Goal: Task Accomplishment & Management: Use online tool/utility

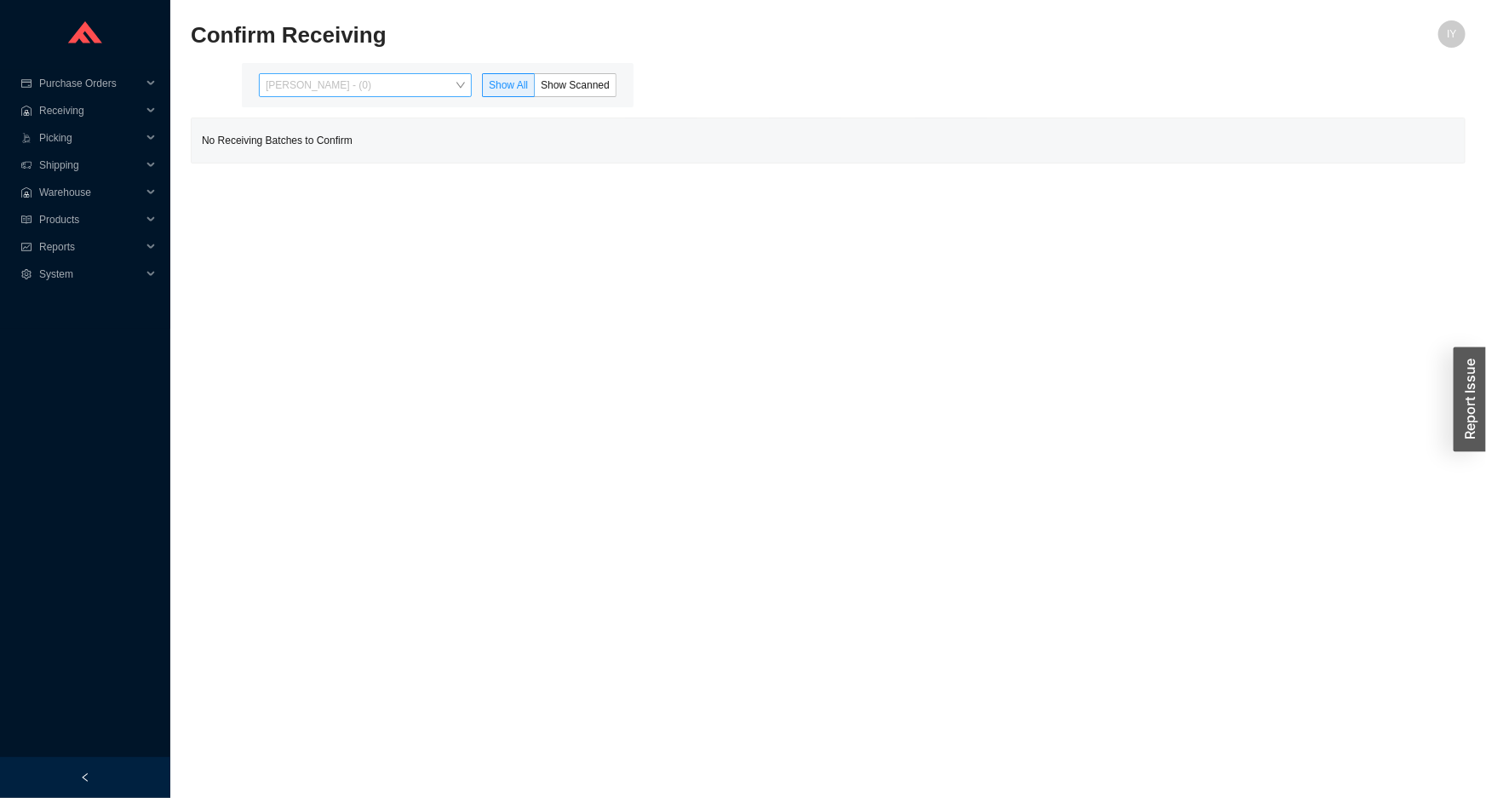
click at [413, 87] on span "Issac Yoselovsky - (0)" at bounding box center [365, 85] width 199 height 22
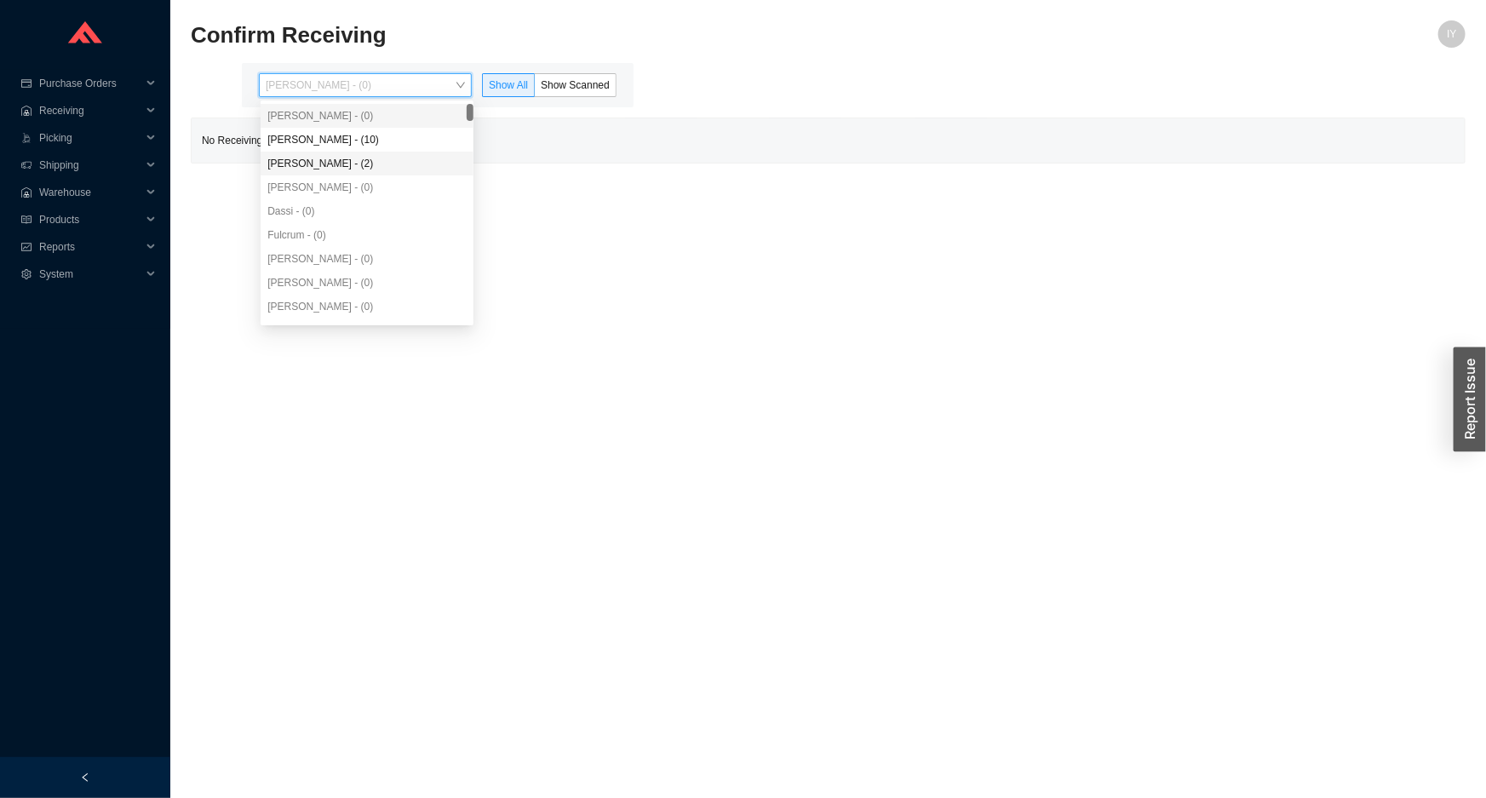
click at [409, 156] on div "Yossi Siff - (2)" at bounding box center [366, 163] width 199 height 15
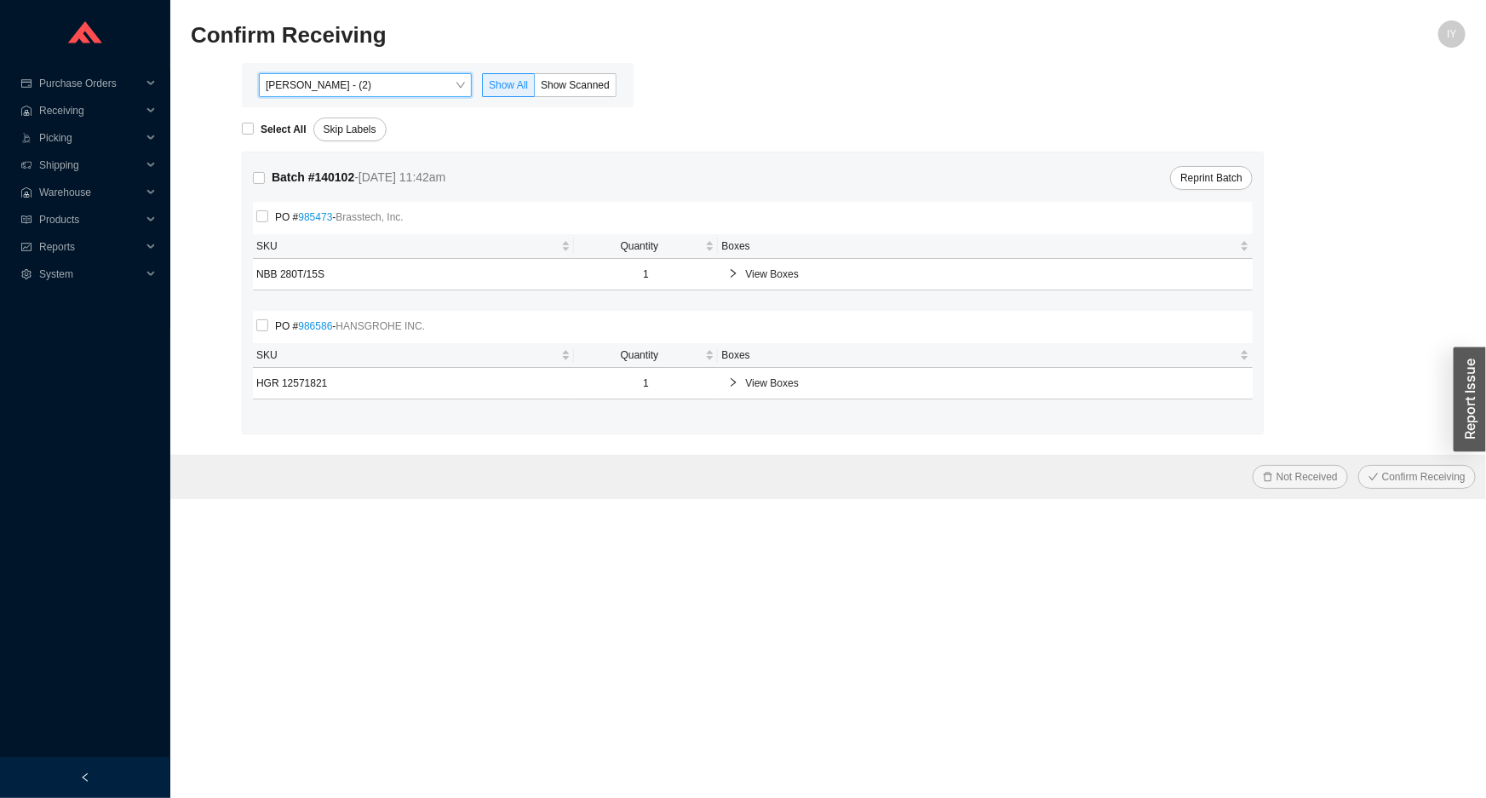
click at [419, 128] on div "Select All Skip Labels" at bounding box center [854, 124] width 1224 height 34
drag, startPoint x: 588, startPoint y: 82, endPoint x: 487, endPoint y: 99, distance: 102.7
click at [588, 82] on span "Show Scanned" at bounding box center [575, 85] width 69 height 12
click at [576, 84] on span "Show Scanned" at bounding box center [575, 85] width 69 height 12
click at [535, 89] on input "Show Scanned" at bounding box center [535, 89] width 0 height 0
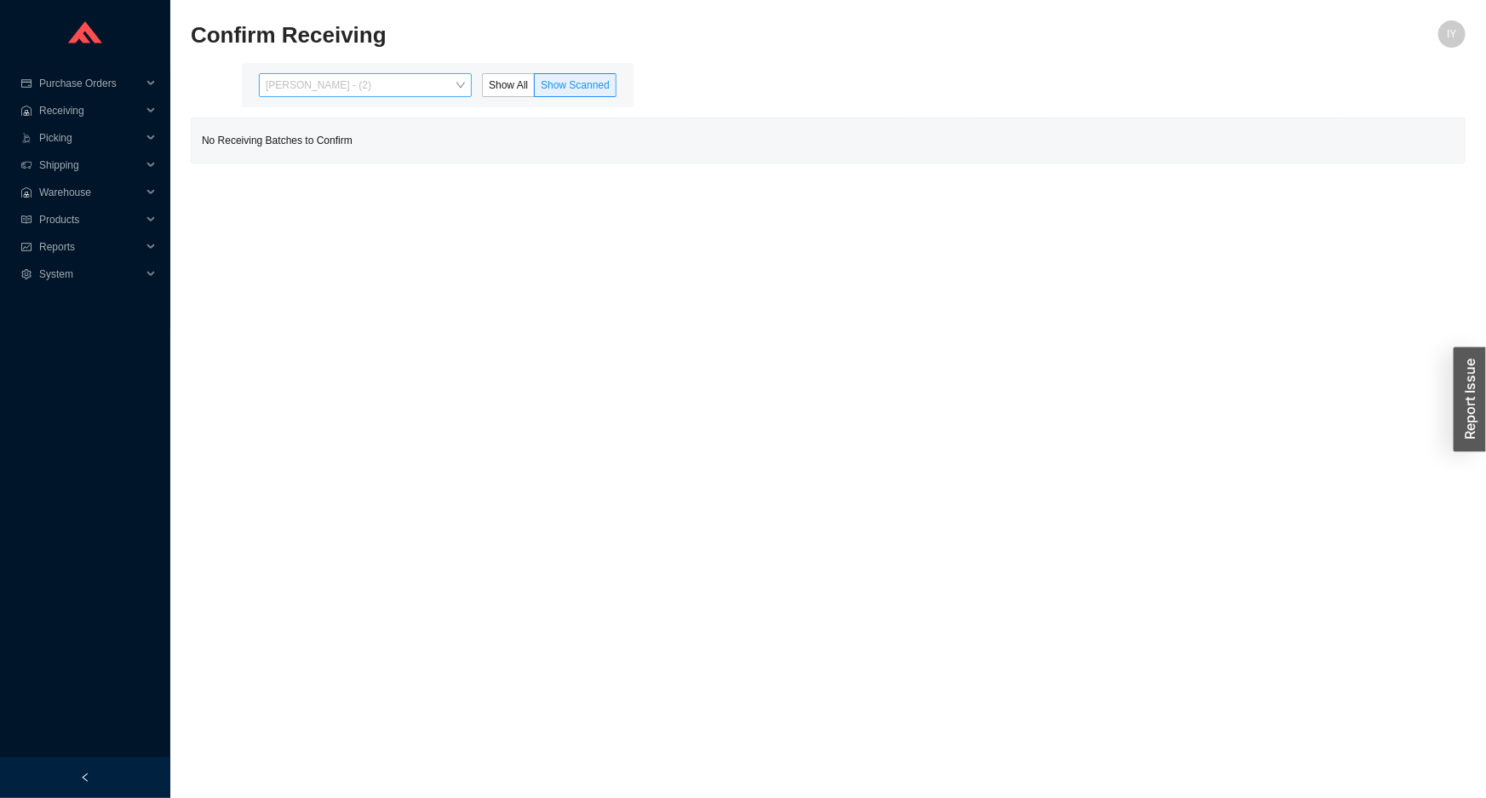
click at [444, 84] on span "Yossi Siff - (2)" at bounding box center [365, 85] width 199 height 22
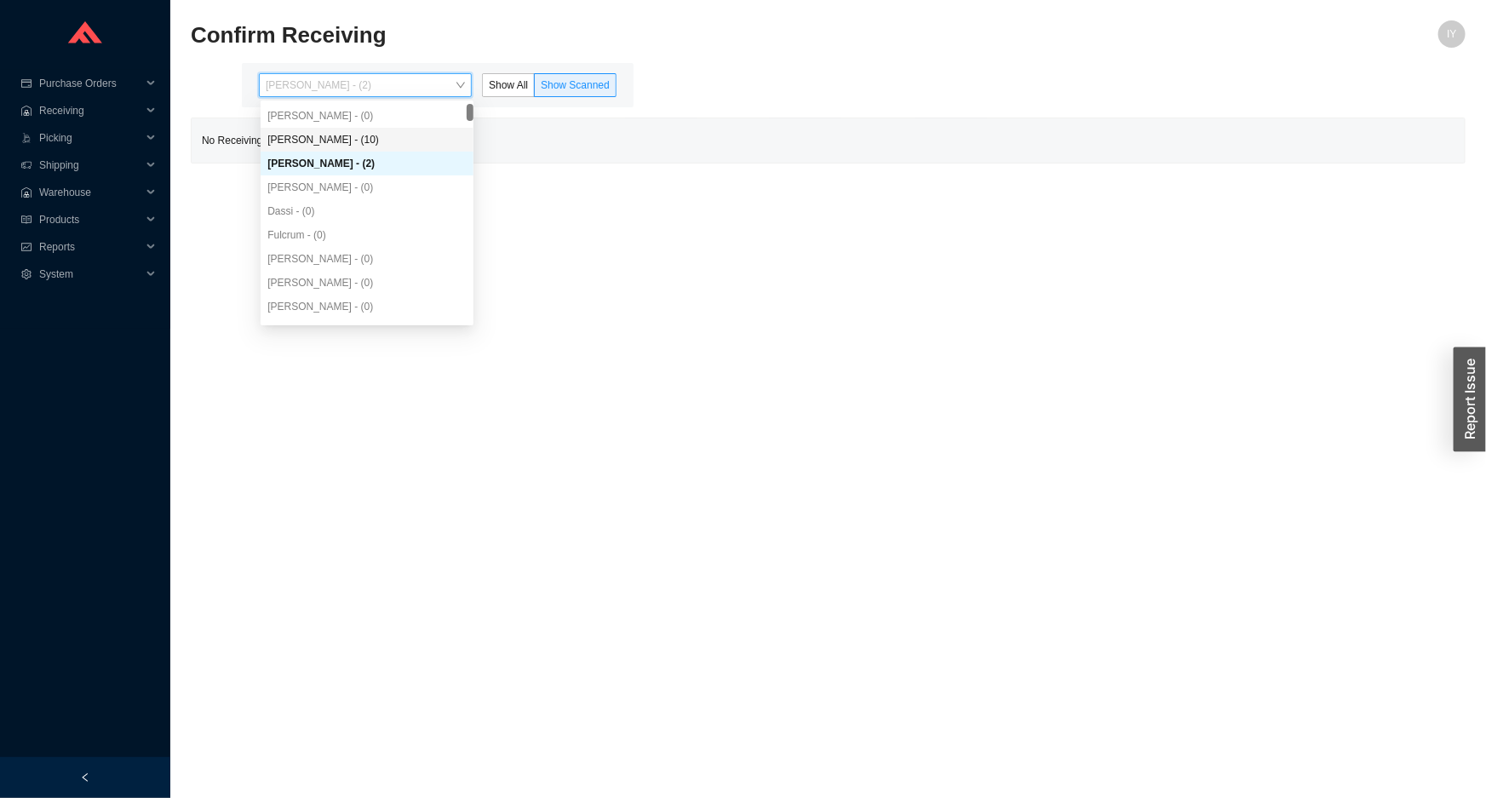
click at [427, 140] on div "Angel Negron - (10)" at bounding box center [366, 139] width 199 height 15
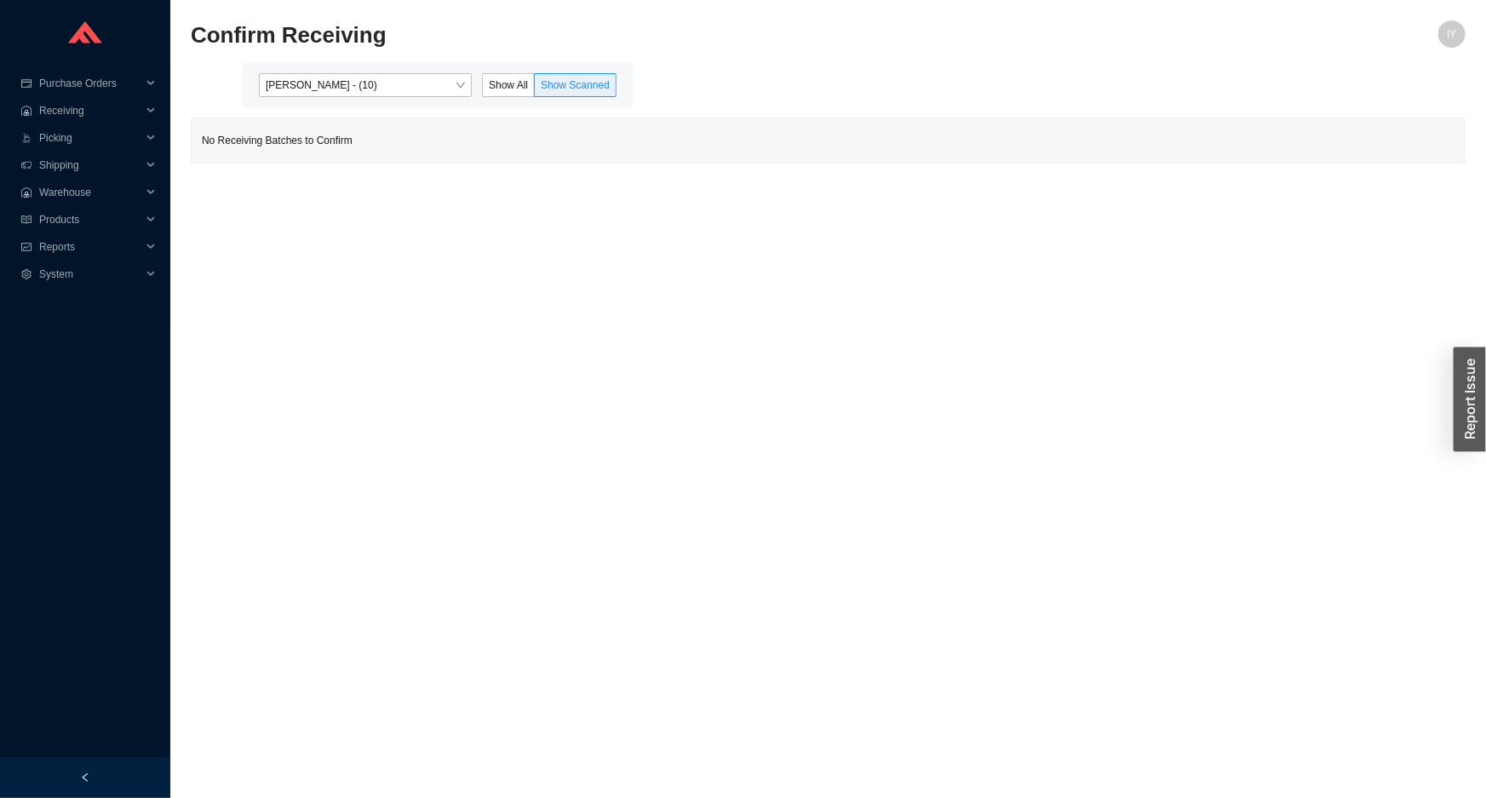
click at [658, 113] on main "Angel Negron - (10) Show All Show Scanned No Receiving Batches to Confirm" at bounding box center [828, 113] width 1275 height 100
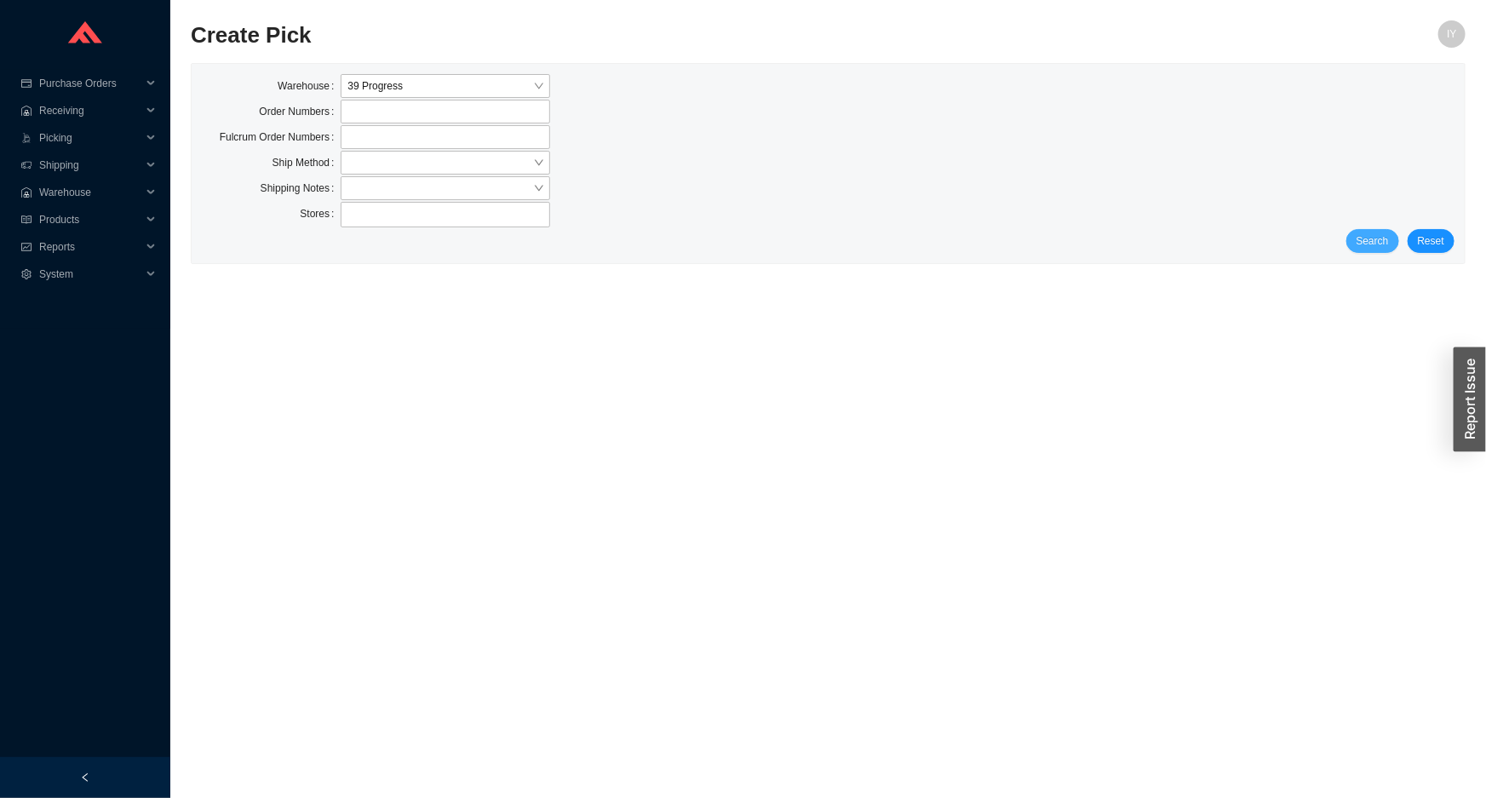
click at [1388, 237] on span "Search" at bounding box center [1372, 240] width 32 height 17
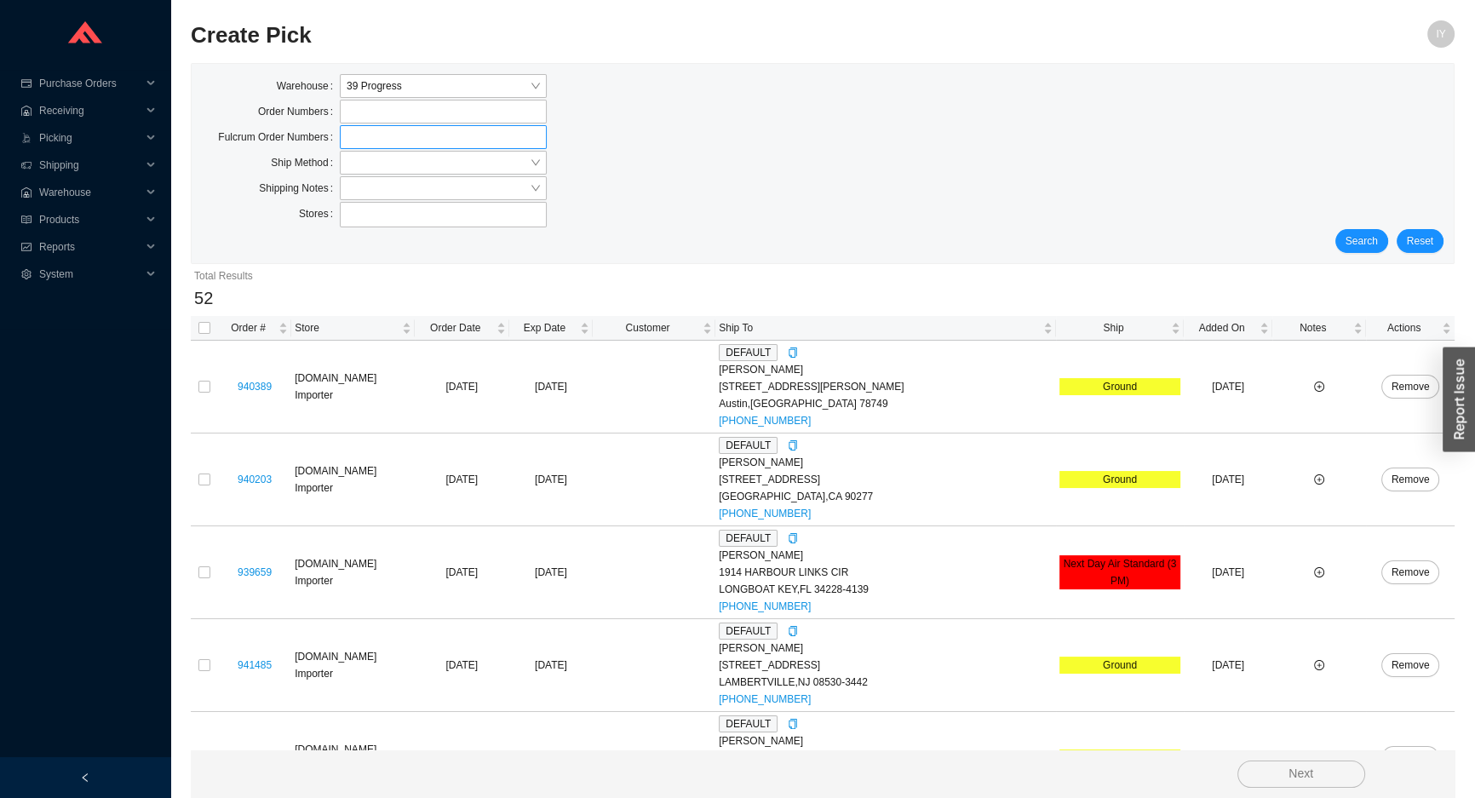
click at [393, 146] on label at bounding box center [443, 137] width 207 height 24
click at [354, 146] on input at bounding box center [348, 137] width 12 height 19
click at [392, 148] on label at bounding box center [443, 137] width 207 height 24
click at [354, 146] on input at bounding box center [348, 137] width 12 height 19
click at [391, 156] on input "search" at bounding box center [438, 163] width 183 height 22
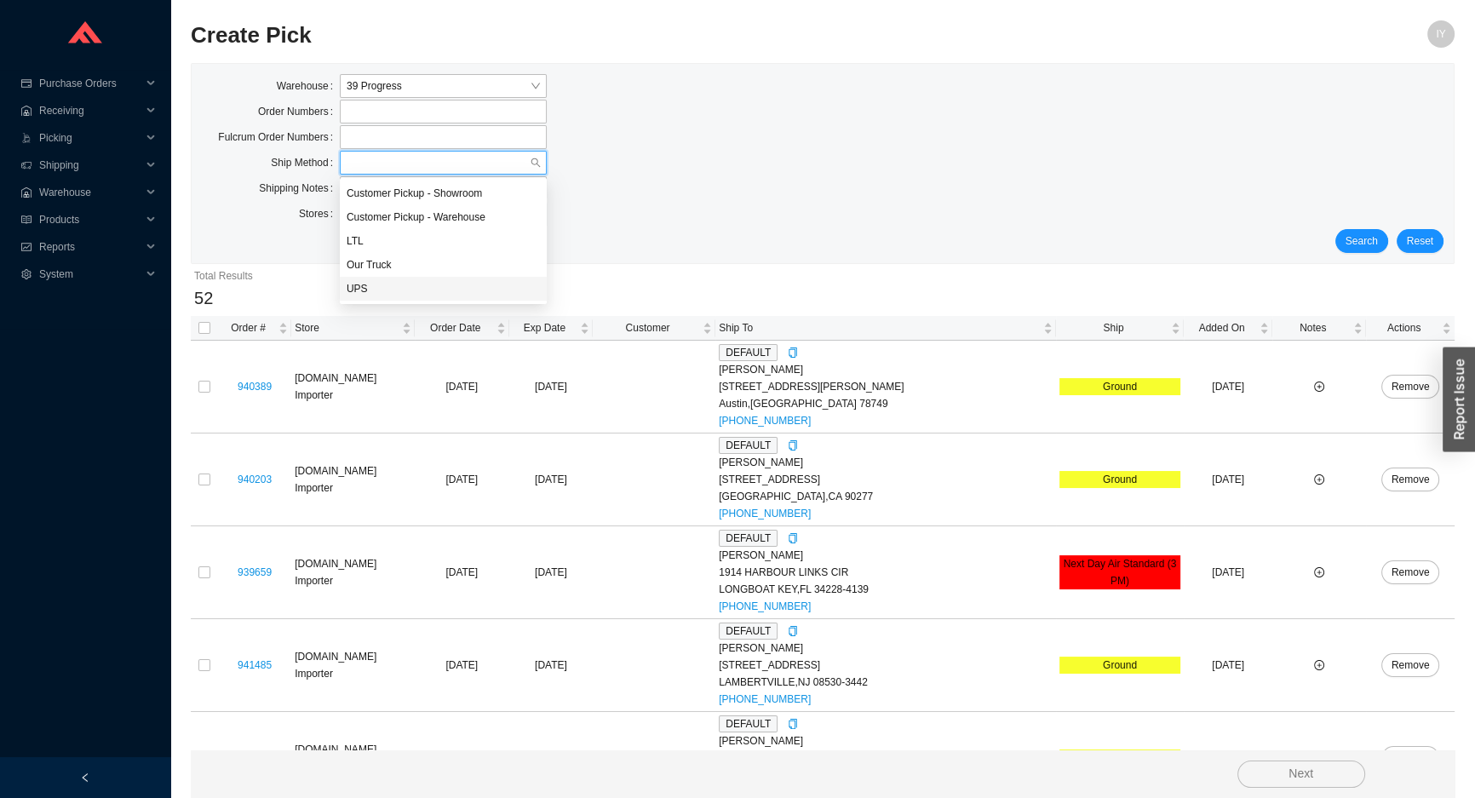
click at [442, 282] on div "UPS" at bounding box center [443, 288] width 193 height 15
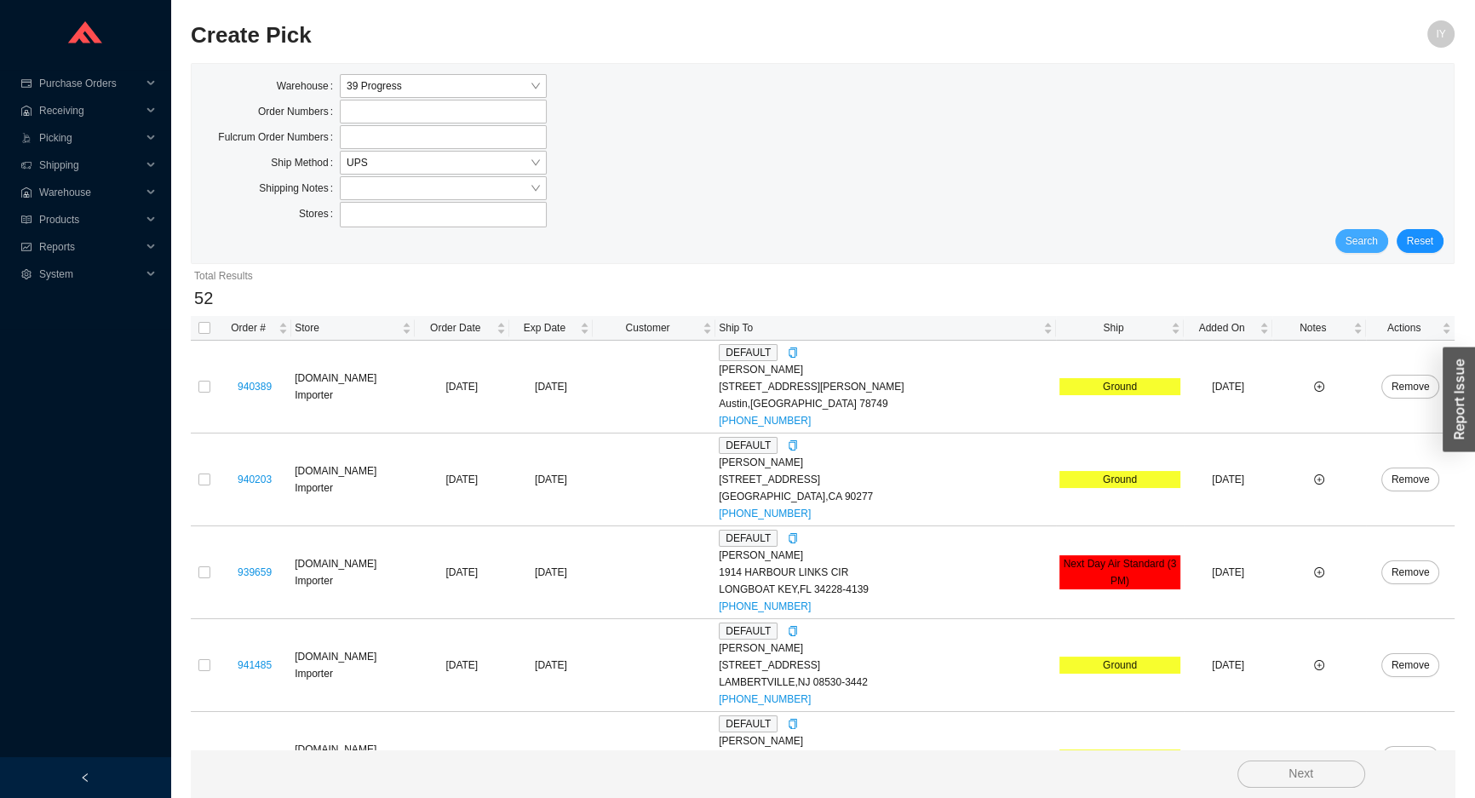
click at [1361, 237] on span "Search" at bounding box center [1361, 240] width 32 height 17
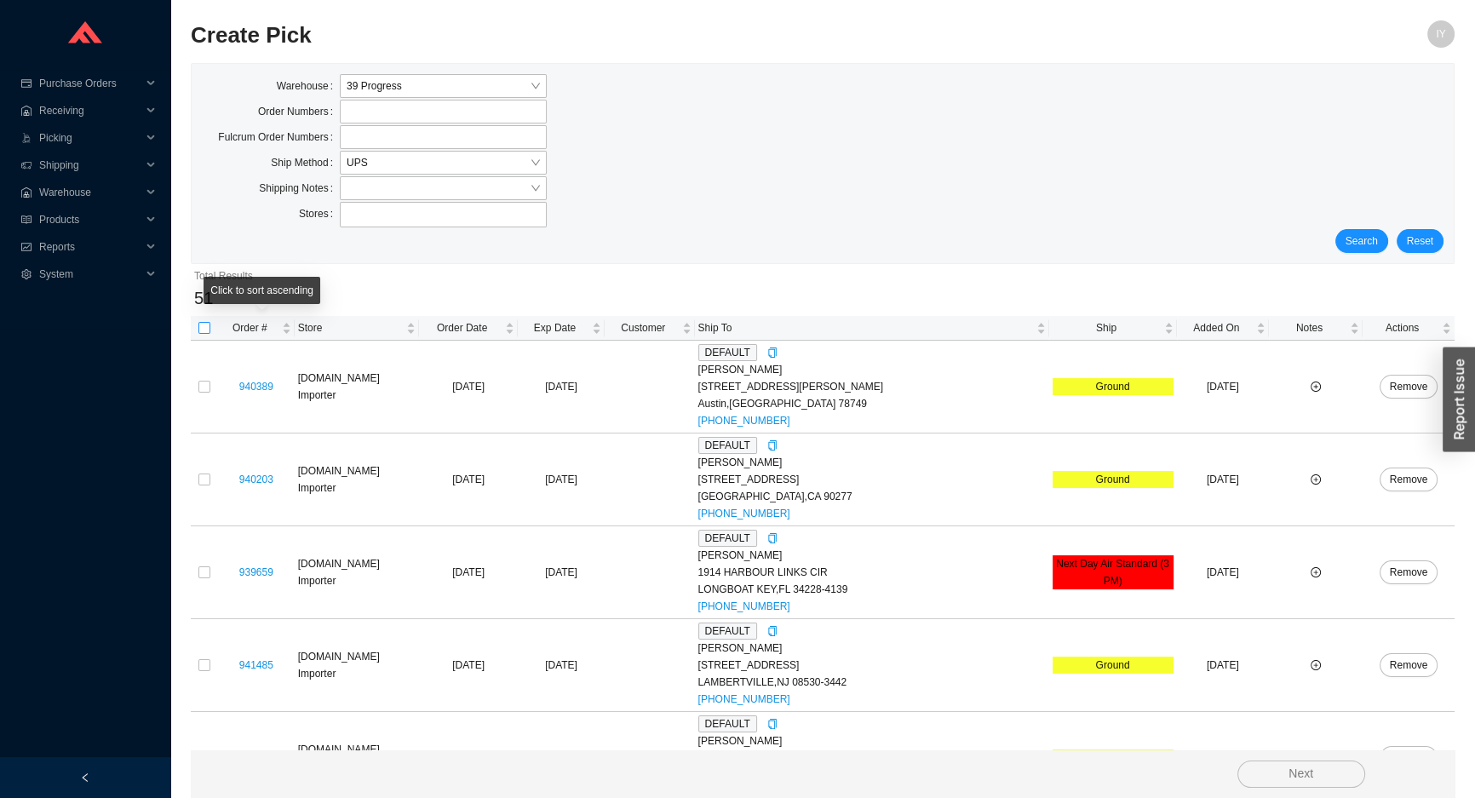
click at [203, 330] on input "checkbox" at bounding box center [204, 328] width 12 height 12
checkbox input "true"
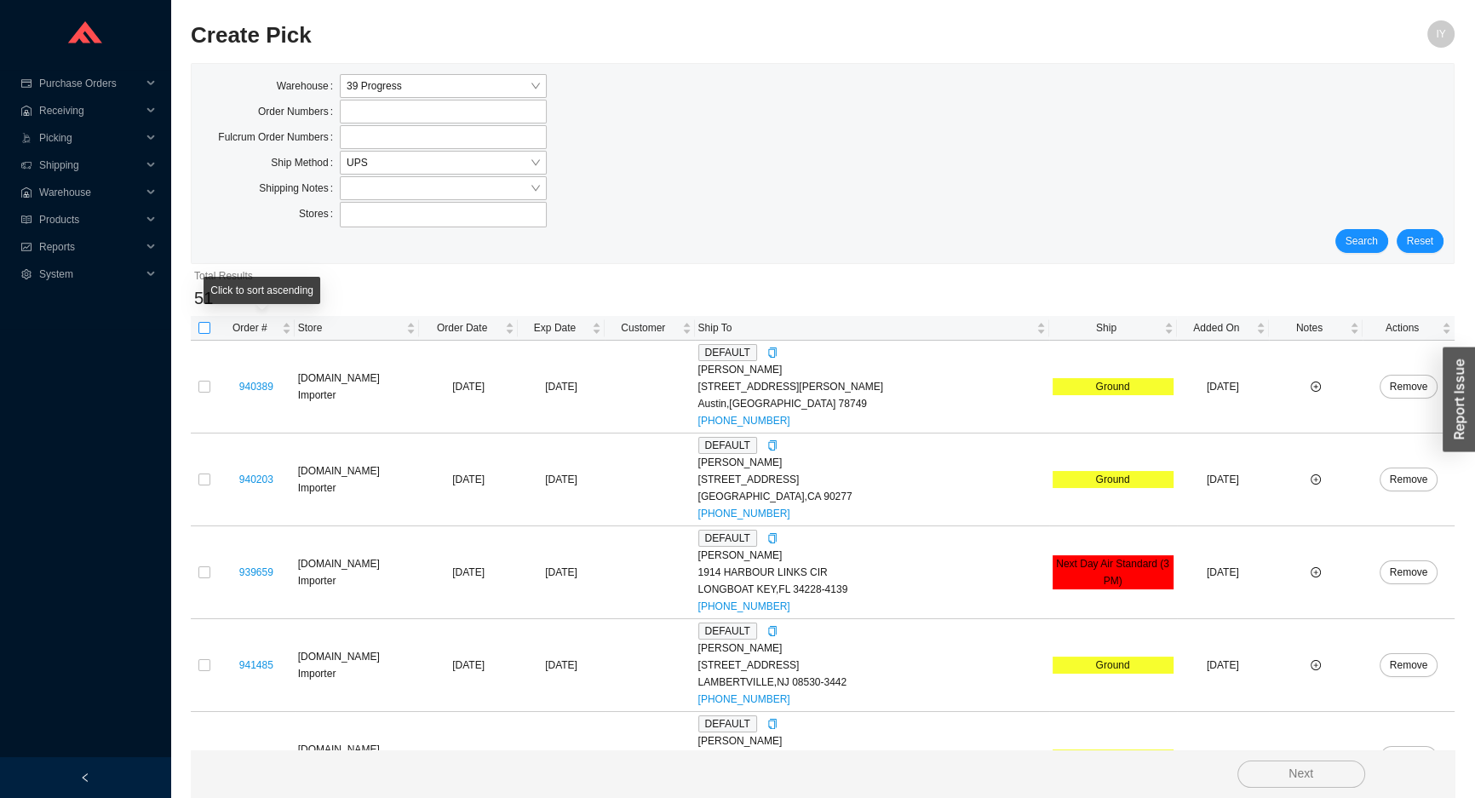
checkbox input "true"
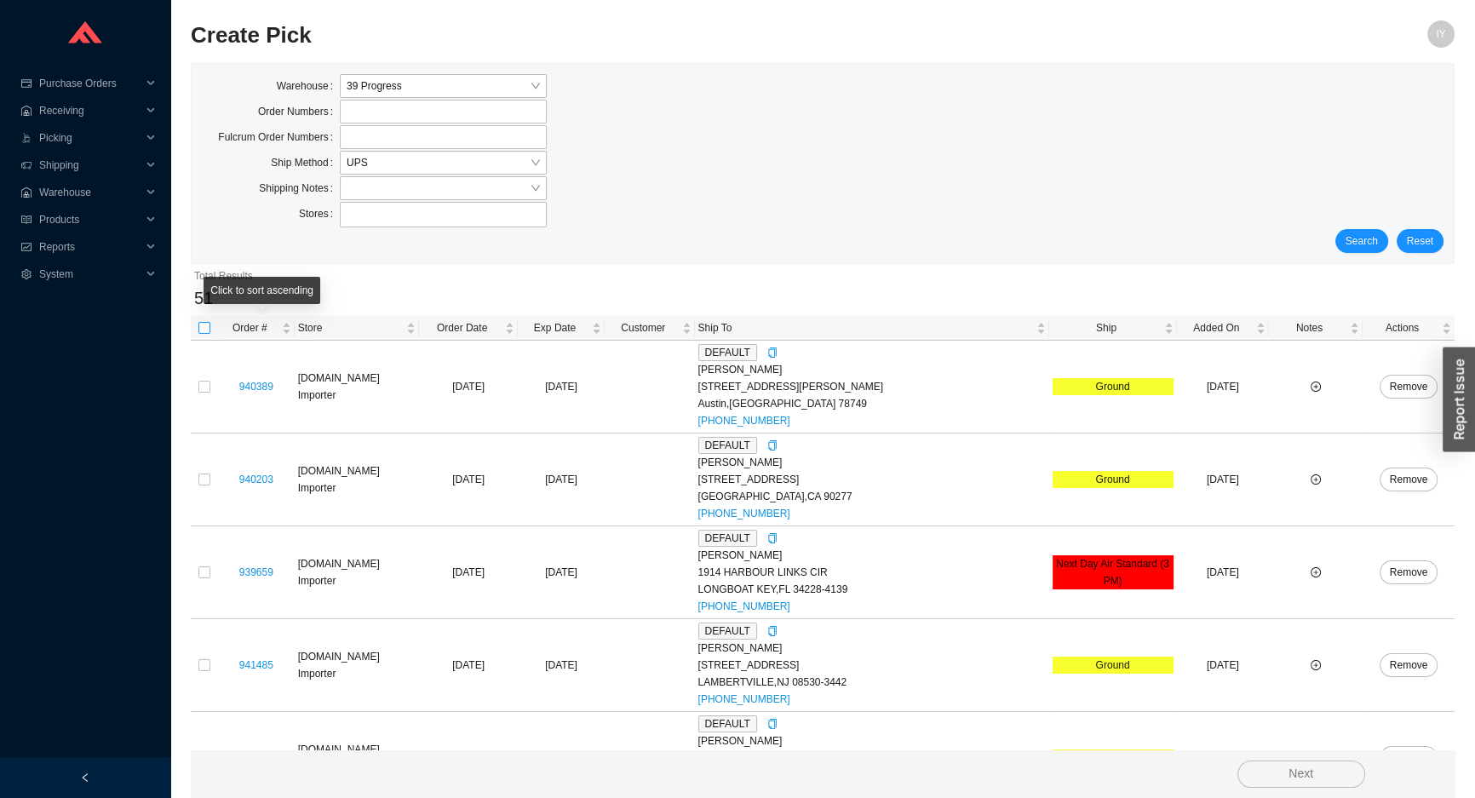
checkbox input "true"
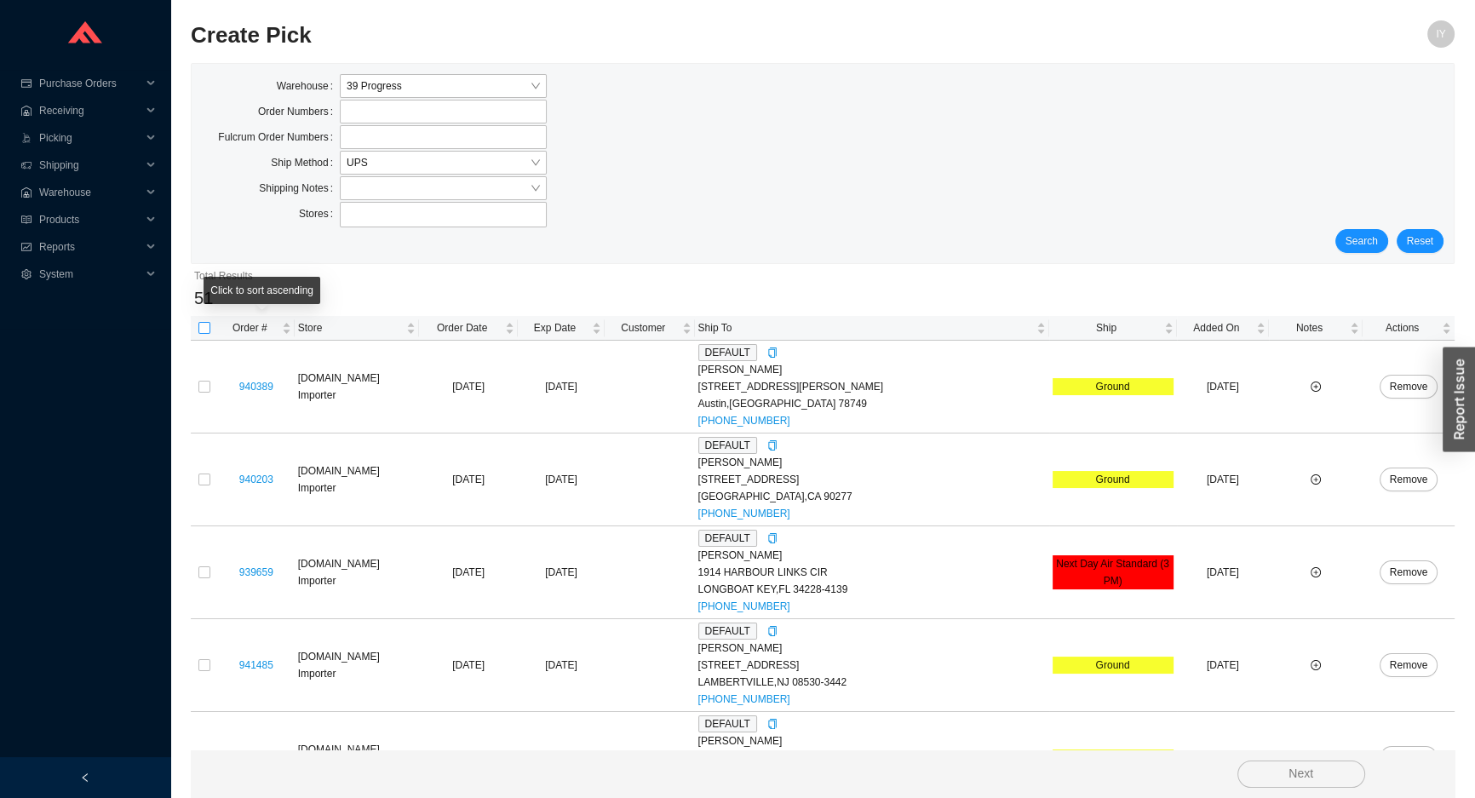
checkbox input "true"
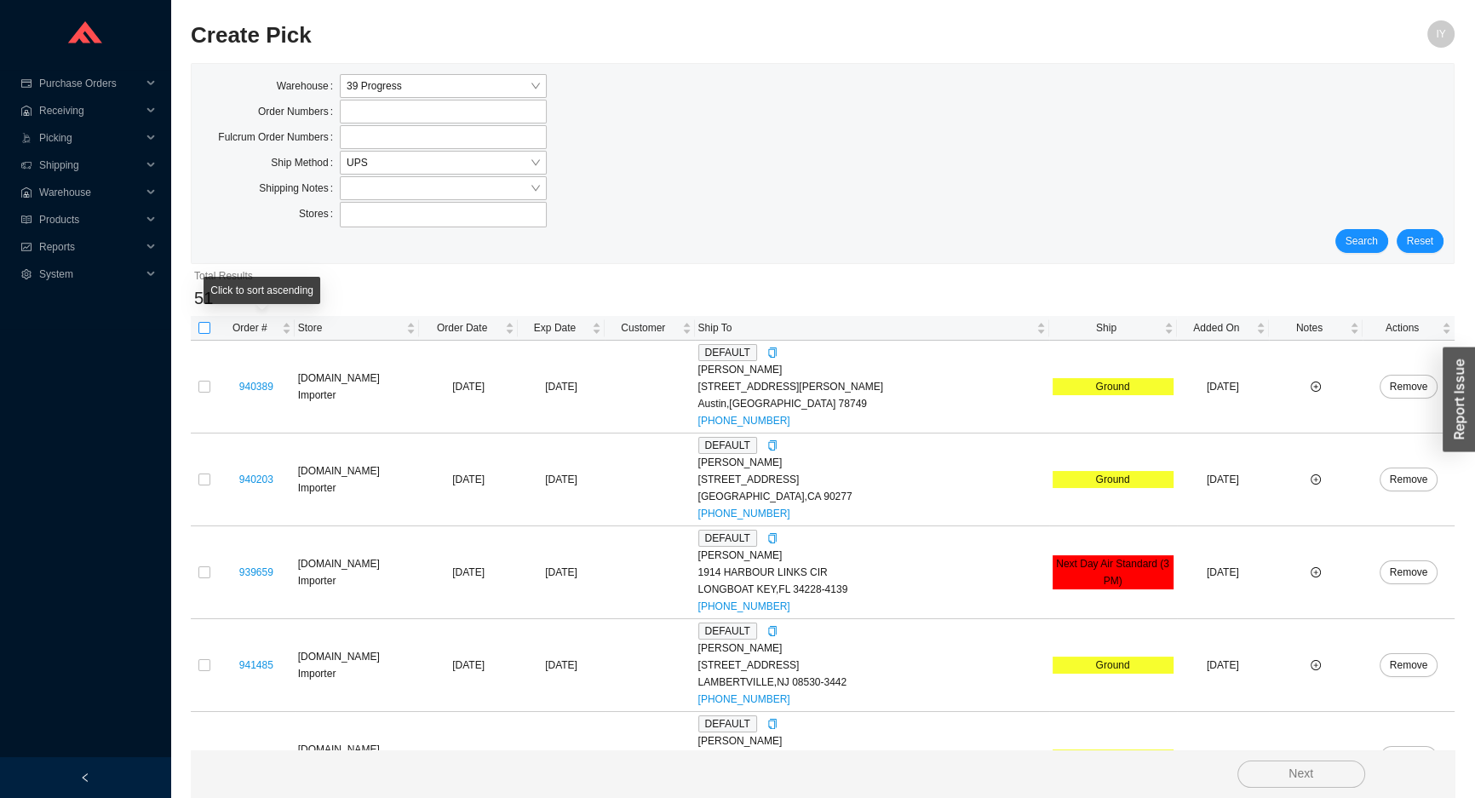
checkbox input "true"
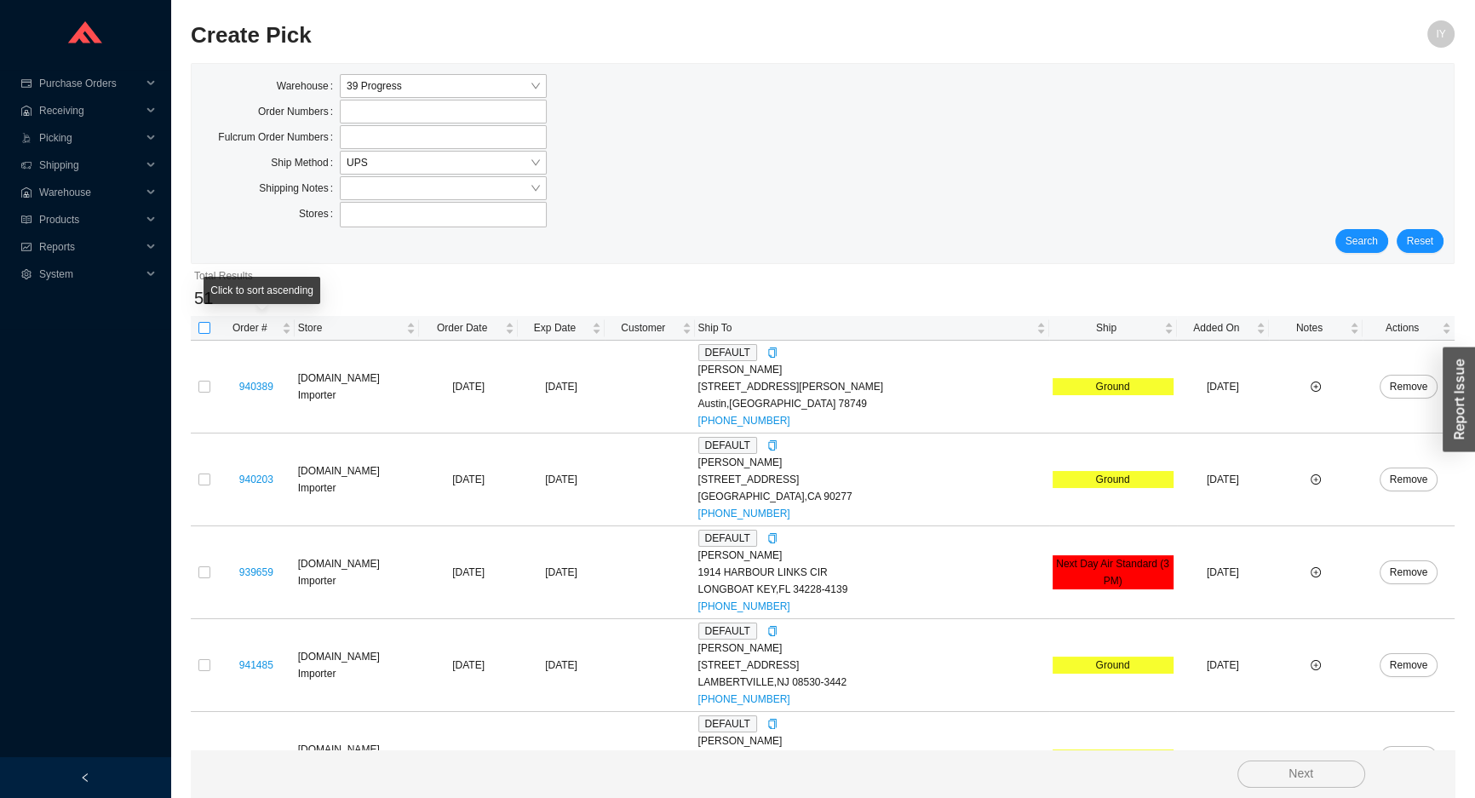
checkbox input "true"
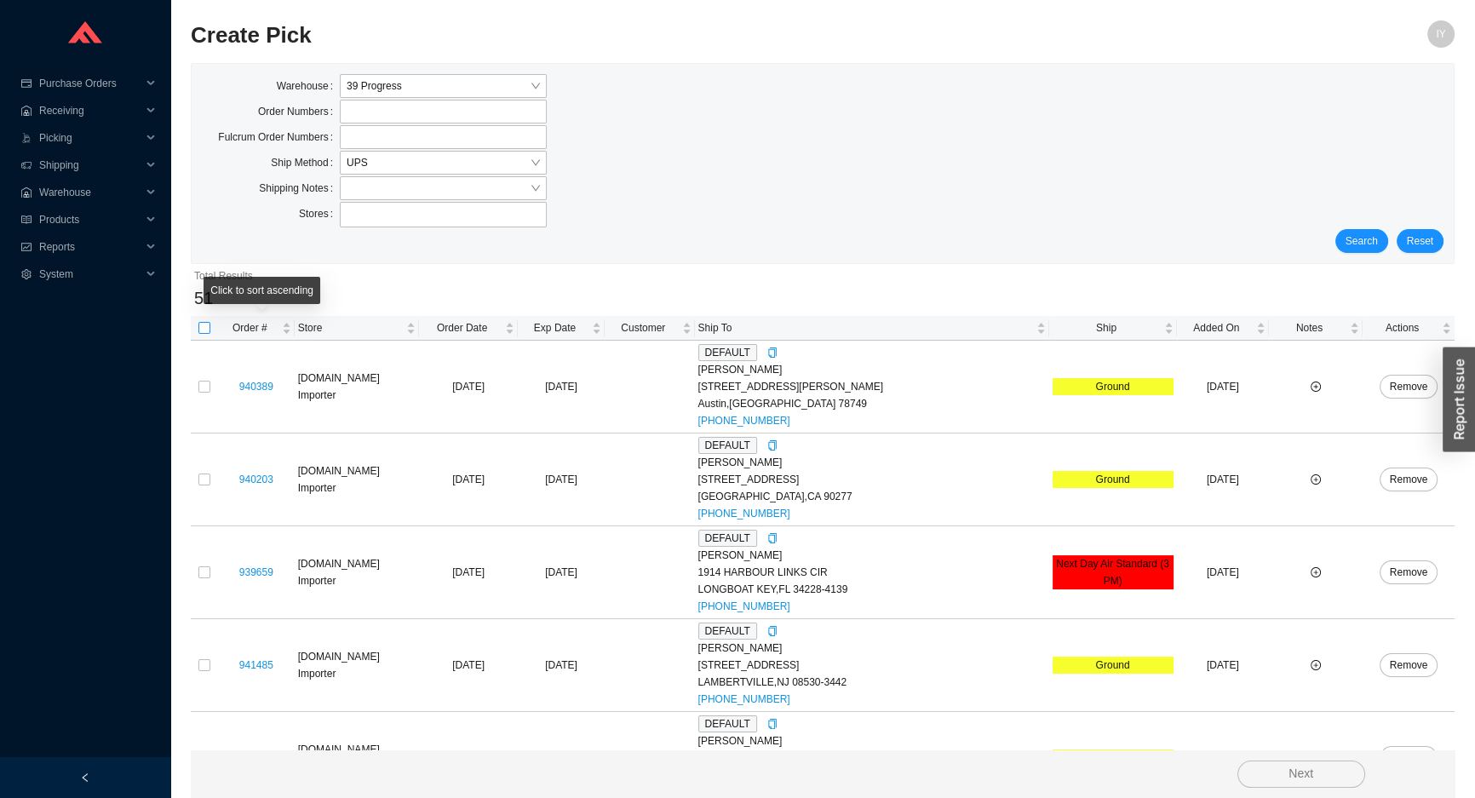
checkbox input "true"
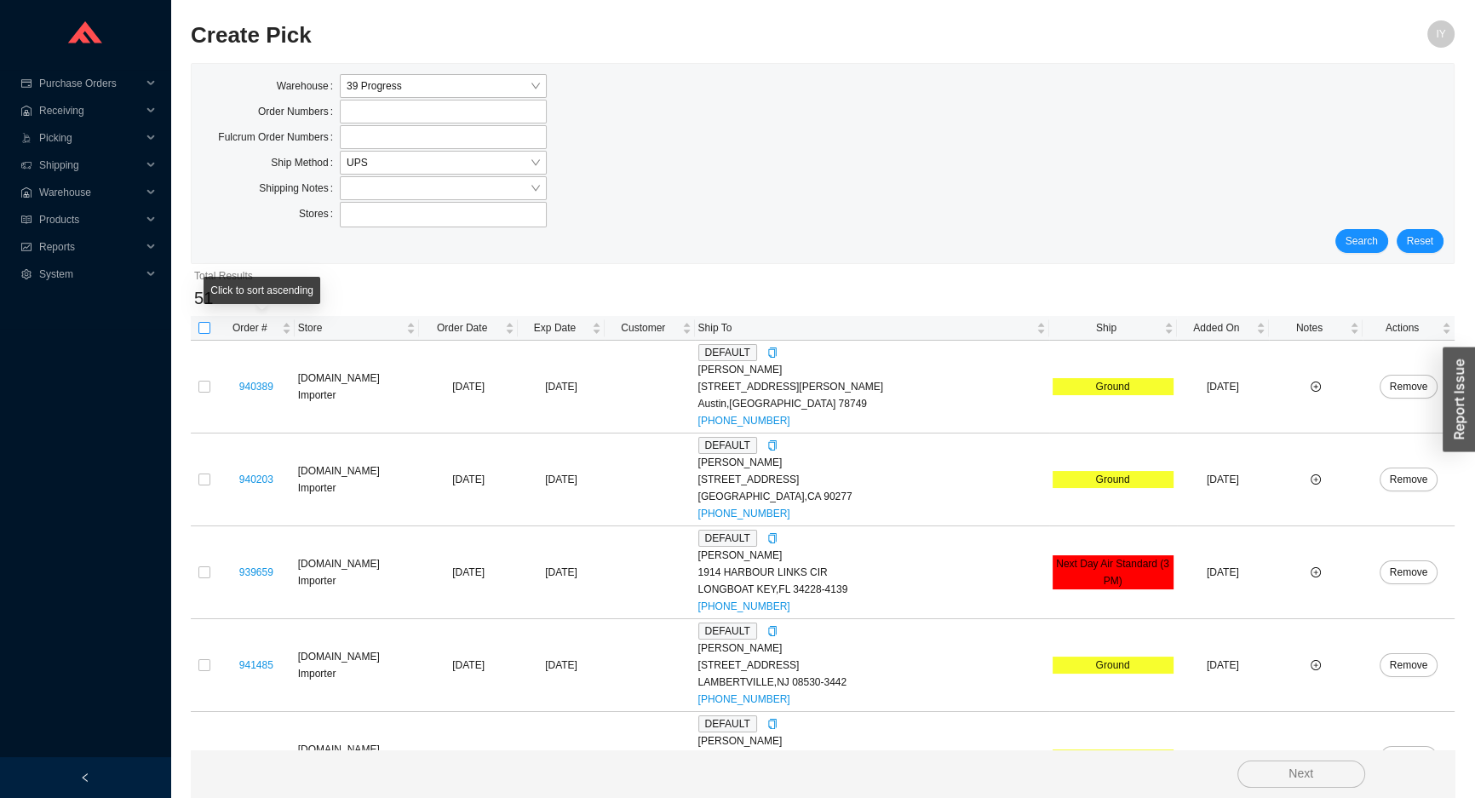
checkbox input "true"
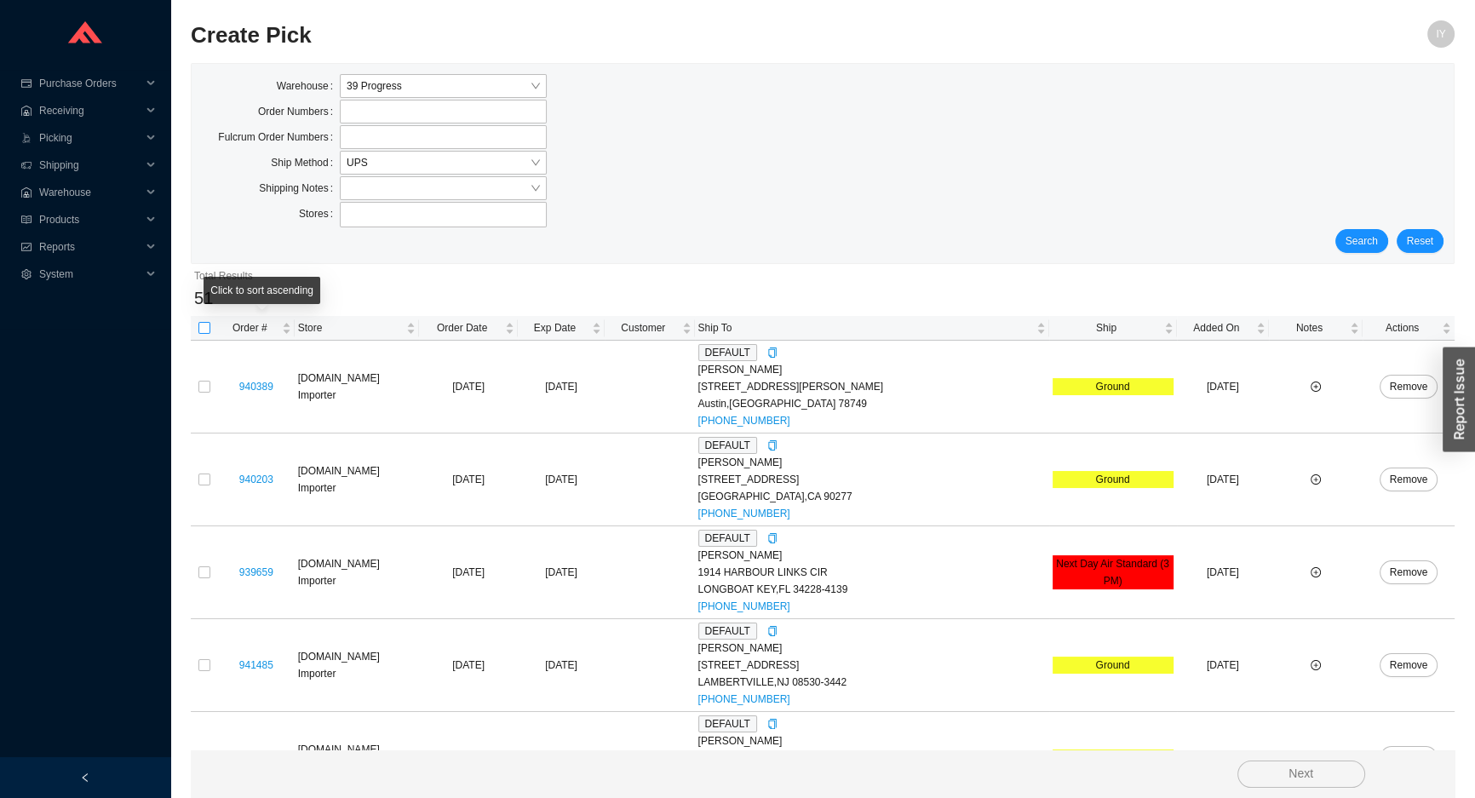
checkbox input "true"
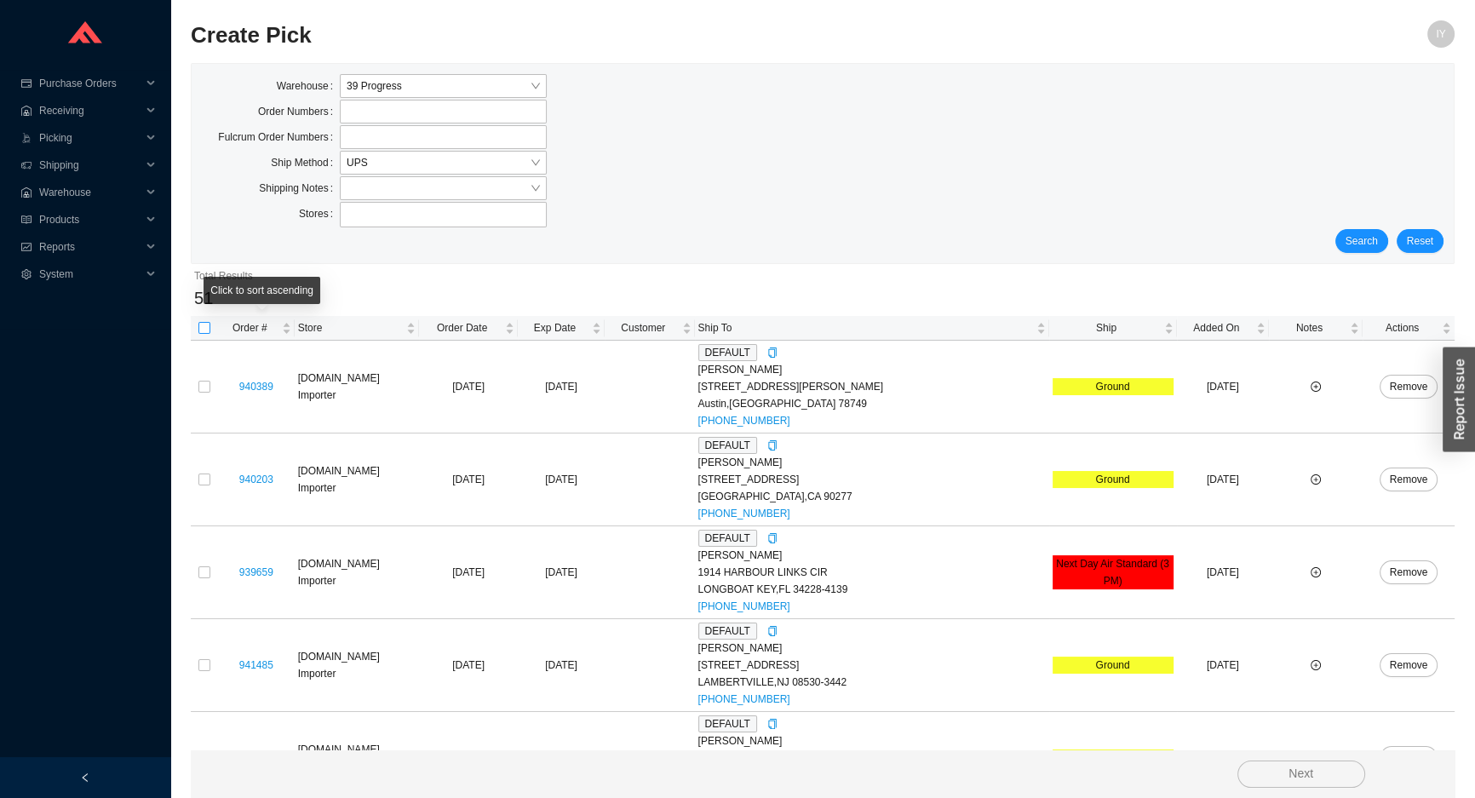
checkbox input "true"
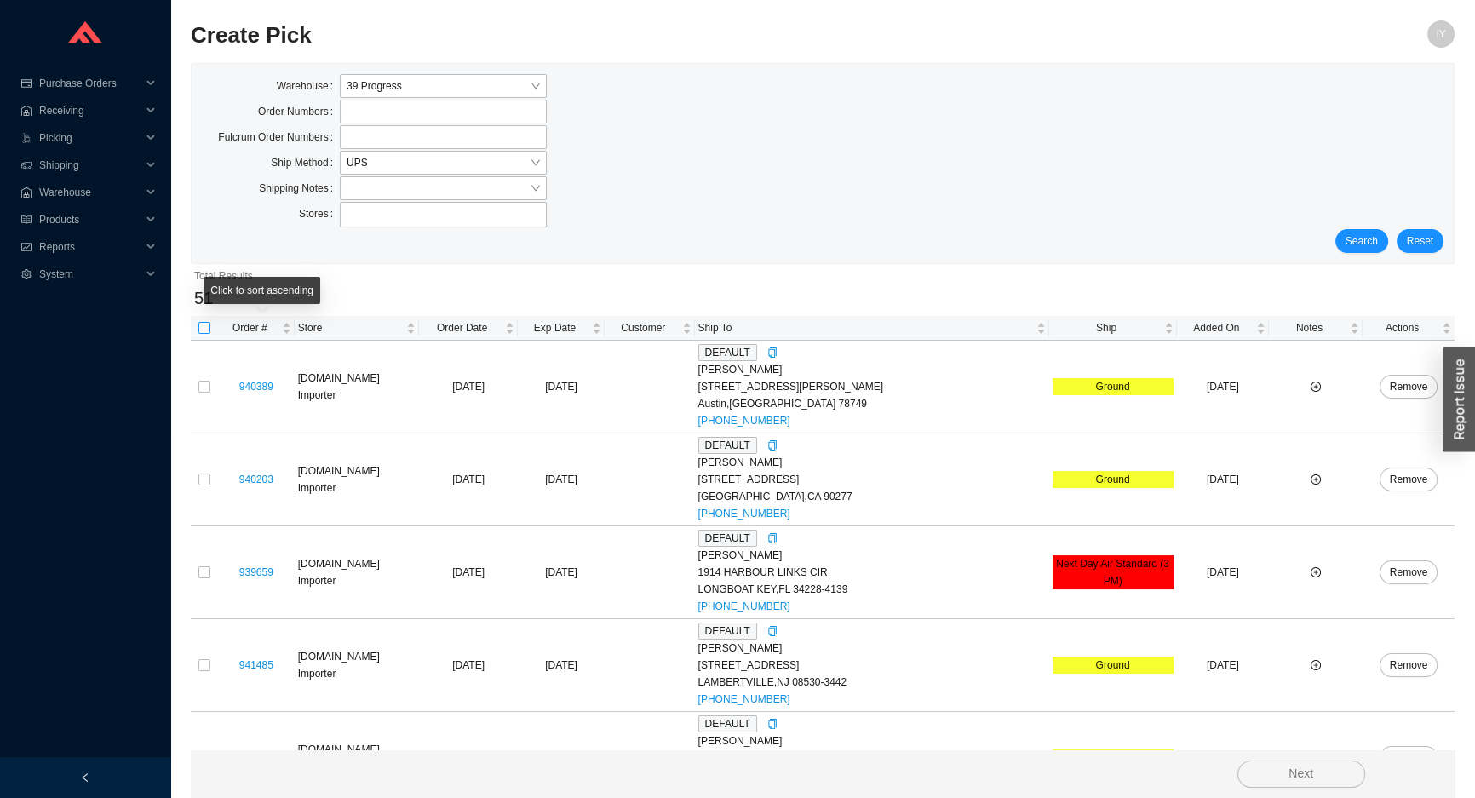
checkbox input "true"
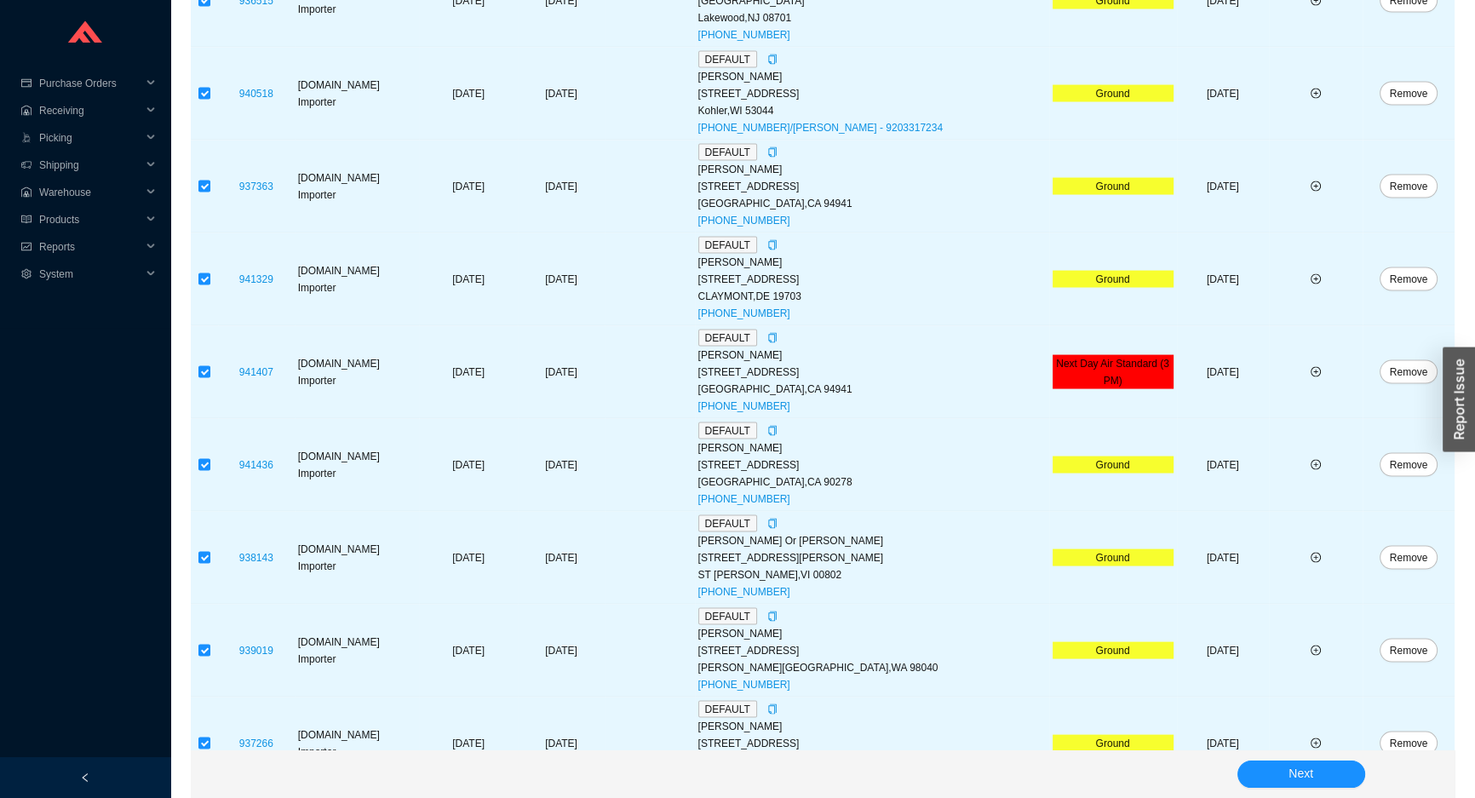
scroll to position [4318, 0]
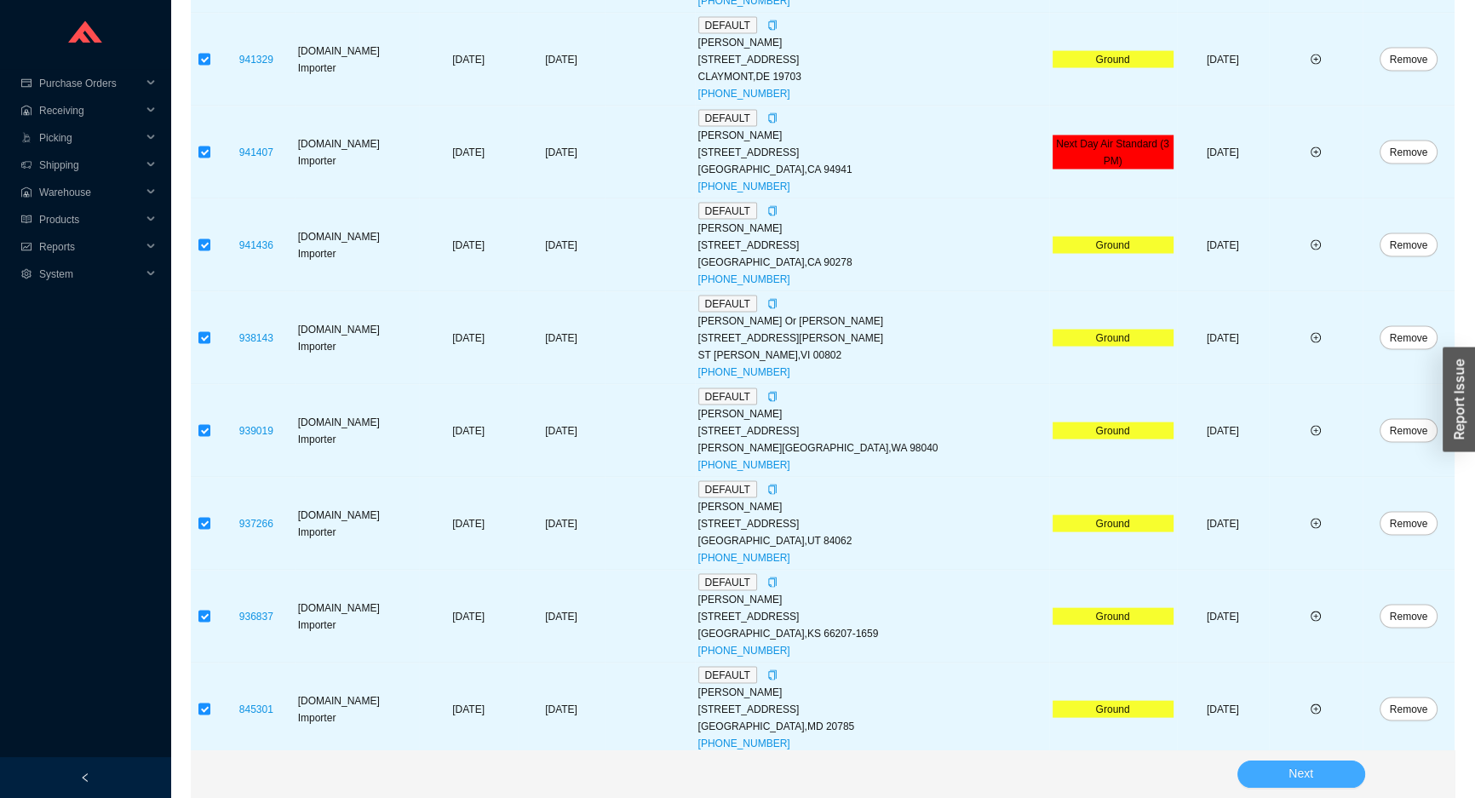
click at [1291, 769] on span "Next" at bounding box center [1300, 774] width 25 height 20
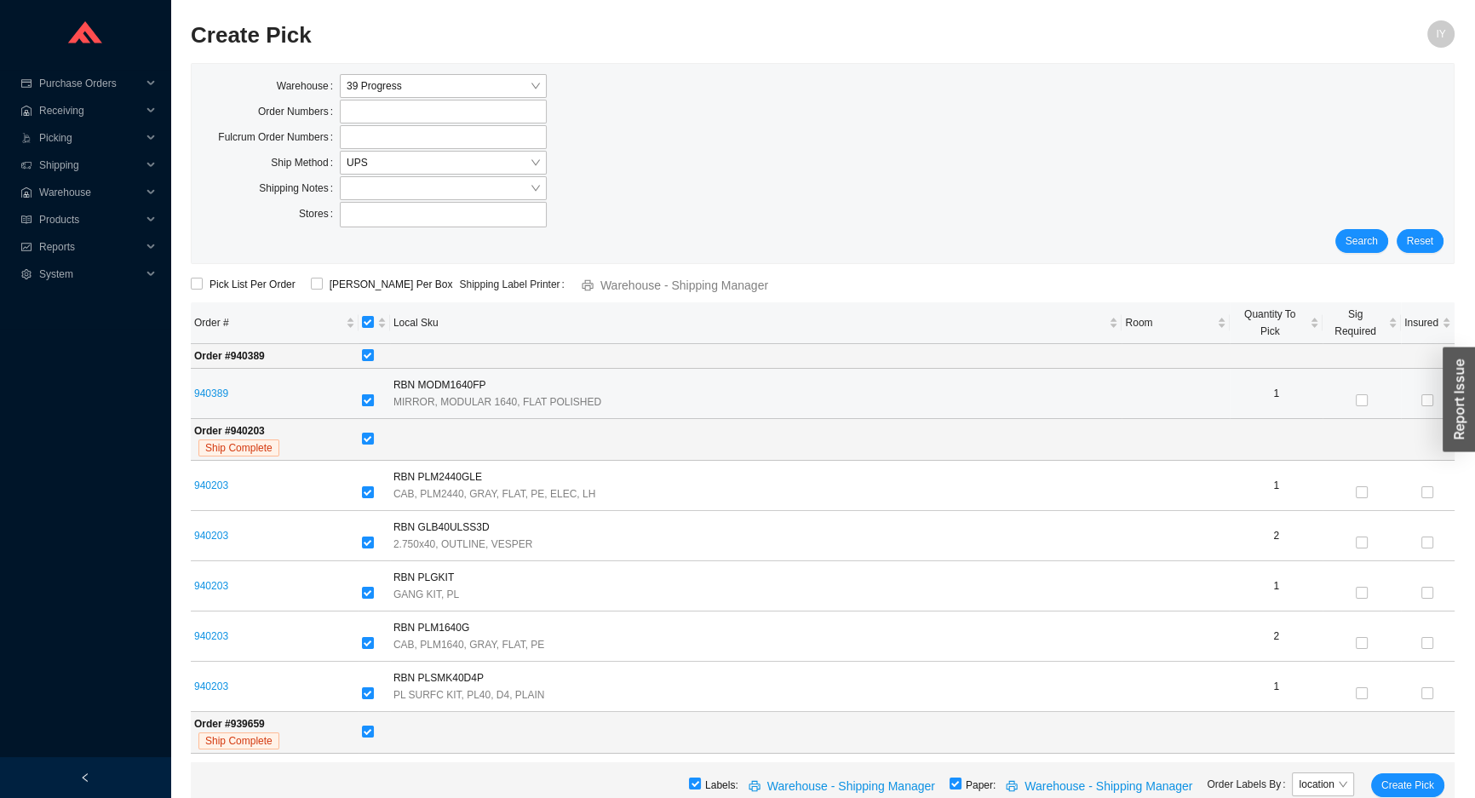
click at [370, 394] on input "checkbox" at bounding box center [368, 400] width 12 height 12
checkbox input "false"
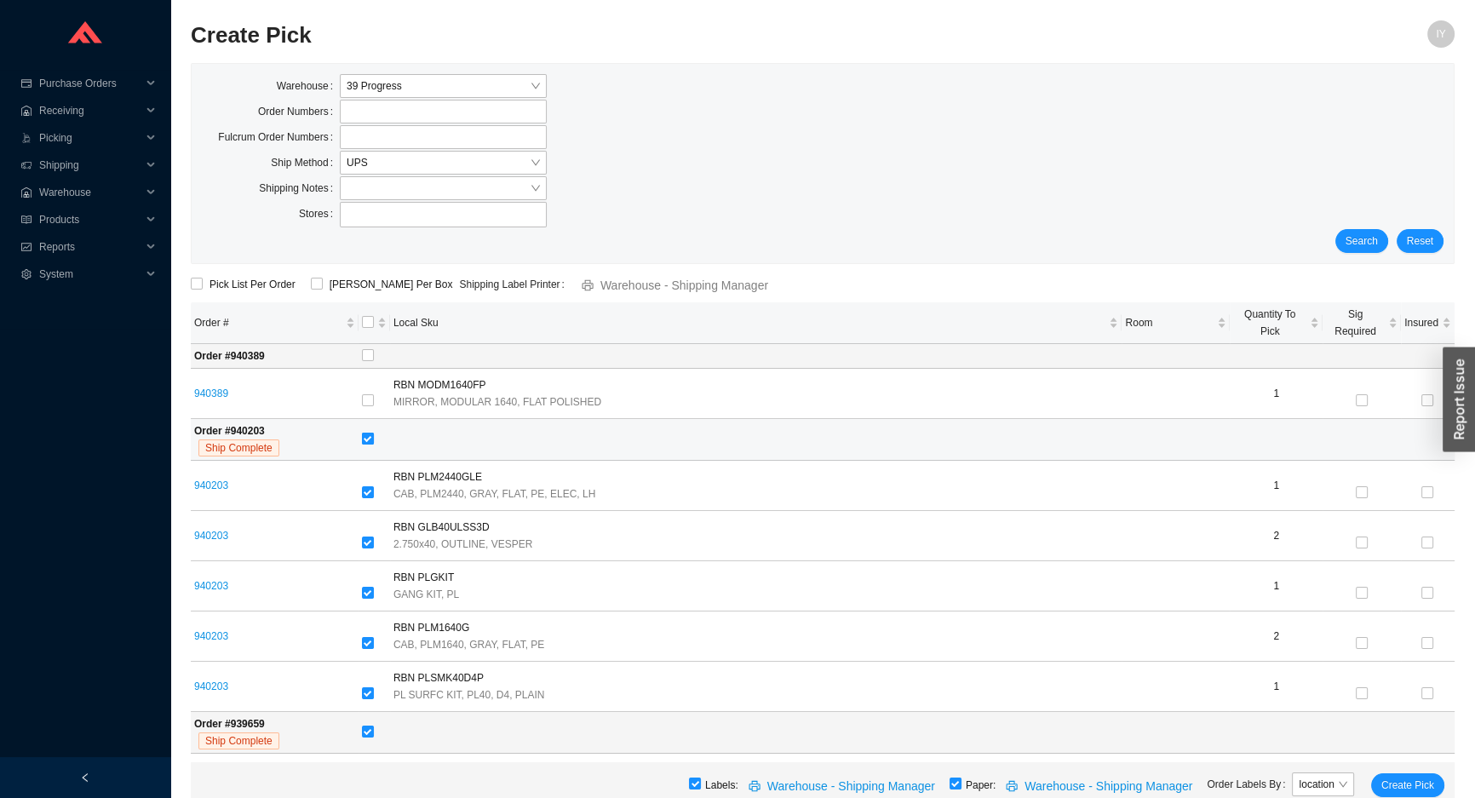
click at [372, 431] on label at bounding box center [368, 439] width 12 height 17
click at [372, 433] on input "checkbox" at bounding box center [368, 439] width 12 height 12
checkbox input "false"
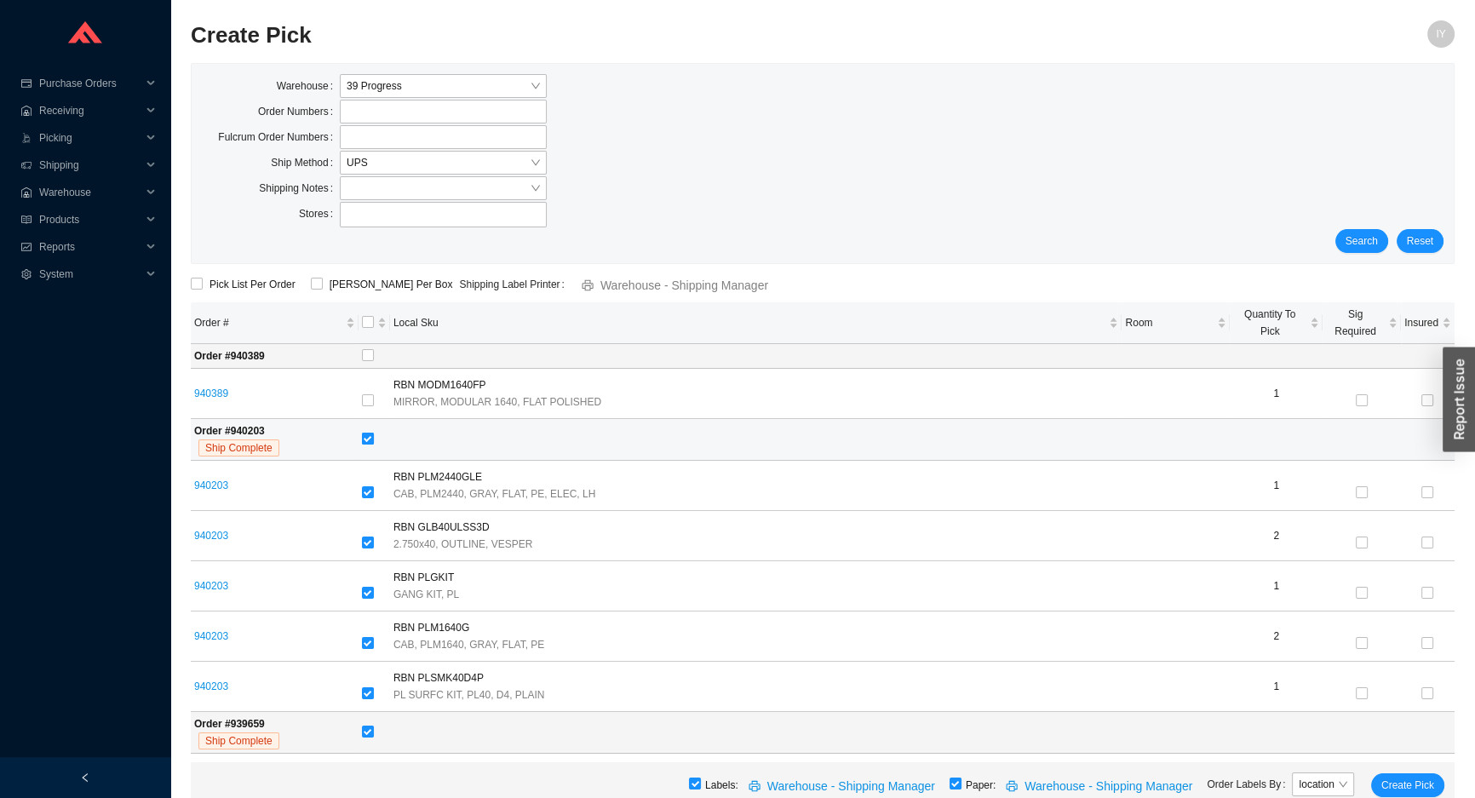
checkbox input "false"
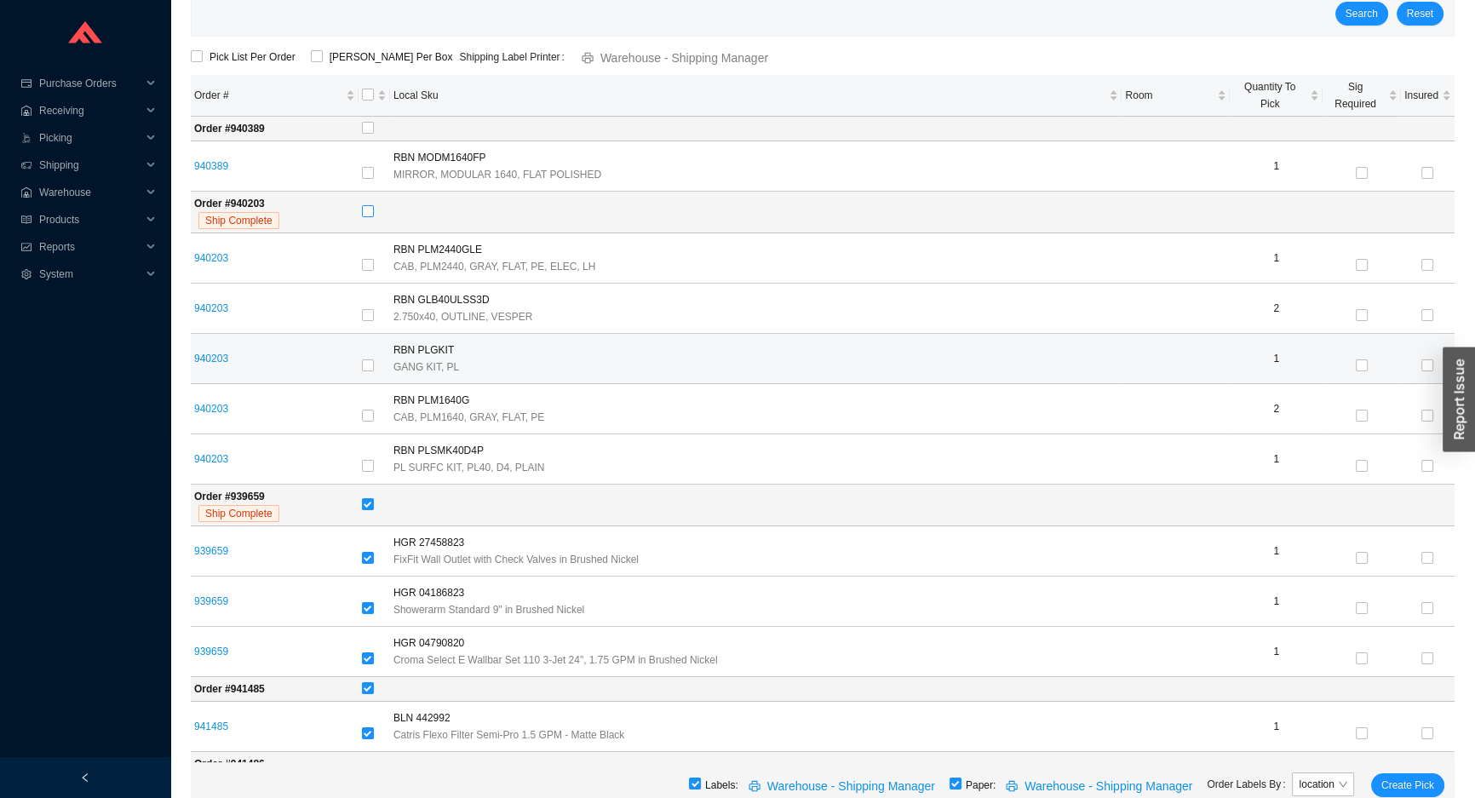
scroll to position [232, 0]
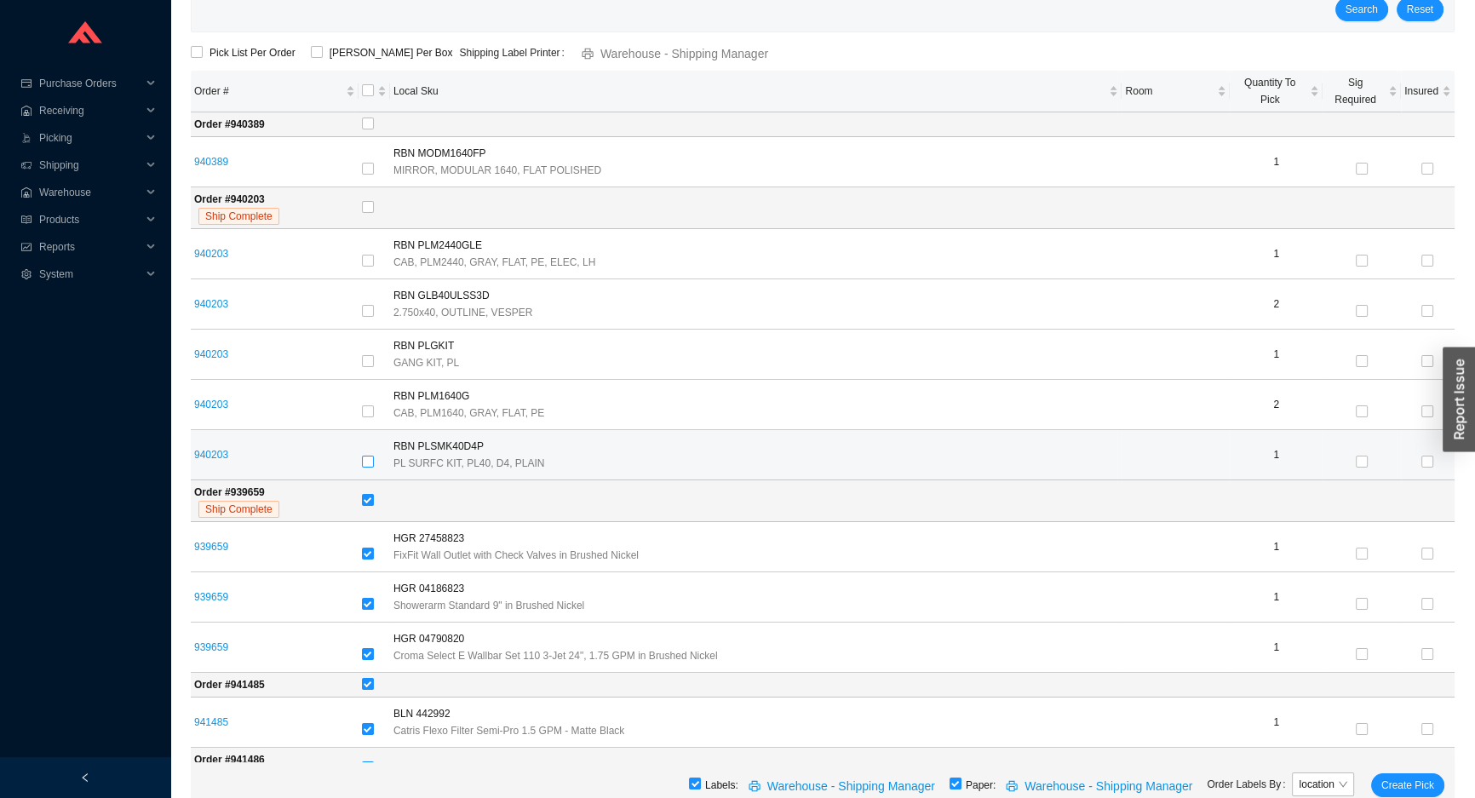
click at [372, 454] on label at bounding box center [368, 462] width 12 height 17
click at [372, 456] on input "checkbox" at bounding box center [368, 462] width 12 height 12
click at [372, 454] on label at bounding box center [368, 462] width 12 height 17
click at [372, 456] on input "checkbox" at bounding box center [368, 462] width 12 height 12
checkbox input "false"
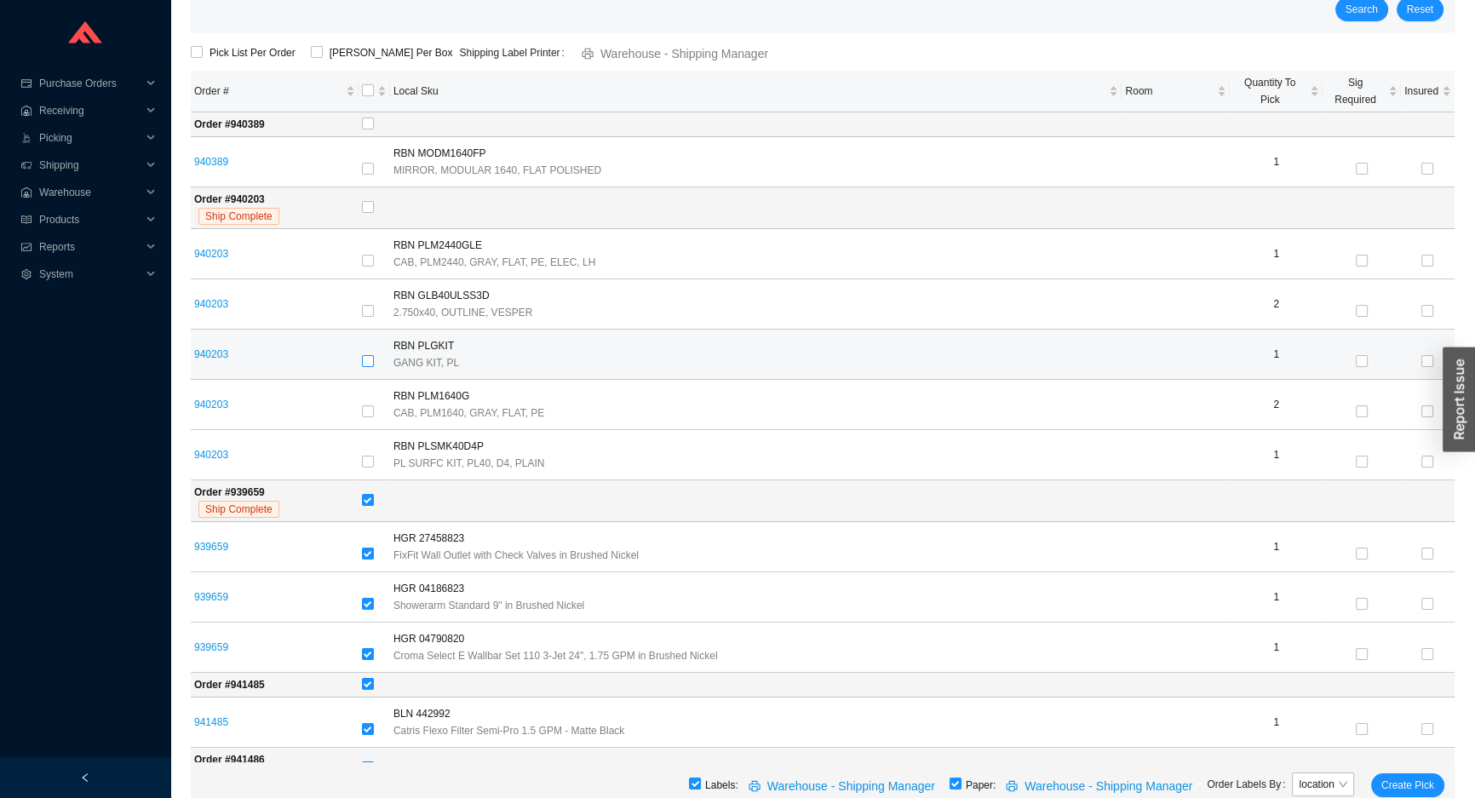
click at [370, 355] on input "checkbox" at bounding box center [368, 361] width 12 height 12
checkbox input "true"
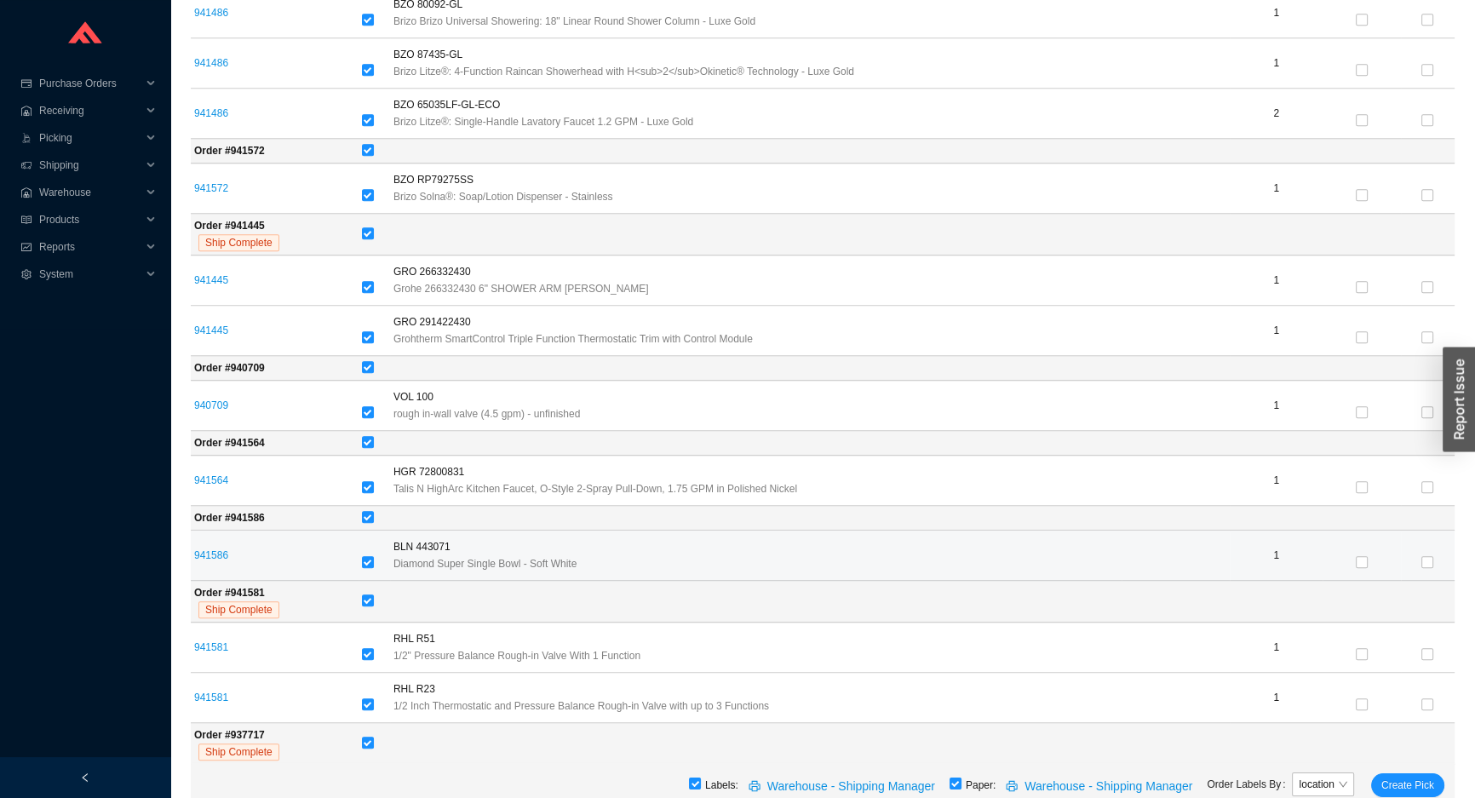
scroll to position [1393, 0]
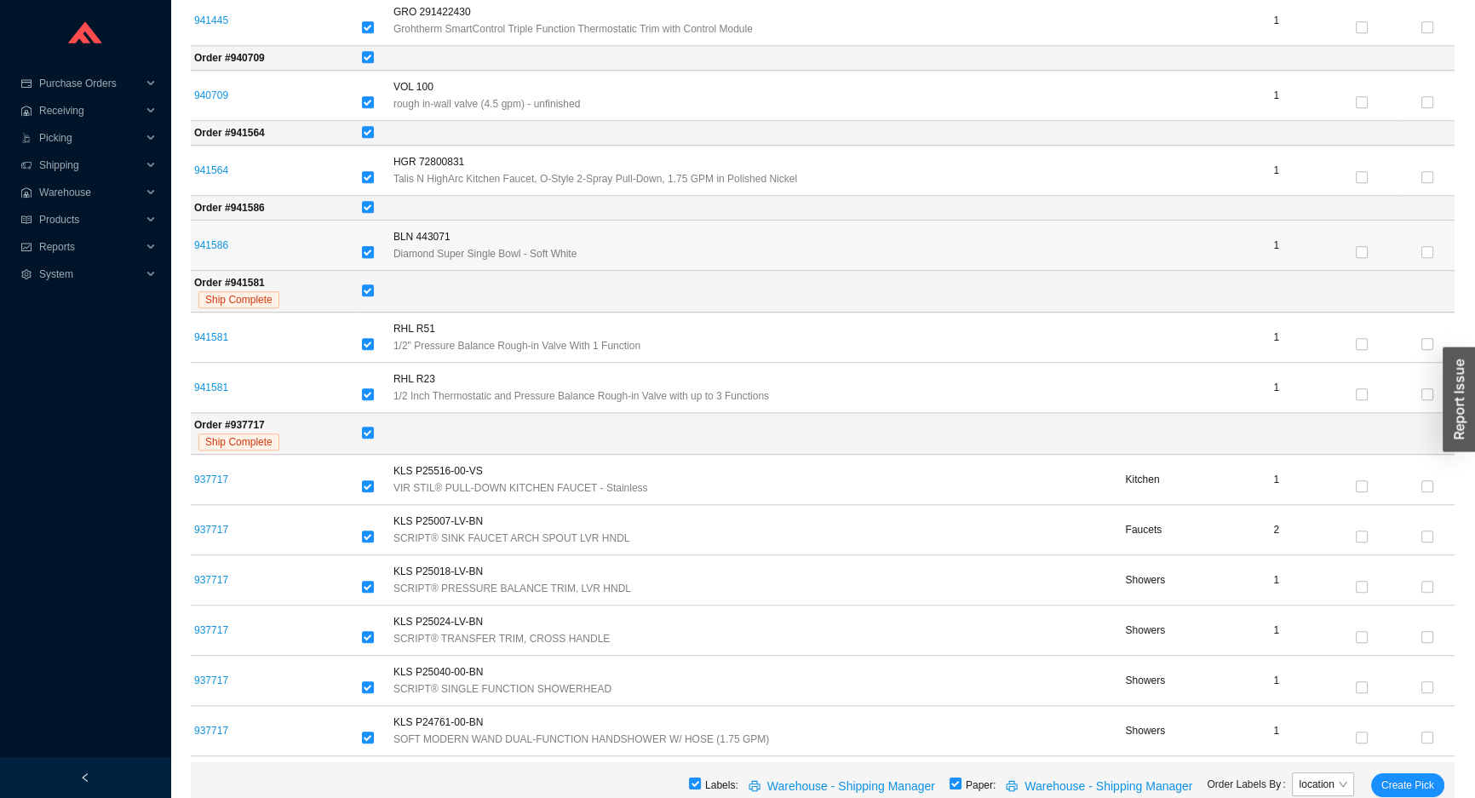
click at [373, 246] on input "checkbox" at bounding box center [368, 252] width 12 height 12
checkbox input "false"
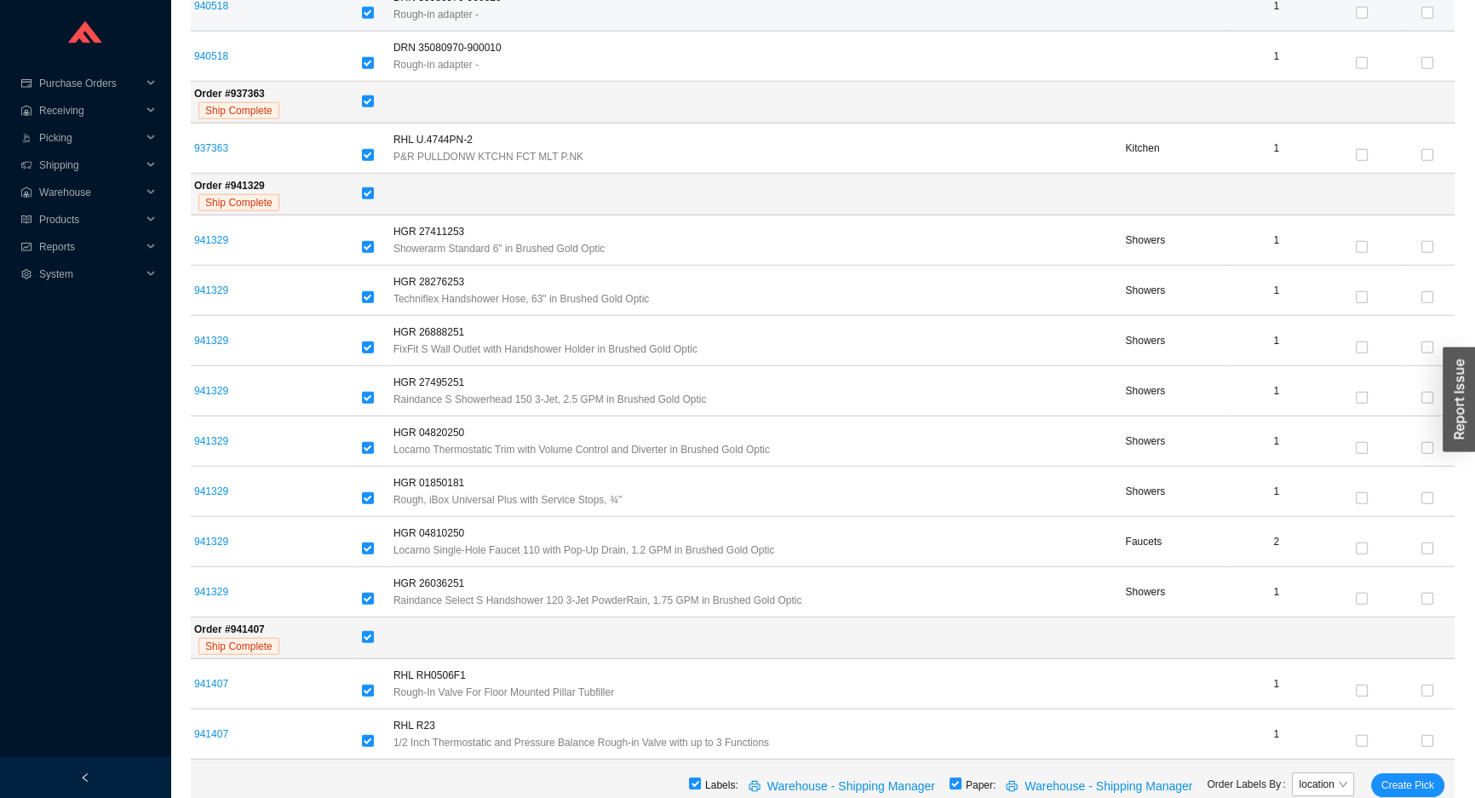
scroll to position [6347, 0]
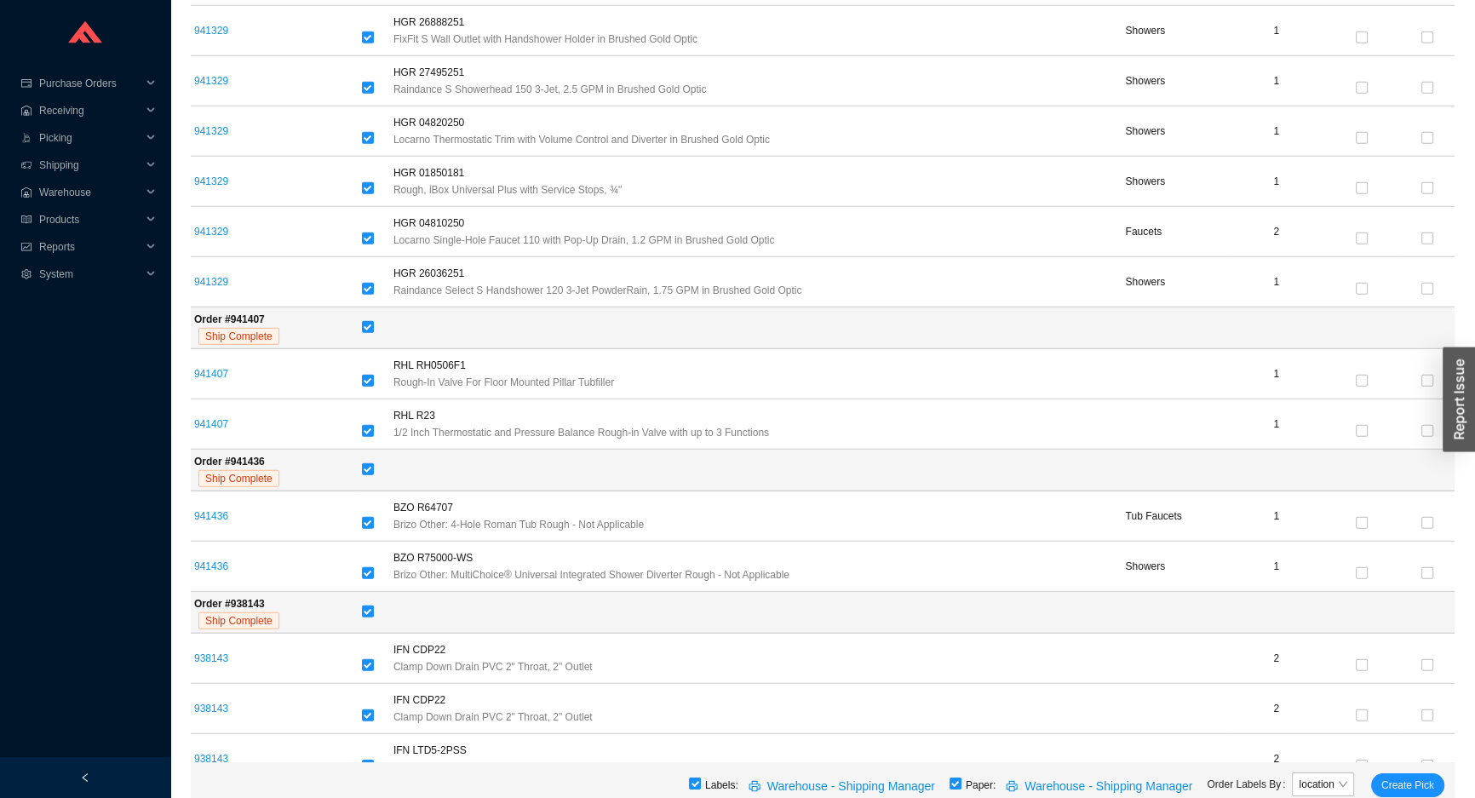
checkbox input "false"
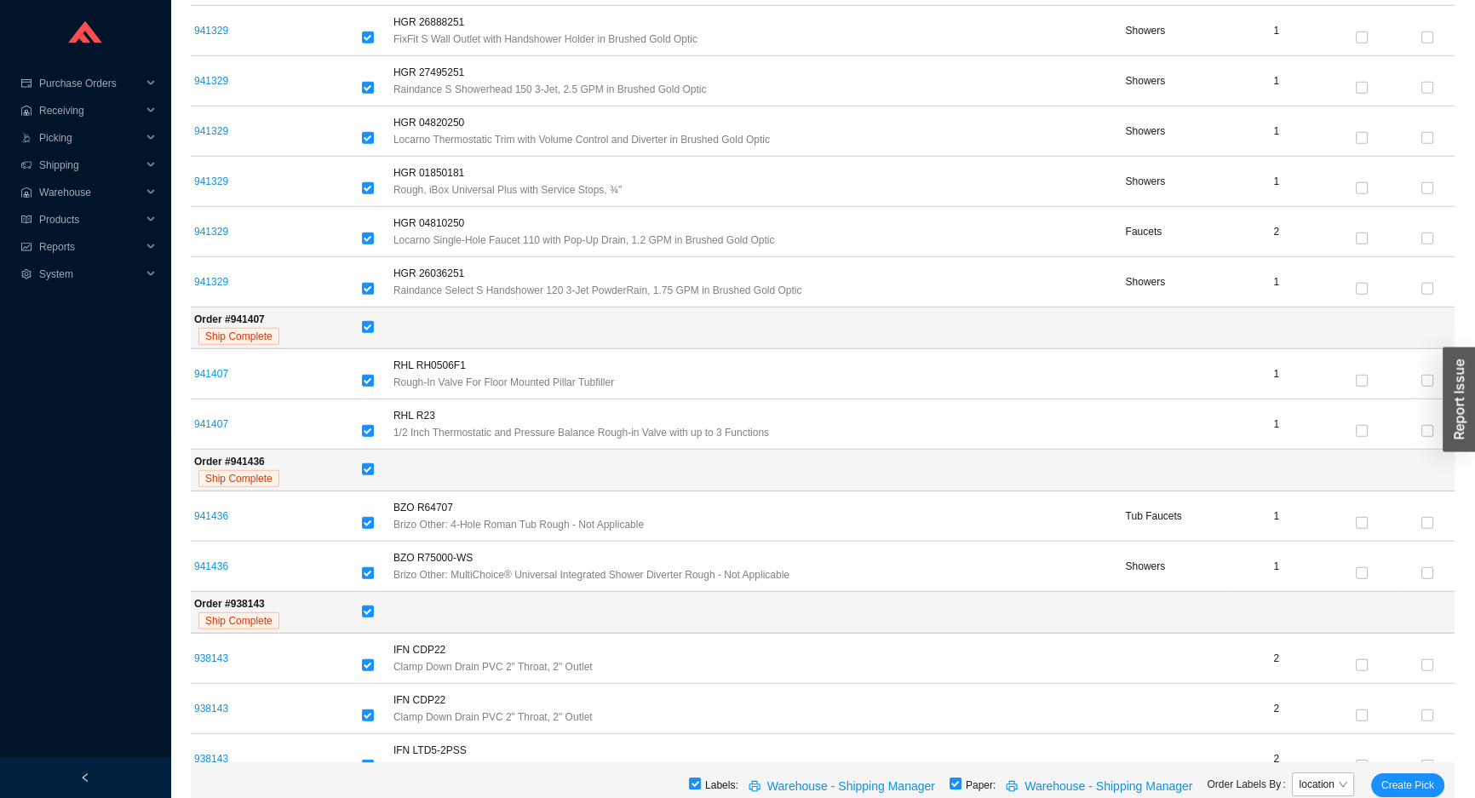
checkbox input "false"
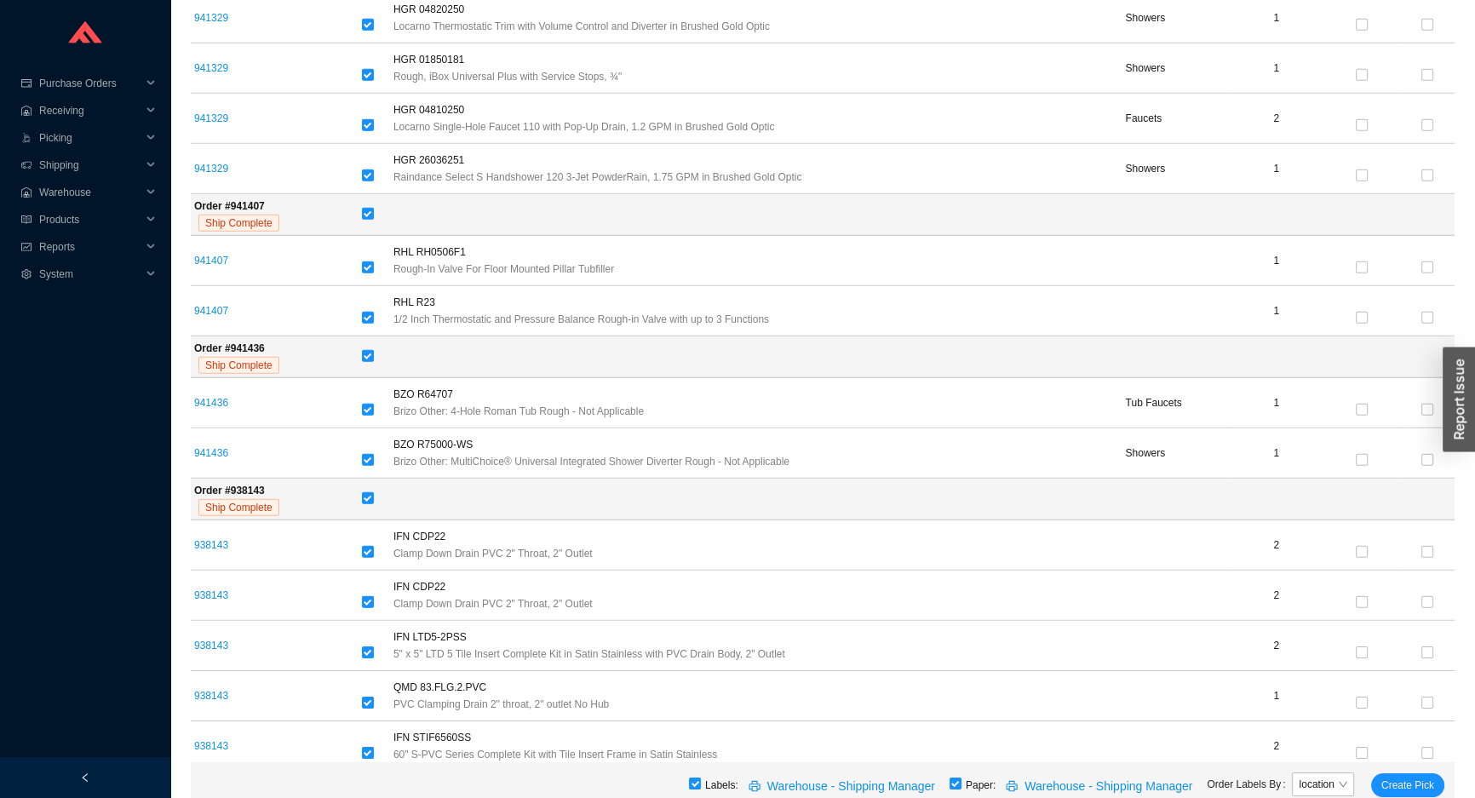
scroll to position [6502, 0]
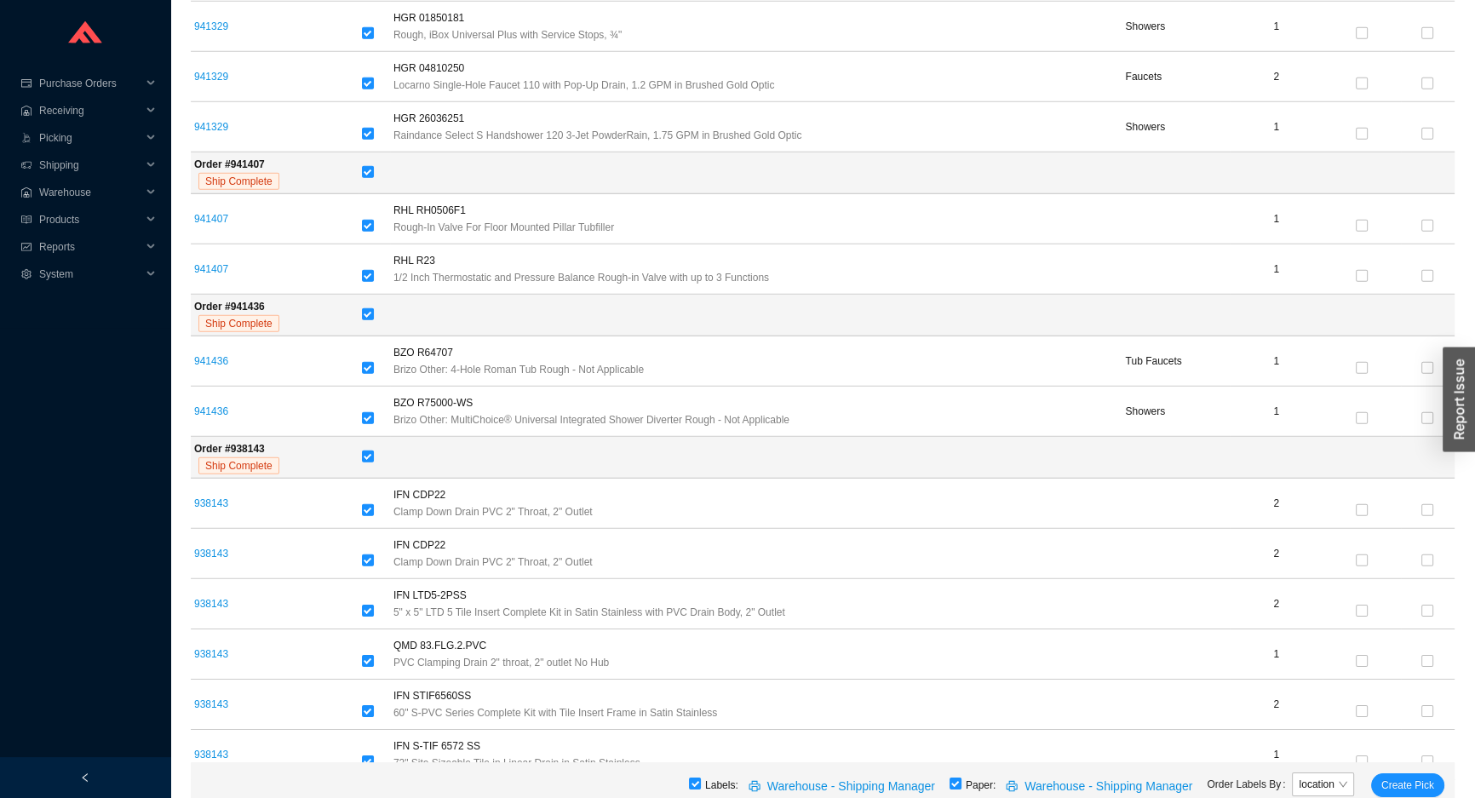
checkbox input "false"
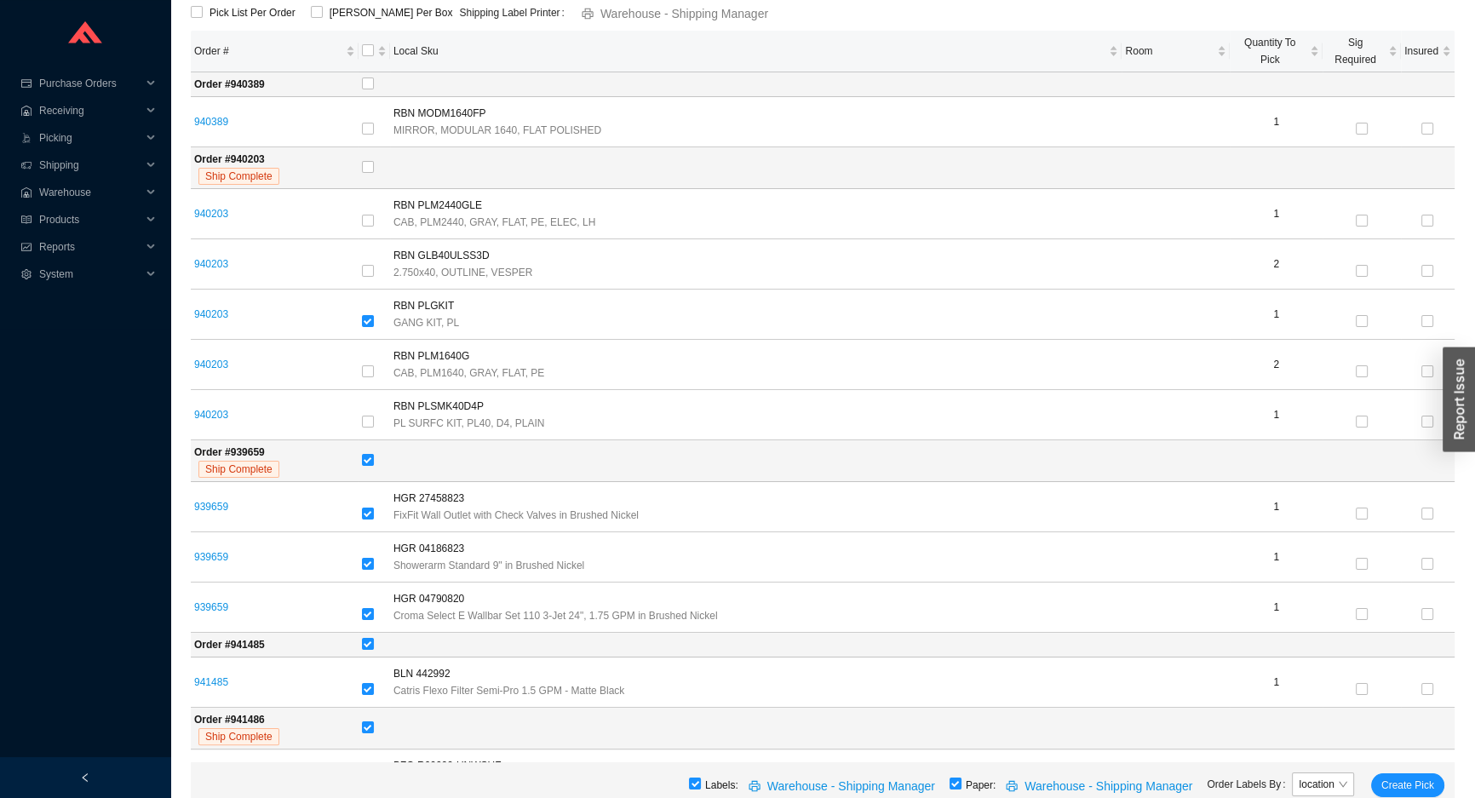
scroll to position [0, 0]
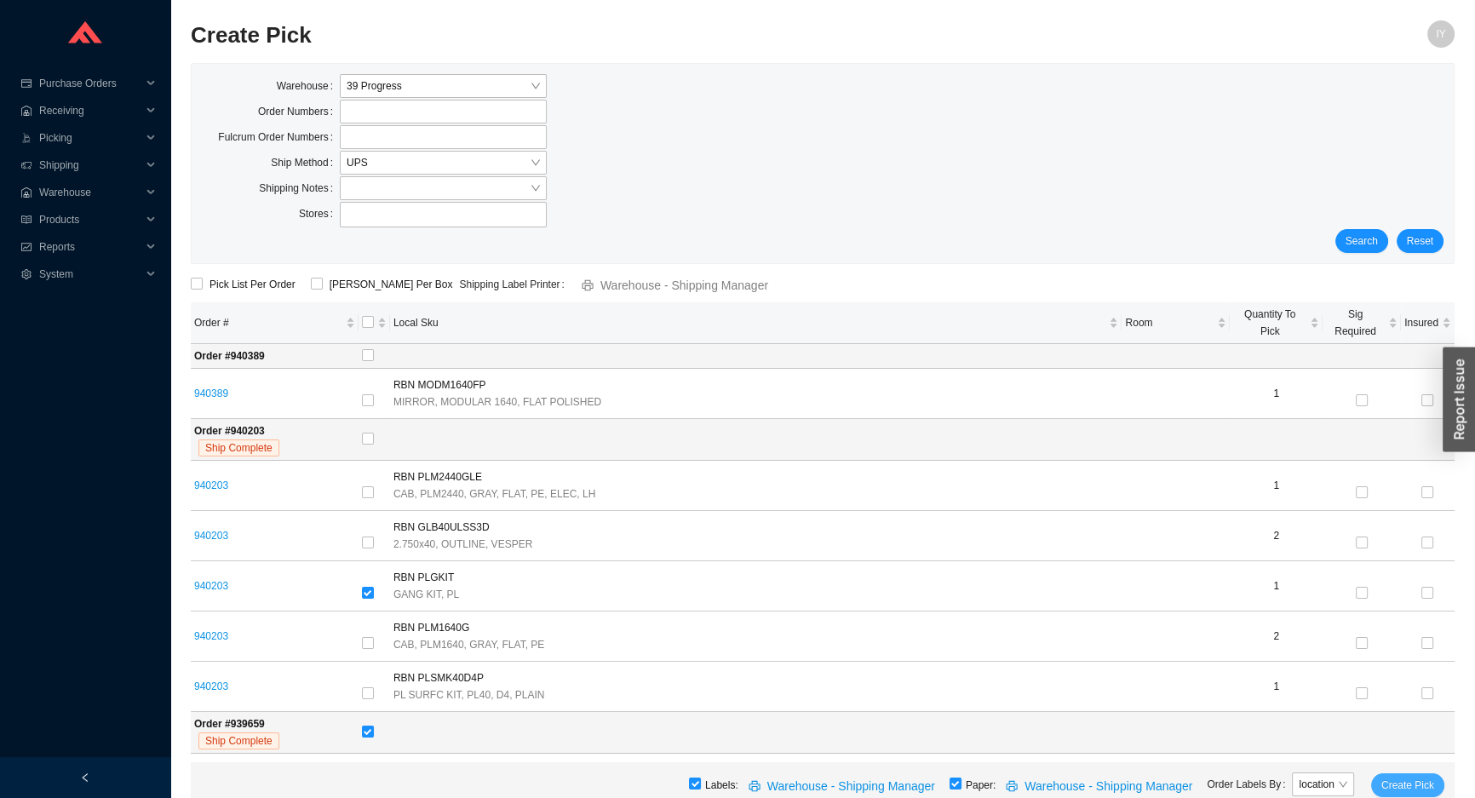
click at [1416, 779] on span "Create Pick" at bounding box center [1407, 785] width 53 height 17
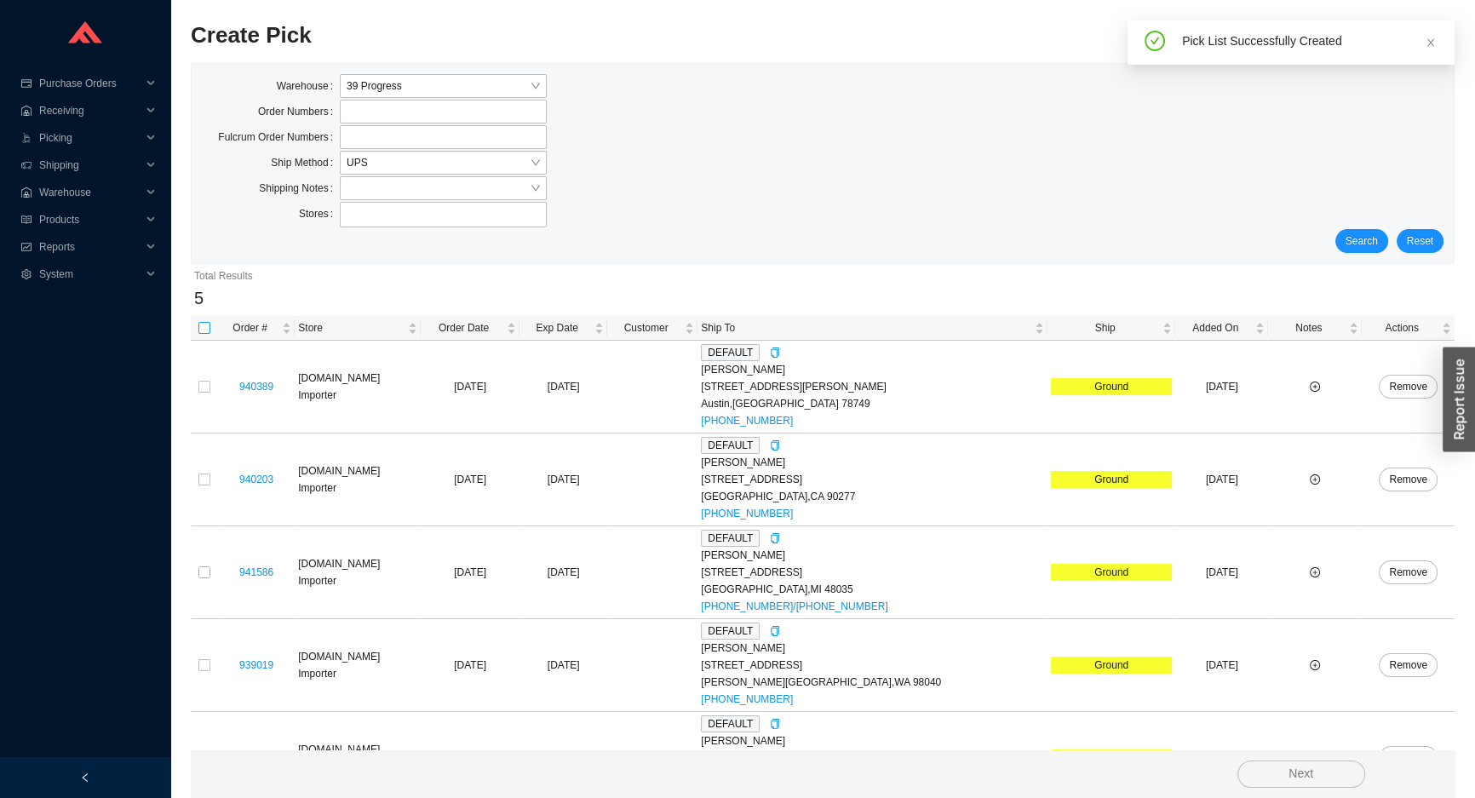
click at [203, 330] on input "checkbox" at bounding box center [204, 328] width 12 height 12
checkbox input "true"
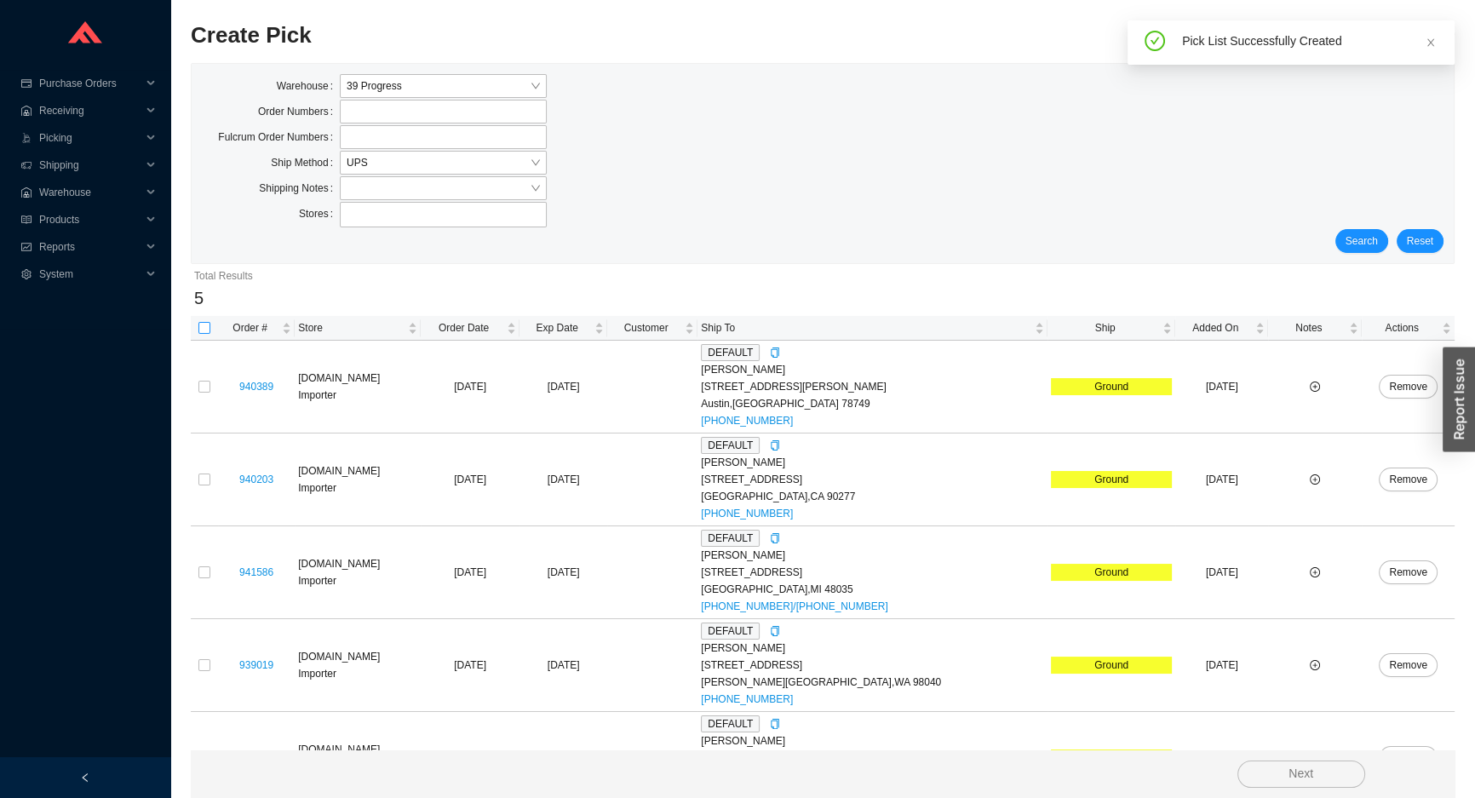
checkbox input "true"
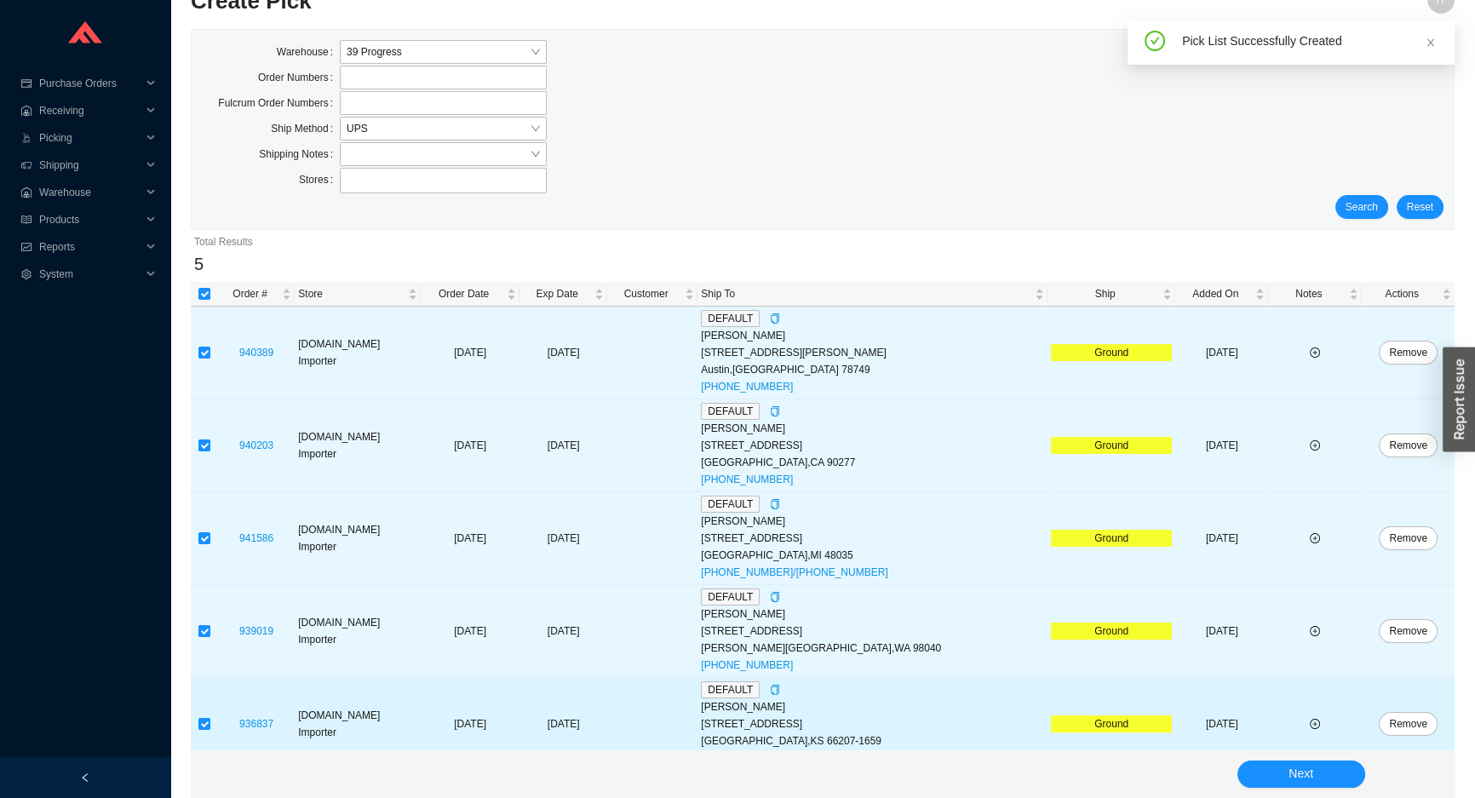
scroll to position [53, 0]
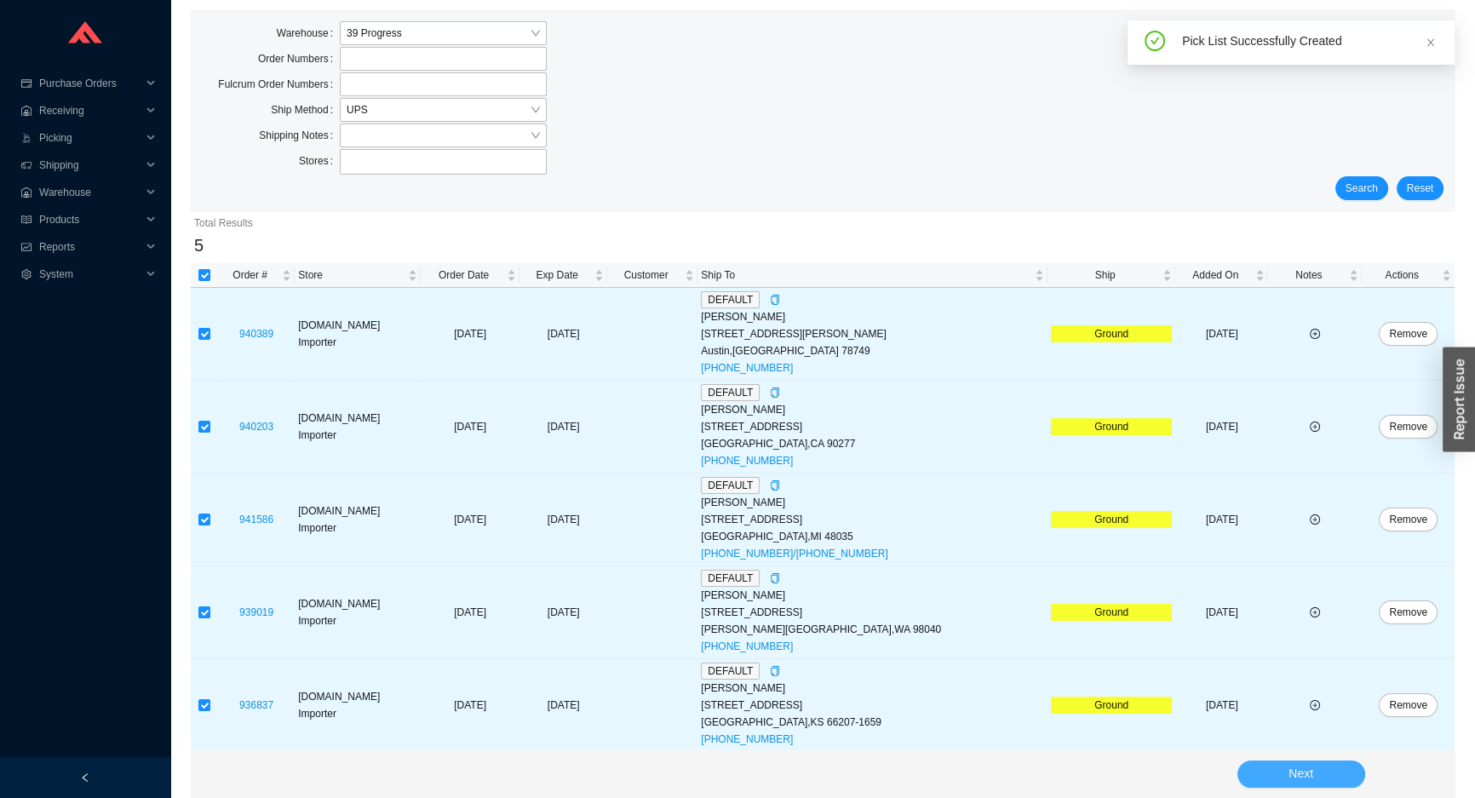
click at [1275, 771] on button "Next" at bounding box center [1301, 773] width 128 height 27
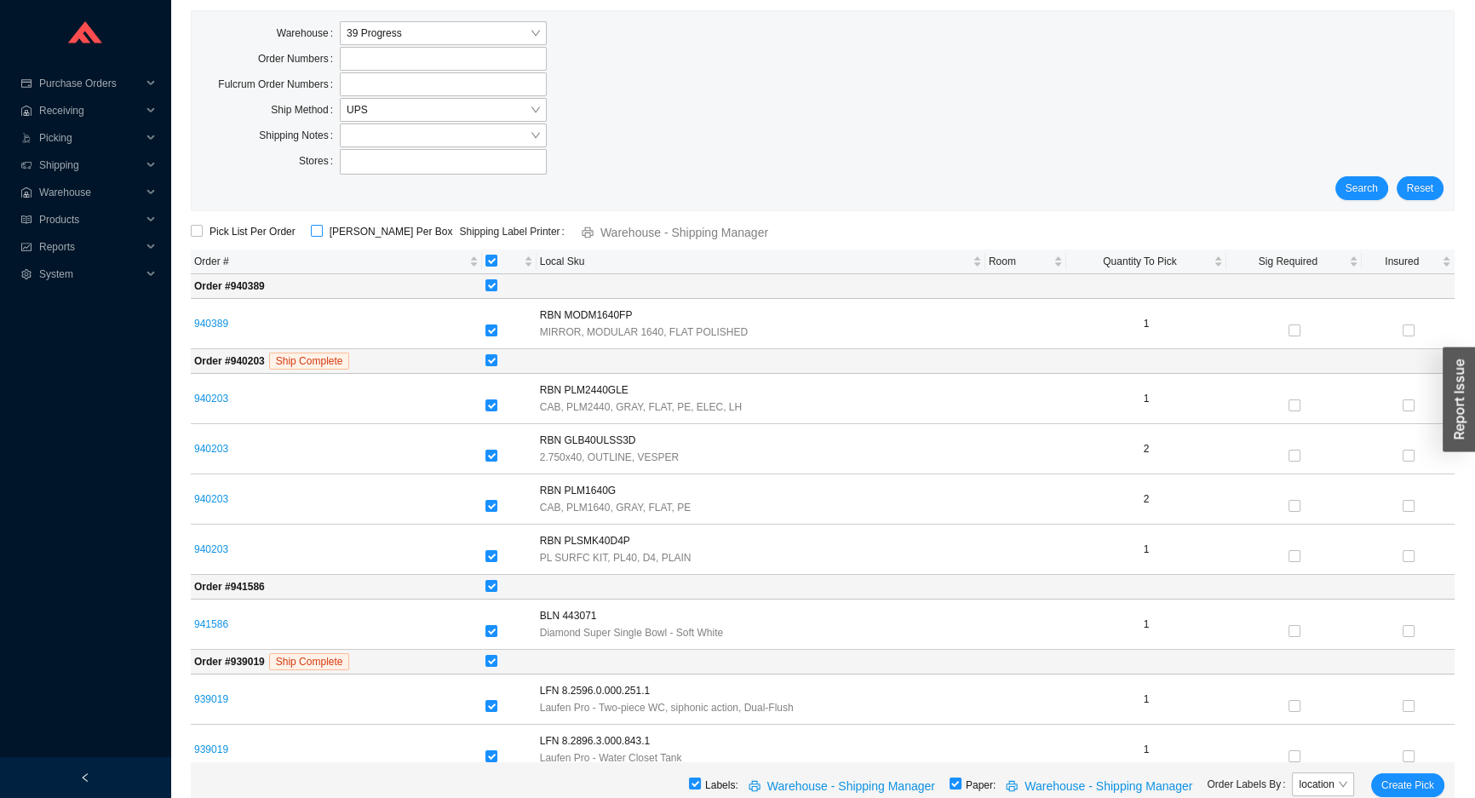
click at [316, 235] on input "ShipKey Per Box" at bounding box center [317, 231] width 12 height 12
checkbox input "true"
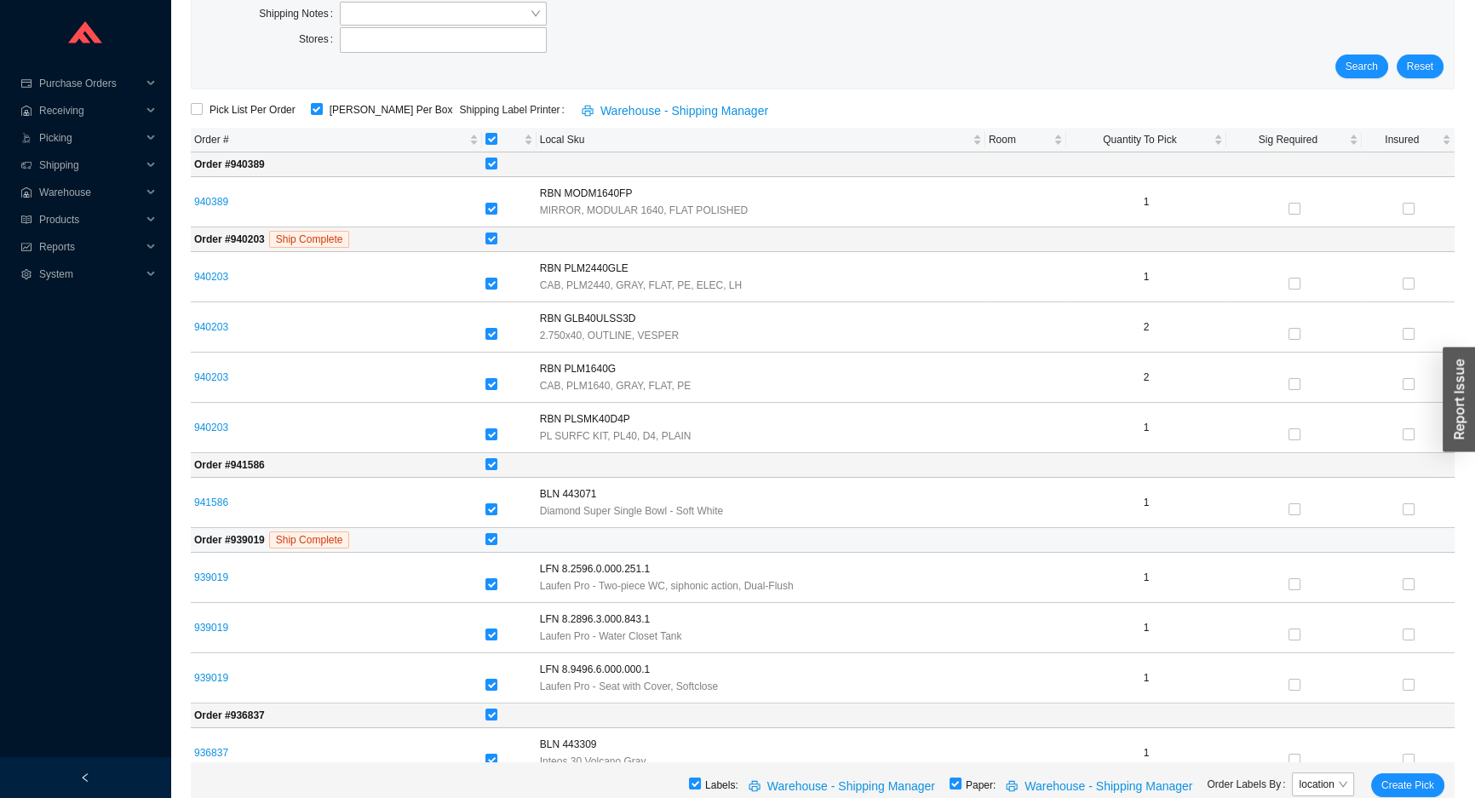
scroll to position [198, 0]
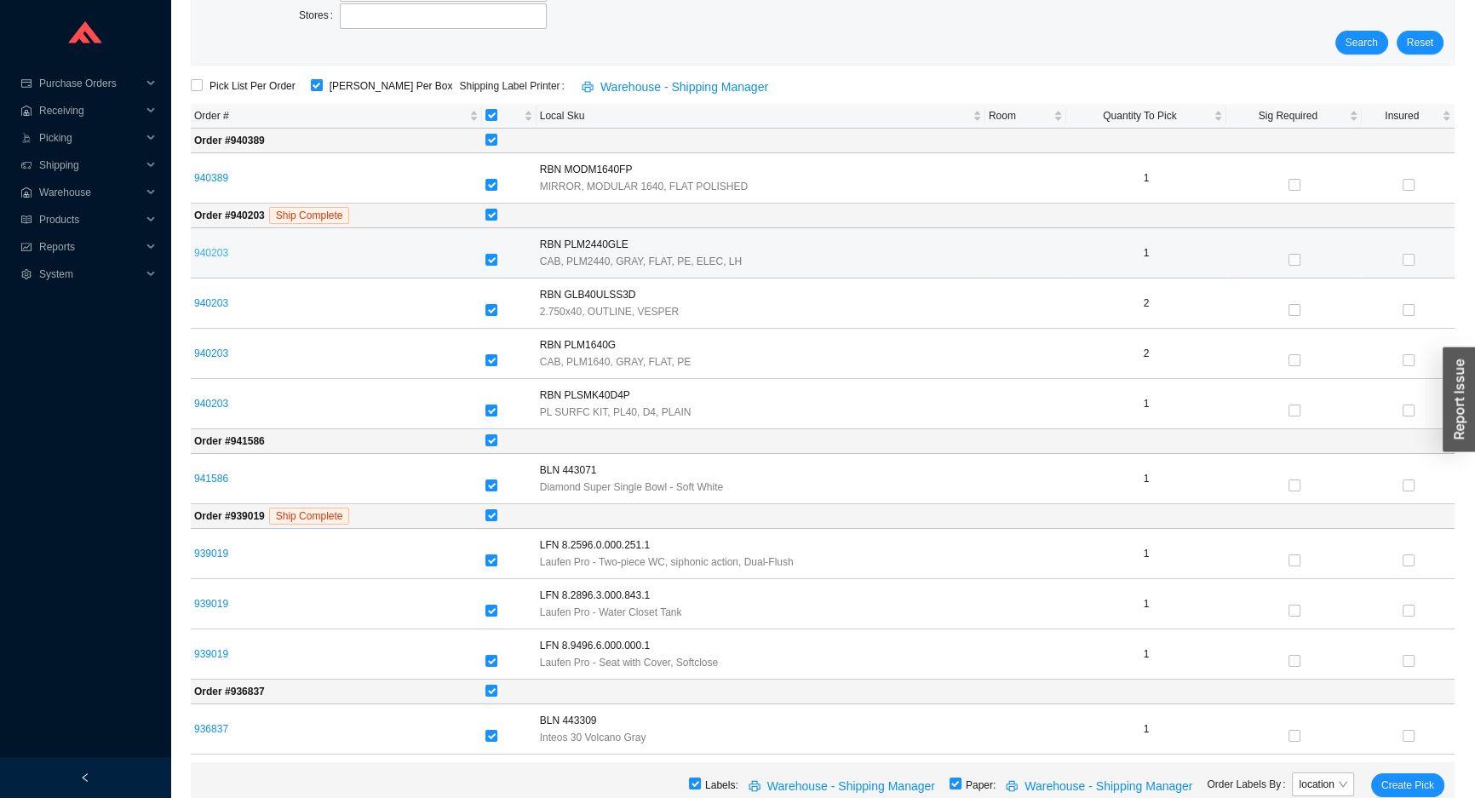
click at [204, 251] on link "940203" at bounding box center [211, 253] width 34 height 12
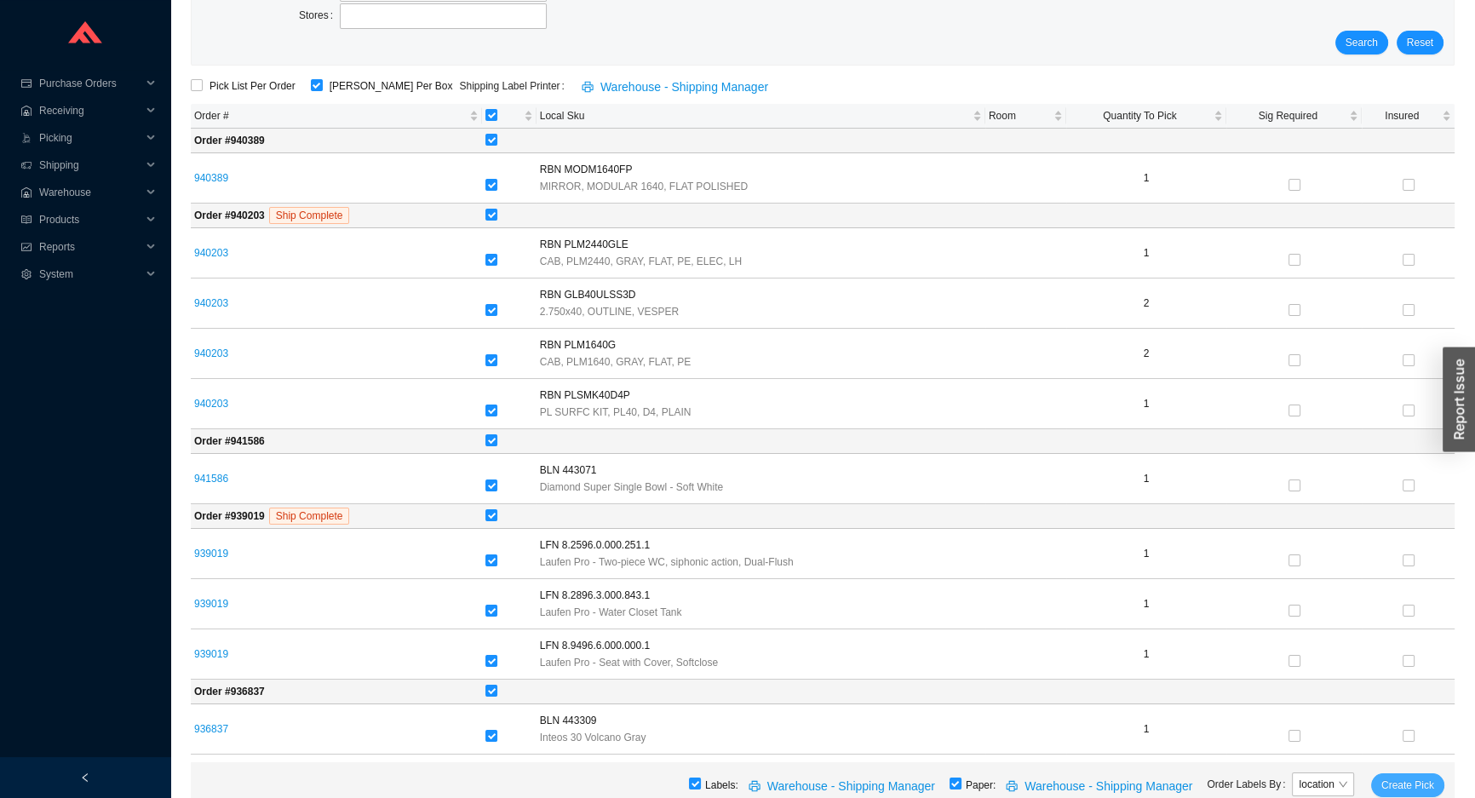
click at [1415, 781] on span "Create Pick" at bounding box center [1407, 785] width 53 height 17
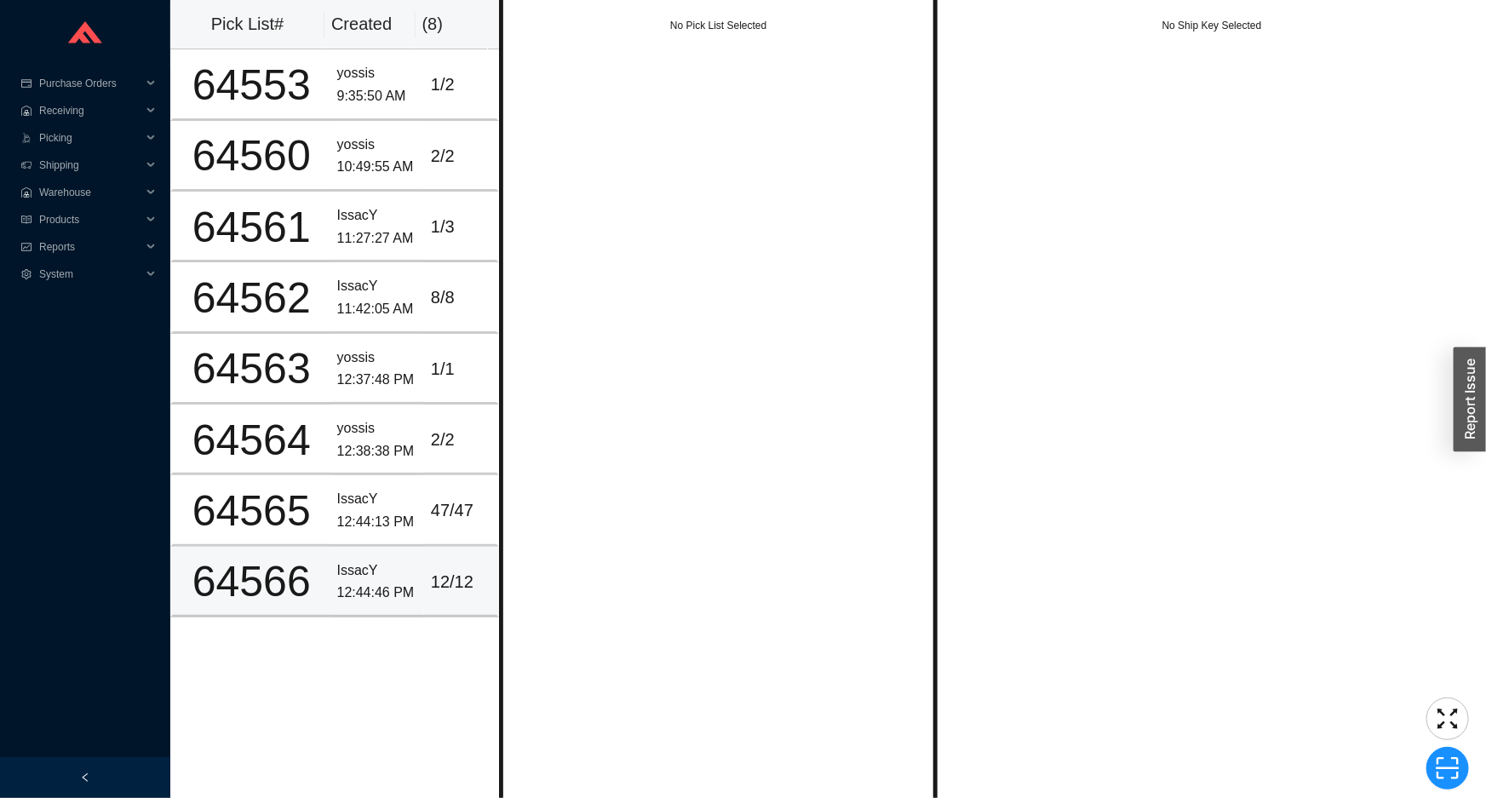
drag, startPoint x: 443, startPoint y: 576, endPoint x: 442, endPoint y: 549, distance: 26.4
click at [443, 576] on div "12 / 12" at bounding box center [460, 582] width 59 height 28
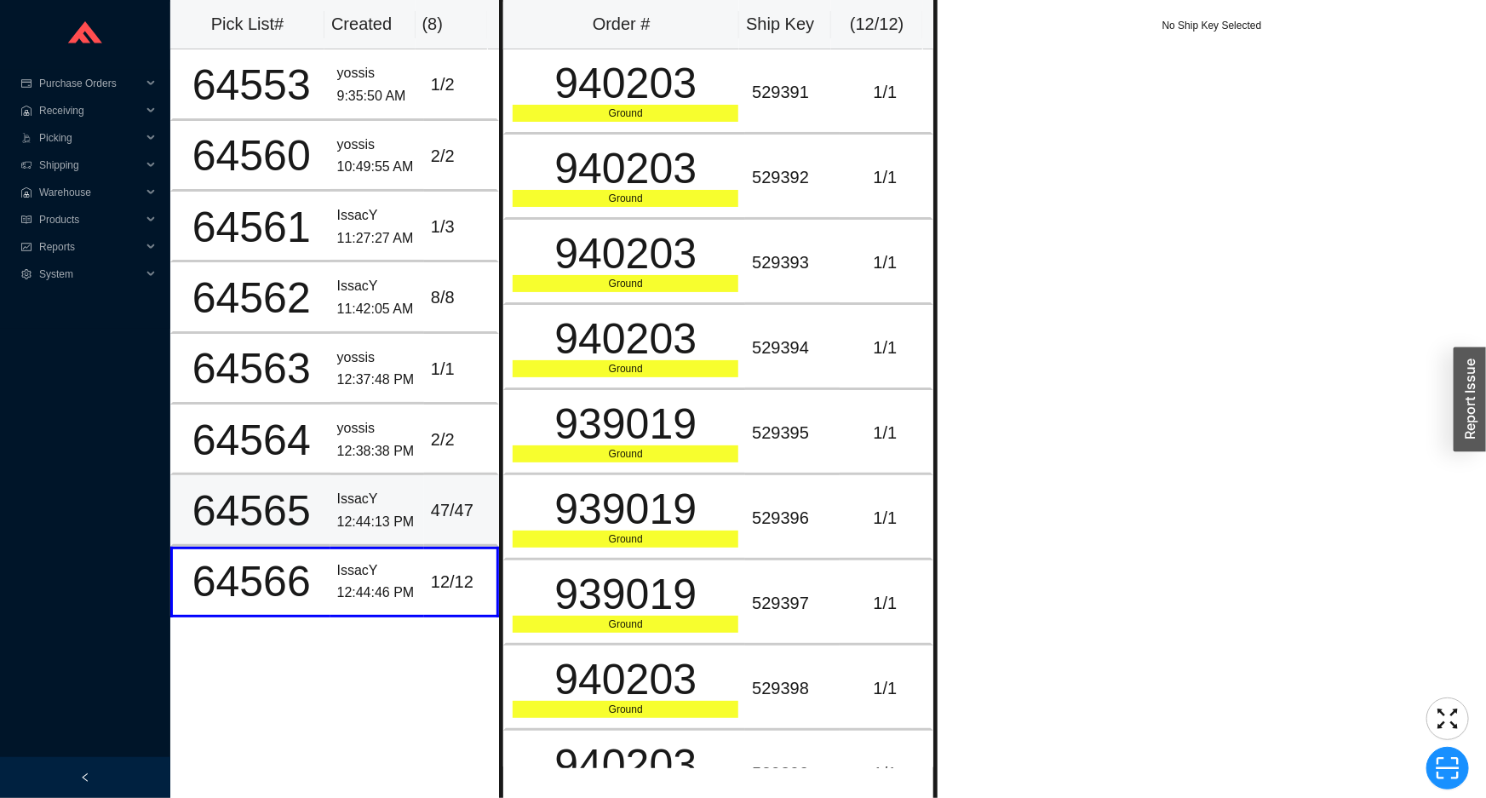
click at [443, 523] on td "47 / 47" at bounding box center [461, 510] width 75 height 71
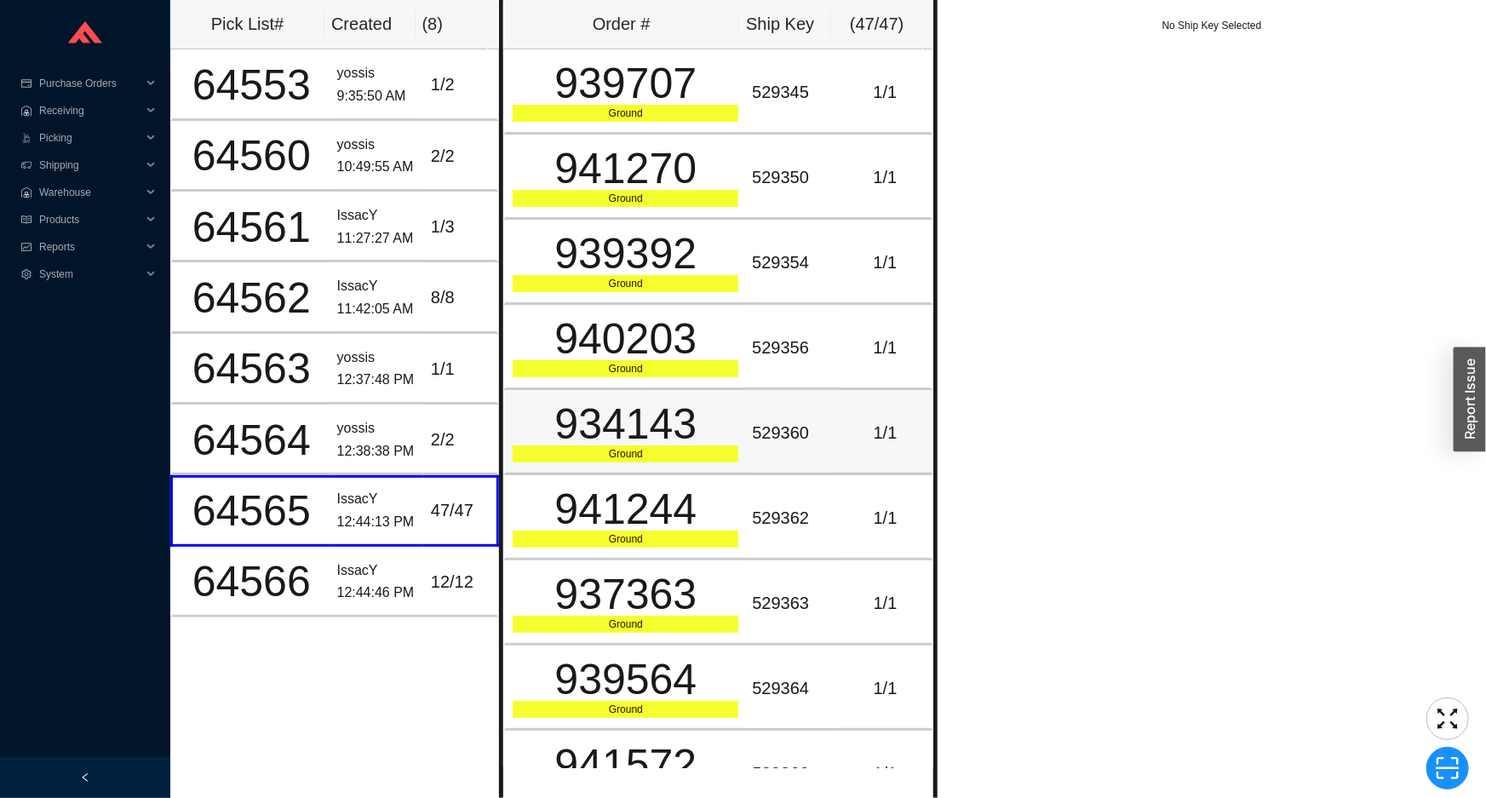
click at [553, 421] on div "934143" at bounding box center [626, 424] width 226 height 43
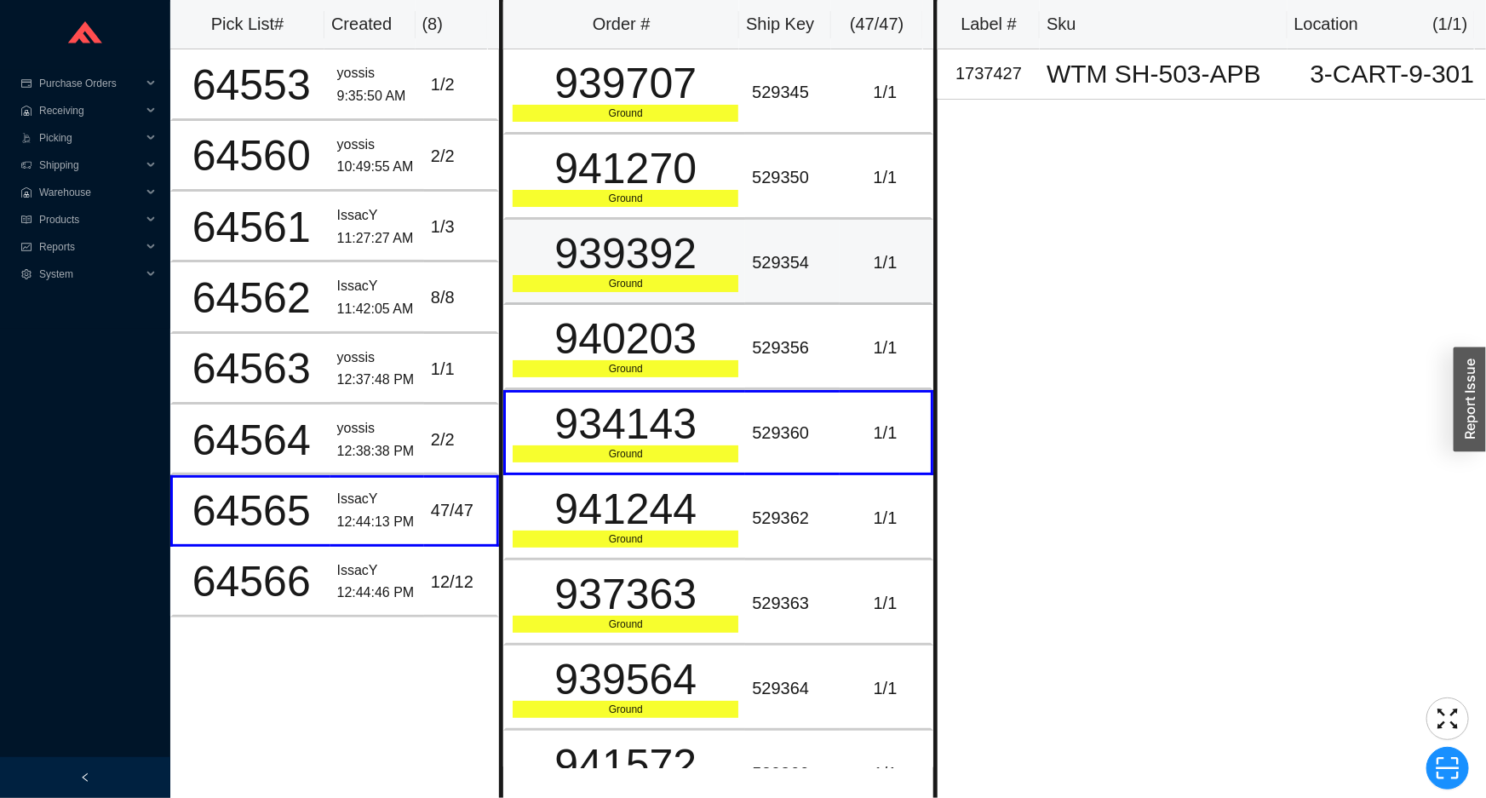
click at [629, 242] on div "939392" at bounding box center [626, 253] width 226 height 43
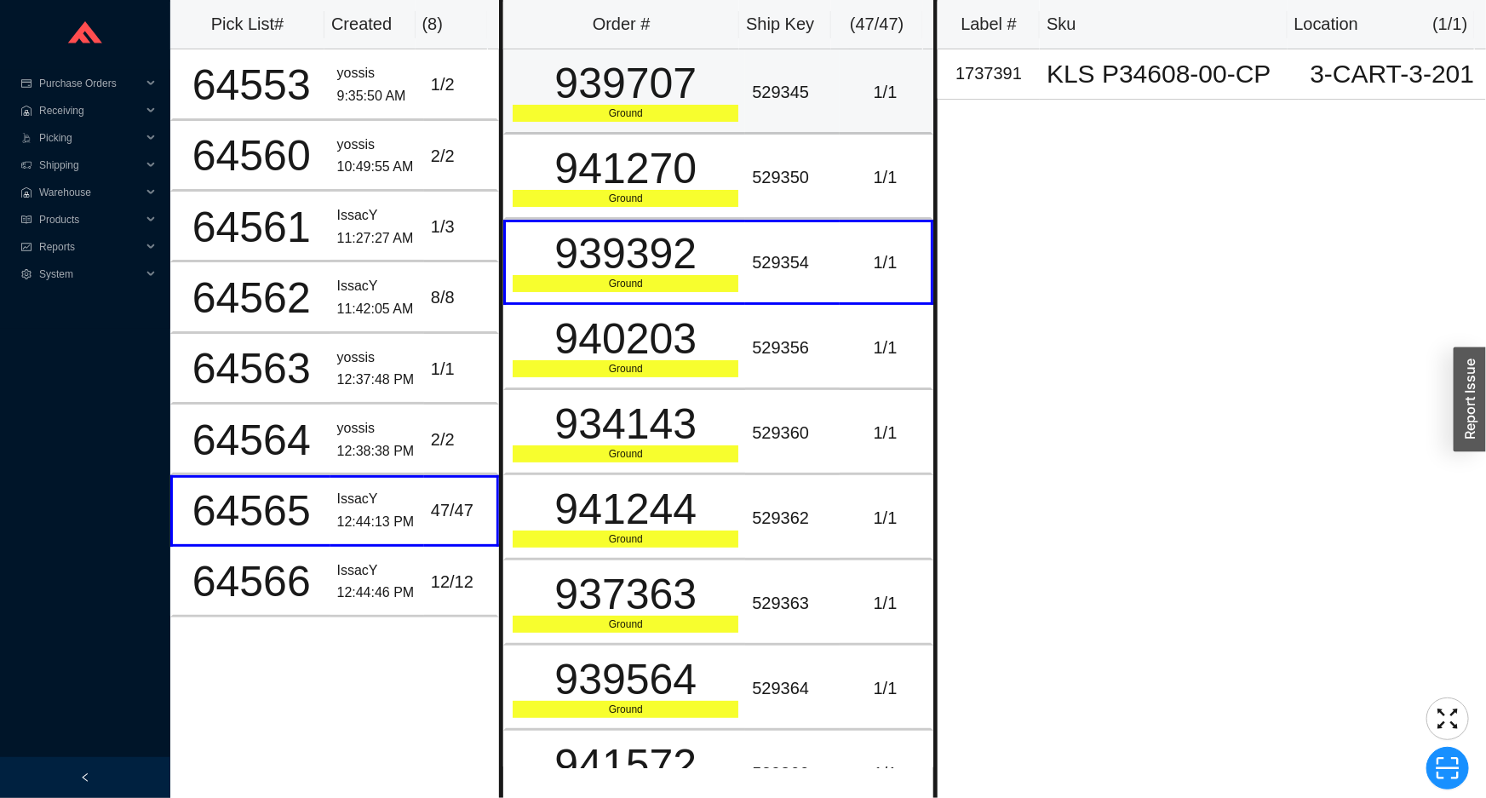
click at [639, 126] on td "939707 Ground" at bounding box center [624, 91] width 242 height 85
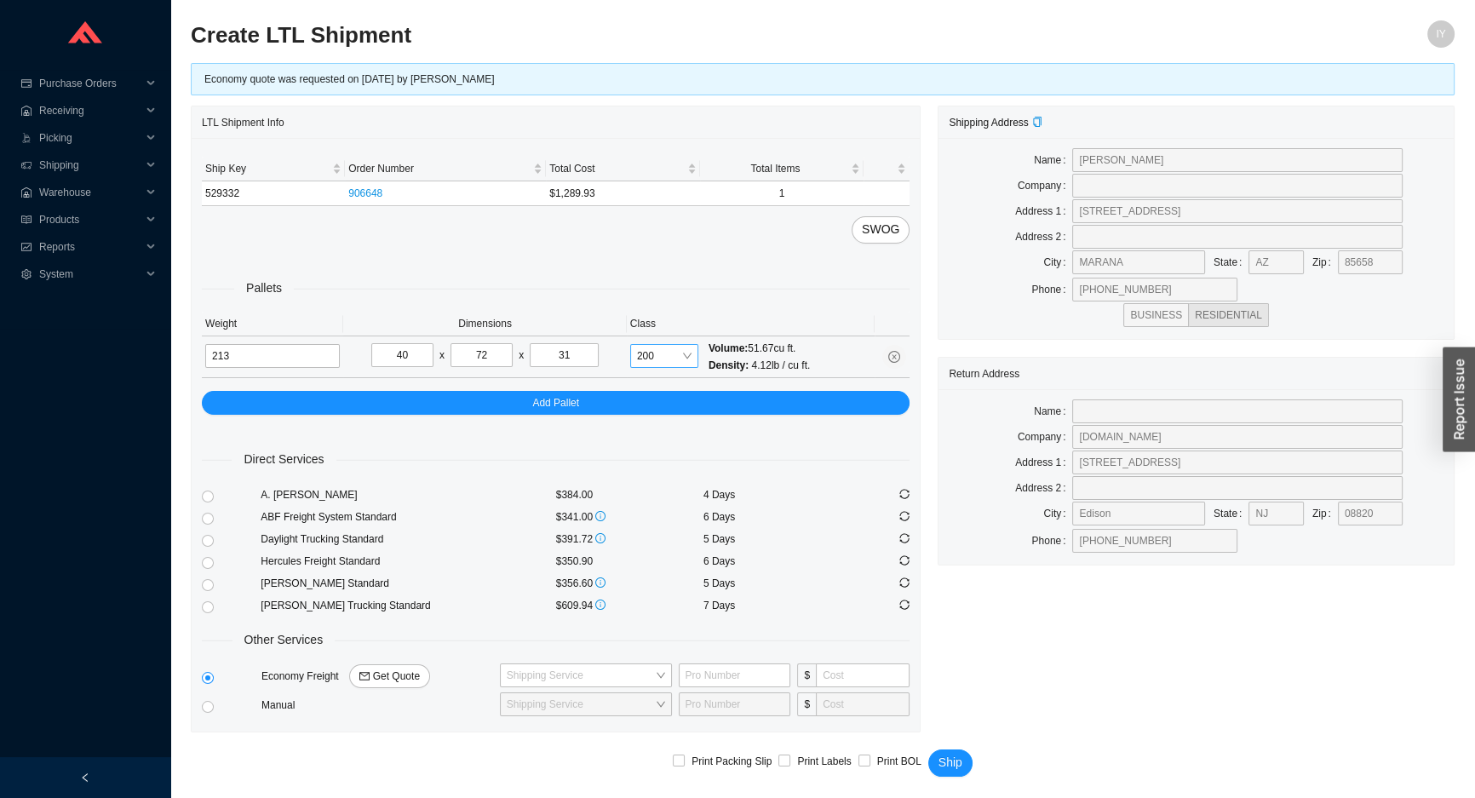
drag, startPoint x: 653, startPoint y: 344, endPoint x: 653, endPoint y: 360, distance: 16.2
click at [653, 349] on span "200" at bounding box center [664, 356] width 54 height 22
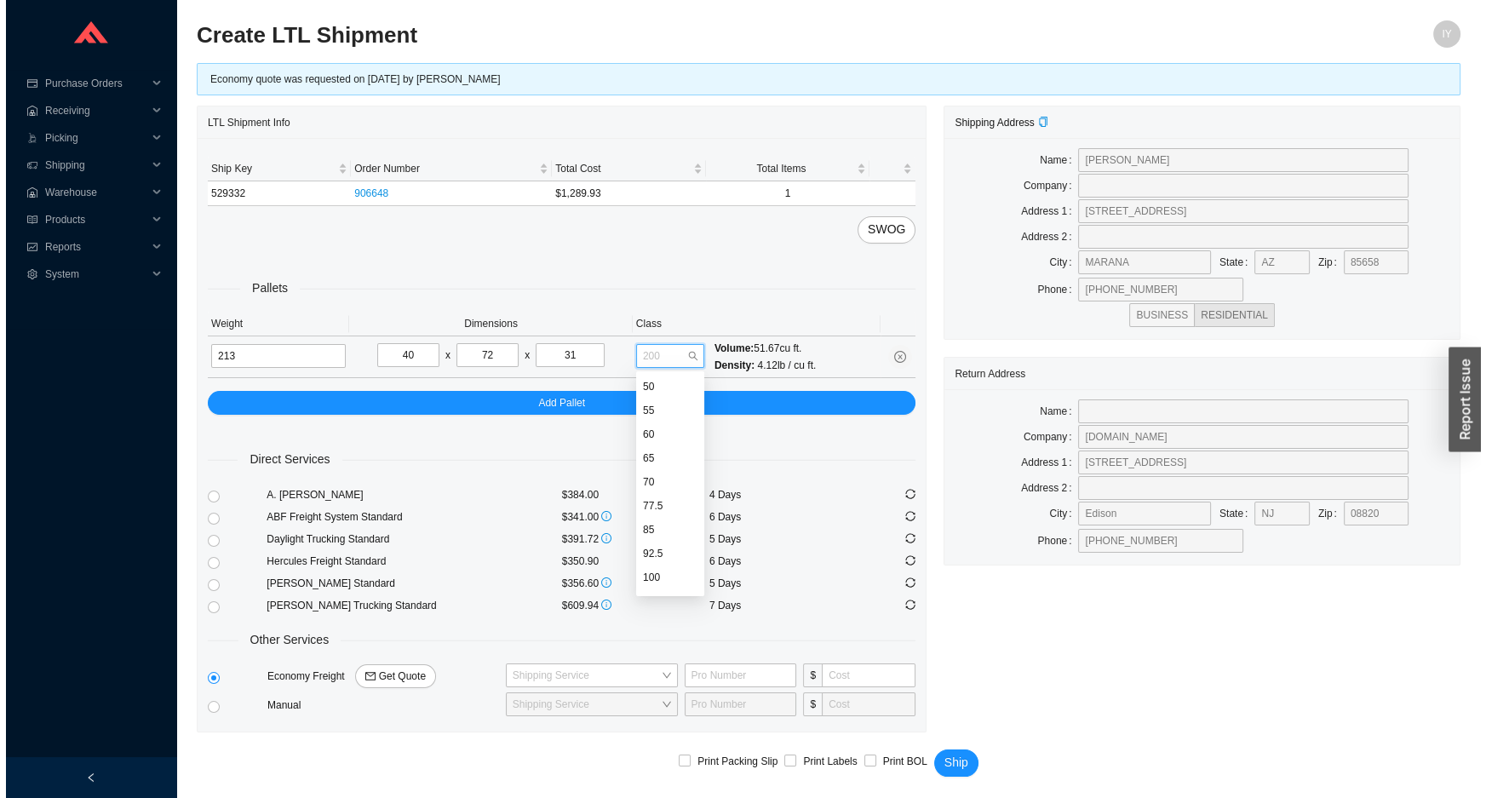
scroll to position [116, 0]
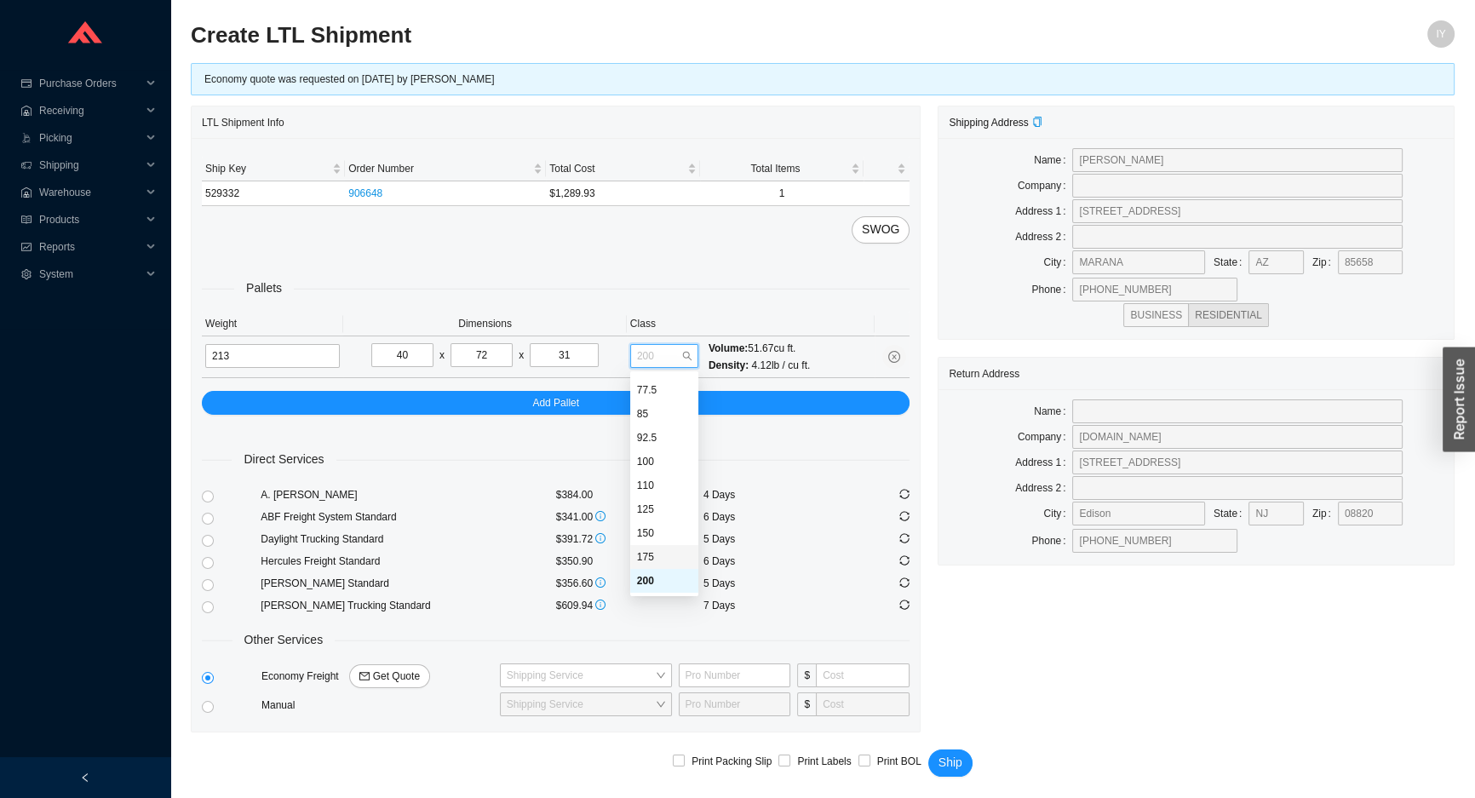
click at [649, 559] on div "175" at bounding box center [664, 556] width 54 height 15
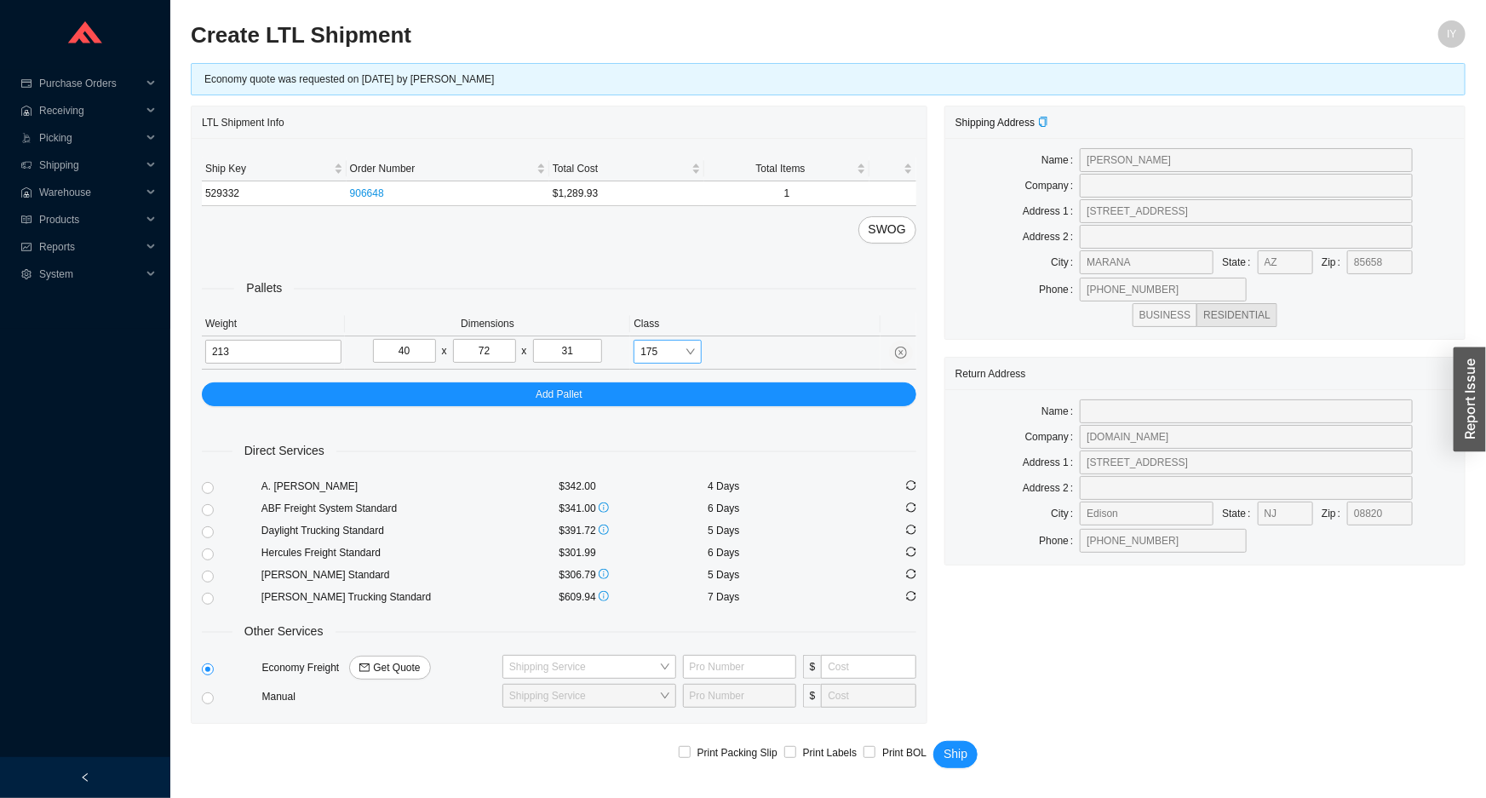
click at [677, 349] on span "175" at bounding box center [667, 352] width 54 height 22
click at [788, 249] on div "Pallets Weight Dimensions Class 213 40 x 72 x 31 175 Add Pallet" at bounding box center [559, 325] width 714 height 163
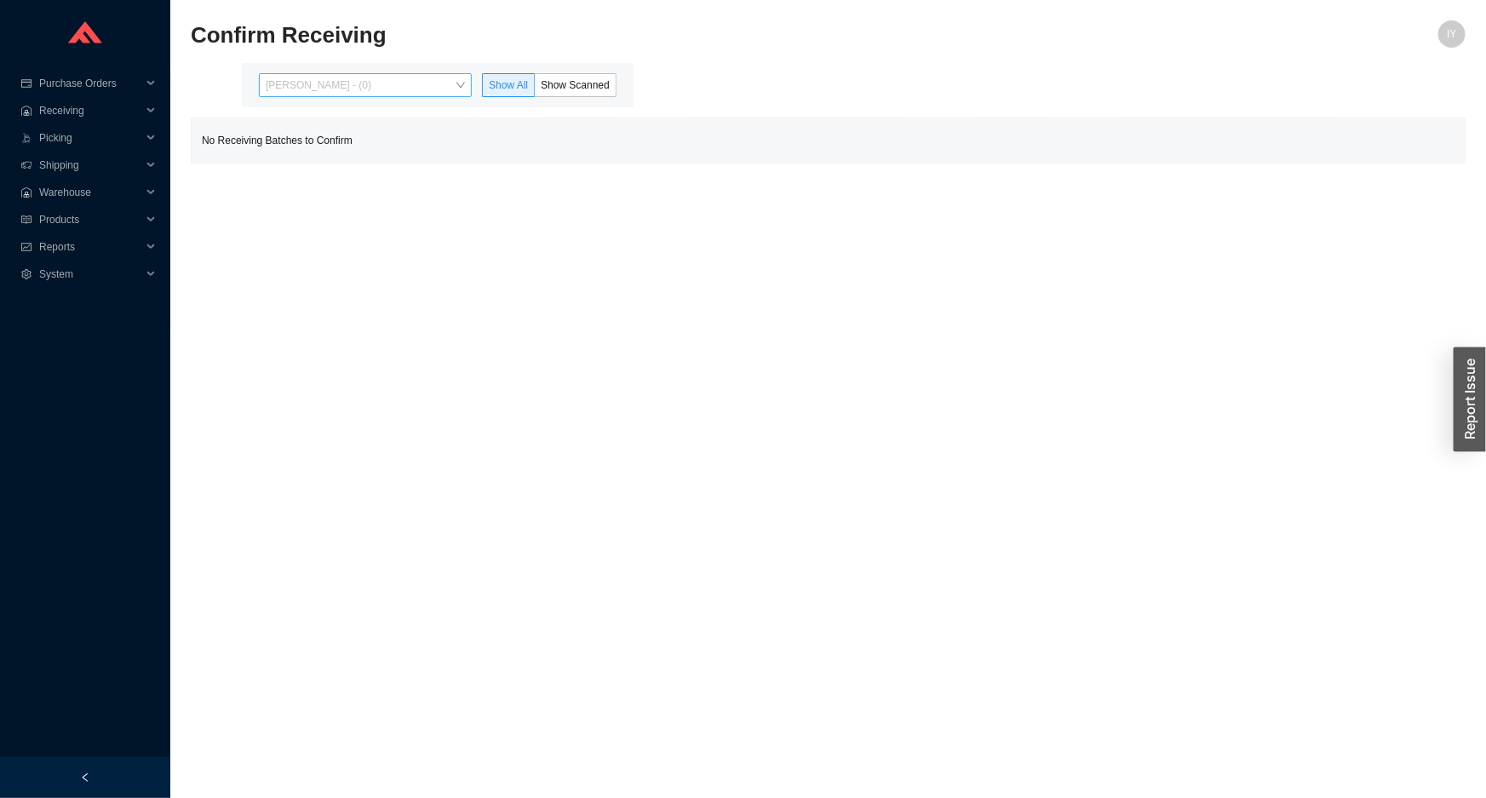
click at [434, 78] on span "[PERSON_NAME] - (0)" at bounding box center [365, 85] width 199 height 22
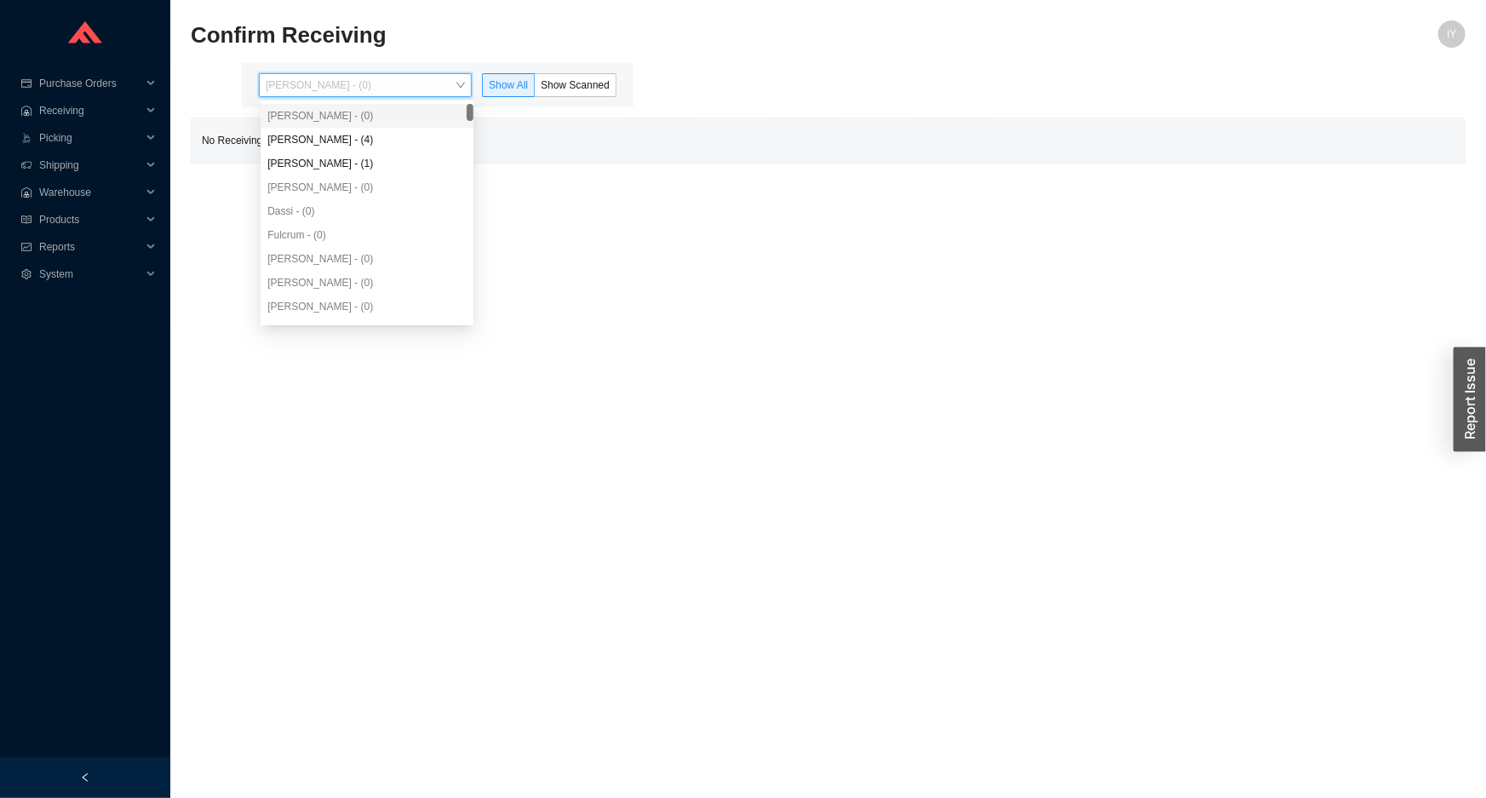
drag, startPoint x: 426, startPoint y: 123, endPoint x: 565, endPoint y: 108, distance: 140.5
click at [427, 123] on div "[PERSON_NAME] - (0)" at bounding box center [367, 116] width 213 height 24
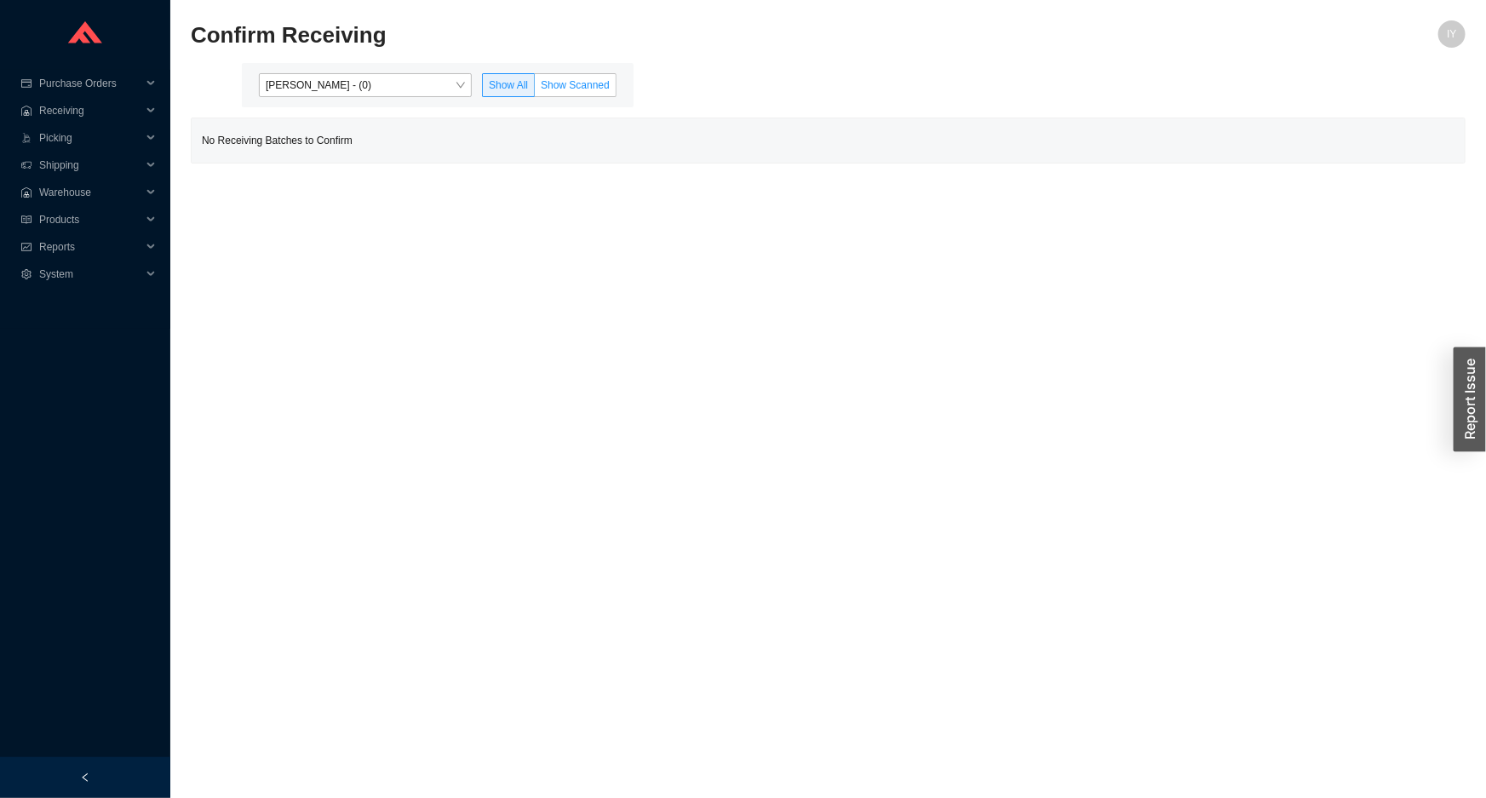
click at [590, 92] on label "Show Scanned" at bounding box center [576, 85] width 82 height 24
click at [535, 89] on input "Show Scanned" at bounding box center [535, 89] width 0 height 0
click at [115, 146] on span "Picking" at bounding box center [90, 137] width 102 height 27
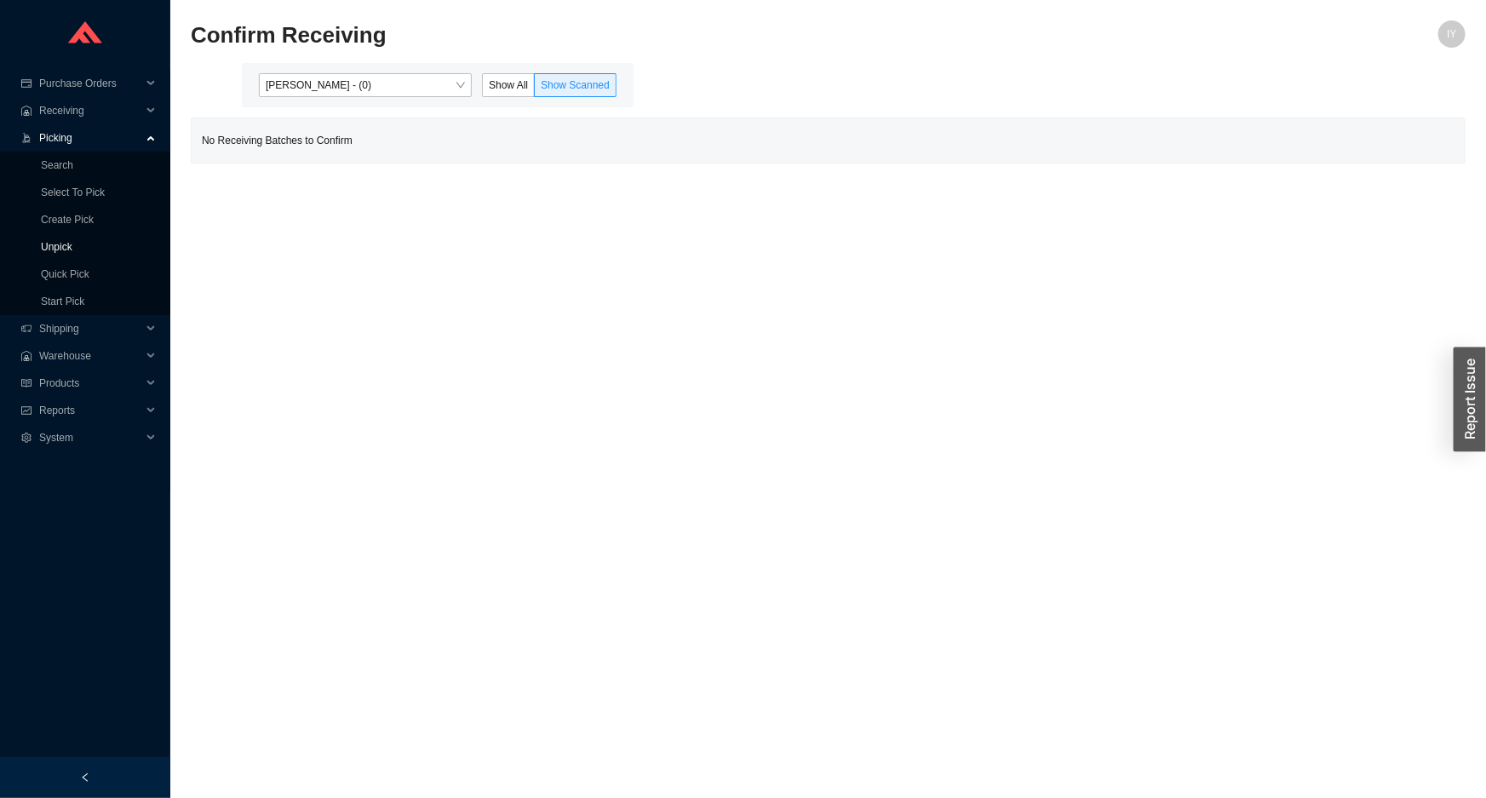
click at [72, 244] on link "Unpick" at bounding box center [57, 247] width 32 height 12
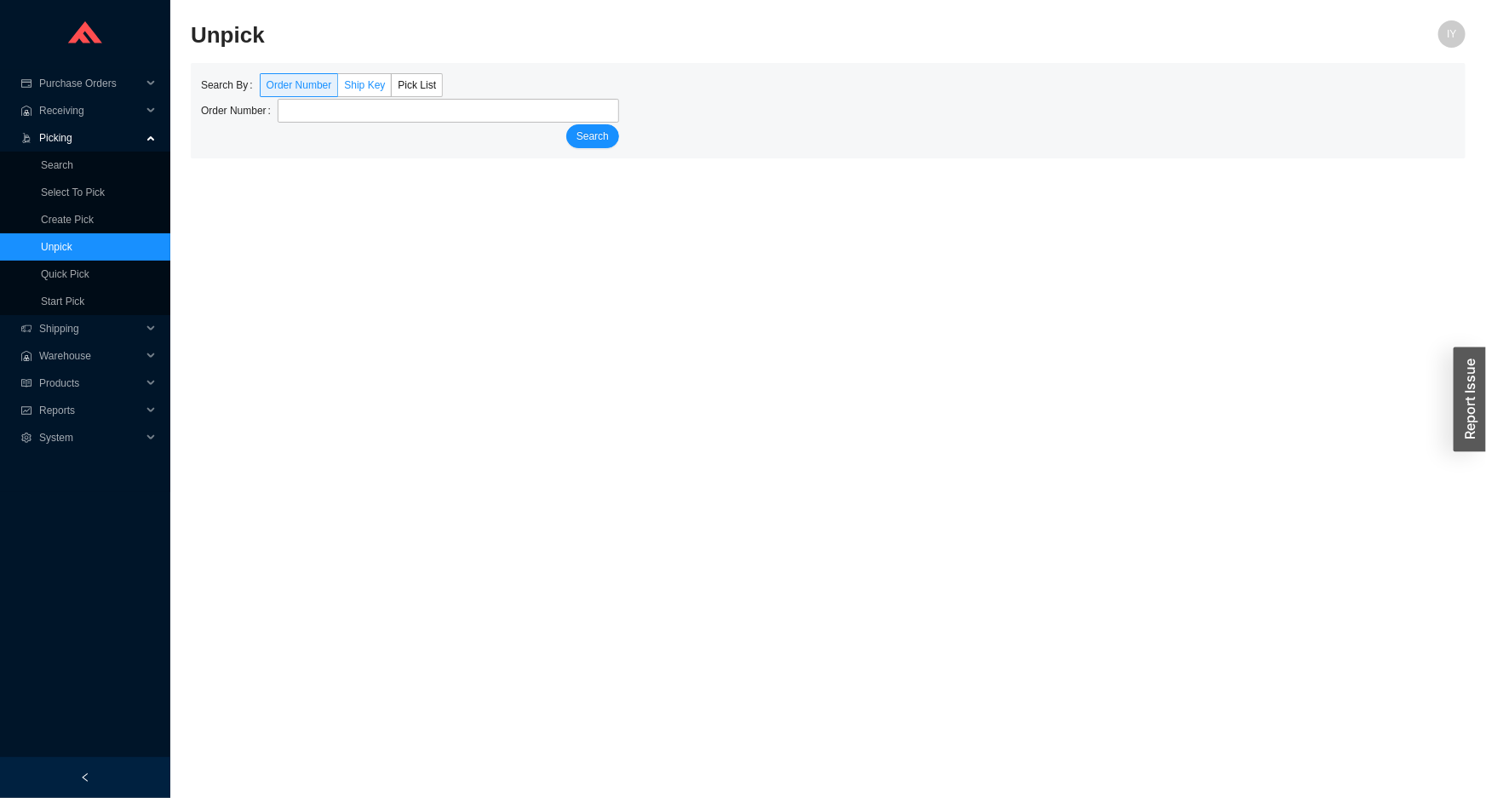
click at [374, 90] on label "Ship Key" at bounding box center [365, 85] width 54 height 24
click at [338, 89] on input "Ship Key" at bounding box center [338, 89] width 0 height 0
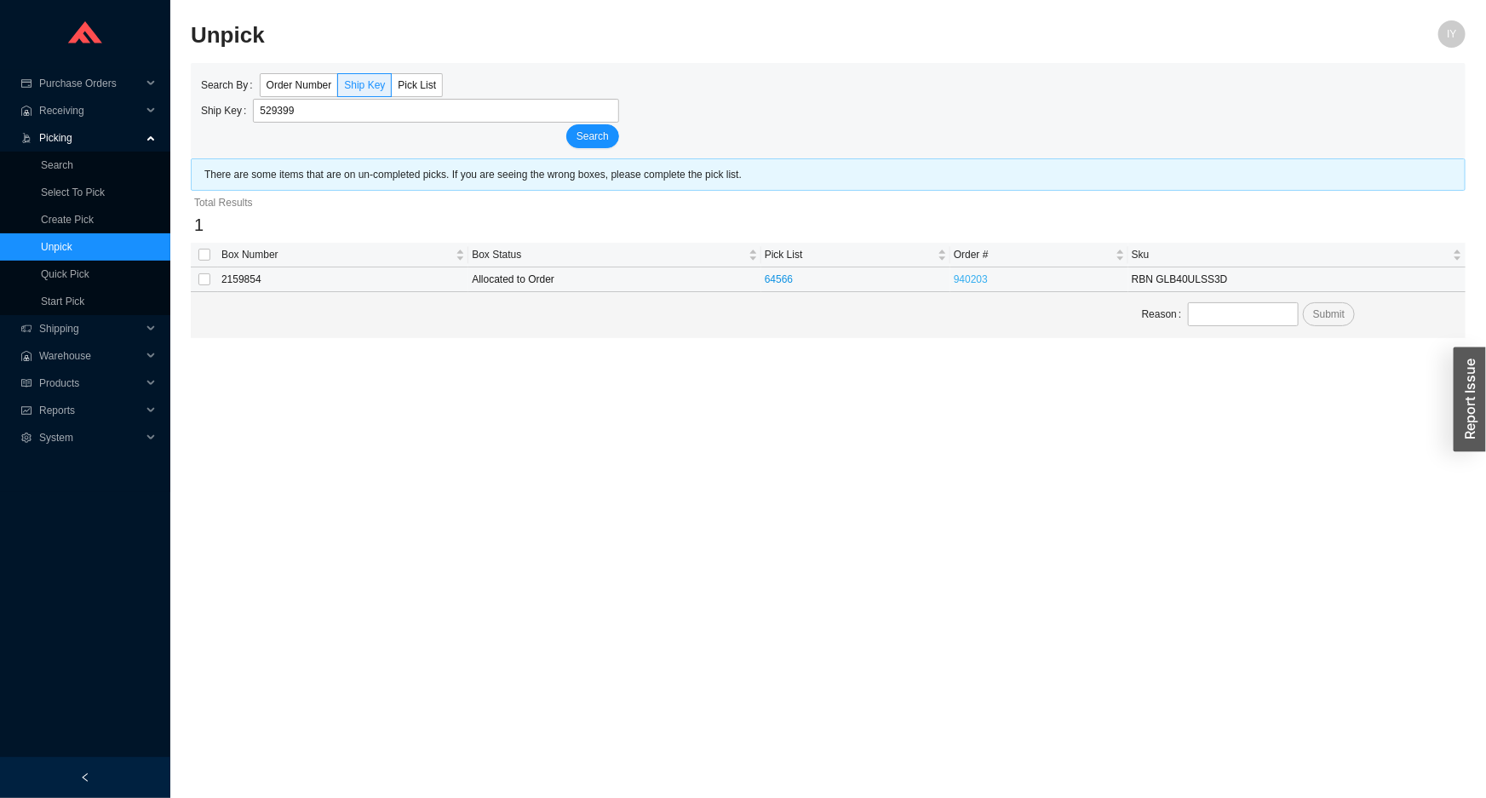
type input "529399"
click at [988, 278] on link "940203" at bounding box center [971, 279] width 34 height 12
click at [212, 280] on td at bounding box center [204, 279] width 27 height 25
click at [209, 278] on input "checkbox" at bounding box center [204, 279] width 12 height 12
checkbox input "true"
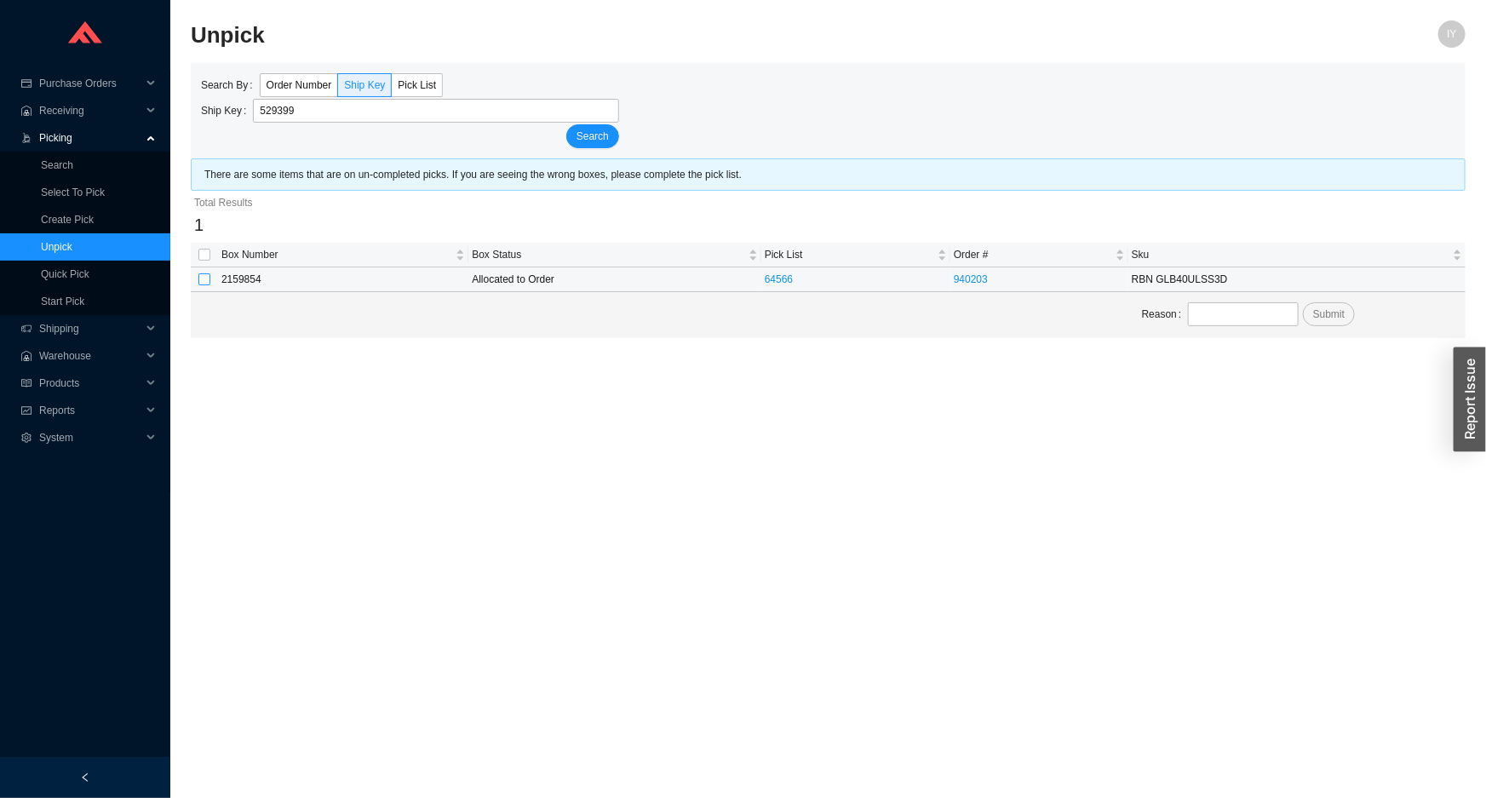
checkbox input "true"
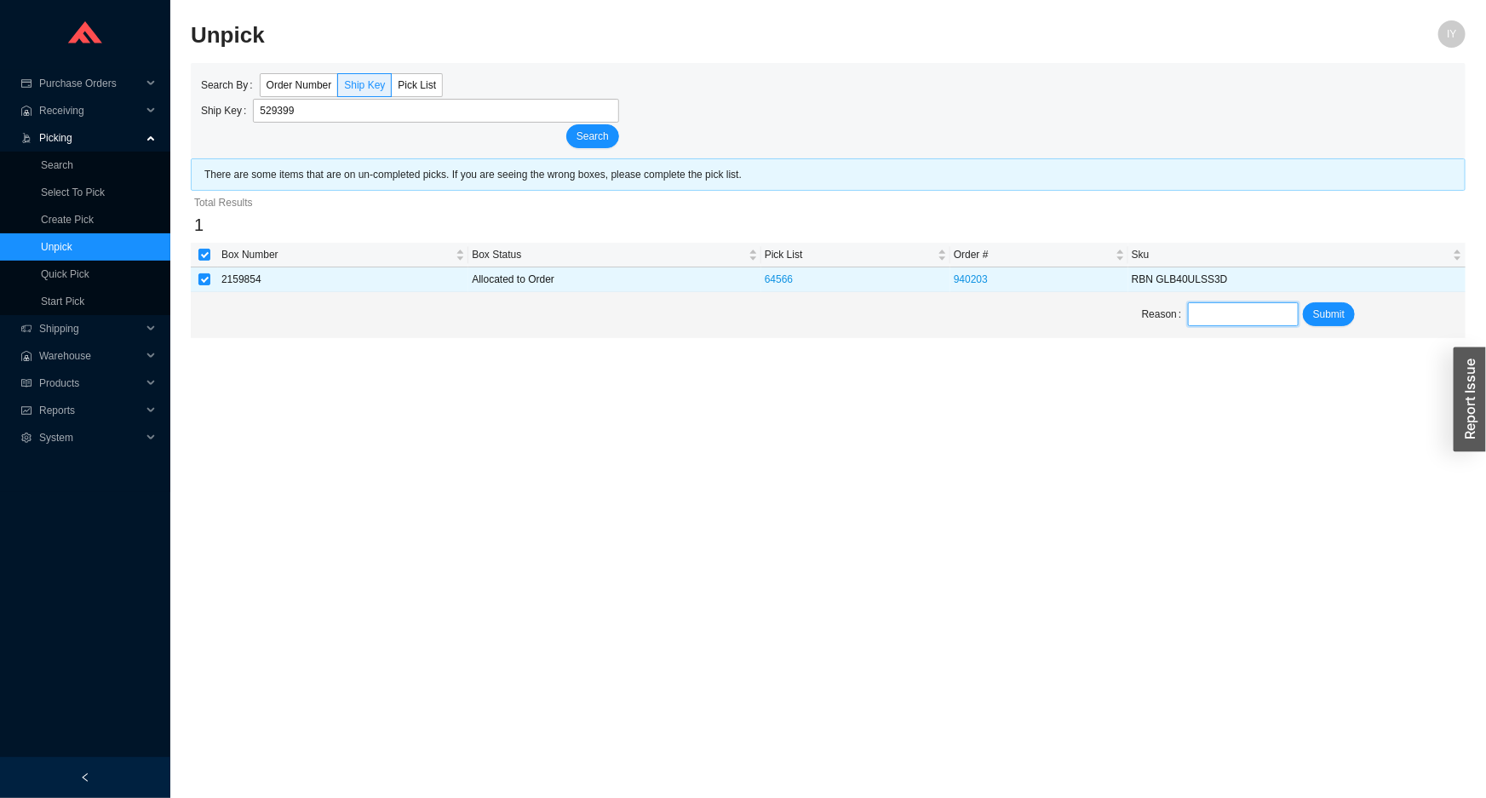
drag, startPoint x: 1212, startPoint y: 306, endPoint x: 1226, endPoint y: 318, distance: 18.1
click at [1216, 307] on input "text" at bounding box center [1243, 314] width 110 height 24
type input "unpick"
click at [1311, 311] on button "Submit" at bounding box center [1329, 314] width 52 height 24
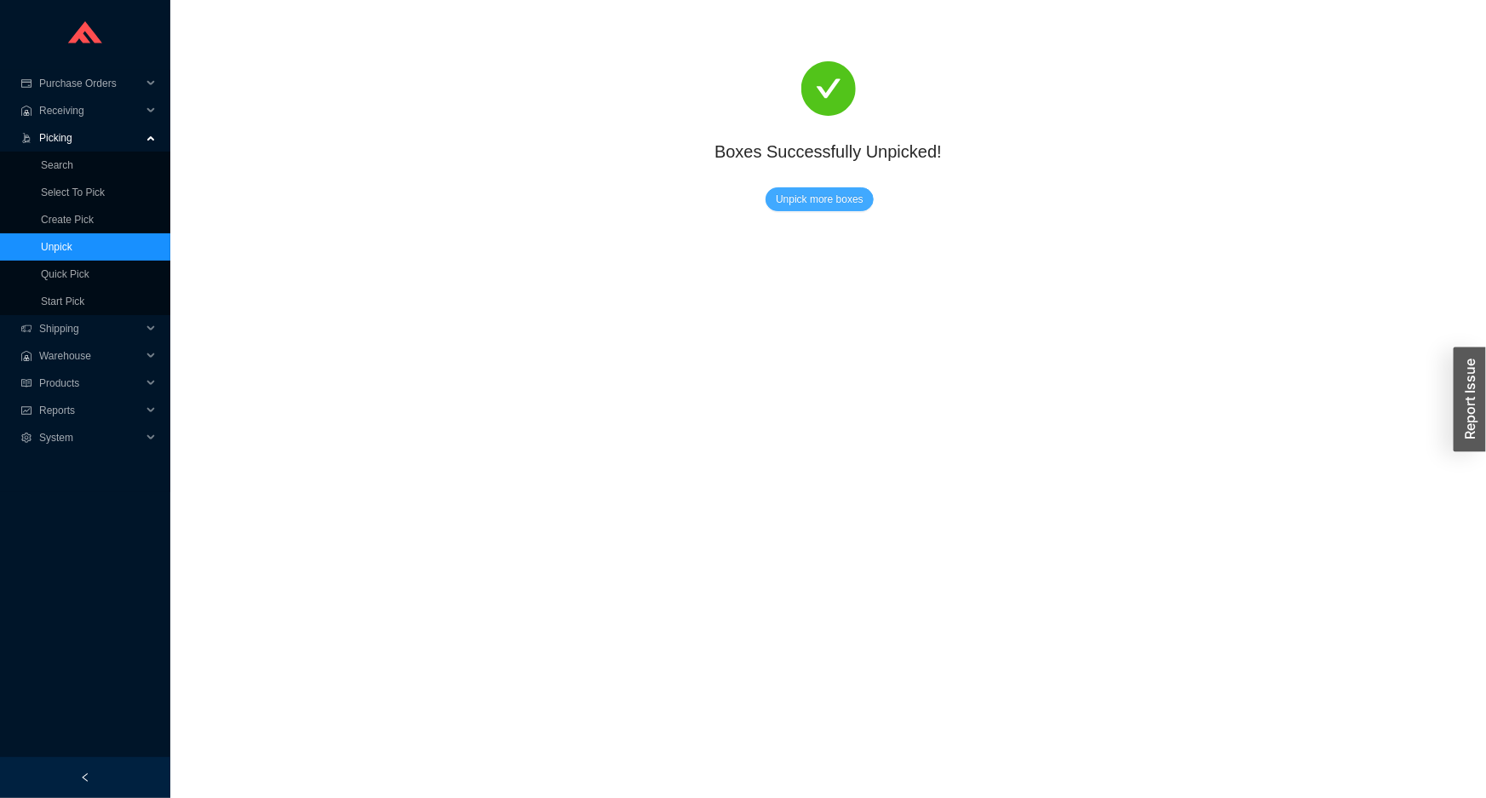
click at [829, 198] on span "Unpick more boxes" at bounding box center [820, 199] width 88 height 17
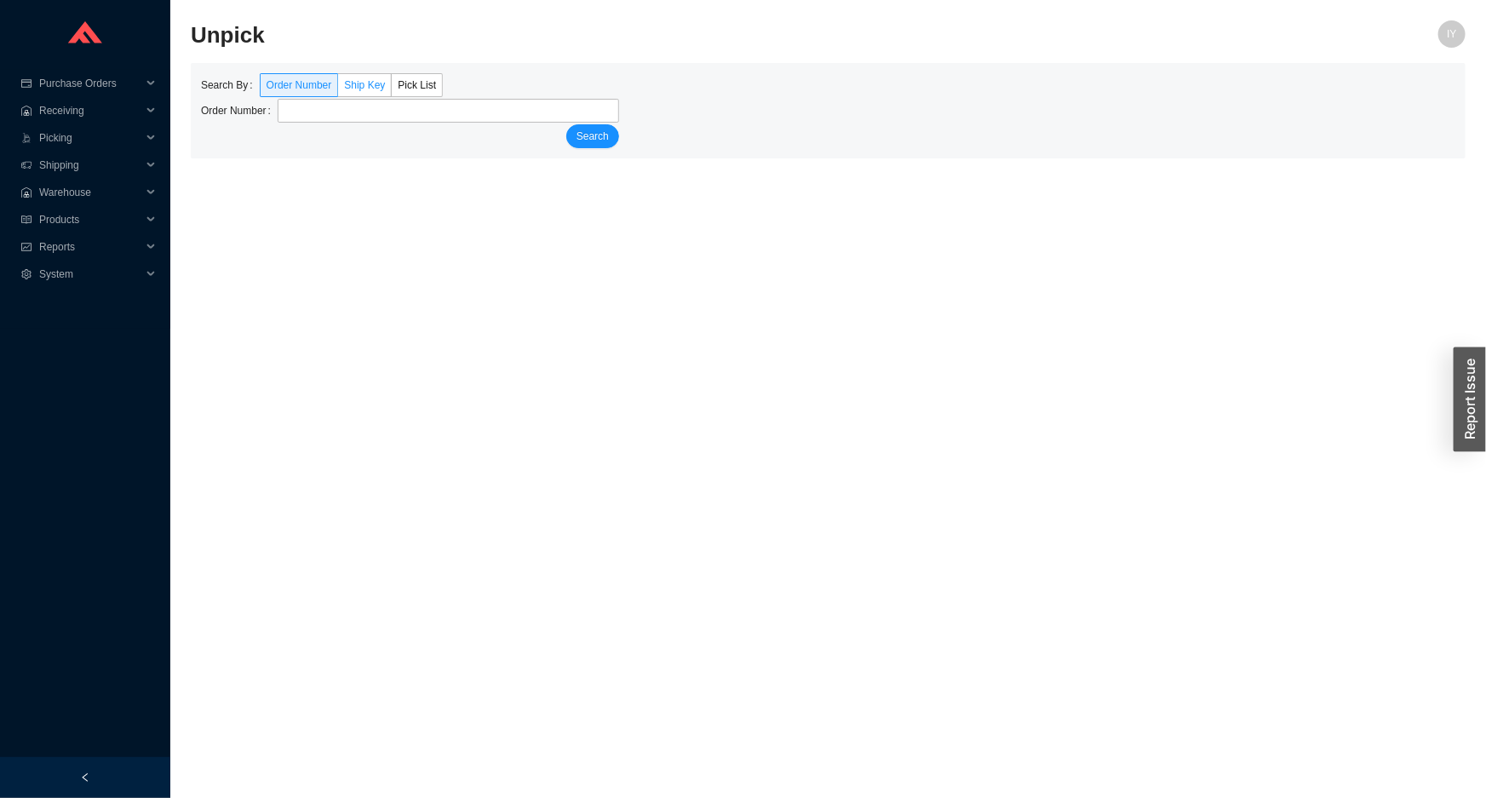
click at [352, 79] on span "Ship Key" at bounding box center [364, 85] width 41 height 12
click at [338, 89] on input "Ship Key" at bounding box center [338, 89] width 0 height 0
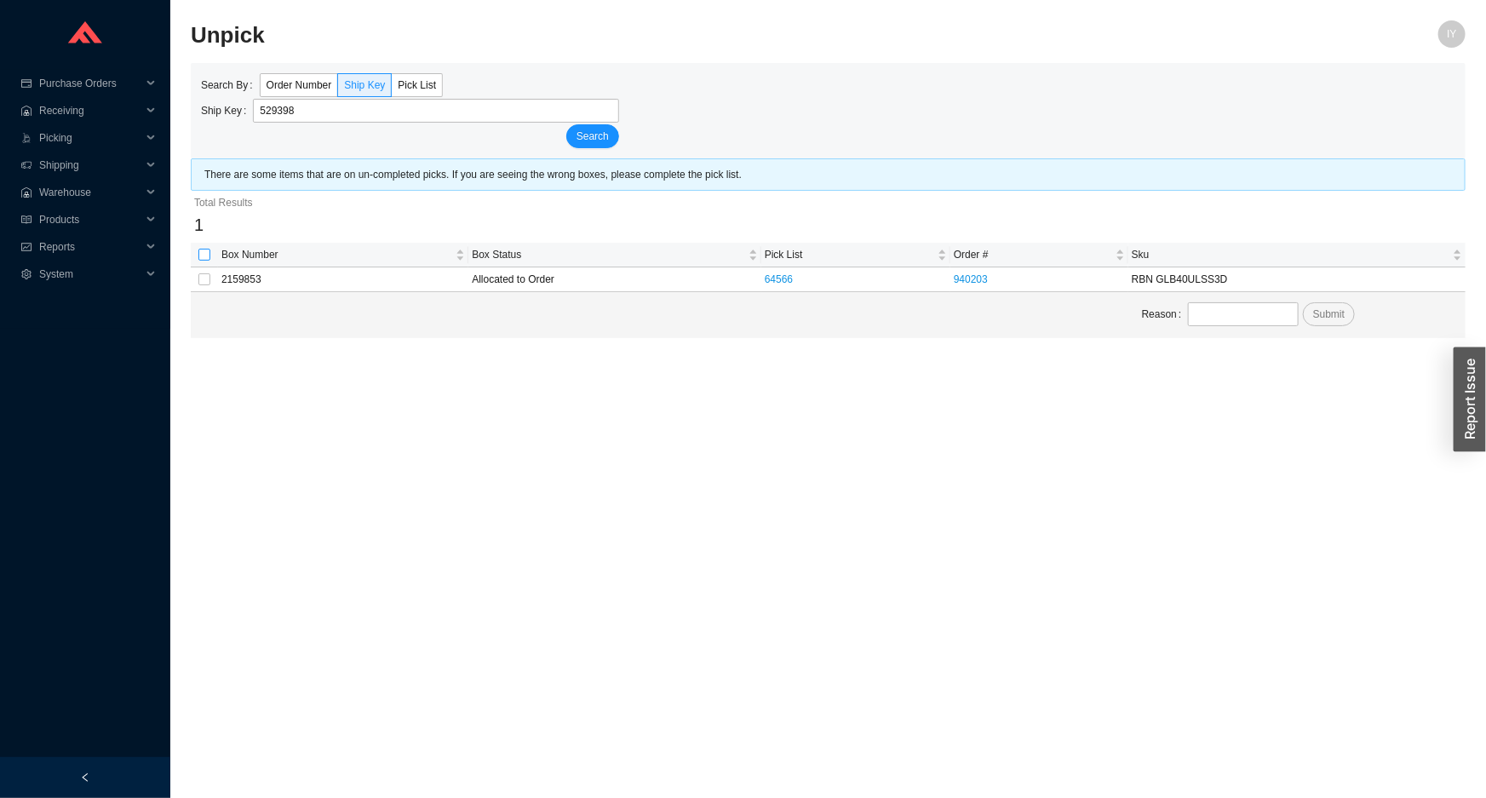
type input "529398"
click at [198, 262] on label at bounding box center [204, 254] width 12 height 17
click at [198, 261] on input "checkbox" at bounding box center [204, 255] width 12 height 12
checkbox input "true"
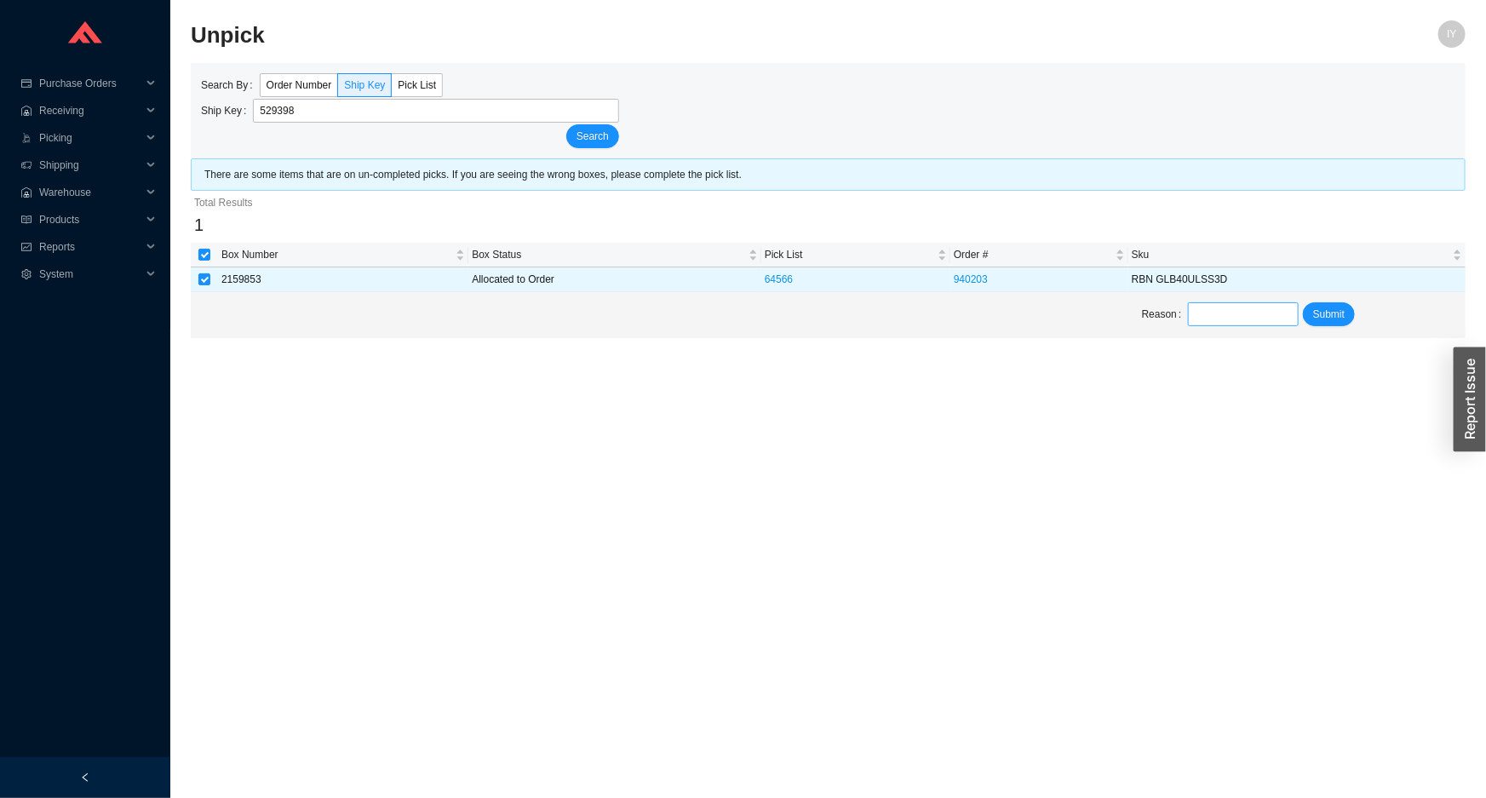
drag, startPoint x: 1252, startPoint y: 296, endPoint x: 1251, endPoint y: 310, distance: 13.6
click at [1252, 302] on div "Reason Submit" at bounding box center [828, 315] width 1275 height 46
click at [1250, 313] on input "text" at bounding box center [1243, 314] width 110 height 24
type input "unpick"
click at [1320, 313] on span "Submit" at bounding box center [1329, 314] width 32 height 17
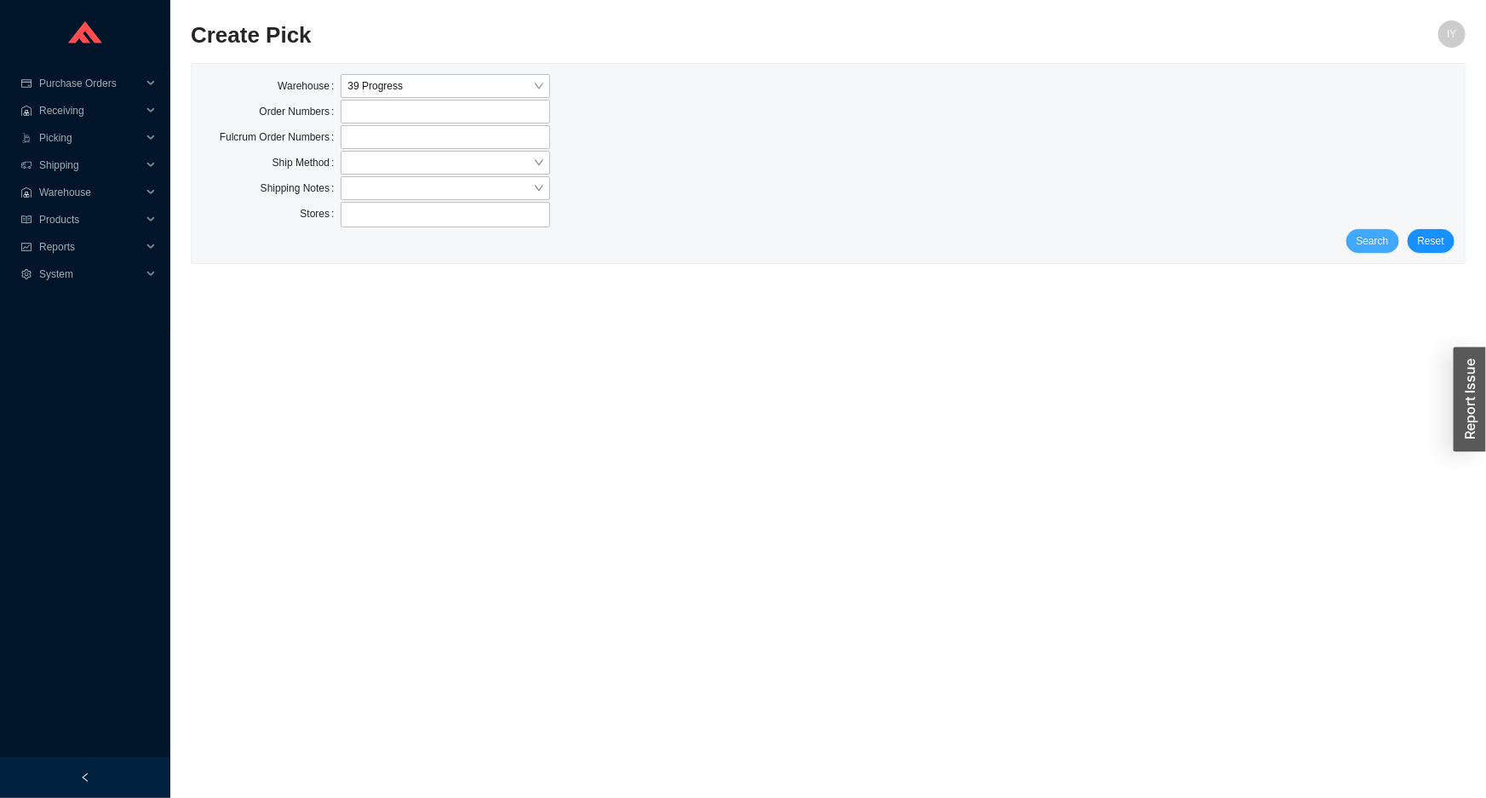
click at [1381, 240] on span "Search" at bounding box center [1372, 240] width 32 height 17
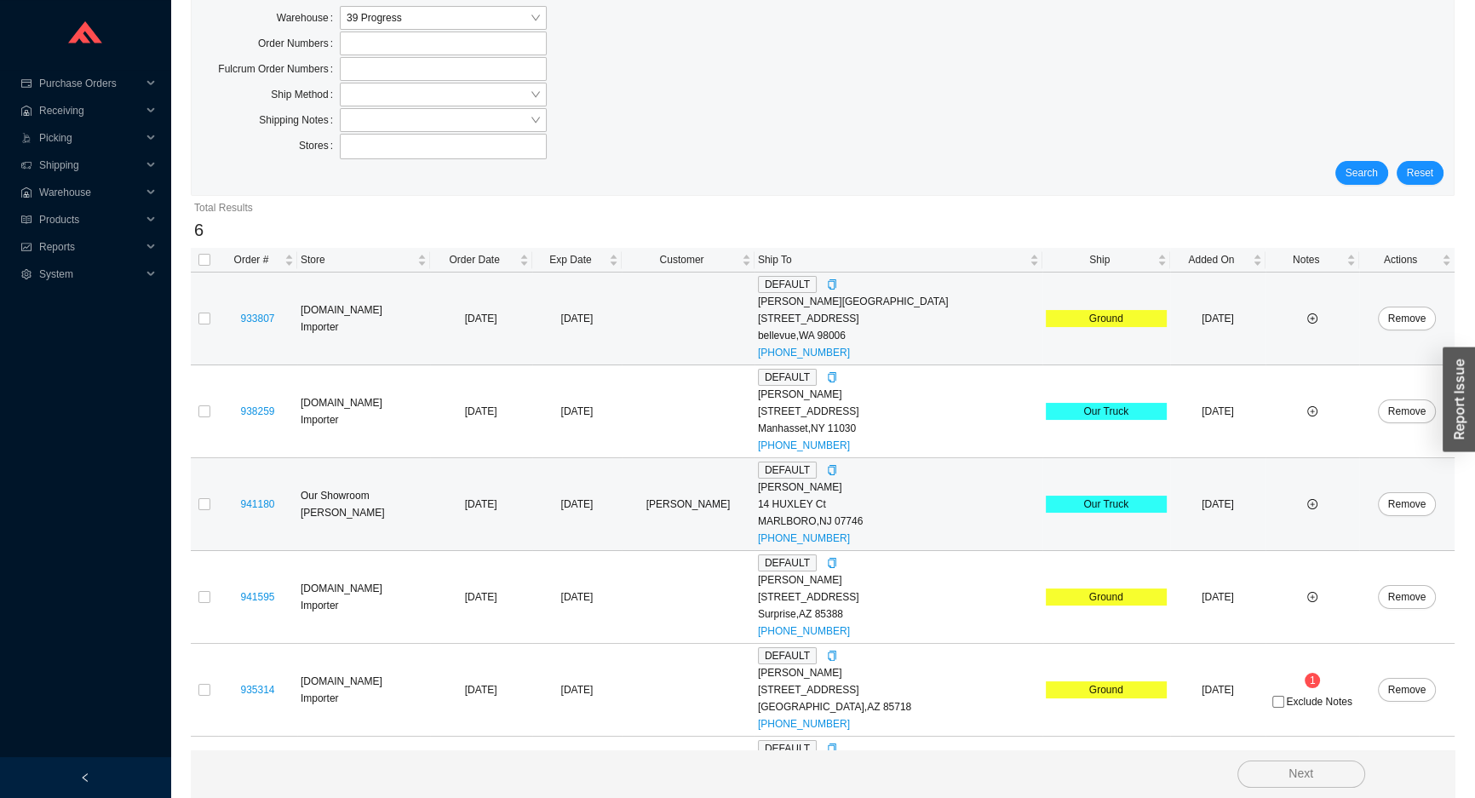
scroll to position [146, 0]
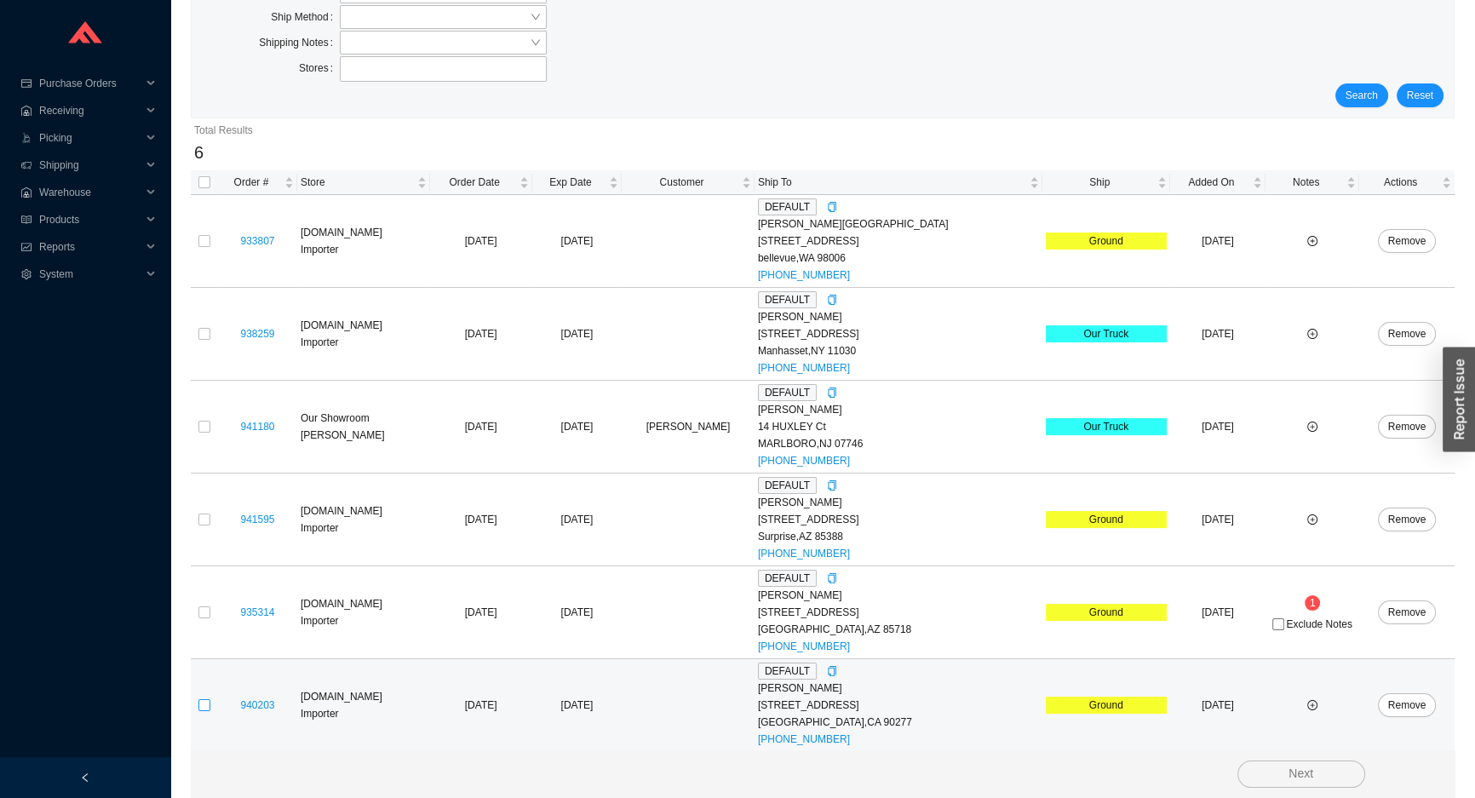
click at [202, 707] on input "checkbox" at bounding box center [204, 705] width 12 height 12
checkbox input "true"
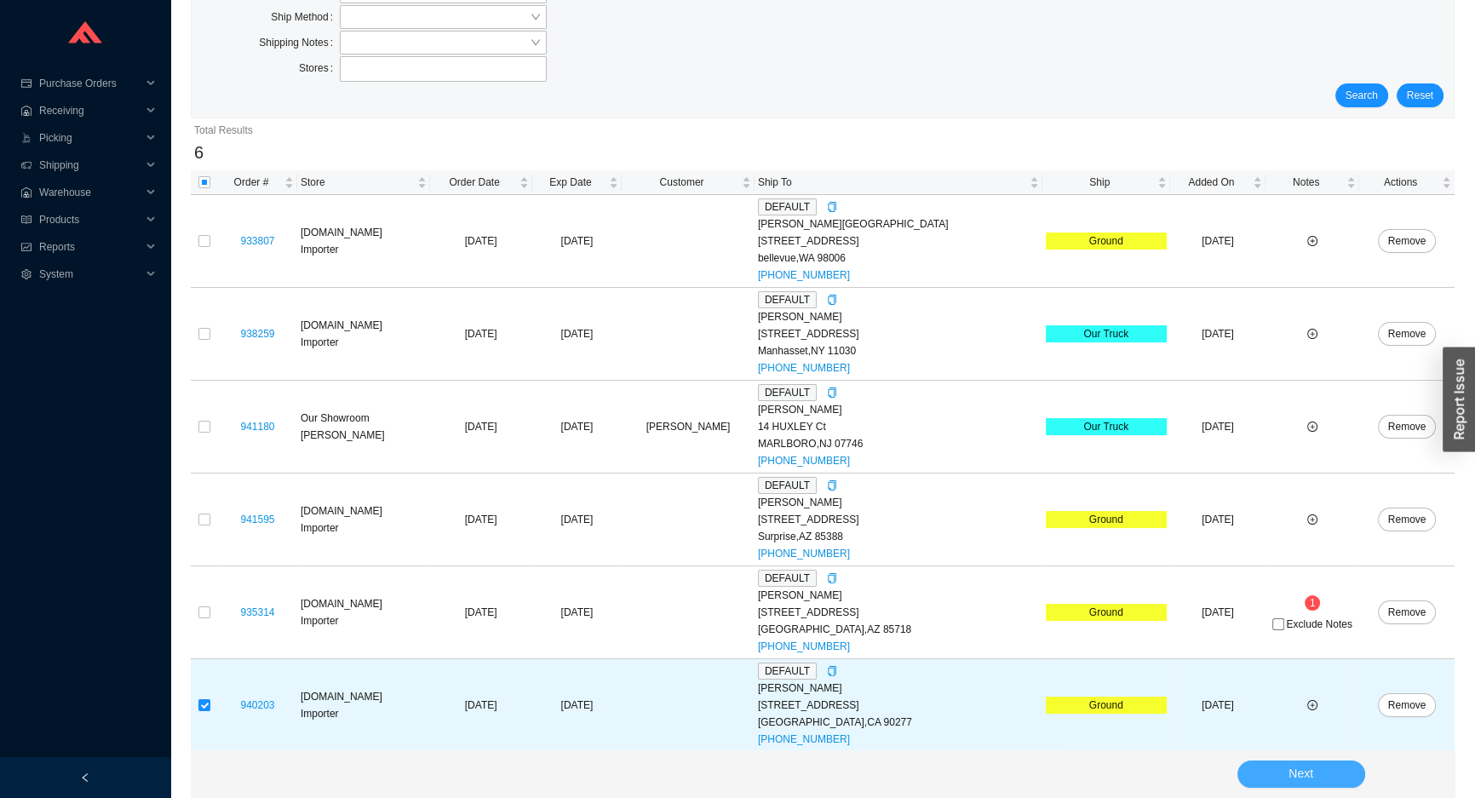
click at [1287, 779] on button "Next" at bounding box center [1301, 773] width 128 height 27
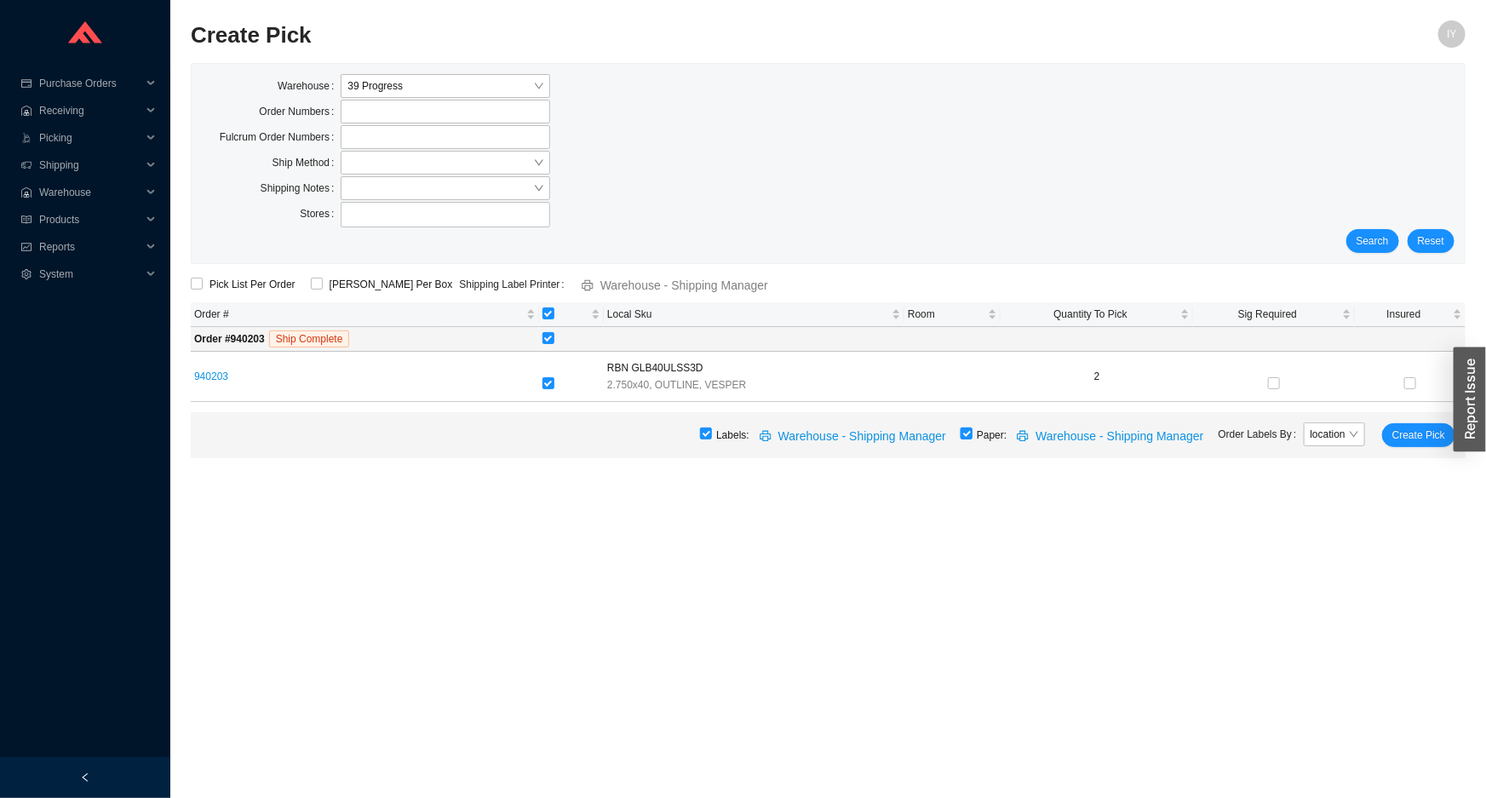
click at [972, 433] on input "checkbox" at bounding box center [966, 433] width 12 height 12
checkbox input "false"
click at [1432, 428] on span "Create Pick" at bounding box center [1418, 435] width 53 height 17
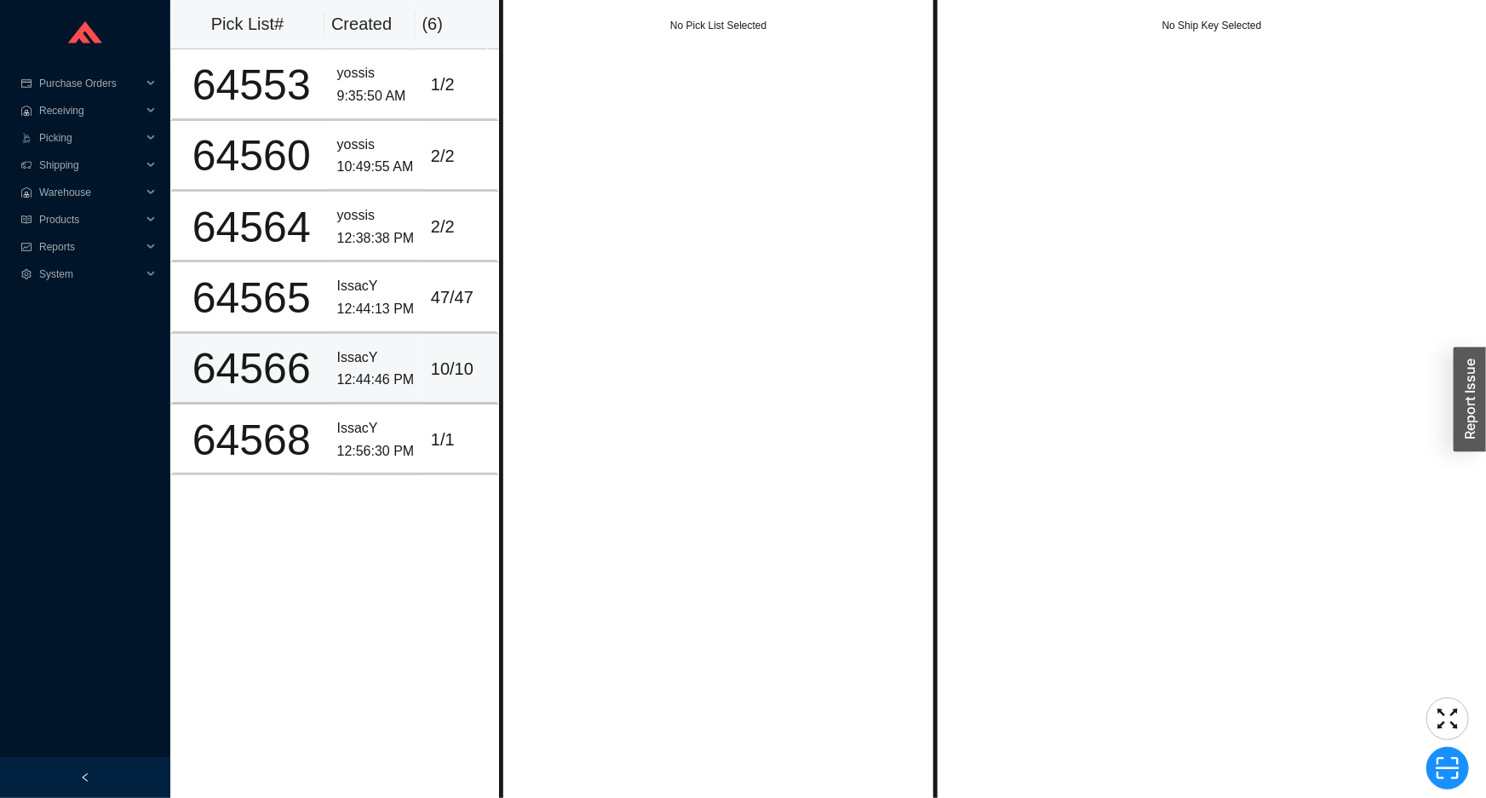
click at [391, 340] on td "IssacY 12:44:46 PM" at bounding box center [377, 369] width 94 height 71
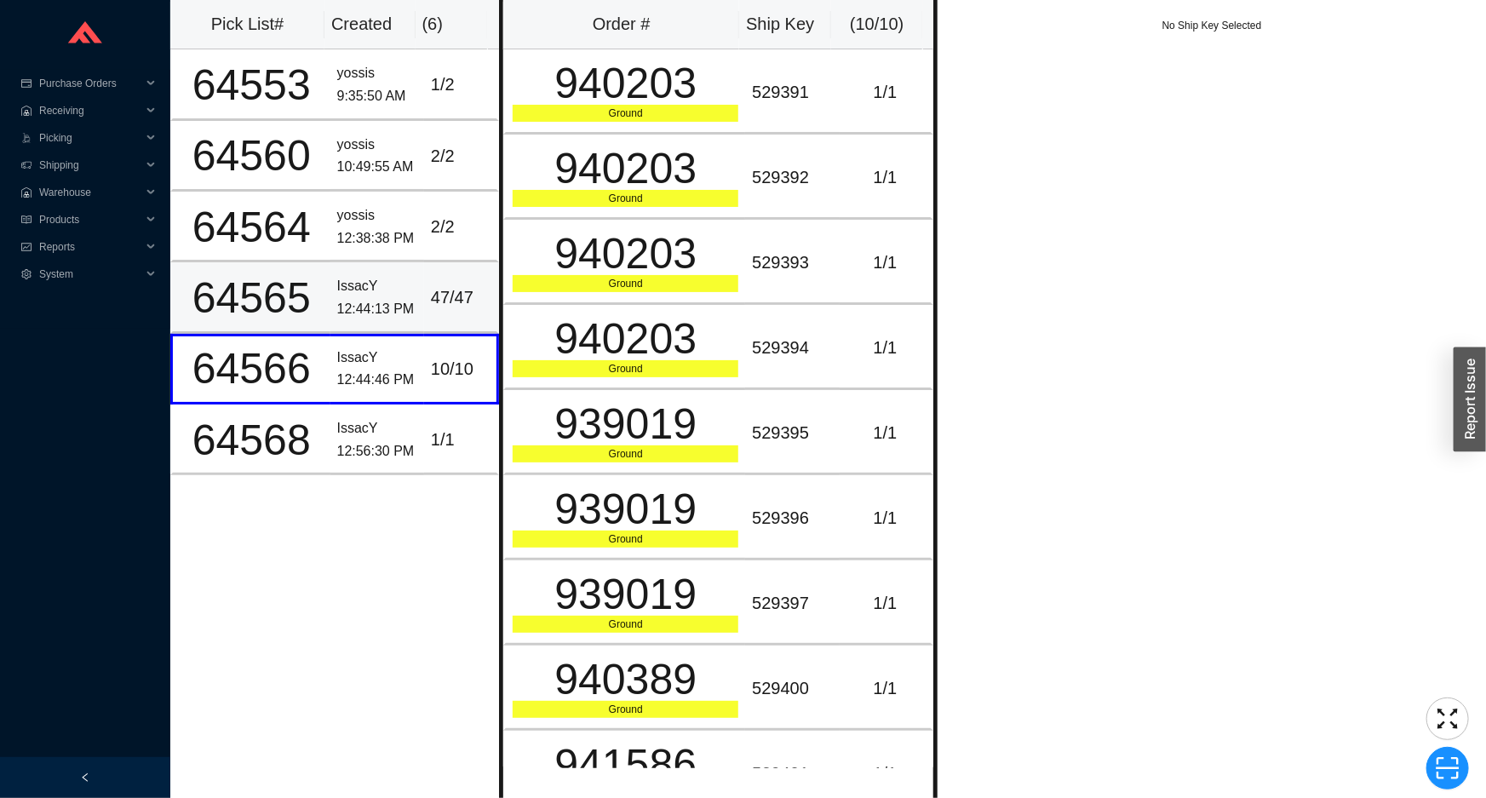
click at [402, 281] on div "IssacY" at bounding box center [377, 286] width 80 height 23
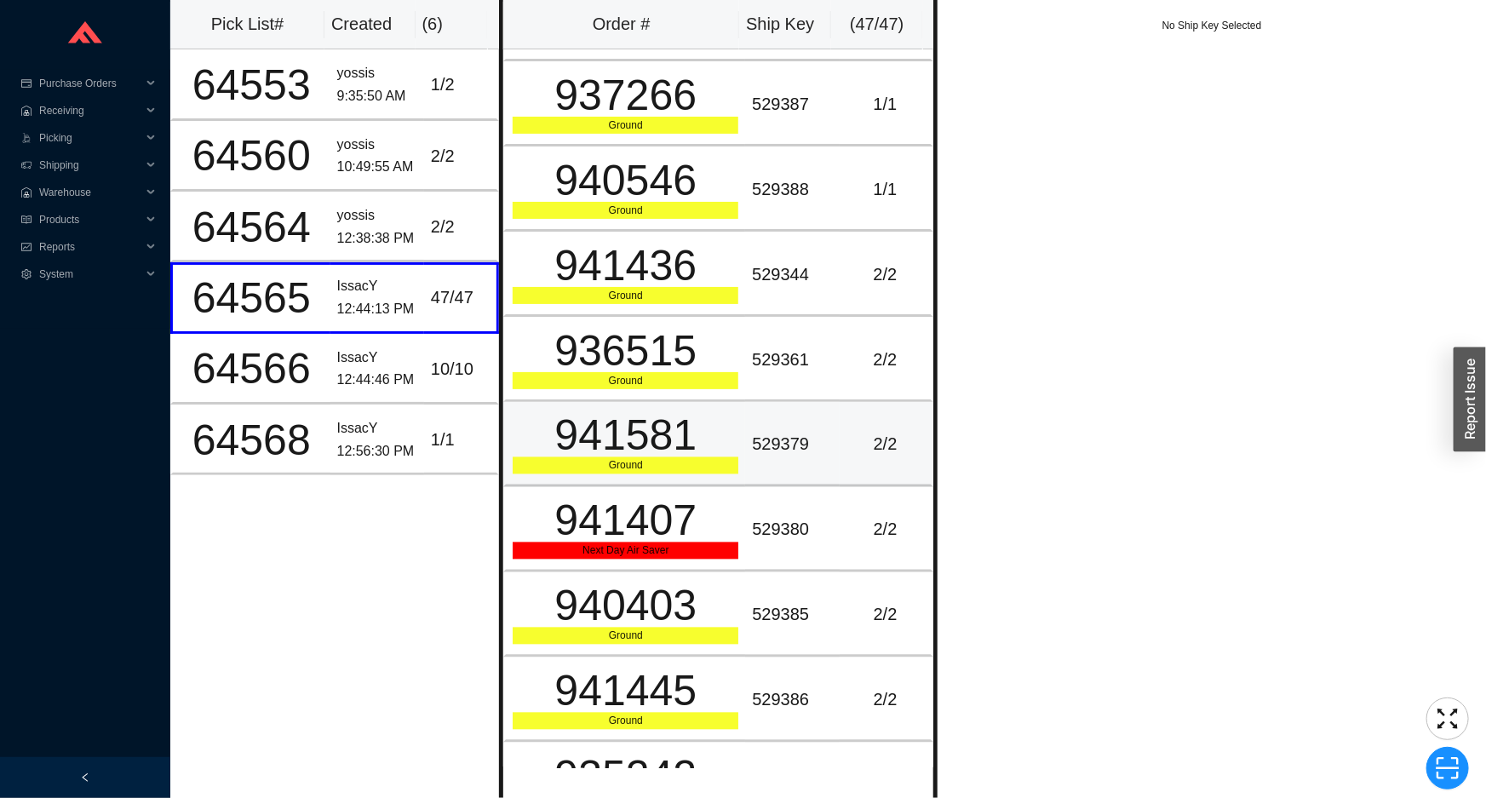
scroll to position [1703, 0]
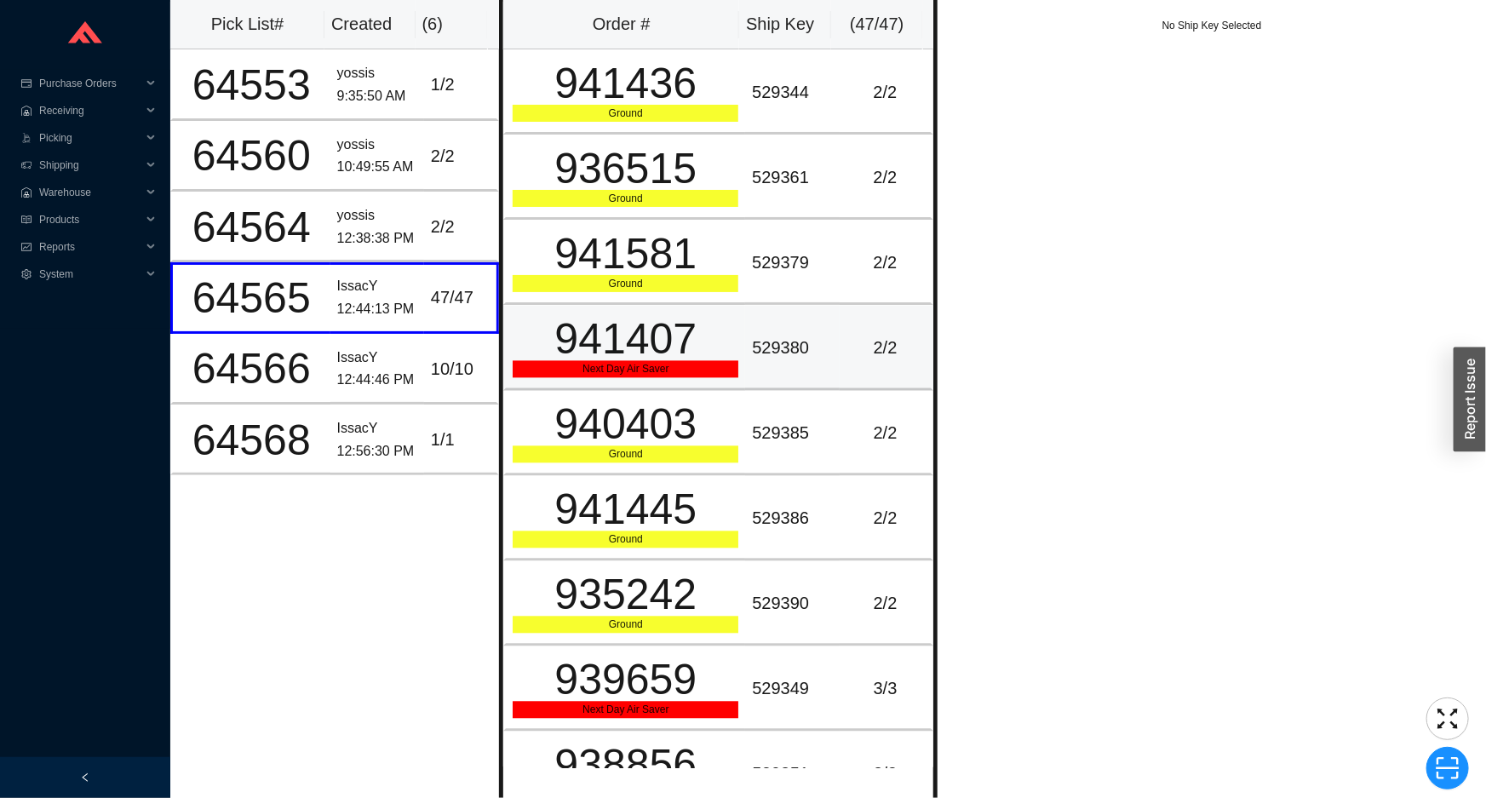
click at [846, 349] on div "2 / 2" at bounding box center [884, 348] width 77 height 28
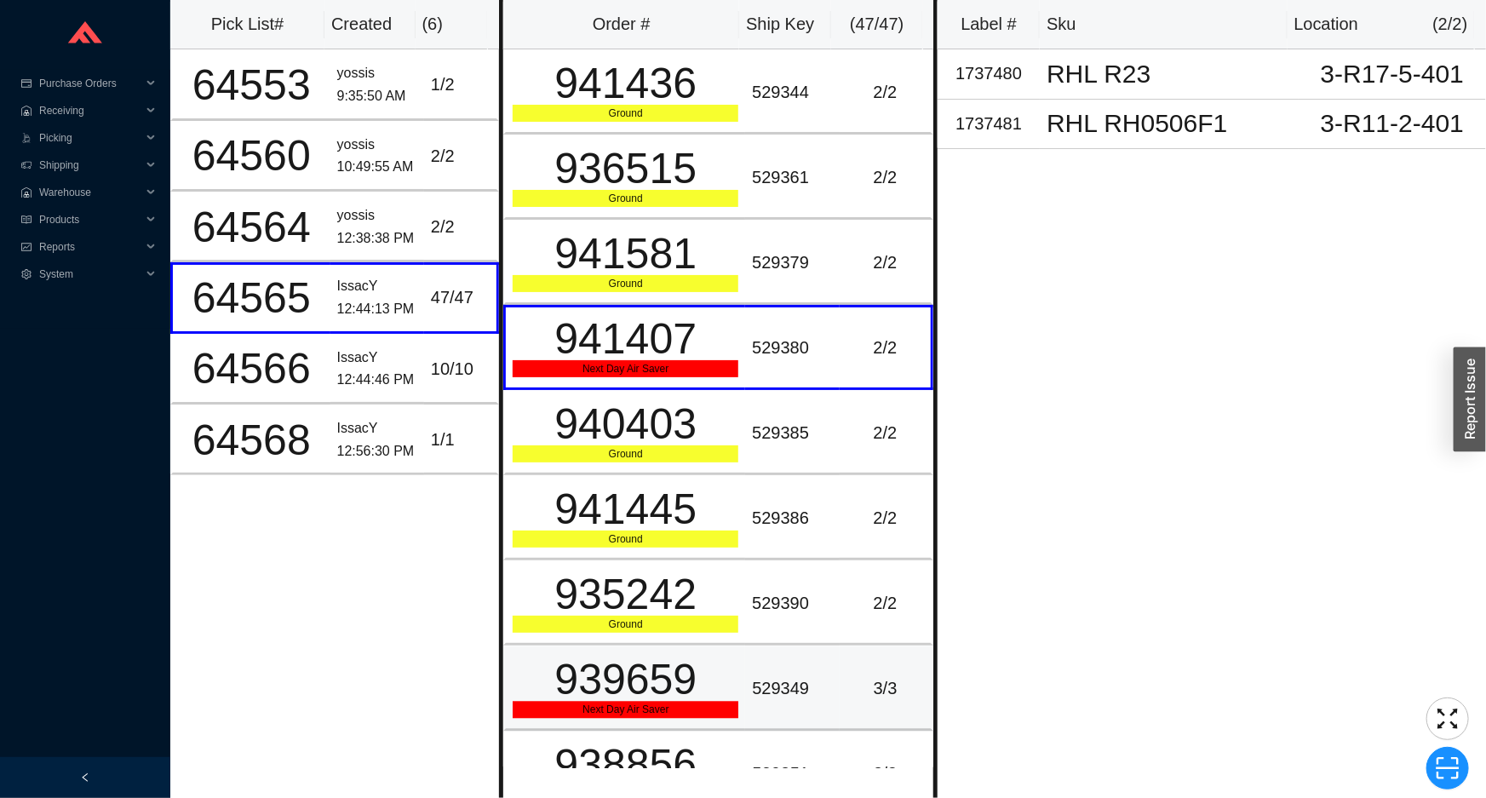
click at [704, 701] on div "Next Day Air Saver" at bounding box center [626, 709] width 226 height 17
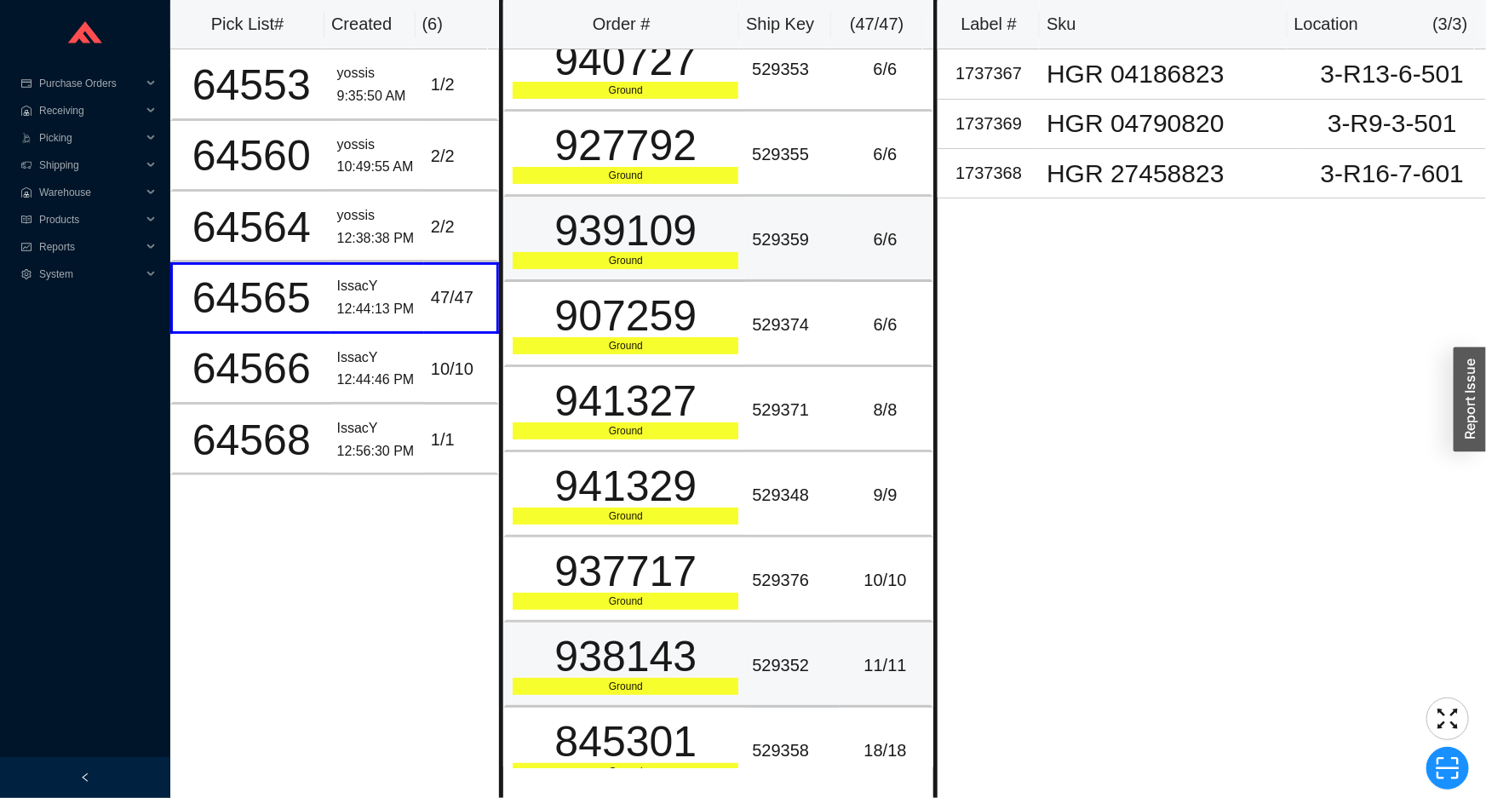
scroll to position [3261, 0]
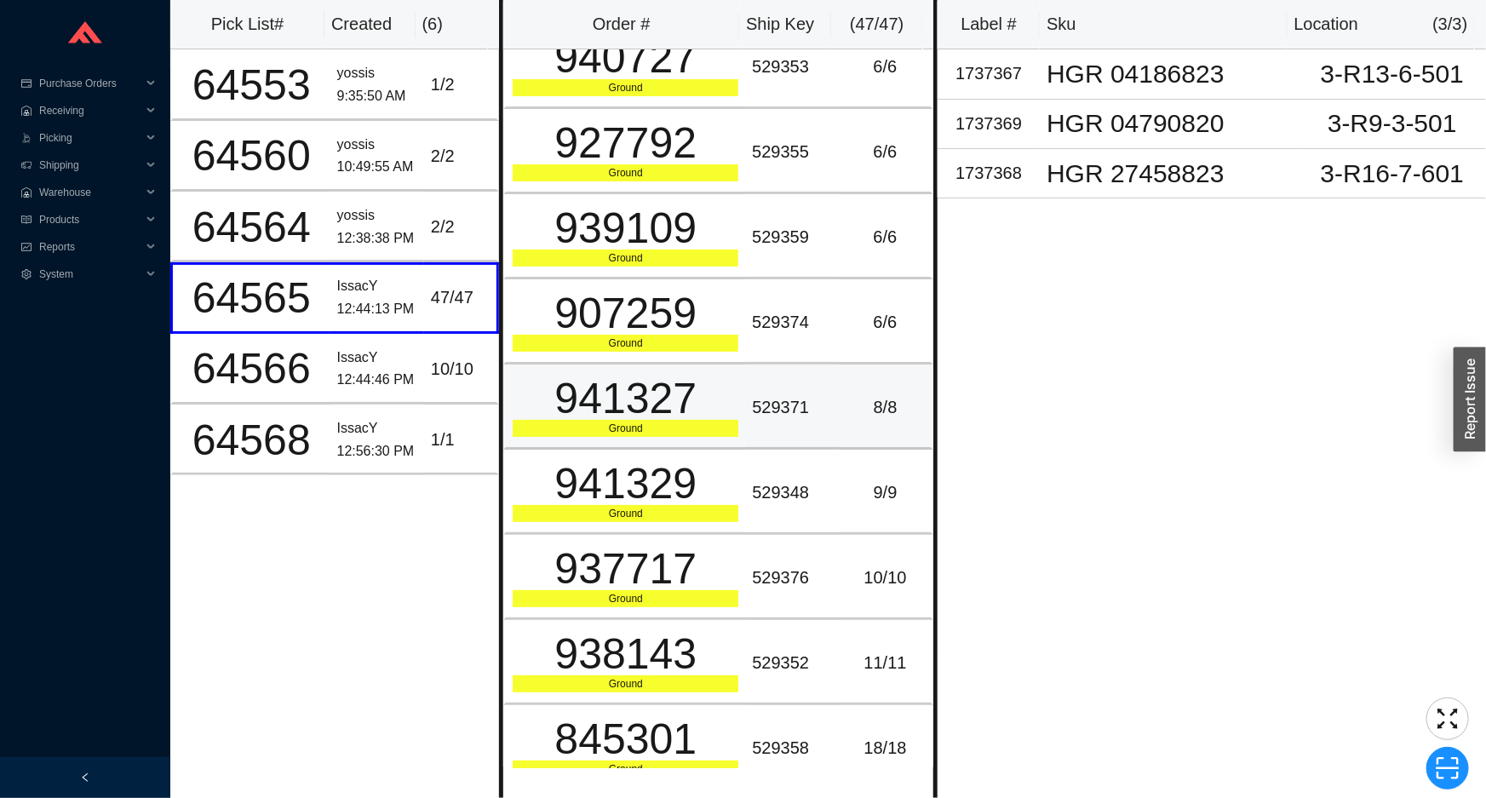
click at [721, 393] on div "941327" at bounding box center [626, 398] width 226 height 43
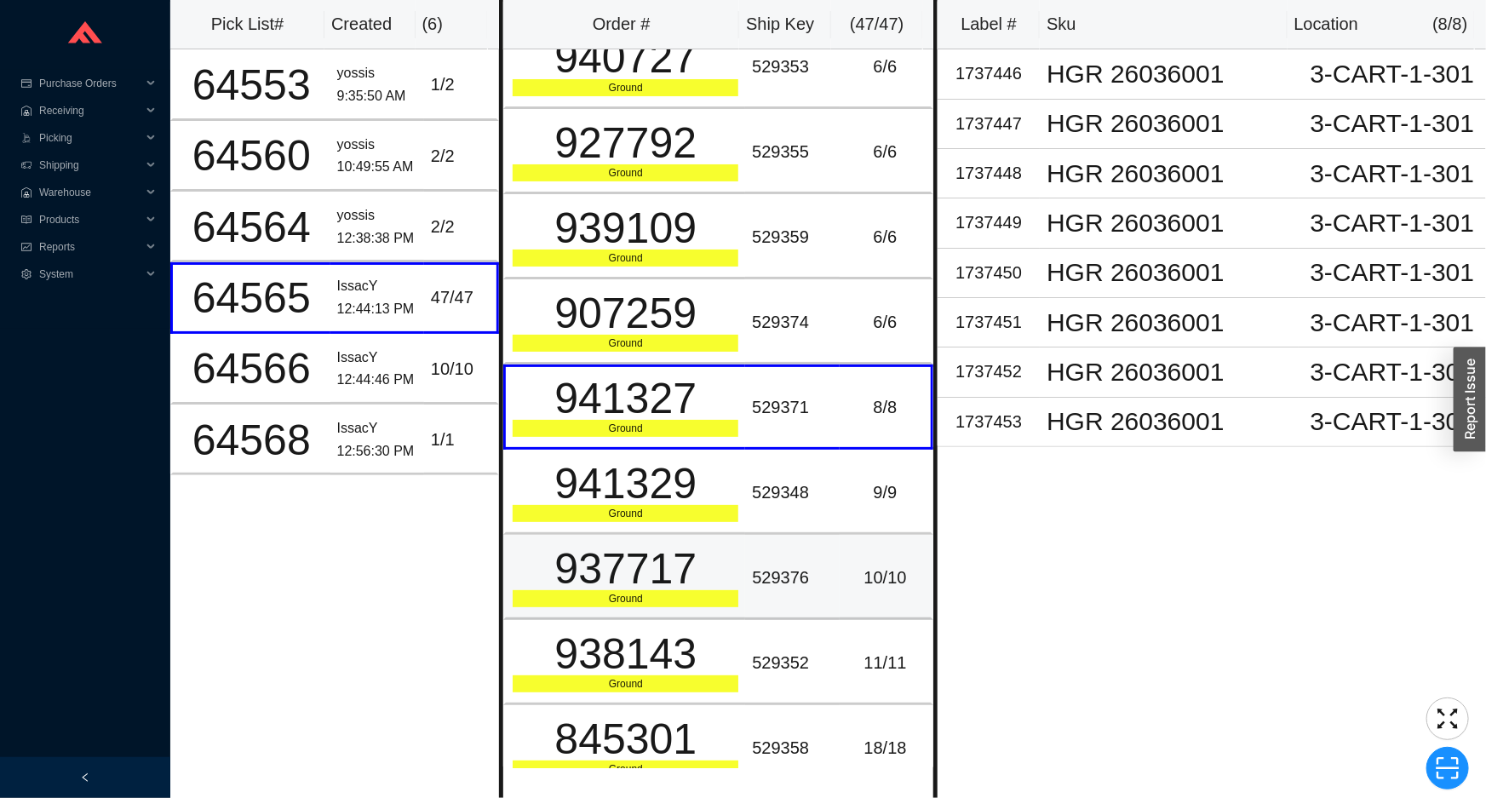
click at [752, 579] on td "529376" at bounding box center [792, 577] width 94 height 85
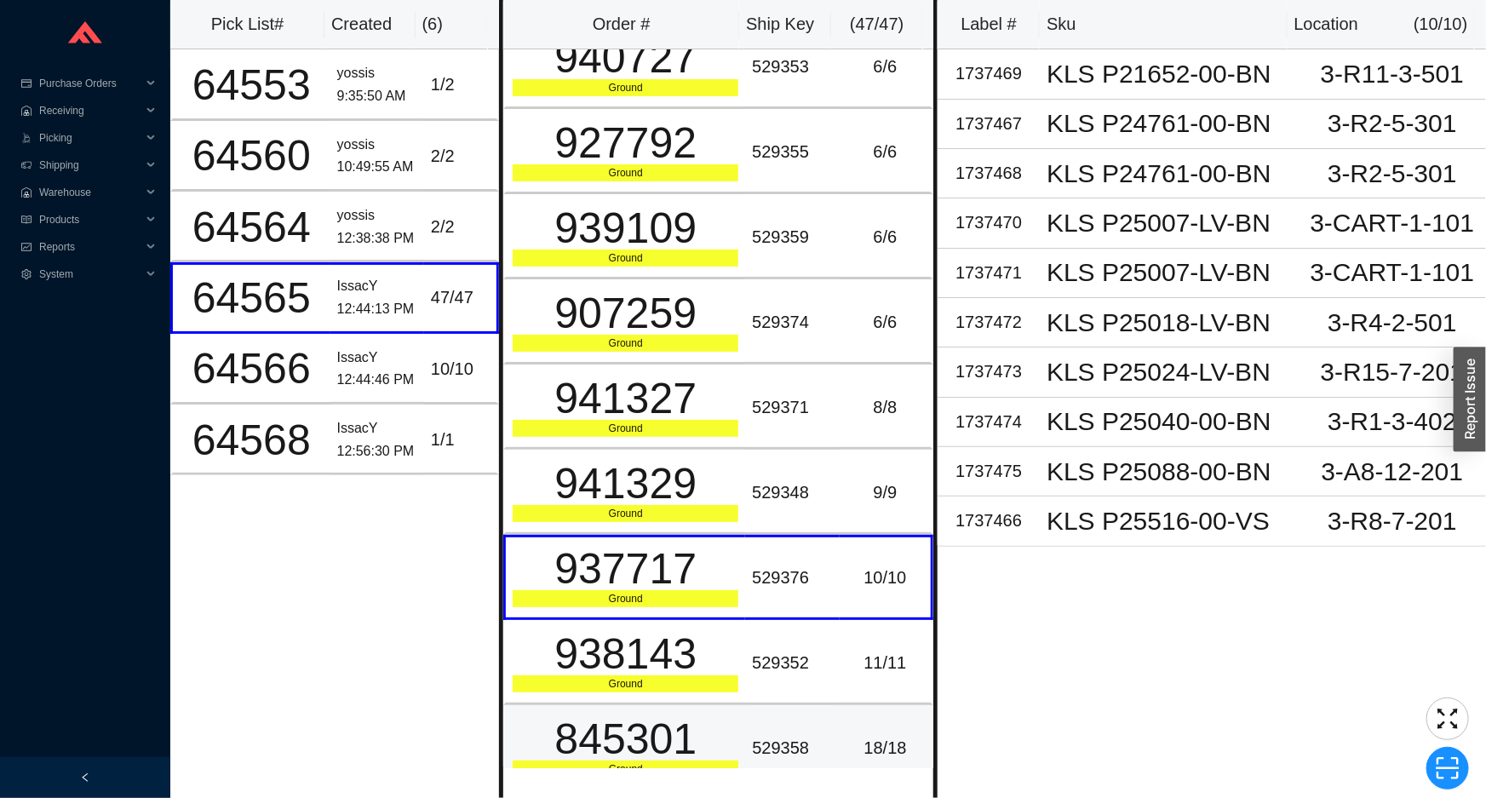
drag, startPoint x: 765, startPoint y: 707, endPoint x: 764, endPoint y: 737, distance: 30.7
click at [765, 711] on td "529358" at bounding box center [792, 747] width 94 height 85
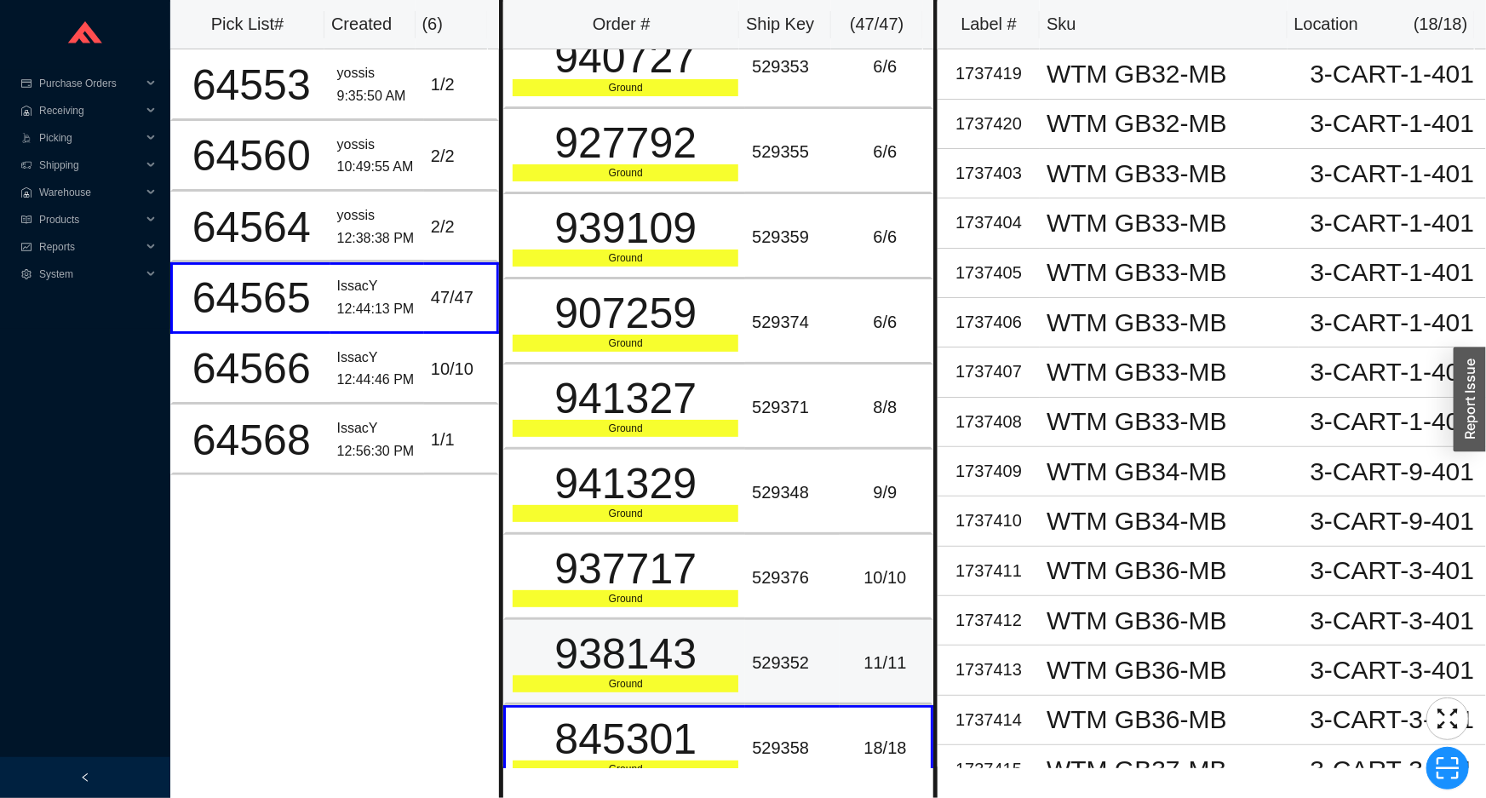
click at [774, 650] on div "529352" at bounding box center [792, 663] width 80 height 28
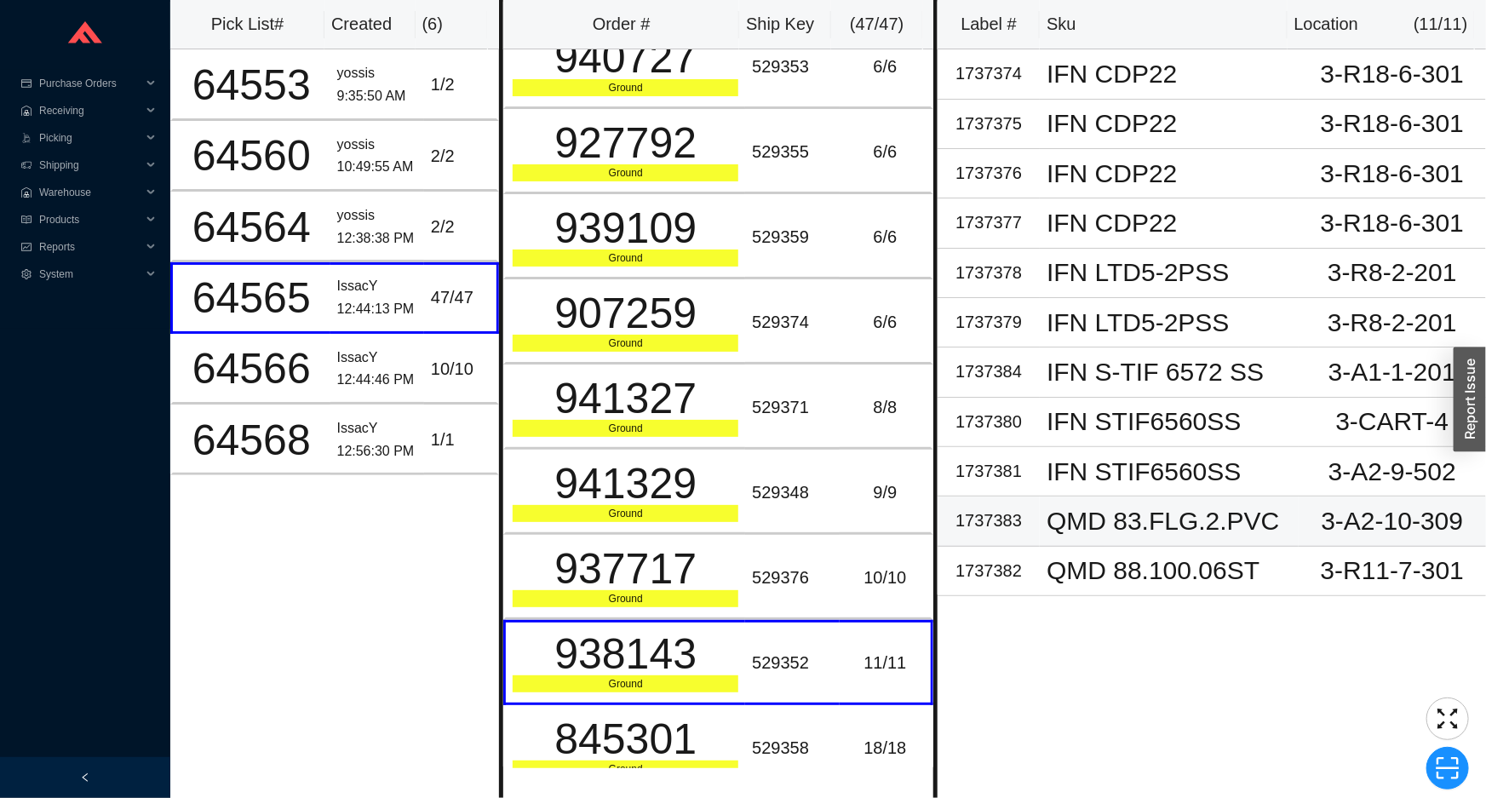
click at [1089, 532] on div "QMD 83.FLG.2.PVC" at bounding box center [1168, 521] width 245 height 26
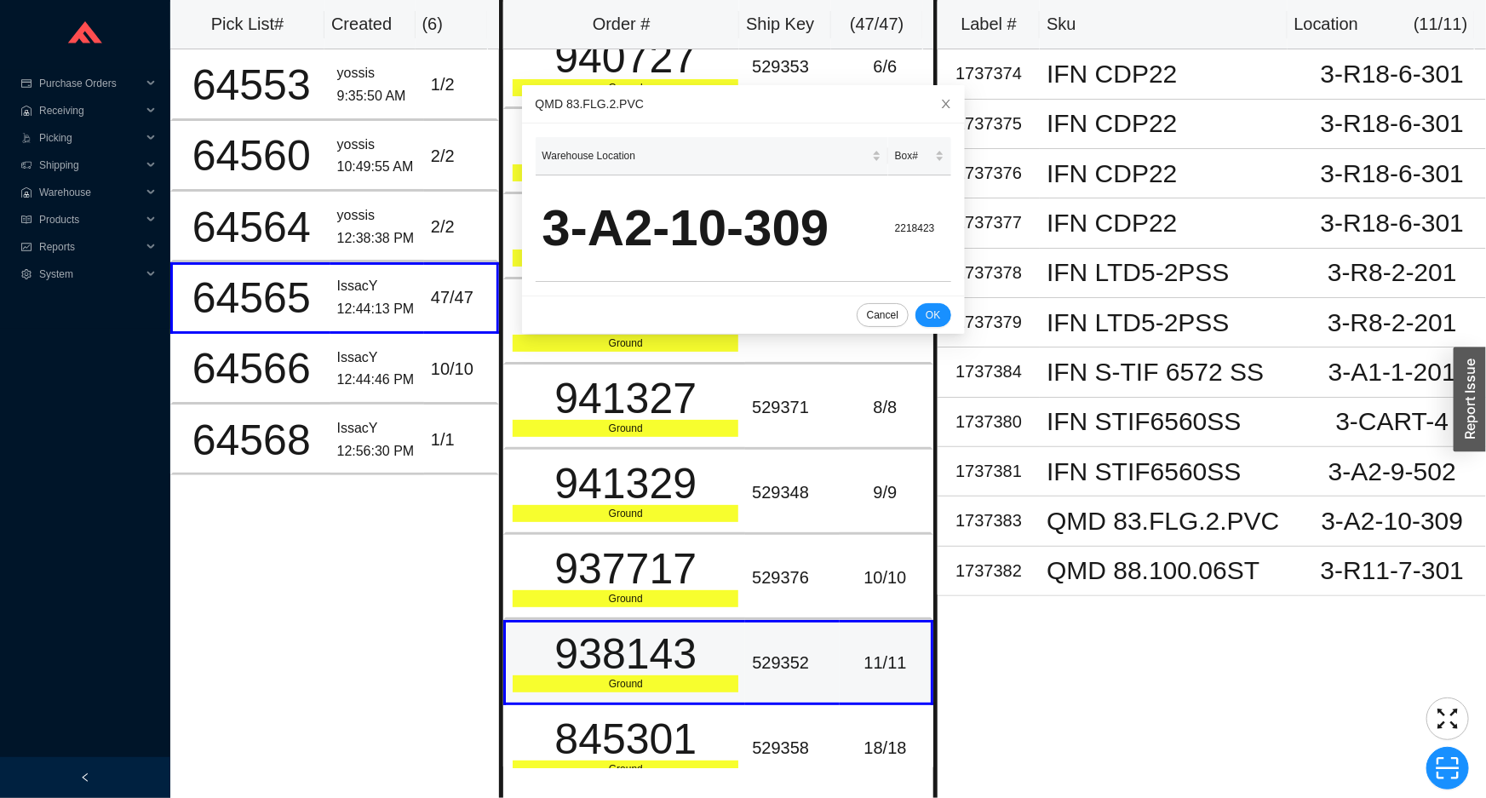
click at [649, 633] on div "938143" at bounding box center [626, 654] width 226 height 43
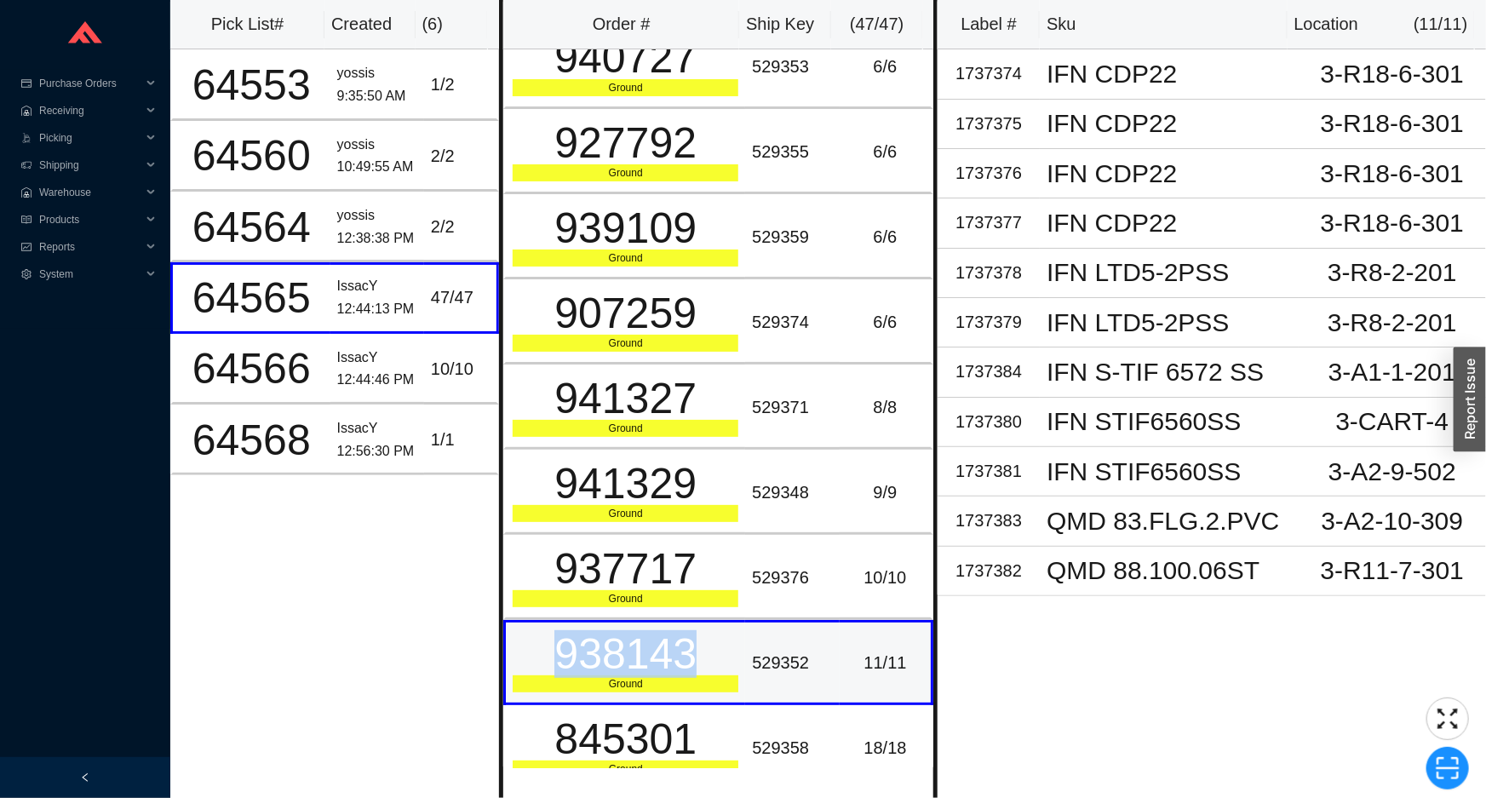
click at [649, 633] on div "938143" at bounding box center [626, 654] width 226 height 43
copy div "938143"
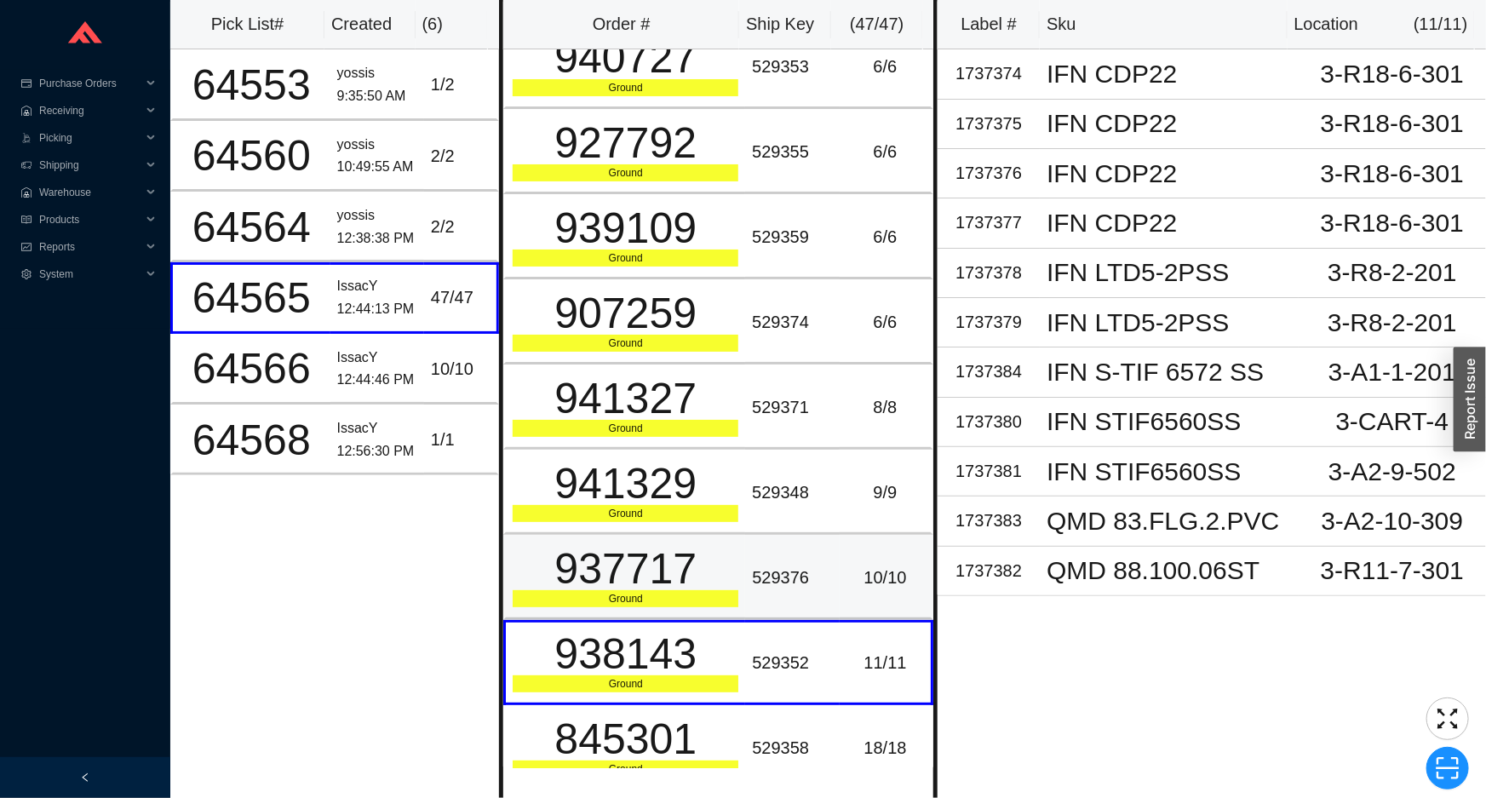
click at [620, 547] on div "937717" at bounding box center [626, 568] width 226 height 43
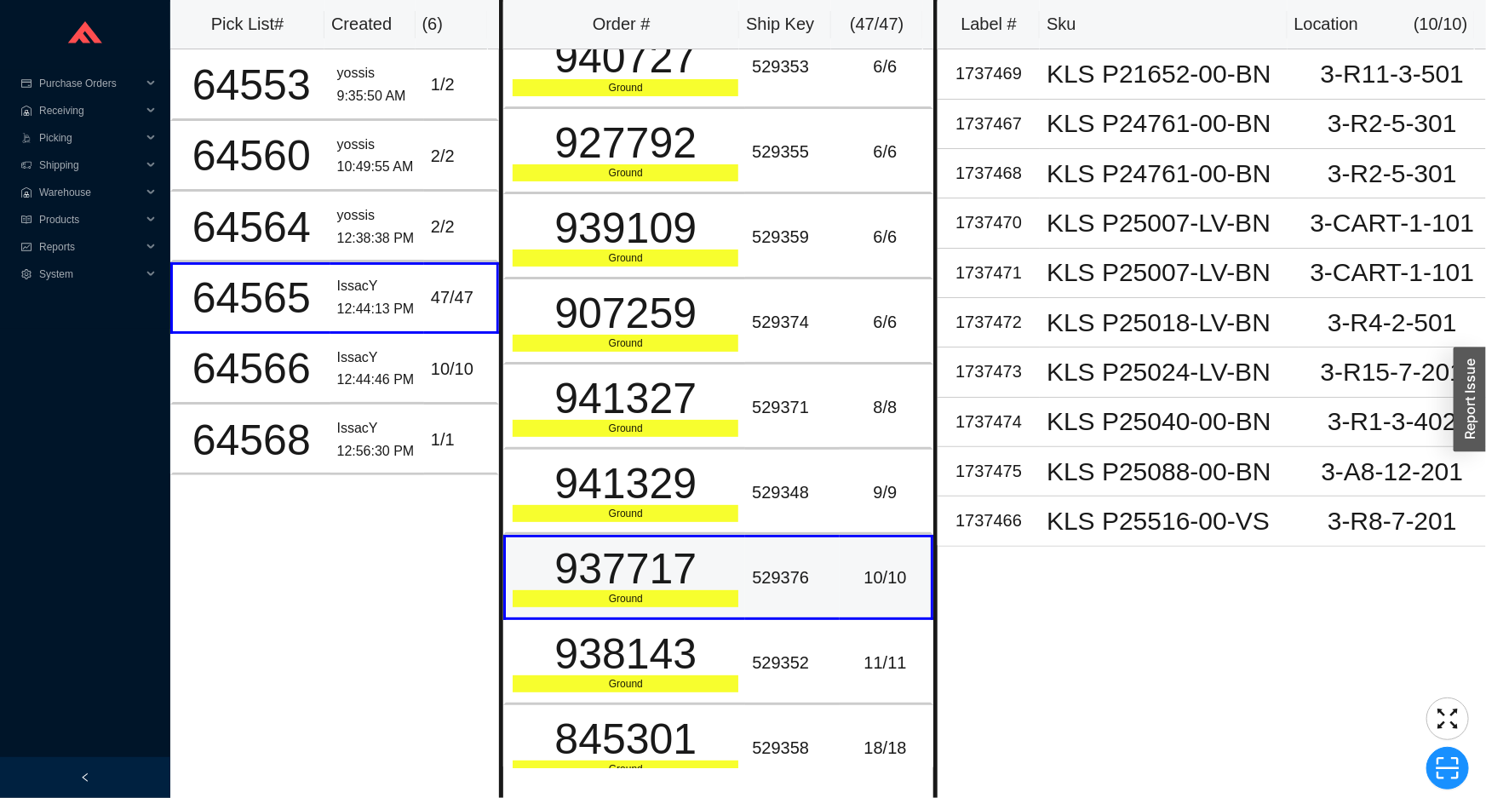
click at [602, 553] on div "937717" at bounding box center [626, 568] width 226 height 43
copy div "937717"
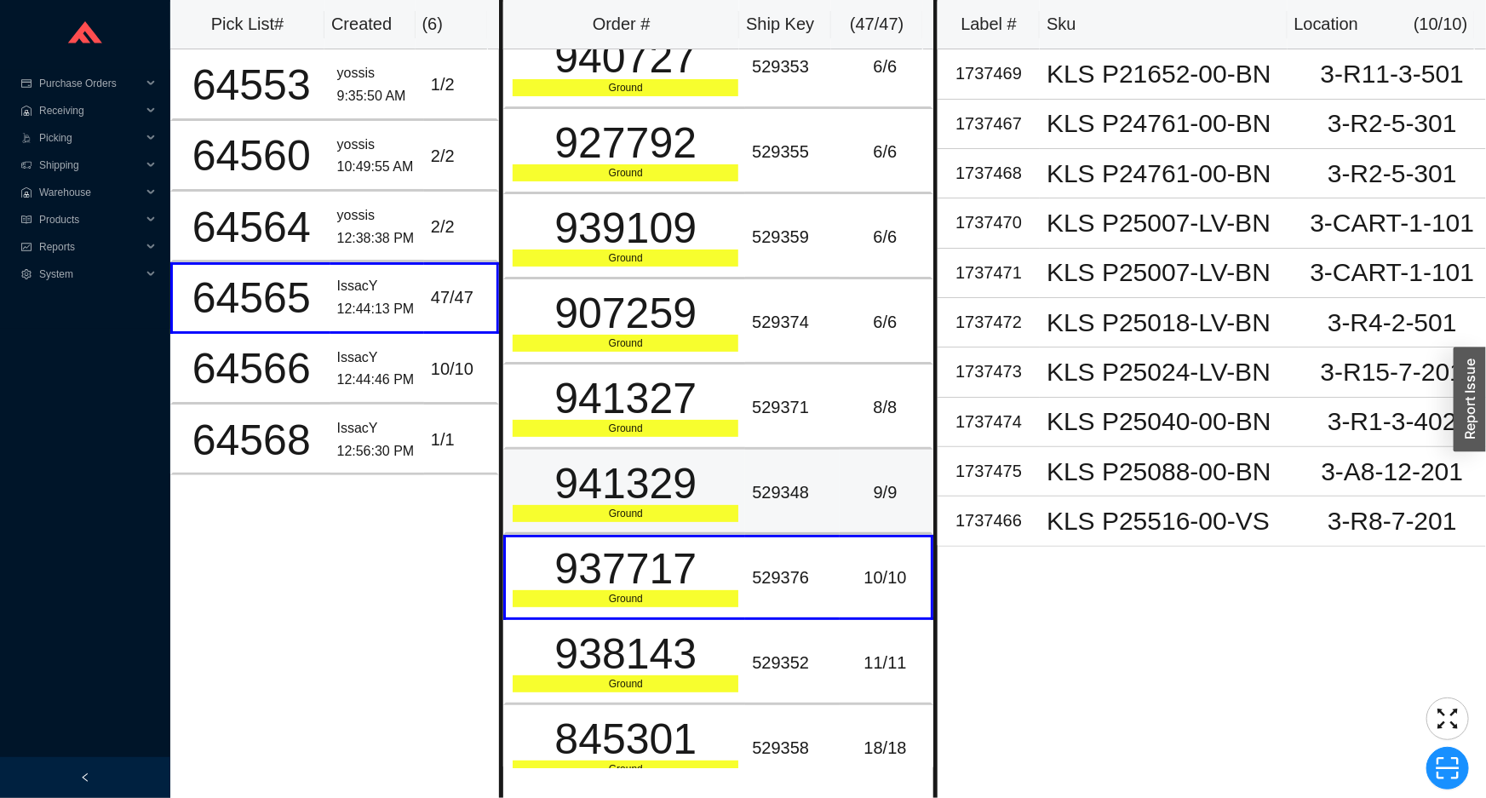
click at [796, 450] on td "529348" at bounding box center [792, 492] width 94 height 85
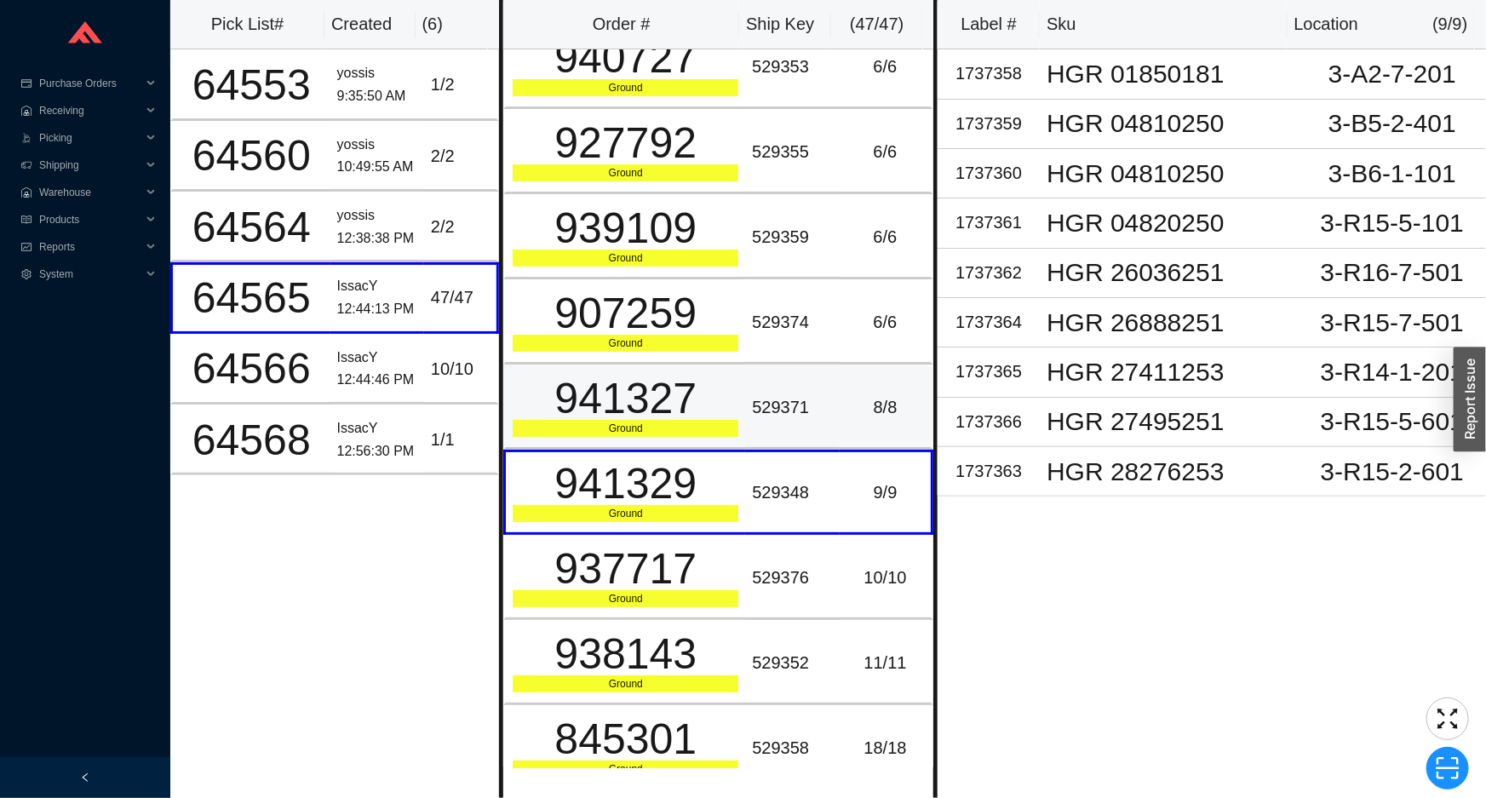
click at [816, 412] on td "529371" at bounding box center [792, 406] width 94 height 85
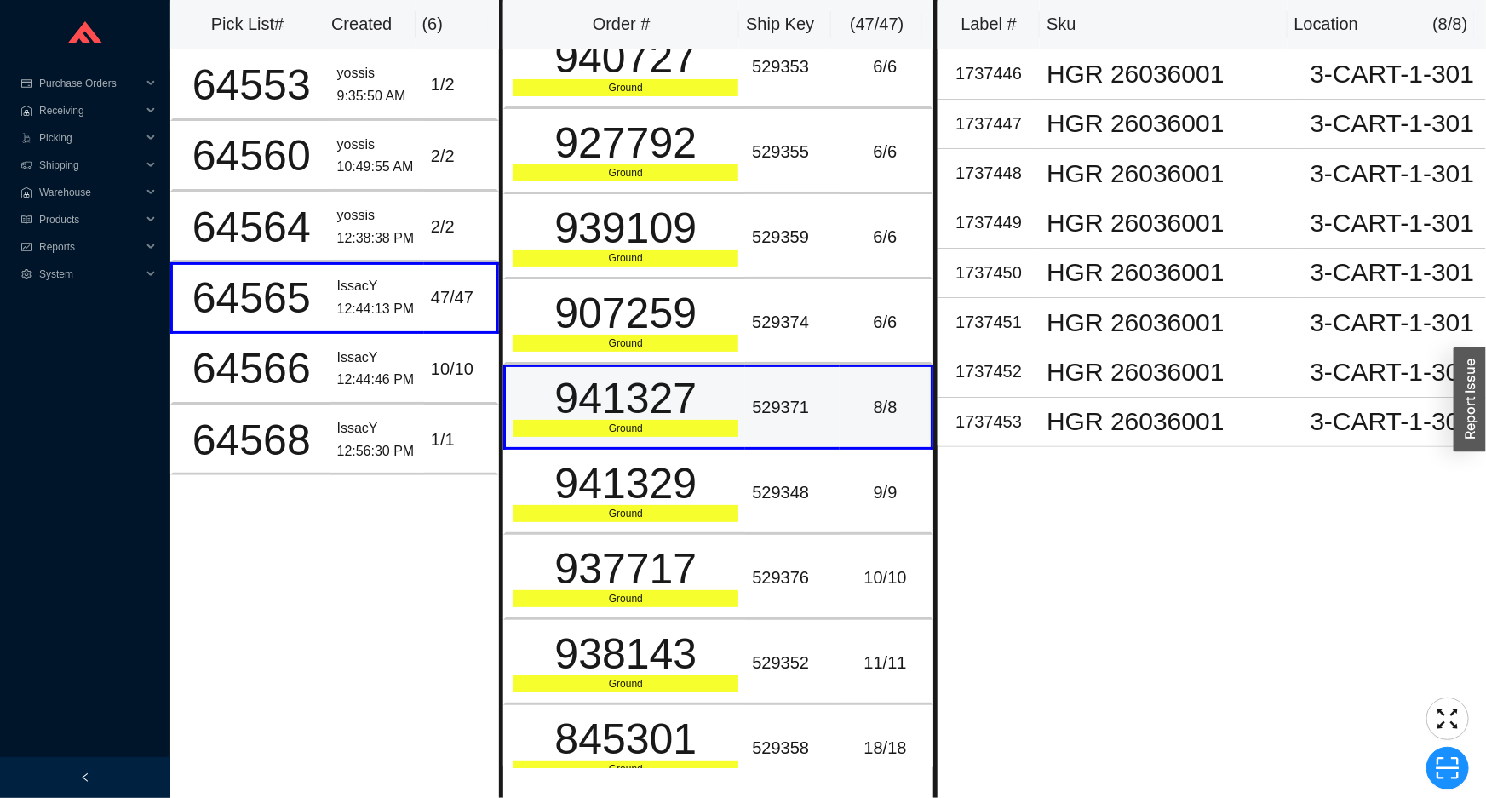
click at [809, 364] on td "529371" at bounding box center [792, 406] width 94 height 85
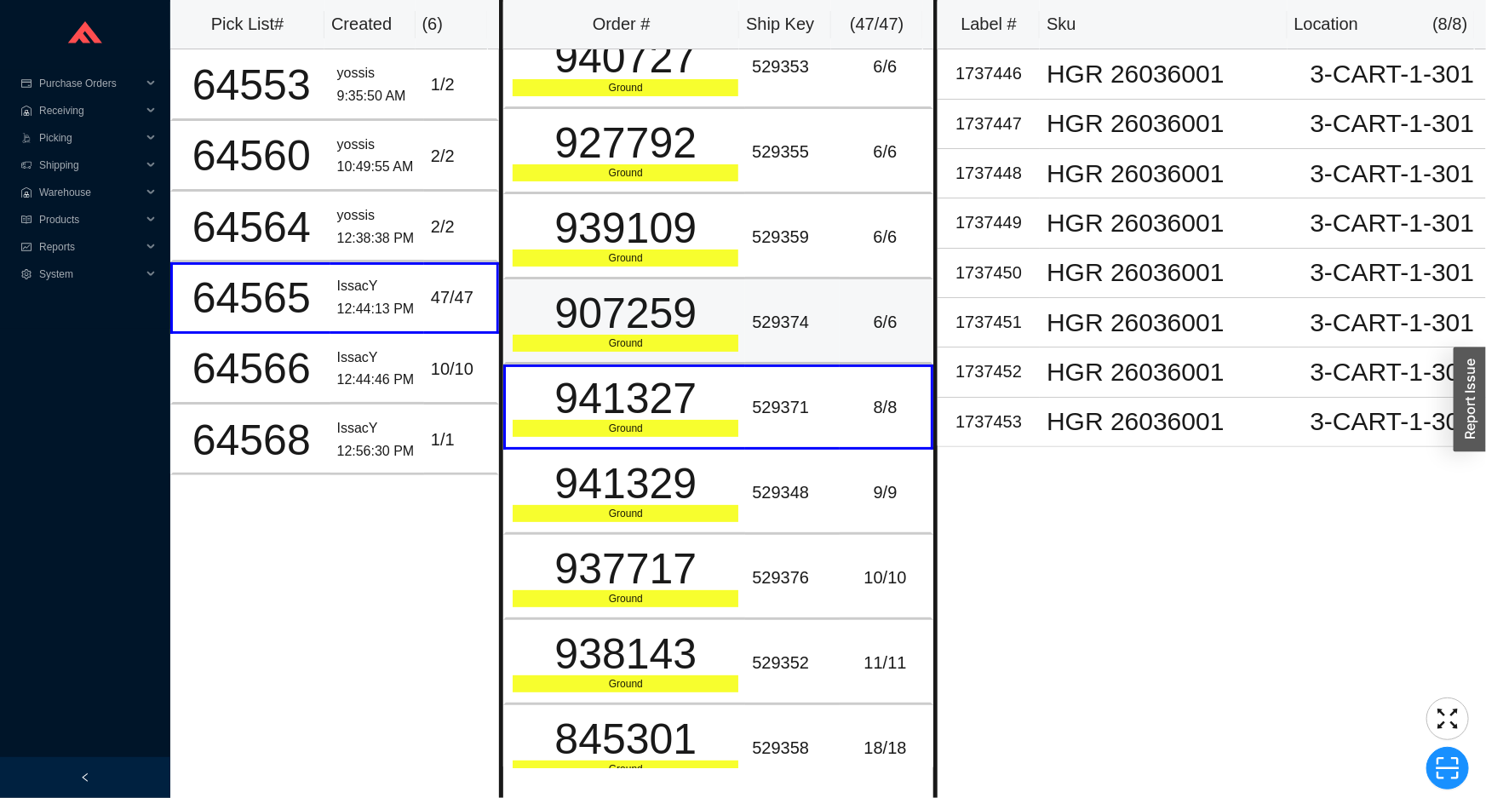
click at [802, 315] on td "529374" at bounding box center [792, 321] width 94 height 85
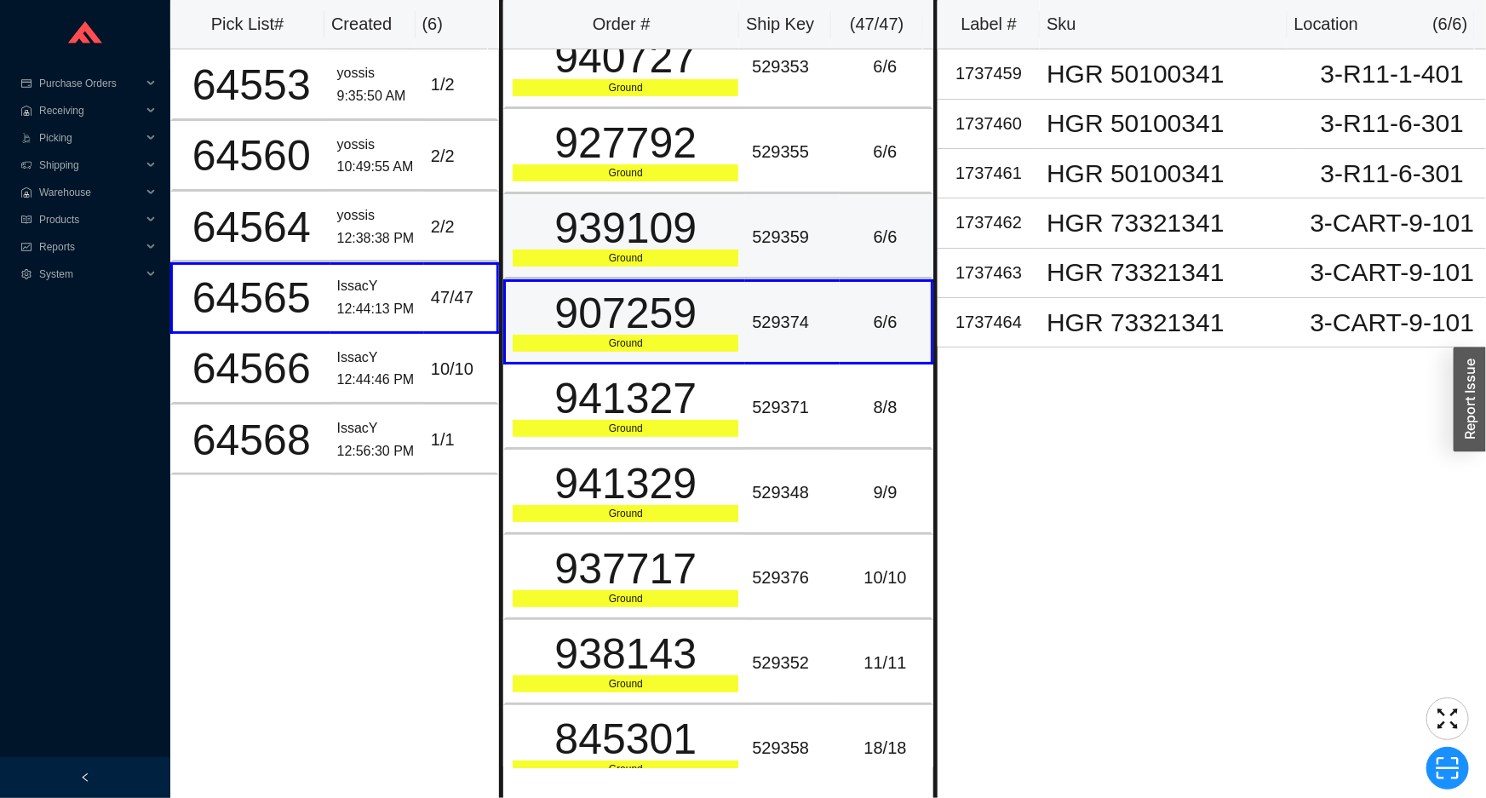
click at [796, 249] on td "529359" at bounding box center [792, 236] width 94 height 85
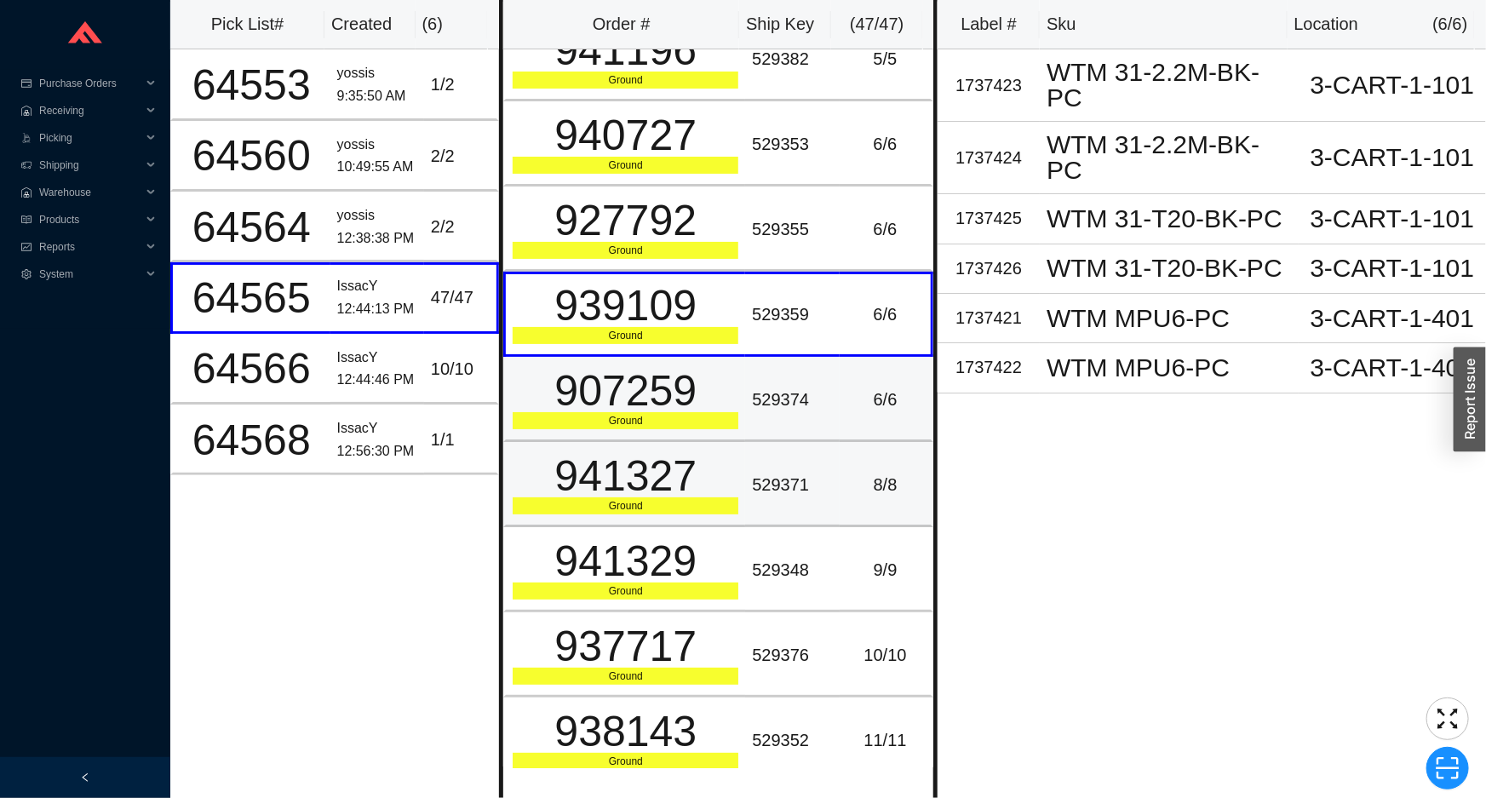
scroll to position [3106, 0]
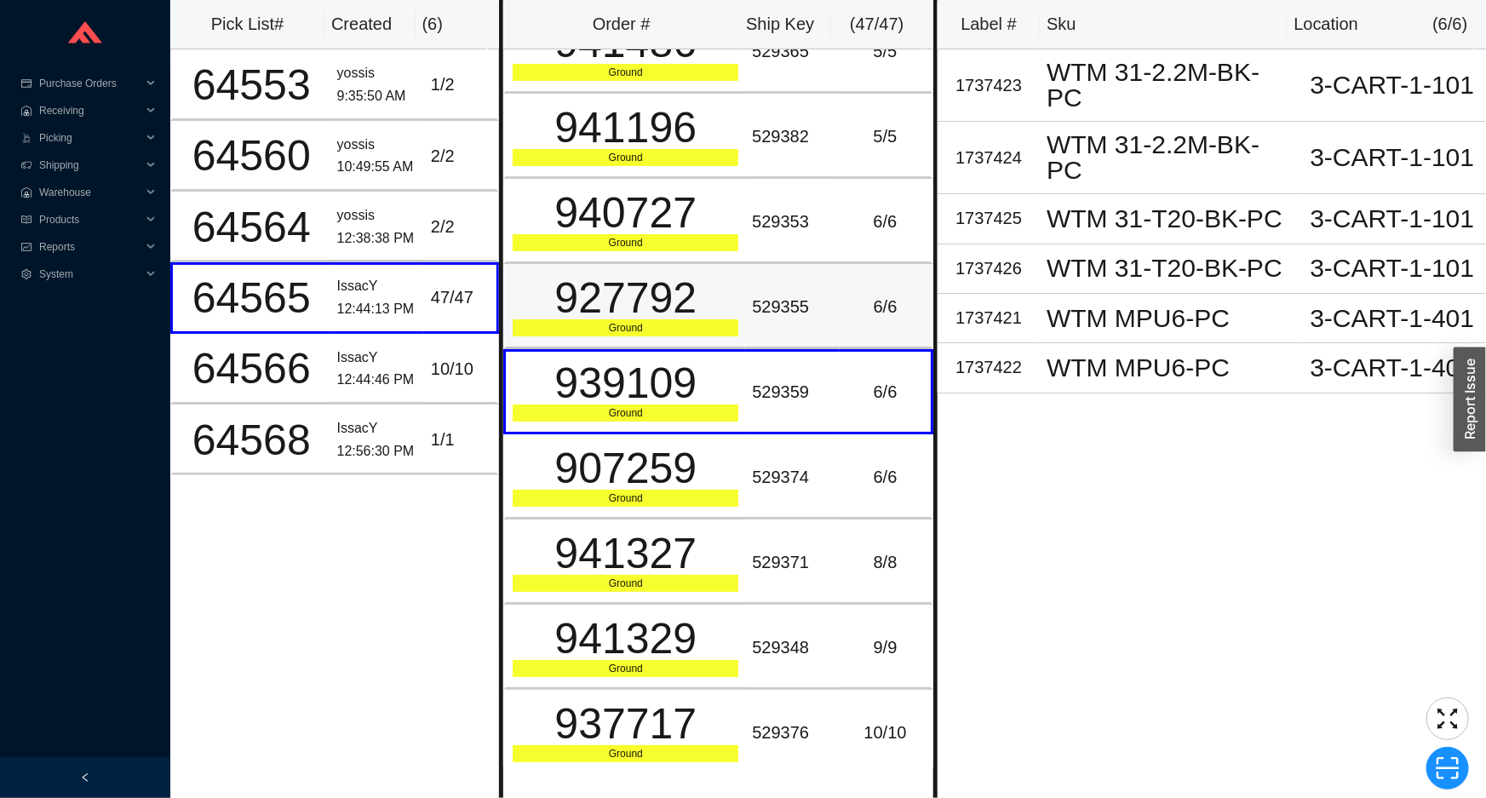
click at [745, 304] on td "529355" at bounding box center [792, 306] width 94 height 85
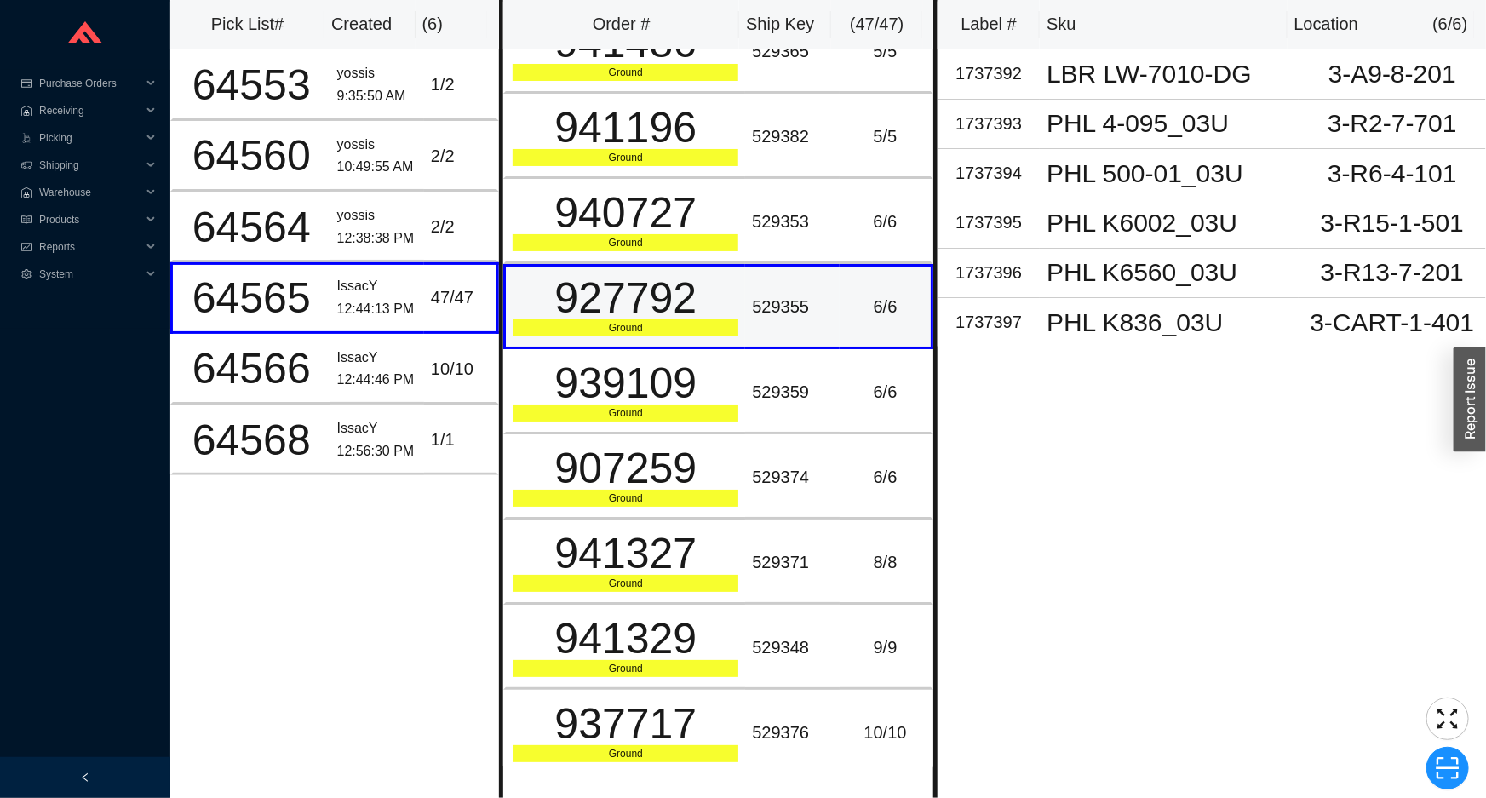
click at [588, 280] on div "927792" at bounding box center [626, 298] width 226 height 43
copy div "927792"
click at [649, 284] on div "927792" at bounding box center [626, 298] width 226 height 43
click at [649, 283] on div "927792" at bounding box center [626, 298] width 226 height 43
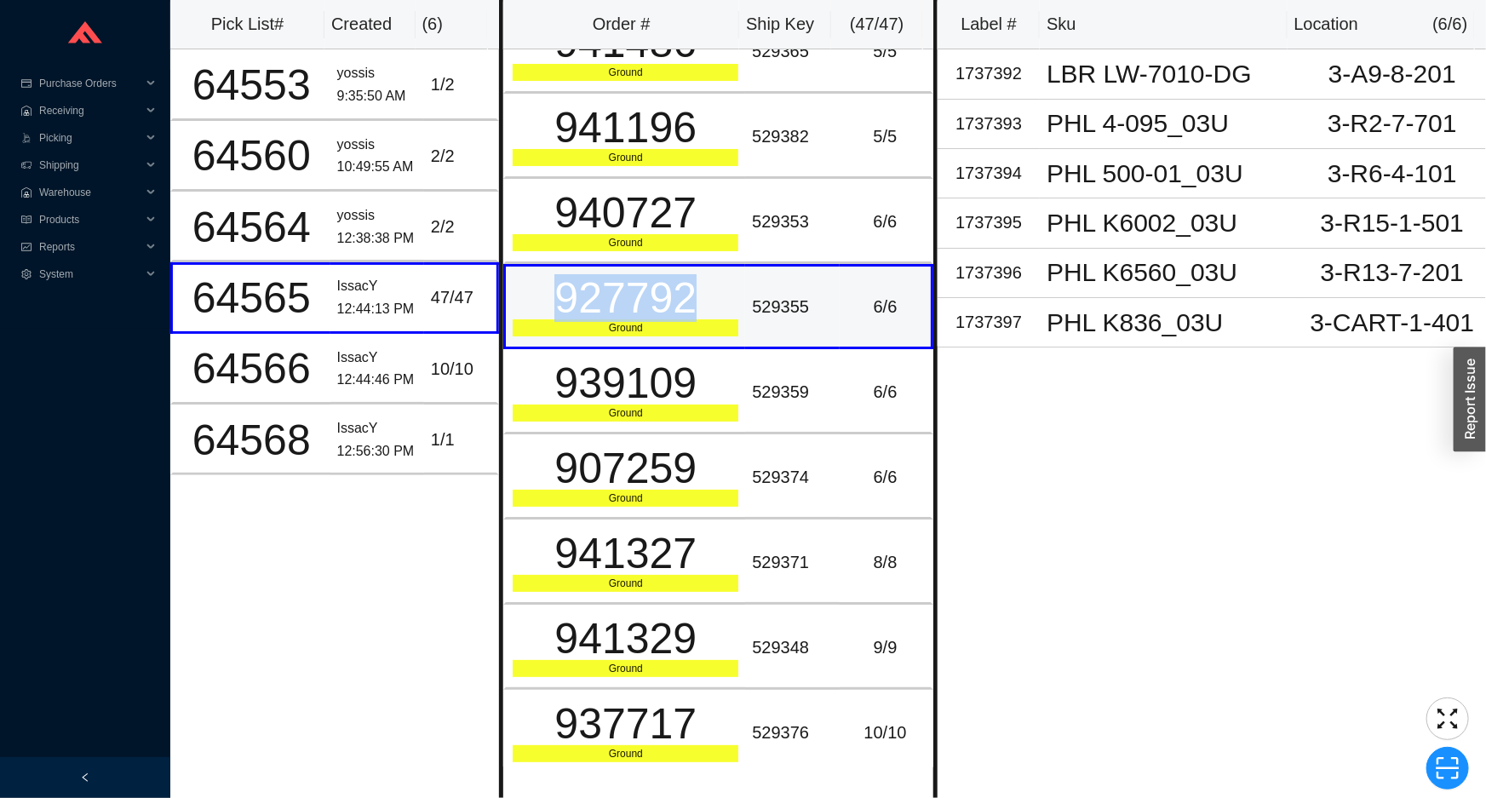
click at [605, 296] on div "927792" at bounding box center [626, 298] width 226 height 43
click at [606, 295] on div "927792" at bounding box center [626, 298] width 226 height 43
click at [610, 285] on div "927792" at bounding box center [626, 298] width 226 height 43
copy div "927792"
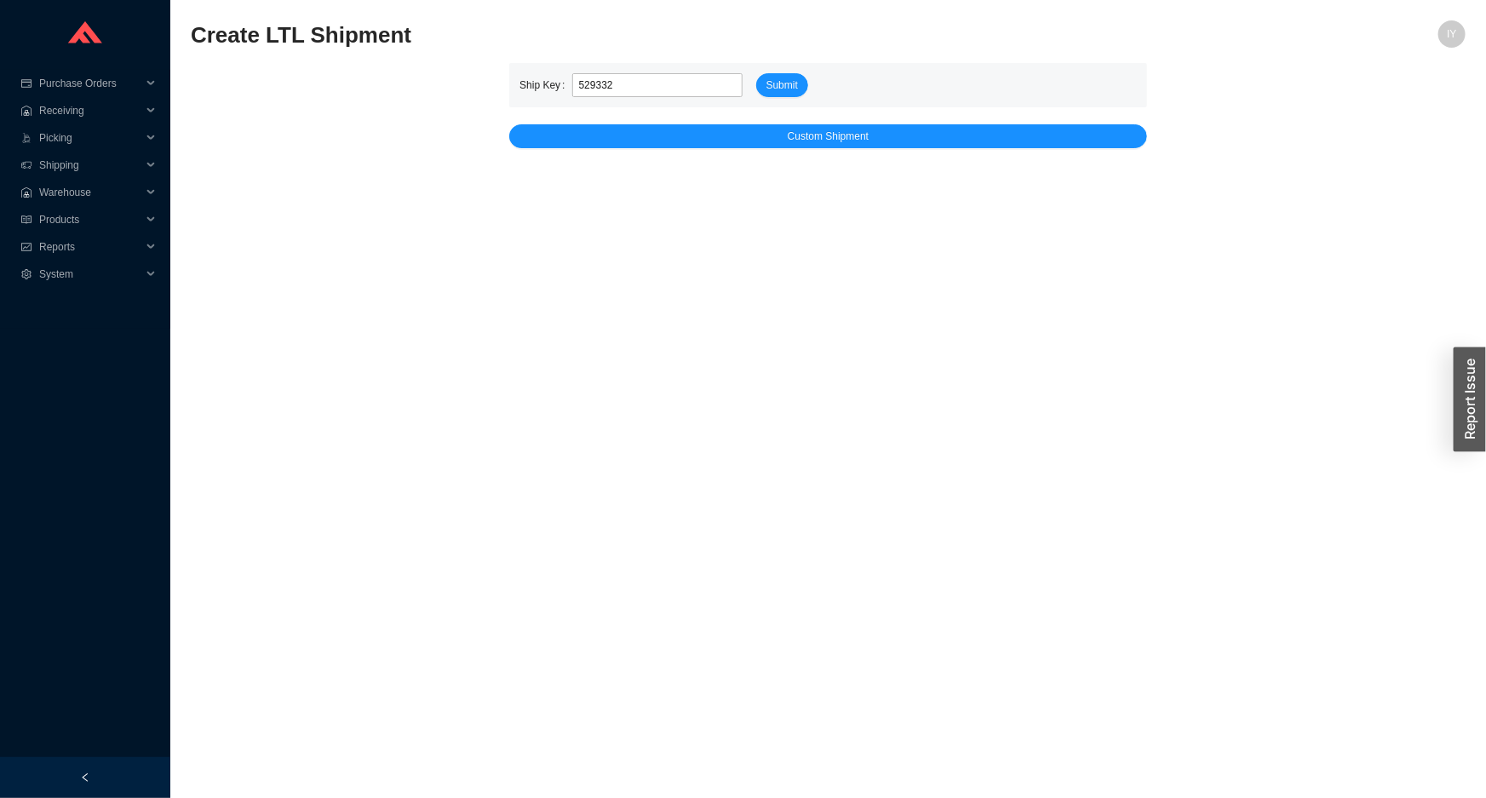
type input "529332"
click at [756, 73] on button "Submit" at bounding box center [782, 85] width 52 height 24
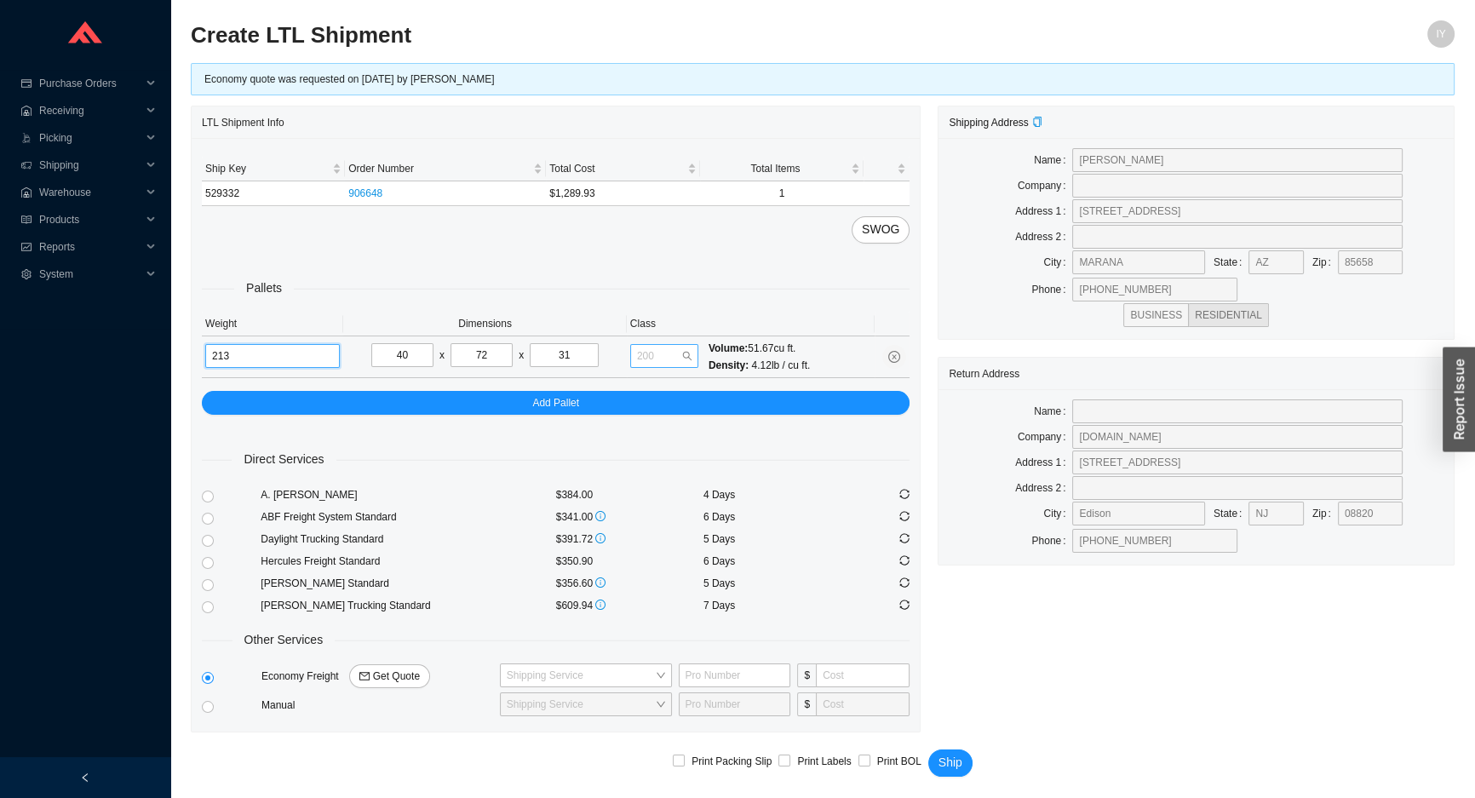
click at [675, 354] on span "200" at bounding box center [664, 356] width 54 height 22
click at [674, 563] on div "175" at bounding box center [664, 556] width 54 height 15
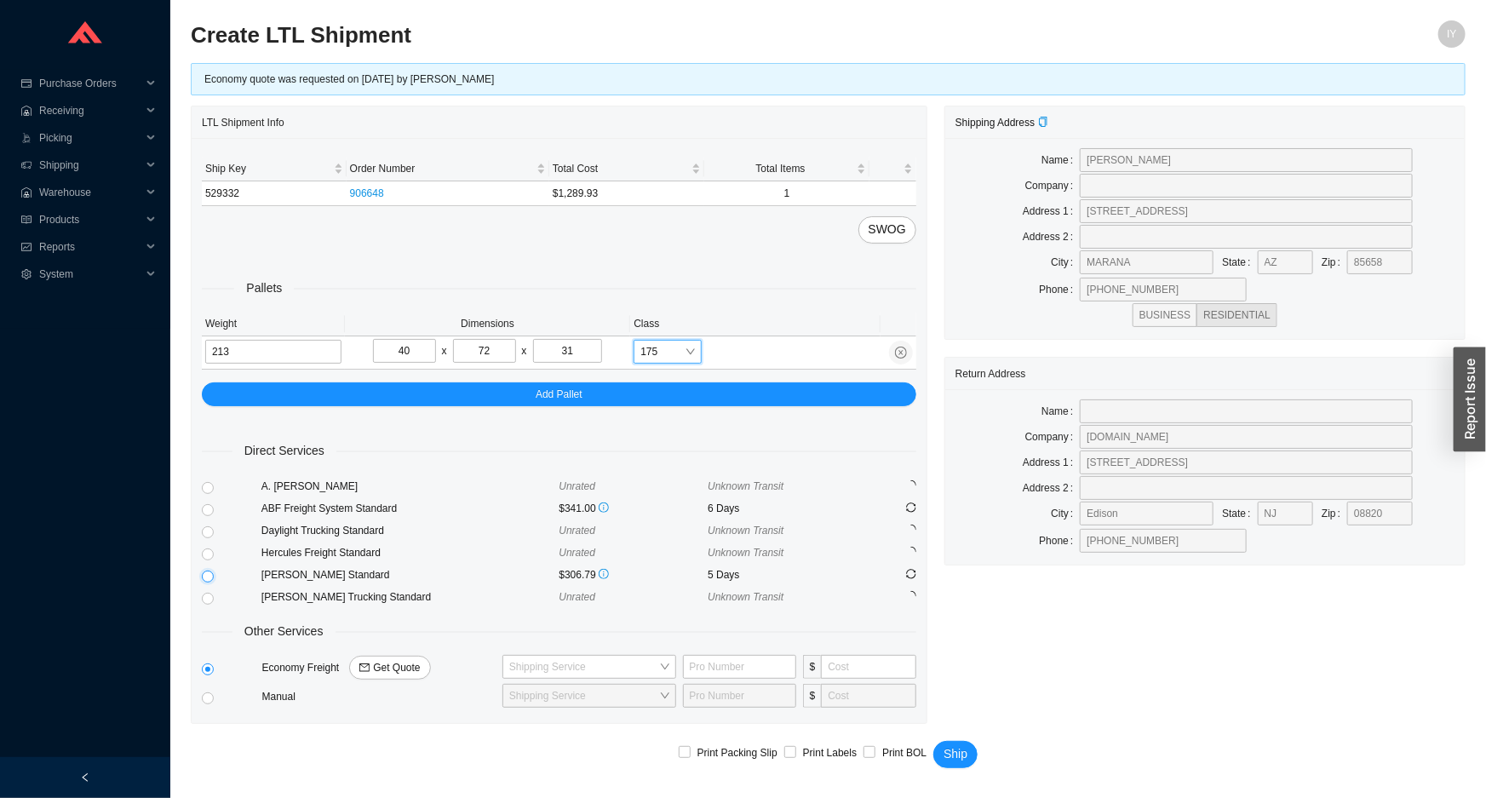
click at [205, 576] on input "radio" at bounding box center [208, 576] width 12 height 12
radio input "true"
checkbox input "true"
click at [962, 757] on span "Ship" at bounding box center [955, 754] width 24 height 20
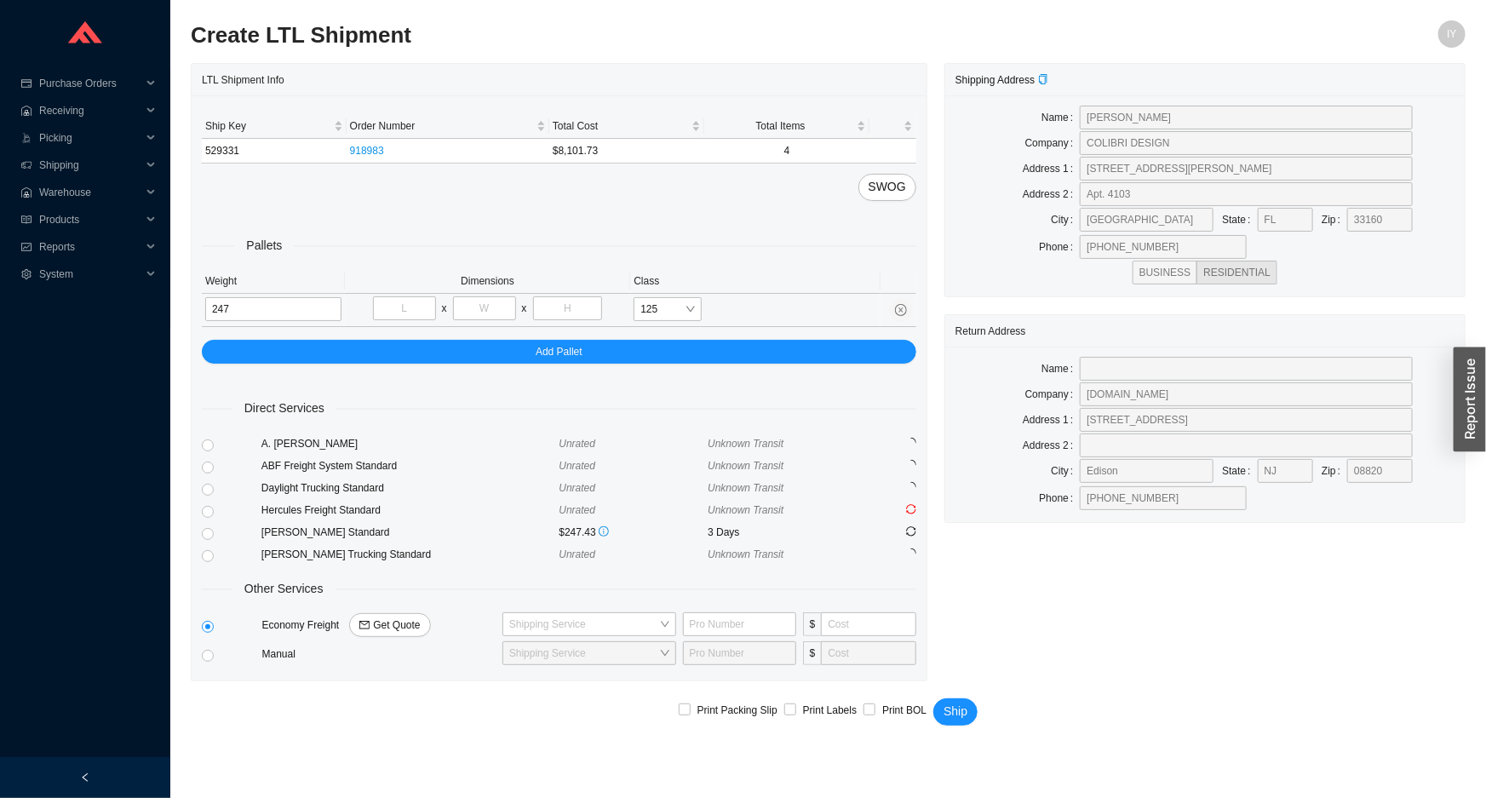
type input "247"
type input "44"
type input "77"
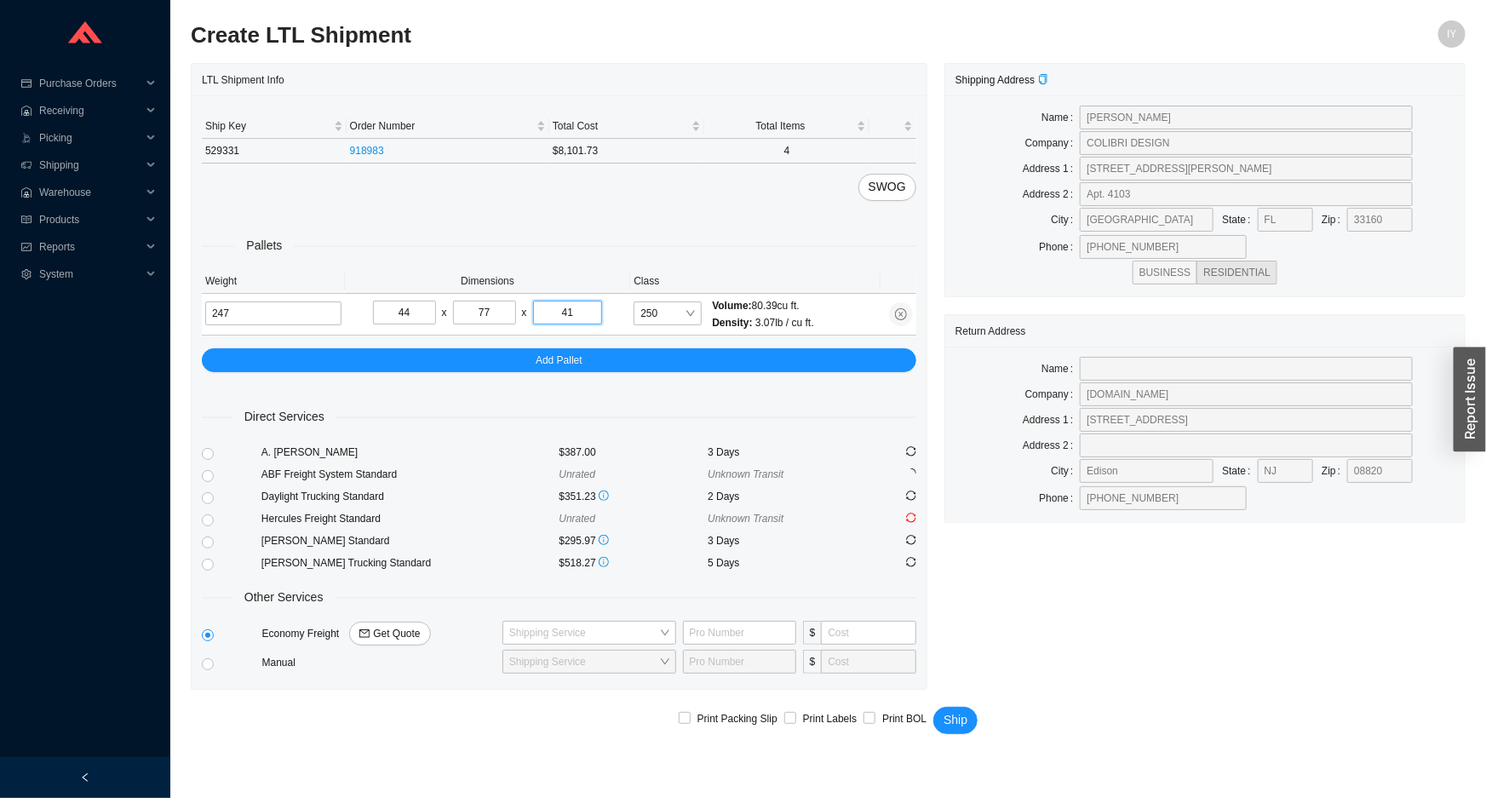
type input "41"
click at [216, 146] on td "529331" at bounding box center [274, 151] width 145 height 25
copy td "529331"
click at [403, 625] on span "Get Quote" at bounding box center [396, 633] width 47 height 17
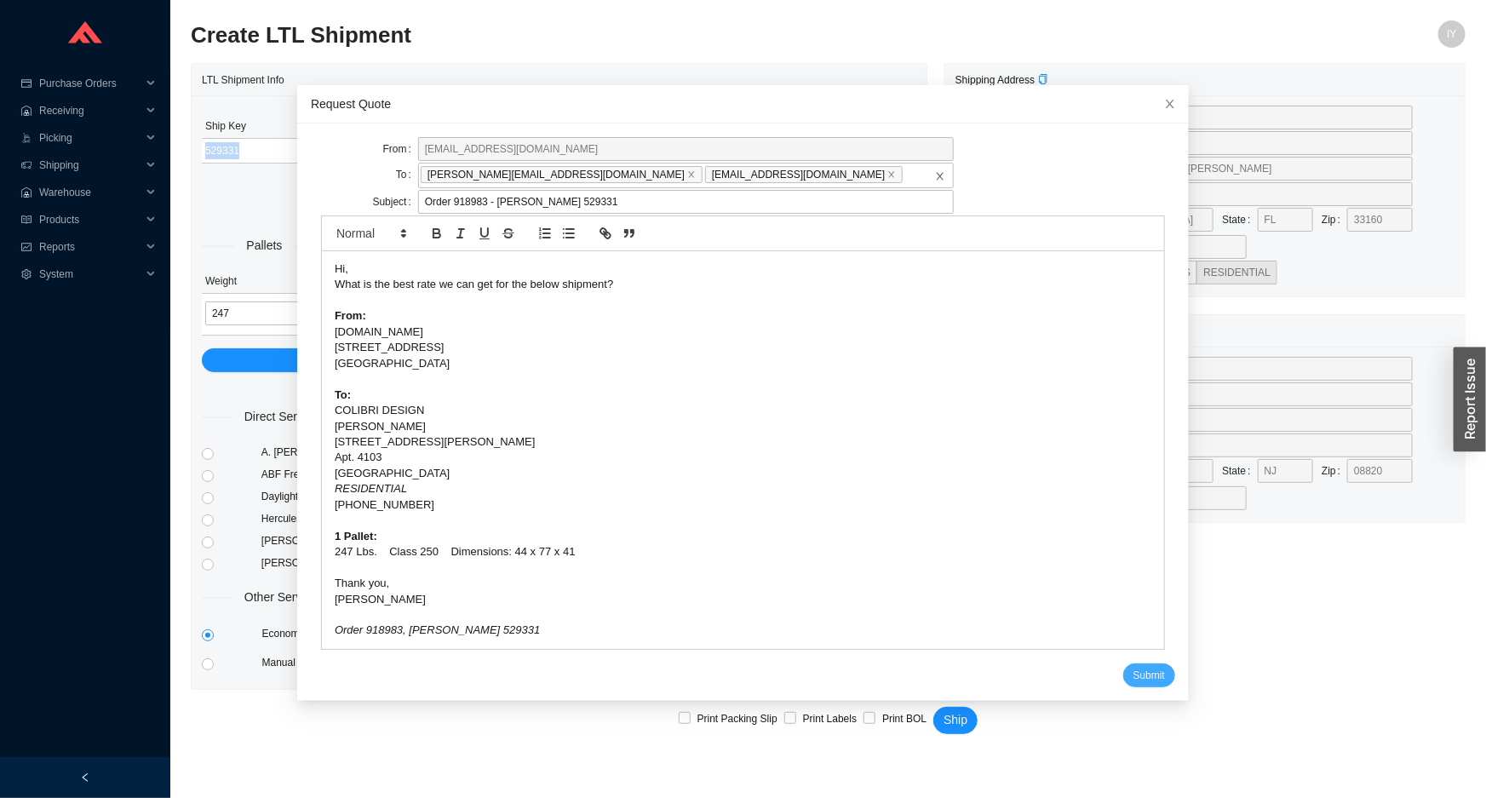
click at [1138, 678] on span "Submit" at bounding box center [1149, 675] width 32 height 17
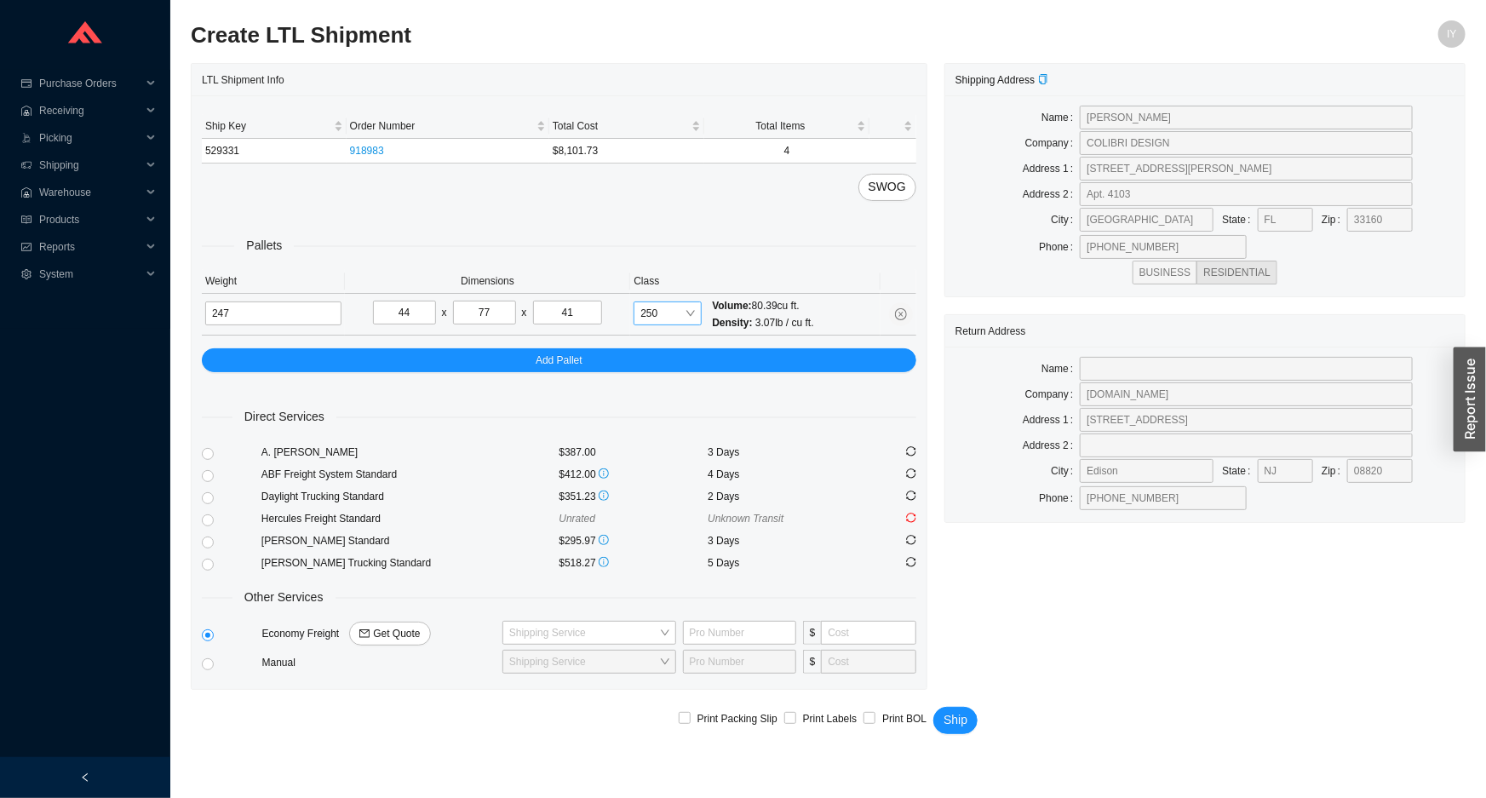
click at [674, 318] on span "250" at bounding box center [667, 313] width 54 height 22
click at [669, 511] on div "200" at bounding box center [667, 514] width 54 height 15
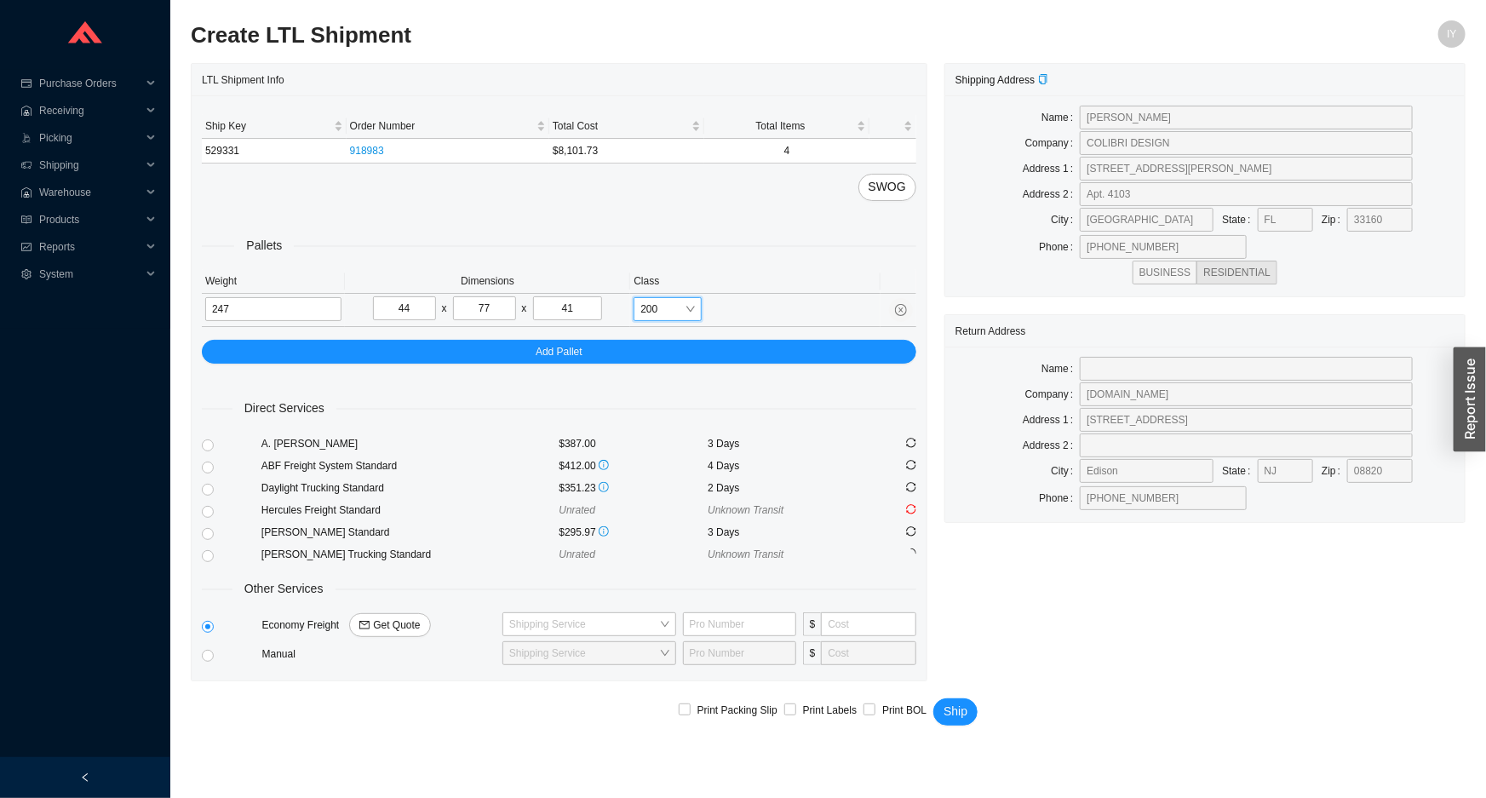
click at [668, 316] on span "200" at bounding box center [667, 309] width 54 height 22
click at [668, 527] on div "250" at bounding box center [667, 534] width 54 height 15
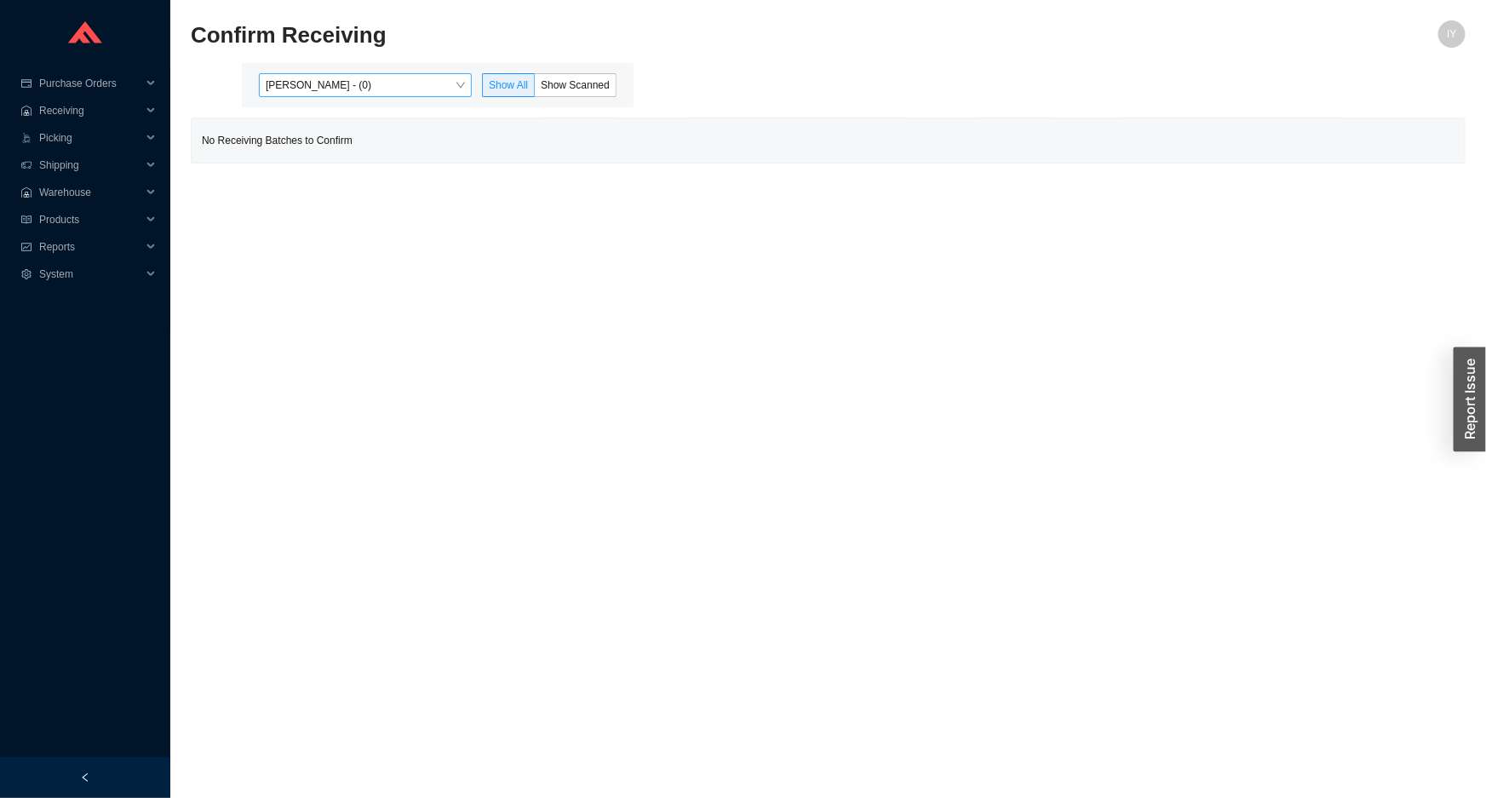
drag, startPoint x: 558, startPoint y: 80, endPoint x: 429, endPoint y: 78, distance: 128.6
click at [550, 84] on span "Show Scanned" at bounding box center [575, 85] width 69 height 12
click at [423, 77] on span "[PERSON_NAME] - (0)" at bounding box center [365, 85] width 199 height 22
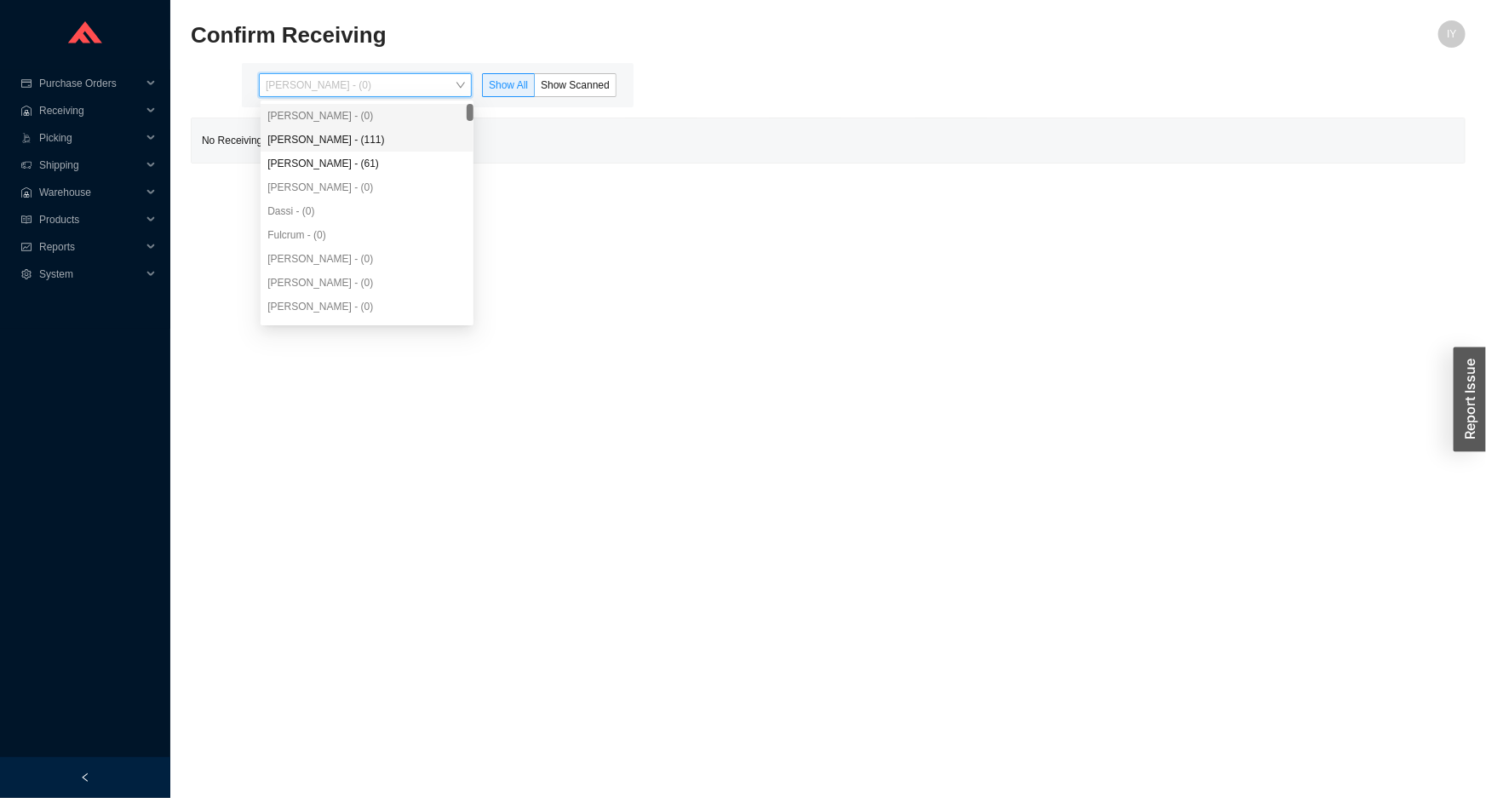
click at [405, 135] on div "[PERSON_NAME] - (111)" at bounding box center [366, 139] width 199 height 15
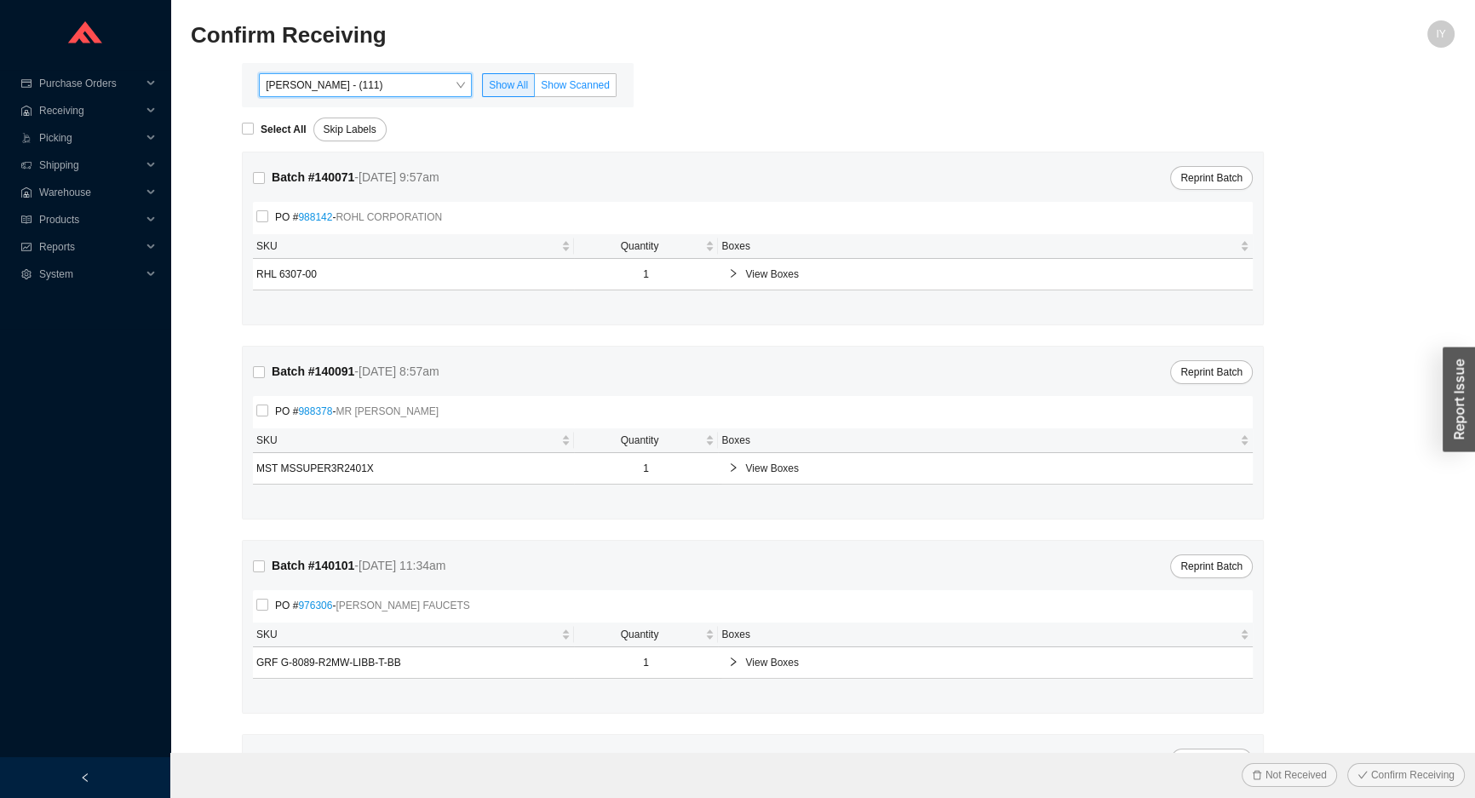
click at [557, 87] on span "Show Scanned" at bounding box center [575, 85] width 69 height 12
click at [535, 89] on input "Show Scanned" at bounding box center [535, 89] width 0 height 0
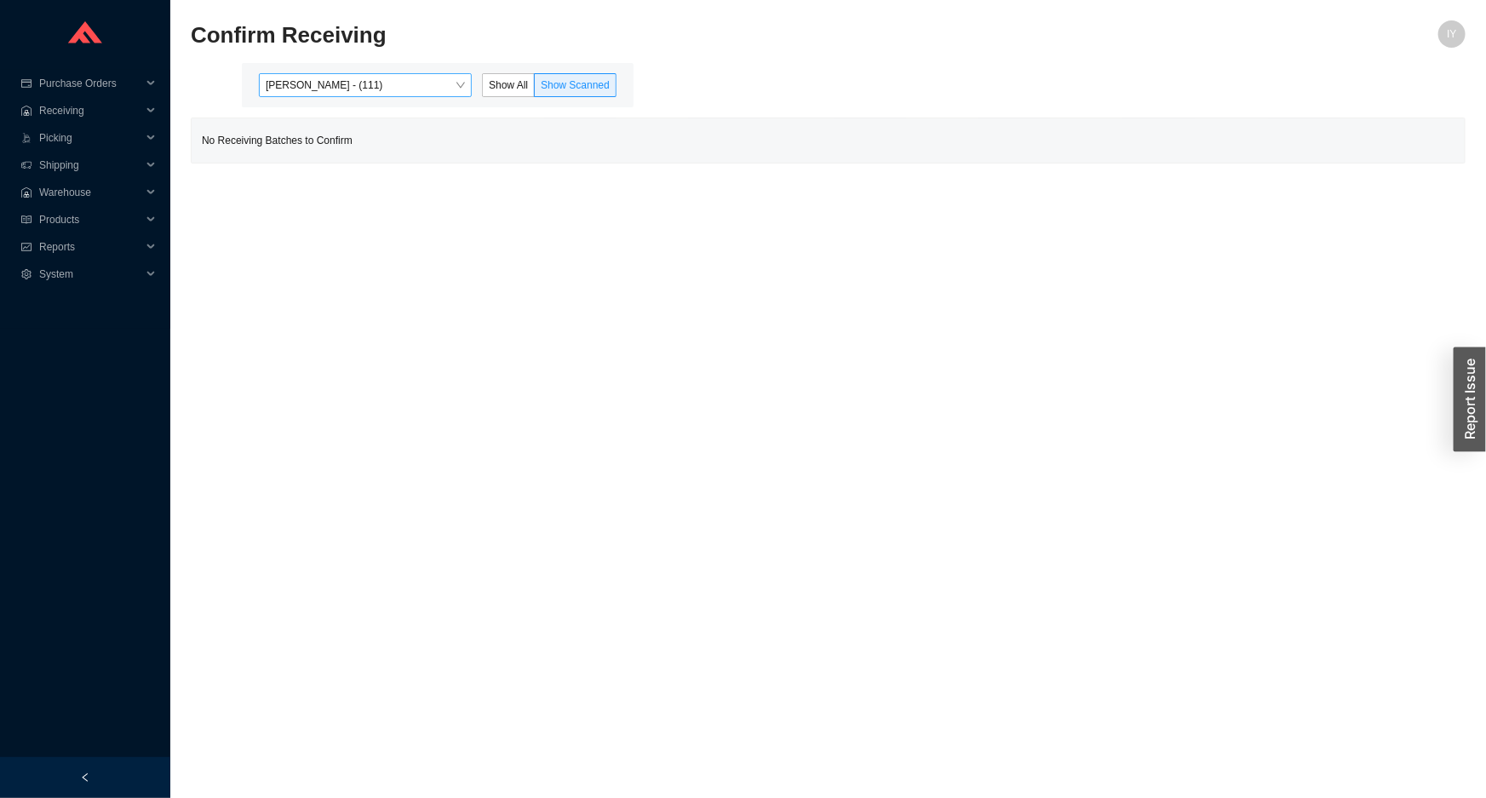
click at [432, 83] on span "Angel Negron - (111)" at bounding box center [365, 85] width 199 height 22
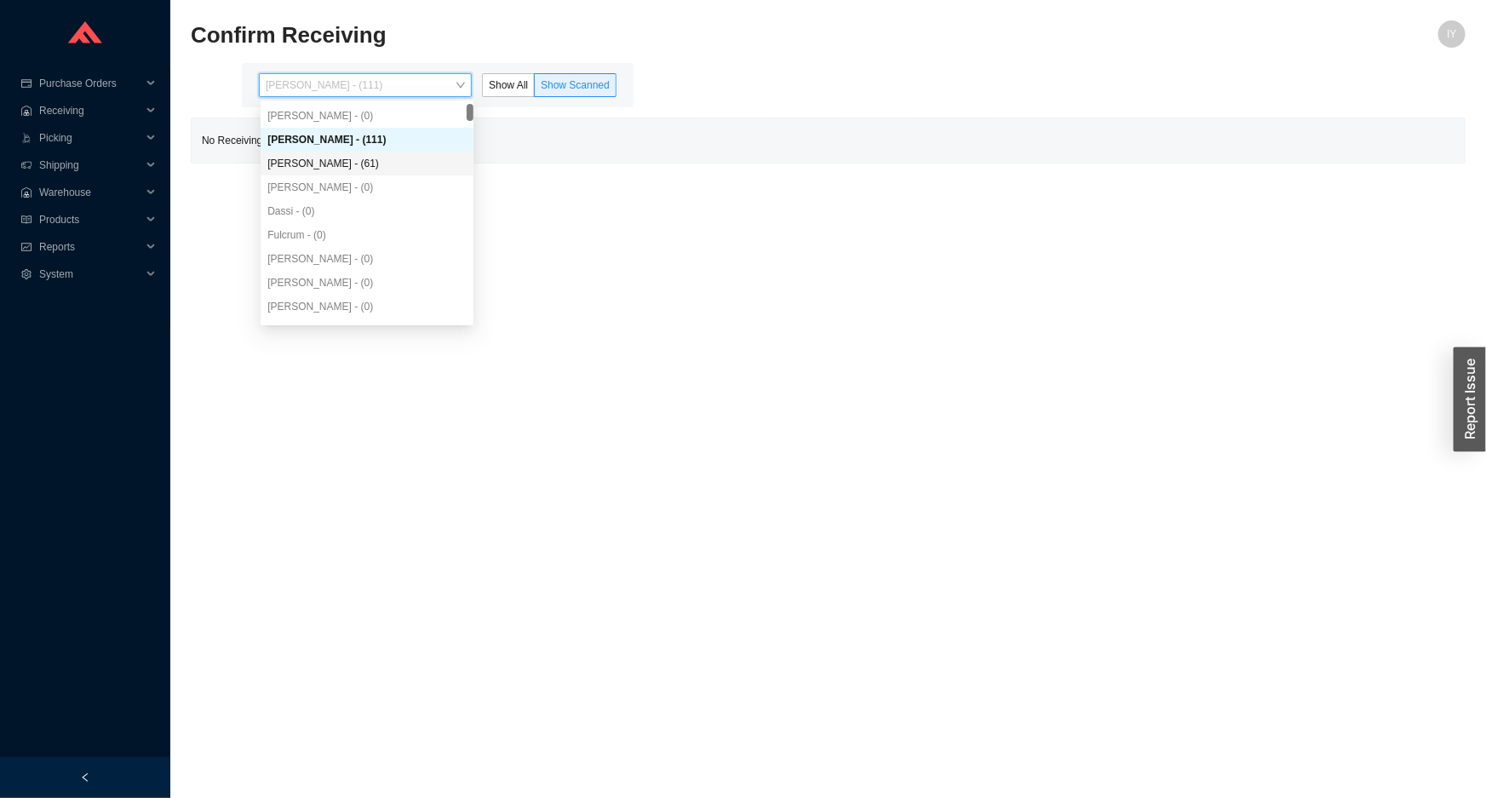
click at [397, 157] on div "Yossi Siff - (61)" at bounding box center [366, 163] width 199 height 15
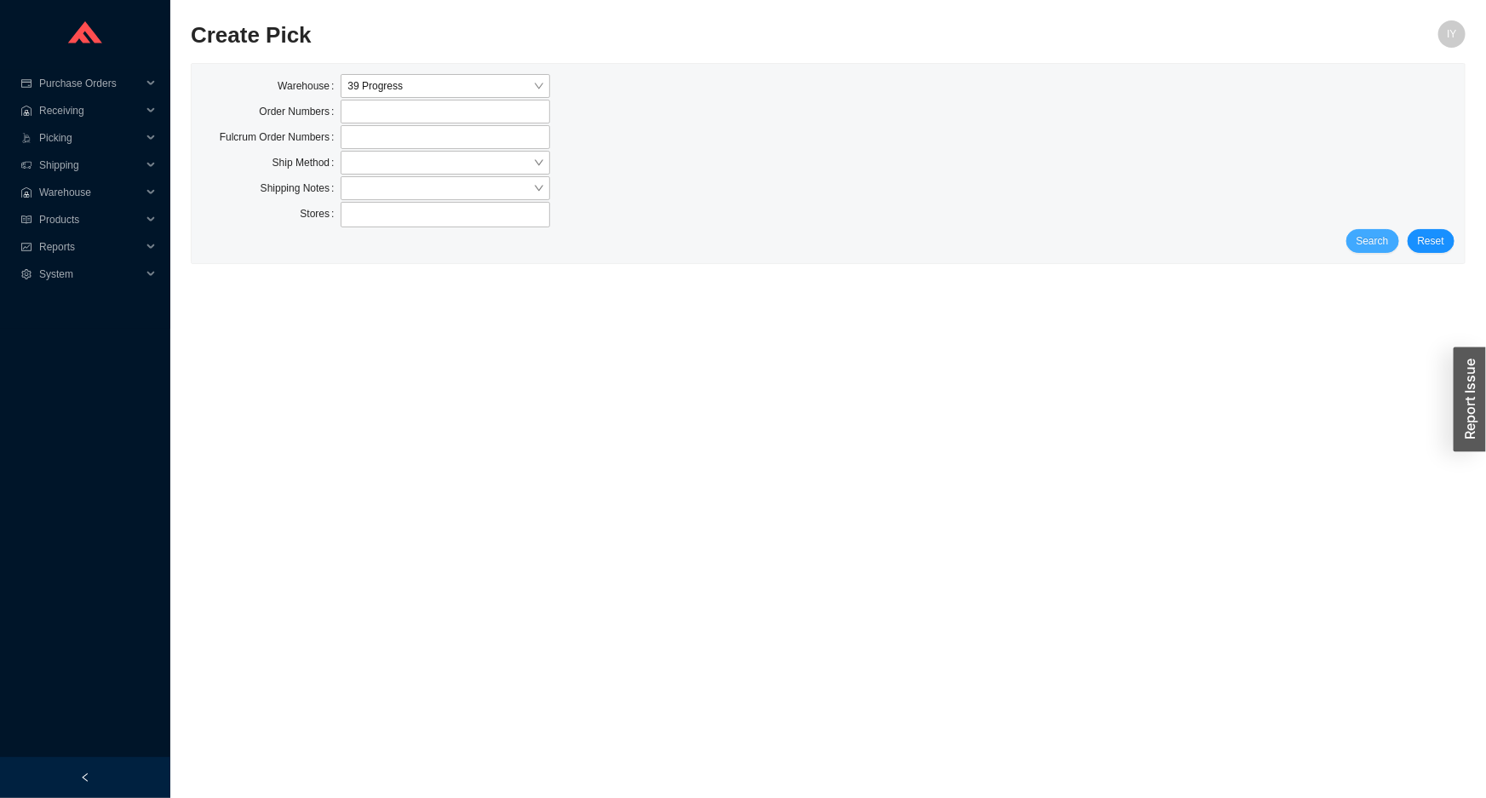
click at [1387, 246] on span "Search" at bounding box center [1372, 240] width 32 height 17
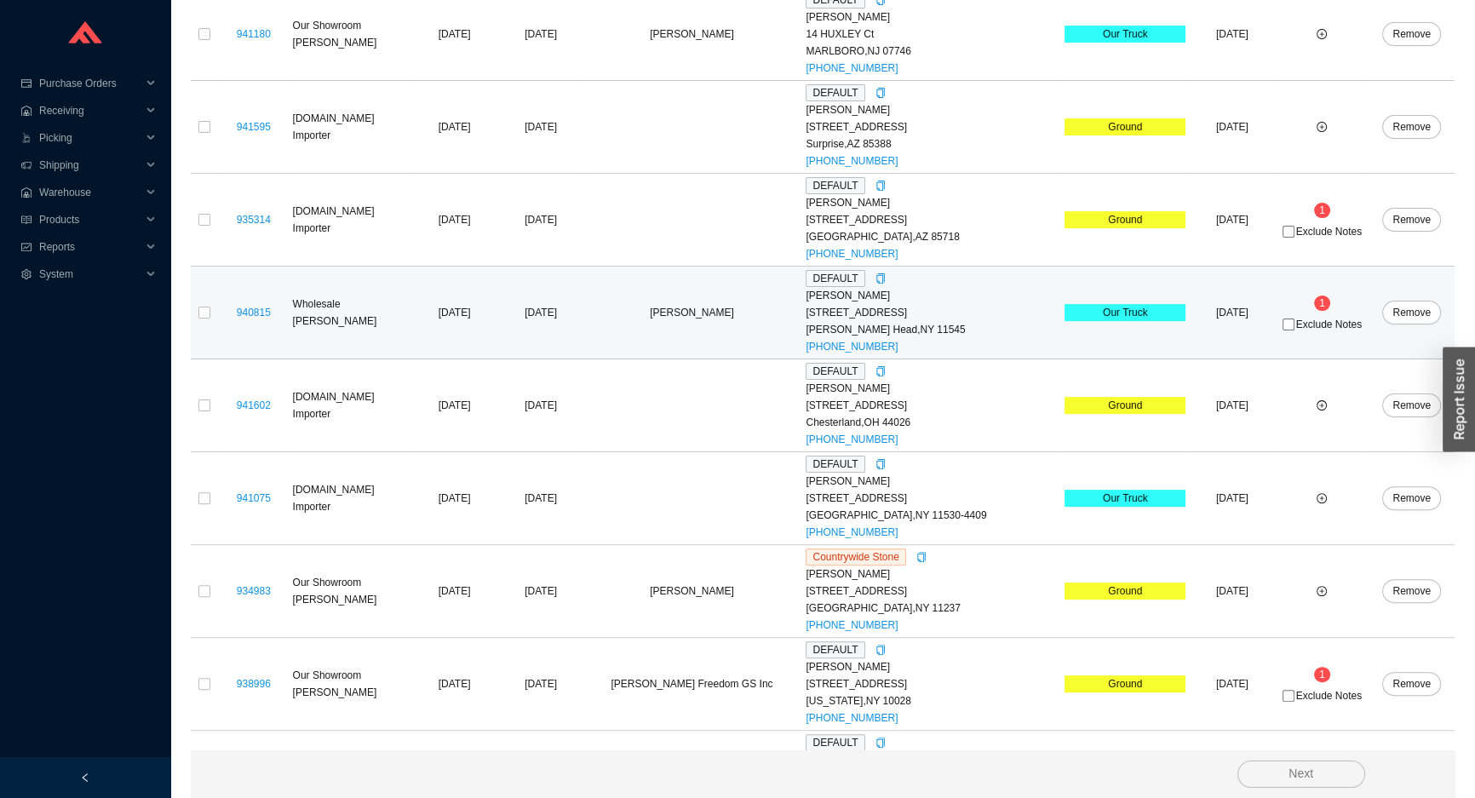
scroll to position [610, 0]
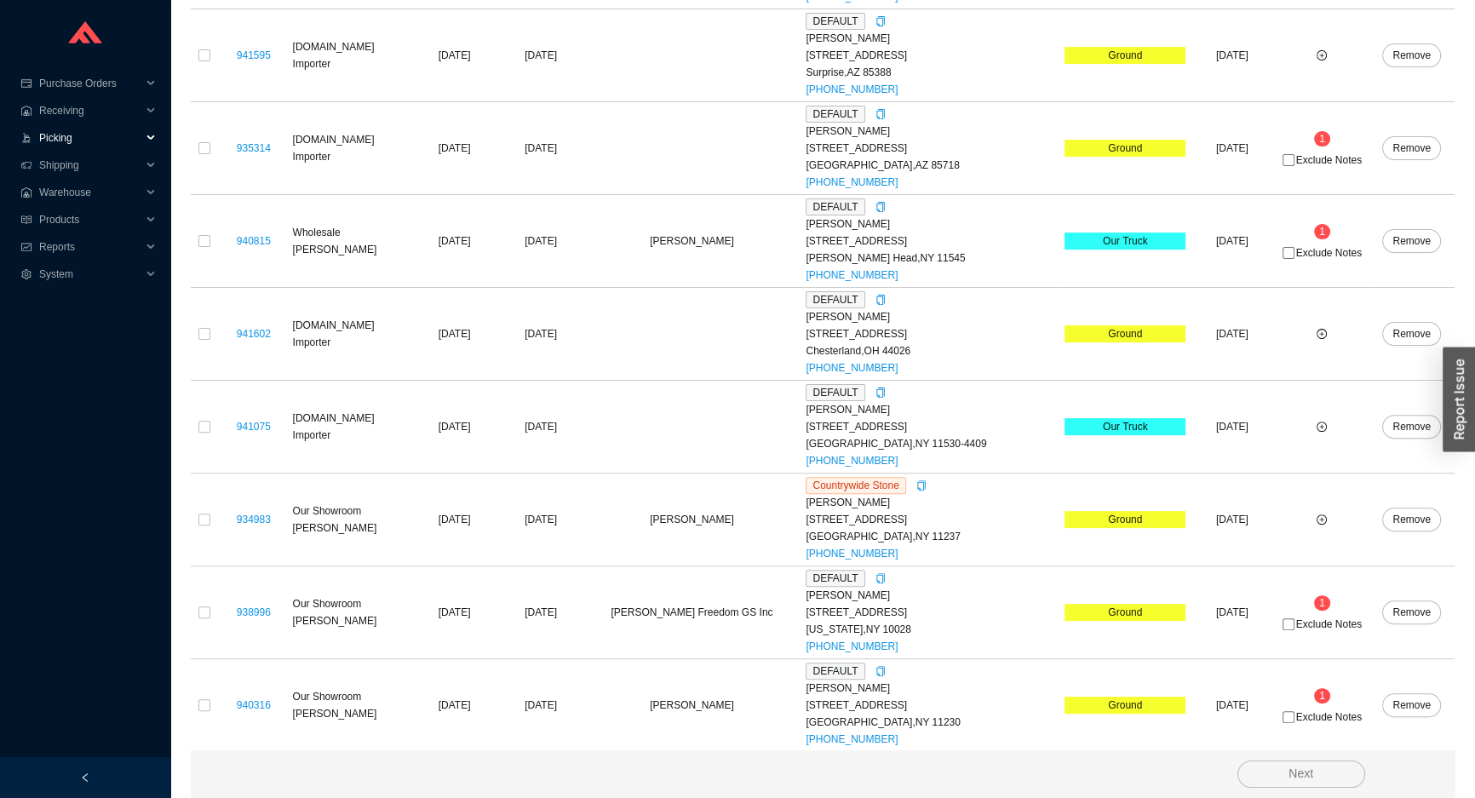
click at [123, 140] on span "Picking" at bounding box center [90, 137] width 102 height 27
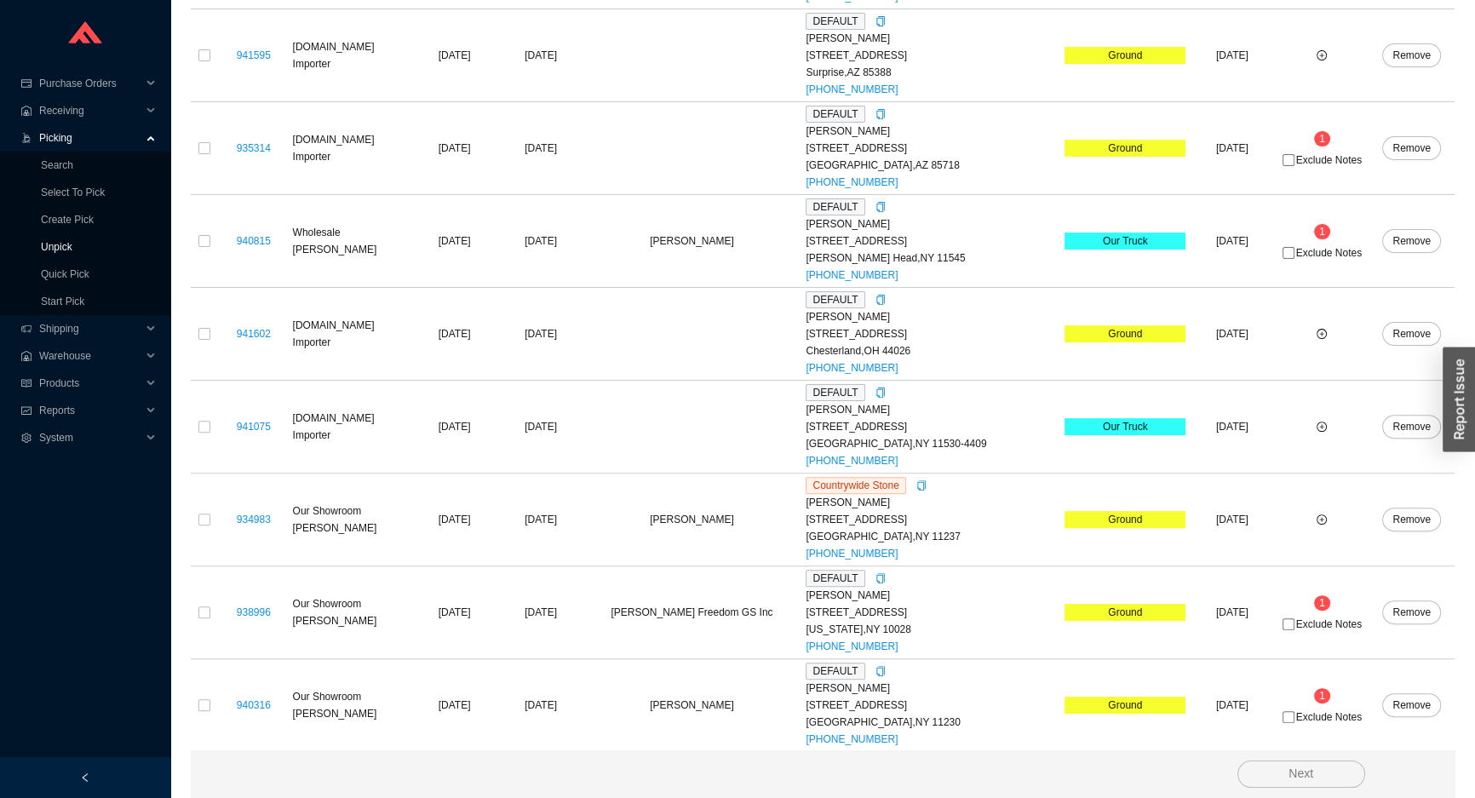
click at [72, 246] on link "Unpick" at bounding box center [57, 247] width 32 height 12
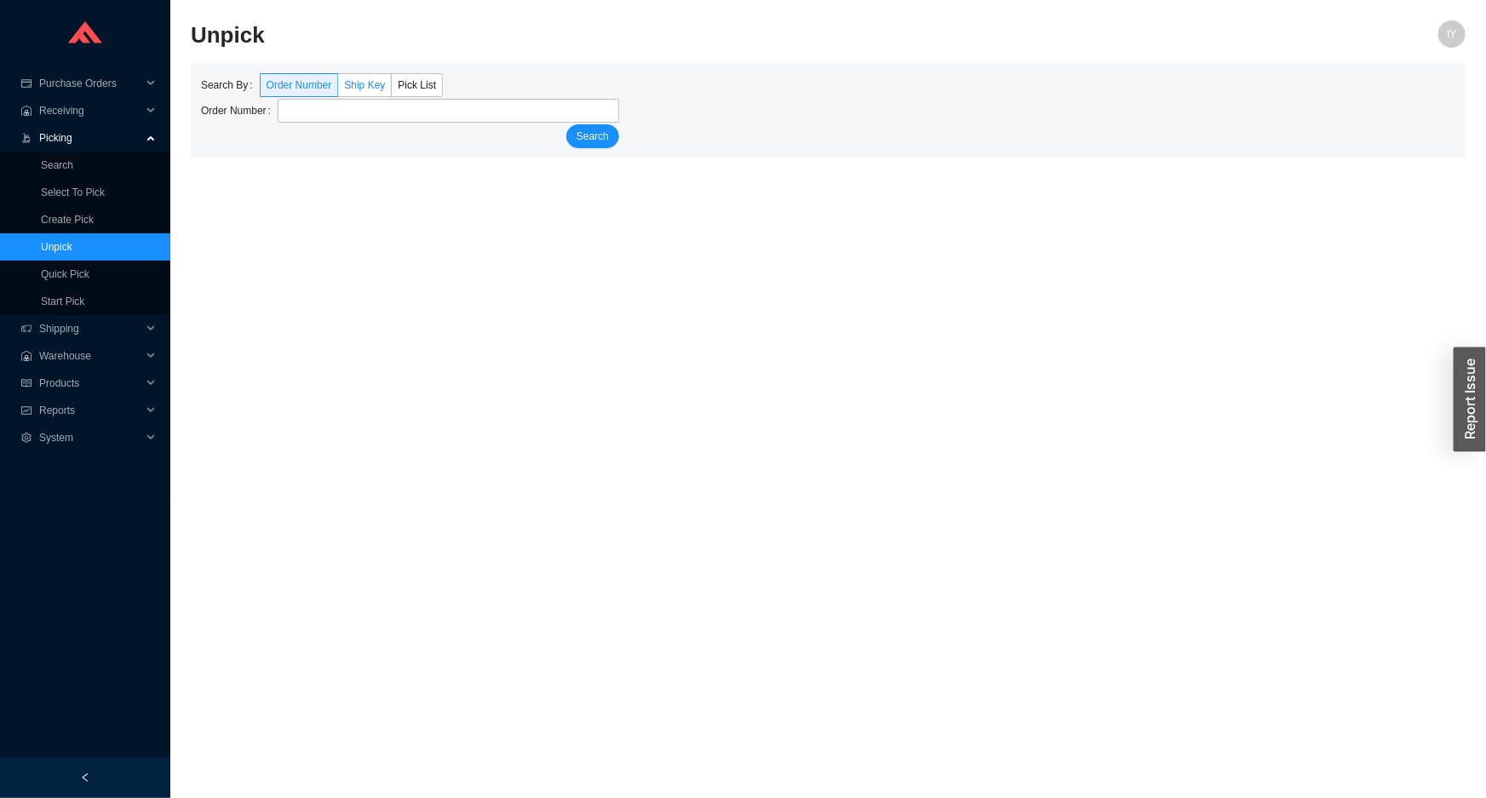
click at [364, 84] on span "Ship Key" at bounding box center [364, 85] width 41 height 12
click at [338, 89] on input "Ship Key" at bounding box center [338, 89] width 0 height 0
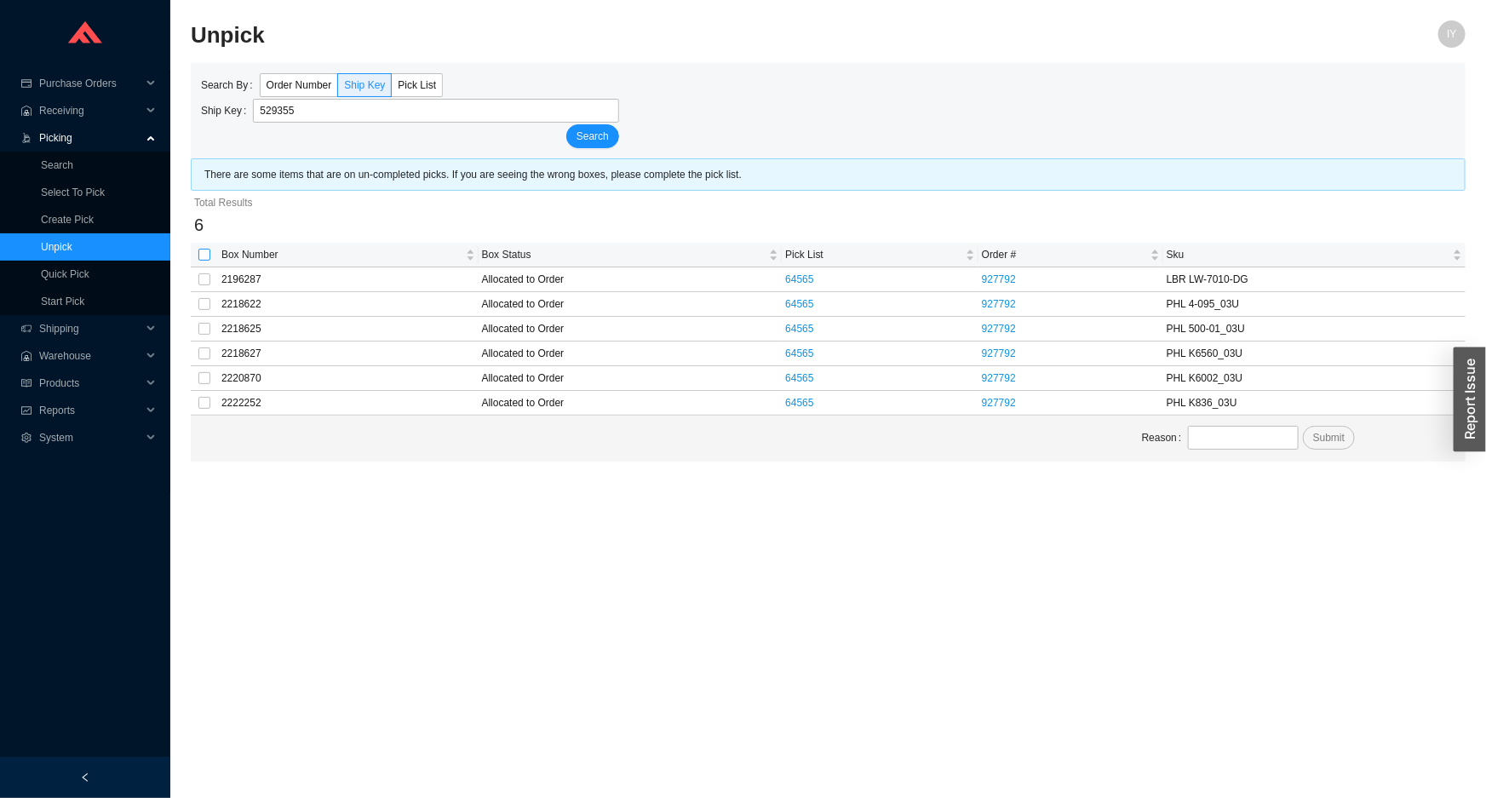
type input "529355"
click at [198, 255] on input "checkbox" at bounding box center [204, 255] width 12 height 12
checkbox input "true"
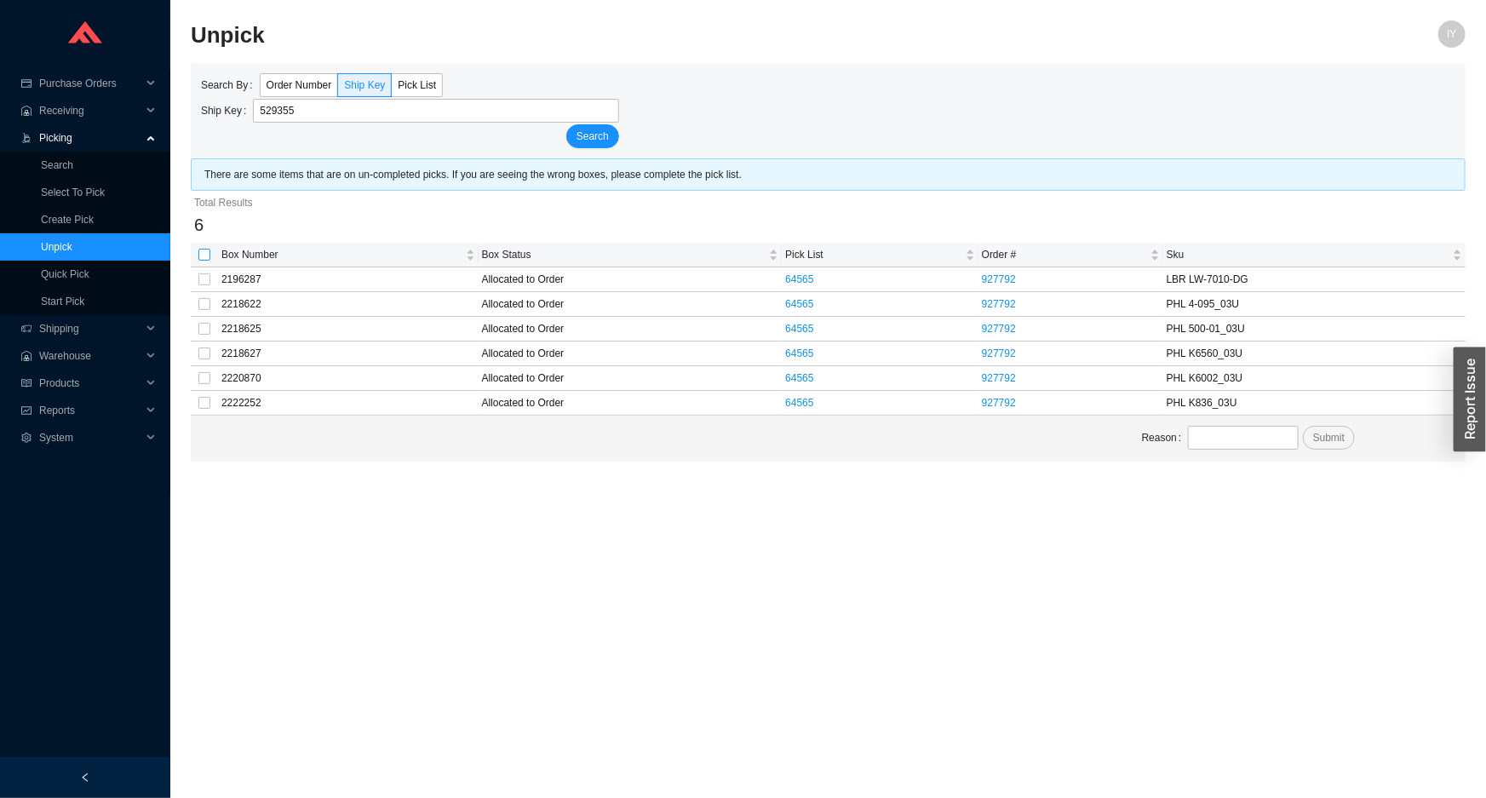
checkbox input "true"
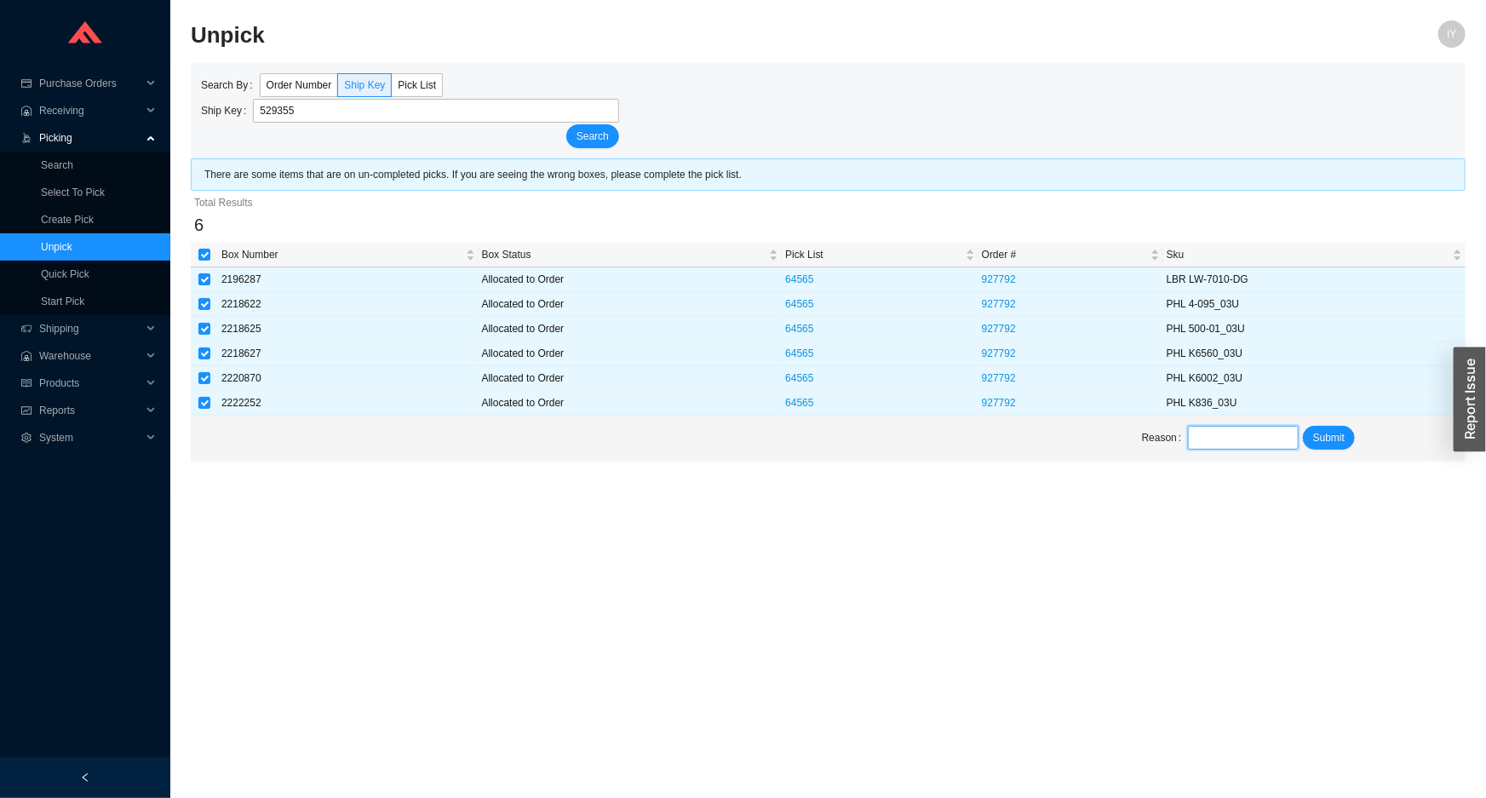
click at [1251, 446] on input "text" at bounding box center [1243, 438] width 110 height 24
type input "sent back"
drag, startPoint x: 1241, startPoint y: 442, endPoint x: 1157, endPoint y: 448, distance: 83.7
click at [1157, 448] on div "Reason sent back" at bounding box center [1220, 438] width 157 height 24
click at [1255, 435] on input "text" at bounding box center [1243, 438] width 110 height 24
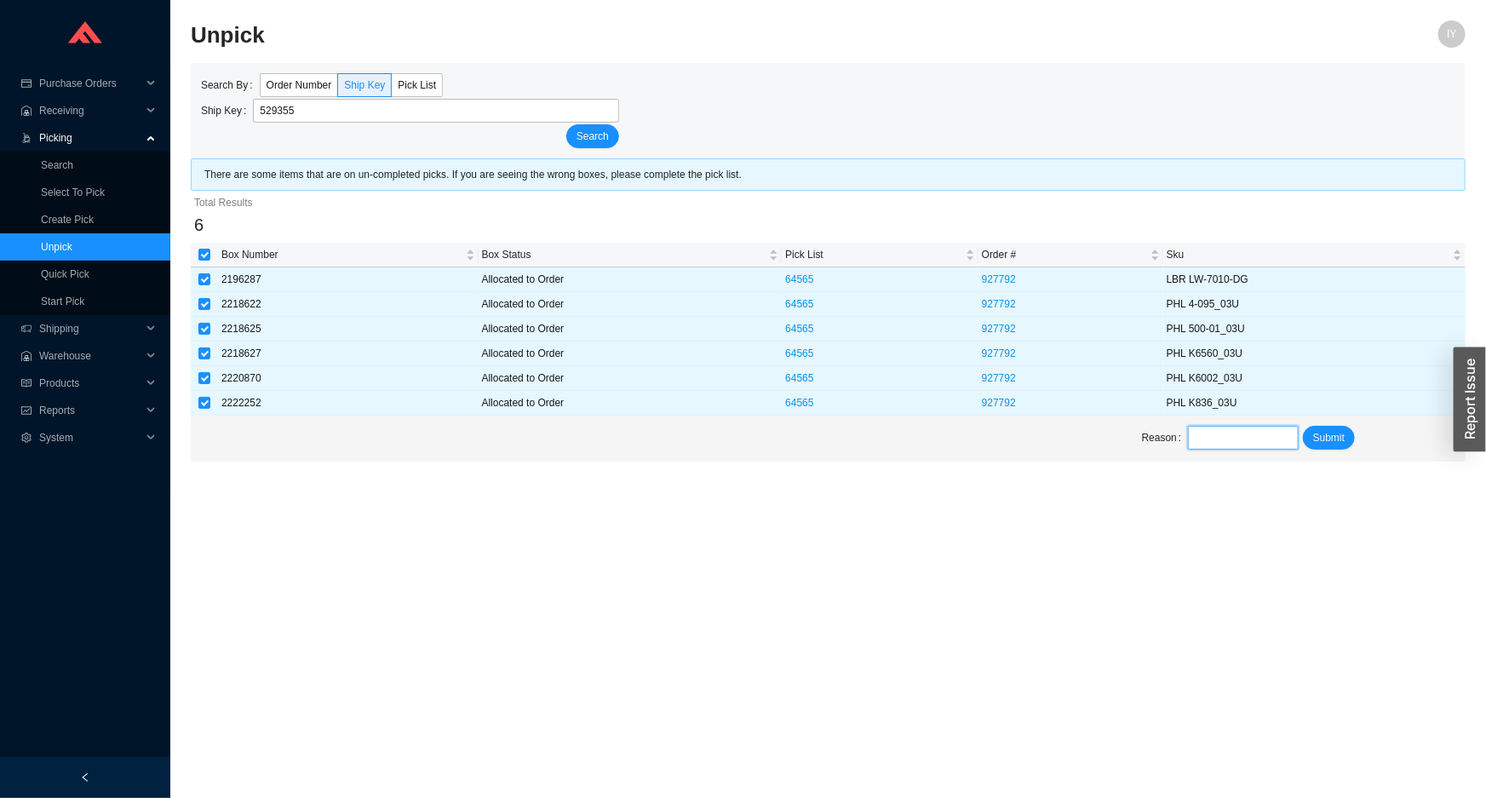
type input "unpick"
click at [1334, 434] on span "Submit" at bounding box center [1329, 437] width 32 height 17
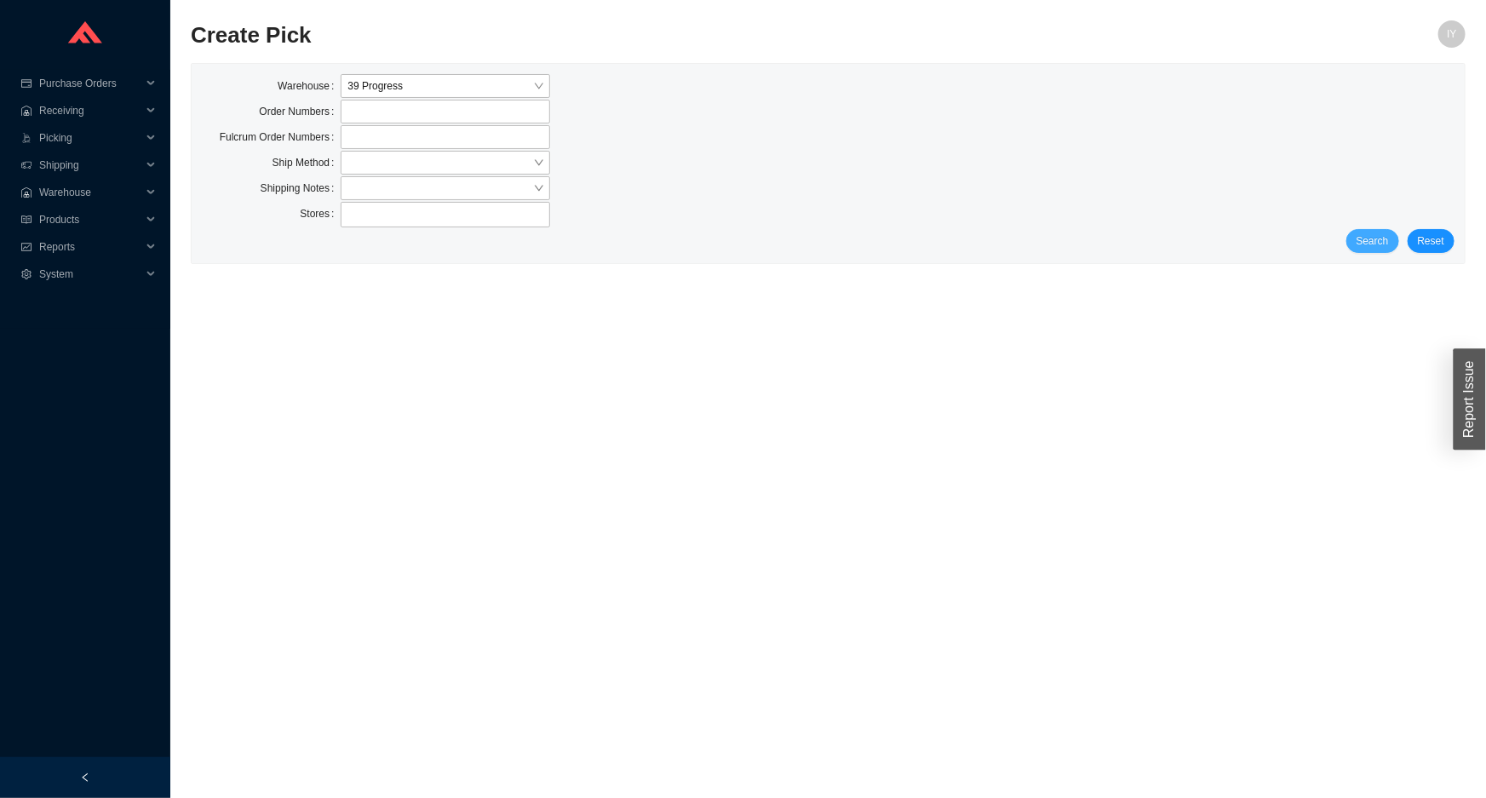
click at [1388, 239] on span "Search" at bounding box center [1372, 240] width 32 height 17
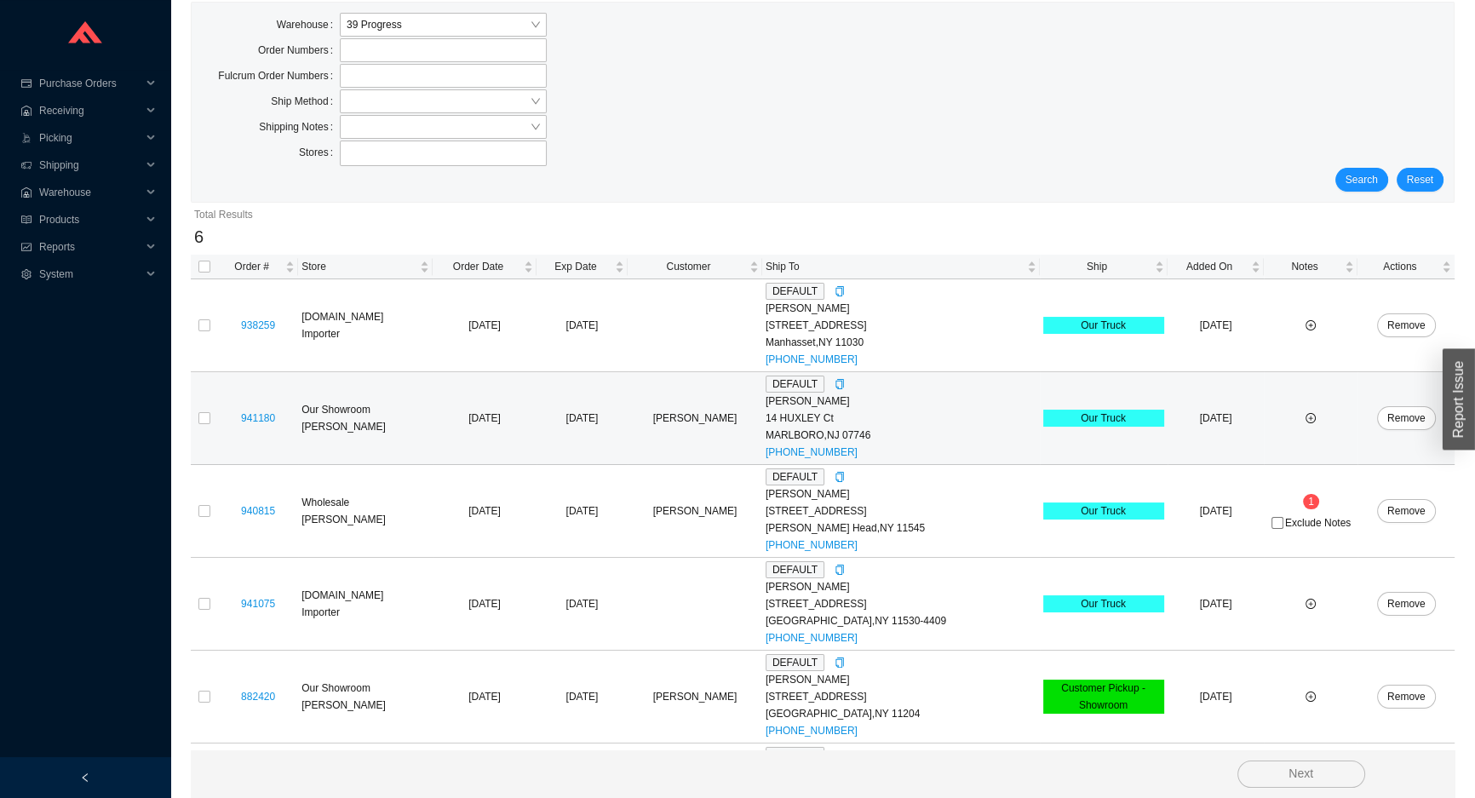
scroll to position [146, 0]
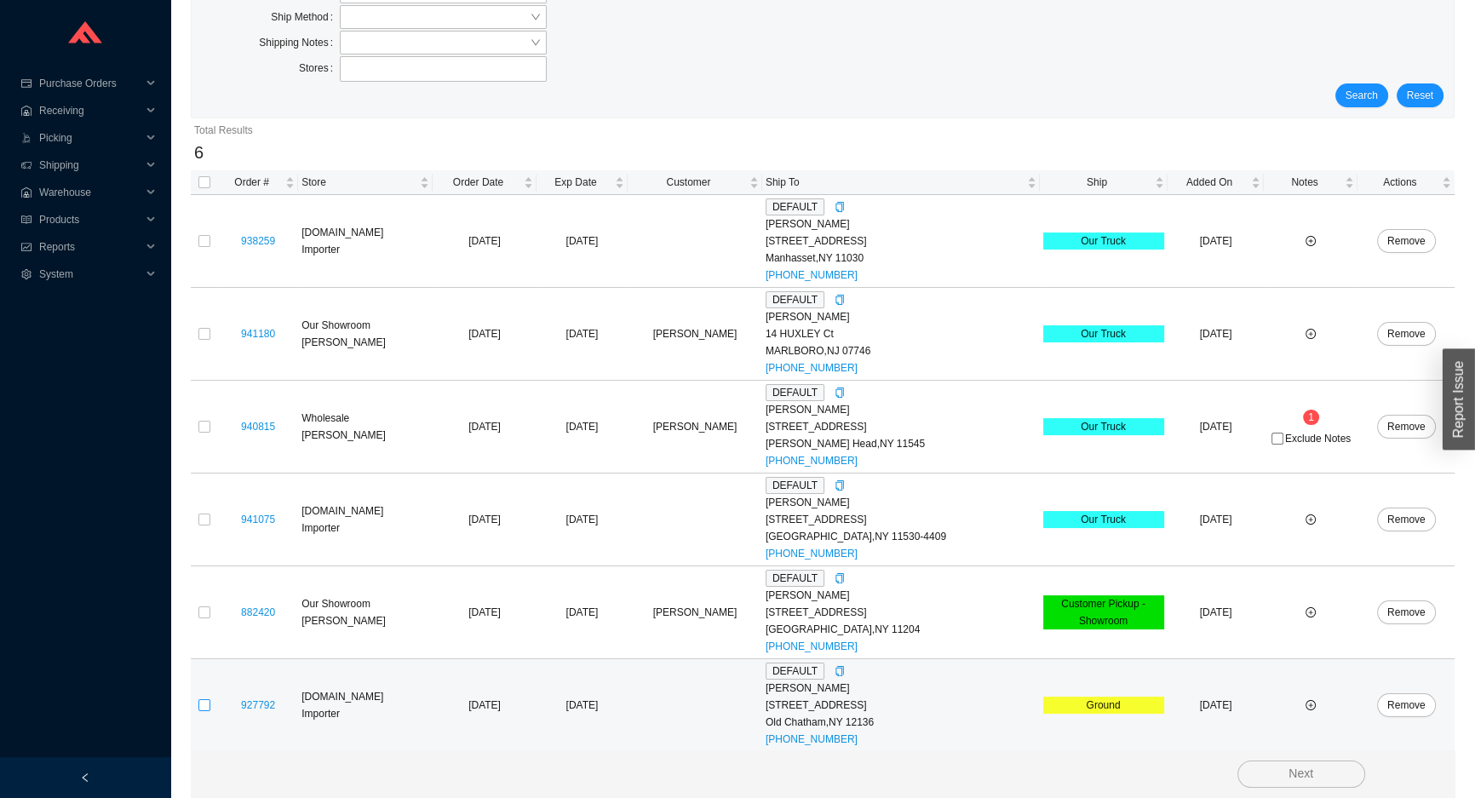
click at [208, 708] on input "checkbox" at bounding box center [204, 705] width 12 height 12
checkbox input "true"
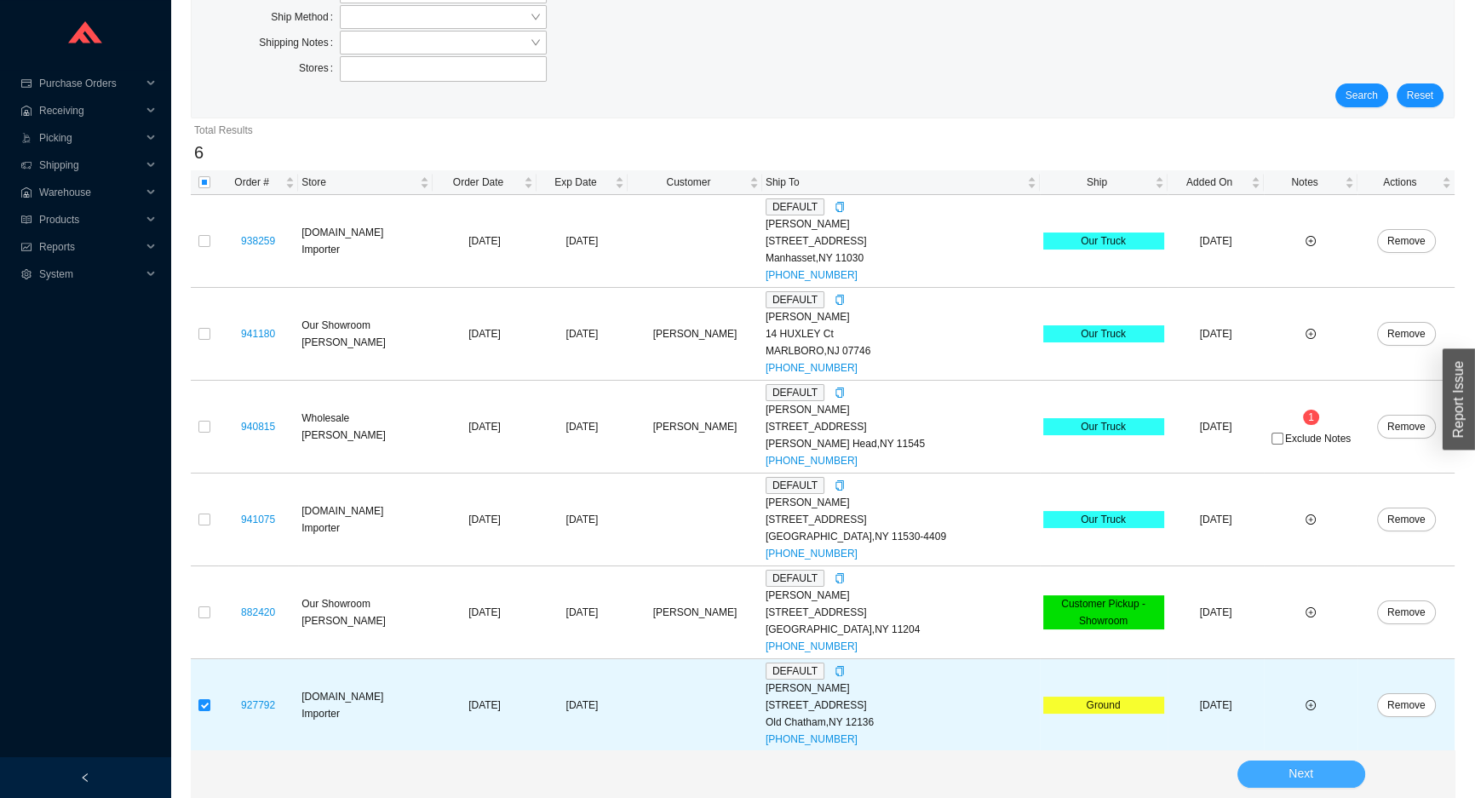
click at [1320, 763] on button "Next" at bounding box center [1301, 773] width 128 height 27
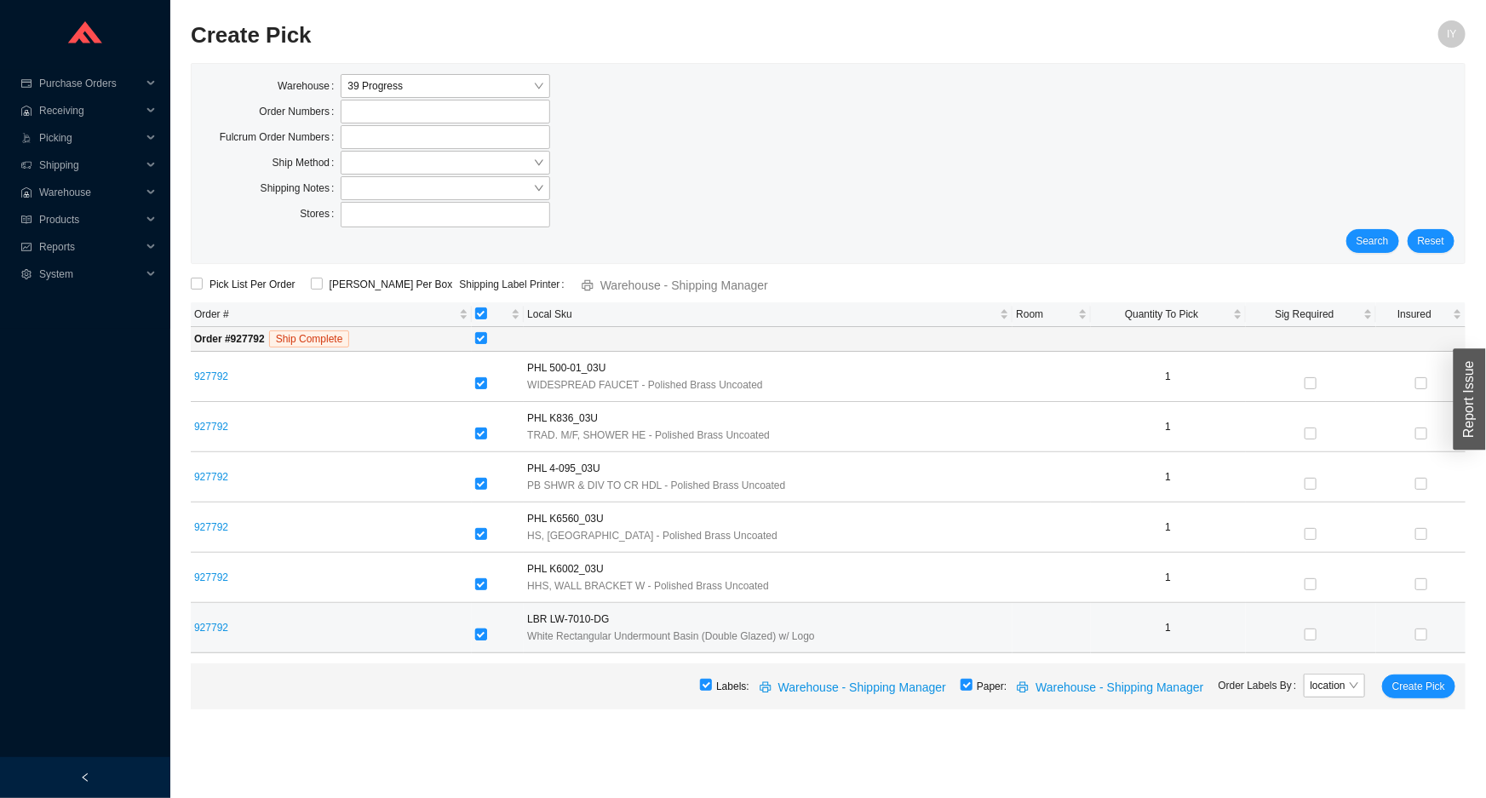
click at [482, 633] on input "checkbox" at bounding box center [481, 634] width 12 height 12
checkbox input "false"
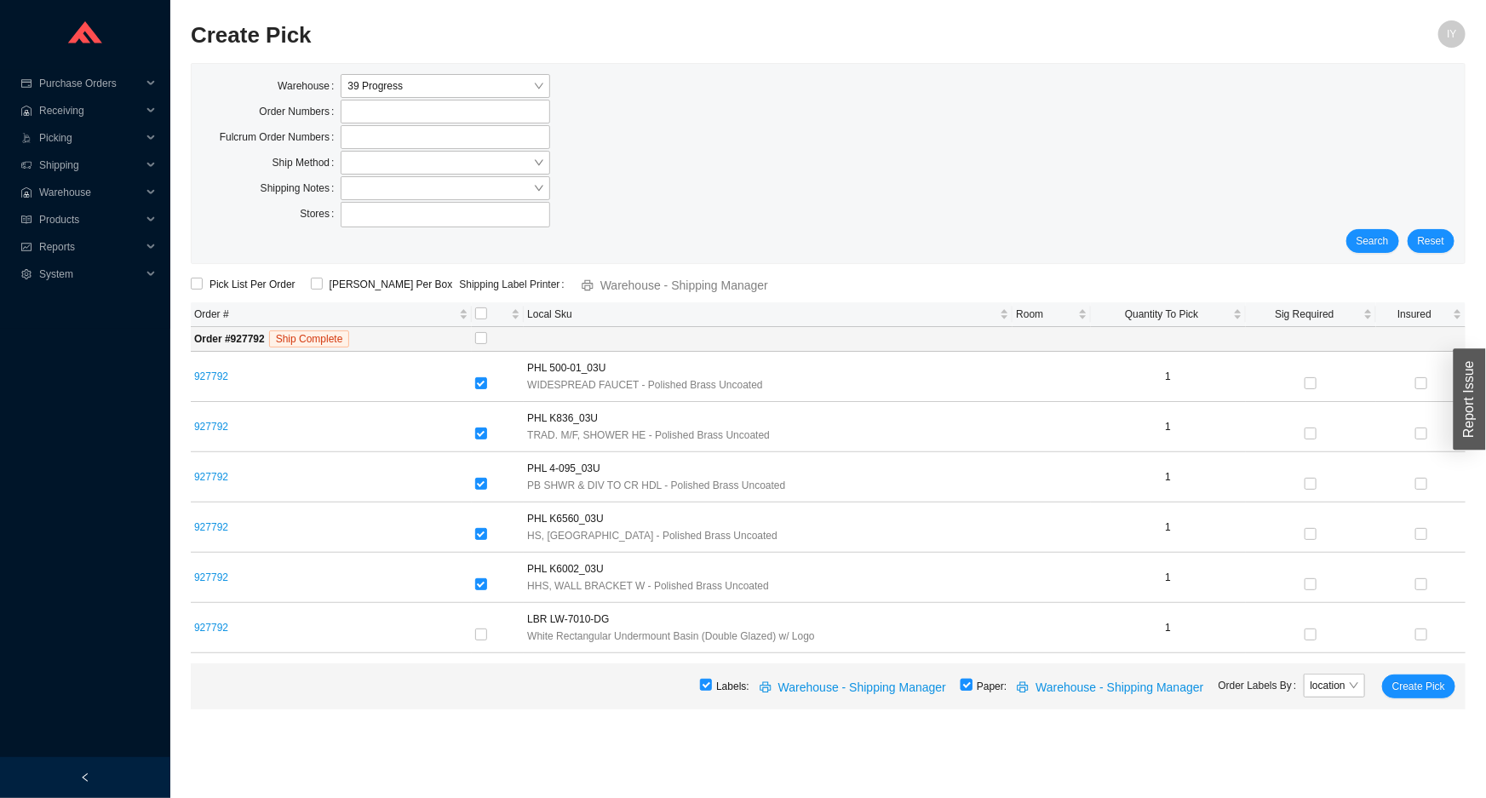
click at [971, 689] on input "checkbox" at bounding box center [966, 685] width 12 height 12
checkbox input "false"
click at [1423, 682] on span "Create Pick" at bounding box center [1418, 686] width 53 height 17
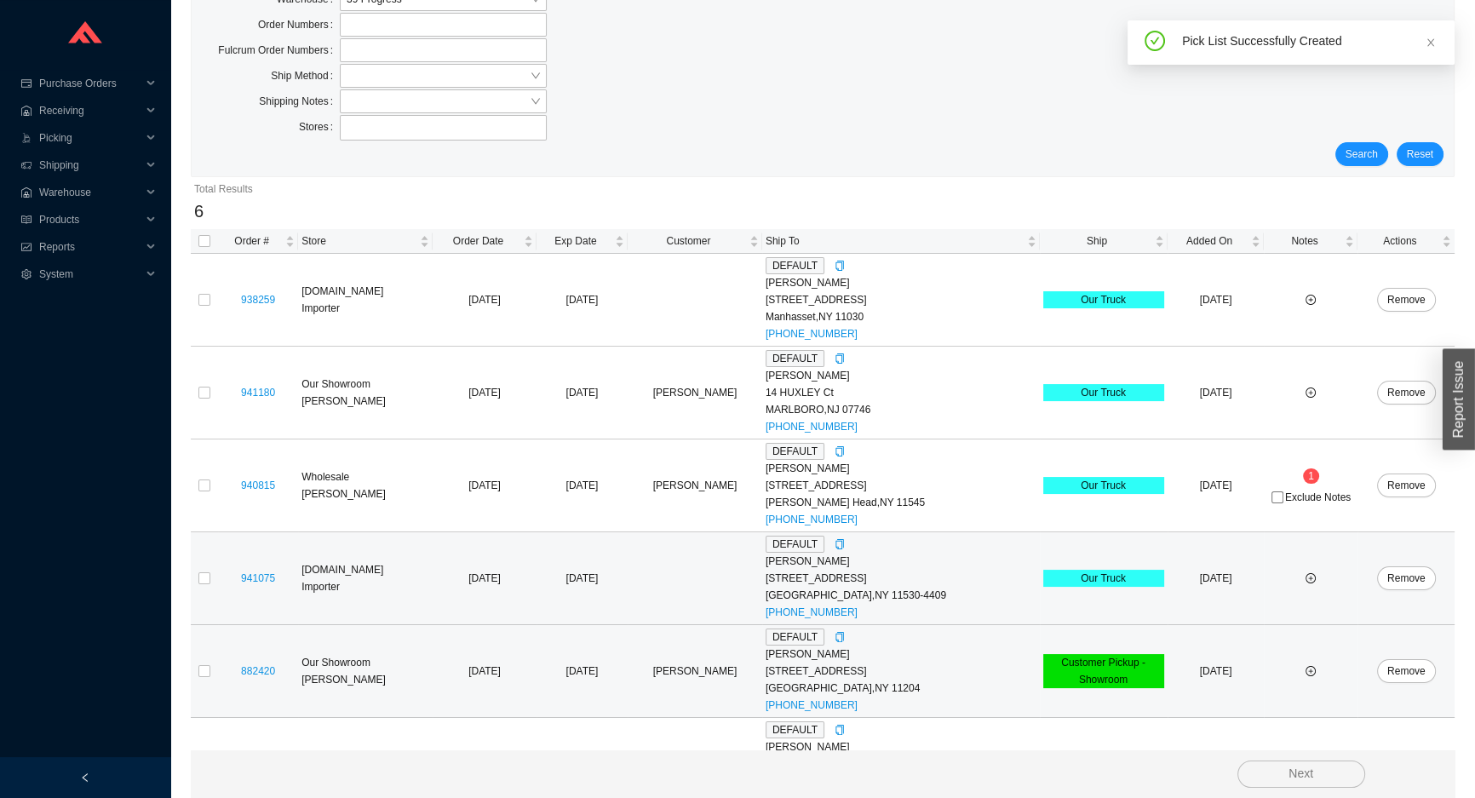
scroll to position [146, 0]
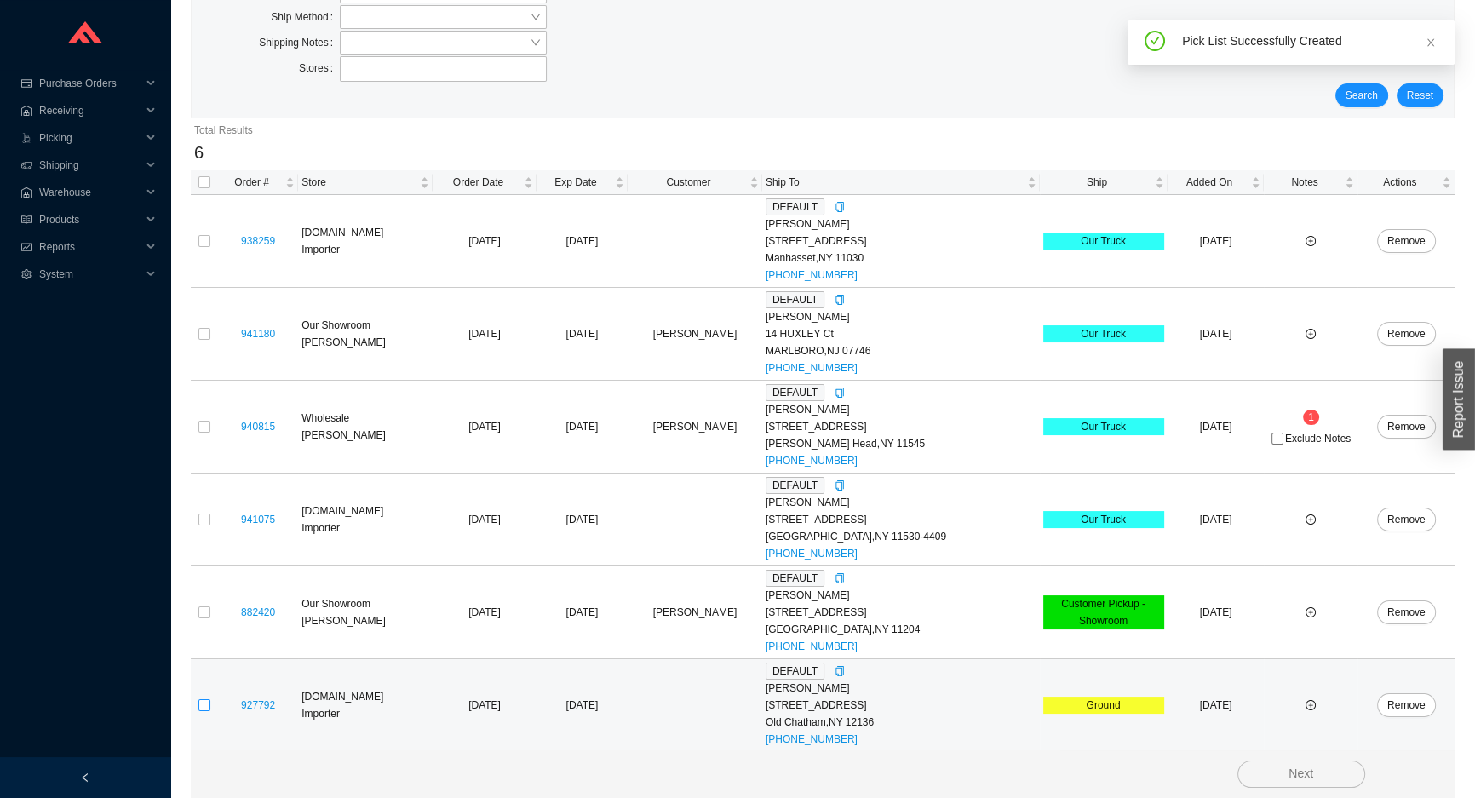
click at [203, 705] on input "checkbox" at bounding box center [204, 705] width 12 height 12
checkbox input "true"
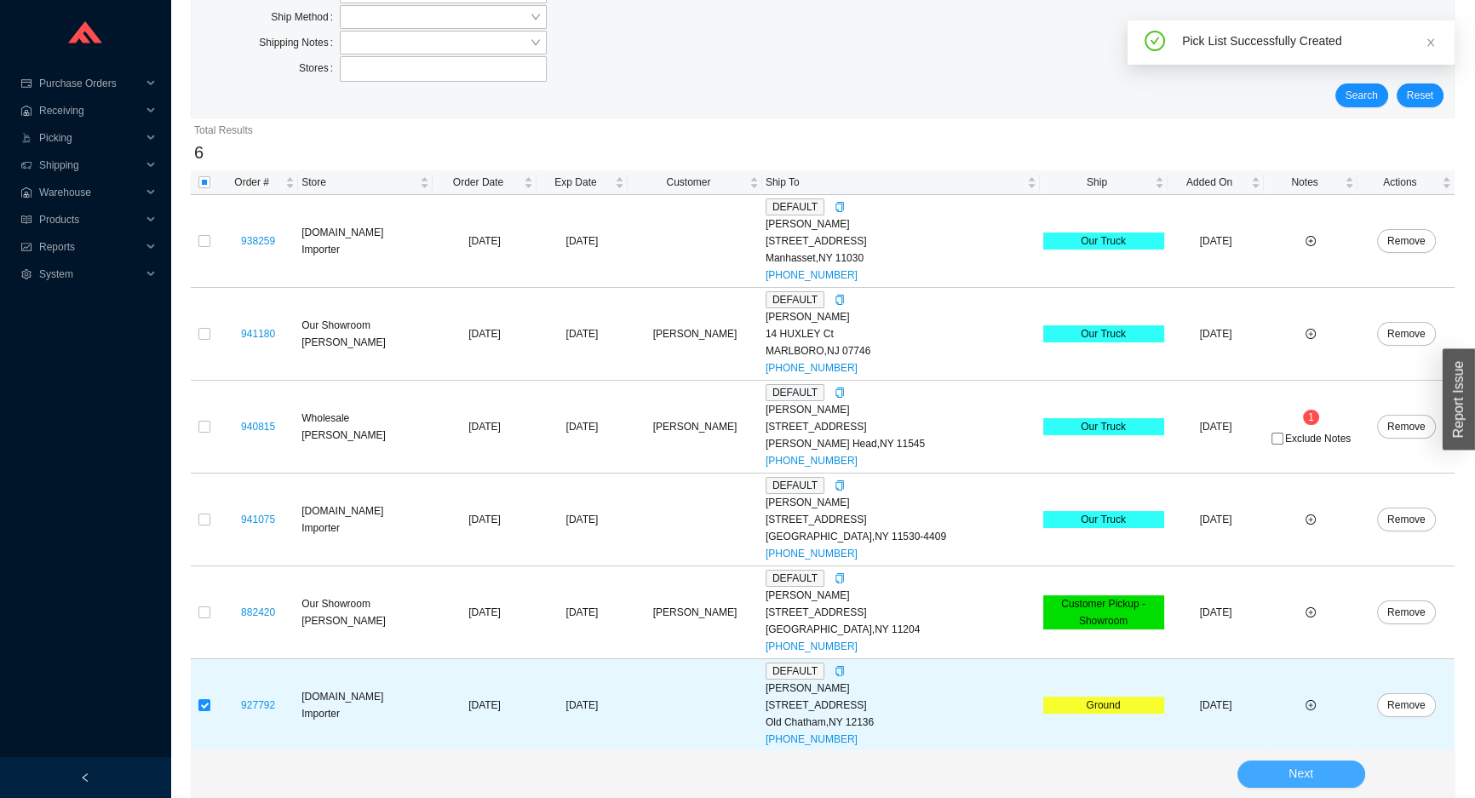
click at [1278, 776] on button "Next" at bounding box center [1301, 773] width 128 height 27
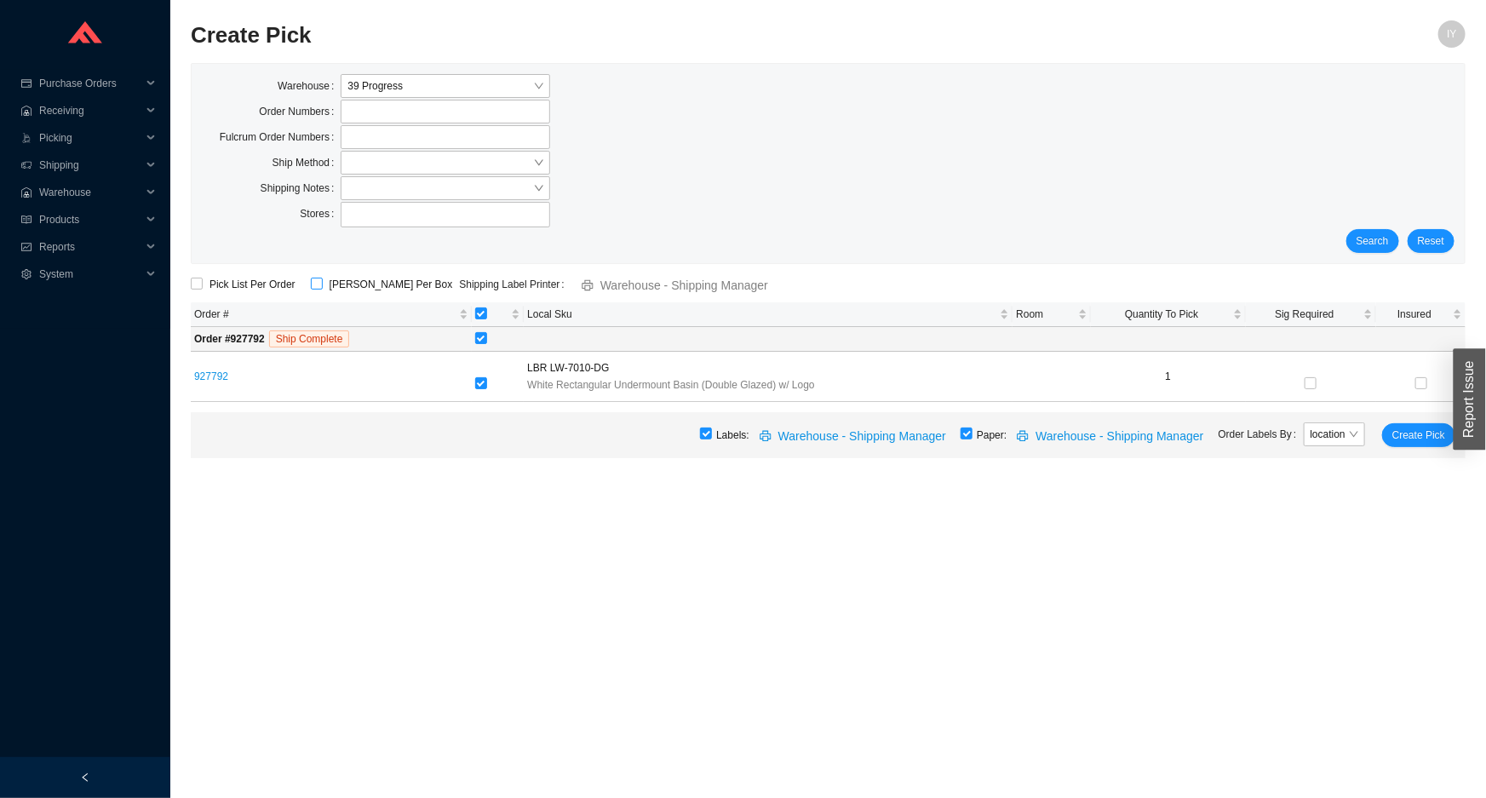
click at [313, 284] on input "[PERSON_NAME] Per Box" at bounding box center [317, 284] width 12 height 12
checkbox input "true"
click at [1417, 434] on span "Create Pick" at bounding box center [1418, 435] width 53 height 17
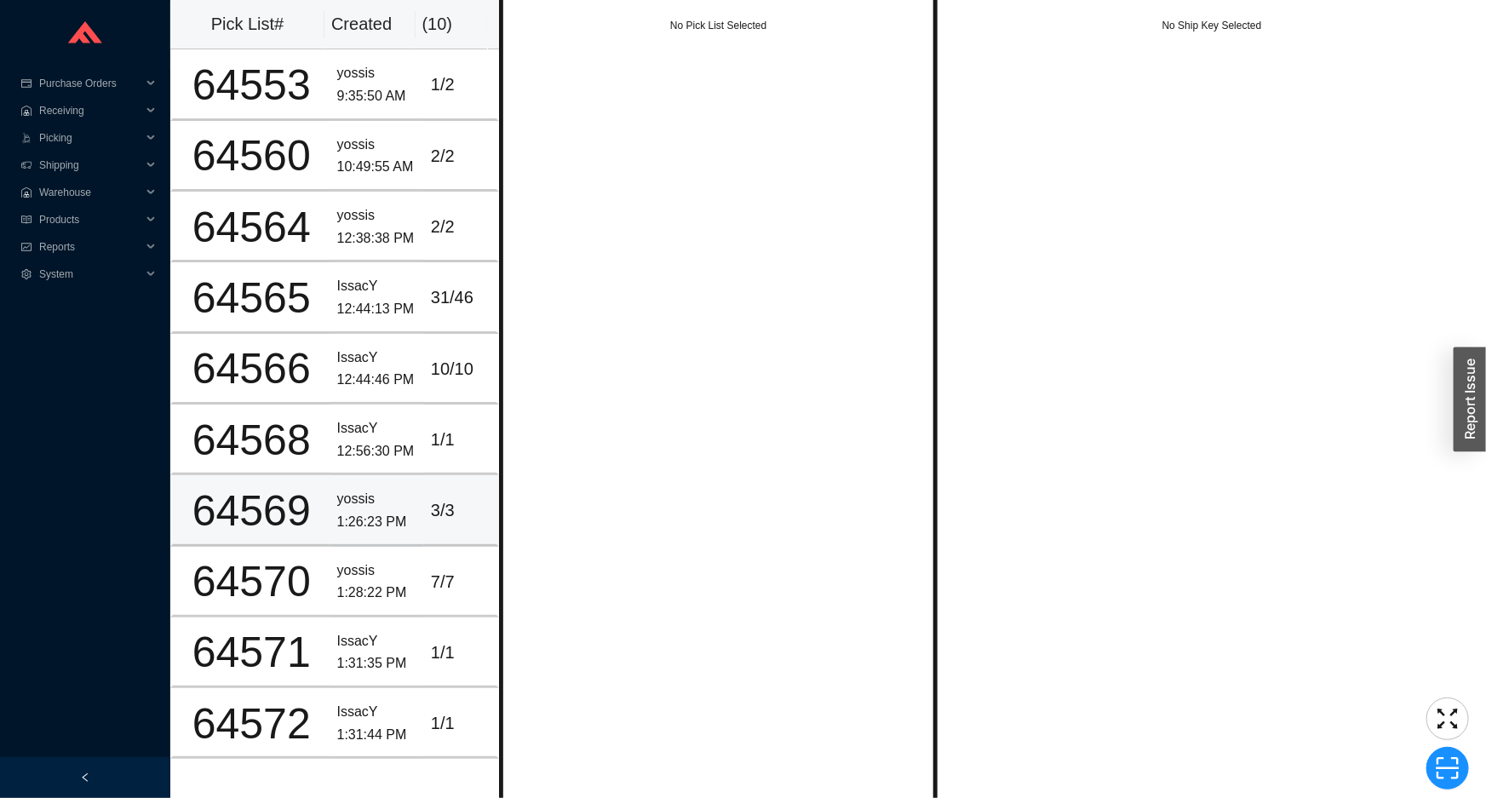
click at [366, 512] on div "1:26:23 PM" at bounding box center [377, 522] width 80 height 23
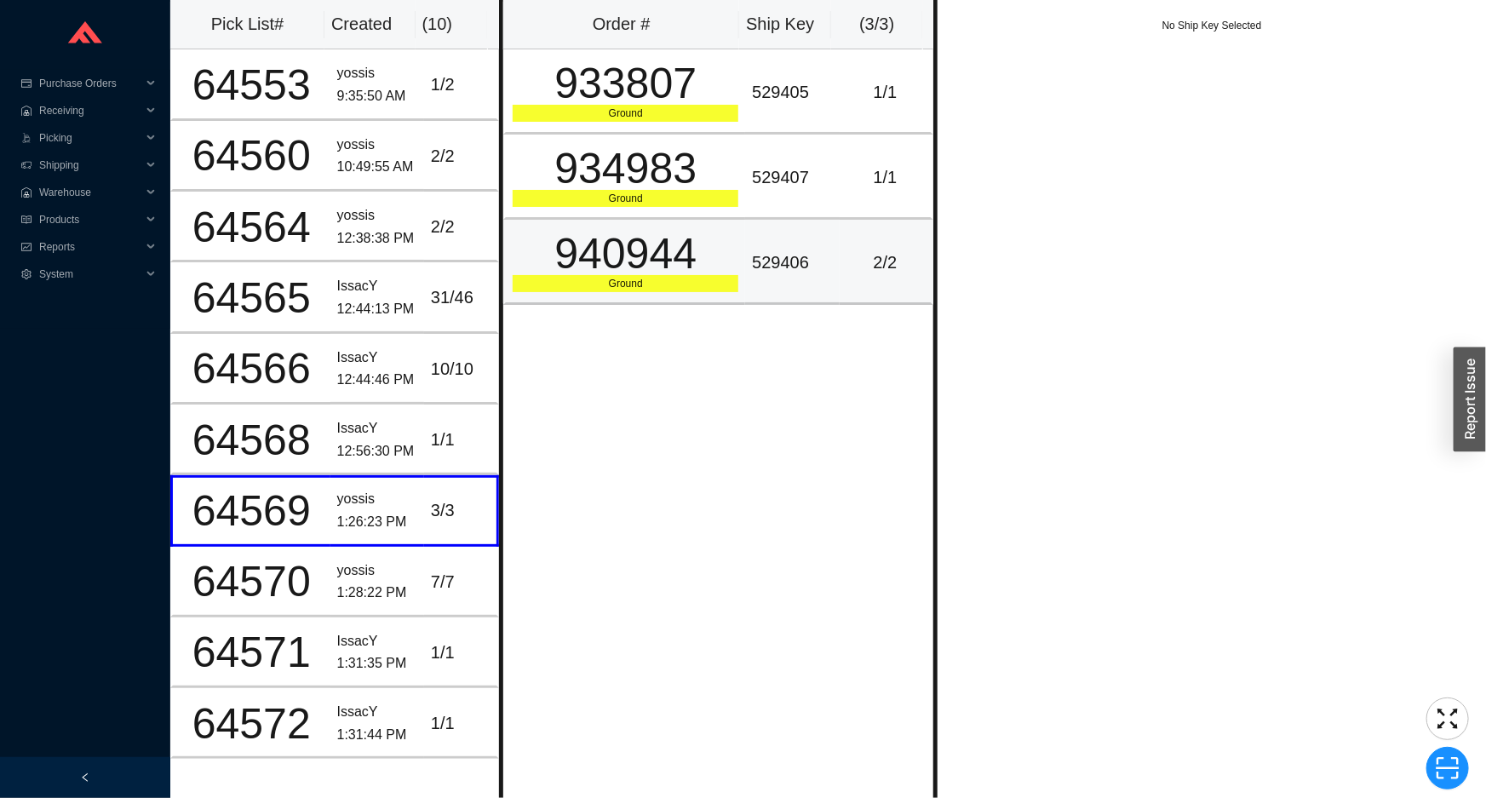
click at [896, 281] on td "2 / 2" at bounding box center [887, 262] width 94 height 85
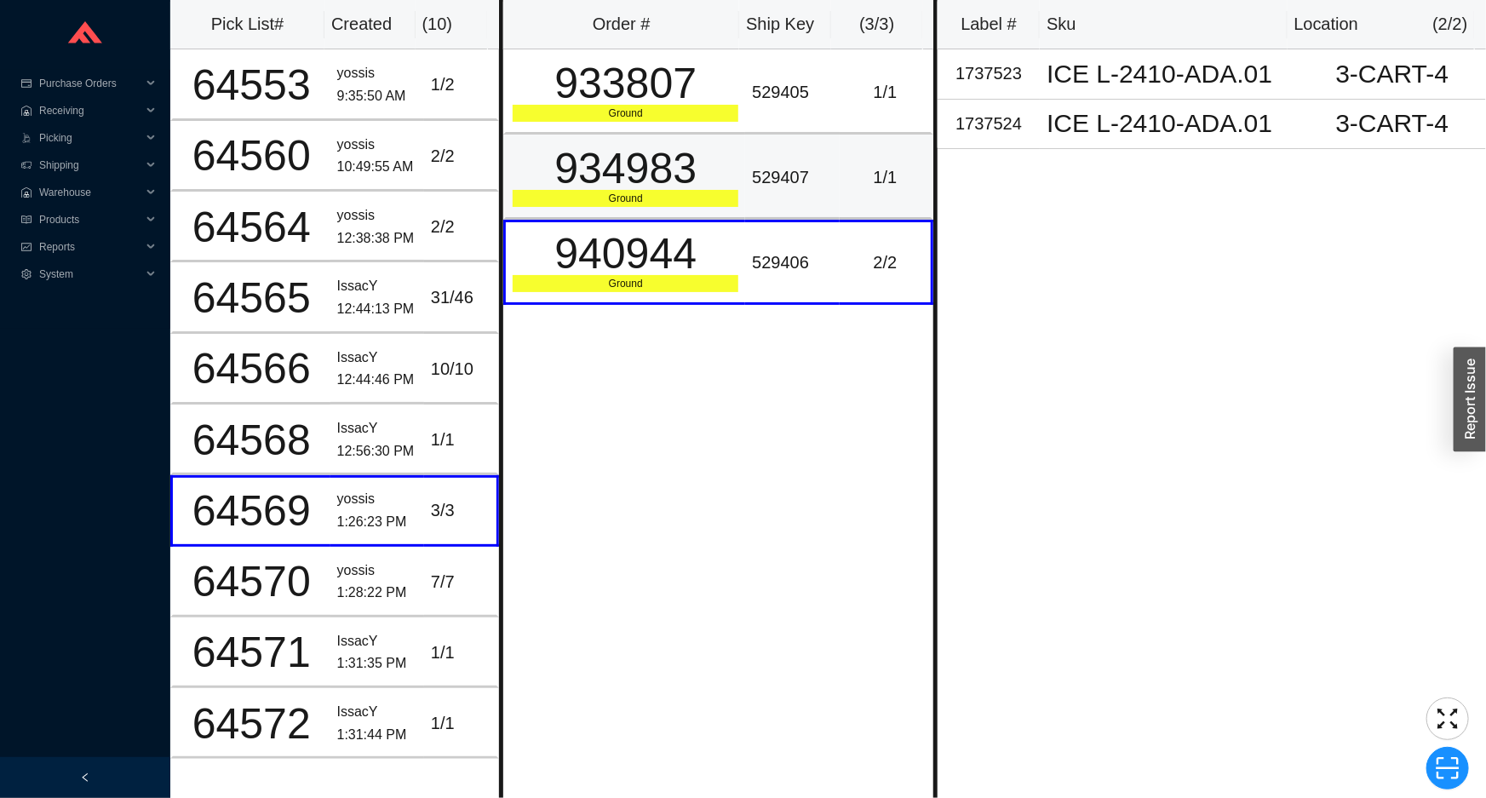
click at [840, 203] on td "1 / 1" at bounding box center [887, 177] width 94 height 85
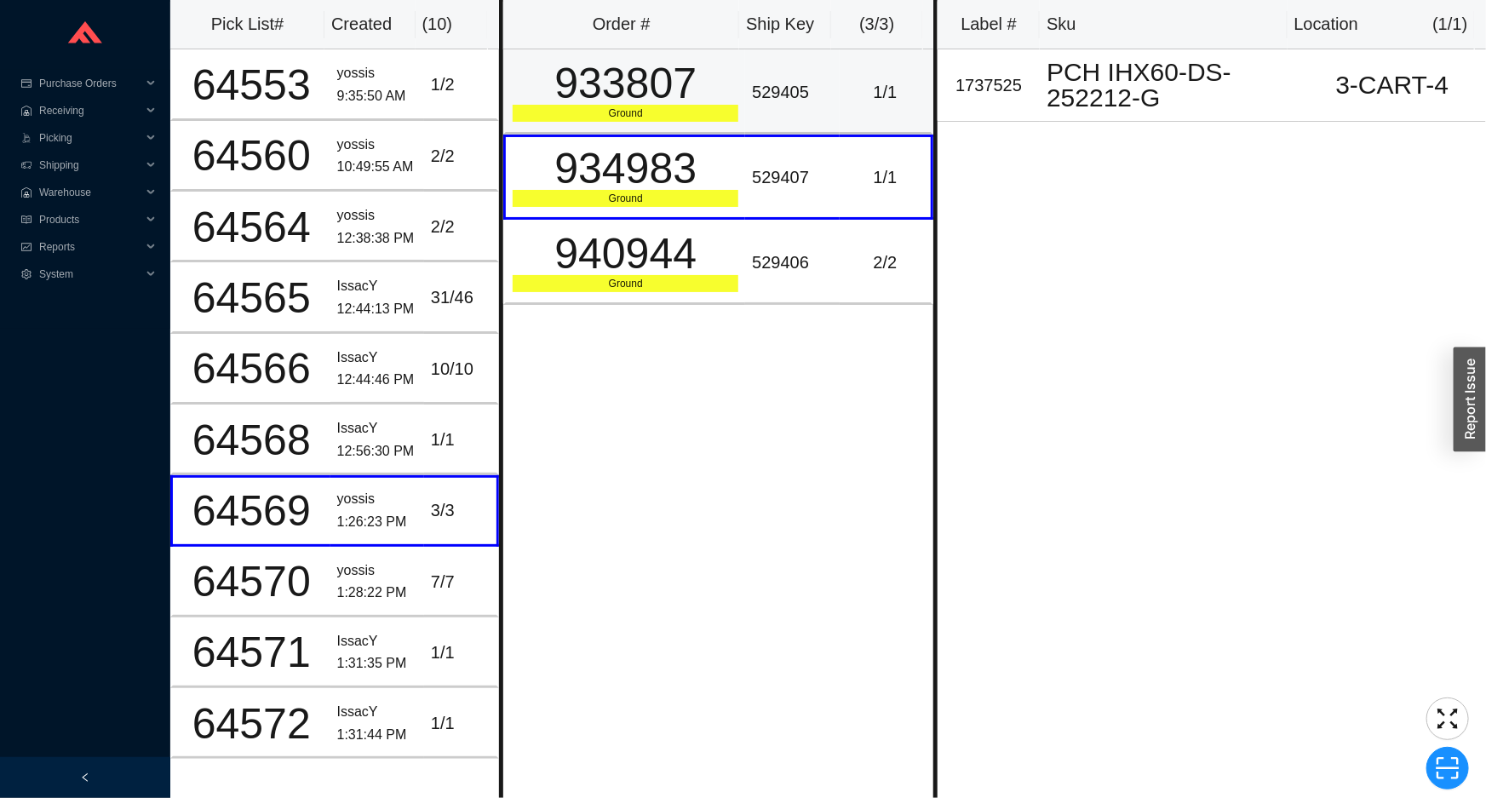
click at [851, 108] on td "1 / 1" at bounding box center [887, 91] width 94 height 85
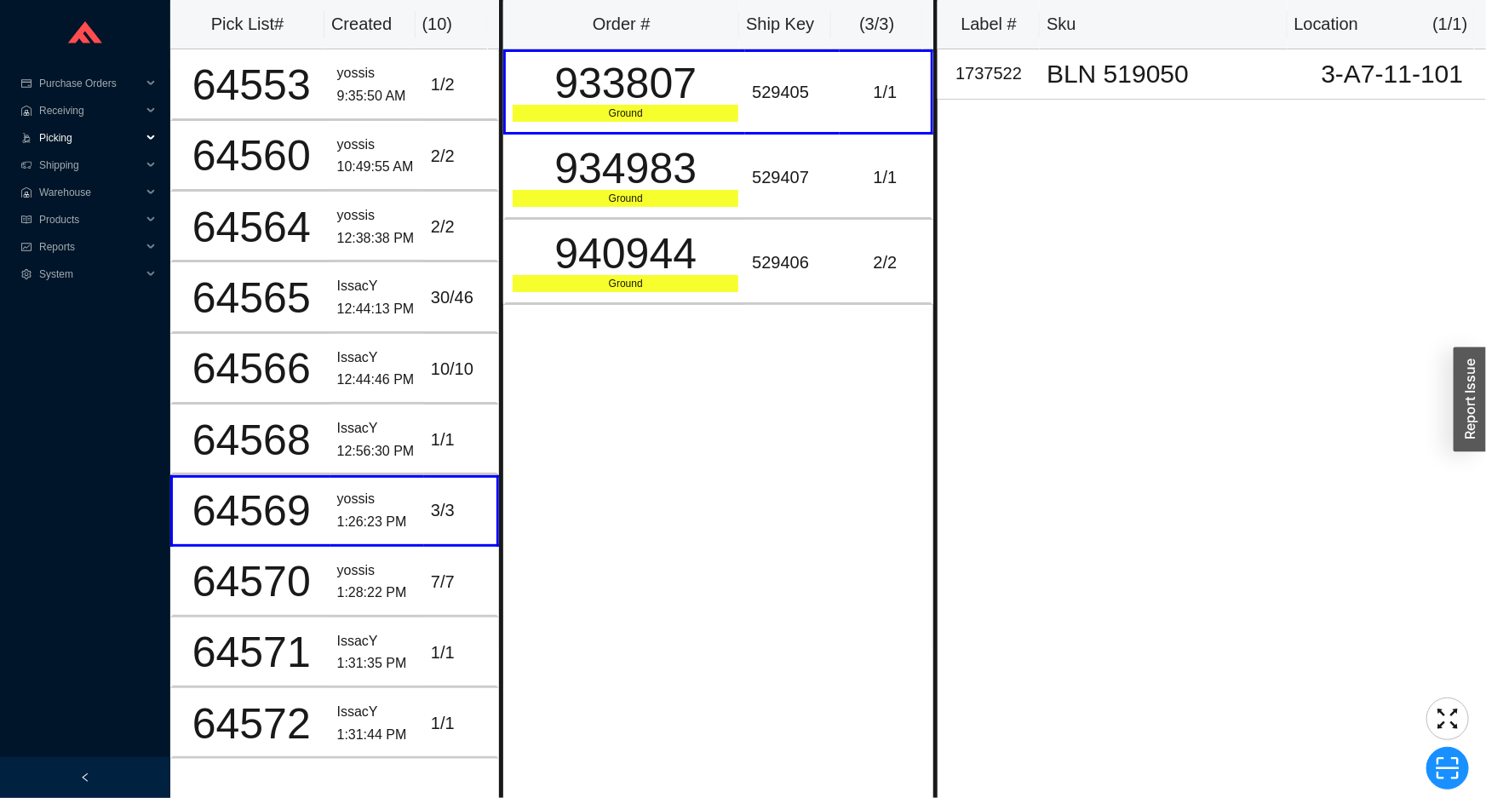
click at [123, 143] on span "Picking" at bounding box center [90, 137] width 102 height 27
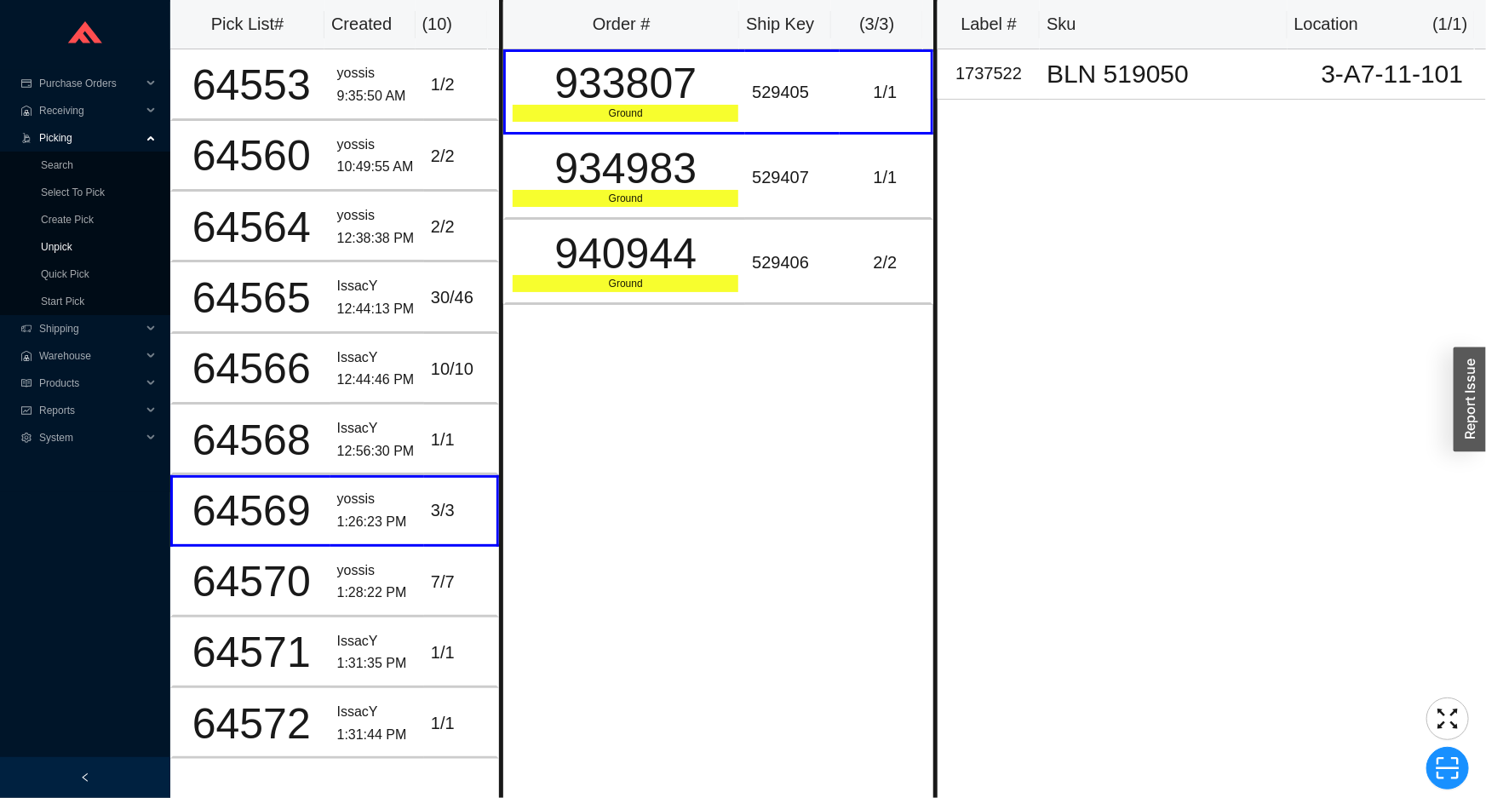
click at [72, 243] on link "Unpick" at bounding box center [57, 247] width 32 height 12
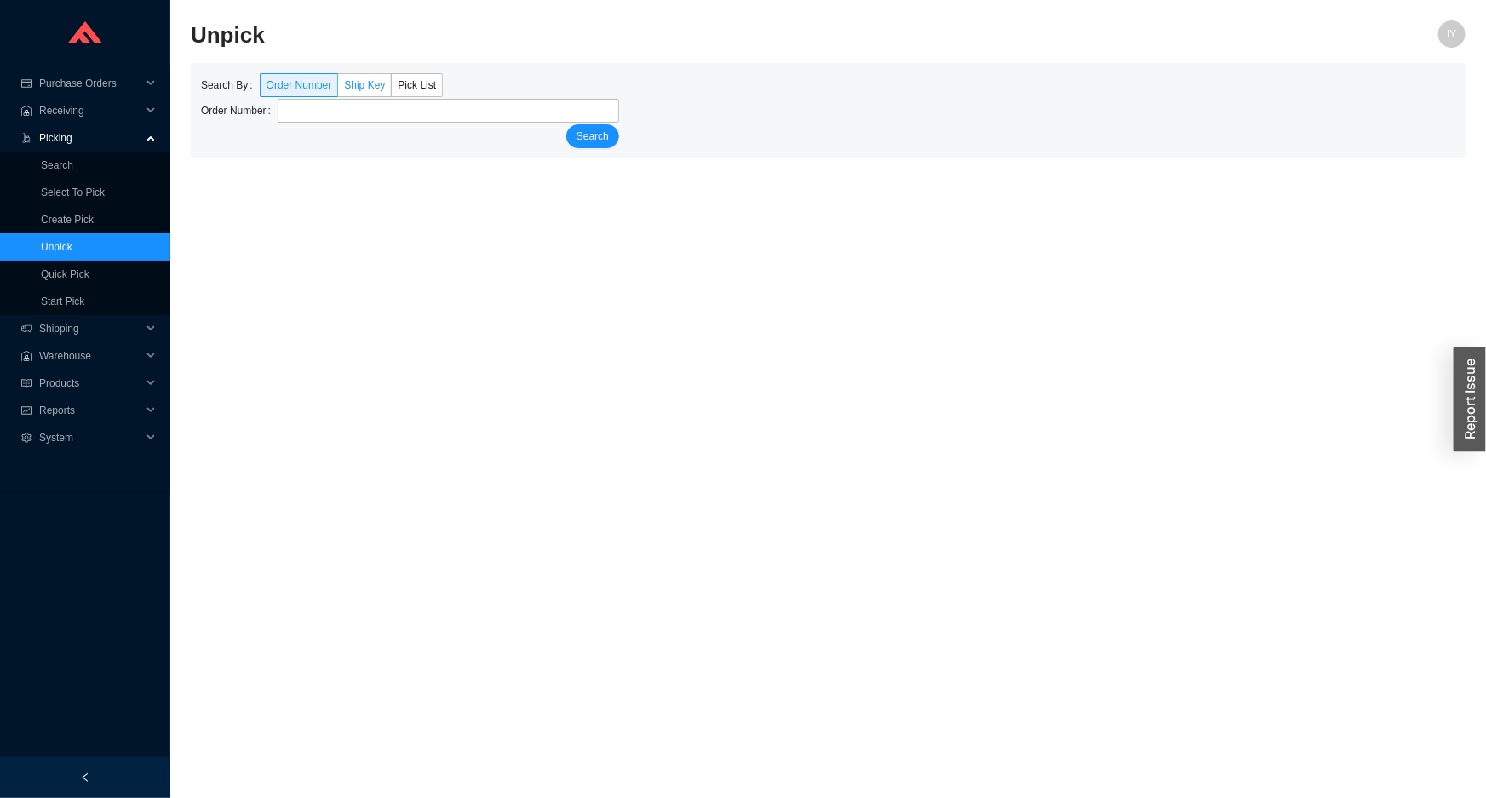
click at [367, 89] on span "Ship Key" at bounding box center [364, 85] width 41 height 12
click at [338, 89] on input "Ship Key" at bounding box center [338, 89] width 0 height 0
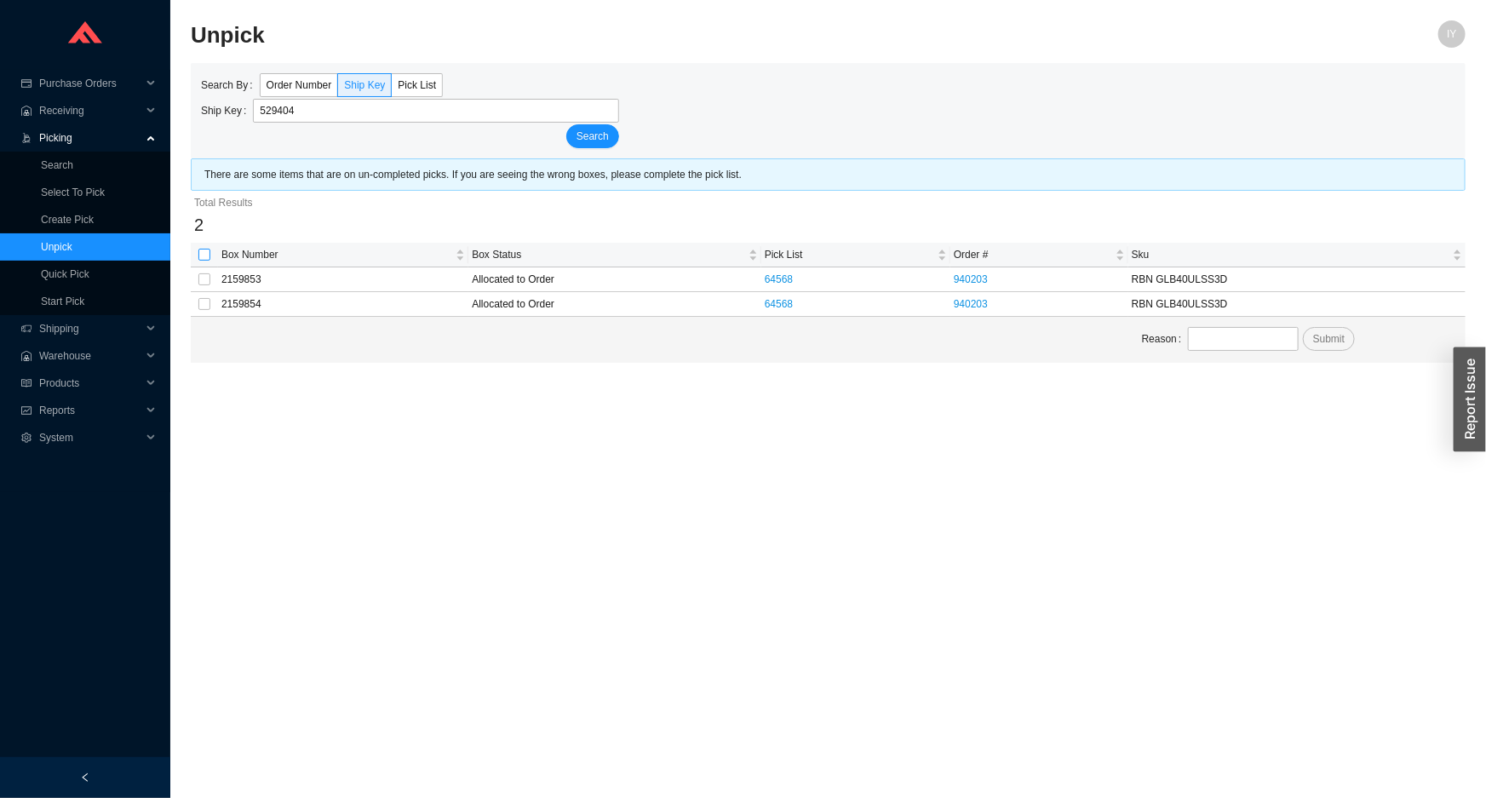
type input "529404"
click at [204, 255] on input "checkbox" at bounding box center [204, 255] width 12 height 12
checkbox input "true"
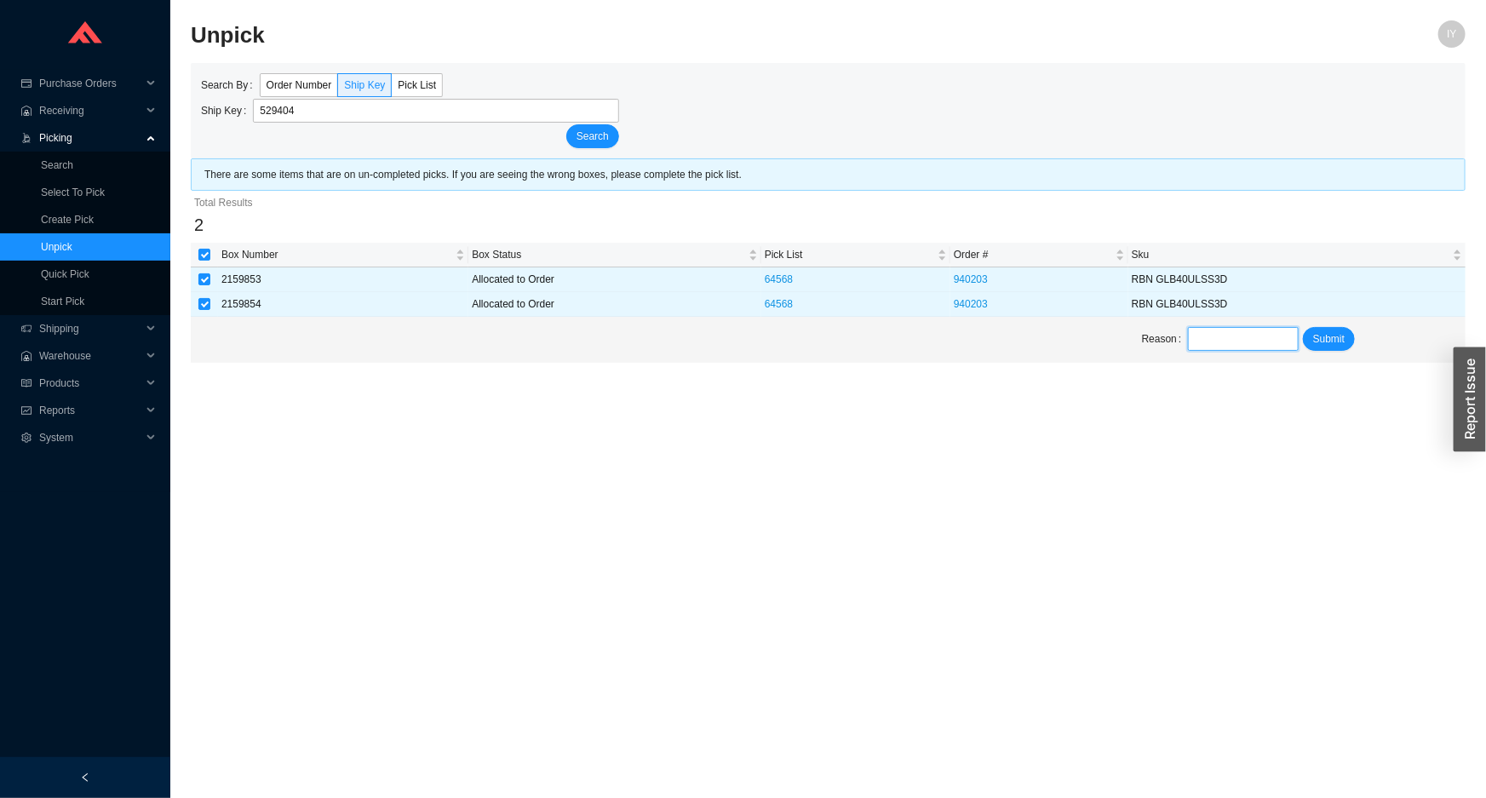
click at [1233, 348] on input "text" at bounding box center [1243, 339] width 110 height 24
type input "unpick"
click at [1325, 341] on span "Submit" at bounding box center [1329, 338] width 32 height 17
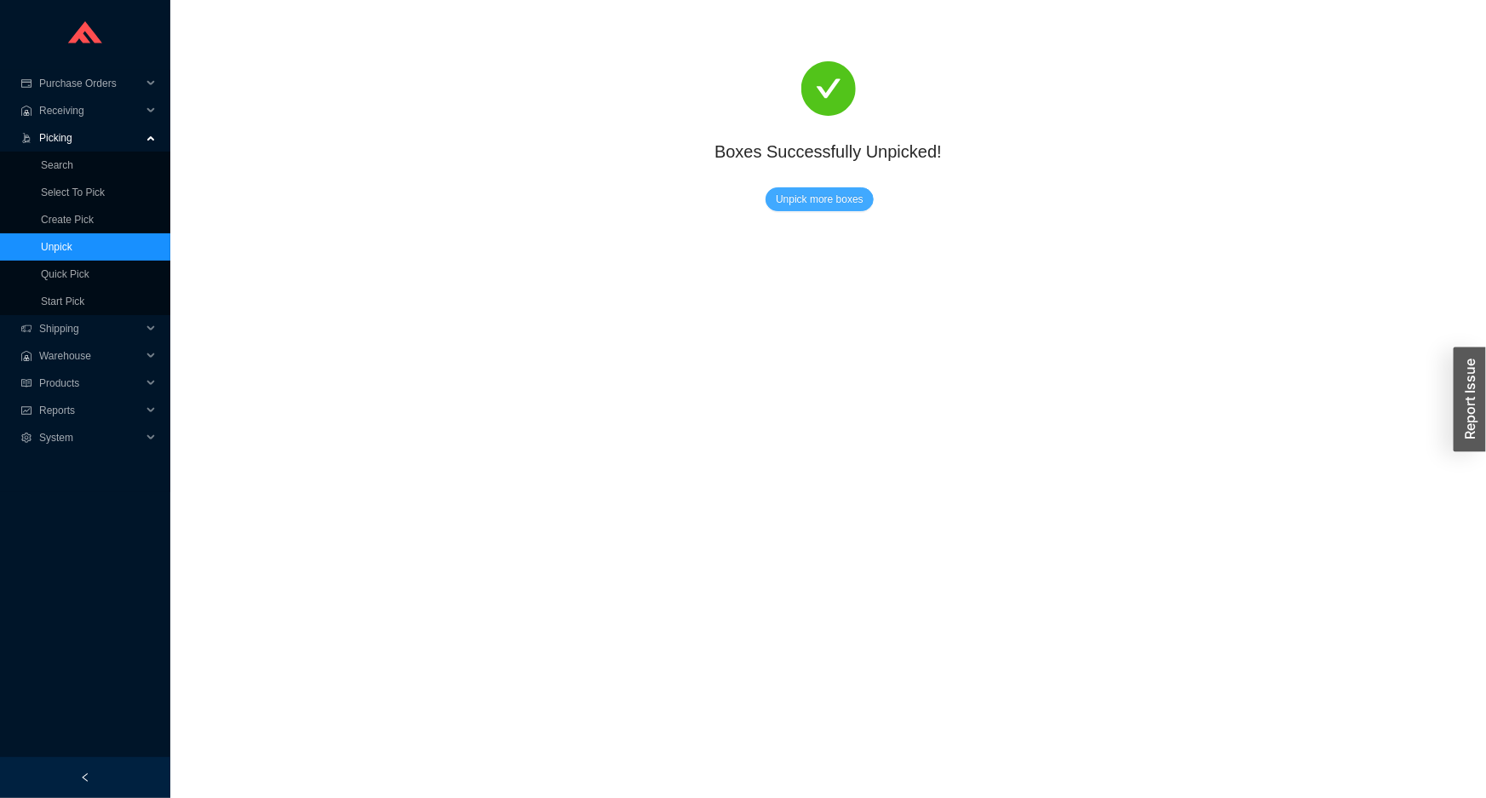
click at [814, 187] on button "Unpick more boxes" at bounding box center [819, 199] width 108 height 24
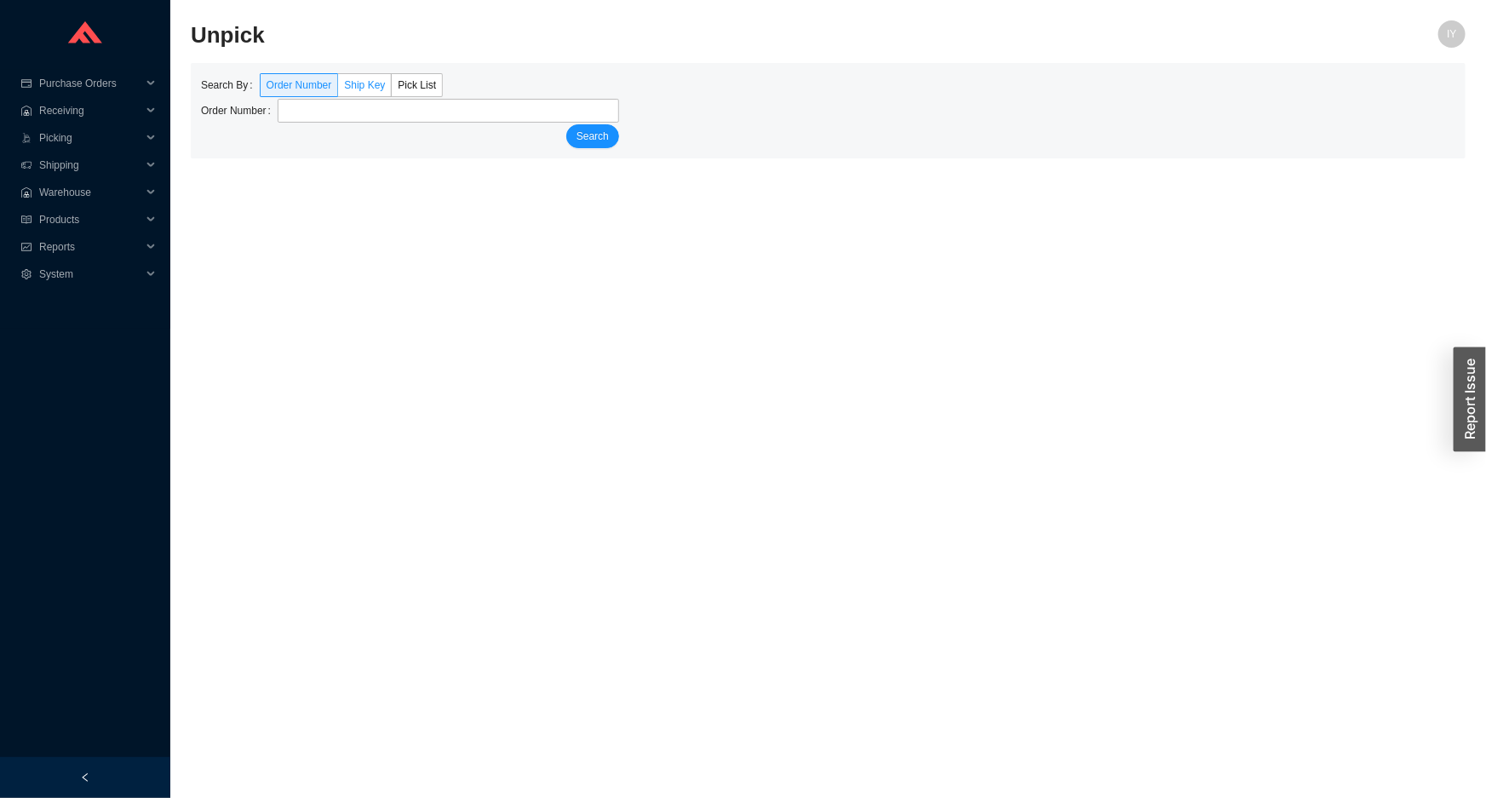
click at [356, 73] on label "Ship Key" at bounding box center [365, 85] width 54 height 24
click at [338, 89] on input "Ship Key" at bounding box center [338, 89] width 0 height 0
click at [356, 79] on span "Ship Key" at bounding box center [364, 85] width 41 height 12
click at [338, 89] on input "Ship Key" at bounding box center [338, 89] width 0 height 0
click at [566, 124] on button "Search" at bounding box center [592, 136] width 53 height 24
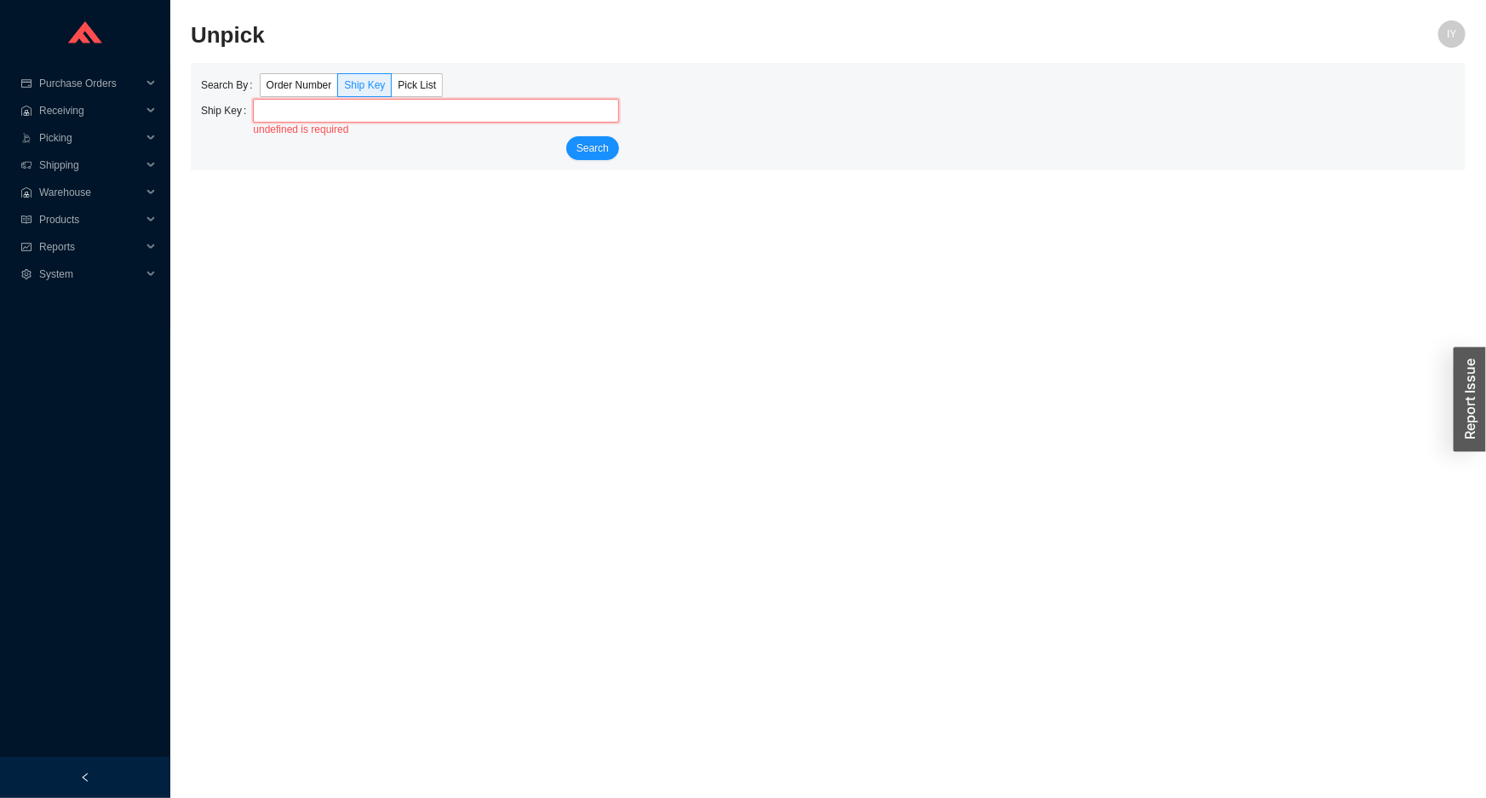
click at [342, 107] on input "tel" at bounding box center [436, 111] width 366 height 24
type input "529394"
click at [566, 124] on button "Search" at bounding box center [592, 136] width 53 height 24
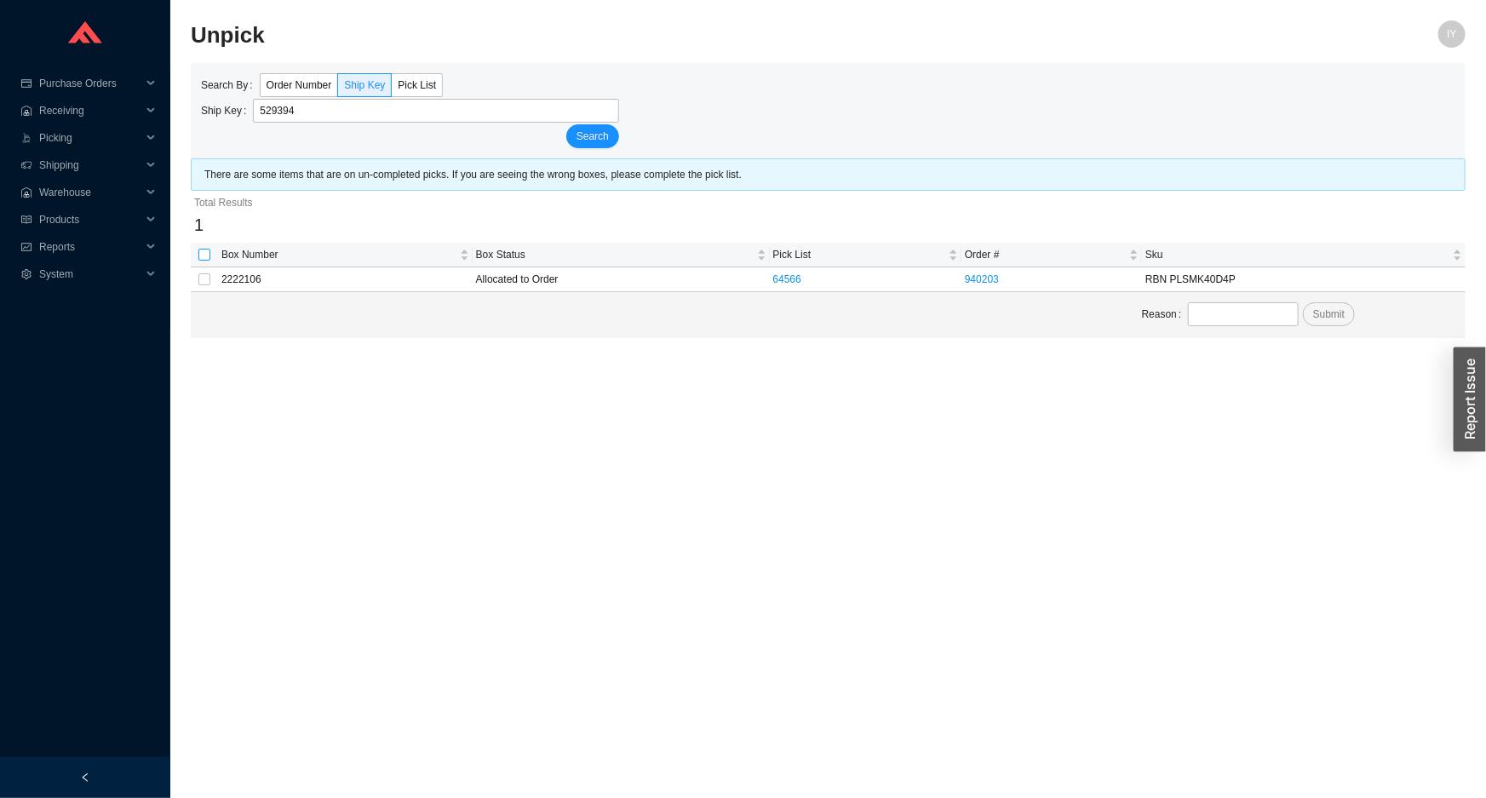
click at [203, 250] on input "checkbox" at bounding box center [204, 255] width 12 height 12
checkbox input "true"
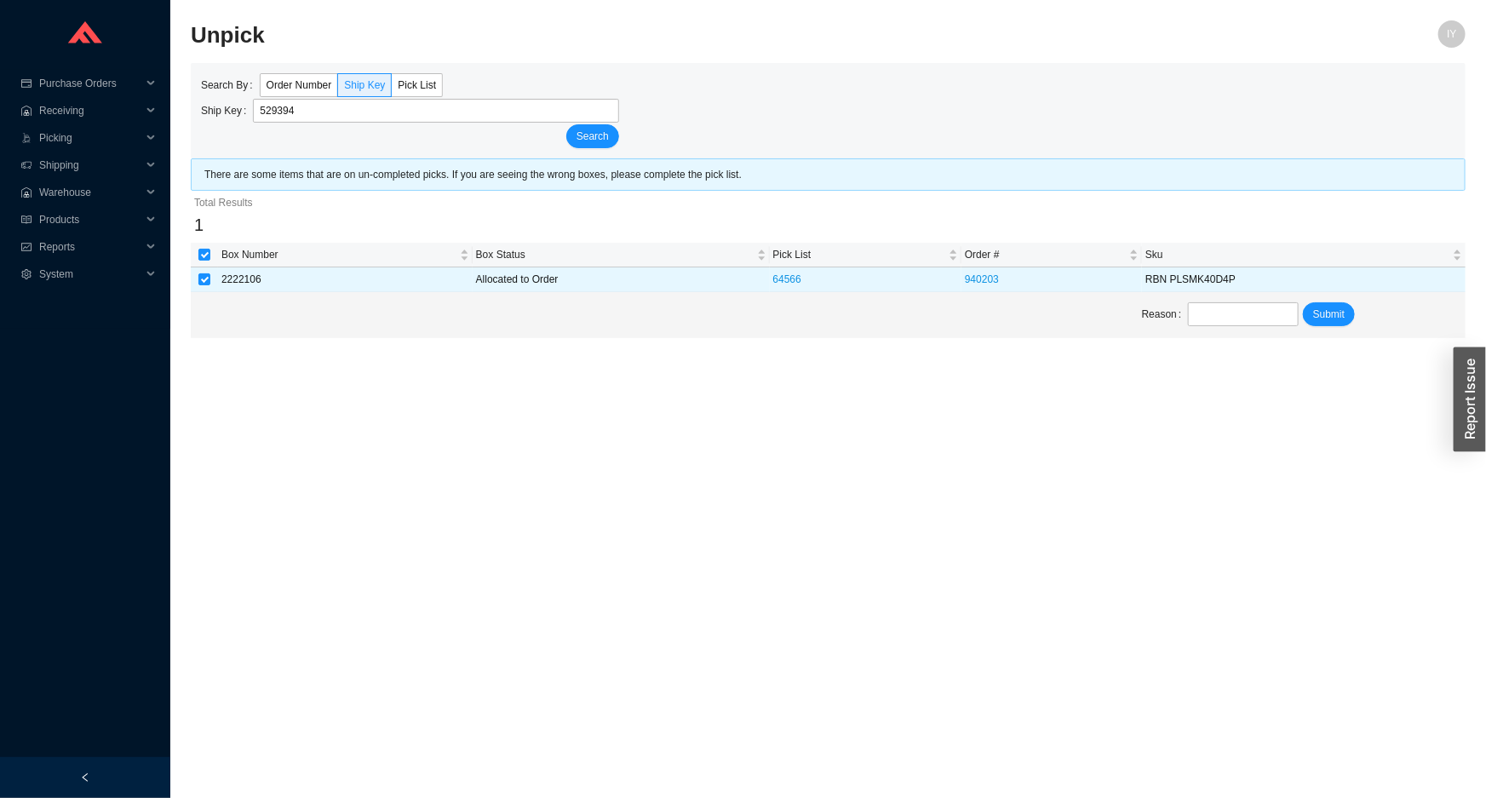
click at [1183, 312] on label "Reason" at bounding box center [1165, 314] width 47 height 24
click at [1209, 318] on input "text" at bounding box center [1243, 314] width 110 height 24
type input "unpick"
click at [1338, 312] on span "Submit" at bounding box center [1329, 314] width 32 height 17
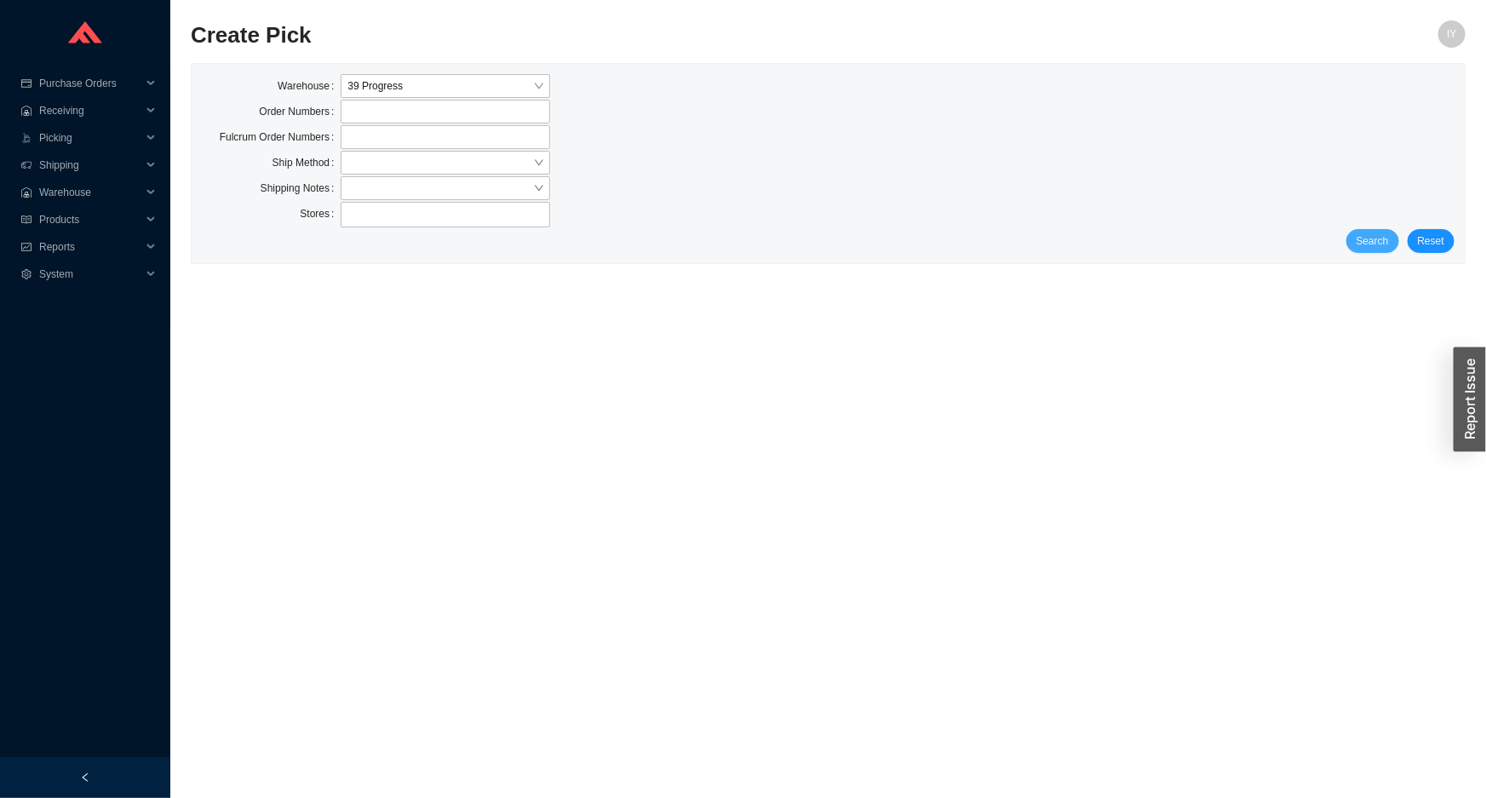
click at [1395, 236] on button "Search" at bounding box center [1372, 241] width 53 height 24
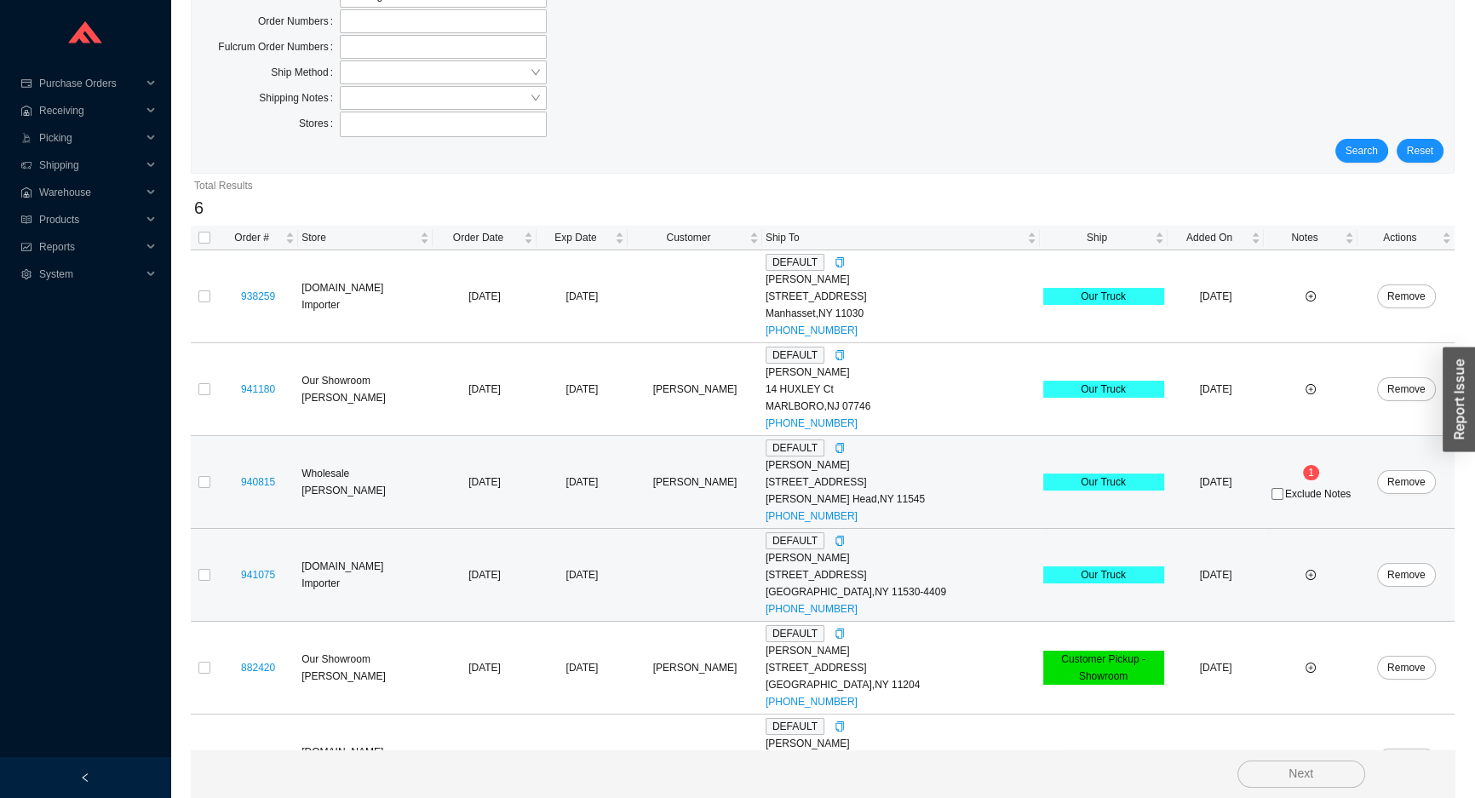
scroll to position [146, 0]
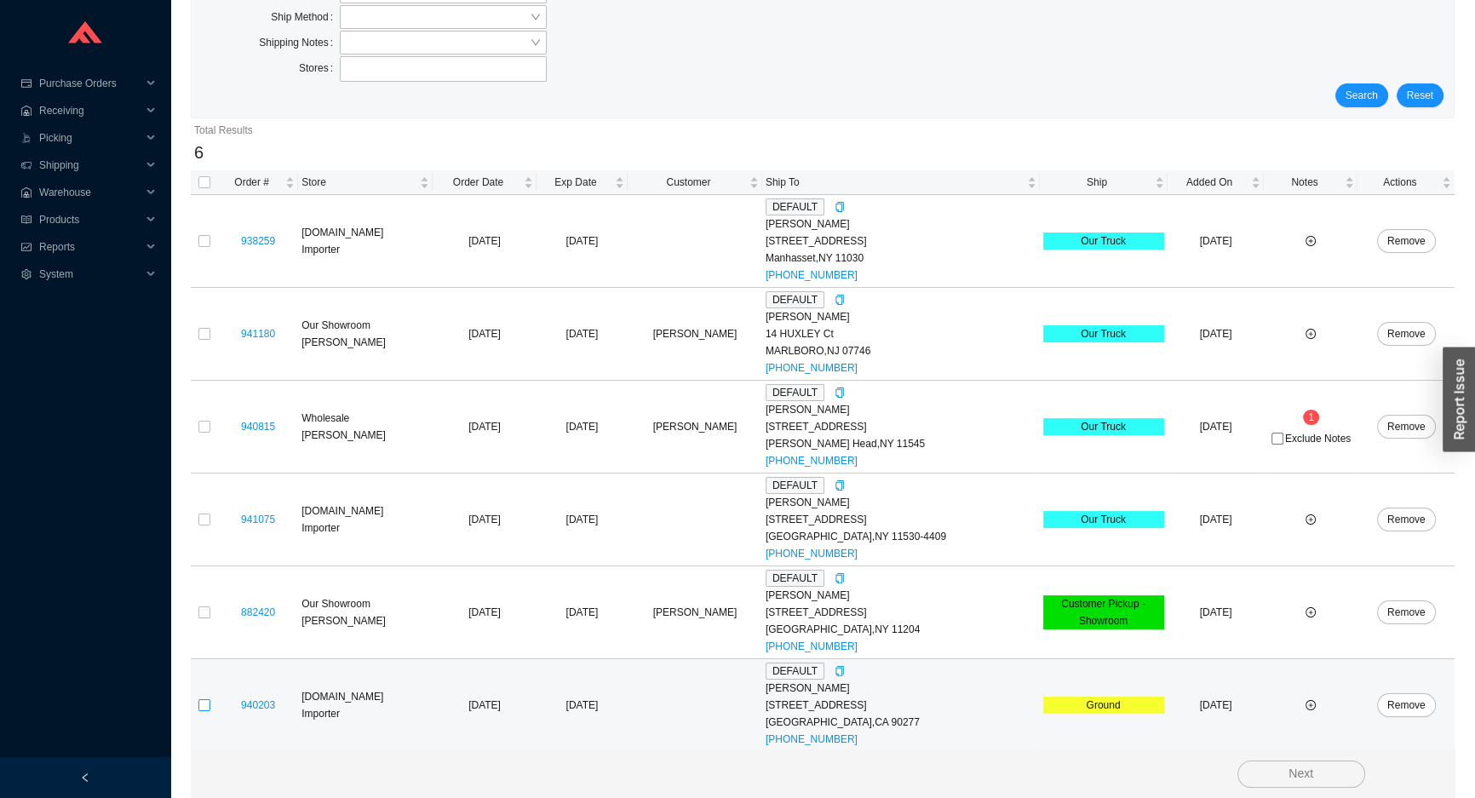
click at [203, 709] on label at bounding box center [204, 704] width 12 height 17
click at [203, 709] on input "checkbox" at bounding box center [204, 705] width 12 height 12
checkbox input "true"
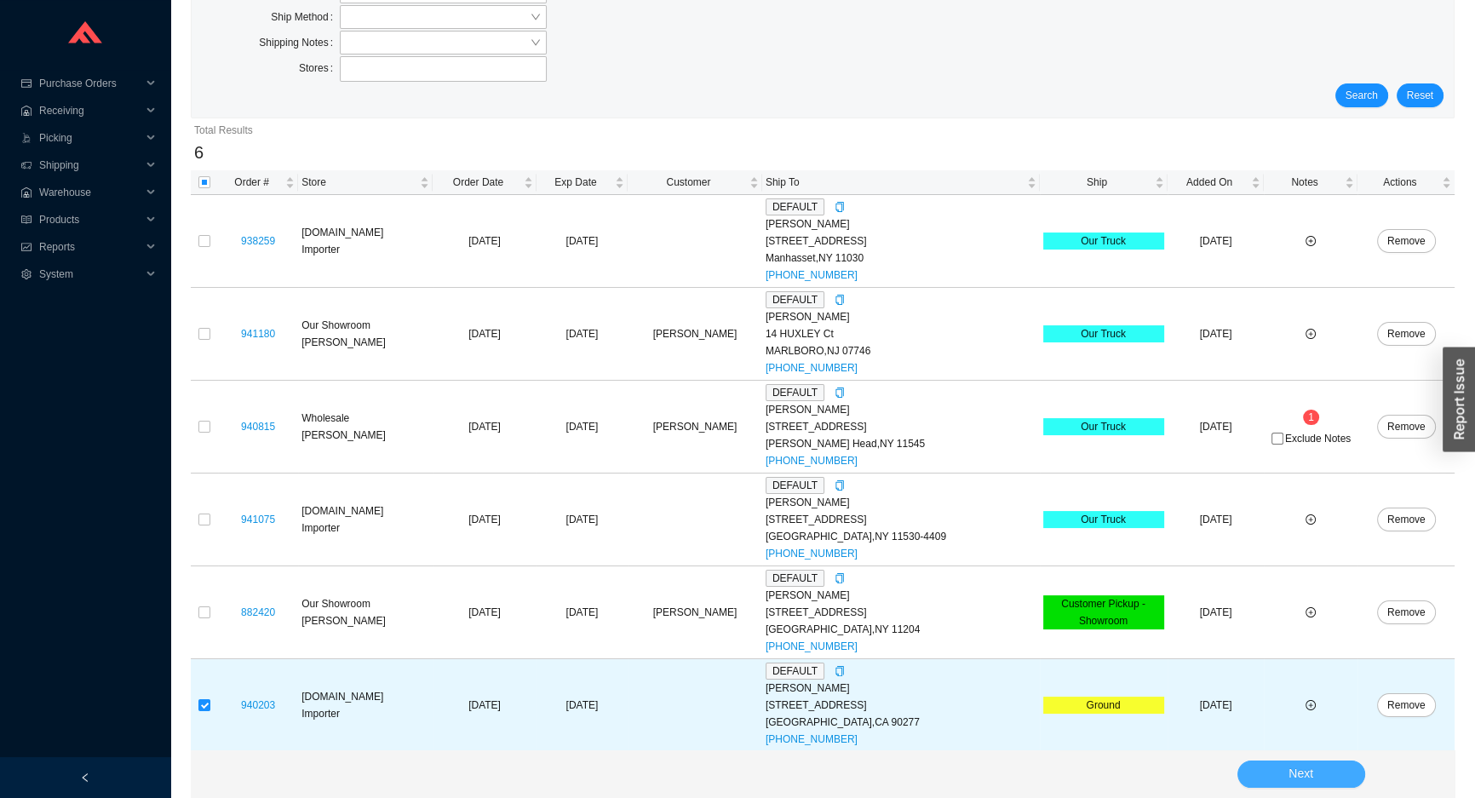
click at [1328, 777] on button "Next" at bounding box center [1301, 773] width 128 height 27
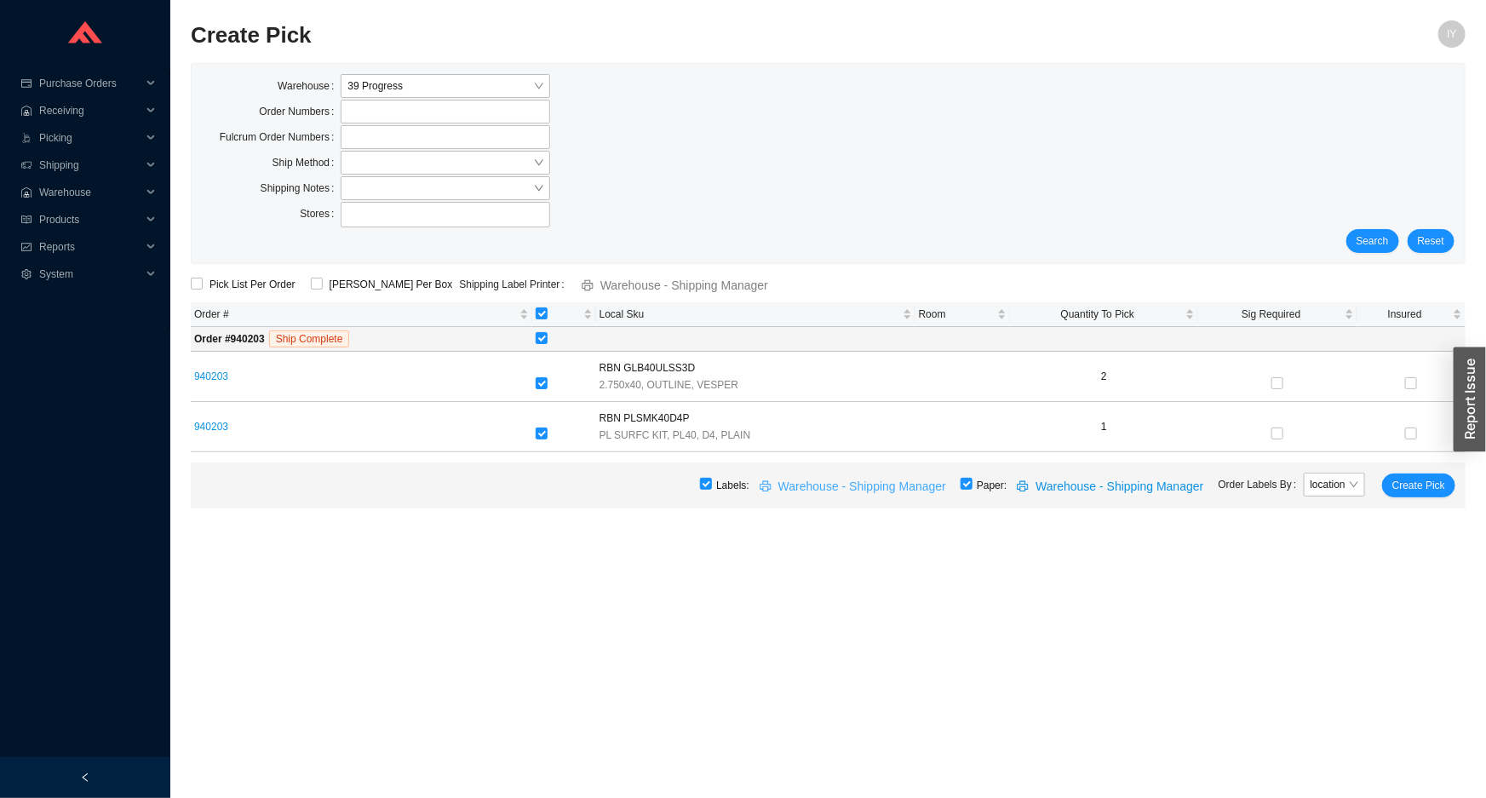
click at [960, 483] on button "Warehouse - Shipping Manager" at bounding box center [854, 485] width 211 height 24
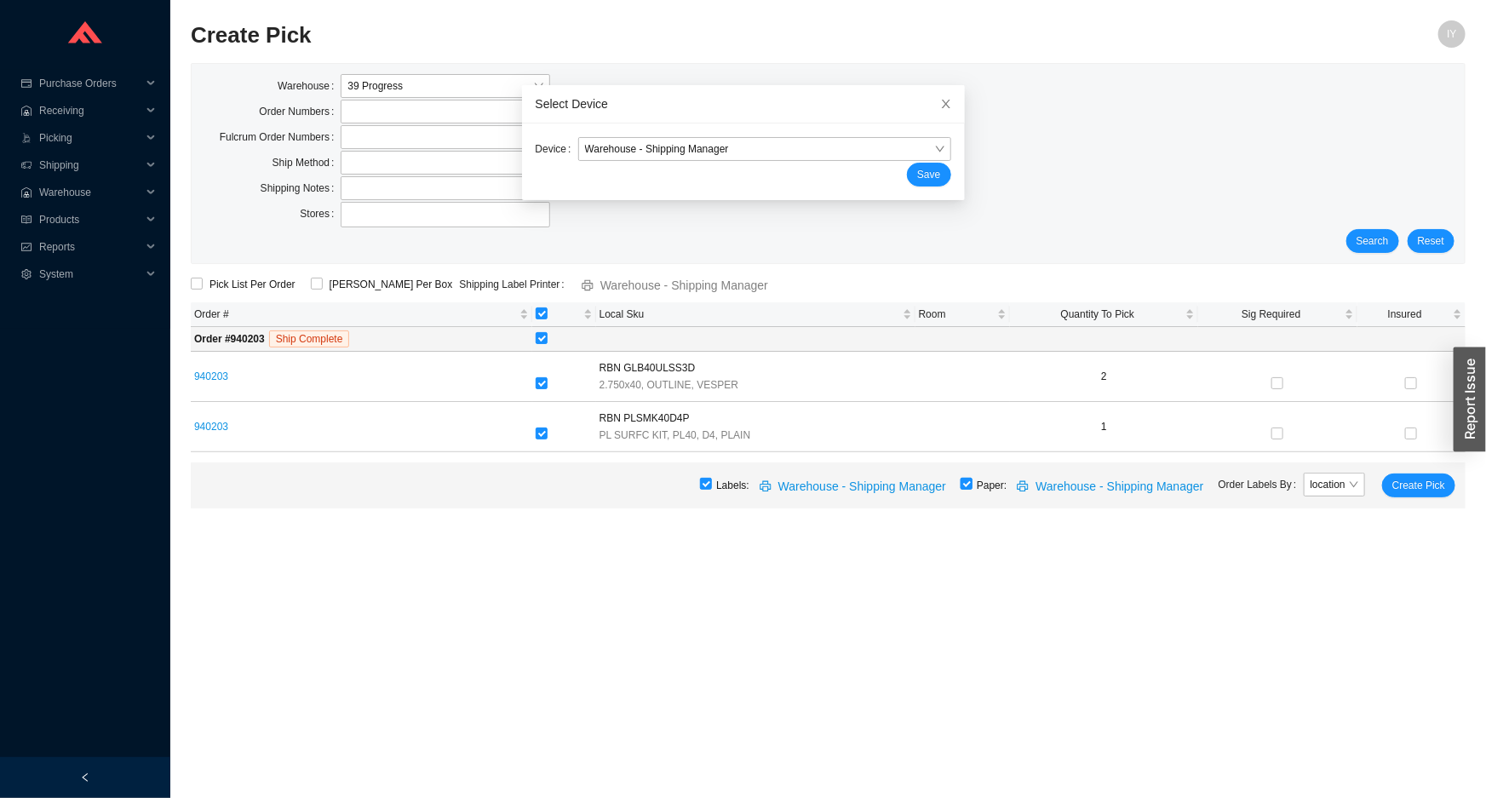
click at [972, 484] on input "checkbox" at bounding box center [966, 484] width 12 height 12
checkbox input "false"
click at [1411, 477] on span "Create Pick" at bounding box center [1418, 485] width 53 height 17
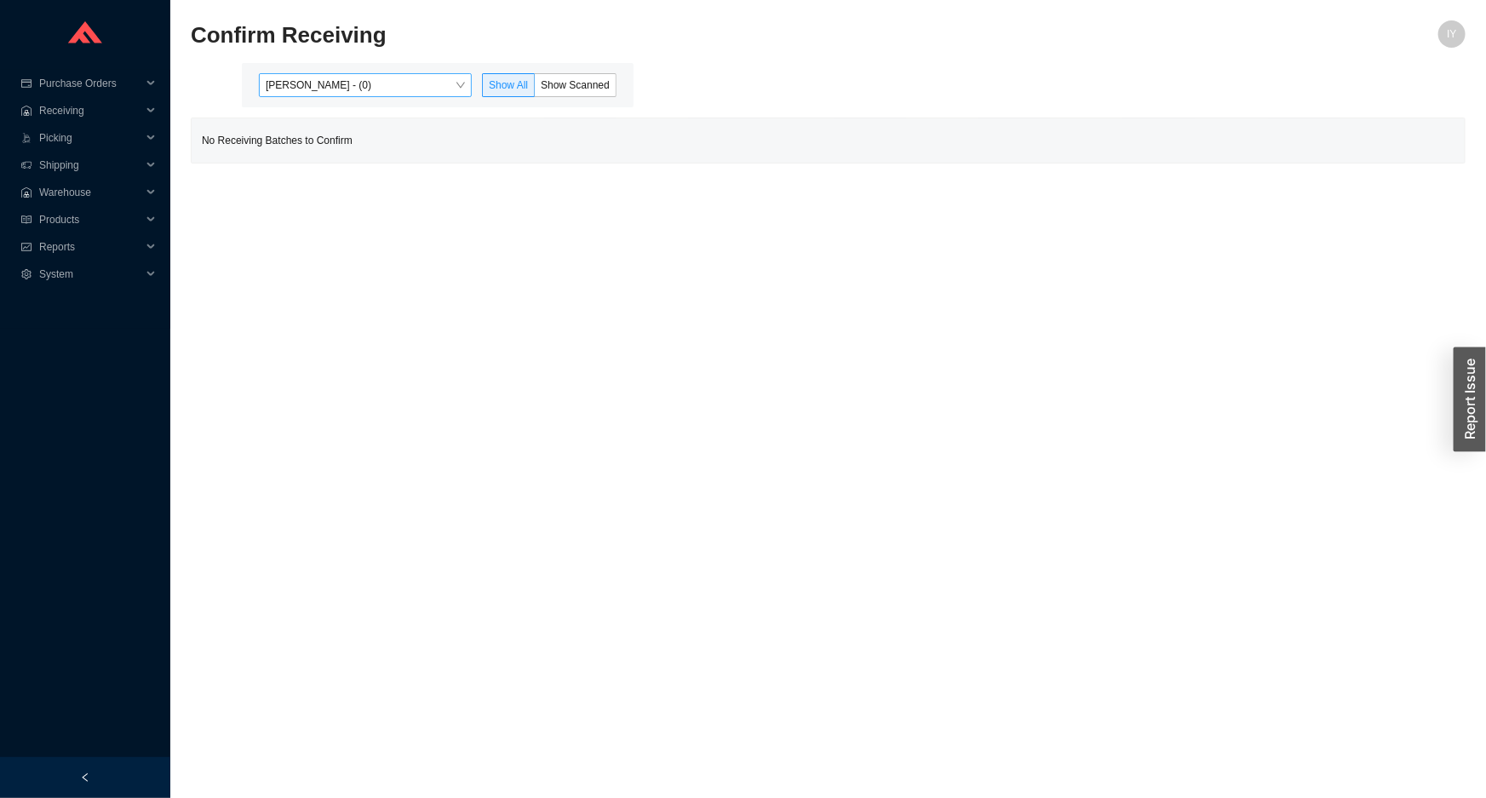
click at [332, 89] on span "[PERSON_NAME] - (0)" at bounding box center [365, 85] width 199 height 22
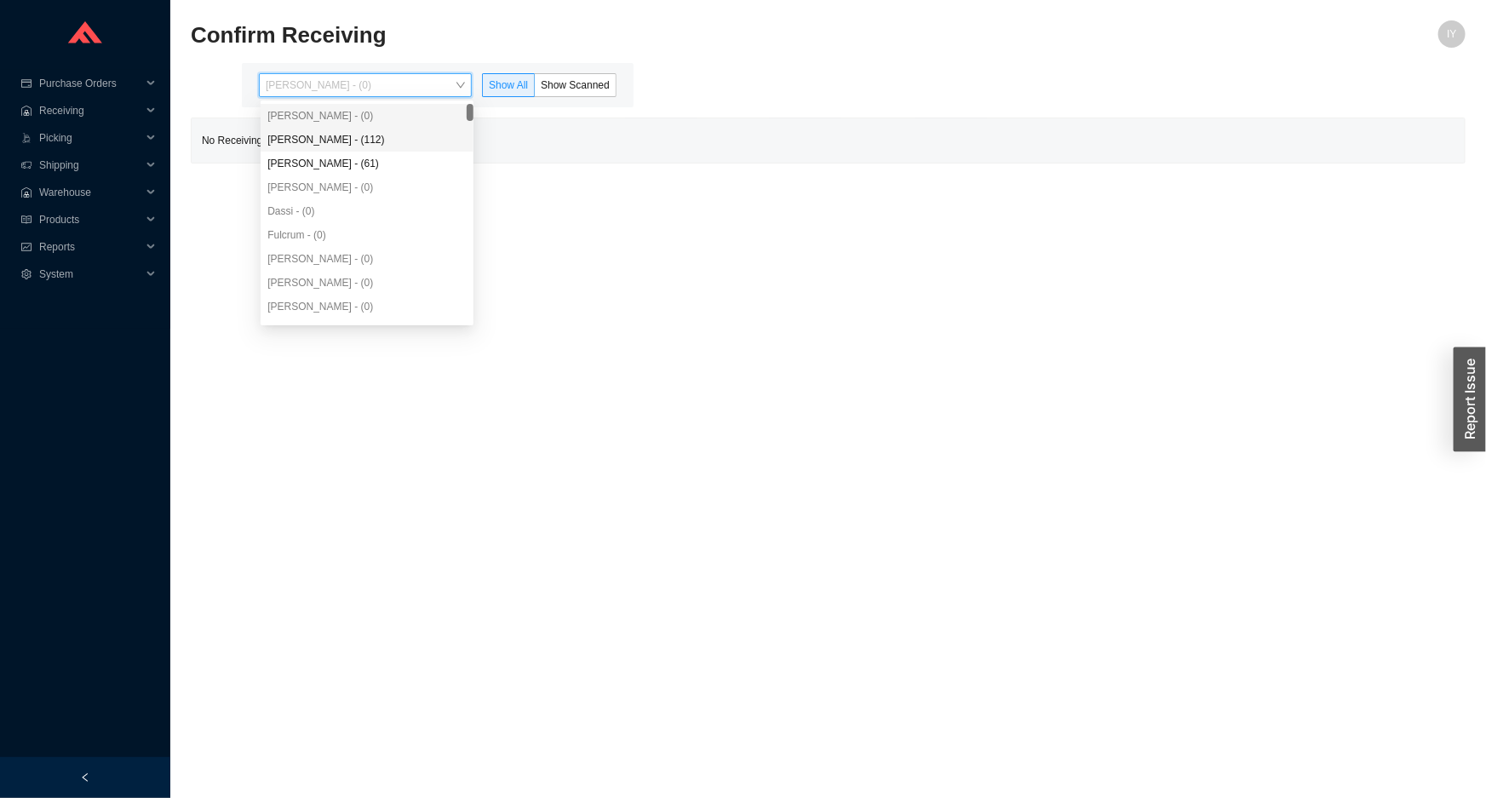
click at [385, 130] on div "[PERSON_NAME] - (112)" at bounding box center [367, 140] width 213 height 24
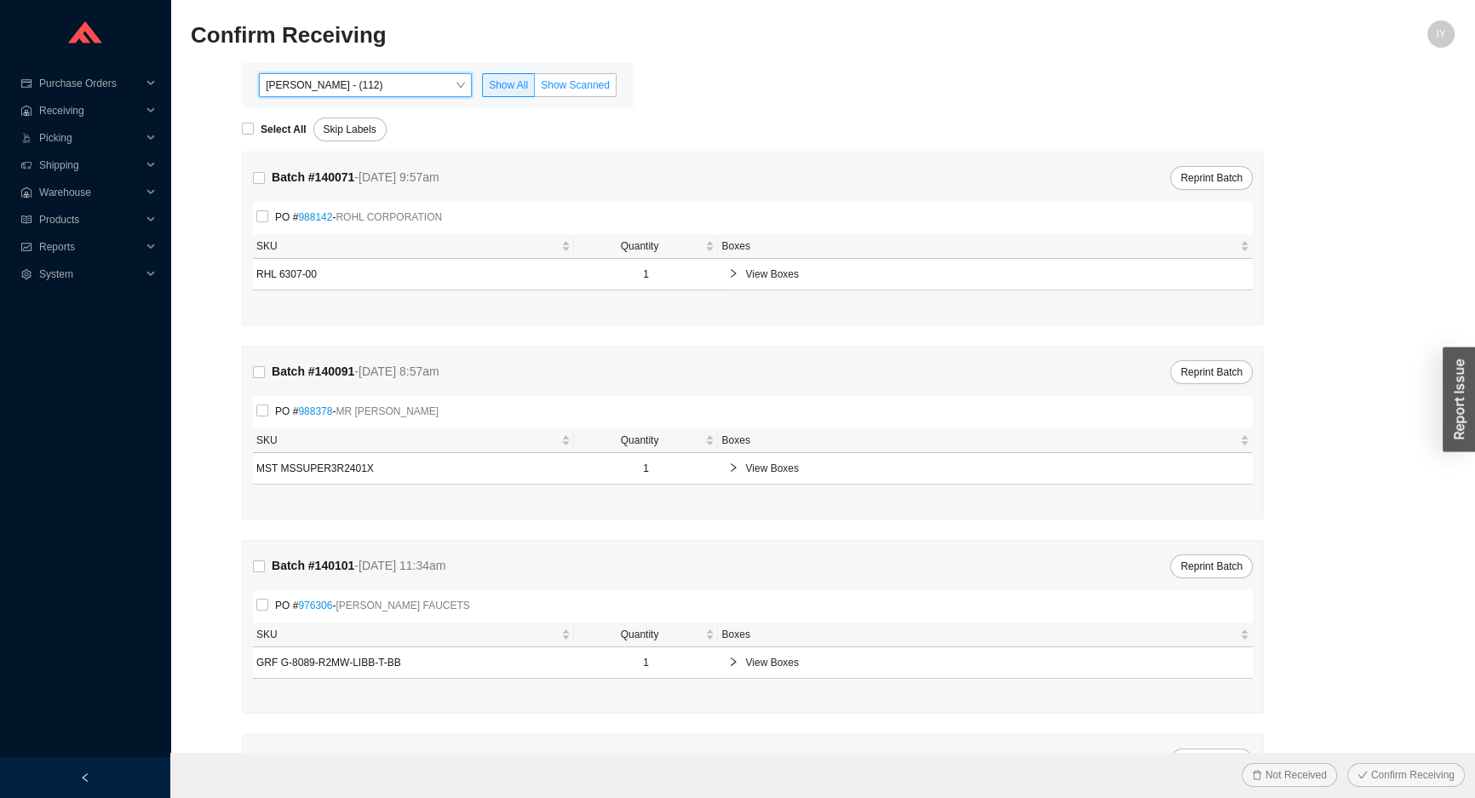
click at [562, 84] on span "Show Scanned" at bounding box center [575, 85] width 69 height 12
click at [535, 89] on input "Show Scanned" at bounding box center [535, 89] width 0 height 0
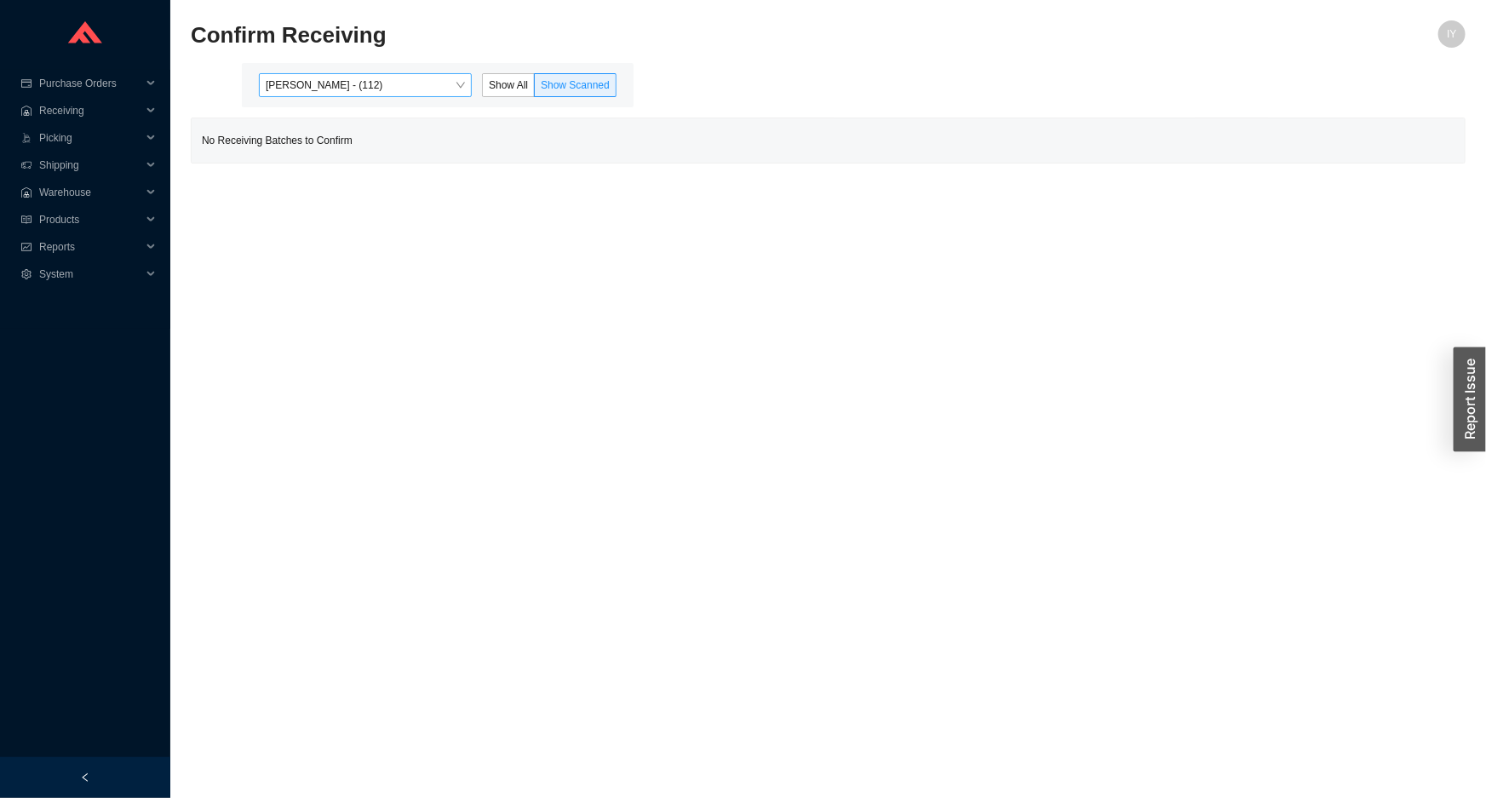
click at [316, 88] on span "[PERSON_NAME] - (112)" at bounding box center [365, 85] width 199 height 22
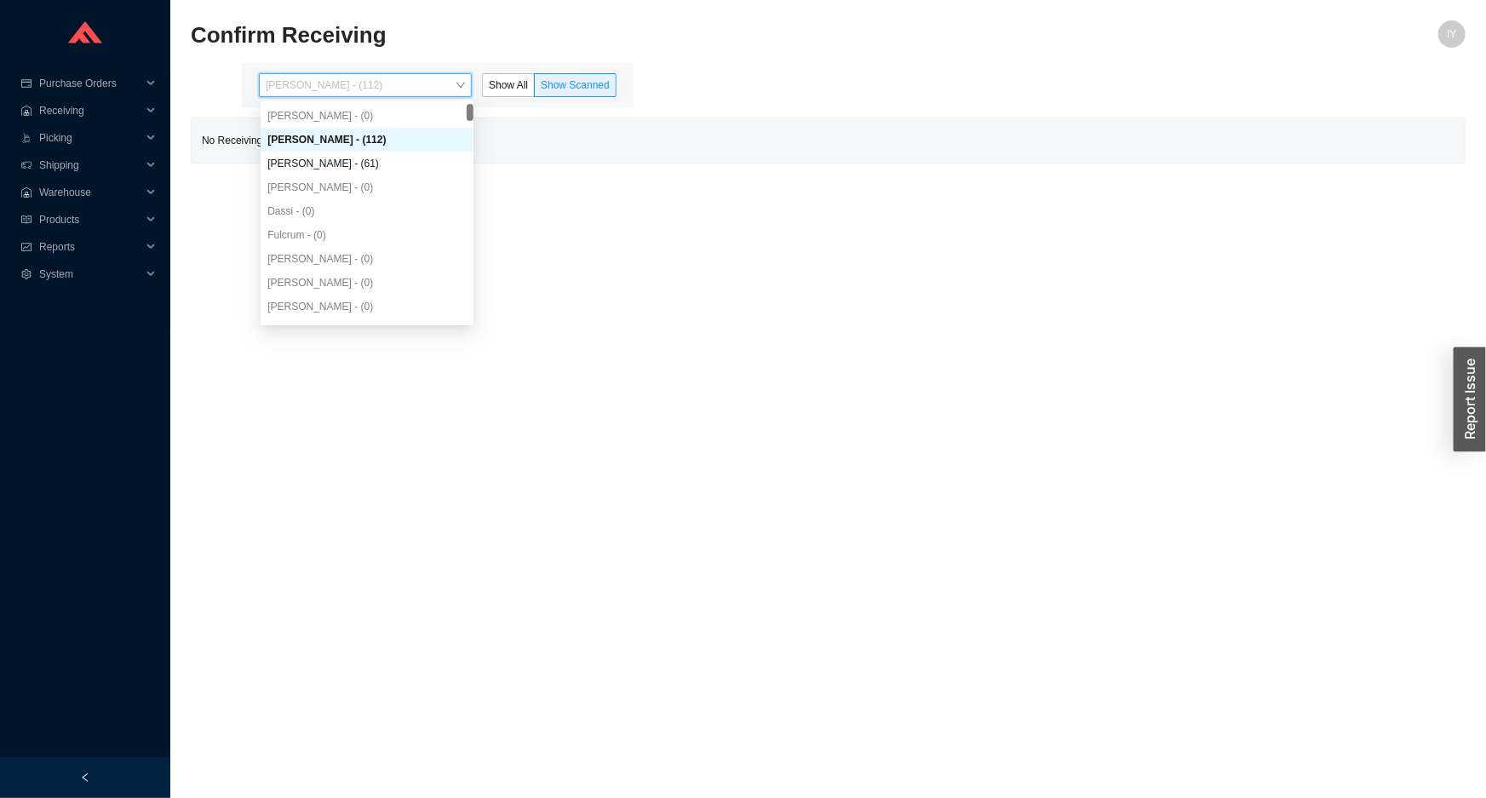
click at [330, 141] on div "[PERSON_NAME] - (112)" at bounding box center [366, 139] width 199 height 15
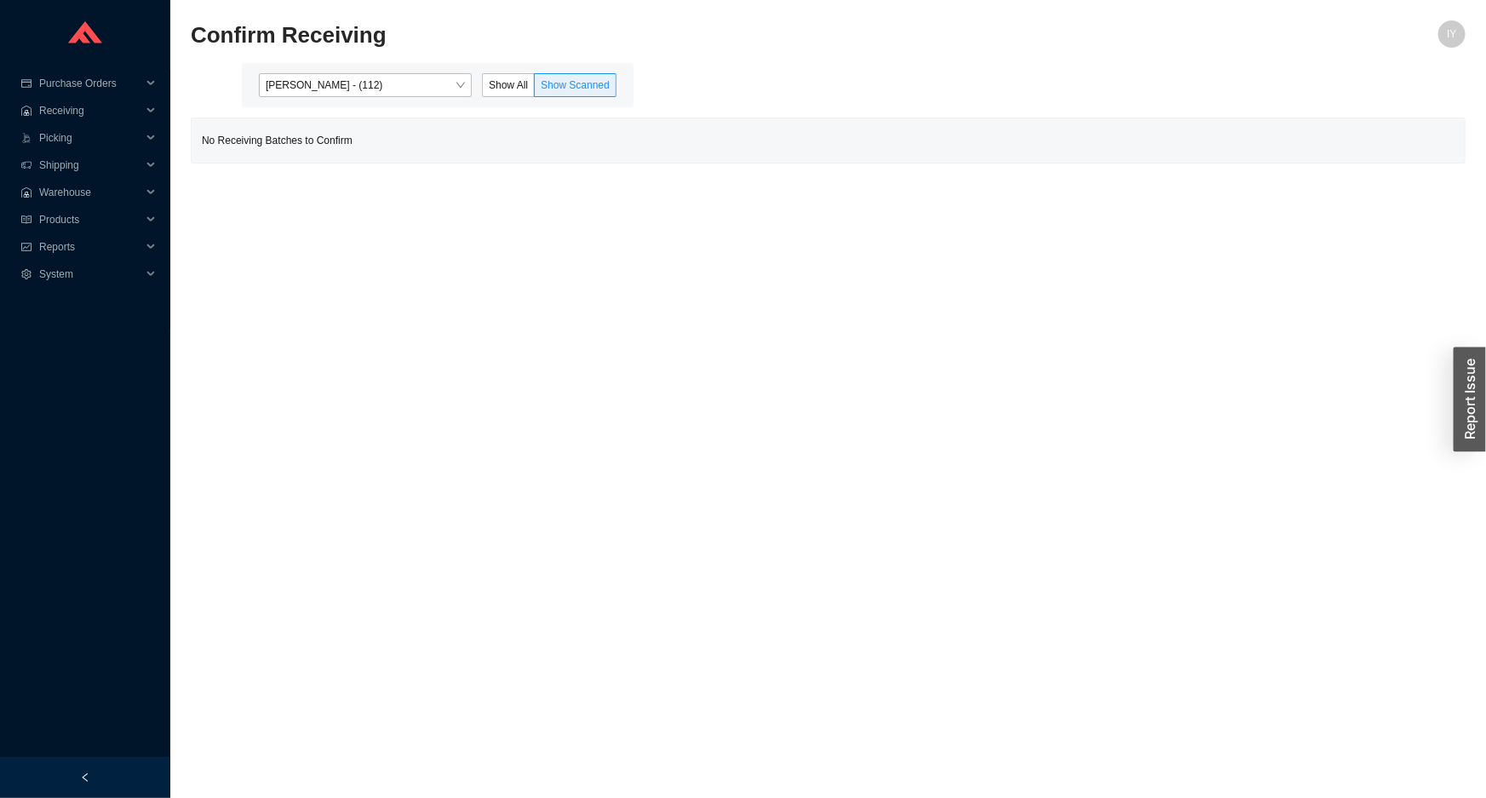
click at [330, 158] on div "No Receiving Batches to Confirm" at bounding box center [828, 140] width 1273 height 44
click at [298, 83] on span "[PERSON_NAME] - (112)" at bounding box center [365, 85] width 199 height 22
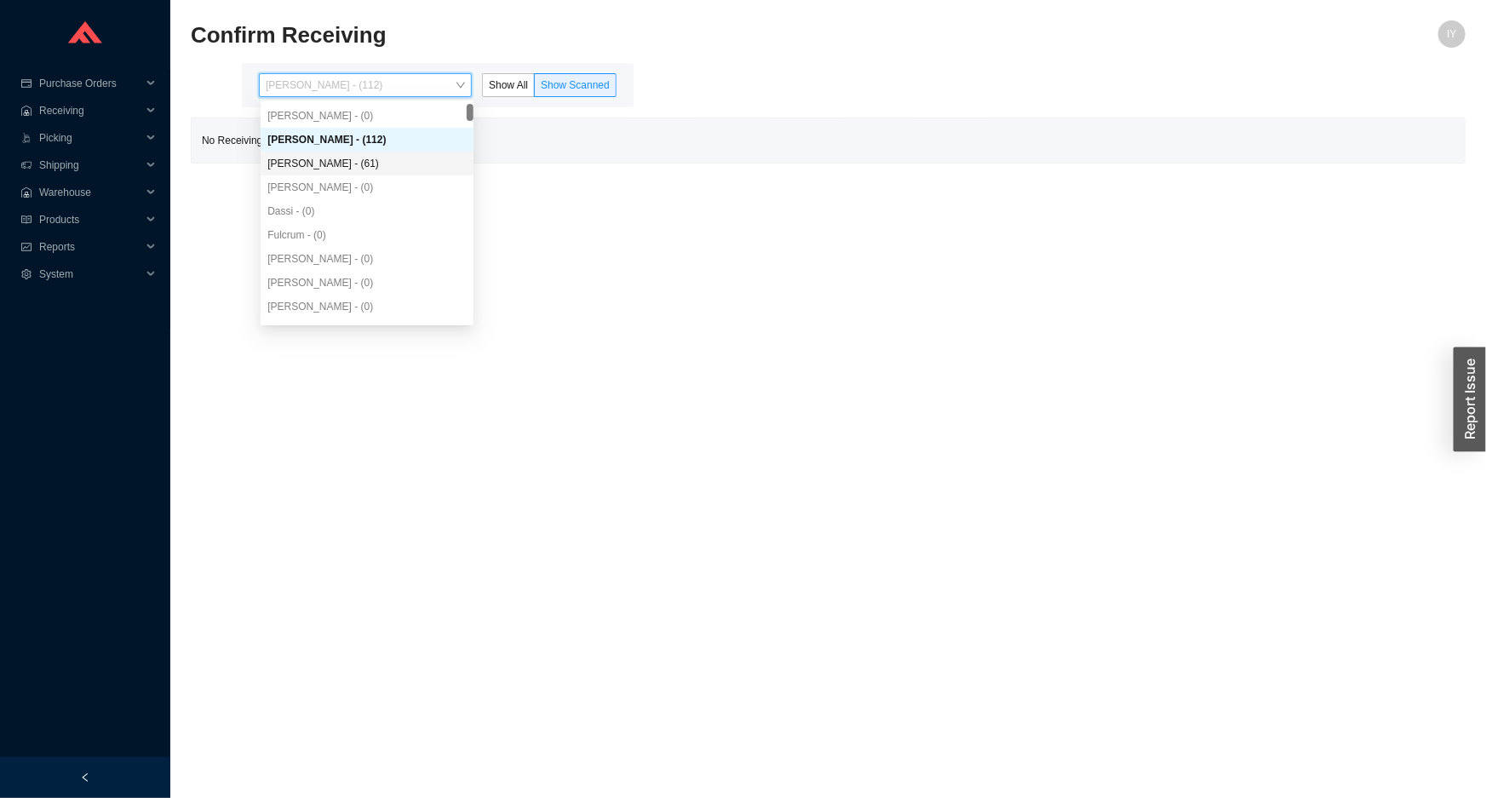
click at [328, 167] on div "[PERSON_NAME] - (61)" at bounding box center [366, 163] width 199 height 15
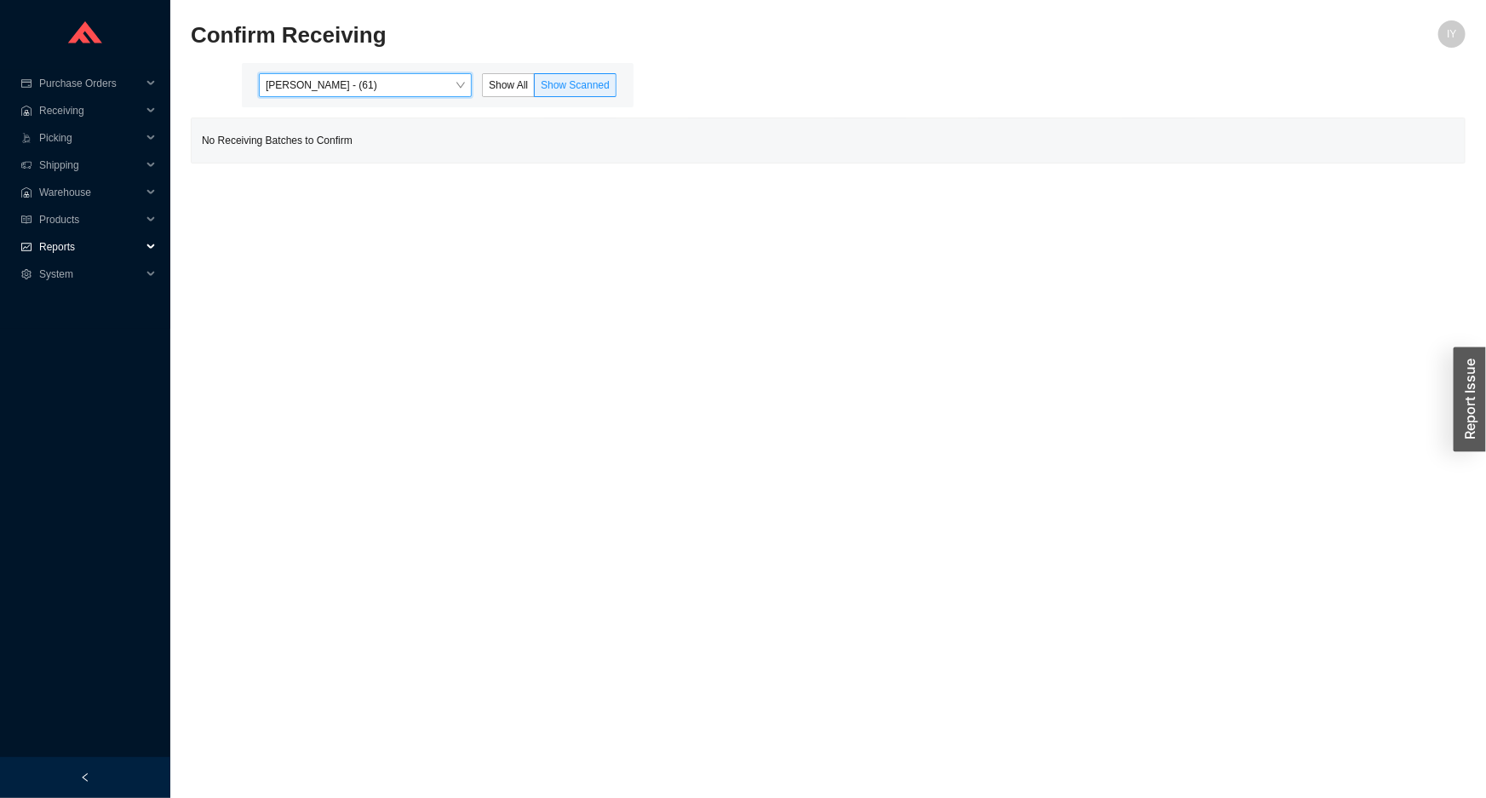
click at [93, 247] on span "Reports" at bounding box center [90, 246] width 102 height 27
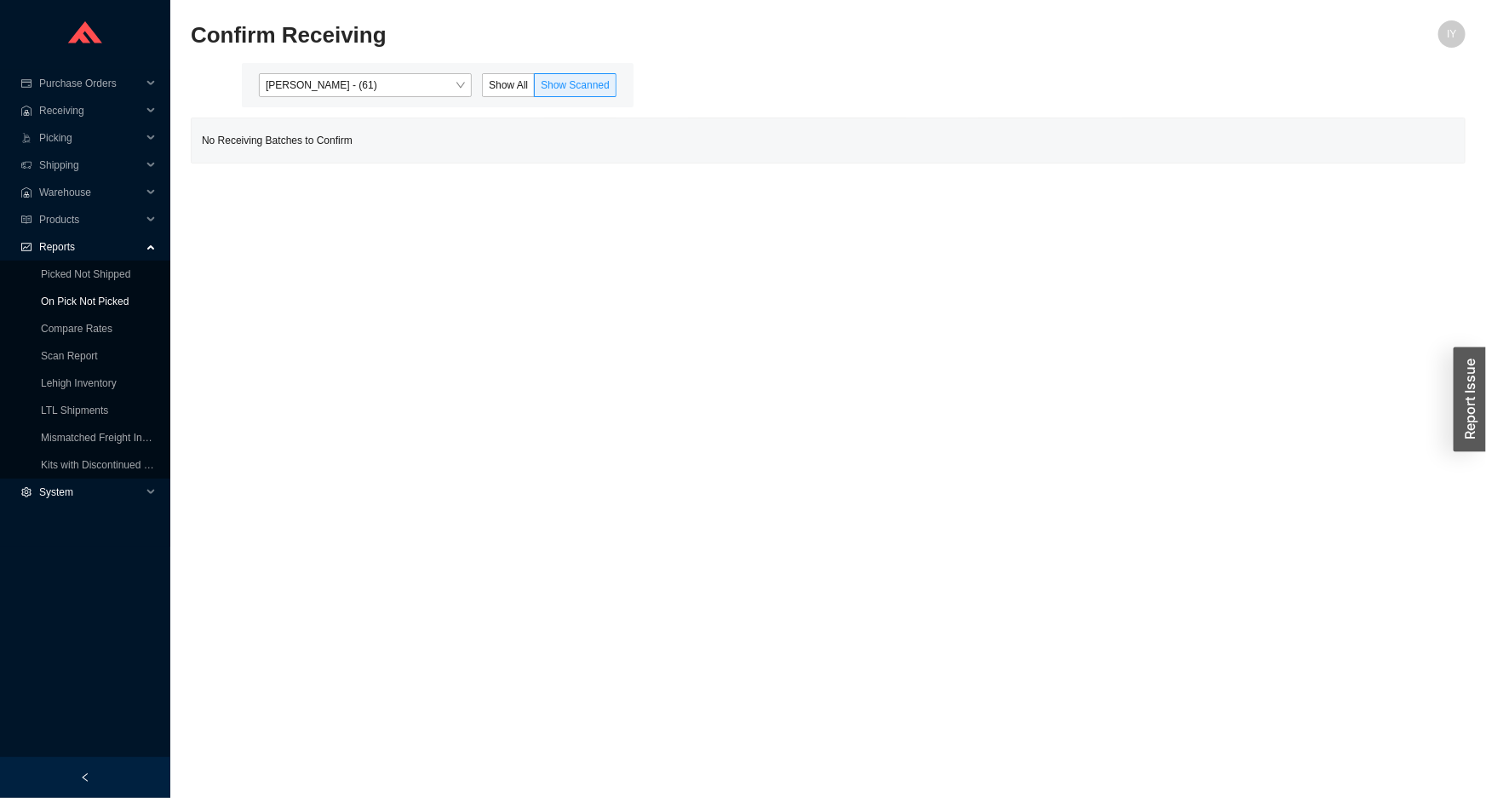
click at [119, 298] on link "On Pick Not Picked" at bounding box center [85, 301] width 88 height 12
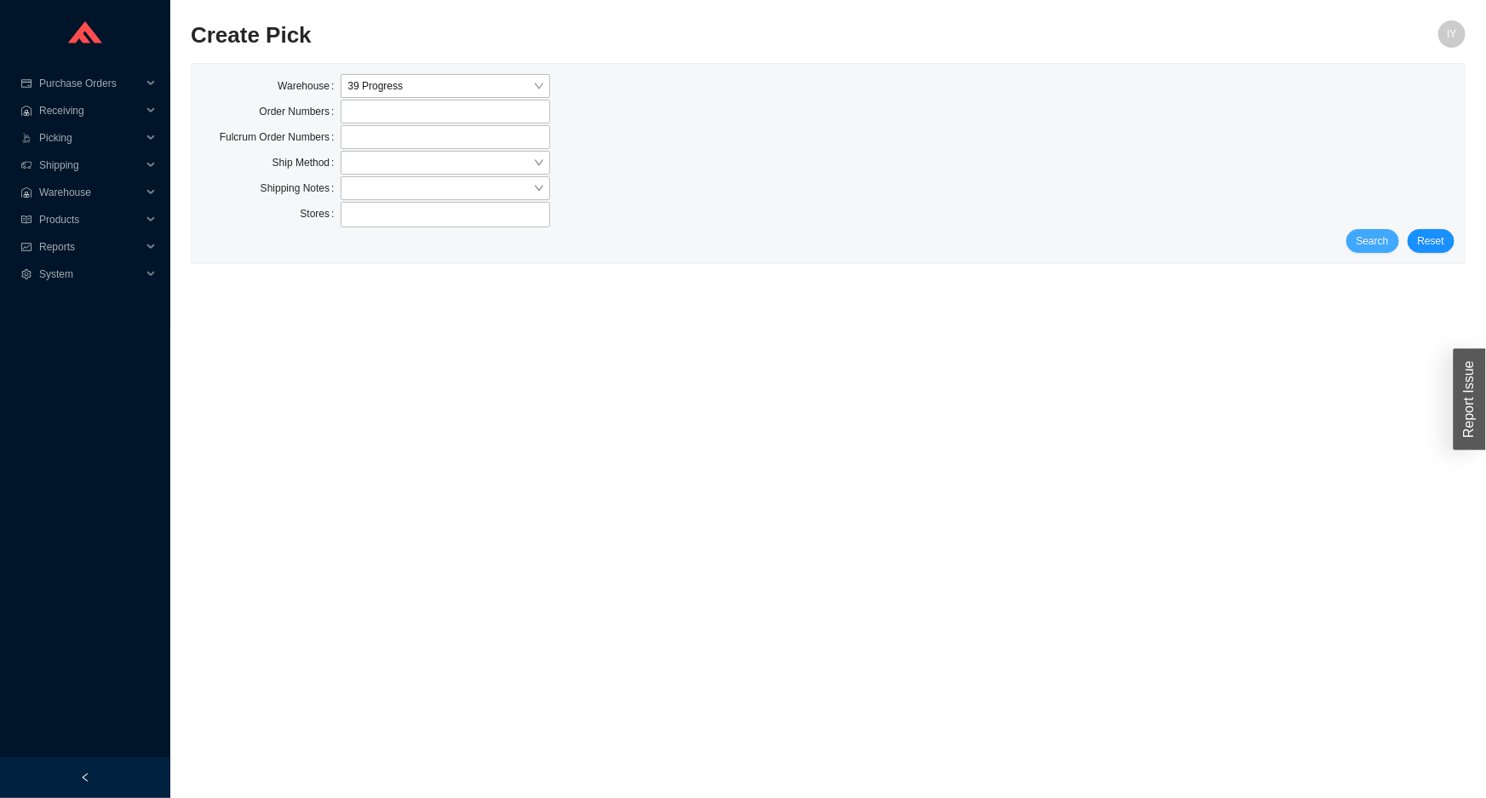
click at [1387, 233] on span "Search" at bounding box center [1372, 240] width 32 height 17
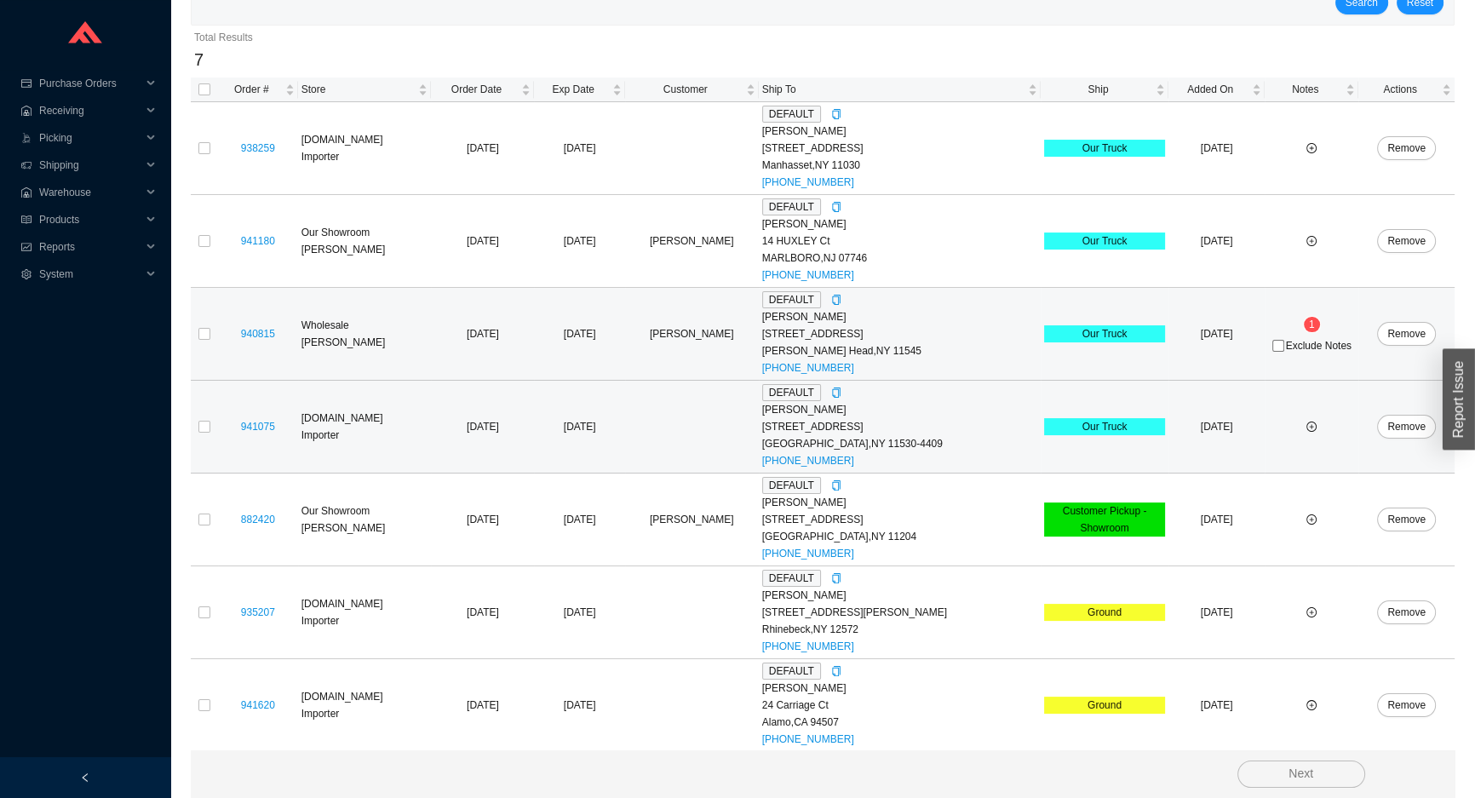
scroll to position [238, 0]
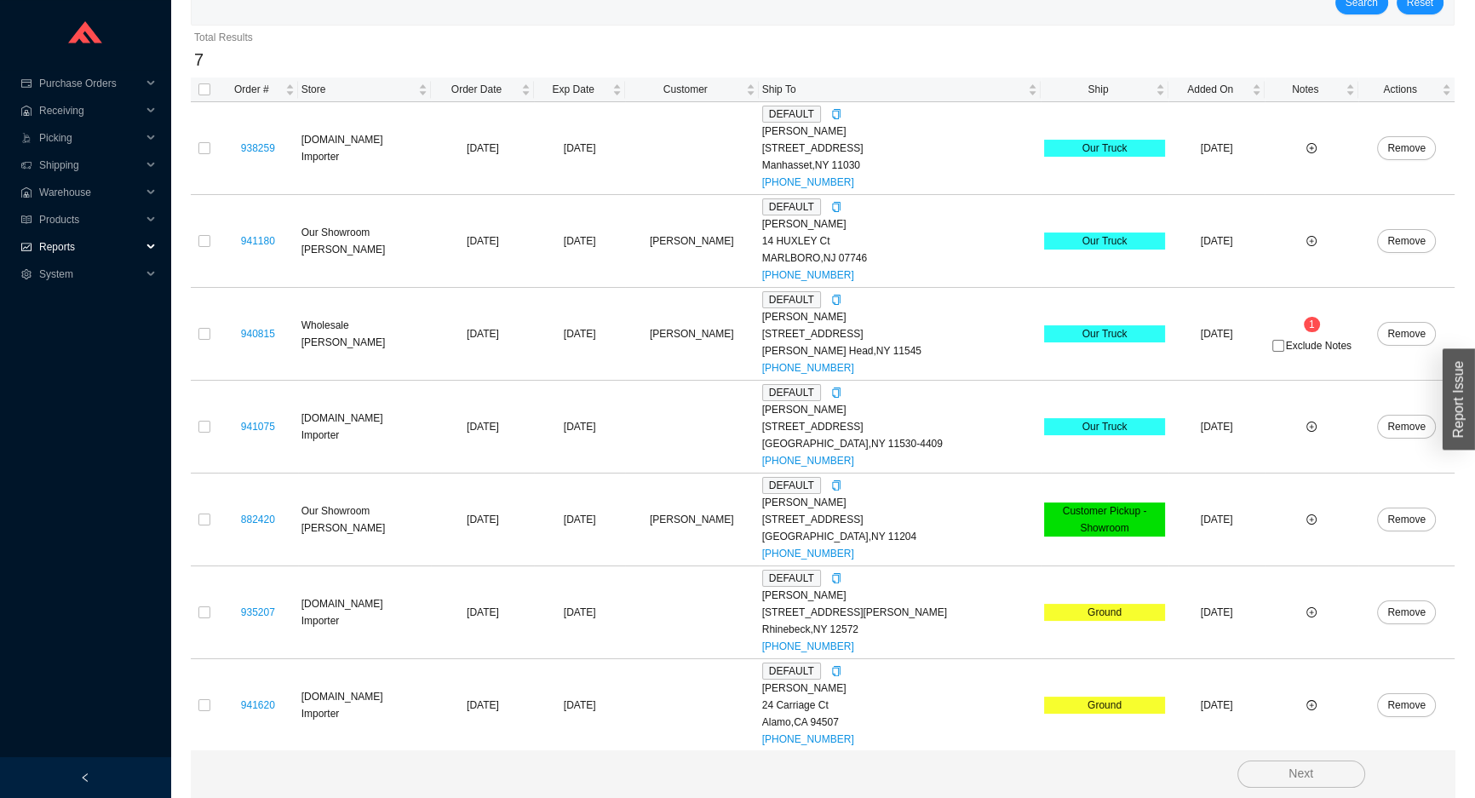
click at [115, 246] on span "Reports" at bounding box center [90, 246] width 102 height 27
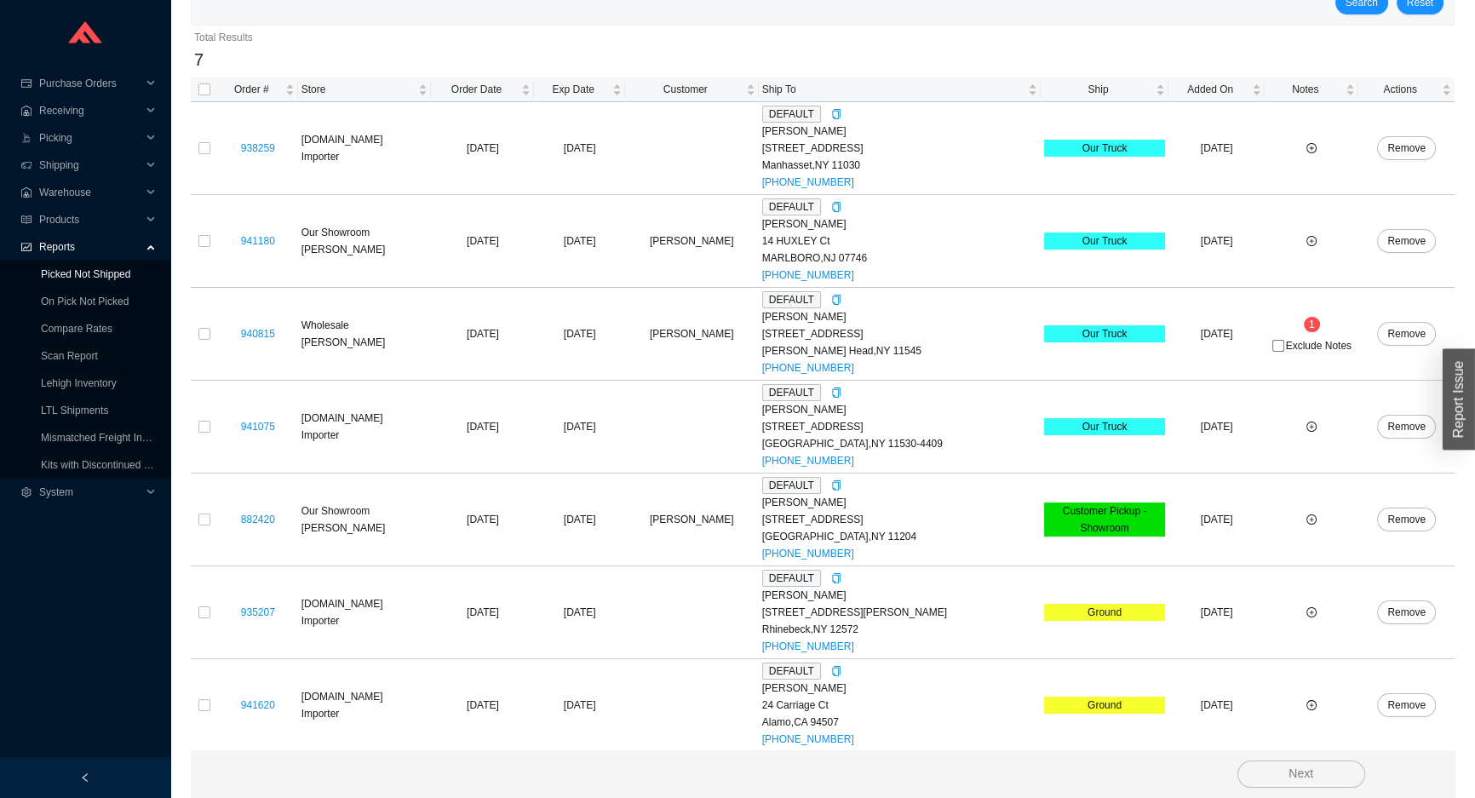
click at [115, 276] on link "Picked Not Shipped" at bounding box center [85, 274] width 89 height 12
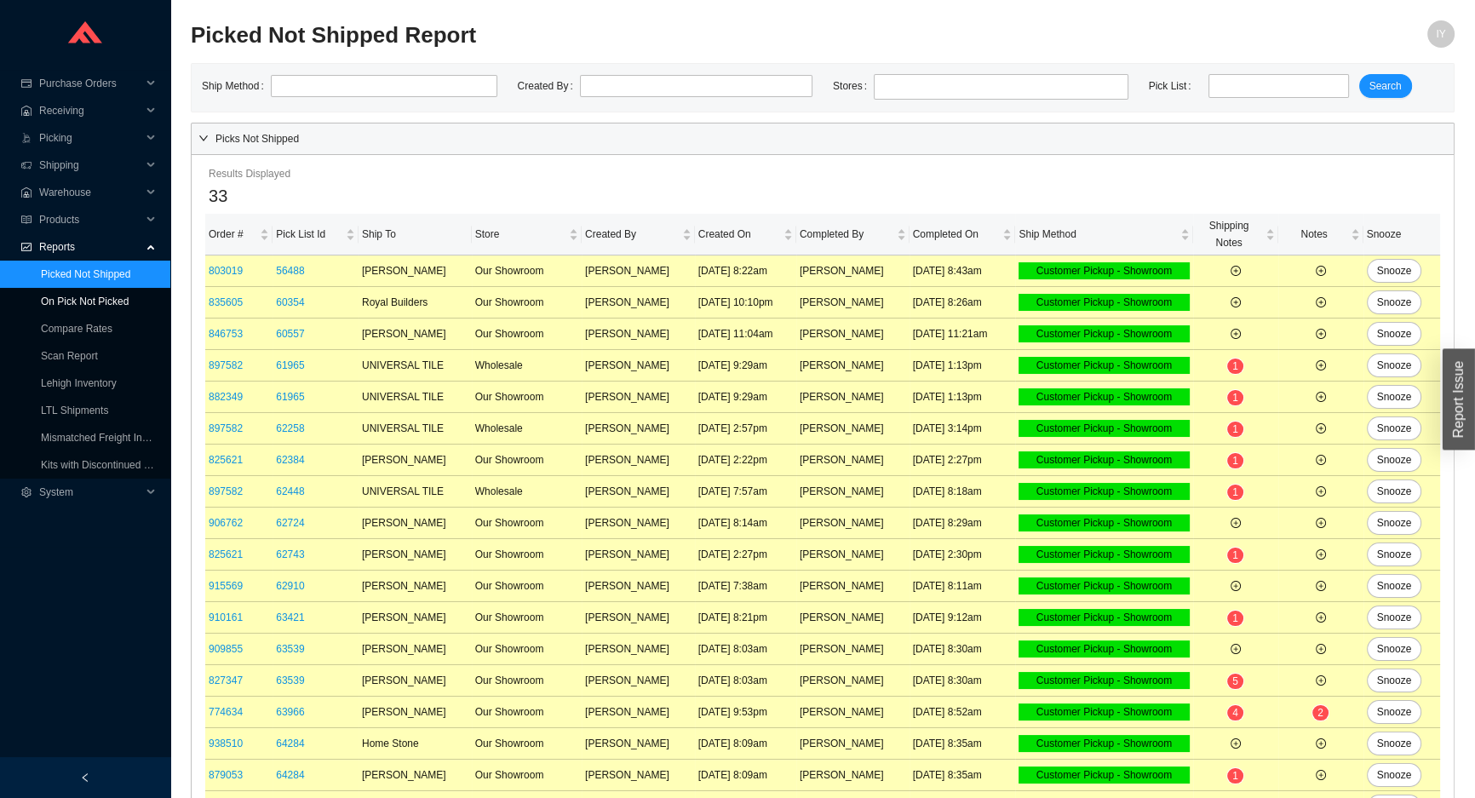
click at [107, 300] on link "On Pick Not Picked" at bounding box center [85, 301] width 88 height 12
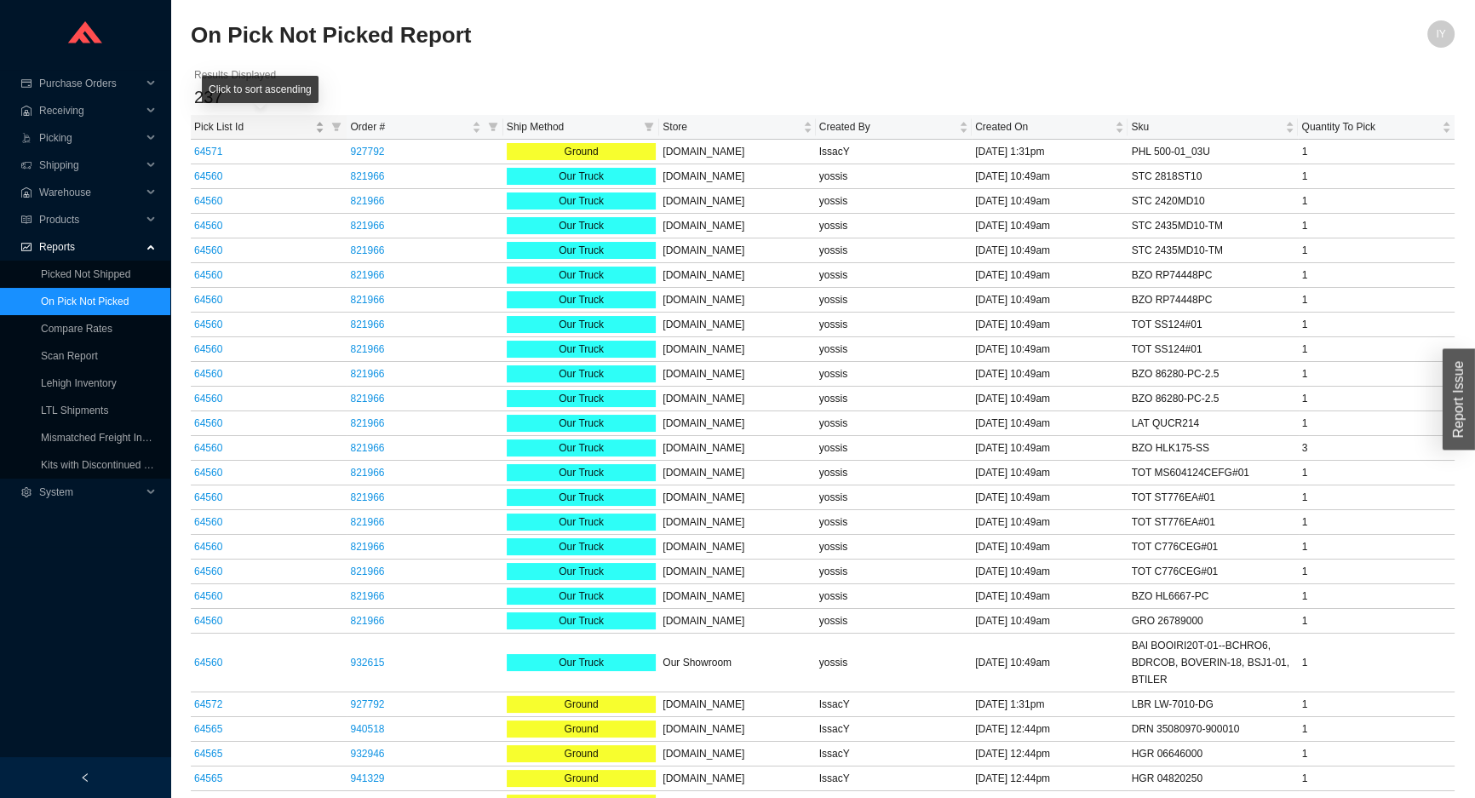
click at [234, 118] on span "Pick List Id" at bounding box center [253, 126] width 118 height 17
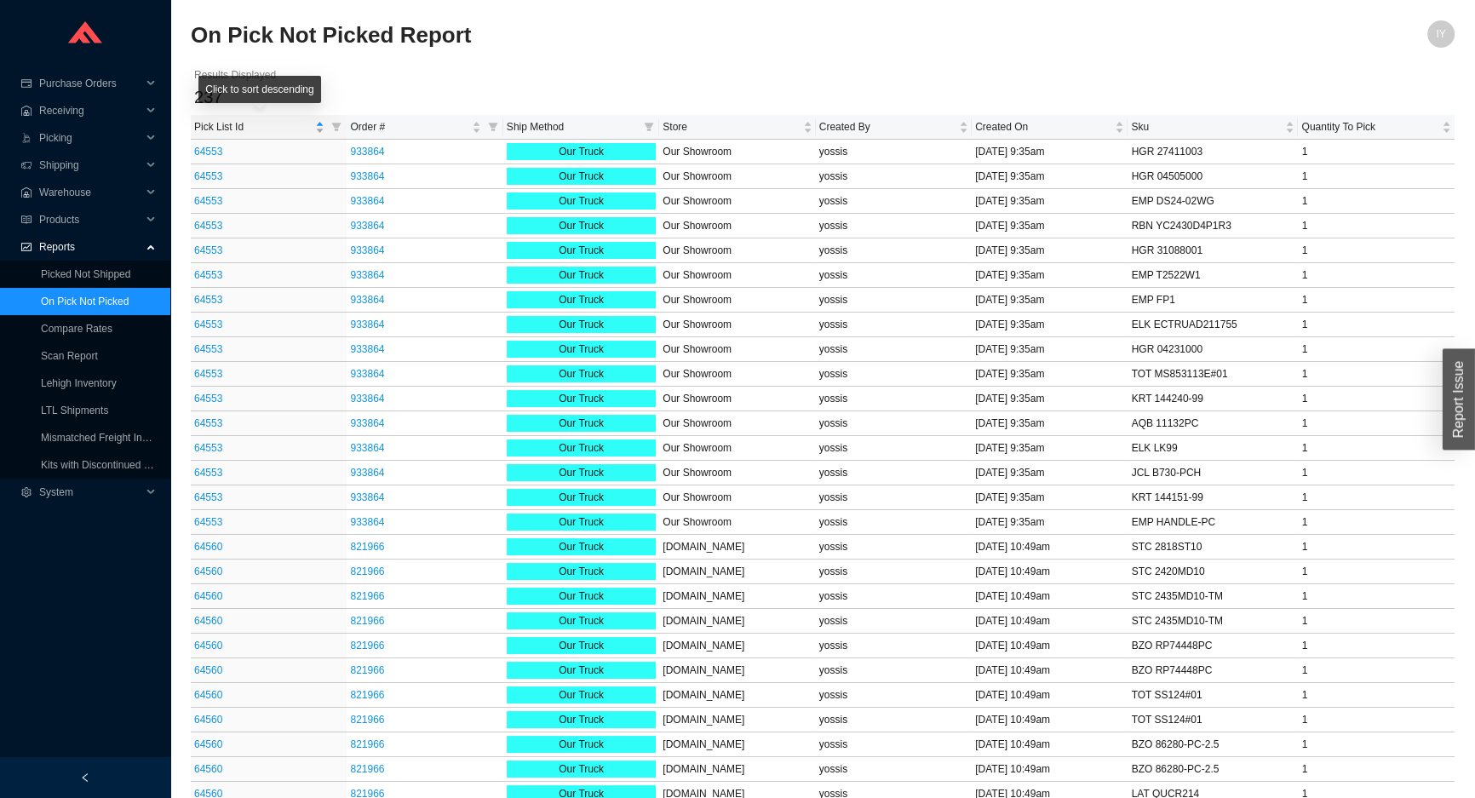
click at [234, 123] on span "Pick List Id" at bounding box center [253, 126] width 118 height 17
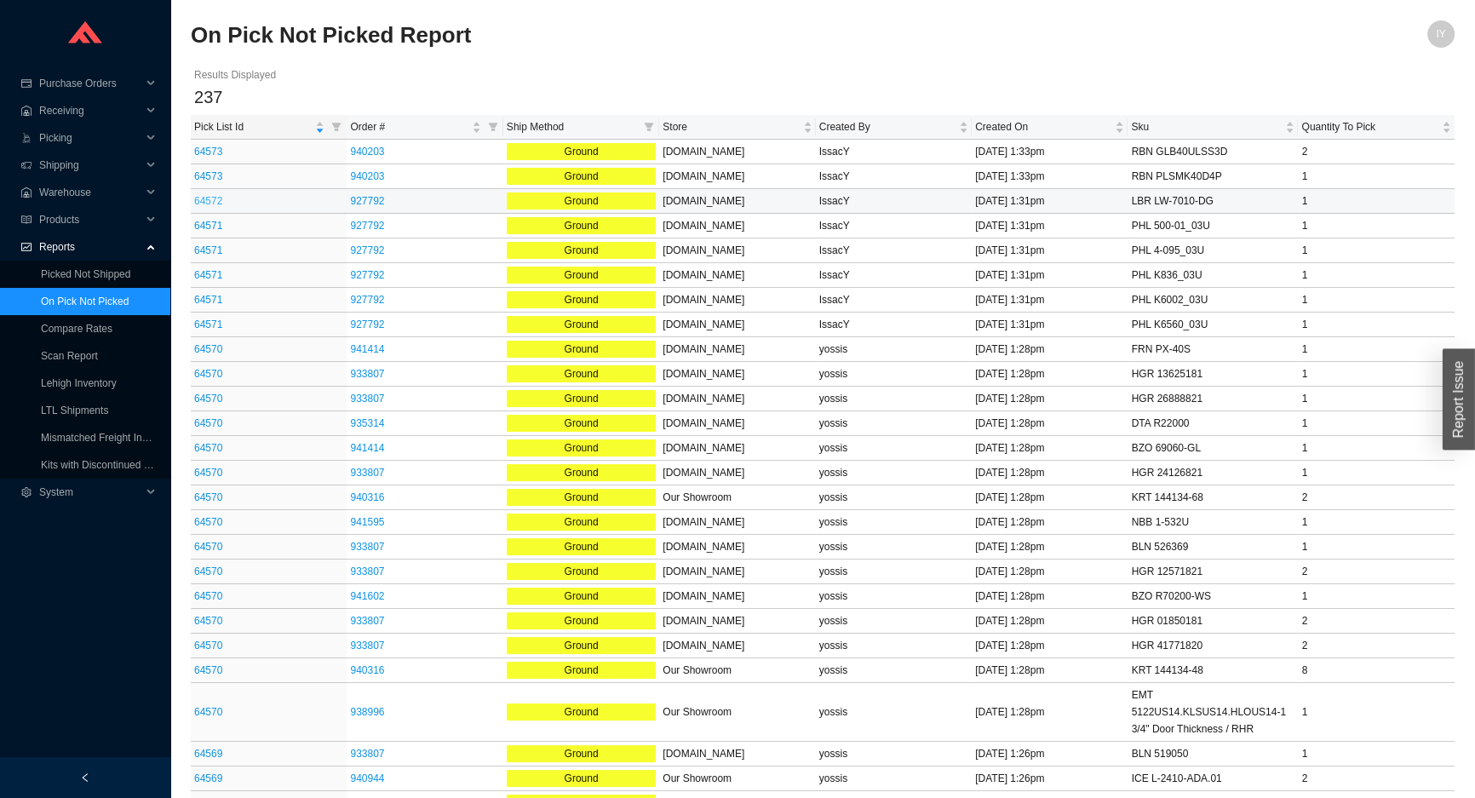
click at [204, 203] on link "64572" at bounding box center [208, 201] width 28 height 12
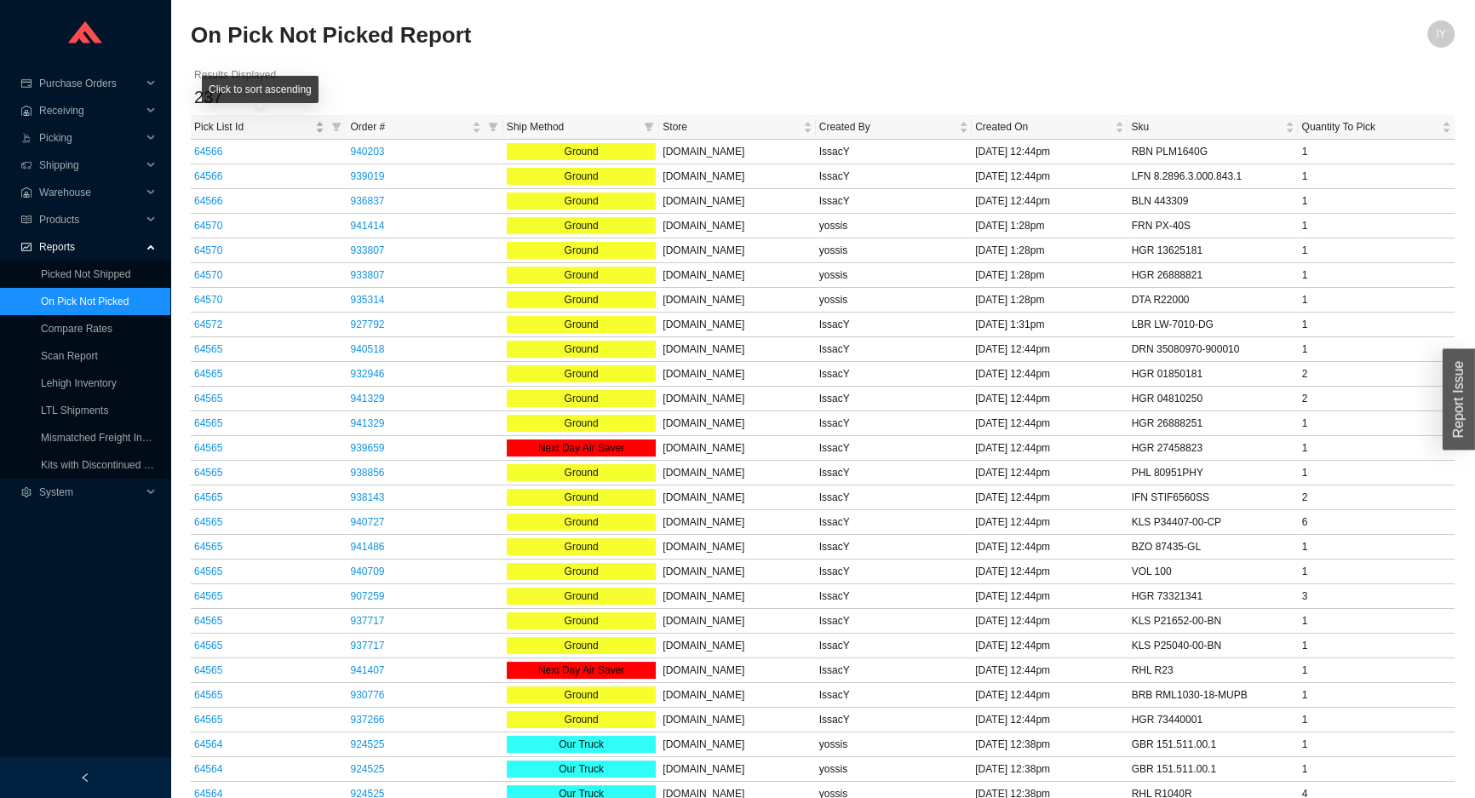
click at [198, 122] on span "Pick List Id" at bounding box center [253, 126] width 118 height 17
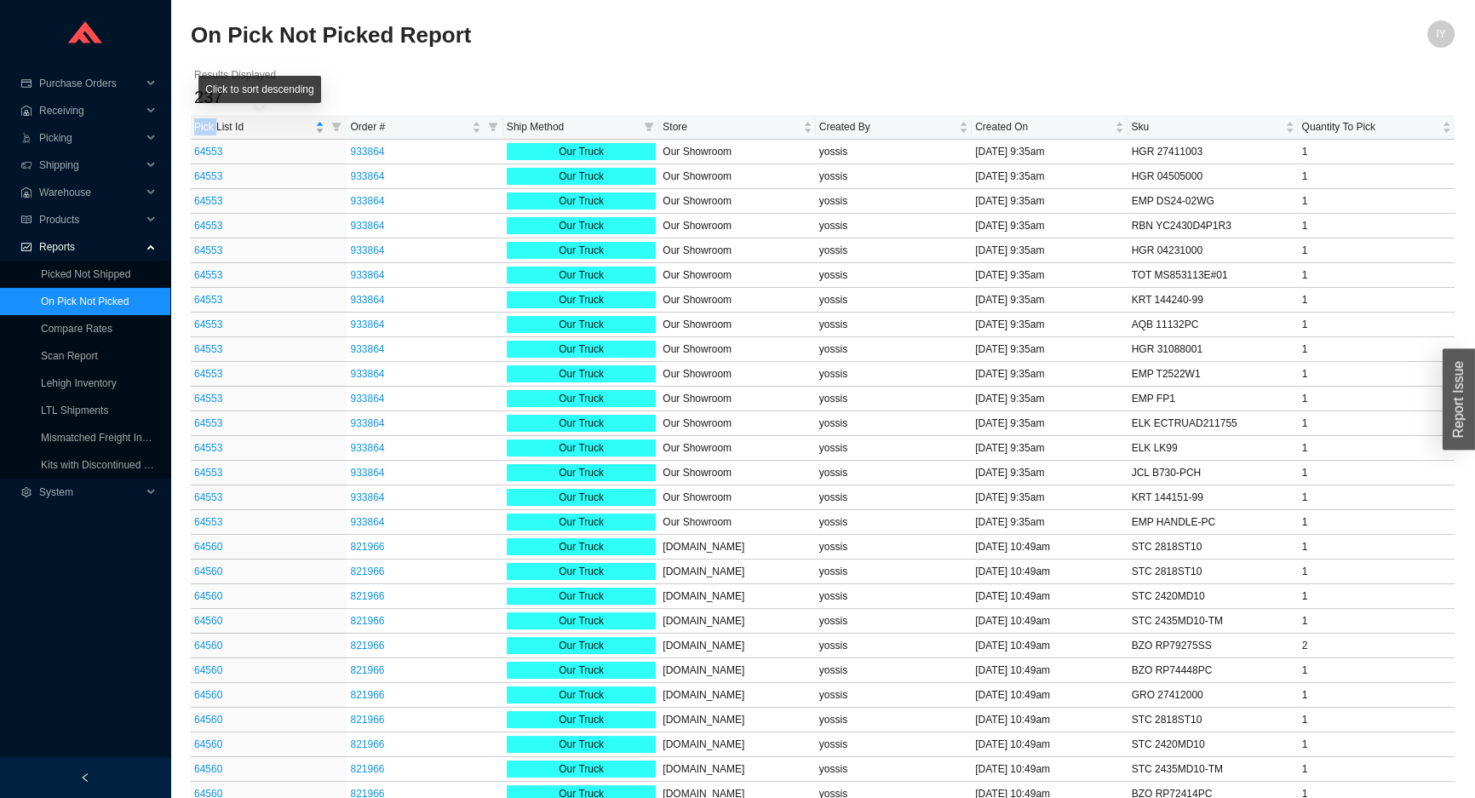
click at [198, 122] on span "Pick List Id" at bounding box center [253, 126] width 118 height 17
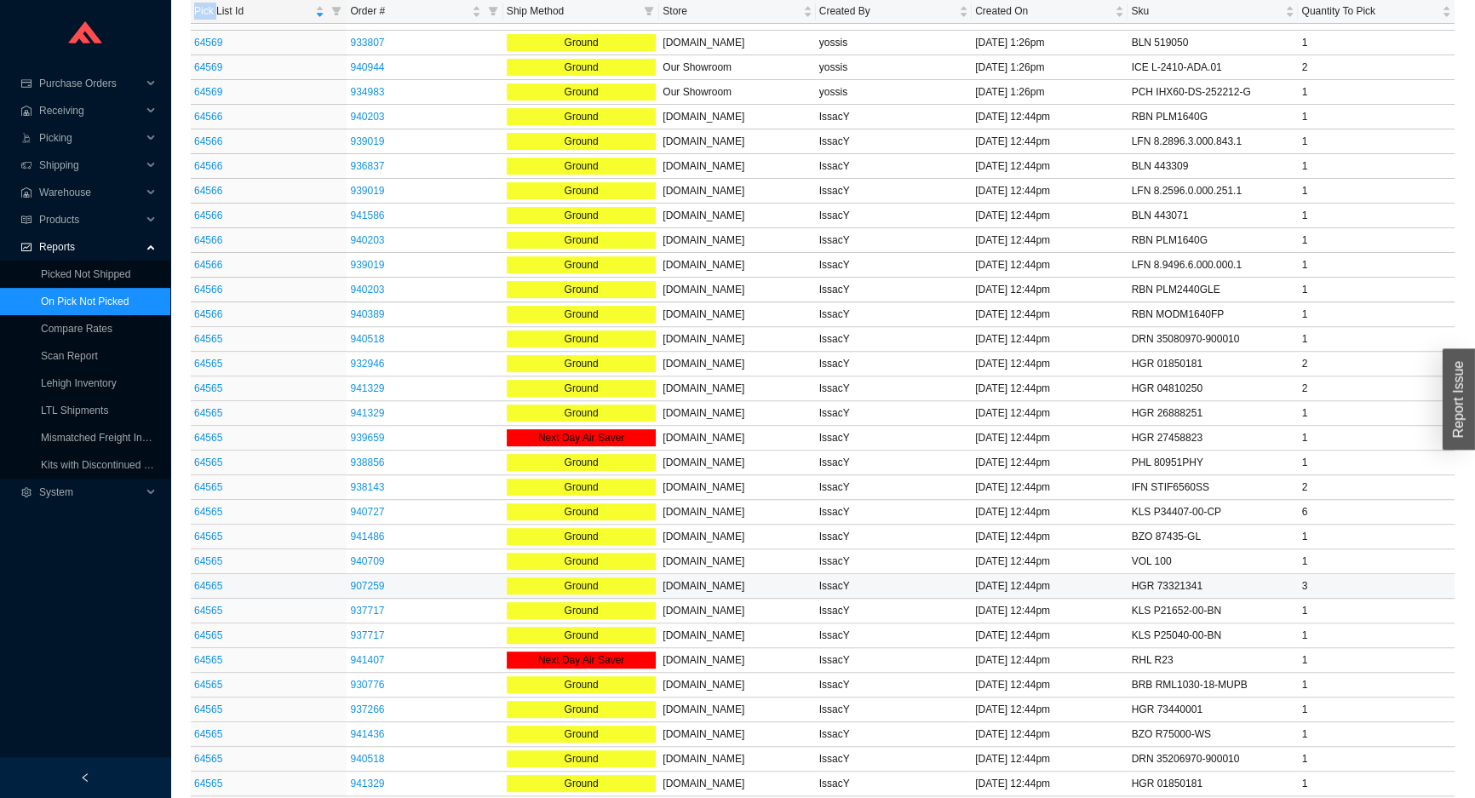
scroll to position [851, 0]
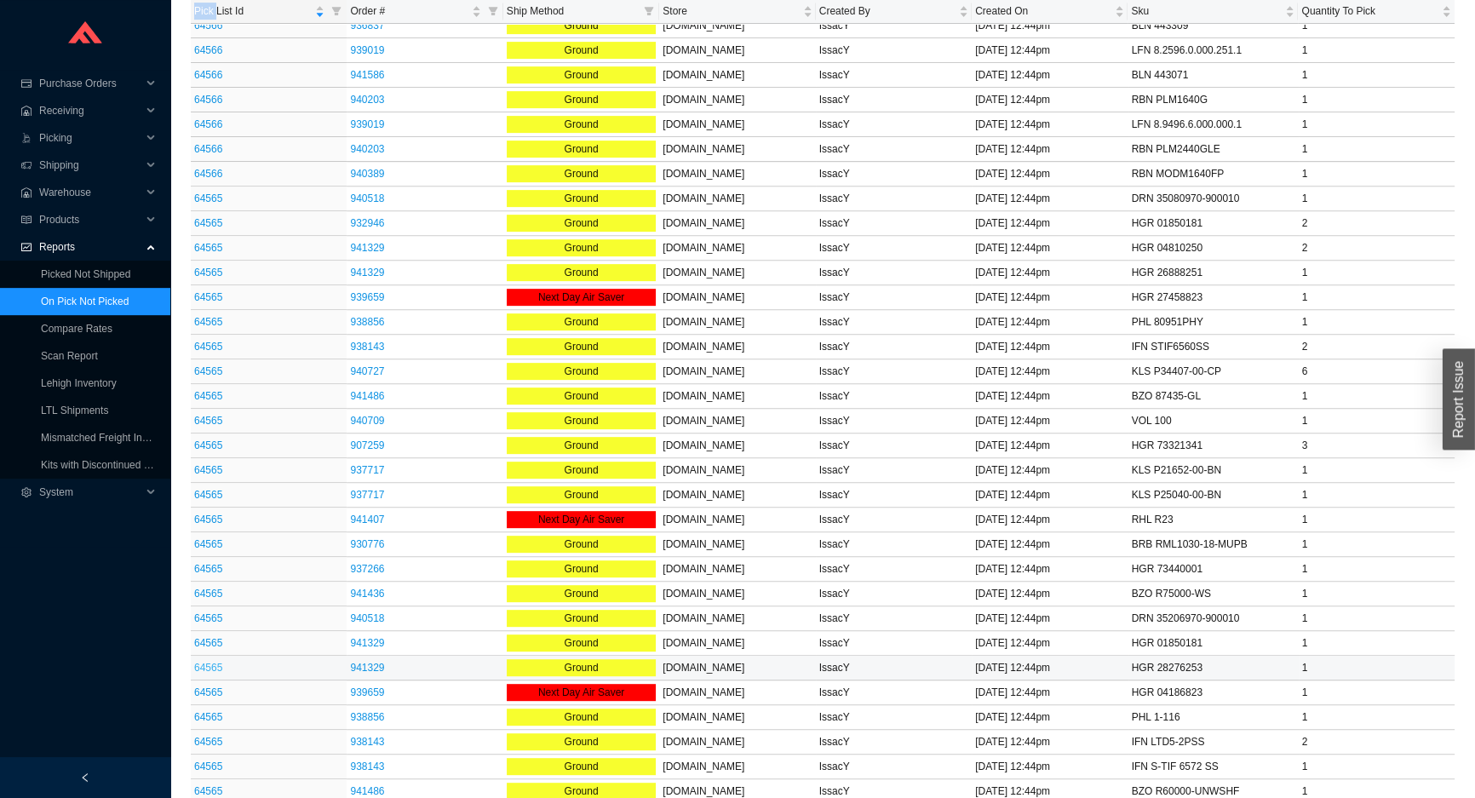
click at [213, 662] on link "64565" at bounding box center [208, 668] width 28 height 12
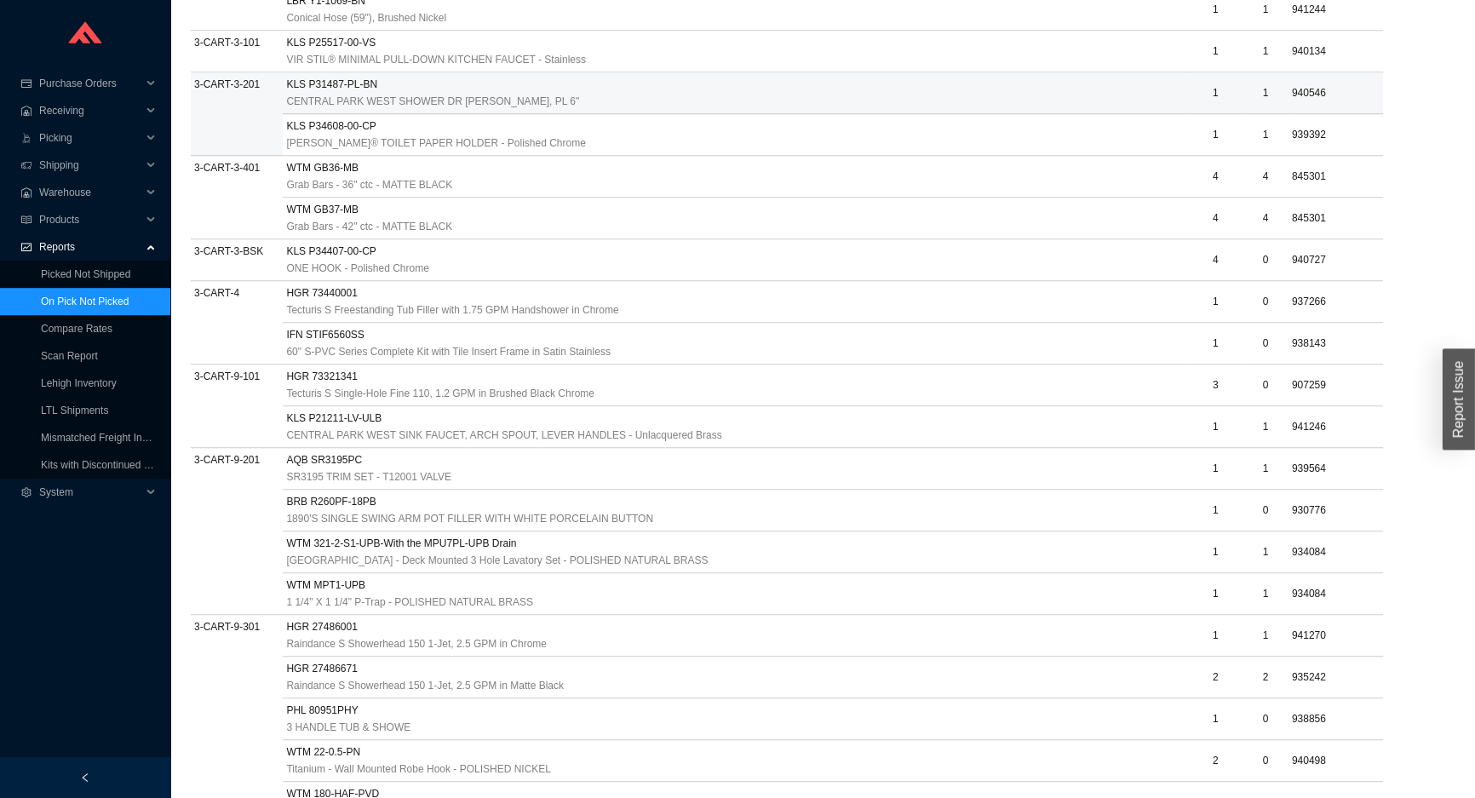
scroll to position [1161, 0]
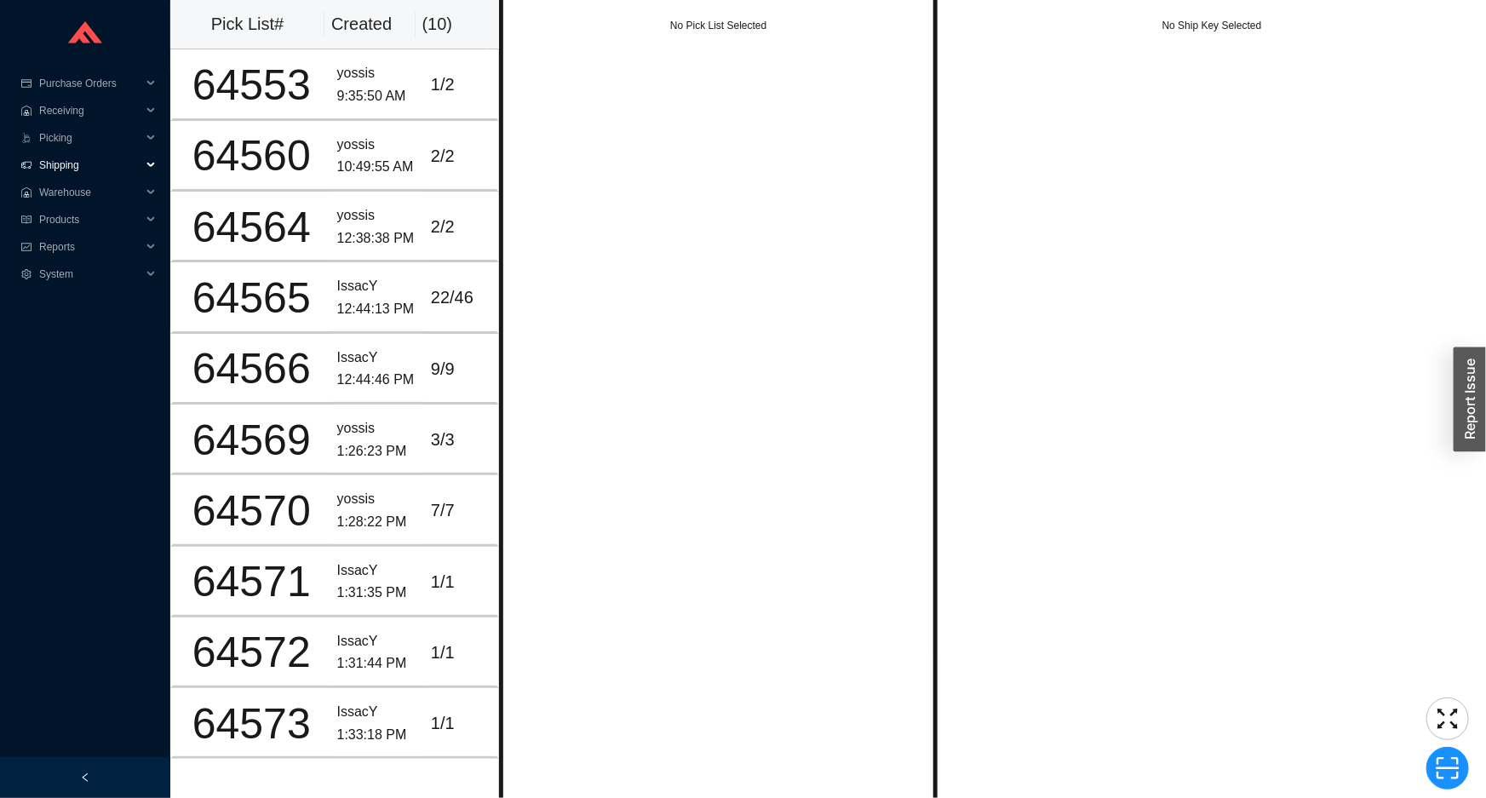
click at [117, 163] on span "Shipping" at bounding box center [90, 165] width 102 height 27
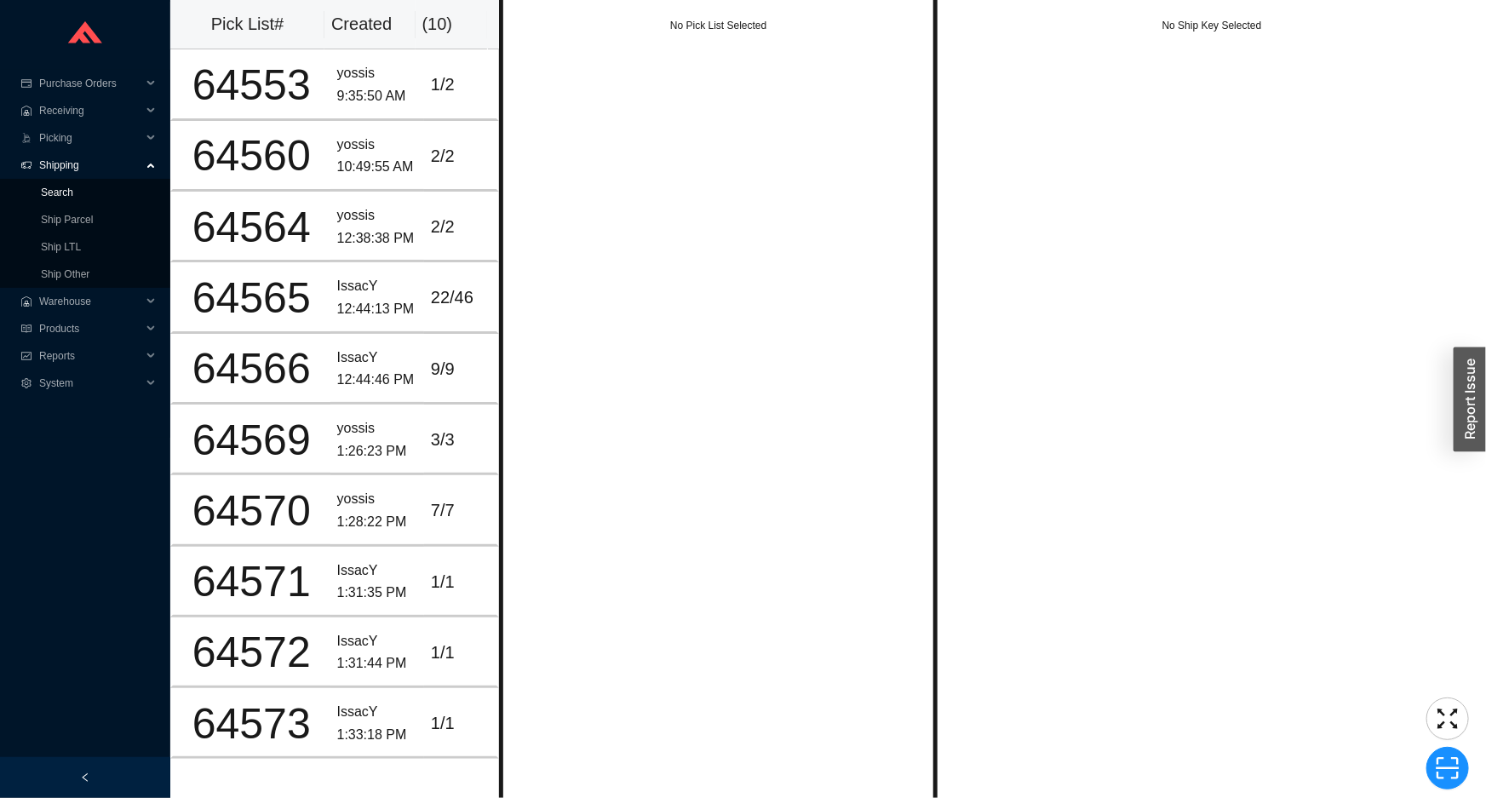
click at [73, 186] on link "Search" at bounding box center [57, 192] width 32 height 12
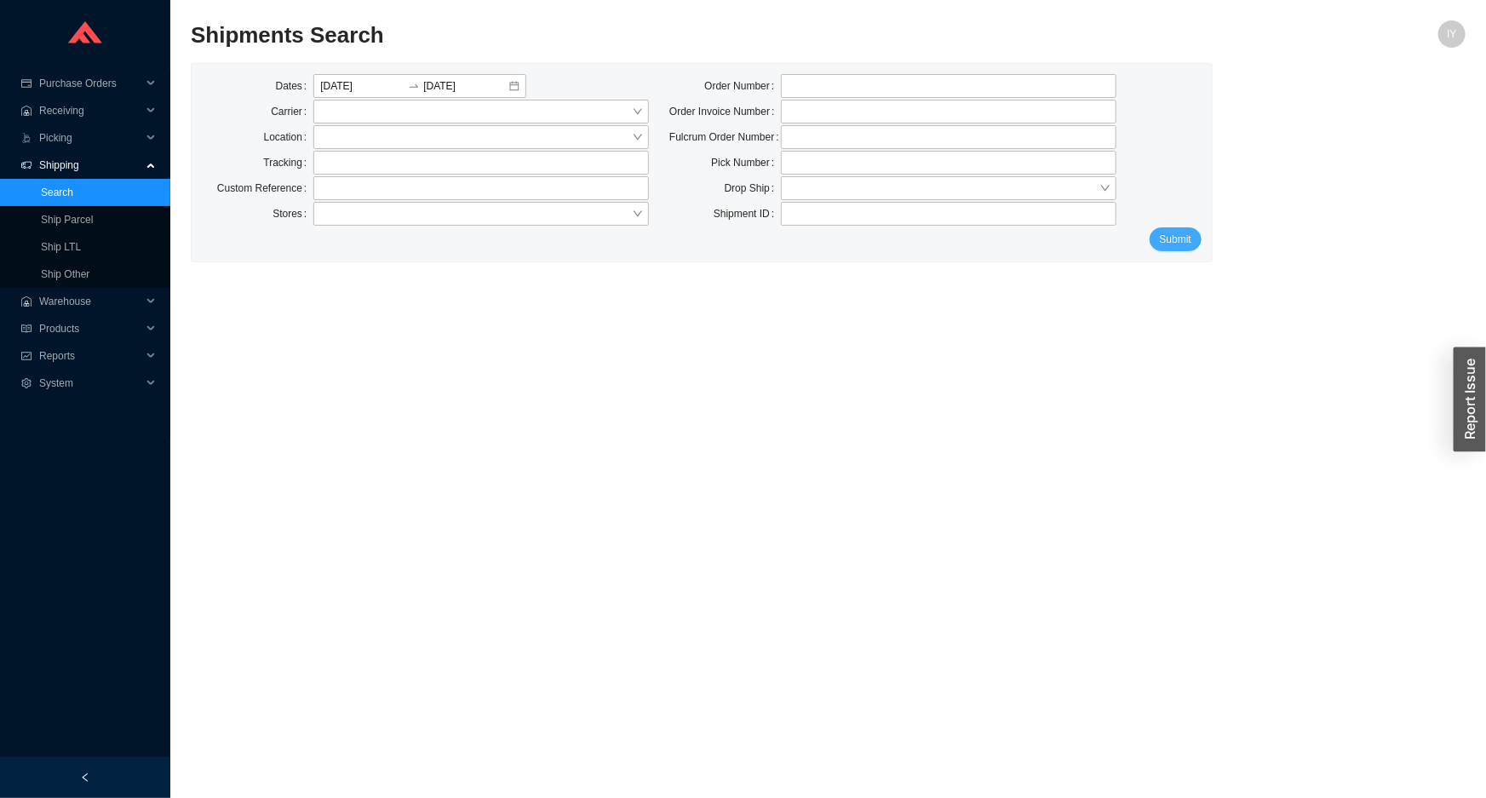
click at [1158, 238] on button "Submit" at bounding box center [1175, 239] width 52 height 24
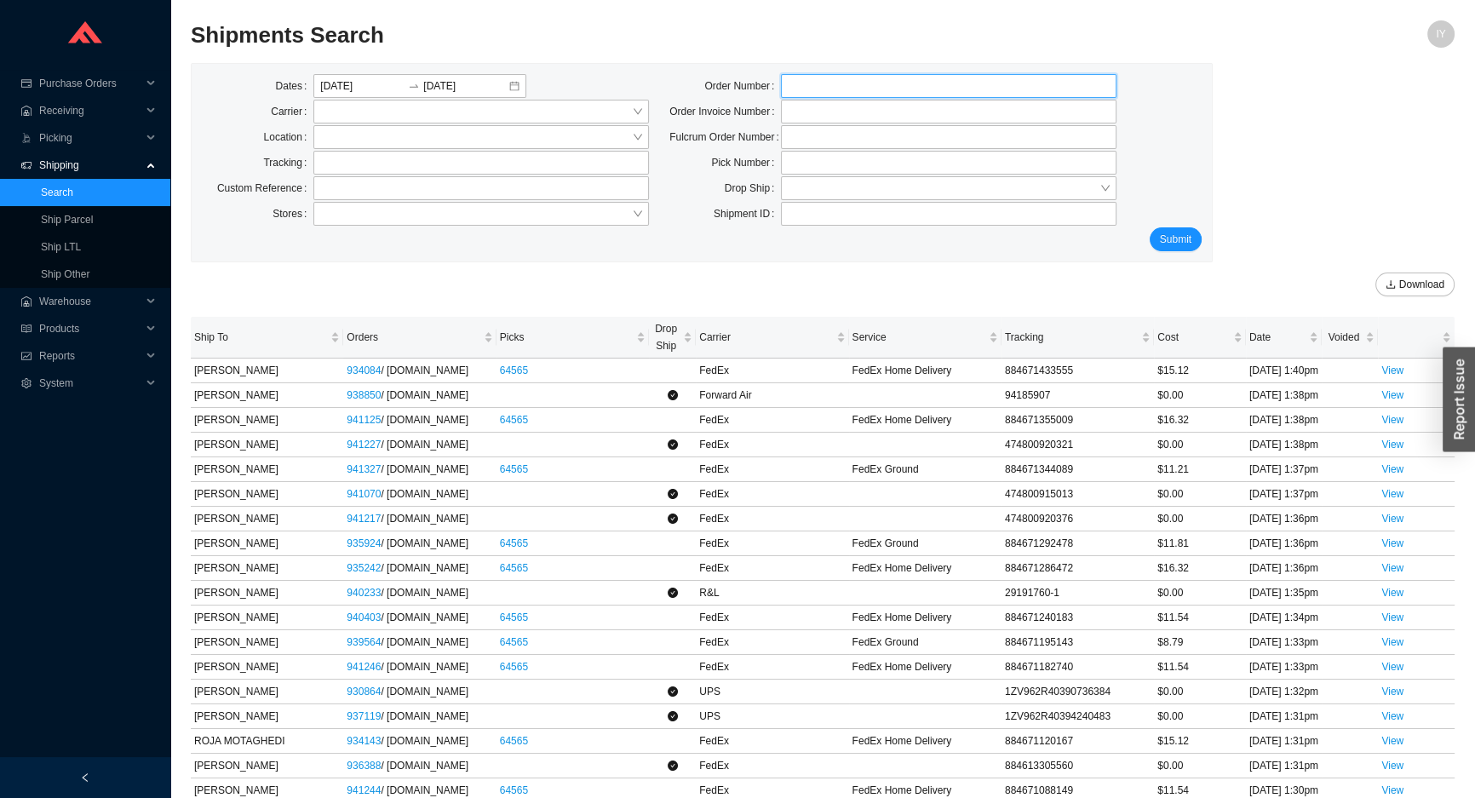
click at [876, 85] on input "tel" at bounding box center [948, 86] width 335 height 24
type input "902211"
click button "Submit" at bounding box center [1175, 239] width 52 height 24
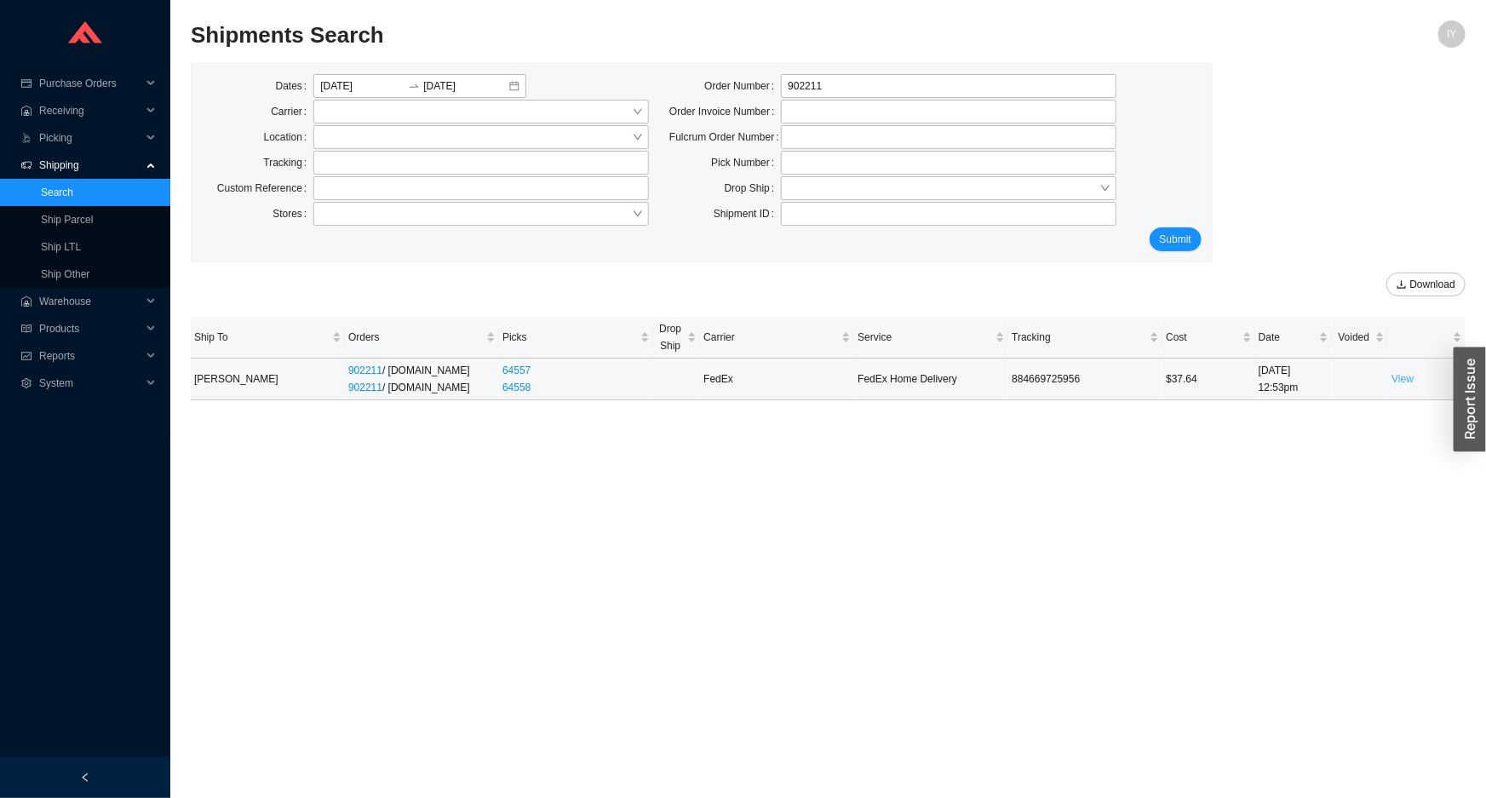
click at [1410, 374] on link "View" at bounding box center [1402, 379] width 22 height 12
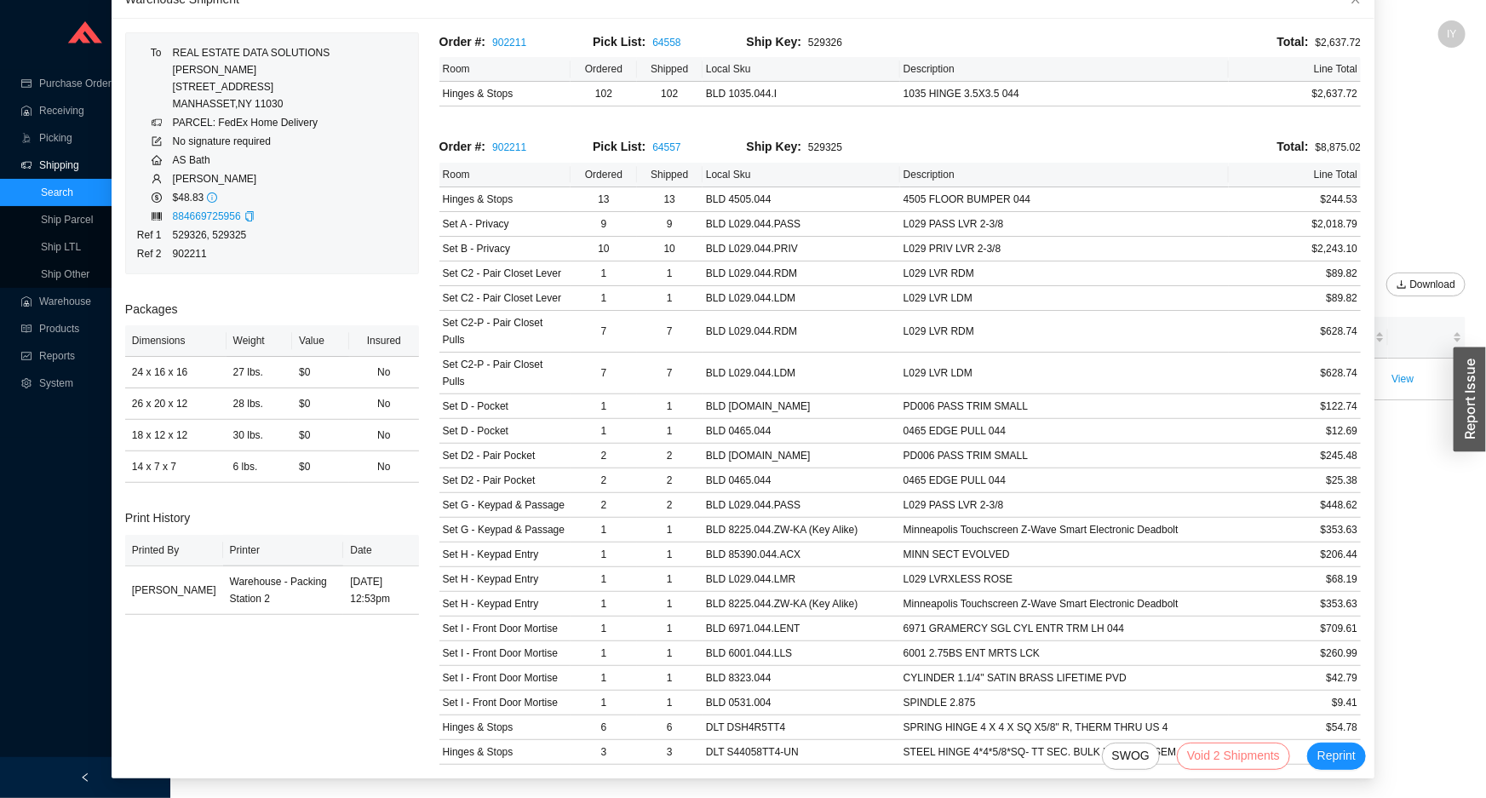
click at [1211, 751] on span "Void 2 Shipments" at bounding box center [1233, 756] width 93 height 20
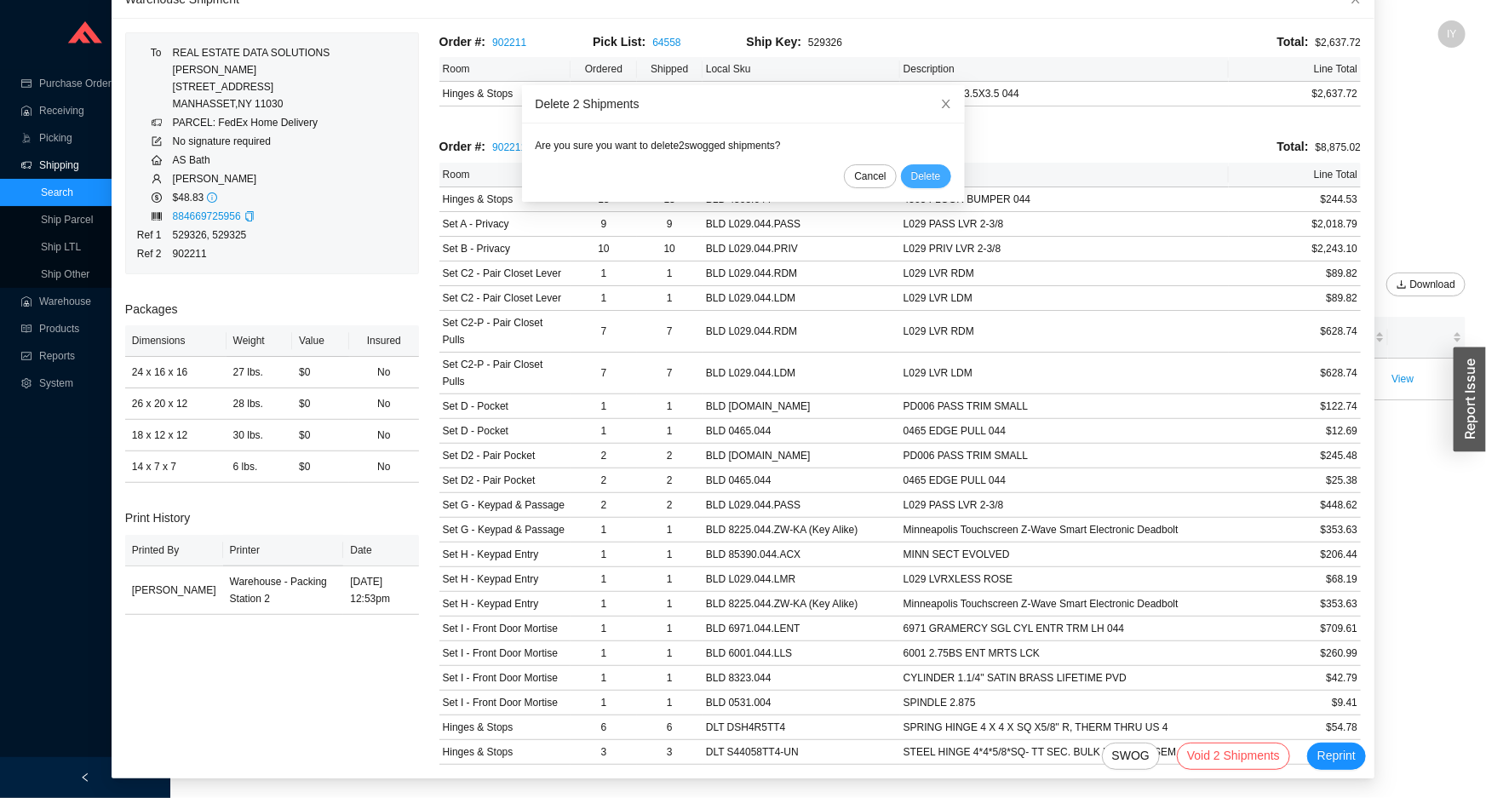
click at [912, 176] on span "Delete" at bounding box center [926, 176] width 30 height 17
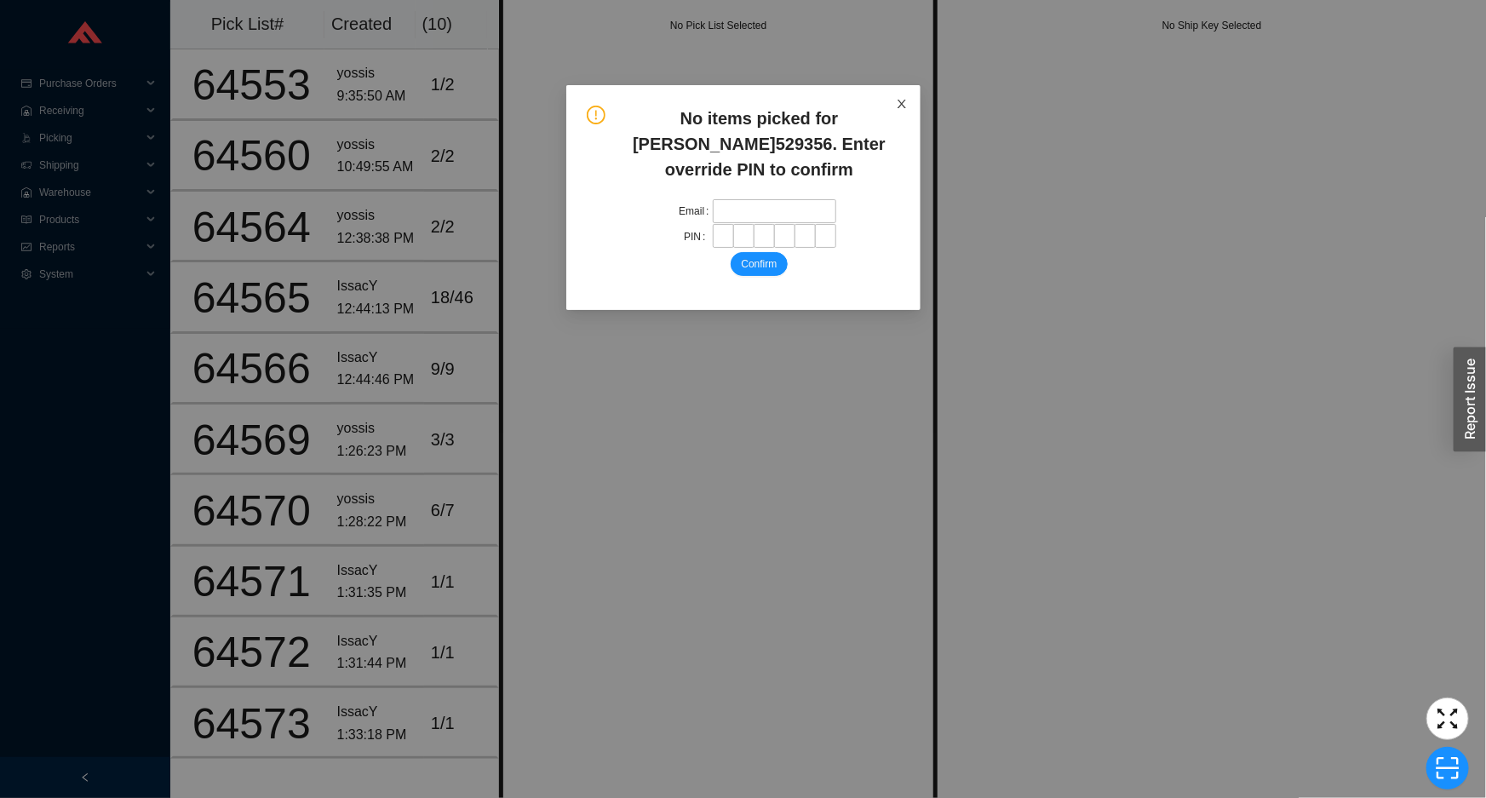
click at [896, 100] on icon "close" at bounding box center [902, 104] width 12 height 12
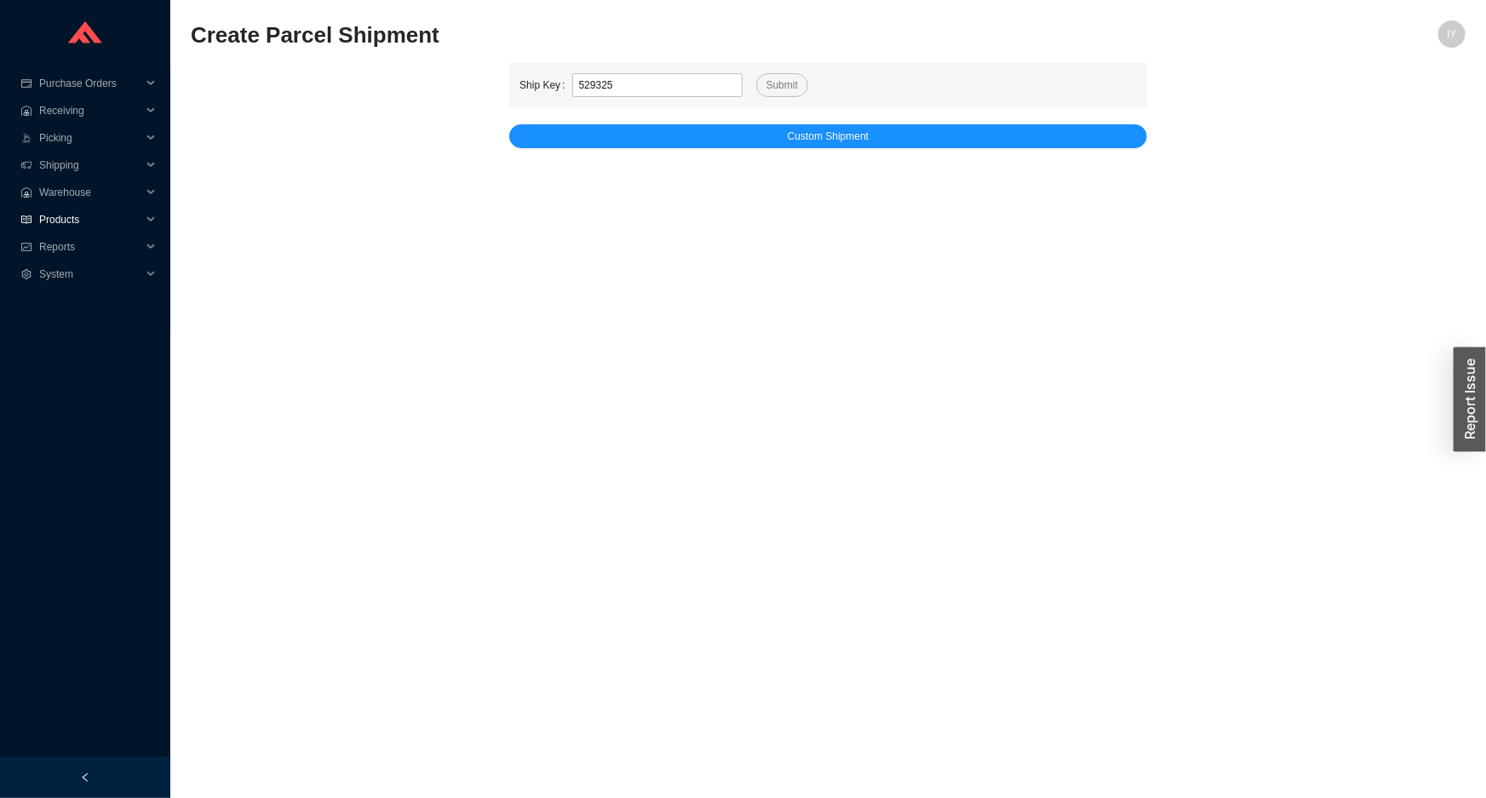
type input "529325"
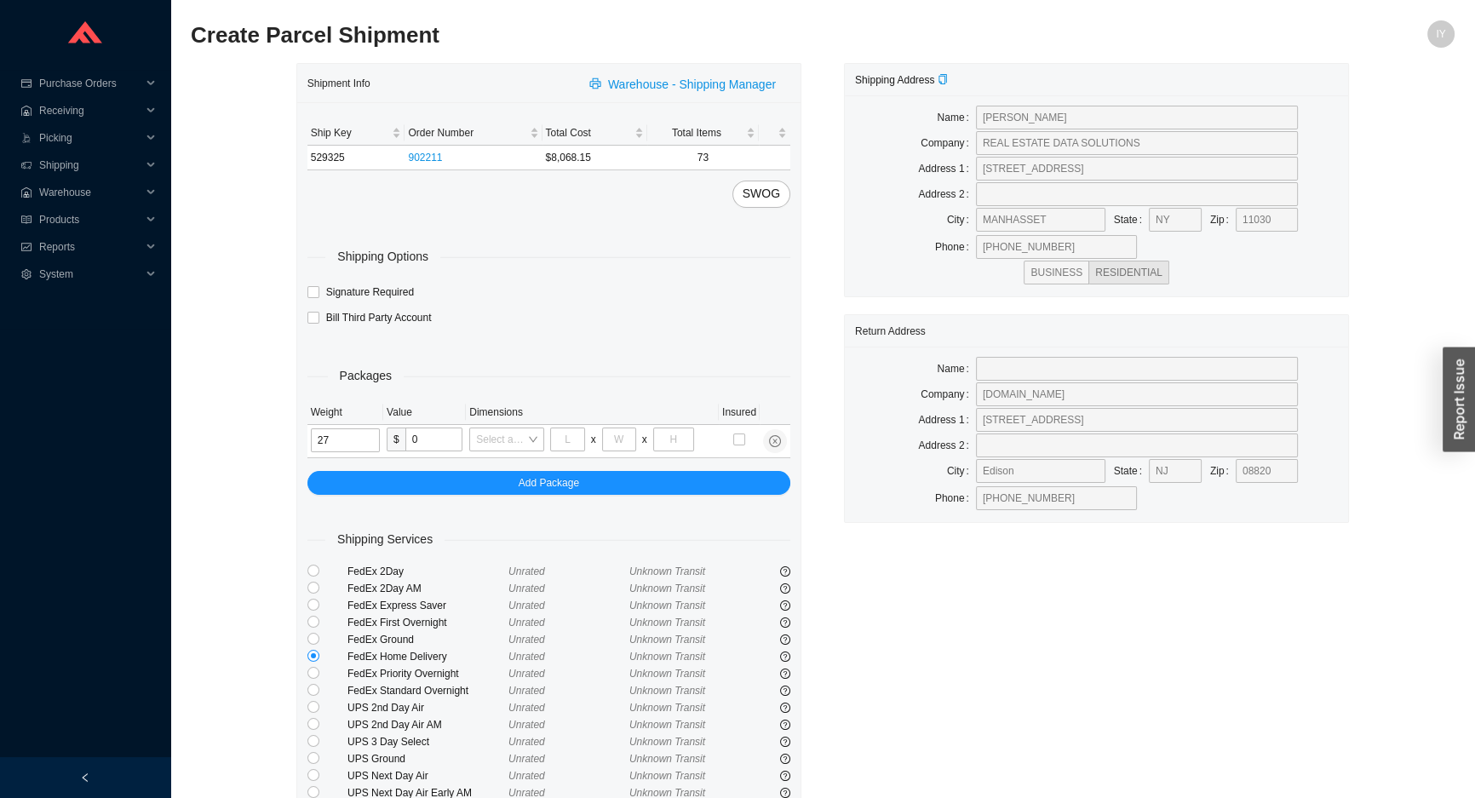
type input "27"
type input "24"
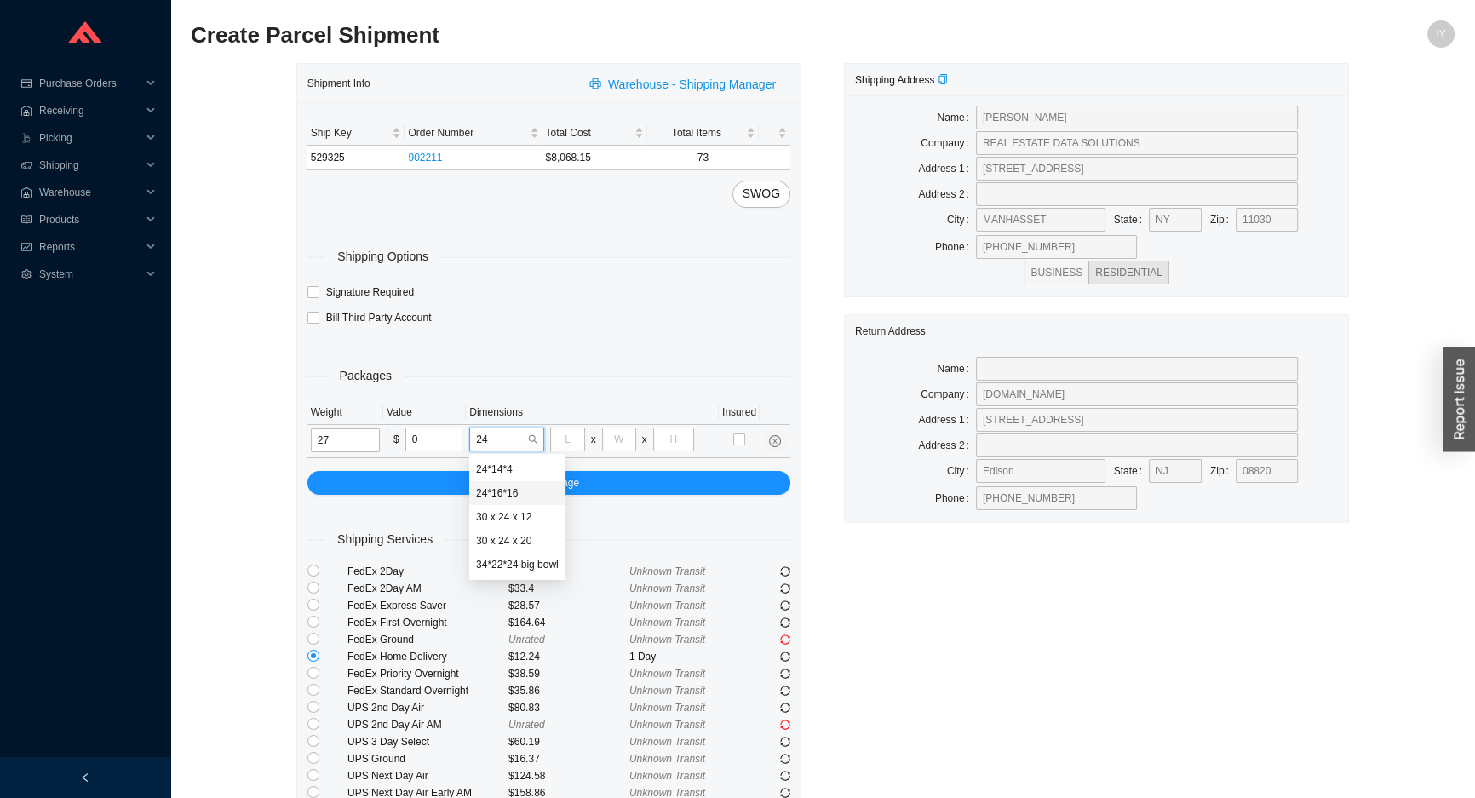
click at [544, 486] on div "24*16*16" at bounding box center [517, 492] width 83 height 15
type input "24"
type input "16"
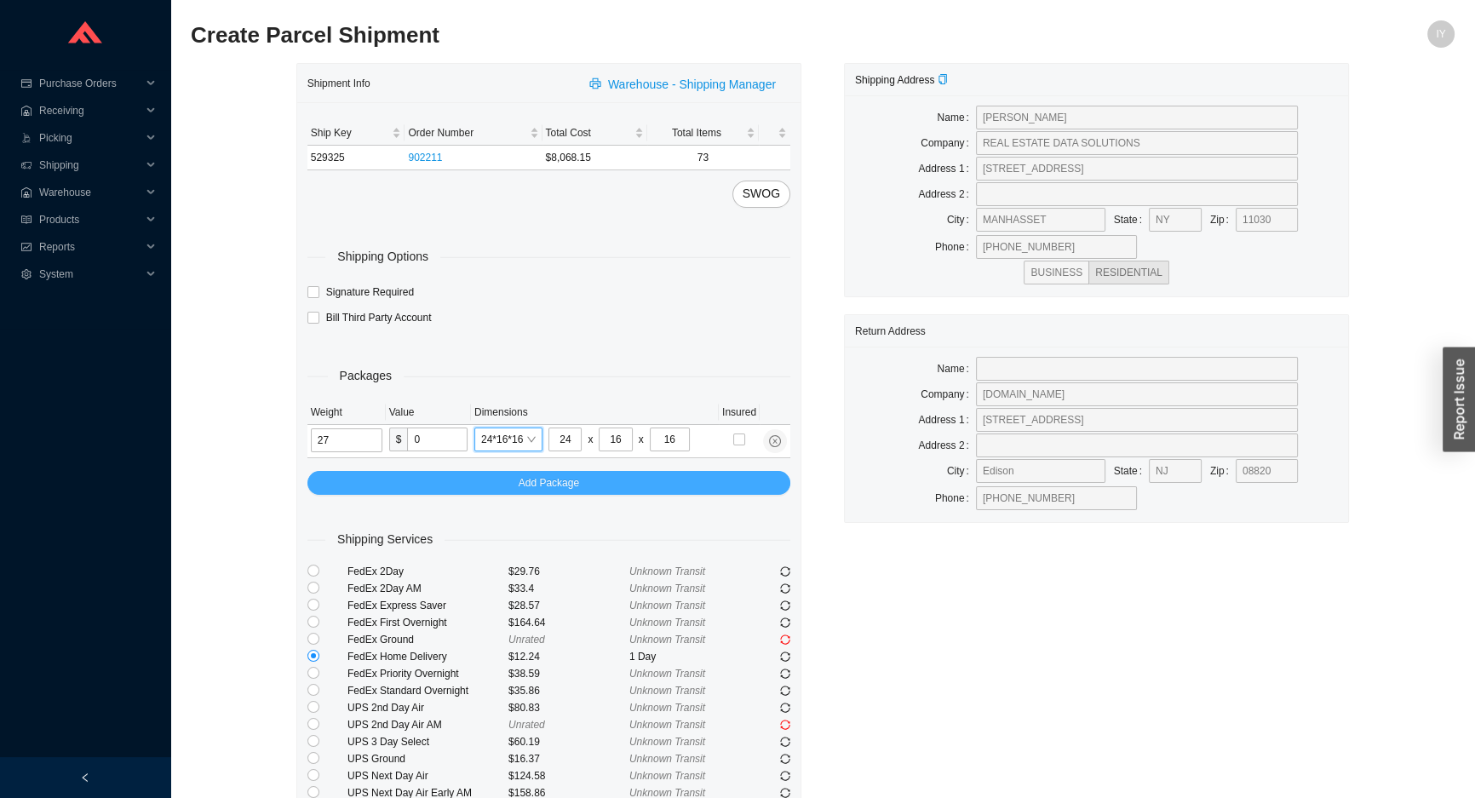
click at [544, 486] on span "Add Package" at bounding box center [549, 482] width 60 height 17
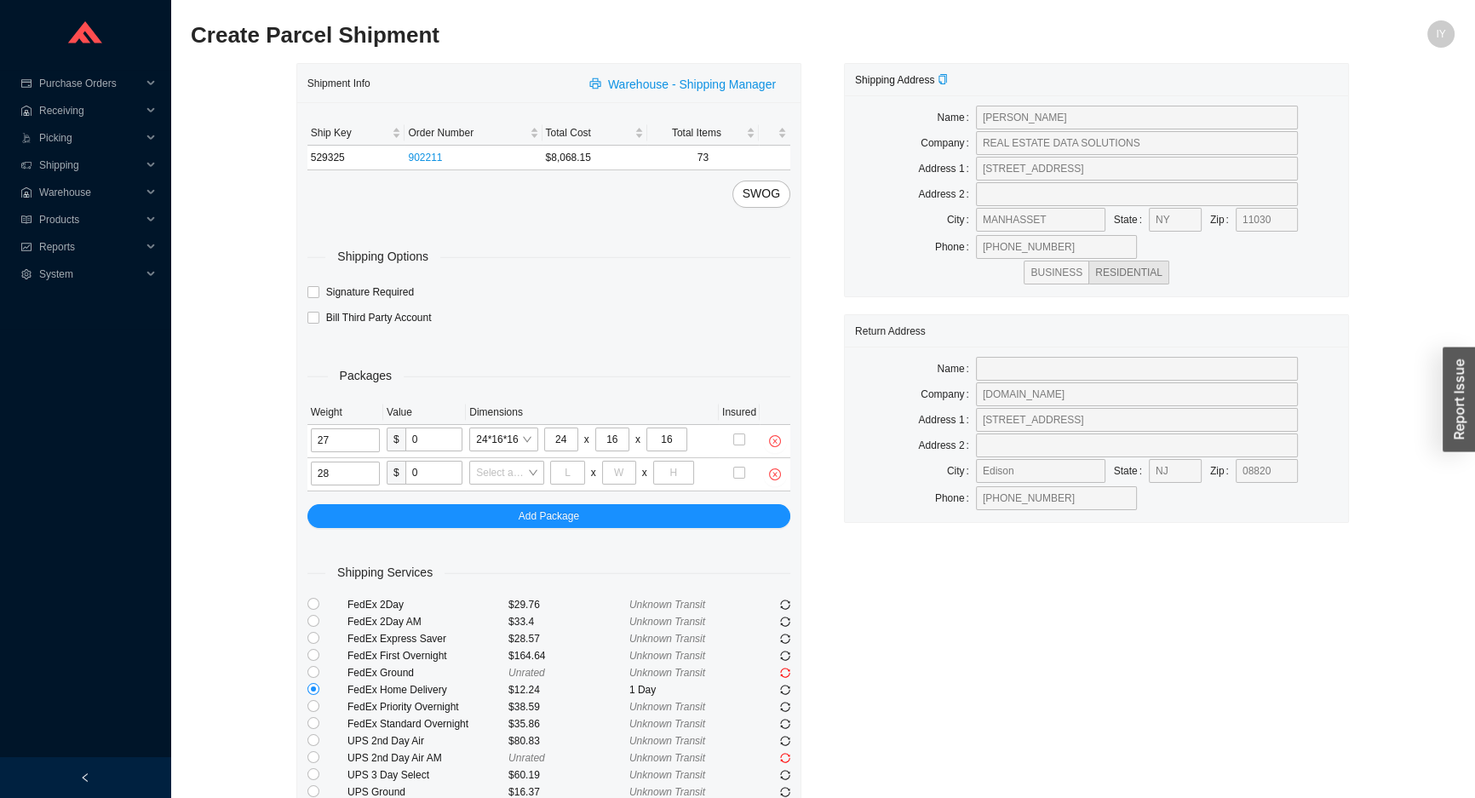
type input "28"
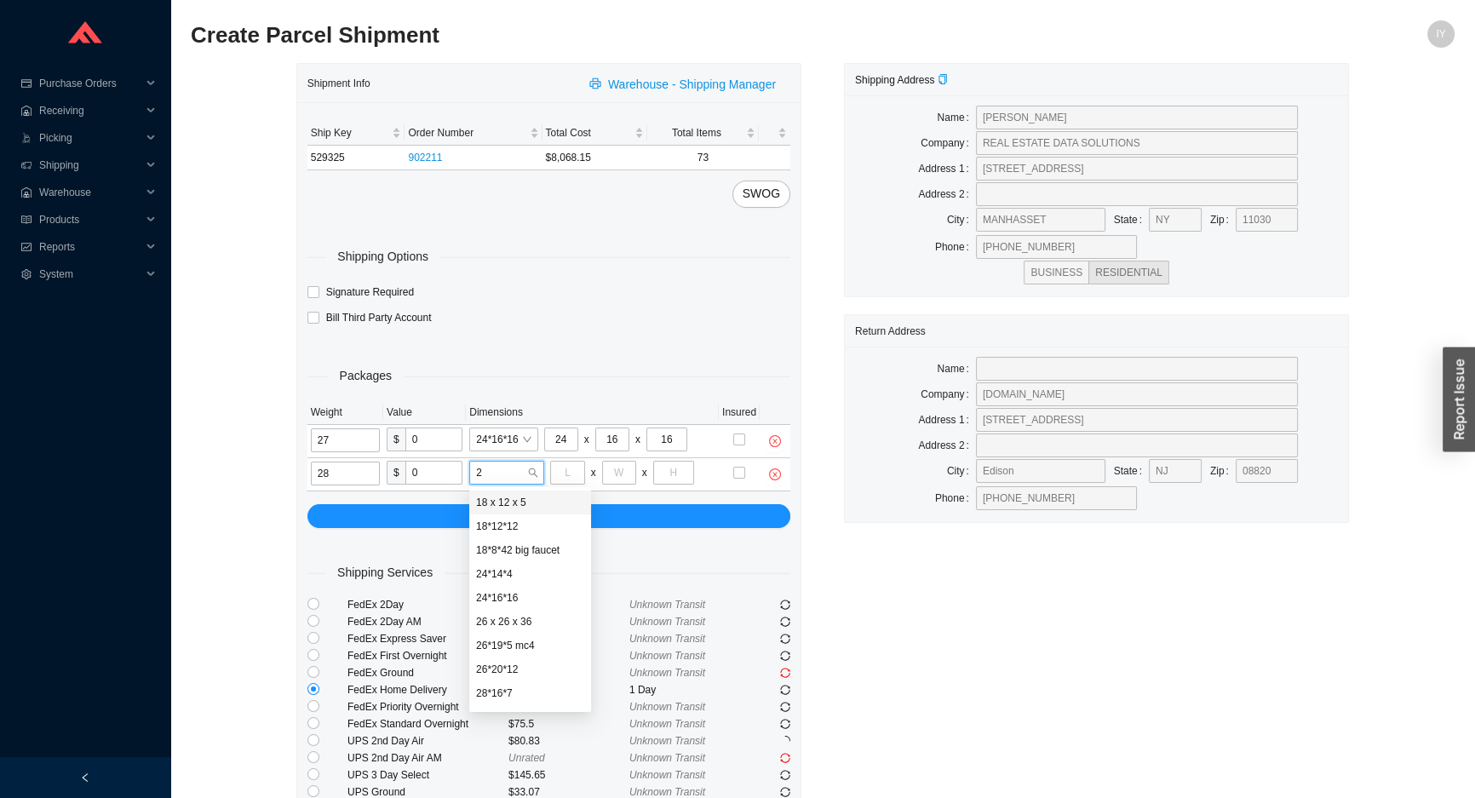
type input "26"
click at [515, 551] on div "26*20*12" at bounding box center [506, 549] width 61 height 15
type input "26"
type input "20"
type input "12"
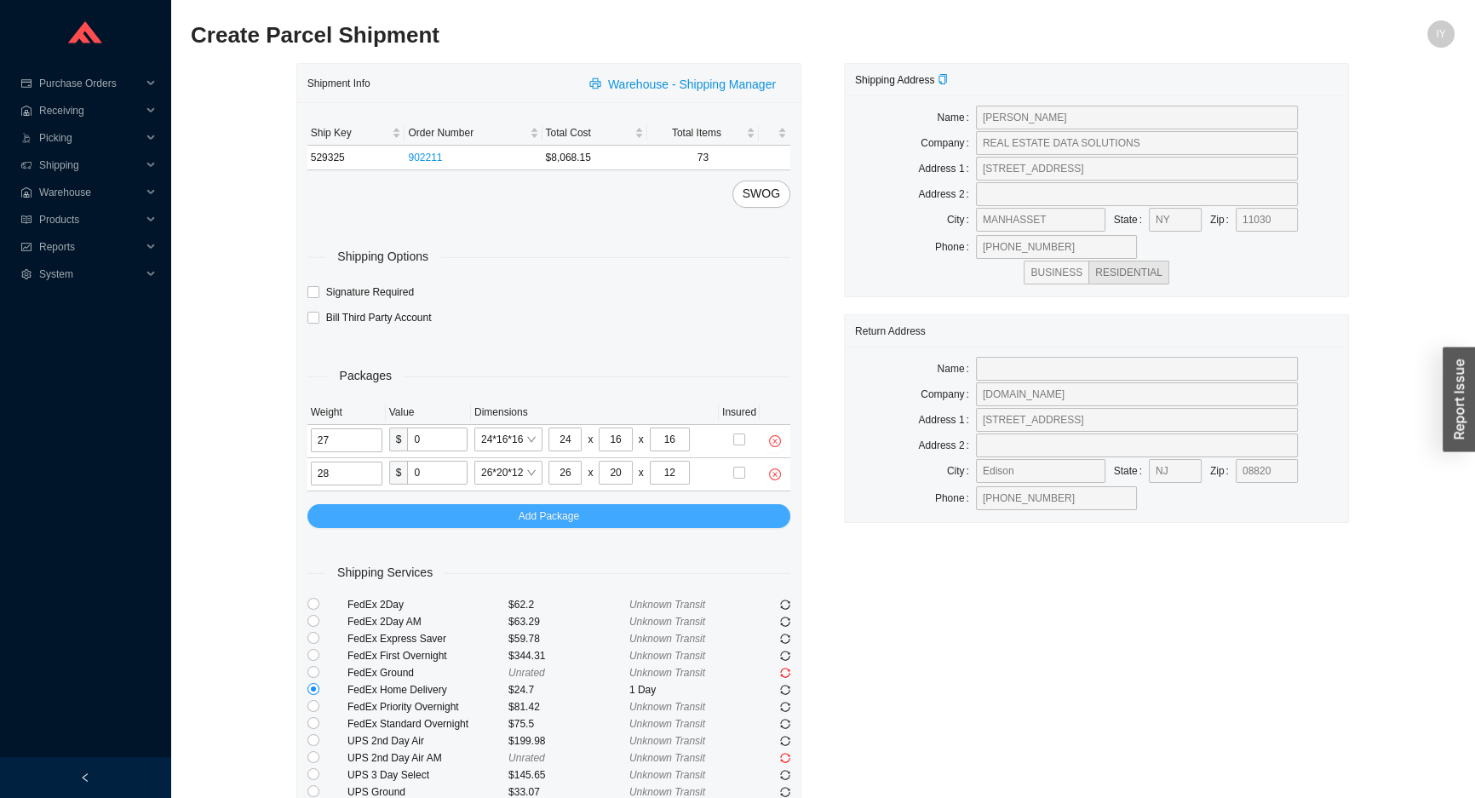
click at [428, 519] on button "Add Package" at bounding box center [548, 516] width 483 height 24
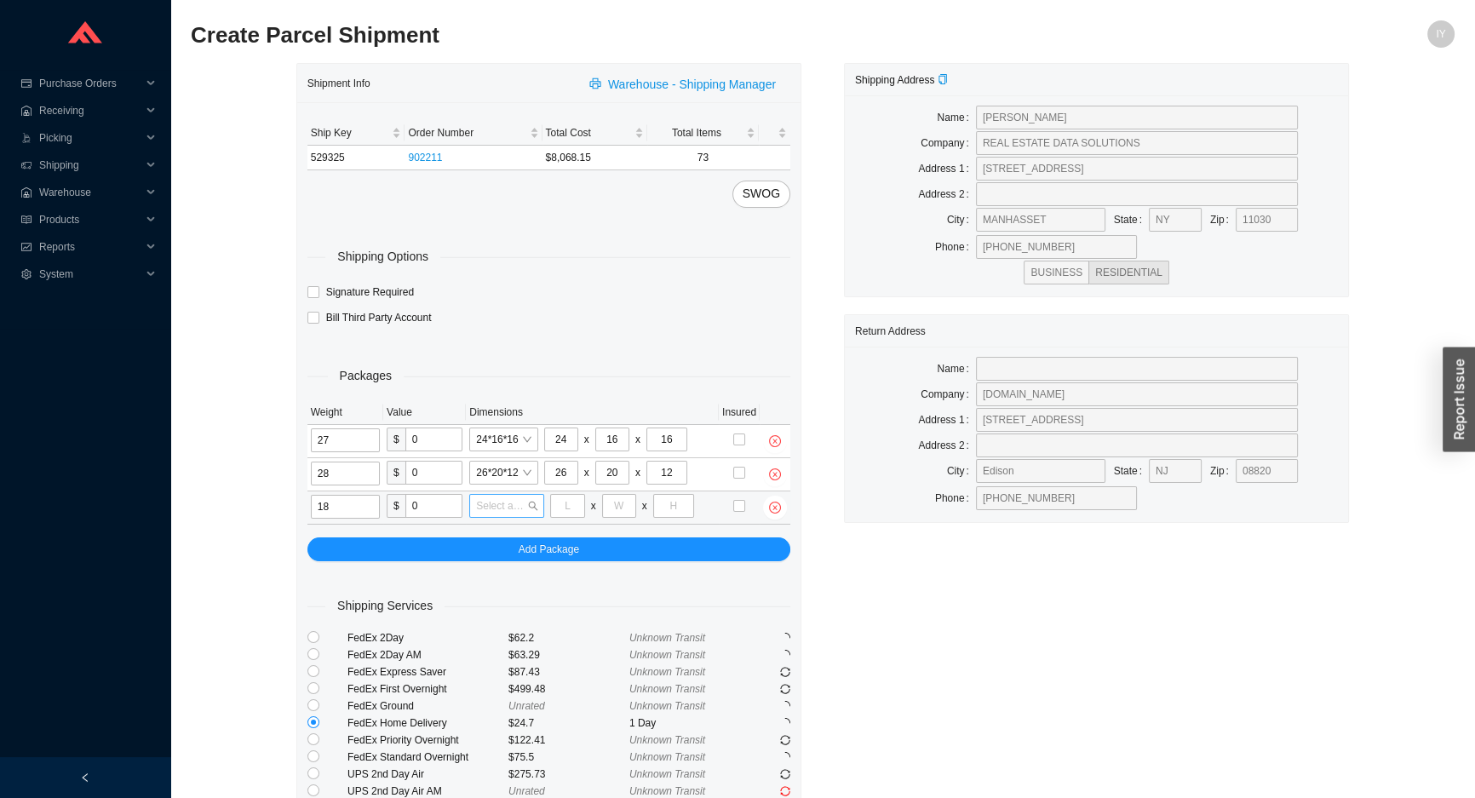
click at [481, 509] on input "search" at bounding box center [501, 506] width 51 height 22
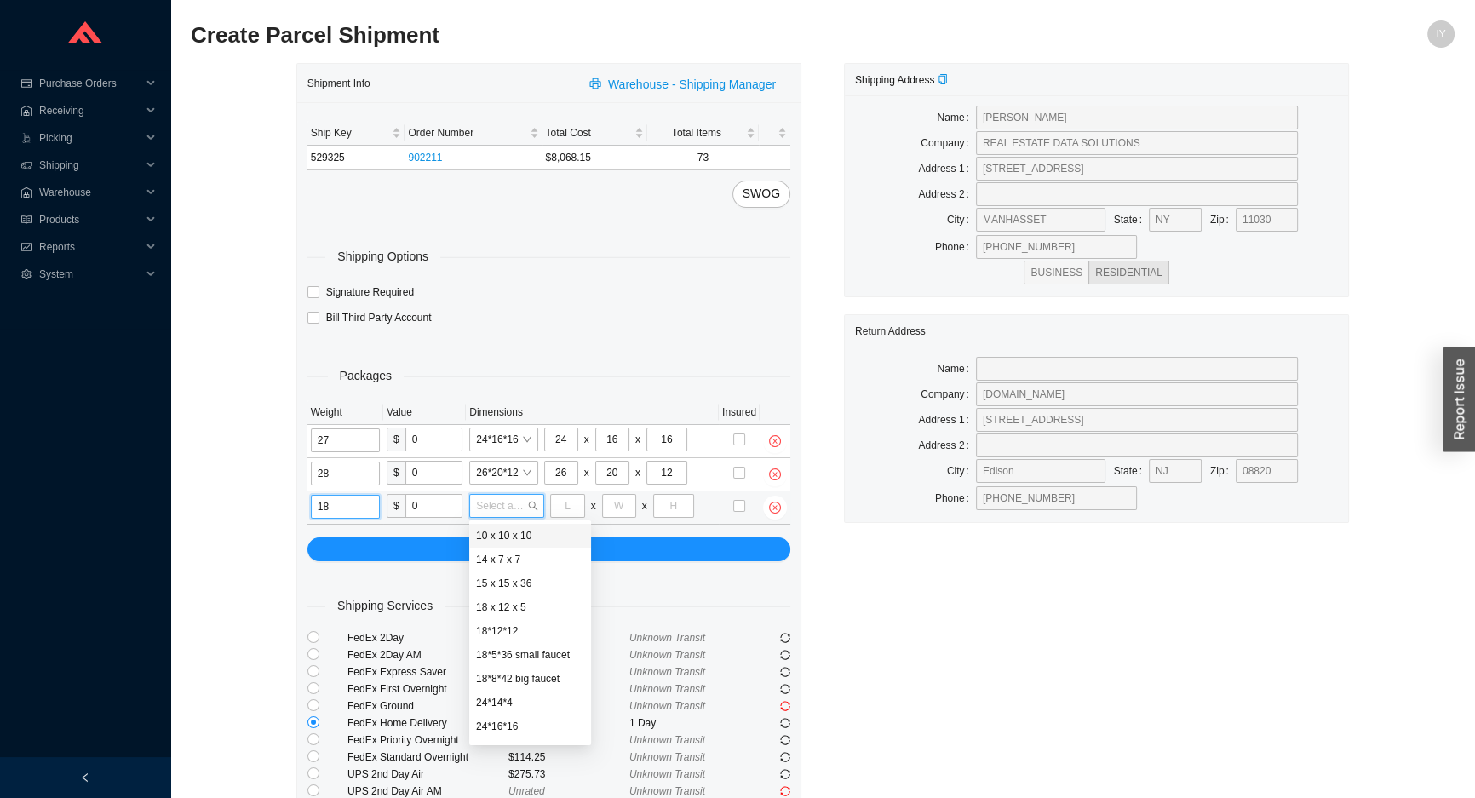
click at [350, 515] on input "18" at bounding box center [345, 507] width 69 height 24
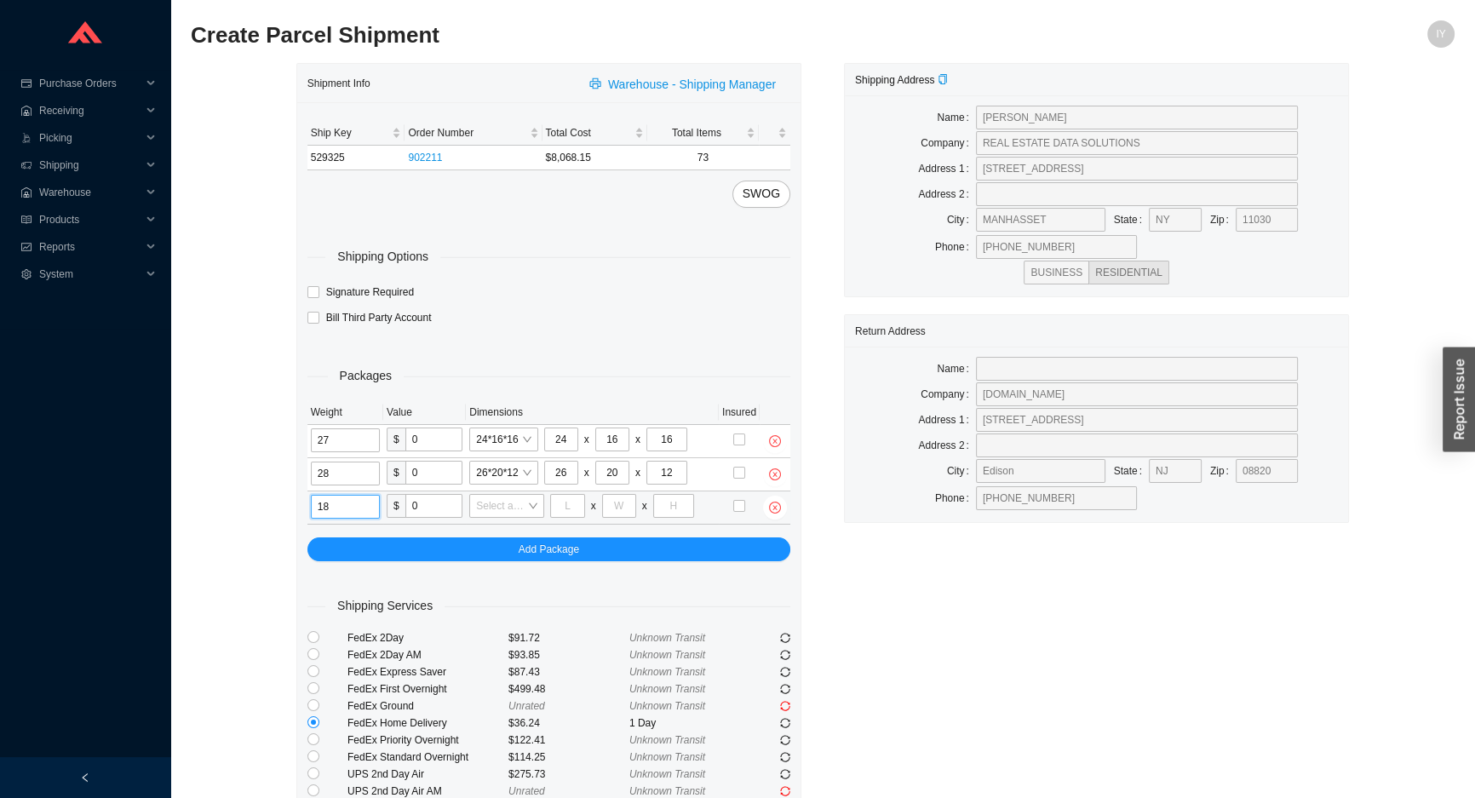
type input "1"
type input "30"
click at [512, 504] on input "search" at bounding box center [501, 506] width 51 height 22
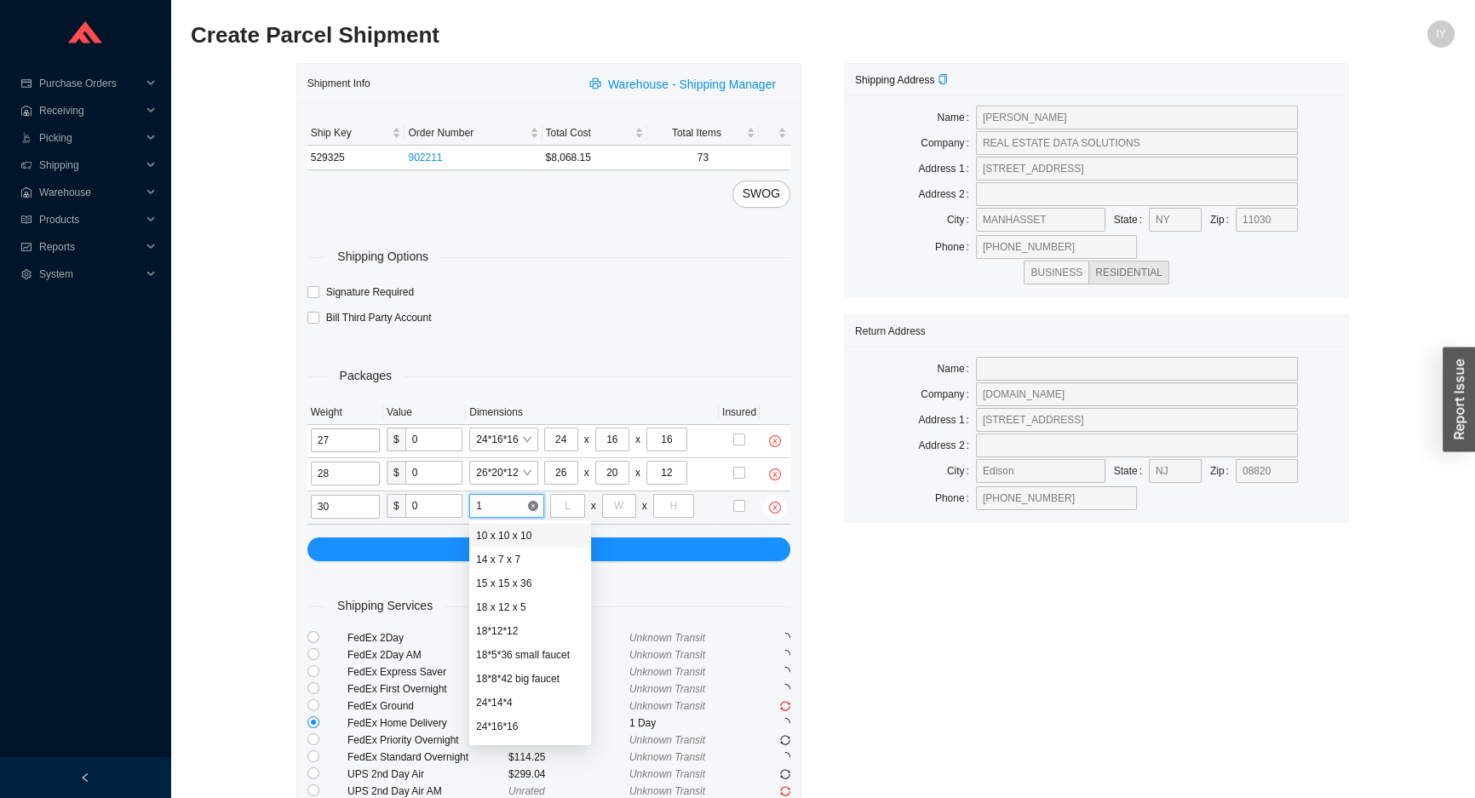
type input "18"
click at [518, 563] on div "18*12*12" at bounding box center [523, 559] width 94 height 15
type input "18"
type input "12"
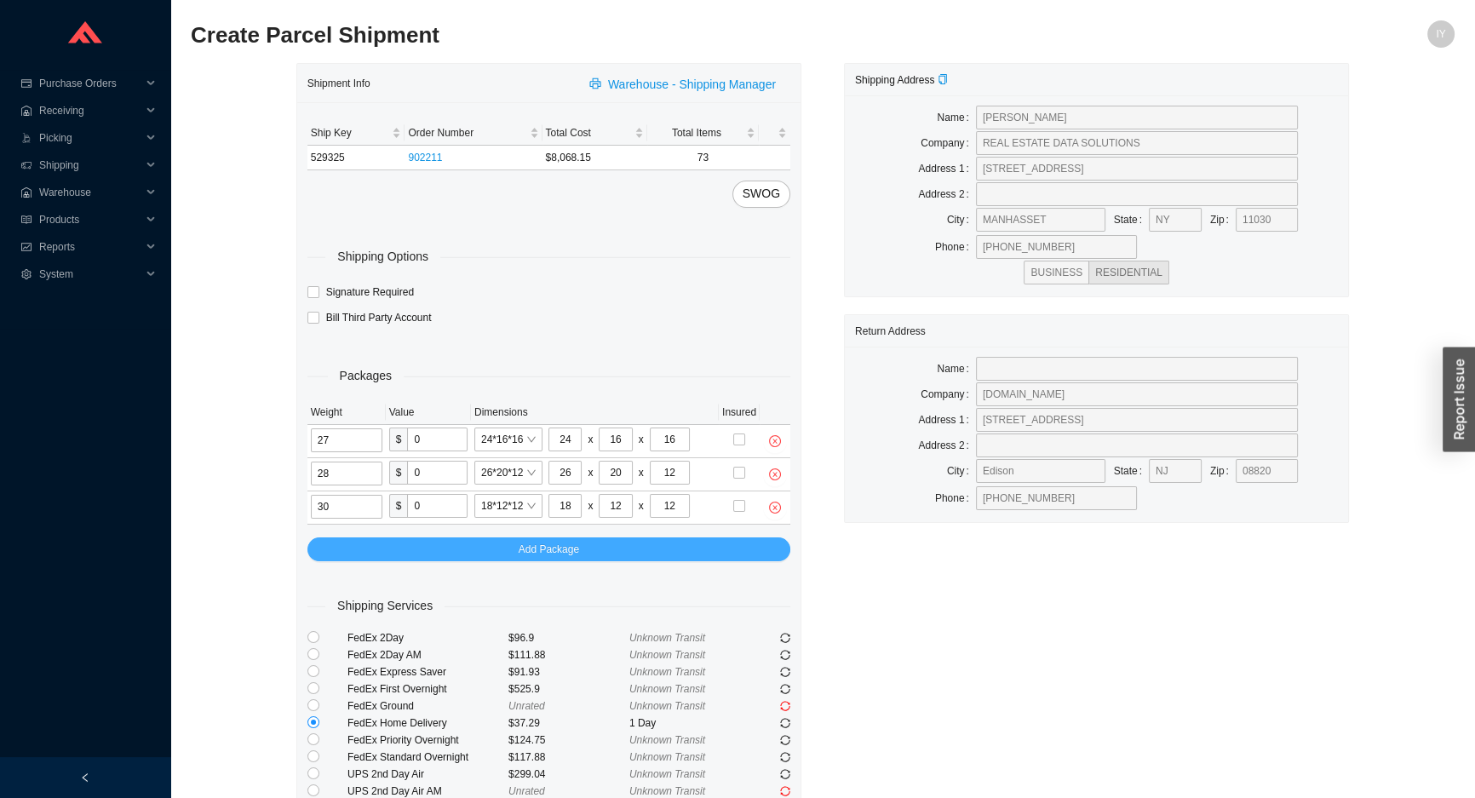
click at [516, 555] on button "Add Package" at bounding box center [548, 549] width 483 height 24
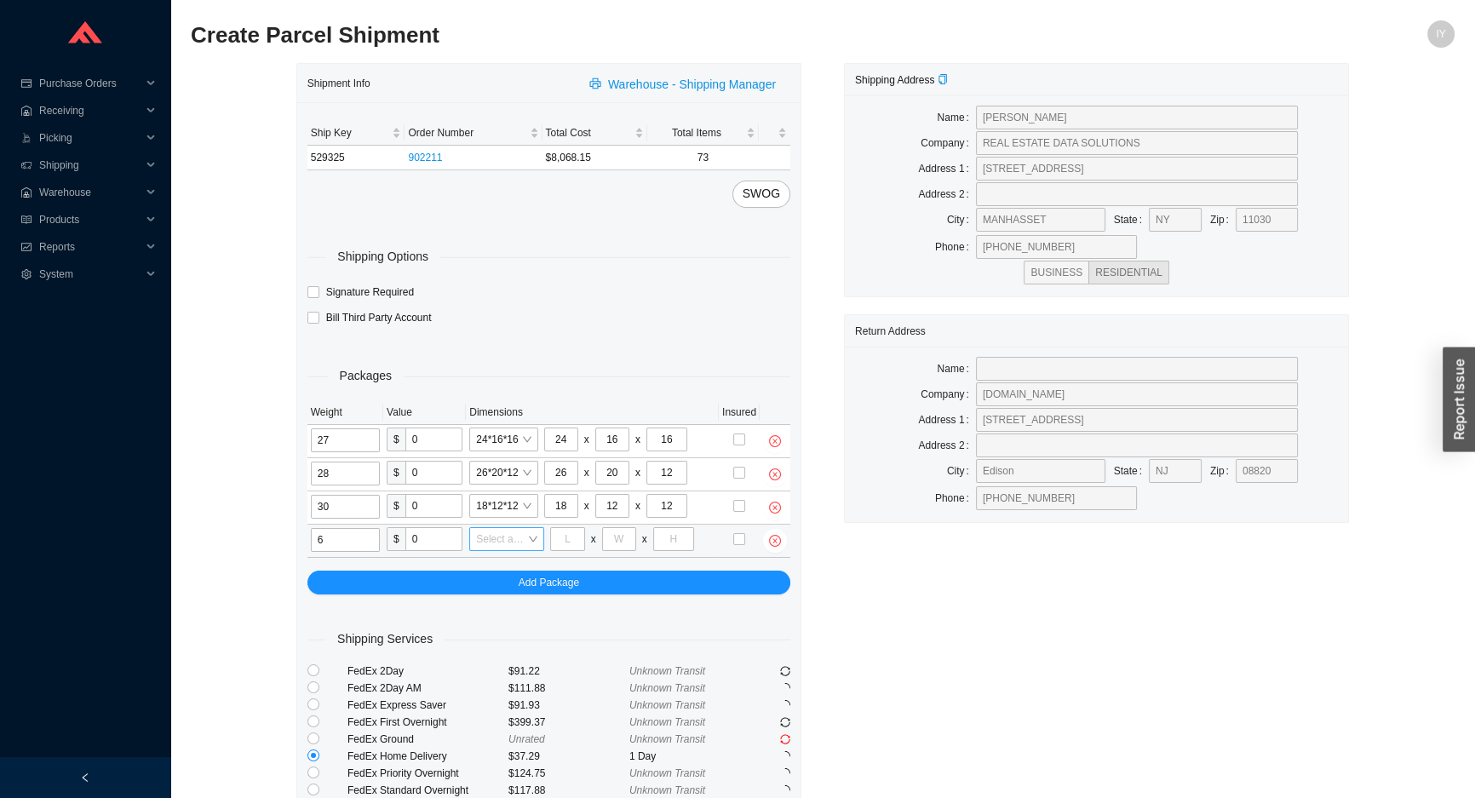
type input "6"
click at [497, 532] on input "search" at bounding box center [501, 539] width 51 height 22
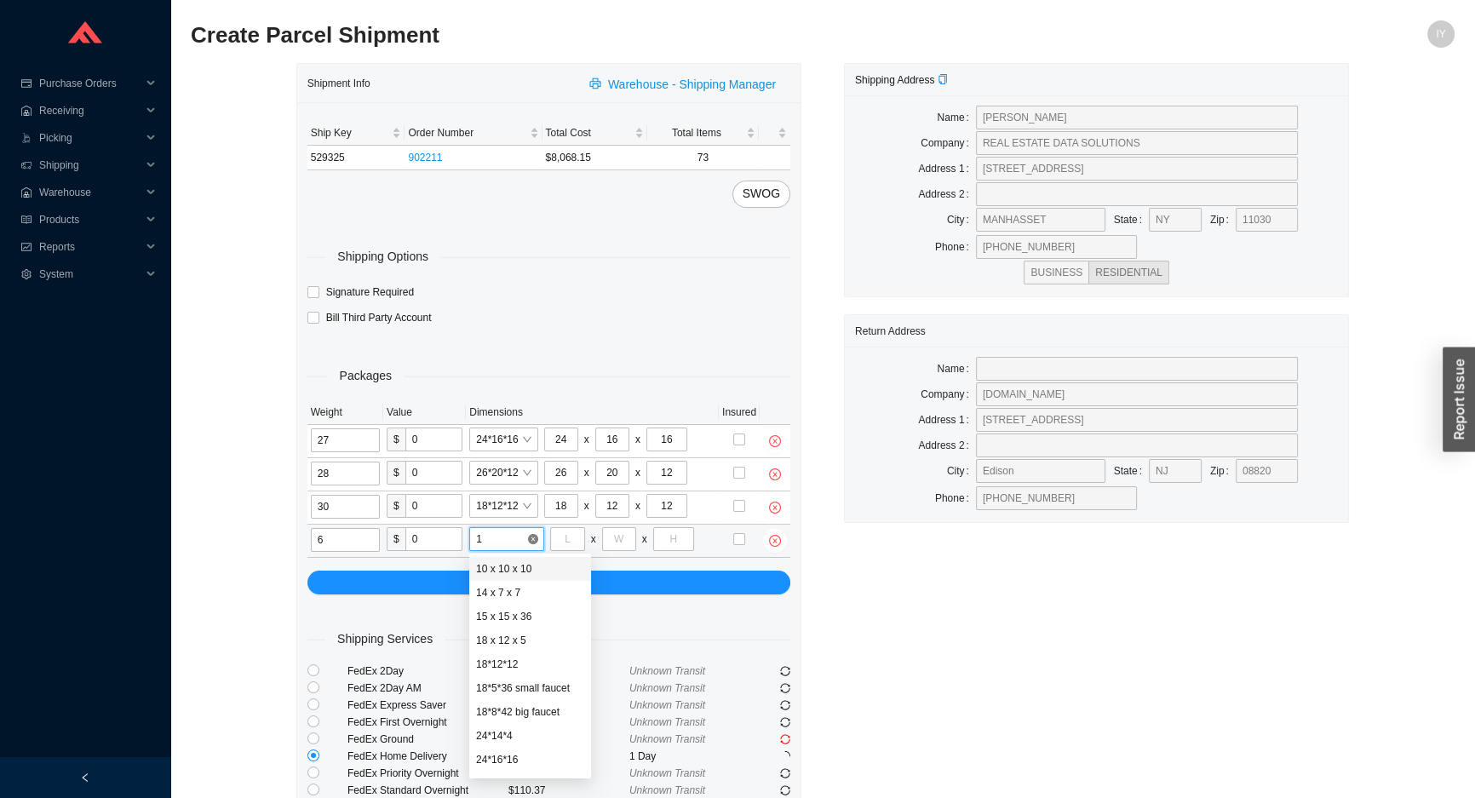
type input "14"
click at [519, 570] on div "14 x 7 x 7" at bounding box center [506, 568] width 61 height 15
type input "14"
type input "7"
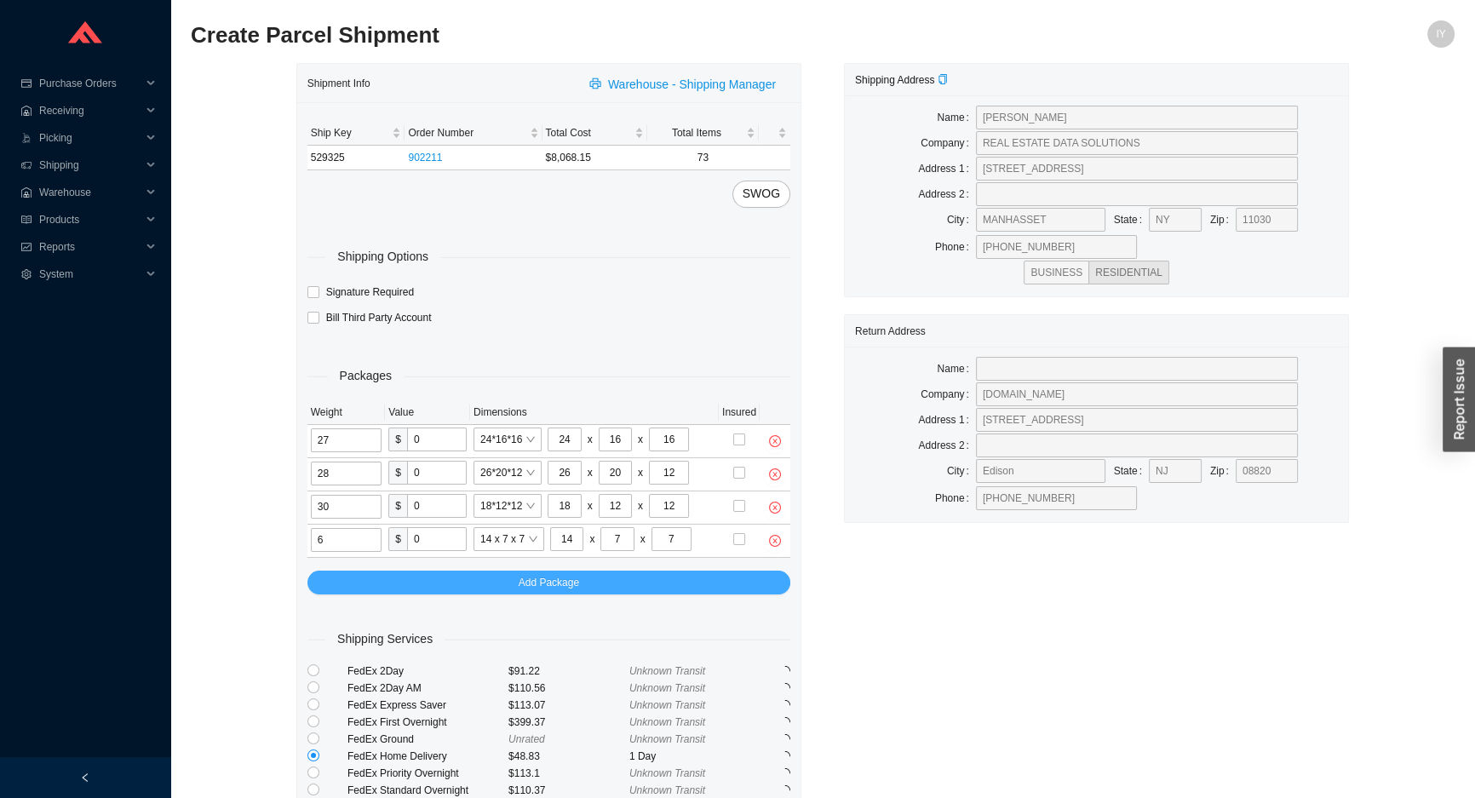
click at [519, 576] on span "Add Package" at bounding box center [549, 582] width 60 height 17
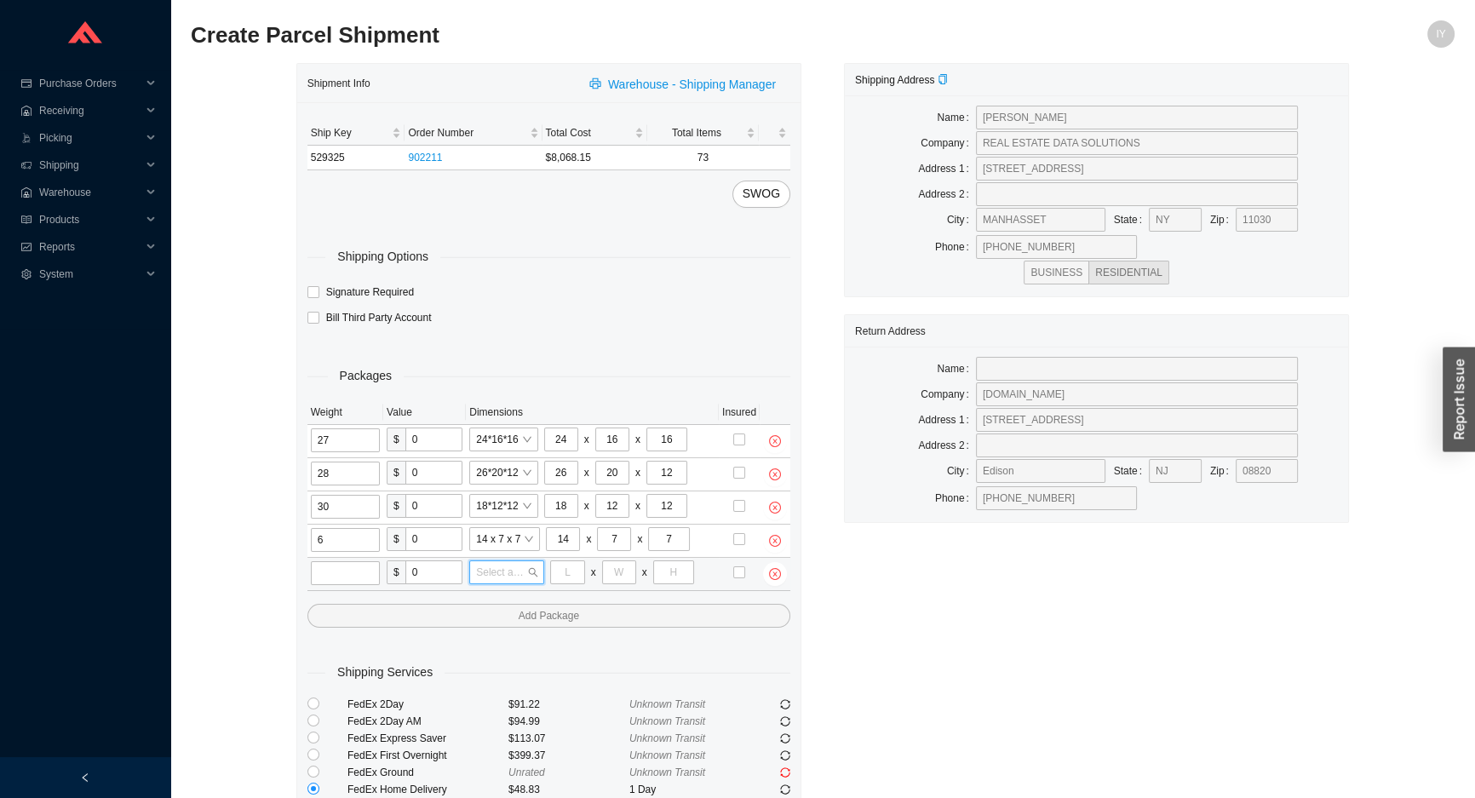
click at [524, 576] on input "search" at bounding box center [501, 572] width 51 height 22
type input "24"
click at [529, 619] on div "24*16*16" at bounding box center [517, 625] width 83 height 15
type input "24"
type input "16"
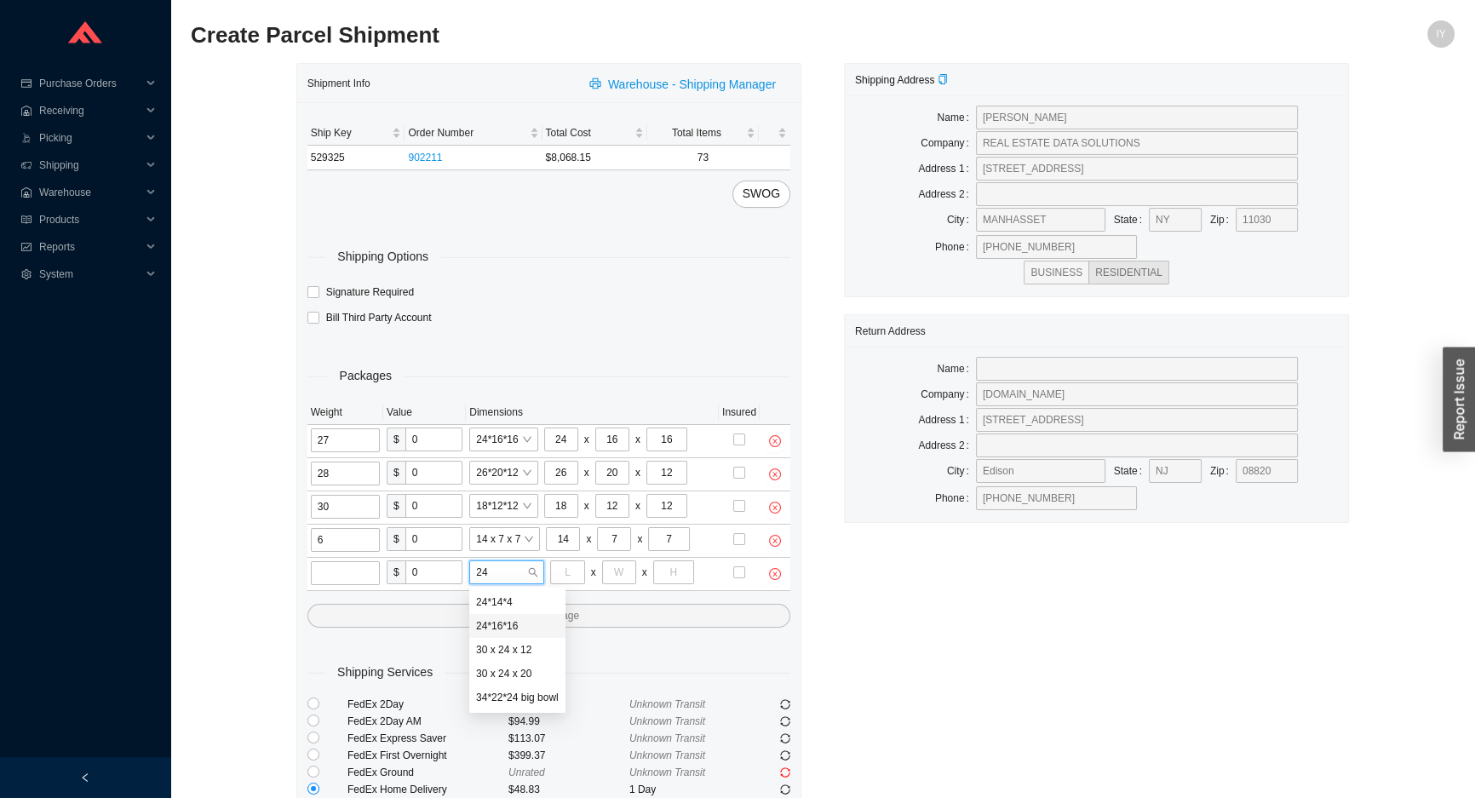
type input "16"
click at [337, 554] on td "6" at bounding box center [346, 540] width 78 height 33
click at [335, 565] on input "tel" at bounding box center [347, 573] width 72 height 24
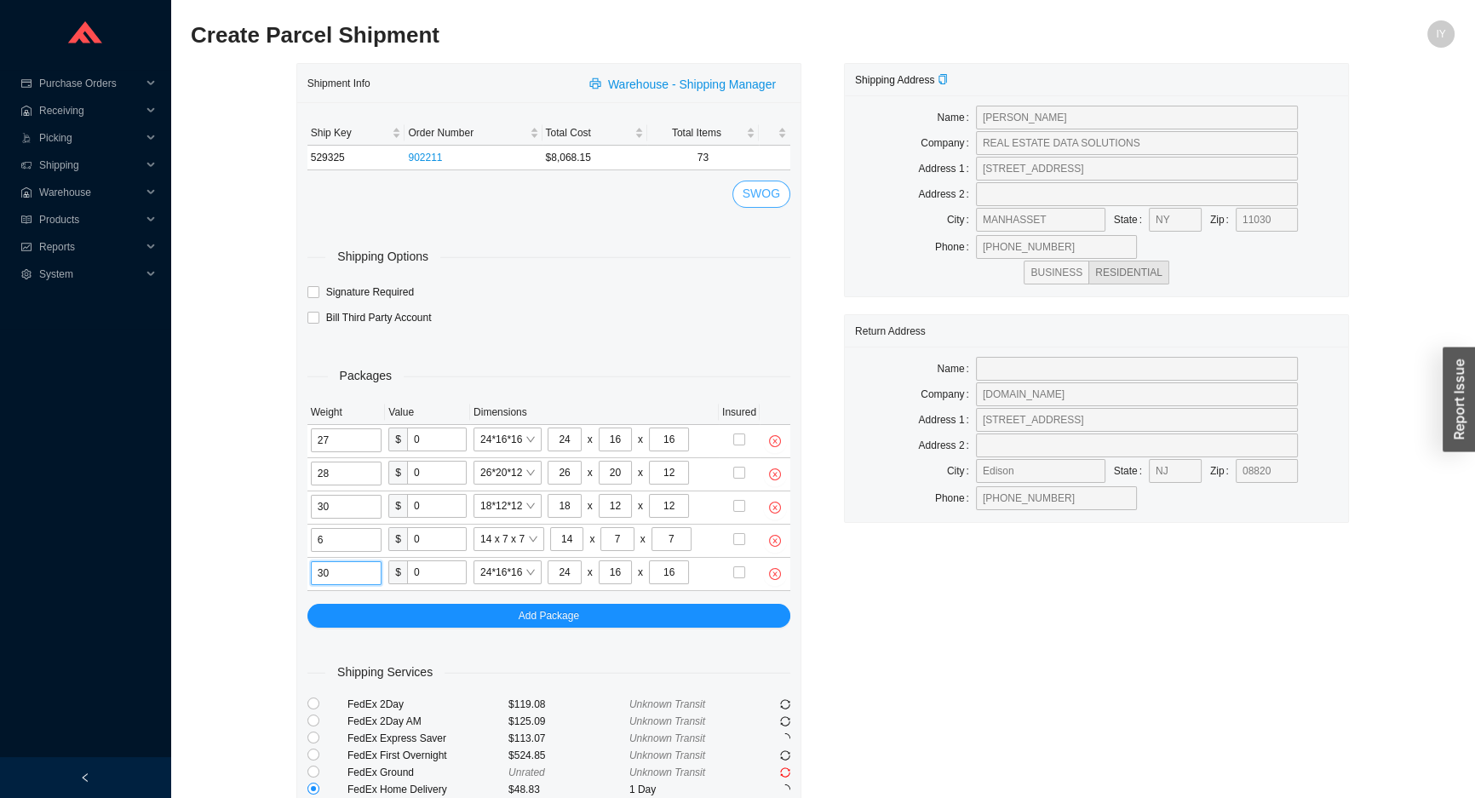
type input "30"
click at [743, 186] on button "SWOG" at bounding box center [761, 194] width 58 height 27
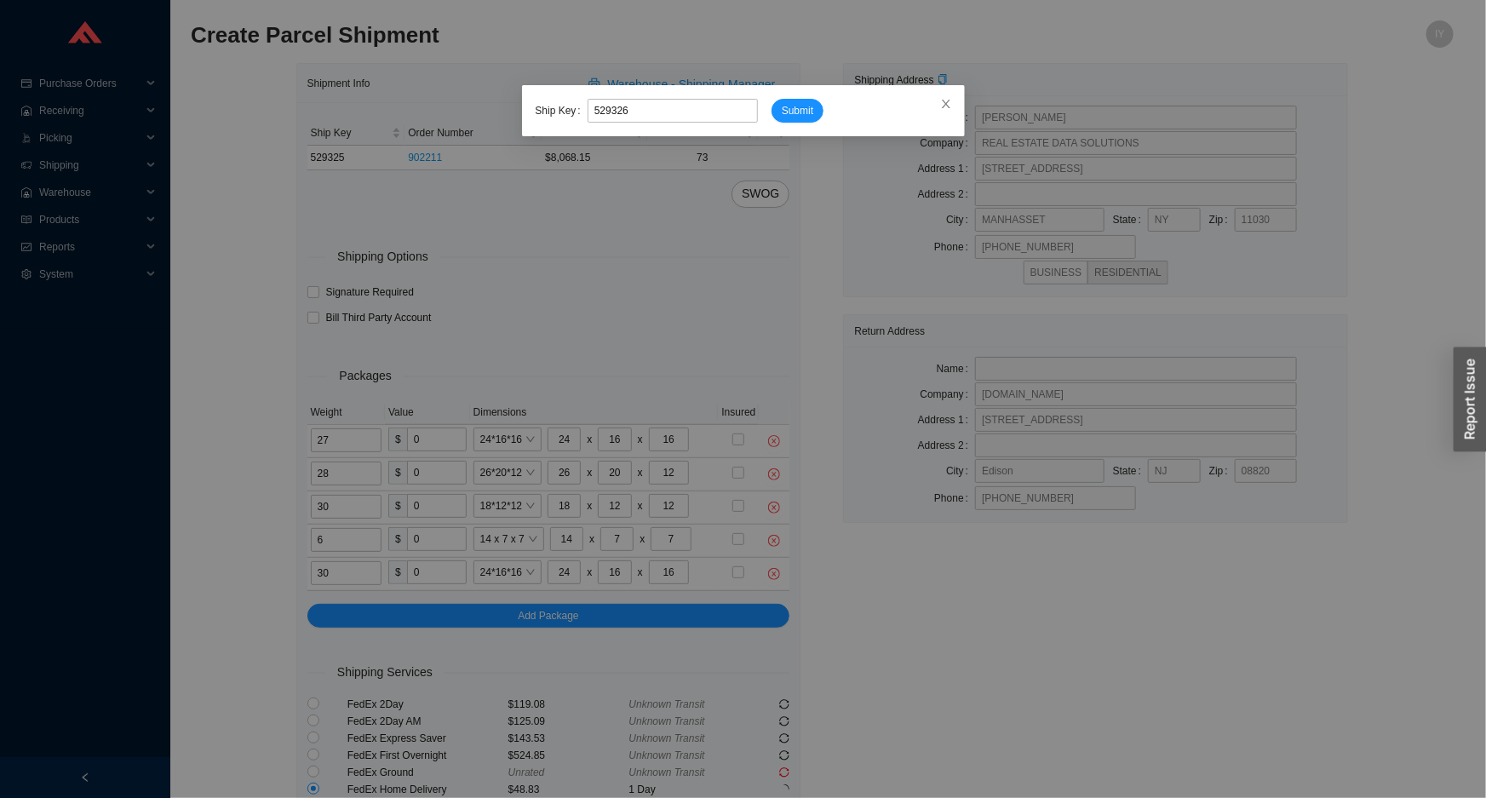
type input "529326"
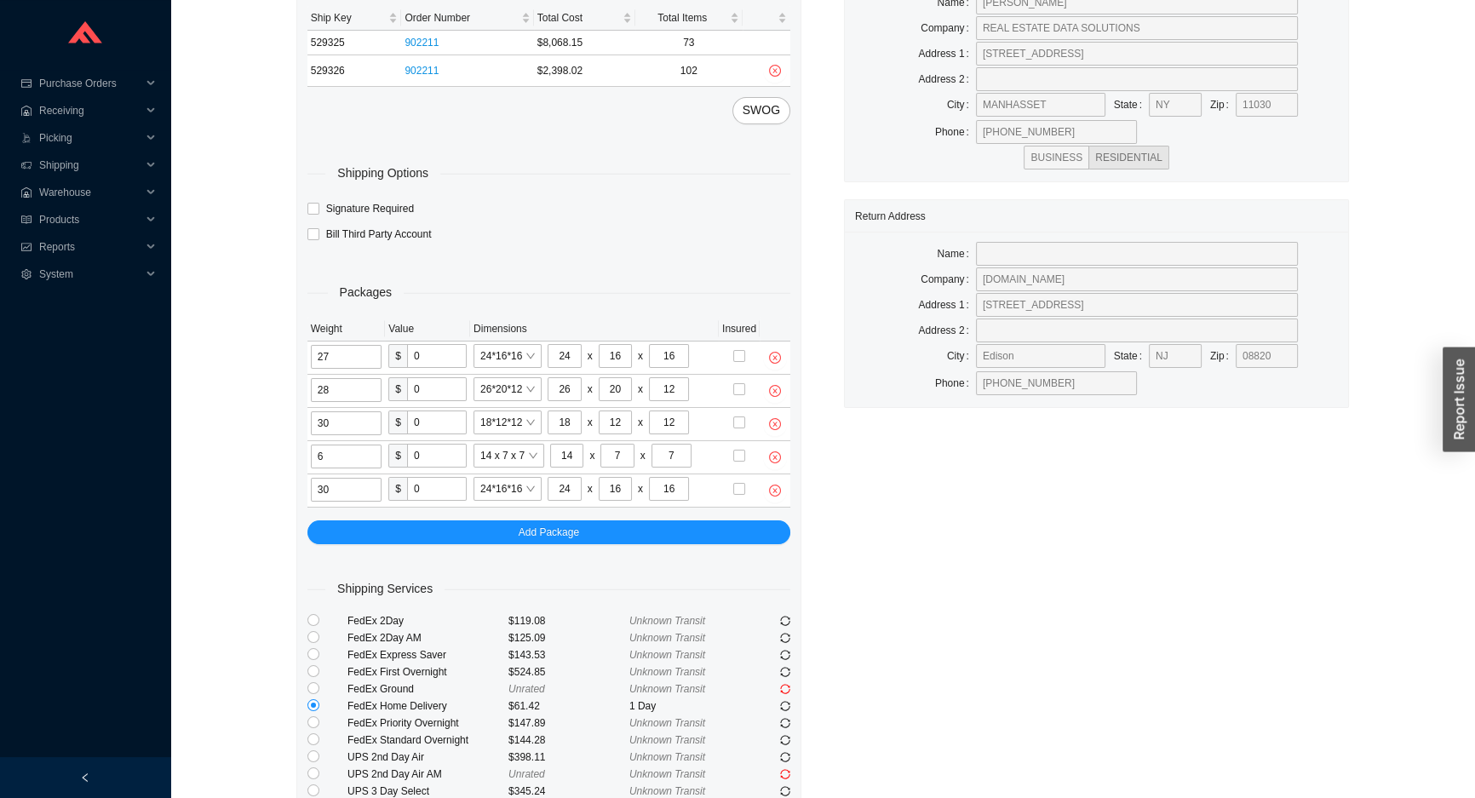
scroll to position [255, 0]
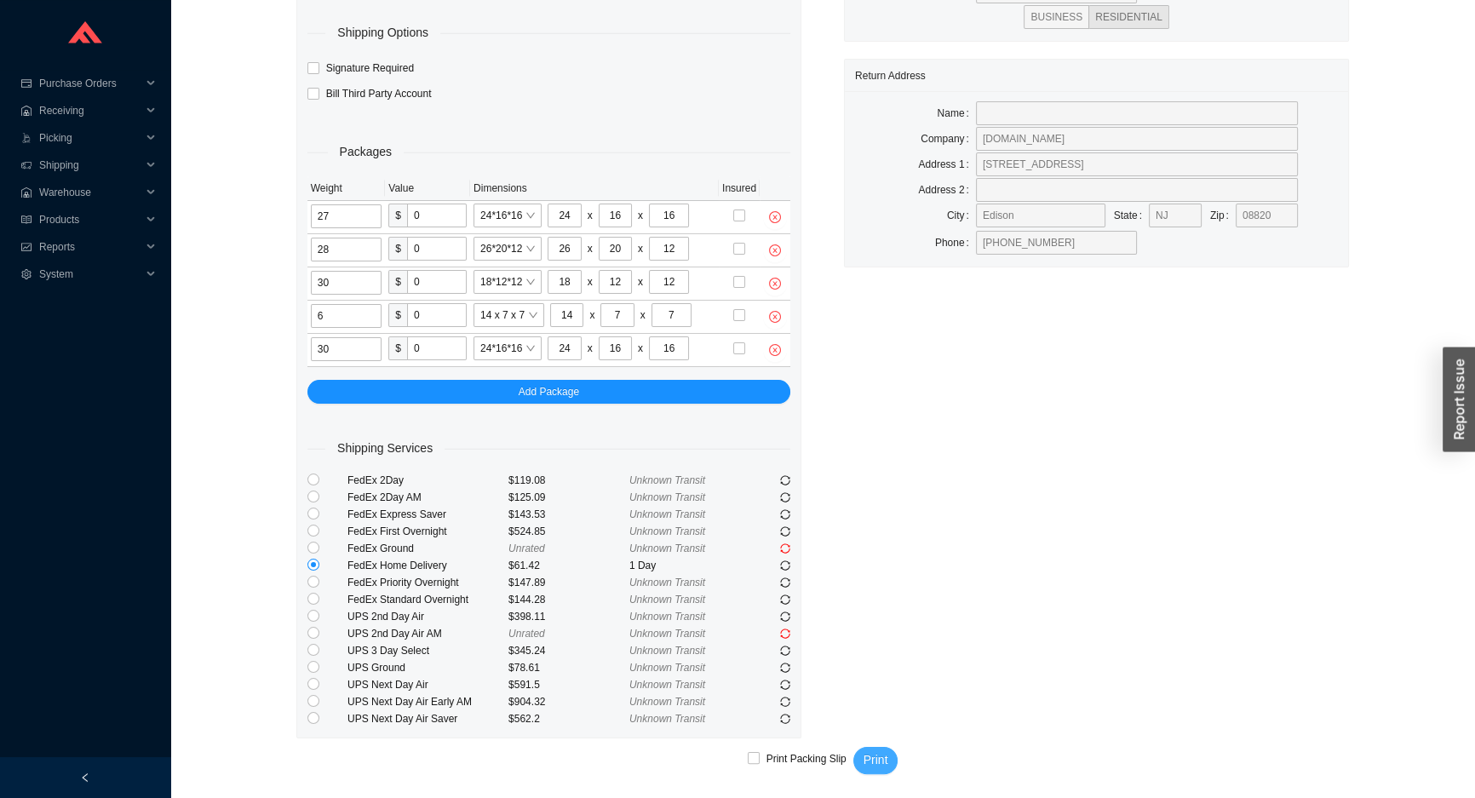
click at [885, 764] on span "Print" at bounding box center [875, 760] width 25 height 20
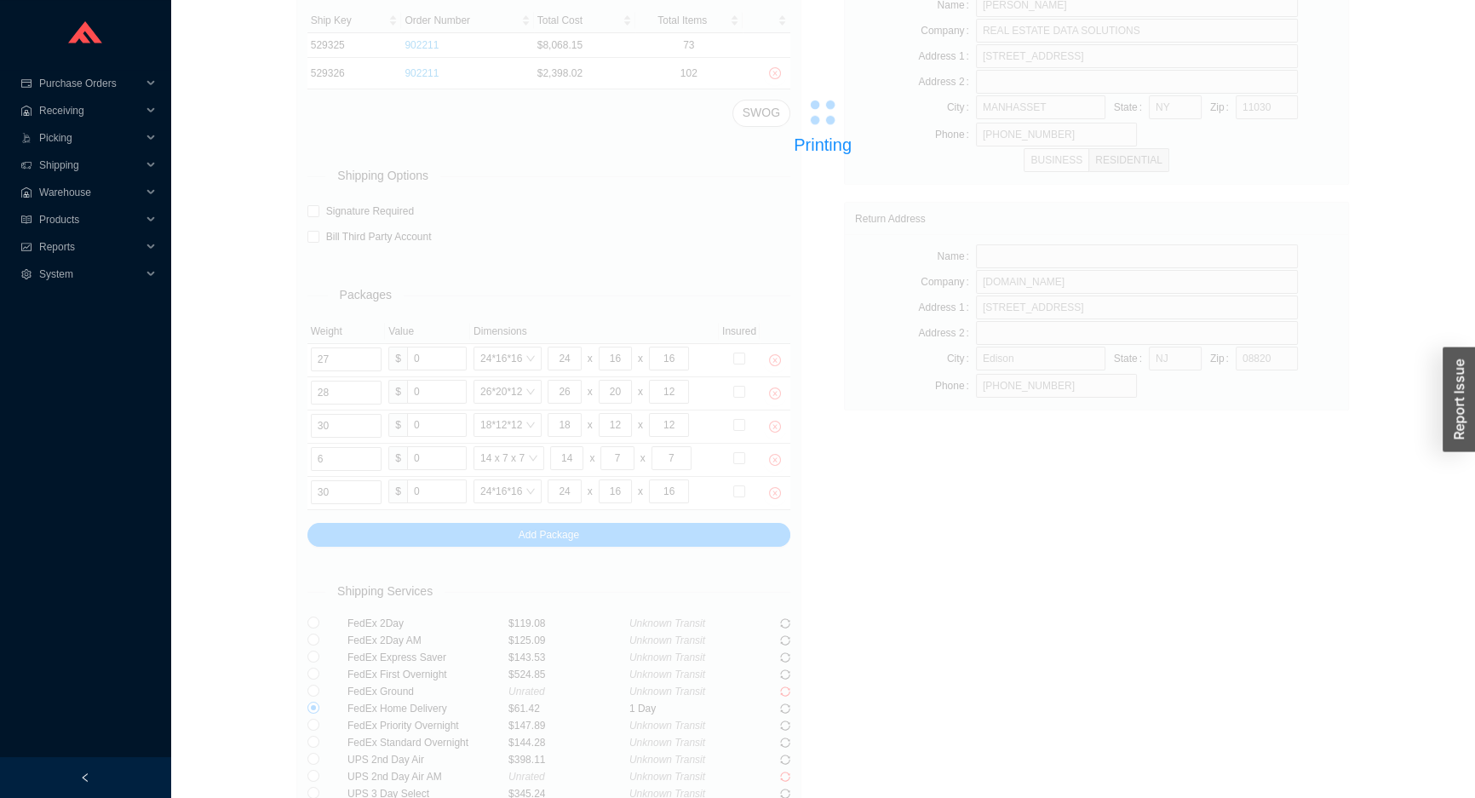
scroll to position [0, 0]
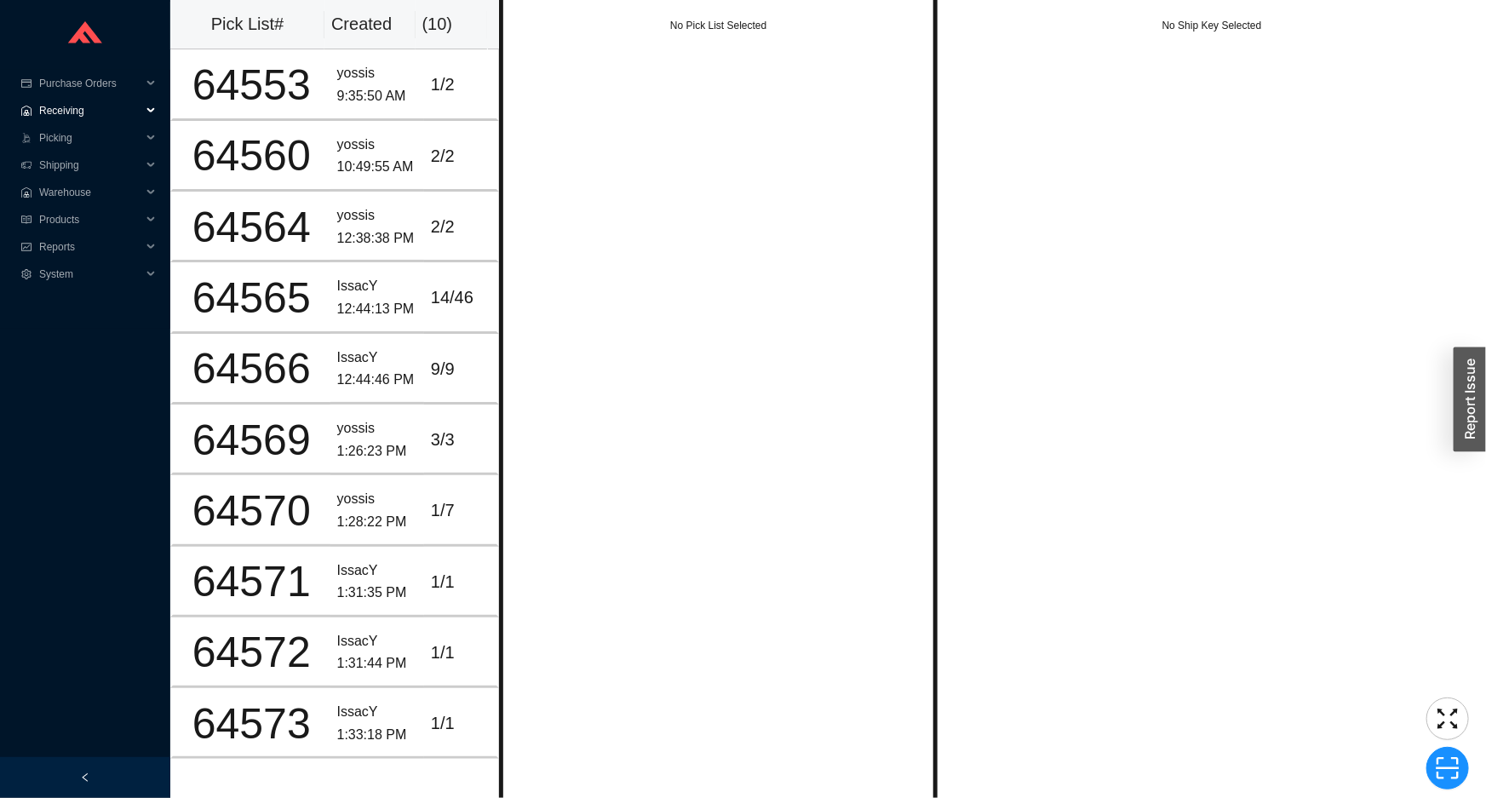
click at [106, 121] on span "Receiving" at bounding box center [90, 110] width 102 height 27
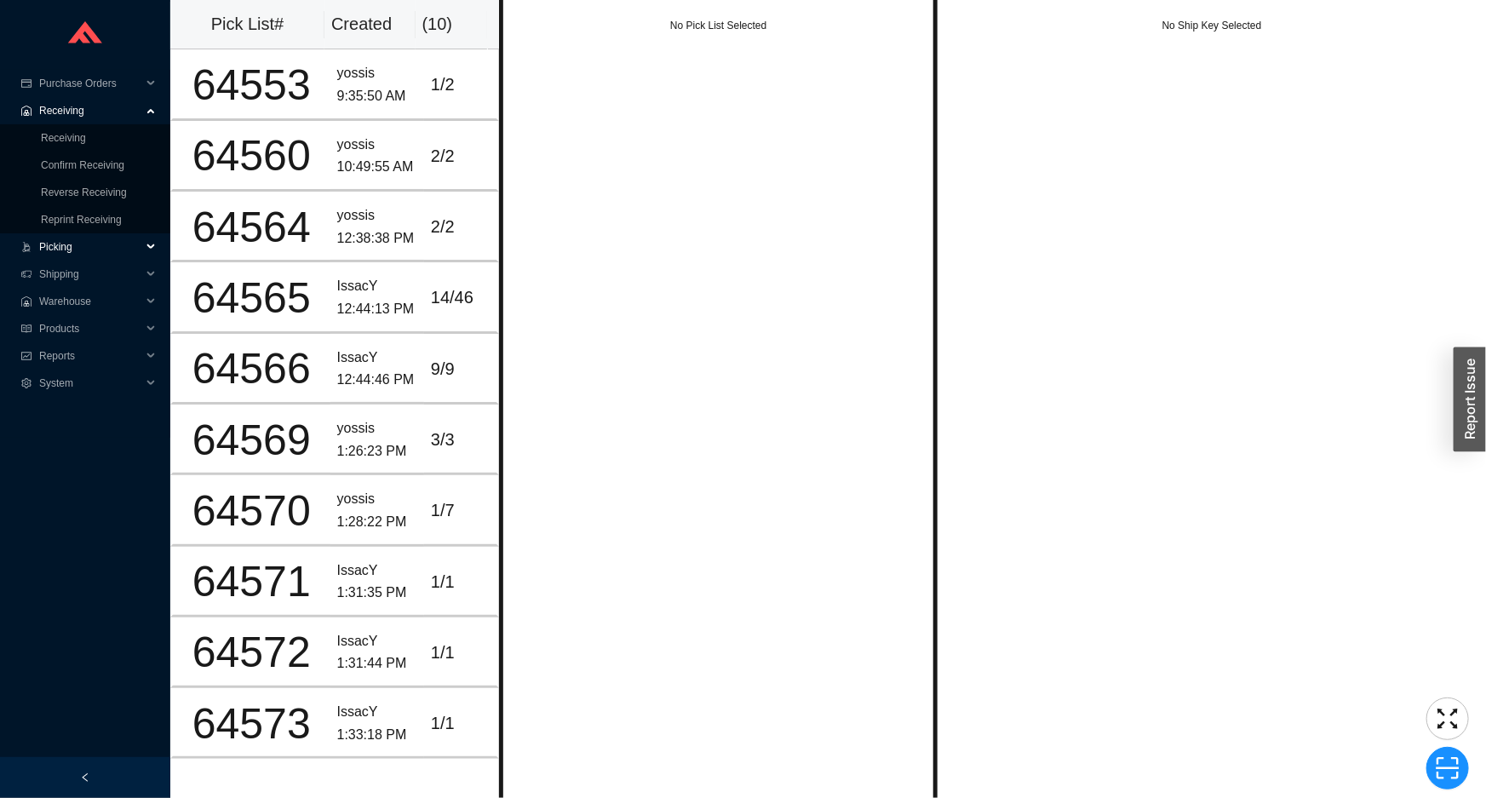
click at [55, 250] on span "Picking" at bounding box center [90, 246] width 102 height 27
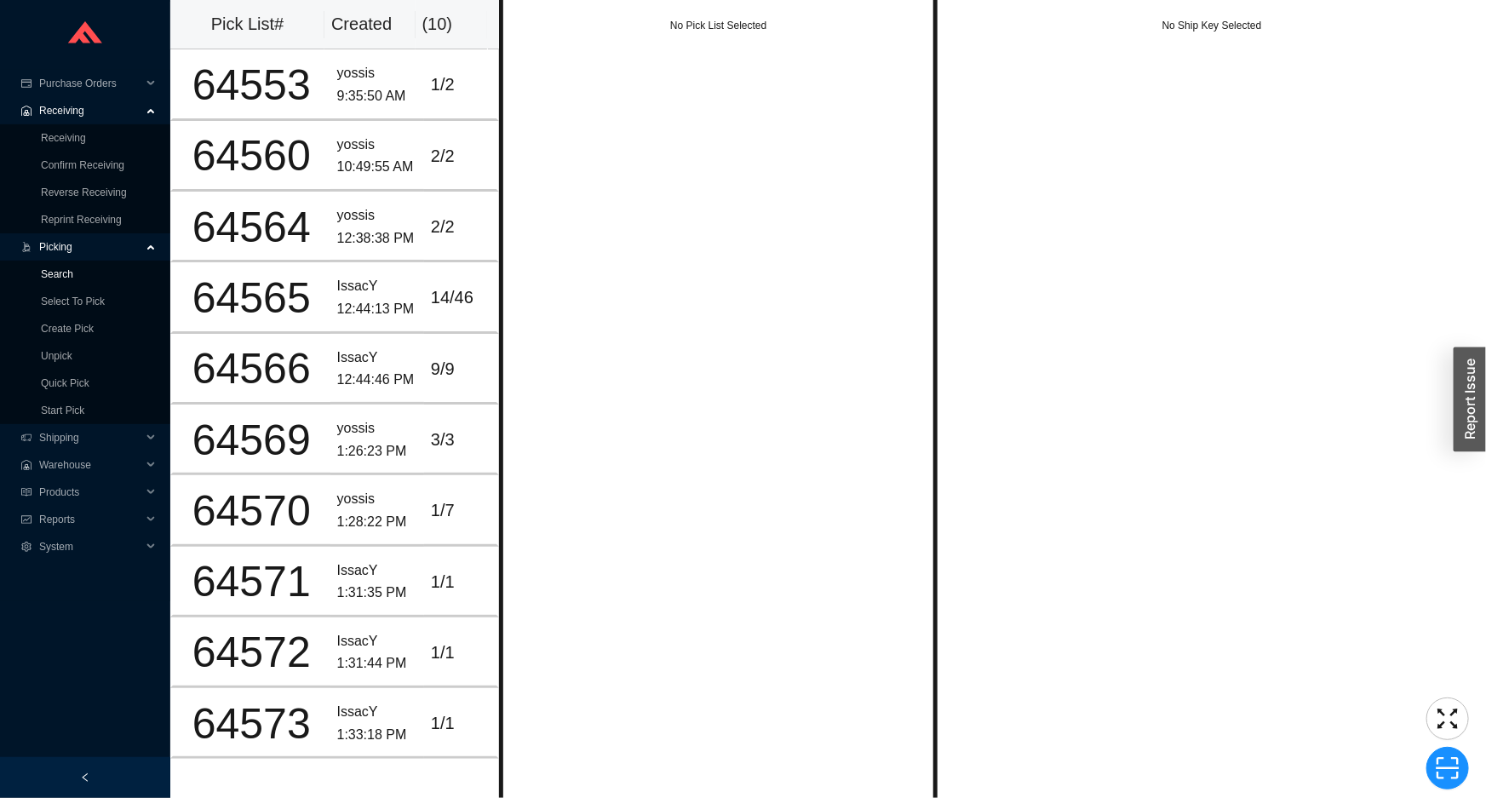
click at [55, 268] on link "Search" at bounding box center [57, 274] width 32 height 12
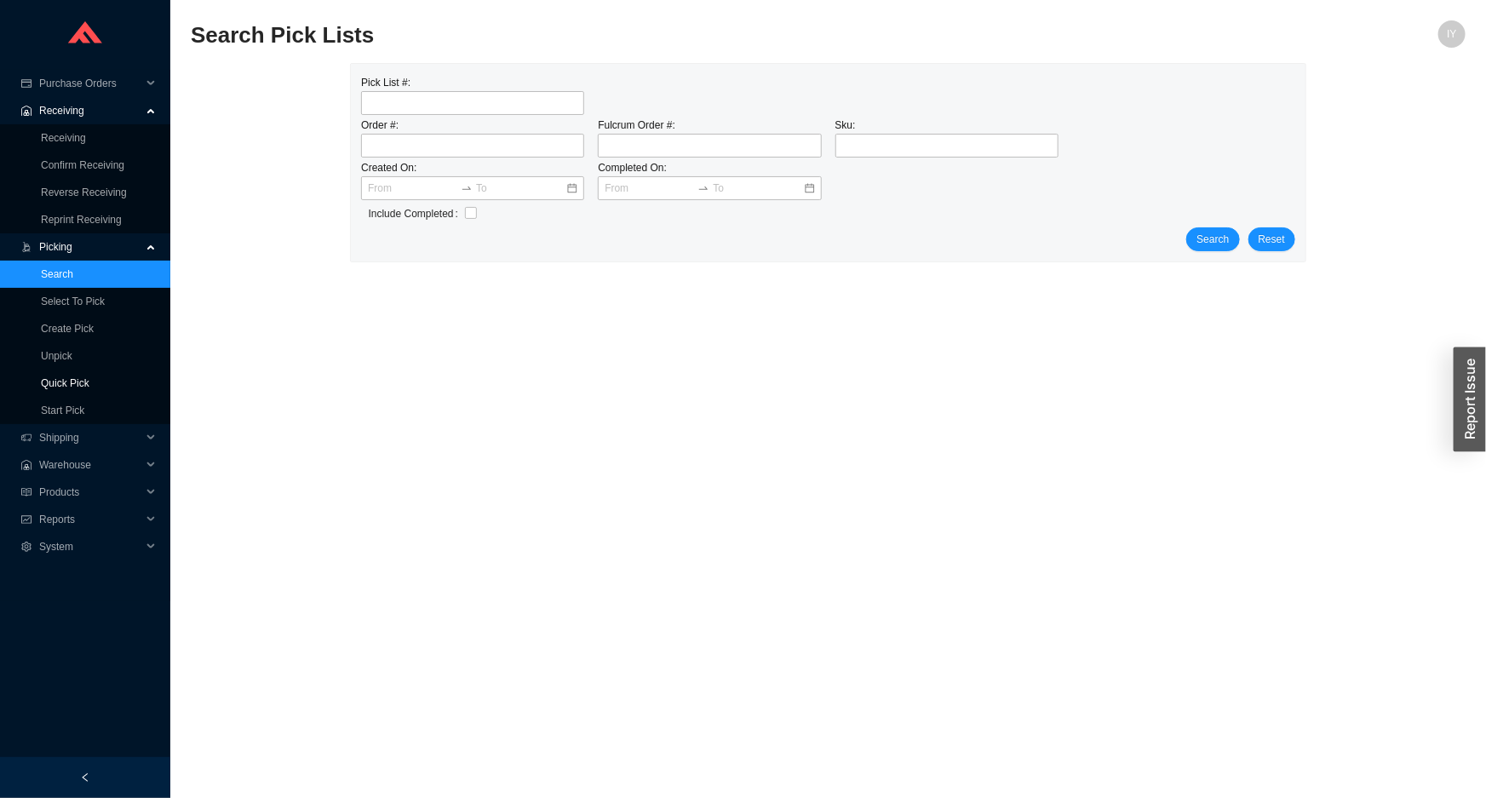
click at [76, 377] on link "Quick Pick" at bounding box center [65, 383] width 49 height 12
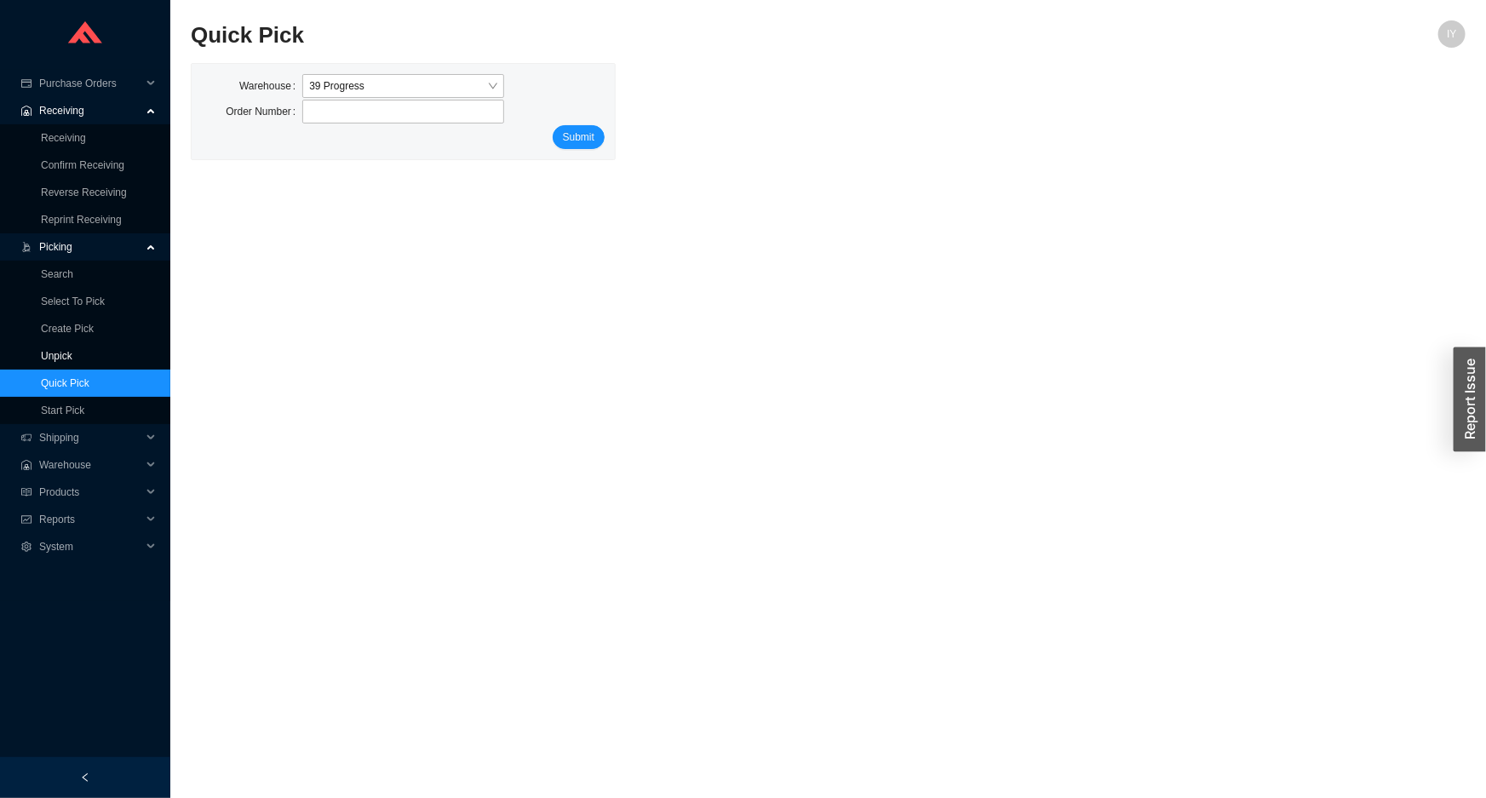
click at [72, 360] on link "Unpick" at bounding box center [57, 356] width 32 height 12
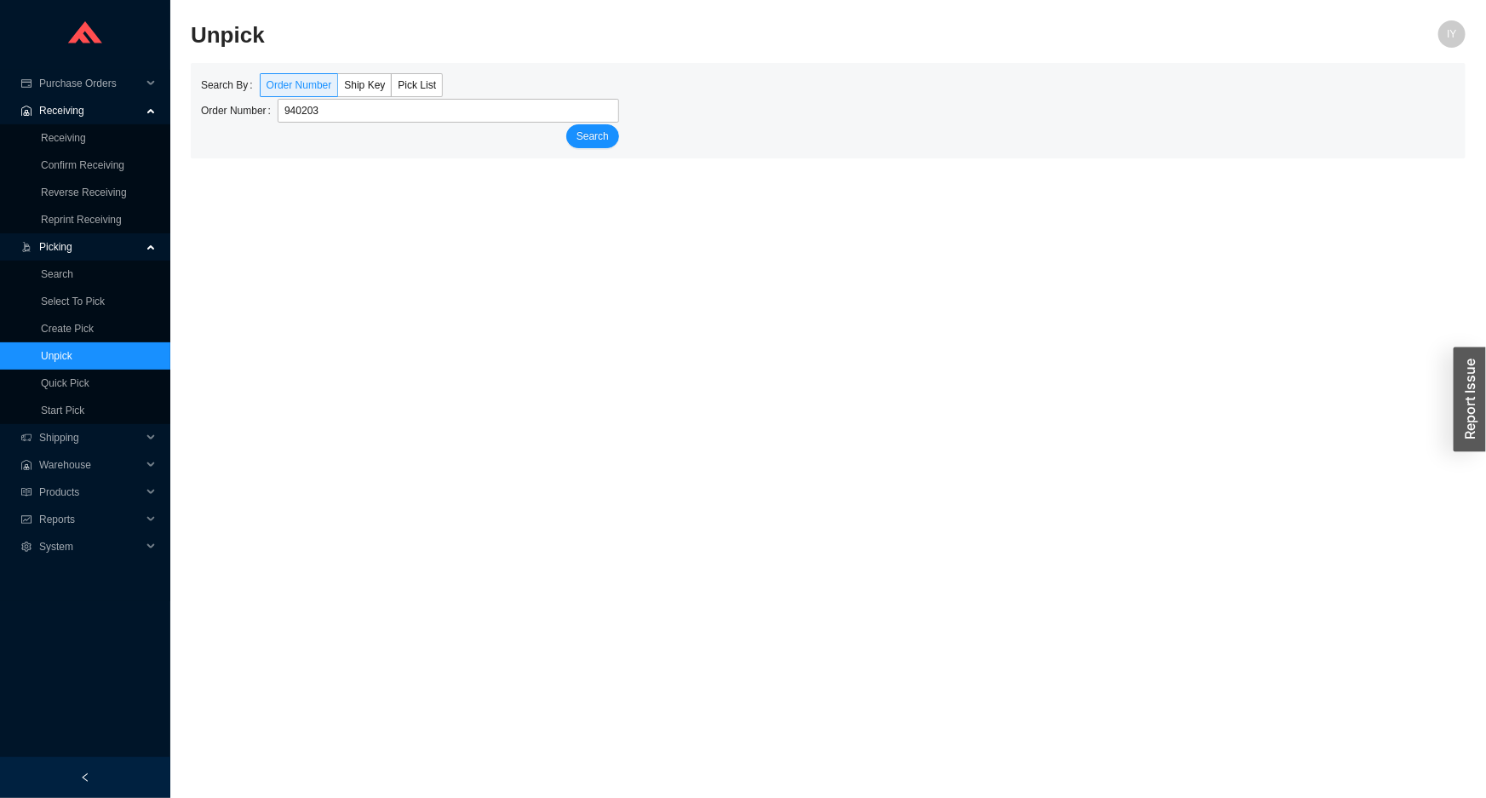
type input "940203"
click at [566, 124] on button "Search" at bounding box center [592, 136] width 53 height 24
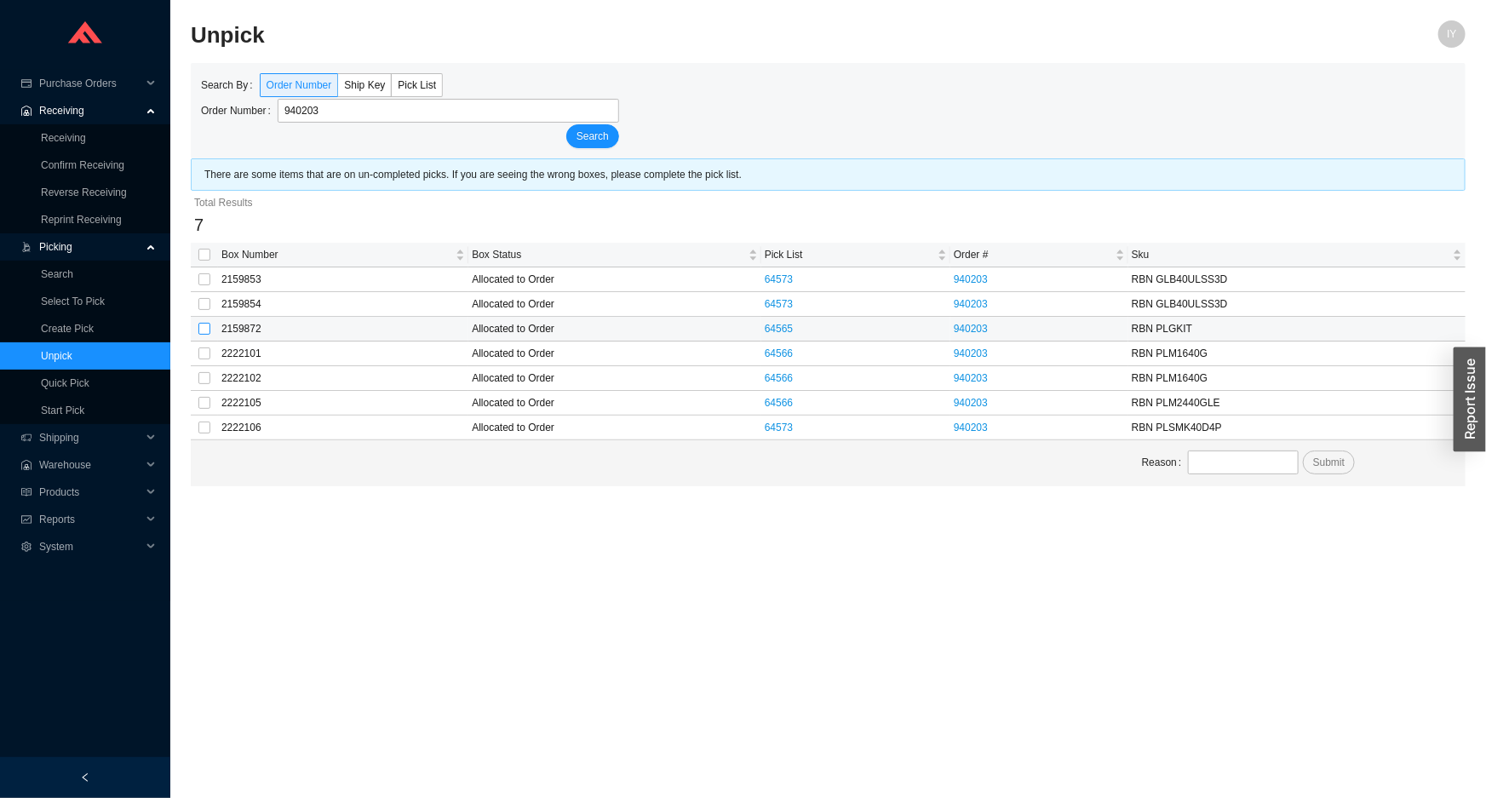
click at [205, 326] on input "checkbox" at bounding box center [204, 329] width 12 height 12
checkbox input "true"
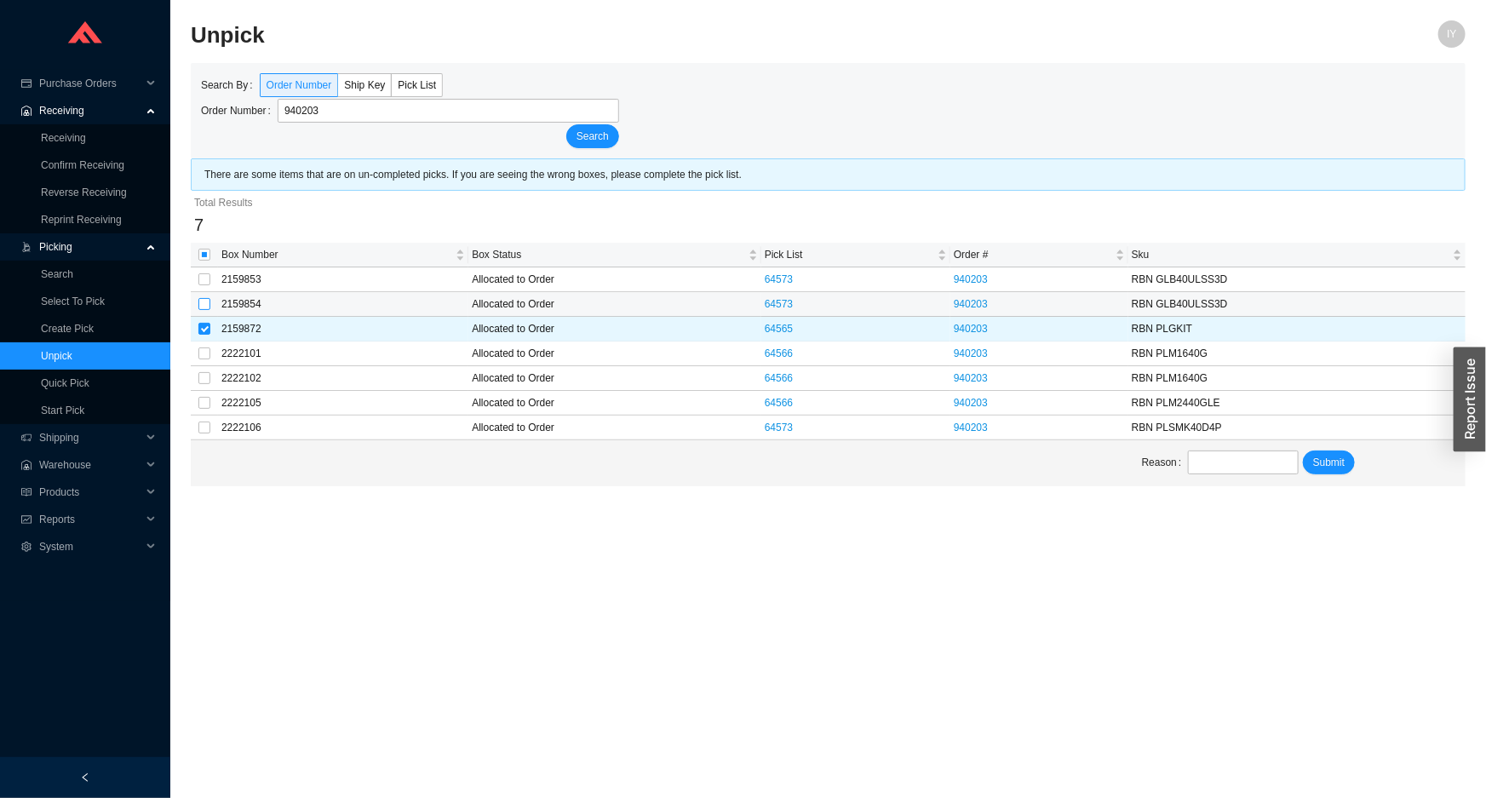
click at [201, 307] on input "checkbox" at bounding box center [204, 304] width 12 height 12
checkbox input "true"
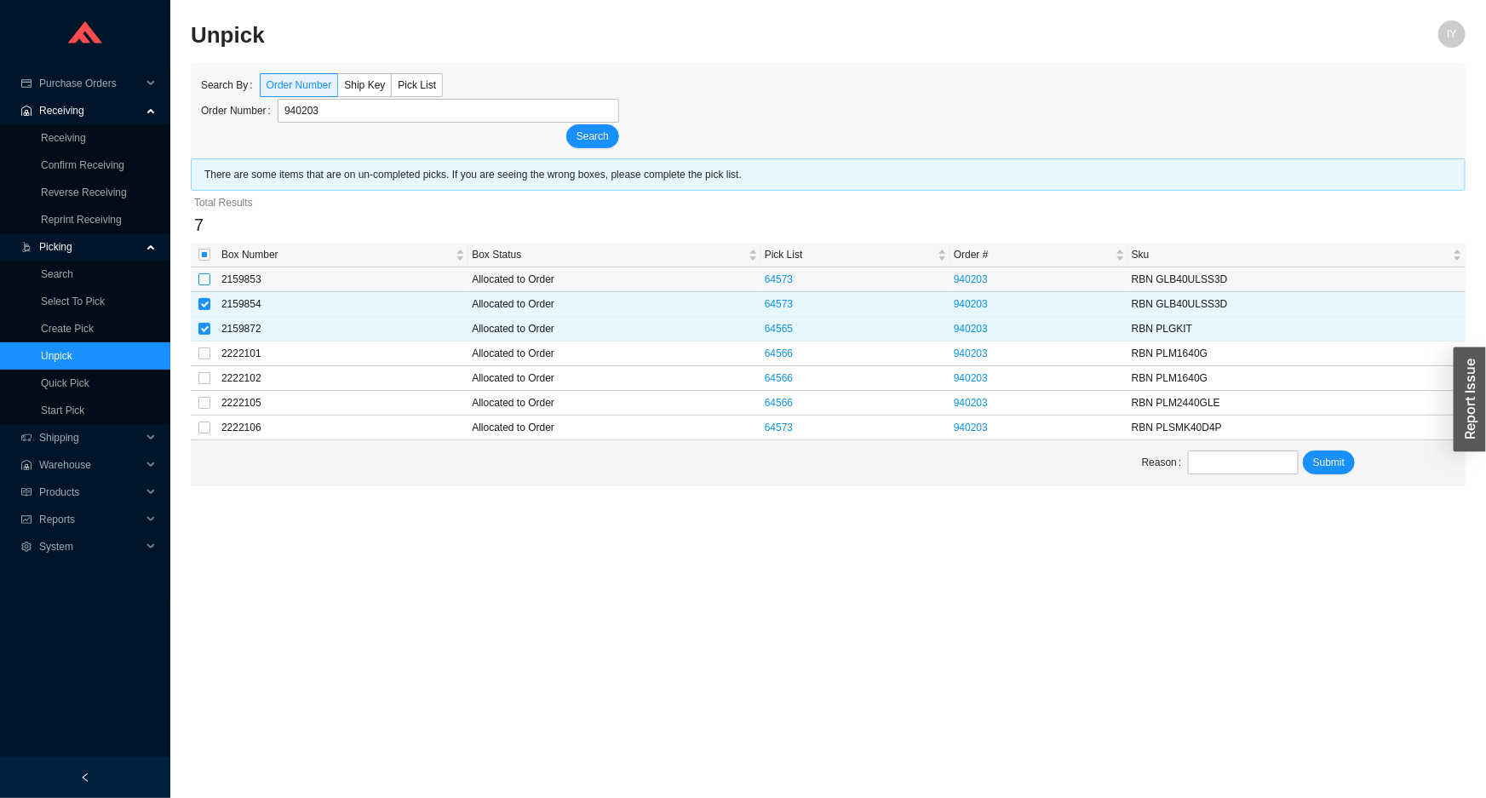
click at [199, 278] on input "checkbox" at bounding box center [204, 279] width 12 height 12
checkbox input "true"
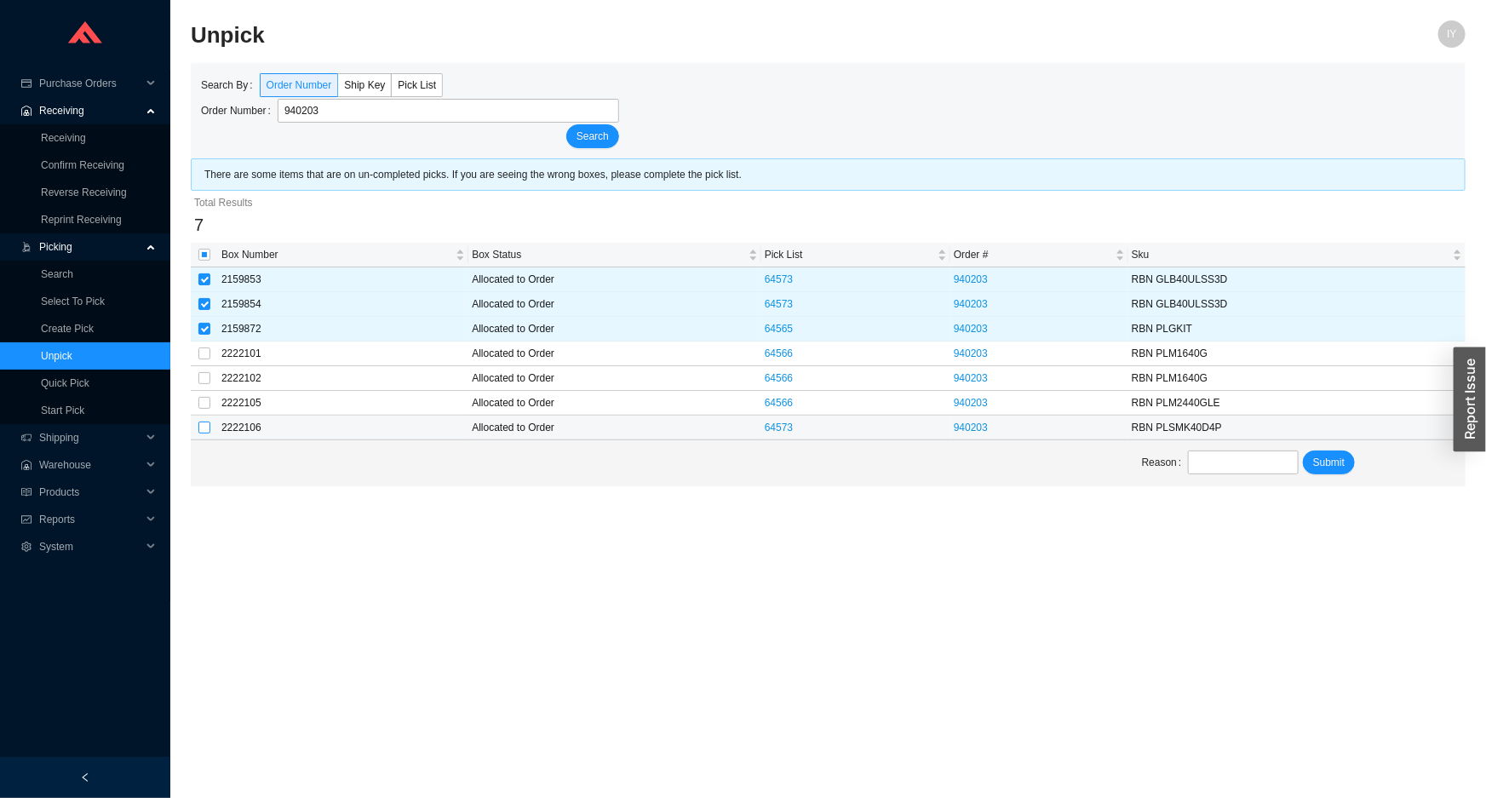
click at [201, 433] on input "checkbox" at bounding box center [204, 427] width 12 height 12
checkbox input "true"
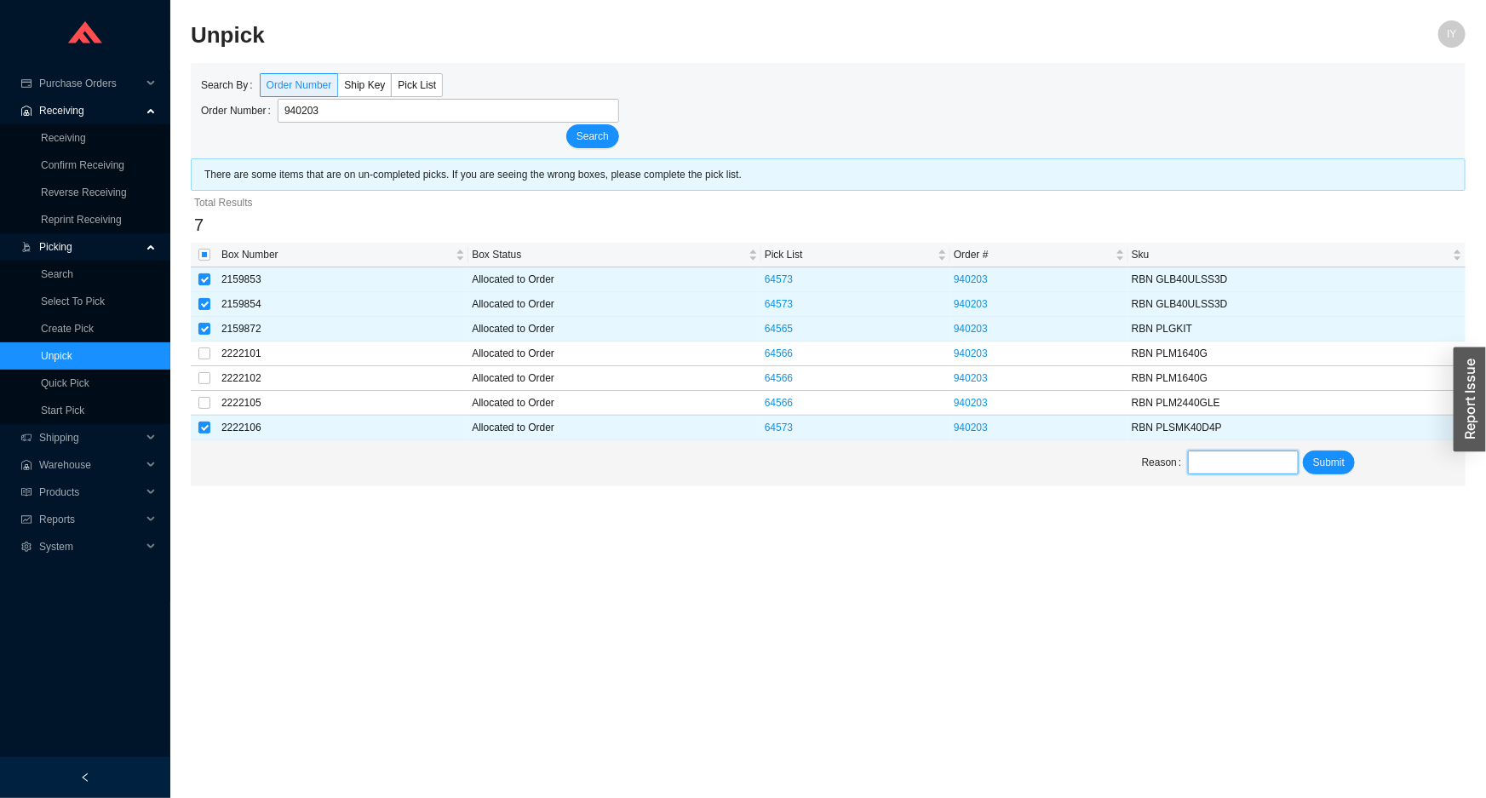
click at [1264, 464] on input "text" at bounding box center [1243, 462] width 110 height 24
type input "sent back"
click at [1340, 465] on span "Submit" at bounding box center [1329, 462] width 32 height 17
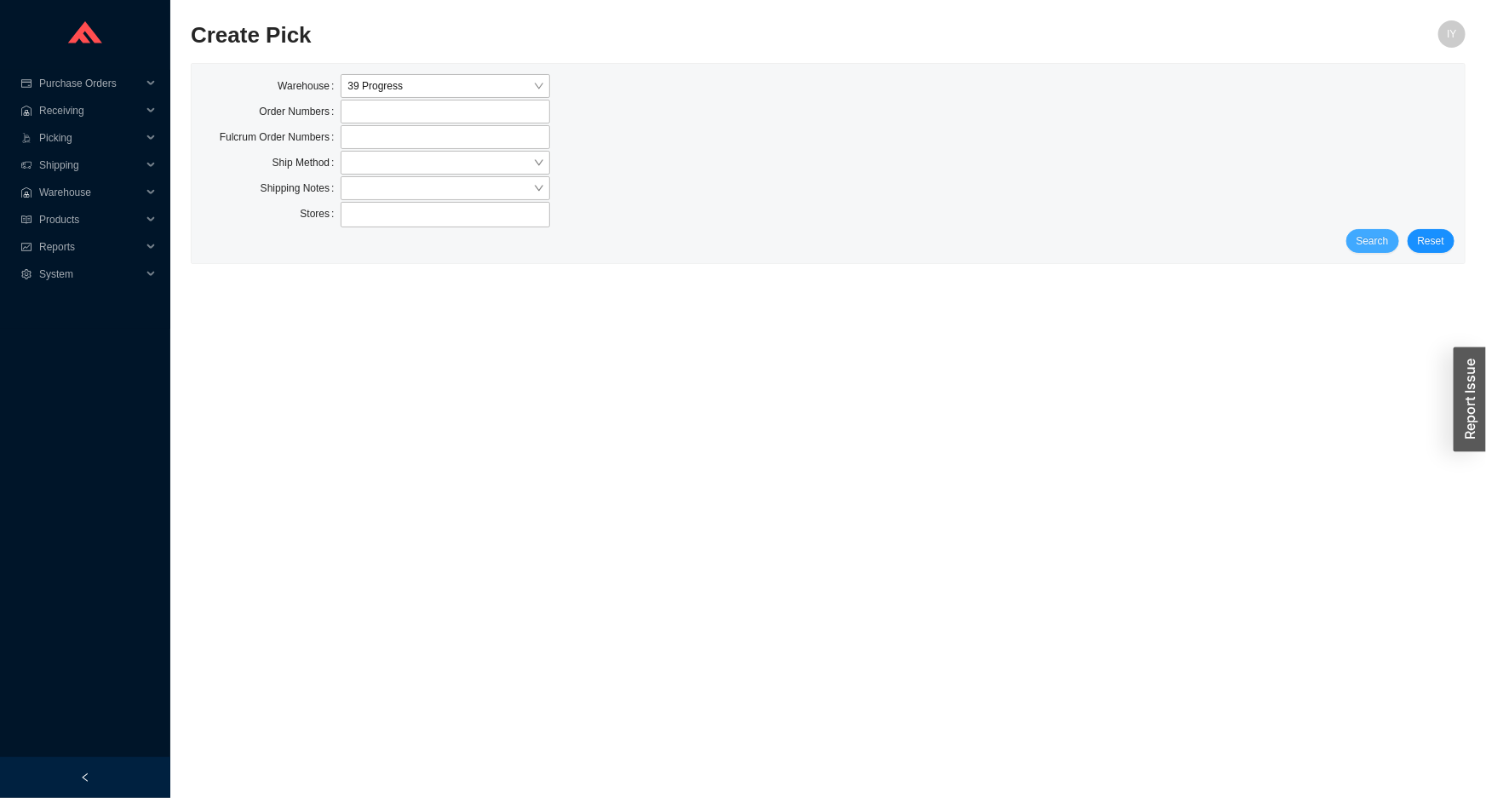
click at [1353, 245] on button "Search" at bounding box center [1372, 241] width 53 height 24
click at [1394, 255] on div "Warehouse 39 Progress Order Numbers Fulcrum Order Numbers Ship Method Shipping …" at bounding box center [828, 163] width 1273 height 199
click at [1388, 246] on span "Search" at bounding box center [1372, 240] width 32 height 17
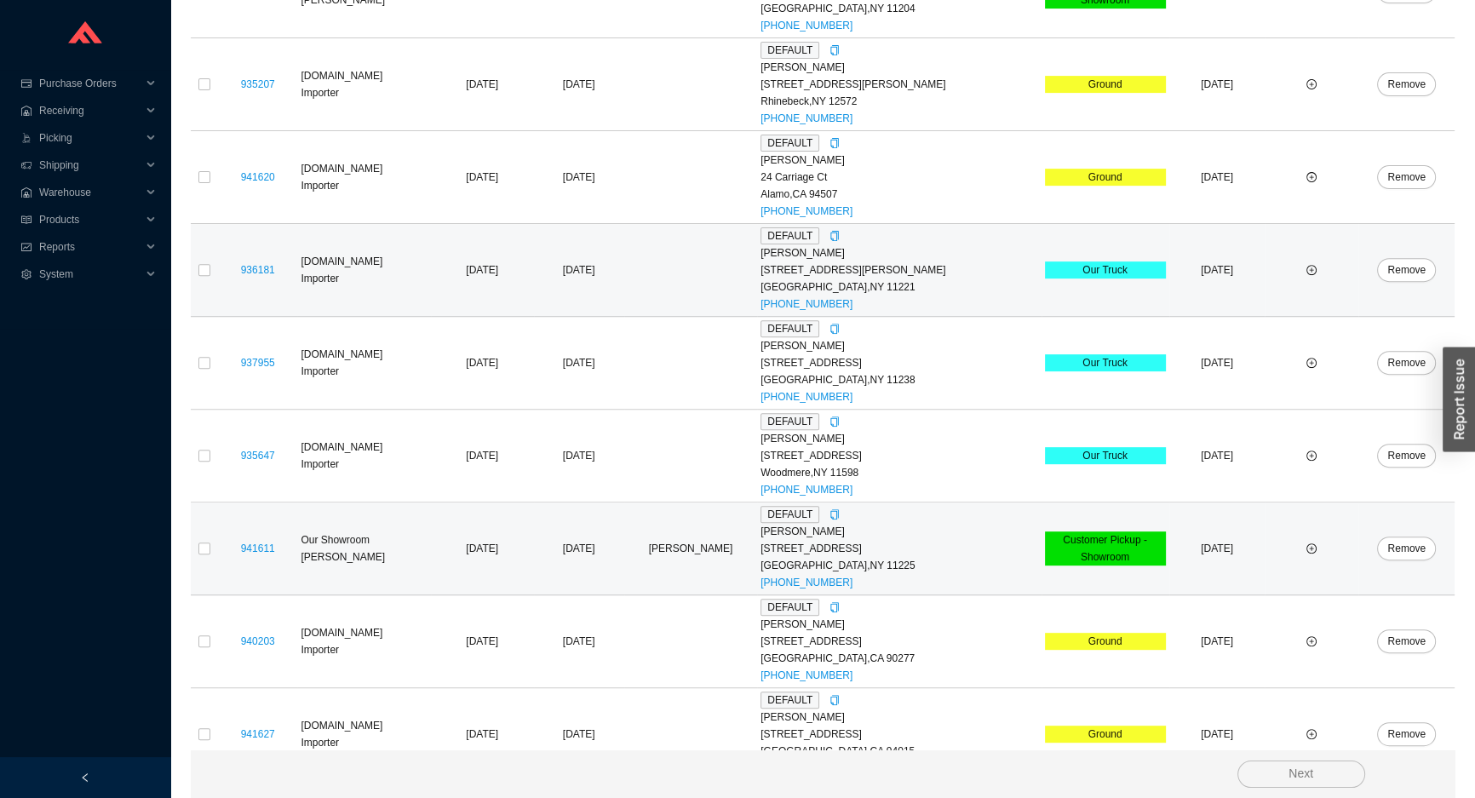
scroll to position [887, 0]
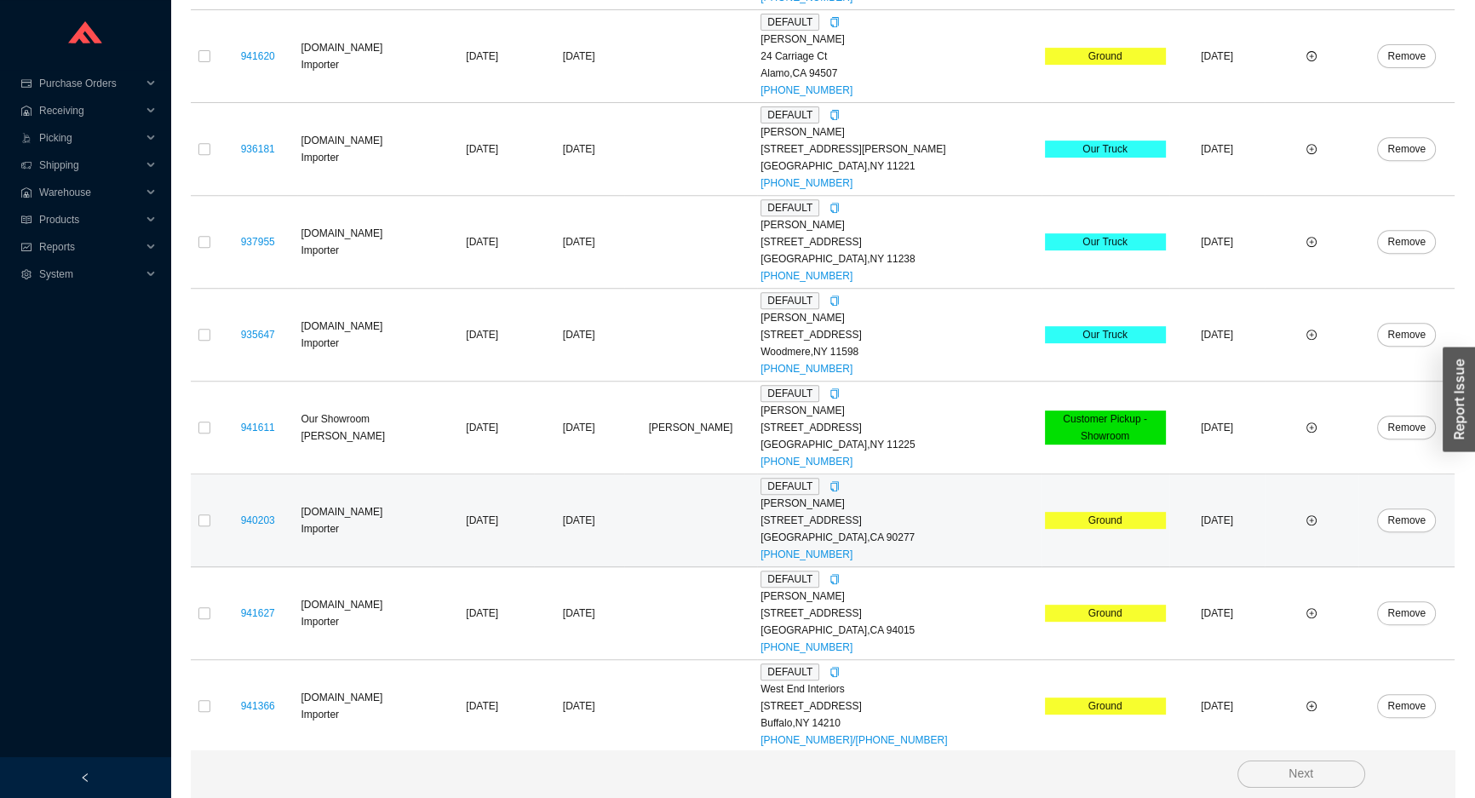
click at [215, 520] on td at bounding box center [204, 520] width 27 height 93
click at [201, 515] on input "checkbox" at bounding box center [204, 520] width 12 height 12
checkbox input "true"
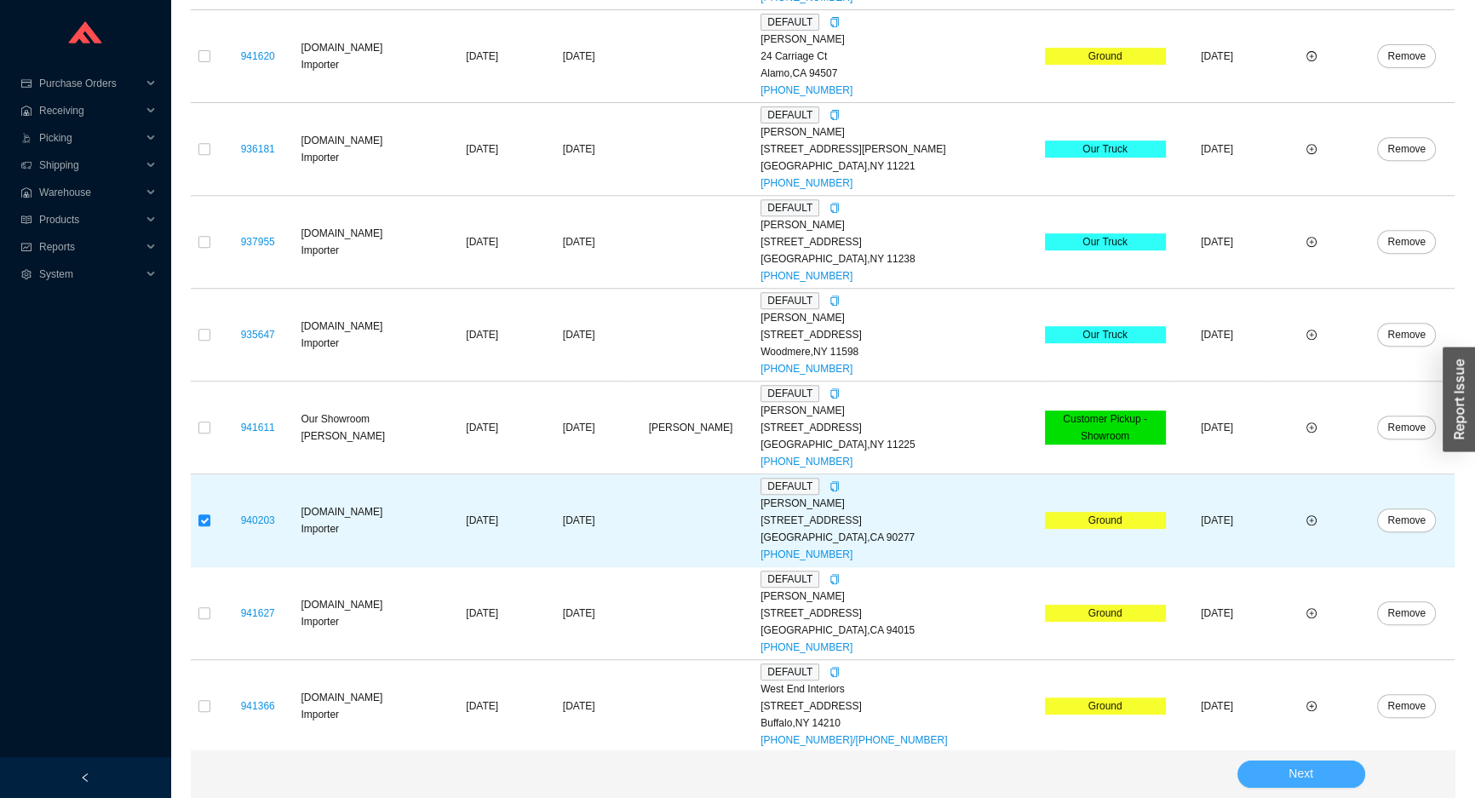
click at [1313, 782] on button "Next" at bounding box center [1301, 773] width 128 height 27
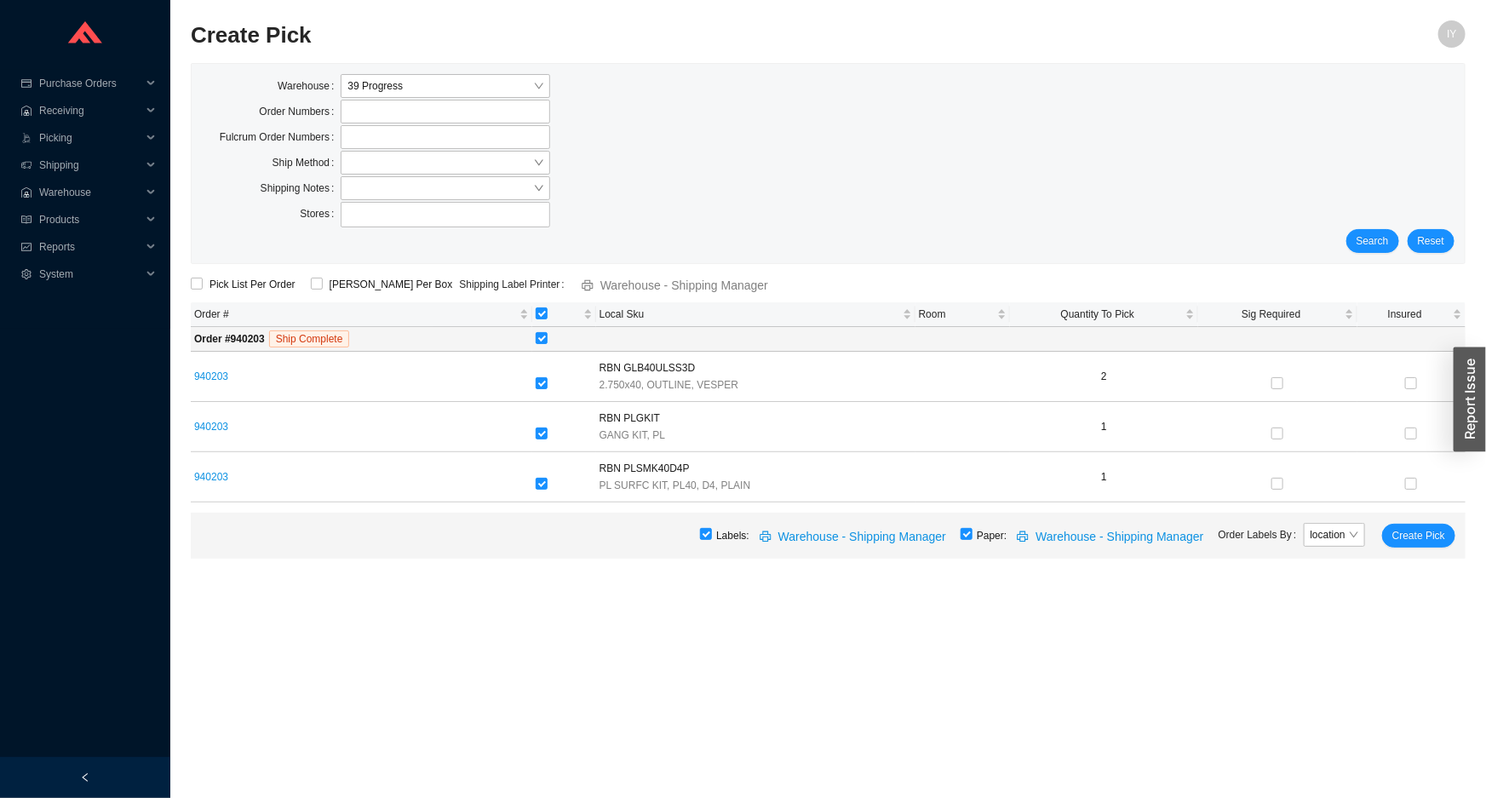
click at [972, 542] on div at bounding box center [966, 535] width 12 height 24
click at [972, 534] on input "checkbox" at bounding box center [966, 534] width 12 height 12
checkbox input "false"
click at [1430, 543] on button "Create Pick" at bounding box center [1418, 536] width 73 height 24
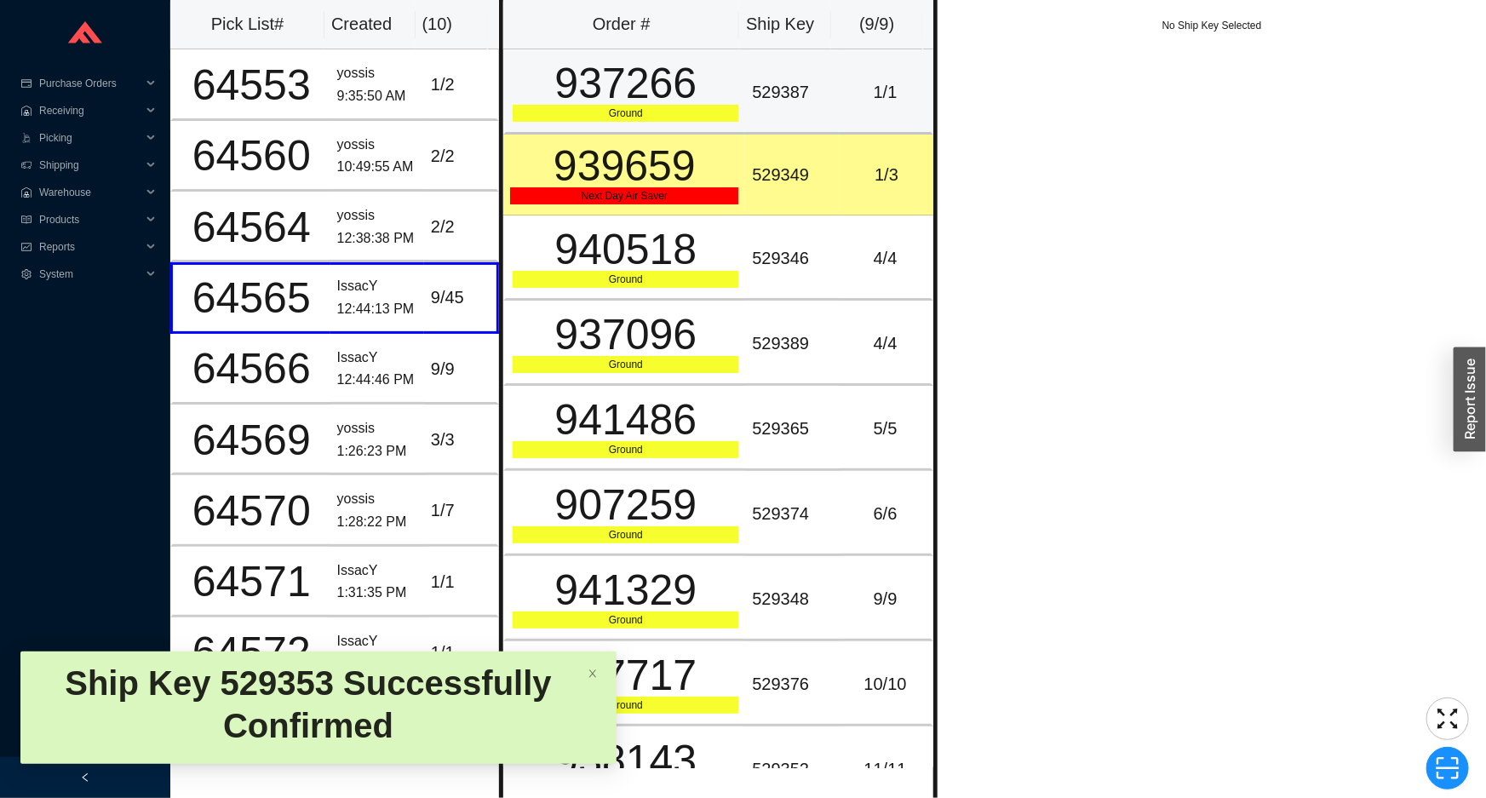
click at [759, 104] on div "529387" at bounding box center [792, 92] width 80 height 28
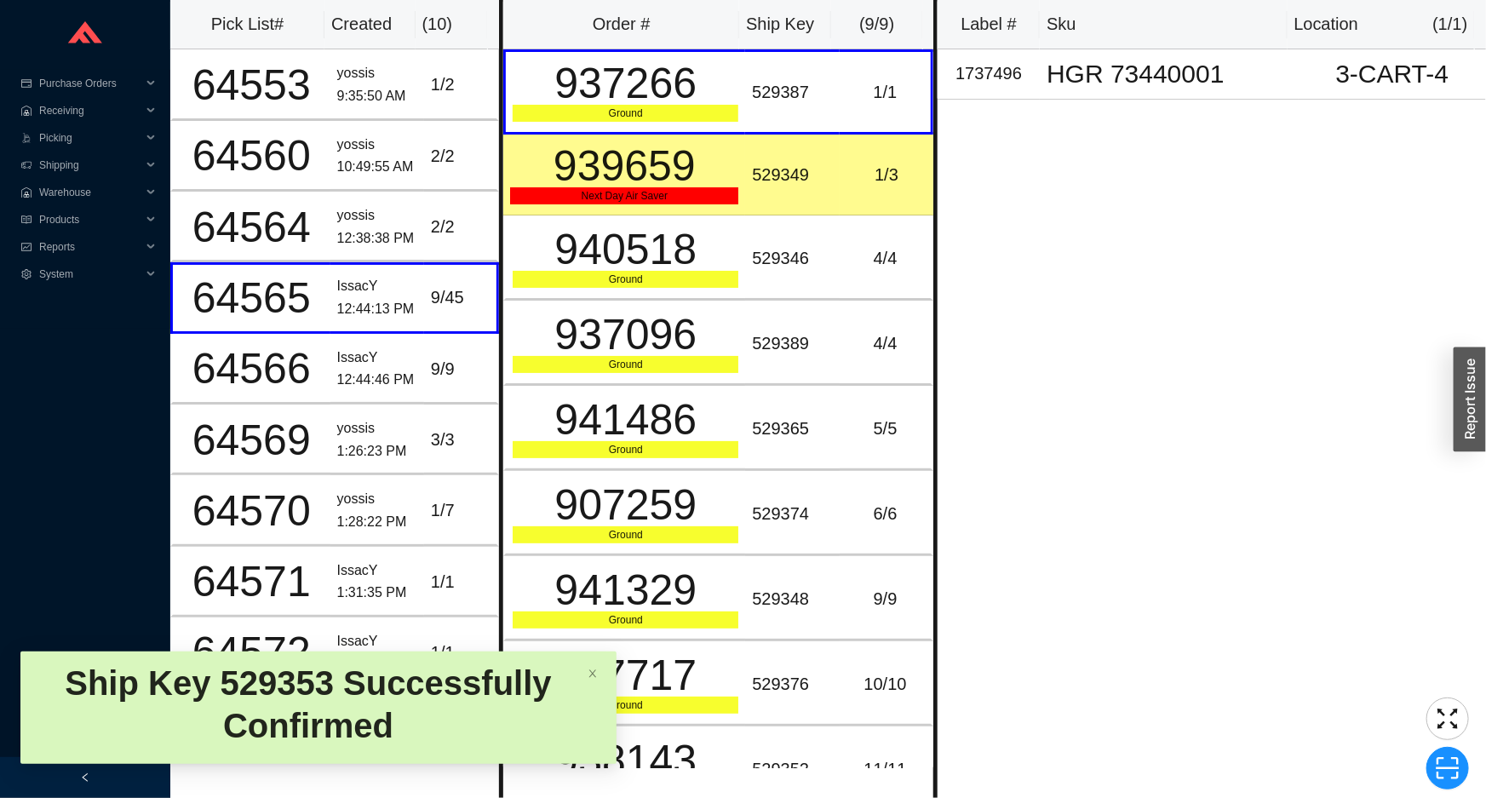
click at [795, 158] on td "529349" at bounding box center [792, 175] width 94 height 81
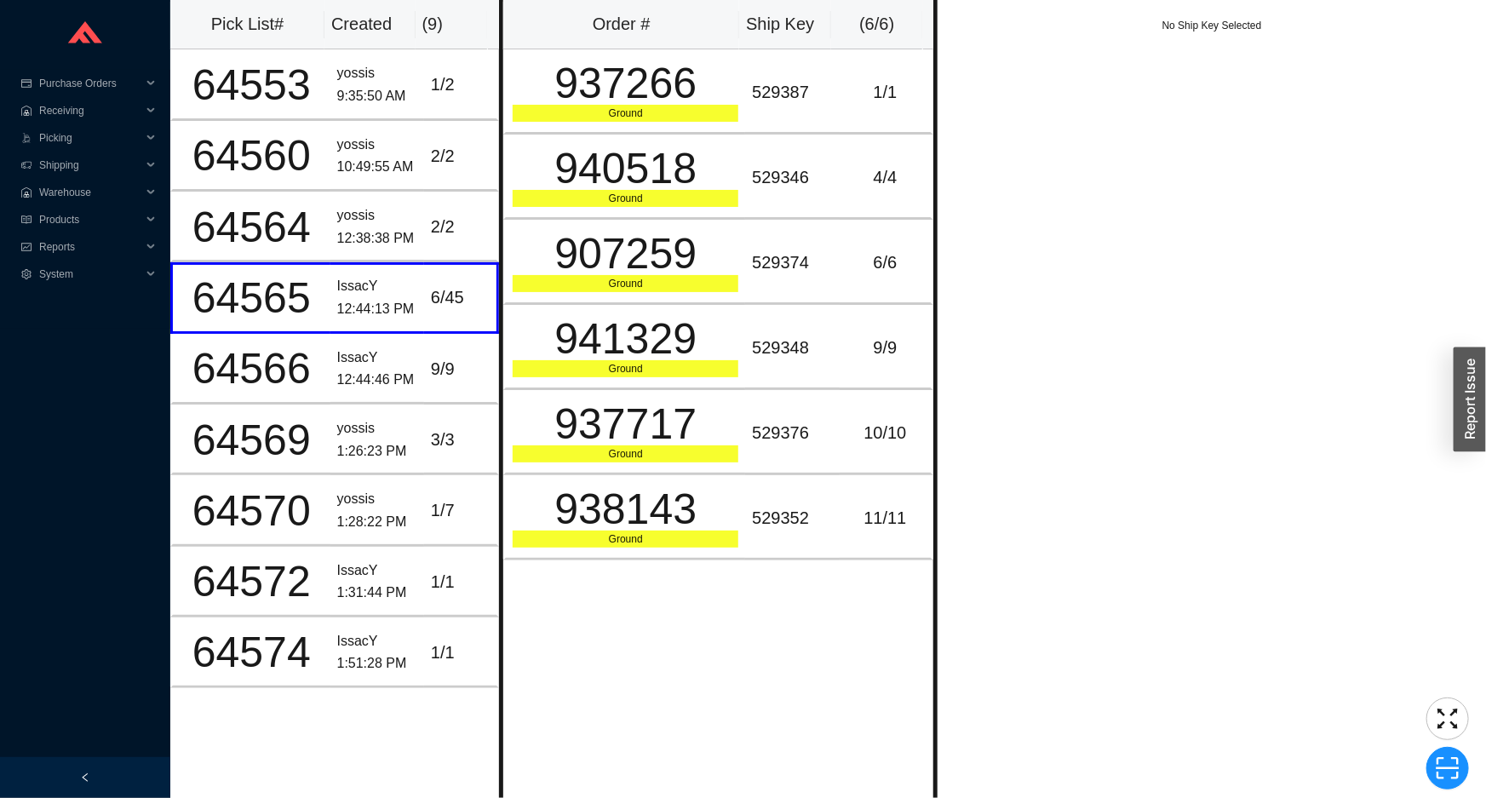
click at [1039, 696] on div "No Ship Key Selected" at bounding box center [1211, 399] width 548 height 798
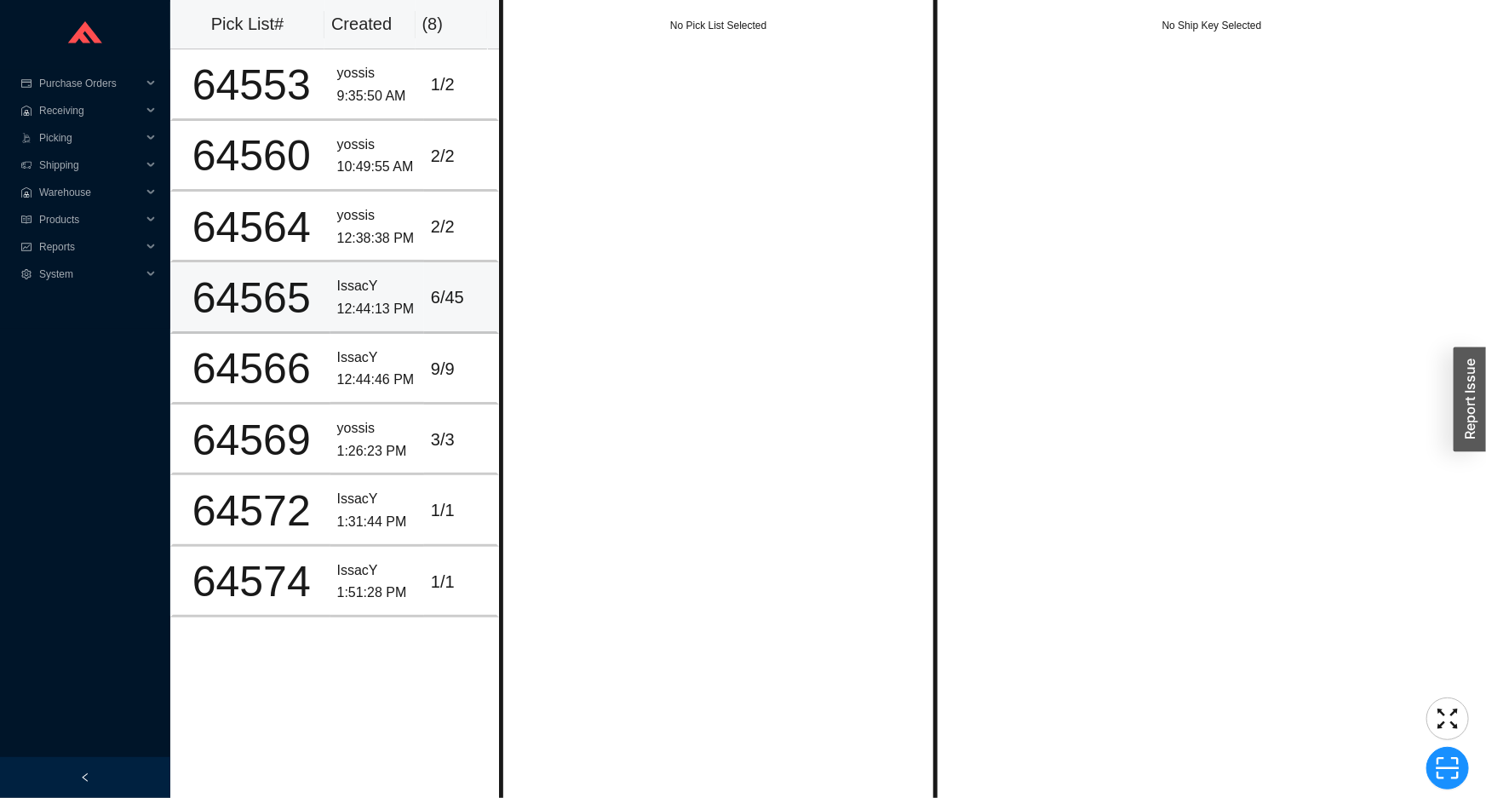
click at [436, 284] on div "6 / 45" at bounding box center [460, 298] width 59 height 28
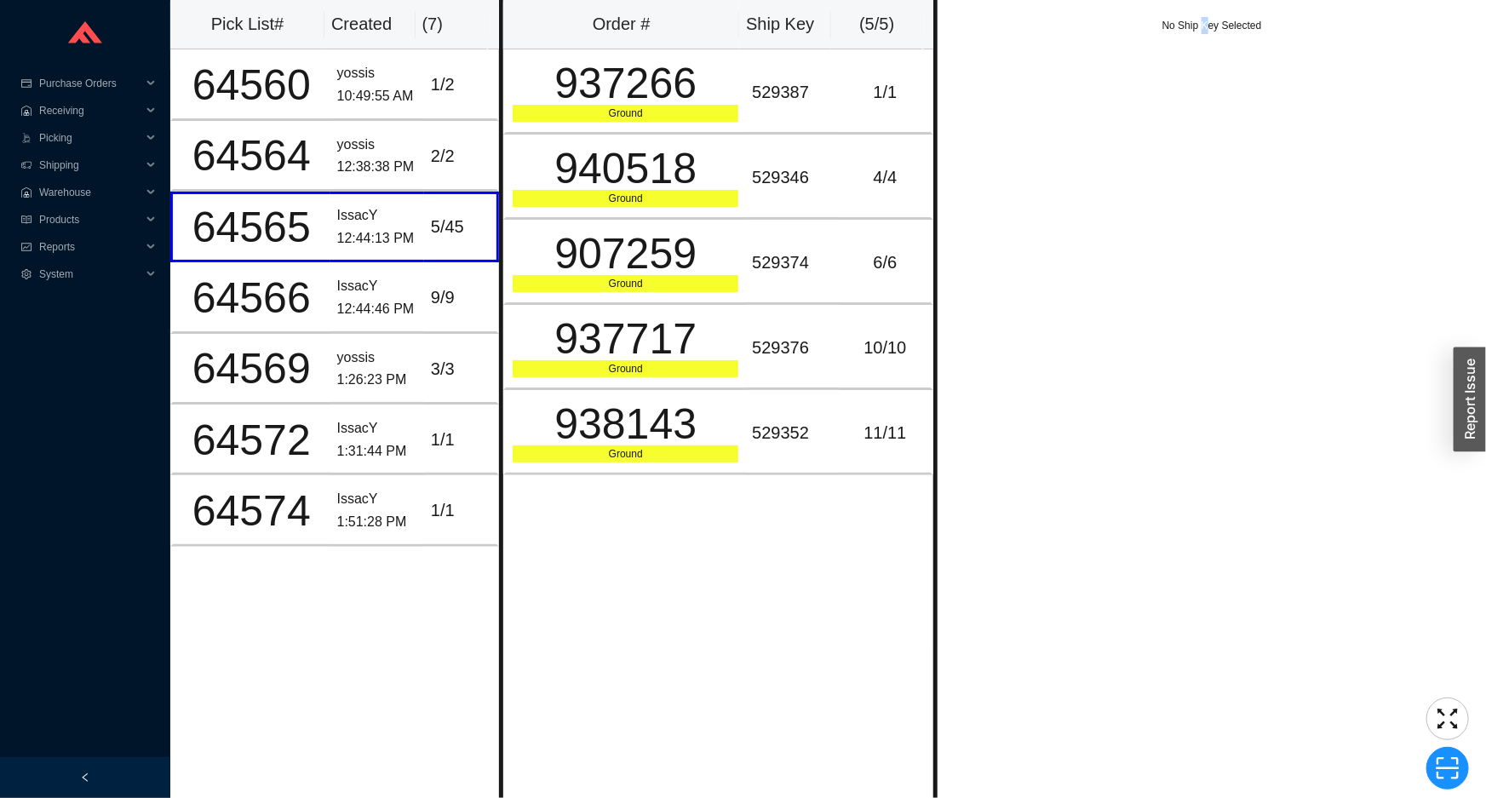
click at [1205, 365] on div "No Ship Key Selected" at bounding box center [1211, 399] width 548 height 798
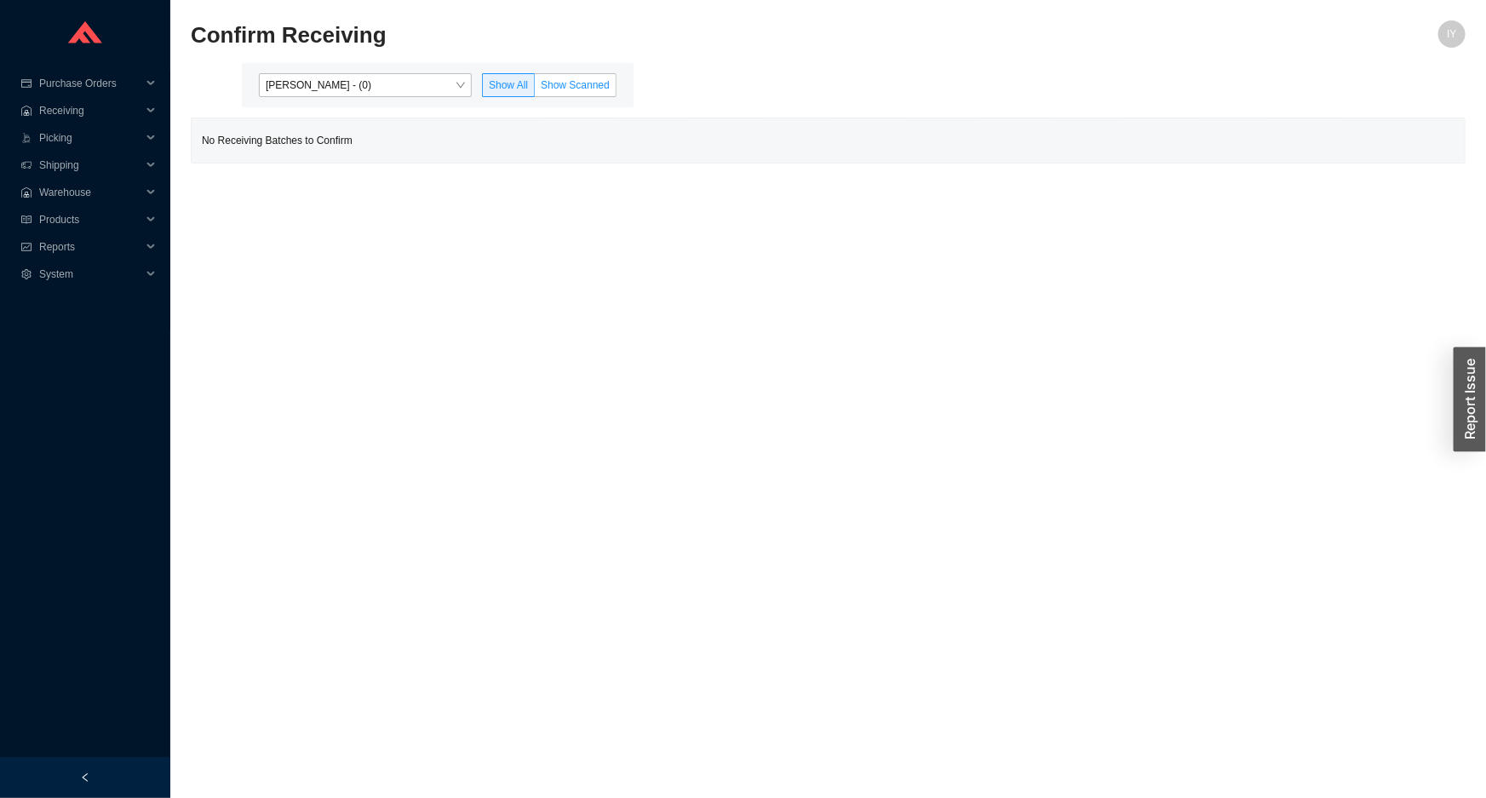
click at [580, 75] on label "Show Scanned" at bounding box center [576, 85] width 82 height 24
click at [535, 89] on input "Show Scanned" at bounding box center [535, 89] width 0 height 0
click at [95, 233] on span "Reports" at bounding box center [90, 246] width 102 height 27
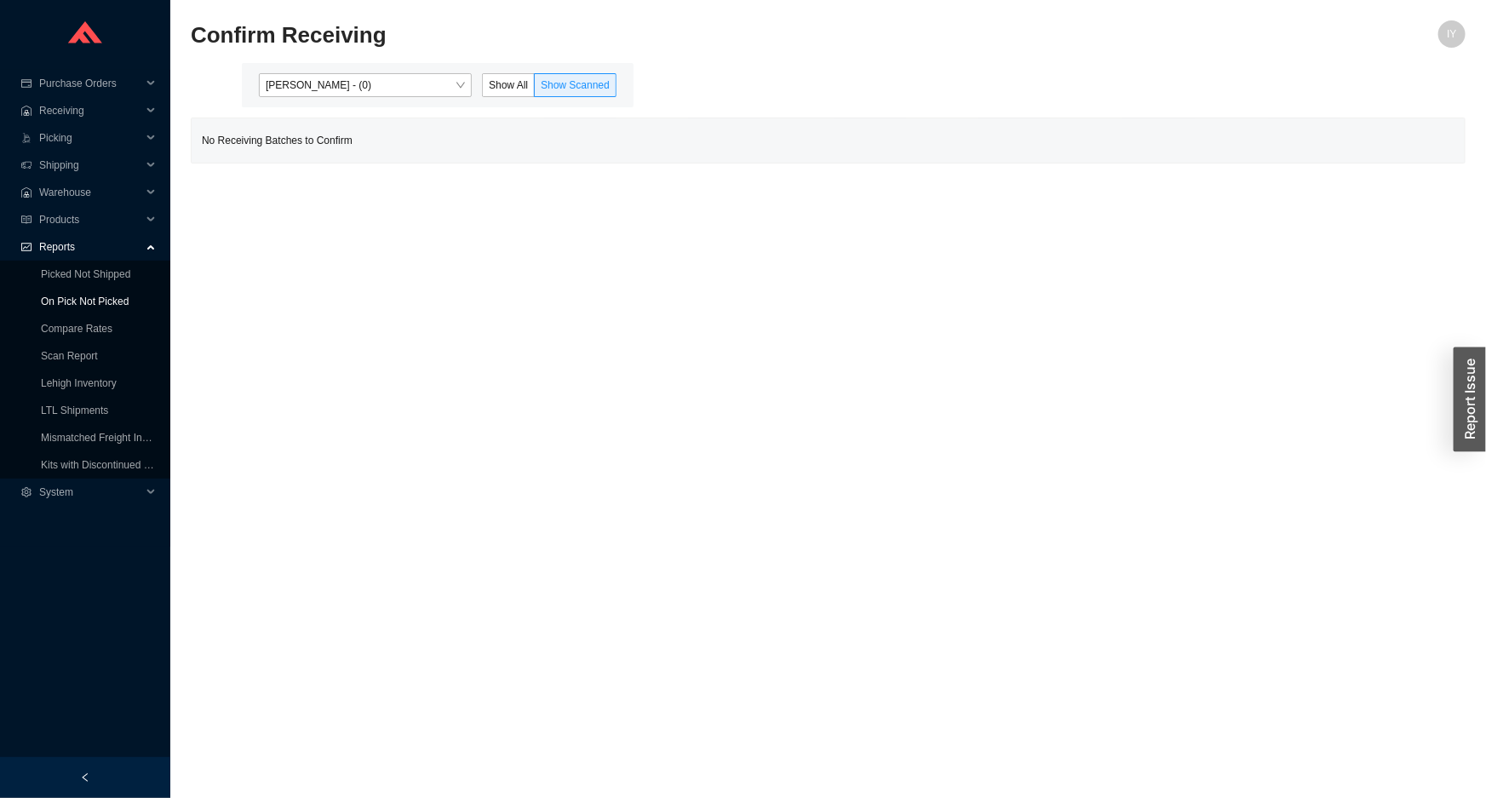
click at [65, 298] on link "On Pick Not Picked" at bounding box center [85, 301] width 88 height 12
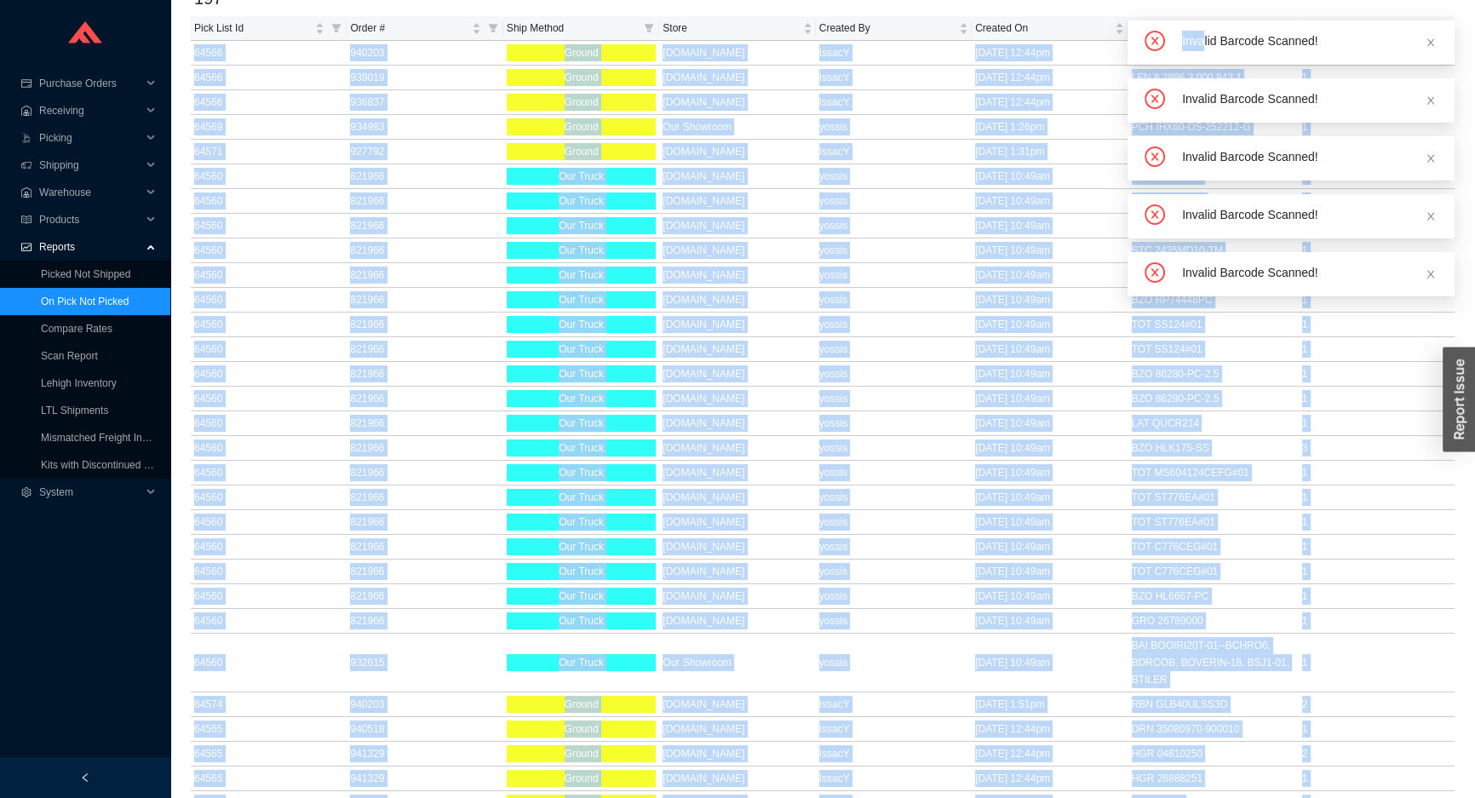
scroll to position [77, 0]
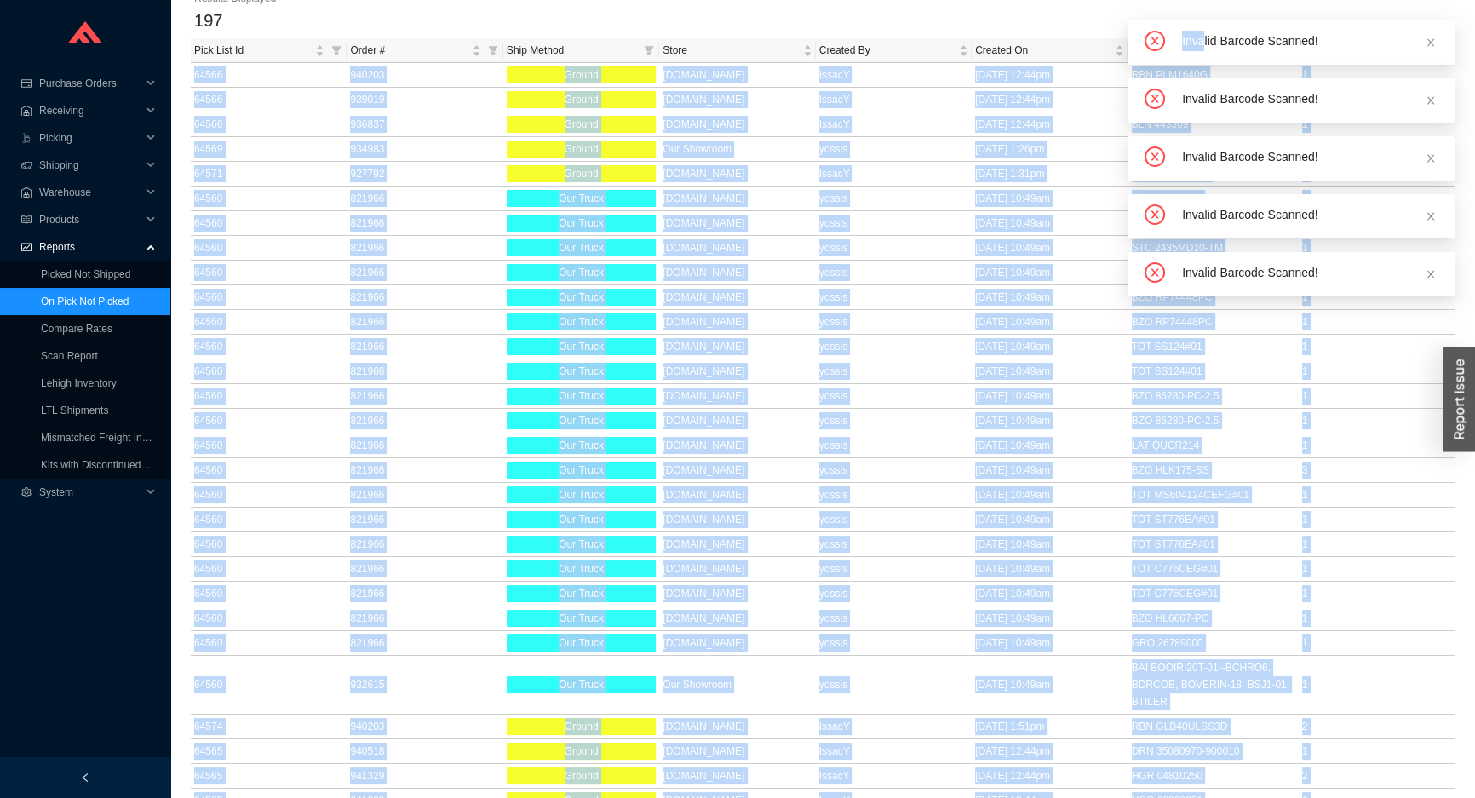
drag, startPoint x: 1421, startPoint y: 17, endPoint x: 2612, endPoint y: 731, distance: 1388.5
click at [1475, 721] on html "Purchase Orders .warehouse_svg__a{fill:none;stroke:currentColor;stroke-linecap:…" at bounding box center [737, 322] width 1475 height 798
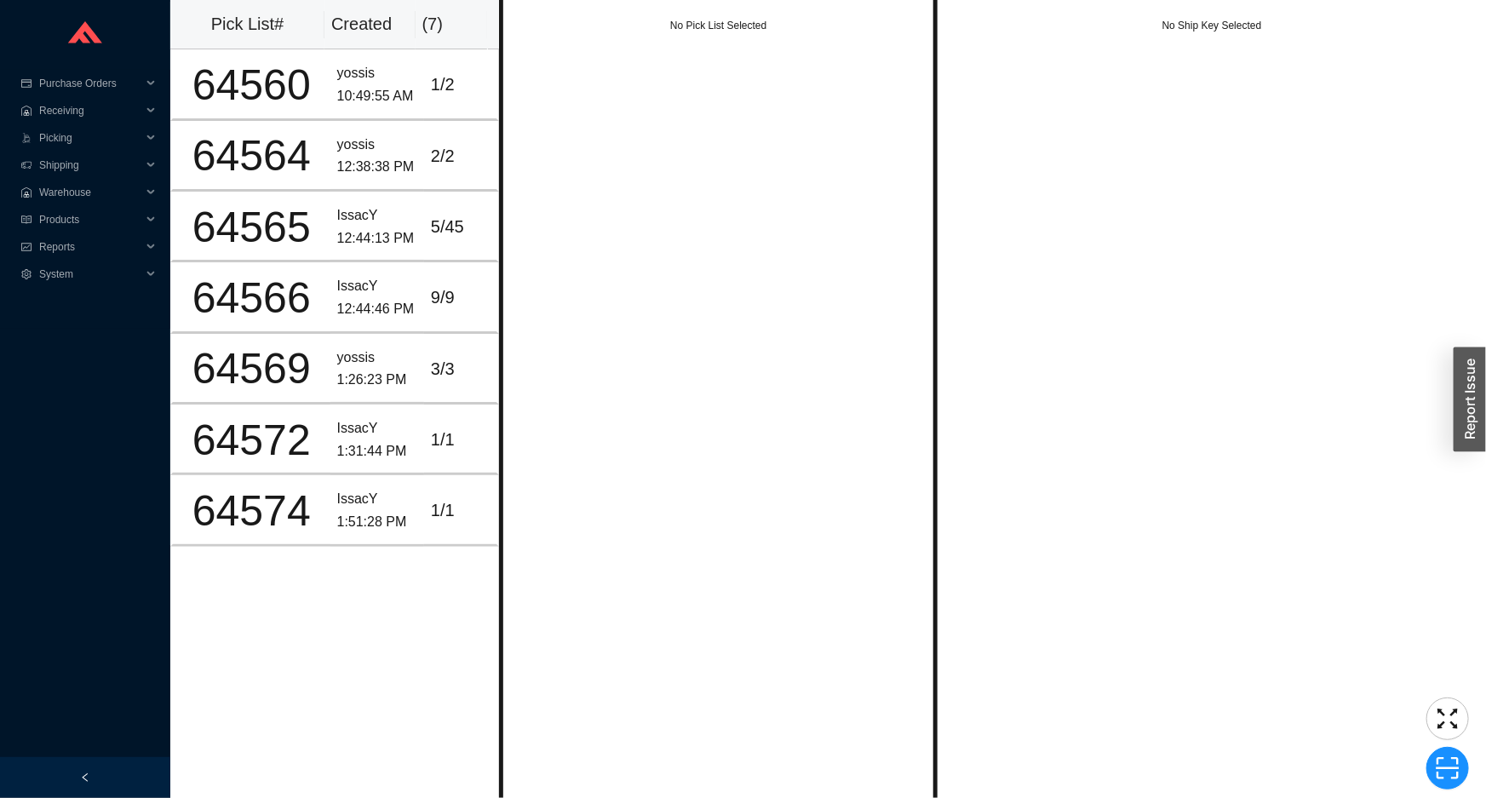
click at [763, 286] on div "No Pick List Selected" at bounding box center [718, 399] width 439 height 798
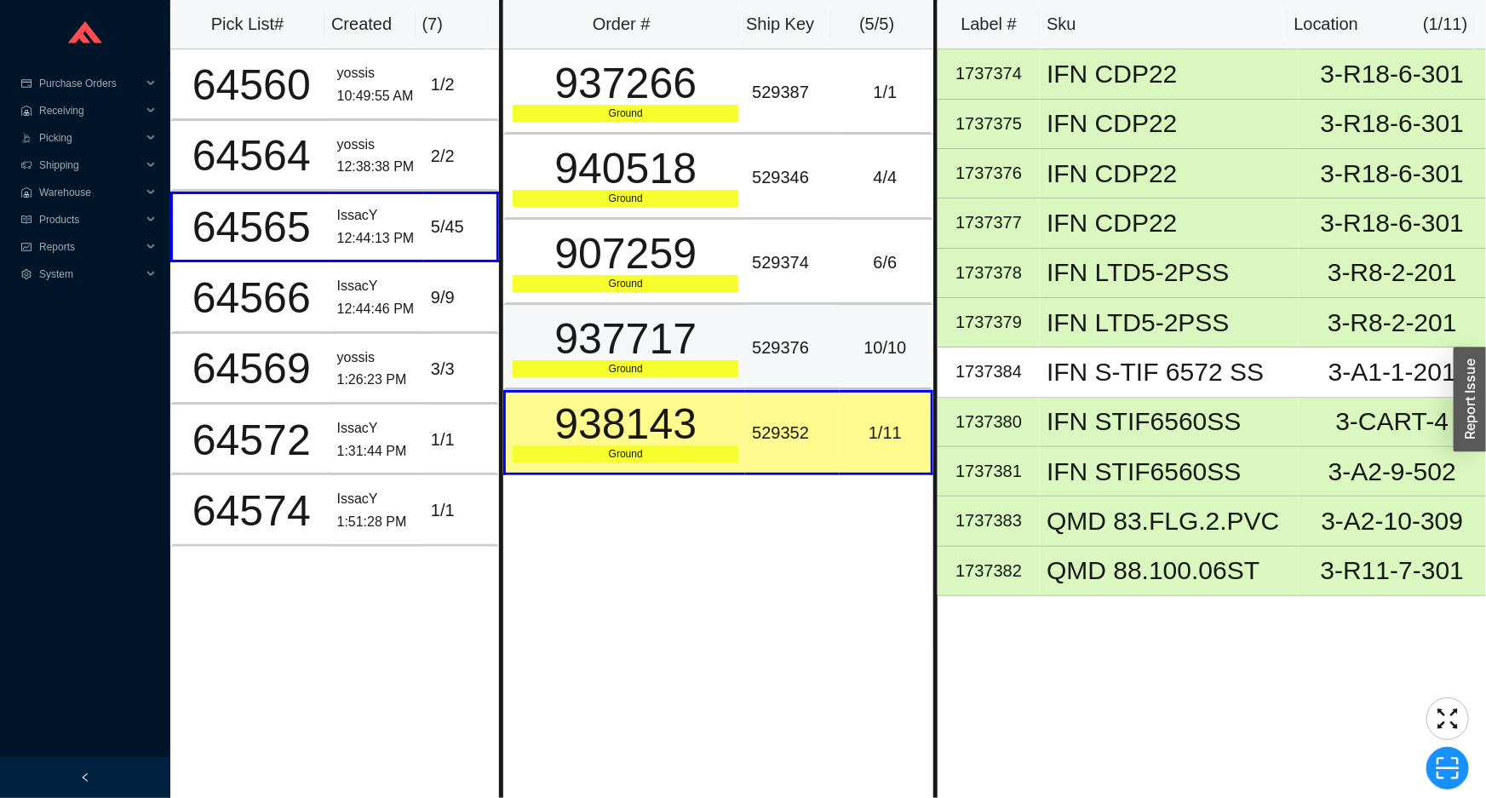
click at [801, 325] on td "529376" at bounding box center [792, 347] width 94 height 85
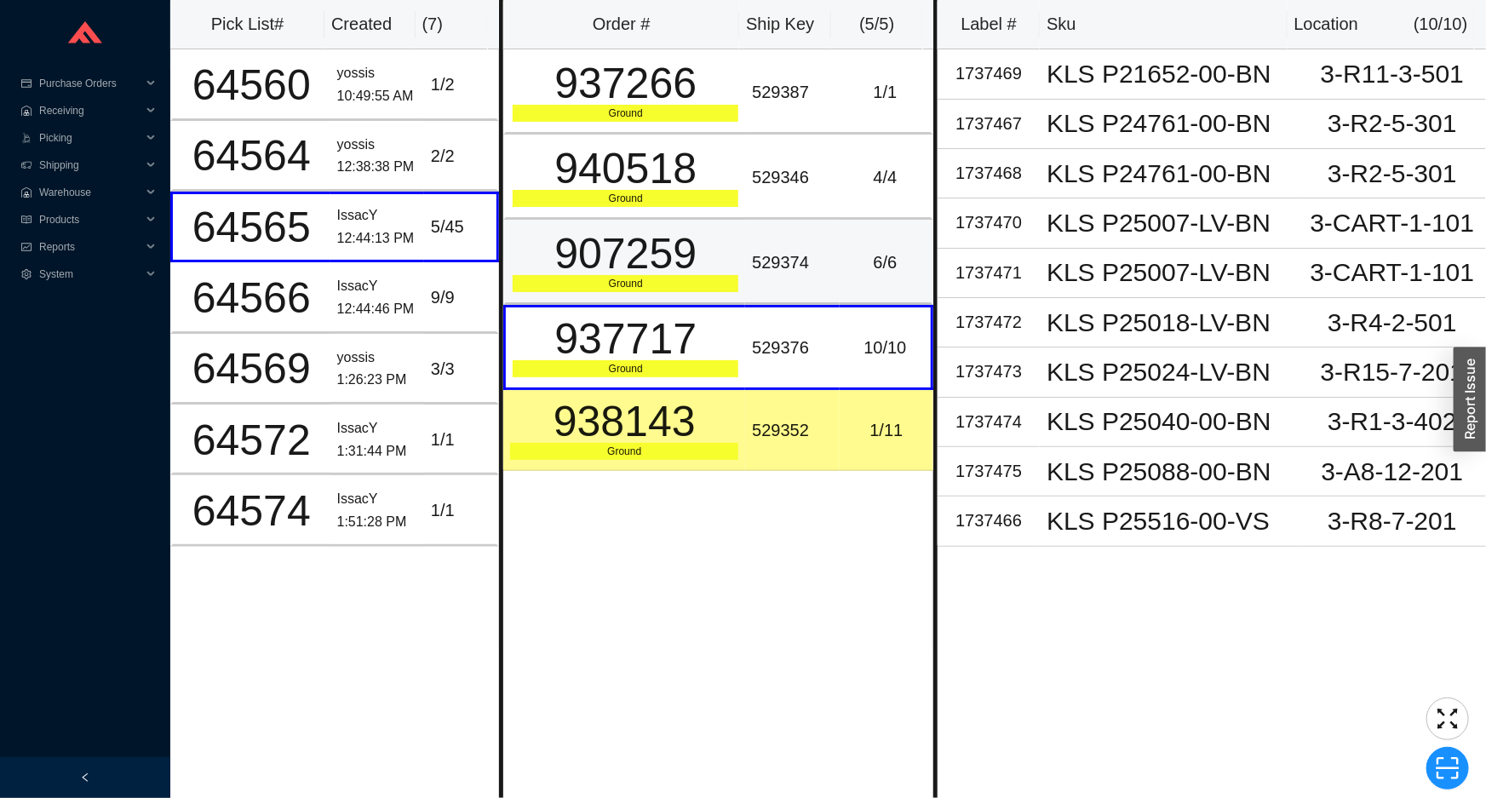
click at [857, 291] on td "6 / 6" at bounding box center [887, 262] width 94 height 85
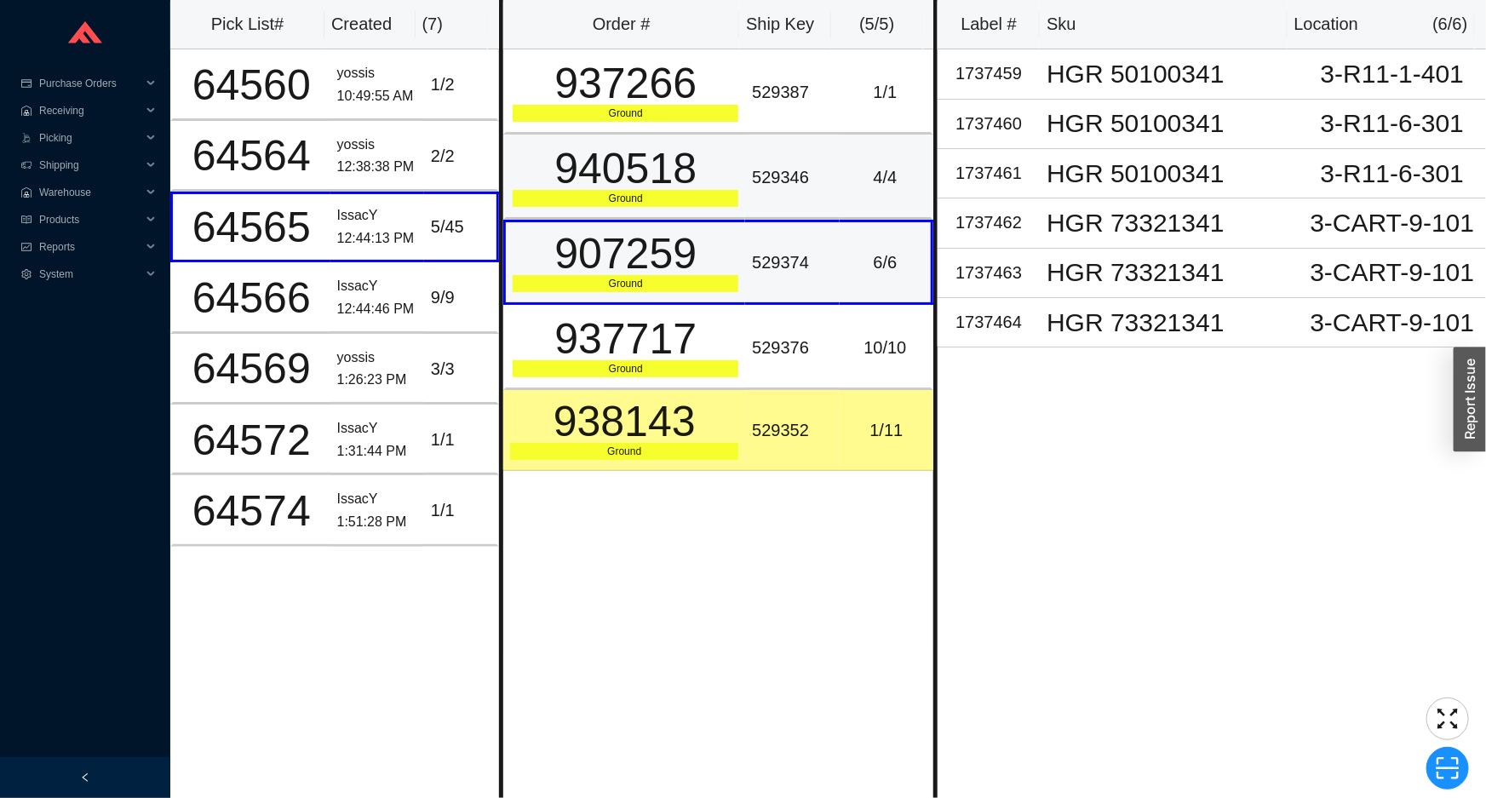
click at [821, 202] on td "529346" at bounding box center [792, 177] width 94 height 85
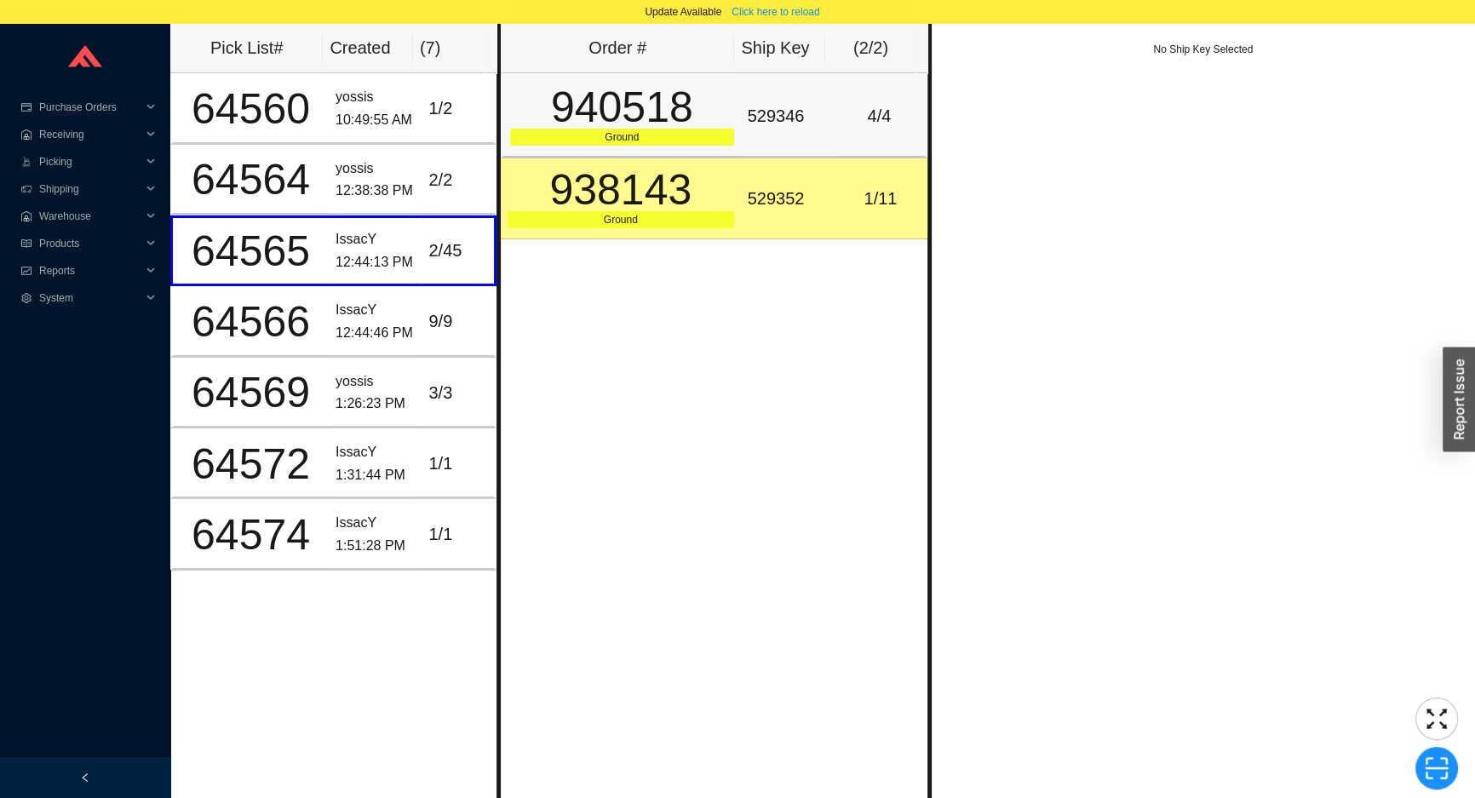
click at [799, 116] on div "529346" at bounding box center [788, 116] width 80 height 28
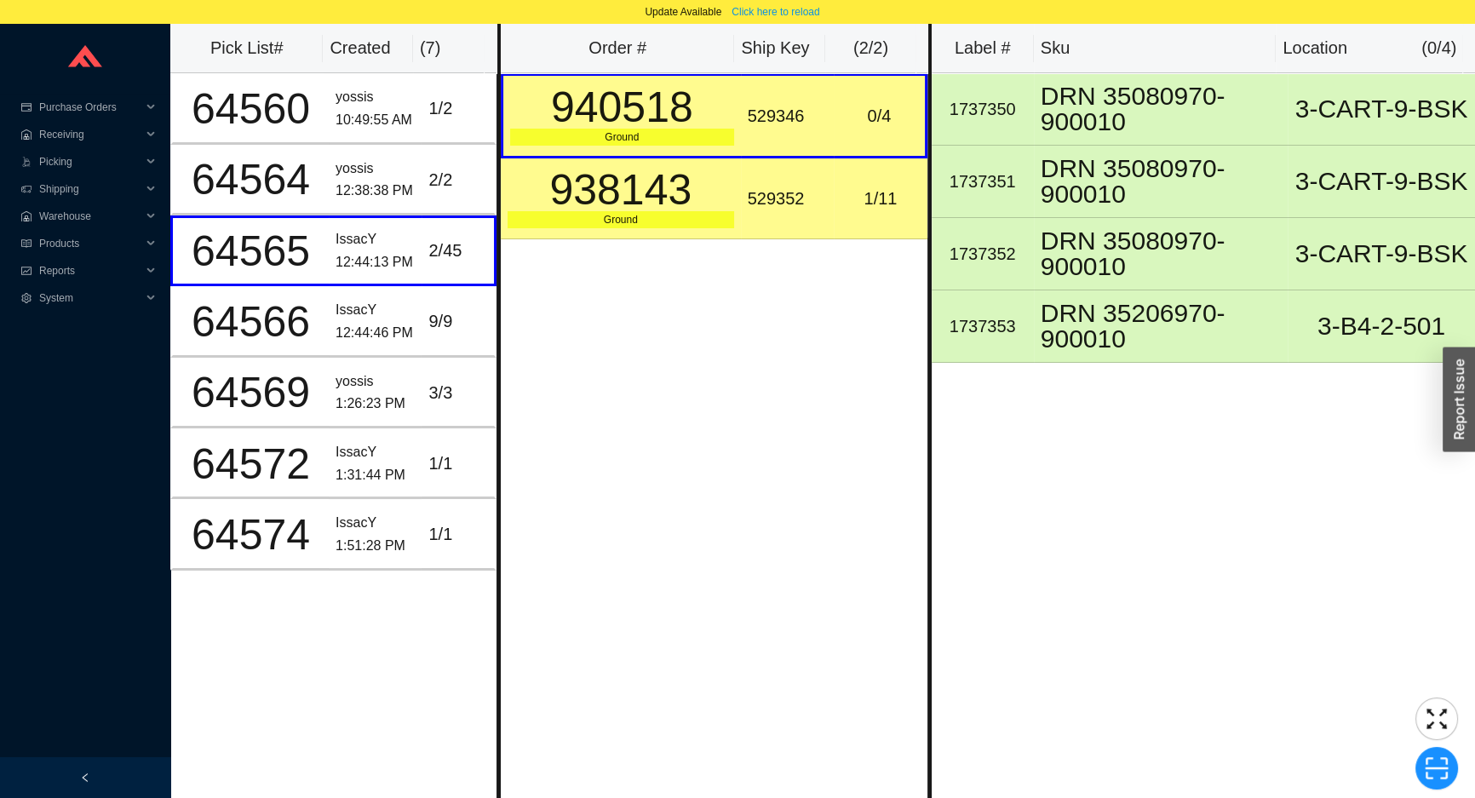
click at [636, 108] on div "940518" at bounding box center [622, 107] width 224 height 43
click at [789, 111] on div "529346" at bounding box center [788, 116] width 80 height 28
copy div "529346"
click at [1436, 771] on icon "scan" at bounding box center [1437, 768] width 26 height 26
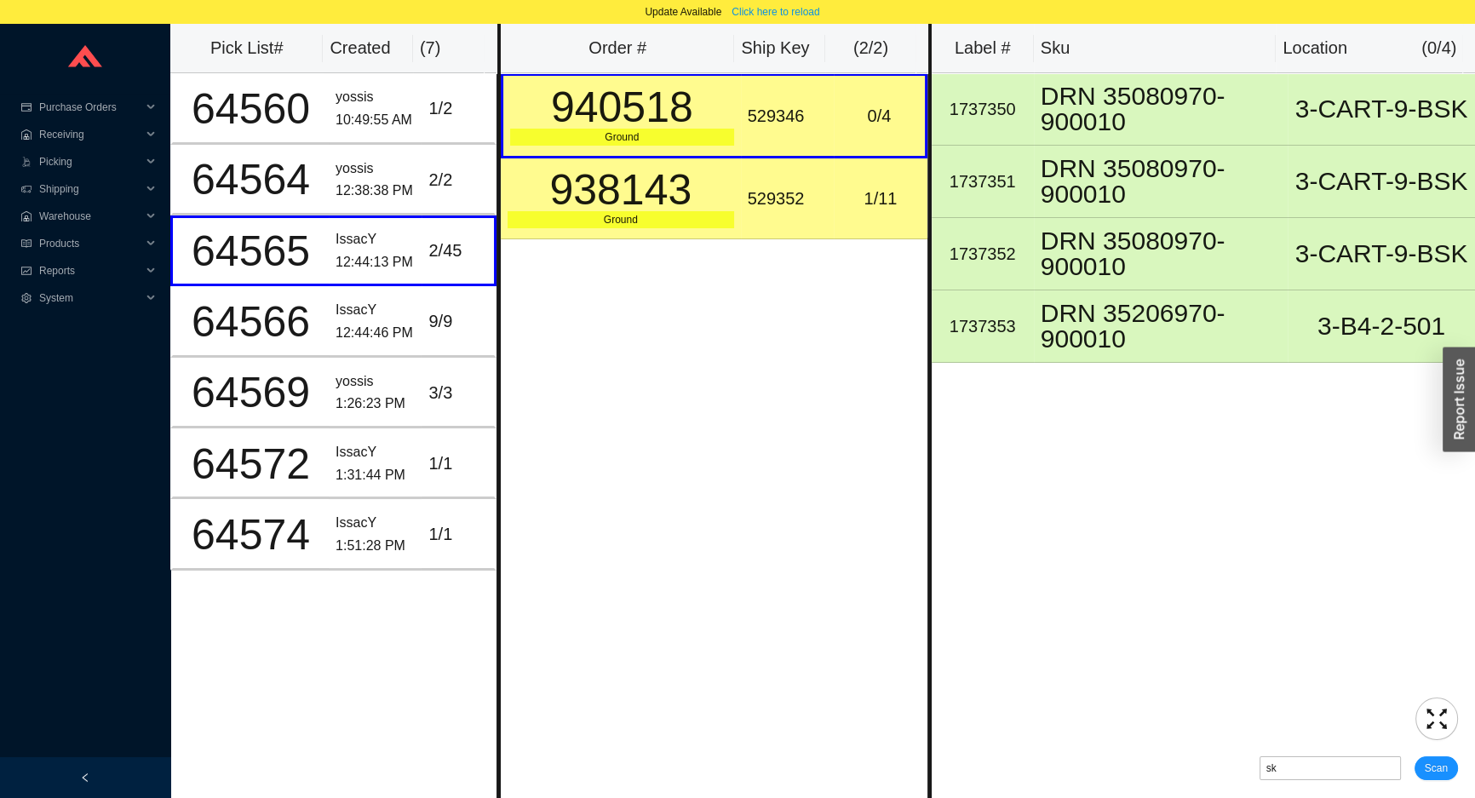
type input "sk529346"
click button "Scan" at bounding box center [1435, 768] width 43 height 24
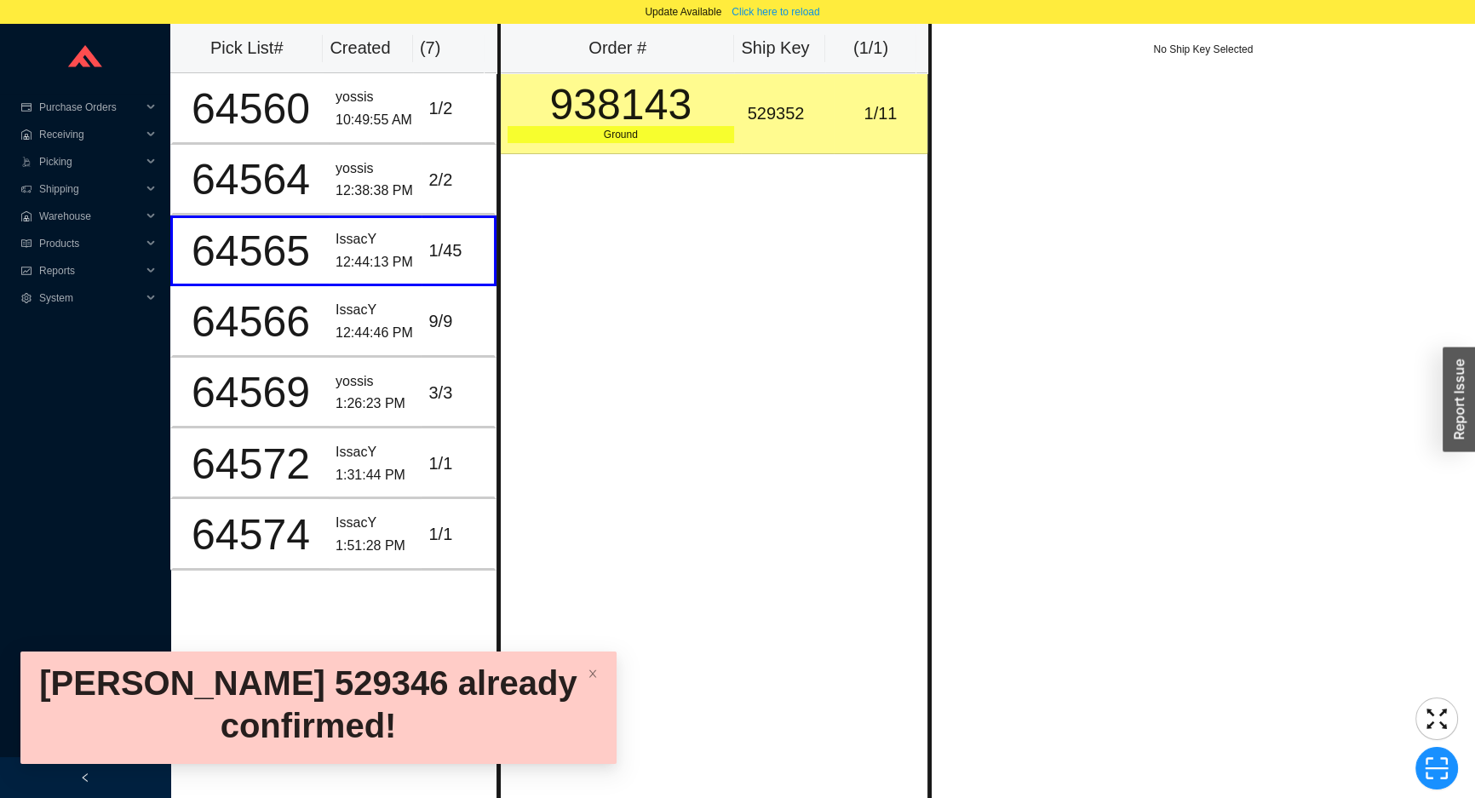
click at [834, 129] on td "1 / 11" at bounding box center [881, 113] width 94 height 81
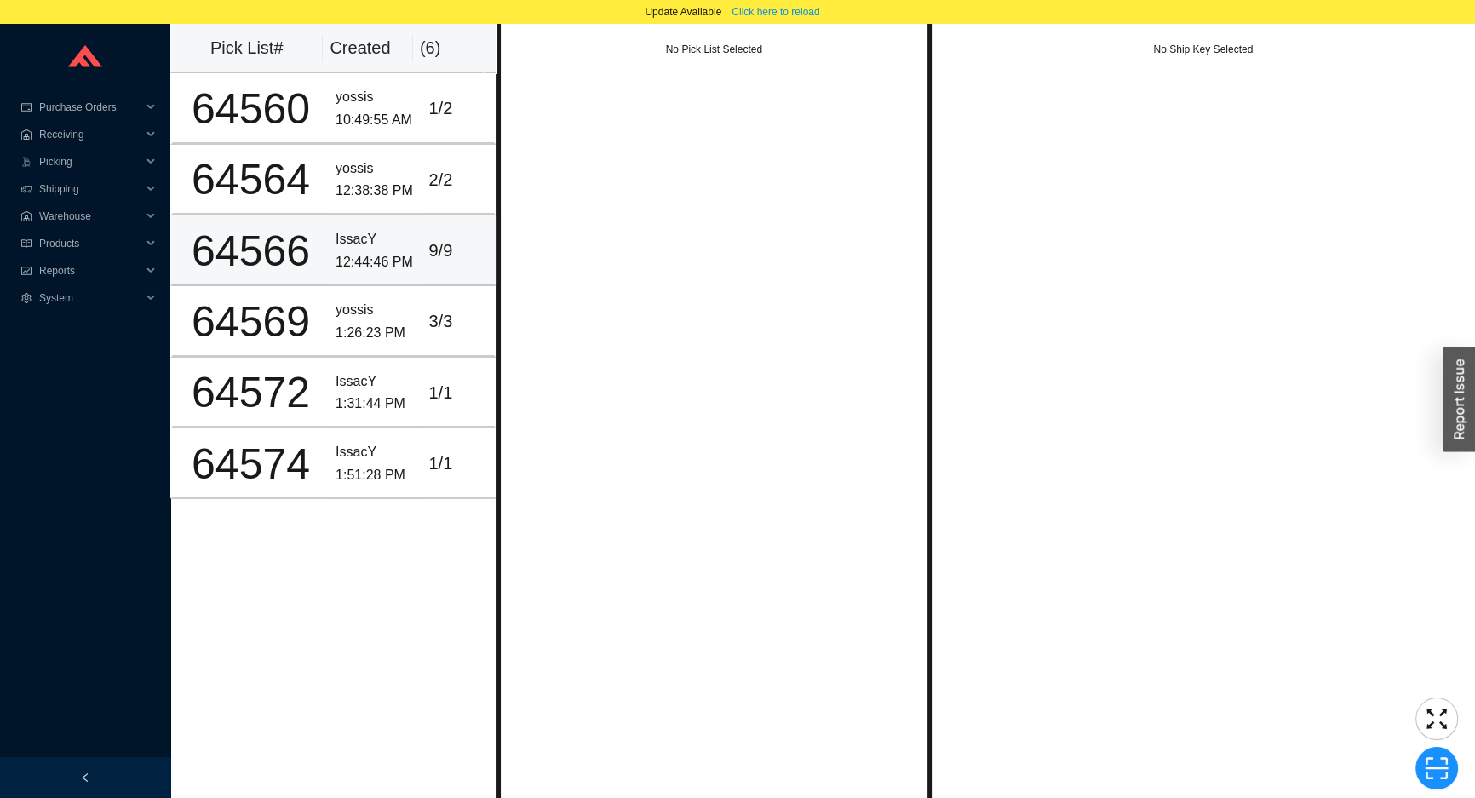
click at [467, 260] on div "9 / 9" at bounding box center [457, 251] width 59 height 28
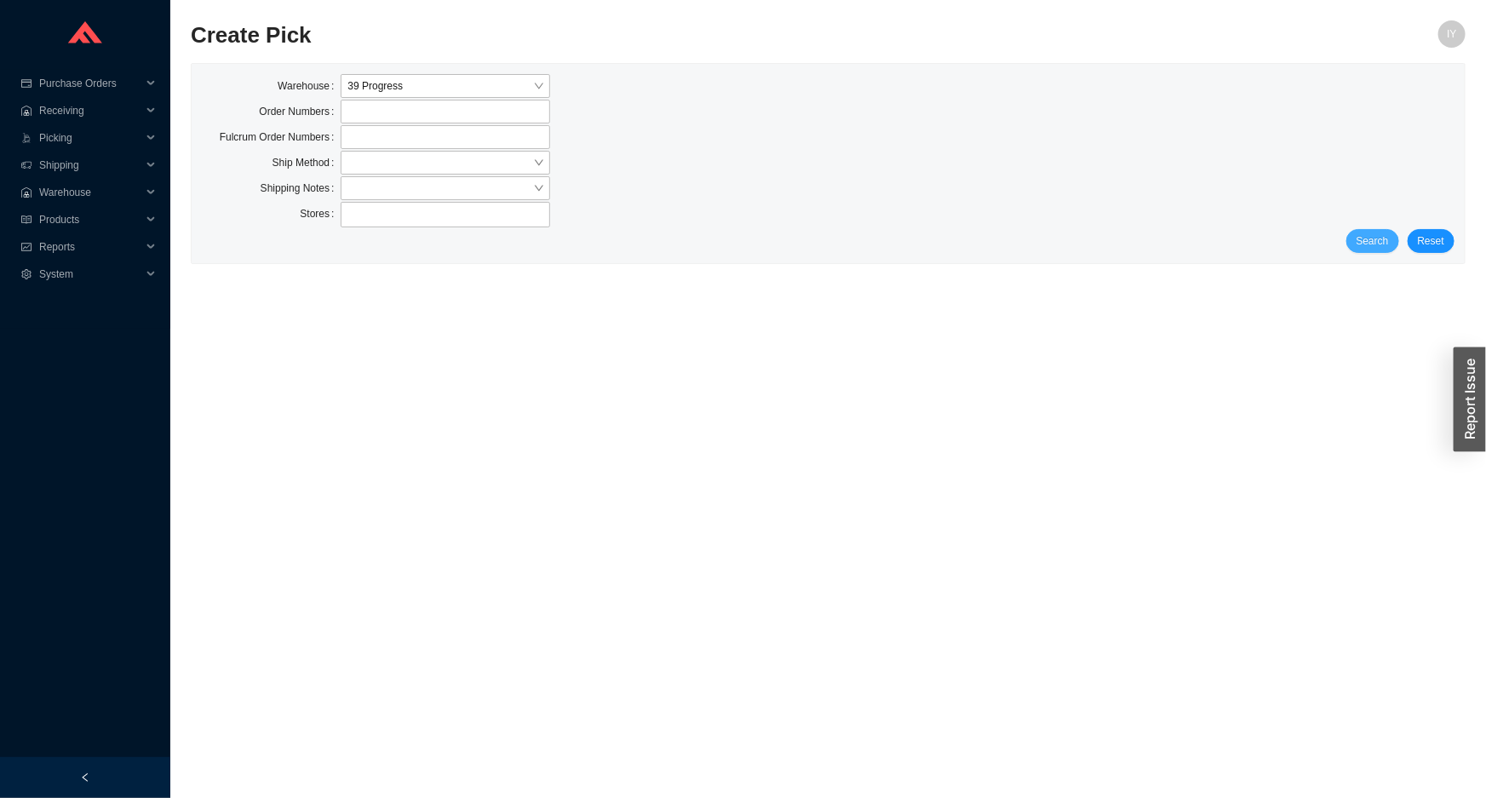
click at [1356, 231] on form "Warehouse 39 Progress Order Numbers Fulcrum Order Numbers Ship Method Shipping …" at bounding box center [828, 163] width 1252 height 179
click at [1357, 235] on button "Search" at bounding box center [1372, 241] width 53 height 24
click at [1378, 244] on span "Search" at bounding box center [1372, 240] width 32 height 17
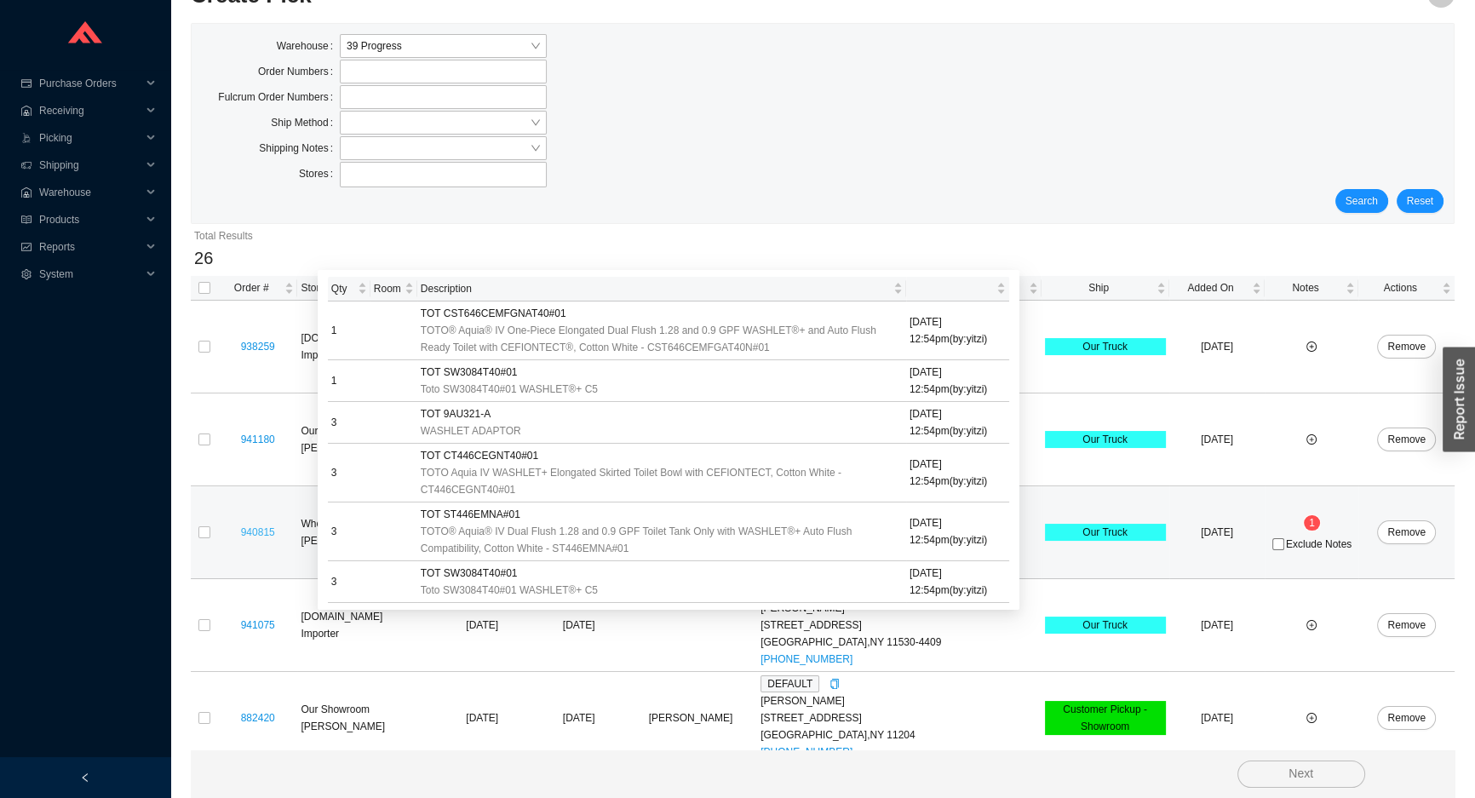
scroll to position [77, 0]
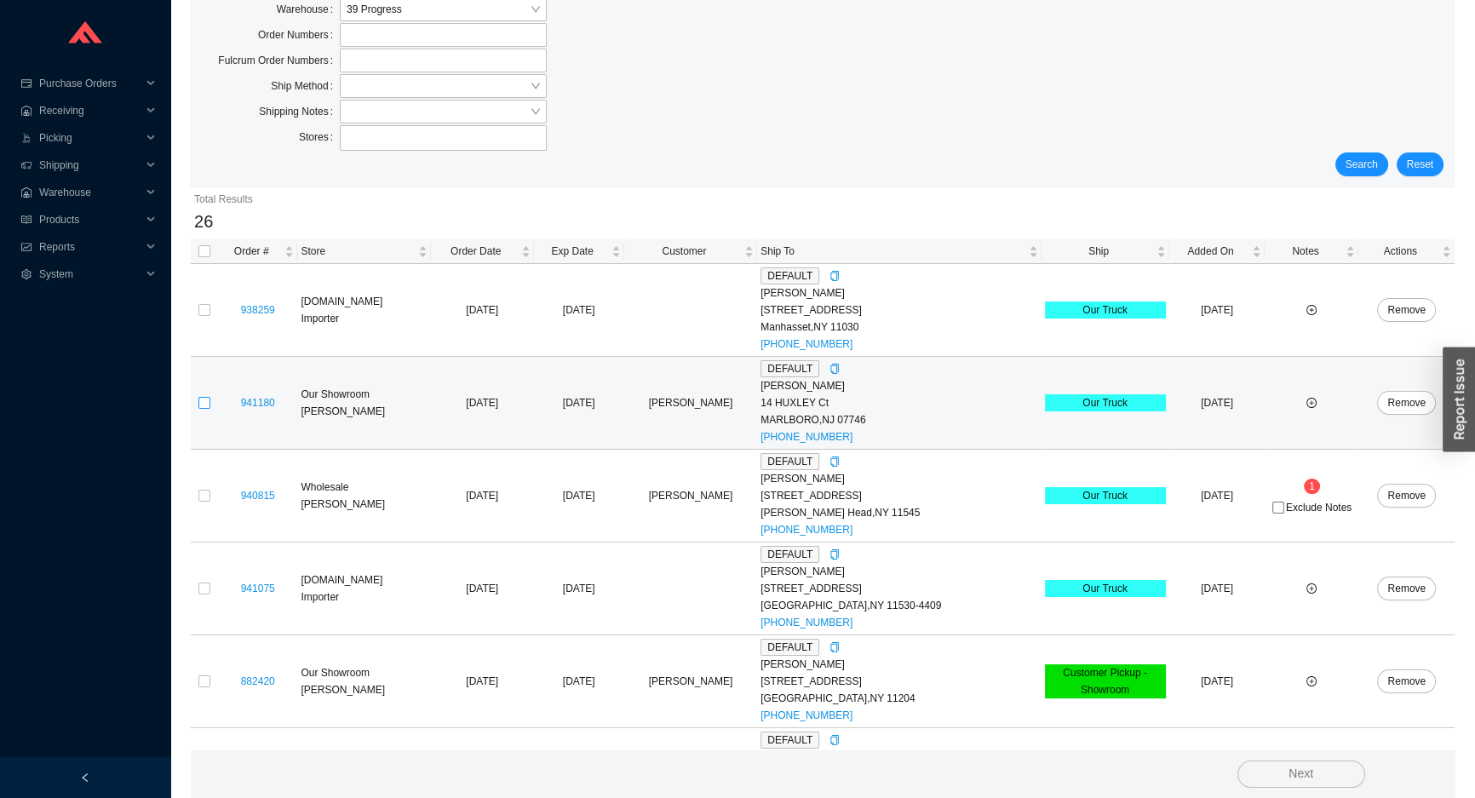
click at [207, 397] on input "checkbox" at bounding box center [204, 403] width 12 height 12
checkbox input "true"
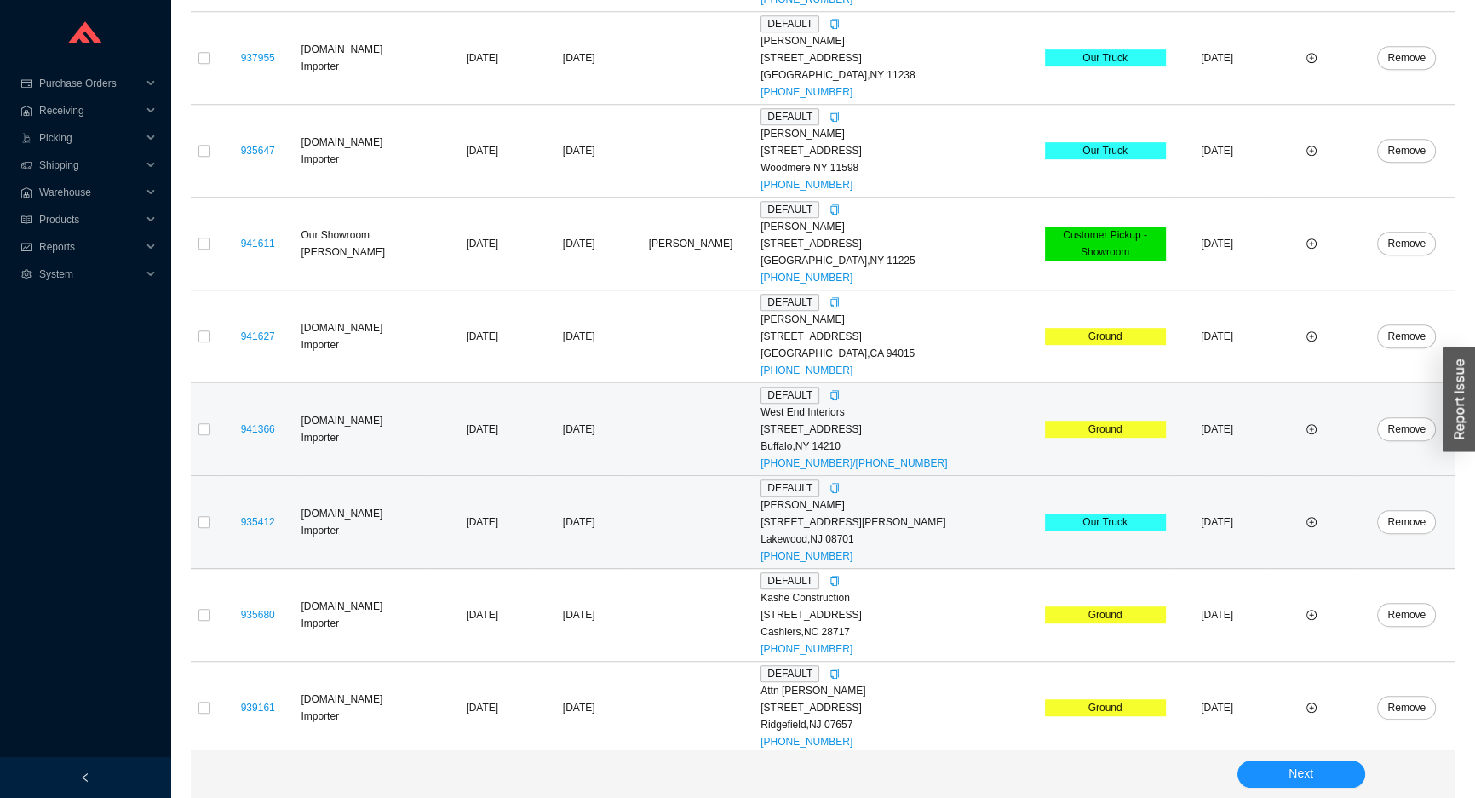
scroll to position [1161, 0]
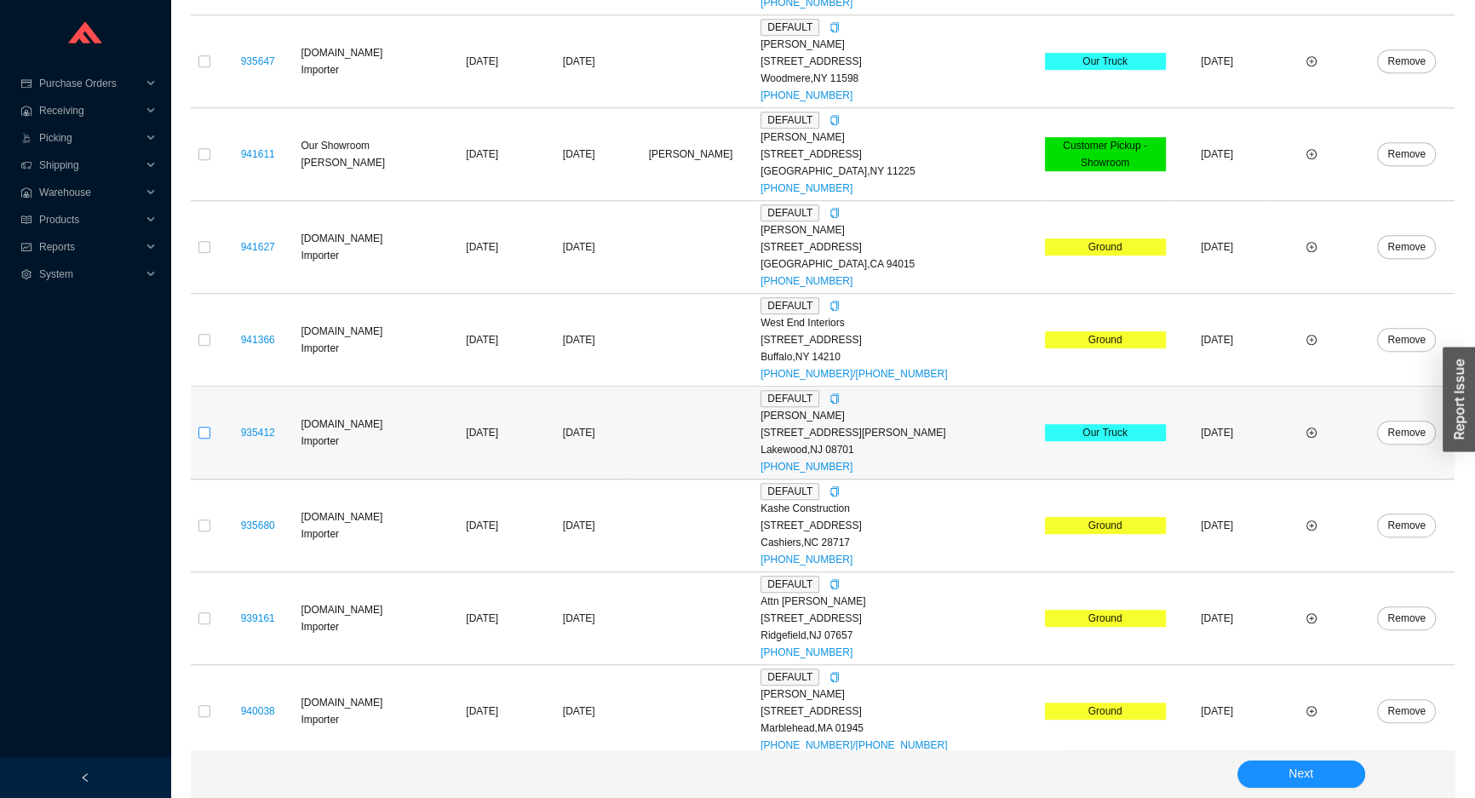
click at [203, 428] on input "checkbox" at bounding box center [204, 433] width 12 height 12
checkbox input "true"
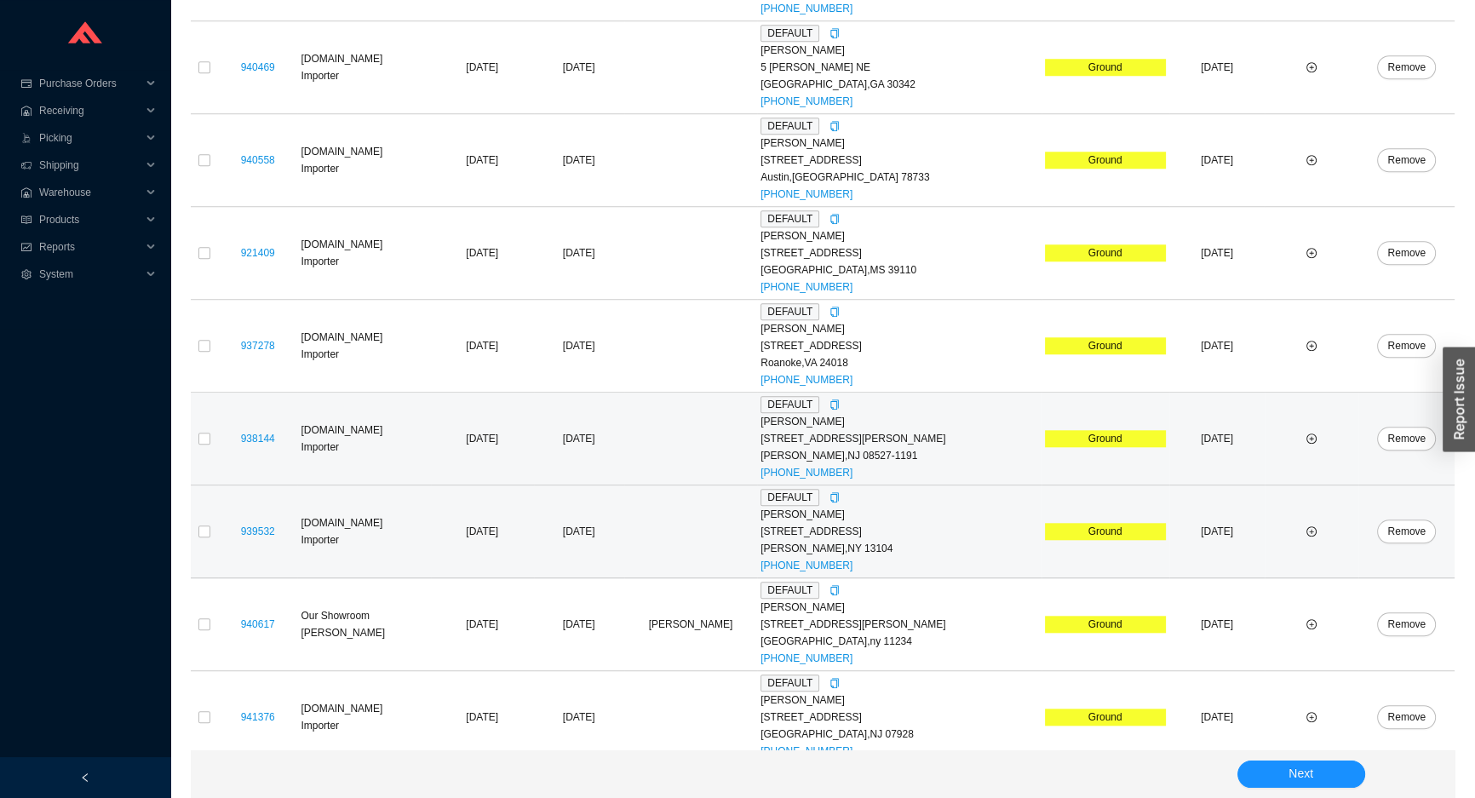
scroll to position [2001, 0]
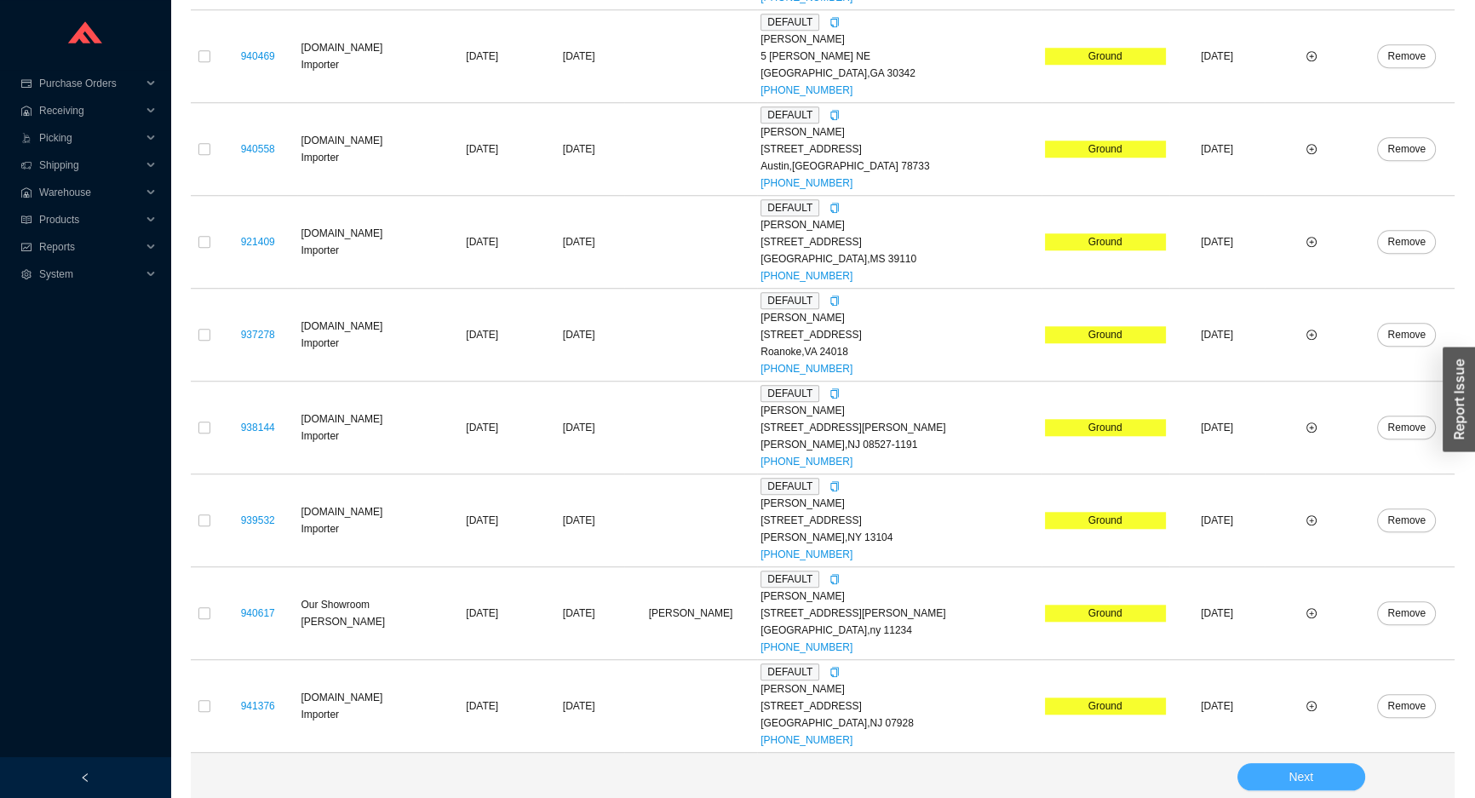
click at [1311, 767] on span "Next" at bounding box center [1300, 777] width 25 height 20
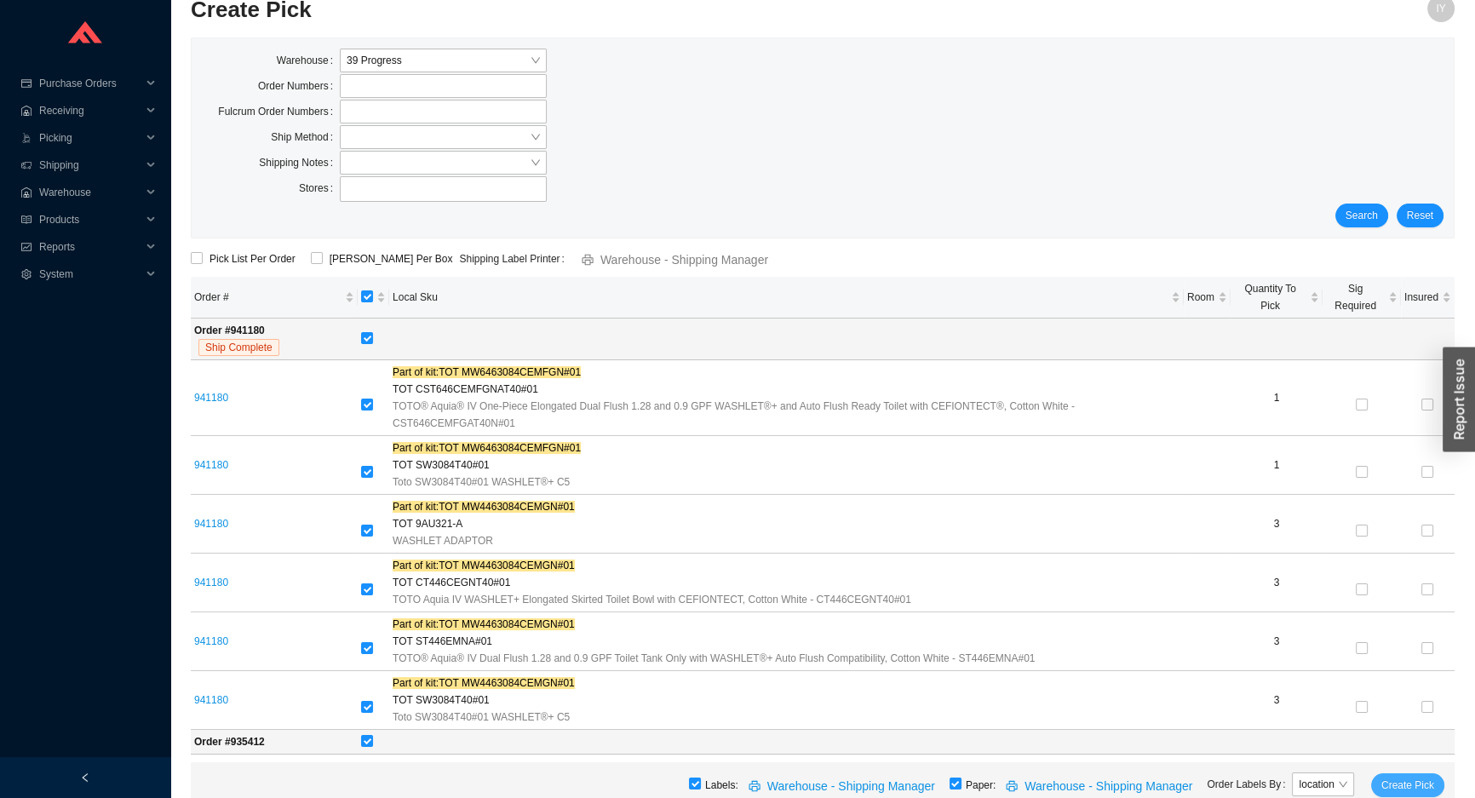
click at [1407, 778] on span "Create Pick" at bounding box center [1407, 785] width 53 height 17
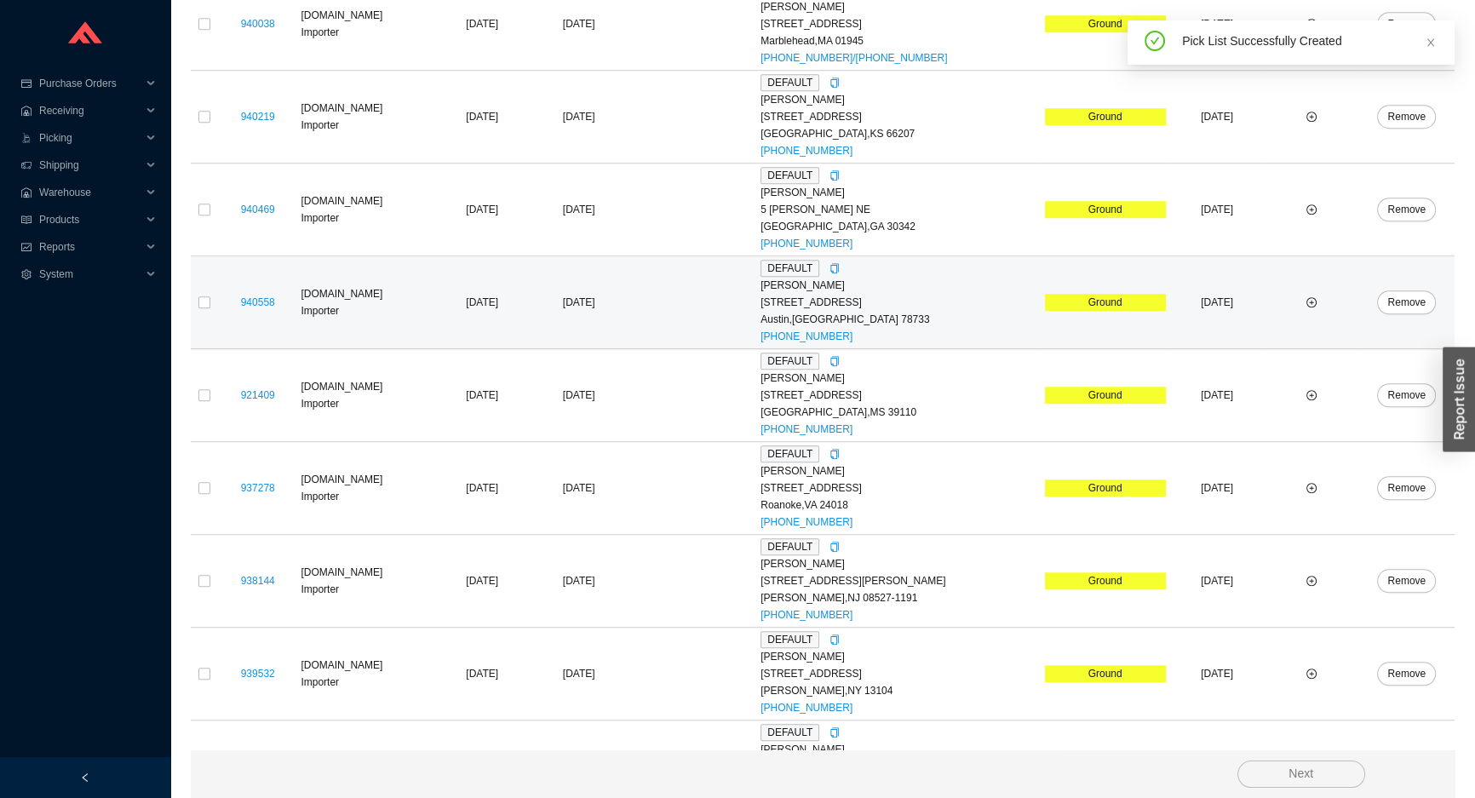
scroll to position [1814, 0]
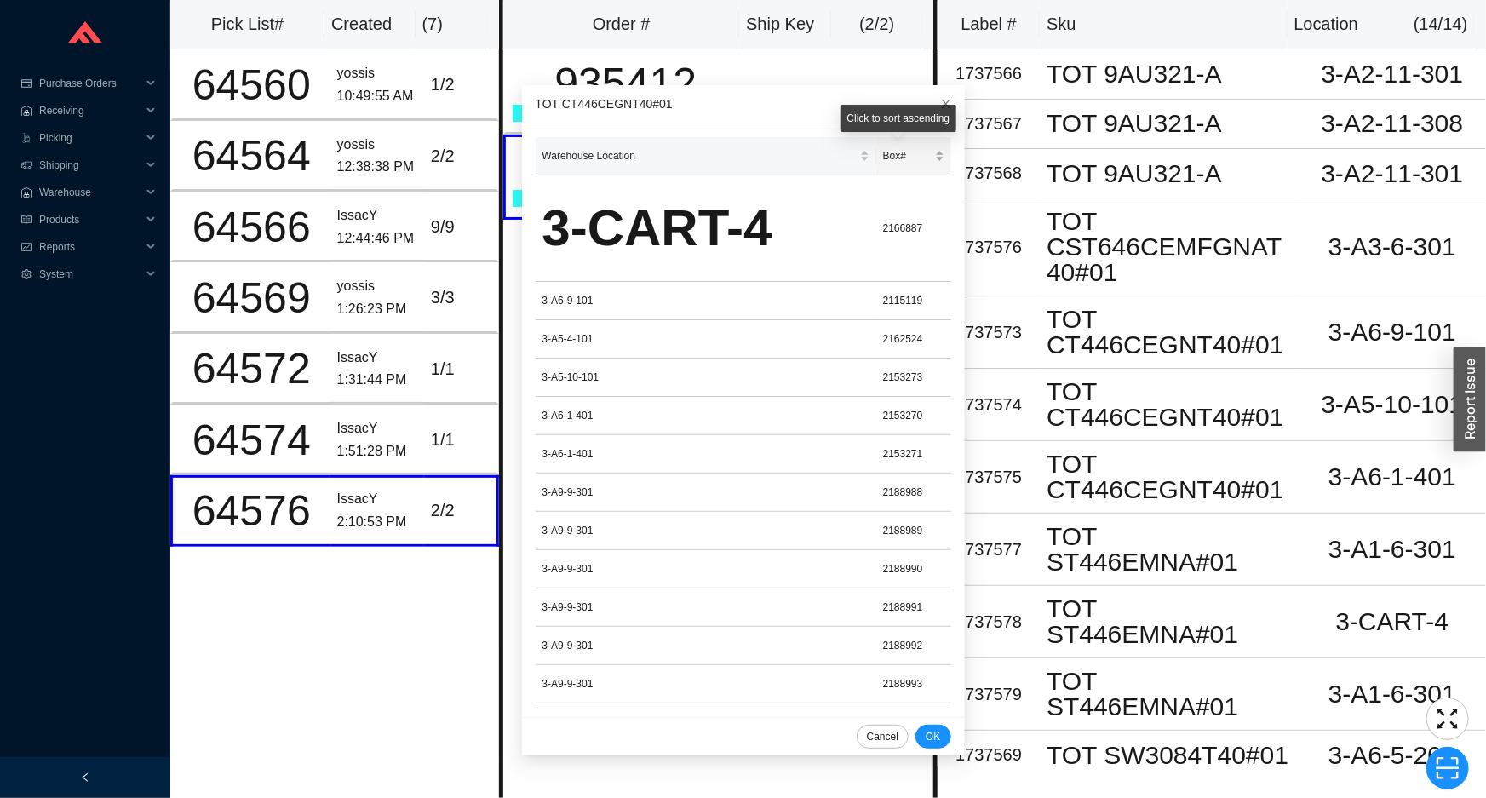
click at [883, 156] on span "Box#" at bounding box center [907, 155] width 49 height 17
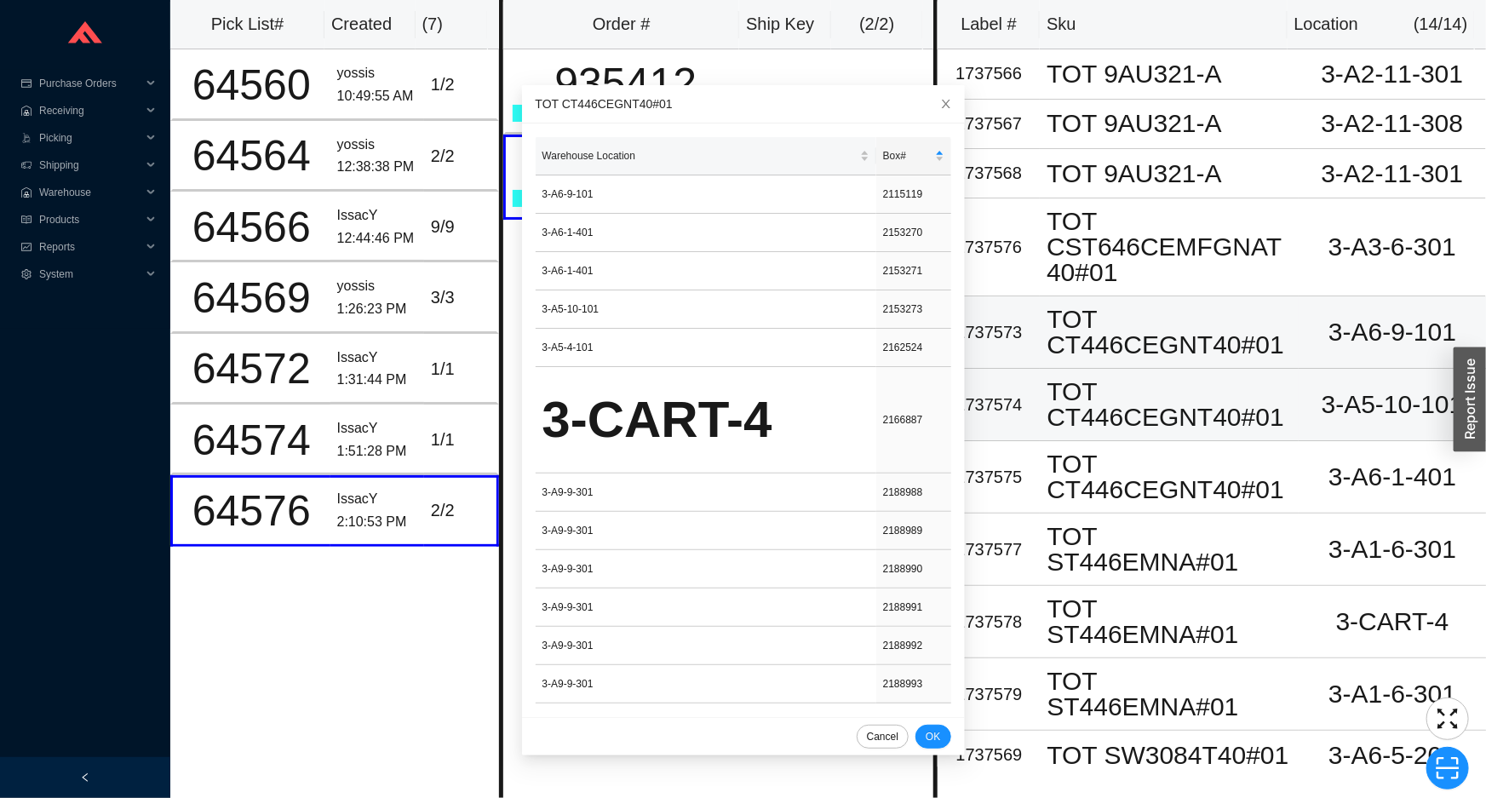
drag, startPoint x: 1115, startPoint y: 335, endPoint x: 1052, endPoint y: 422, distance: 107.5
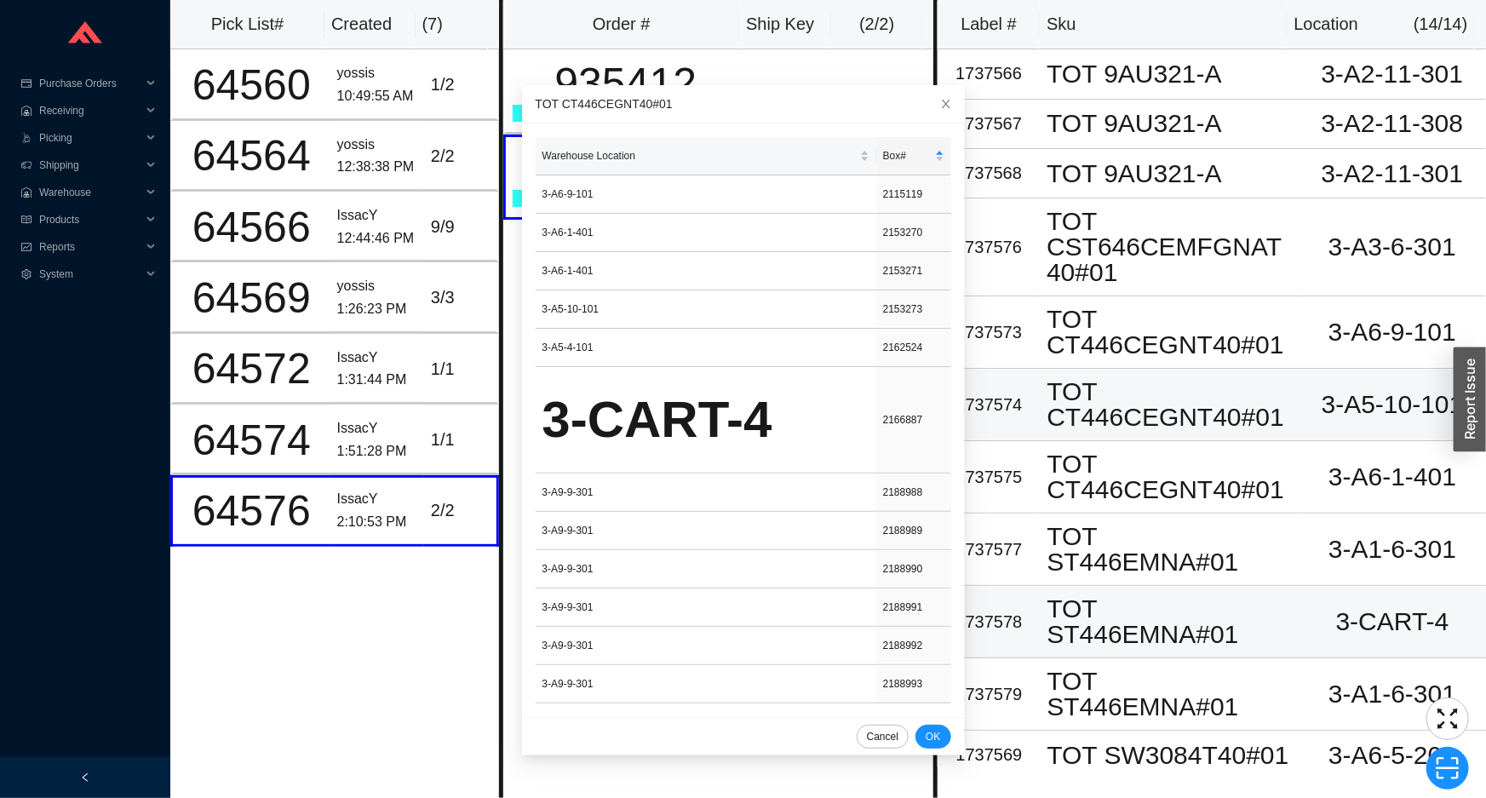
drag, startPoint x: 1052, startPoint y: 422, endPoint x: 1359, endPoint y: 581, distance: 345.0
click at [1359, 609] on div "3-CART-4" at bounding box center [1392, 622] width 174 height 26
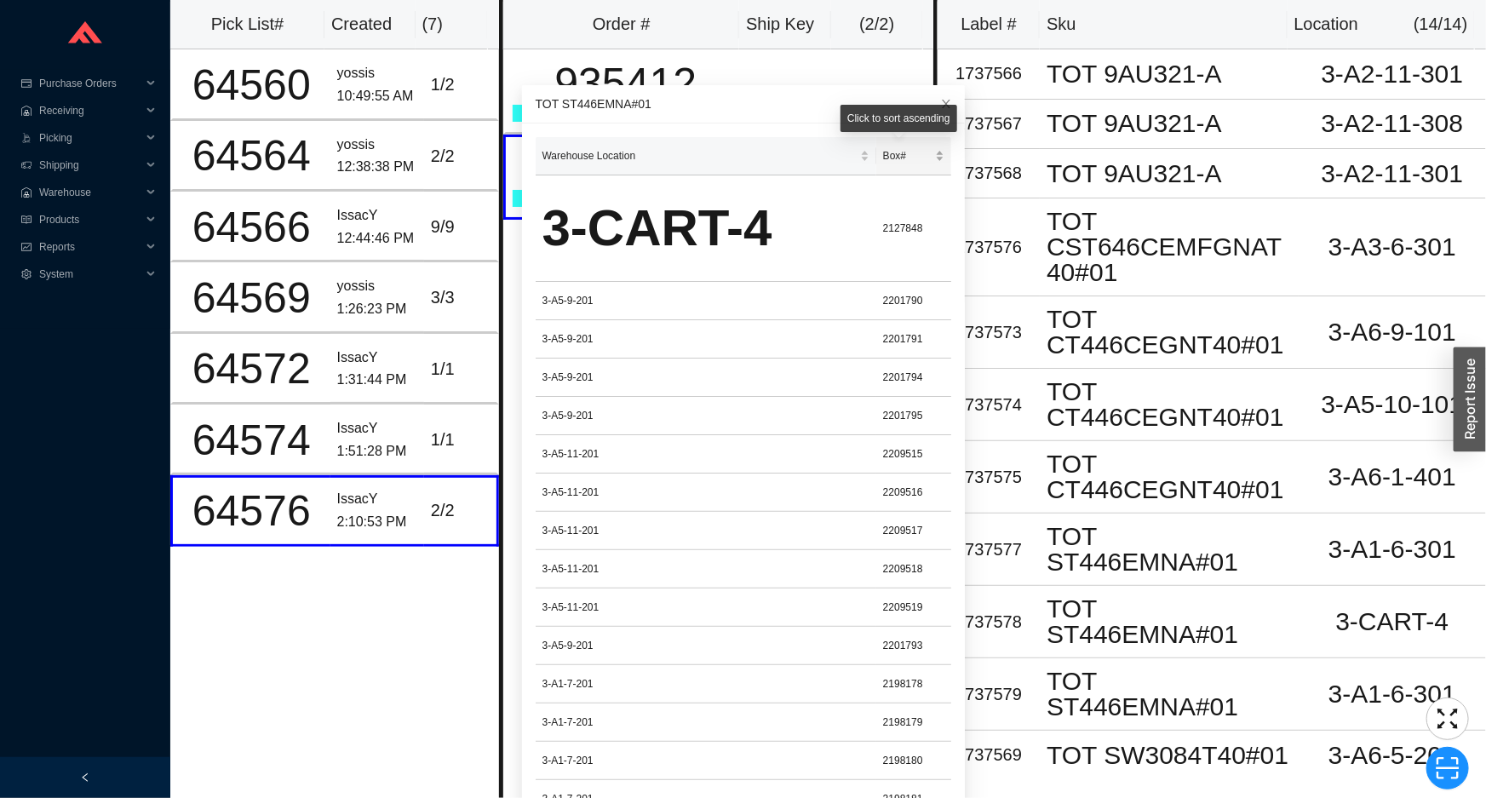
click at [894, 149] on span "Box#" at bounding box center [907, 155] width 49 height 17
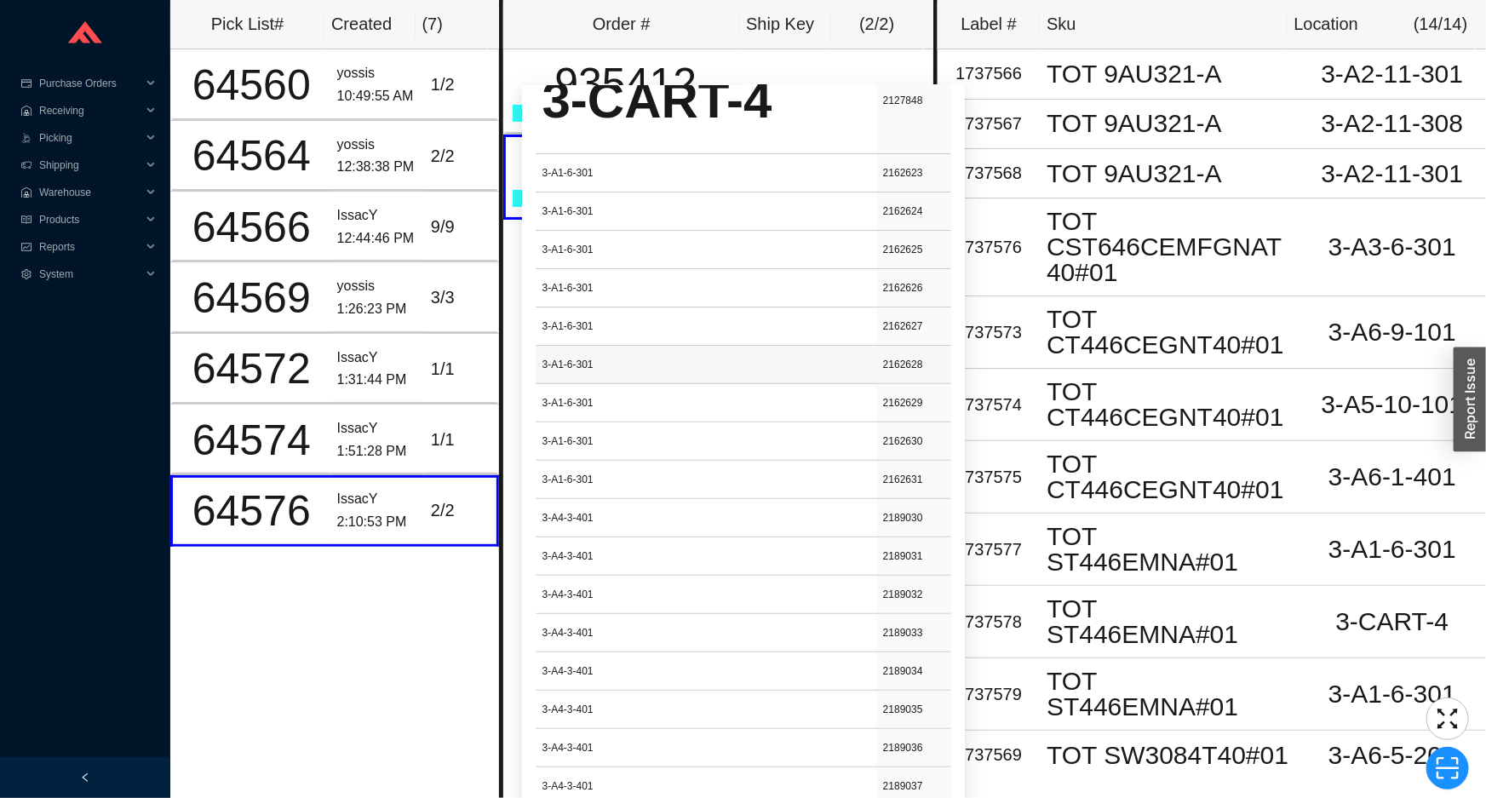
scroll to position [154, 0]
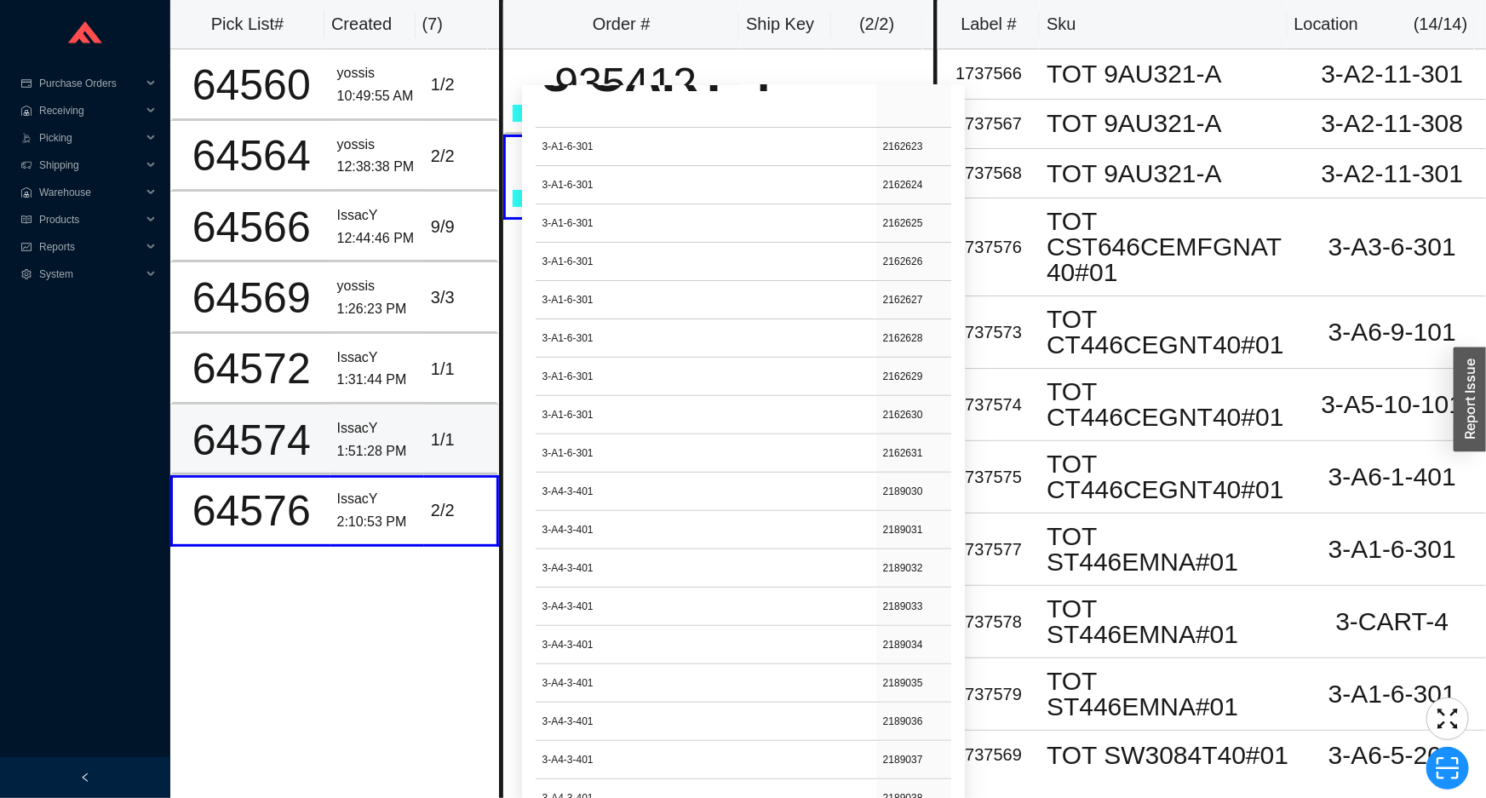
click at [317, 419] on div "64574" at bounding box center [252, 440] width 144 height 43
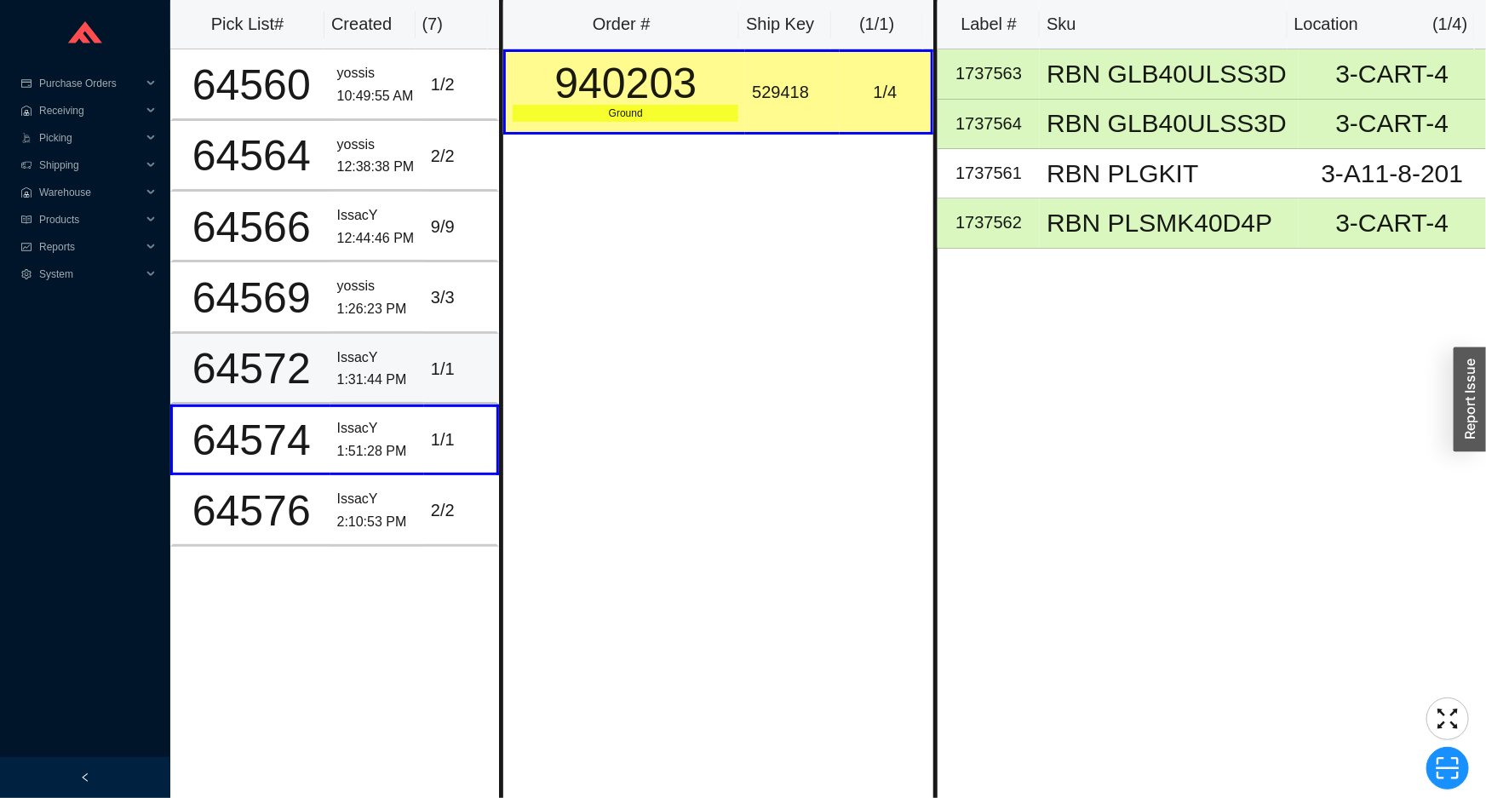
click at [381, 363] on div "IssacY" at bounding box center [377, 358] width 80 height 23
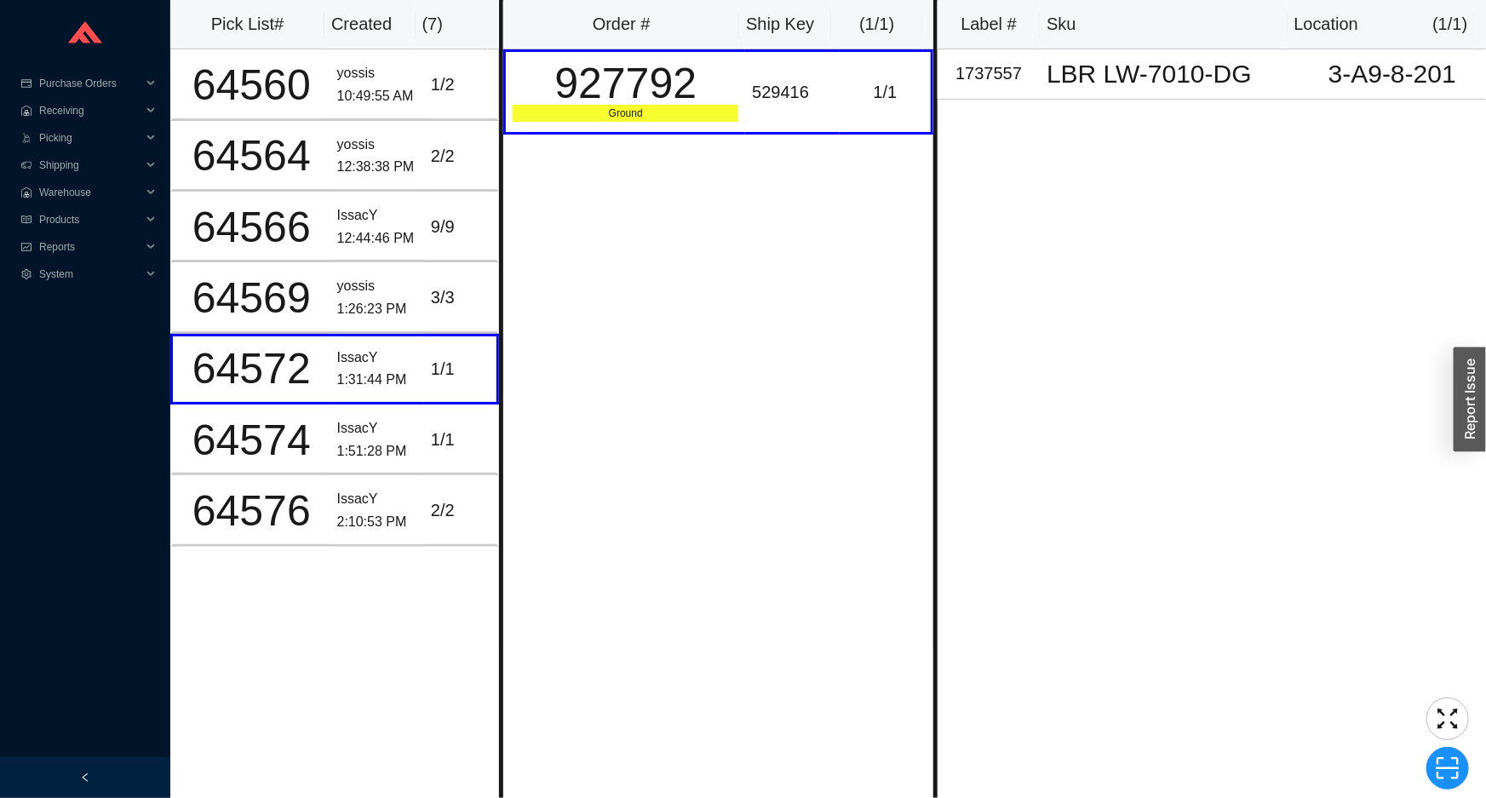
click at [690, 143] on div "Order # Ship Key ( 1 / 1 ) 927792 Ground 529416 1 / 1" at bounding box center [718, 399] width 439 height 798
click at [405, 307] on div "1:26:23 PM" at bounding box center [377, 309] width 80 height 23
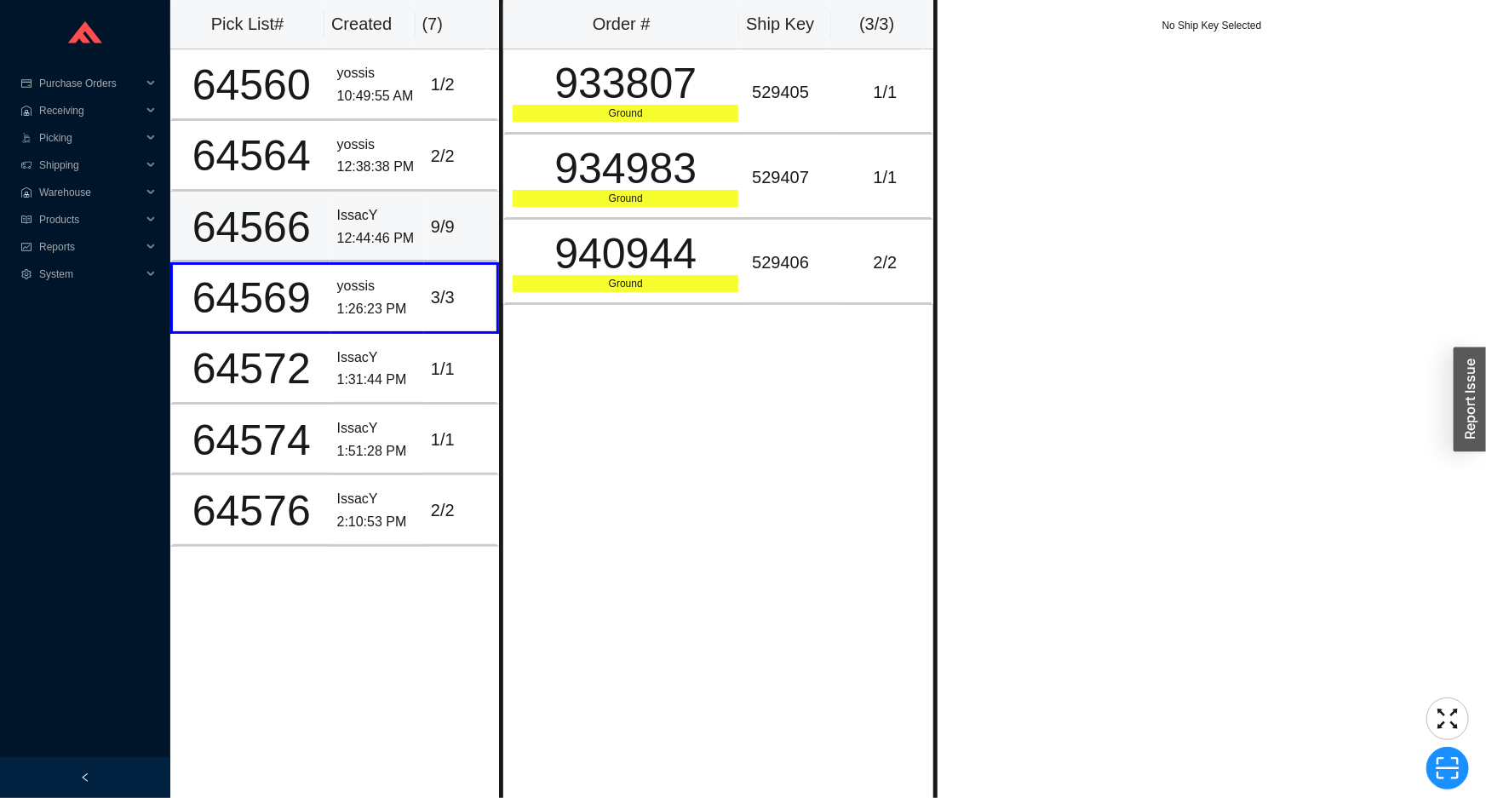
click at [424, 219] on td "9 / 9" at bounding box center [461, 227] width 75 height 71
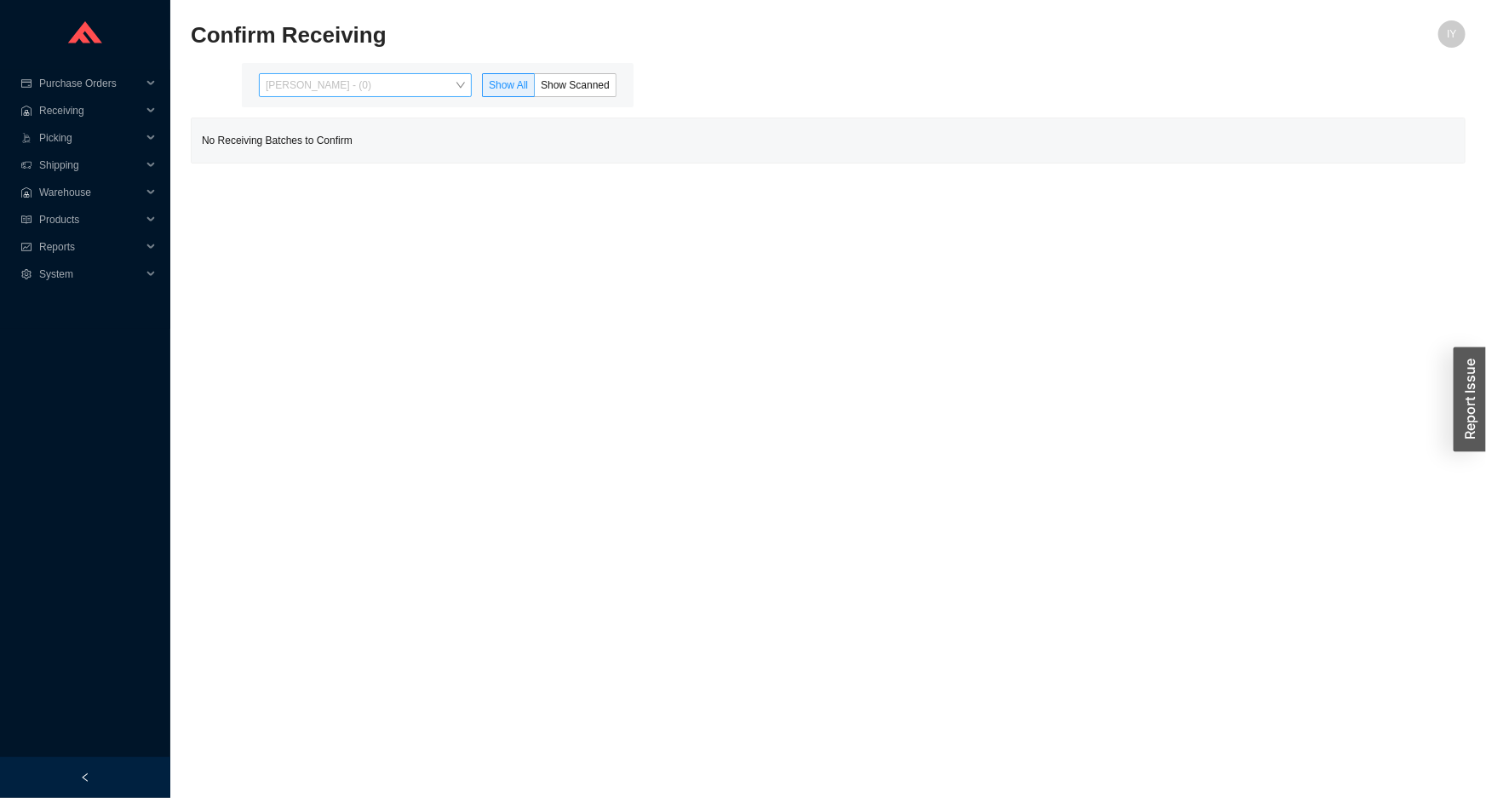
click at [460, 89] on span "[PERSON_NAME] - (0)" at bounding box center [365, 85] width 199 height 22
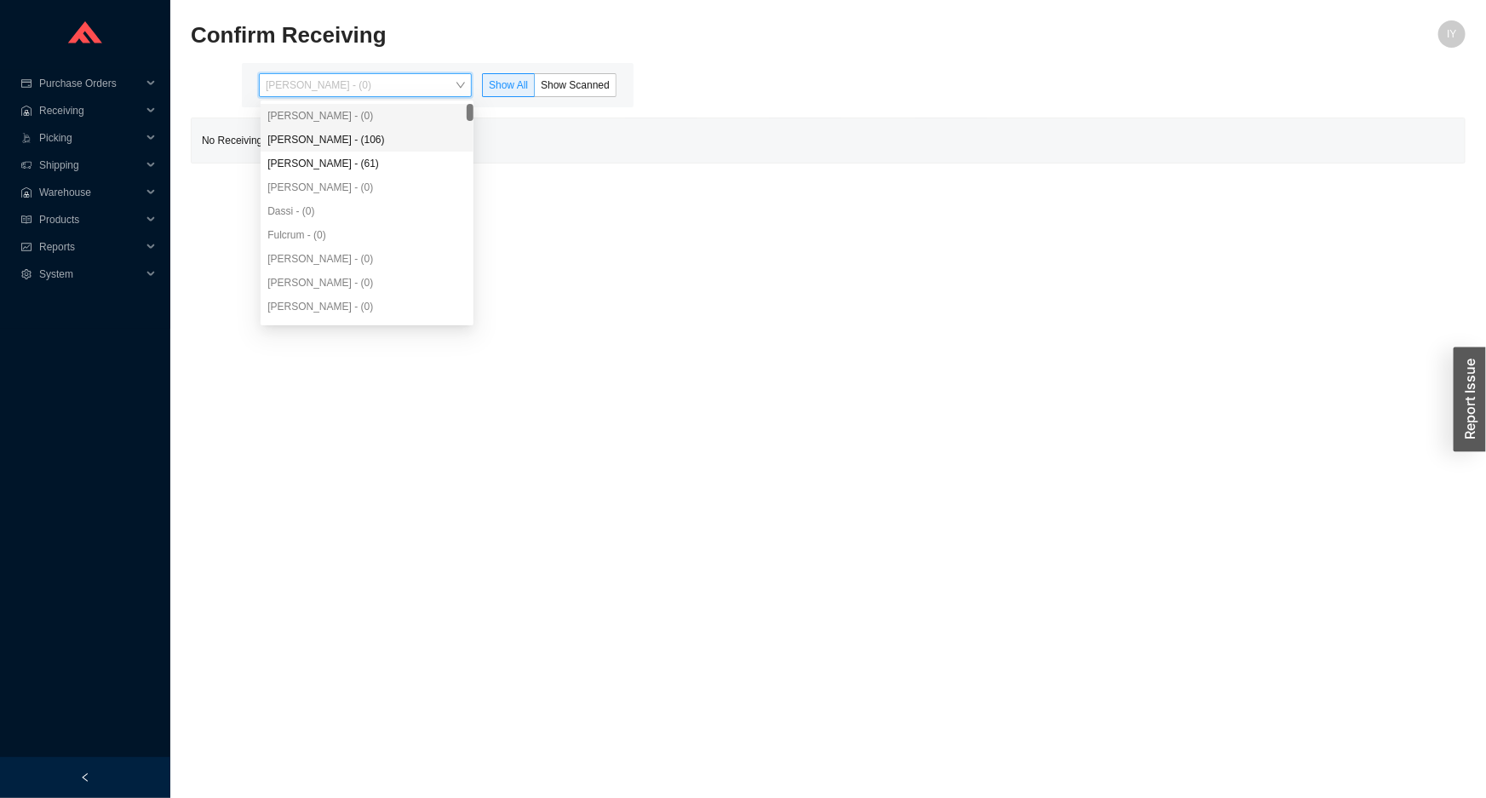
click at [388, 142] on div "[PERSON_NAME] - (106)" at bounding box center [366, 139] width 199 height 15
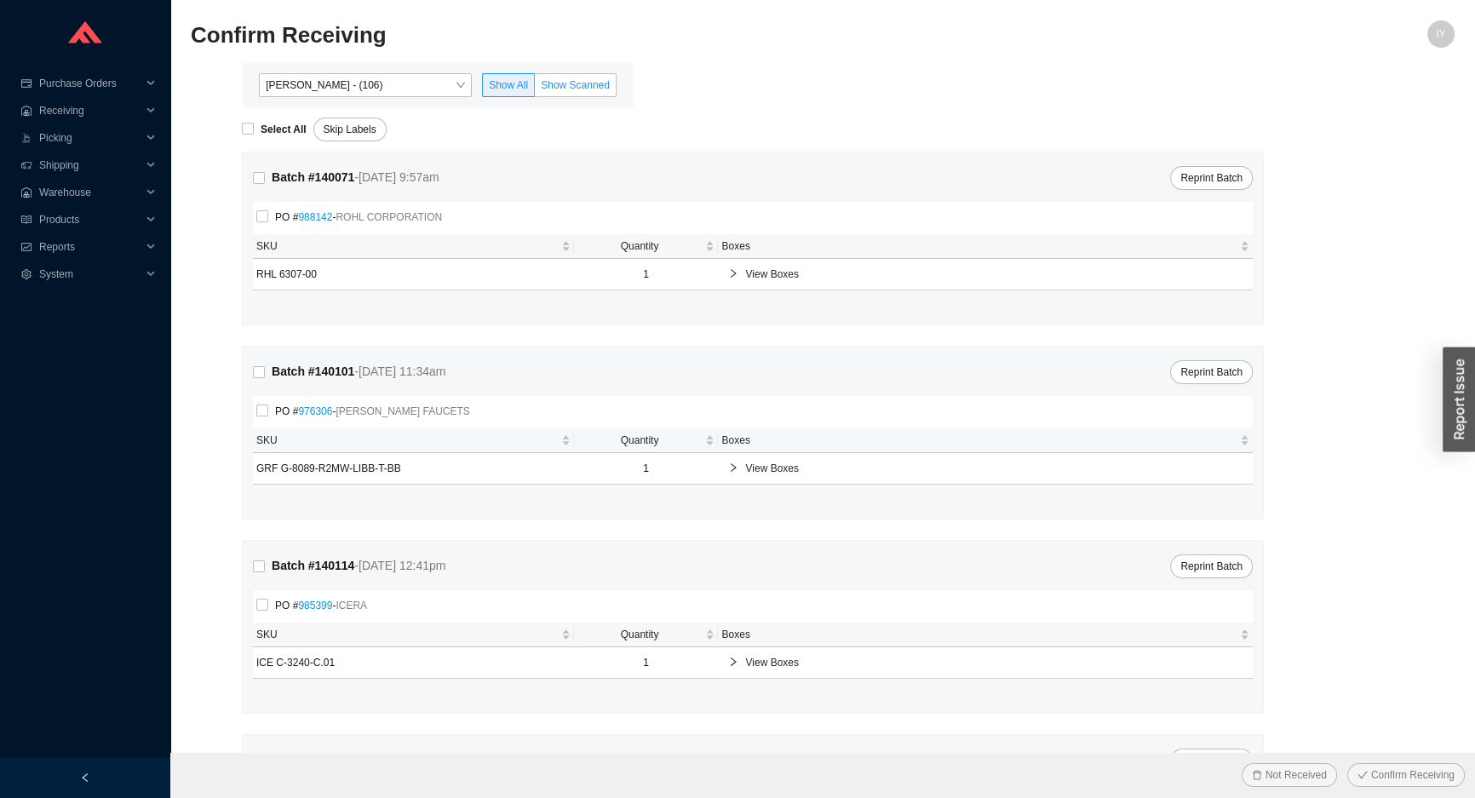
click at [594, 79] on span "Show Scanned" at bounding box center [575, 85] width 69 height 12
click at [535, 89] on input "Show Scanned" at bounding box center [535, 89] width 0 height 0
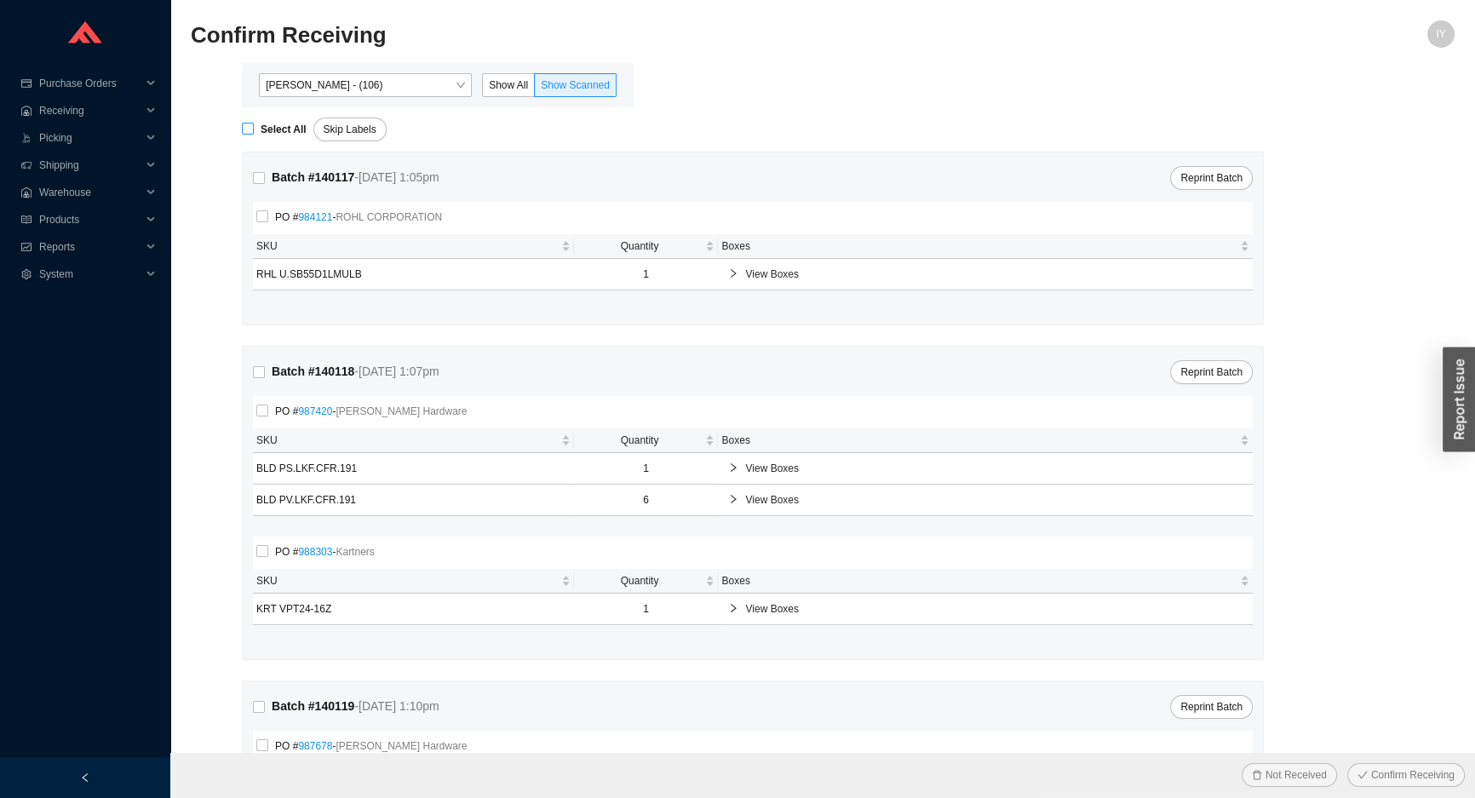
click at [268, 127] on strong "Select All" at bounding box center [284, 129] width 46 height 12
click at [254, 127] on input "Select All" at bounding box center [248, 129] width 12 height 12
checkbox input "true"
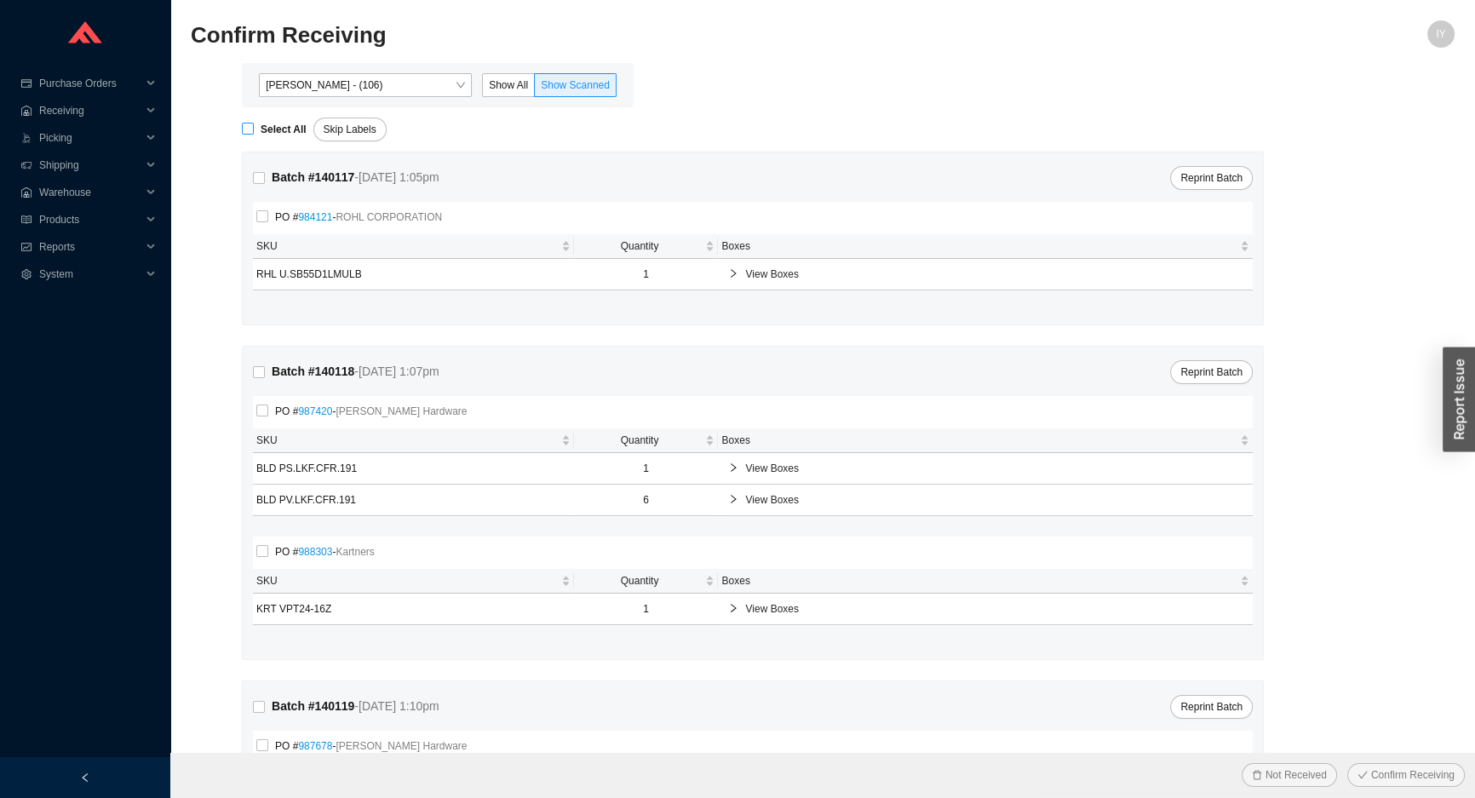
checkbox input "true"
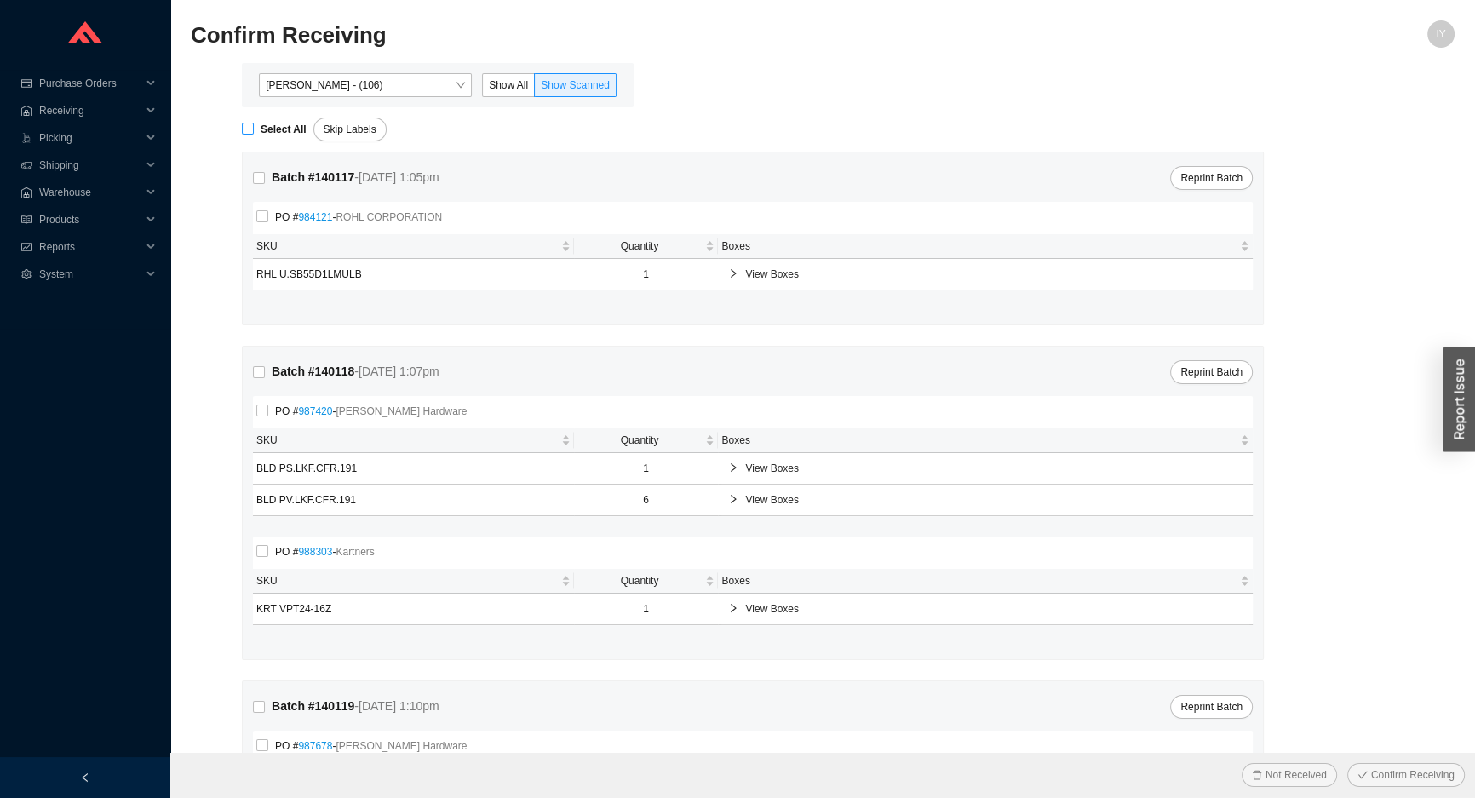
checkbox input "true"
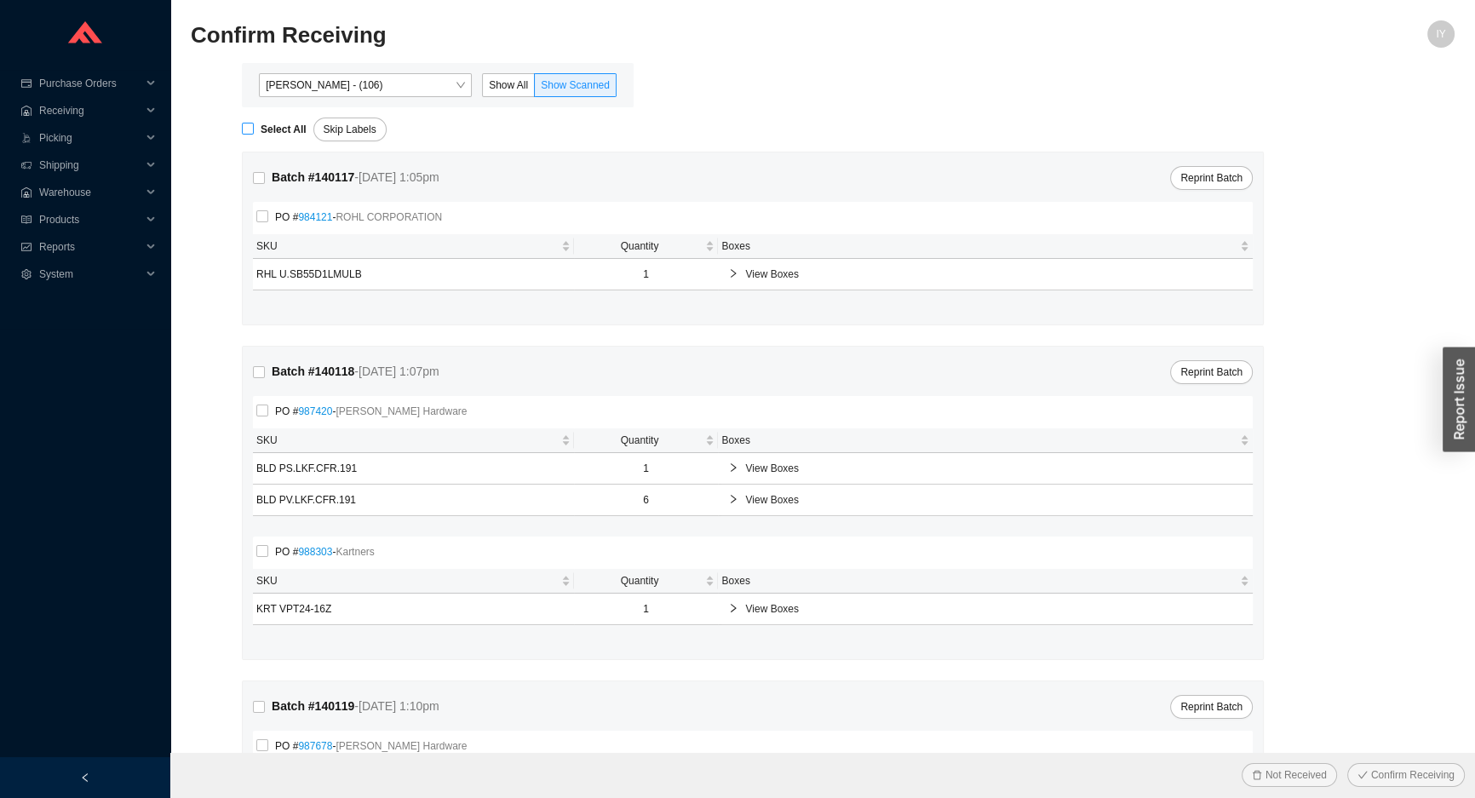
checkbox input "true"
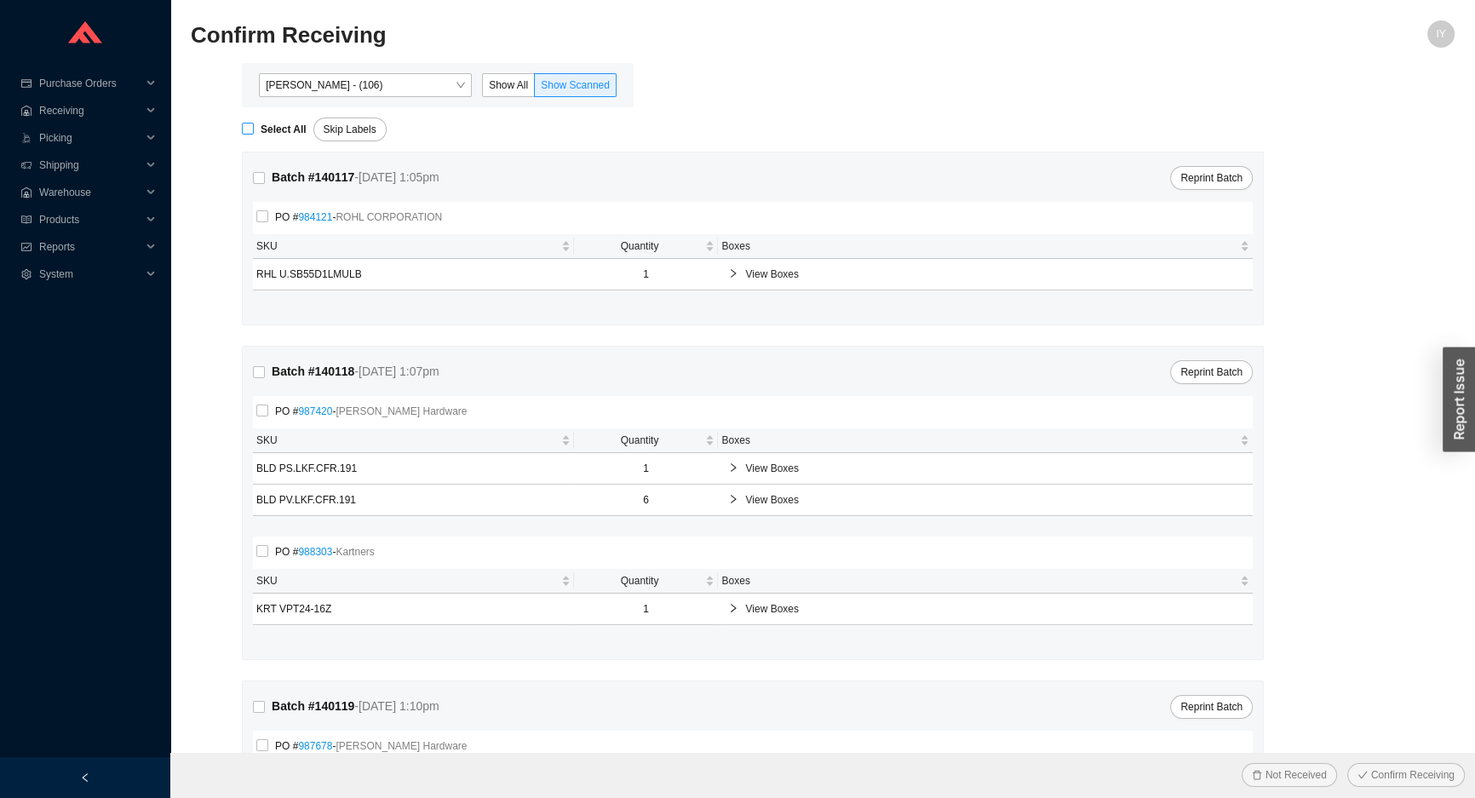
checkbox input "true"
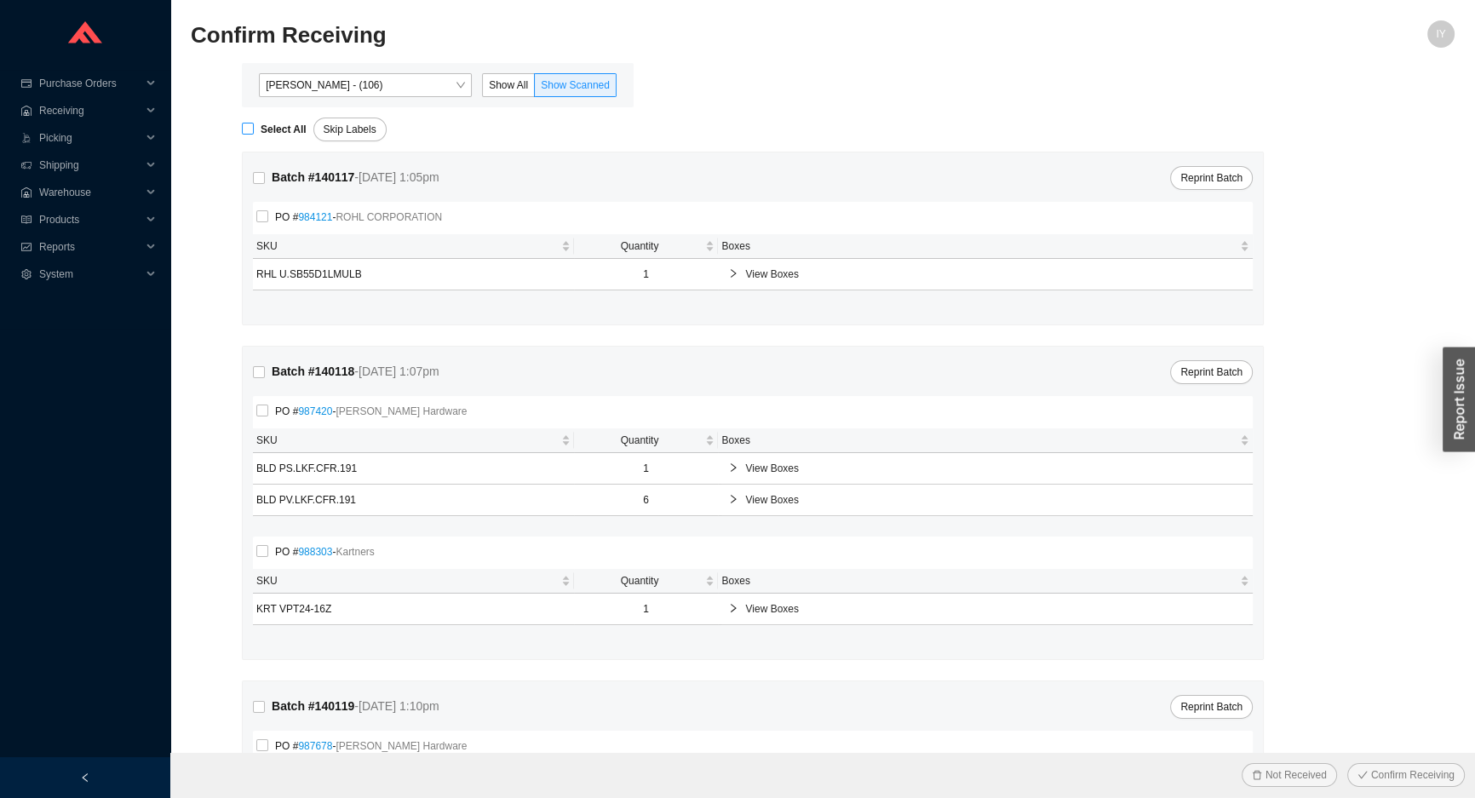
checkbox input "true"
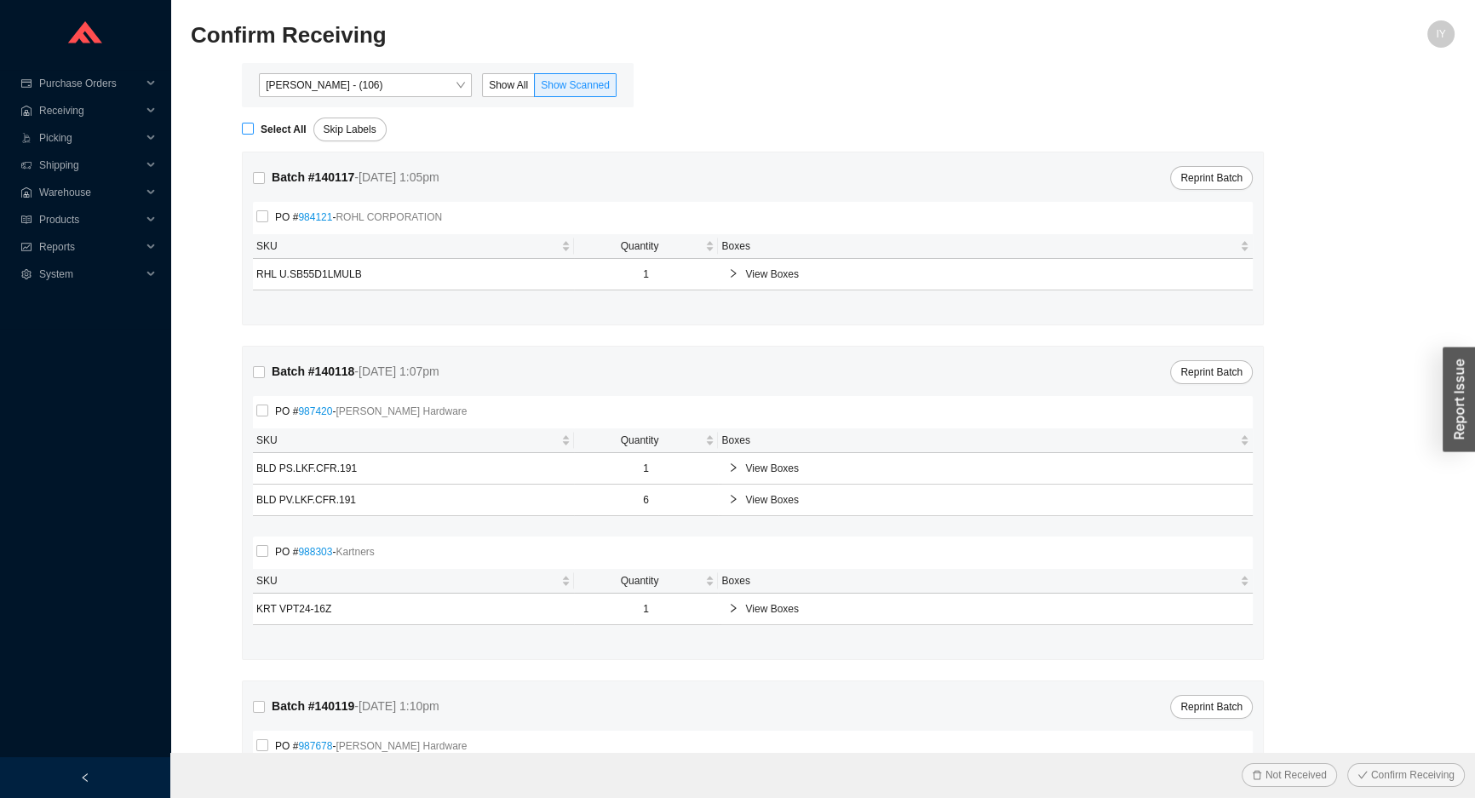
checkbox input "true"
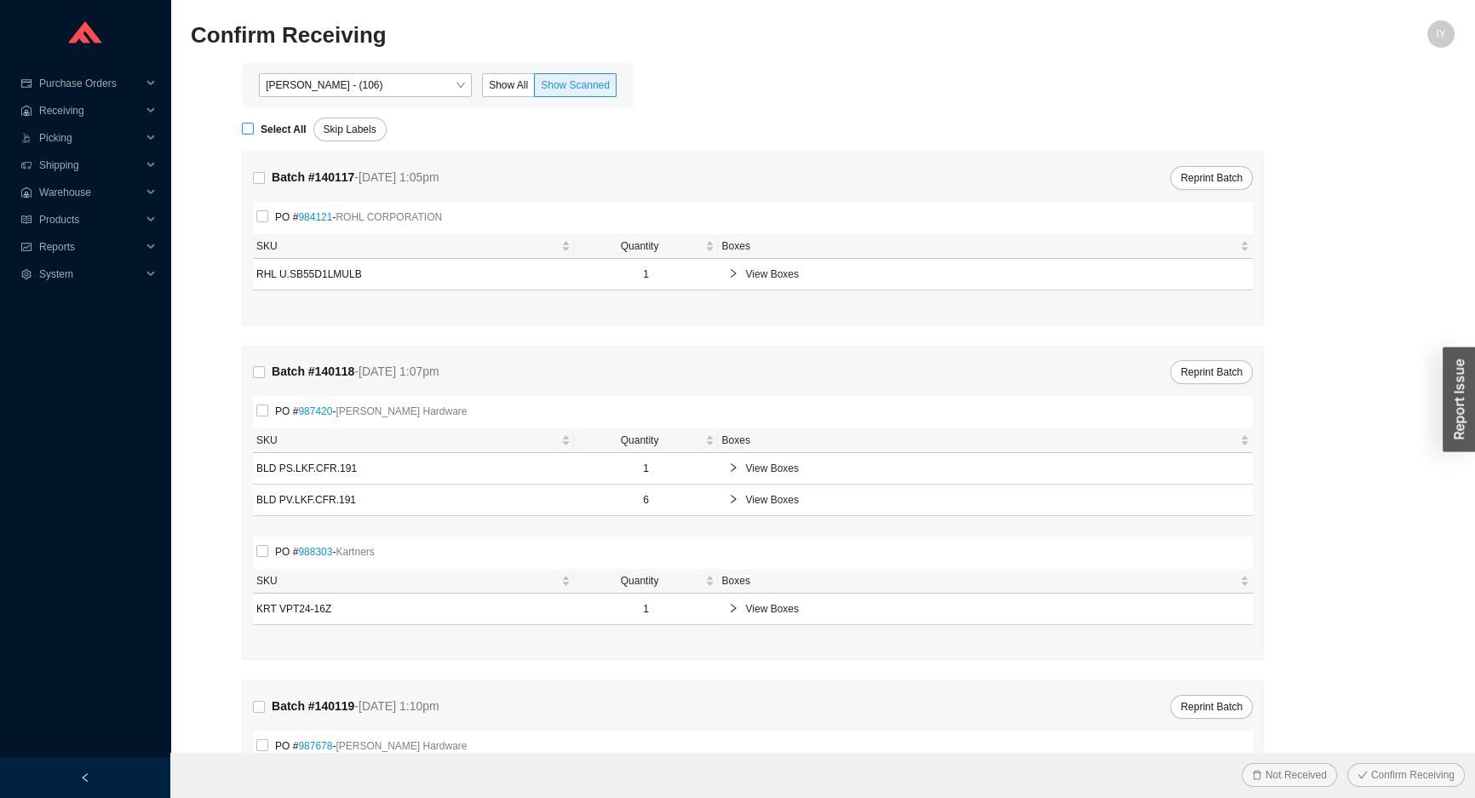
checkbox input "true"
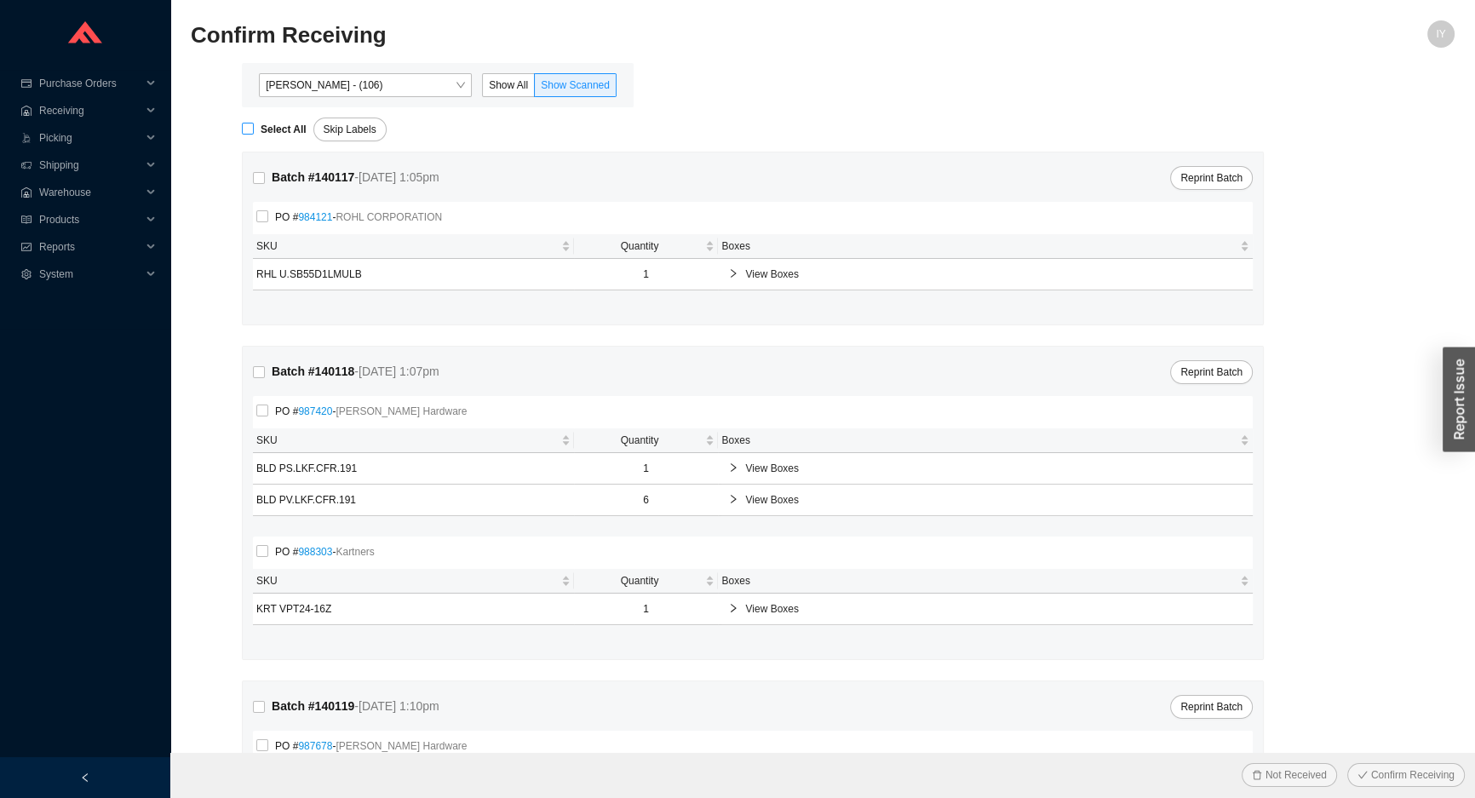
checkbox input "true"
click at [1384, 777] on span "Confirm Receiving" at bounding box center [1412, 774] width 83 height 17
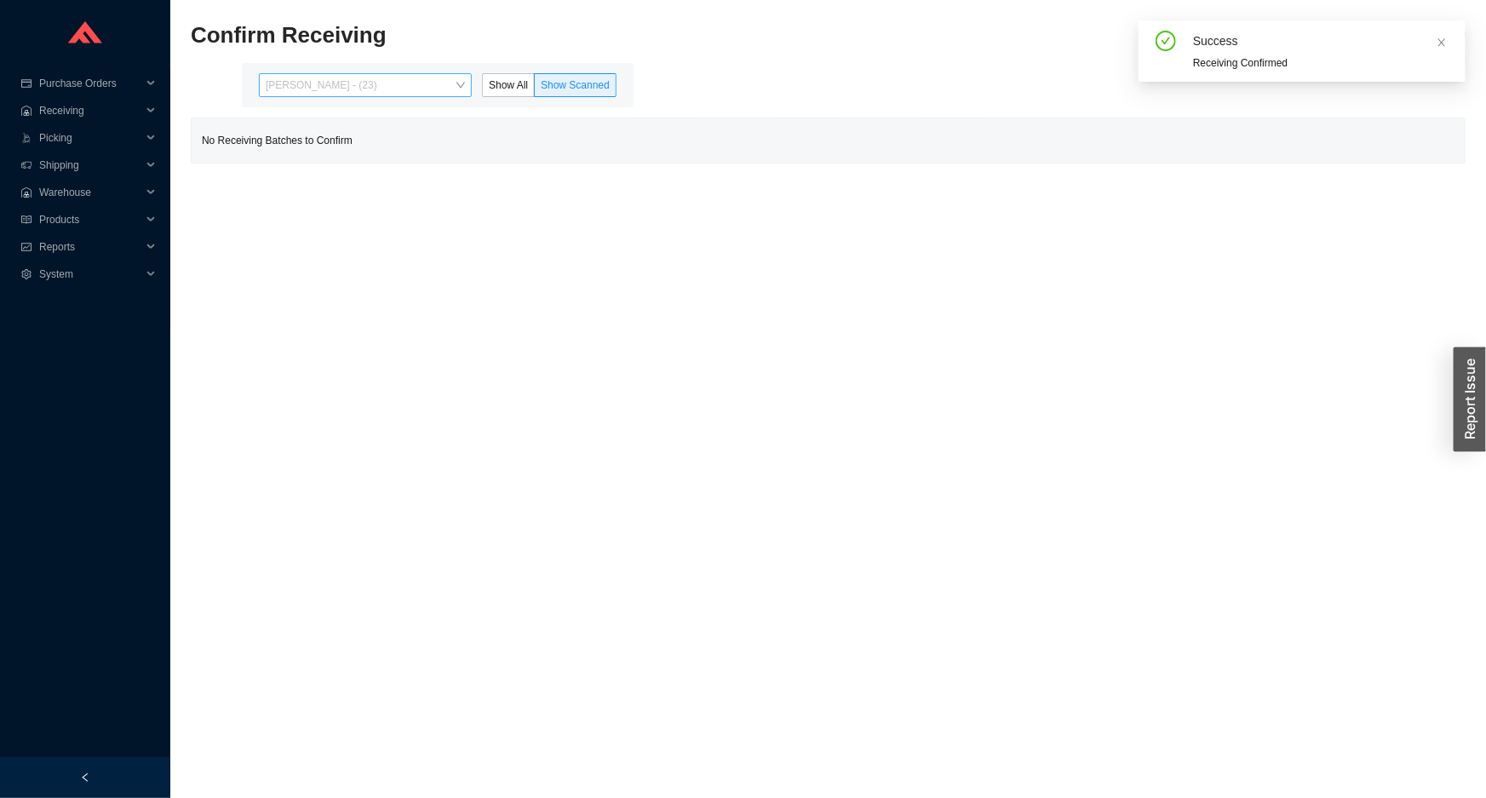
click at [365, 77] on span "[PERSON_NAME] - (23)" at bounding box center [365, 85] width 199 height 22
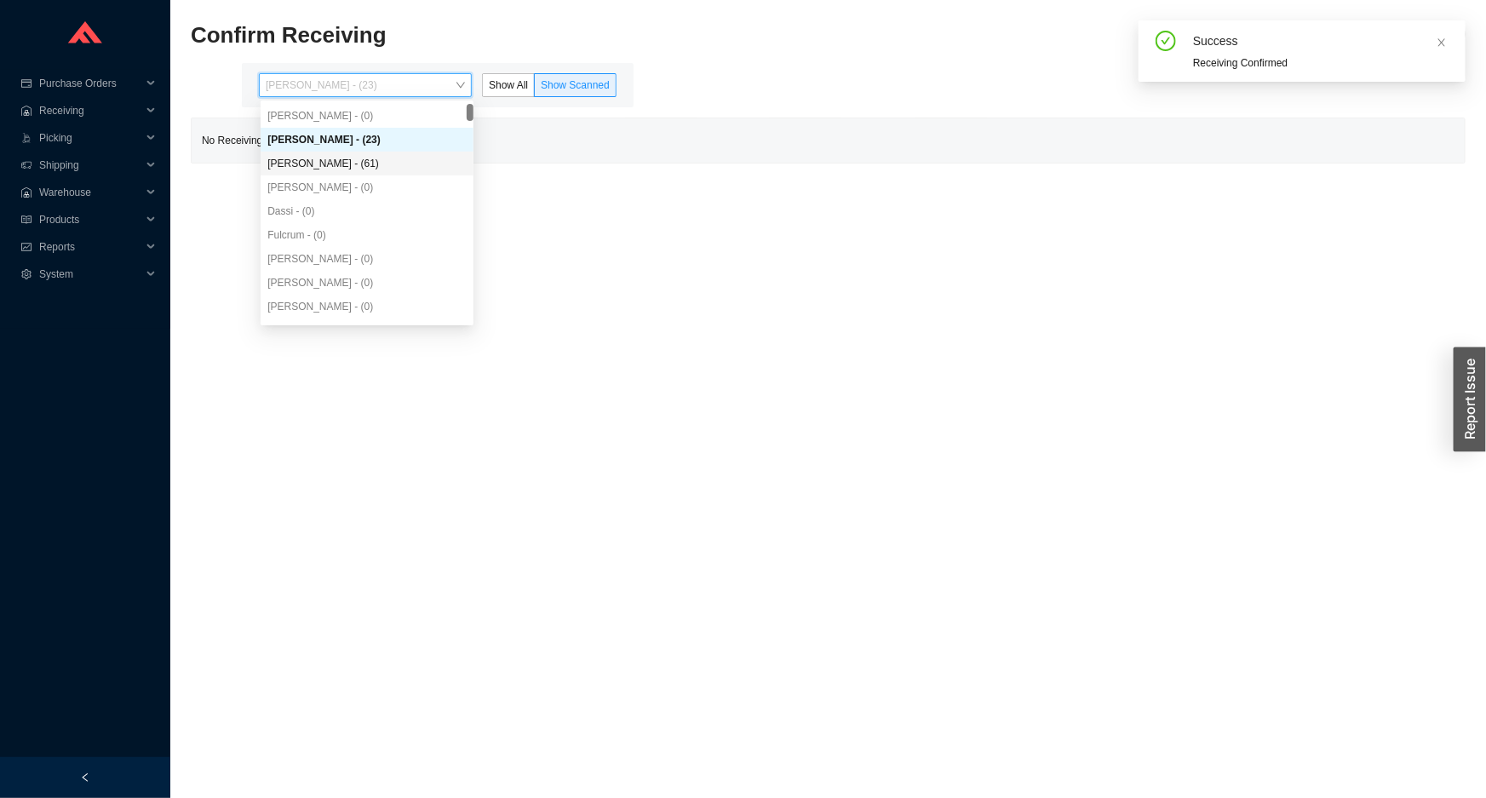
click at [338, 161] on div "[PERSON_NAME] - (61)" at bounding box center [366, 163] width 199 height 15
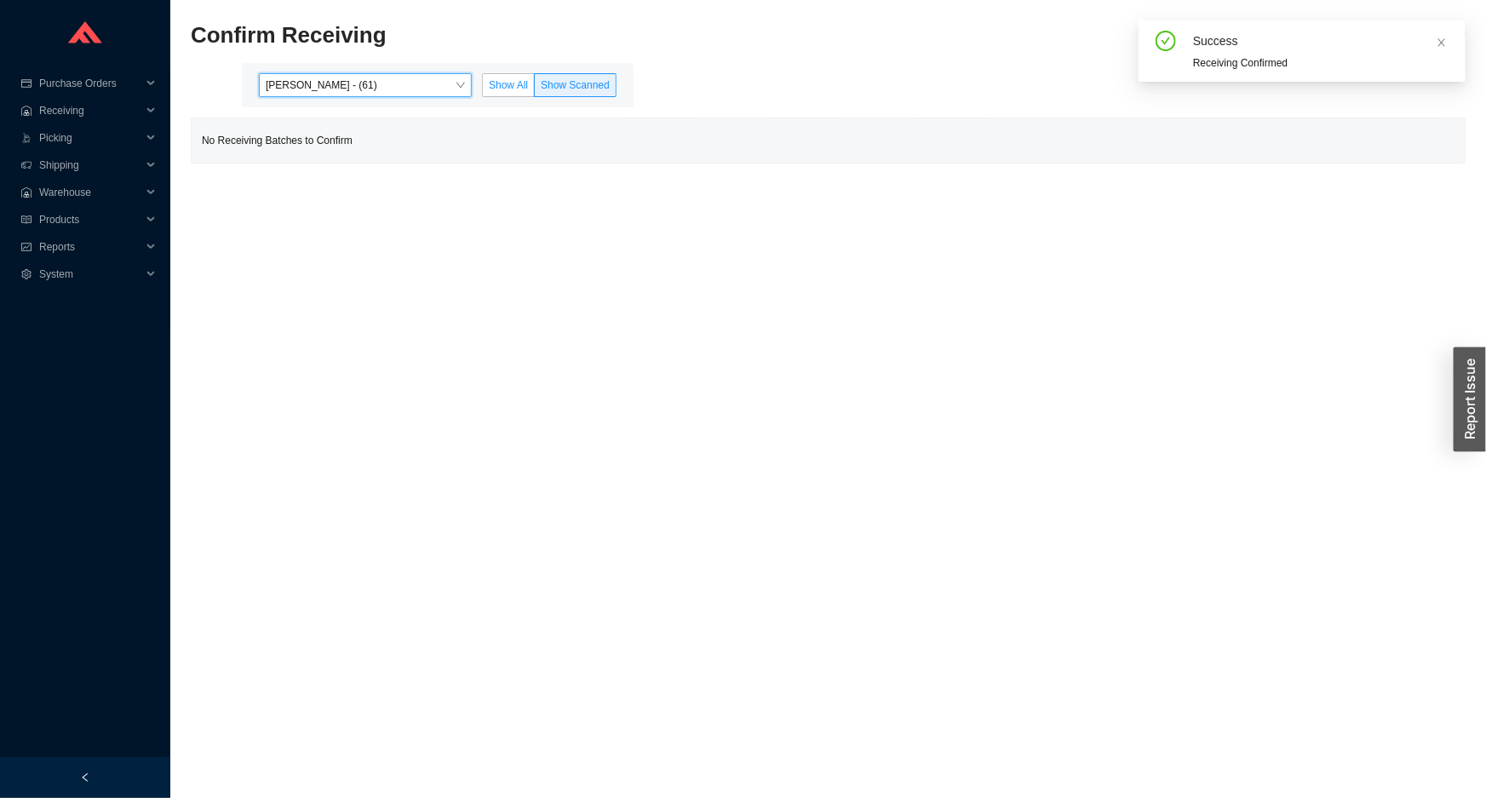
click at [496, 93] on label "Show All" at bounding box center [508, 85] width 53 height 24
click at [483, 89] on input "Show All" at bounding box center [483, 89] width 0 height 0
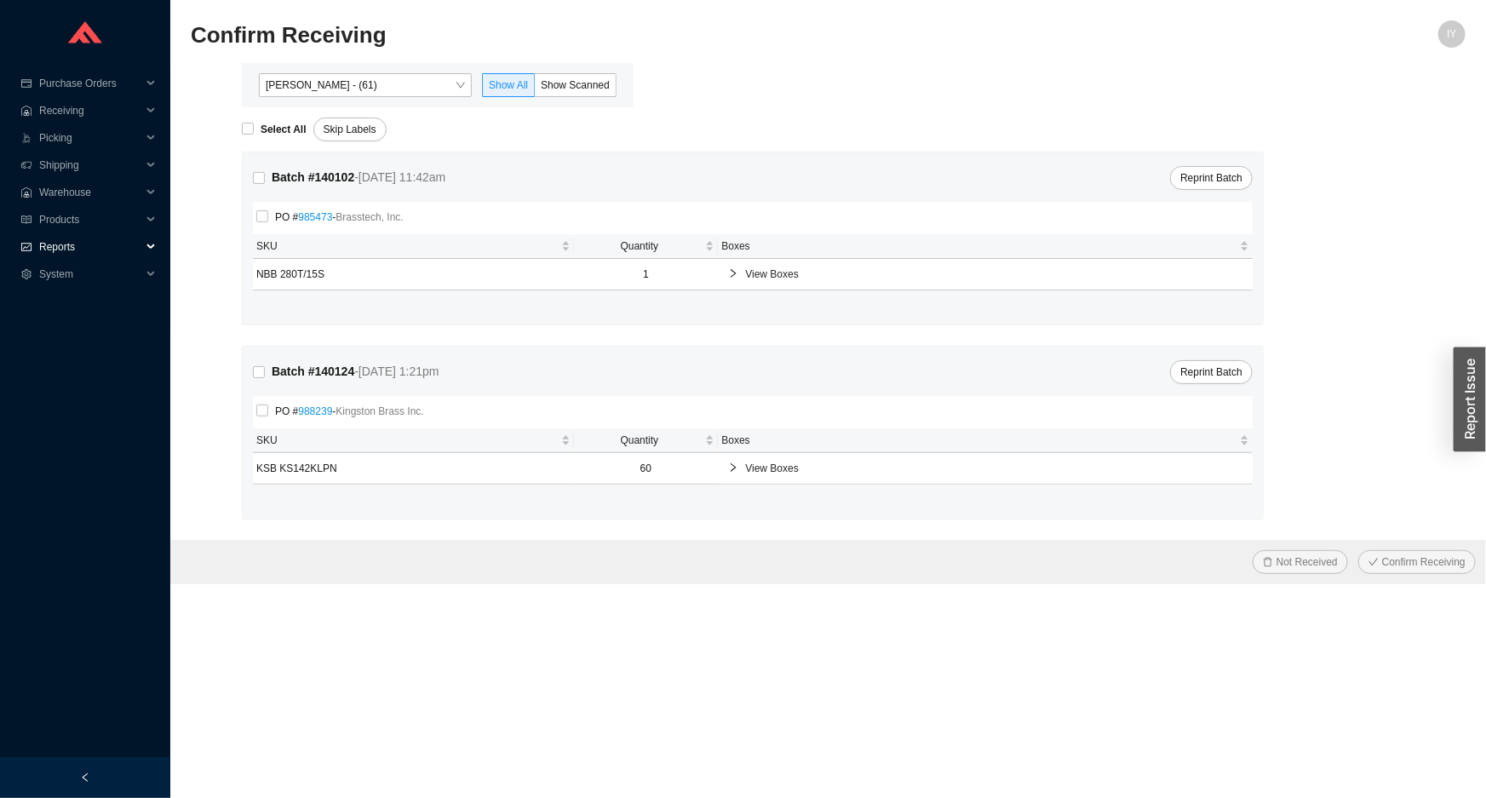
click at [52, 258] on span "Reports" at bounding box center [90, 246] width 102 height 27
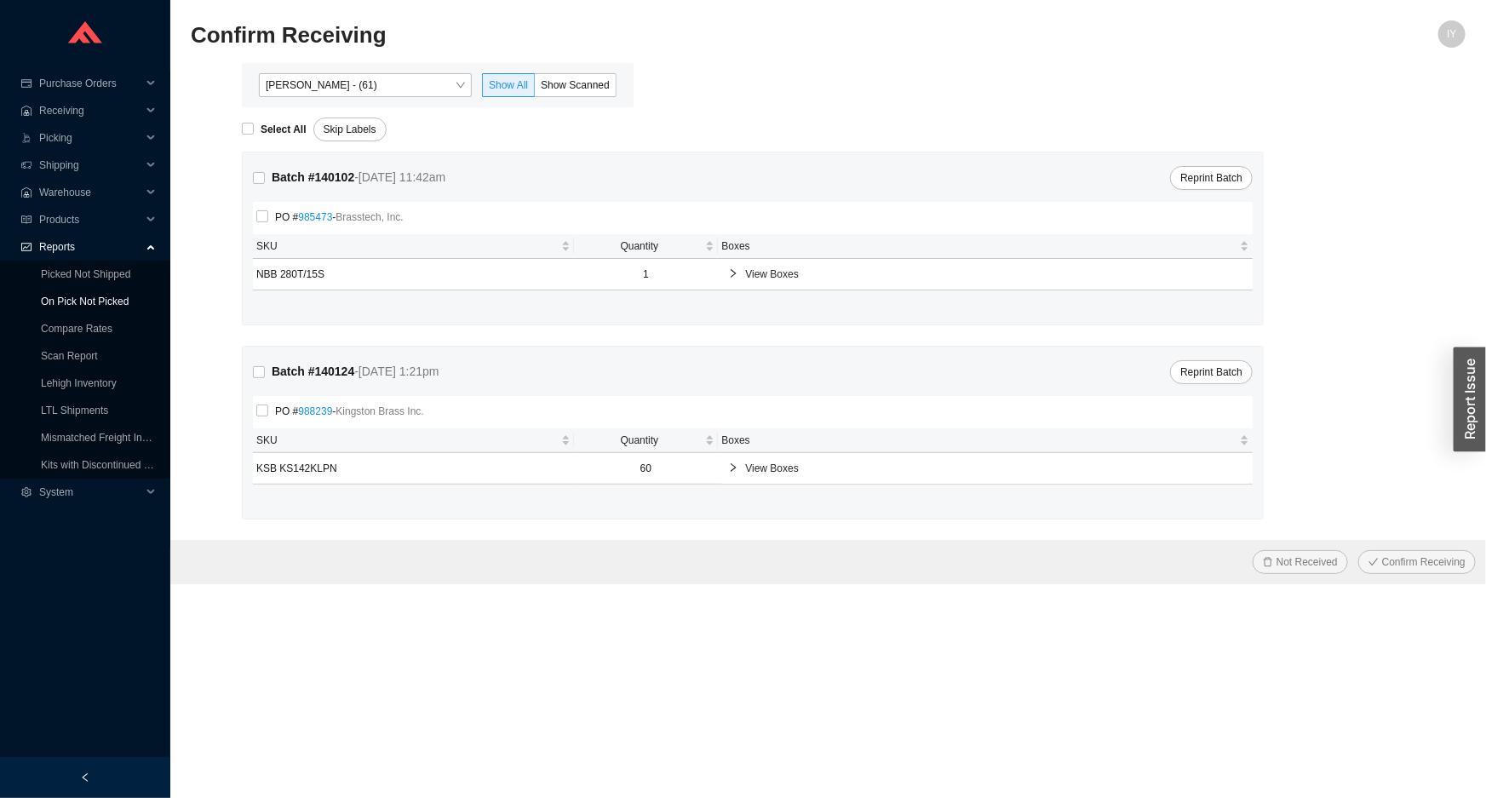
click at [60, 295] on link "On Pick Not Picked" at bounding box center [85, 301] width 88 height 12
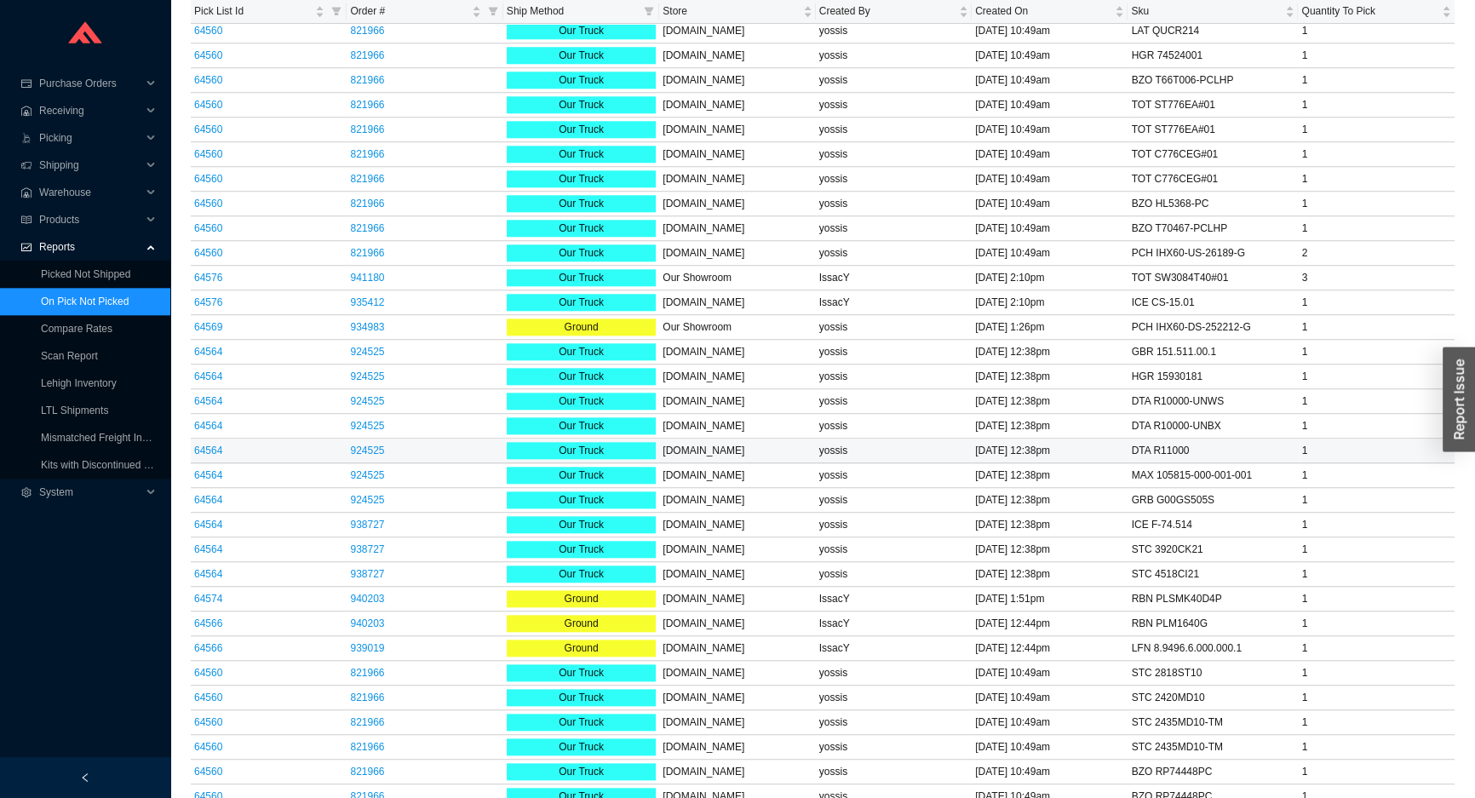
scroll to position [2859, 0]
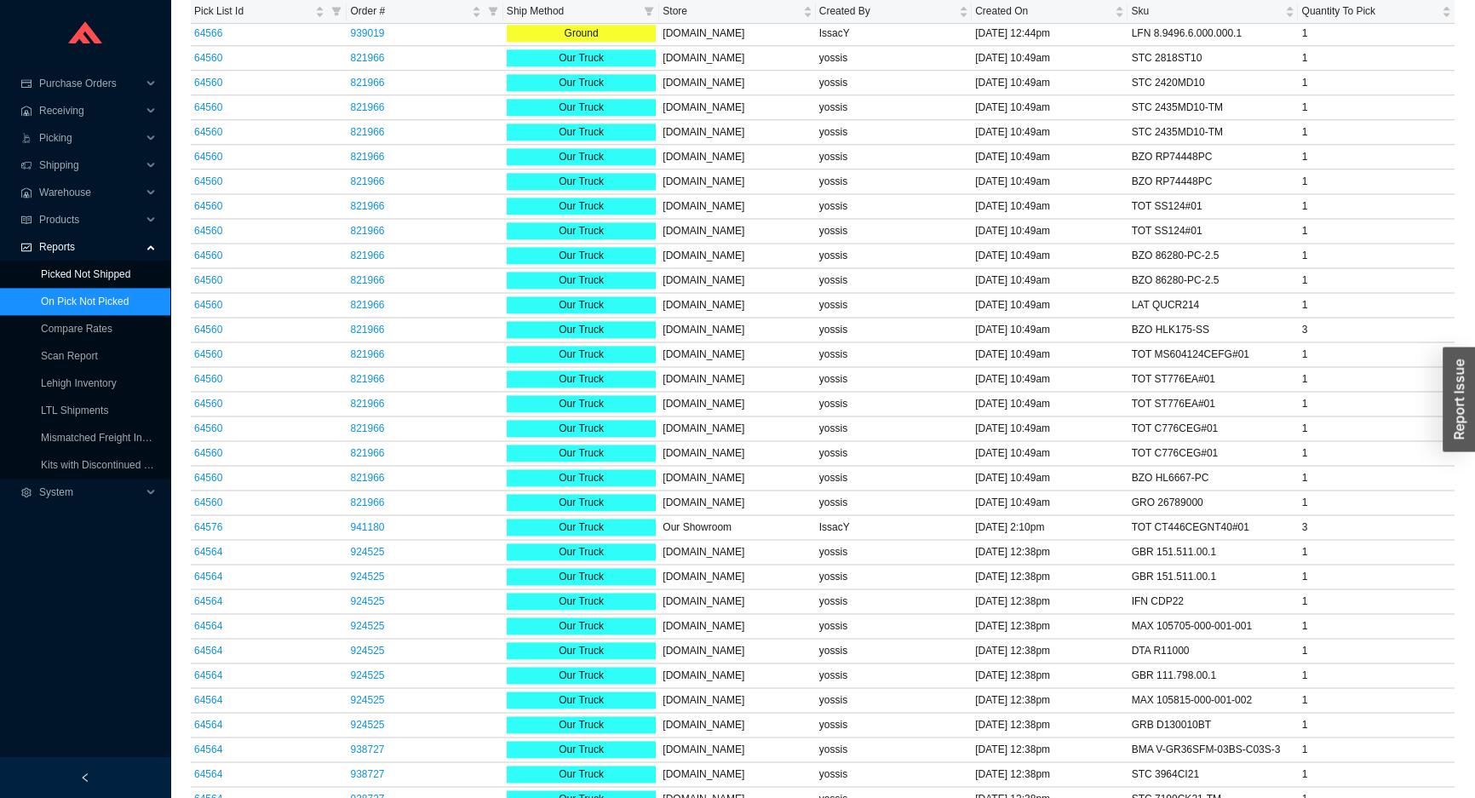
click at [100, 280] on link "Picked Not Shipped" at bounding box center [85, 274] width 89 height 12
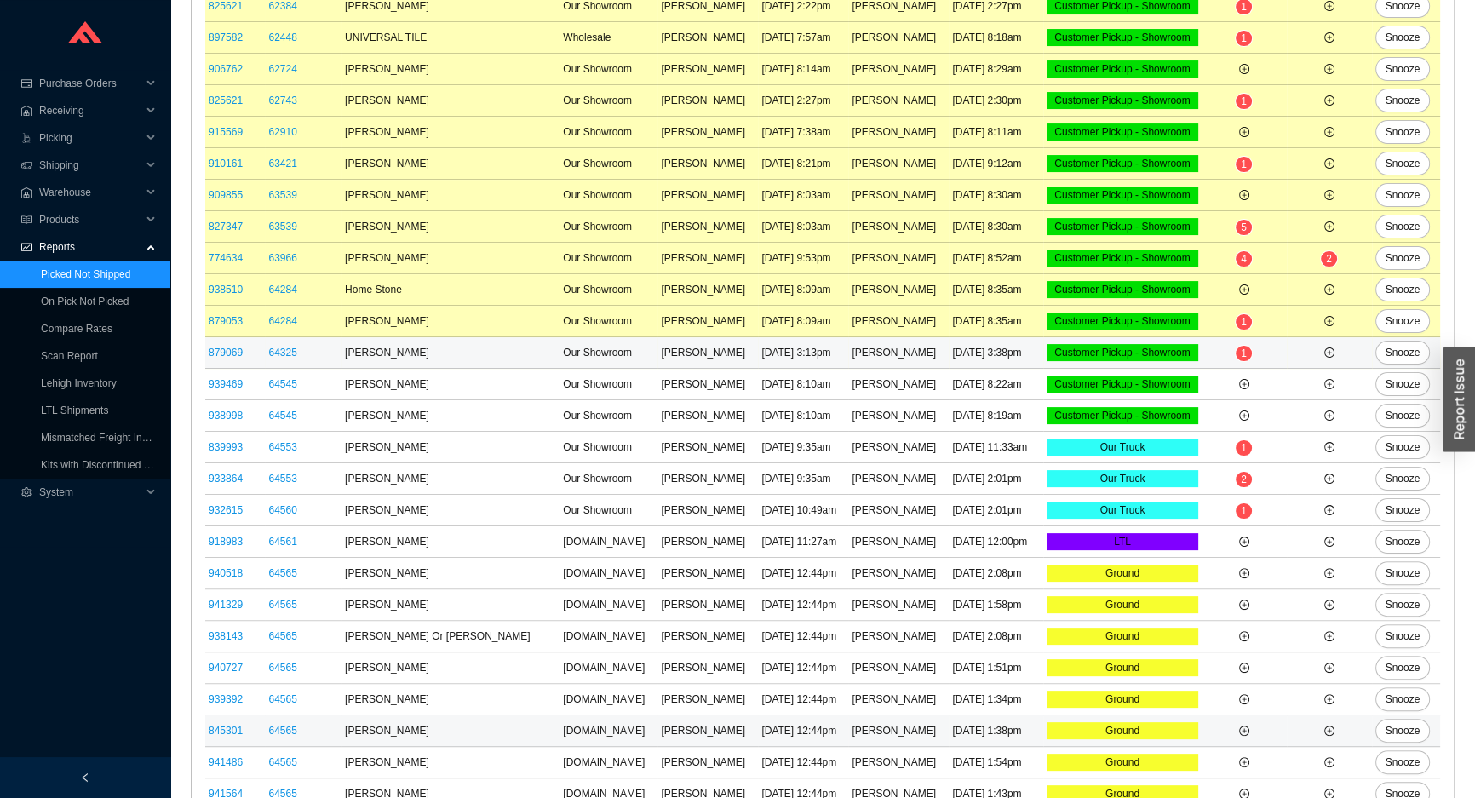
scroll to position [783, 0]
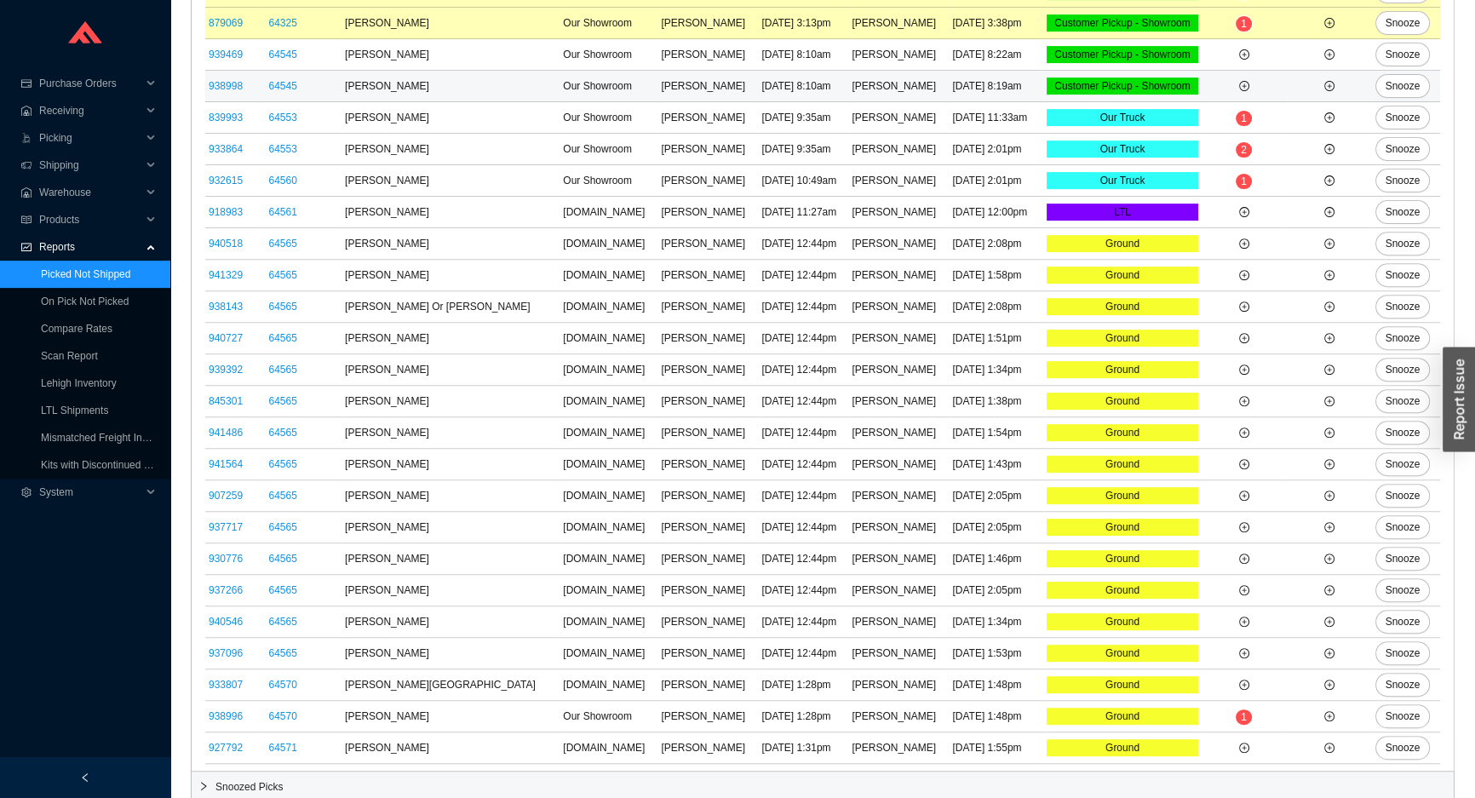
drag, startPoint x: 21, startPoint y: 301, endPoint x: 616, endPoint y: 72, distance: 636.6
click at [622, 75] on td "Our Showroom" at bounding box center [608, 87] width 98 height 32
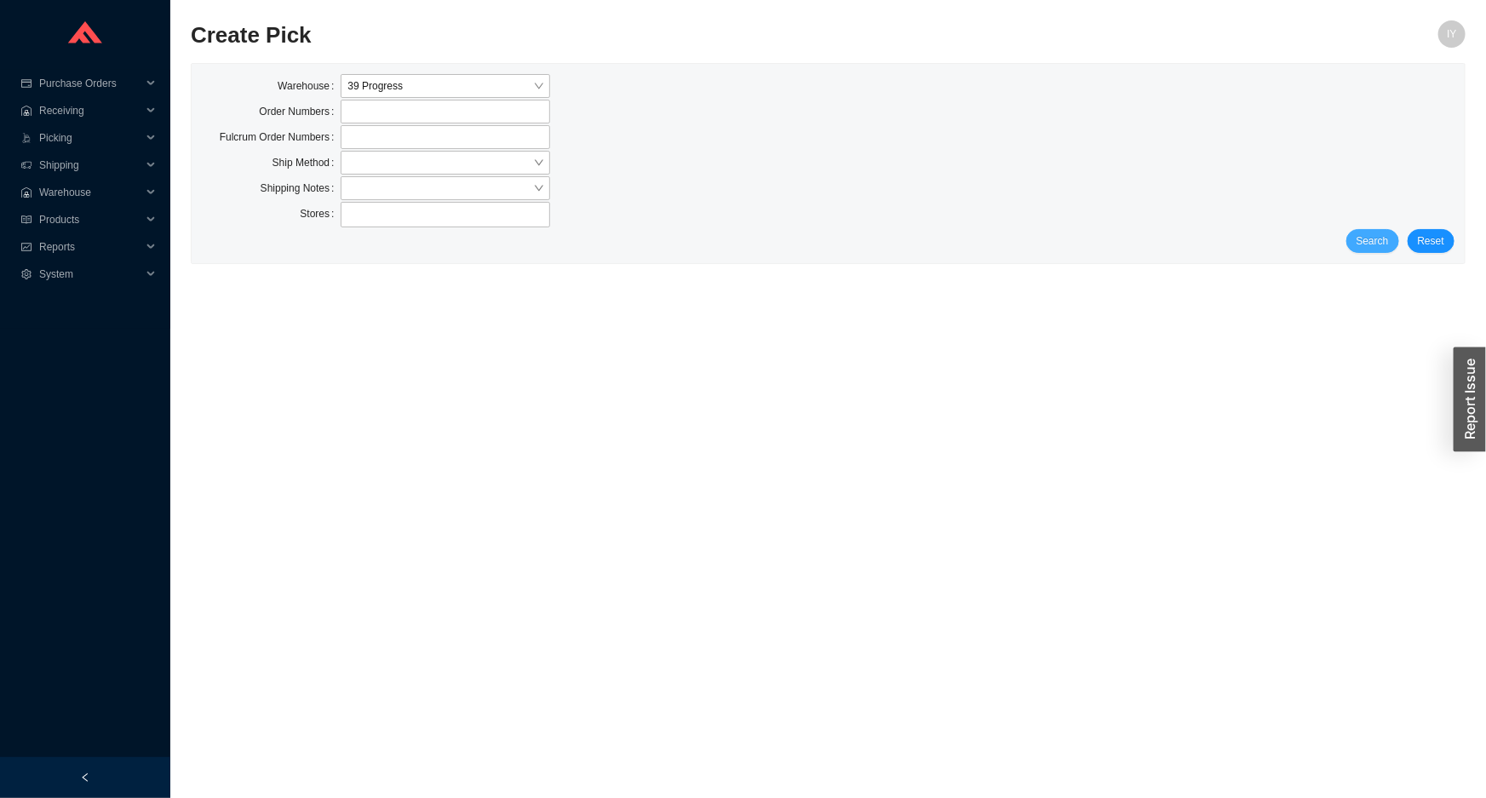
click at [1364, 235] on span "Search" at bounding box center [1372, 240] width 32 height 17
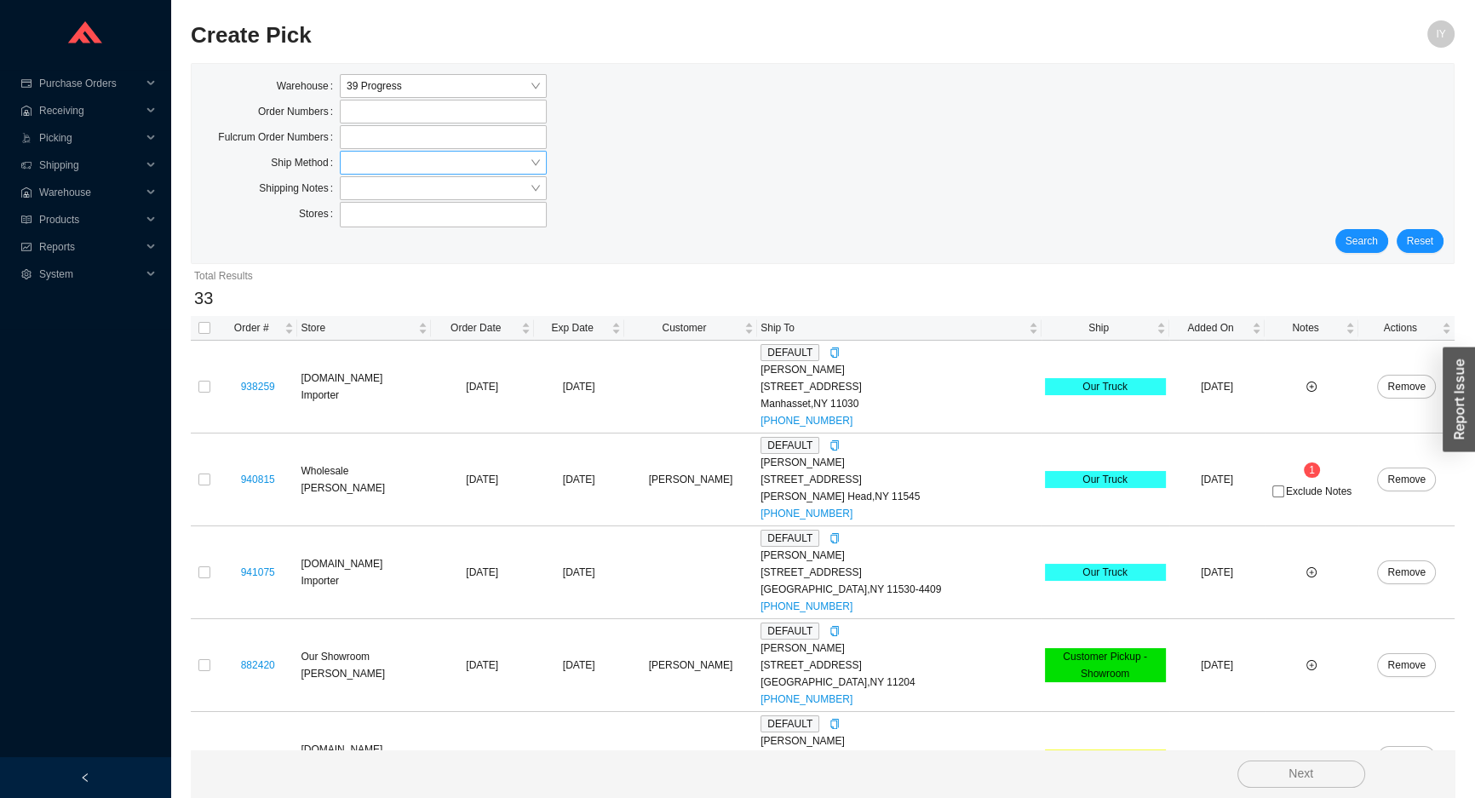
click at [372, 164] on input "search" at bounding box center [438, 163] width 183 height 22
click at [377, 284] on div "UPS" at bounding box center [443, 288] width 193 height 15
click at [1340, 231] on div "Search Reset" at bounding box center [822, 241] width 1241 height 24
click at [1342, 238] on button "Search" at bounding box center [1361, 241] width 53 height 24
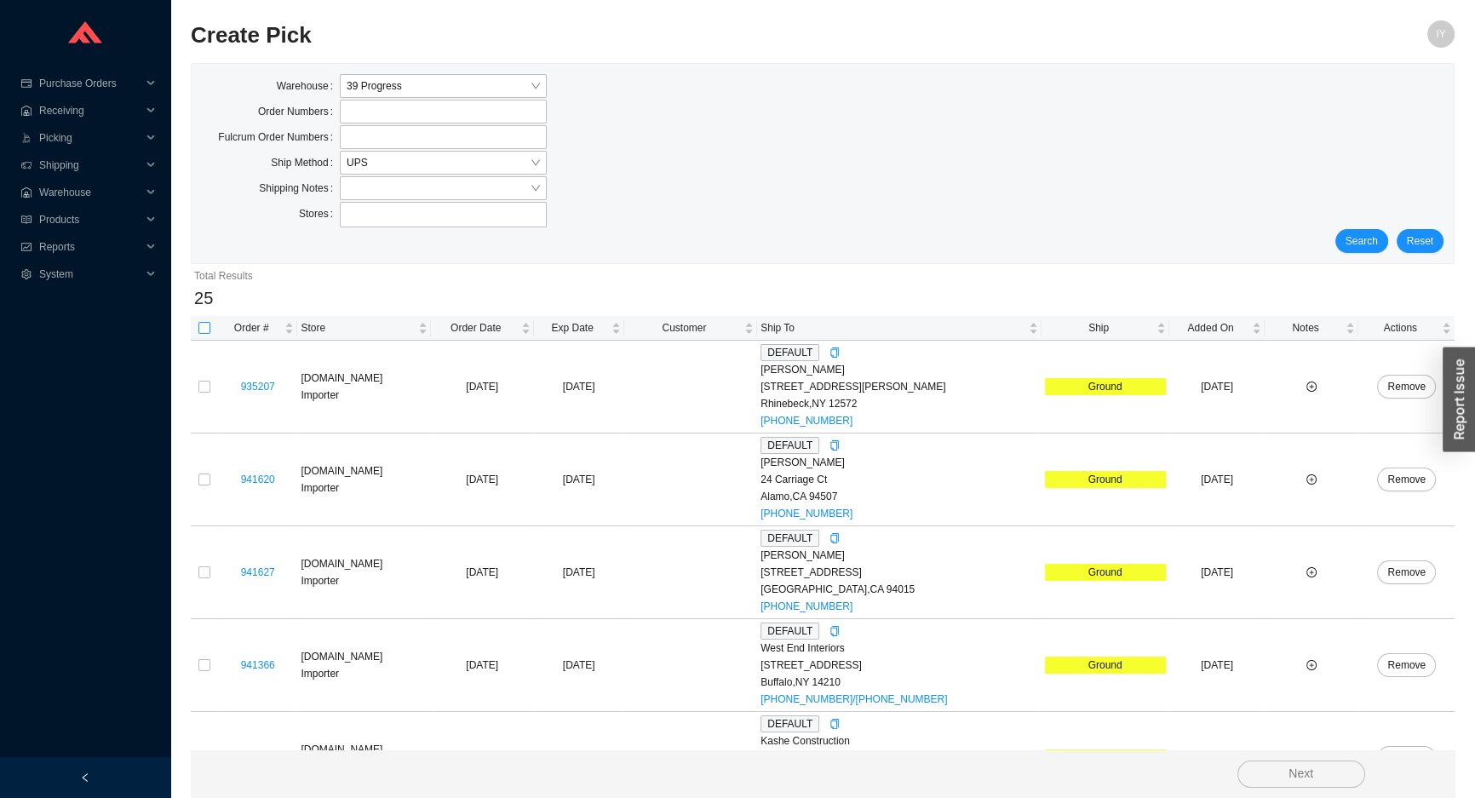
click at [203, 330] on input "checkbox" at bounding box center [204, 328] width 12 height 12
checkbox input "true"
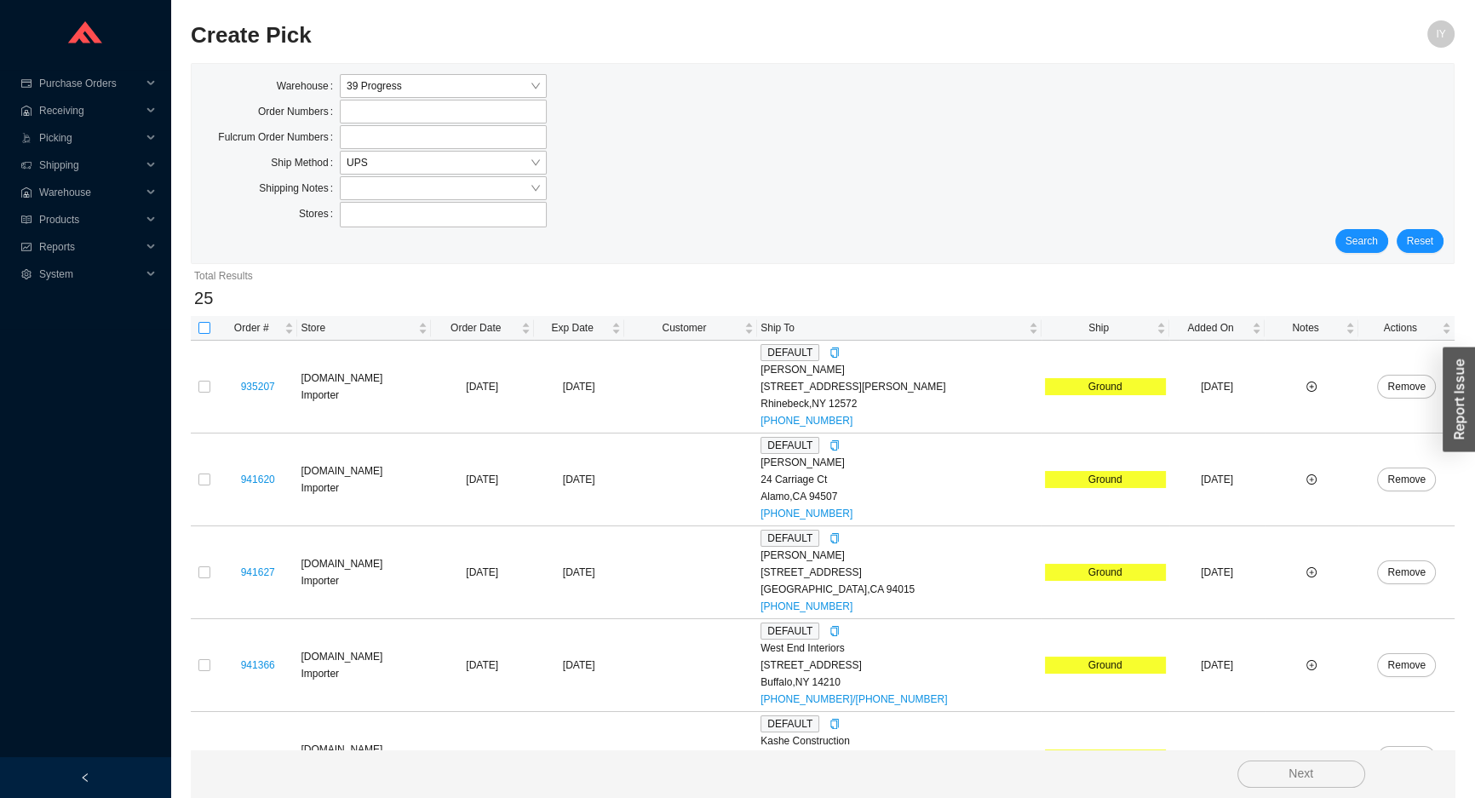
checkbox input "true"
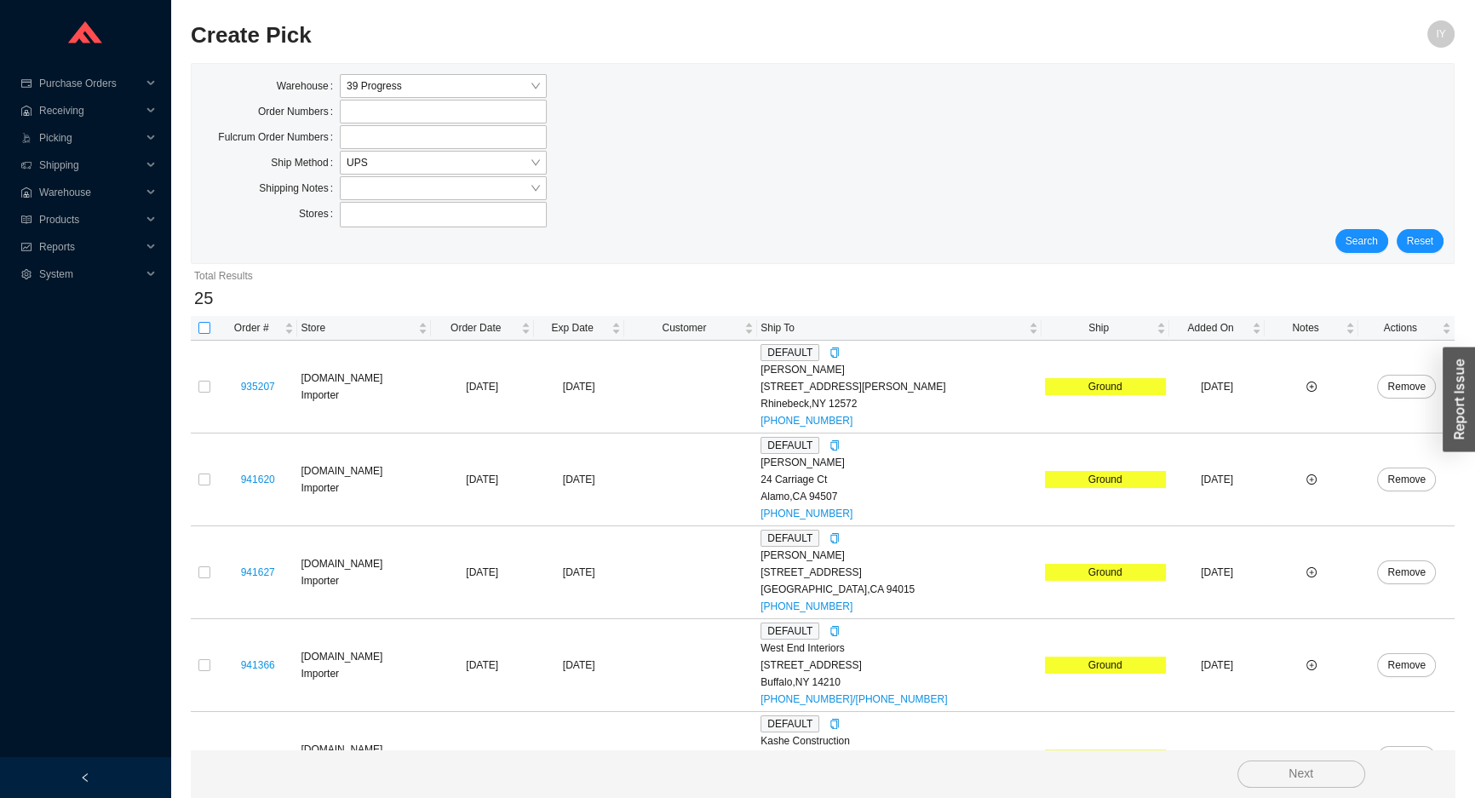
checkbox input "true"
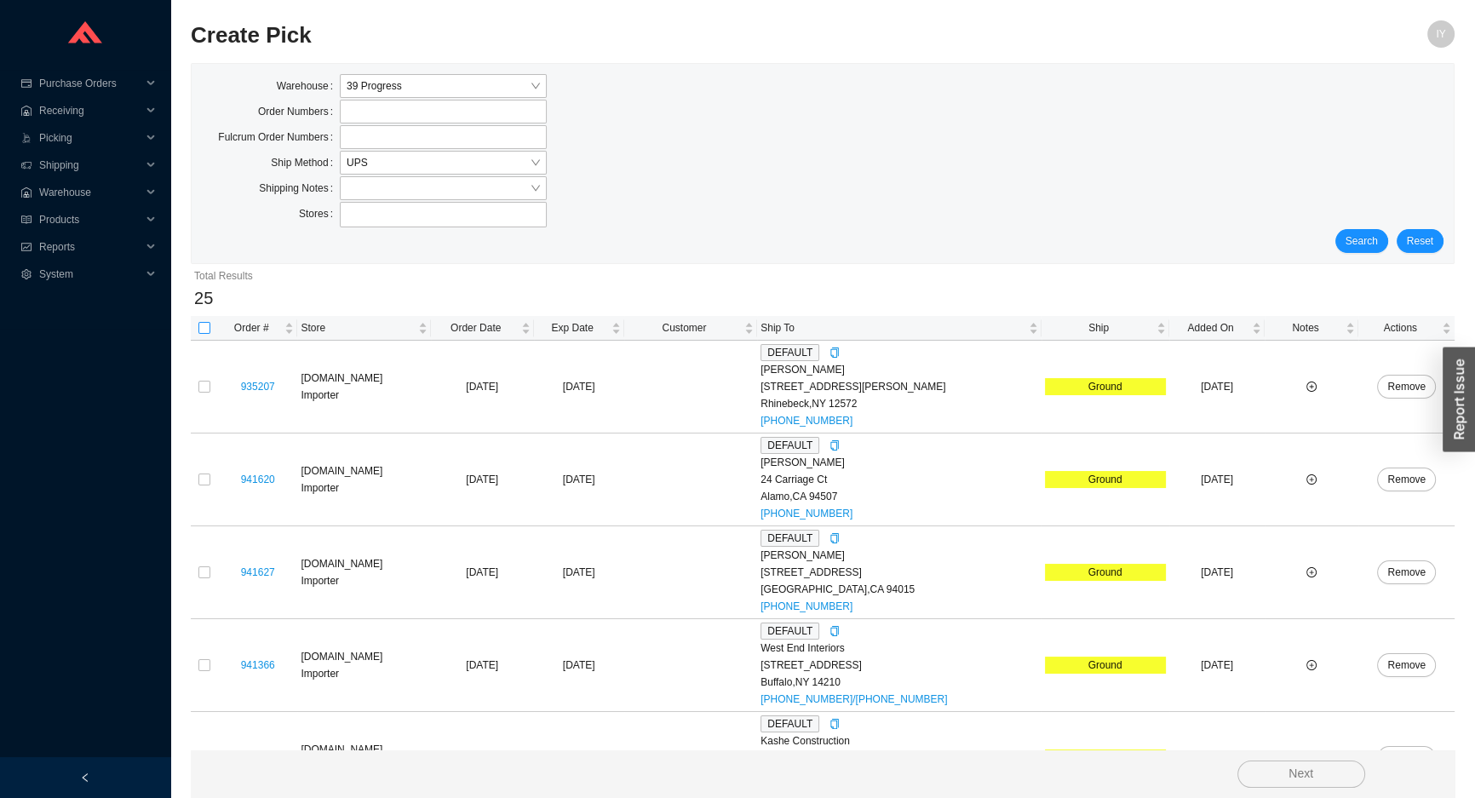
checkbox input "true"
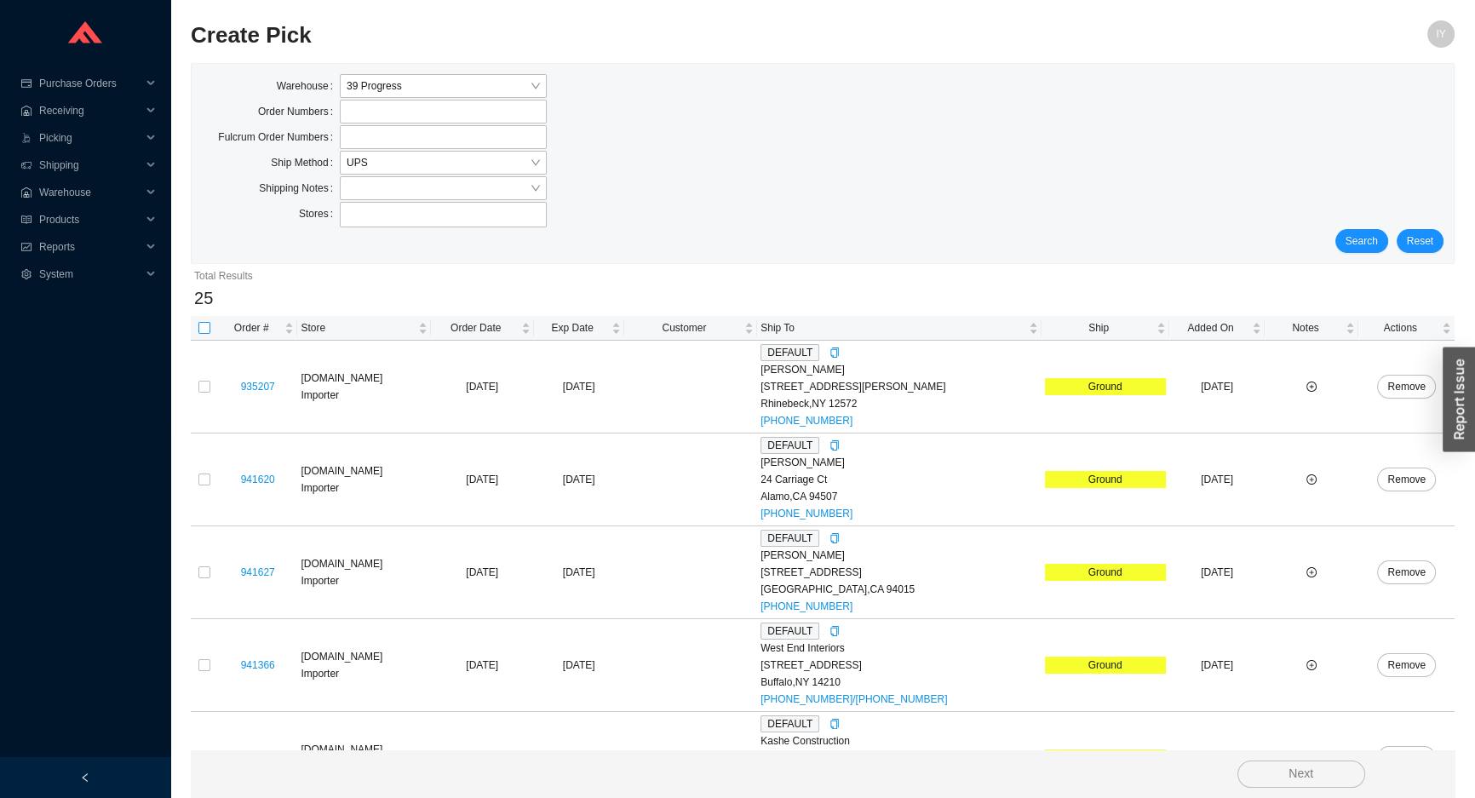
checkbox input "true"
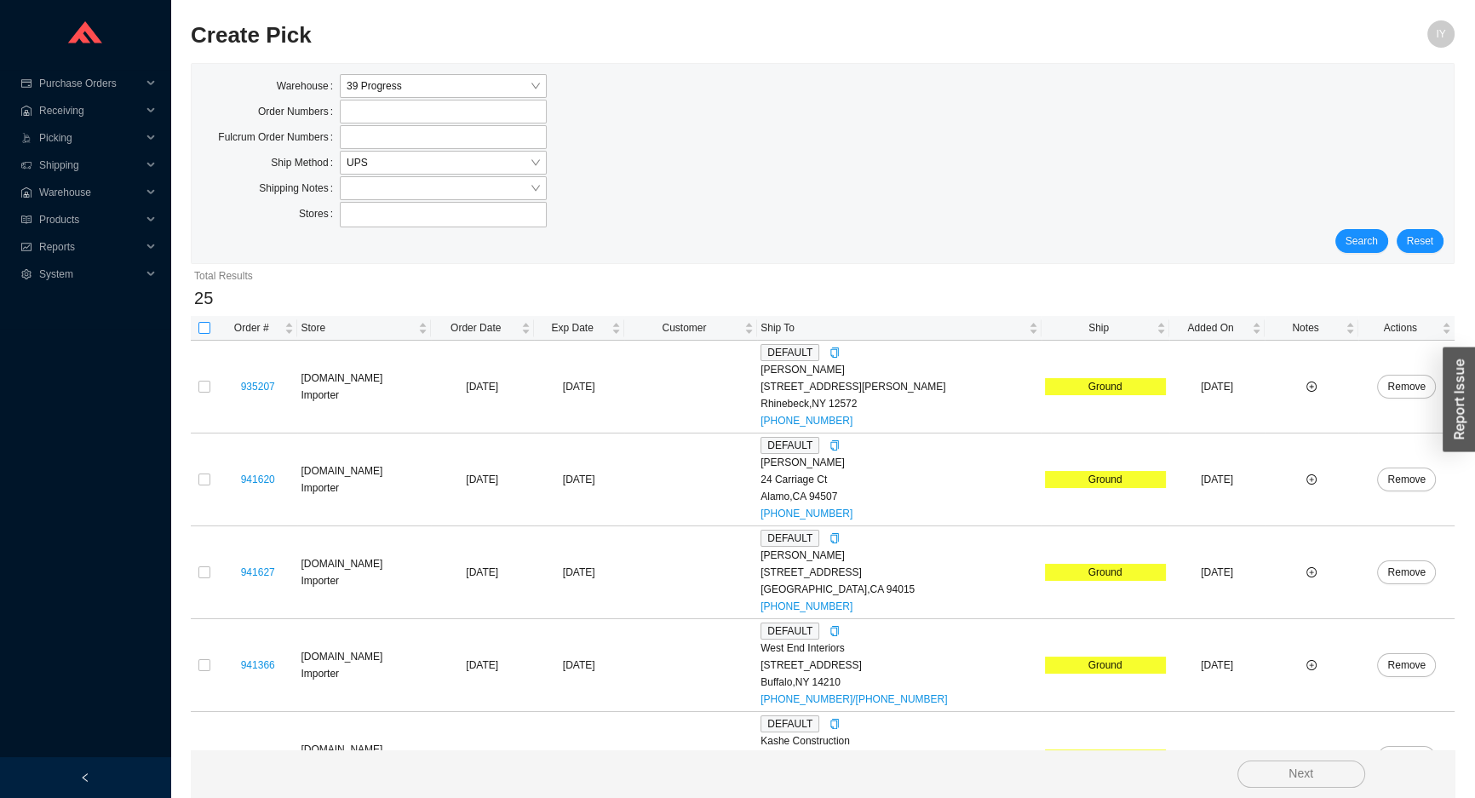
checkbox input "true"
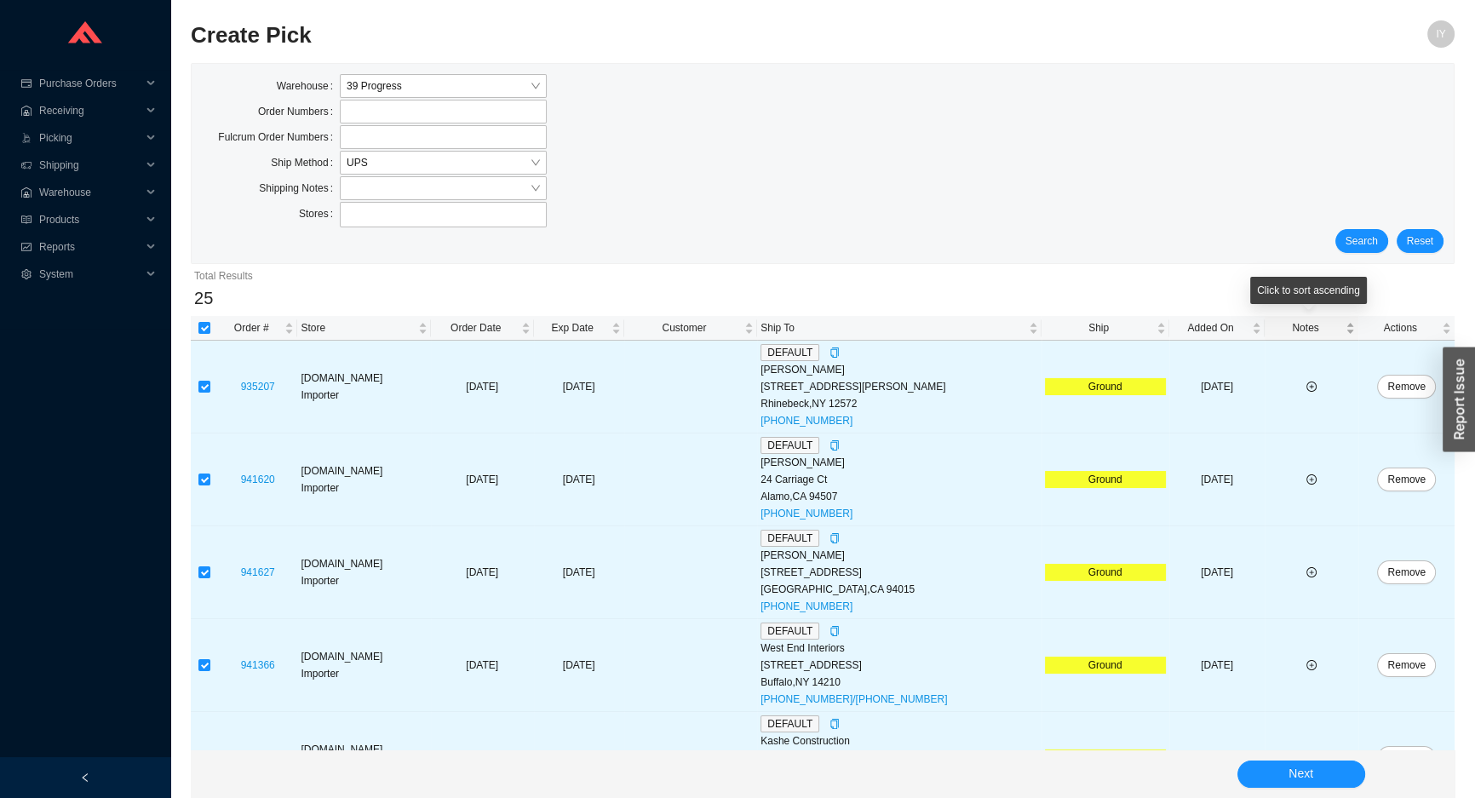
click at [1295, 326] on span "Notes" at bounding box center [1305, 327] width 74 height 17
click at [1296, 775] on span "Next" at bounding box center [1300, 774] width 25 height 20
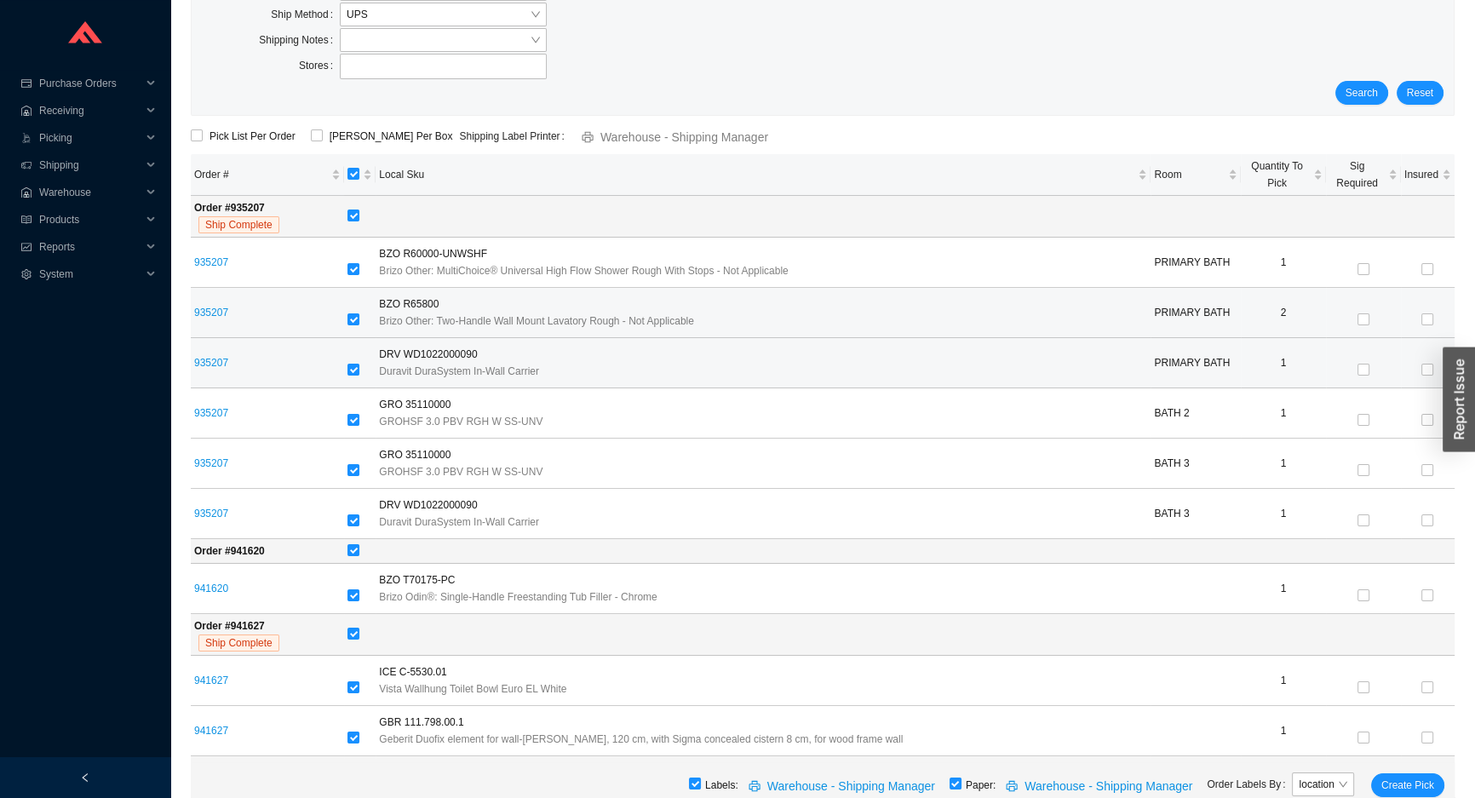
scroll to position [154, 0]
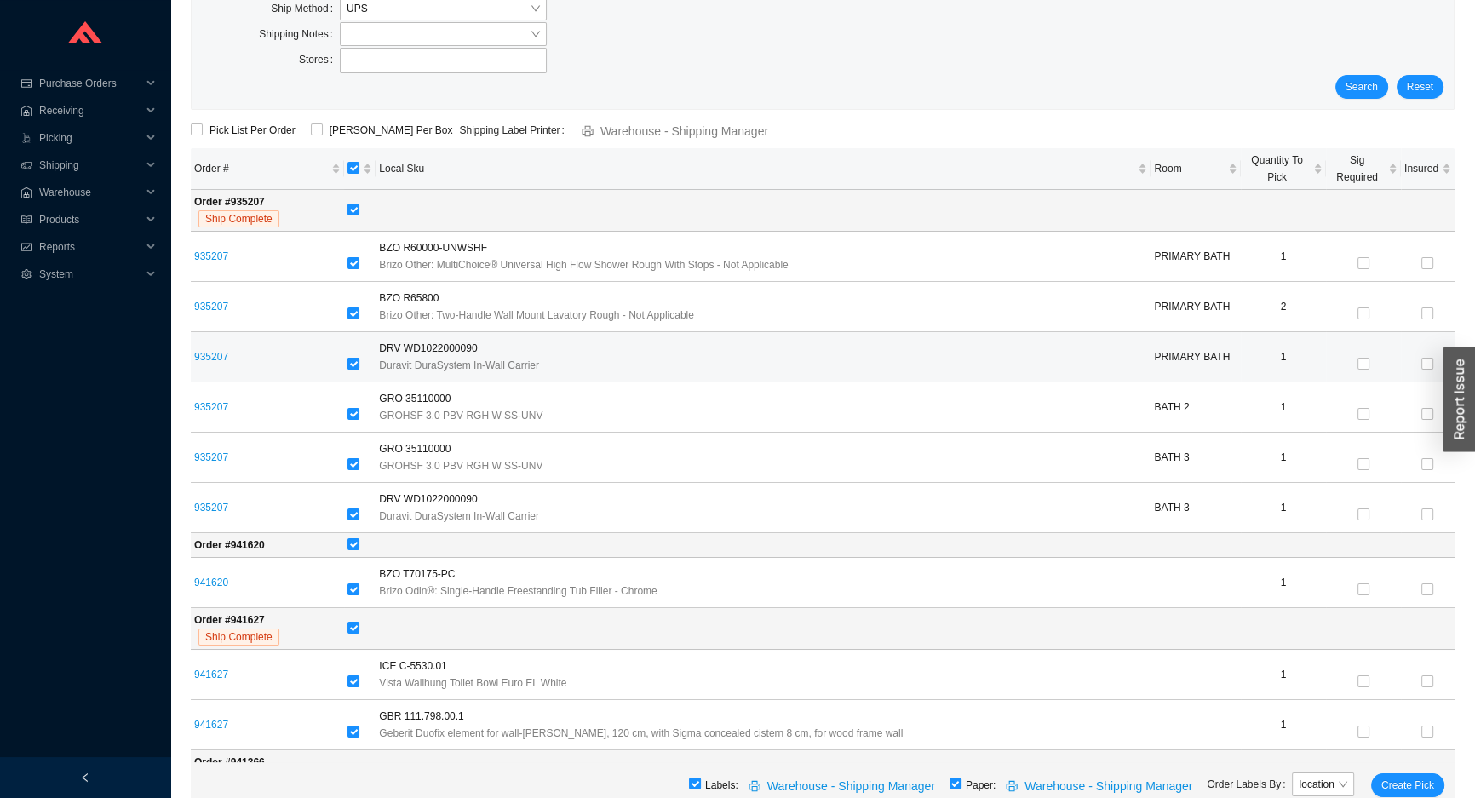
click at [359, 360] on input "checkbox" at bounding box center [353, 364] width 12 height 12
checkbox input "false"
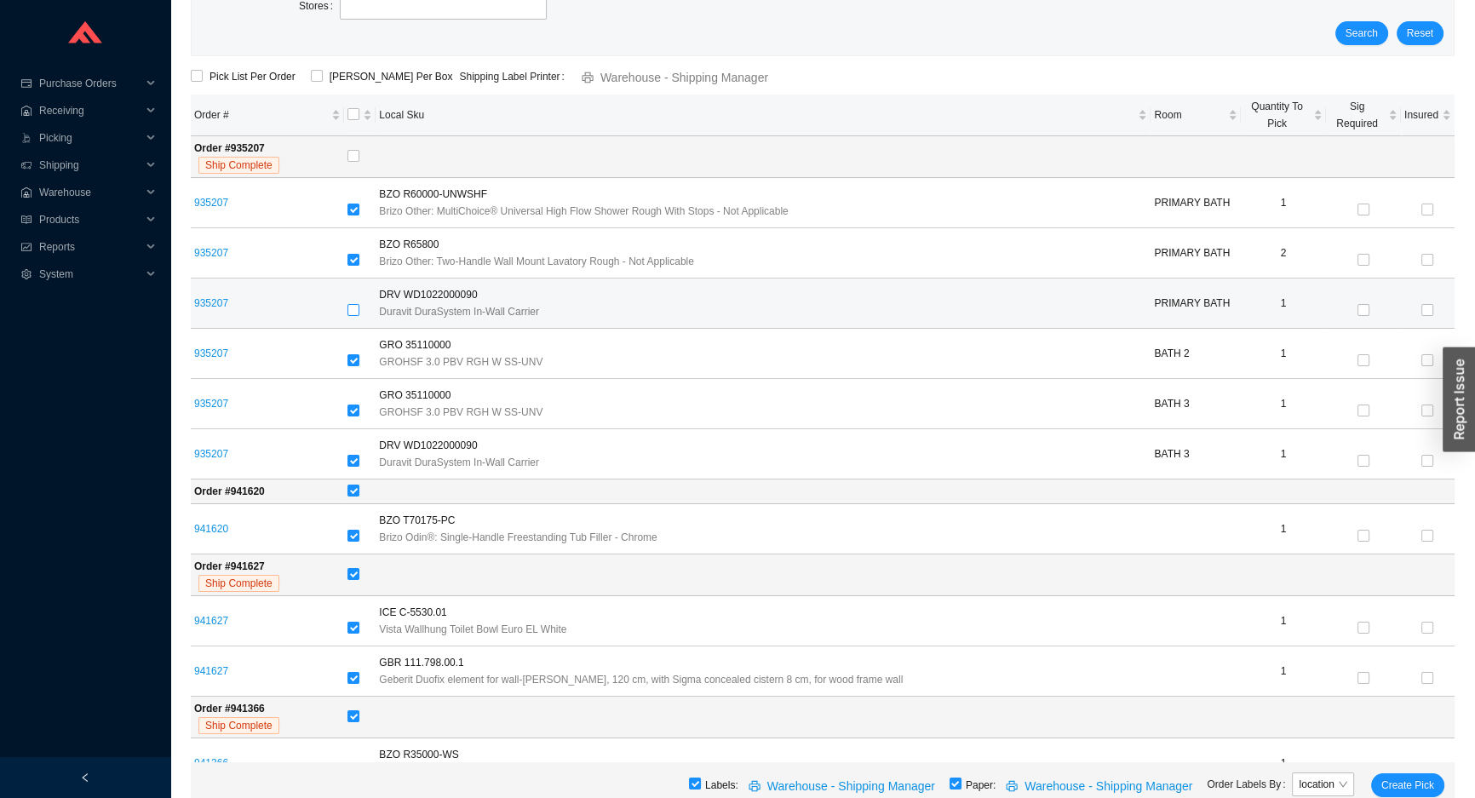
scroll to position [232, 0]
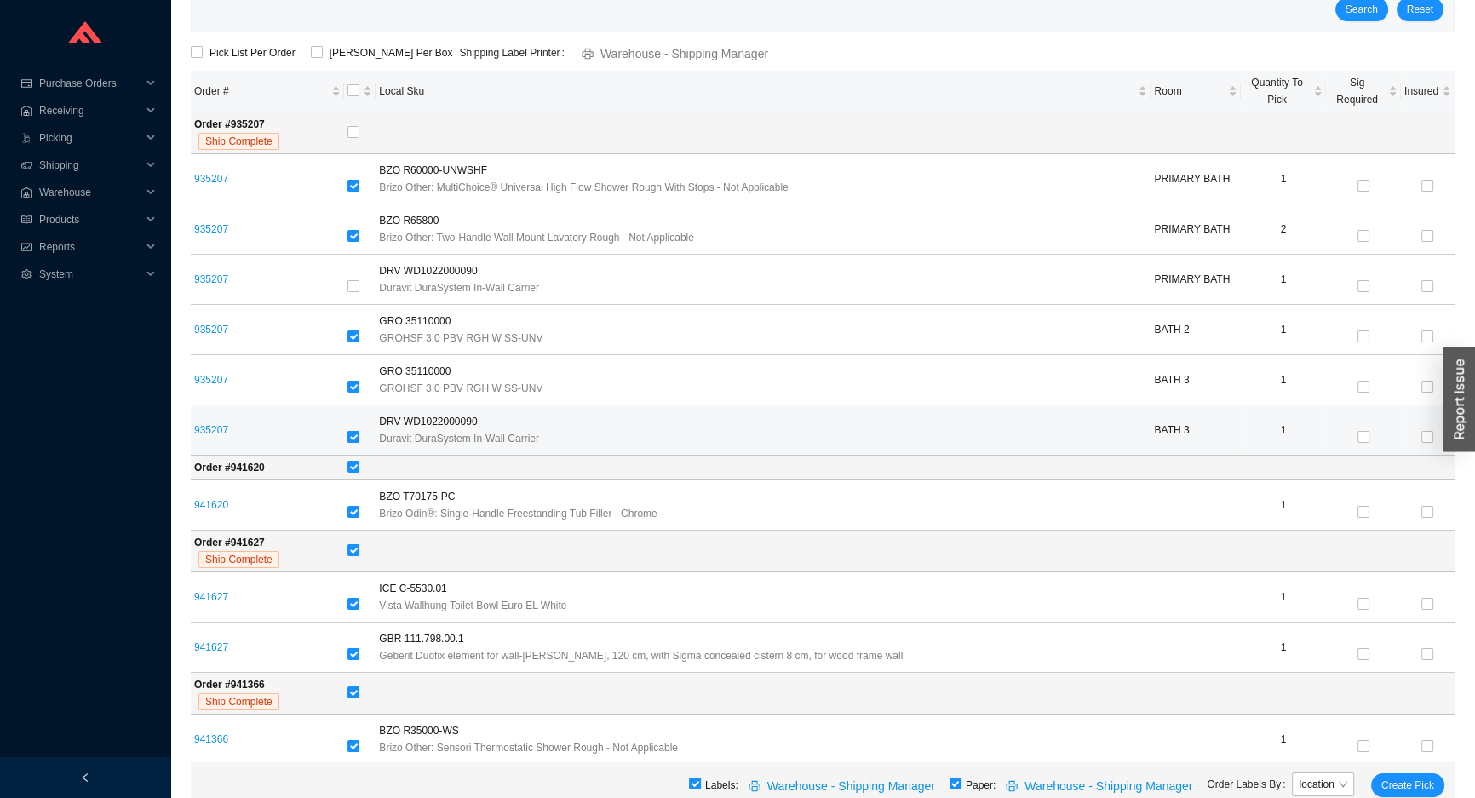
click at [358, 432] on input "checkbox" at bounding box center [353, 437] width 12 height 12
checkbox input "false"
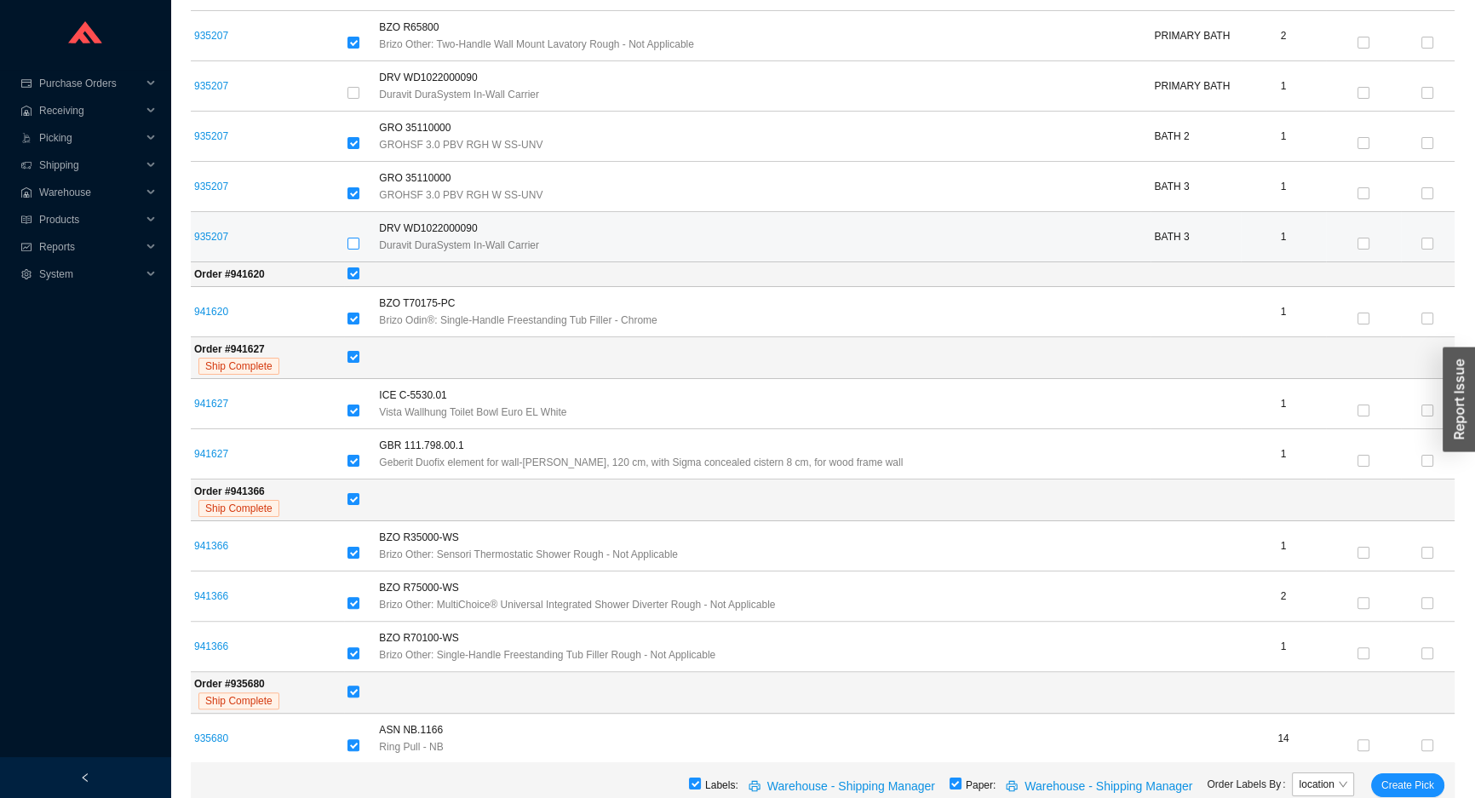
scroll to position [464, 0]
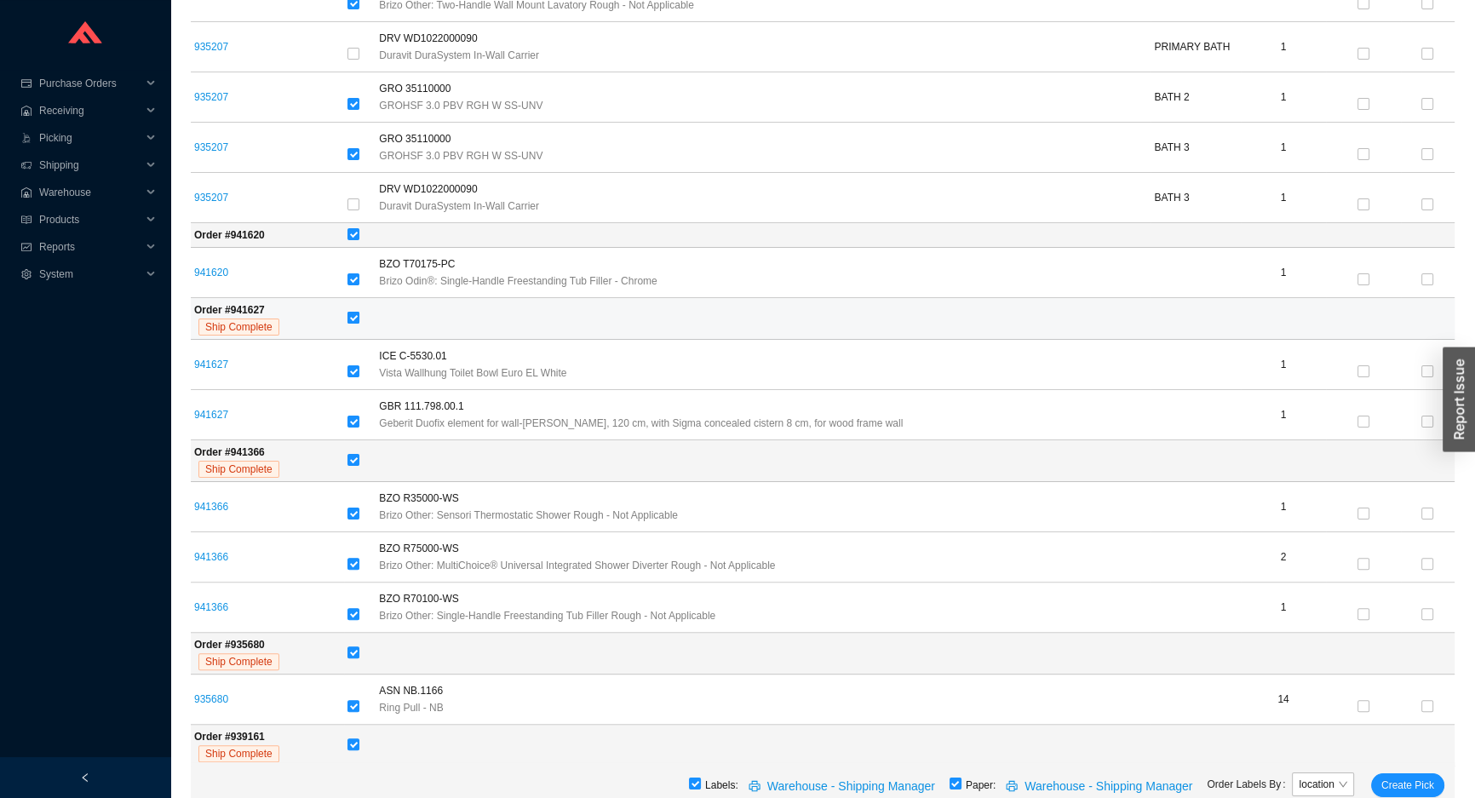
click at [356, 324] on label at bounding box center [353, 318] width 12 height 17
click at [356, 324] on input "checkbox" at bounding box center [353, 318] width 12 height 12
checkbox input "false"
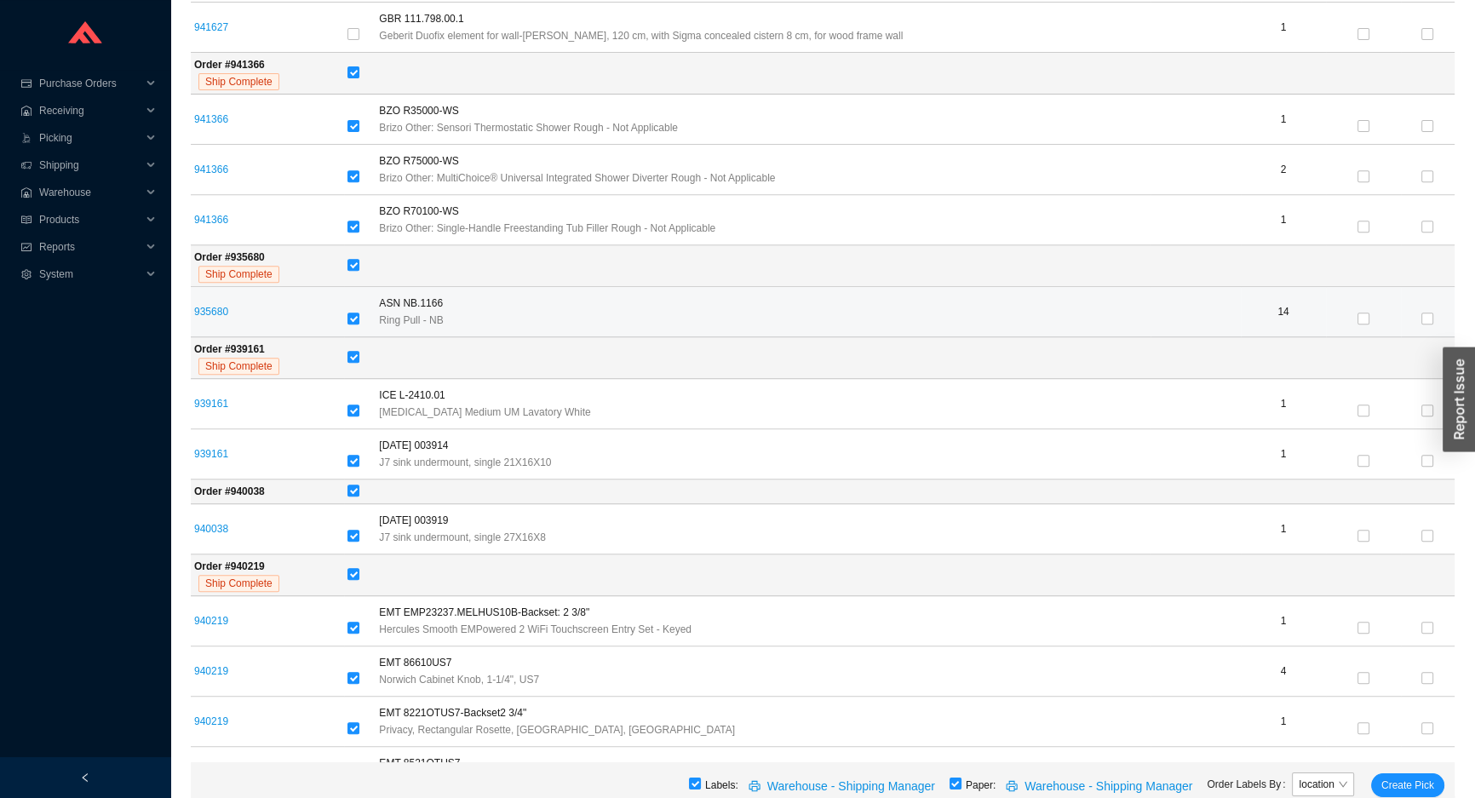
scroll to position [928, 0]
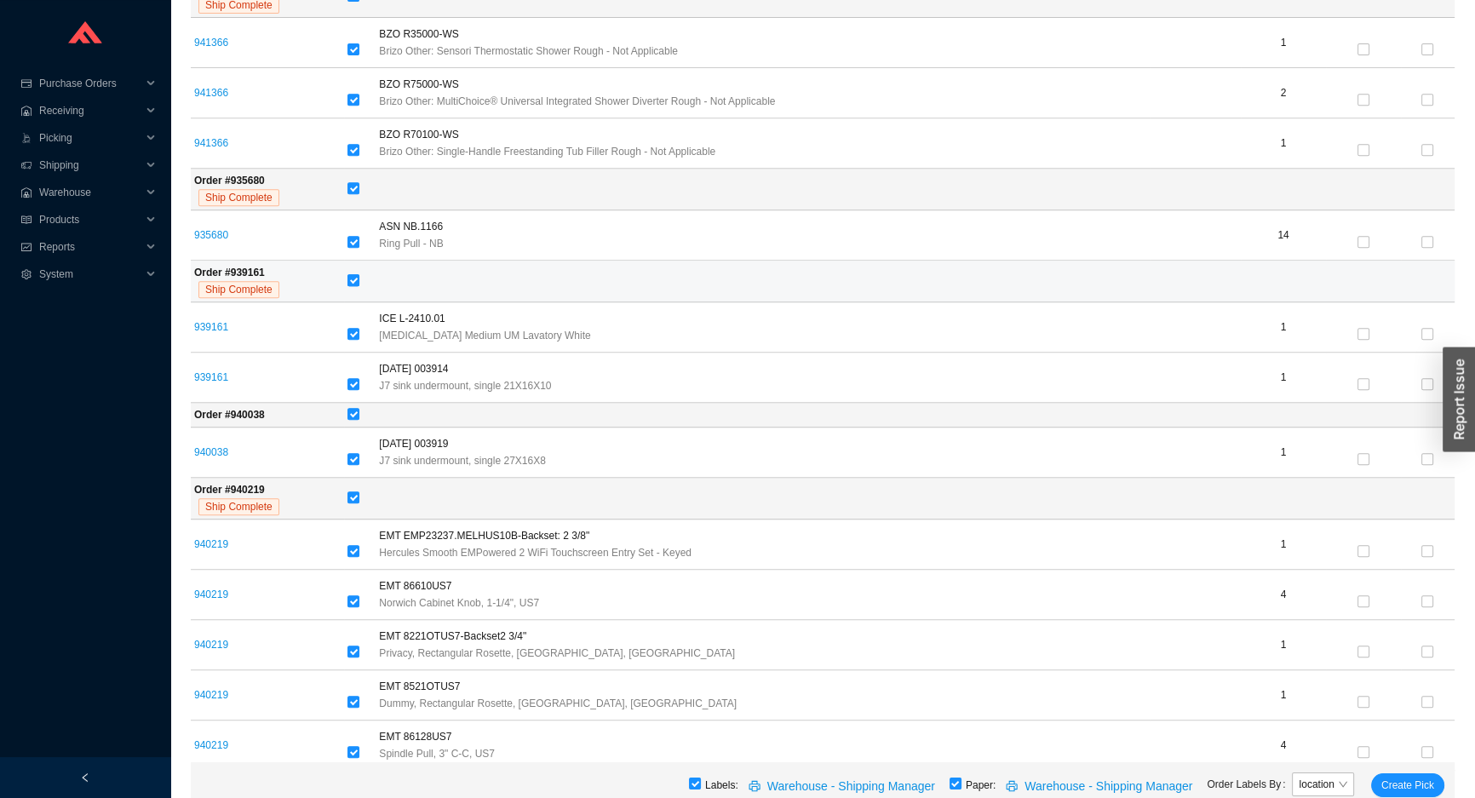
click at [356, 276] on input "checkbox" at bounding box center [353, 280] width 12 height 12
checkbox input "false"
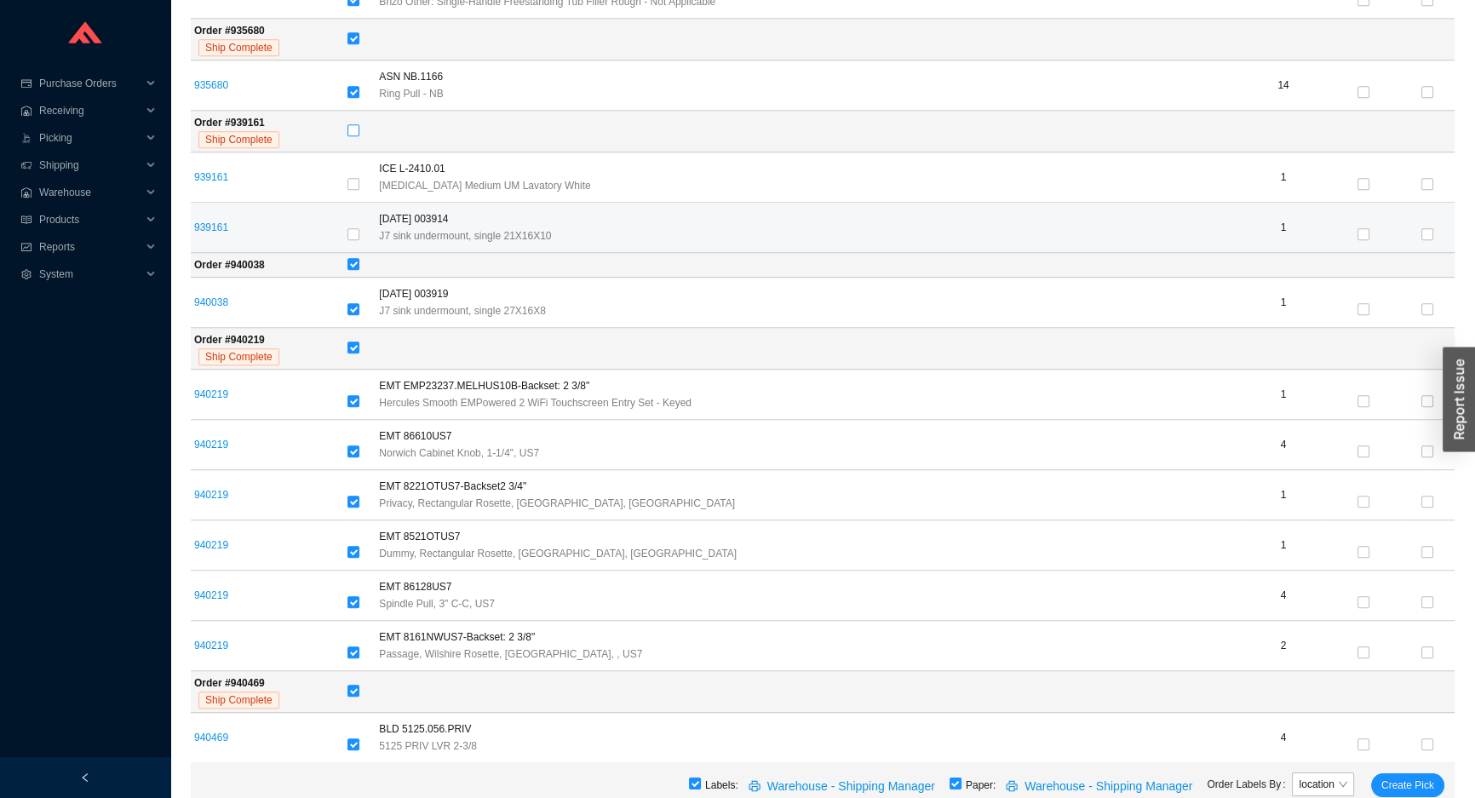
scroll to position [1083, 0]
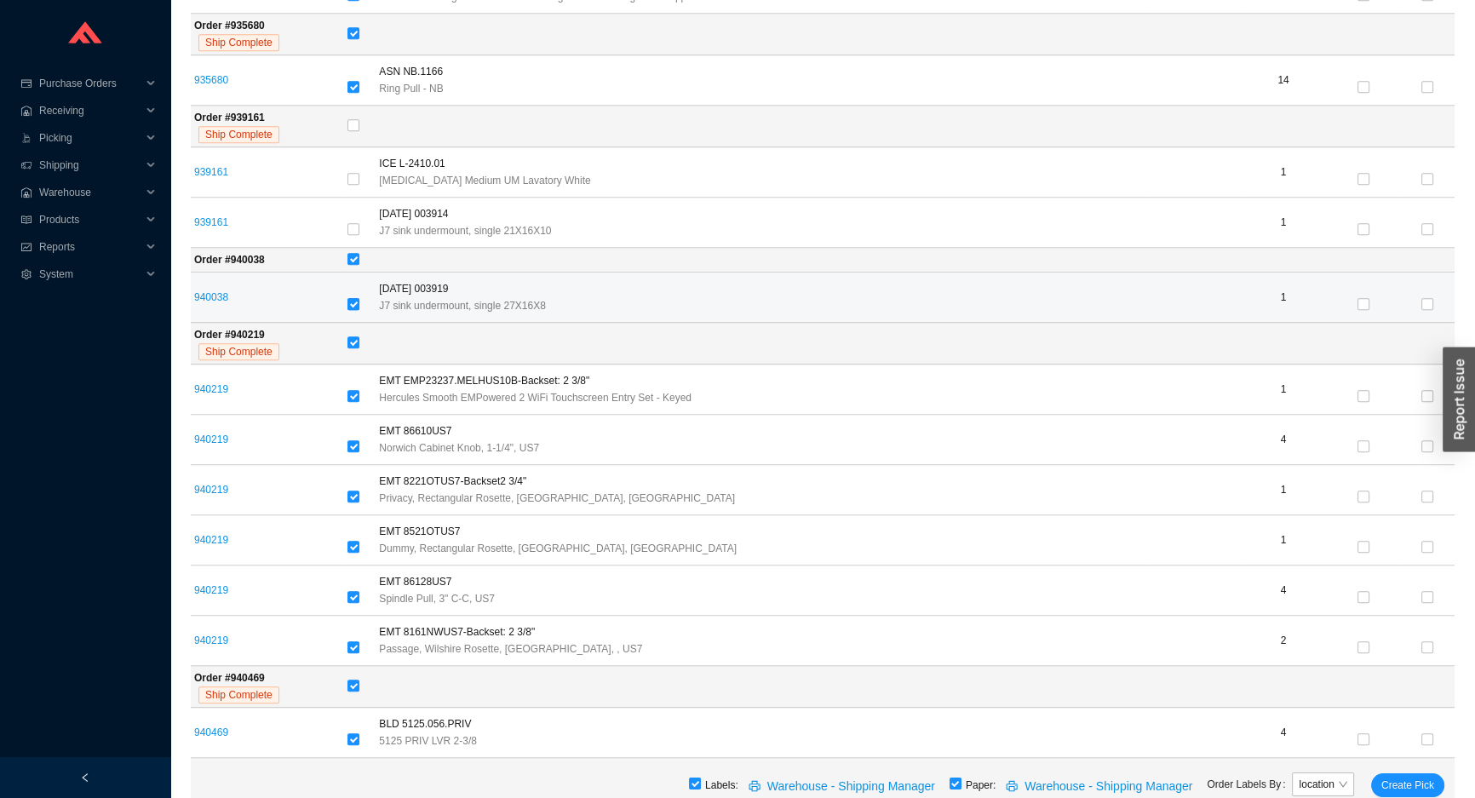
click at [353, 298] on input "checkbox" at bounding box center [353, 304] width 12 height 12
checkbox input "false"
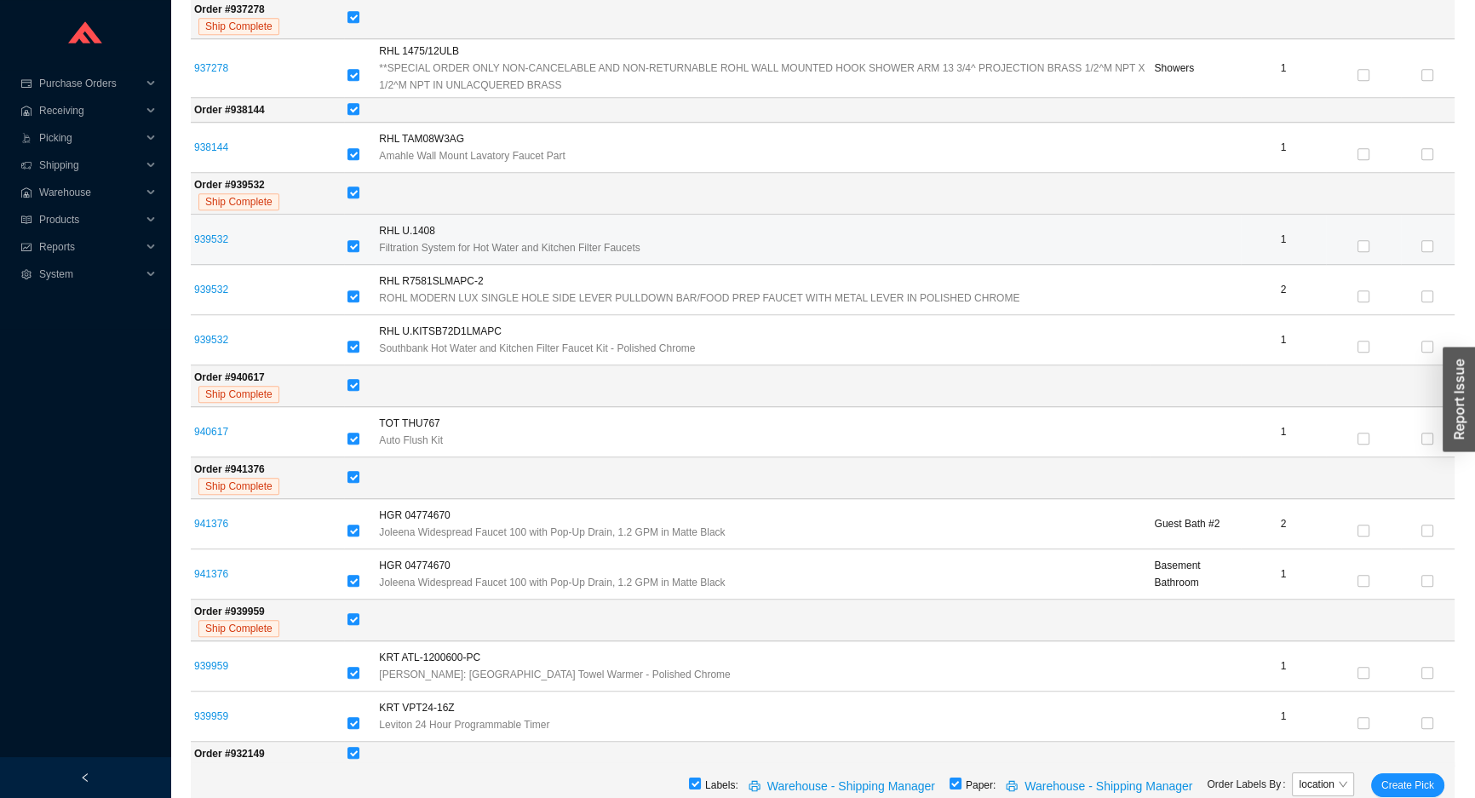
scroll to position [2244, 0]
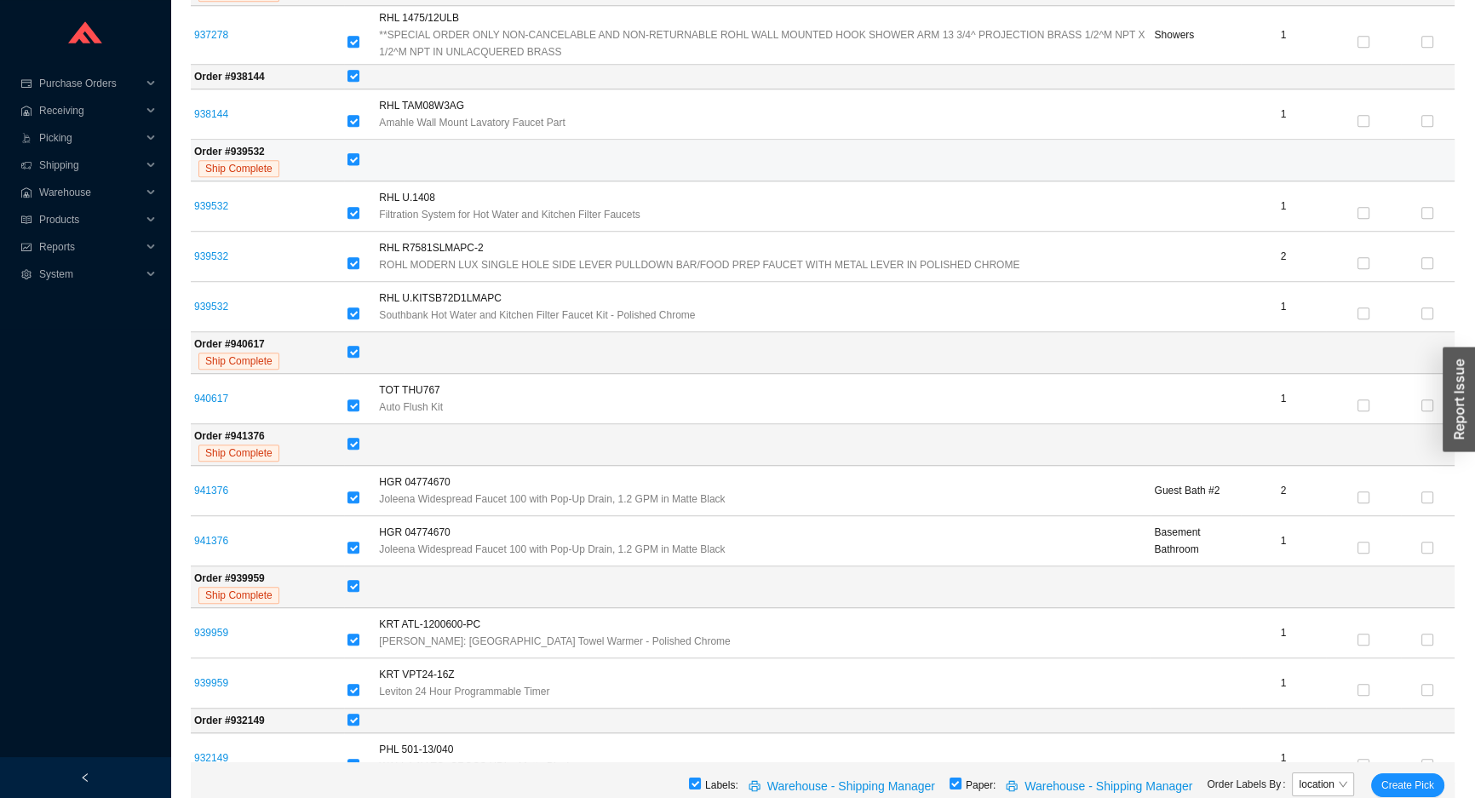
click at [352, 153] on input "checkbox" at bounding box center [353, 159] width 12 height 12
checkbox input "false"
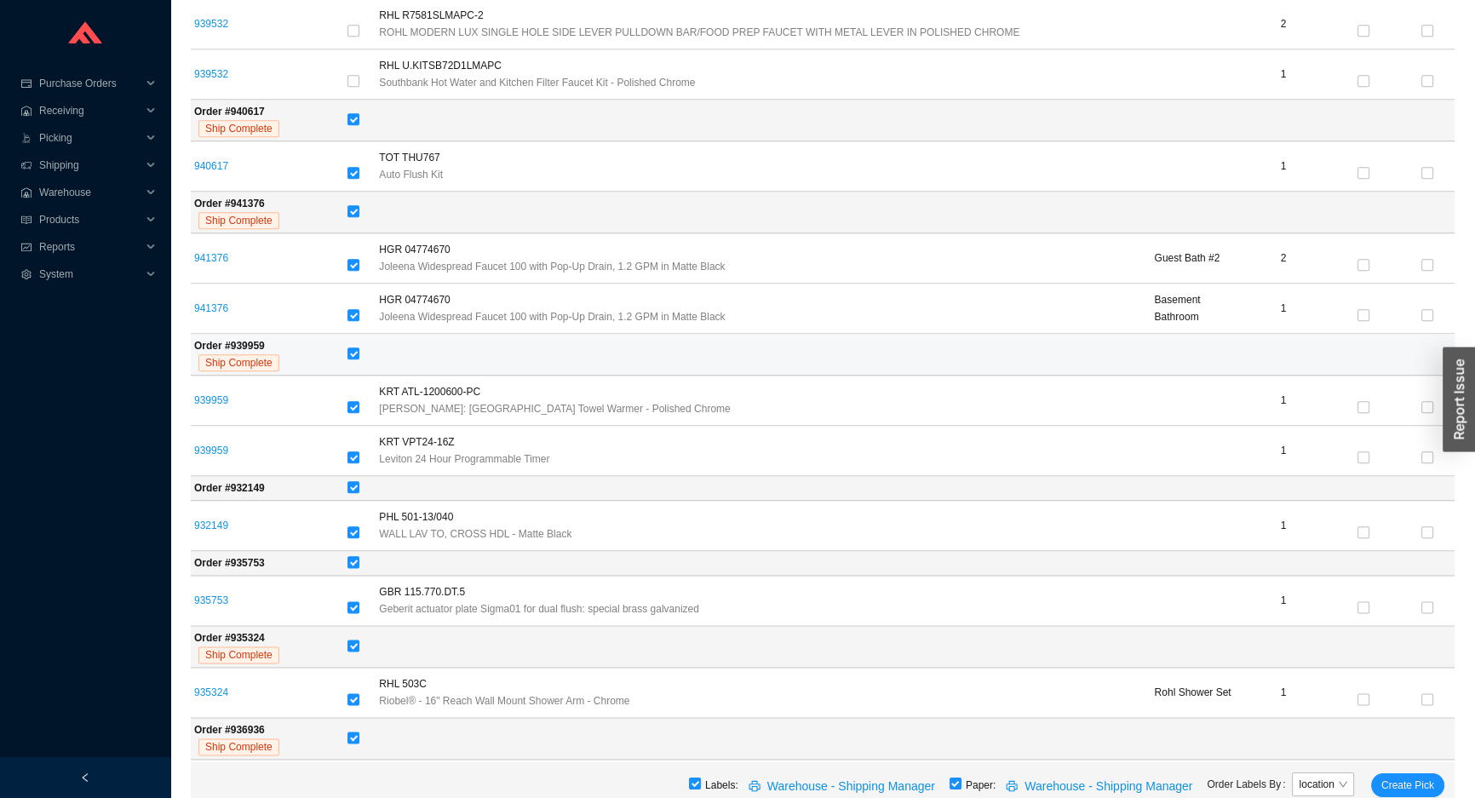
scroll to position [2554, 0]
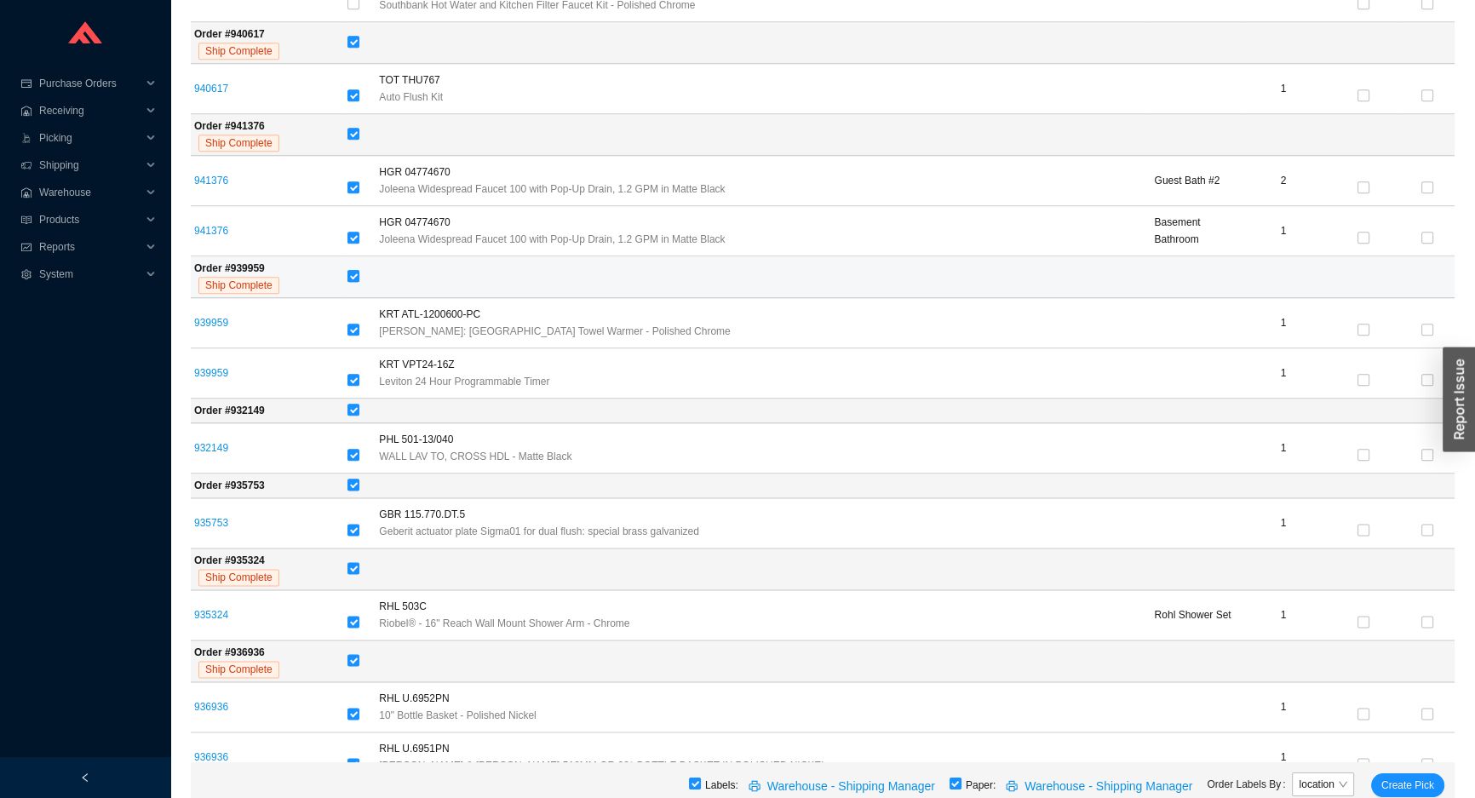
click at [358, 275] on input "checkbox" at bounding box center [353, 276] width 12 height 12
checkbox input "false"
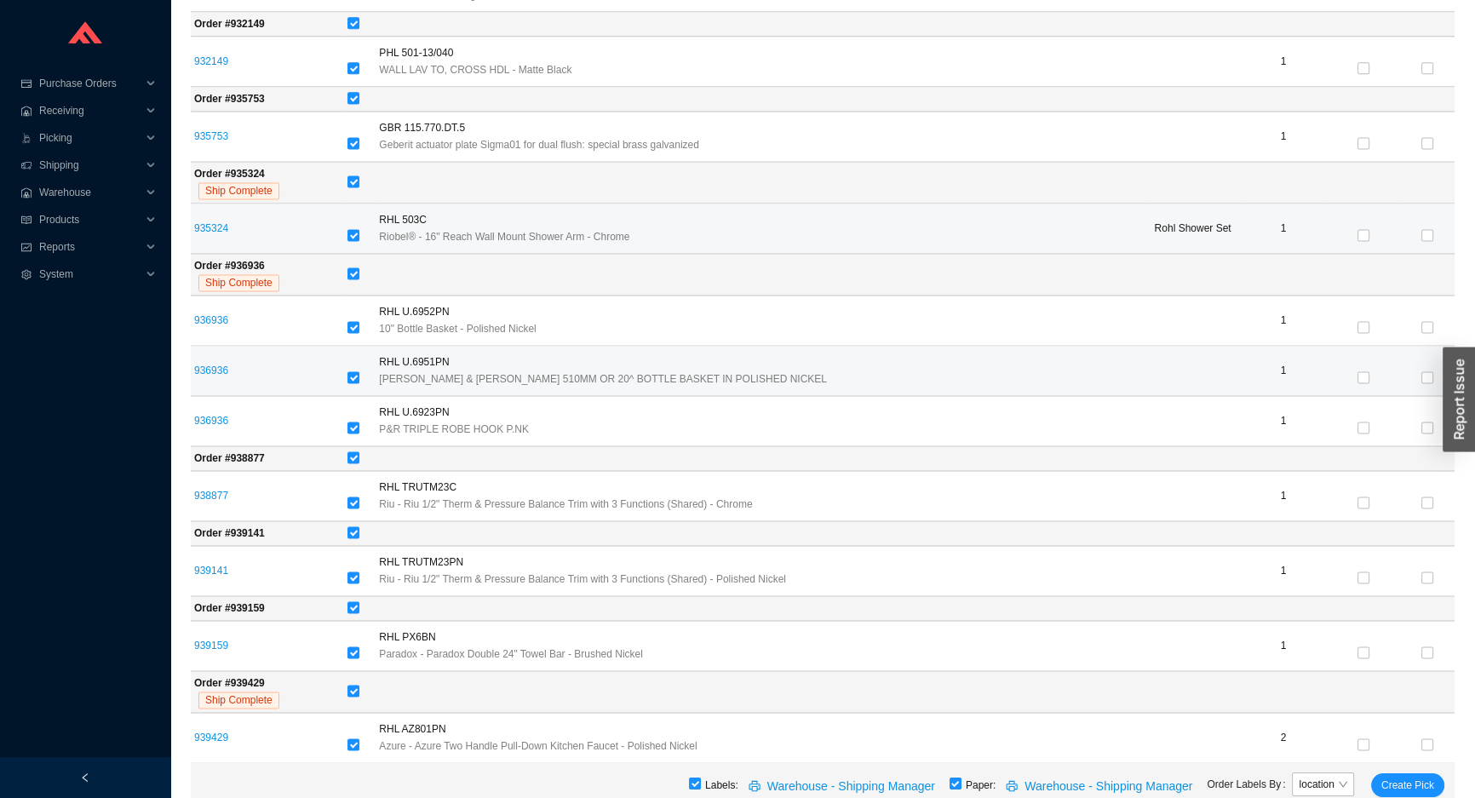
scroll to position [2943, 0]
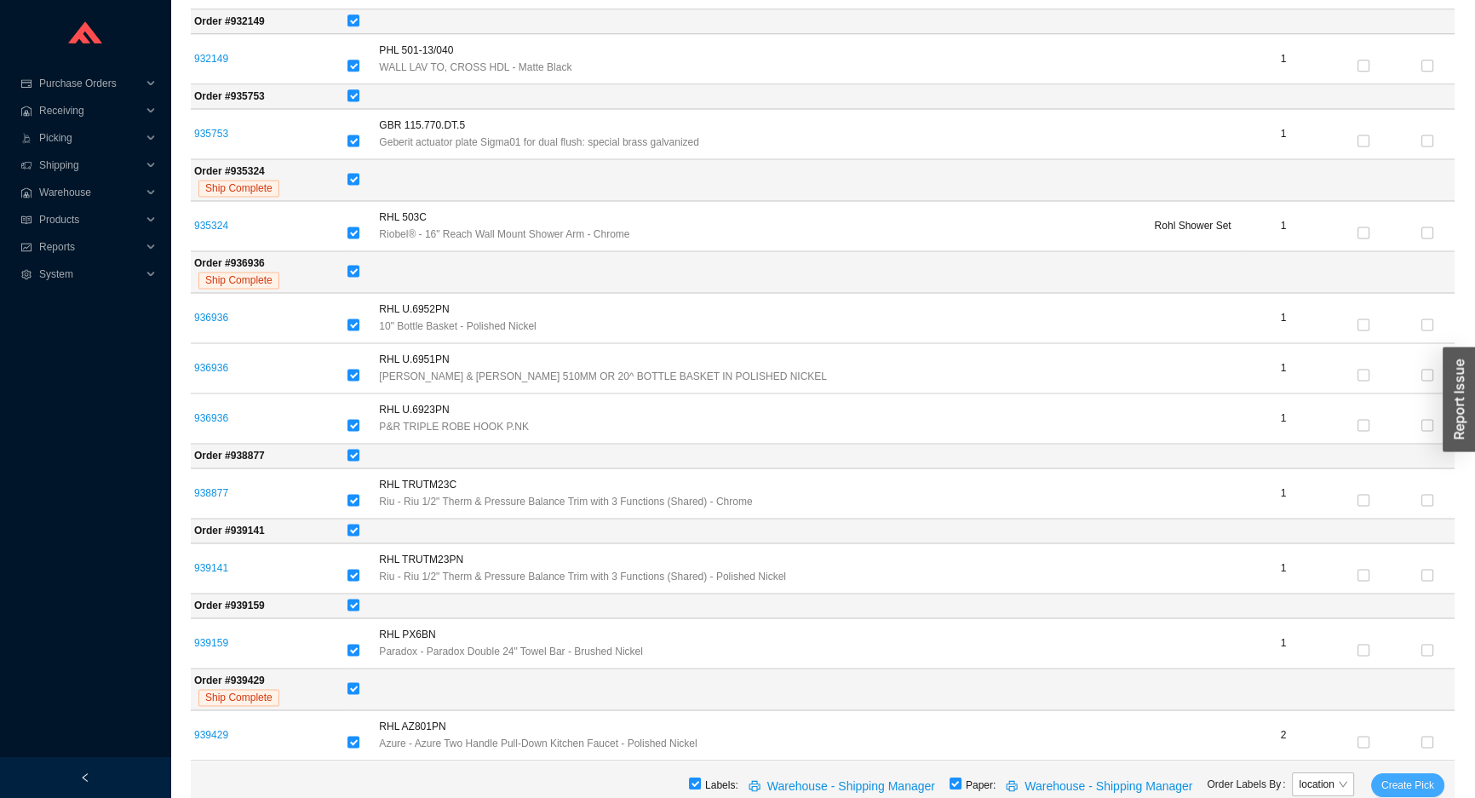
click at [1404, 784] on span "Create Pick" at bounding box center [1407, 785] width 53 height 17
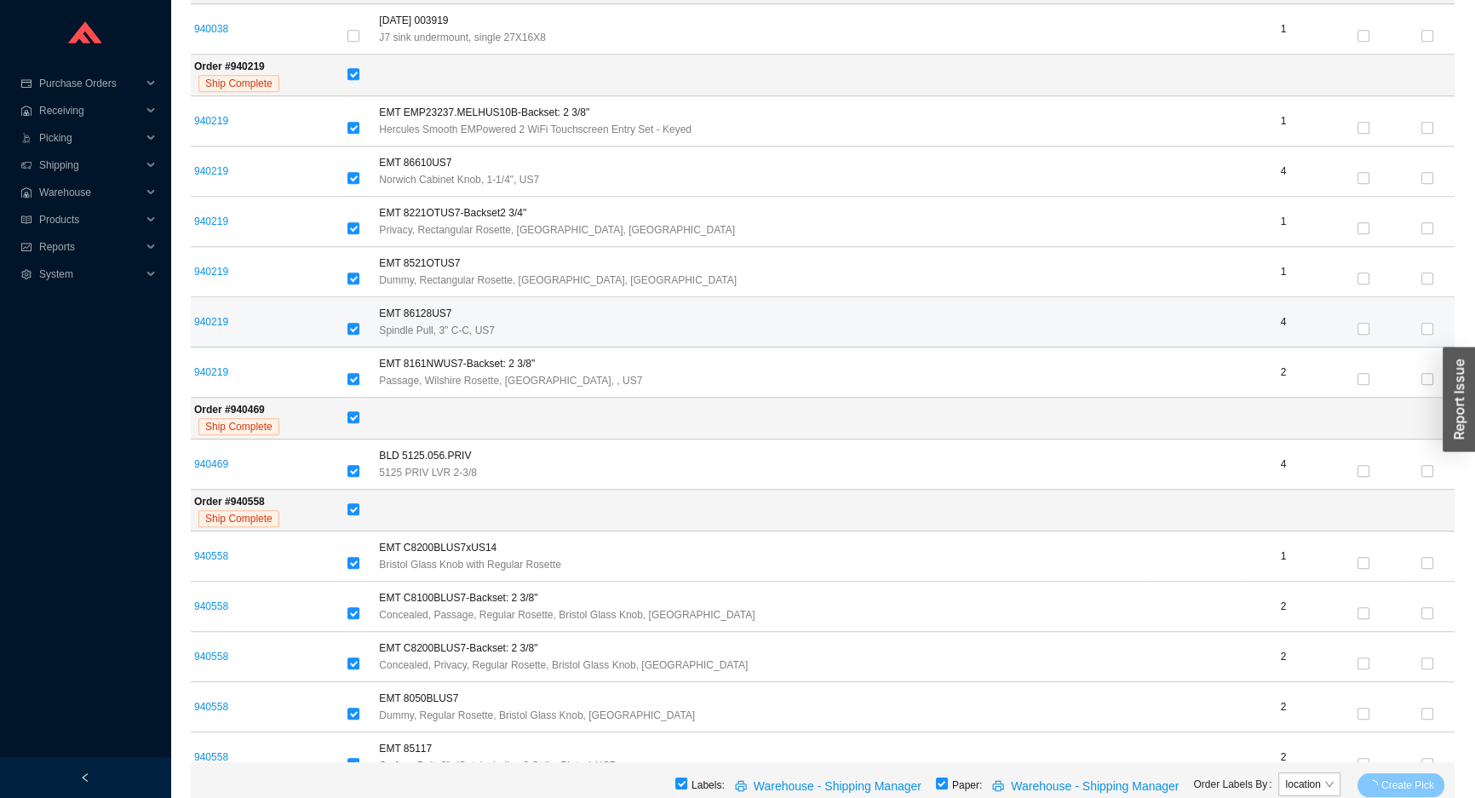
scroll to position [1163, 0]
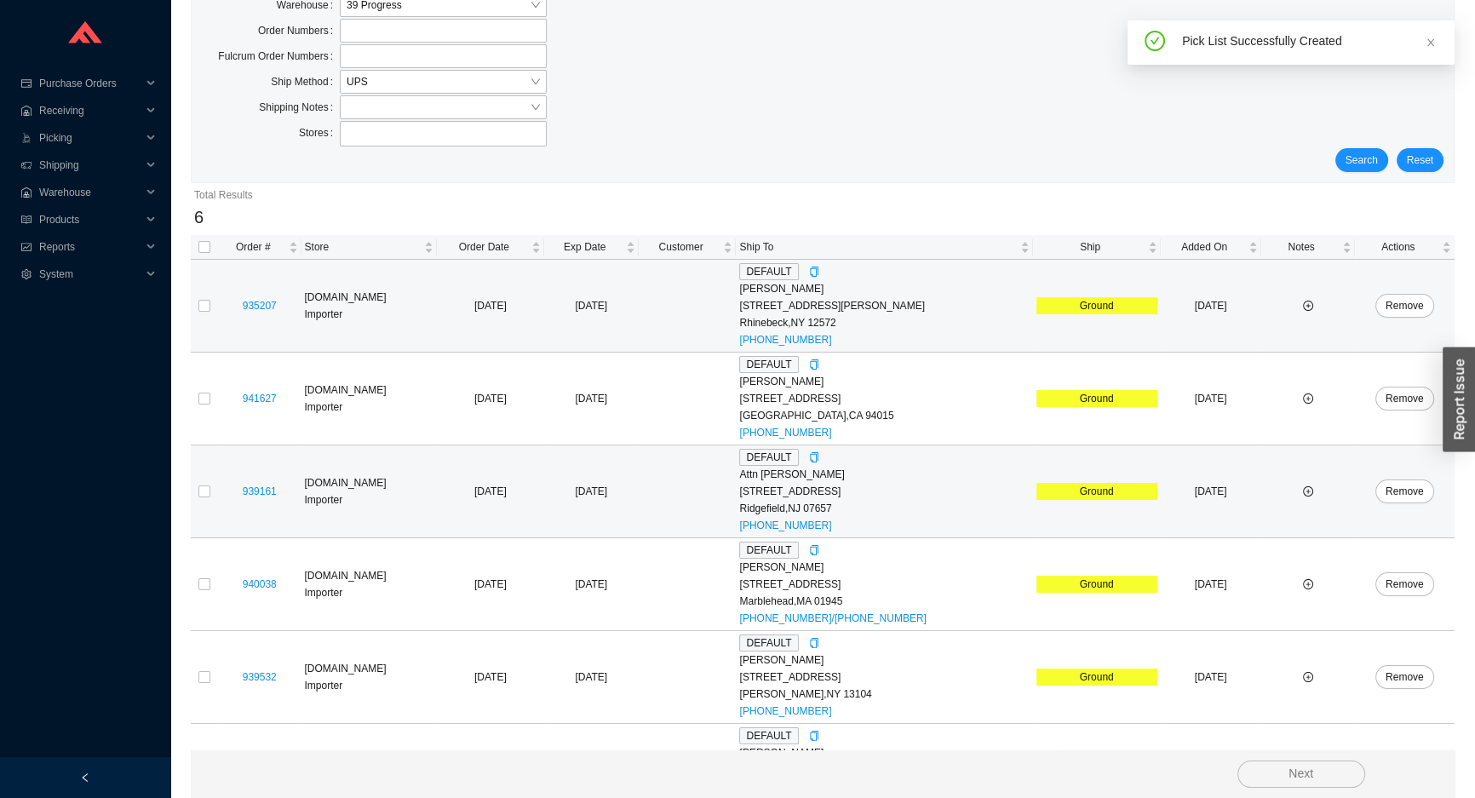
scroll to position [146, 0]
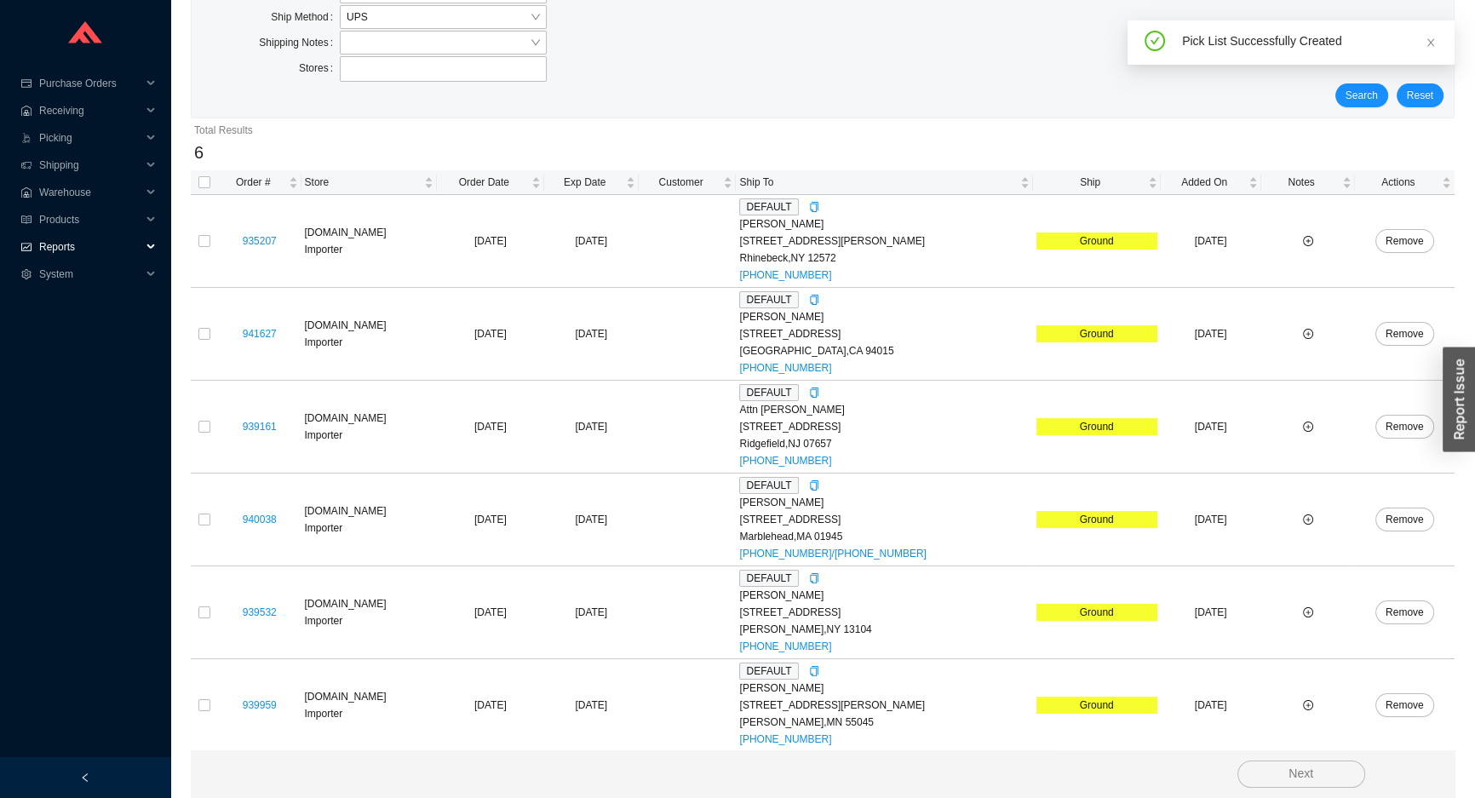
drag, startPoint x: 37, startPoint y: 236, endPoint x: 41, endPoint y: 249, distance: 14.0
click at [37, 238] on div "Reports" at bounding box center [85, 246] width 170 height 27
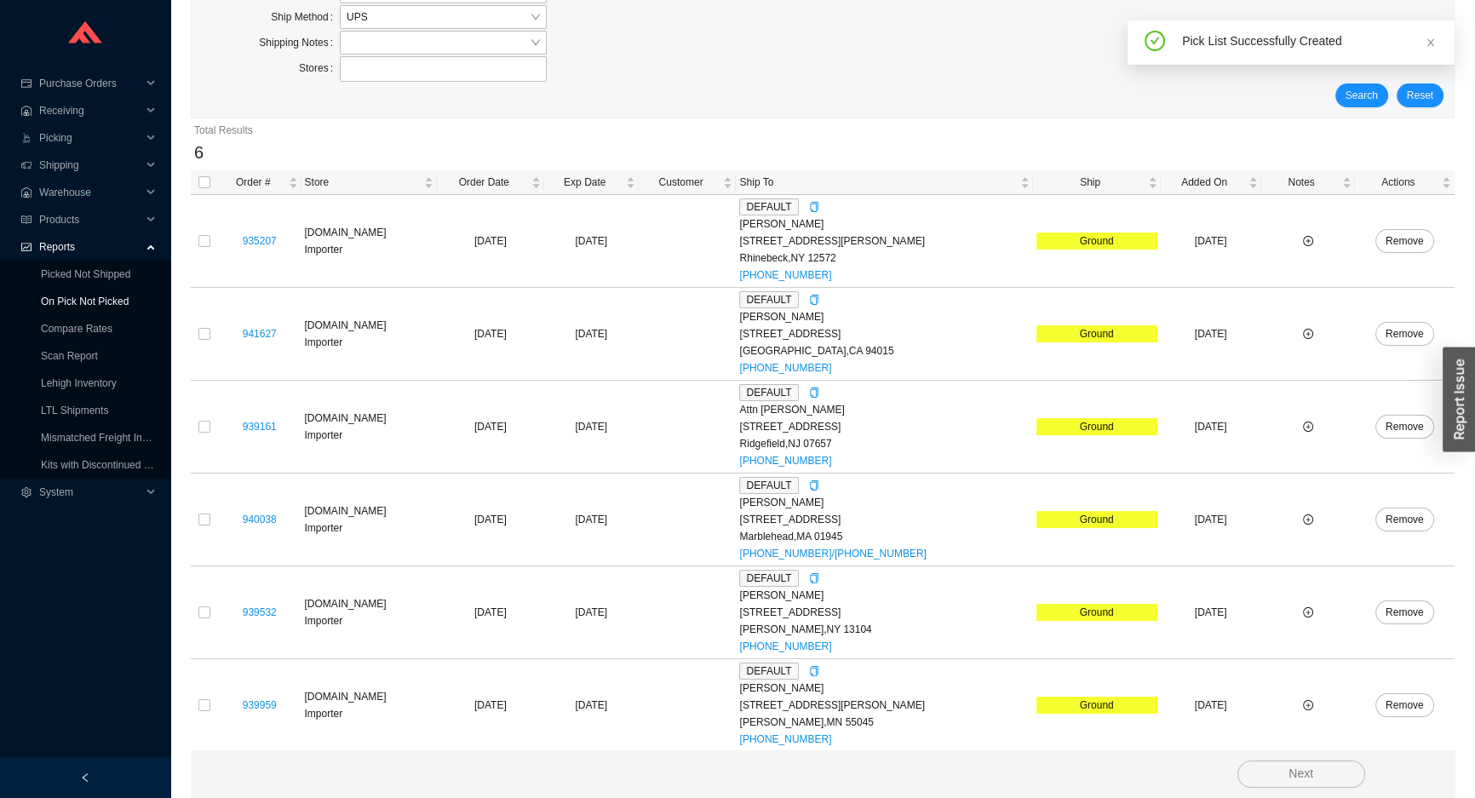
drag, startPoint x: 43, startPoint y: 255, endPoint x: 71, endPoint y: 307, distance: 59.8
click at [71, 307] on link "On Pick Not Picked" at bounding box center [85, 301] width 88 height 12
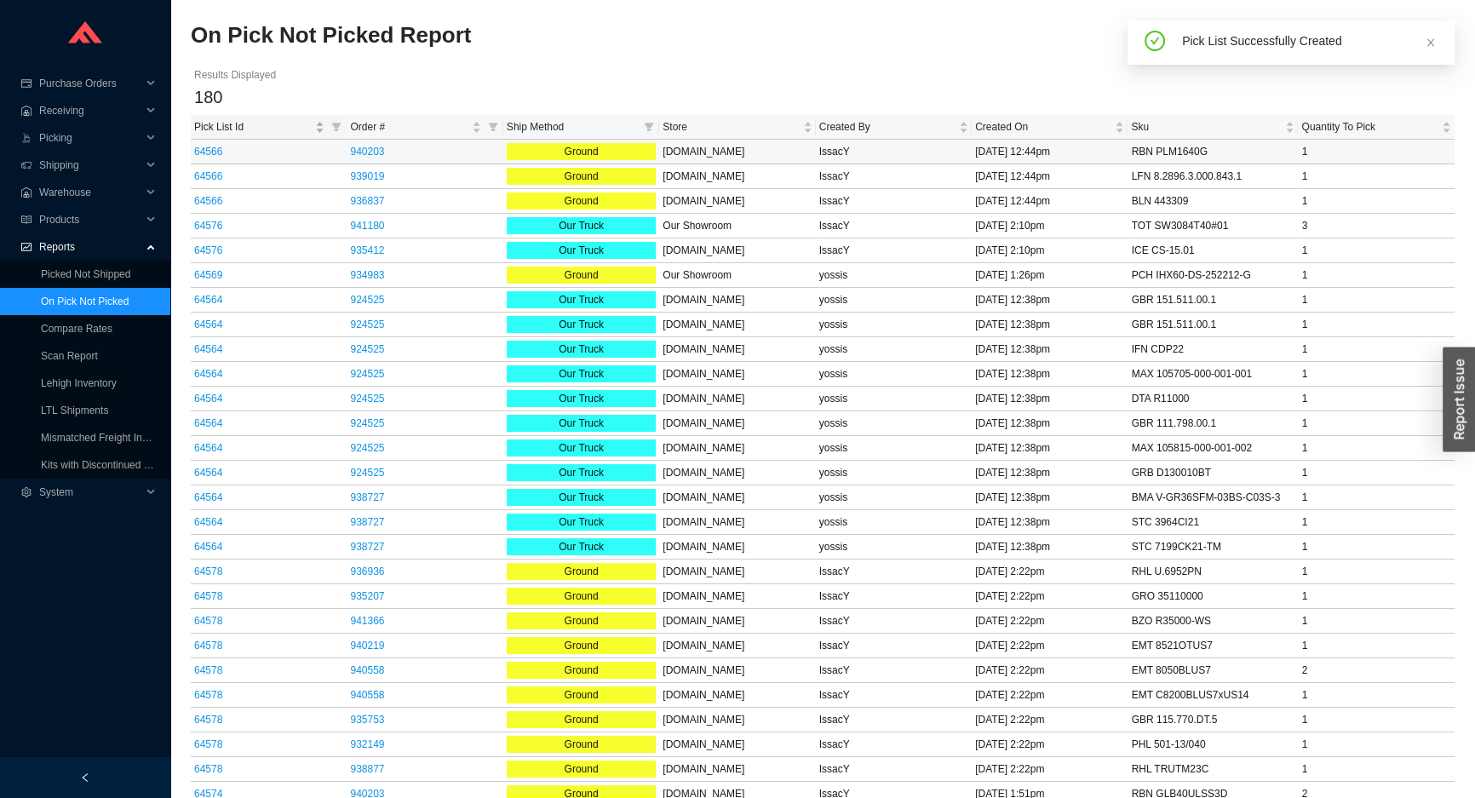
click at [203, 131] on span "Pick List Id" at bounding box center [253, 126] width 118 height 17
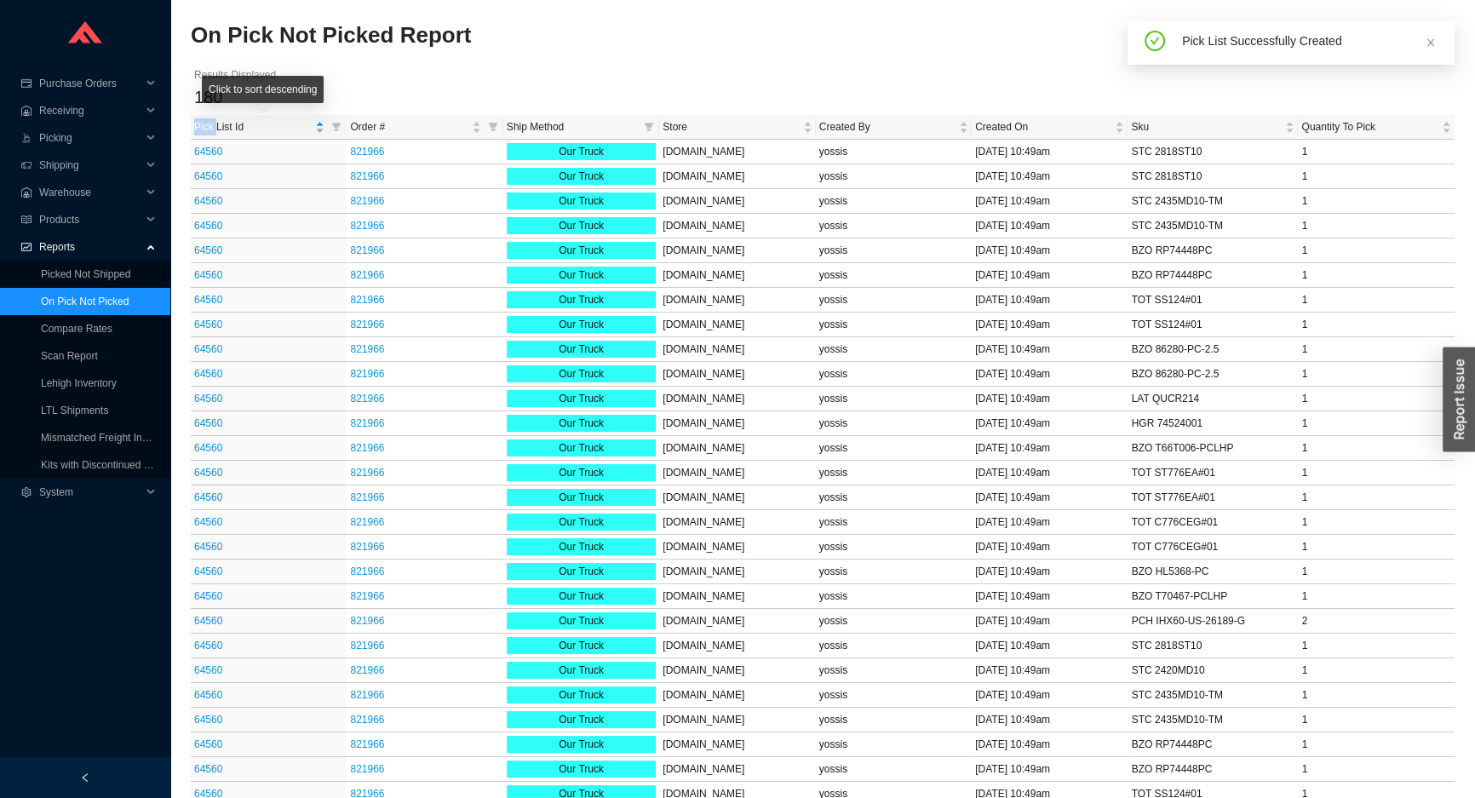
click at [203, 131] on span "Pick List Id" at bounding box center [253, 126] width 118 height 17
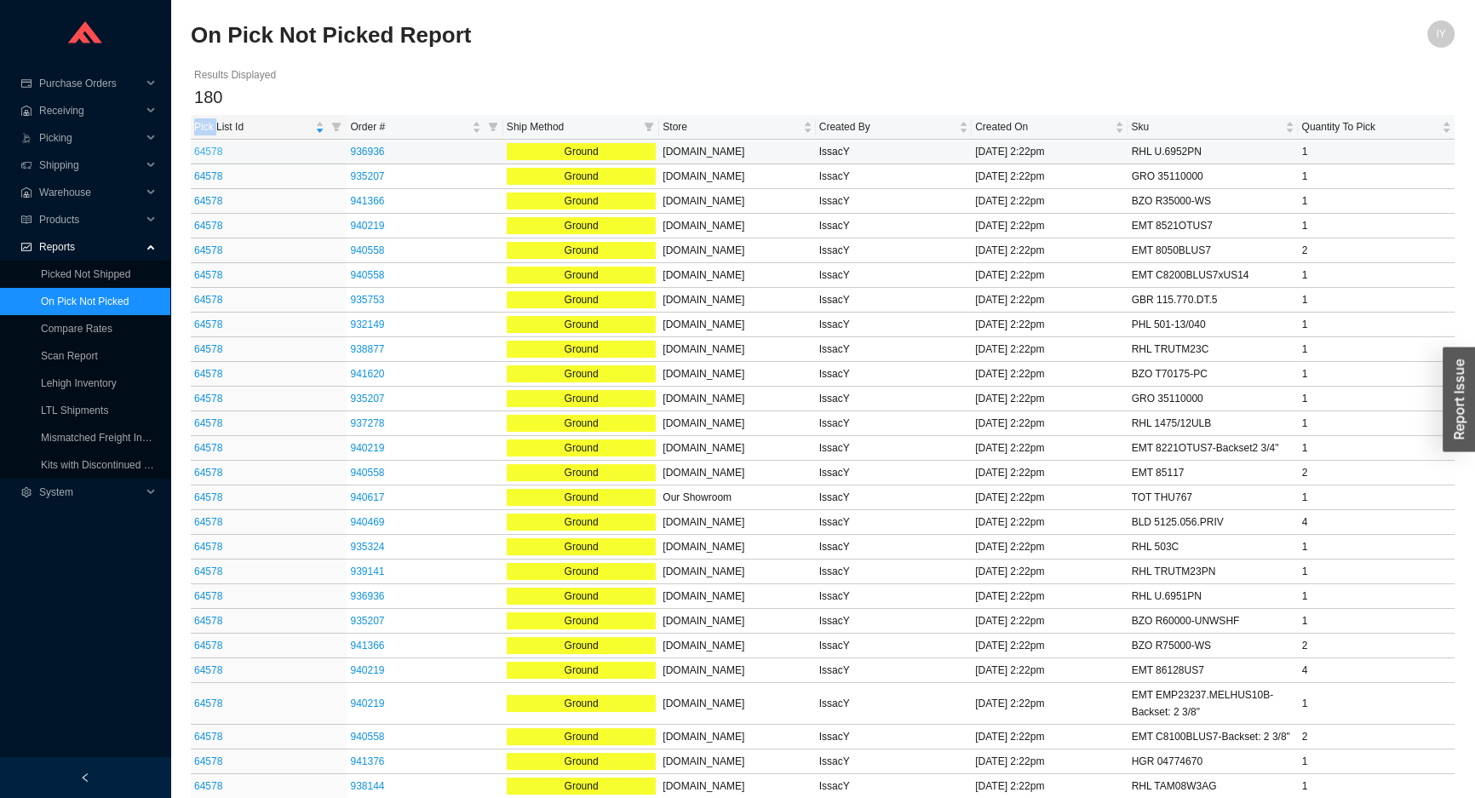
click at [204, 151] on link "64578" at bounding box center [208, 152] width 28 height 12
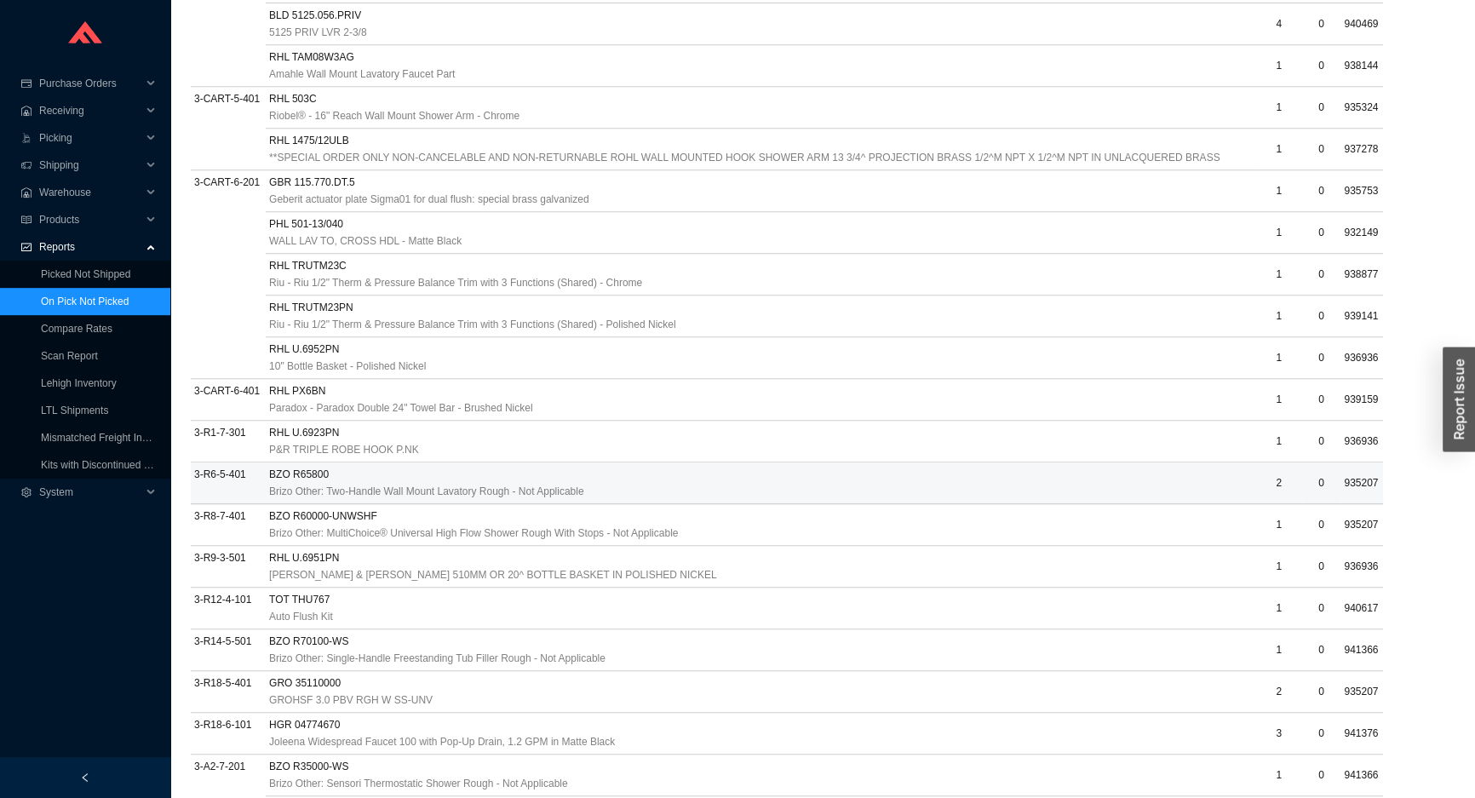
scroll to position [1086, 0]
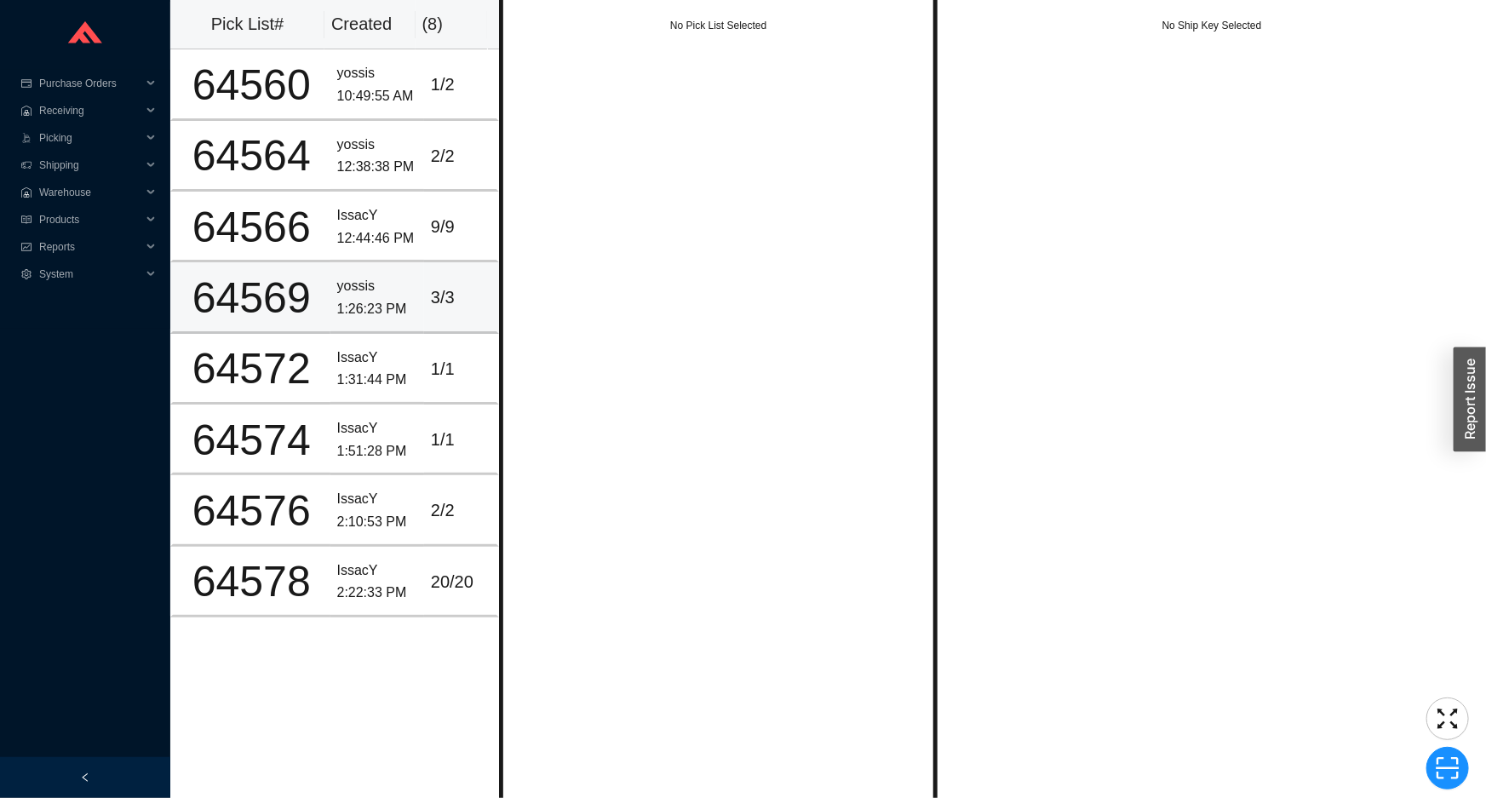
drag, startPoint x: 619, startPoint y: 239, endPoint x: 638, endPoint y: 235, distance: 19.2
click at [638, 235] on div "No Pick List Selected" at bounding box center [718, 399] width 439 height 798
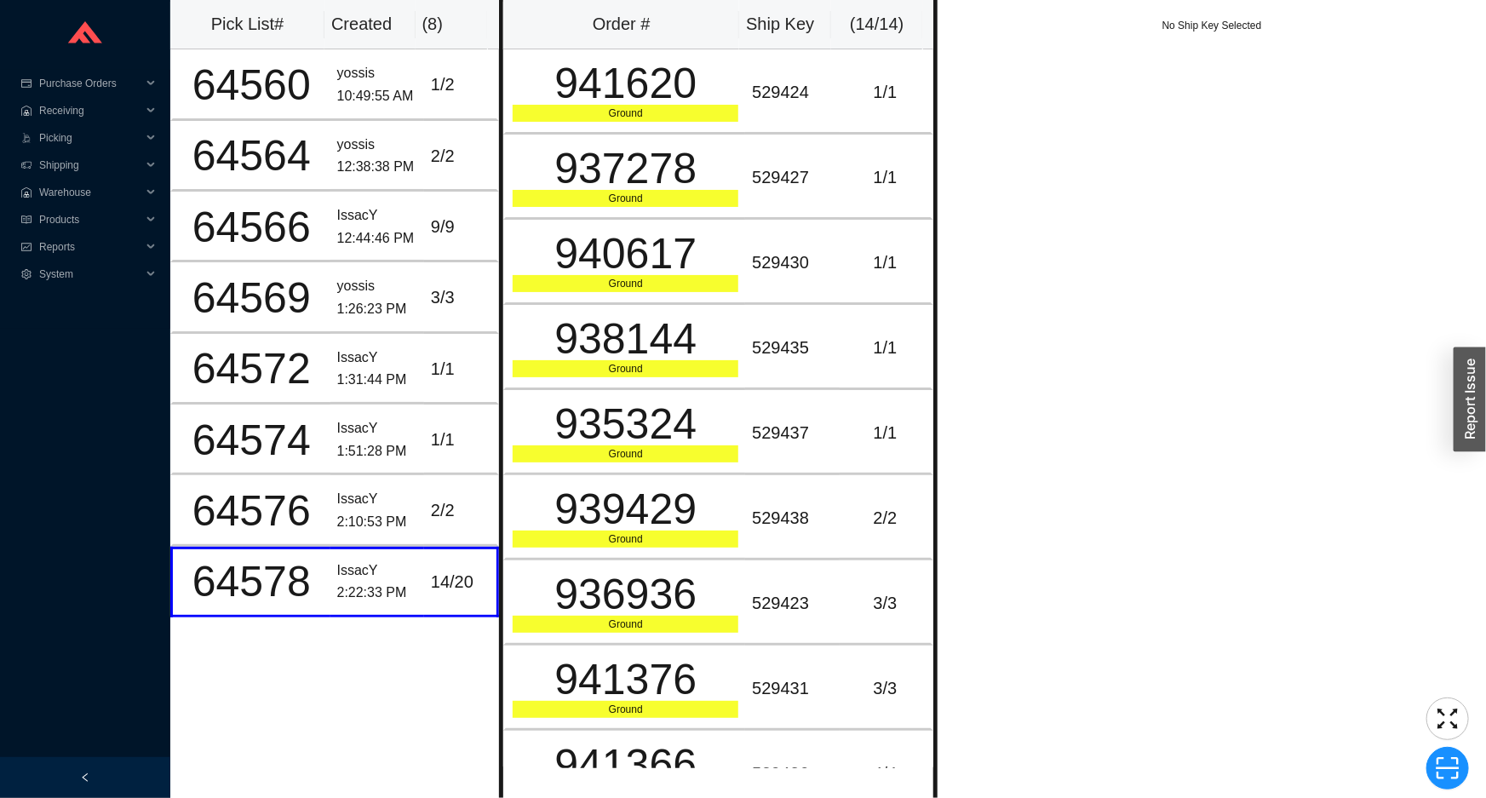
click at [1382, 469] on div "No Ship Key Selected" at bounding box center [1211, 399] width 548 height 798
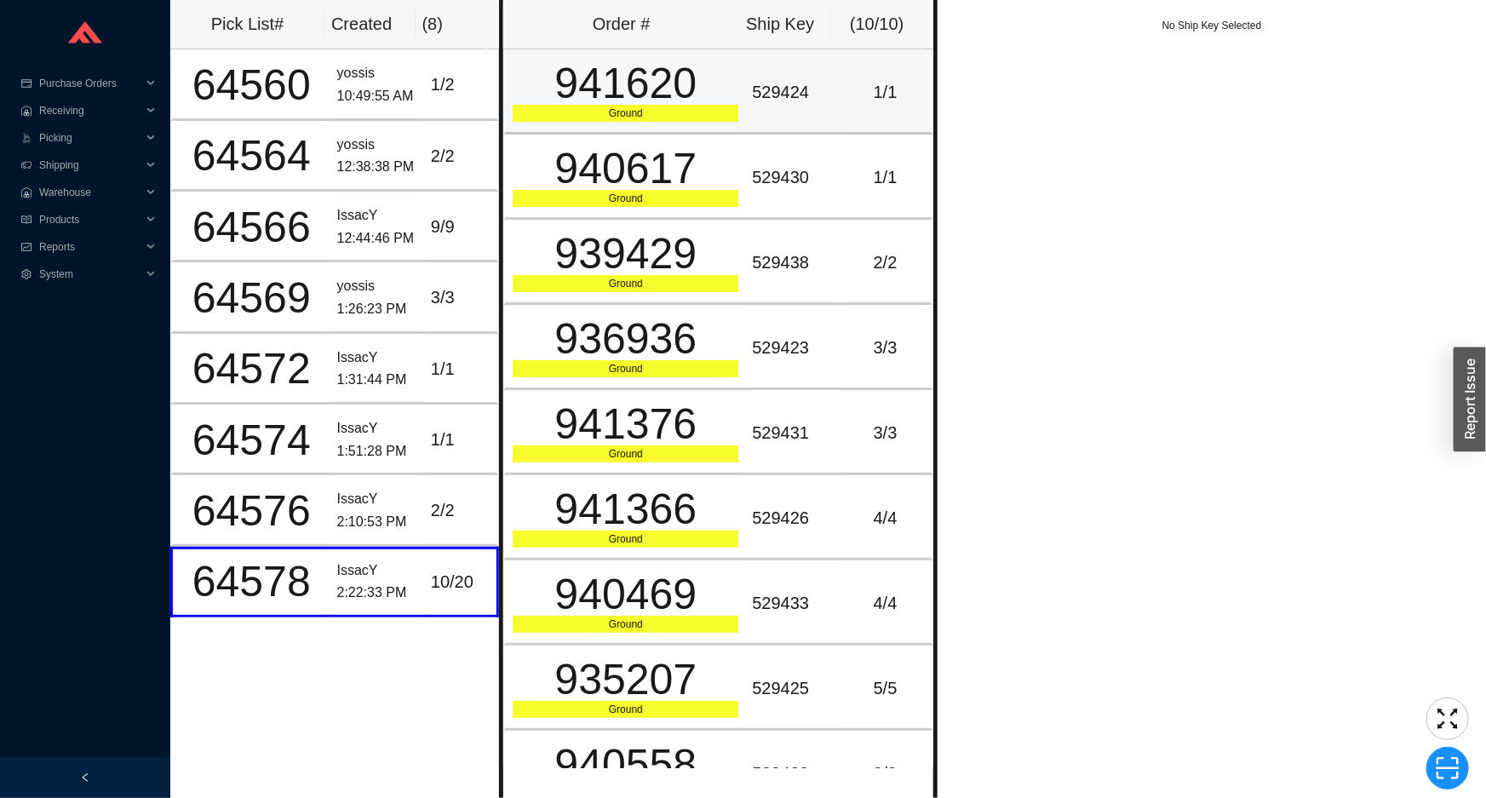
click at [808, 93] on div "529424" at bounding box center [792, 92] width 80 height 28
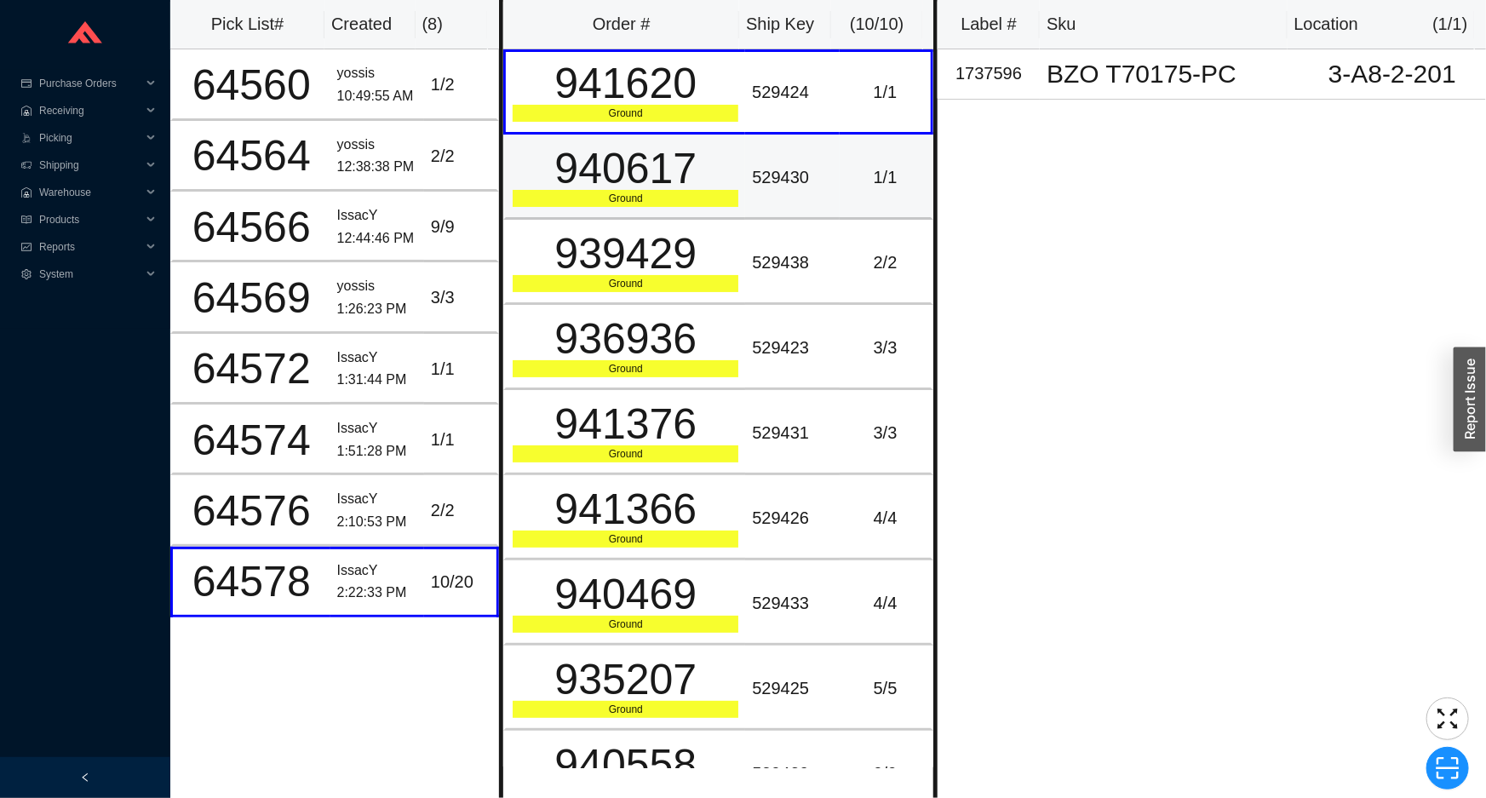
click at [816, 135] on td "529430" at bounding box center [792, 177] width 94 height 85
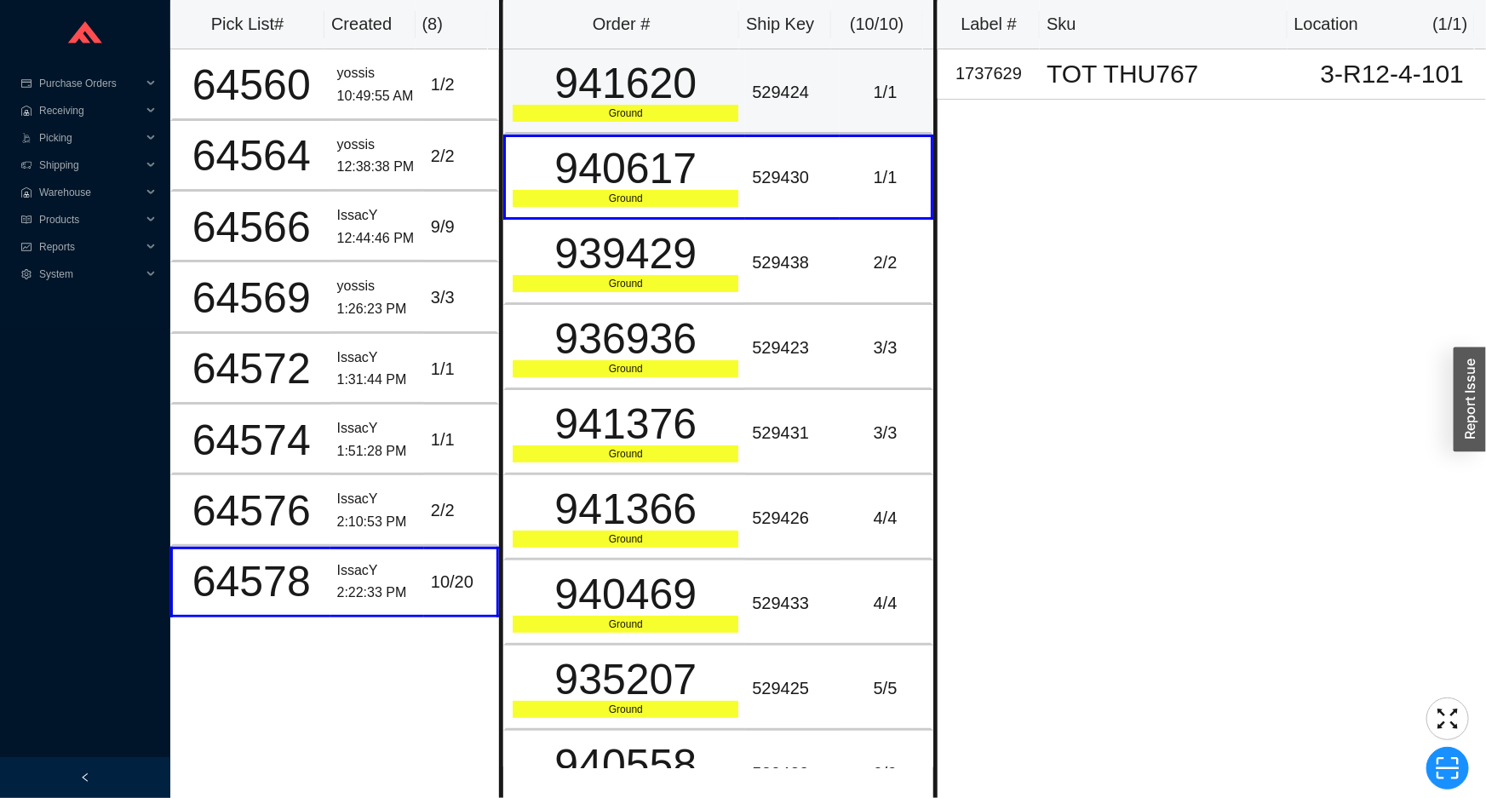
drag, startPoint x: 691, startPoint y: 16, endPoint x: 559, endPoint y: 128, distance: 172.1
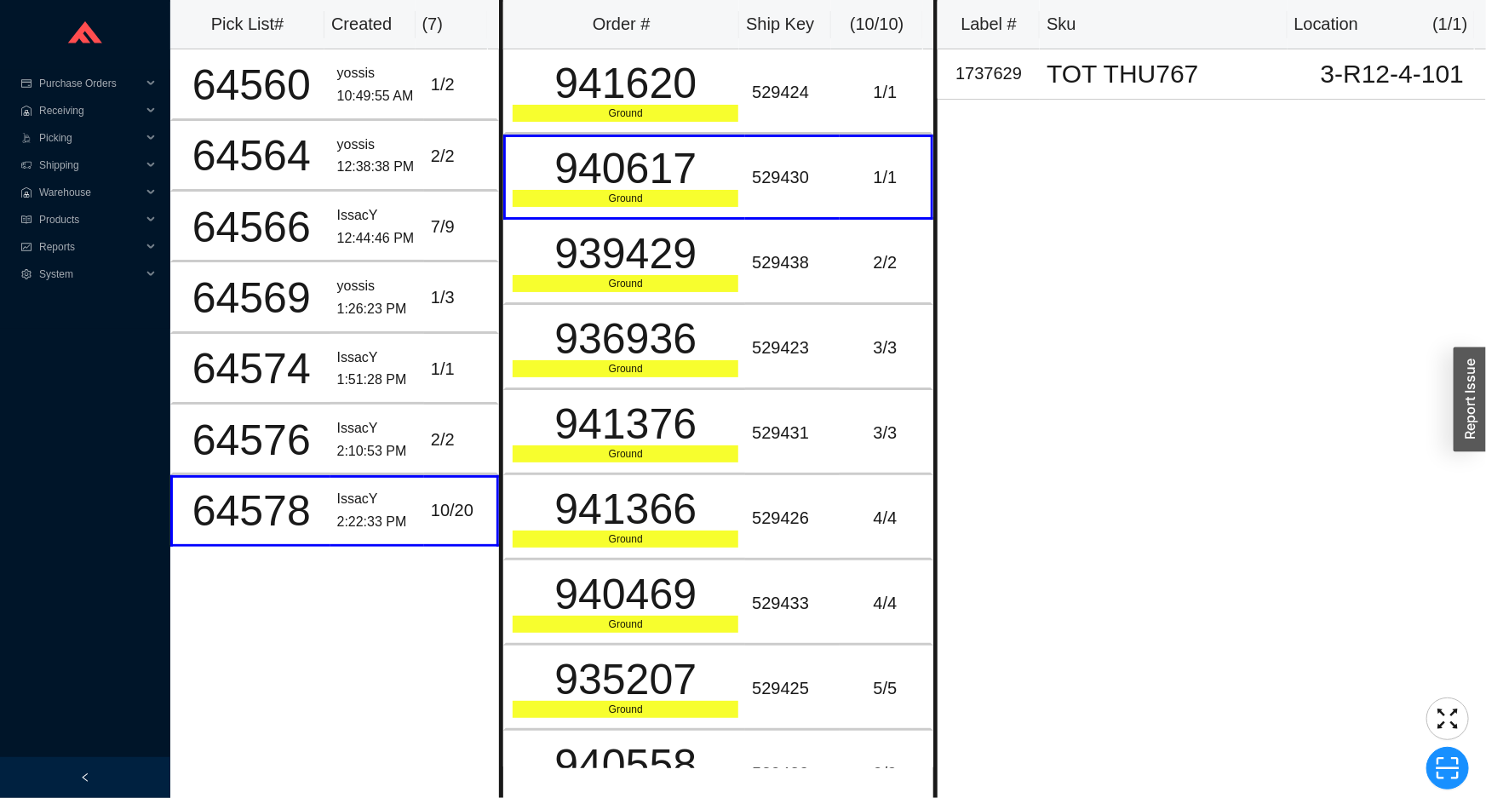
click at [1069, 375] on div "Label # Sku Location ( 1 / 1 ) 1737629 TOT THU767 3-R12-4-101" at bounding box center [1211, 399] width 548 height 798
click at [1070, 375] on div "Label # Sku Location ( 1 / 1 ) 1737629 TOT THU767 3-R12-4-101" at bounding box center [1211, 399] width 548 height 798
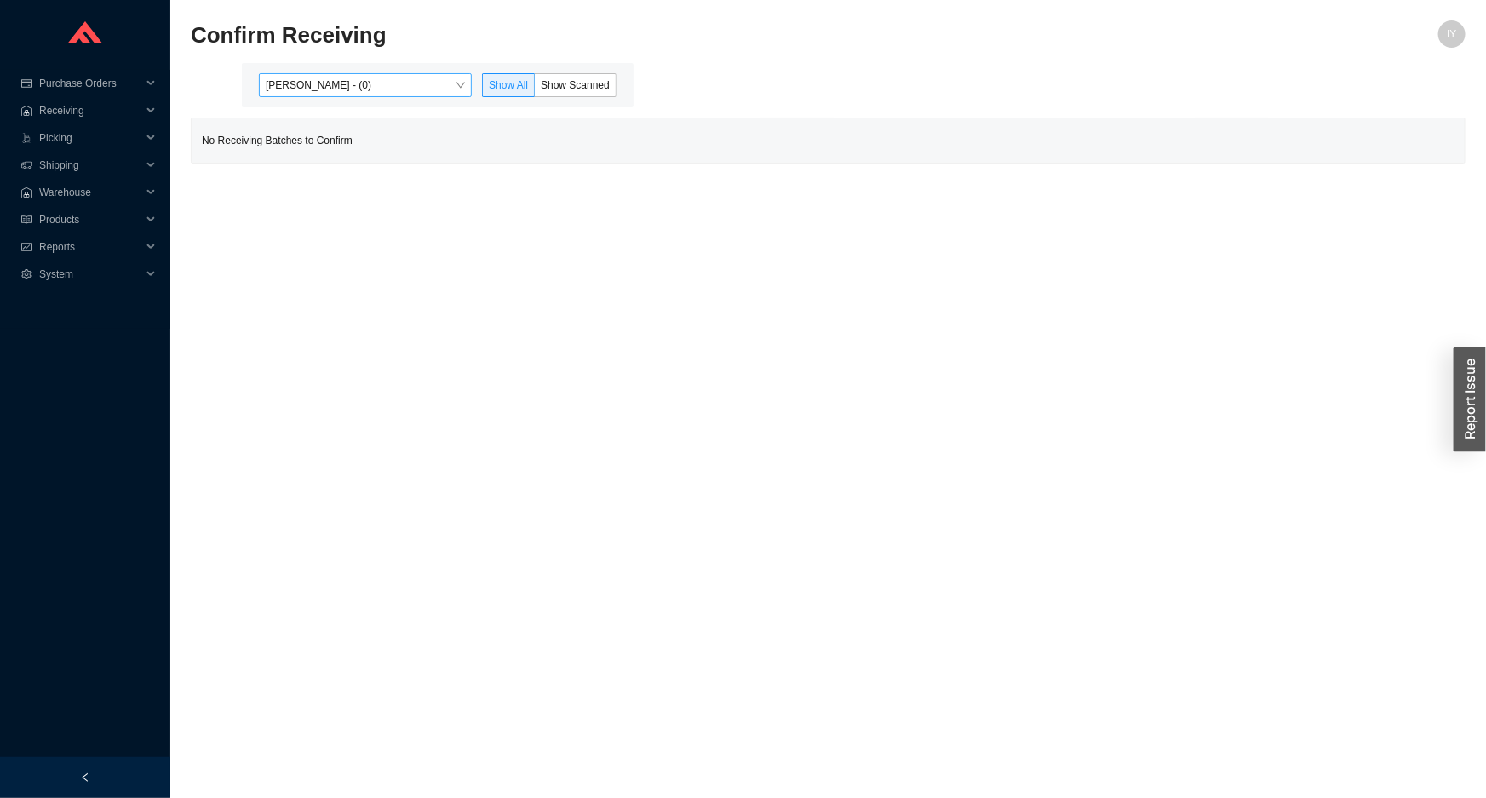
click at [297, 85] on span "[PERSON_NAME] - (0)" at bounding box center [365, 85] width 199 height 22
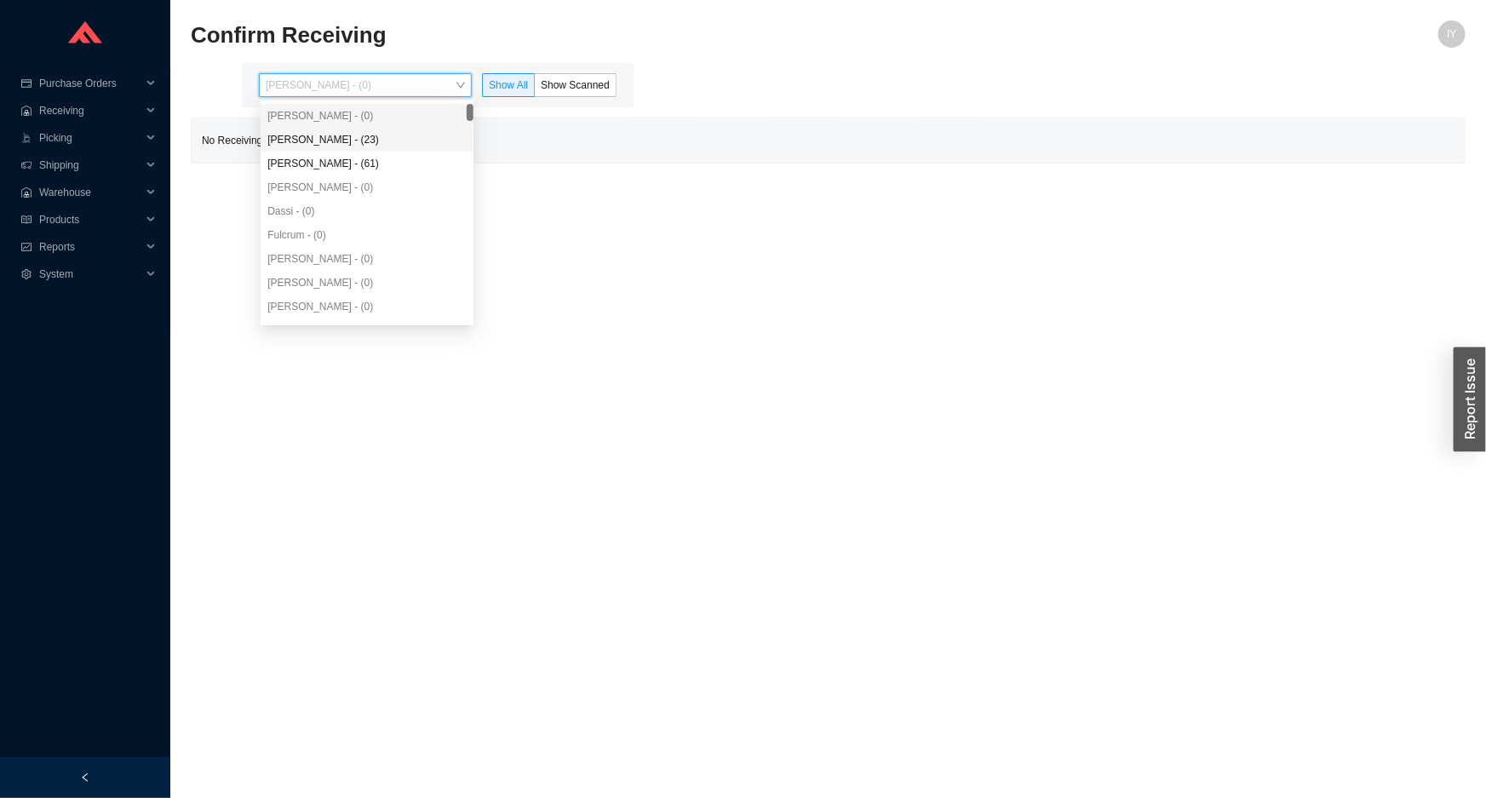
drag, startPoint x: 307, startPoint y: 144, endPoint x: 317, endPoint y: 140, distance: 10.0
click at [308, 144] on div "[PERSON_NAME] - (23)" at bounding box center [366, 139] width 199 height 15
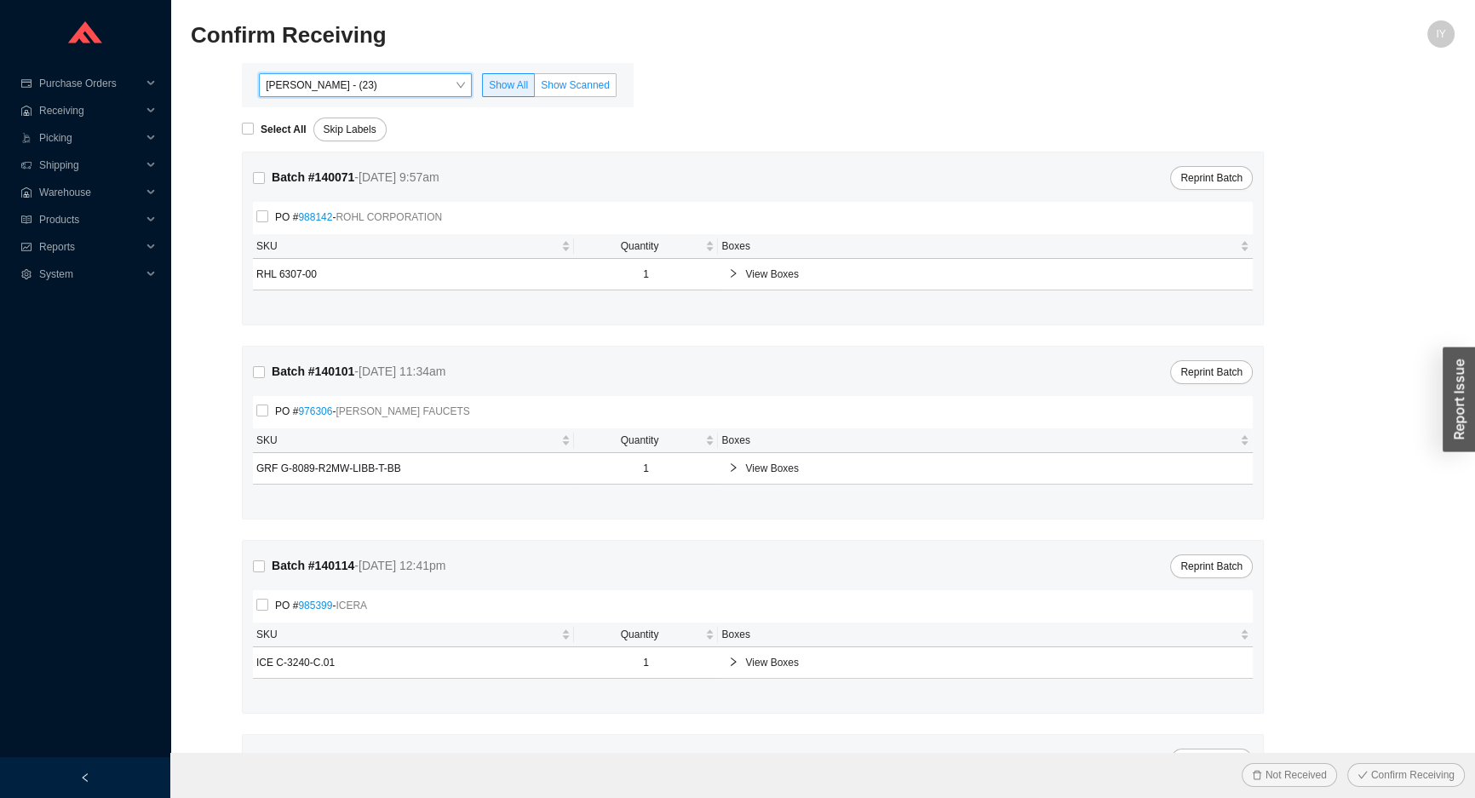
click at [571, 84] on span "Show Scanned" at bounding box center [575, 85] width 69 height 12
click at [535, 89] on input "Show Scanned" at bounding box center [535, 89] width 0 height 0
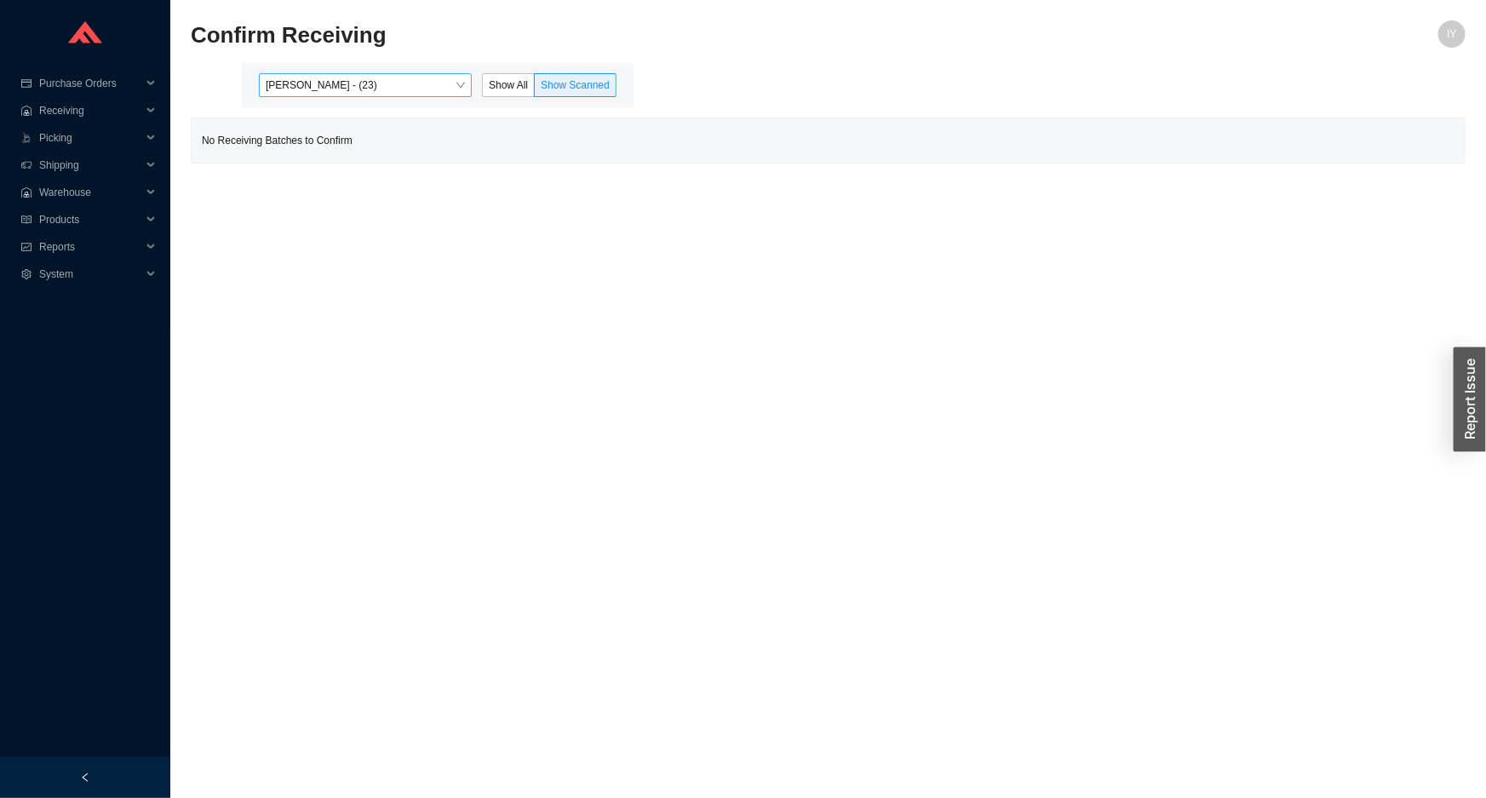
drag, startPoint x: 366, startPoint y: 85, endPoint x: 358, endPoint y: 96, distance: 13.5
click at [366, 84] on span "[PERSON_NAME] - (23)" at bounding box center [365, 85] width 199 height 22
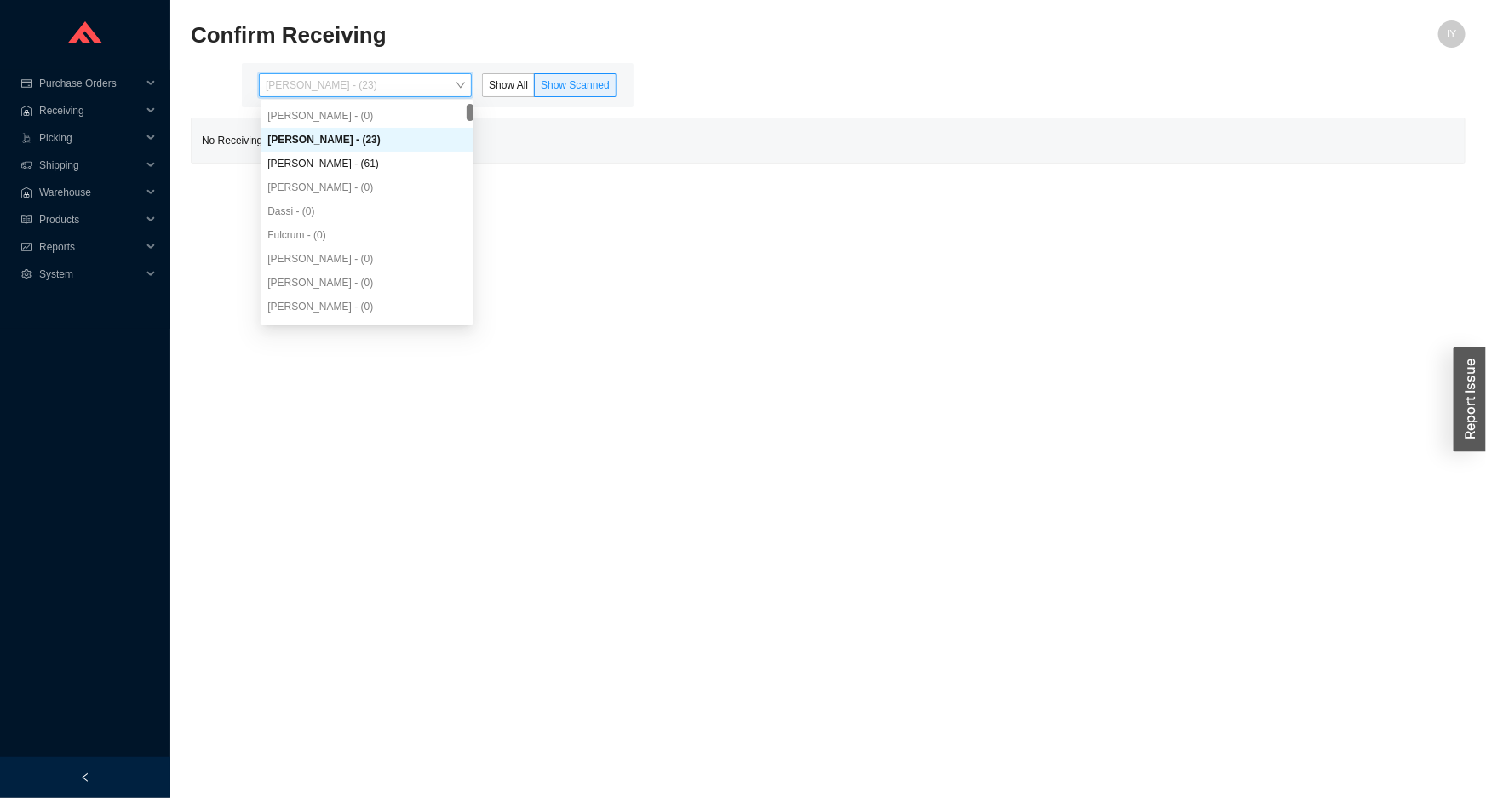
click at [330, 146] on div "[PERSON_NAME] - (23)" at bounding box center [366, 139] width 199 height 15
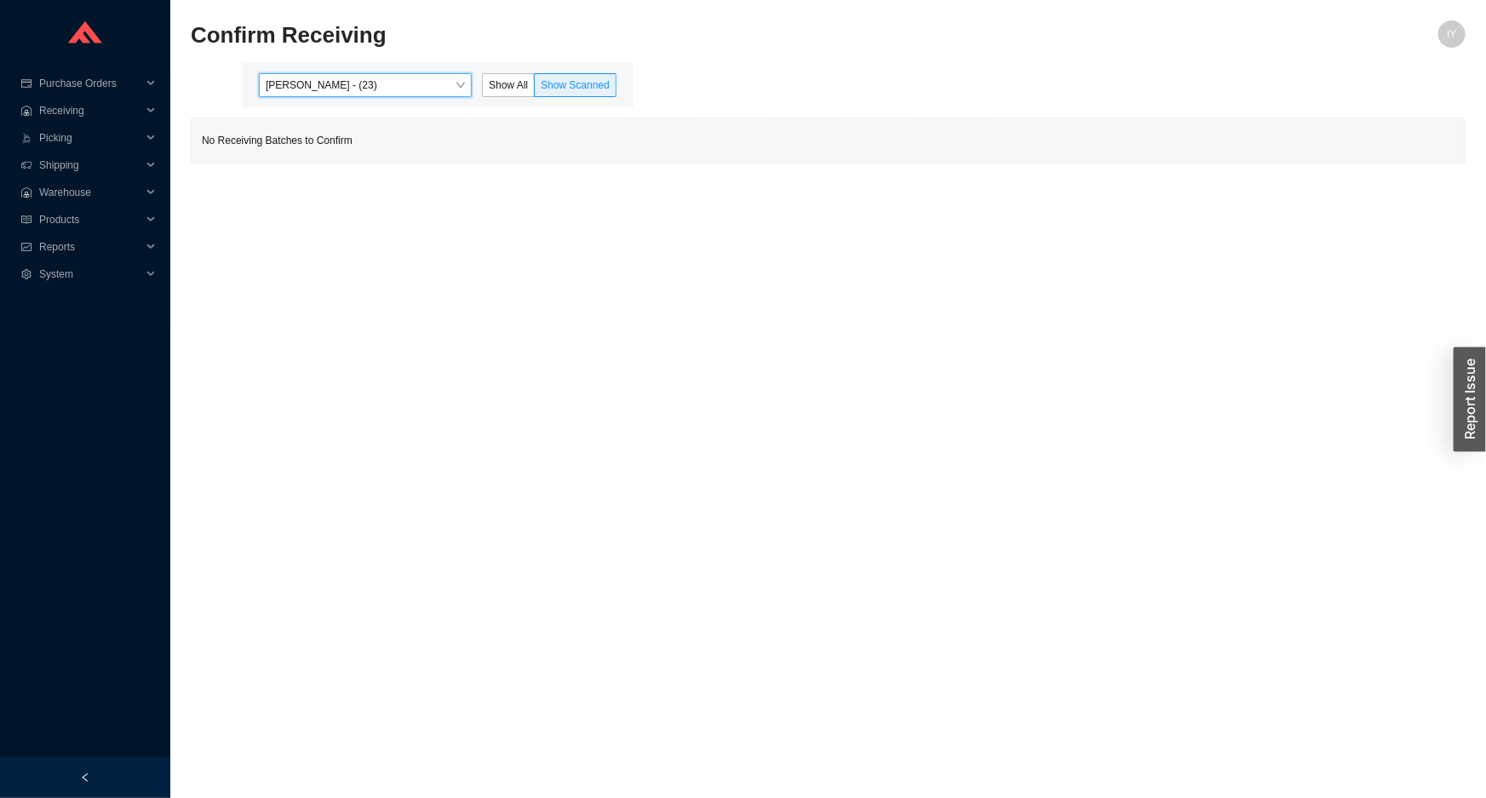
click at [330, 161] on div "No Receiving Batches to Confirm" at bounding box center [828, 140] width 1273 height 44
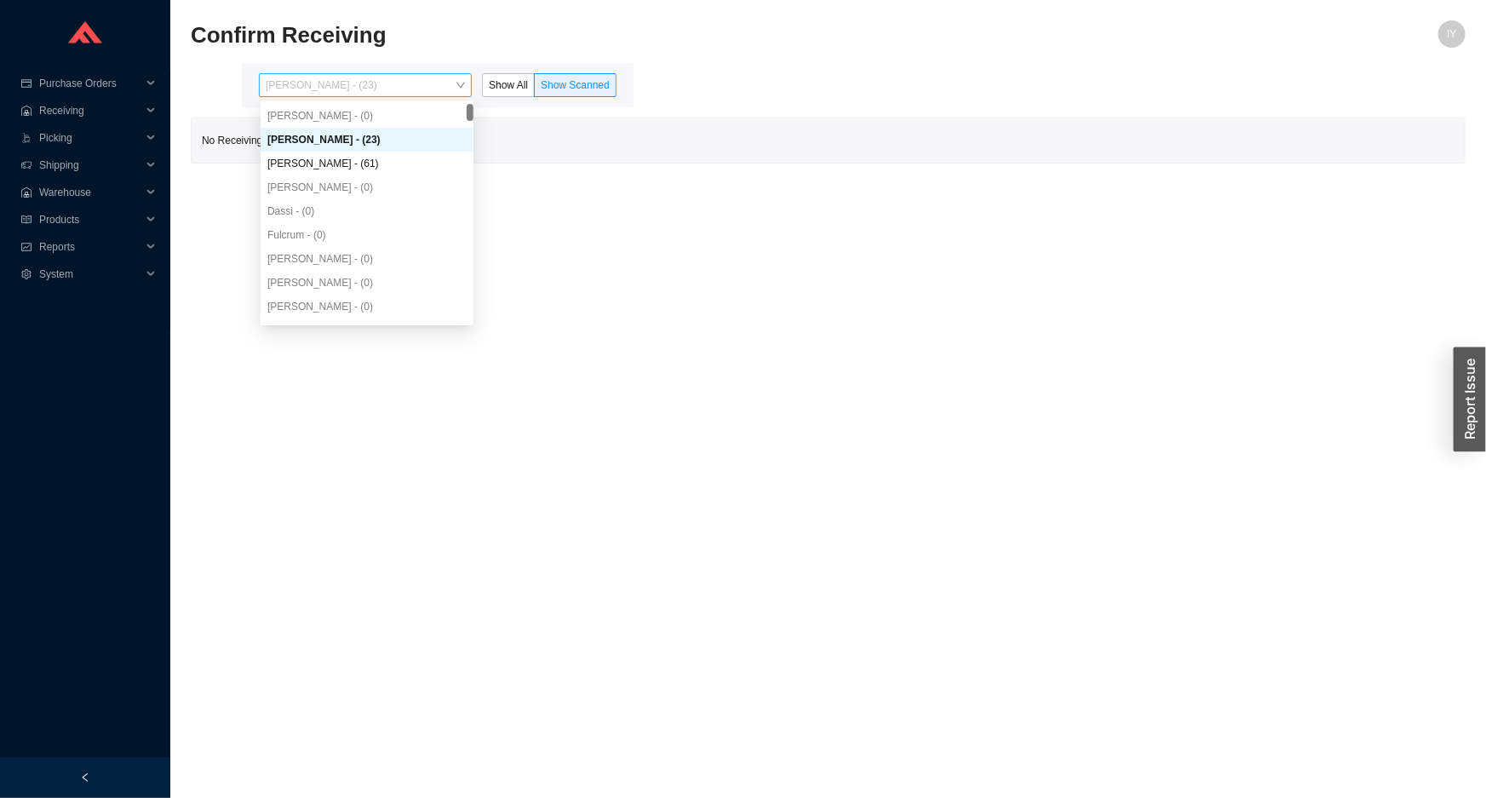
click at [338, 92] on span "[PERSON_NAME] - (23)" at bounding box center [365, 85] width 199 height 22
click at [347, 166] on div "[PERSON_NAME] - (61)" at bounding box center [366, 163] width 199 height 15
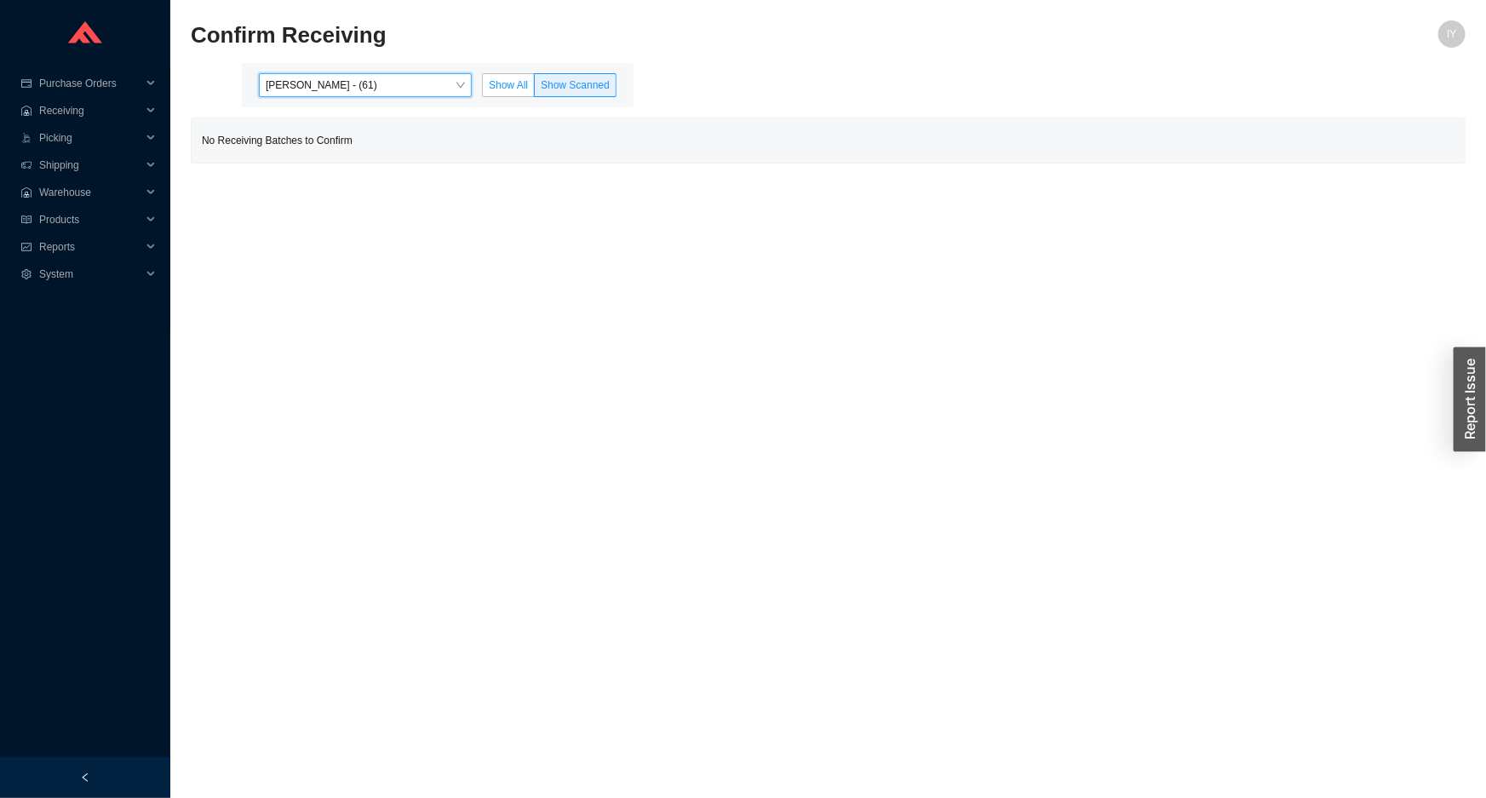
click at [505, 81] on span "Show All" at bounding box center [508, 85] width 39 height 12
click at [483, 89] on input "Show All" at bounding box center [483, 89] width 0 height 0
click at [419, 89] on span "[PERSON_NAME] - (0)" at bounding box center [365, 85] width 199 height 22
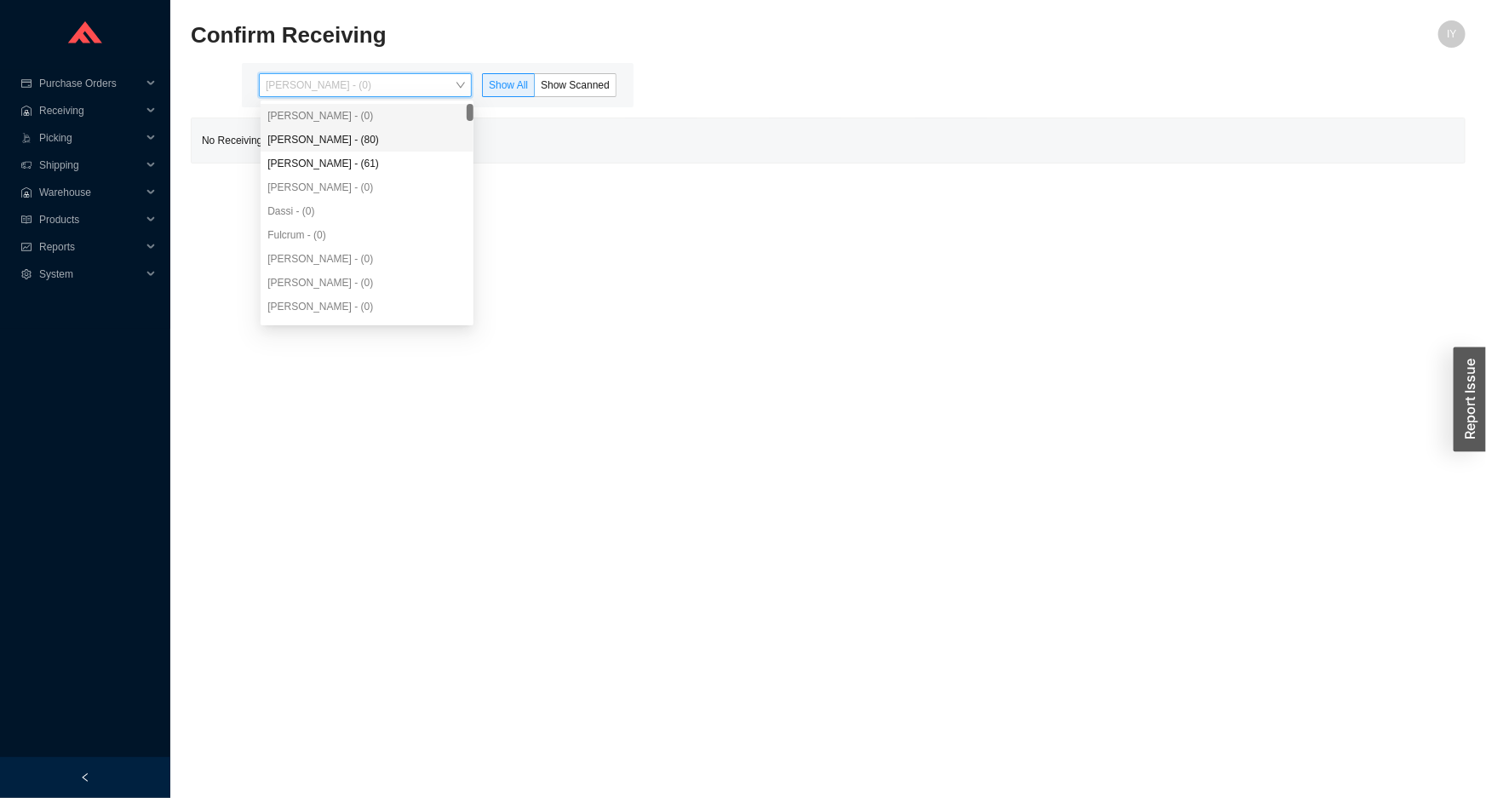
click at [405, 137] on div "[PERSON_NAME] - (80)" at bounding box center [366, 139] width 199 height 15
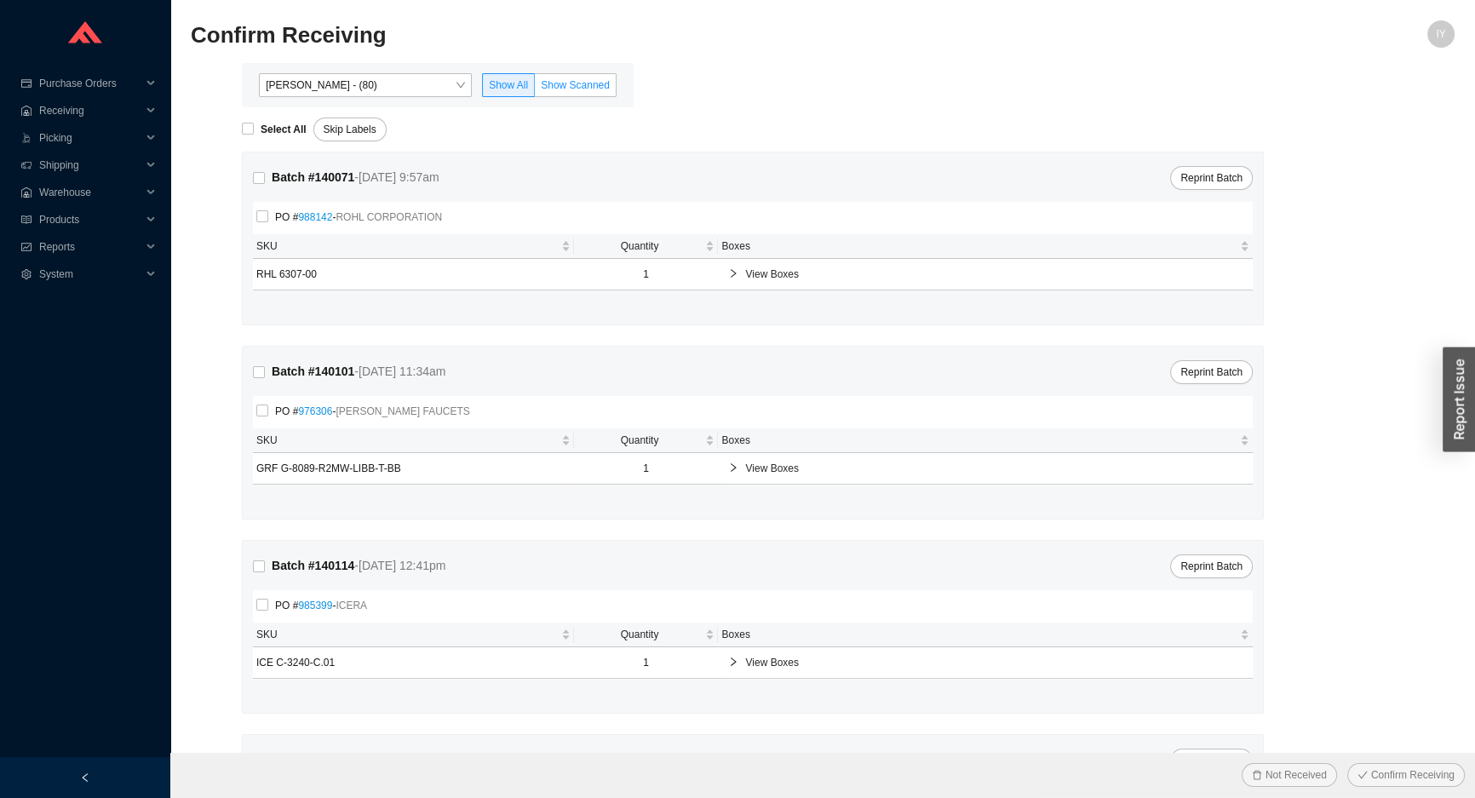
click at [606, 77] on label "Show Scanned" at bounding box center [576, 85] width 82 height 24
click at [535, 89] on input "Show Scanned" at bounding box center [535, 89] width 0 height 0
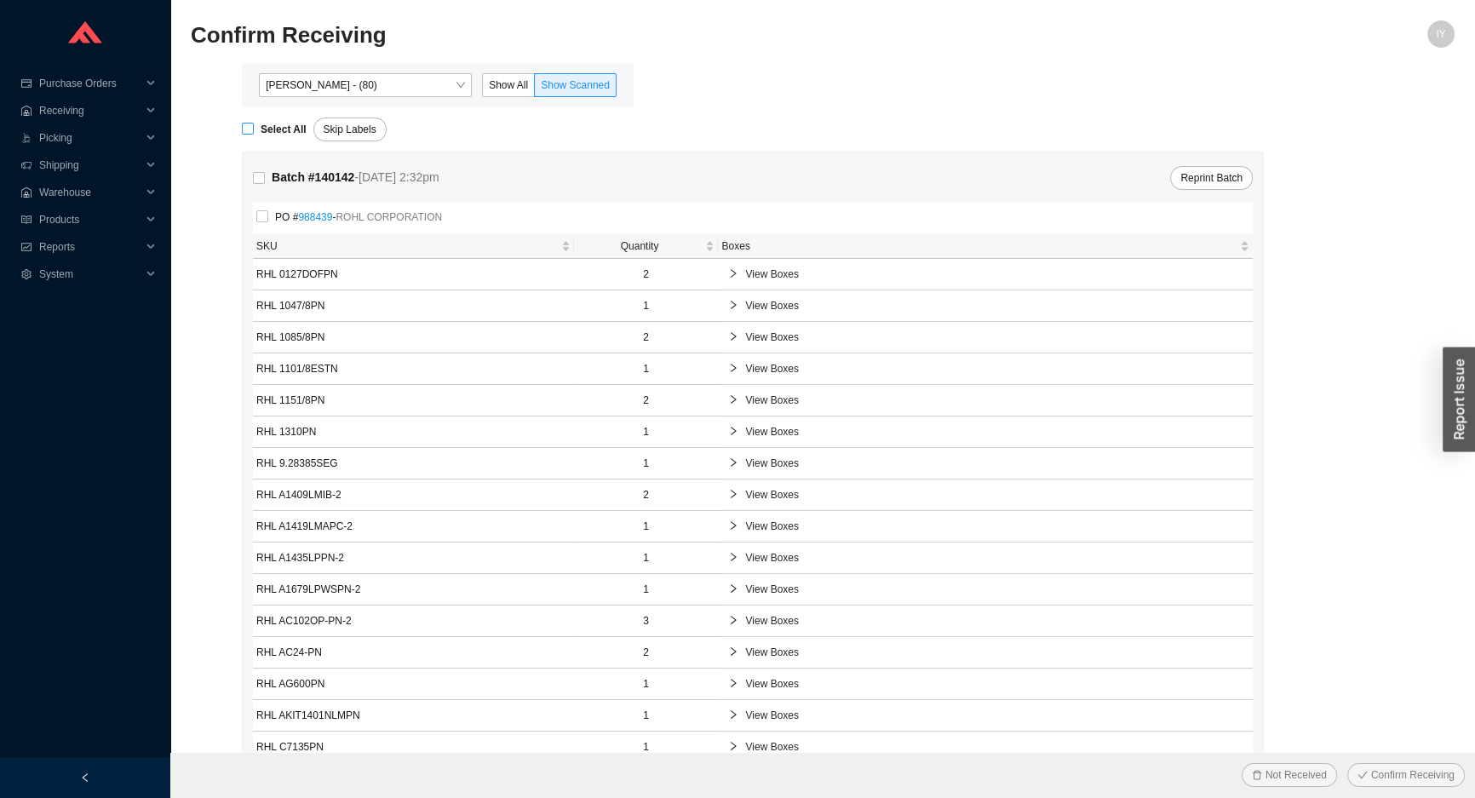
click at [245, 131] on input "Select All" at bounding box center [248, 129] width 12 height 12
checkbox input "true"
click at [1347, 763] on button "Confirm Receiving" at bounding box center [1406, 775] width 118 height 24
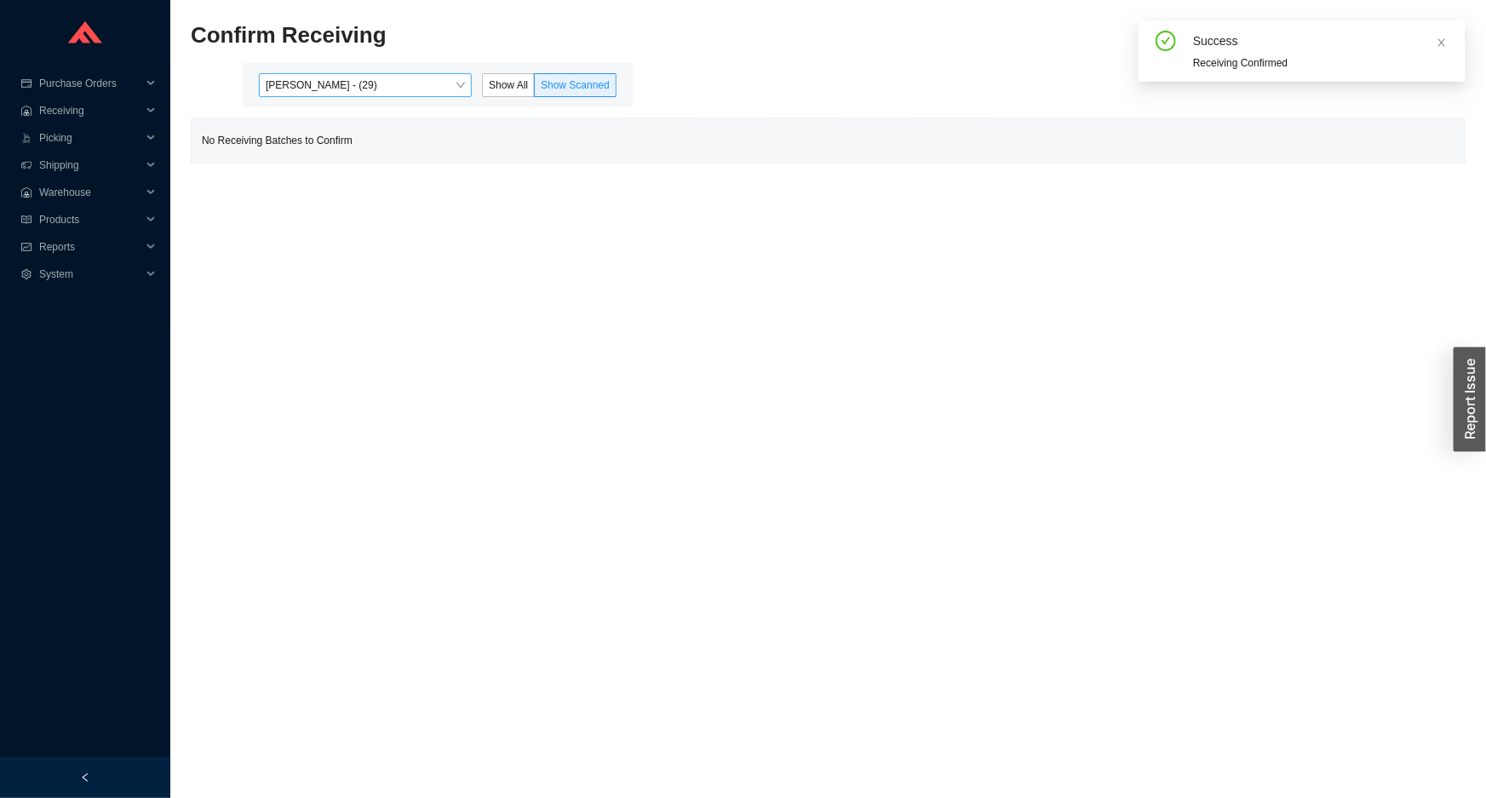
click at [347, 87] on span "[PERSON_NAME] - (29)" at bounding box center [365, 85] width 199 height 22
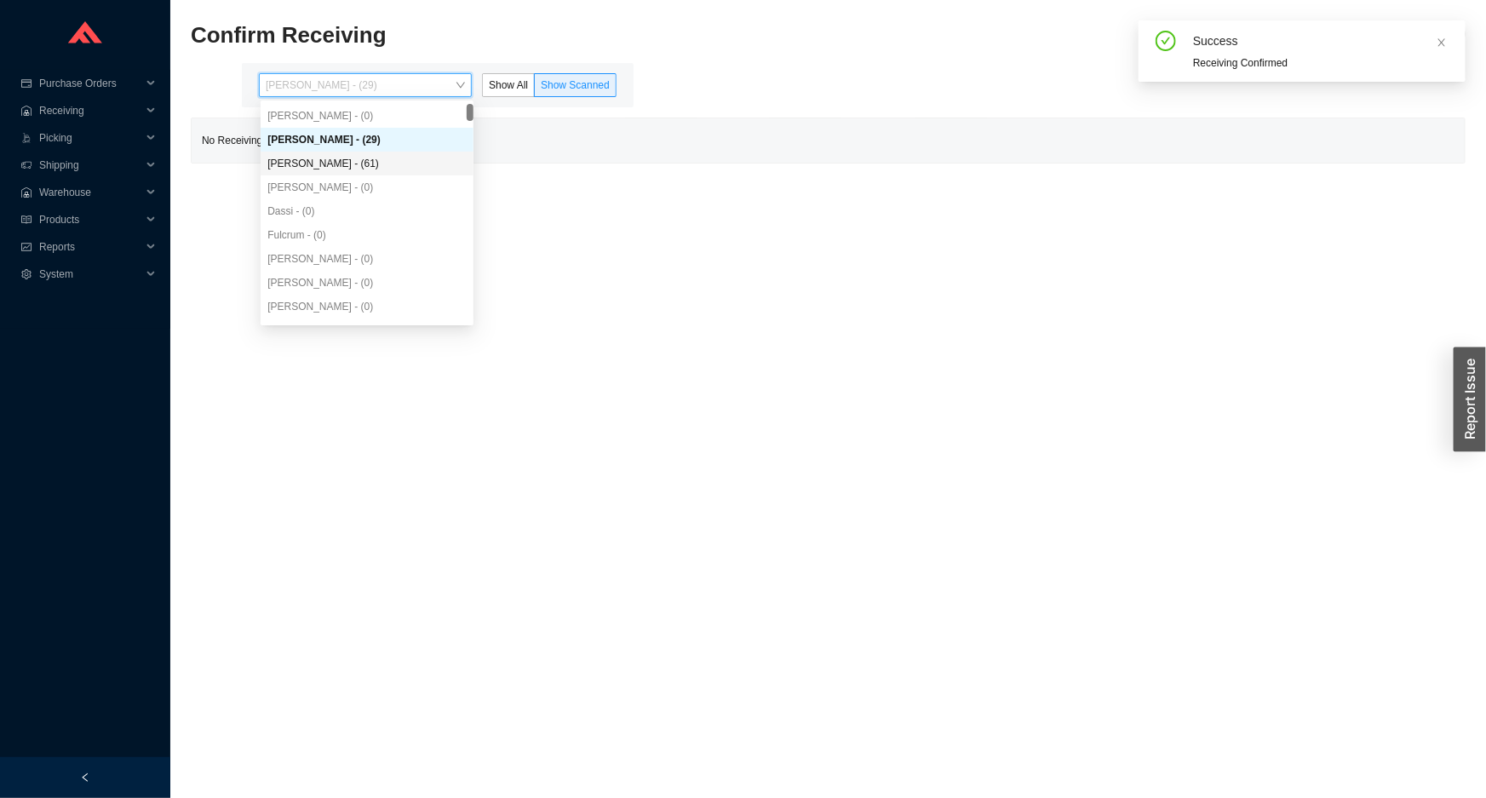
click at [366, 153] on div "[PERSON_NAME] - (61)" at bounding box center [367, 164] width 213 height 24
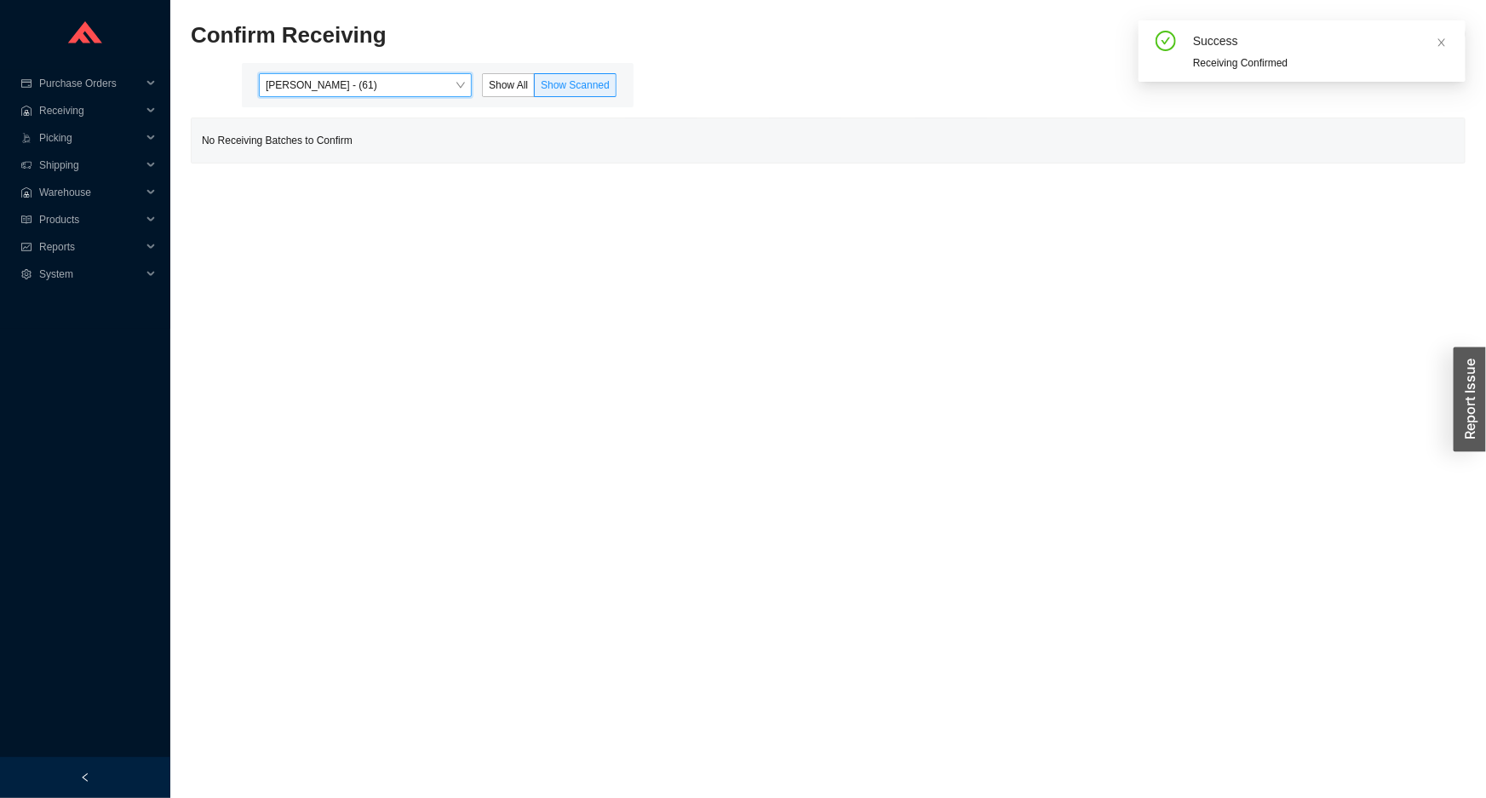
click at [431, 0] on html "Purchase Orders .warehouse_svg__a{fill:none;stroke:currentColor;stroke-linecap:…" at bounding box center [743, 399] width 1486 height 798
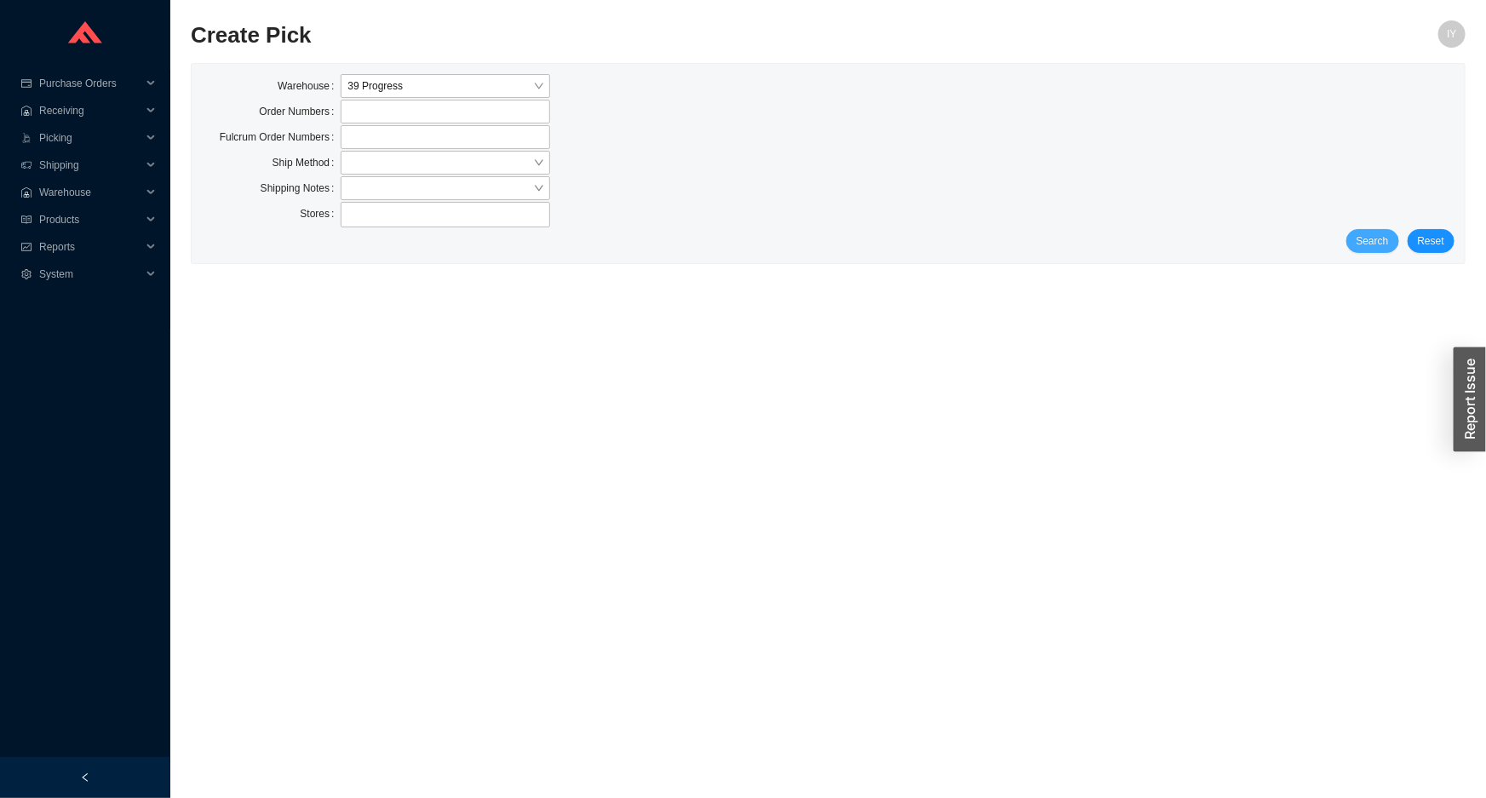
click at [1390, 249] on button "Search" at bounding box center [1372, 241] width 53 height 24
click at [1390, 249] on div "Search Reset" at bounding box center [828, 241] width 1252 height 24
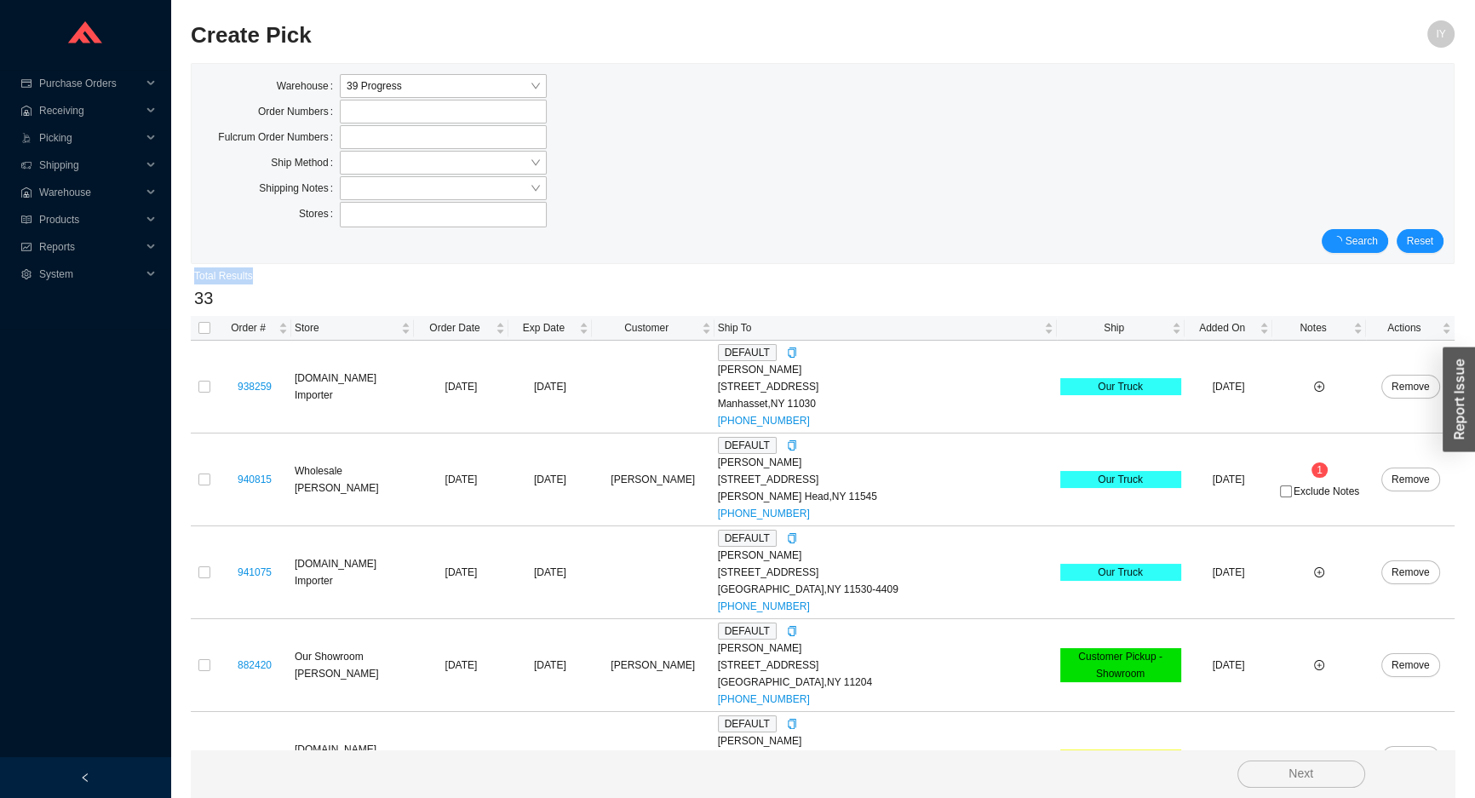
click at [1390, 249] on div "Search Reset" at bounding box center [822, 241] width 1241 height 24
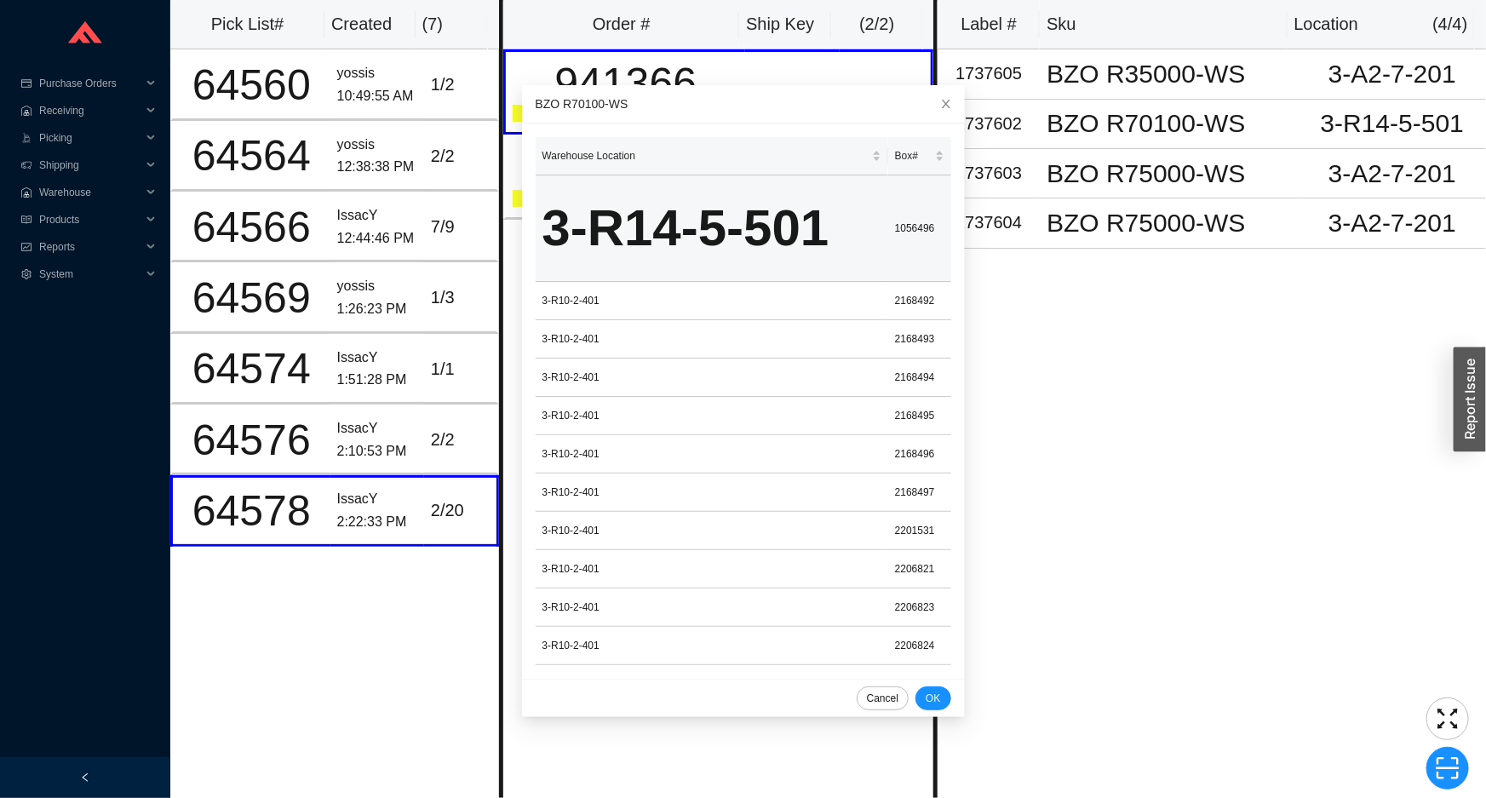
click at [906, 229] on td "1056496" at bounding box center [919, 228] width 63 height 106
copy td "1056496"
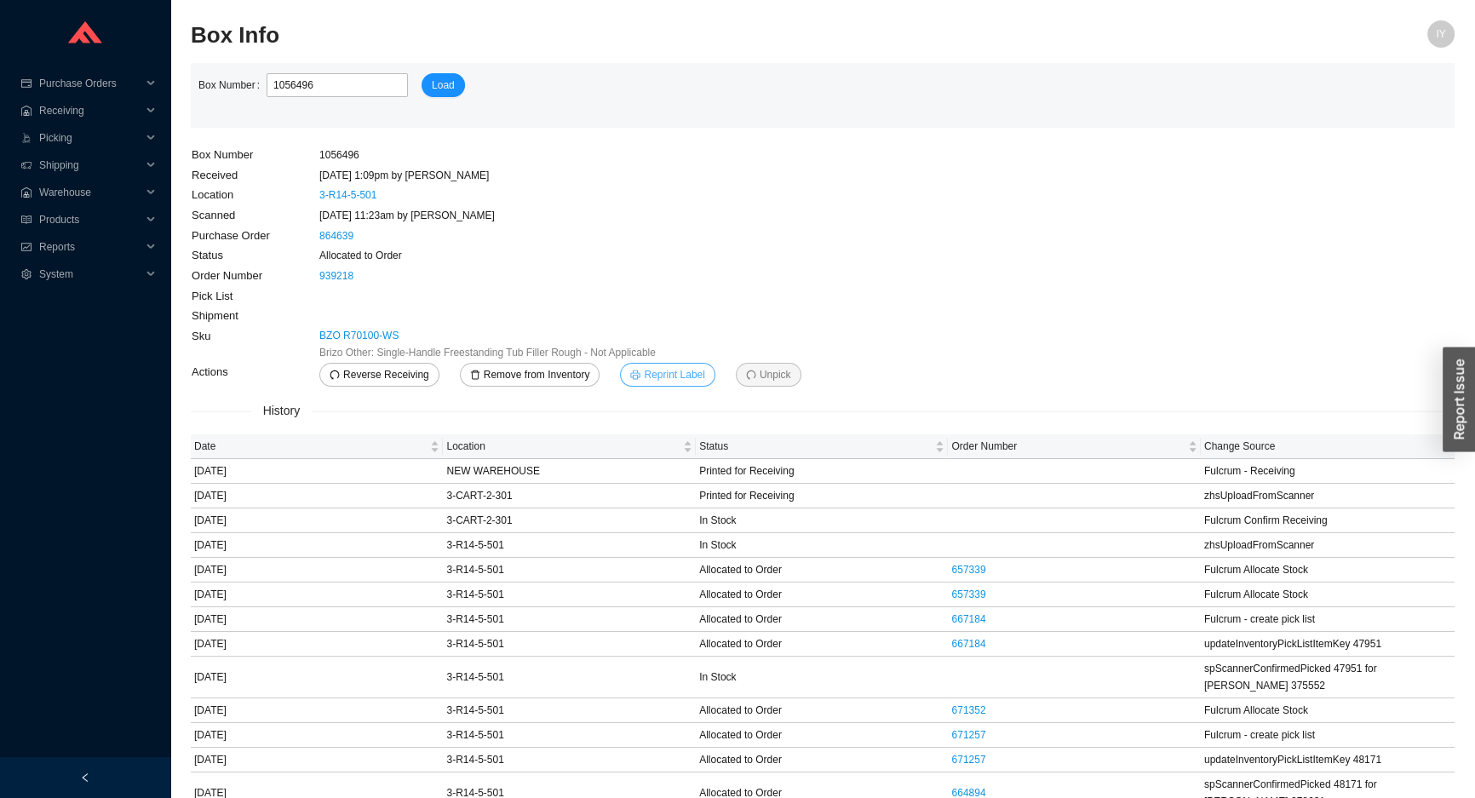
click at [664, 381] on span "Reprint Label" at bounding box center [674, 374] width 60 height 17
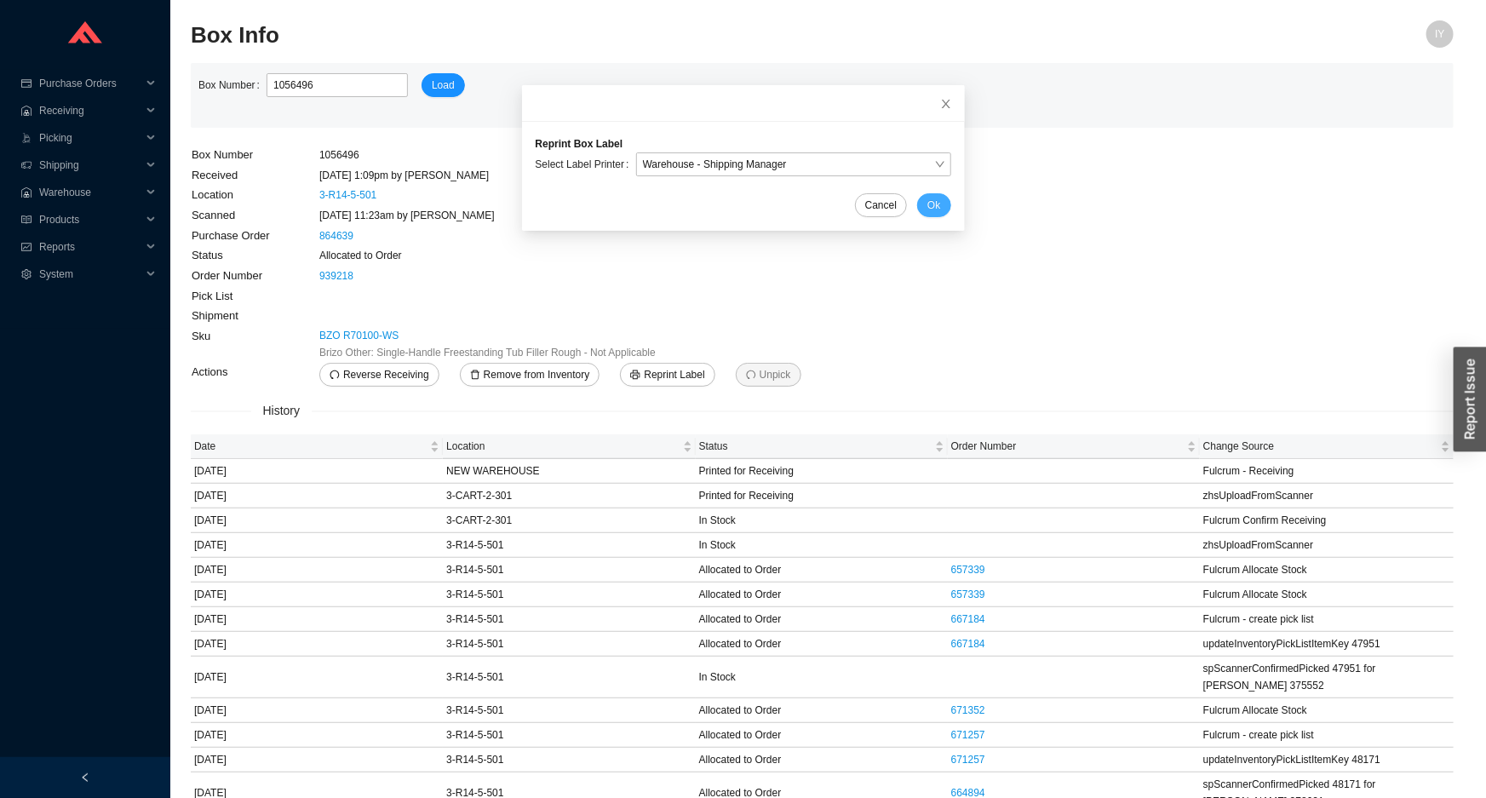
click at [925, 204] on button "Ok" at bounding box center [933, 205] width 33 height 24
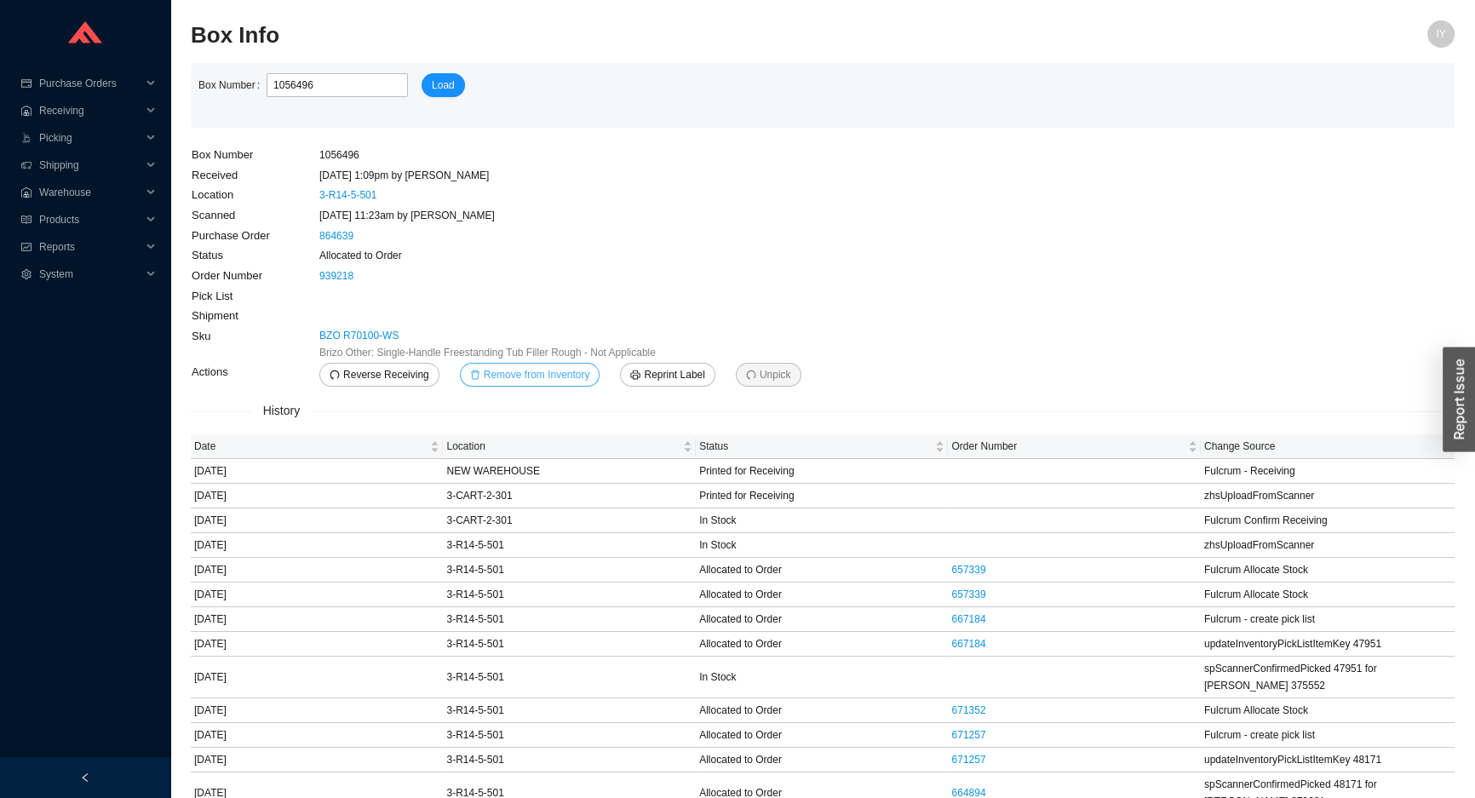
click at [565, 373] on span "Remove from Inventory" at bounding box center [537, 374] width 106 height 17
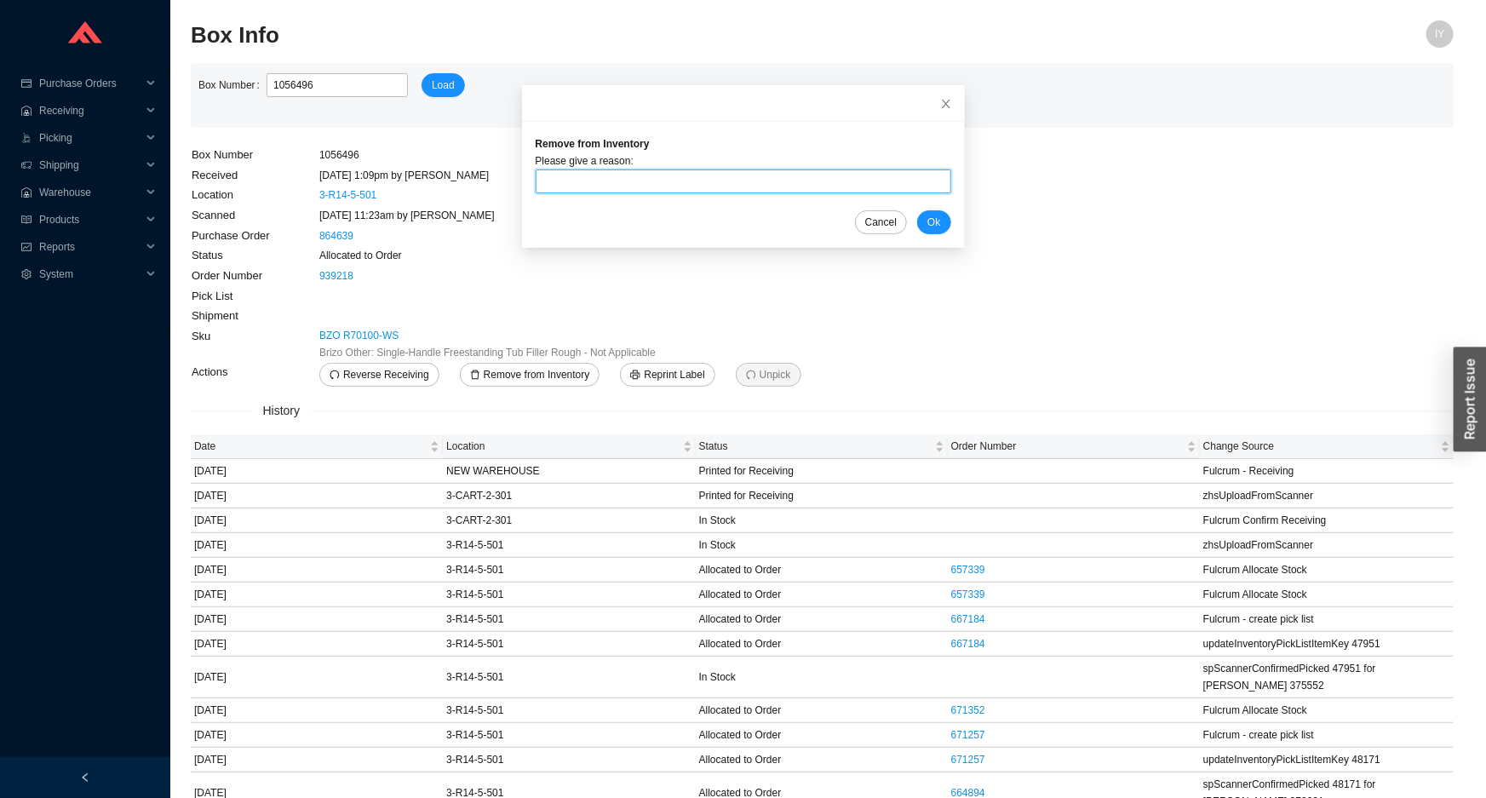
click at [668, 175] on input "text" at bounding box center [744, 181] width 416 height 24
type input "CANT FIND"
click at [927, 221] on span "Ok" at bounding box center [933, 222] width 13 height 17
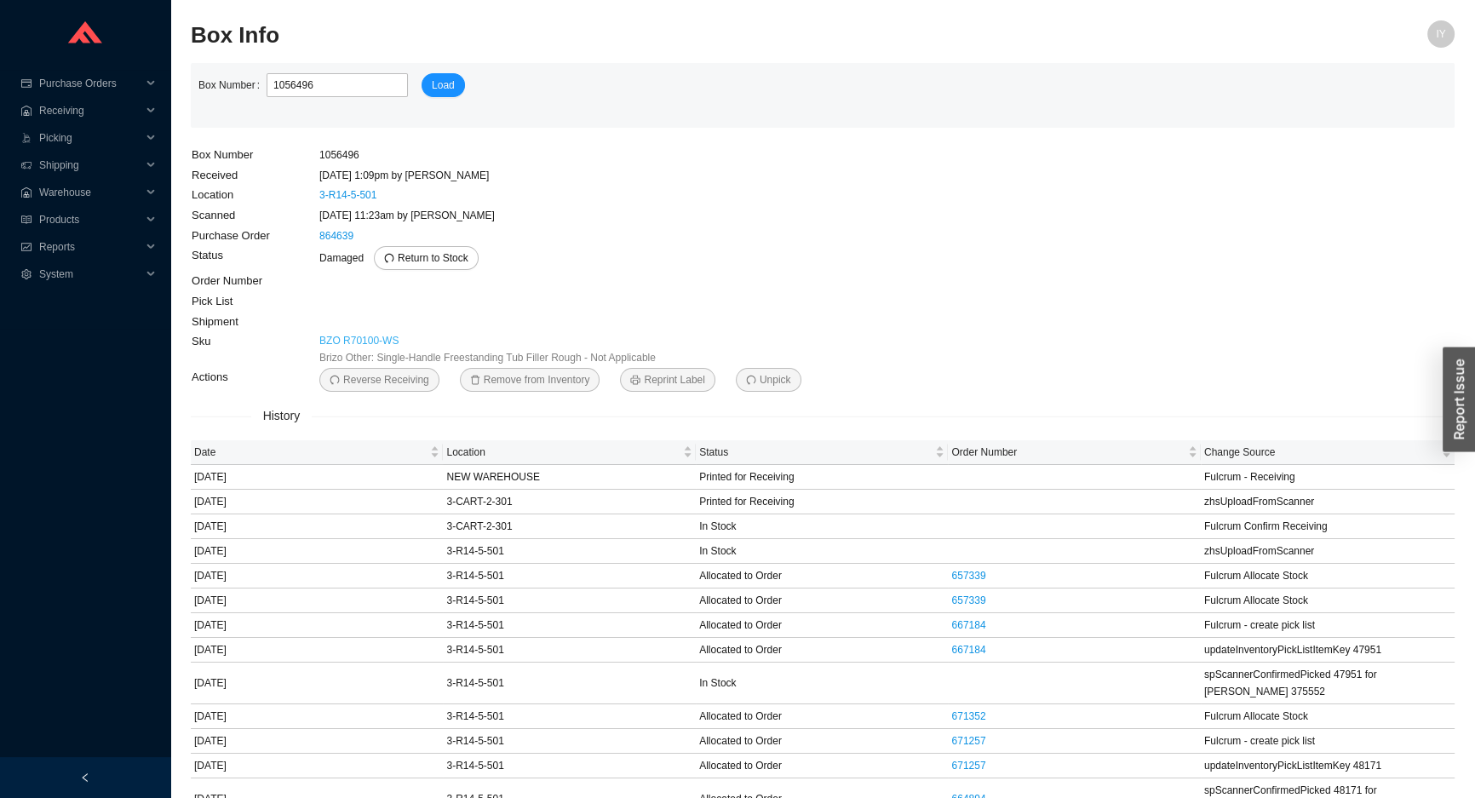
click at [343, 336] on link "BZO R70100-WS" at bounding box center [358, 340] width 79 height 17
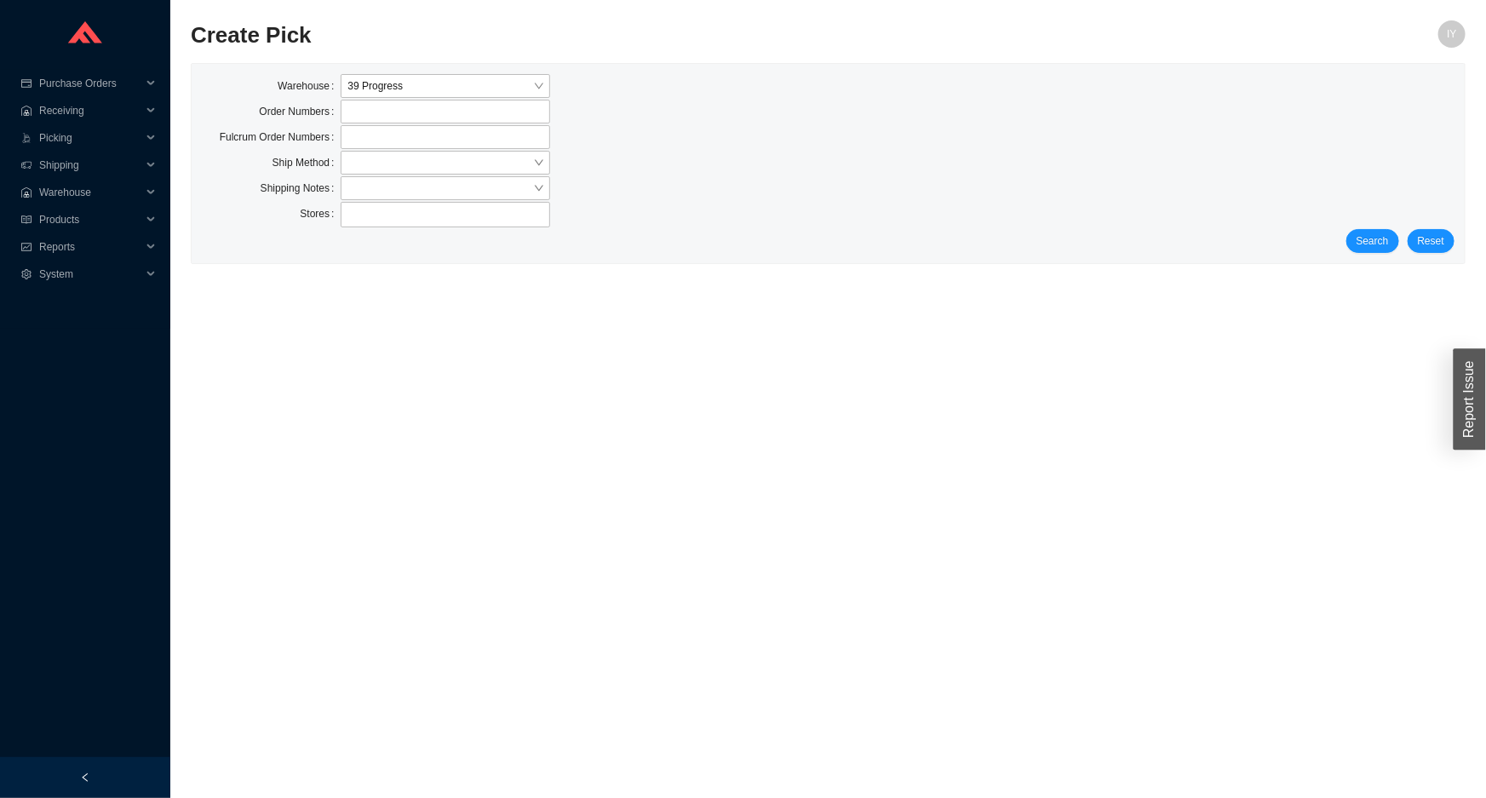
click at [1357, 229] on div "Search Reset" at bounding box center [828, 241] width 1252 height 24
click at [1362, 255] on div "Warehouse 39 Progress Order Numbers Fulcrum Order Numbers Ship Method Shipping …" at bounding box center [828, 163] width 1273 height 199
click at [1373, 243] on span "Search" at bounding box center [1372, 240] width 32 height 17
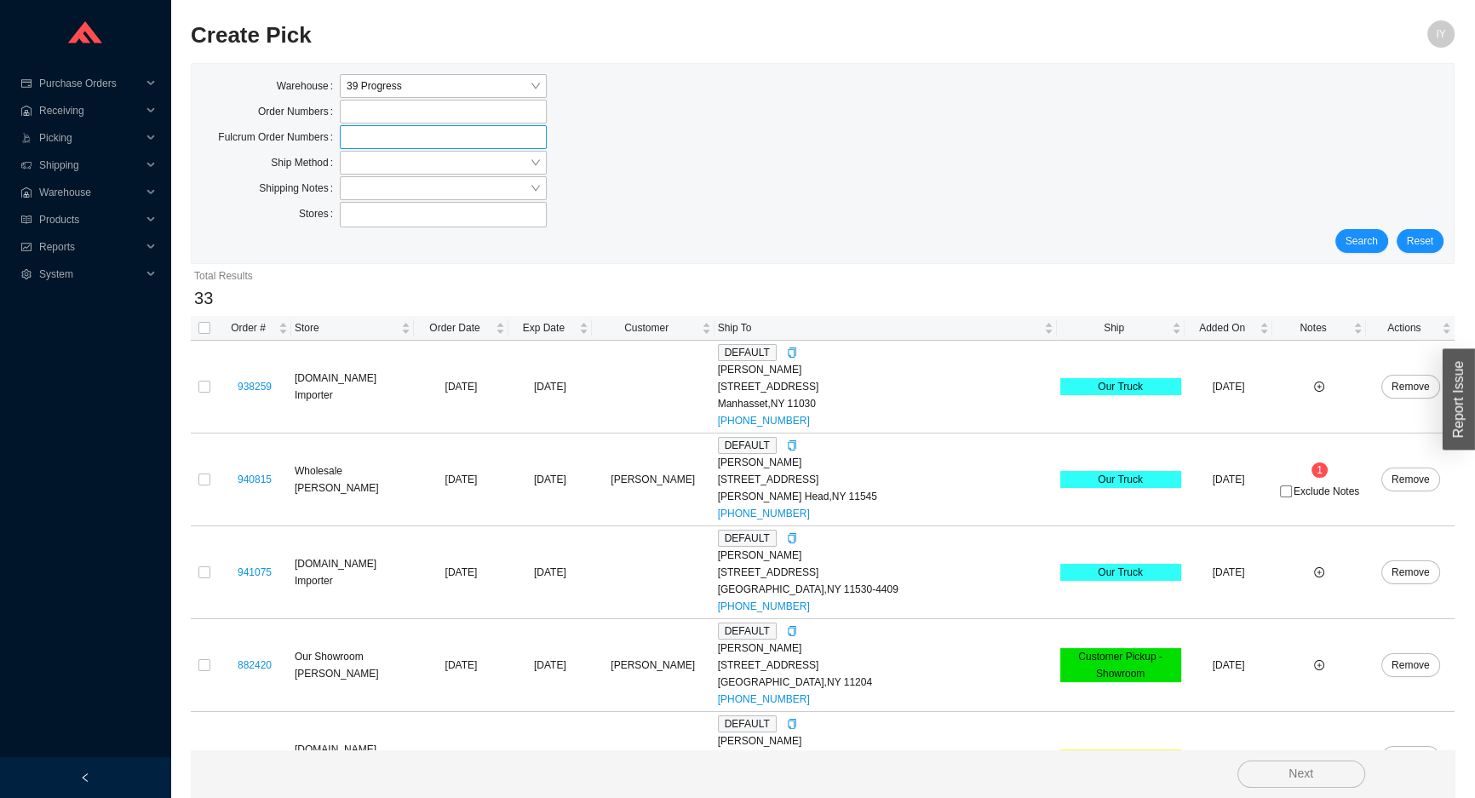
click at [396, 147] on label at bounding box center [443, 137] width 207 height 24
click at [354, 146] on input at bounding box center [348, 137] width 12 height 19
click at [399, 156] on input "search" at bounding box center [438, 163] width 183 height 22
click at [475, 275] on div "Our Truck" at bounding box center [443, 265] width 207 height 24
click at [468, 162] on span "Our Truck" at bounding box center [443, 163] width 193 height 22
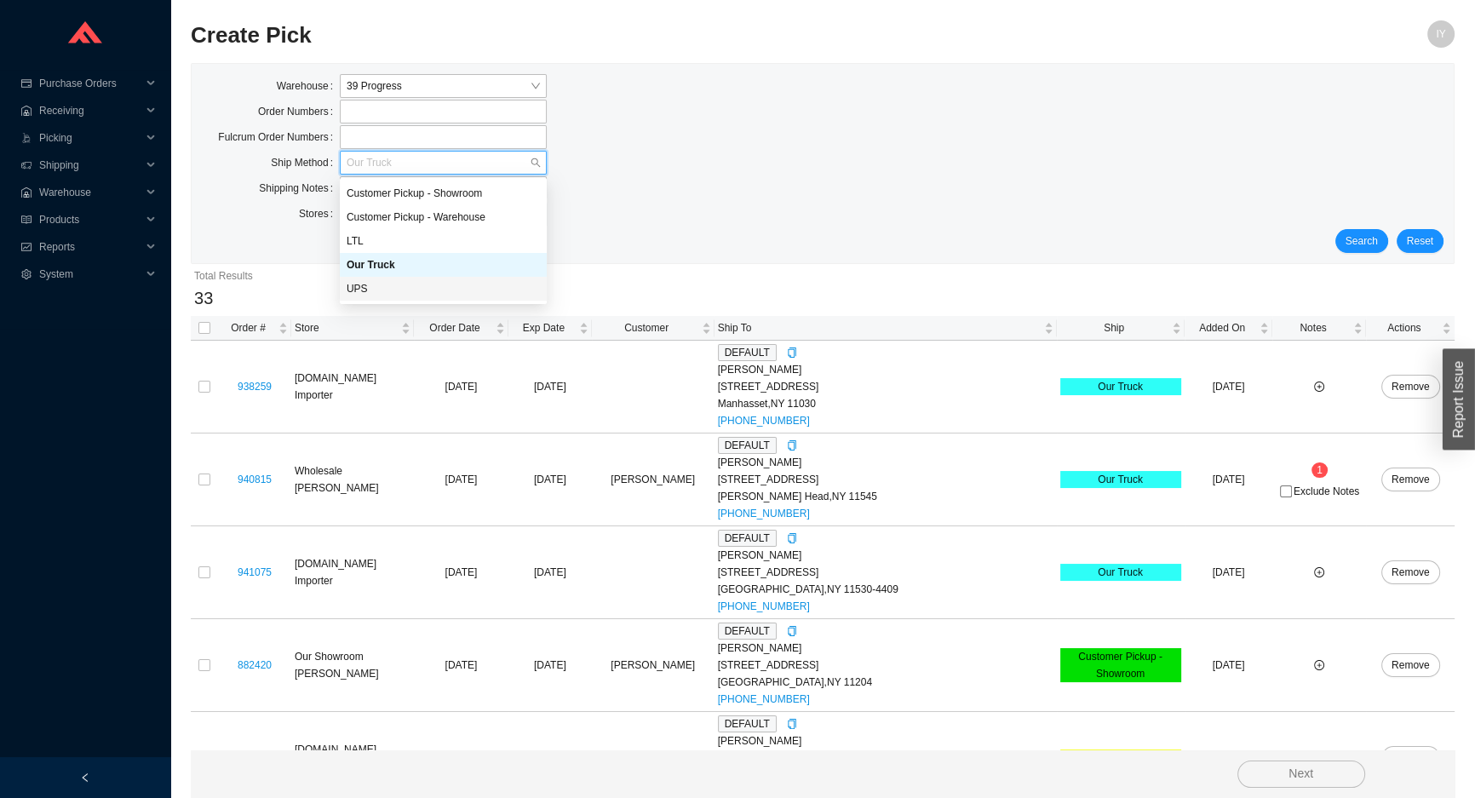
click at [502, 286] on div "UPS" at bounding box center [443, 288] width 193 height 15
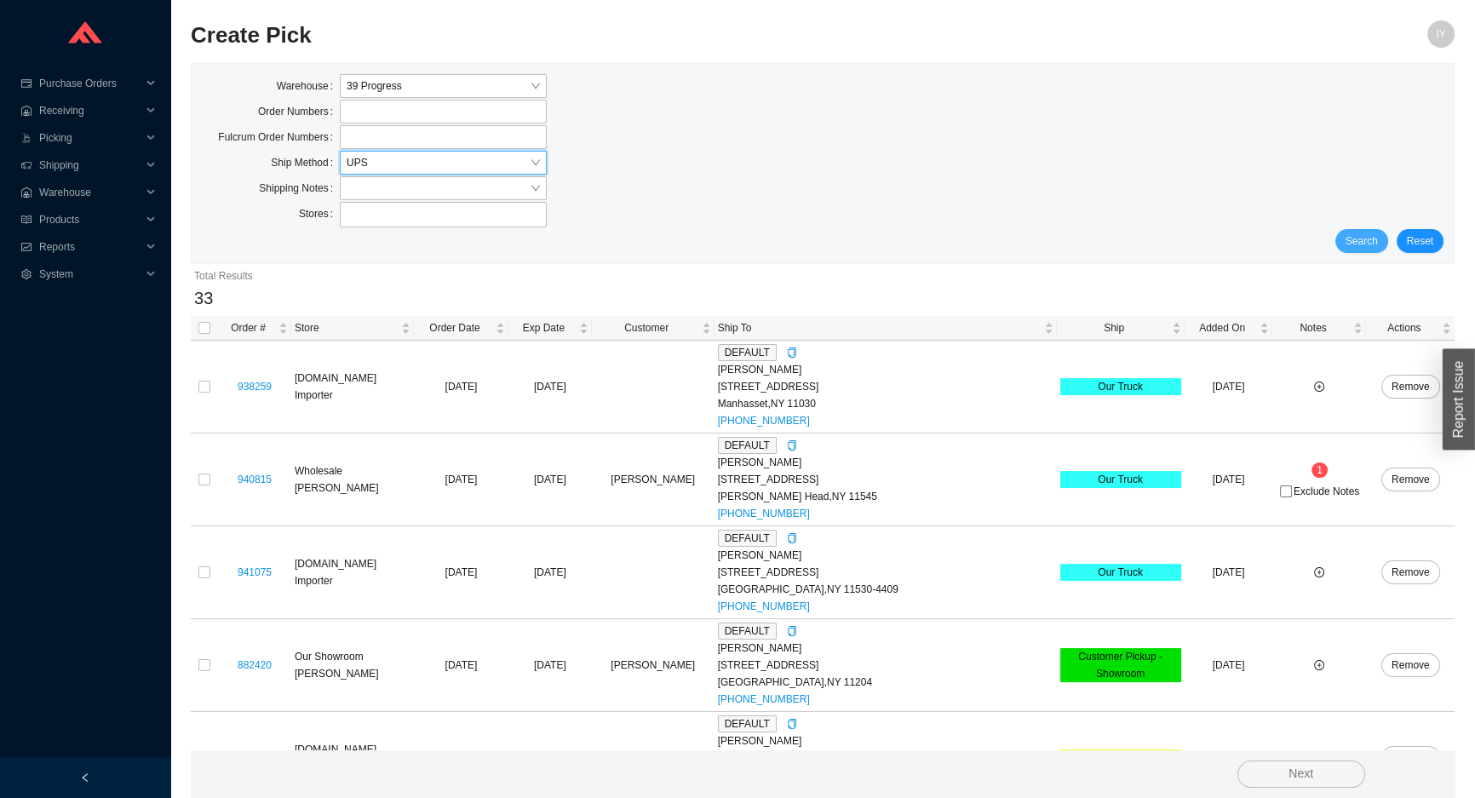
click at [1358, 239] on span "Search" at bounding box center [1361, 240] width 32 height 17
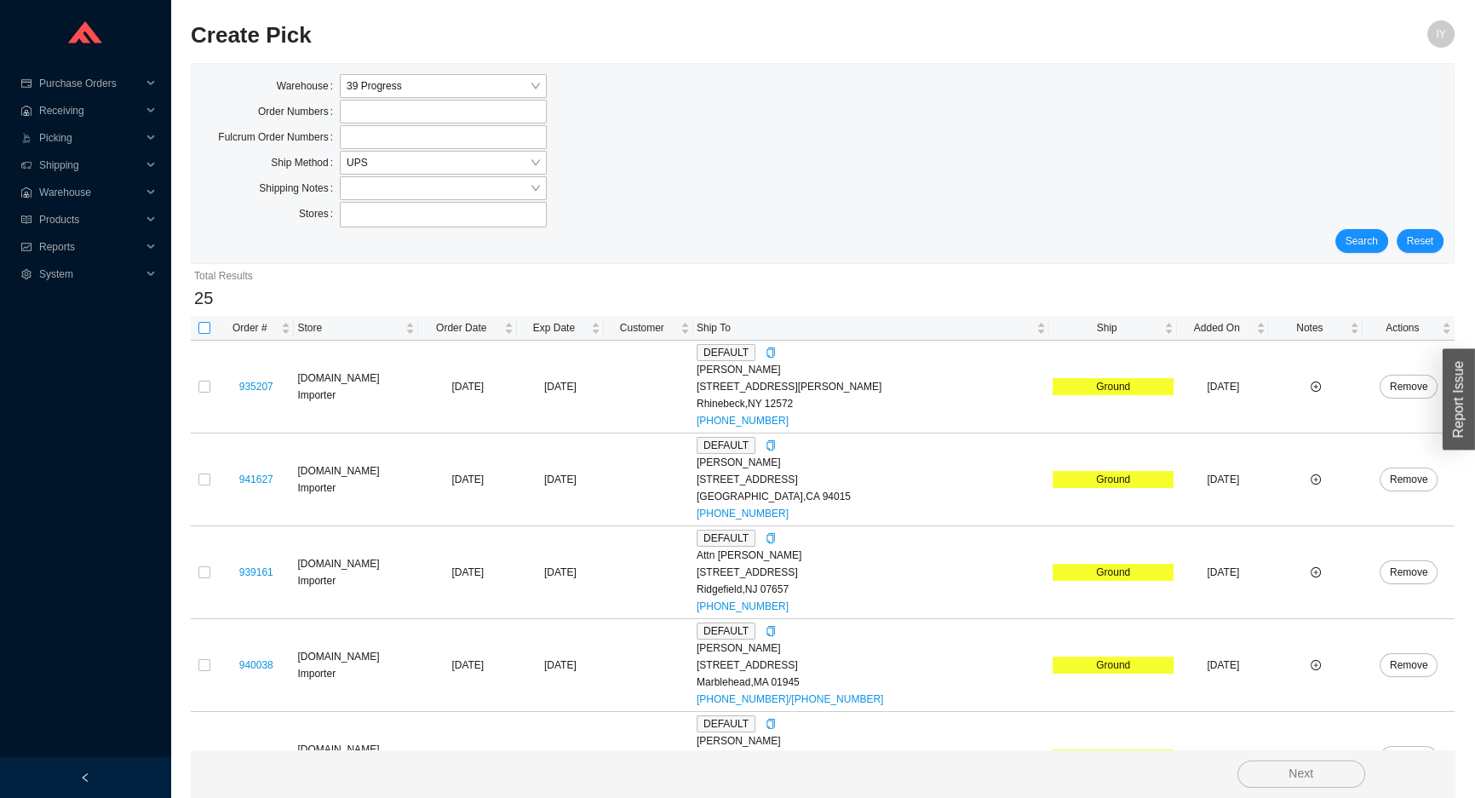
click at [205, 328] on input "checkbox" at bounding box center [204, 328] width 12 height 12
checkbox input "true"
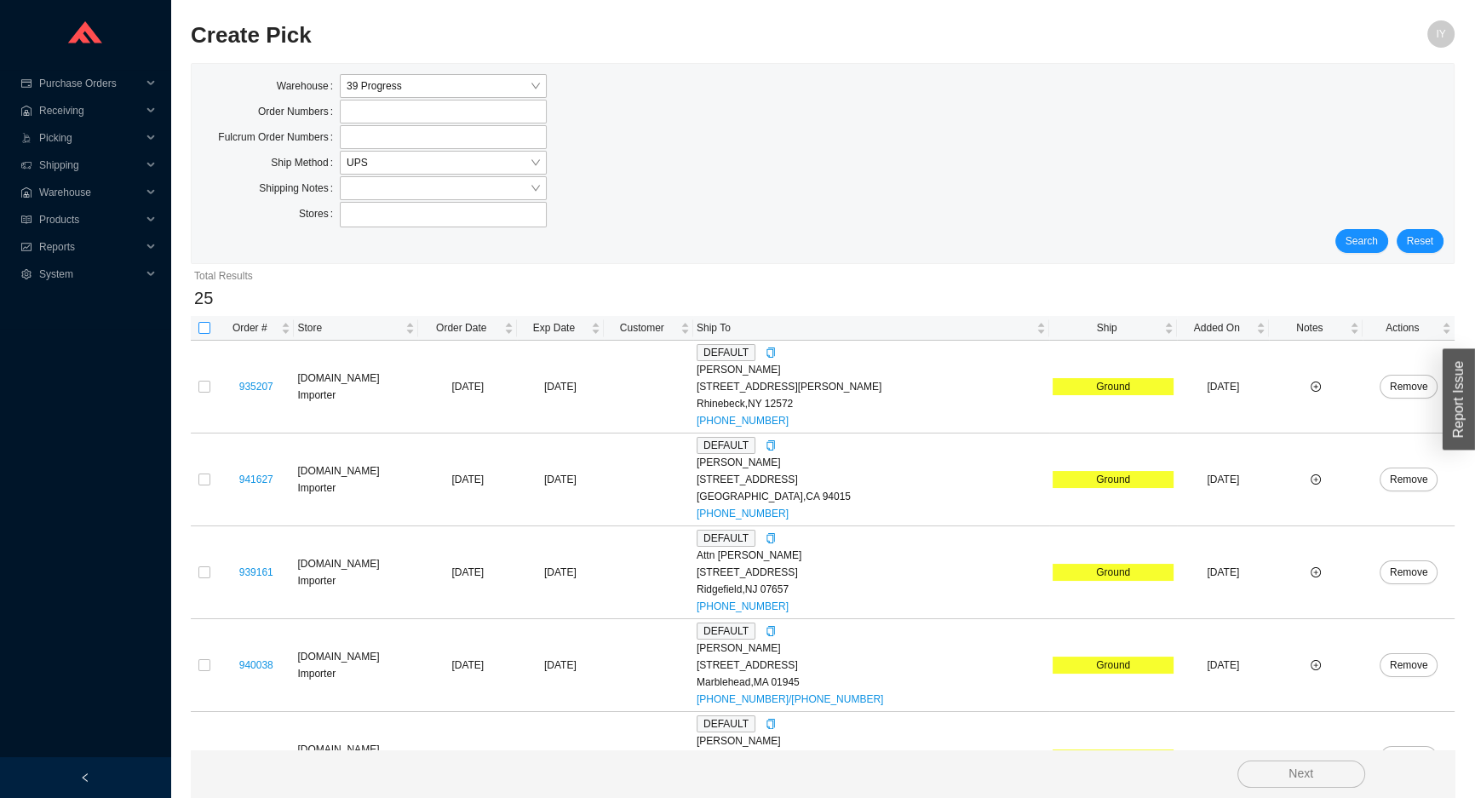
checkbox input "true"
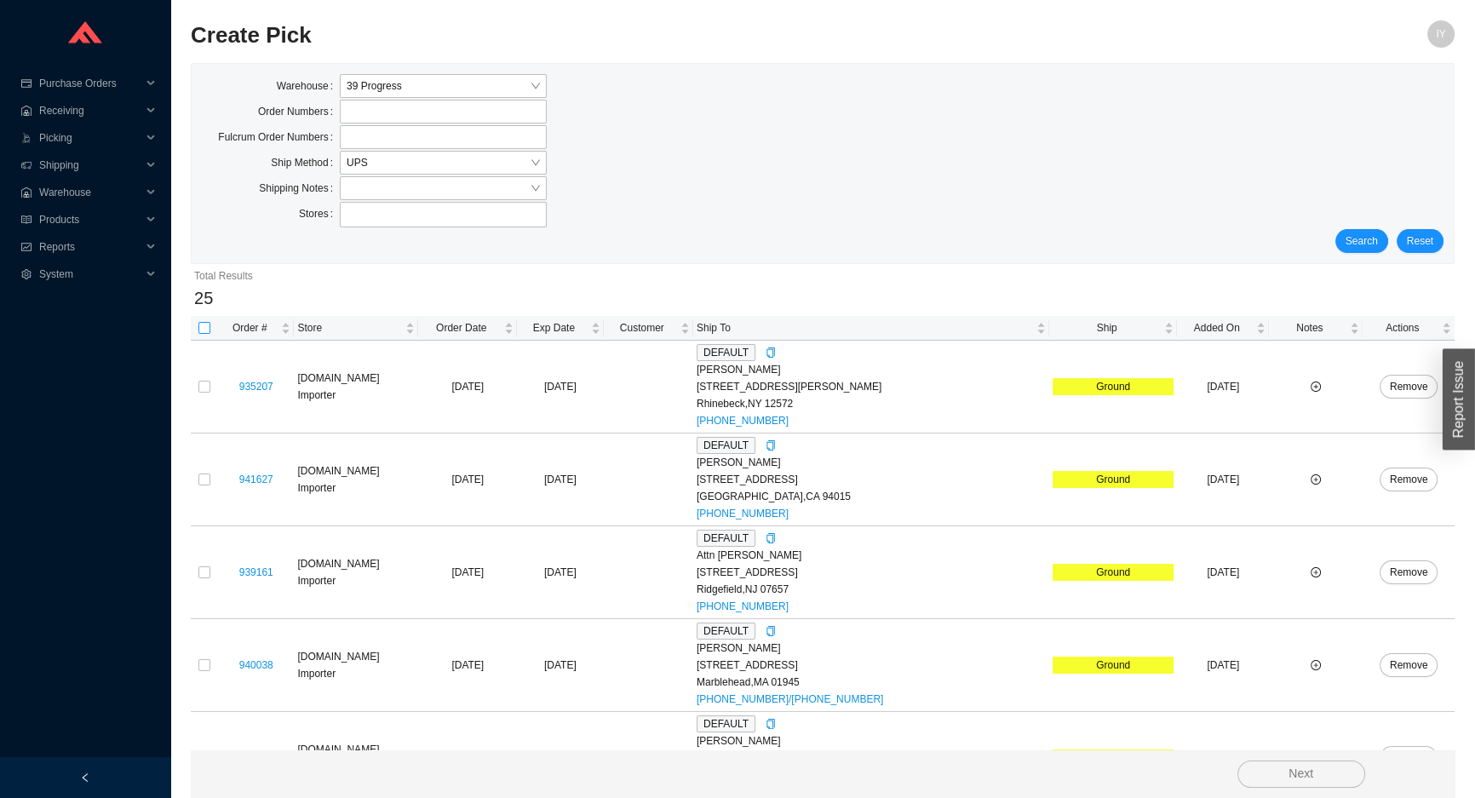
checkbox input "true"
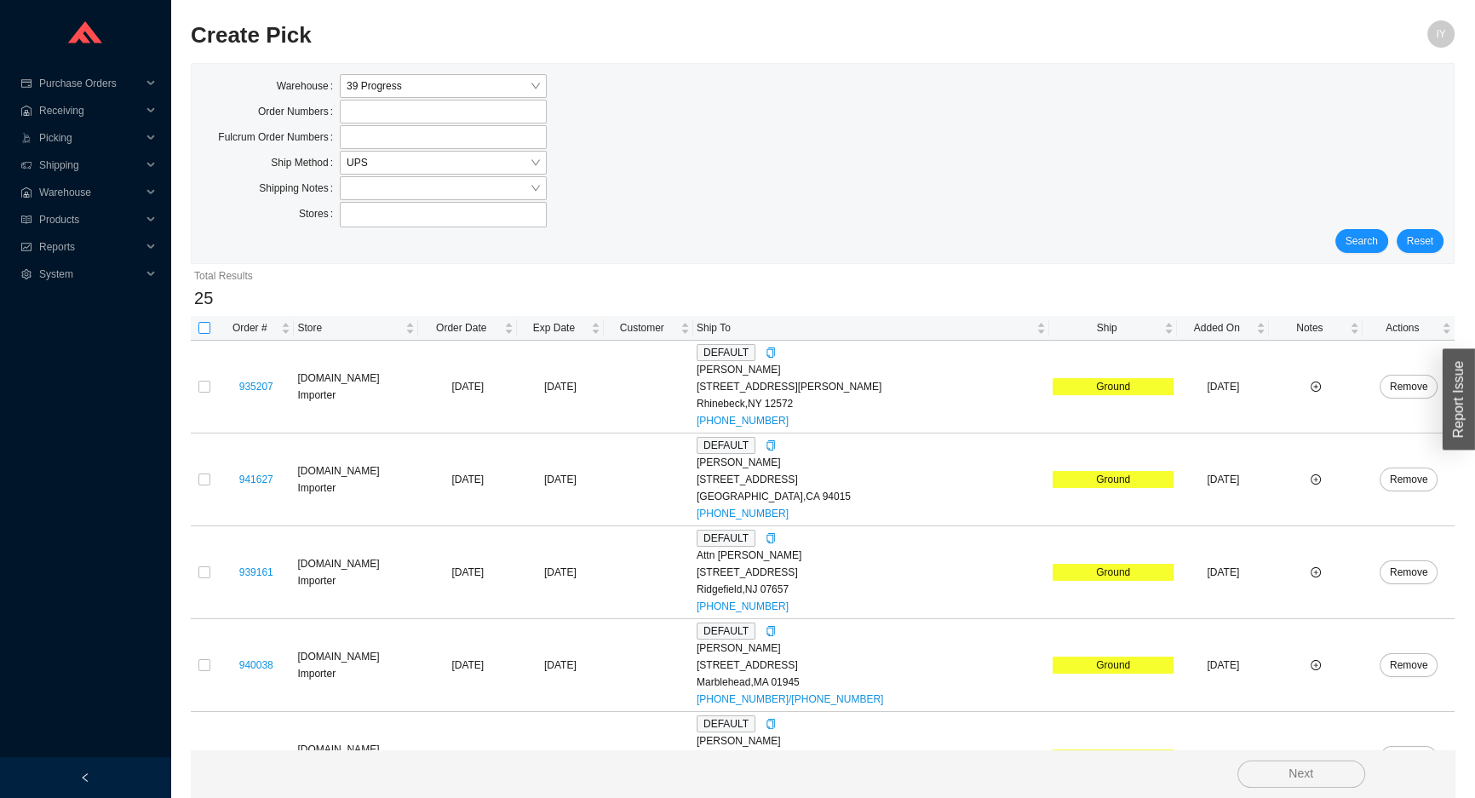
checkbox input "true"
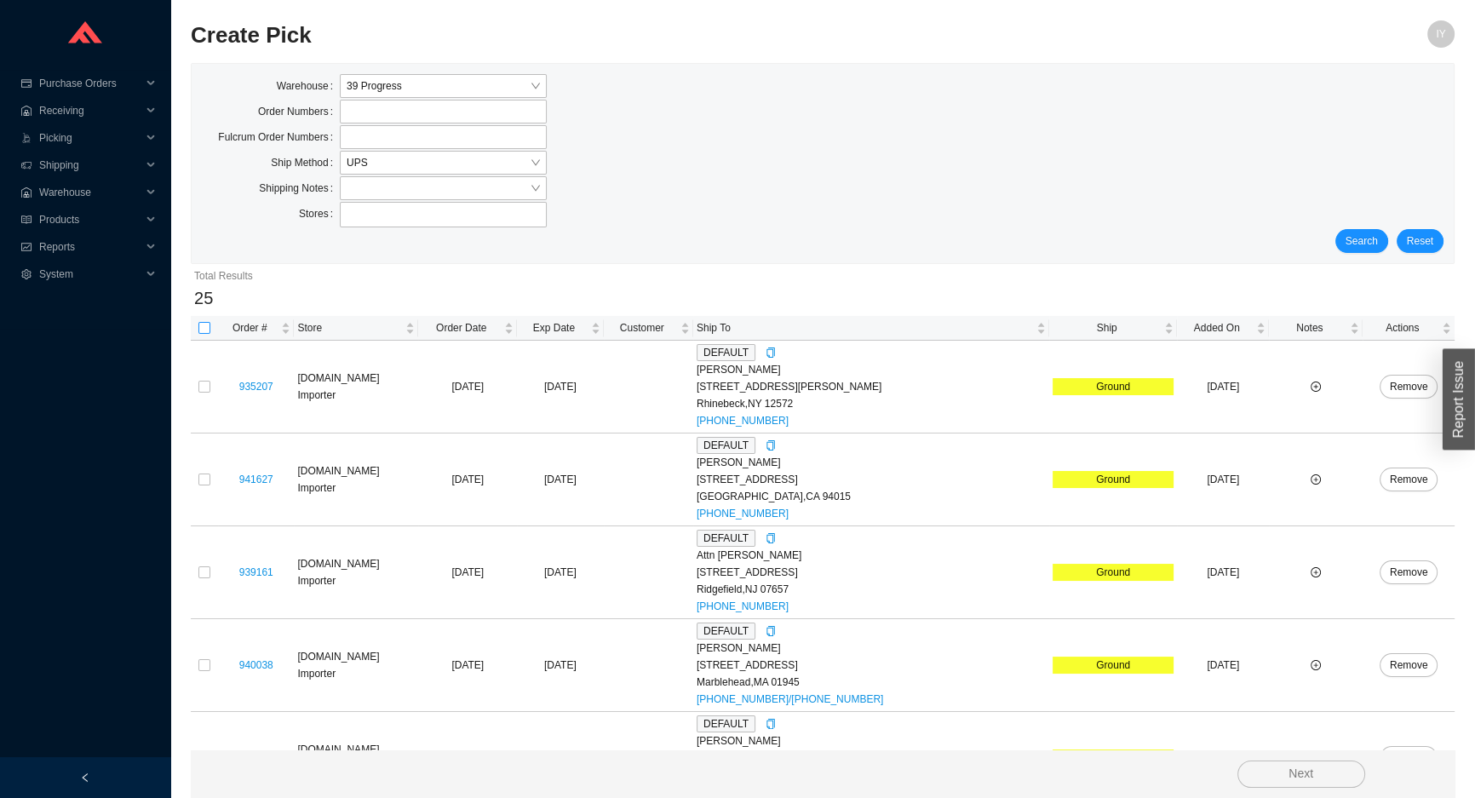
checkbox input "true"
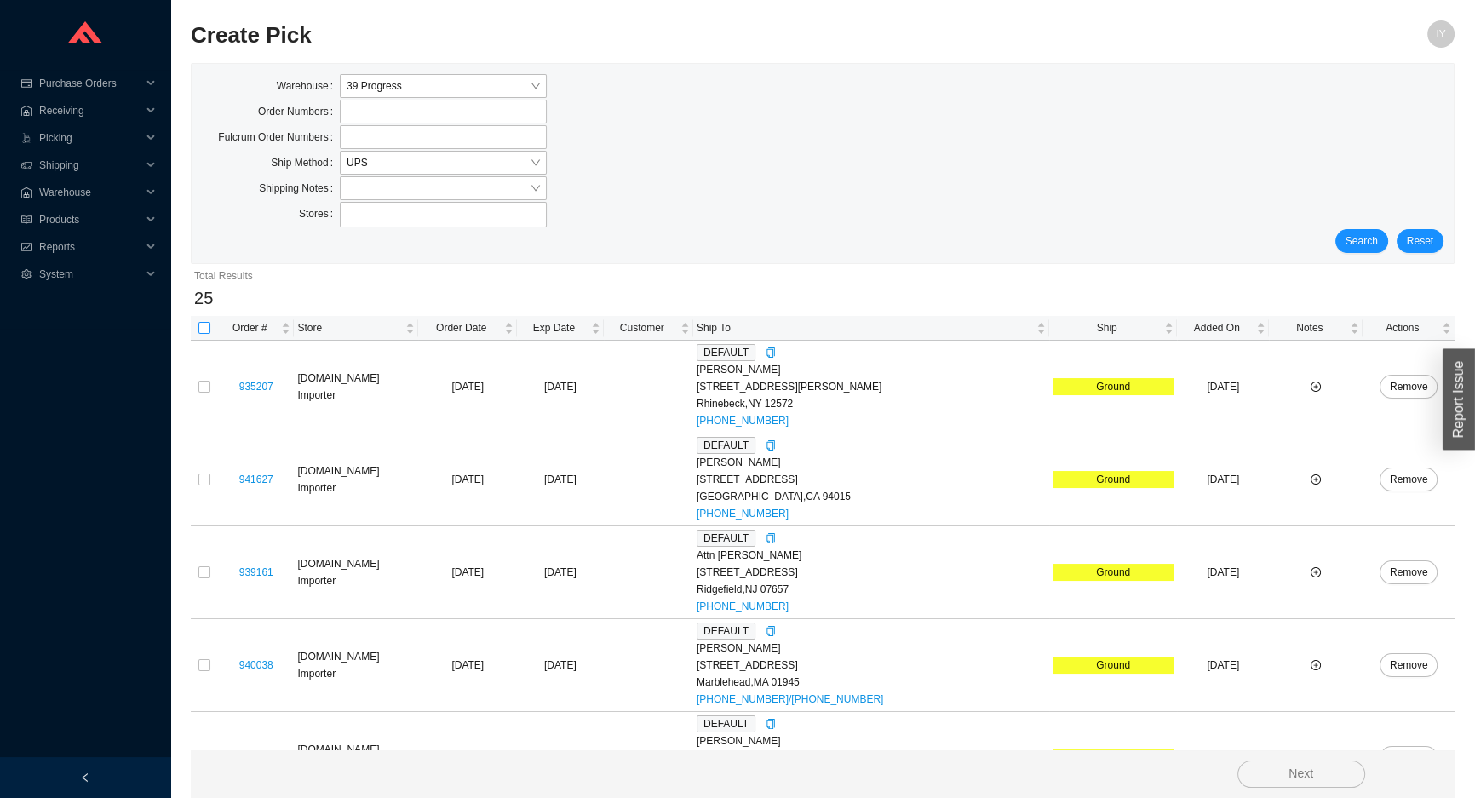
checkbox input "true"
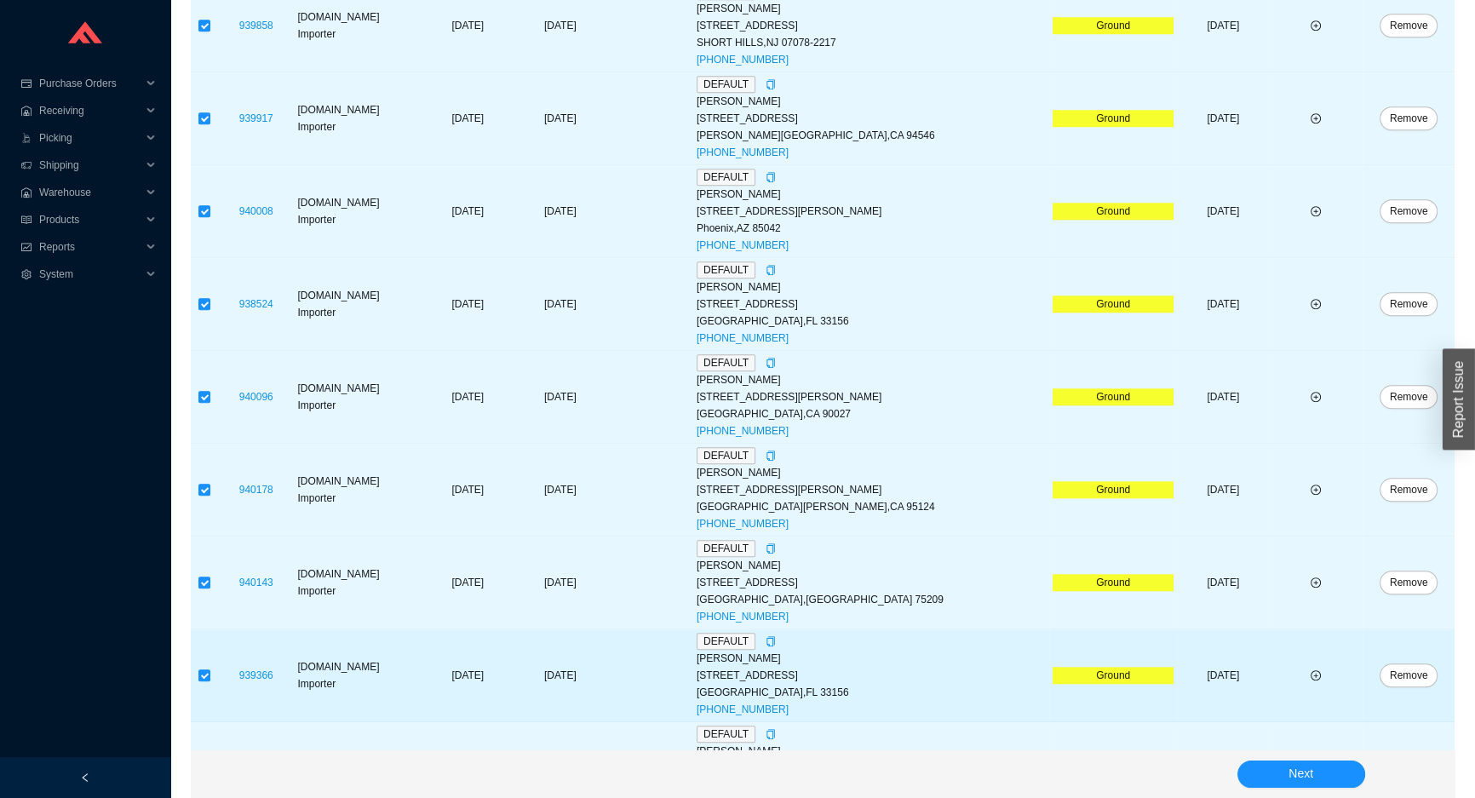
scroll to position [1907, 0]
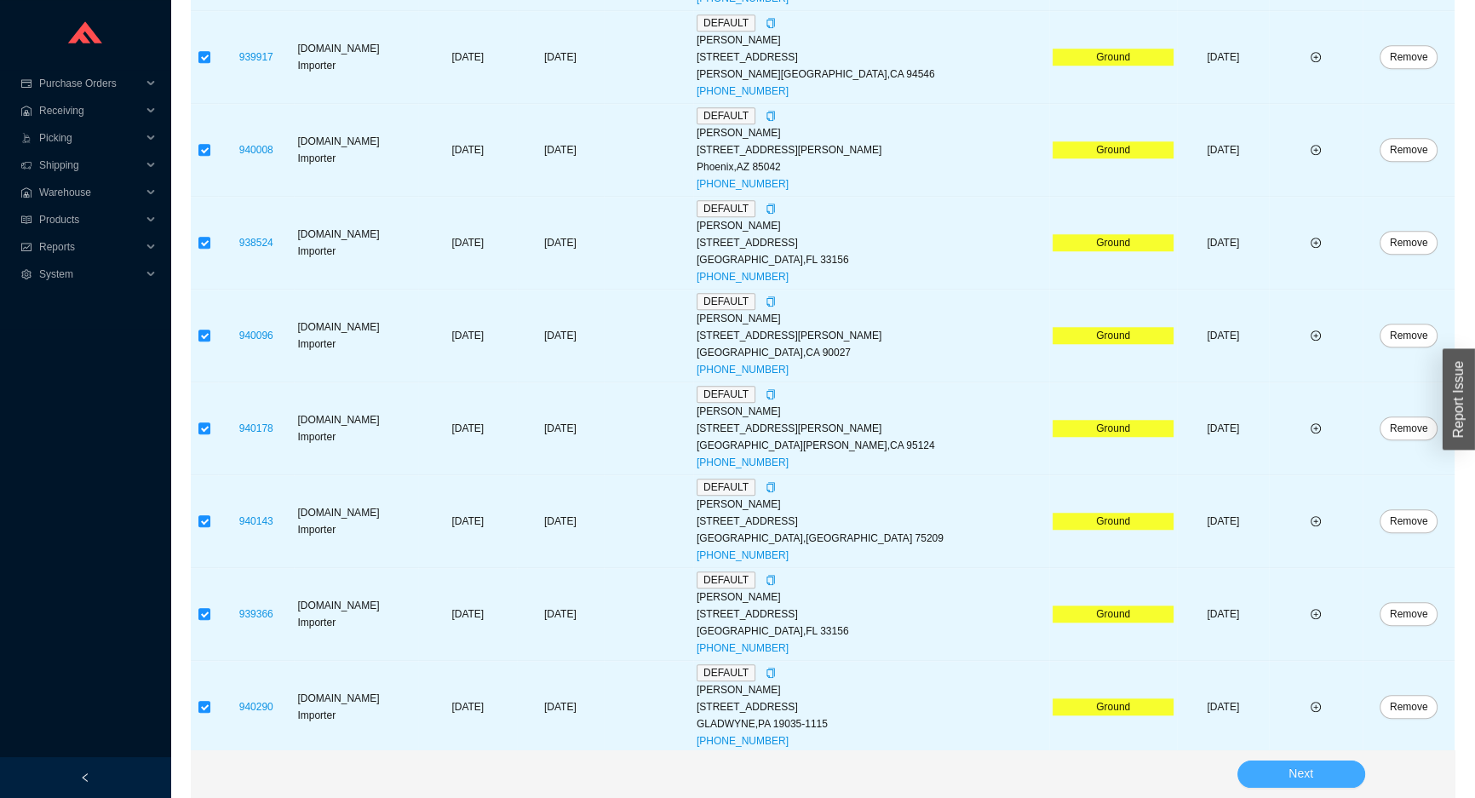
click at [1340, 771] on button "Next" at bounding box center [1301, 773] width 128 height 27
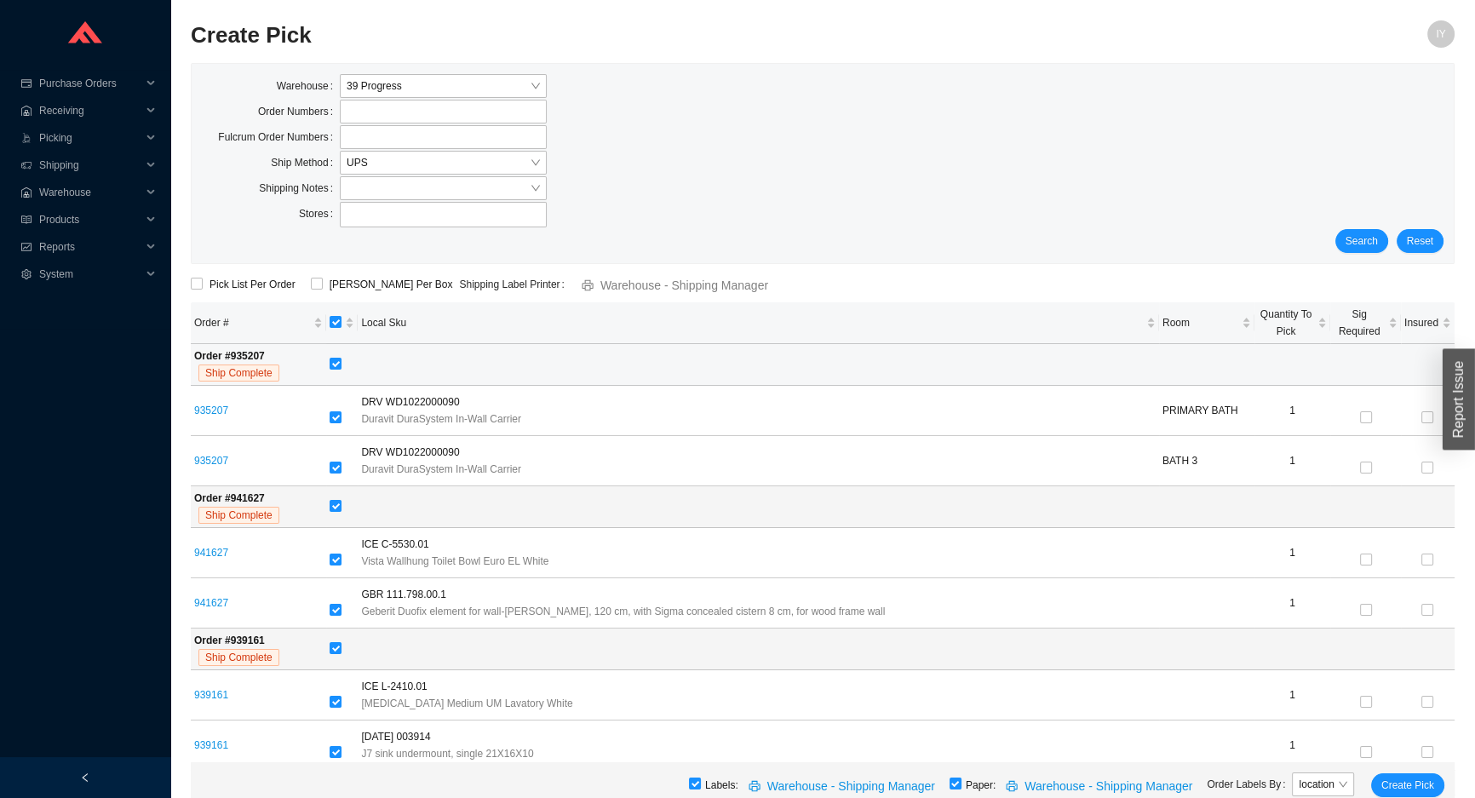
click at [337, 374] on td at bounding box center [890, 365] width 1128 height 42
click at [338, 369] on input "checkbox" at bounding box center [336, 364] width 12 height 12
checkbox input "false"
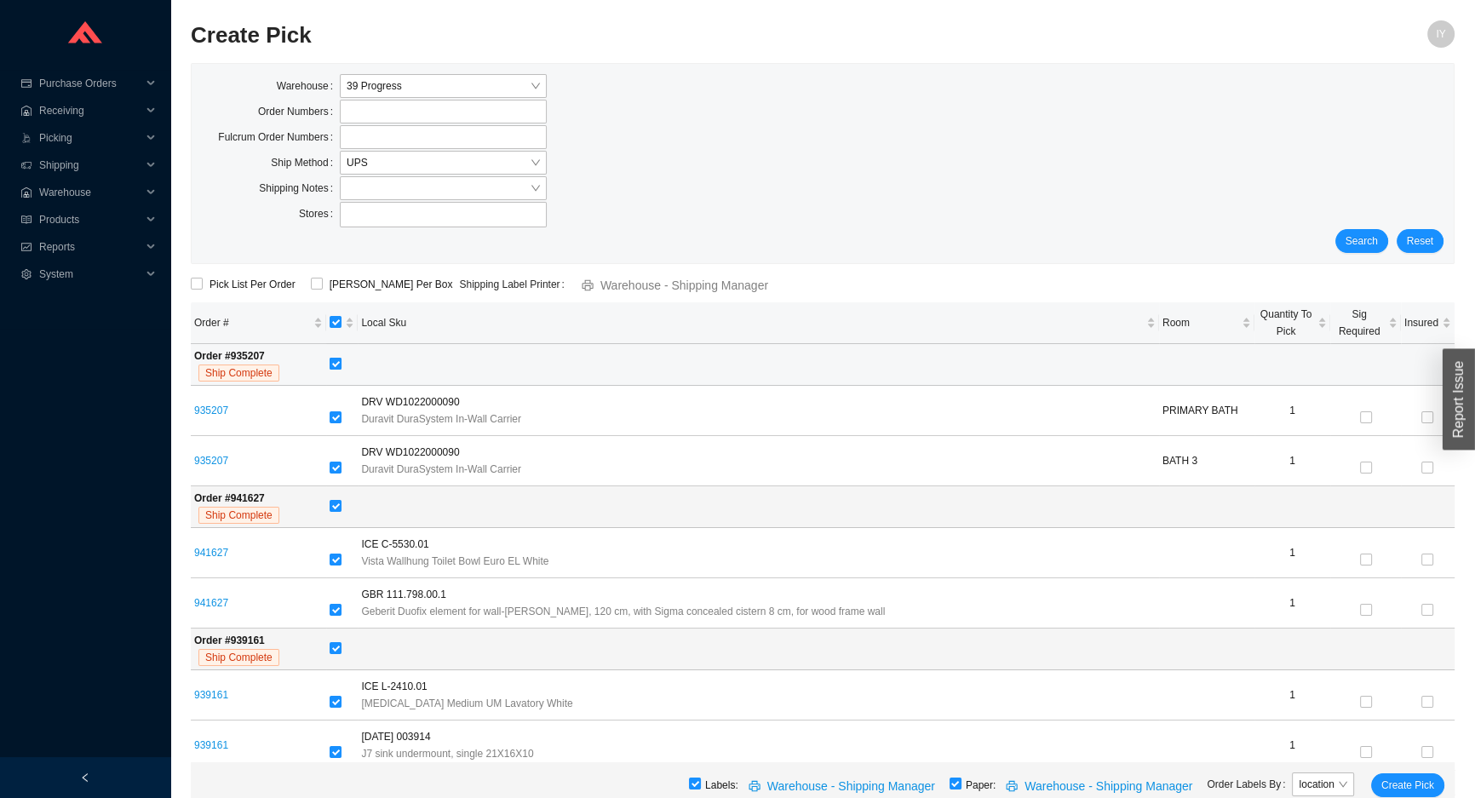
checkbox input "false"
click at [338, 511] on input "checkbox" at bounding box center [336, 506] width 12 height 12
checkbox input "false"
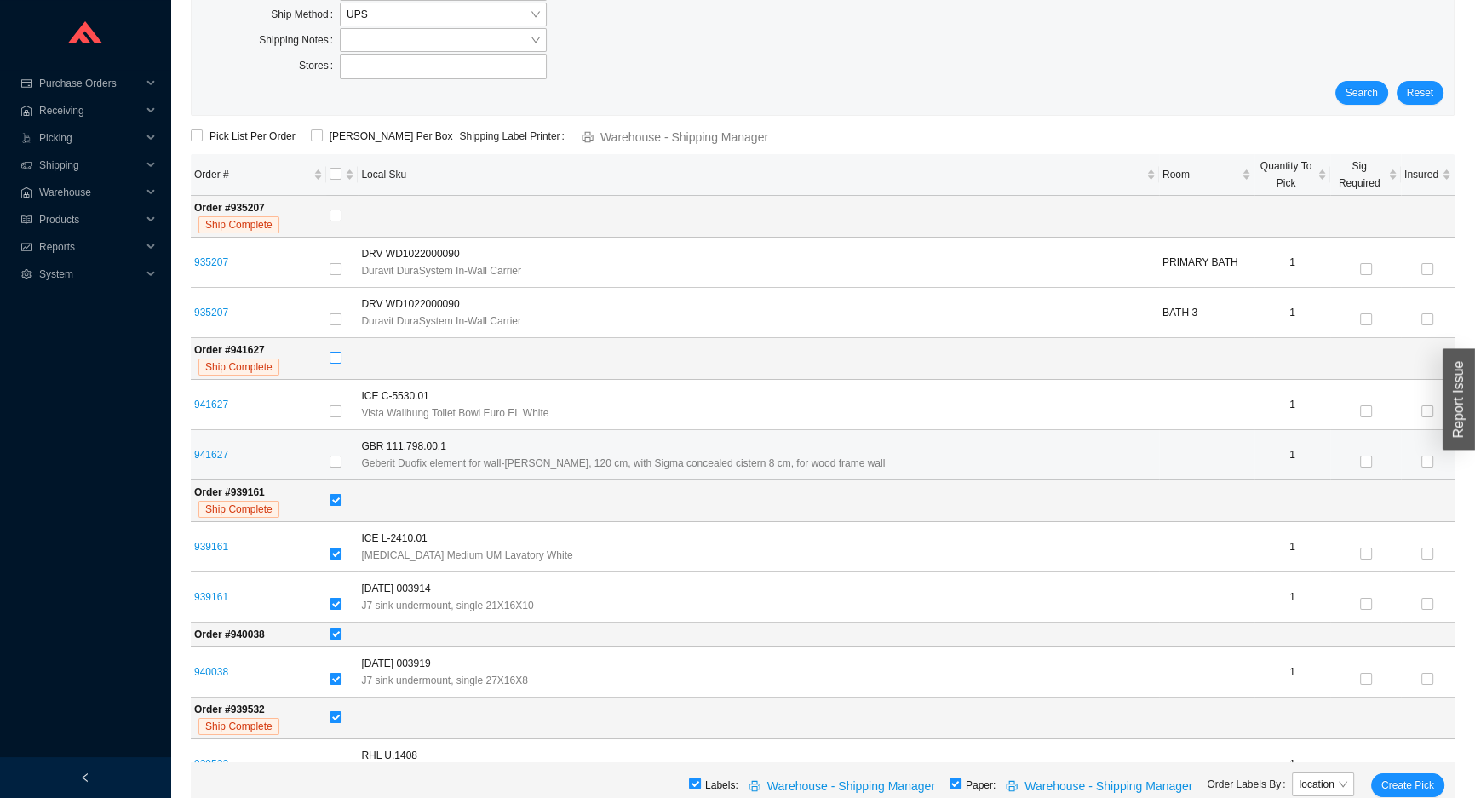
scroll to position [154, 0]
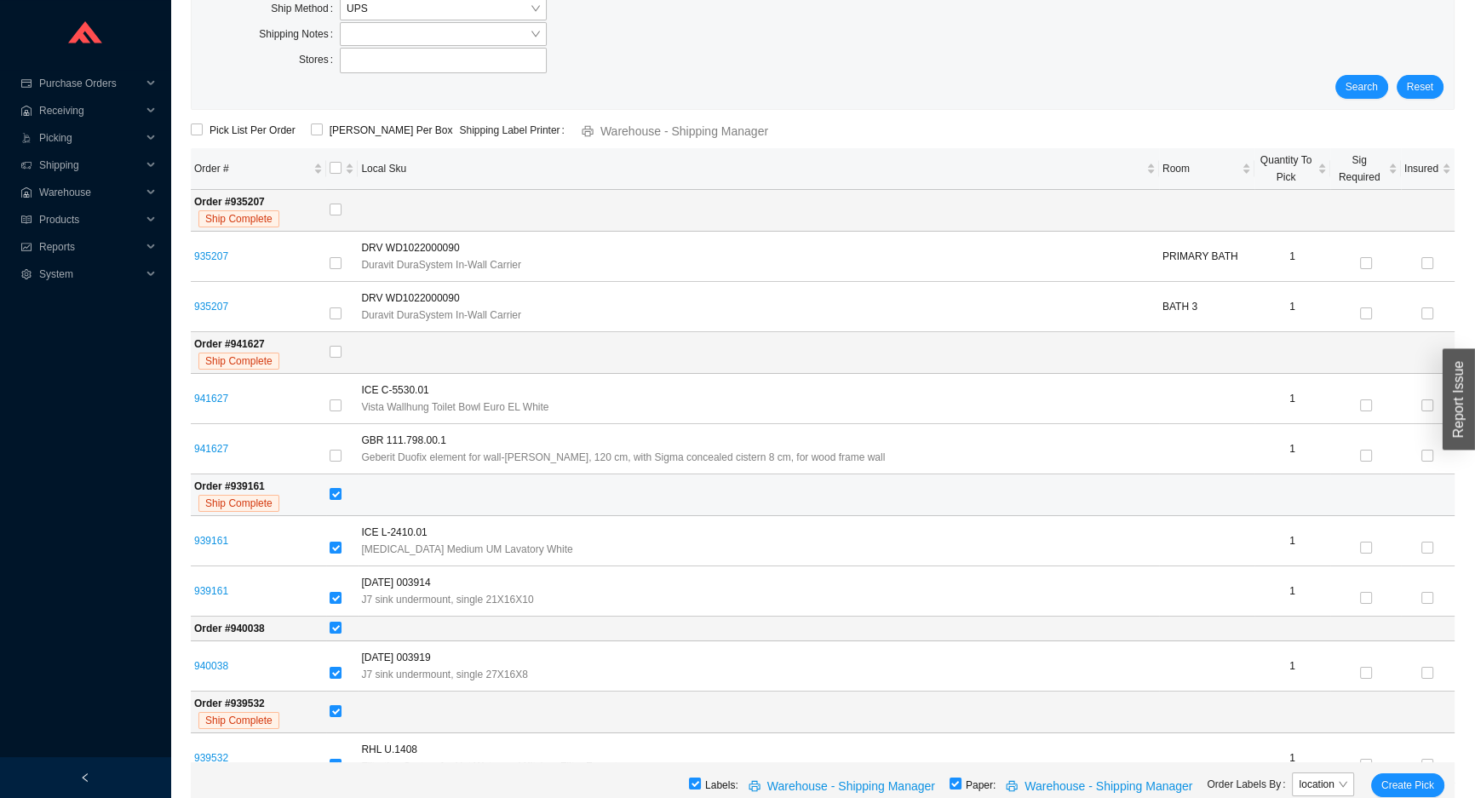
click at [338, 506] on td at bounding box center [890, 495] width 1128 height 42
click at [335, 499] on label at bounding box center [336, 494] width 12 height 17
click at [335, 499] on input "checkbox" at bounding box center [336, 494] width 12 height 12
checkbox input "false"
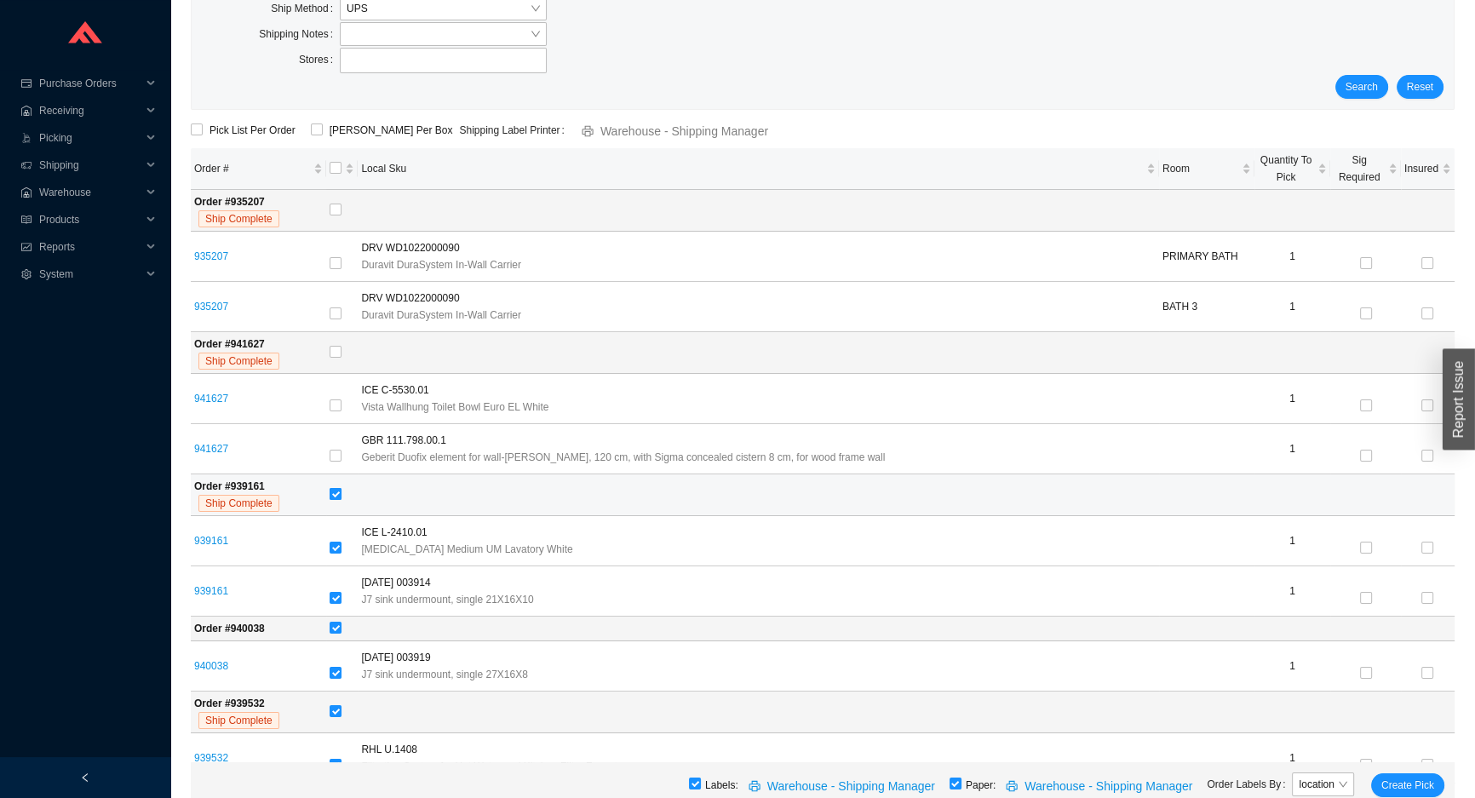
checkbox input "false"
click at [341, 626] on input "checkbox" at bounding box center [336, 628] width 12 height 12
checkbox input "false"
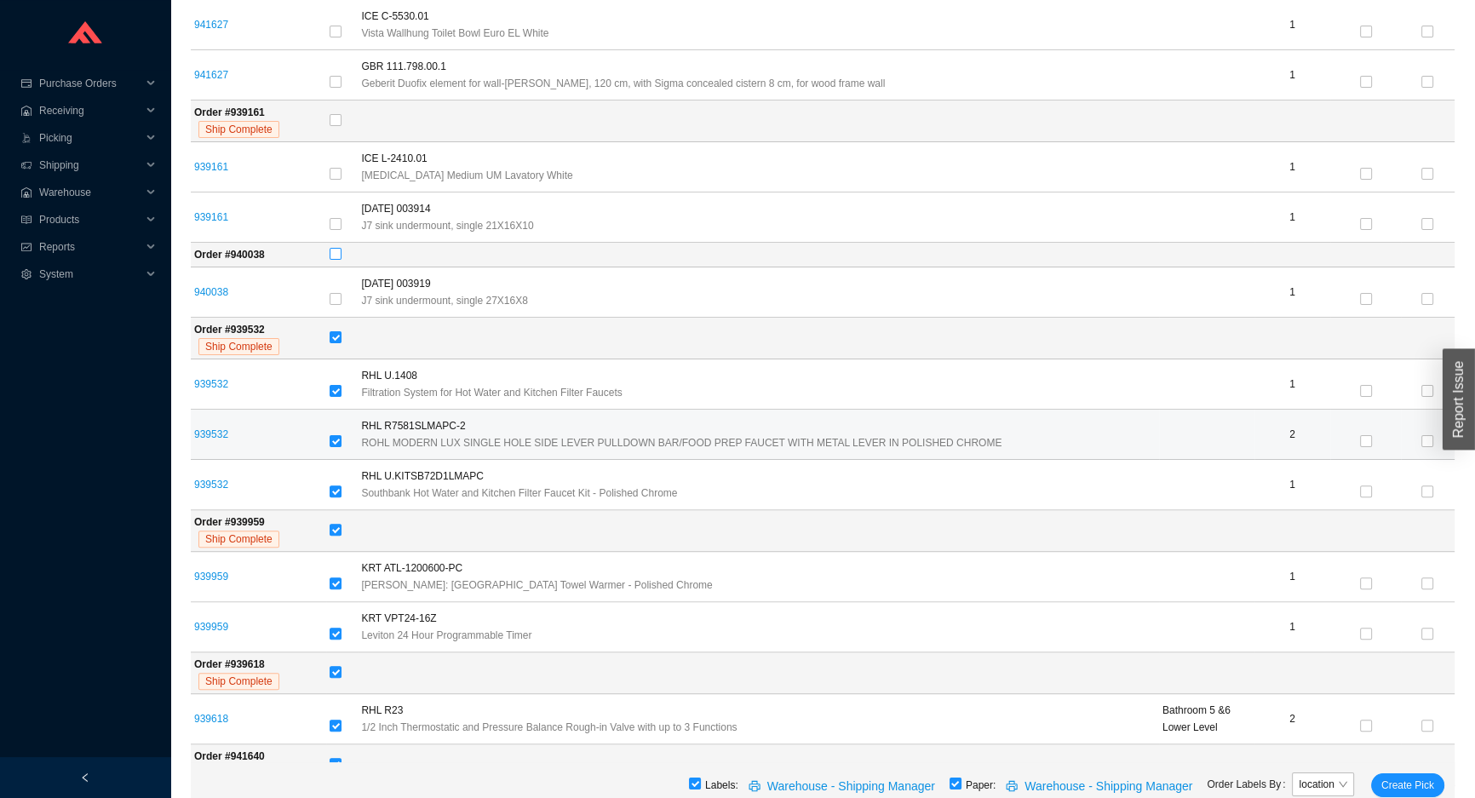
scroll to position [542, 0]
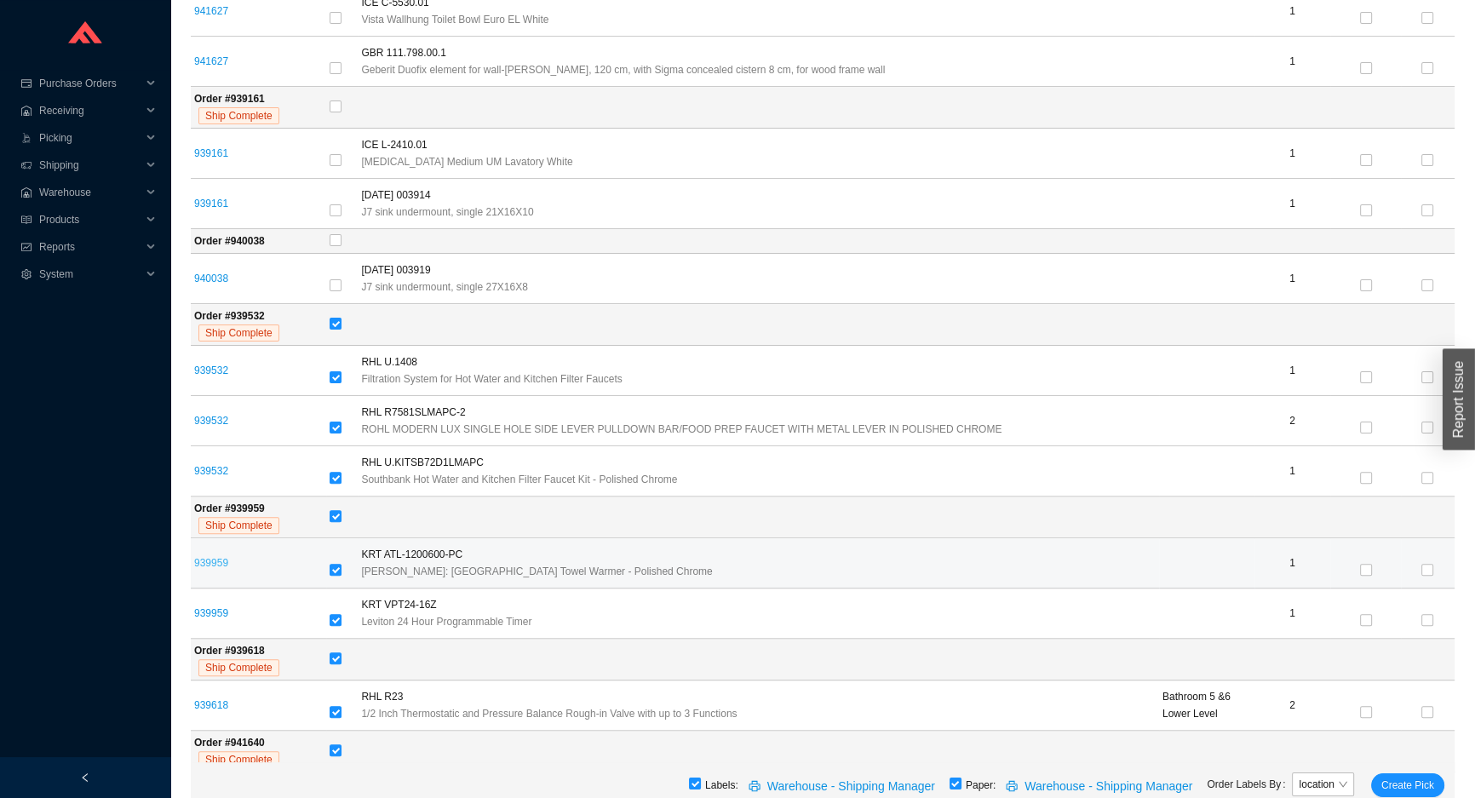
click at [203, 557] on link "939959" at bounding box center [211, 563] width 34 height 12
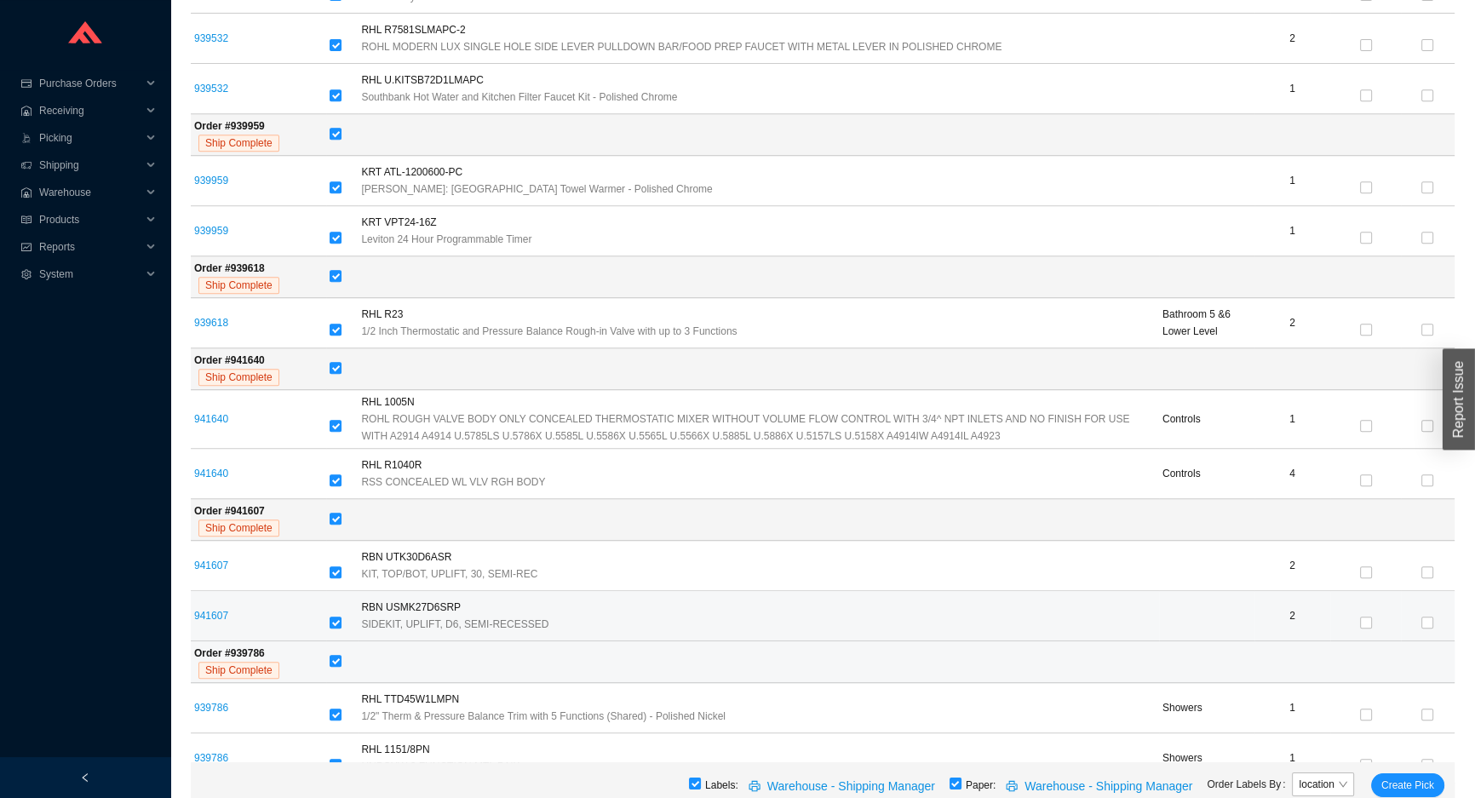
scroll to position [1006, 0]
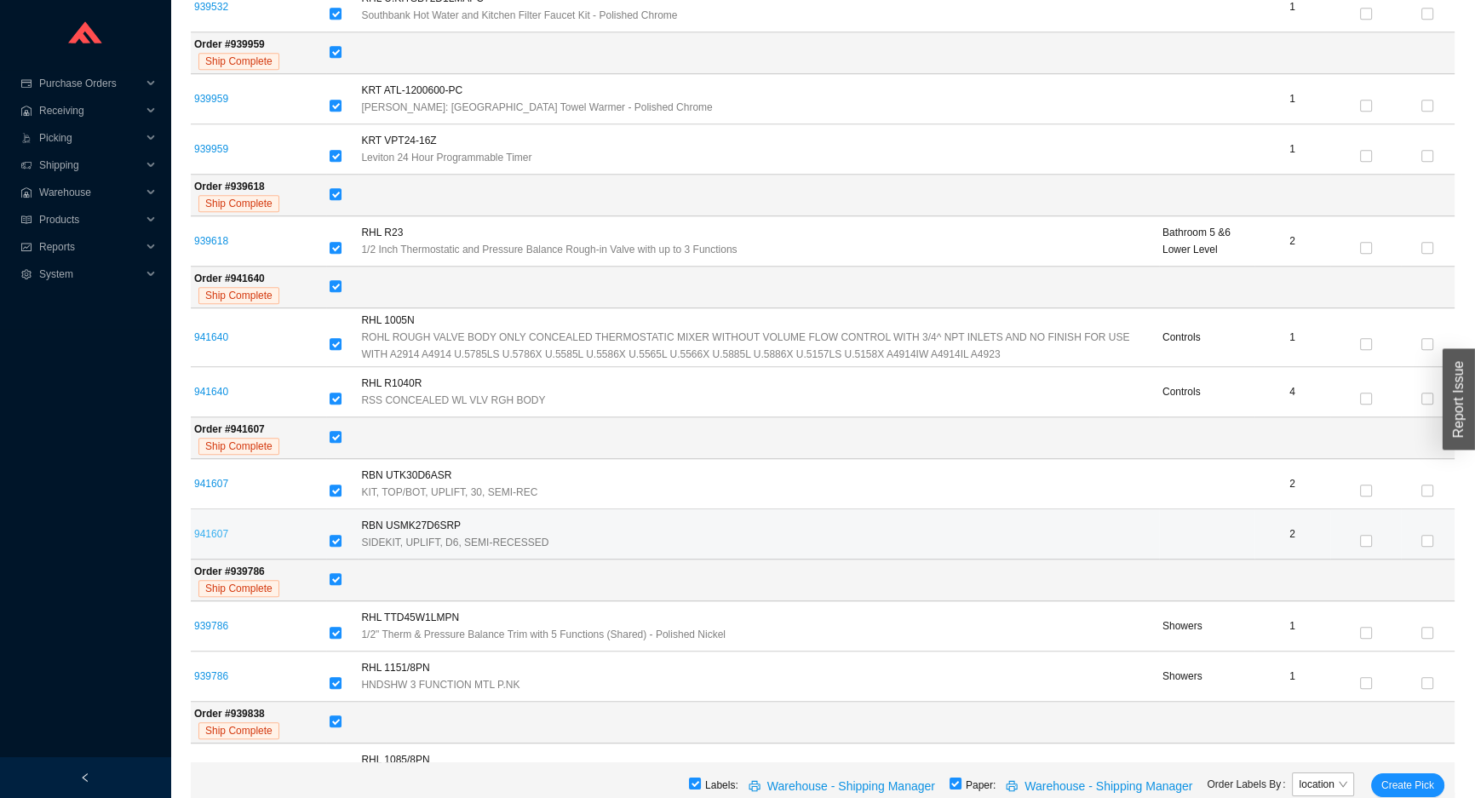
click at [199, 533] on link "941607" at bounding box center [211, 534] width 34 height 12
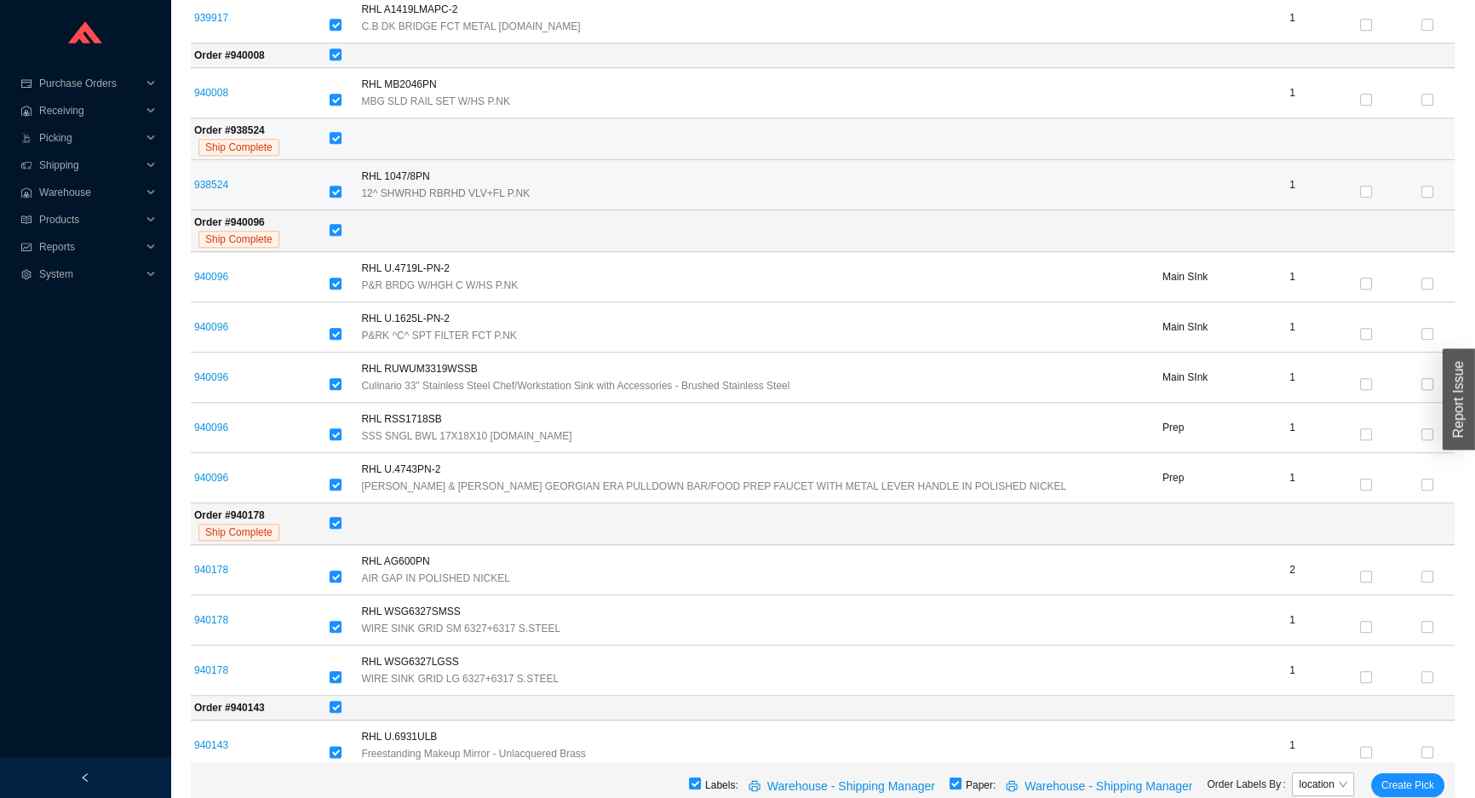
scroll to position [2322, 0]
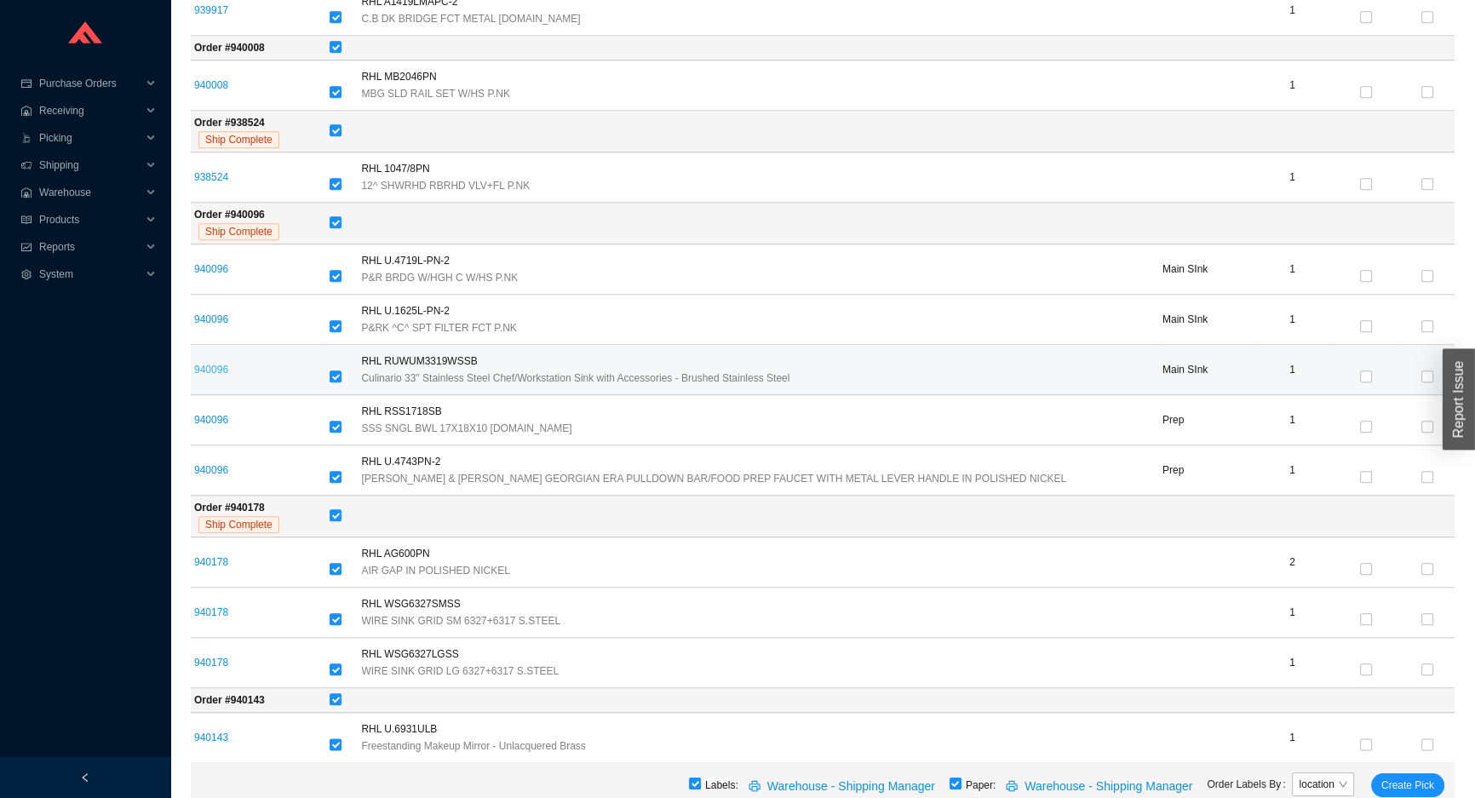
click at [210, 366] on link "940096" at bounding box center [211, 370] width 34 height 12
click at [335, 370] on input "checkbox" at bounding box center [336, 376] width 12 height 12
checkbox input "false"
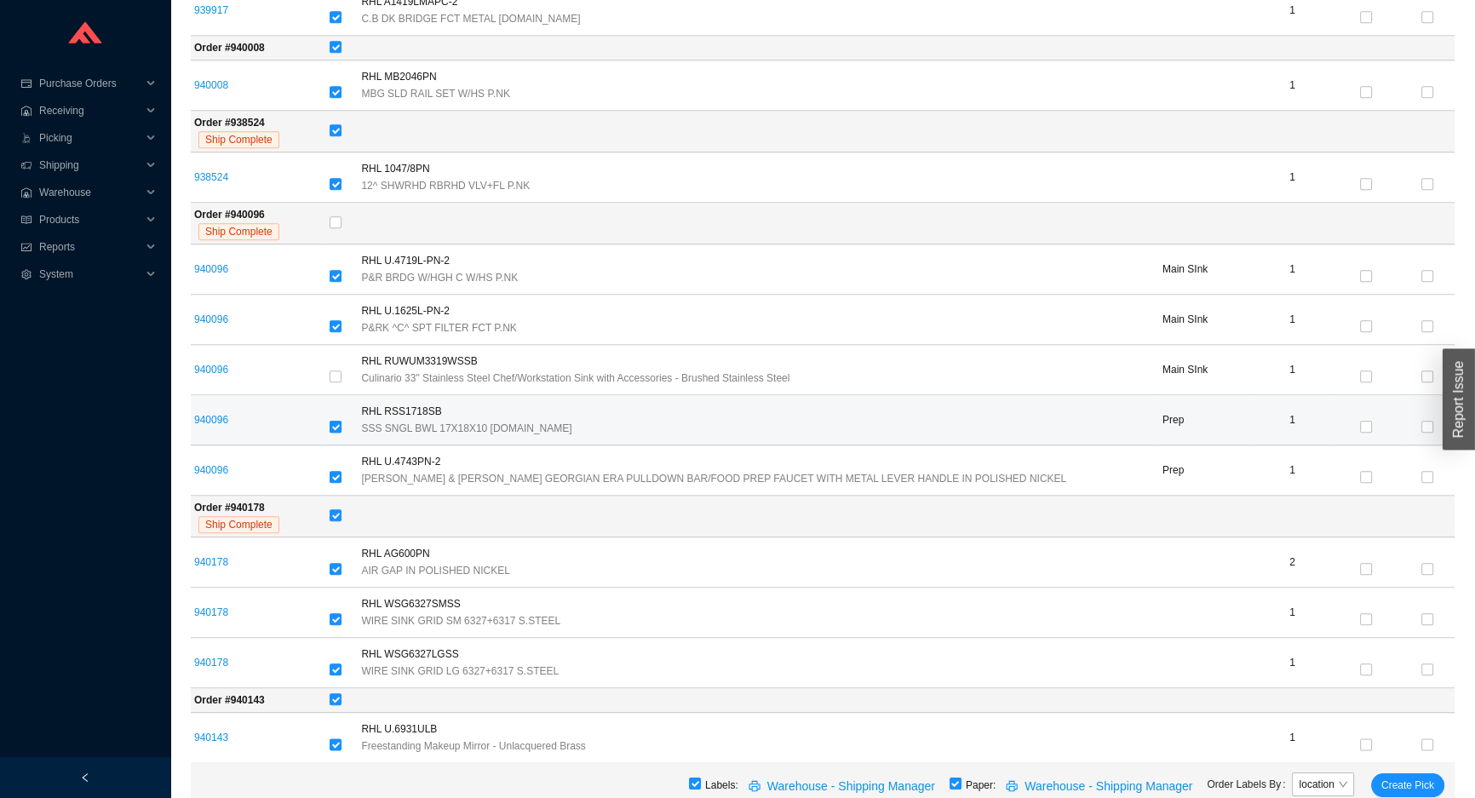
click at [332, 421] on input "checkbox" at bounding box center [336, 427] width 12 height 12
checkbox input "false"
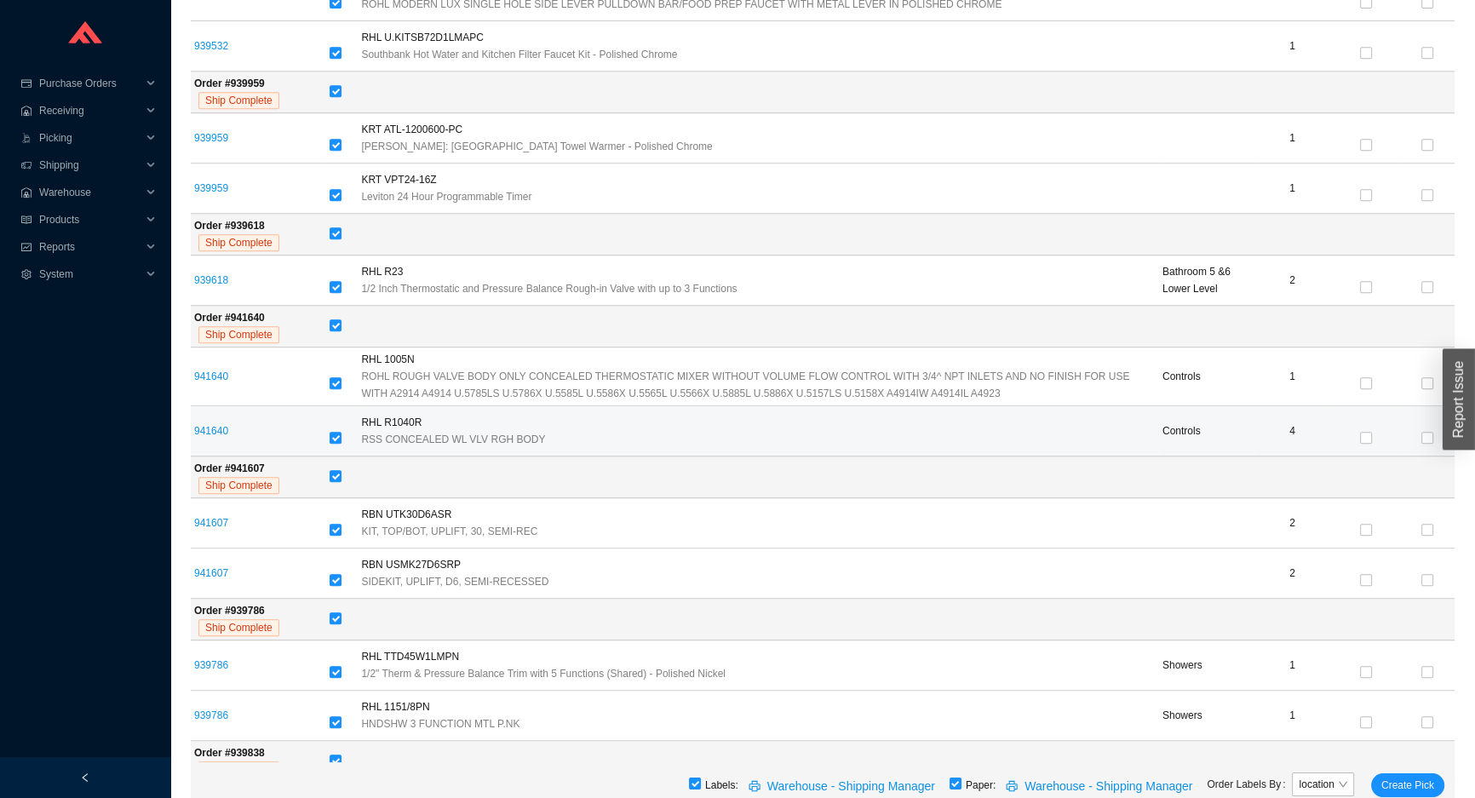
scroll to position [1022, 0]
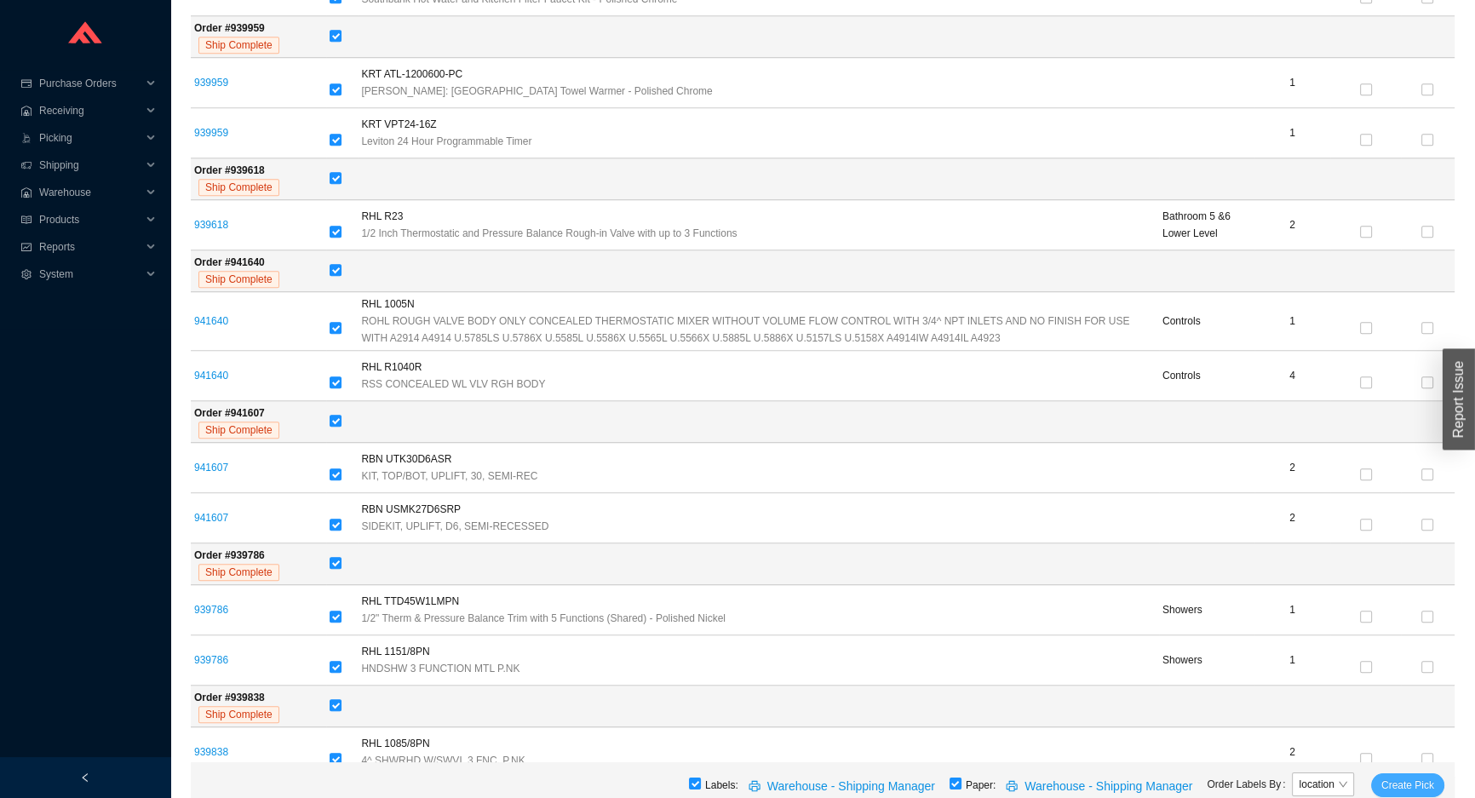
click at [1435, 782] on button "Create Pick" at bounding box center [1407, 785] width 73 height 24
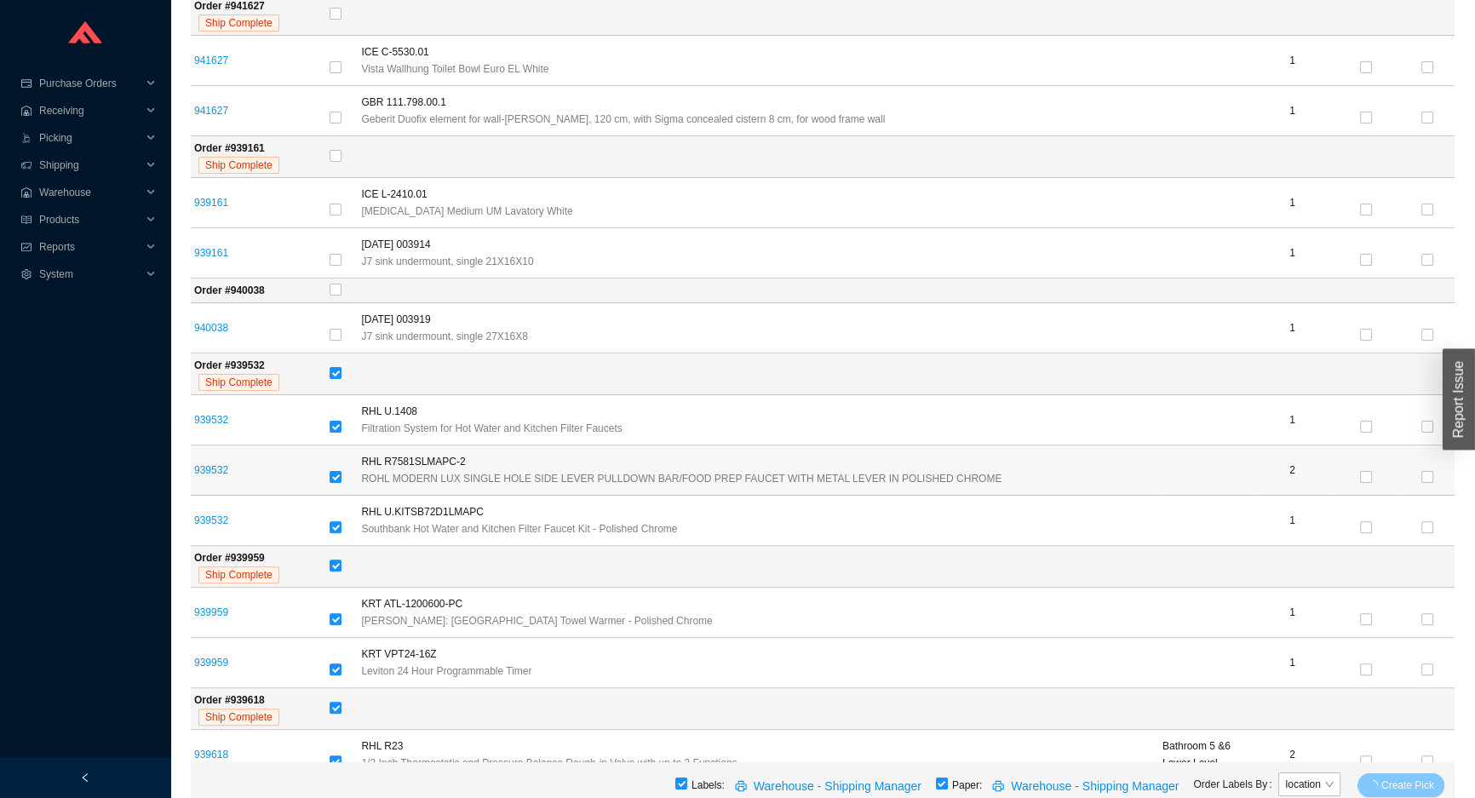
scroll to position [479, 0]
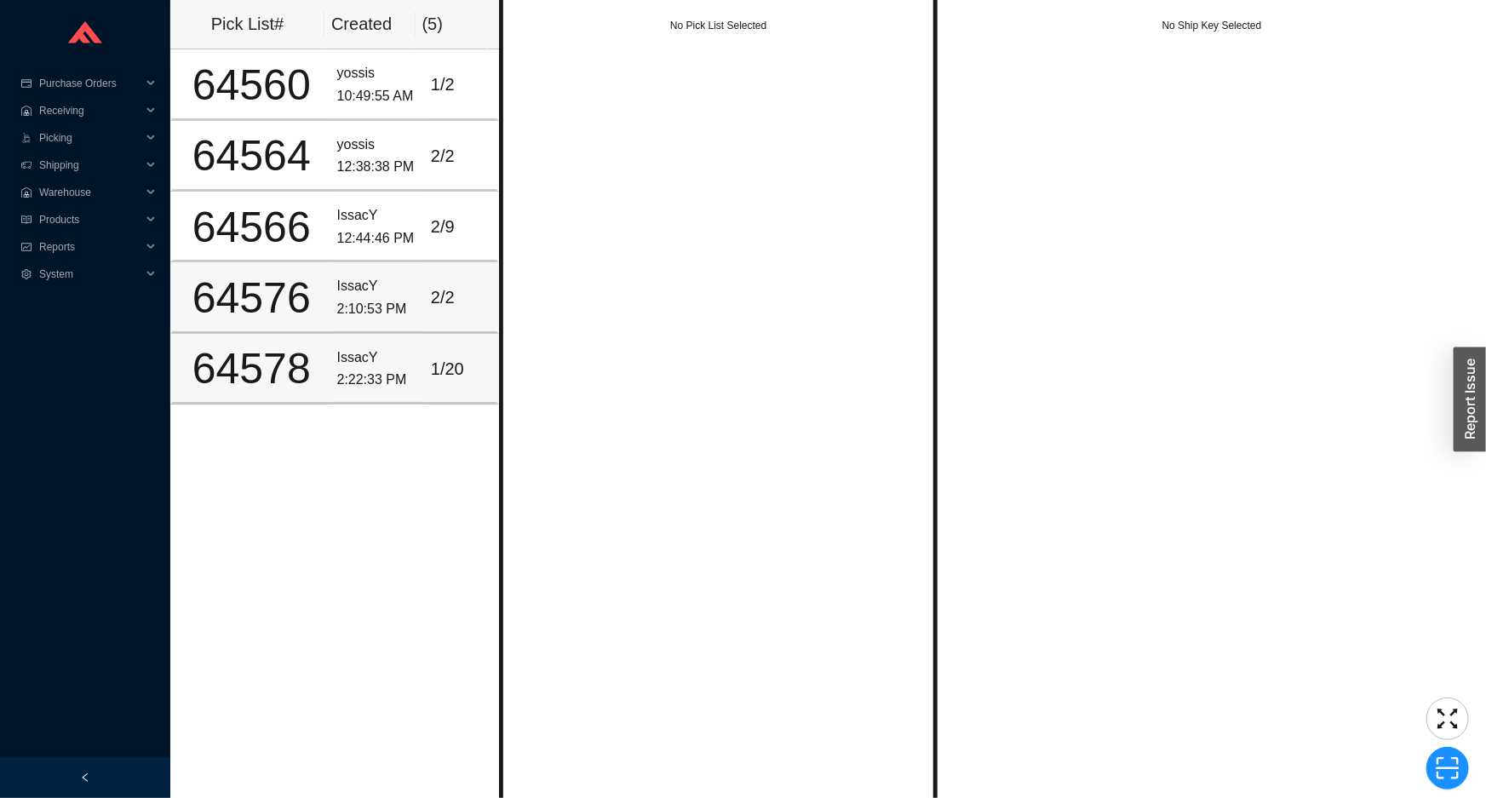
drag, startPoint x: 382, startPoint y: 348, endPoint x: 446, endPoint y: 312, distance: 73.6
click at [386, 347] on div "IssacY" at bounding box center [377, 358] width 80 height 23
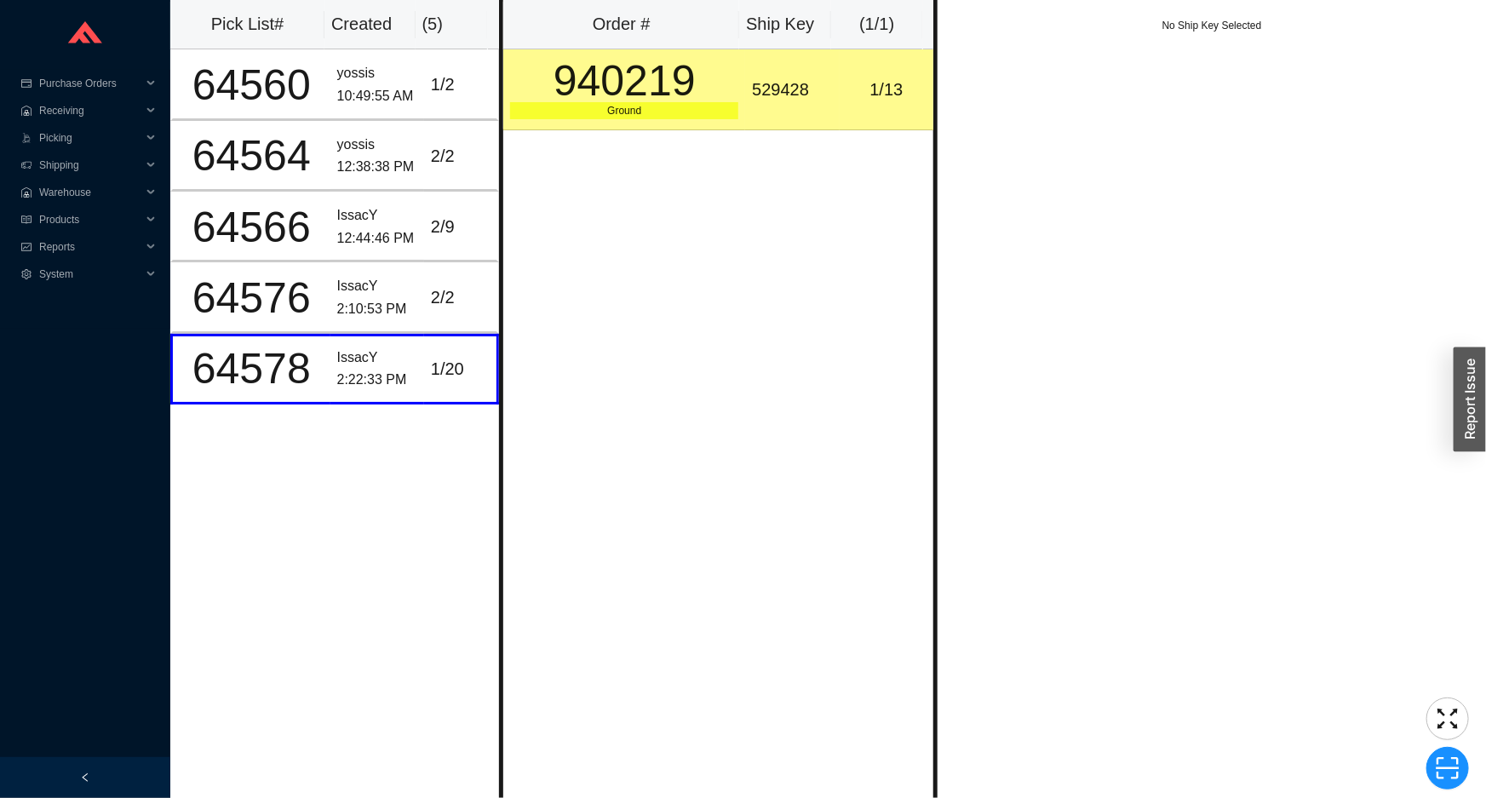
click at [690, 94] on div "940219" at bounding box center [624, 81] width 228 height 43
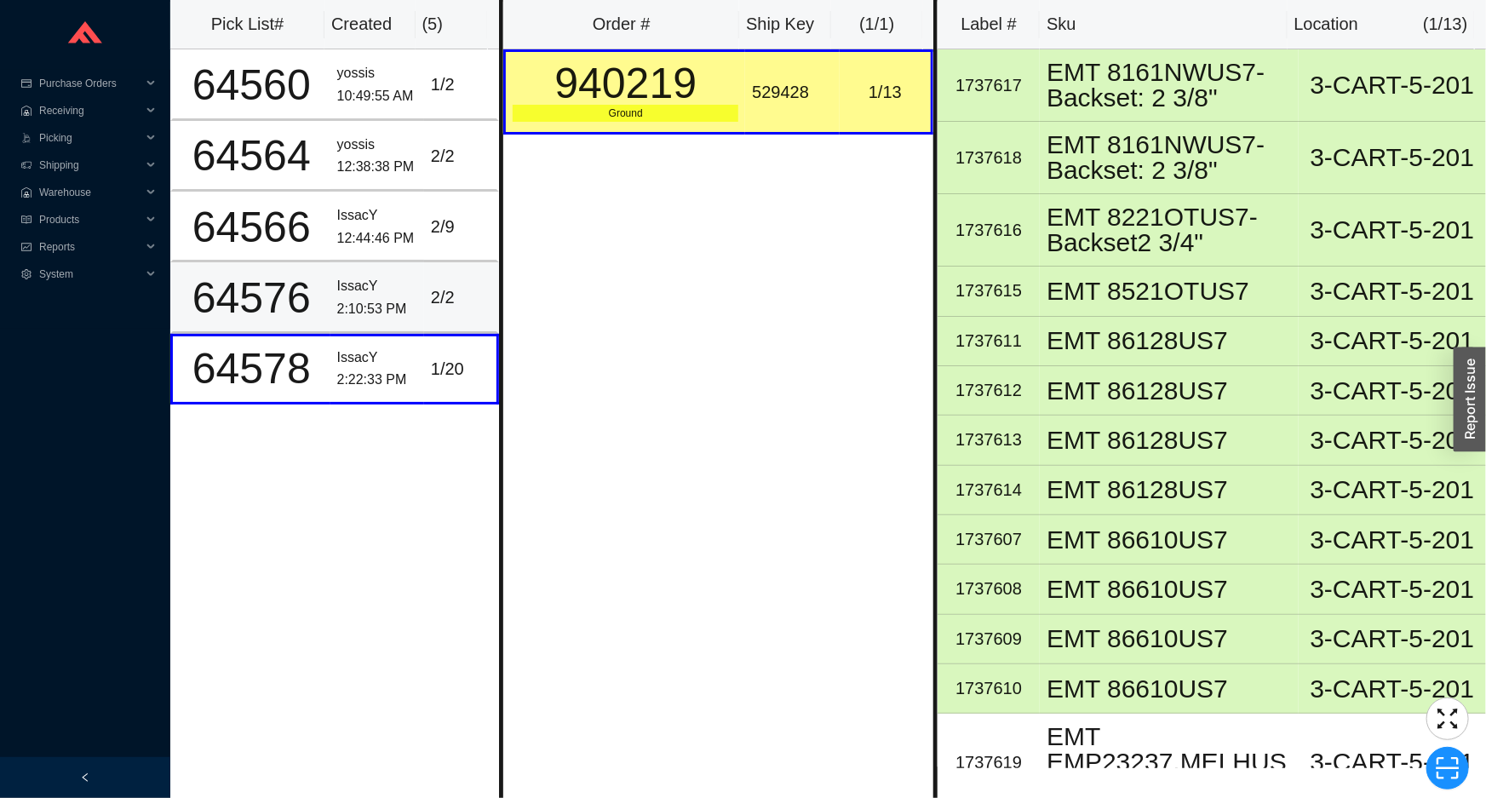
click at [383, 311] on div "2:10:53 PM" at bounding box center [377, 309] width 80 height 23
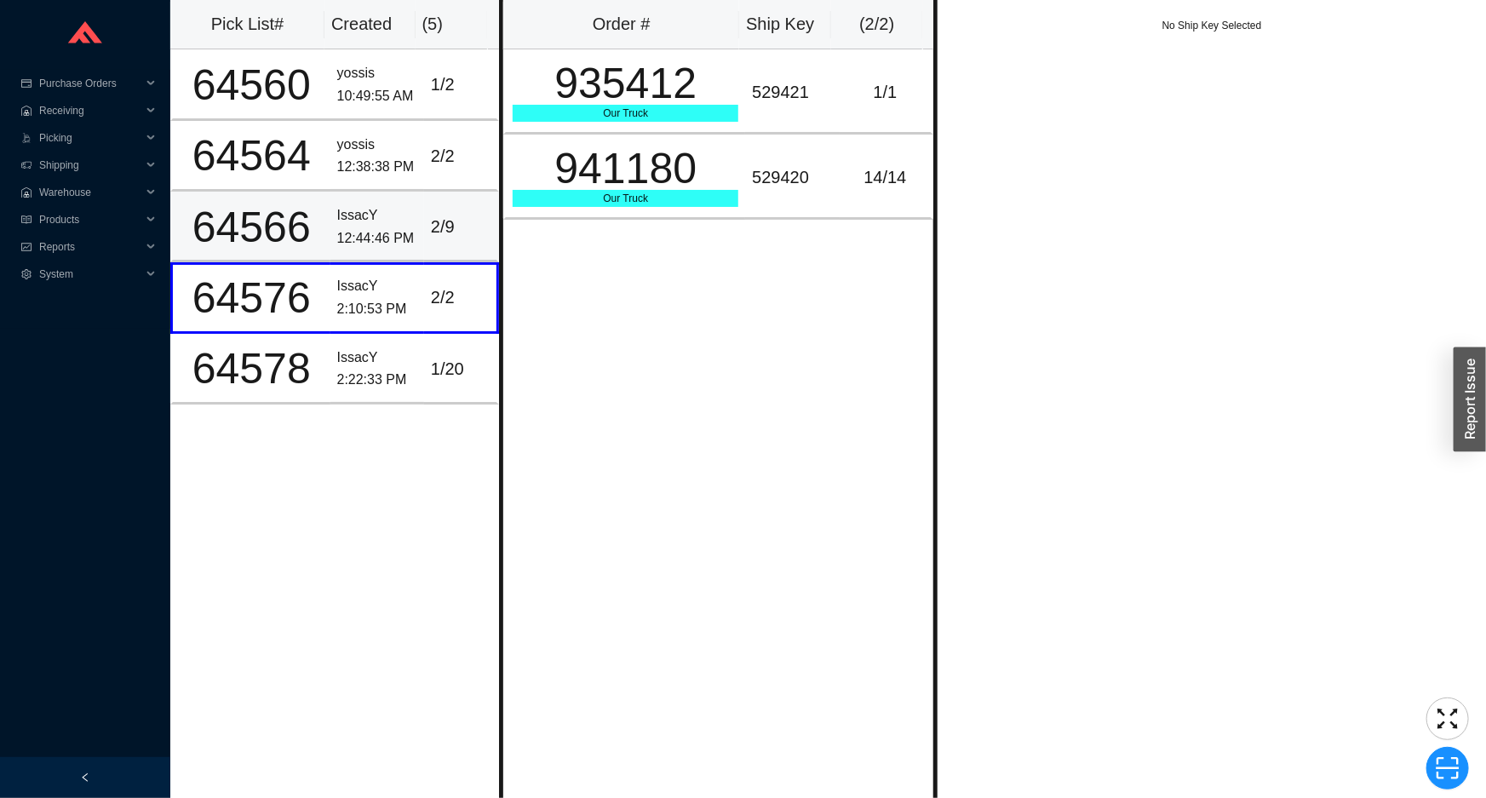
click at [424, 256] on td "2 / 9" at bounding box center [461, 227] width 75 height 71
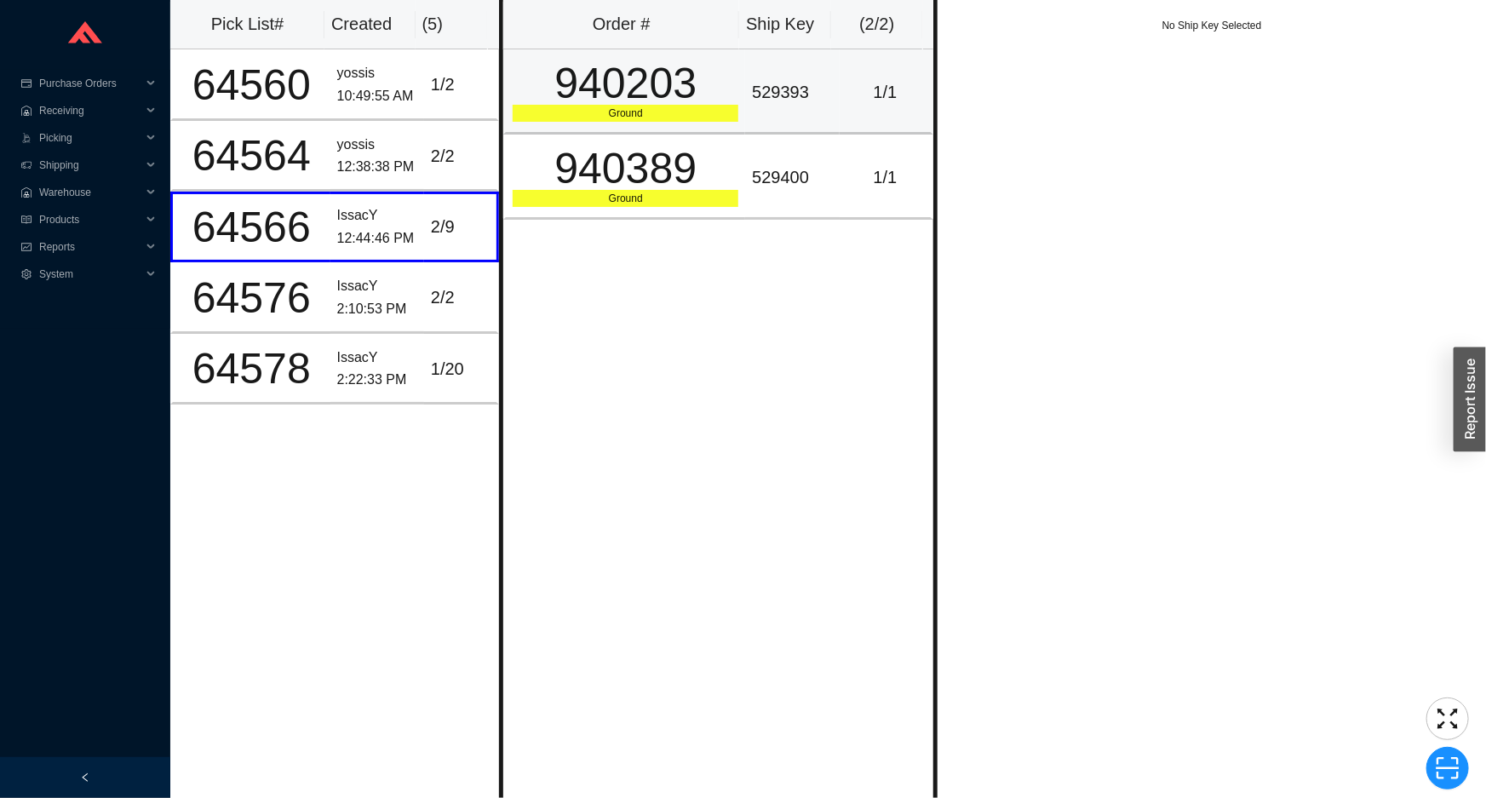
click at [559, 105] on div "940203" at bounding box center [626, 83] width 226 height 43
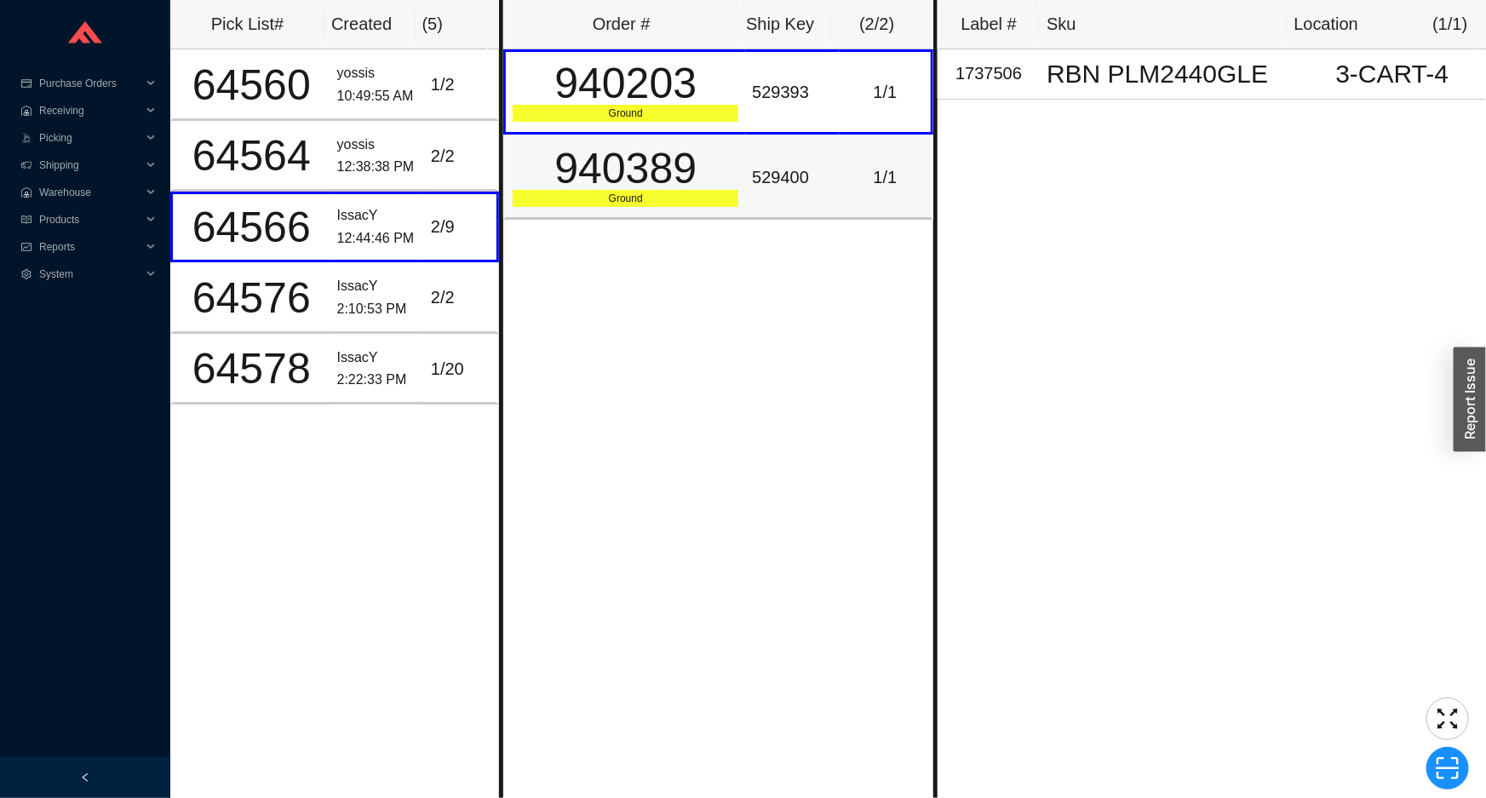
click at [566, 173] on div "940389" at bounding box center [626, 168] width 226 height 43
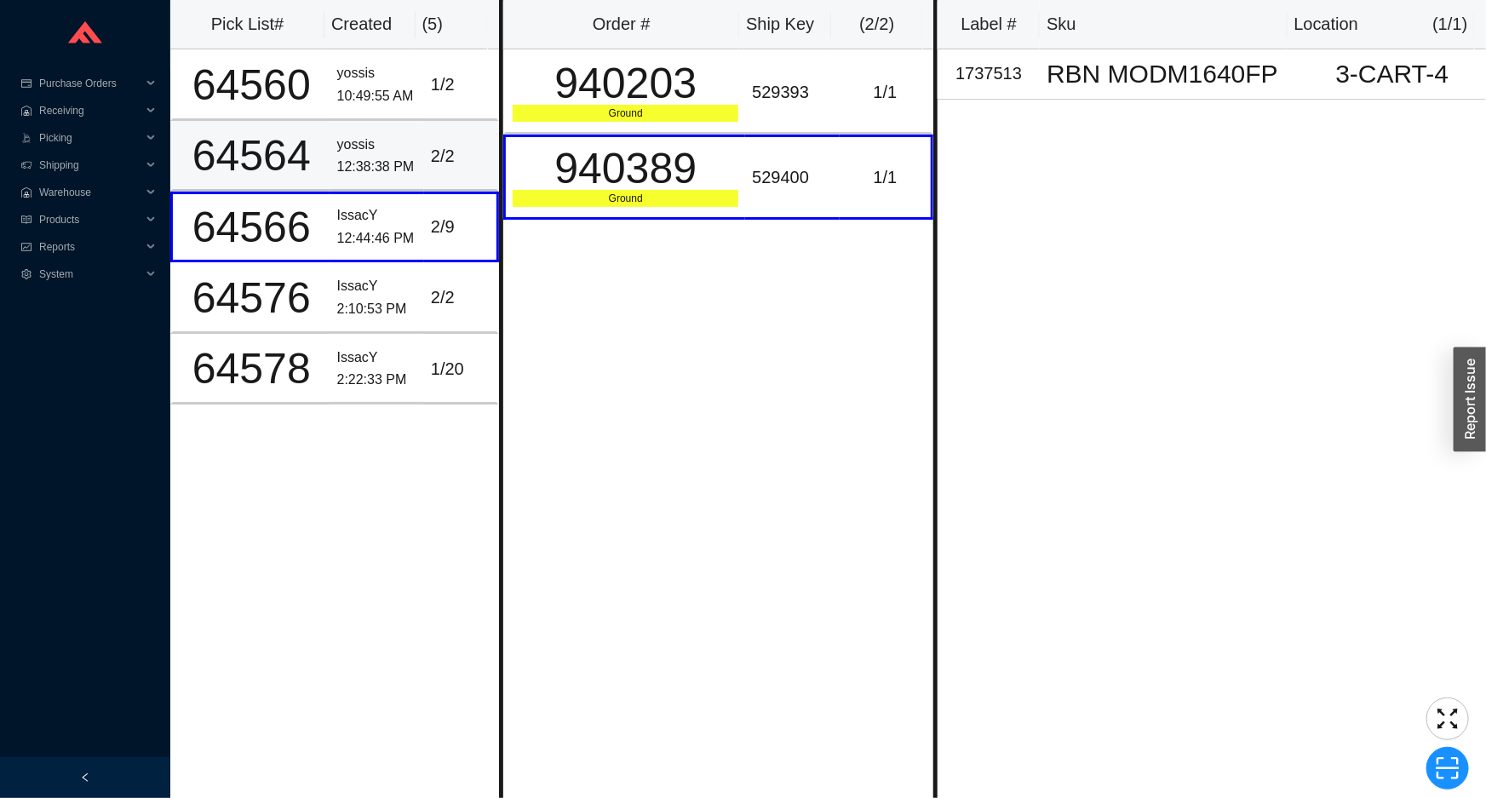
click at [435, 154] on div "2 / 2" at bounding box center [460, 156] width 59 height 28
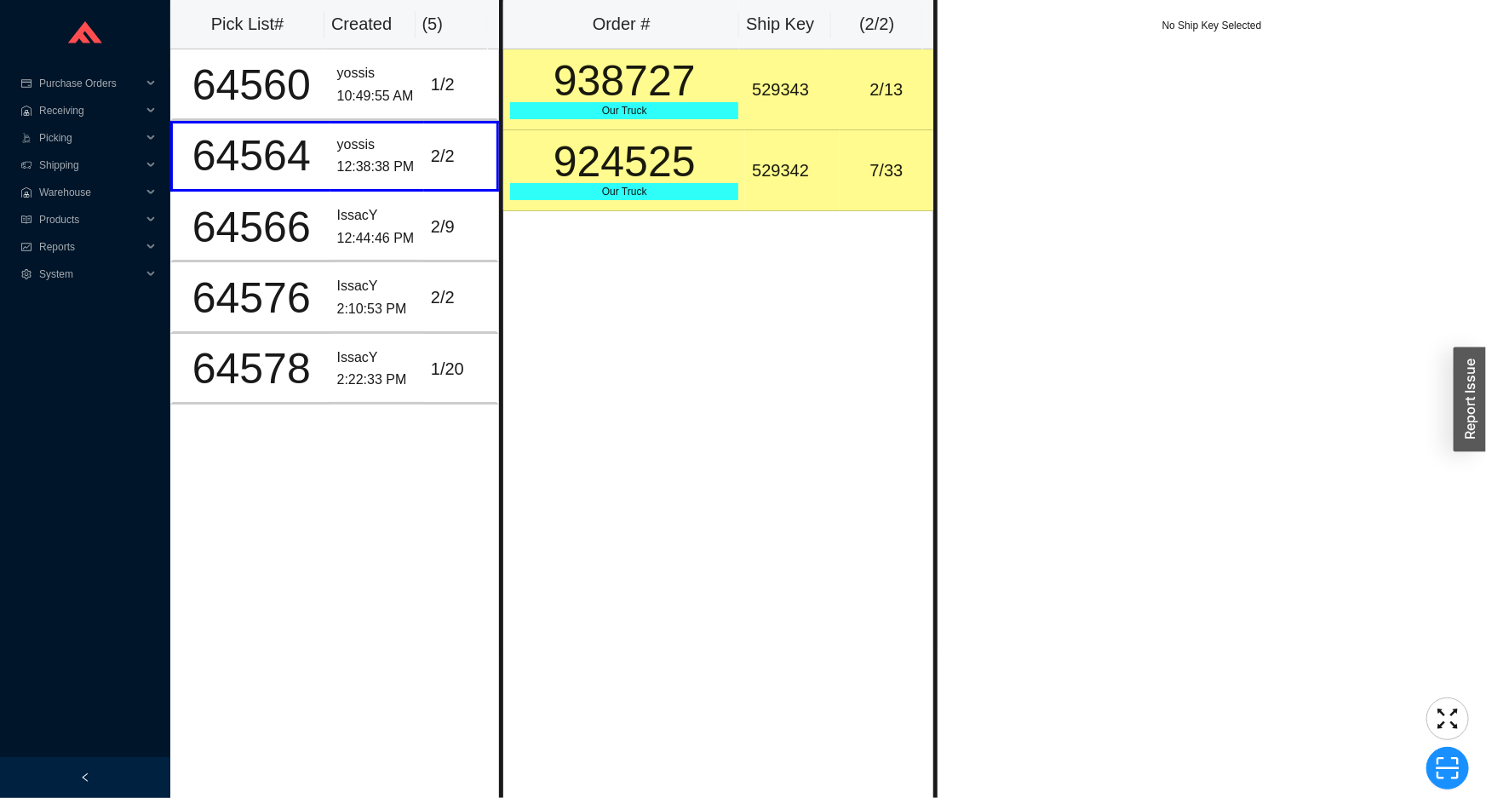
click at [571, 102] on div "938727" at bounding box center [624, 81] width 228 height 43
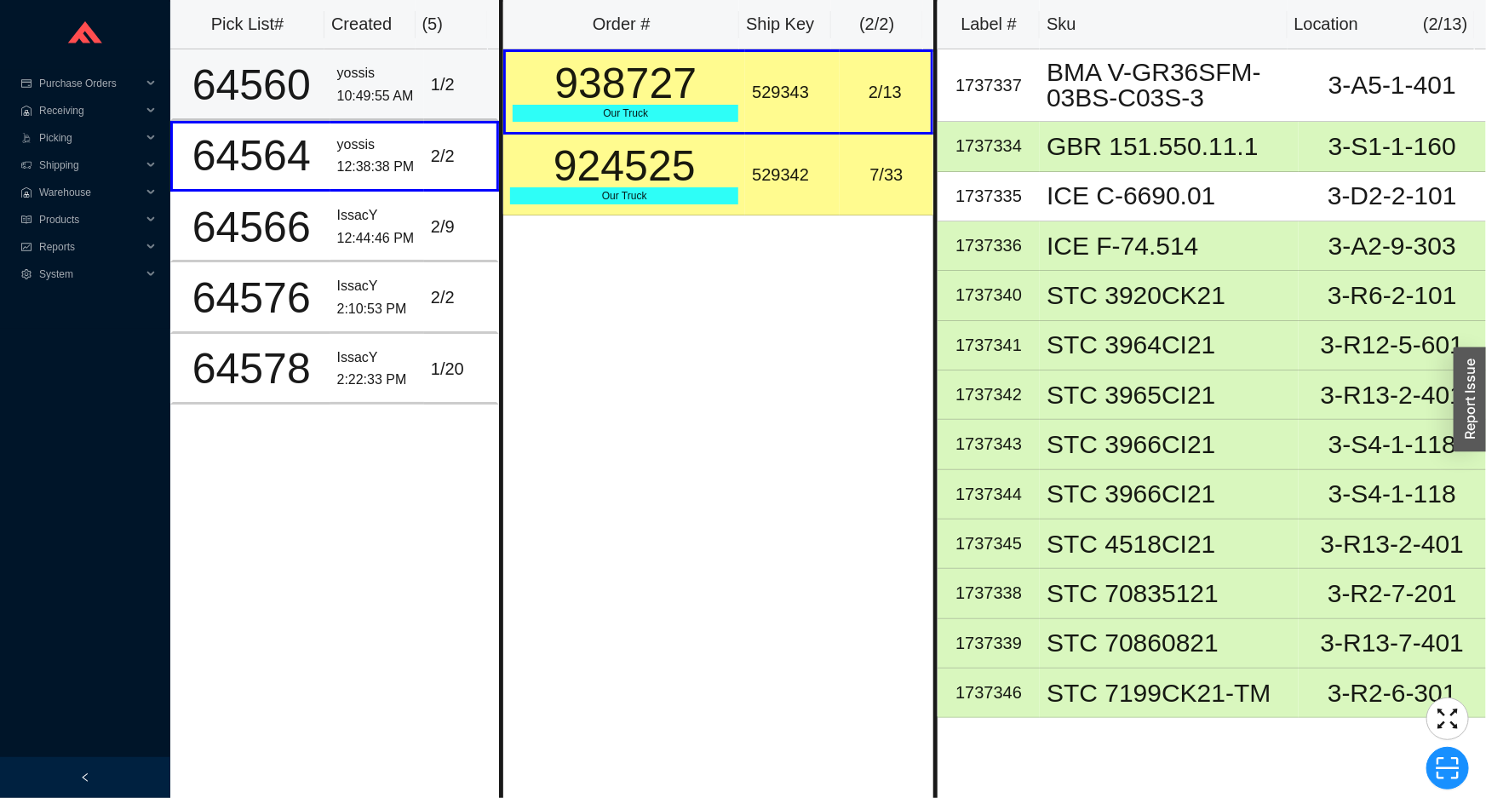
click at [453, 90] on div "1 / 2" at bounding box center [460, 85] width 59 height 28
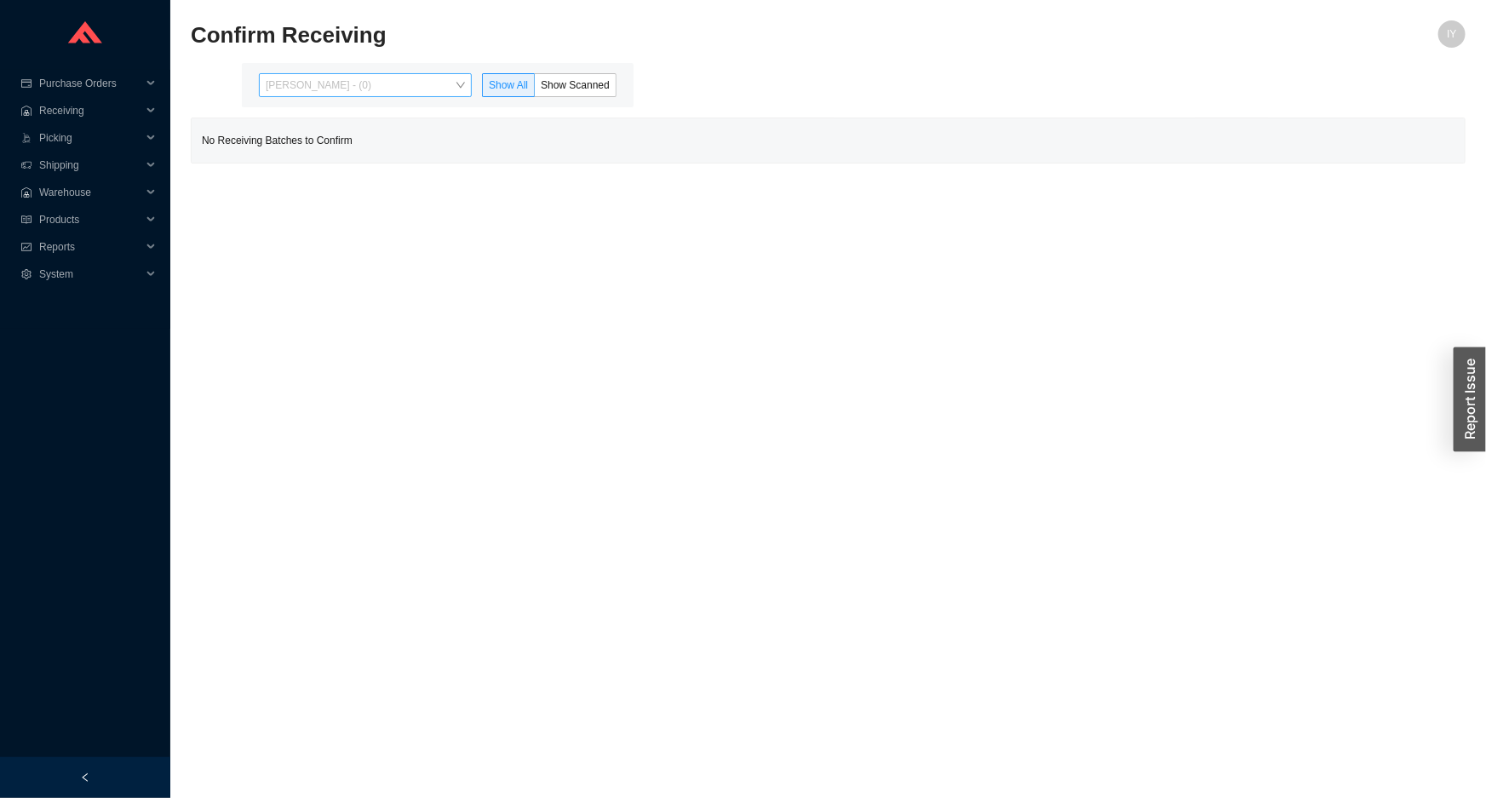
click at [452, 85] on span "[PERSON_NAME] - (0)" at bounding box center [365, 85] width 199 height 22
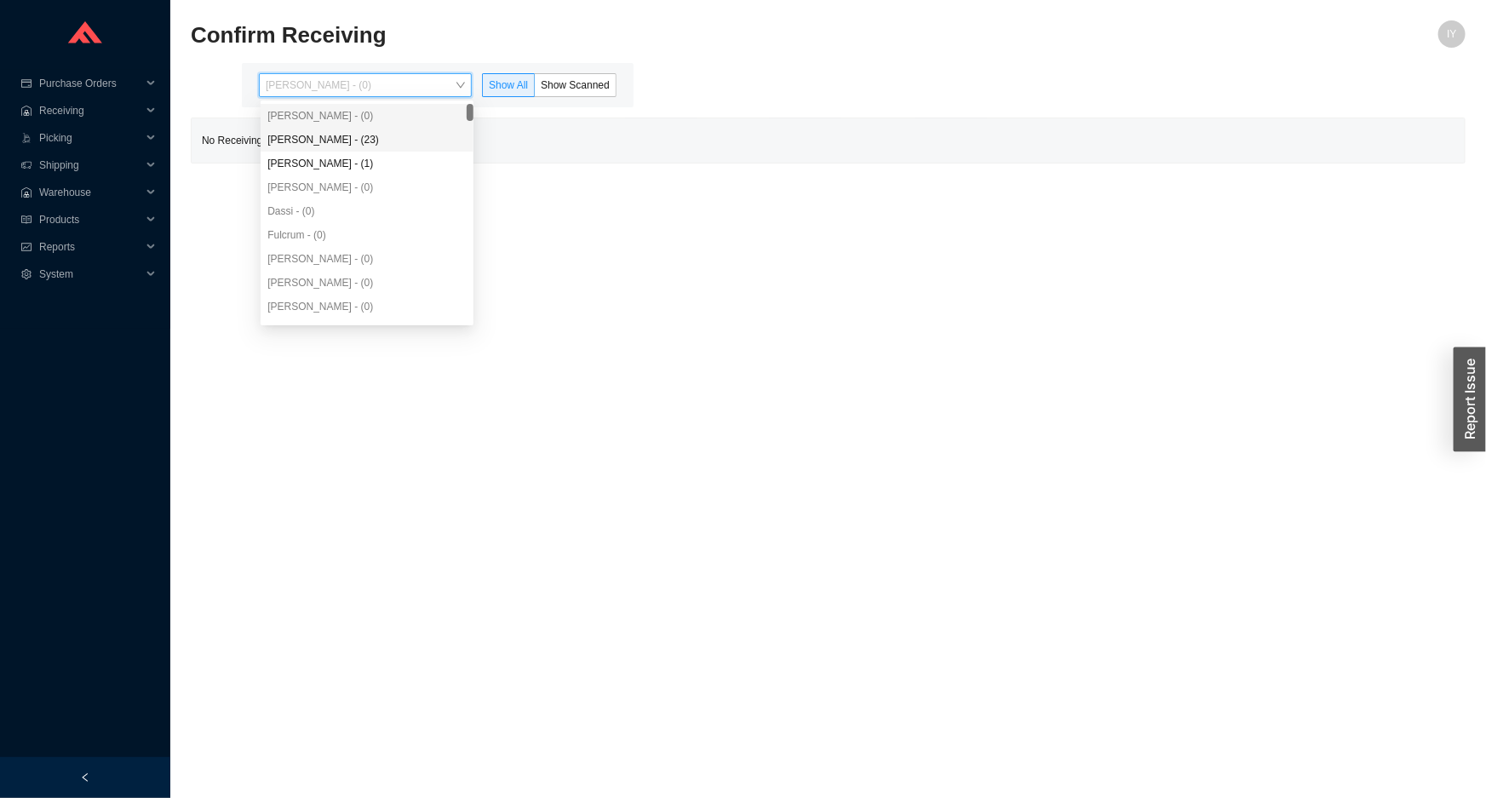
click at [431, 141] on div "[PERSON_NAME] - (23)" at bounding box center [366, 139] width 199 height 15
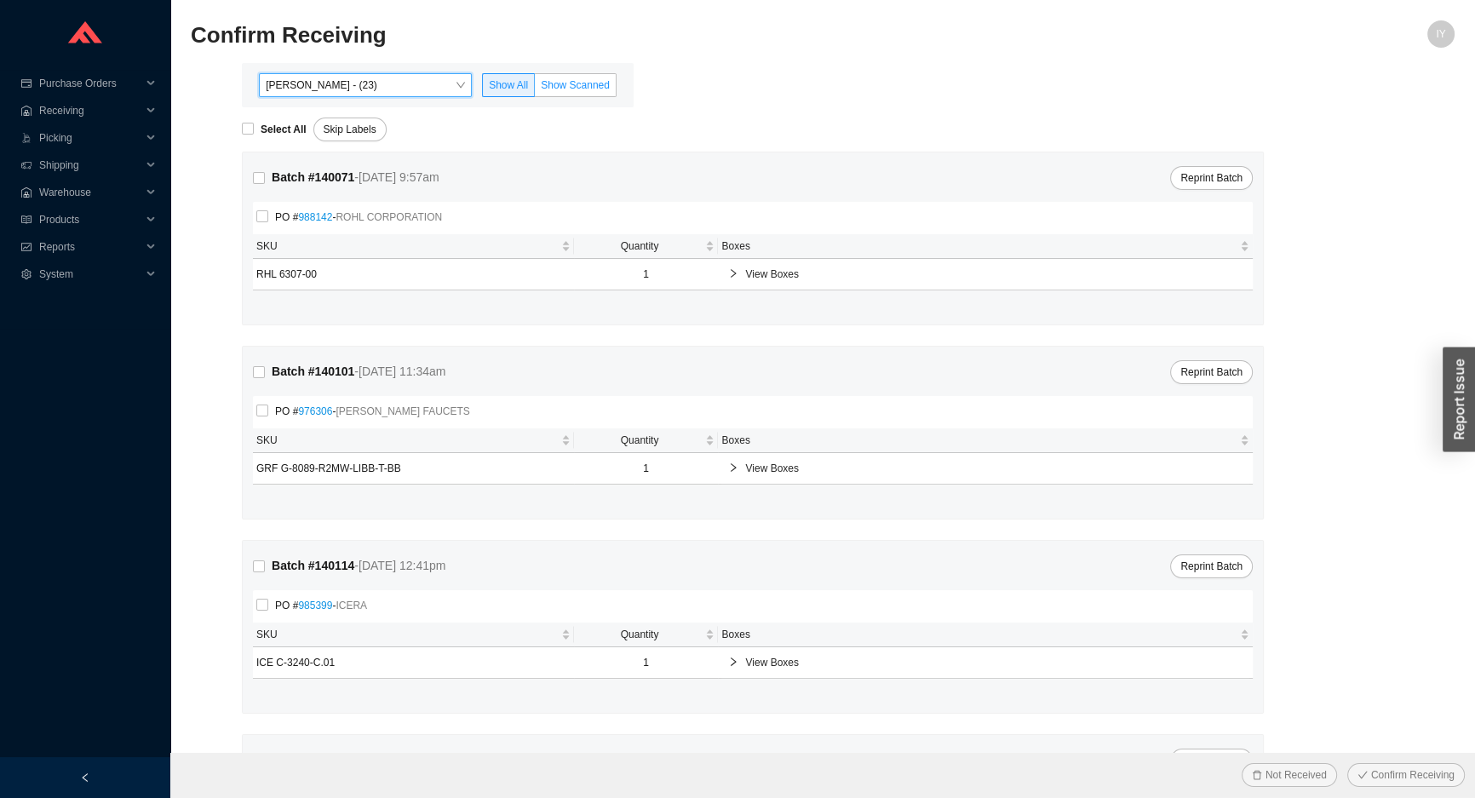
click at [569, 83] on span "Show Scanned" at bounding box center [575, 85] width 69 height 12
click at [535, 89] on input "Show Scanned" at bounding box center [535, 89] width 0 height 0
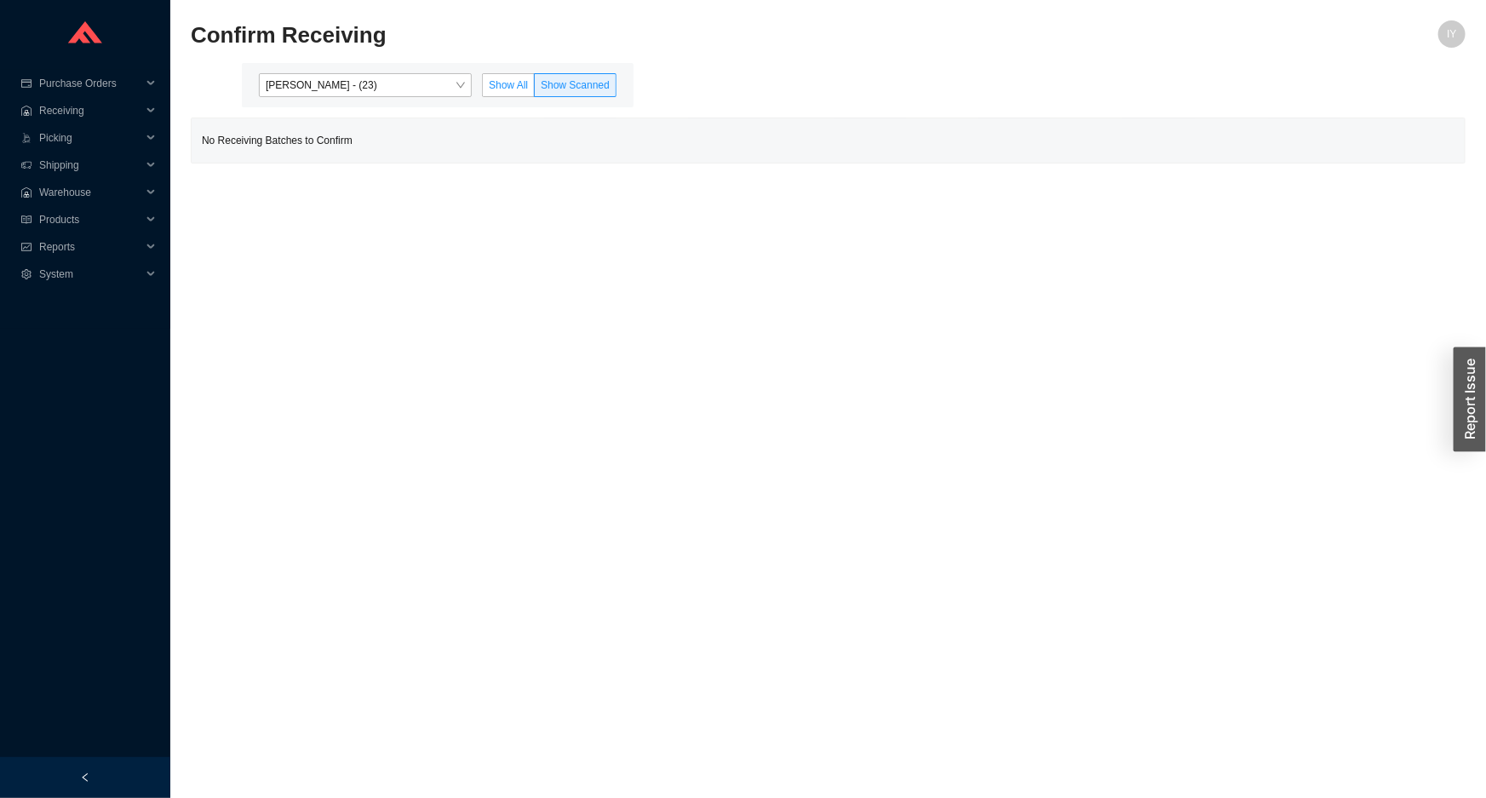
click at [508, 79] on span "Show All" at bounding box center [508, 85] width 39 height 12
click at [483, 89] on input "Show All" at bounding box center [483, 89] width 0 height 0
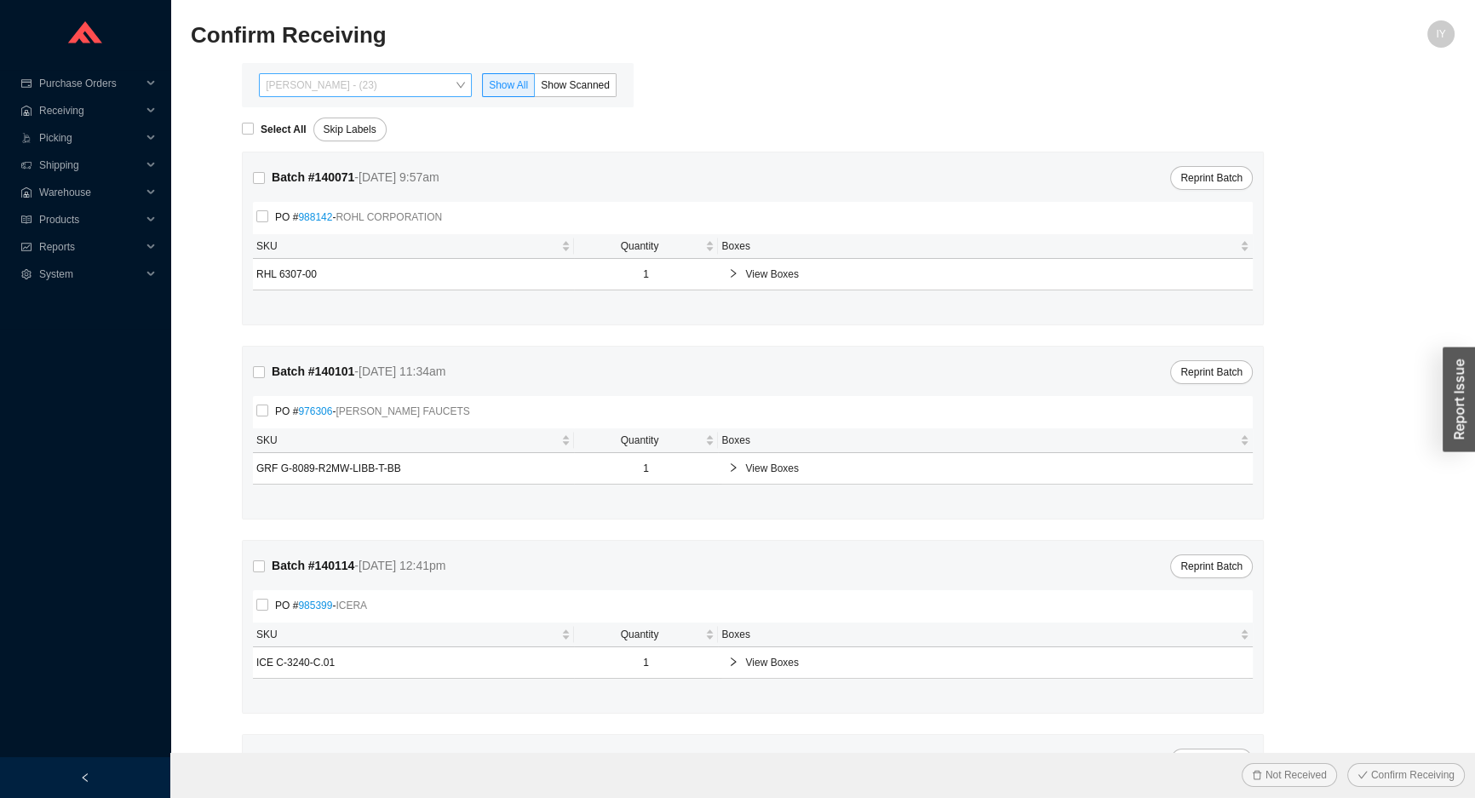
click at [458, 83] on span "[PERSON_NAME] - (23)" at bounding box center [365, 85] width 199 height 22
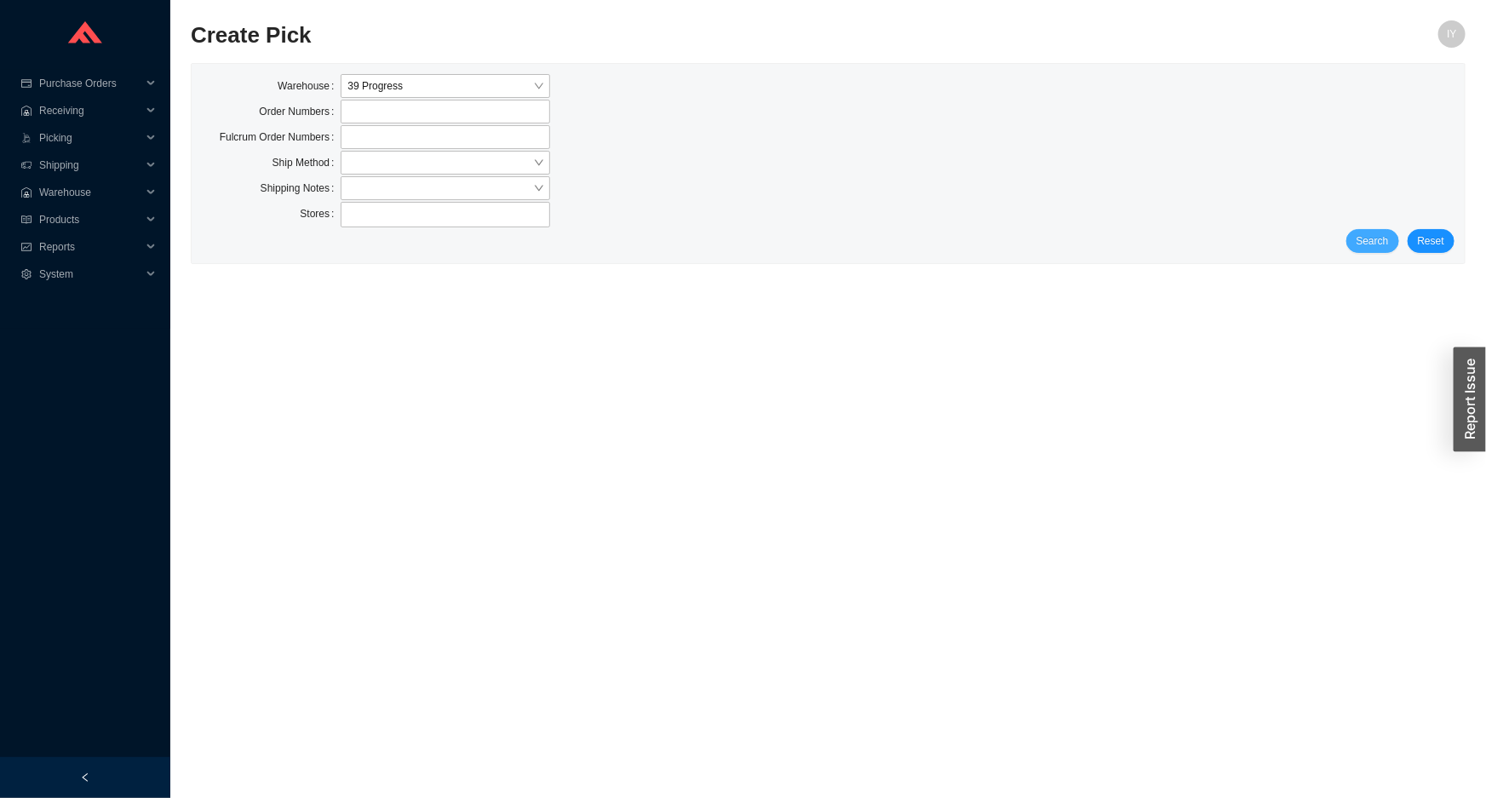
click at [1388, 247] on span "Search" at bounding box center [1372, 240] width 32 height 17
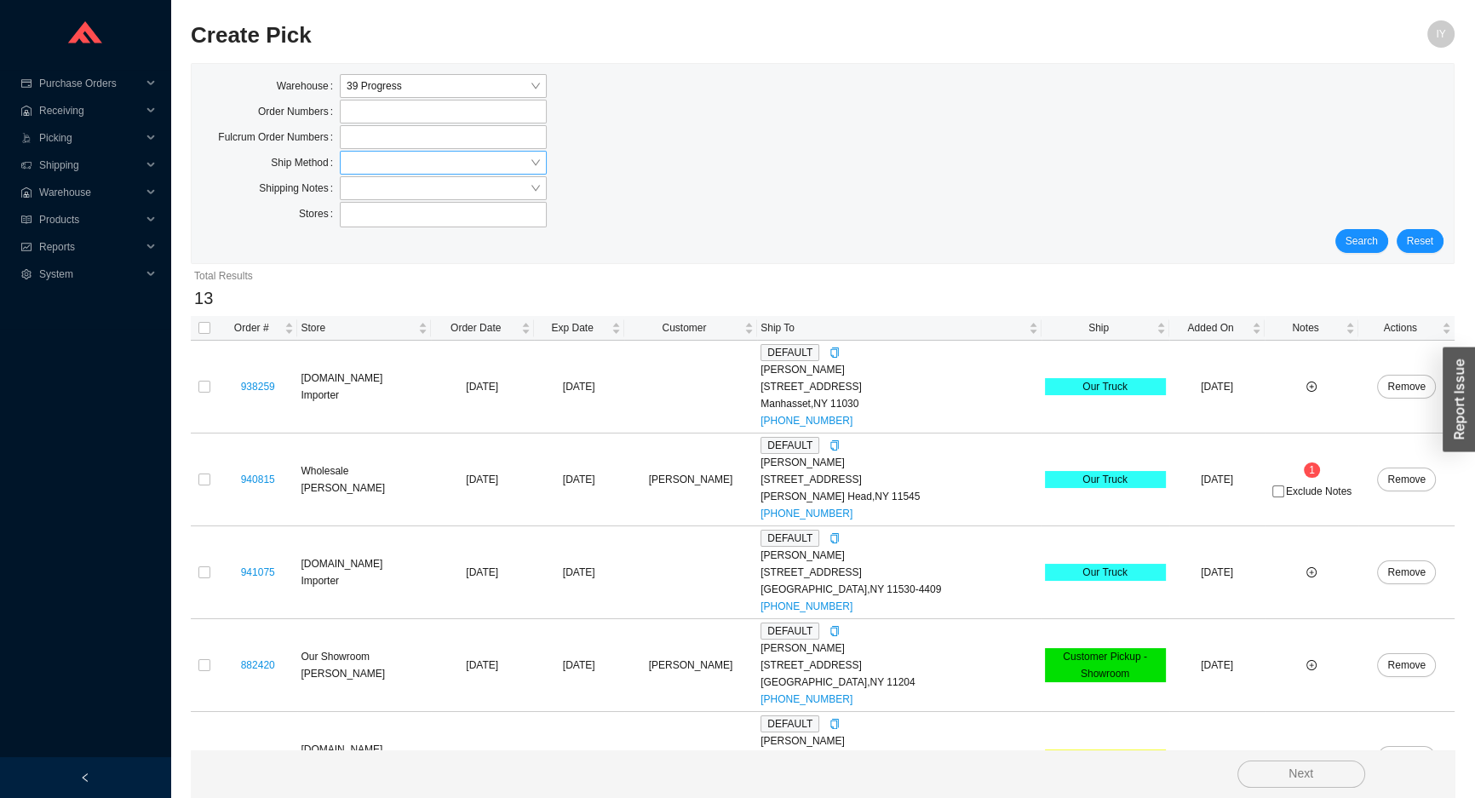
click at [371, 163] on input "search" at bounding box center [438, 163] width 183 height 22
click at [408, 290] on div "UPS" at bounding box center [443, 288] width 193 height 15
click at [1362, 238] on span "Search" at bounding box center [1361, 240] width 32 height 17
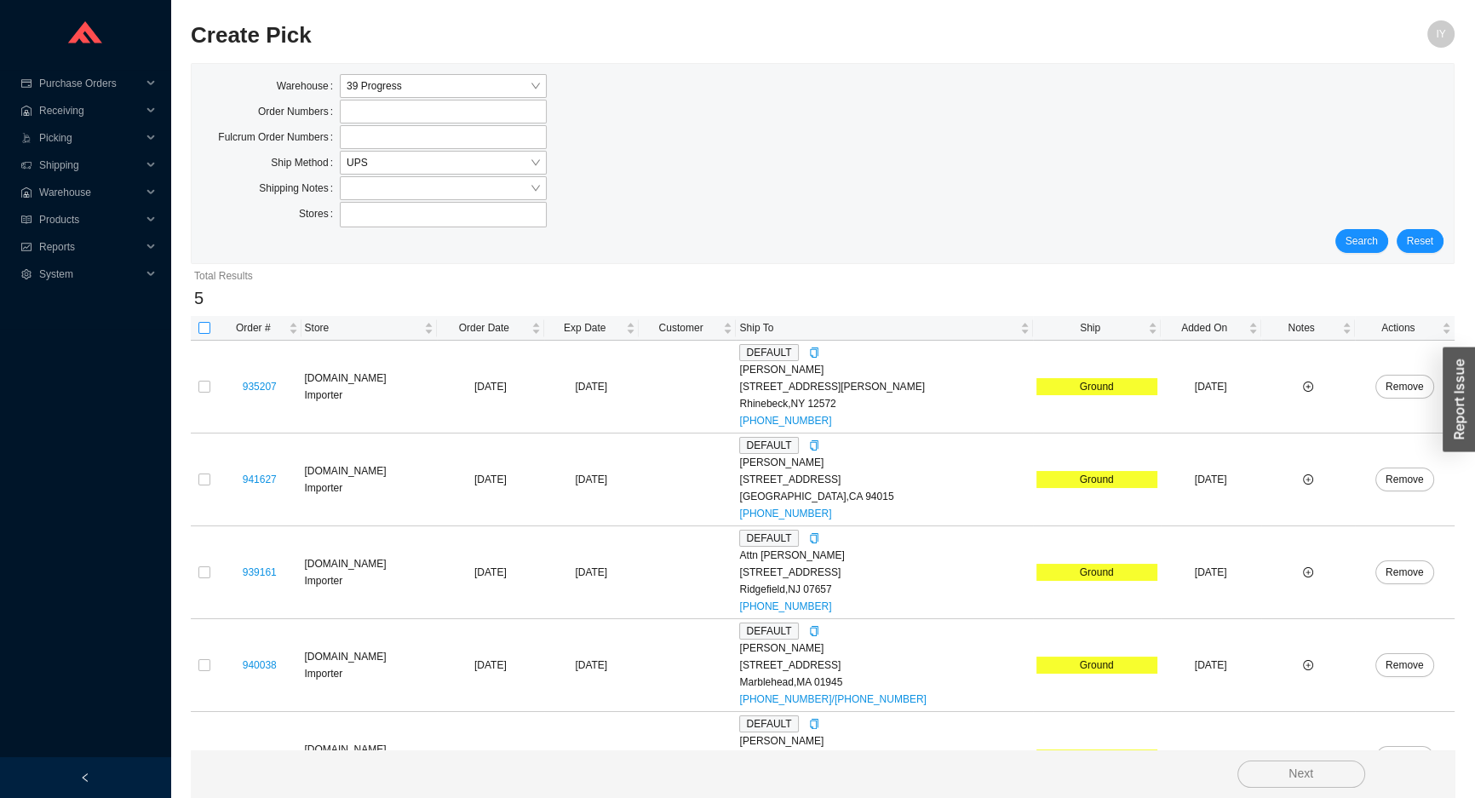
click at [199, 323] on input "checkbox" at bounding box center [204, 328] width 12 height 12
checkbox input "true"
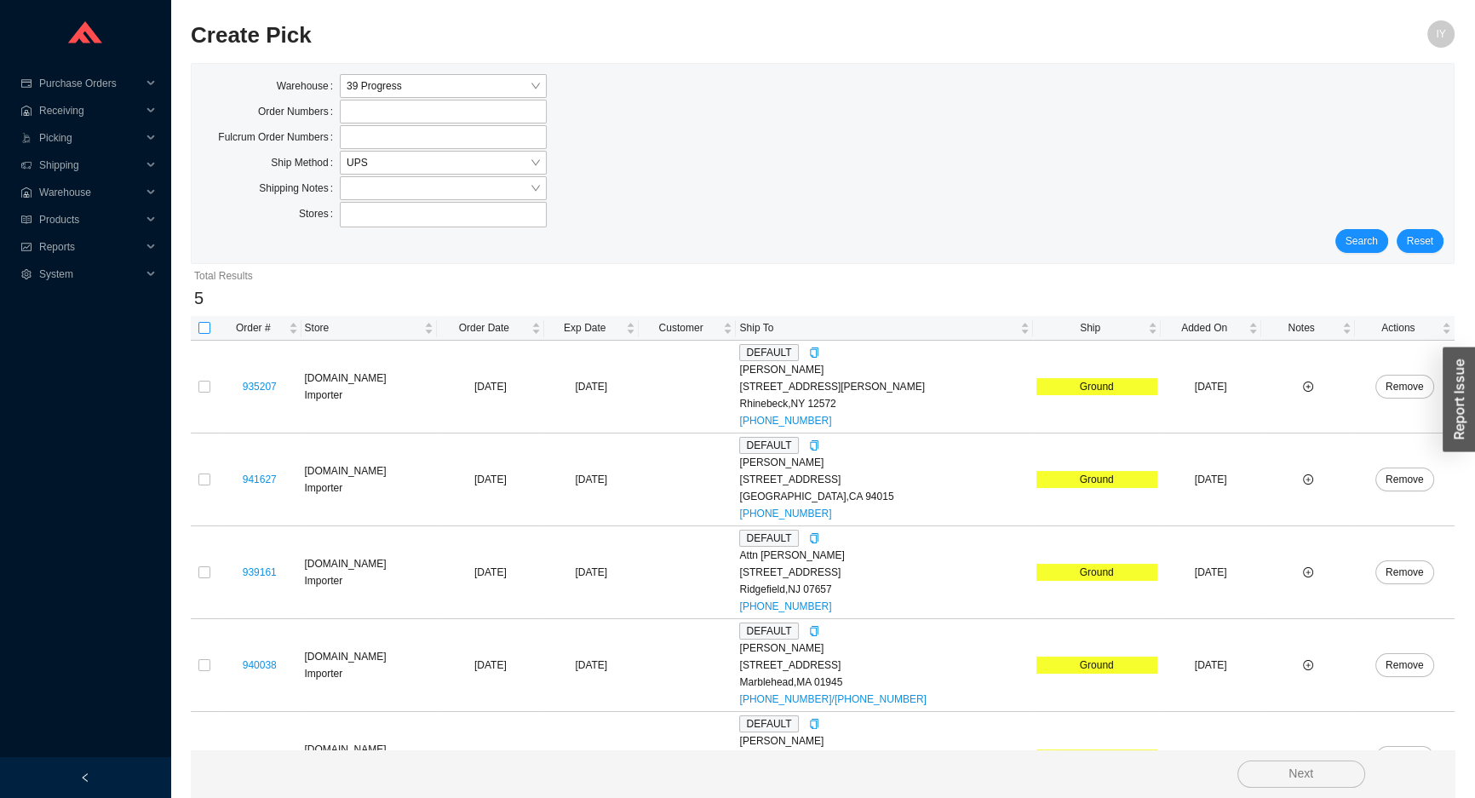
checkbox input "true"
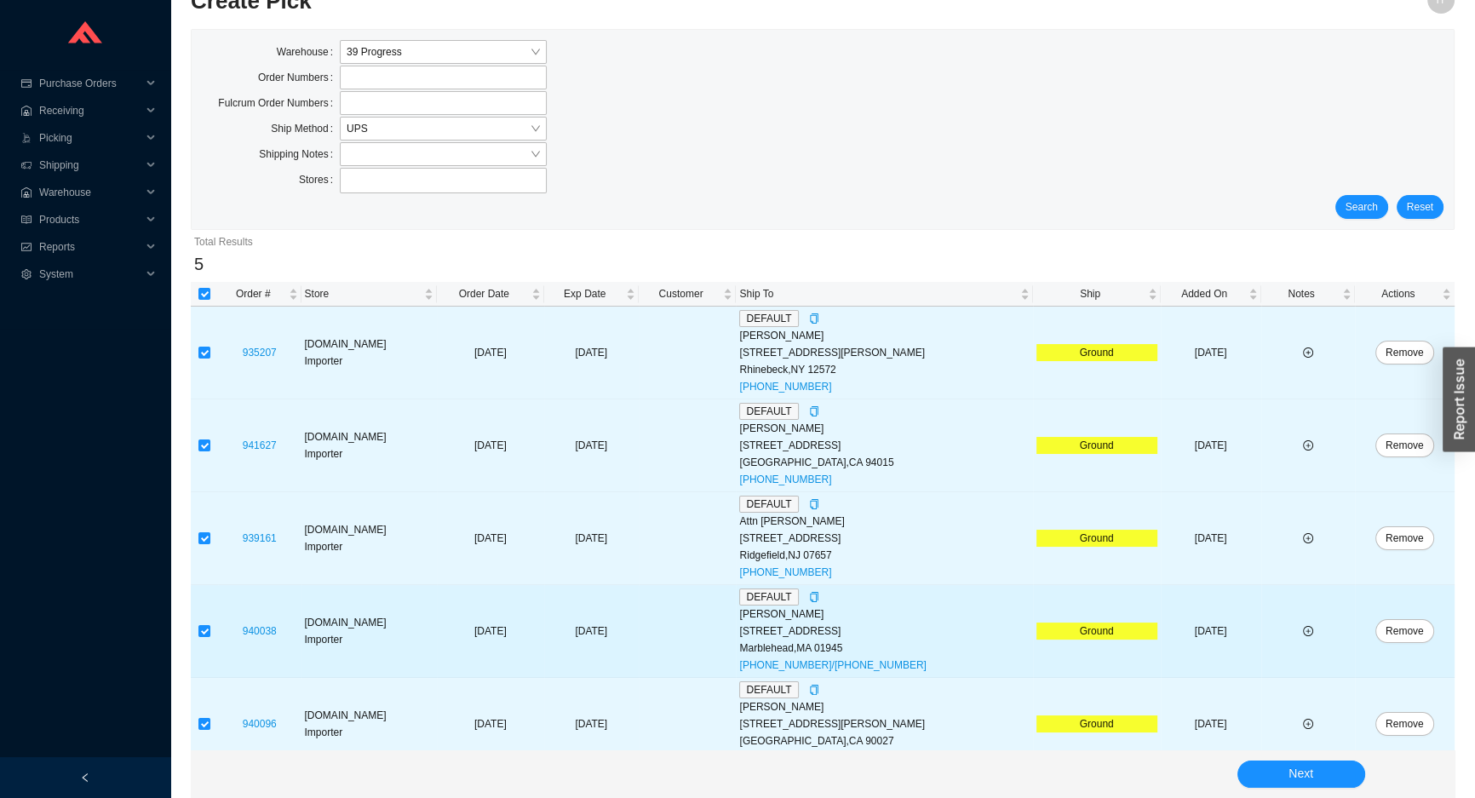
scroll to position [53, 0]
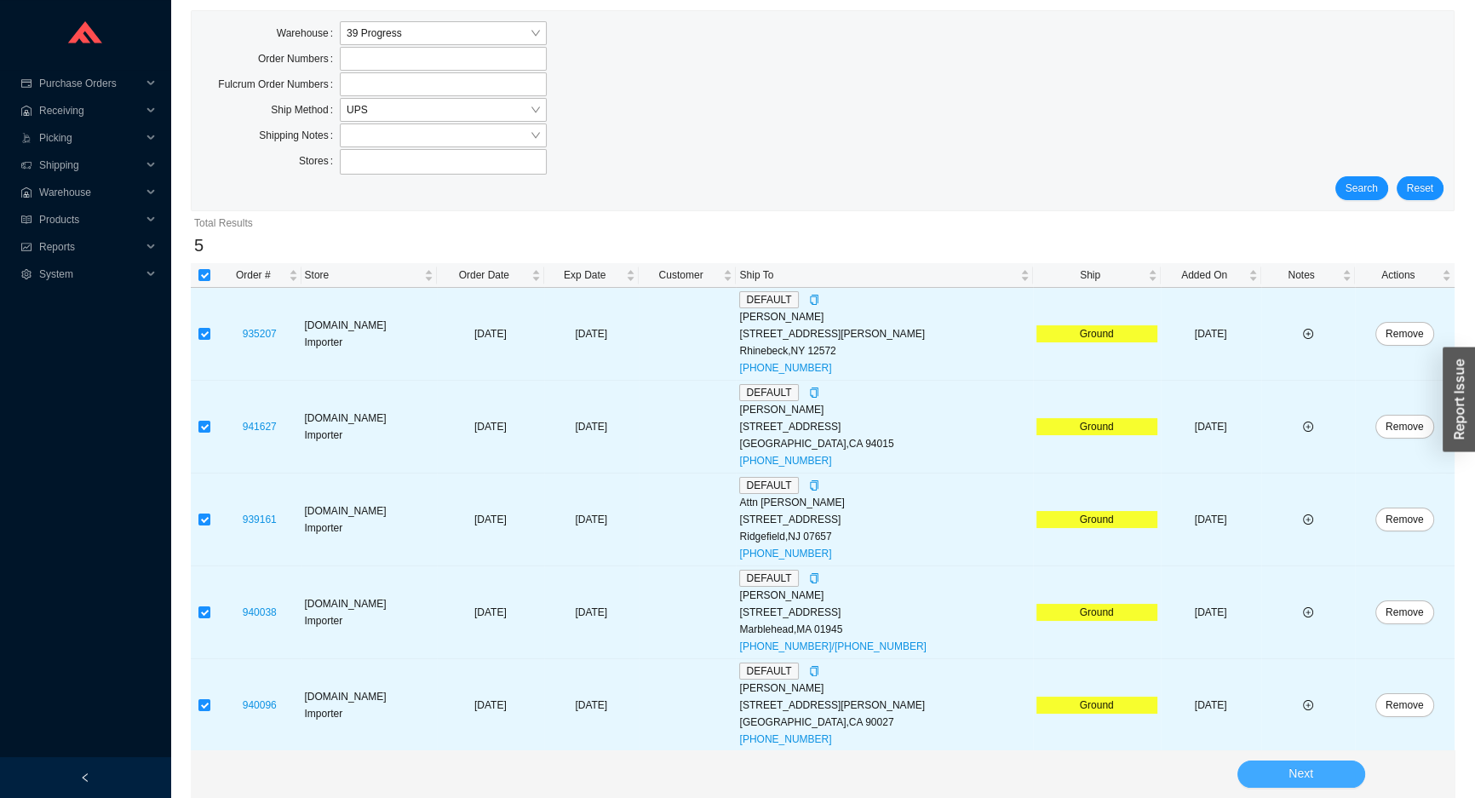
click at [1345, 772] on button "Next" at bounding box center [1301, 773] width 128 height 27
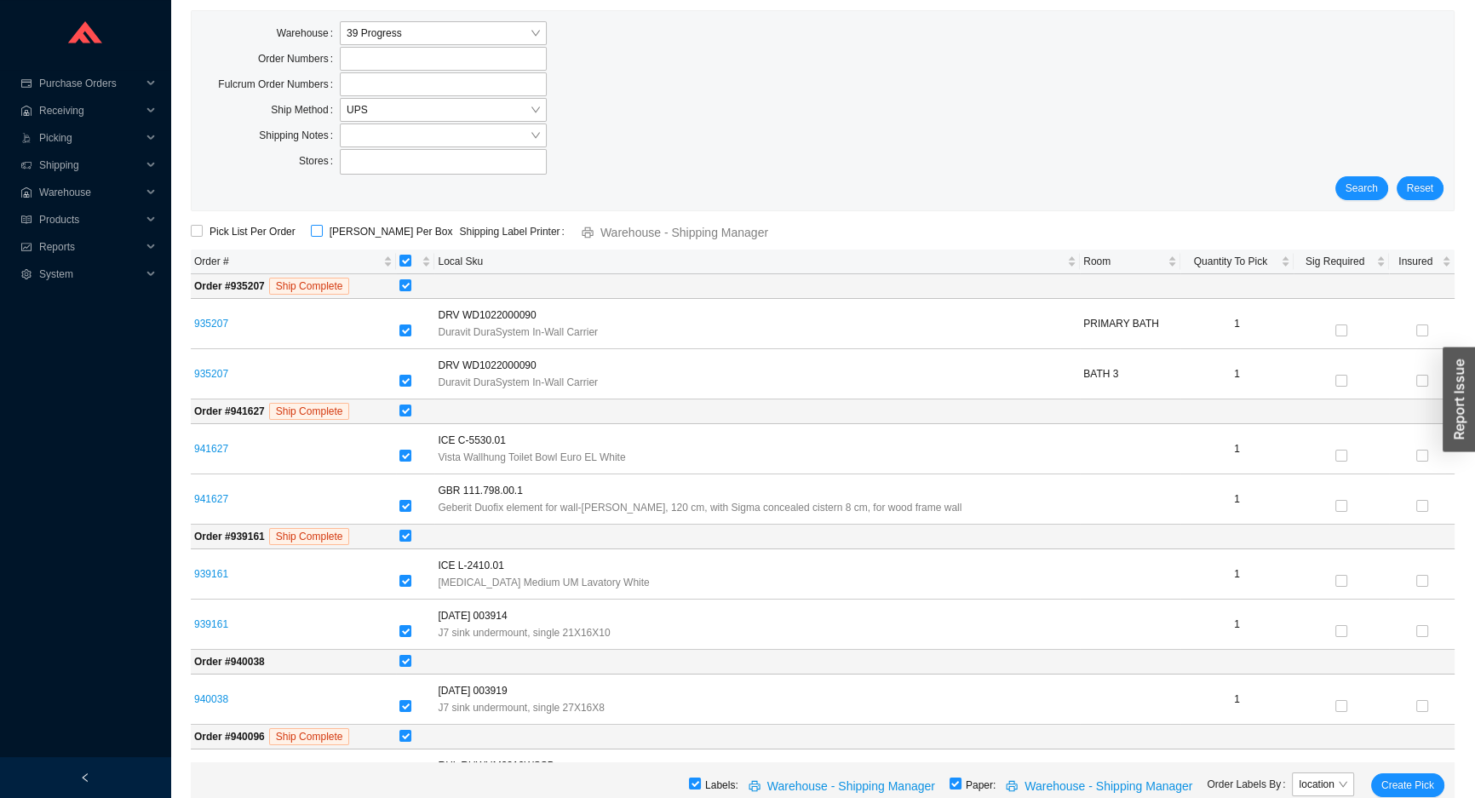
click at [314, 226] on input "[PERSON_NAME] Per Box" at bounding box center [317, 231] width 12 height 12
checkbox input "true"
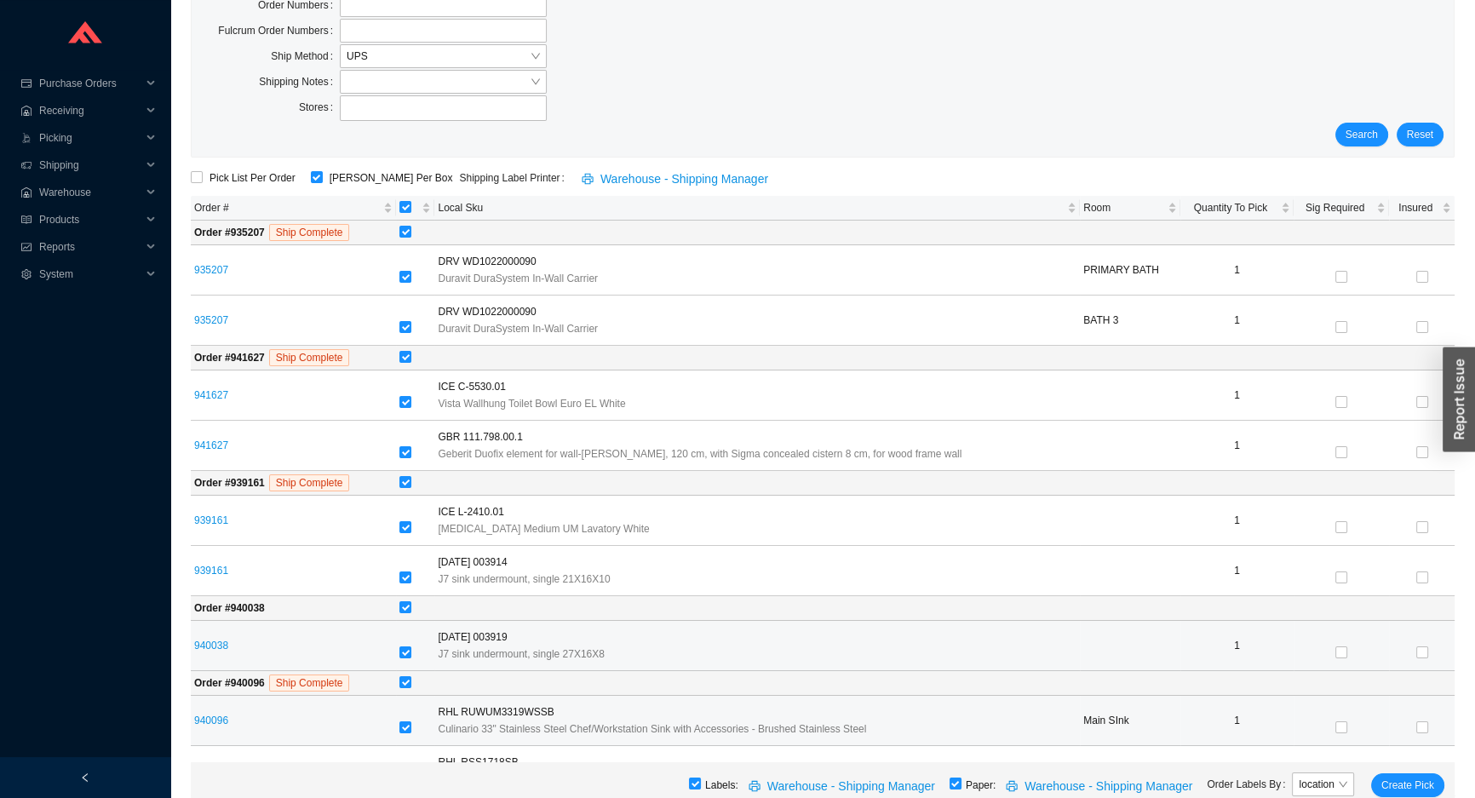
scroll to position [148, 0]
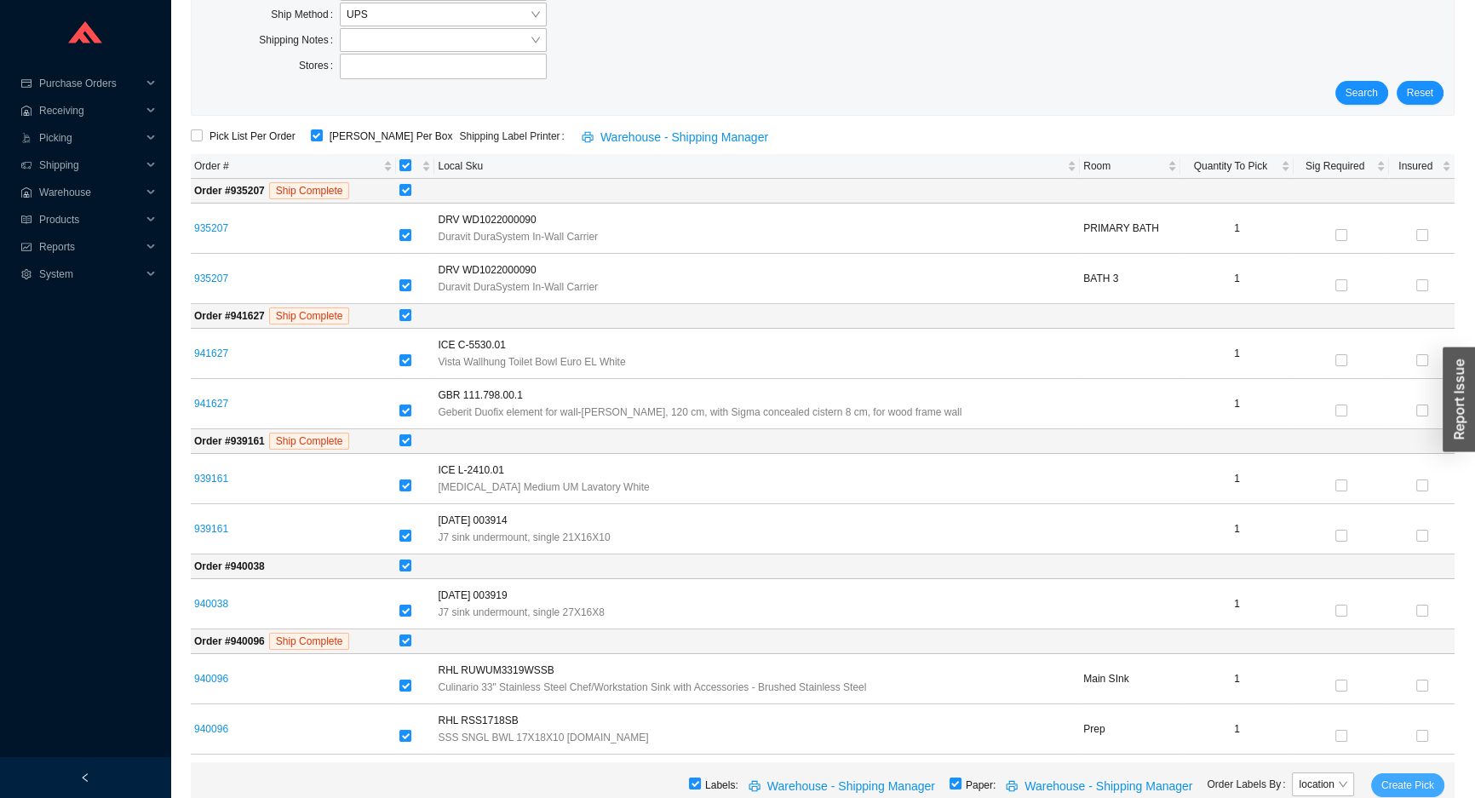
click at [1403, 784] on span "Create Pick" at bounding box center [1407, 785] width 53 height 17
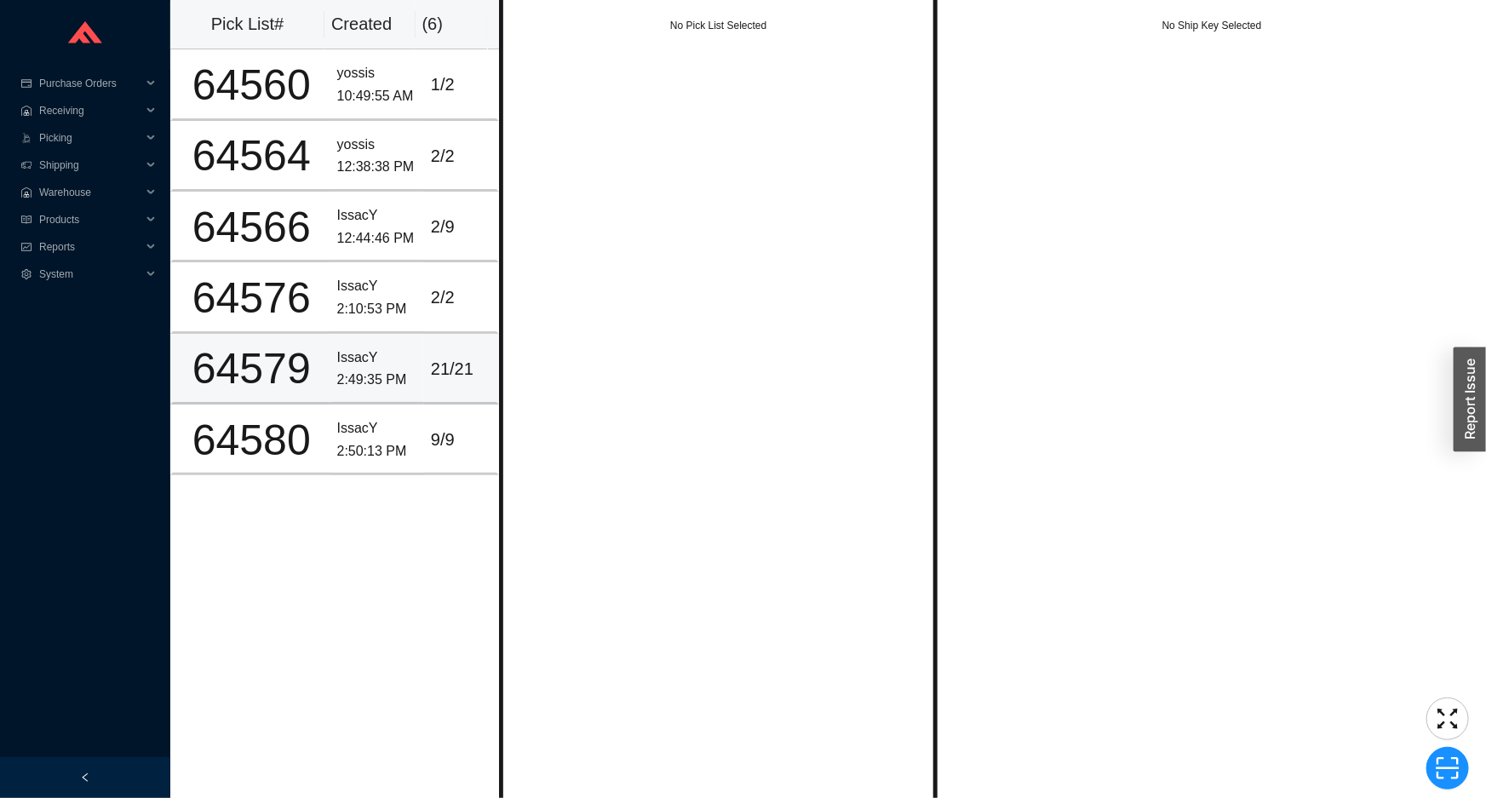
click at [458, 368] on div "21 / 21" at bounding box center [460, 369] width 59 height 28
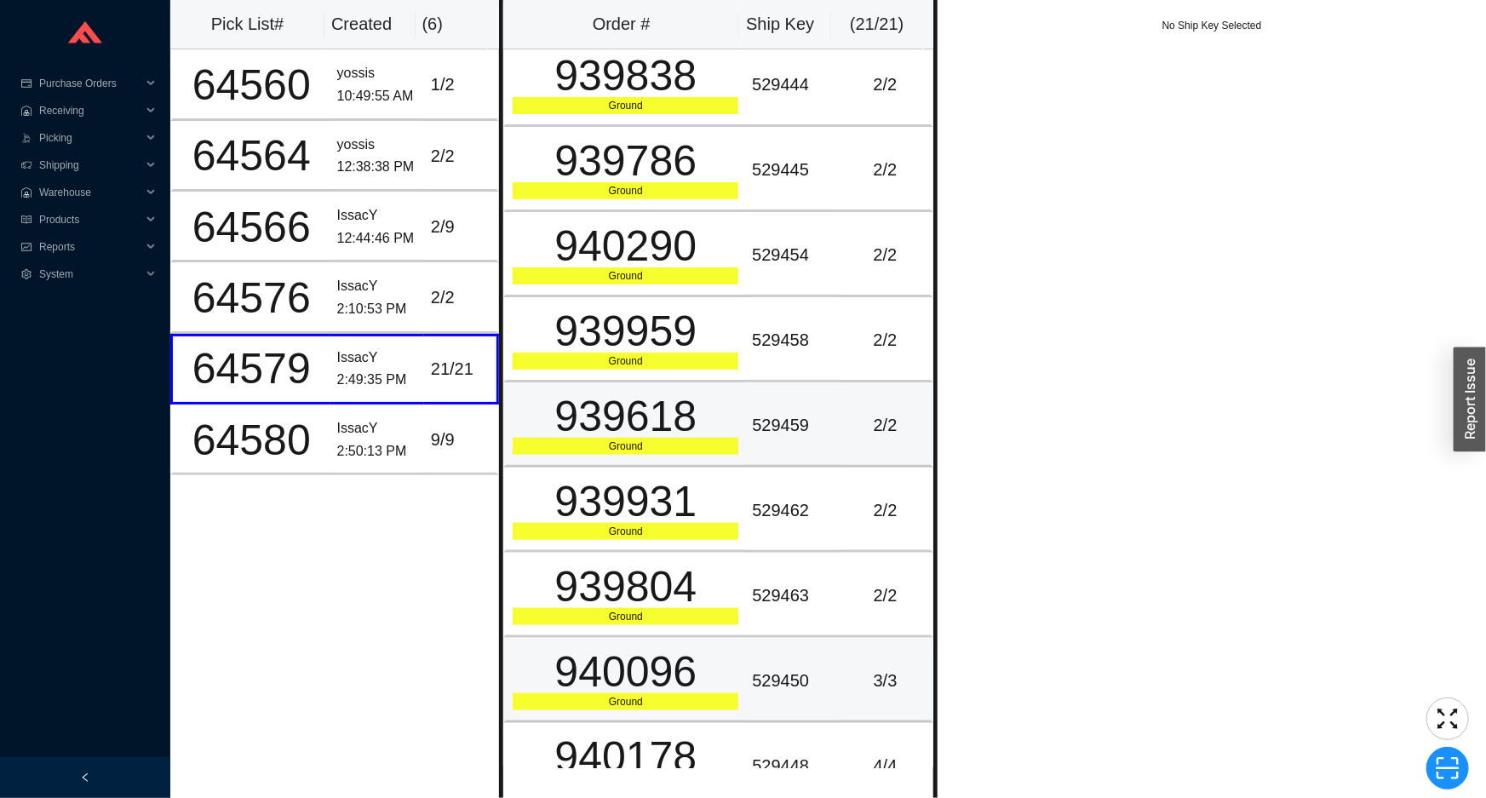
scroll to position [1059, 0]
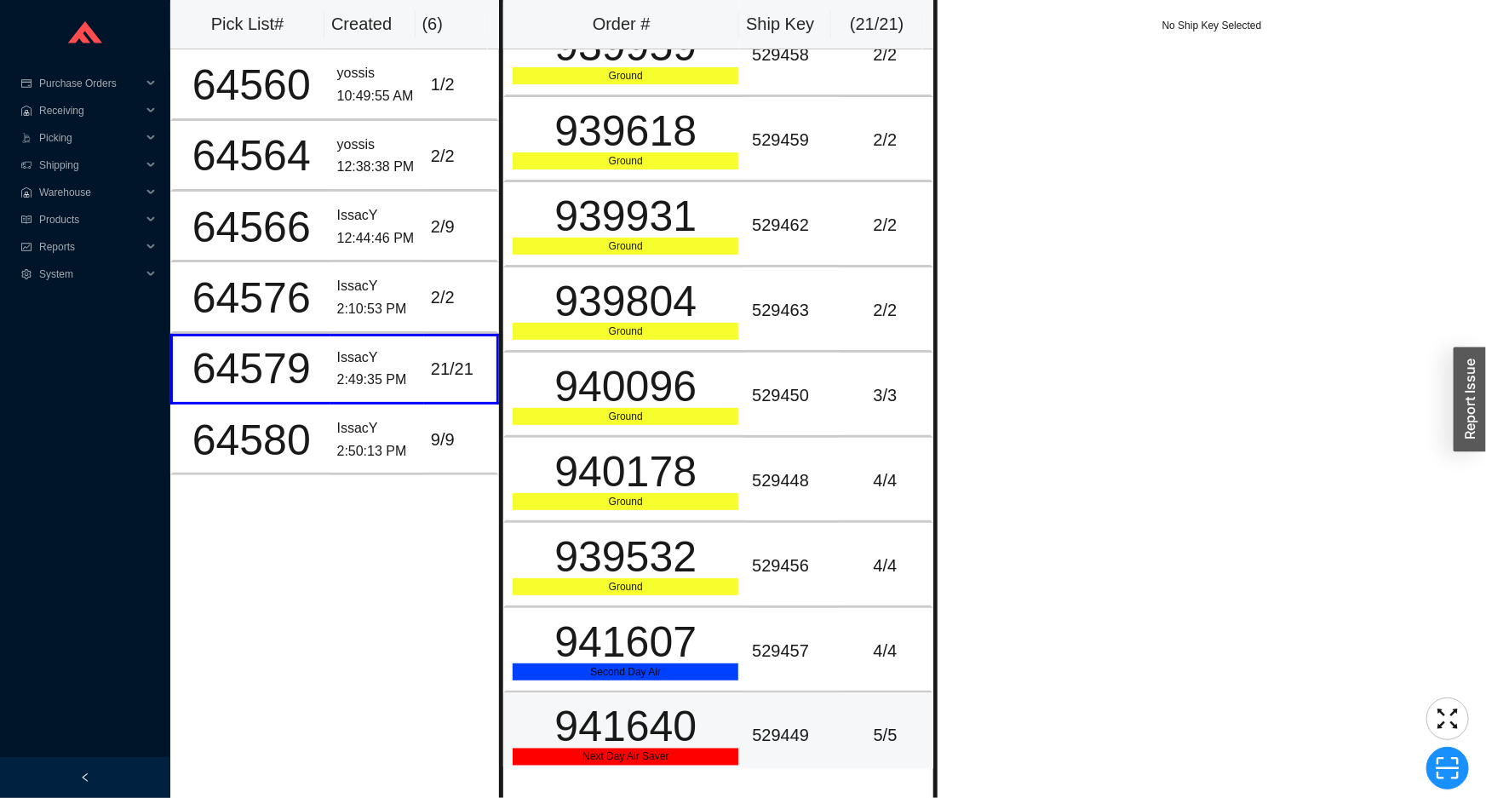
click at [920, 746] on td "5 / 5" at bounding box center [887, 735] width 94 height 85
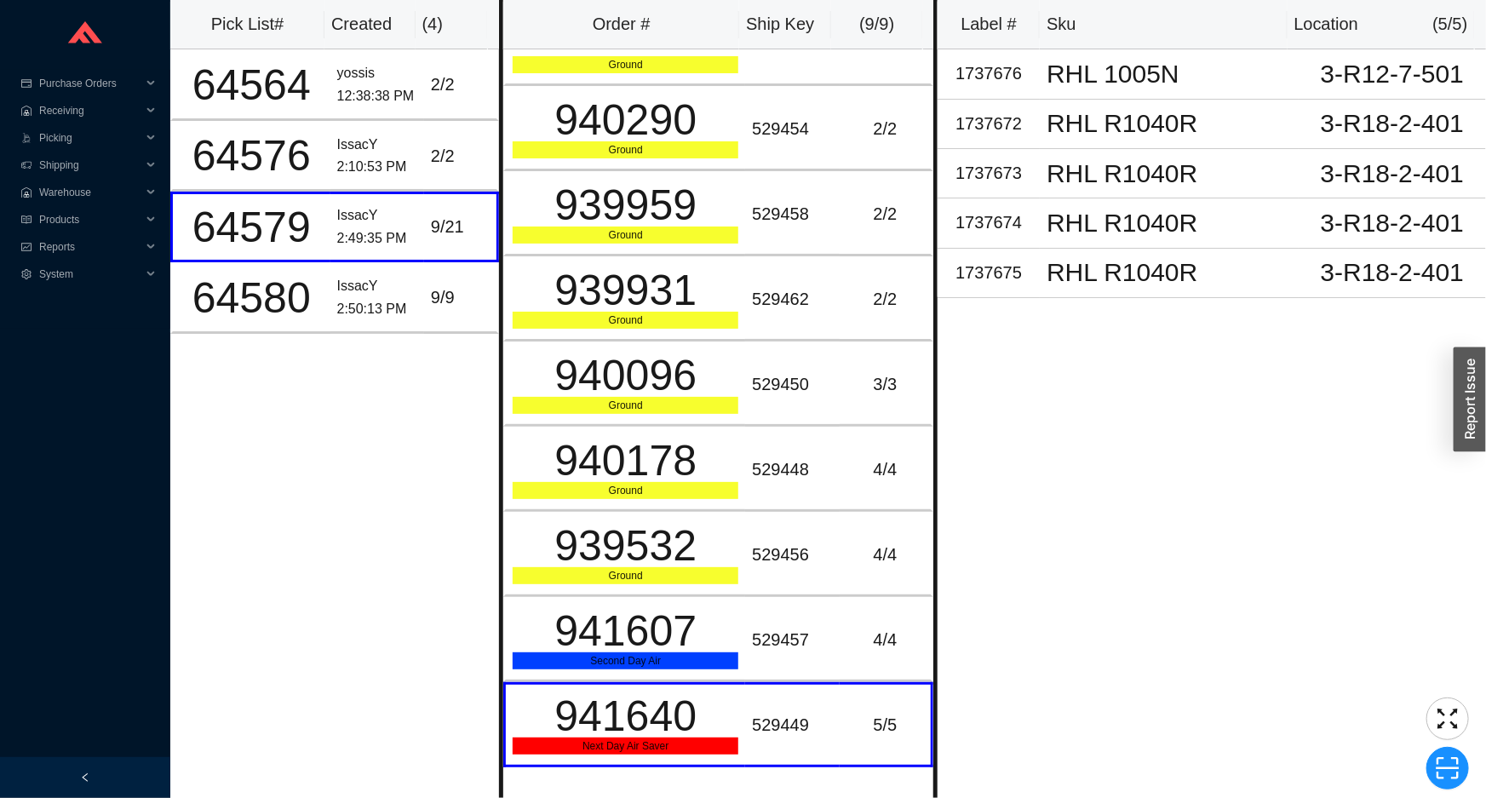
scroll to position [43, 0]
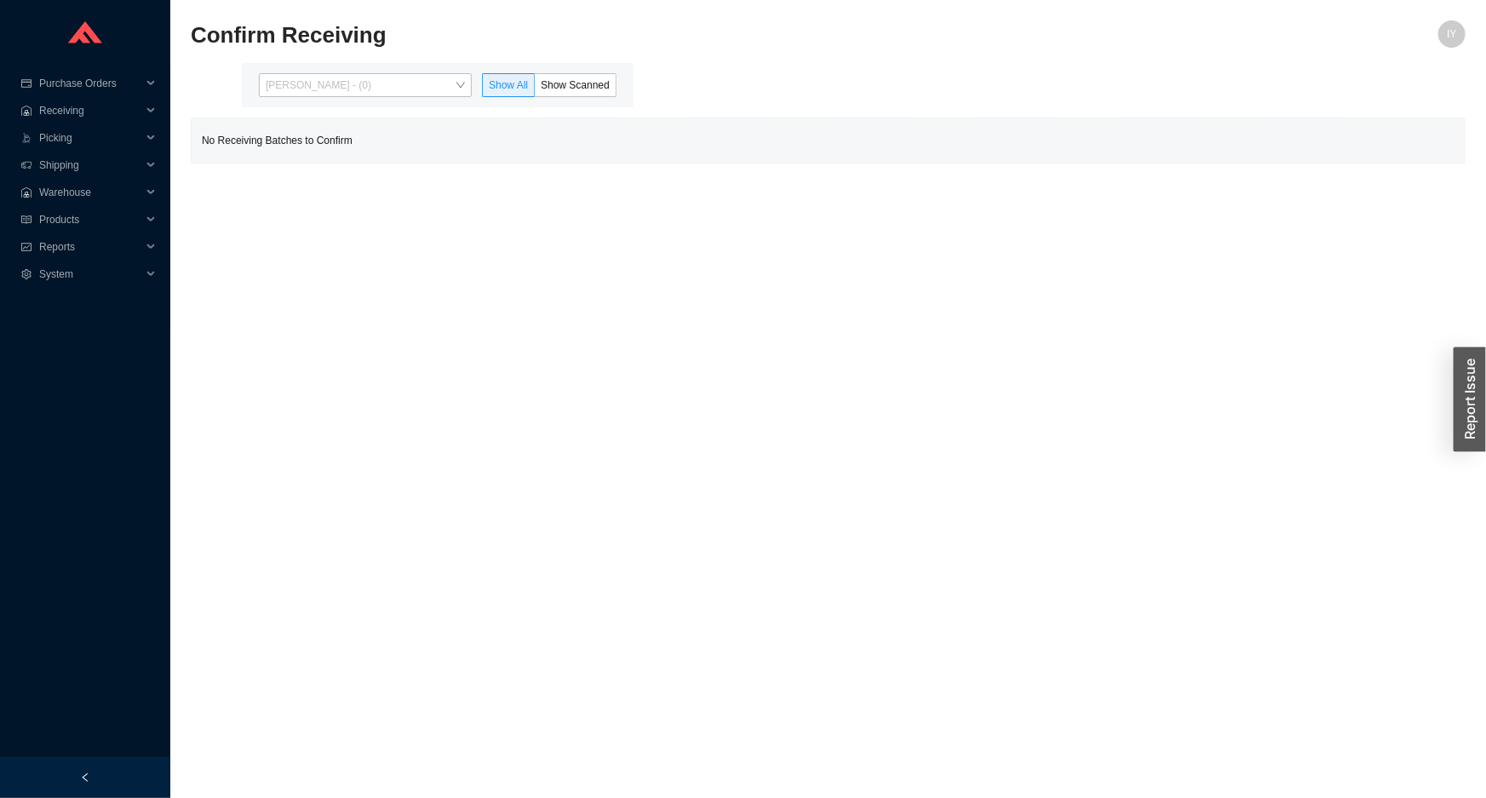
drag, startPoint x: 440, startPoint y: 88, endPoint x: 442, endPoint y: 102, distance: 14.6
click at [440, 87] on span "[PERSON_NAME] - (0)" at bounding box center [365, 85] width 199 height 22
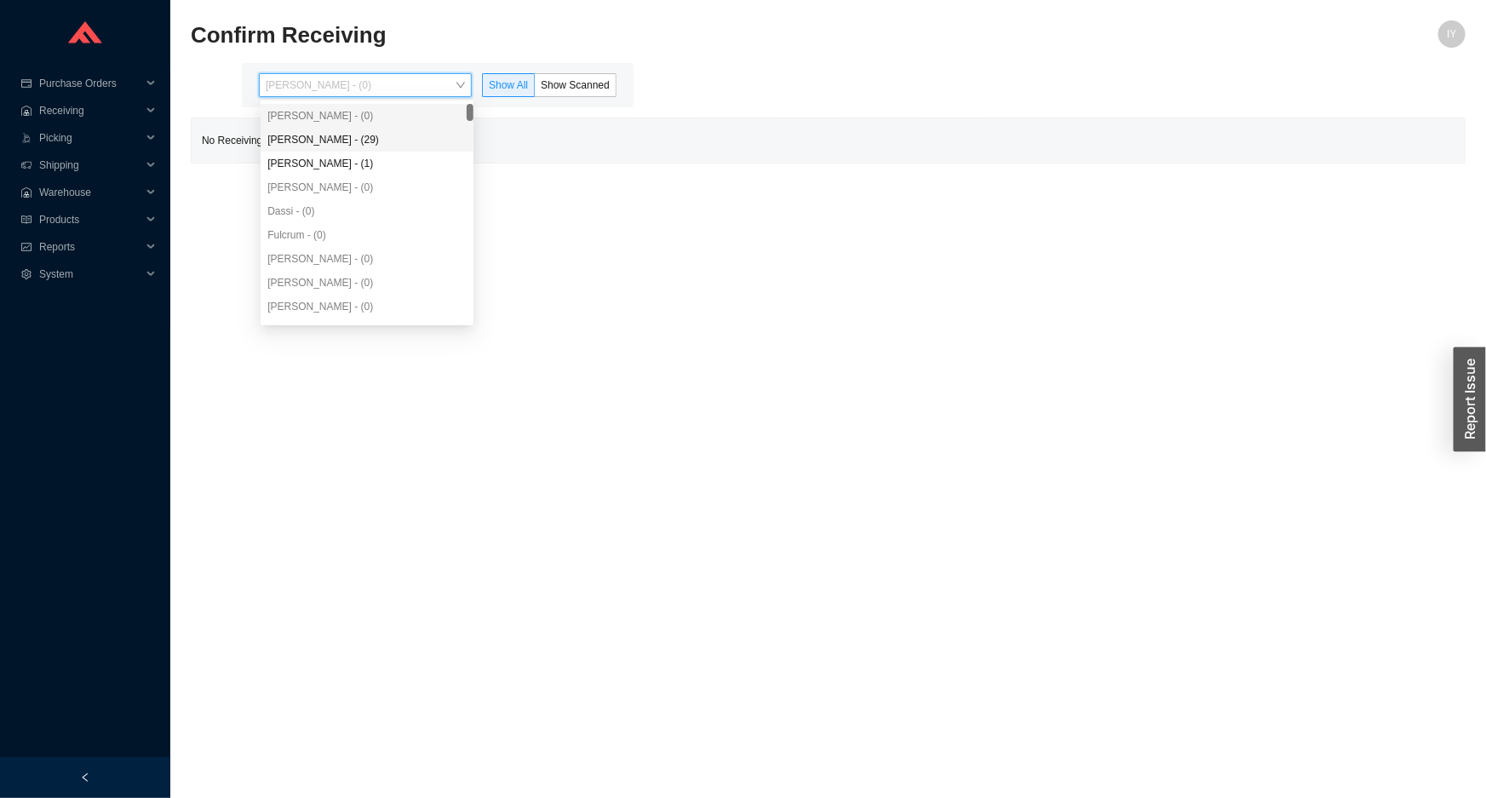
click at [454, 129] on div "[PERSON_NAME] - (29)" at bounding box center [367, 140] width 213 height 24
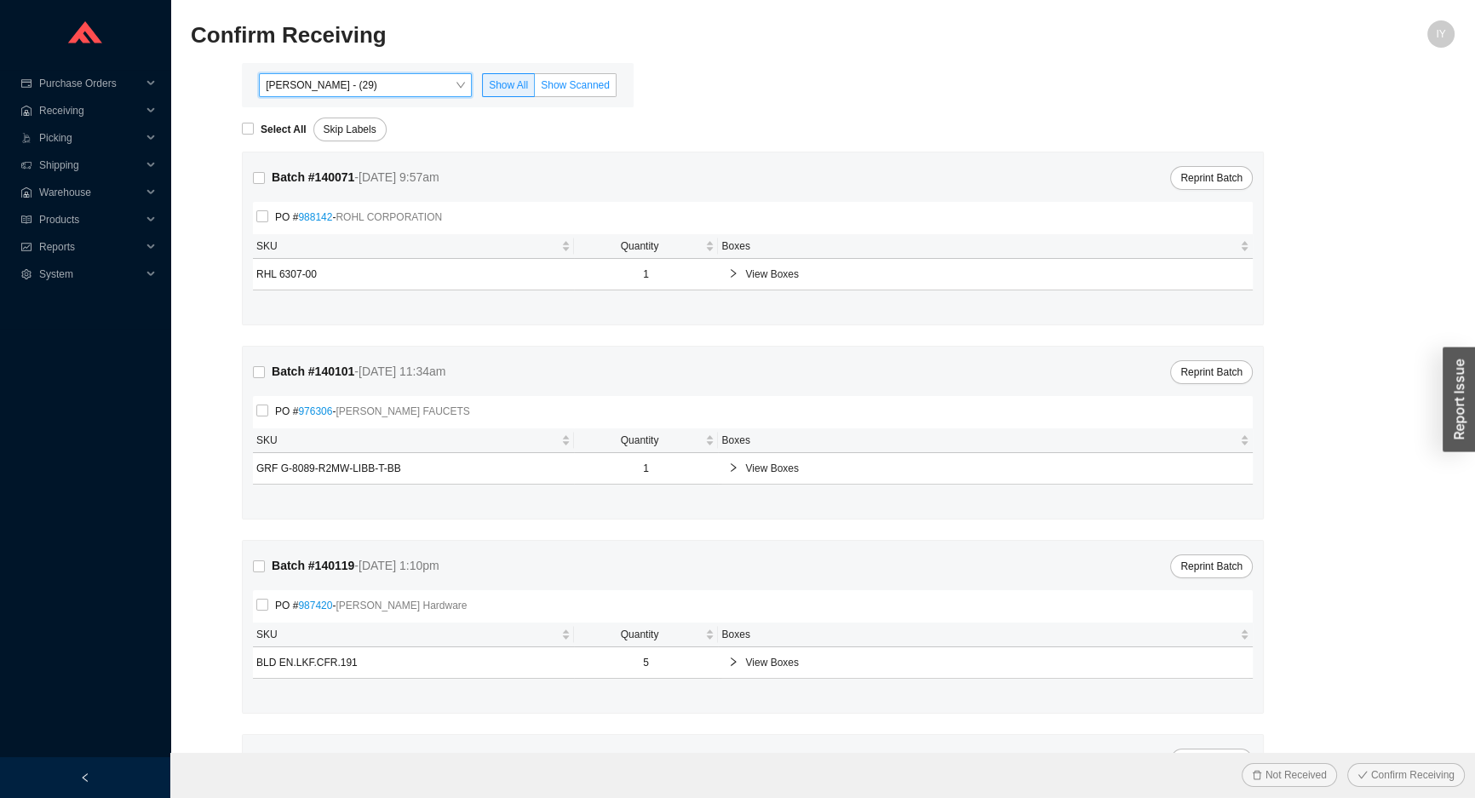
click at [551, 91] on label "Show Scanned" at bounding box center [576, 85] width 82 height 24
click at [535, 89] on input "Show Scanned" at bounding box center [535, 89] width 0 height 0
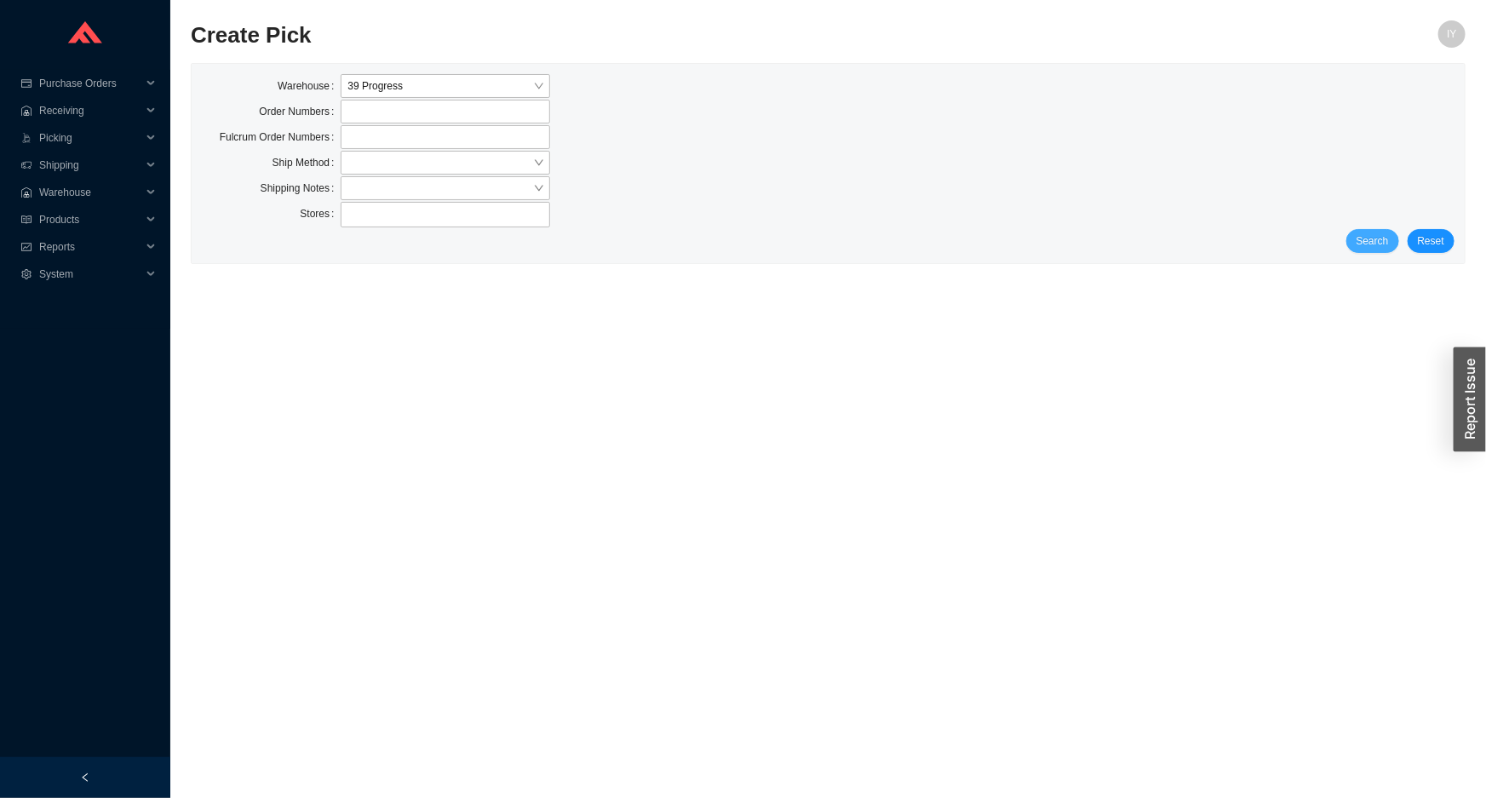
click at [1379, 243] on span "Search" at bounding box center [1372, 240] width 32 height 17
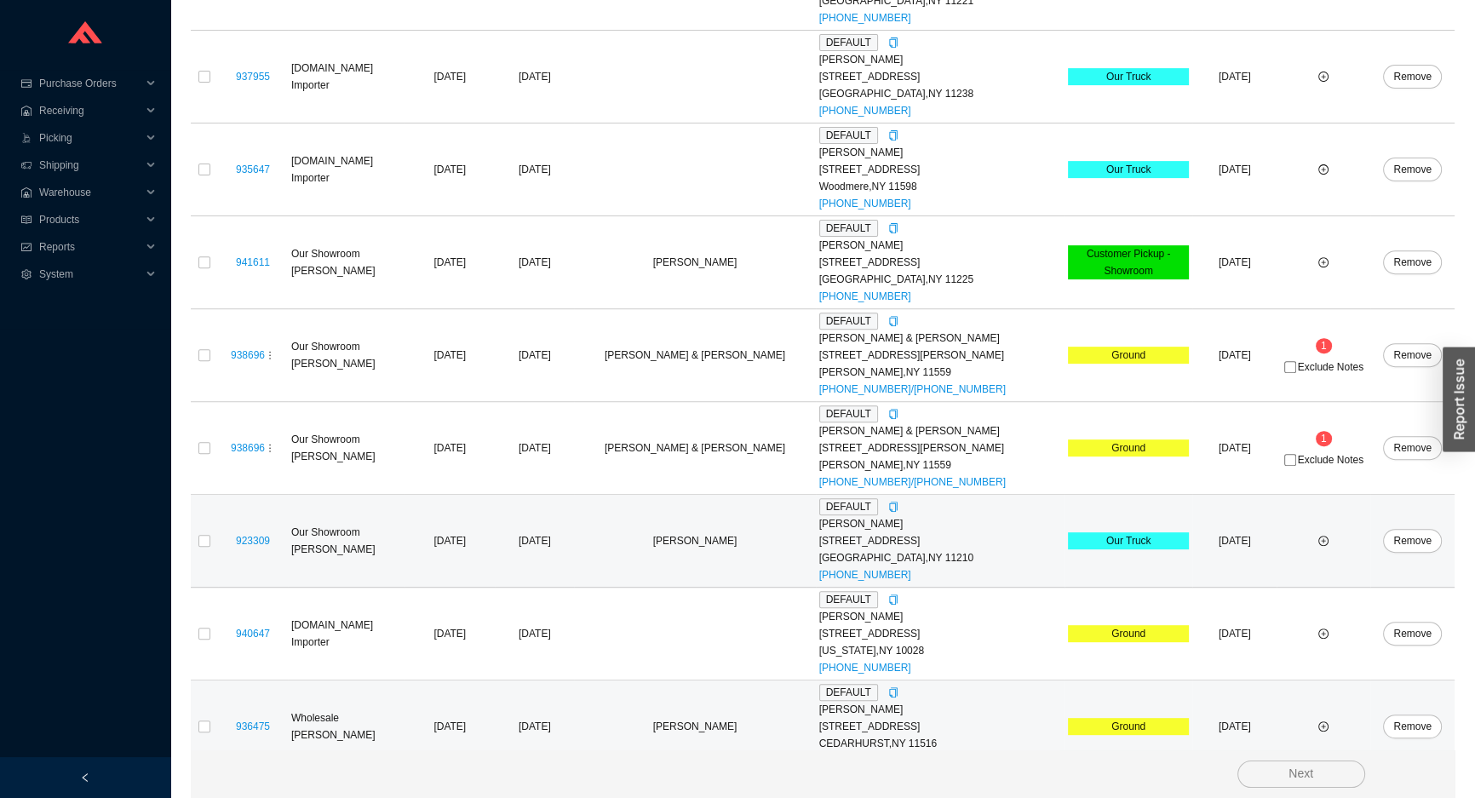
scroll to position [1073, 0]
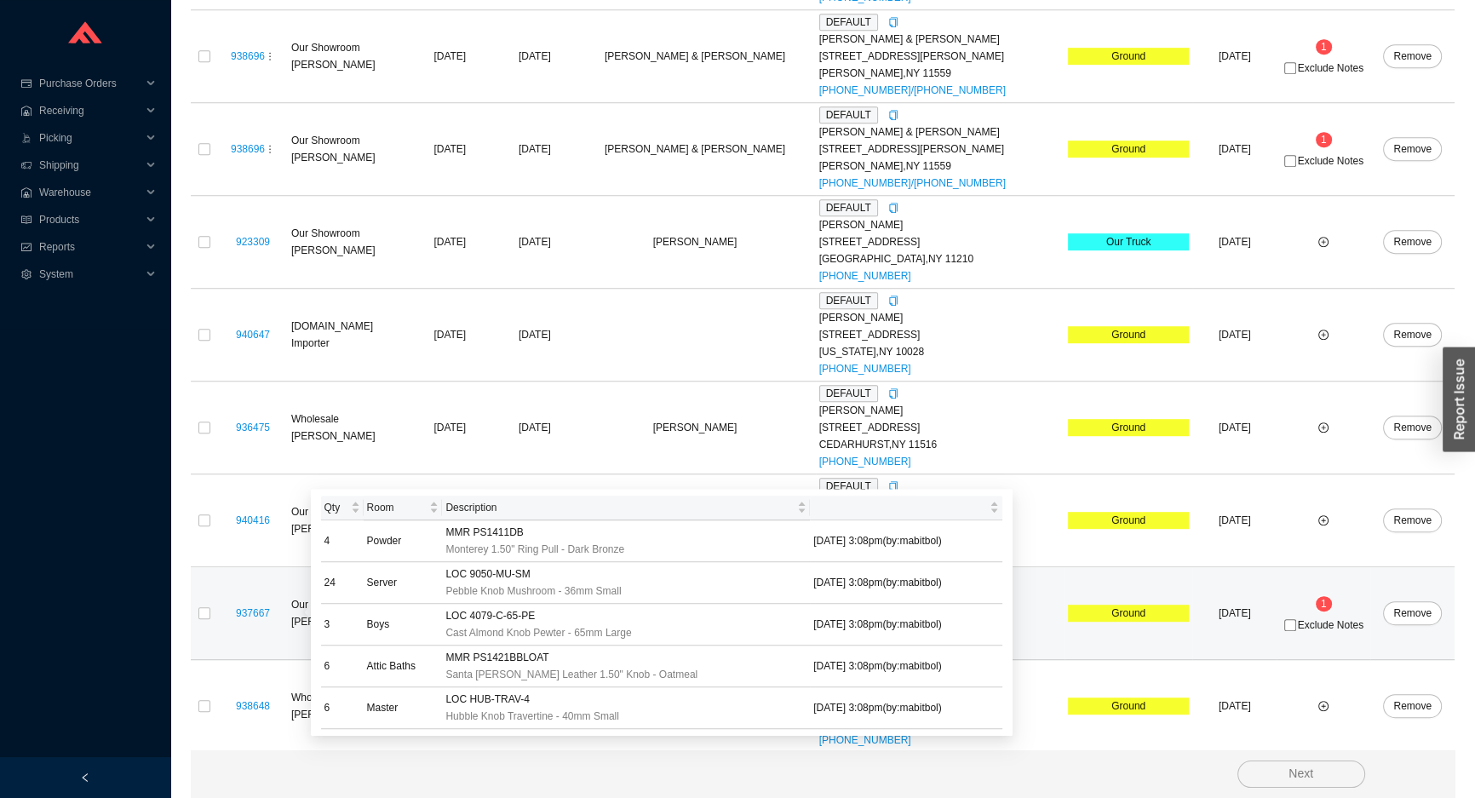
click at [258, 605] on div "937667" at bounding box center [252, 613] width 63 height 17
click at [255, 607] on link "937667" at bounding box center [253, 613] width 34 height 12
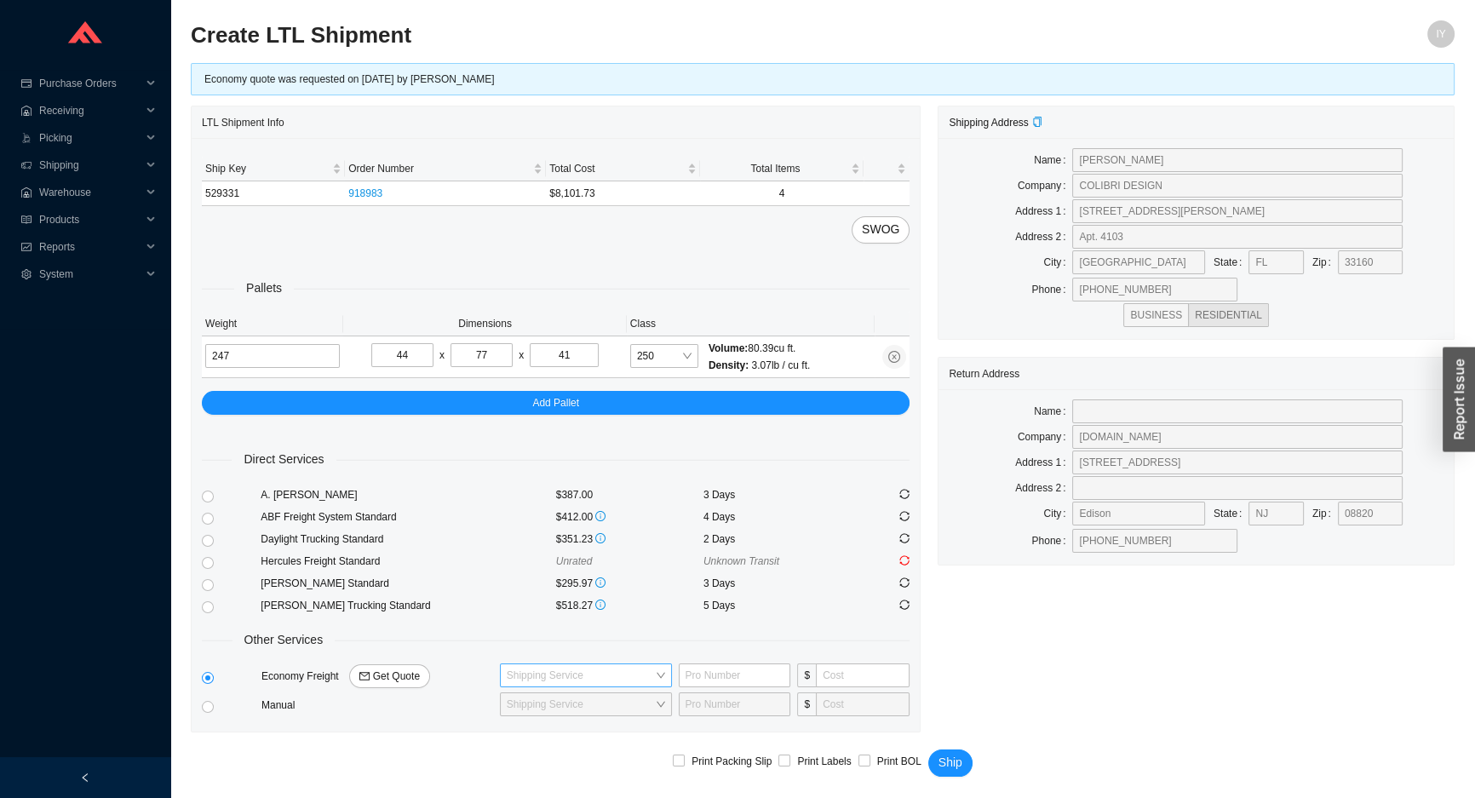
click at [541, 664] on input "search" at bounding box center [581, 675] width 148 height 22
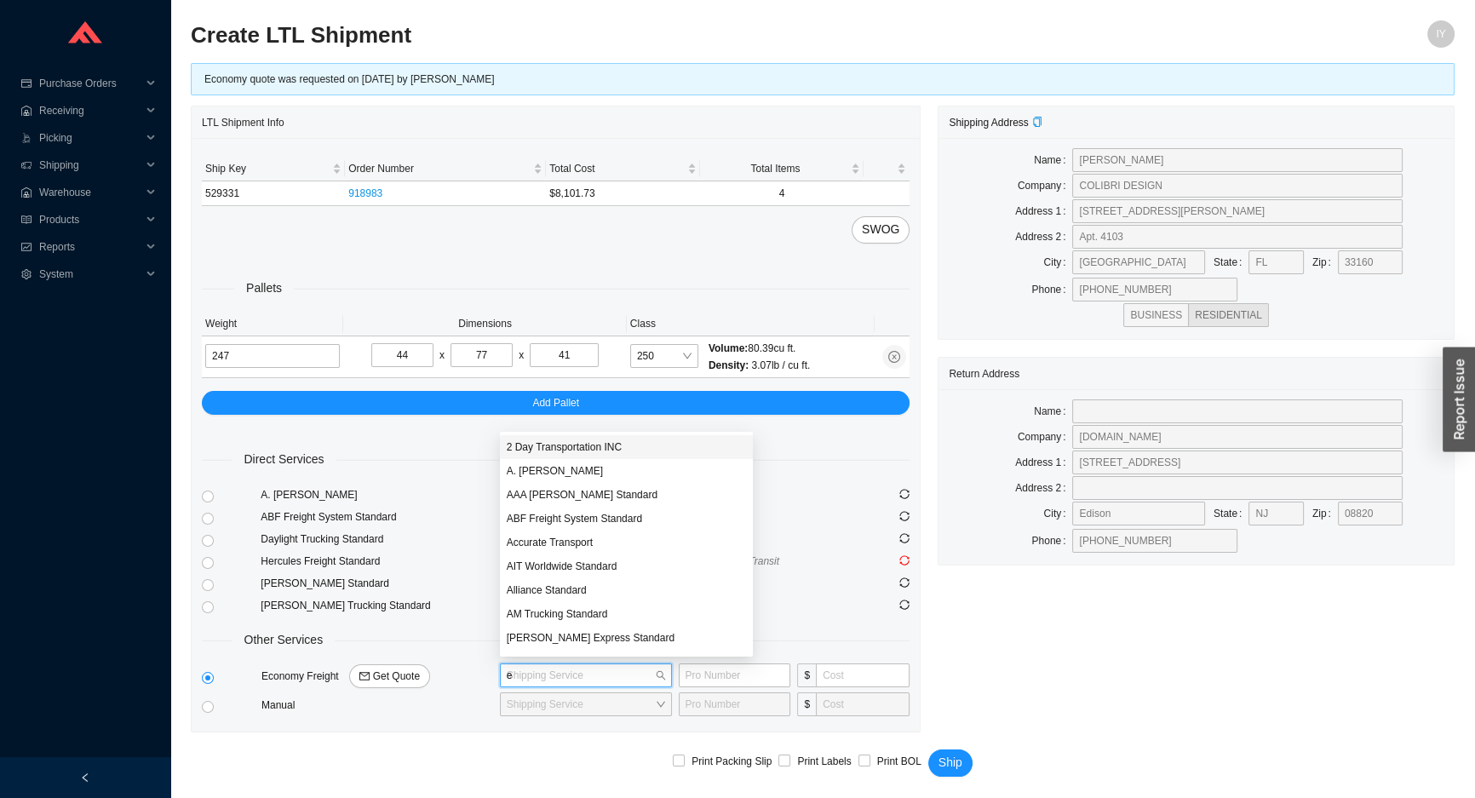
type input "ed"
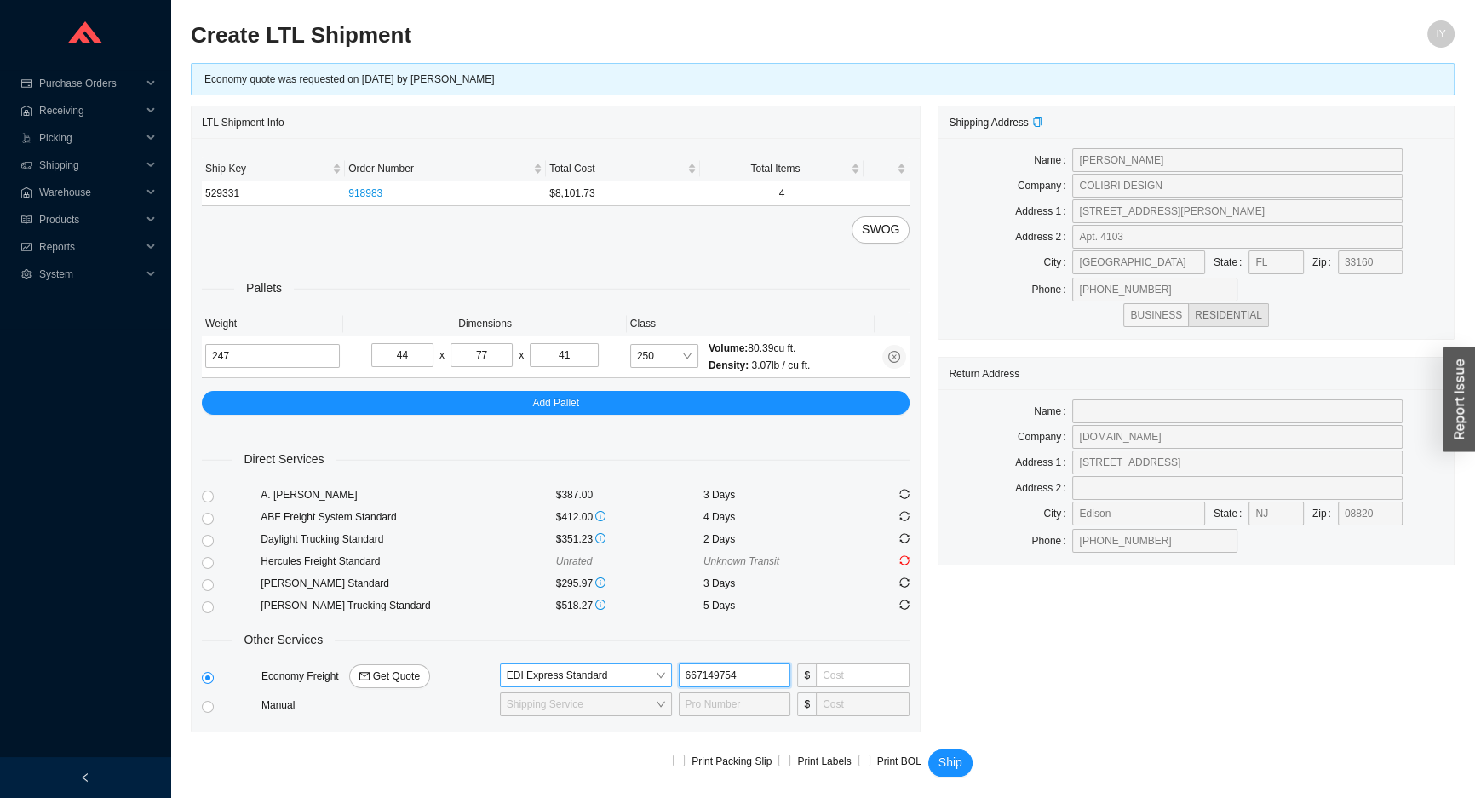
type input "667149754"
type input "265"
click at [940, 760] on span "Ship" at bounding box center [950, 763] width 24 height 20
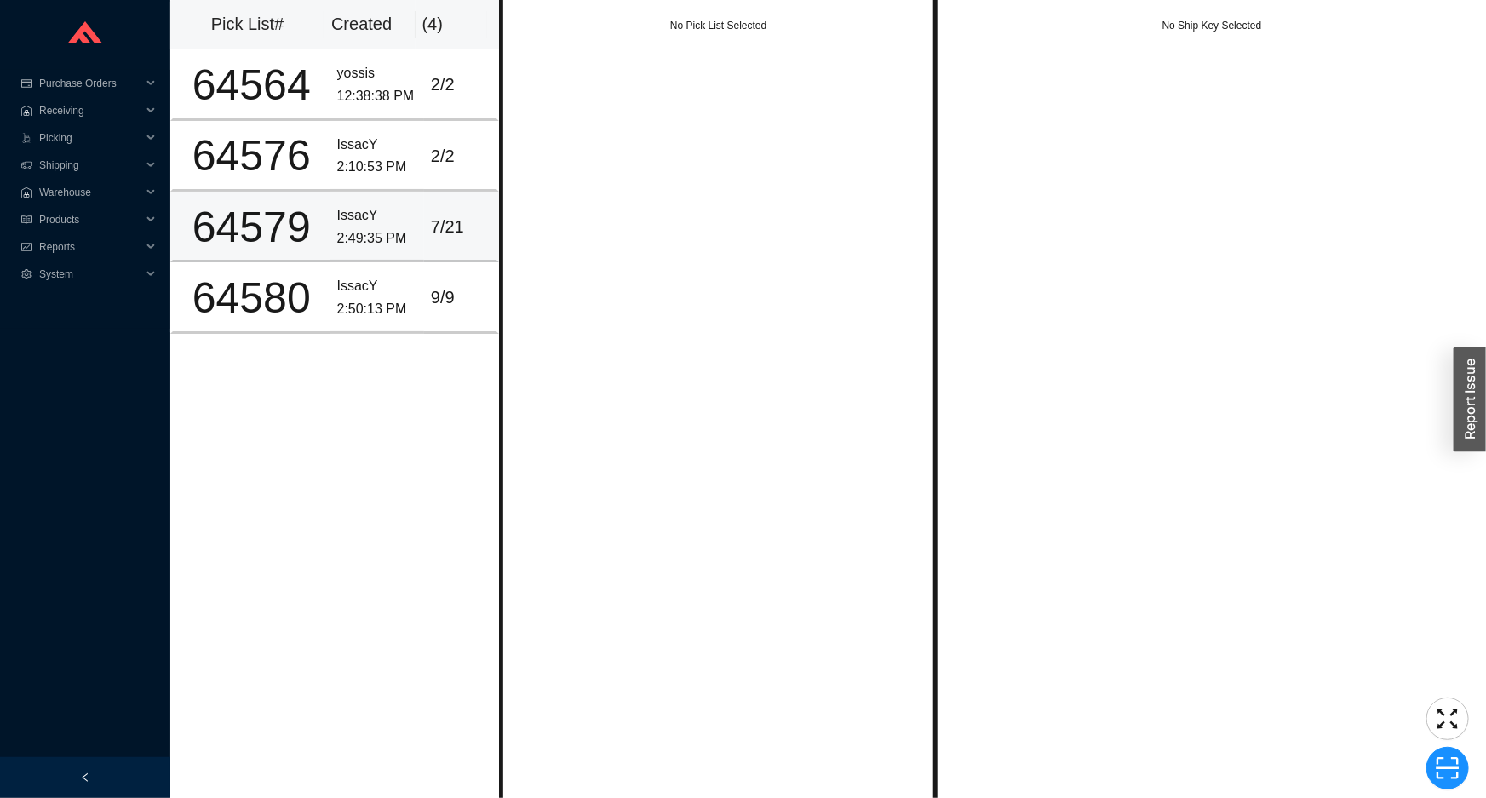
drag, startPoint x: 295, startPoint y: 229, endPoint x: 320, endPoint y: 227, distance: 25.6
click at [318, 229] on td "64579" at bounding box center [250, 227] width 160 height 71
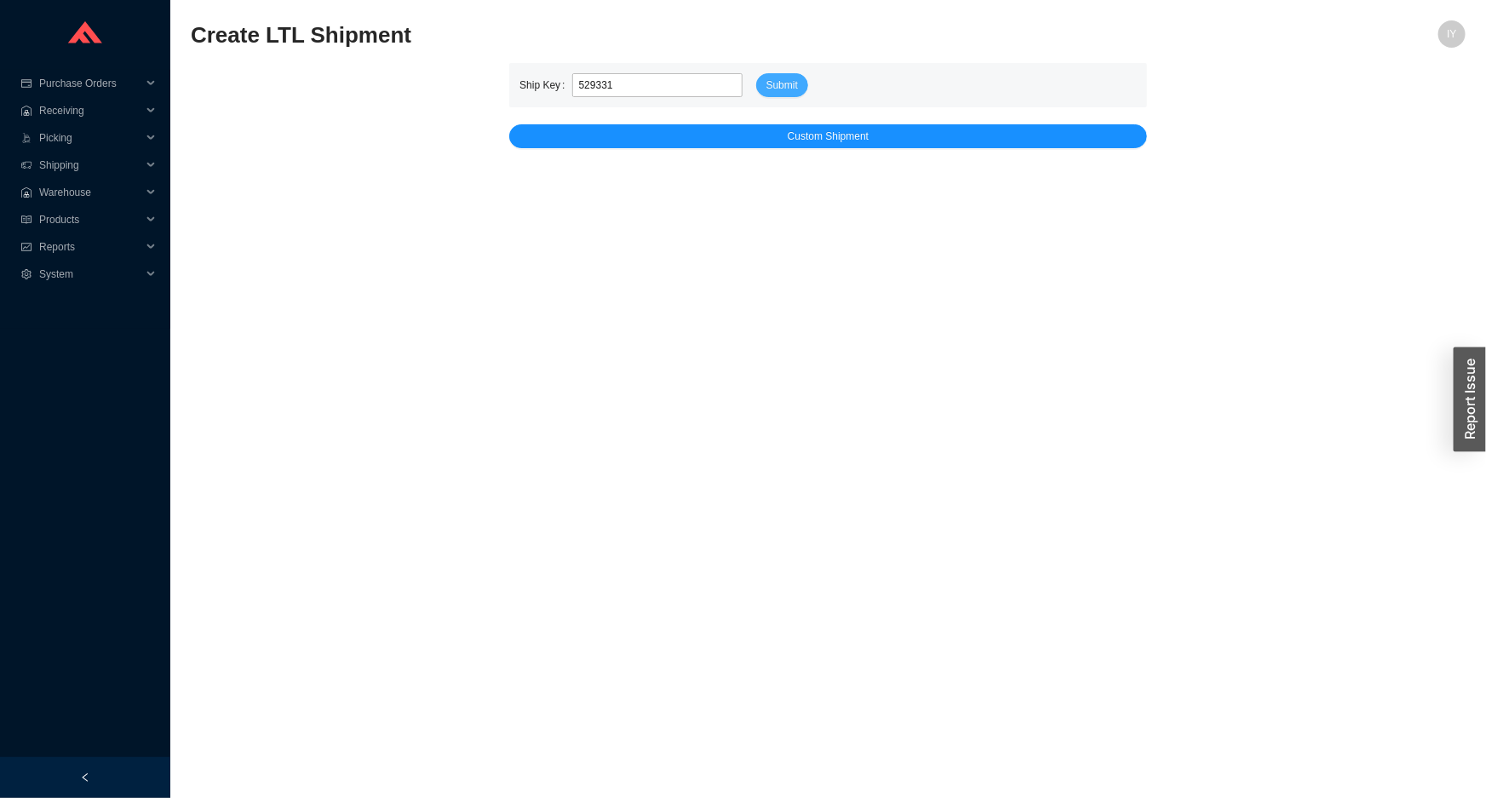
type input "529331"
click at [774, 84] on span "Submit" at bounding box center [782, 85] width 32 height 17
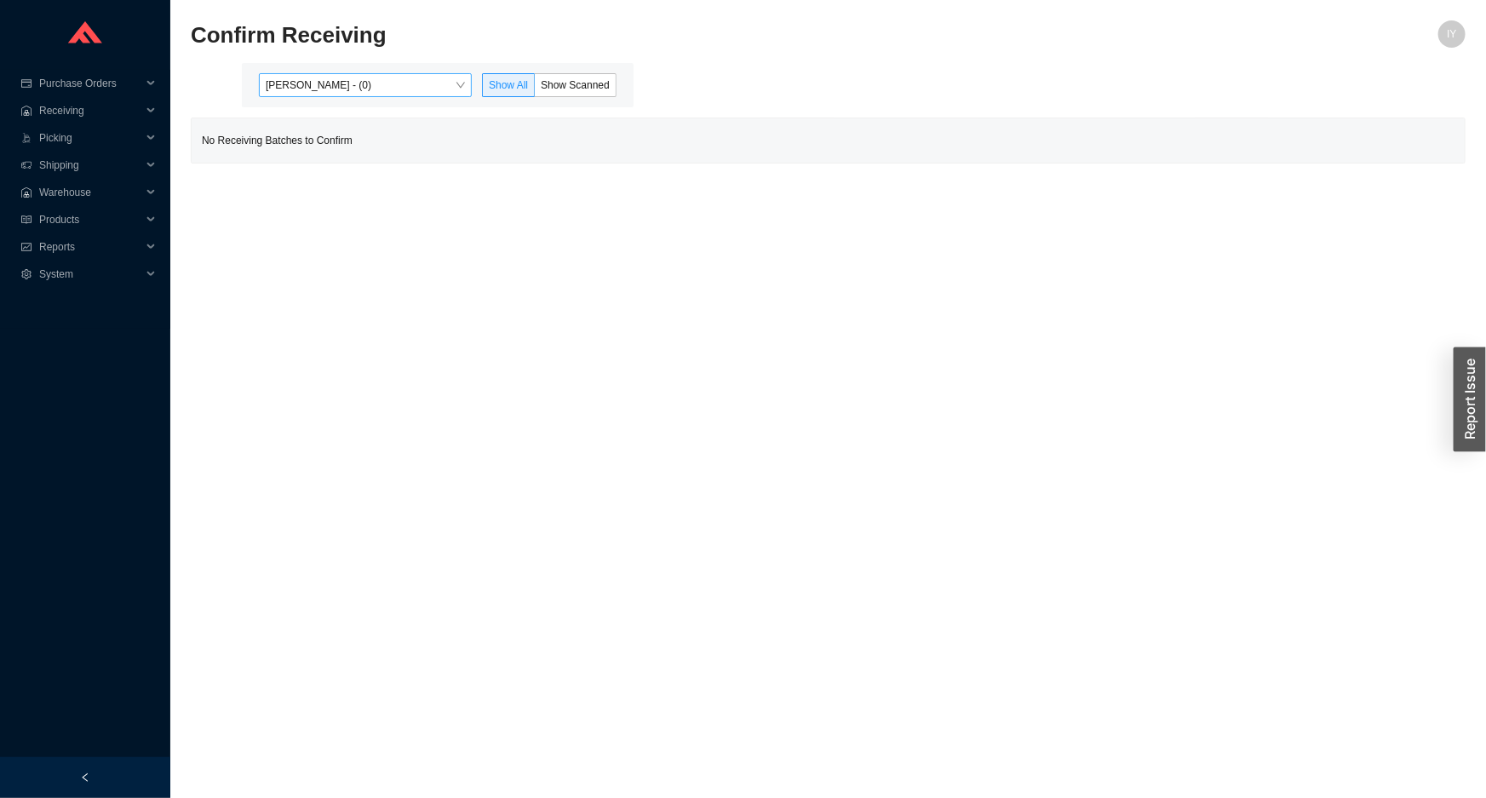
click at [401, 95] on span "[PERSON_NAME] - (0)" at bounding box center [365, 85] width 199 height 22
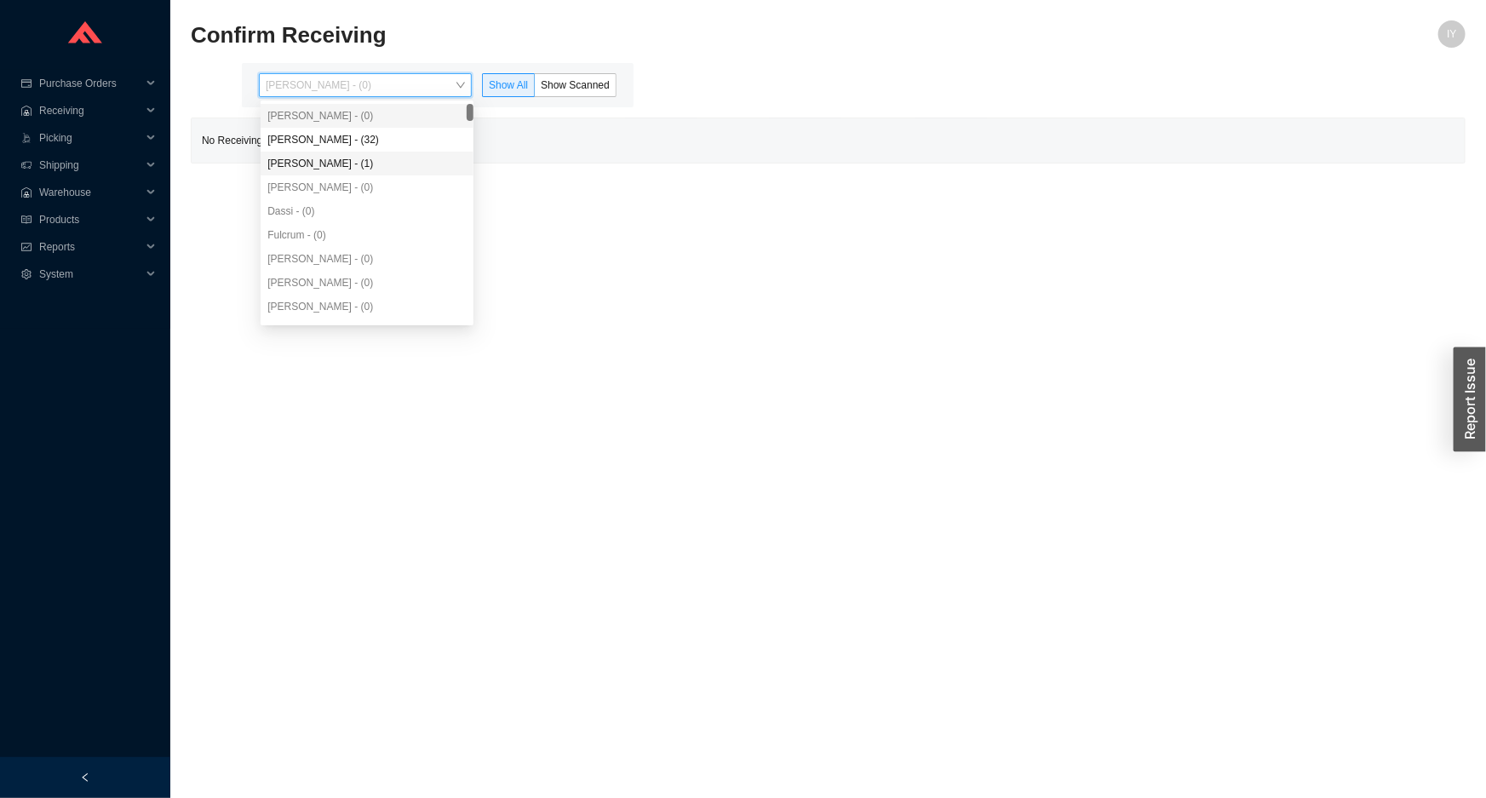
click at [396, 152] on div "[PERSON_NAME] - (1)" at bounding box center [367, 164] width 213 height 24
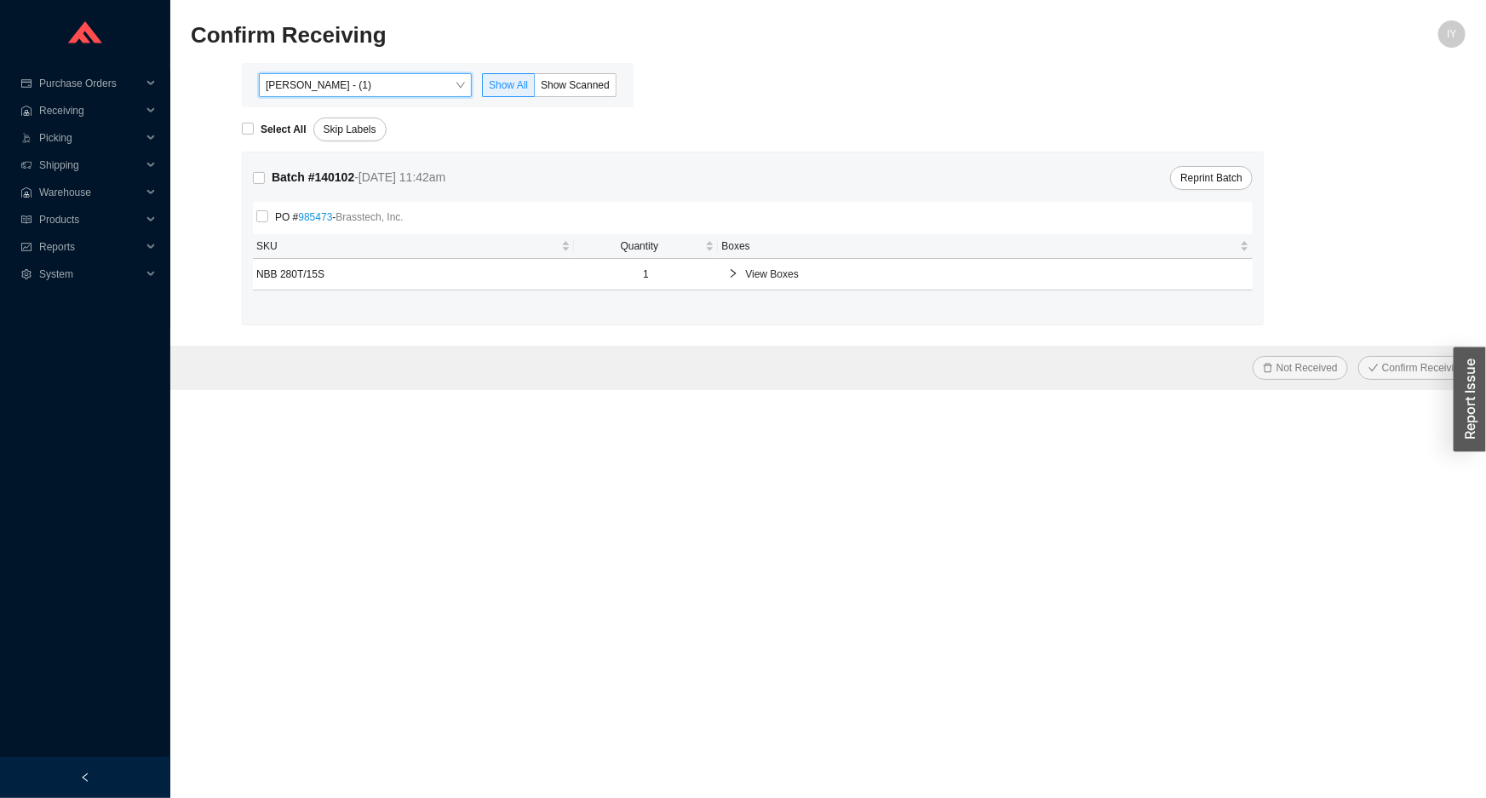
click at [420, 98] on div "[PERSON_NAME] - (1) [PERSON_NAME] - (1) Show All Show Scanned" at bounding box center [438, 85] width 392 height 44
click at [421, 96] on div "[PERSON_NAME] - (1)" at bounding box center [365, 85] width 213 height 24
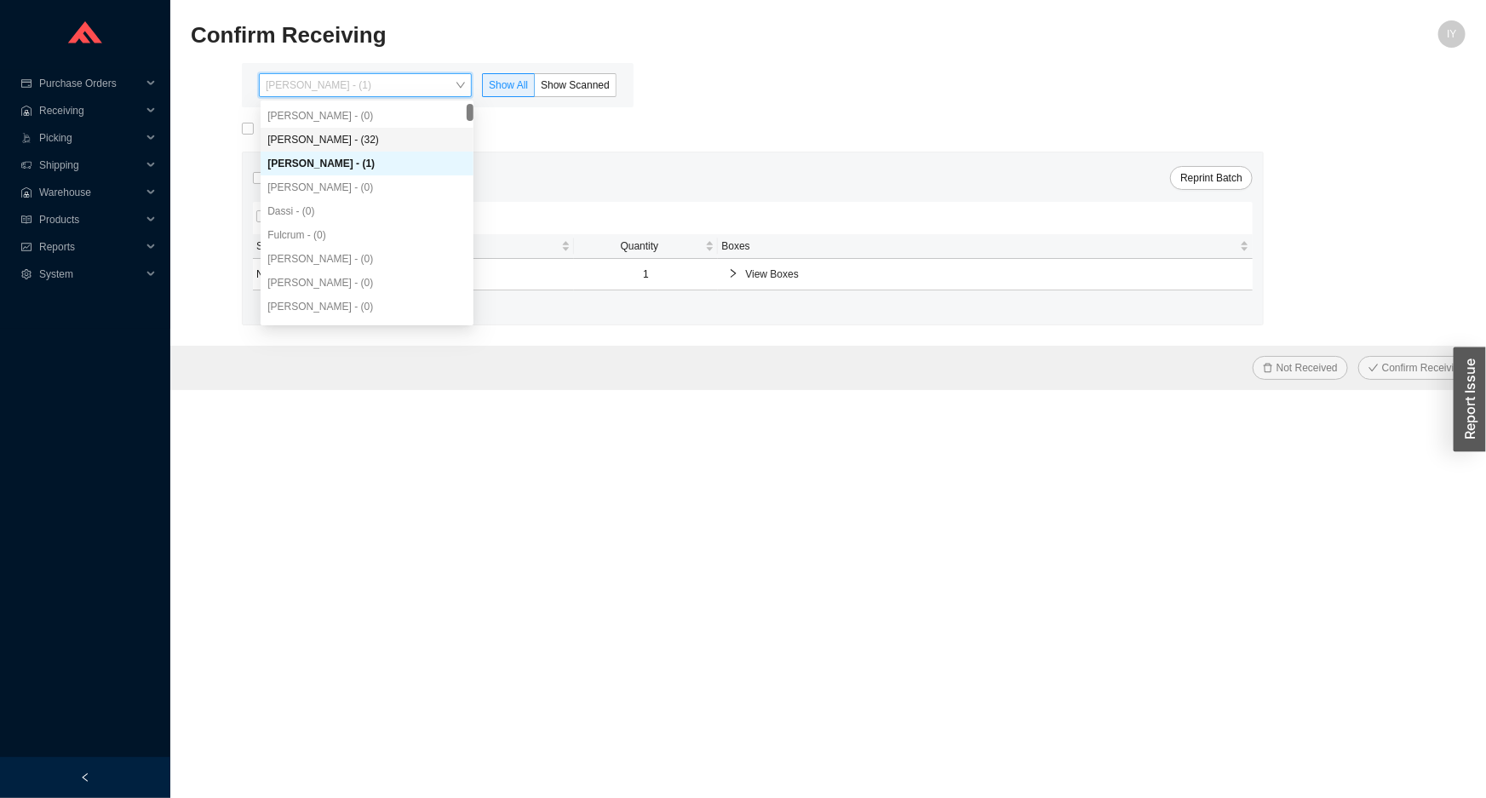
click at [414, 135] on div "[PERSON_NAME] - (32)" at bounding box center [366, 139] width 199 height 15
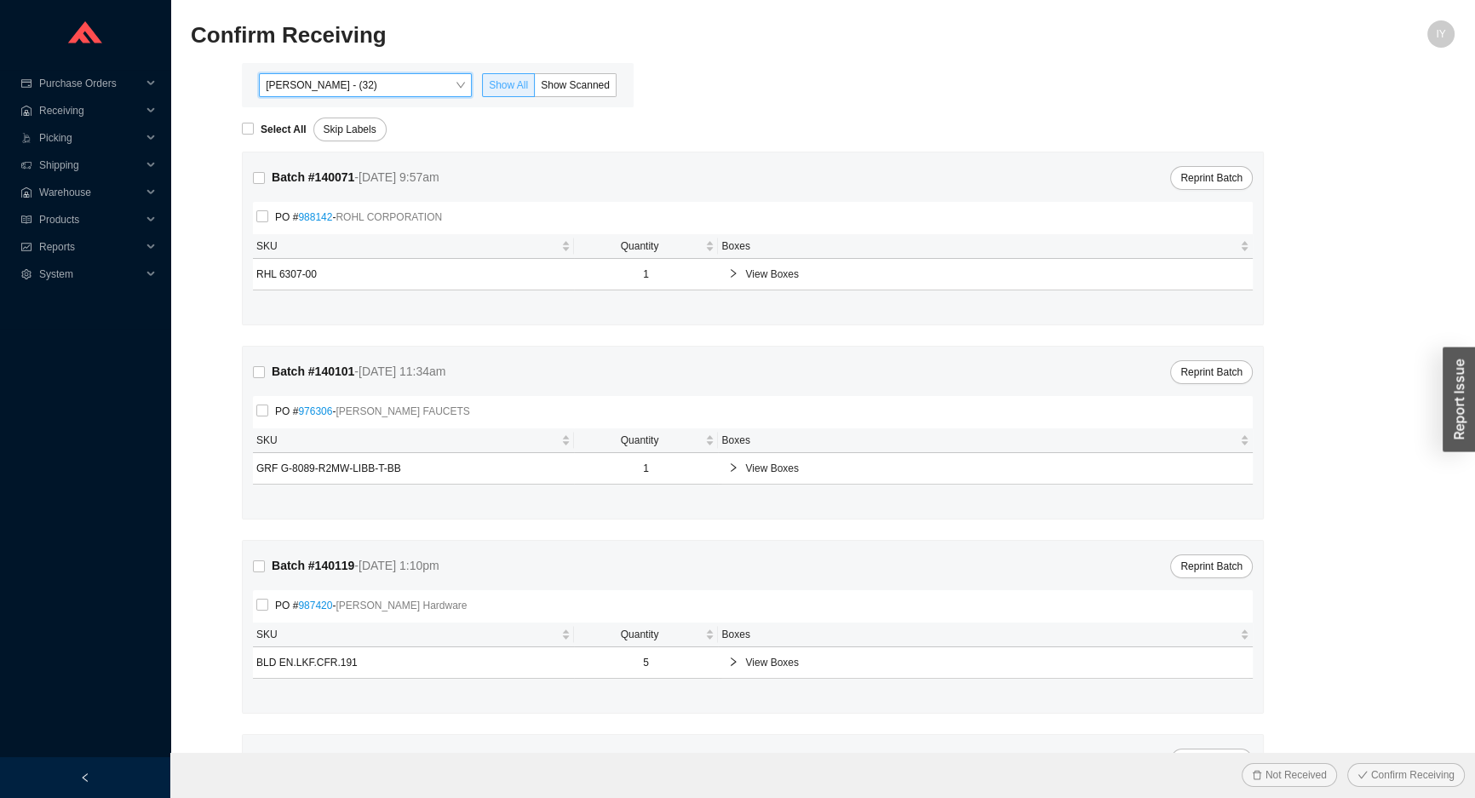
click at [524, 89] on span "Show All" at bounding box center [508, 85] width 39 height 12
click at [483, 89] on input "Show All" at bounding box center [483, 89] width 0 height 0
click at [547, 89] on span "Show Scanned" at bounding box center [575, 85] width 69 height 12
click at [535, 89] on input "Show Scanned" at bounding box center [535, 89] width 0 height 0
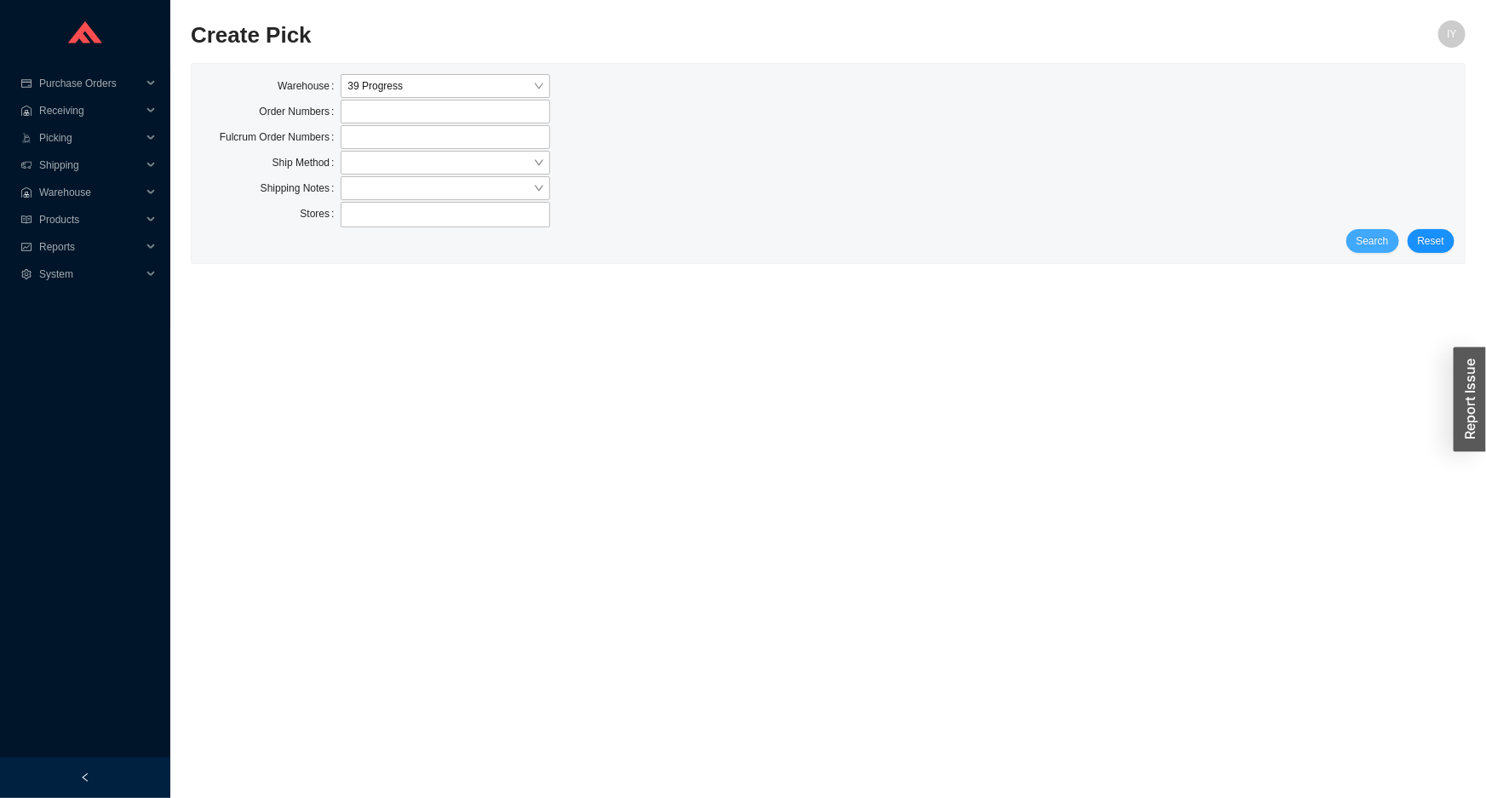
click at [1399, 232] on button "Search" at bounding box center [1372, 241] width 53 height 24
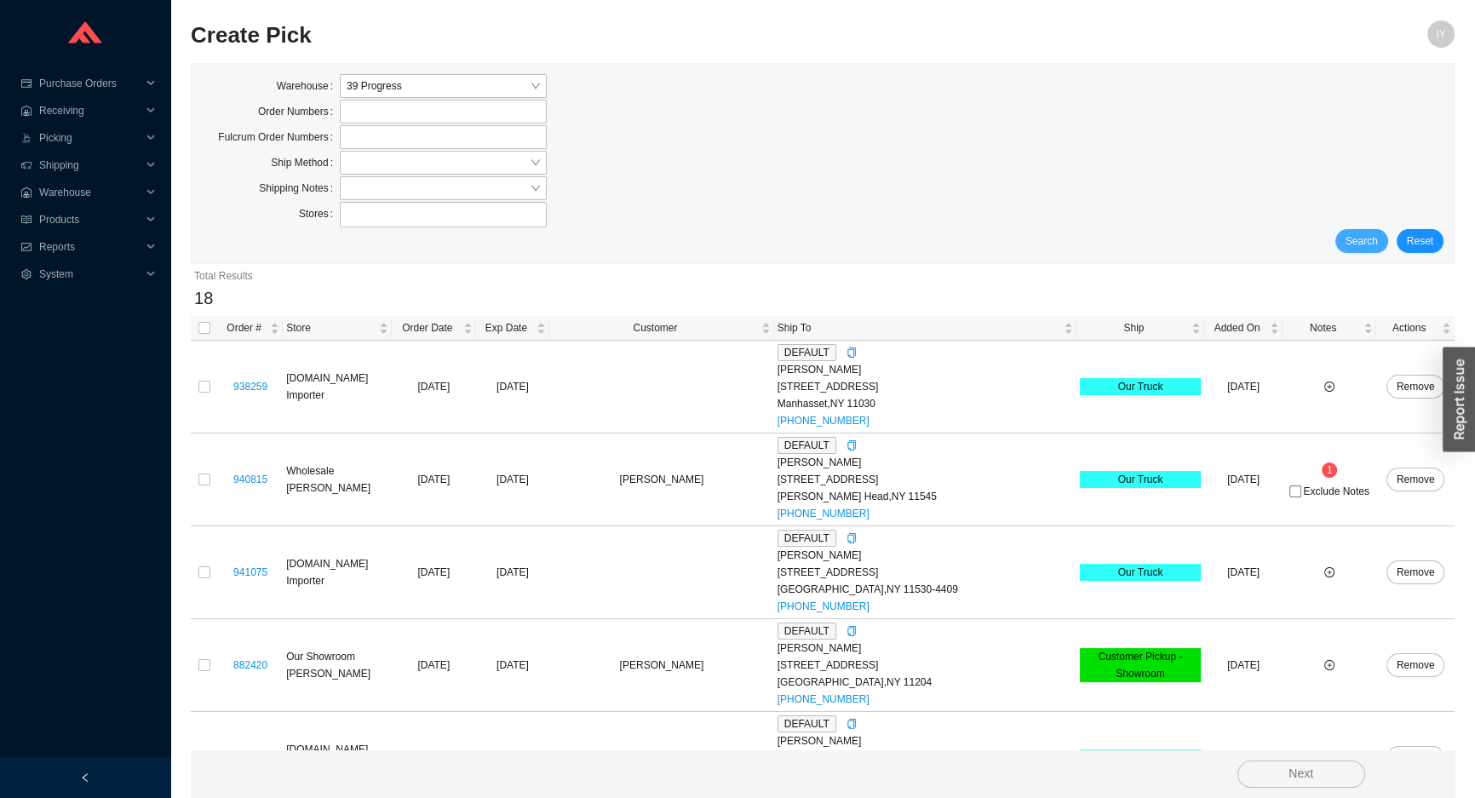
click at [1388, 238] on button "Search" at bounding box center [1361, 241] width 53 height 24
click at [449, 197] on input "search" at bounding box center [438, 188] width 183 height 22
click at [451, 181] on input "search" at bounding box center [438, 188] width 183 height 22
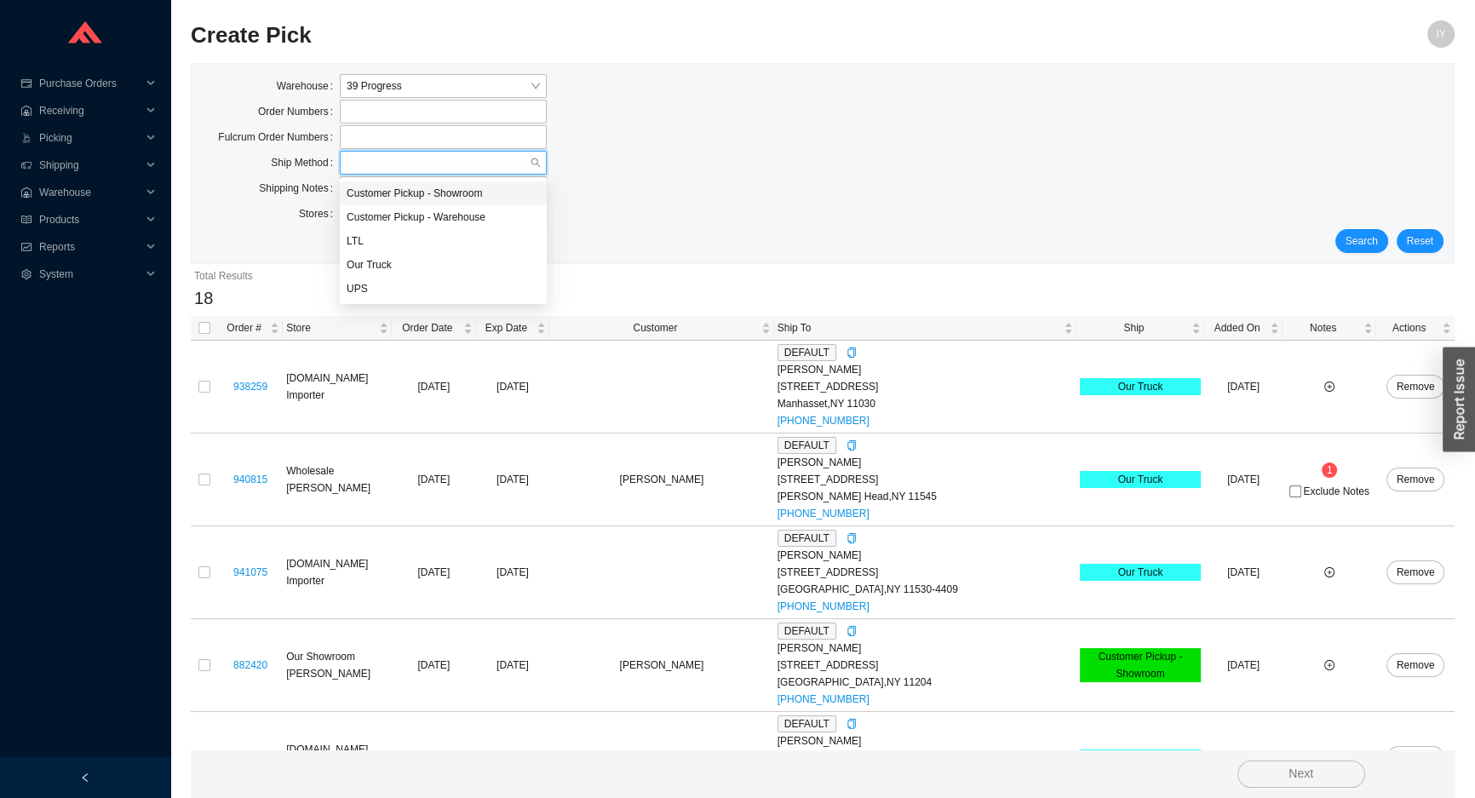
click at [453, 170] on input "search" at bounding box center [438, 163] width 183 height 22
drag, startPoint x: 427, startPoint y: 285, endPoint x: 467, endPoint y: 281, distance: 41.1
click at [433, 284] on div "UPS" at bounding box center [443, 288] width 193 height 15
click at [1354, 246] on span "Search" at bounding box center [1361, 240] width 32 height 17
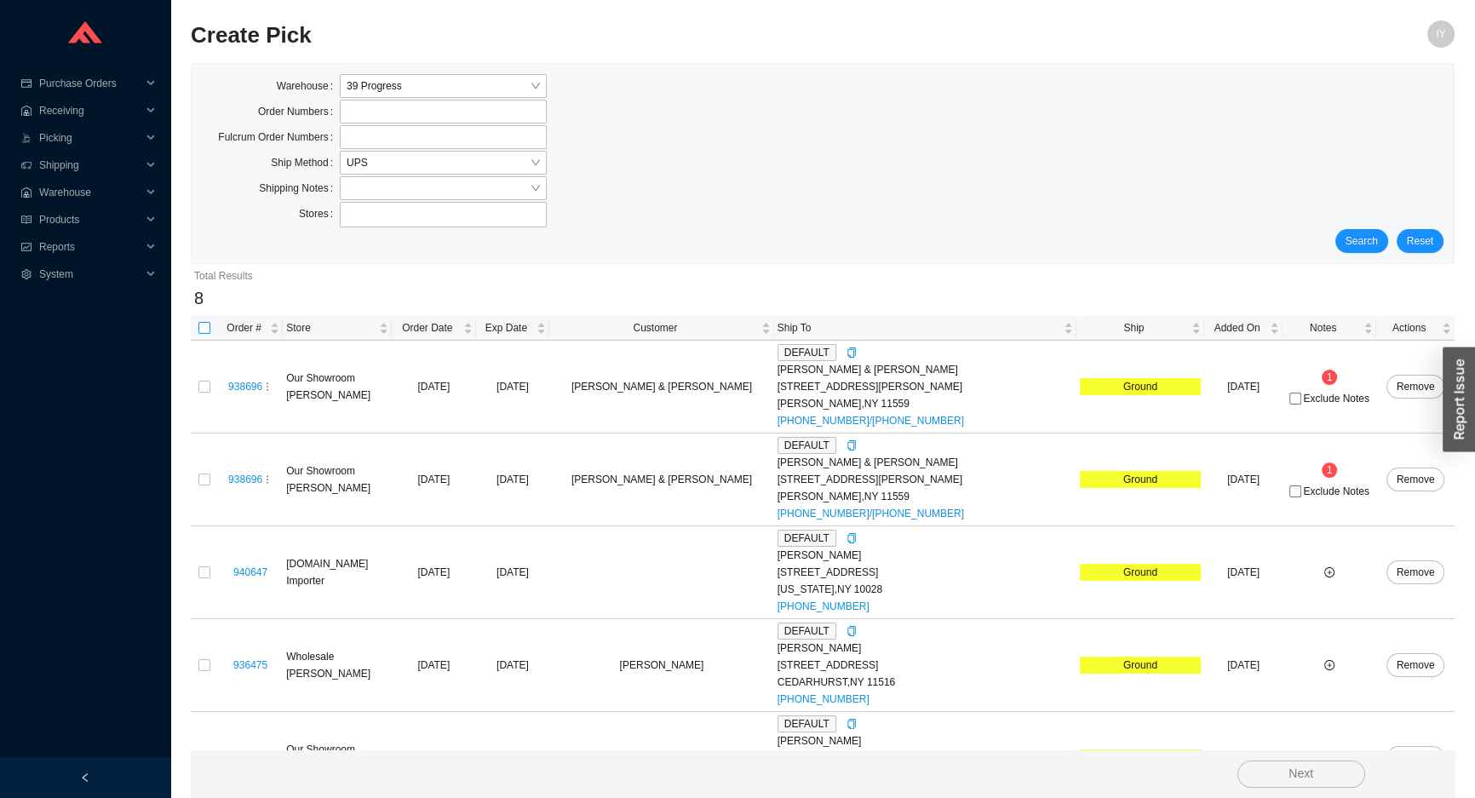
click at [200, 330] on input "checkbox" at bounding box center [204, 328] width 12 height 12
checkbox input "true"
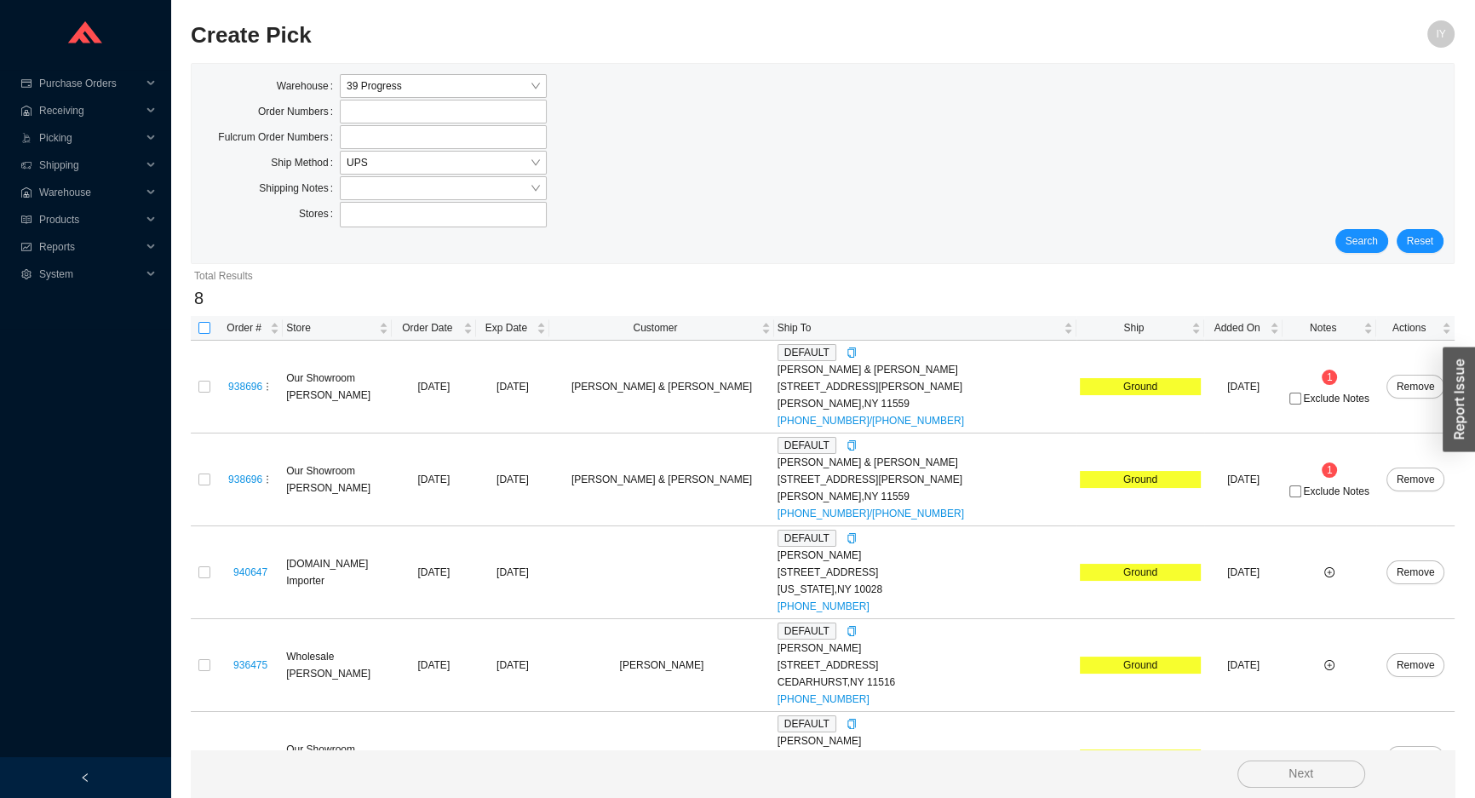
checkbox input "true"
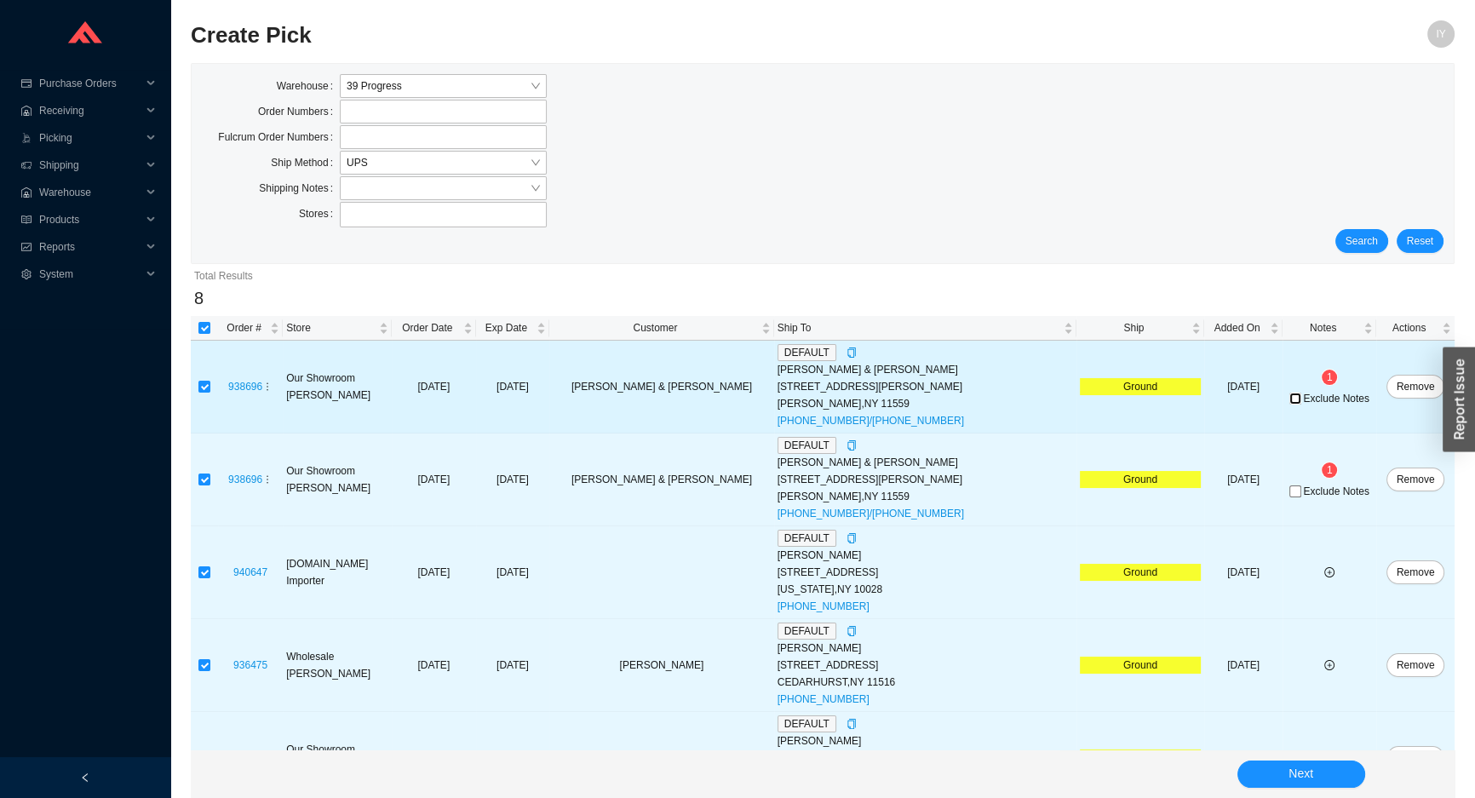
click at [1289, 399] on input "Exclude Notes" at bounding box center [1295, 399] width 12 height 12
checkbox input "true"
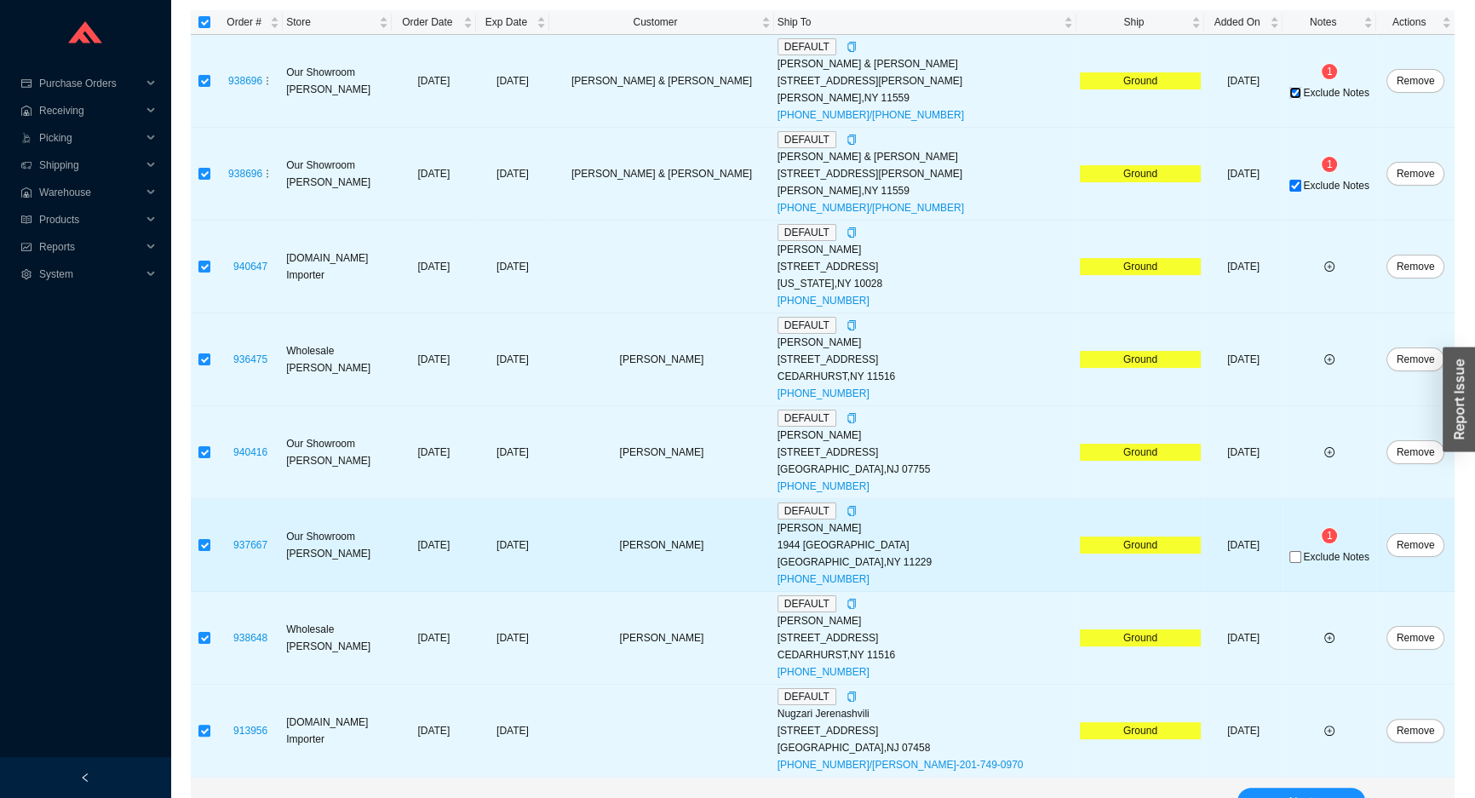
scroll to position [332, 0]
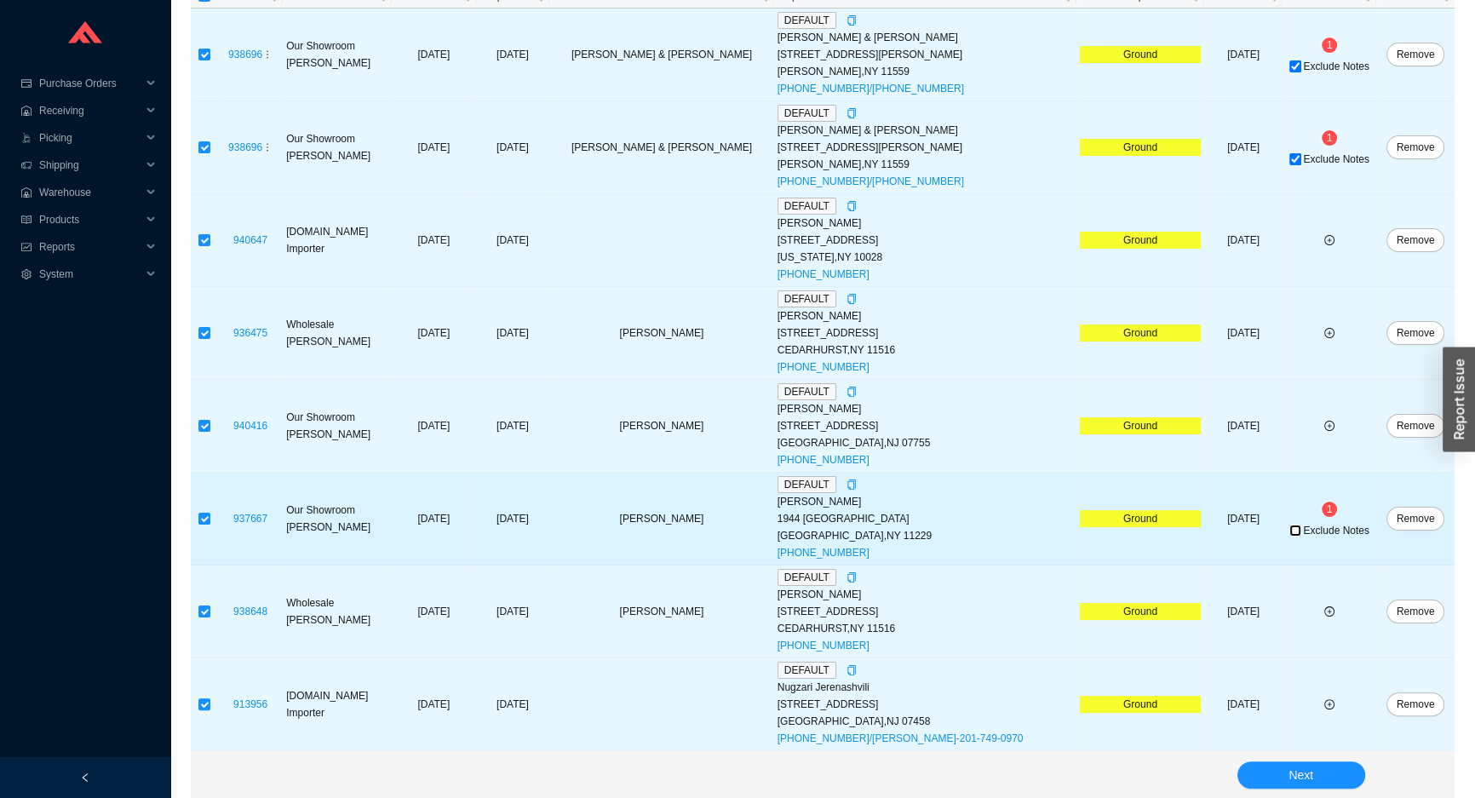
click at [1289, 529] on input "Exclude Notes" at bounding box center [1295, 530] width 12 height 12
checkbox input "true"
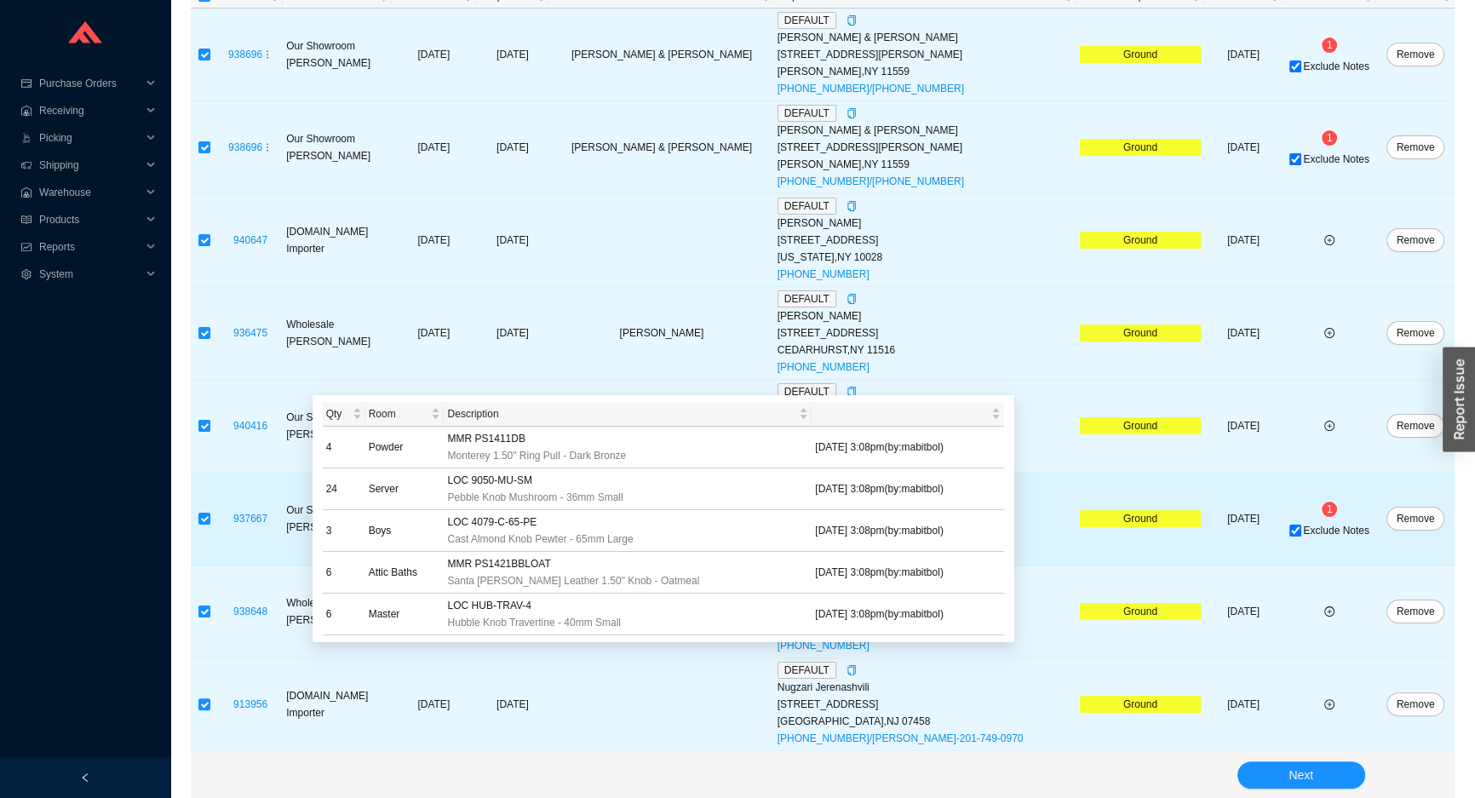
click at [276, 519] on div "937667" at bounding box center [250, 518] width 58 height 17
click at [267, 519] on link "937667" at bounding box center [250, 519] width 34 height 12
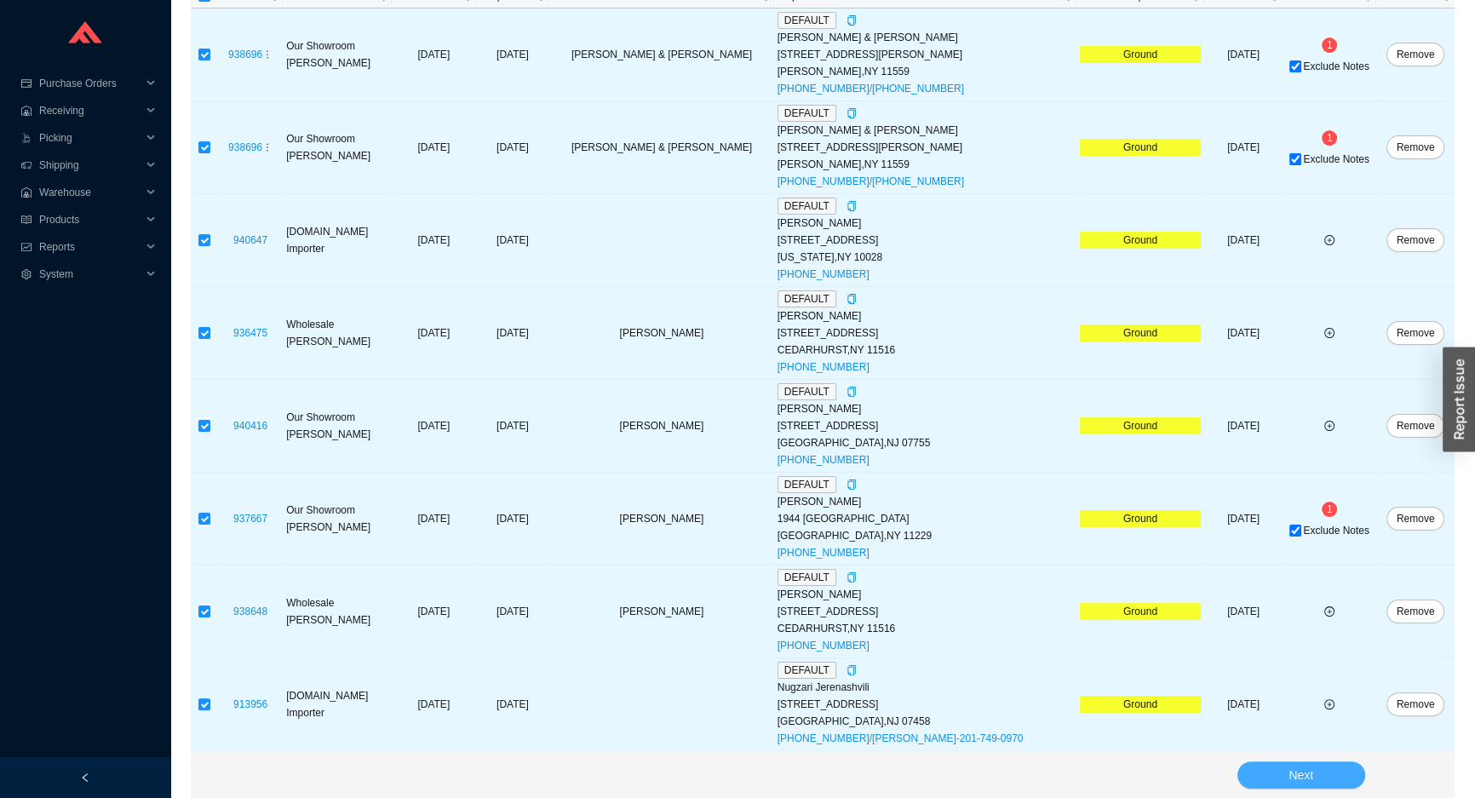
click at [1319, 774] on button "Next" at bounding box center [1301, 774] width 128 height 27
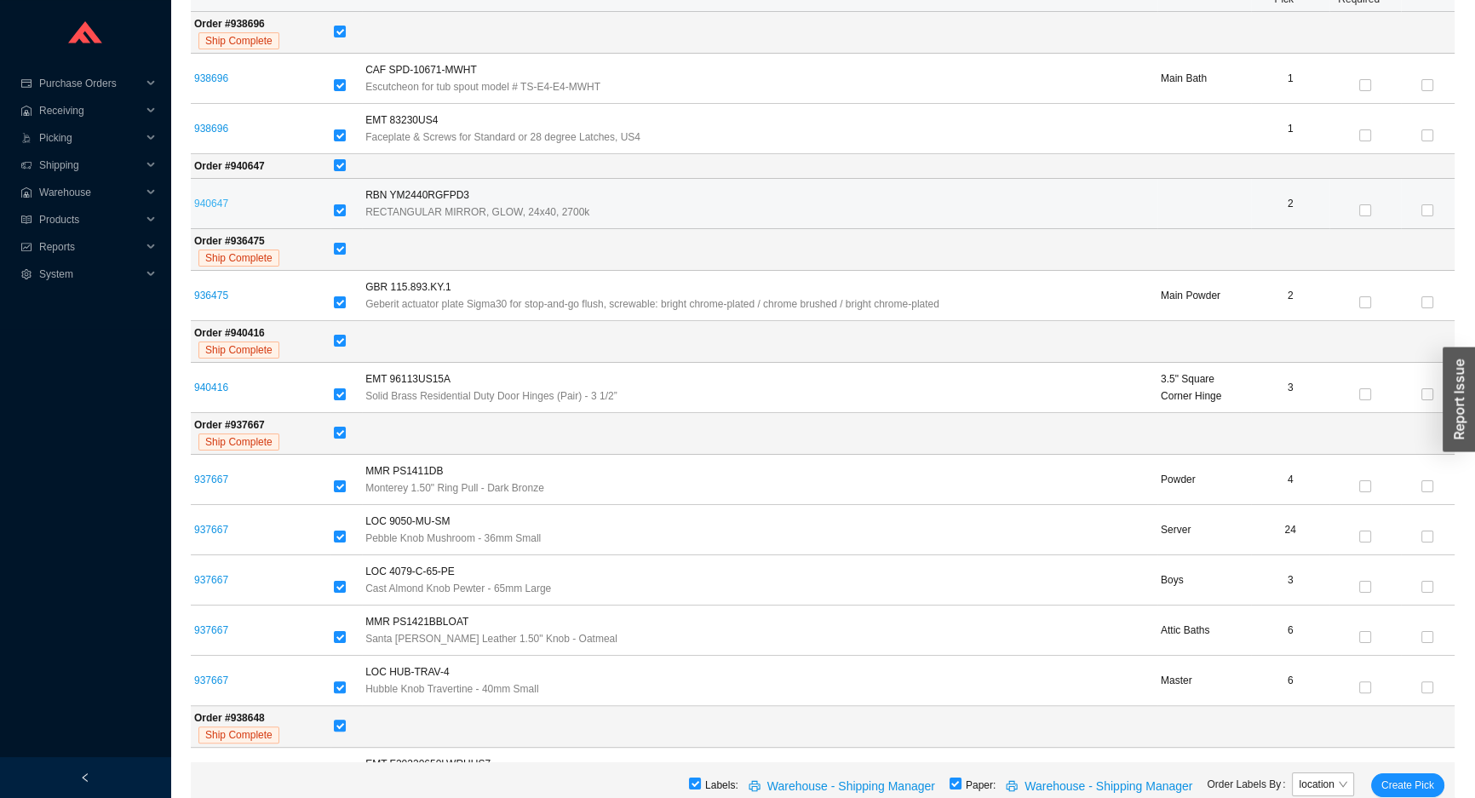
click at [225, 208] on link "940647" at bounding box center [211, 204] width 34 height 12
click at [330, 204] on td "940647" at bounding box center [261, 204] width 140 height 50
click at [339, 207] on tr "940647 RBN YM2440RGFPD3 RECTANGULAR MIRROR, GLOW, 24x40, 2700k 2" at bounding box center [823, 204] width 1264 height 50
click at [346, 216] on label at bounding box center [340, 211] width 12 height 17
click at [346, 216] on input "checkbox" at bounding box center [340, 210] width 12 height 12
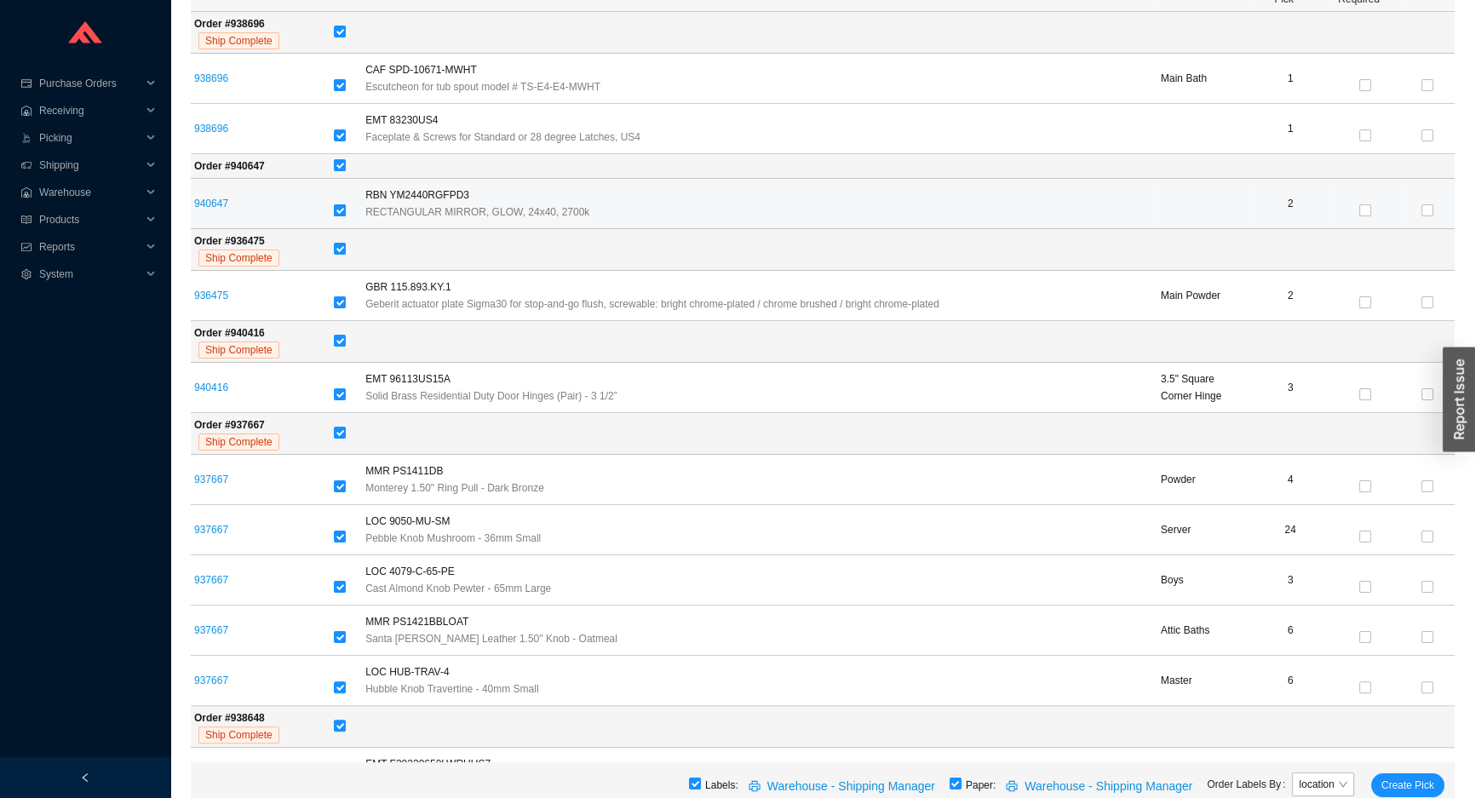
checkbox input "false"
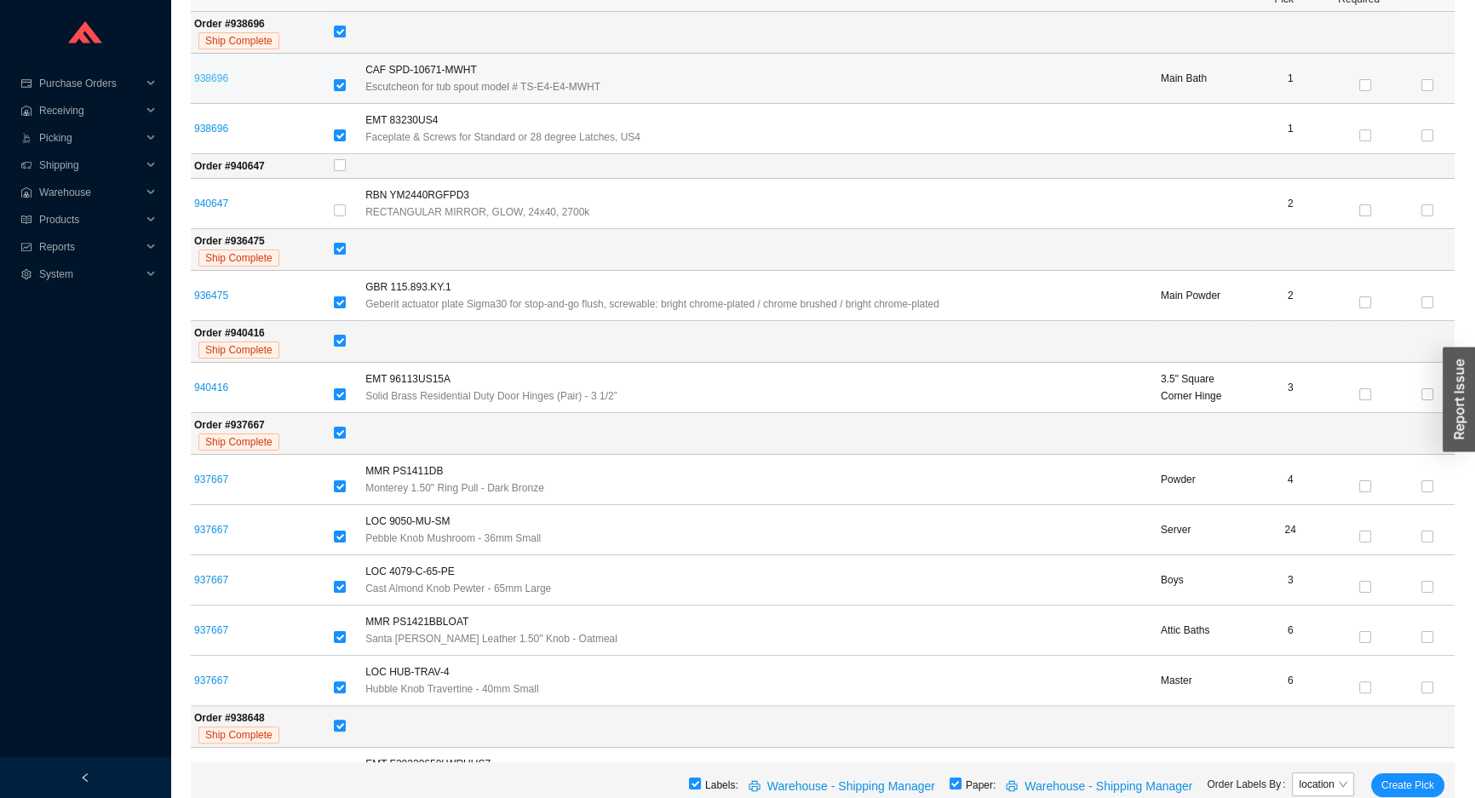
click at [203, 77] on link "938696" at bounding box center [211, 78] width 34 height 12
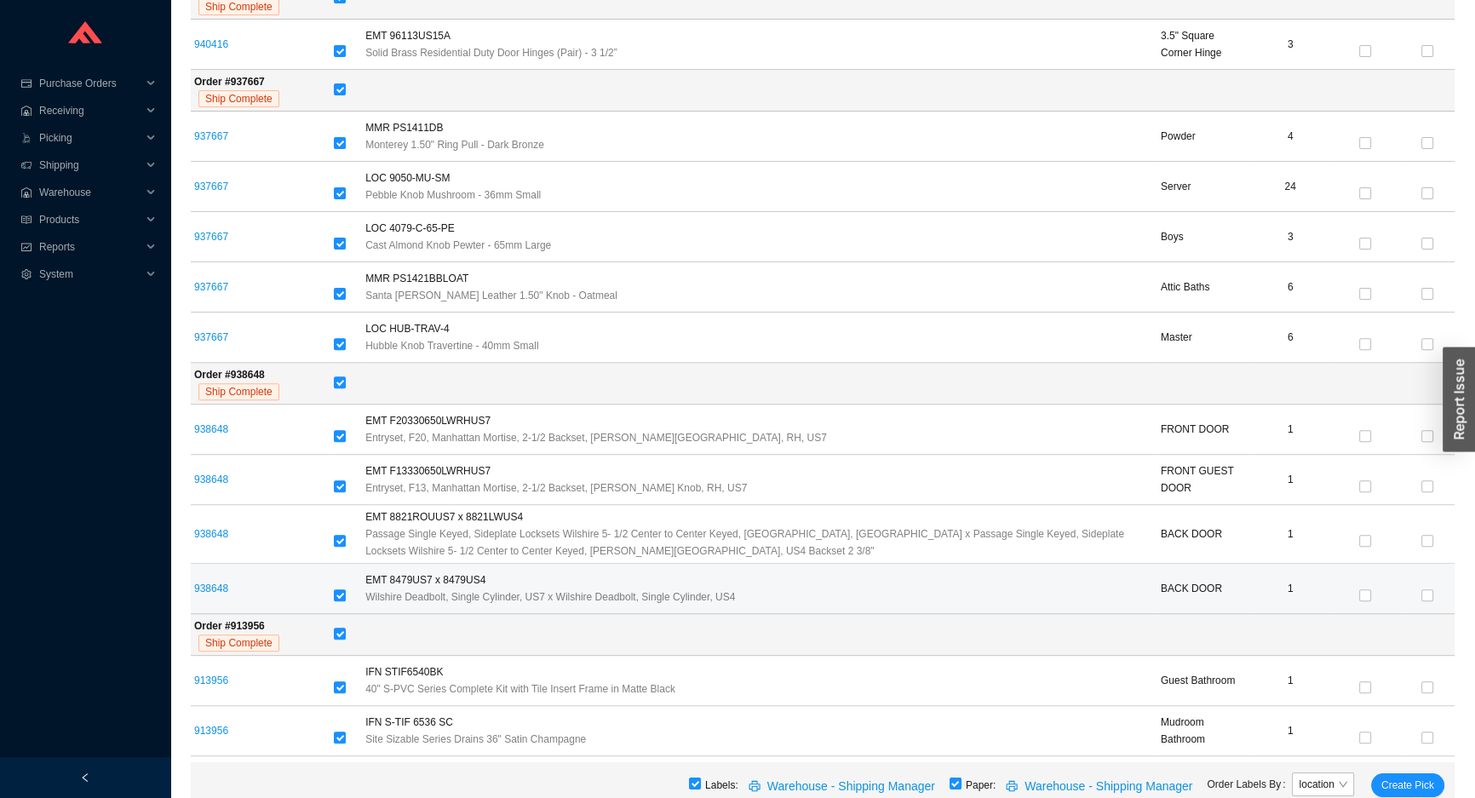
scroll to position [719, 0]
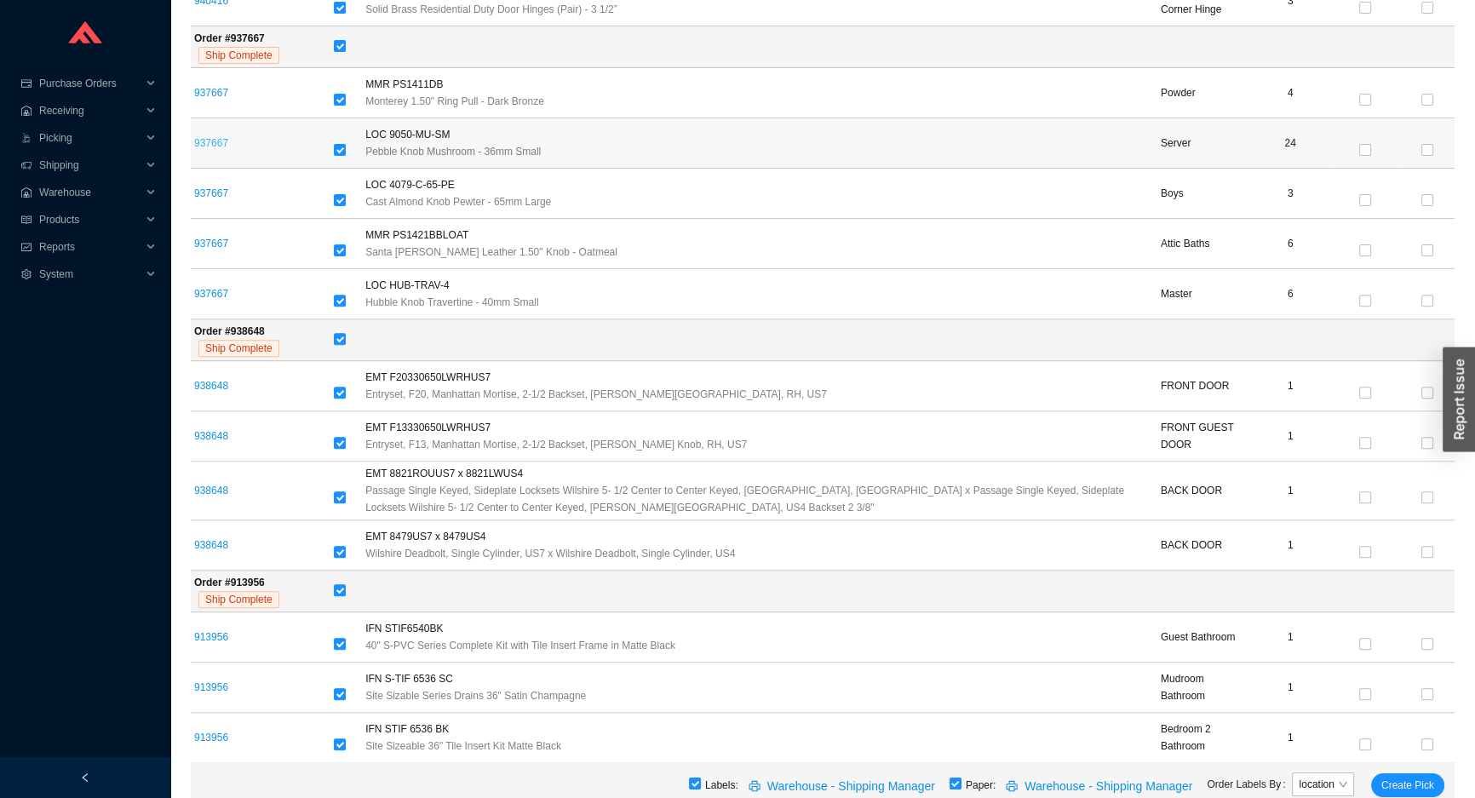
click at [203, 144] on link "937667" at bounding box center [211, 143] width 34 height 12
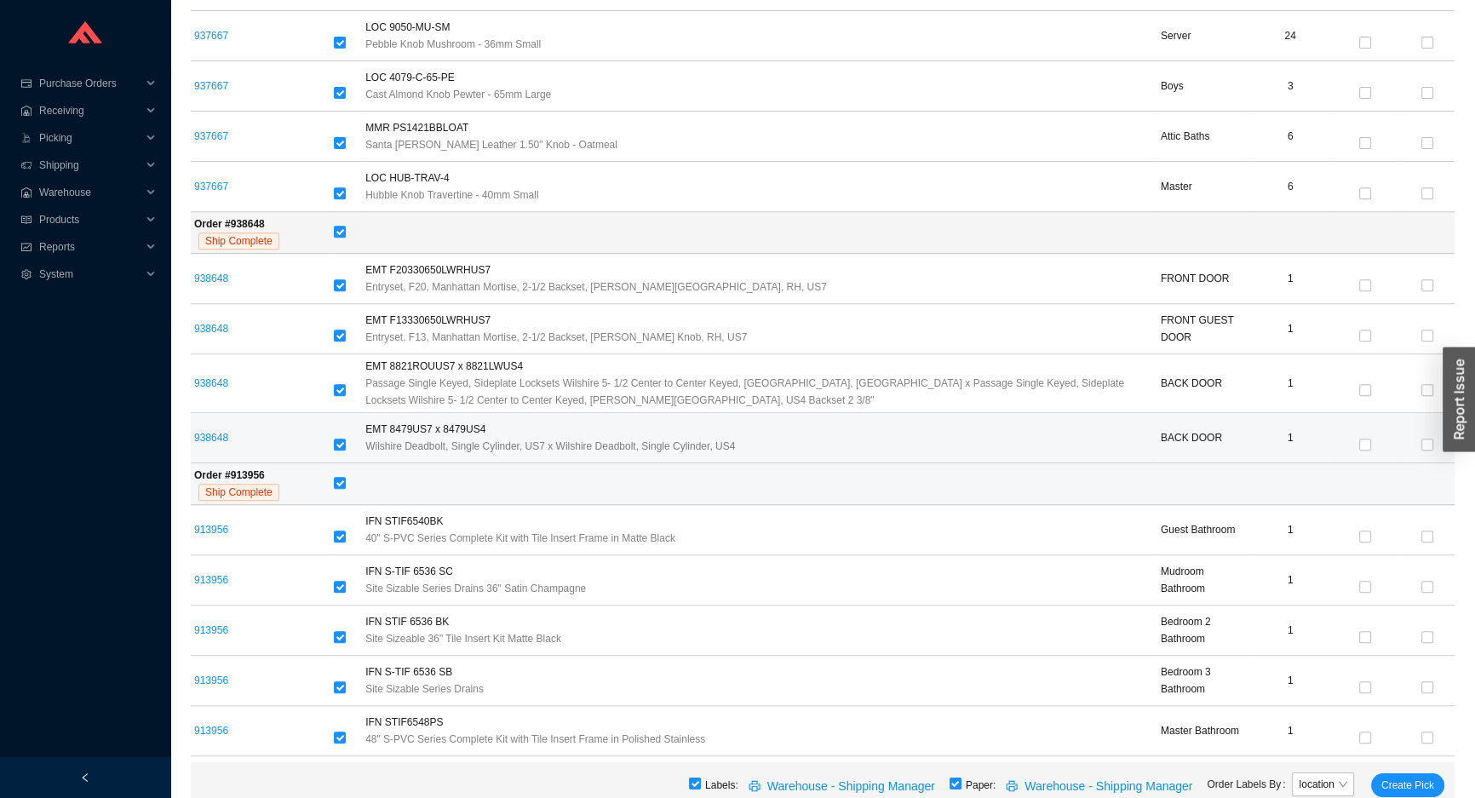
scroll to position [826, 0]
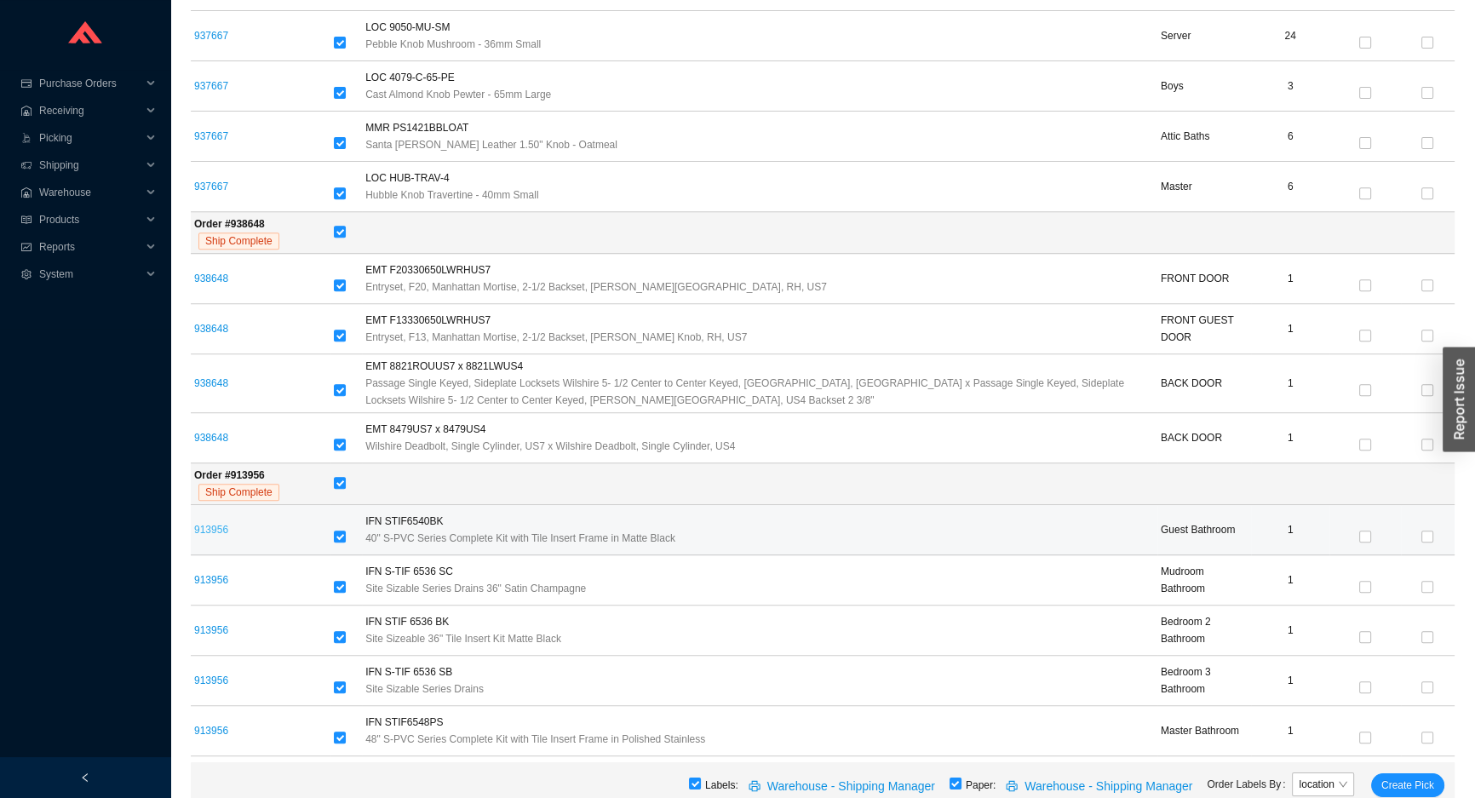
click at [203, 528] on link "913956" at bounding box center [211, 530] width 34 height 12
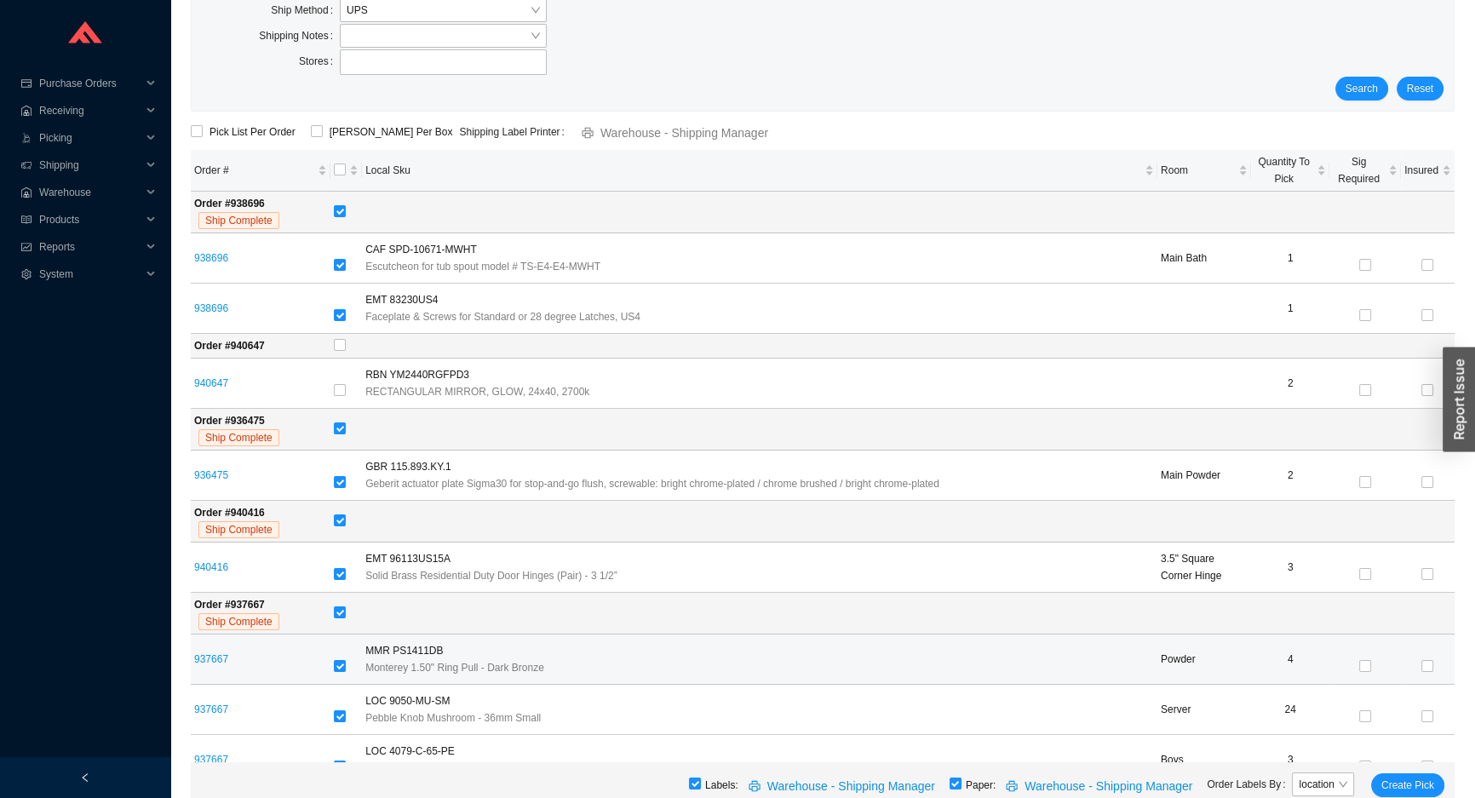
scroll to position [362, 0]
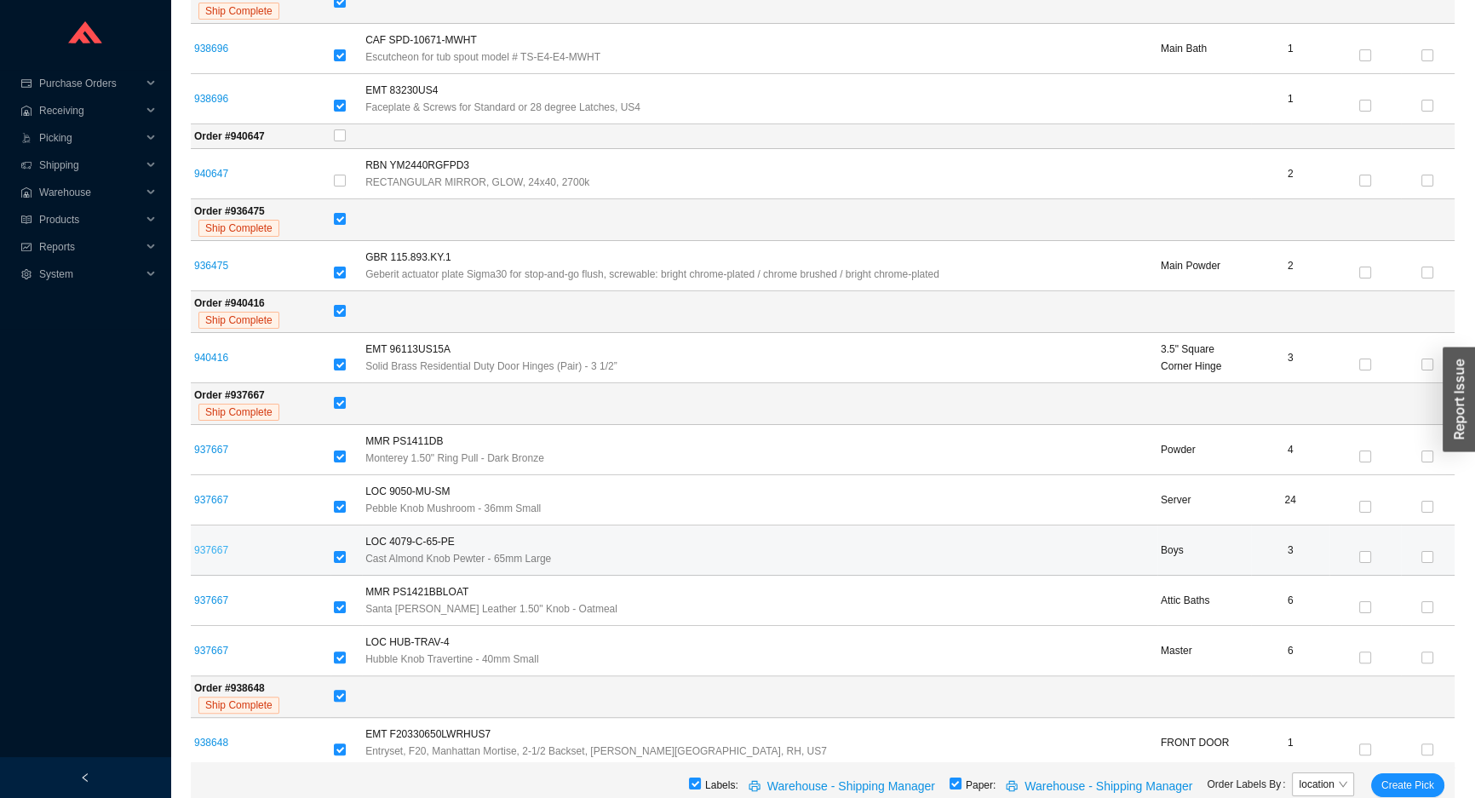
click at [212, 544] on link "937667" at bounding box center [211, 550] width 34 height 12
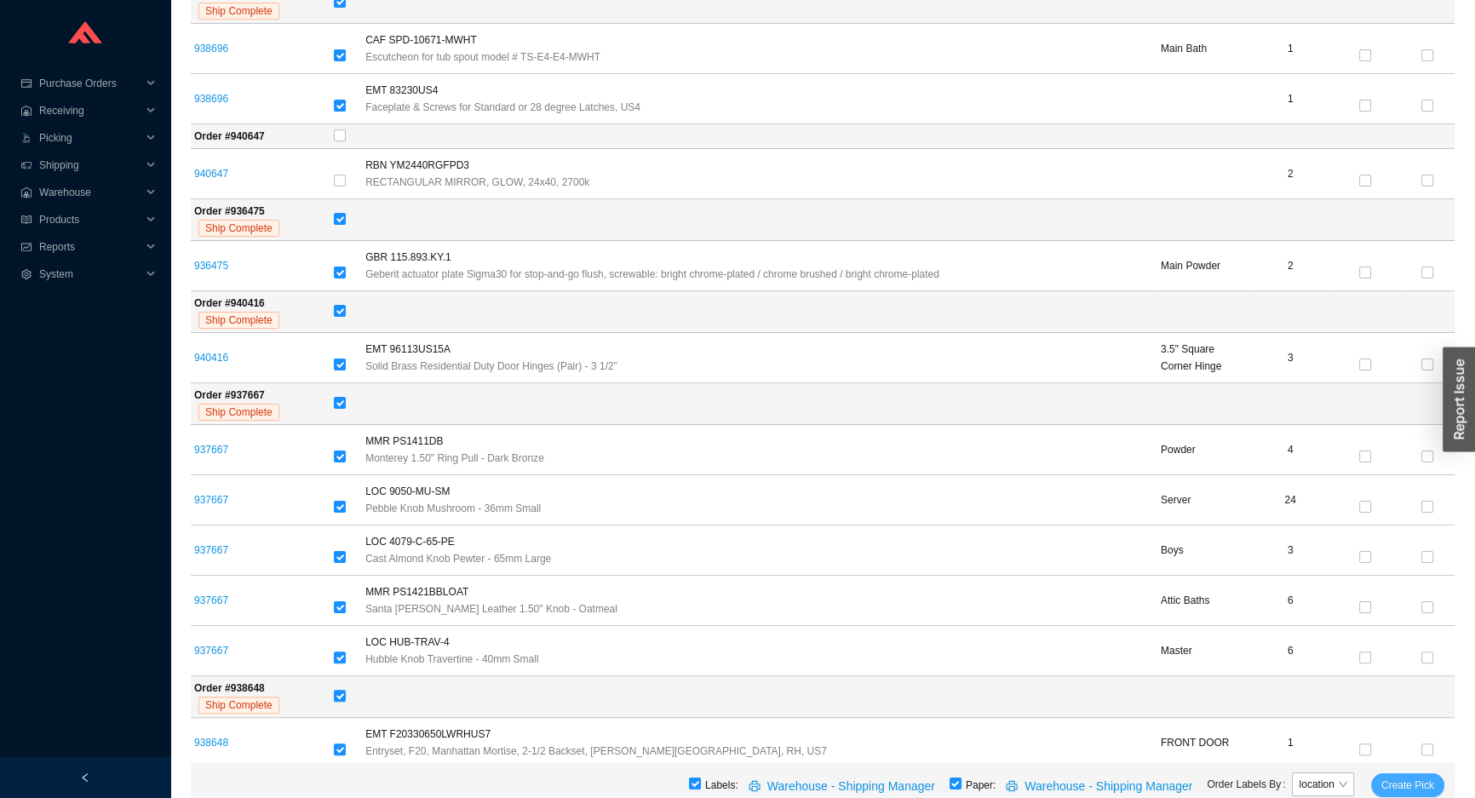
click at [1436, 781] on button "Create Pick" at bounding box center [1407, 785] width 73 height 24
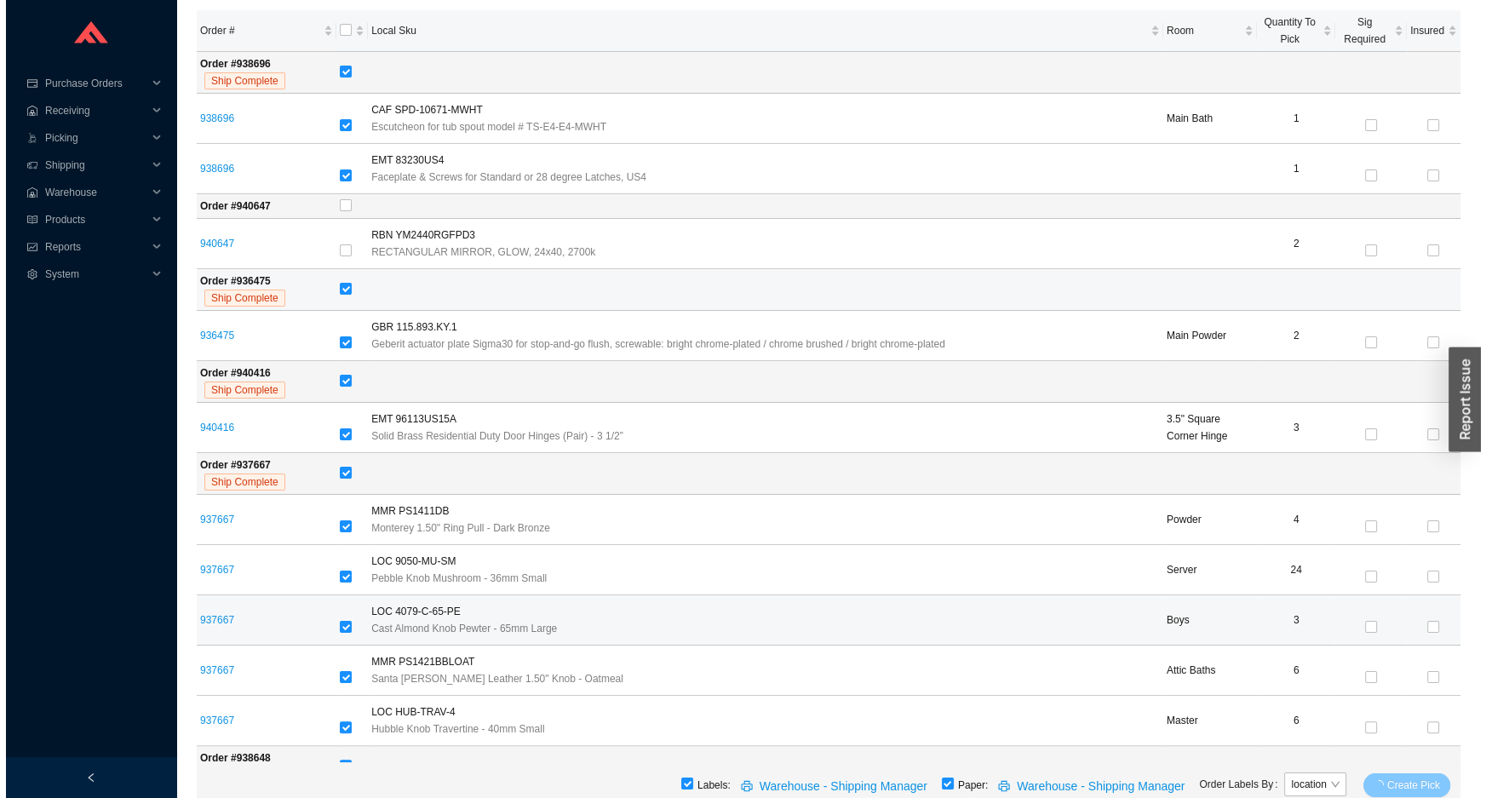
scroll to position [0, 0]
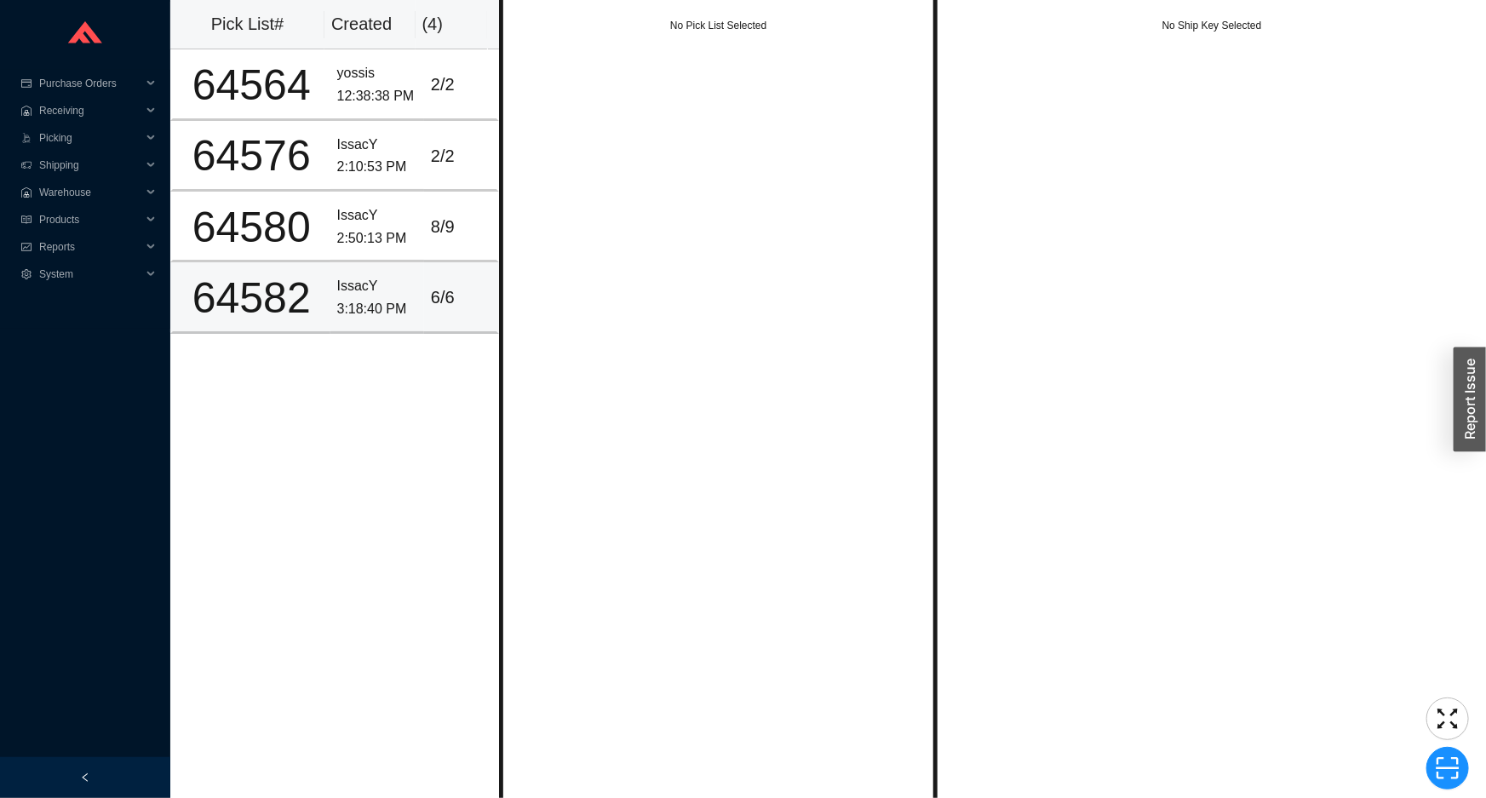
click at [381, 302] on div "3:18:40 PM" at bounding box center [377, 309] width 80 height 23
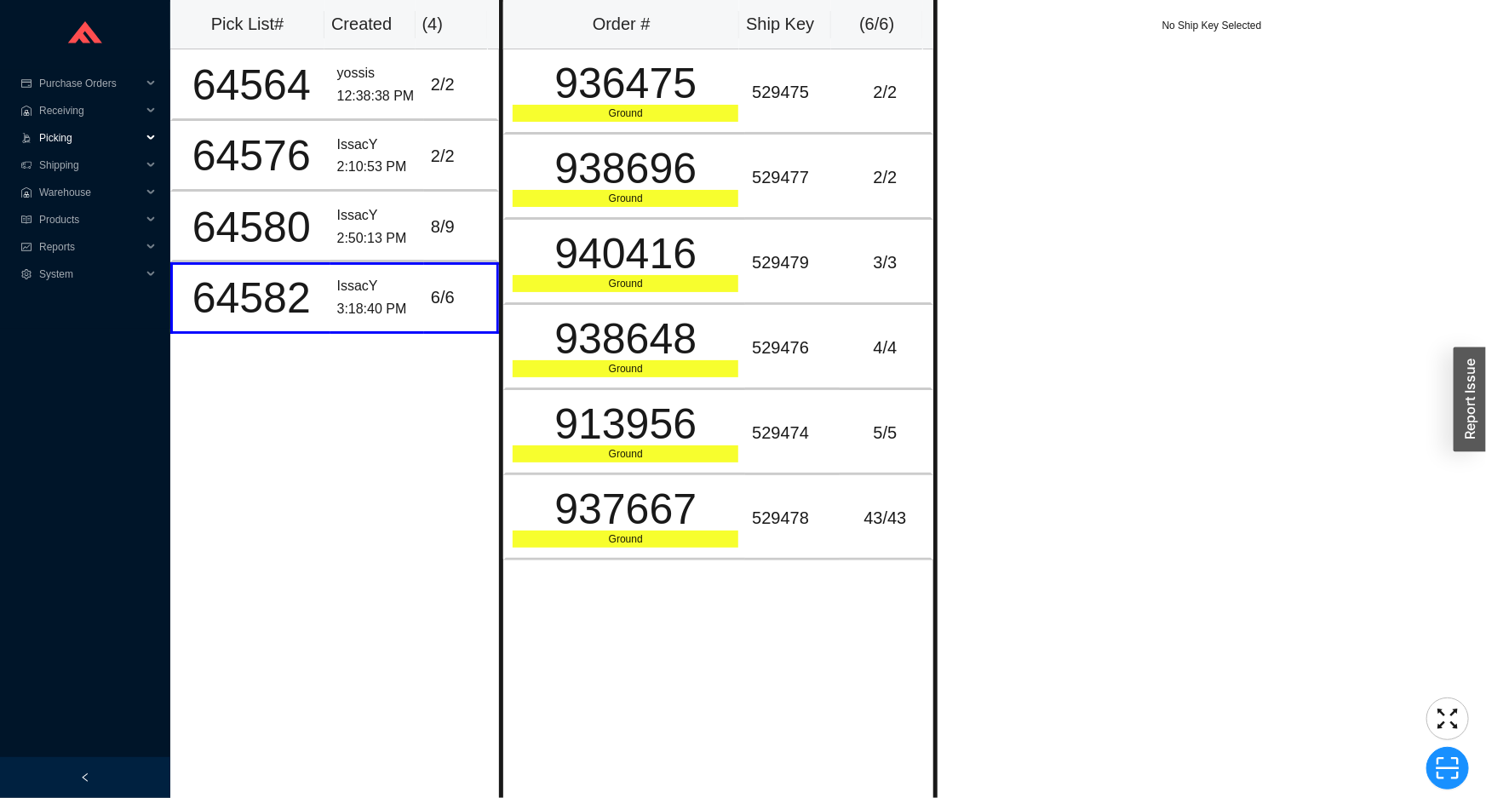
click at [100, 140] on span "Picking" at bounding box center [90, 137] width 102 height 27
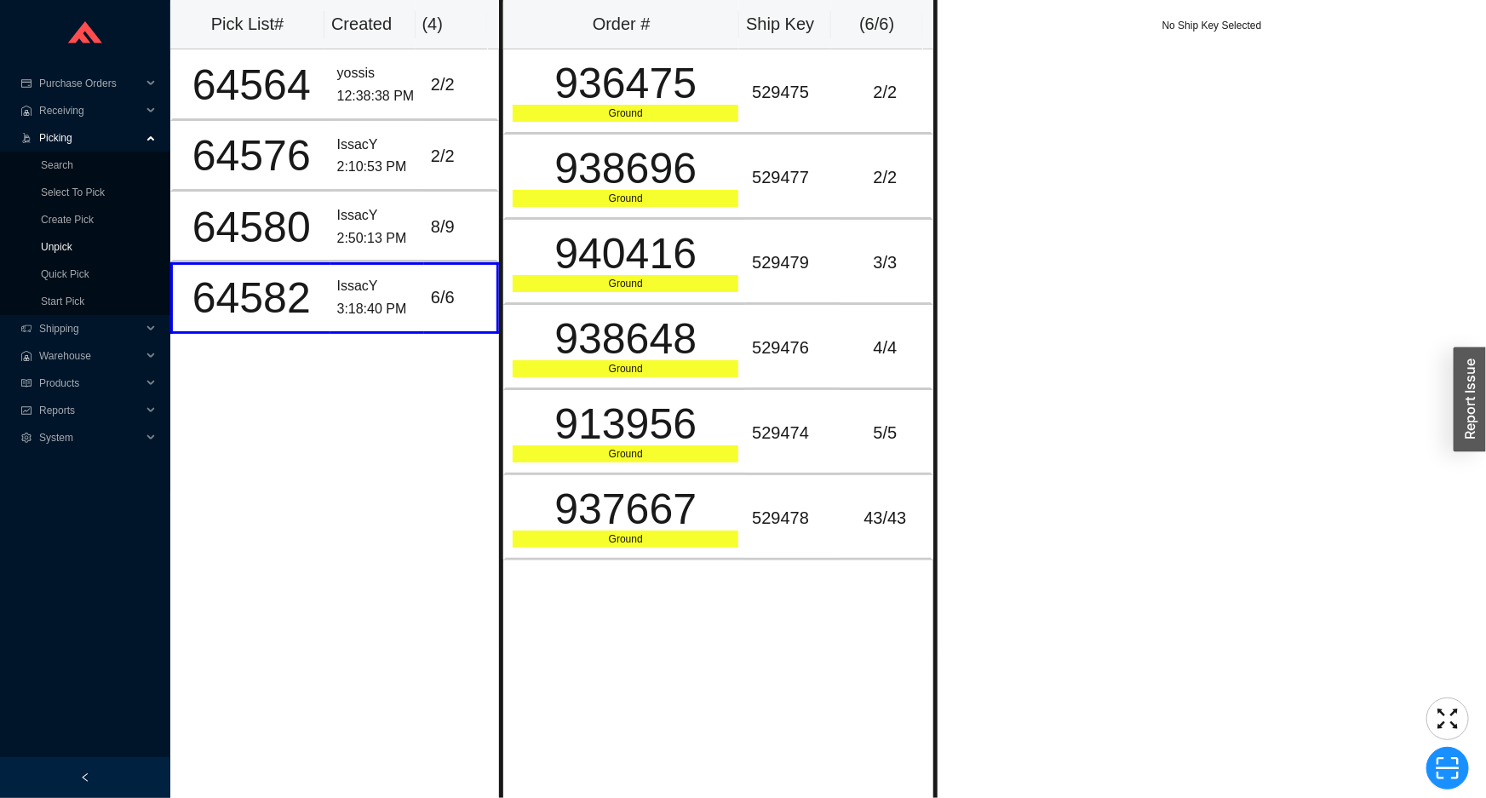
click at [72, 241] on link "Unpick" at bounding box center [57, 247] width 32 height 12
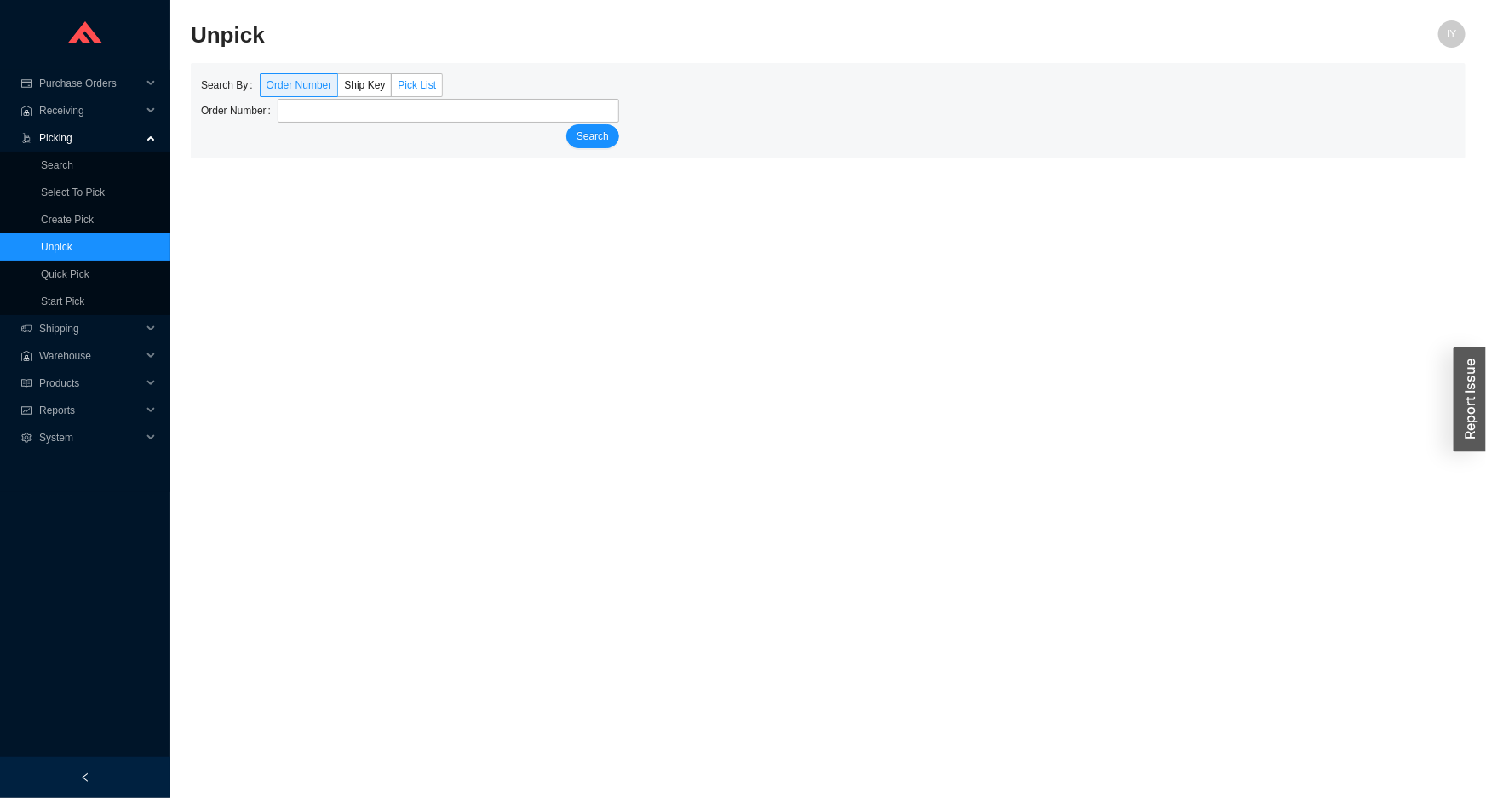
click at [398, 89] on span "Pick List" at bounding box center [417, 85] width 38 height 12
click at [392, 89] on input "Pick List" at bounding box center [392, 89] width 0 height 0
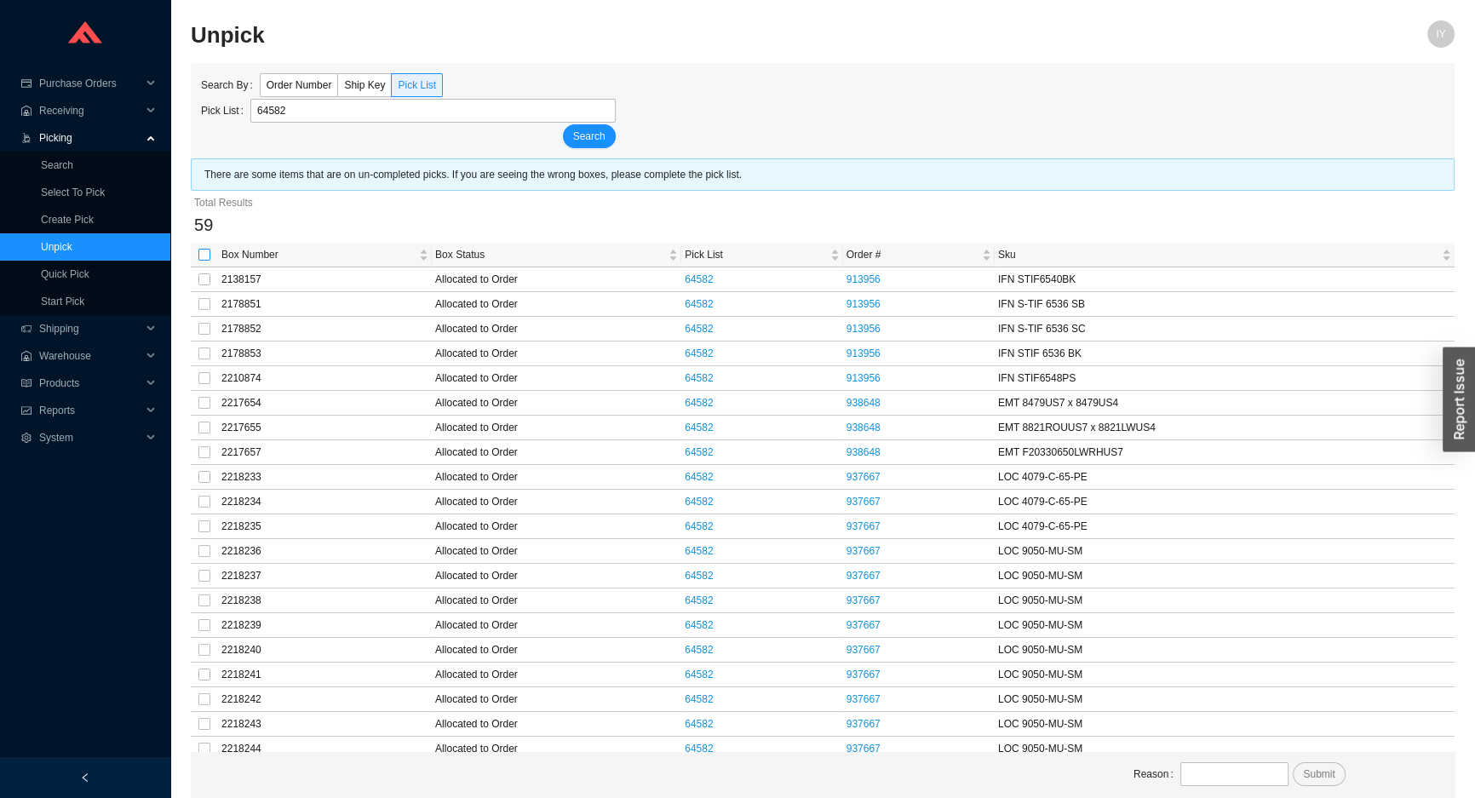
type input "64582"
click at [203, 250] on input "checkbox" at bounding box center [204, 255] width 12 height 12
checkbox input "true"
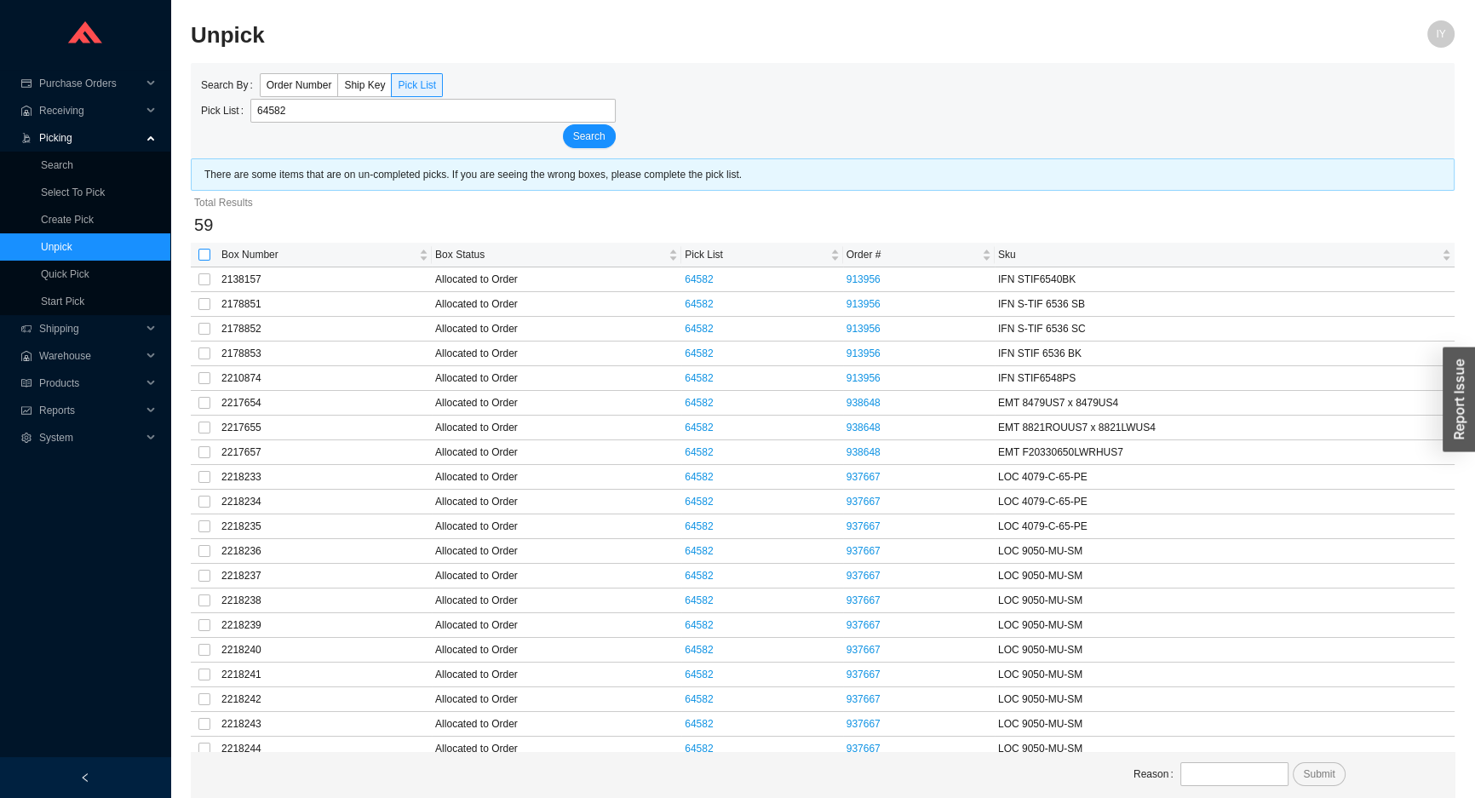
checkbox input "true"
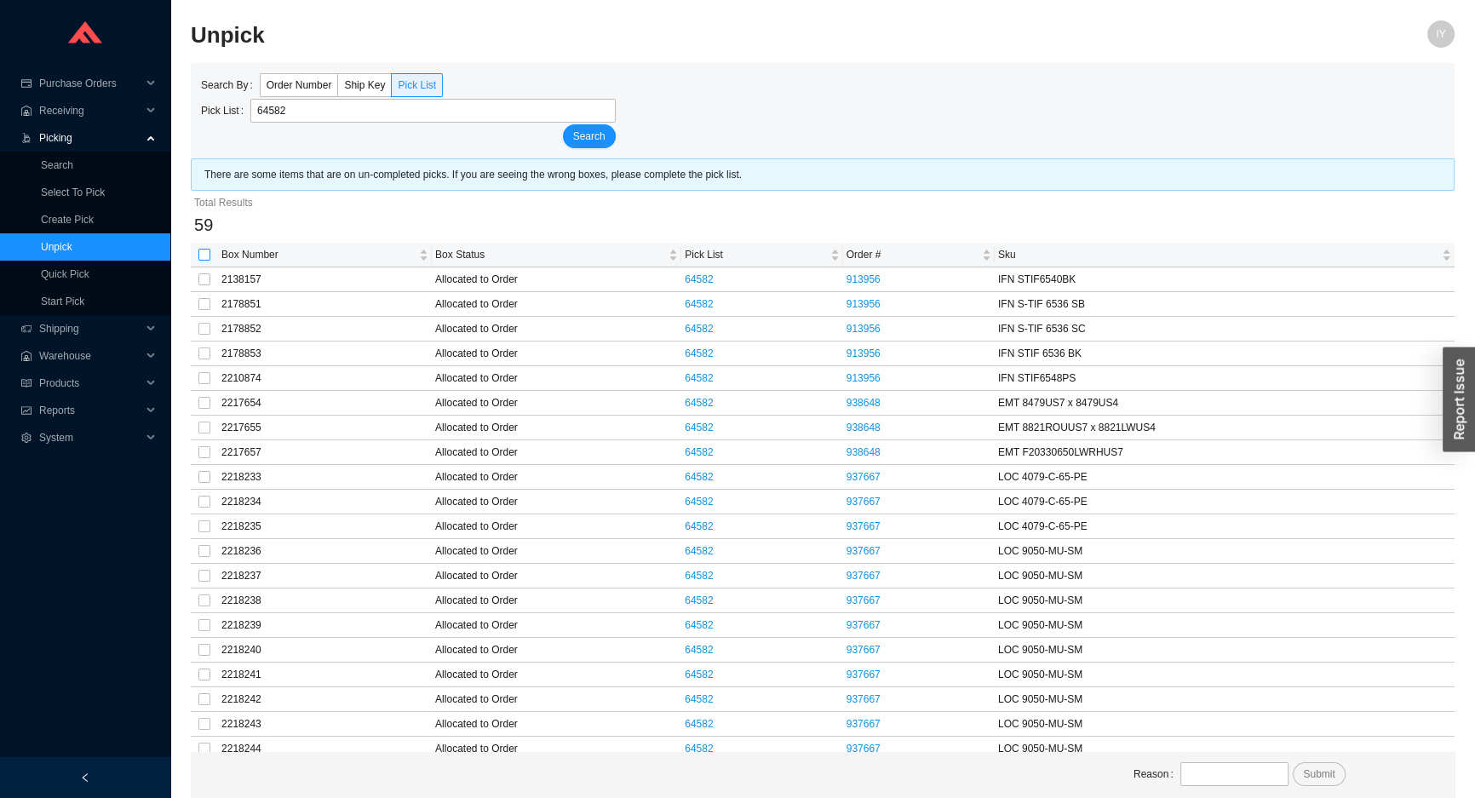
checkbox input "true"
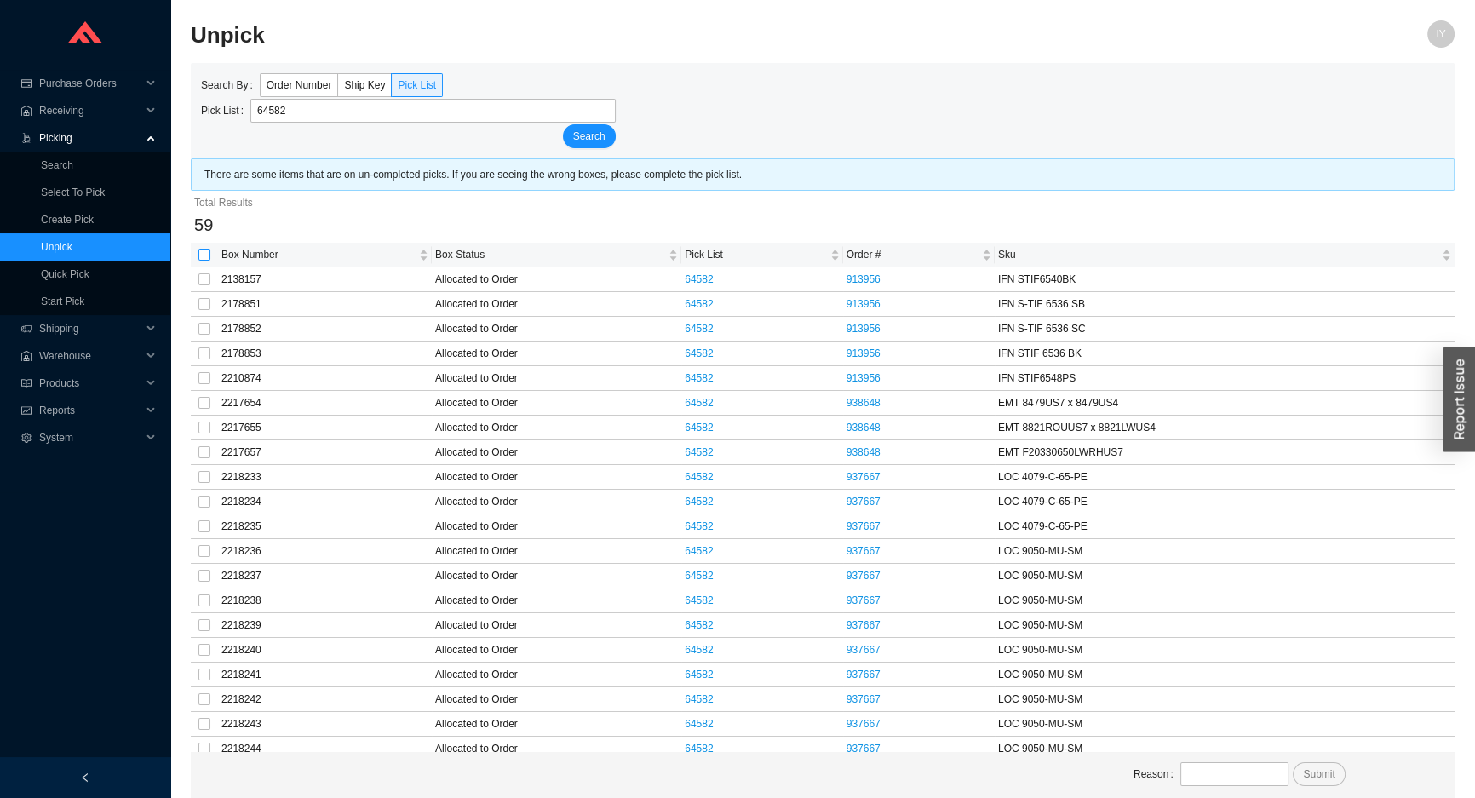
checkbox input "true"
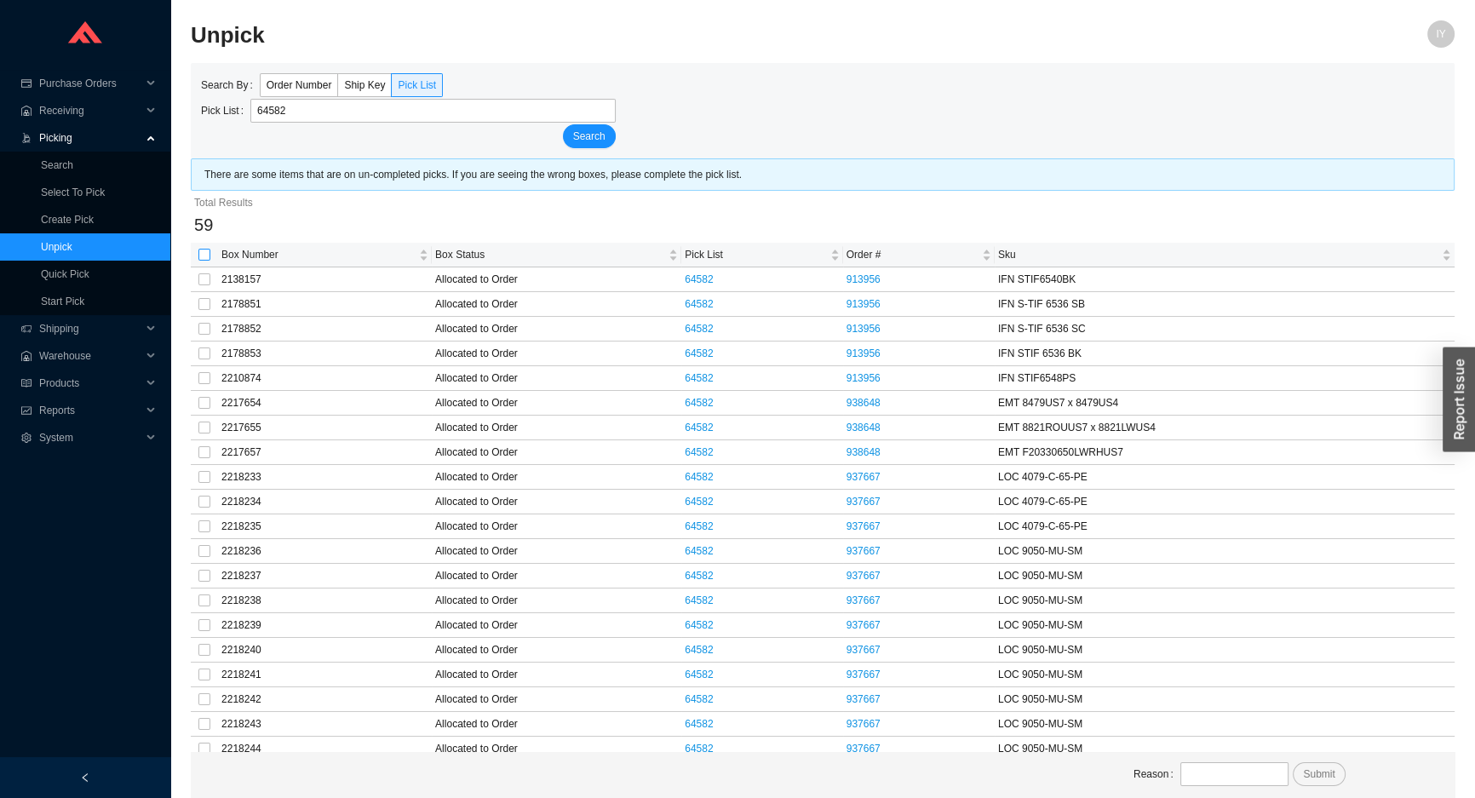
checkbox input "true"
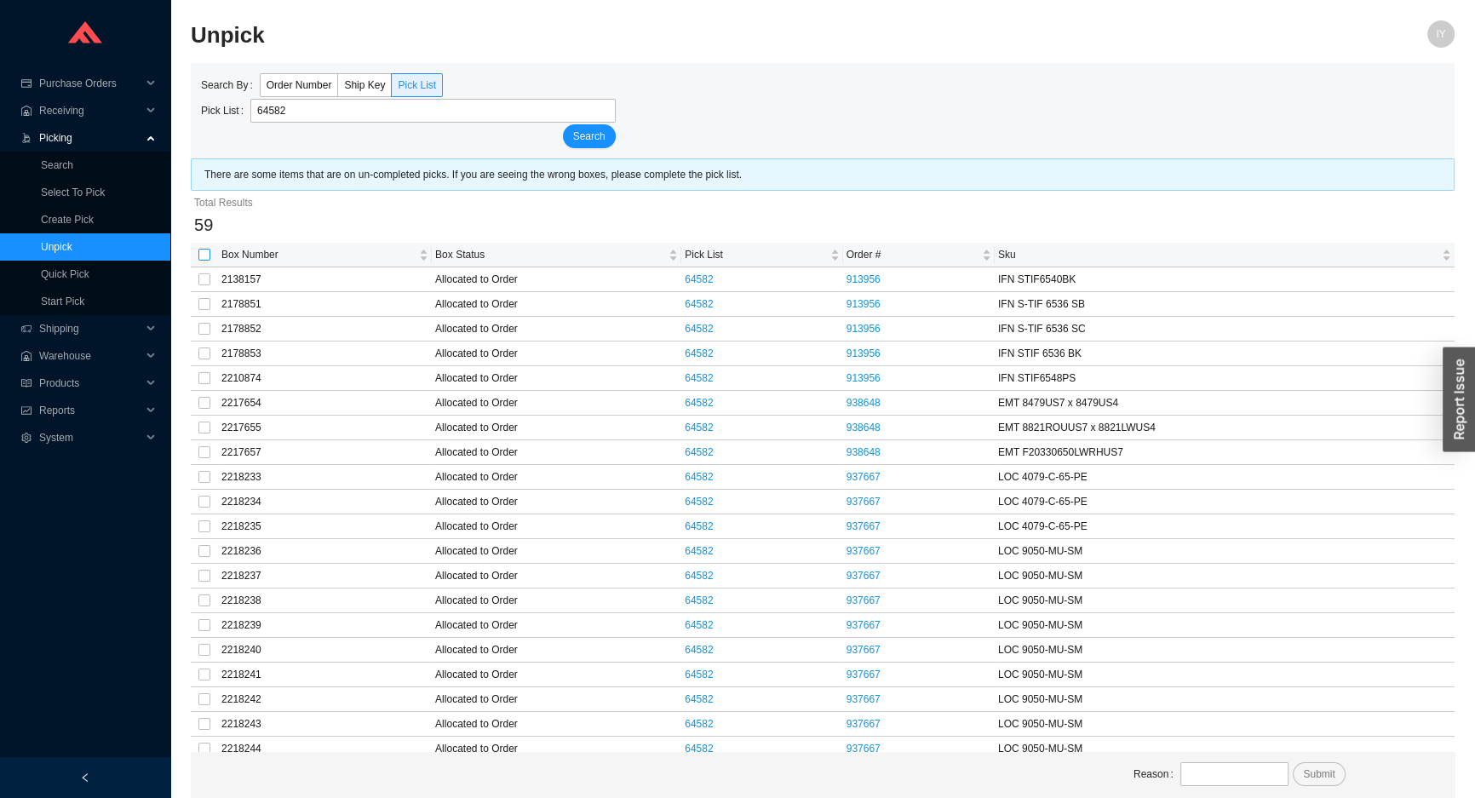
checkbox input "true"
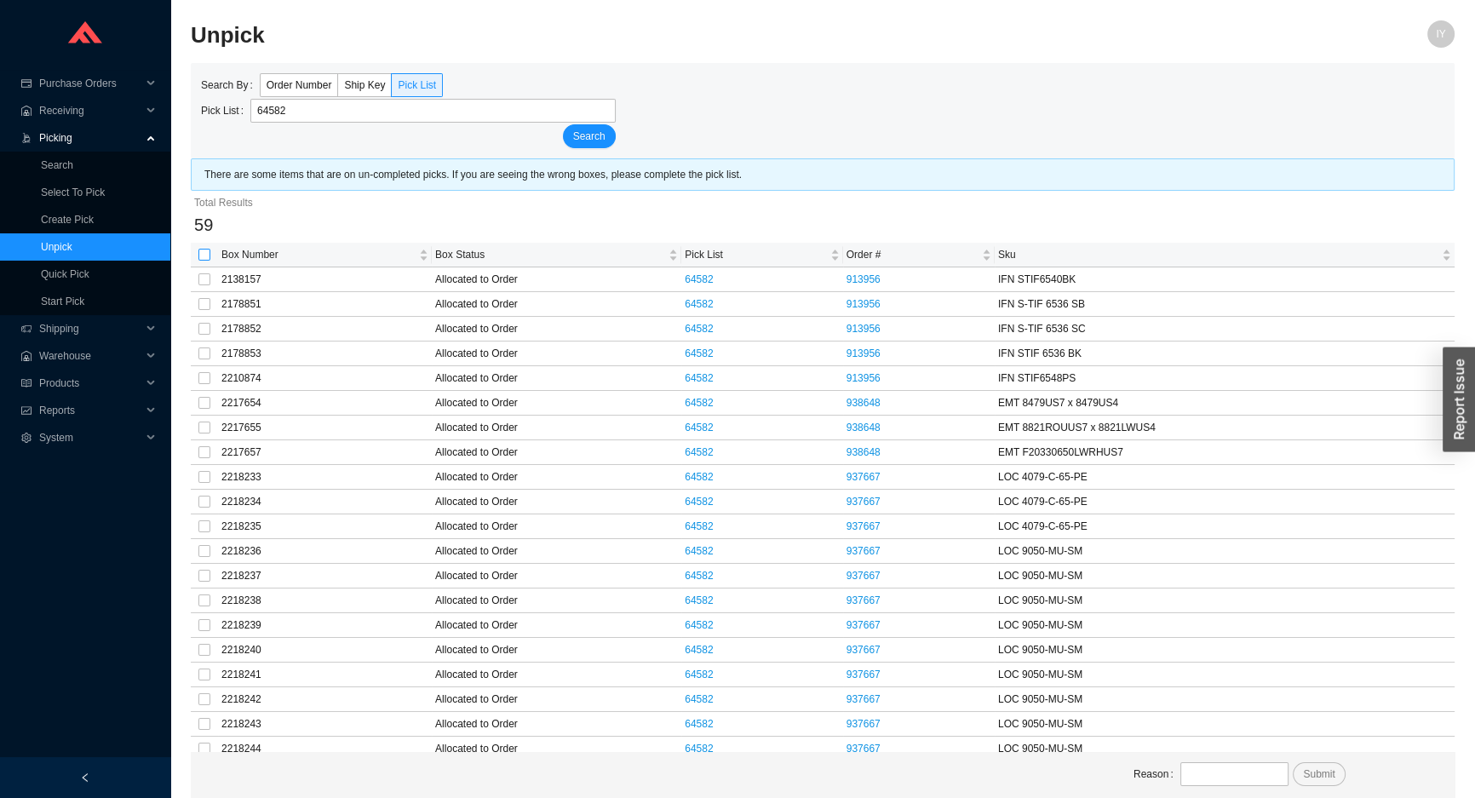
checkbox input "true"
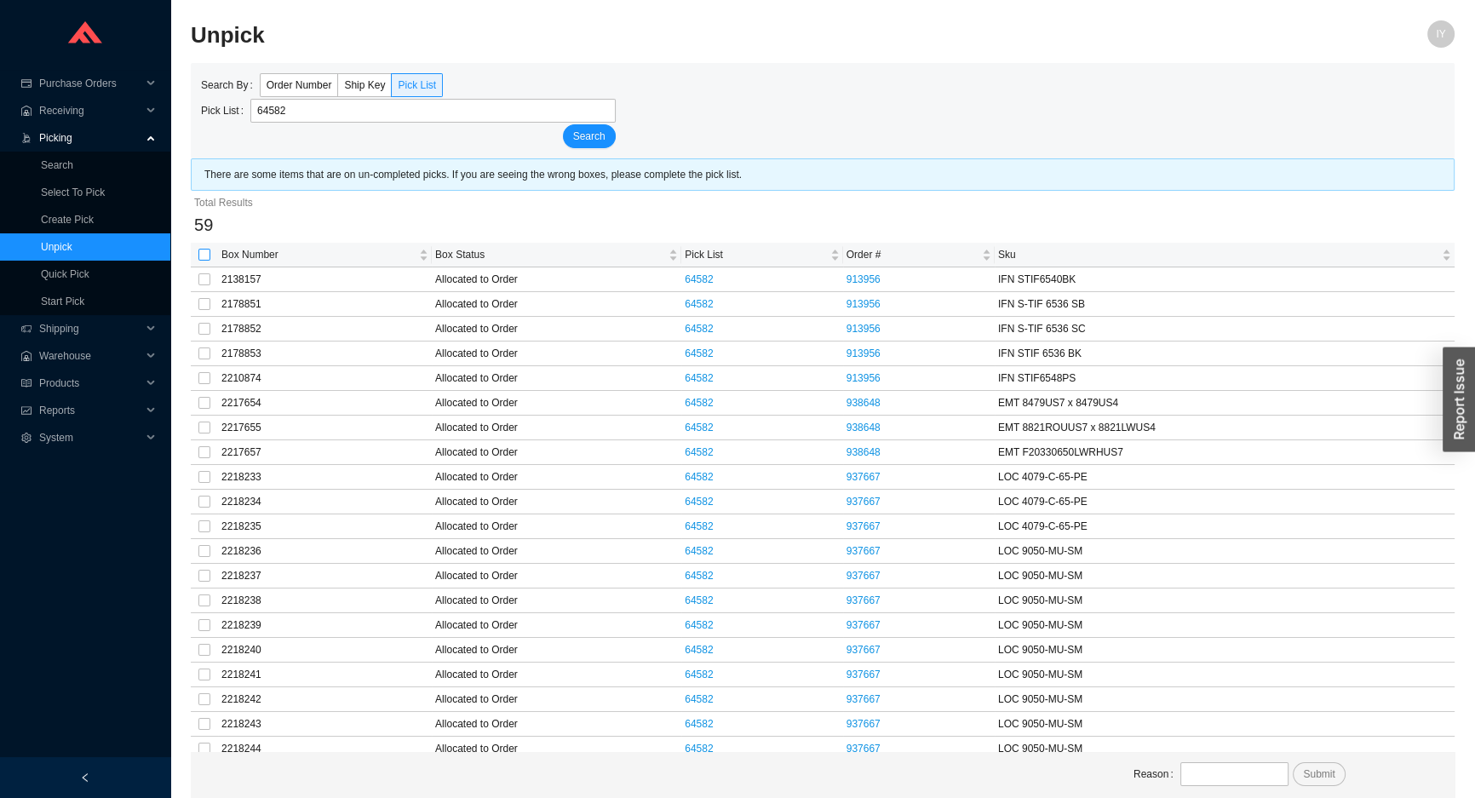
checkbox input "true"
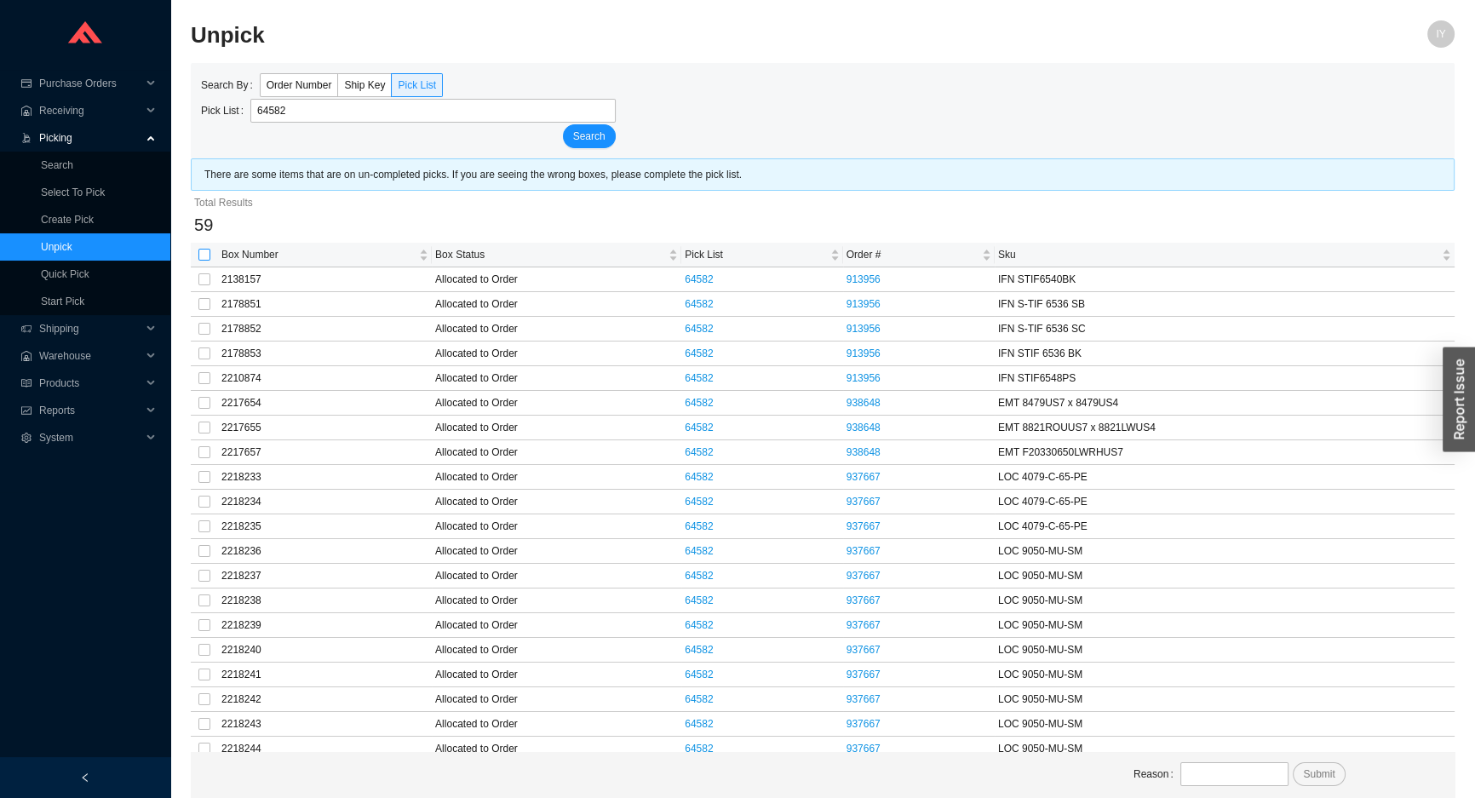
checkbox input "true"
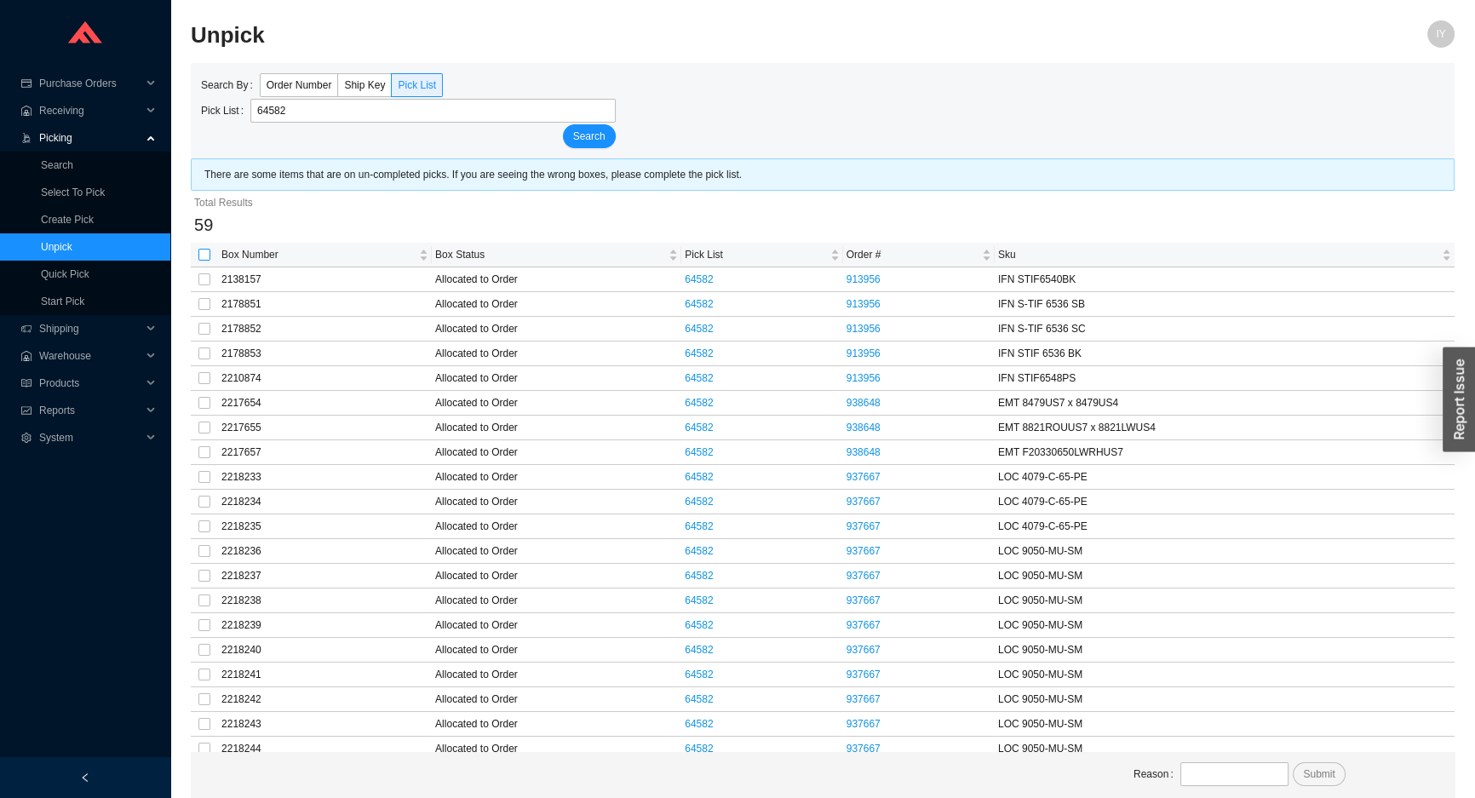
checkbox input "true"
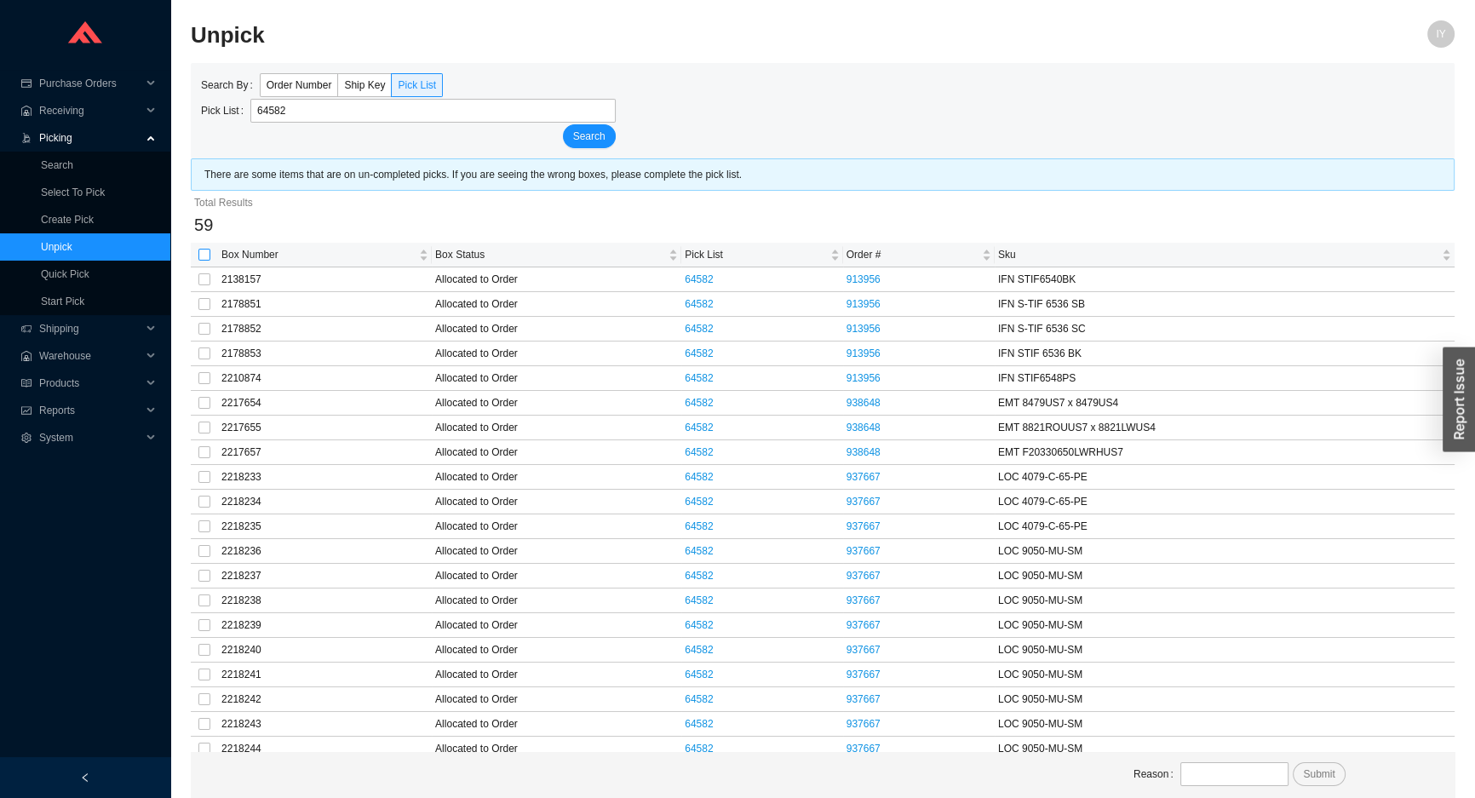
checkbox input "true"
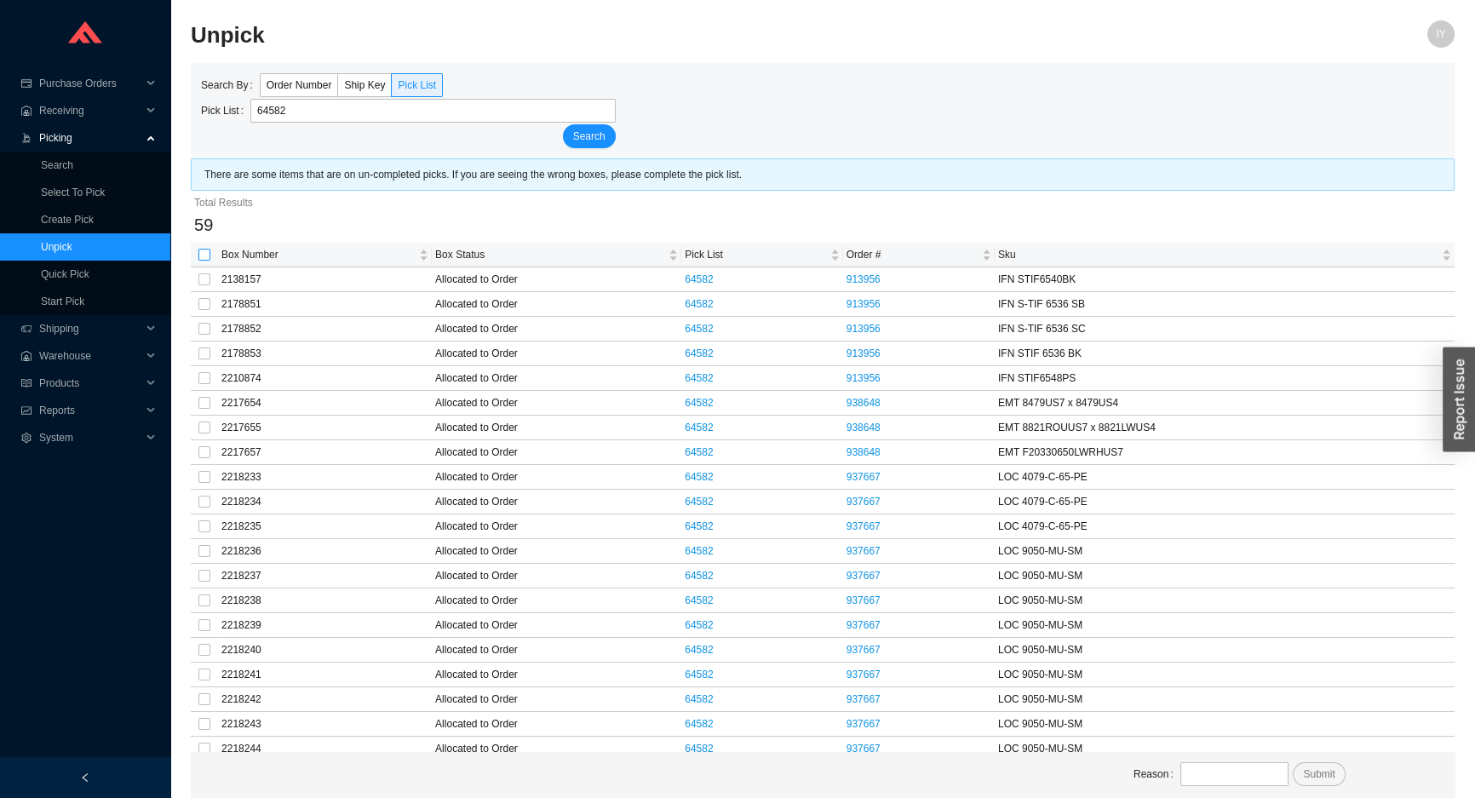
checkbox input "true"
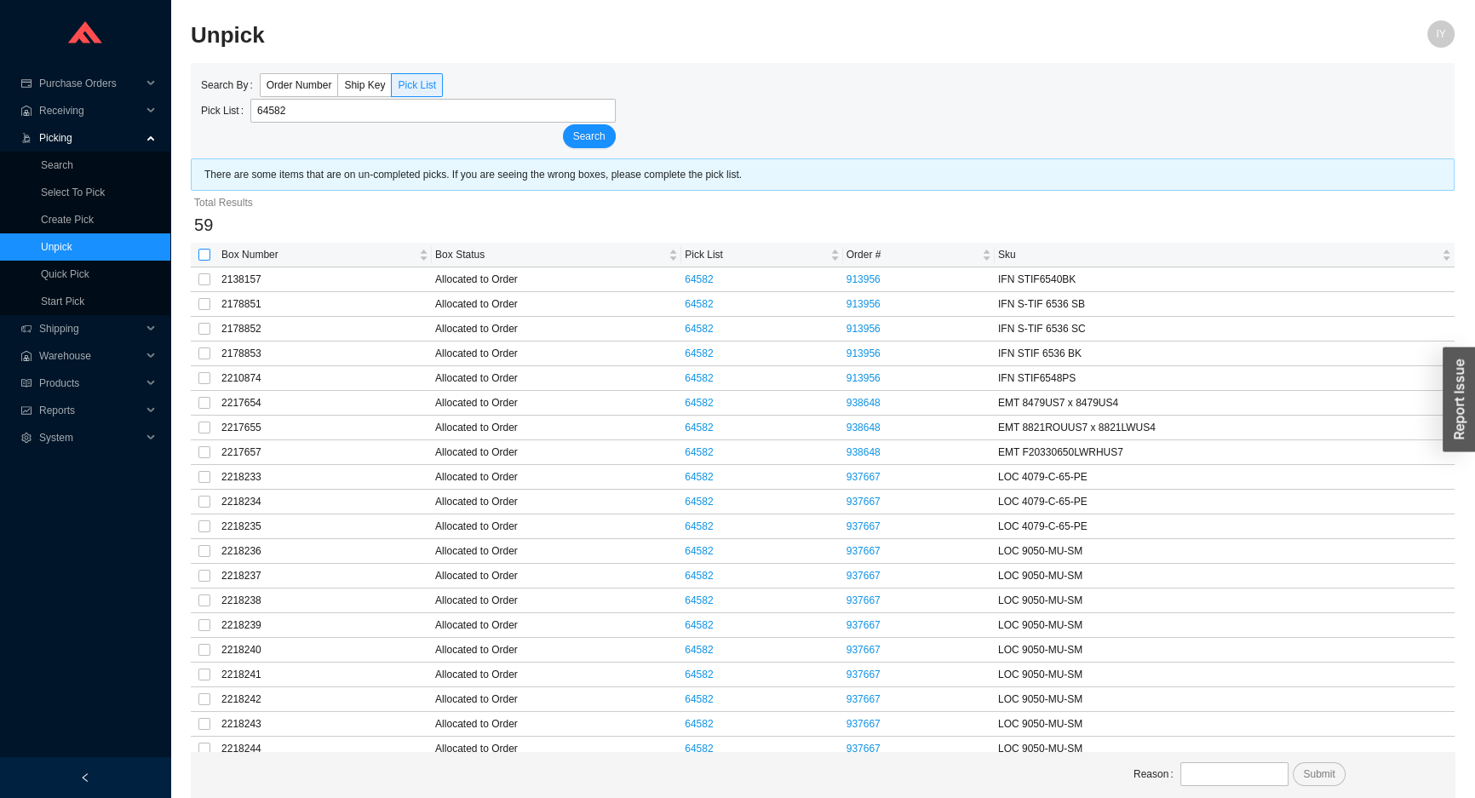
checkbox input "true"
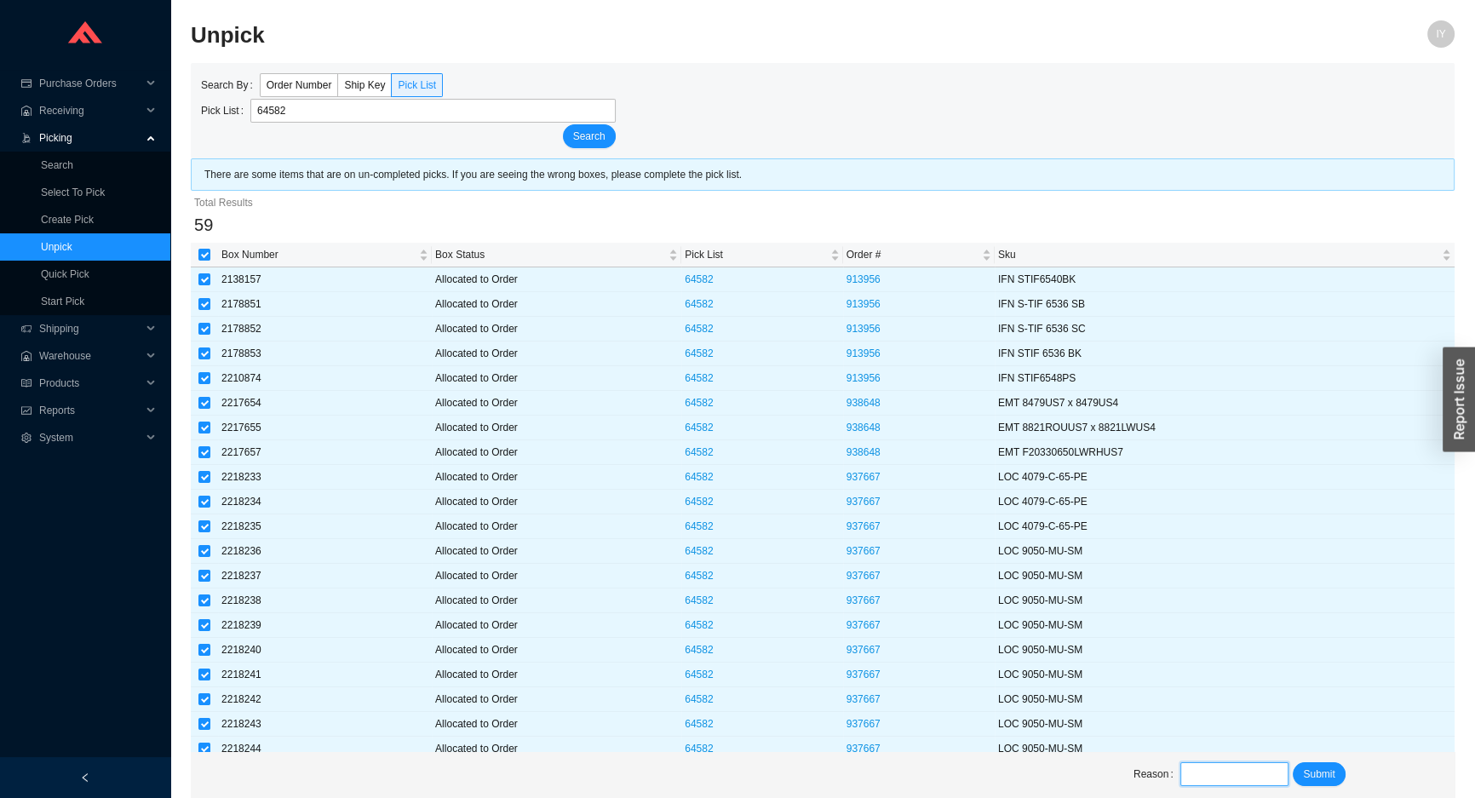
click at [1265, 781] on input "text" at bounding box center [1234, 774] width 109 height 24
type input "unpick"
click at [1325, 771] on span "Submit" at bounding box center [1319, 773] width 32 height 17
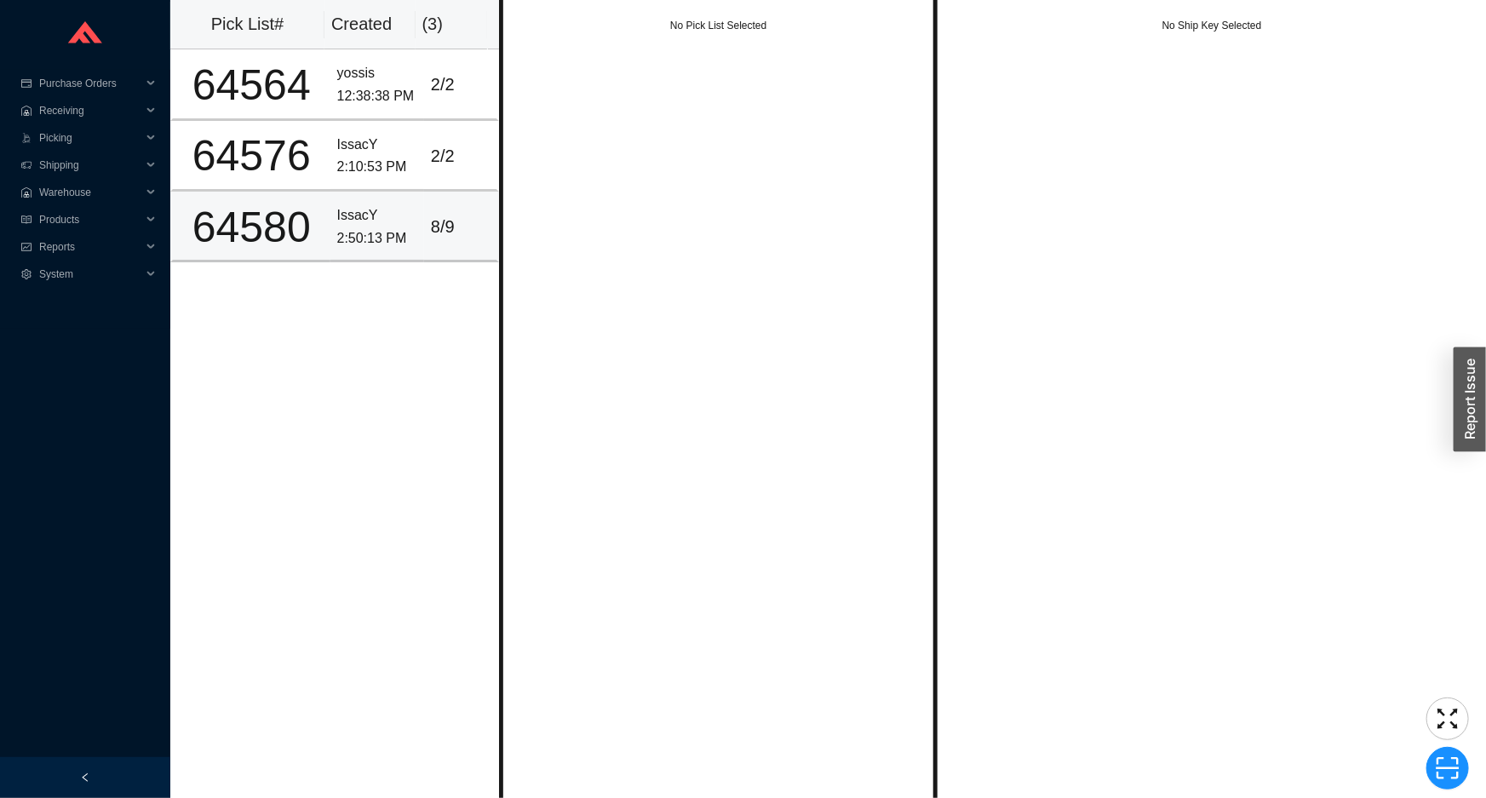
click at [450, 213] on div "8 / 9" at bounding box center [460, 227] width 59 height 28
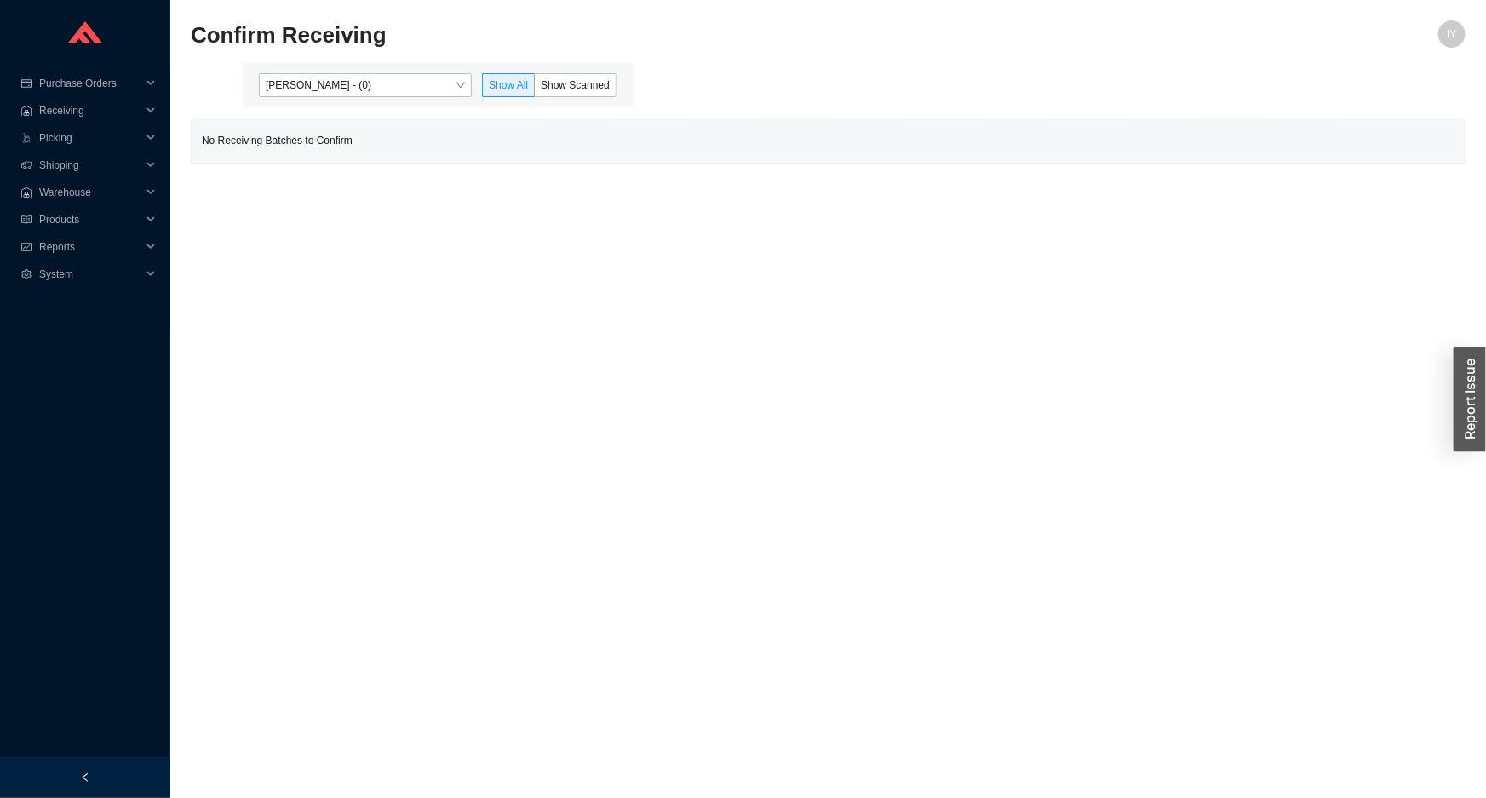
click at [431, 72] on div "Issac Yoselovsky - (0) Show All Show Scanned" at bounding box center [438, 85] width 392 height 44
click at [433, 84] on span "Issac Yoselovsky - (0)" at bounding box center [365, 85] width 199 height 22
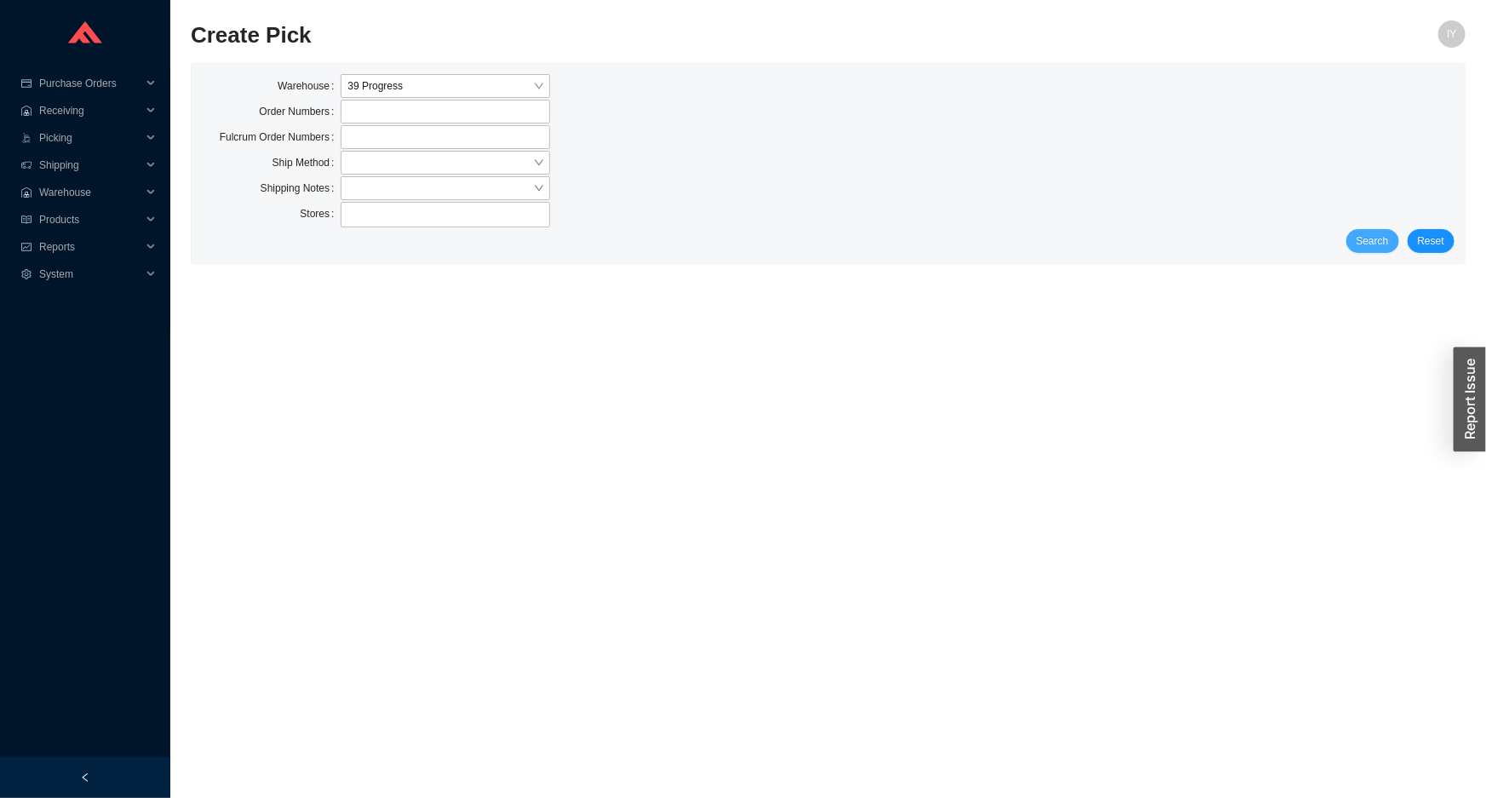
click at [1395, 244] on button "Search" at bounding box center [1372, 241] width 53 height 24
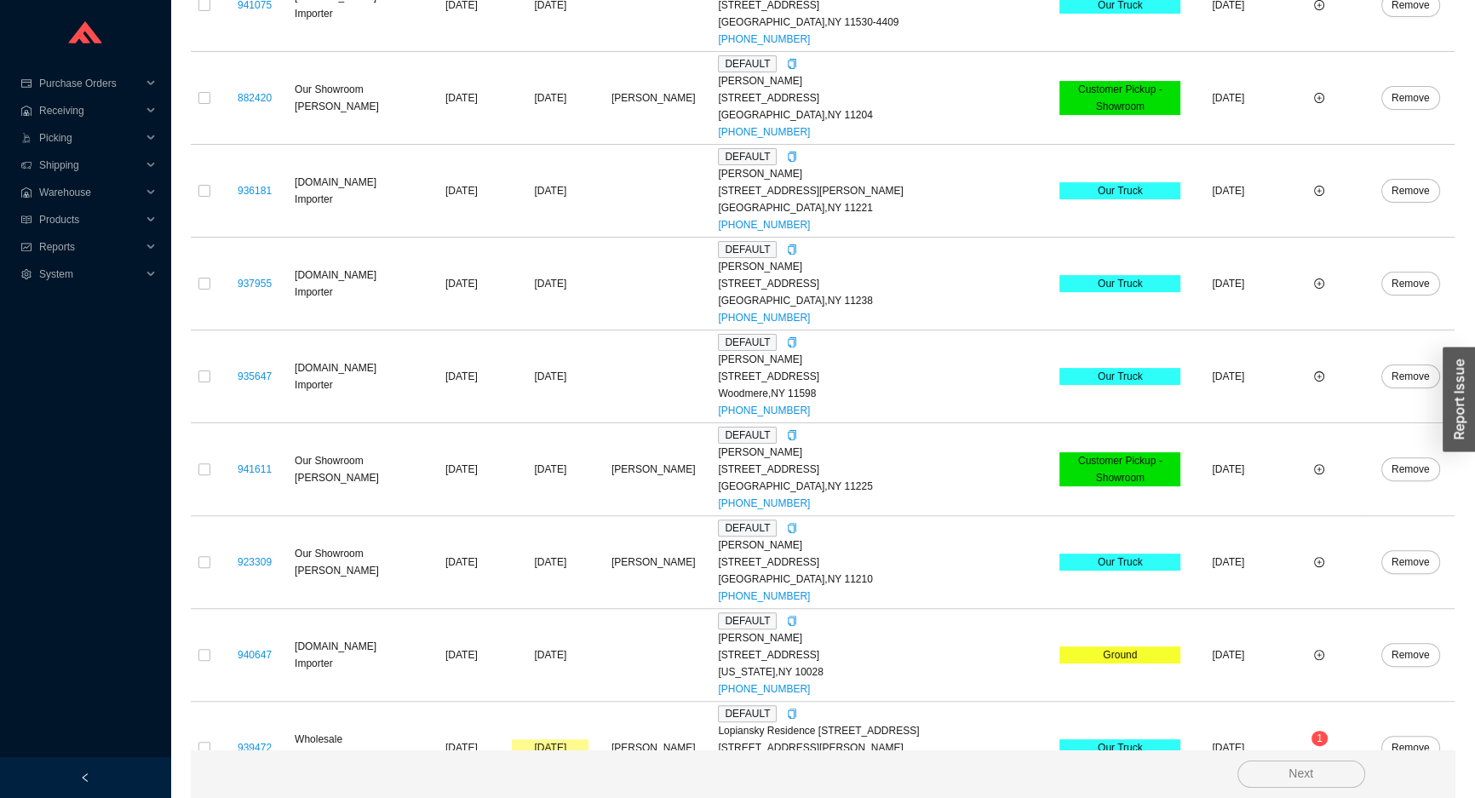
scroll to position [315, 0]
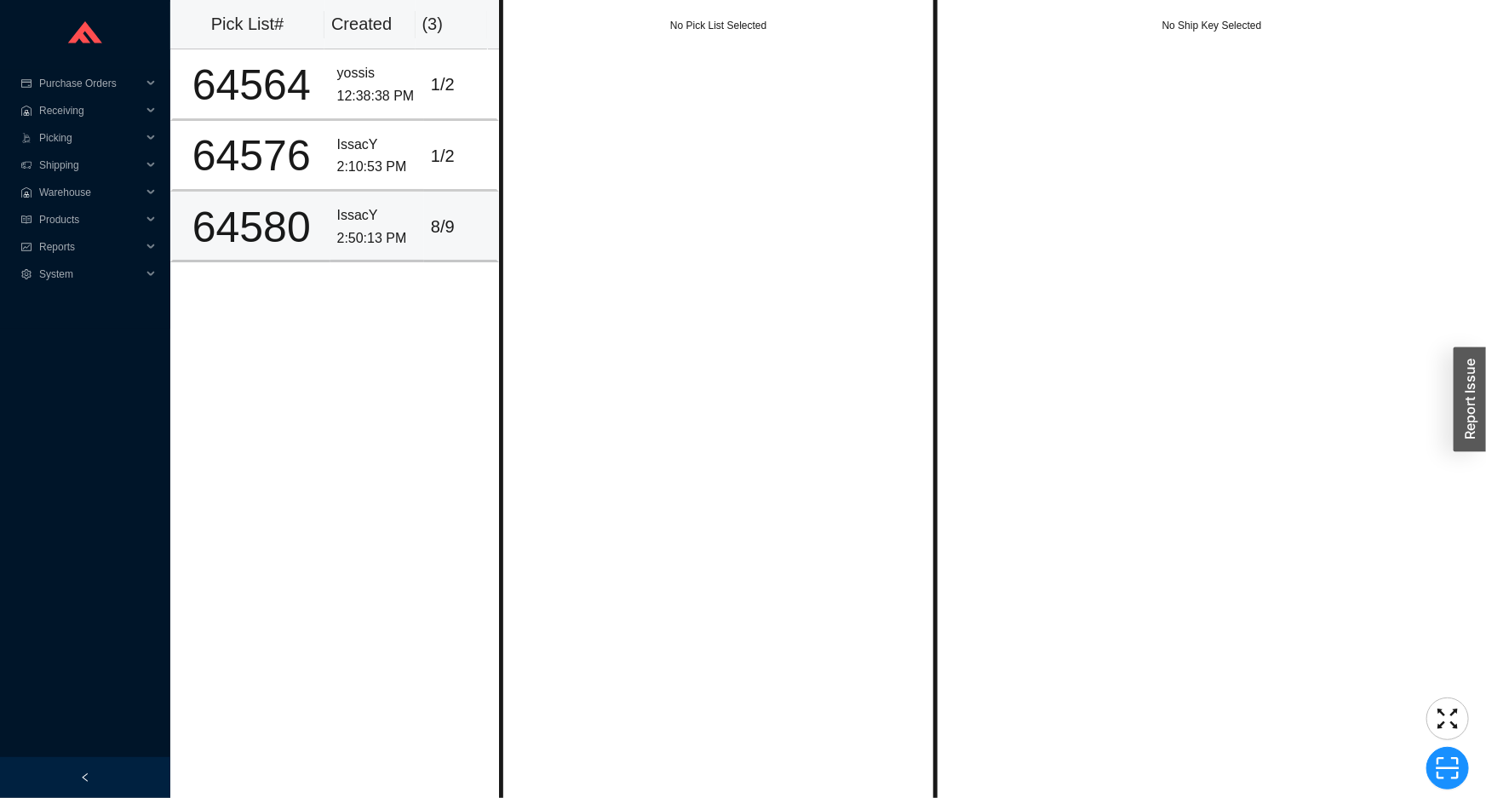
click at [436, 244] on td "8 / 9" at bounding box center [461, 227] width 75 height 71
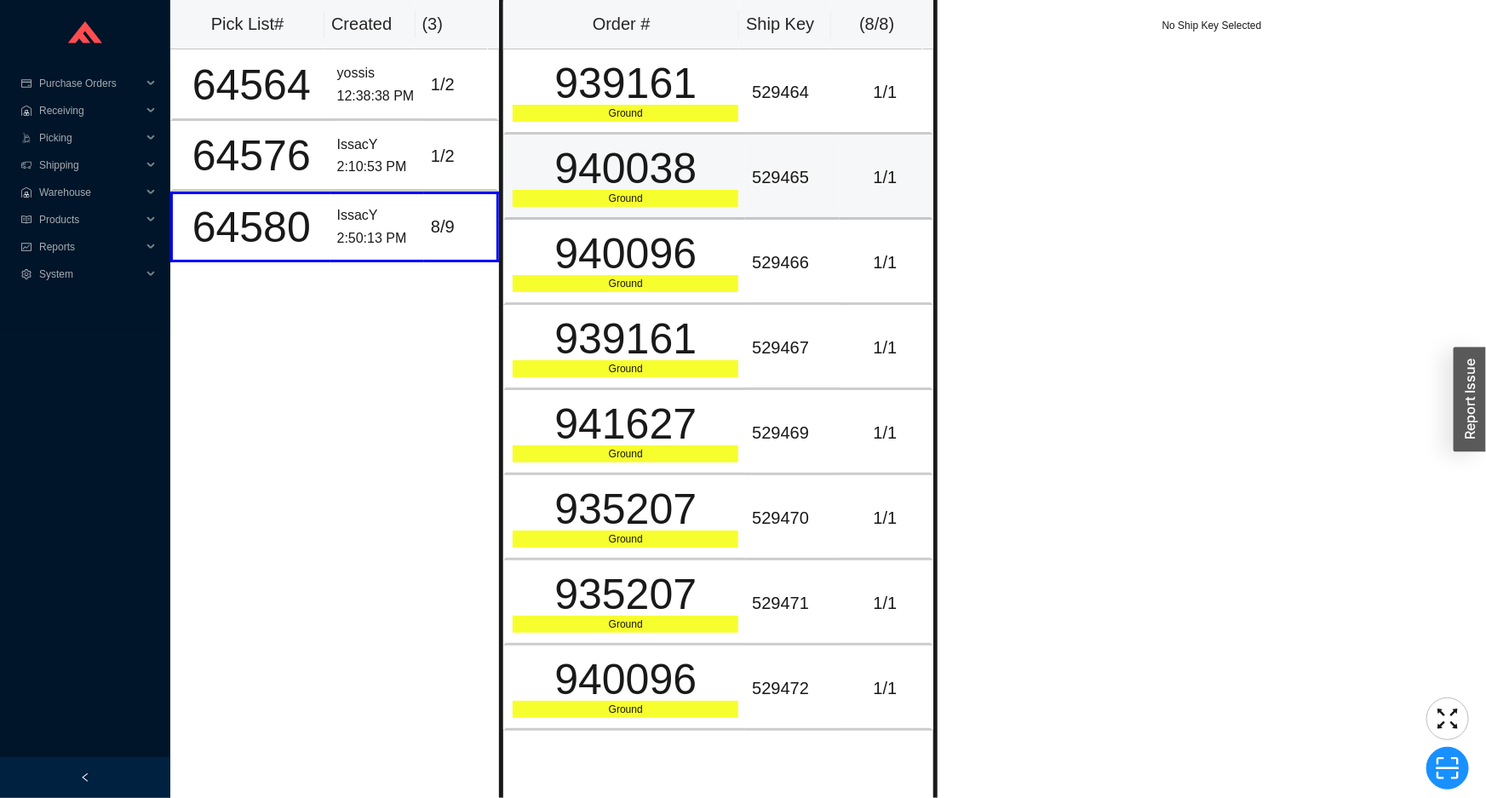
click at [560, 190] on div "940038" at bounding box center [626, 168] width 226 height 43
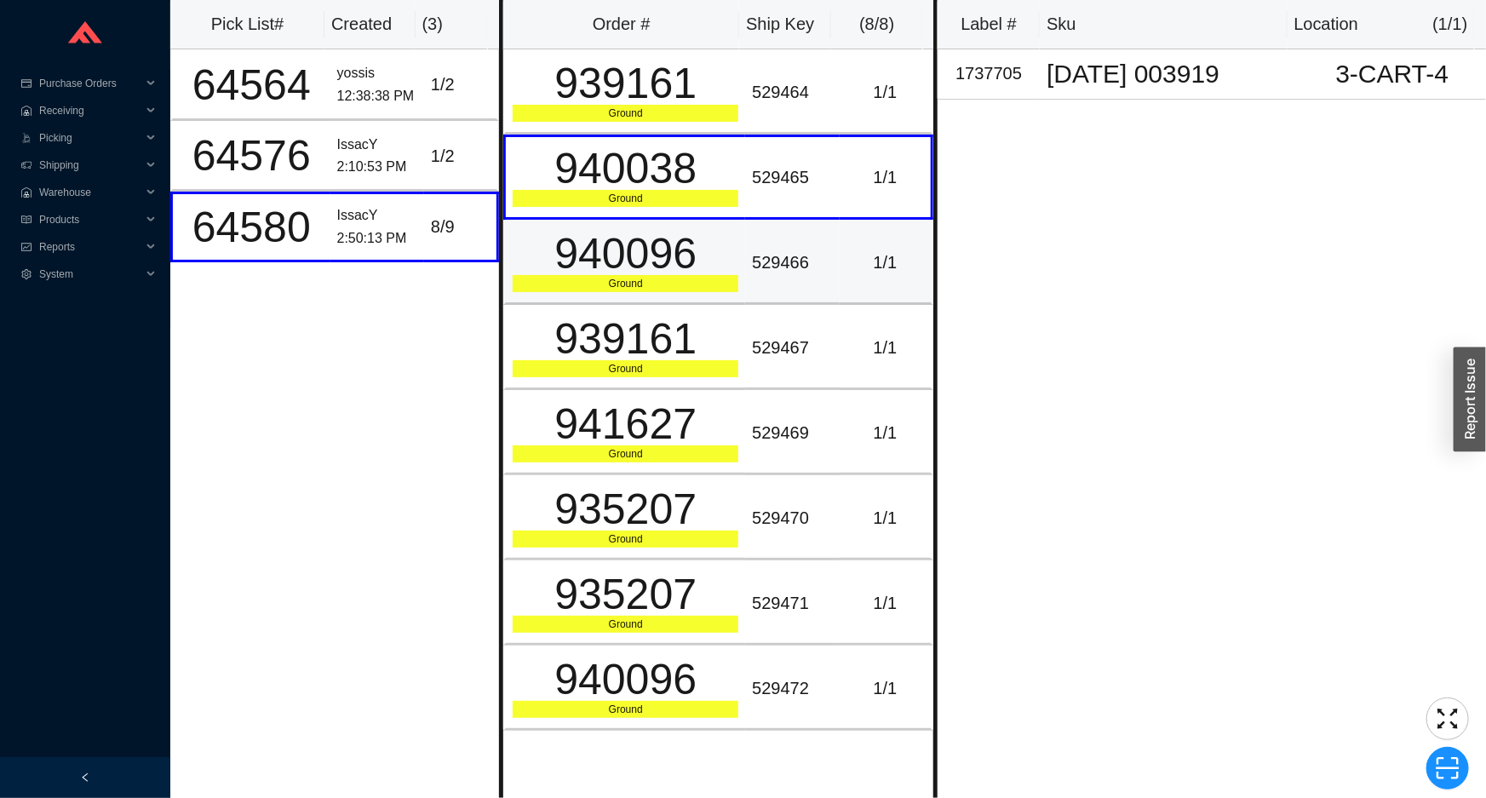
click at [604, 289] on div "Ground" at bounding box center [626, 283] width 226 height 17
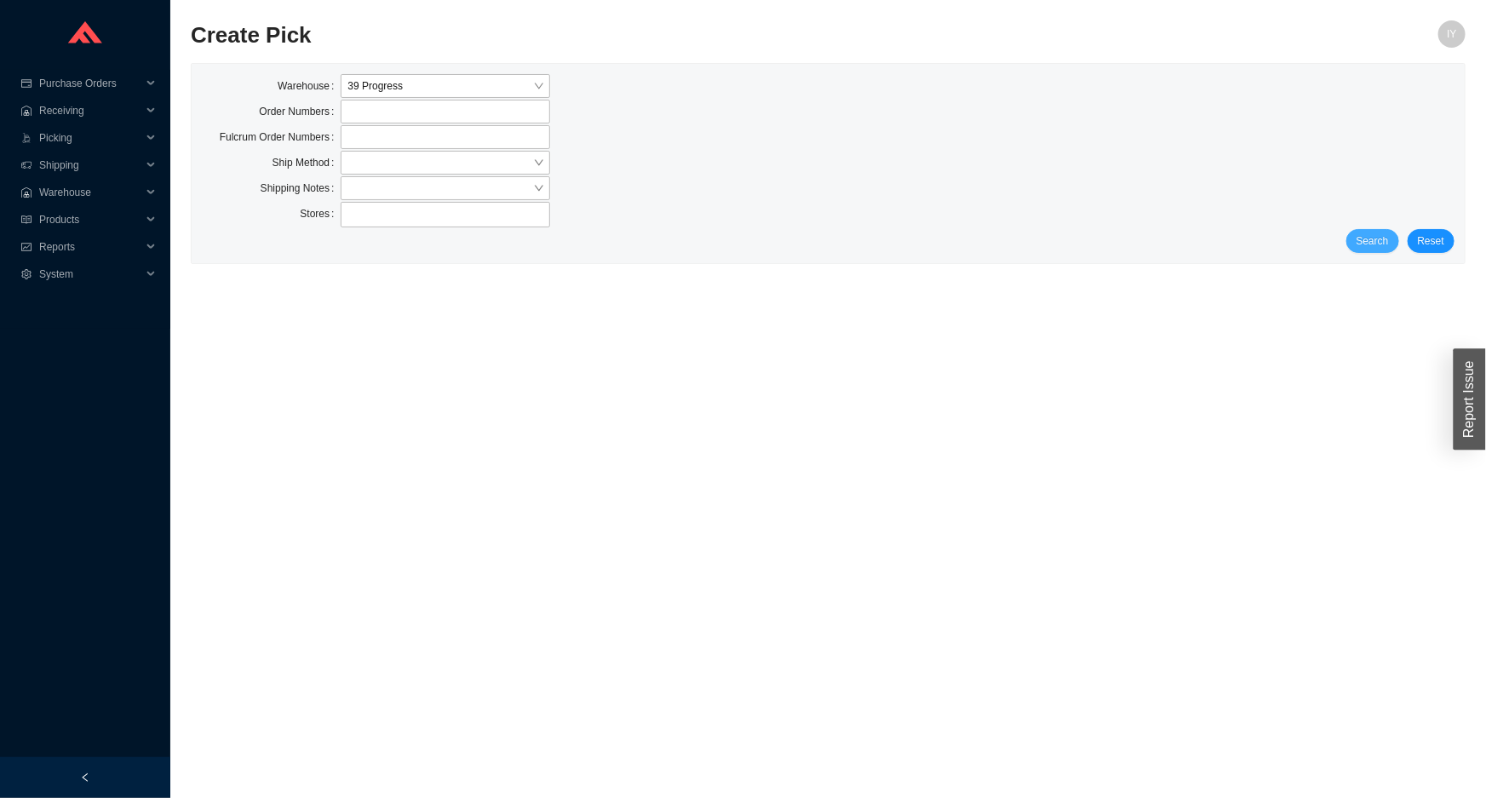
click at [1376, 232] on span "Search" at bounding box center [1372, 240] width 32 height 17
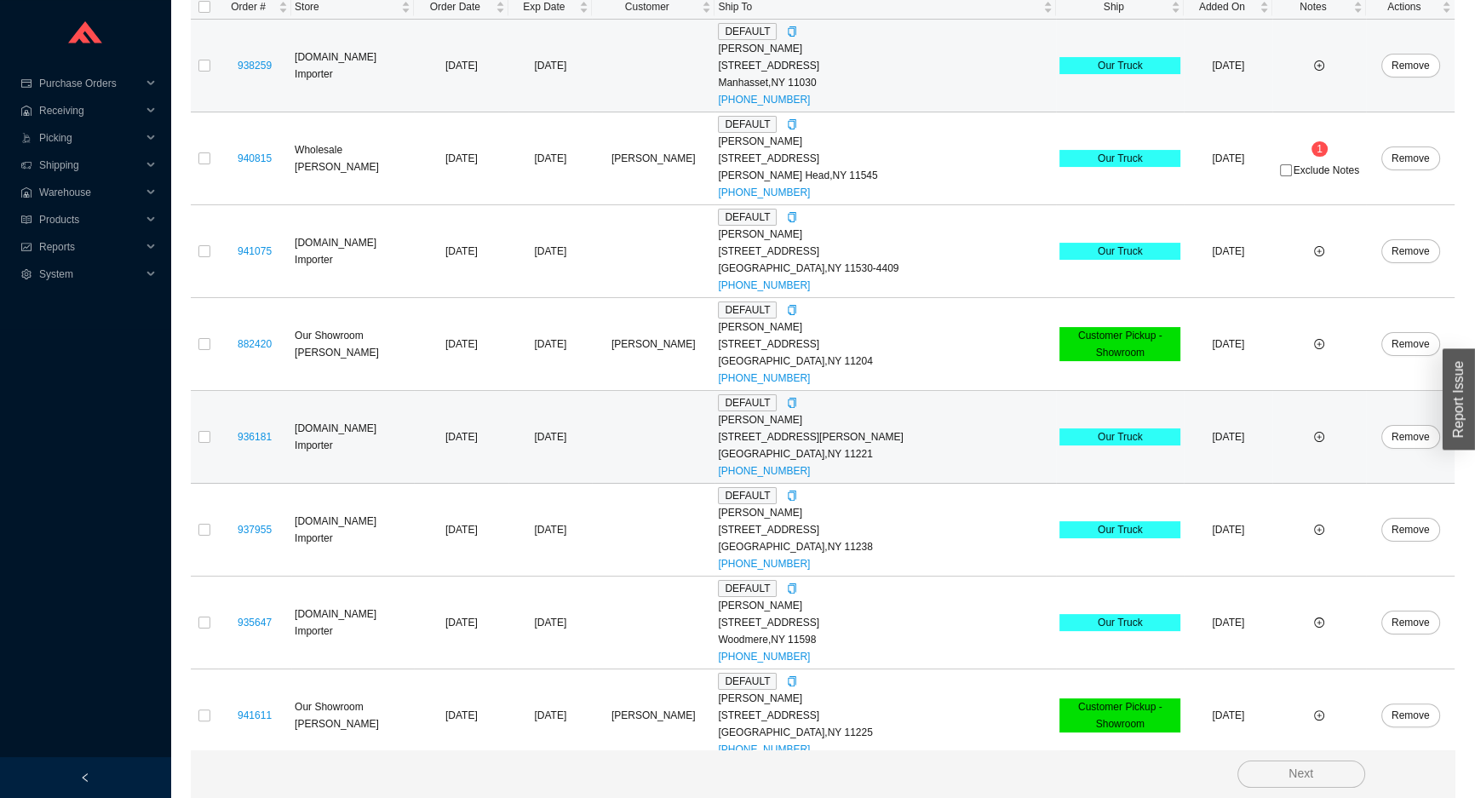
scroll to position [315, 0]
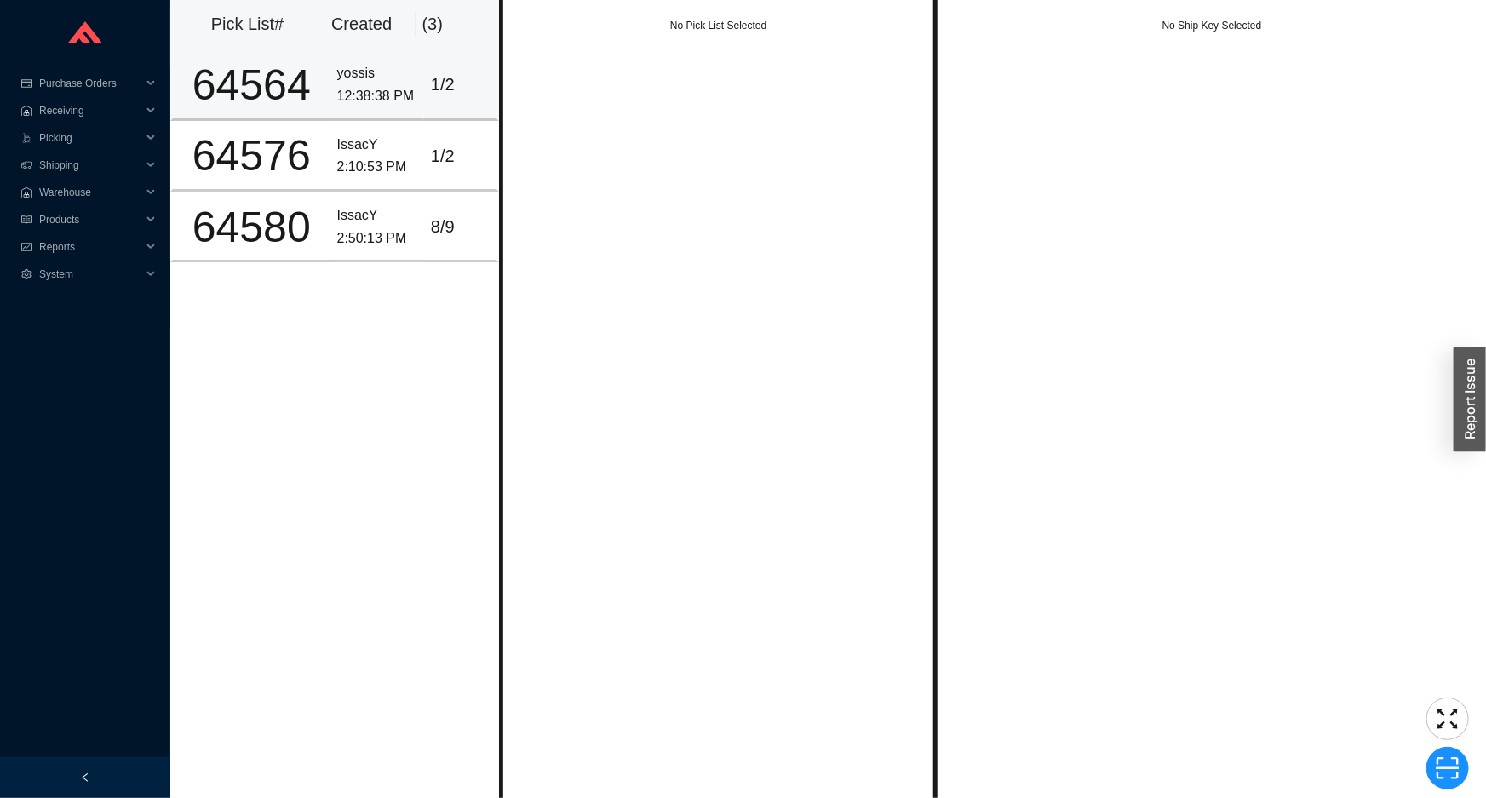
click at [452, 97] on div "1 / 2" at bounding box center [460, 85] width 59 height 28
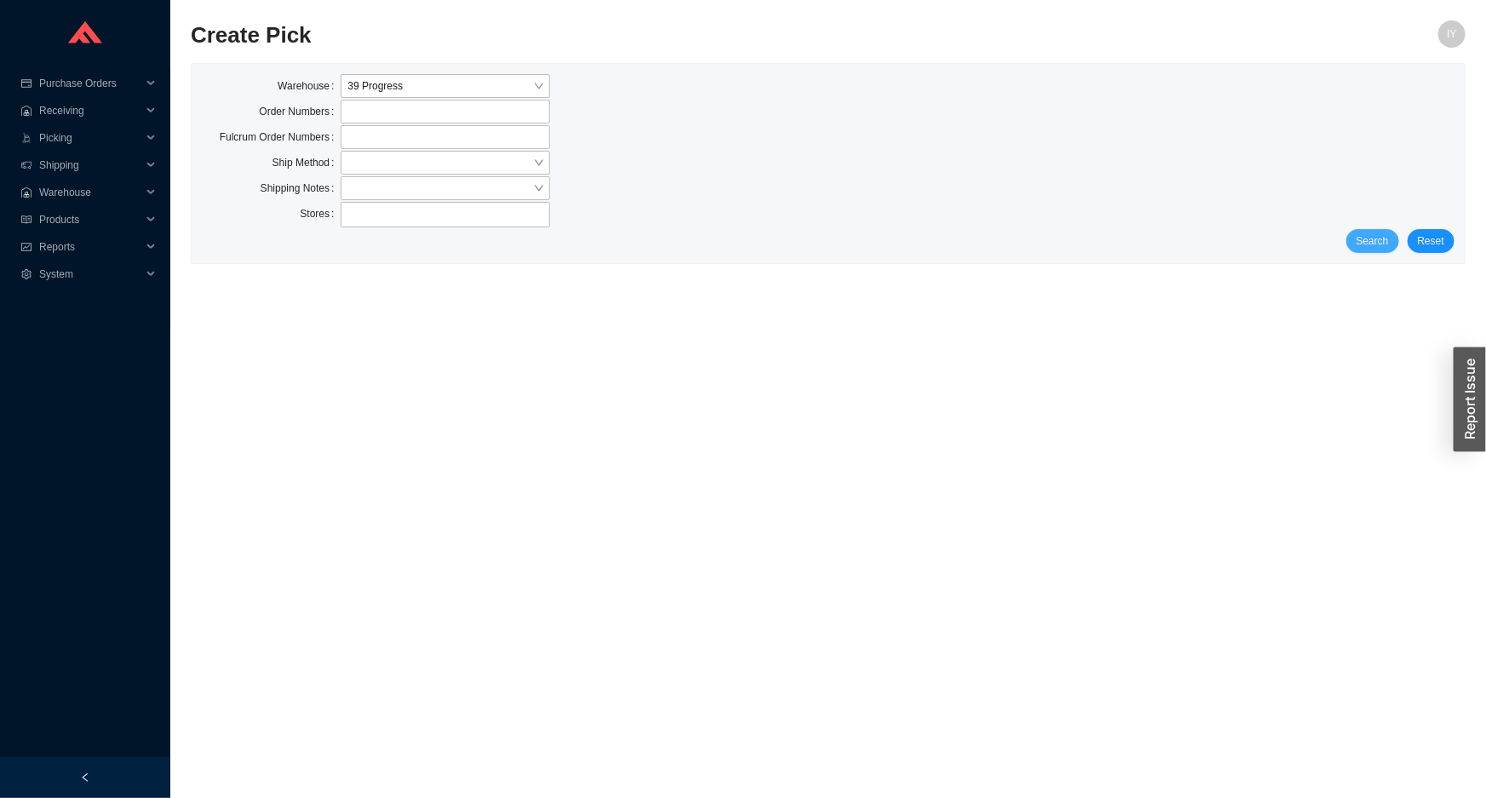
click at [1370, 238] on span "Search" at bounding box center [1372, 240] width 32 height 17
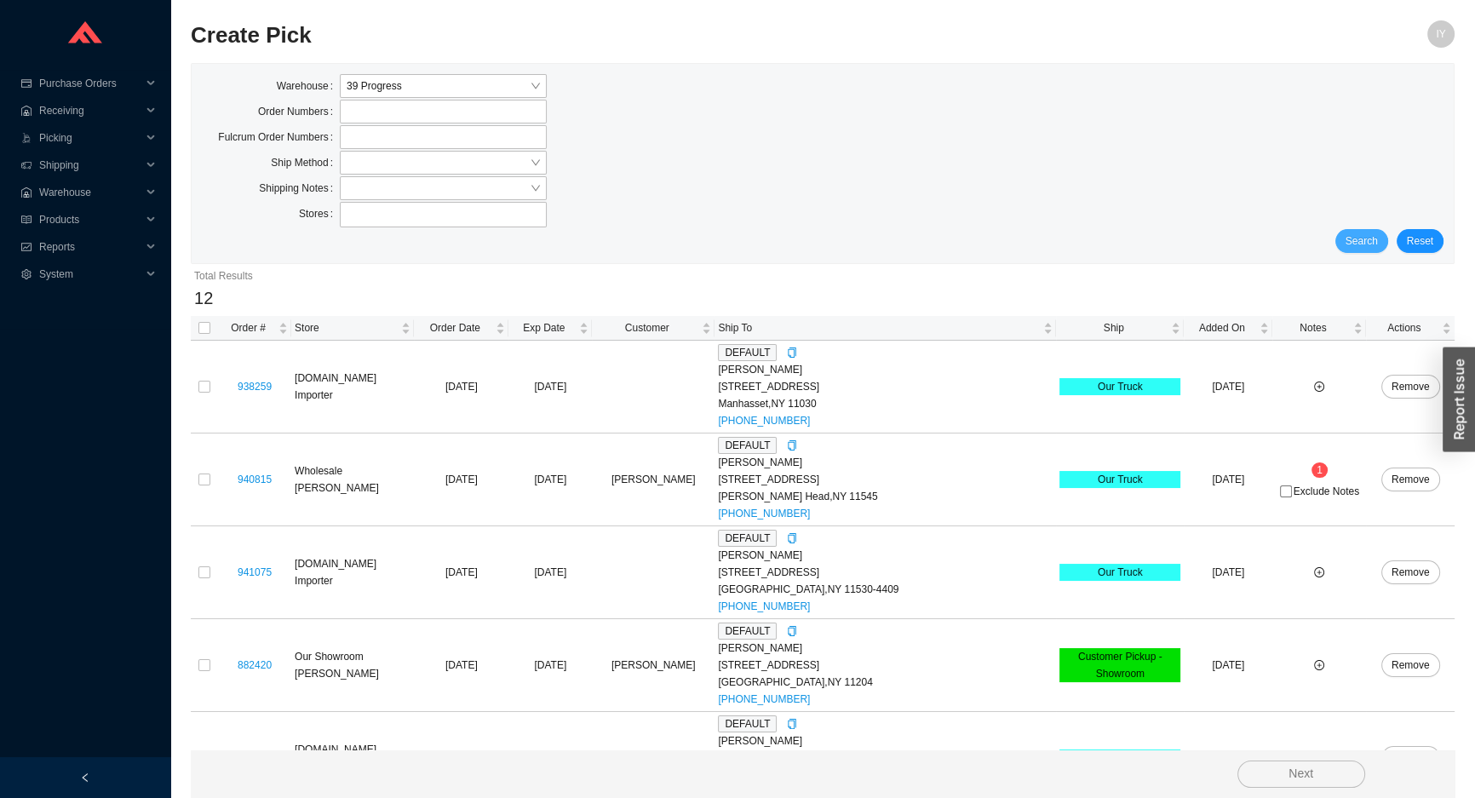
click at [1370, 238] on span "Search" at bounding box center [1361, 240] width 32 height 17
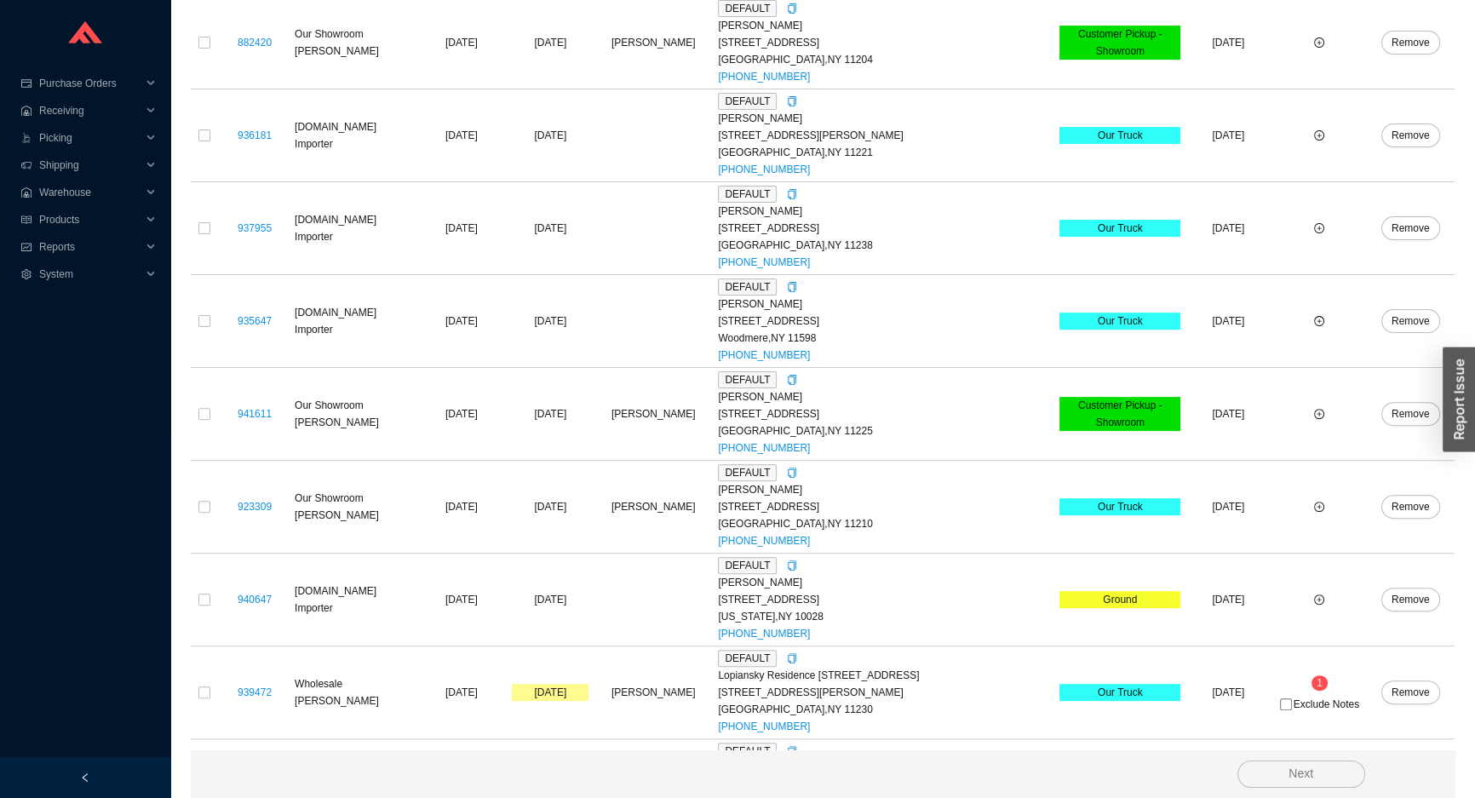
scroll to position [470, 0]
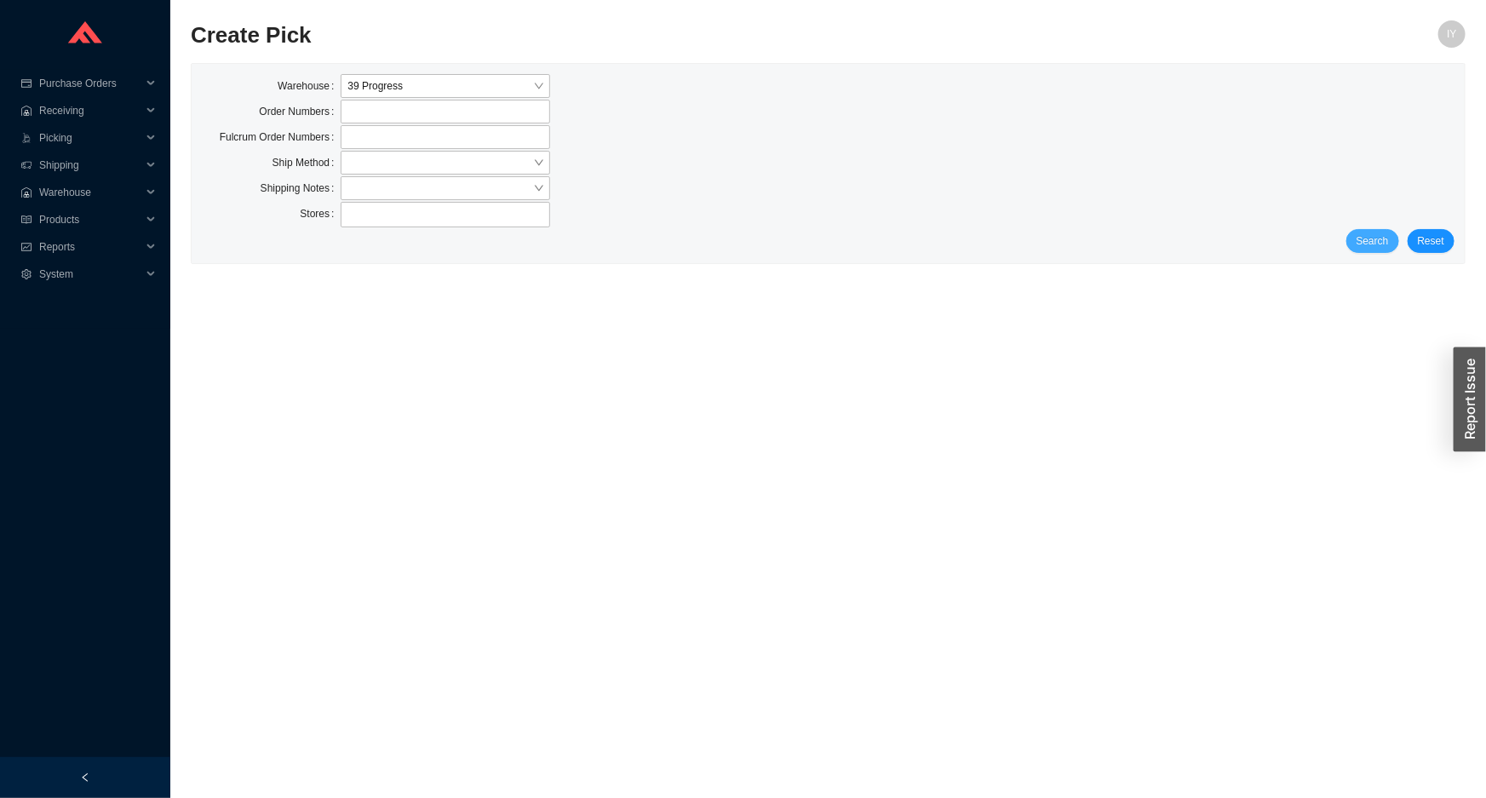
click at [1384, 239] on span "Search" at bounding box center [1372, 240] width 32 height 17
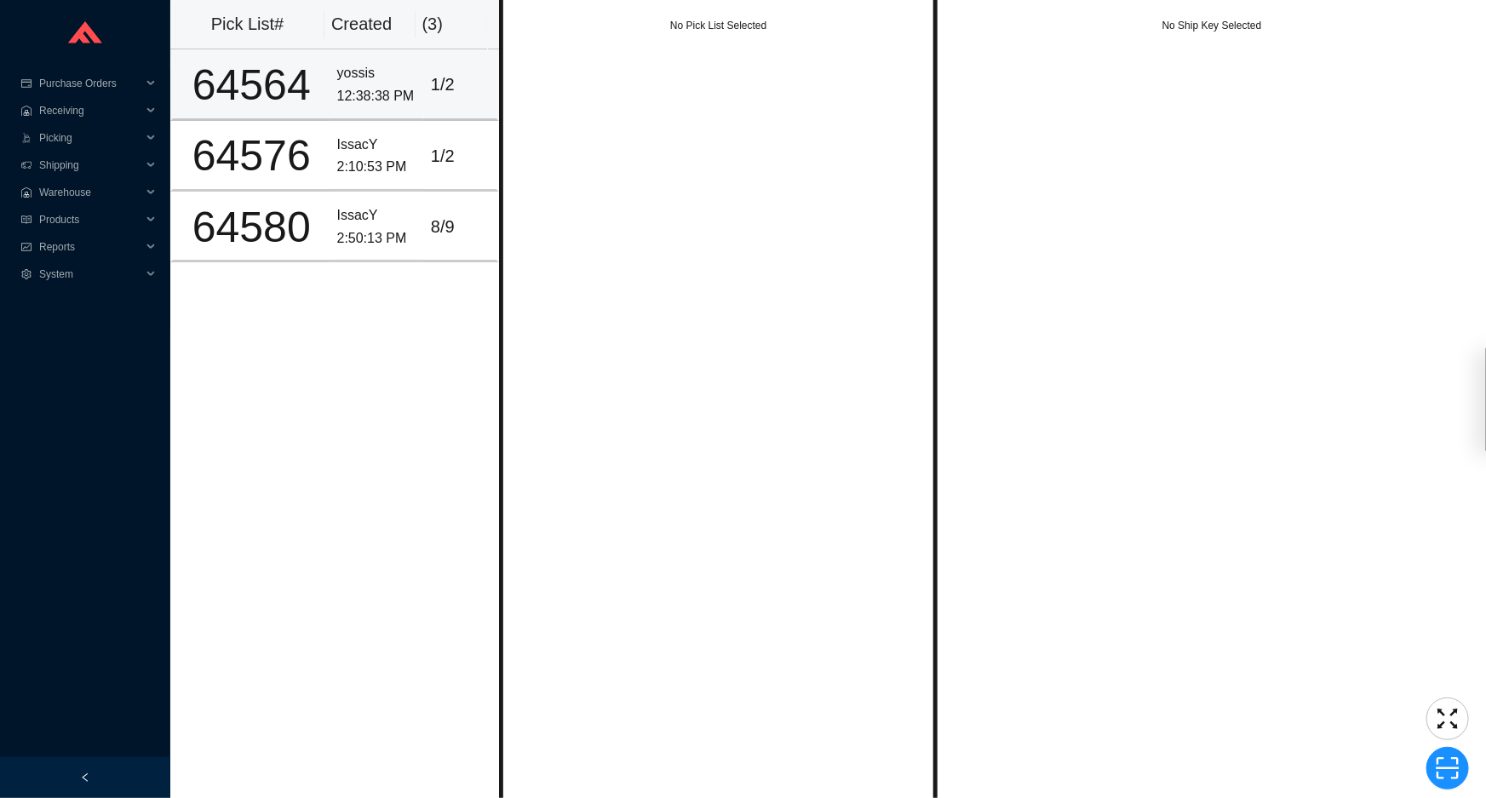
click at [358, 55] on div "Pick List# Created ( 3 ) 64564 yossis 12:38:38 PM [DATE] 64576 IssacY 2:10:53 P…" at bounding box center [334, 131] width 329 height 262
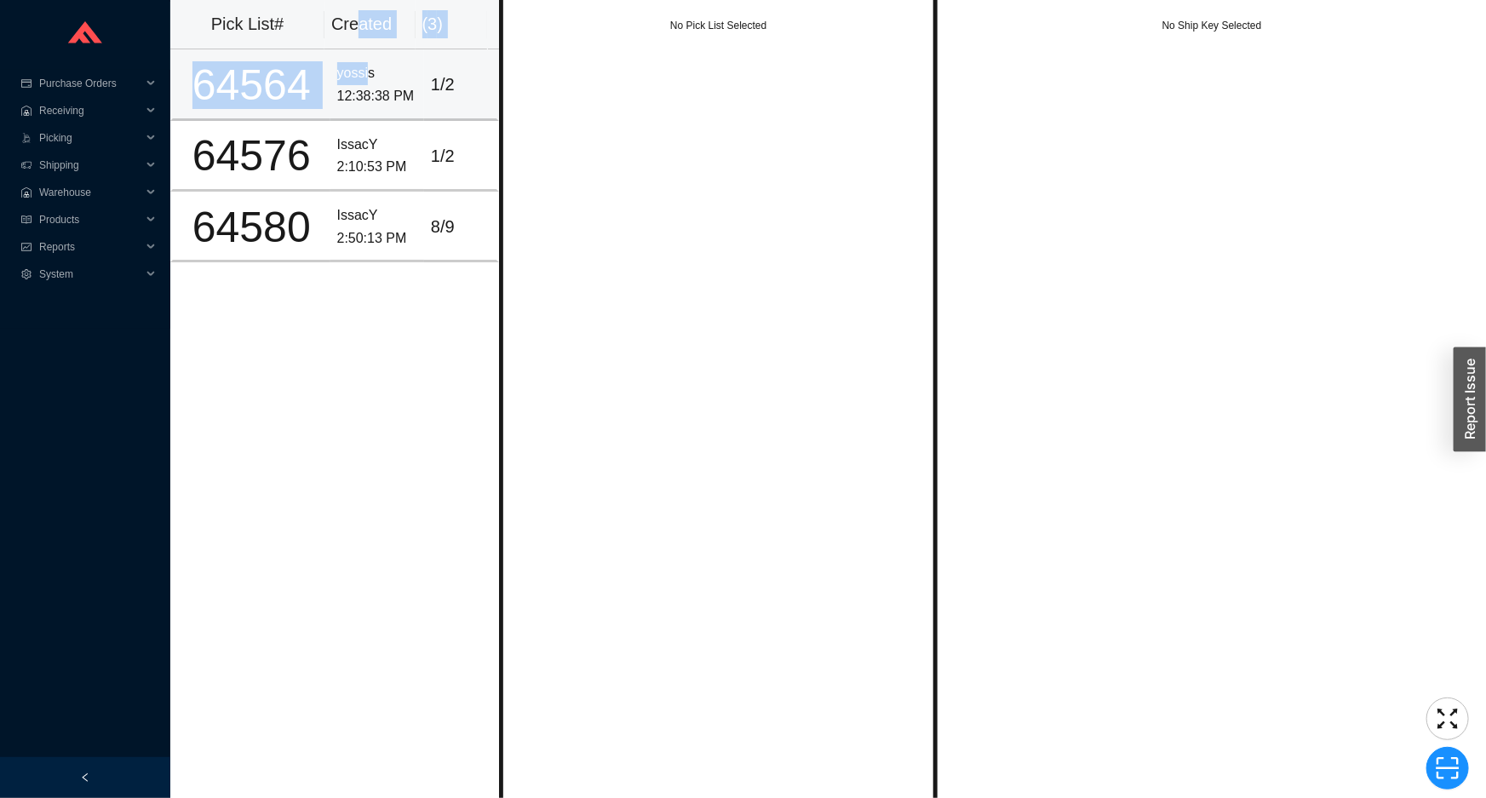
click at [358, 82] on div "yossis" at bounding box center [377, 73] width 80 height 23
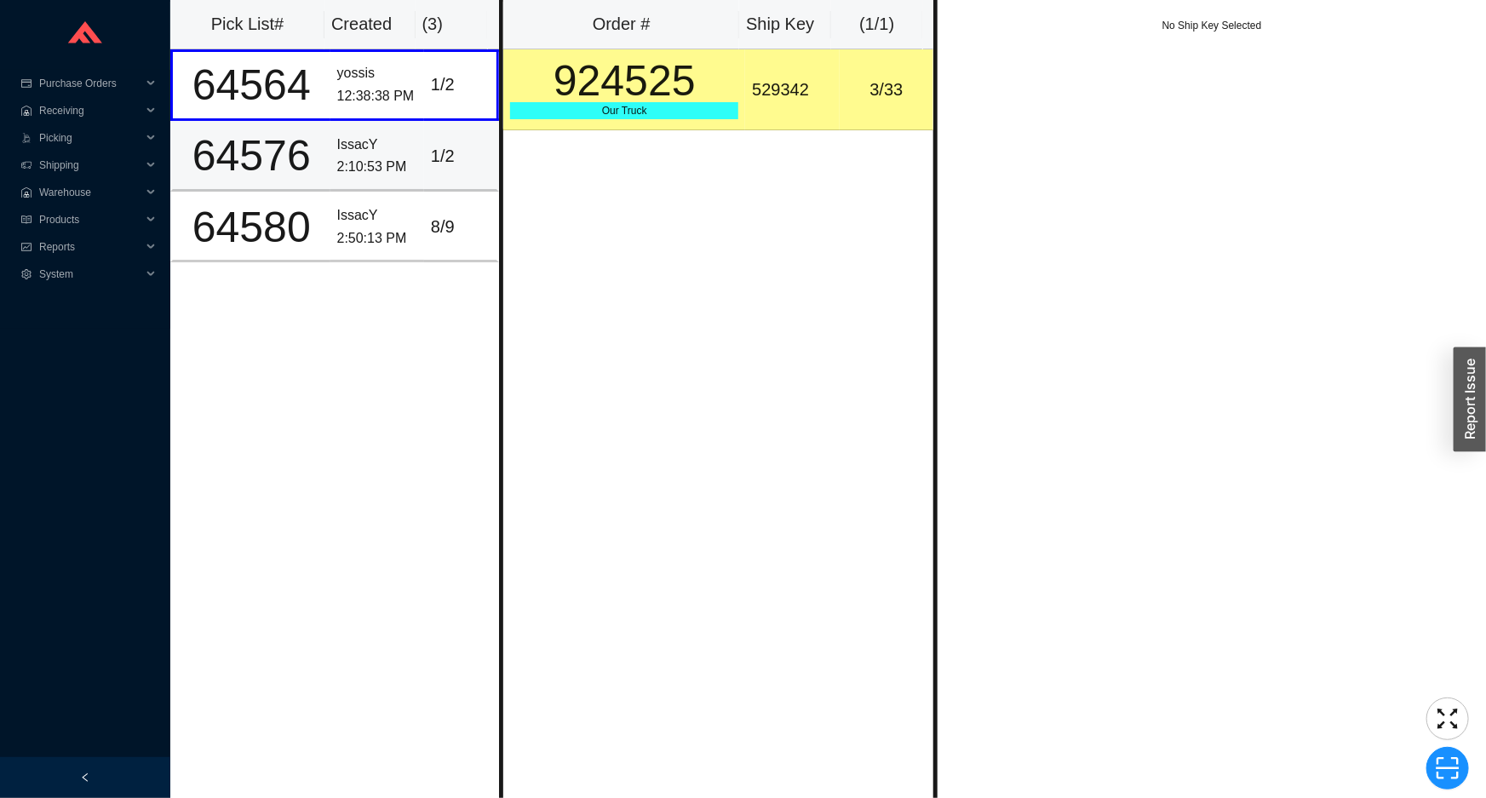
drag, startPoint x: 412, startPoint y: 140, endPoint x: 421, endPoint y: 140, distance: 9.4
click at [415, 140] on tr "64576 IssacY 2:10:53 PM [DATE]" at bounding box center [334, 156] width 329 height 71
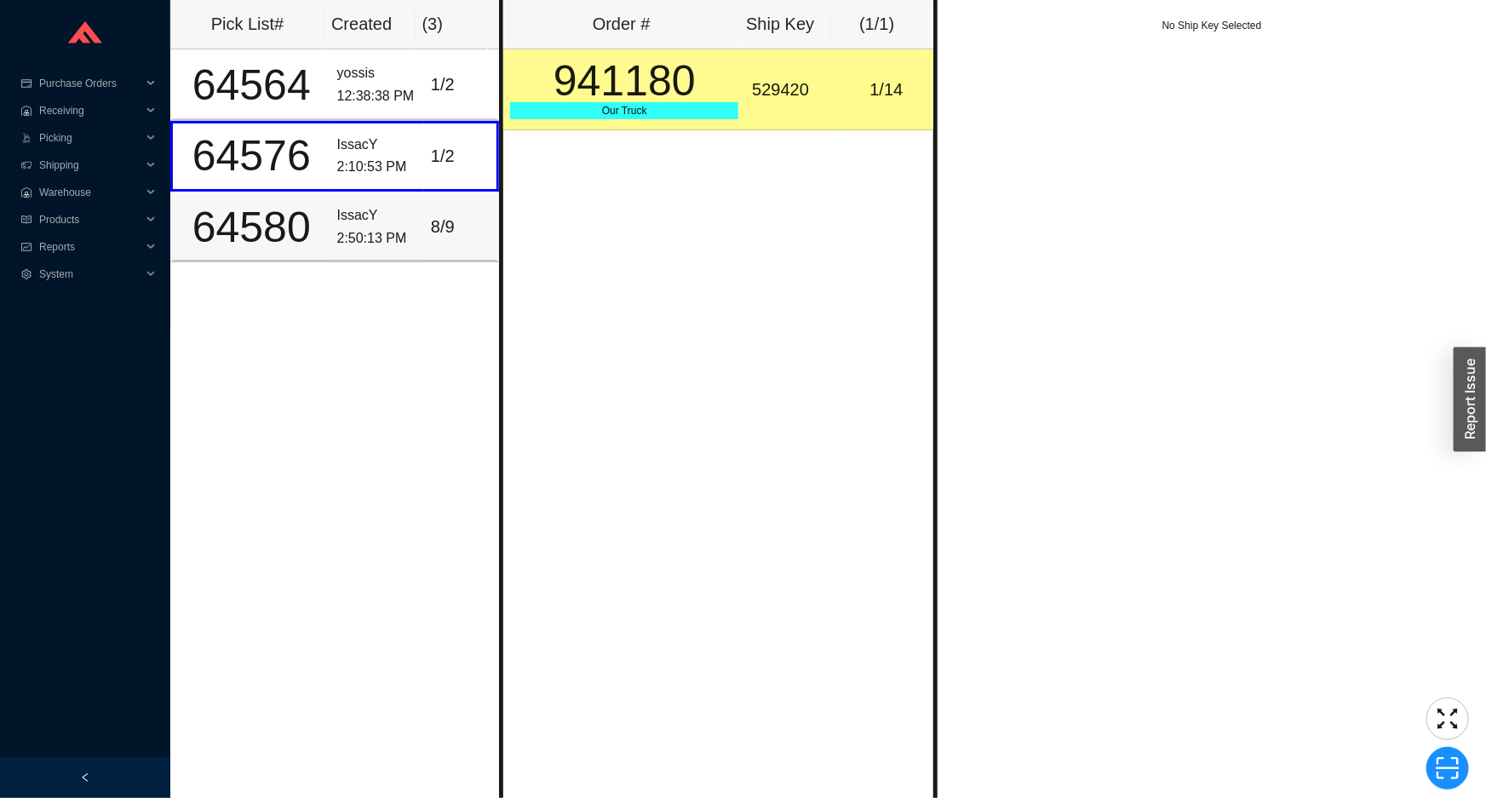
click at [390, 221] on div "IssacY" at bounding box center [377, 215] width 80 height 23
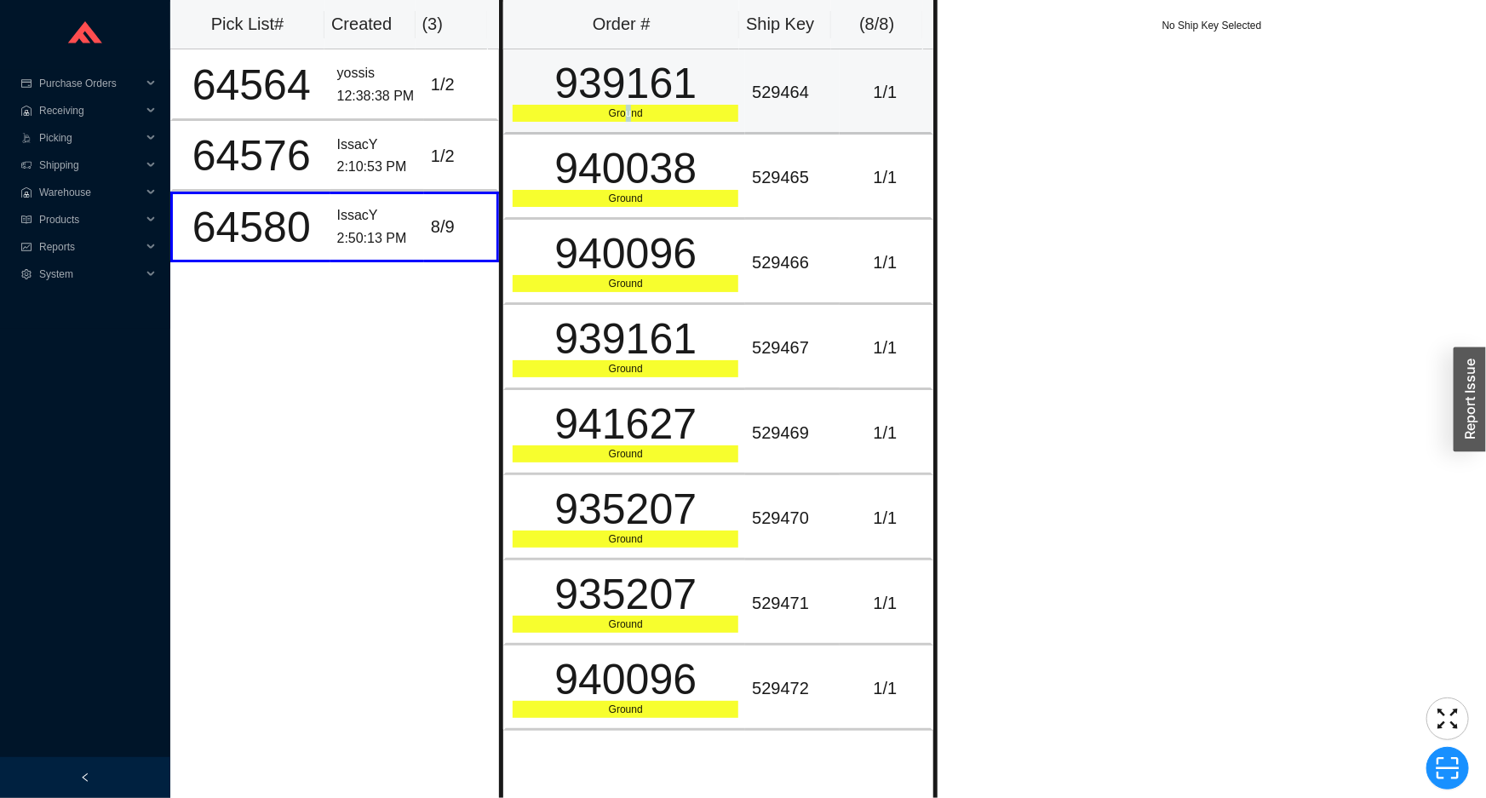
click at [624, 127] on td "939161 Ground" at bounding box center [624, 91] width 242 height 85
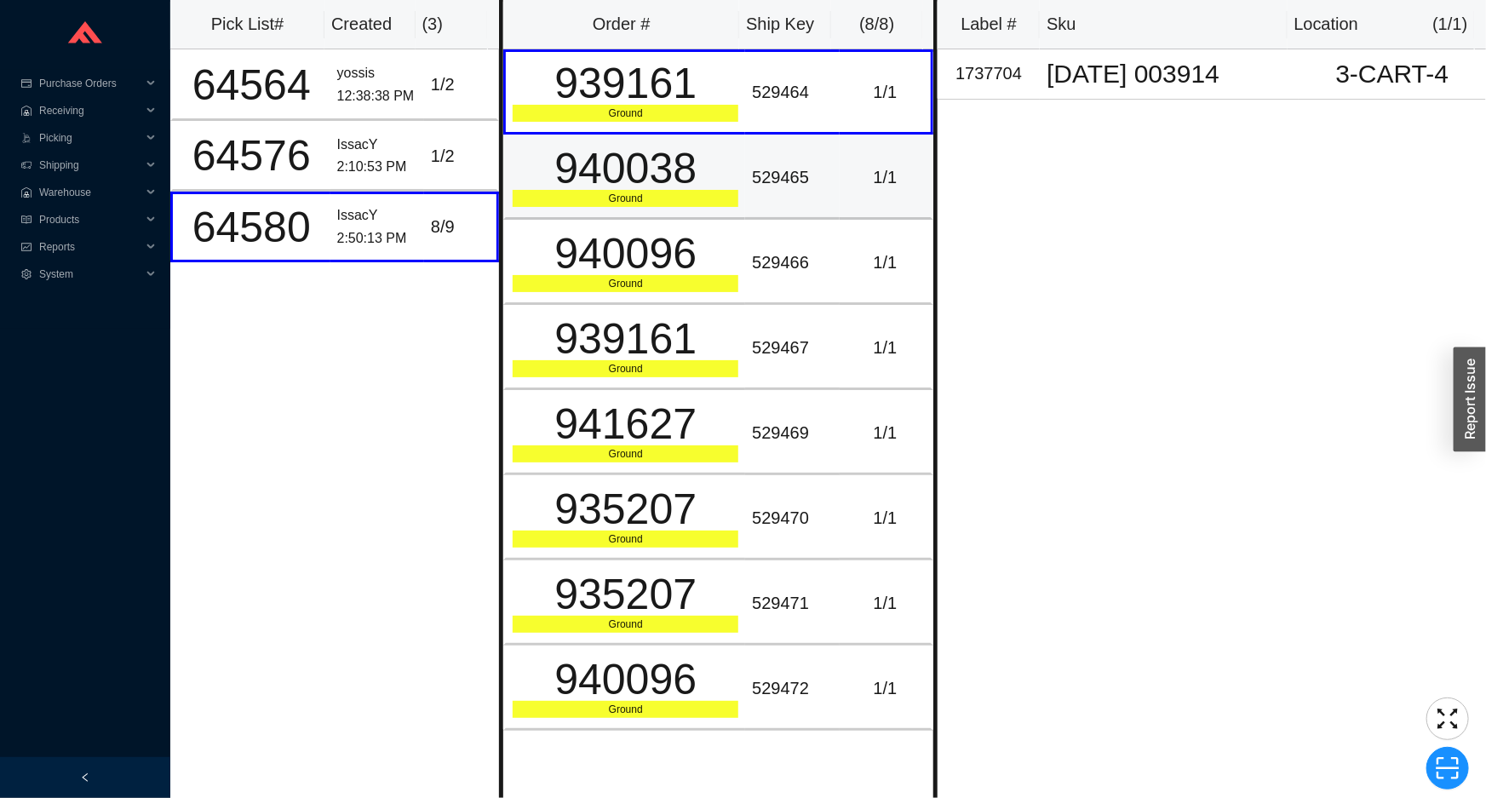
click at [613, 213] on td "940038 Ground" at bounding box center [624, 177] width 242 height 85
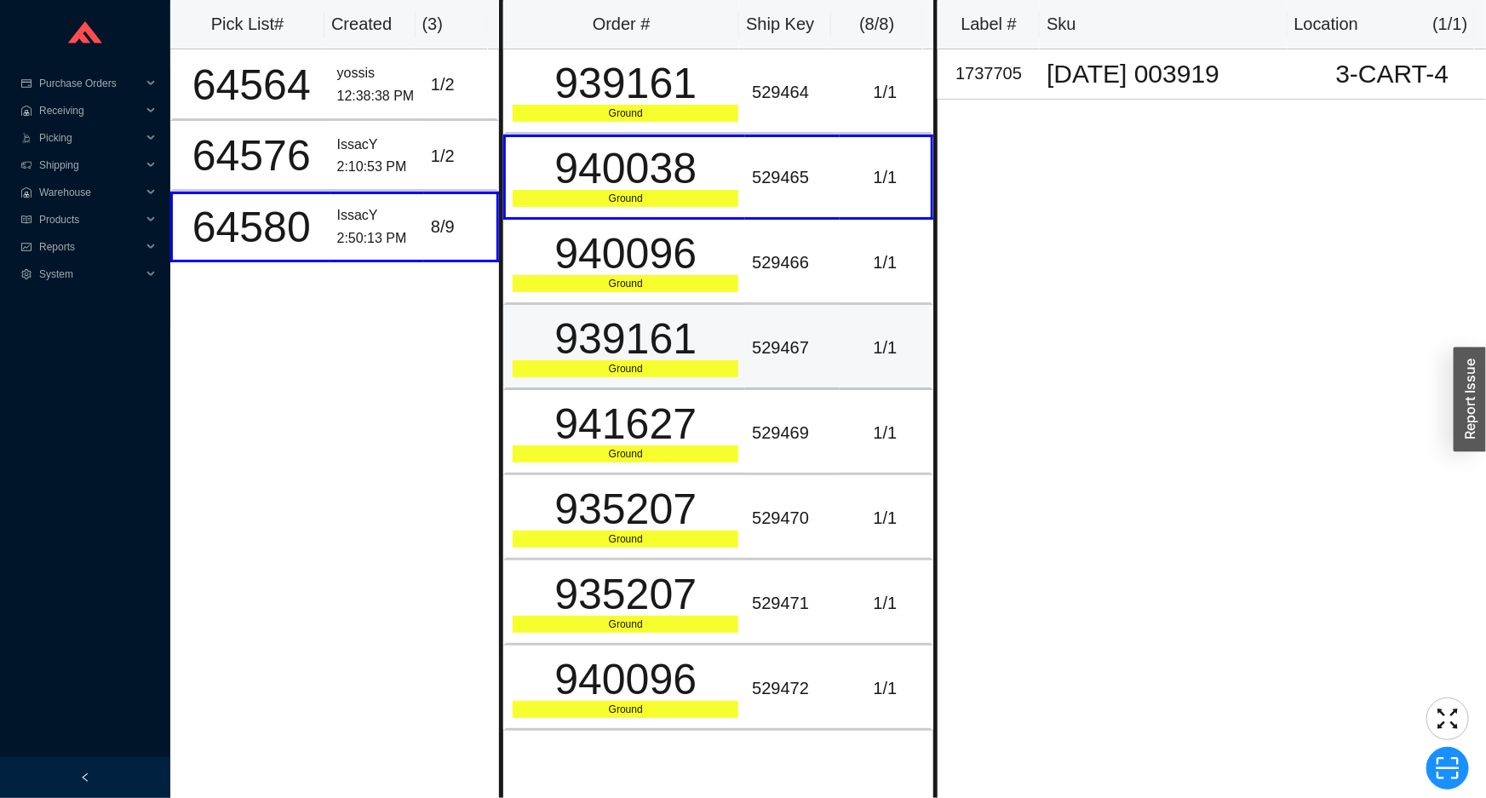
drag, startPoint x: 620, startPoint y: 342, endPoint x: 610, endPoint y: 398, distance: 56.1
click at [620, 351] on div "939161" at bounding box center [626, 339] width 226 height 43
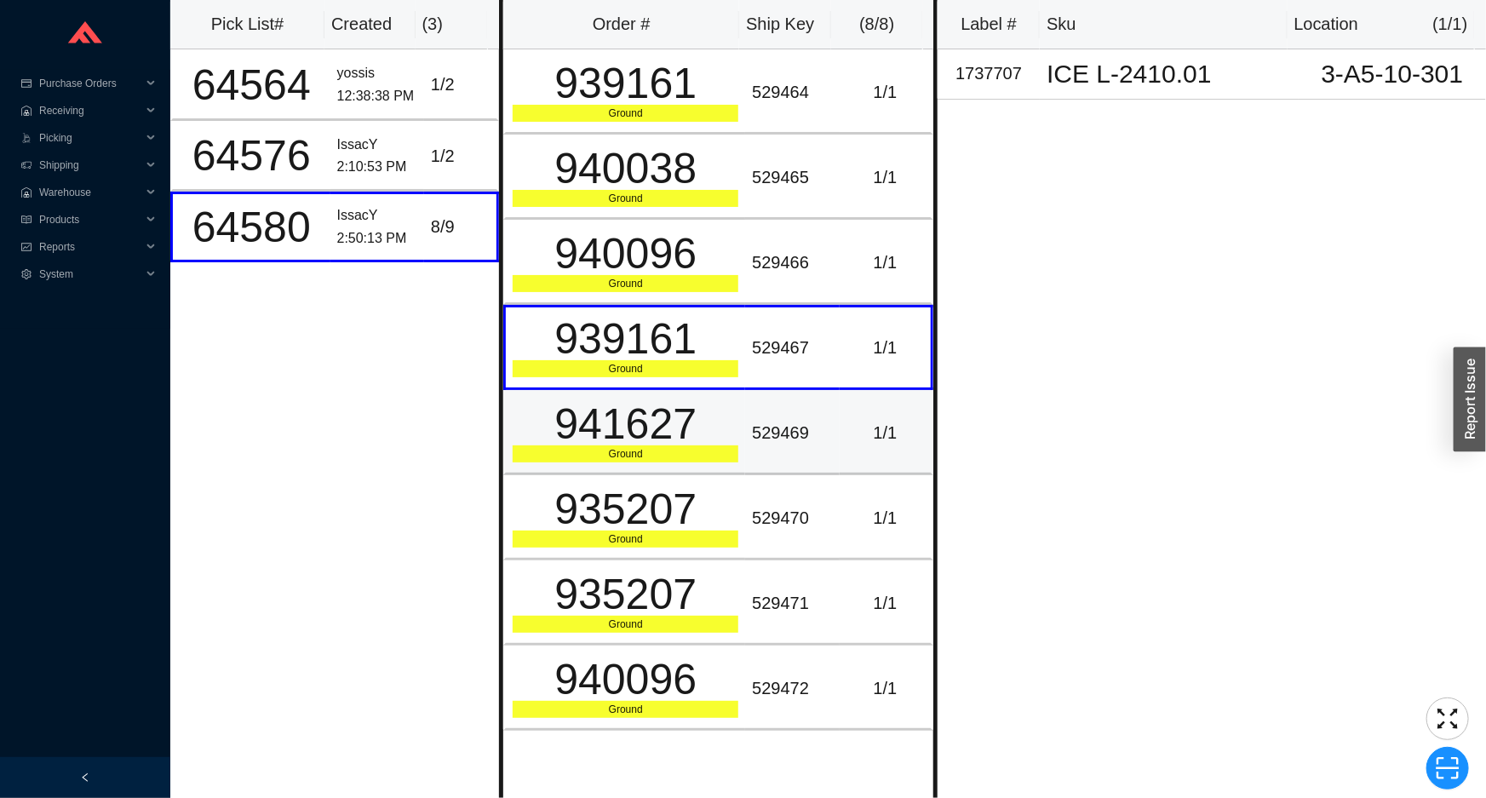
drag, startPoint x: 609, startPoint y: 398, endPoint x: 604, endPoint y: 374, distance: 25.2
click at [607, 403] on div "941627" at bounding box center [626, 424] width 226 height 43
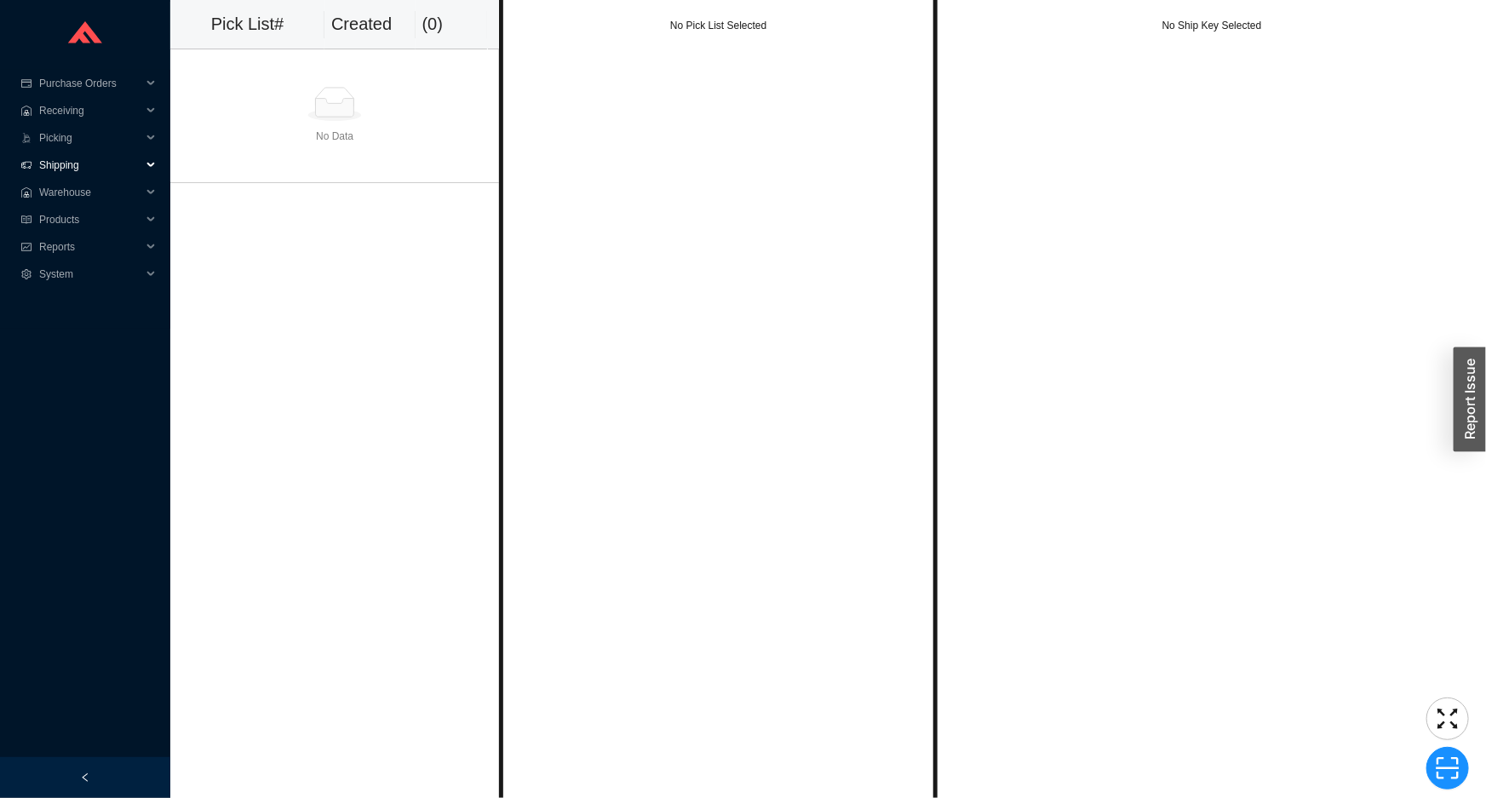
drag, startPoint x: 119, startPoint y: 155, endPoint x: 131, endPoint y: 175, distance: 22.9
click at [119, 156] on span "Shipping" at bounding box center [90, 165] width 102 height 27
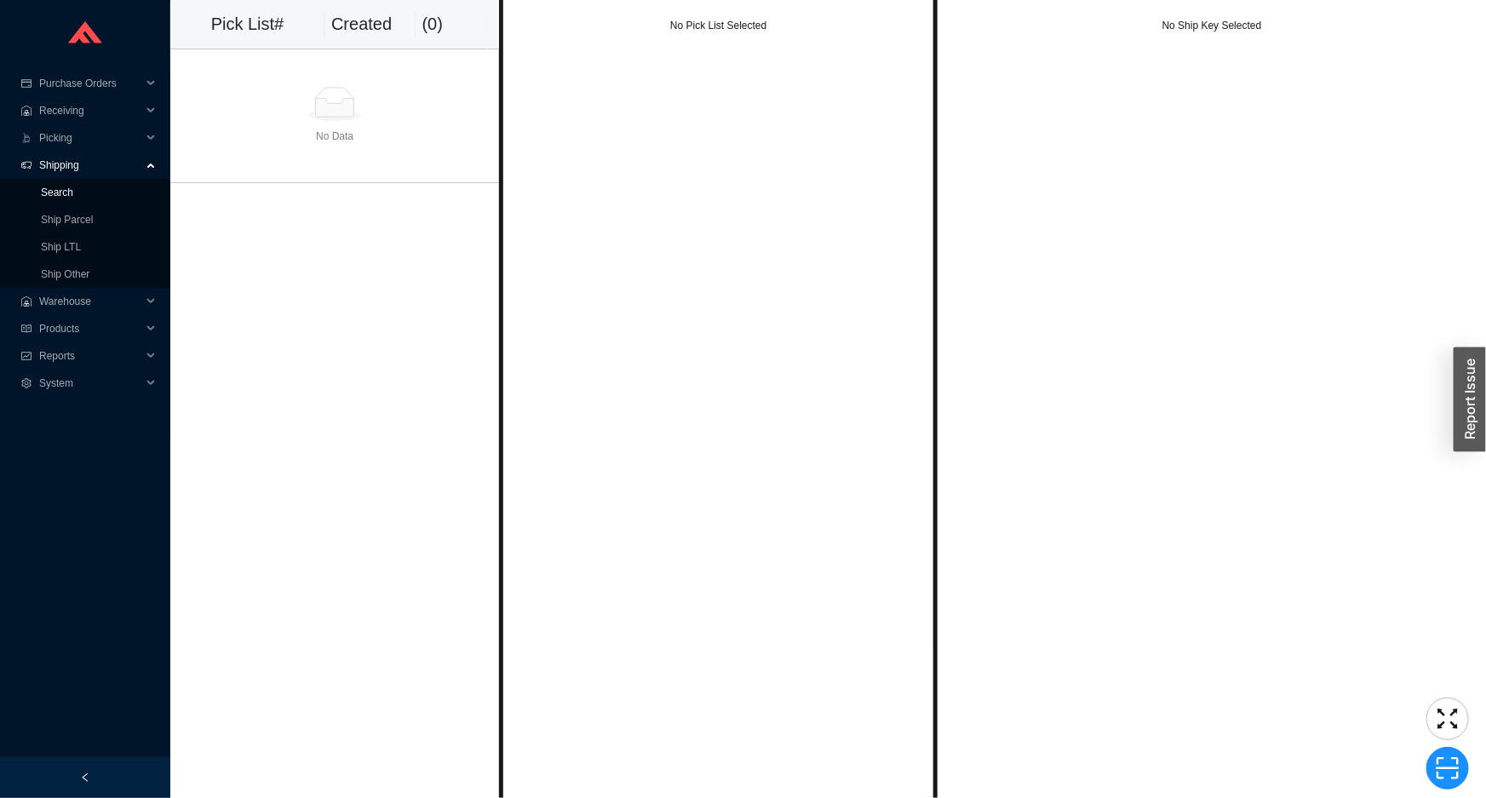
click at [73, 186] on link "Search" at bounding box center [57, 192] width 32 height 12
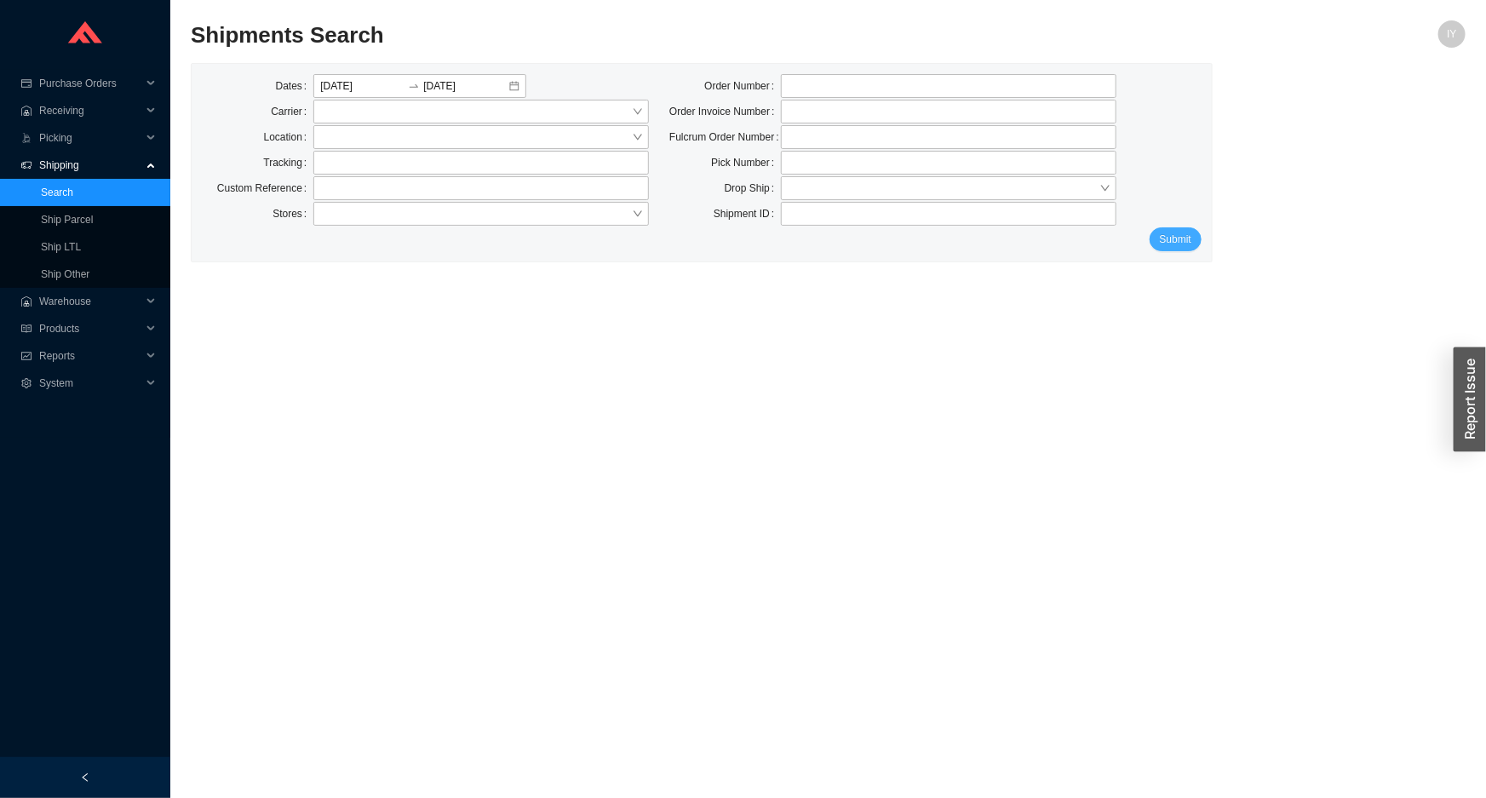
click at [1190, 244] on span "Submit" at bounding box center [1176, 239] width 32 height 17
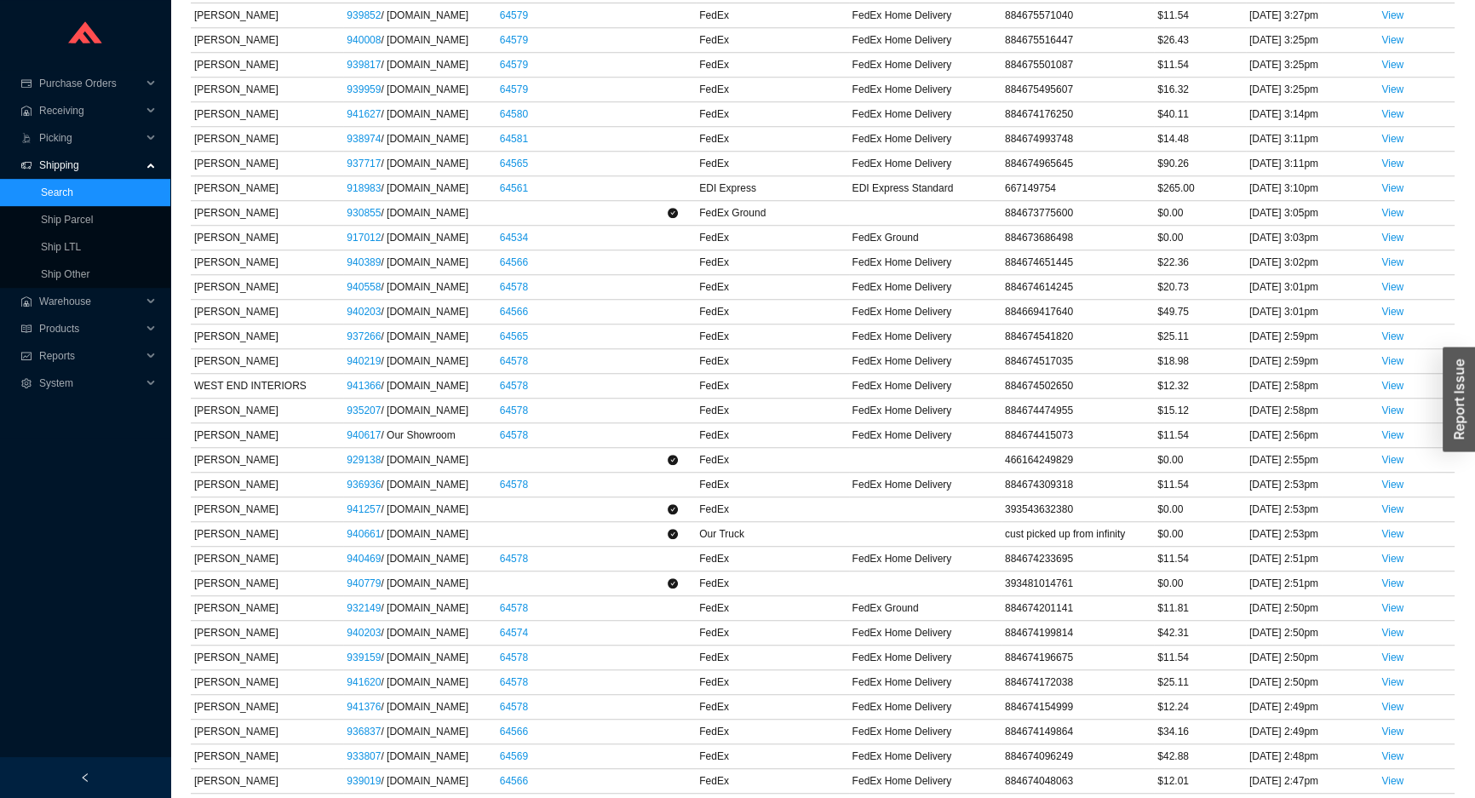
scroll to position [1006, 0]
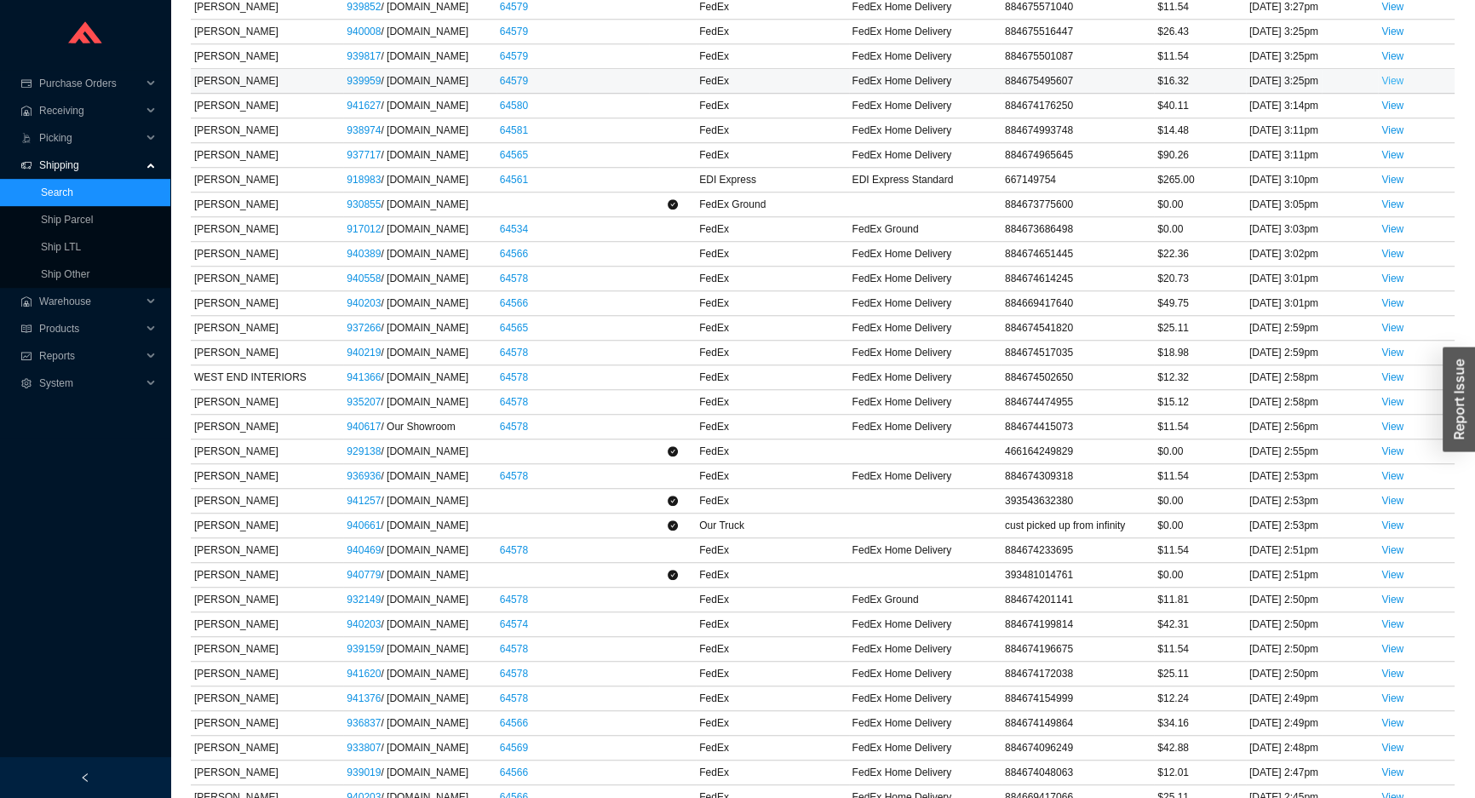
click at [1394, 87] on link "View" at bounding box center [1392, 81] width 22 height 12
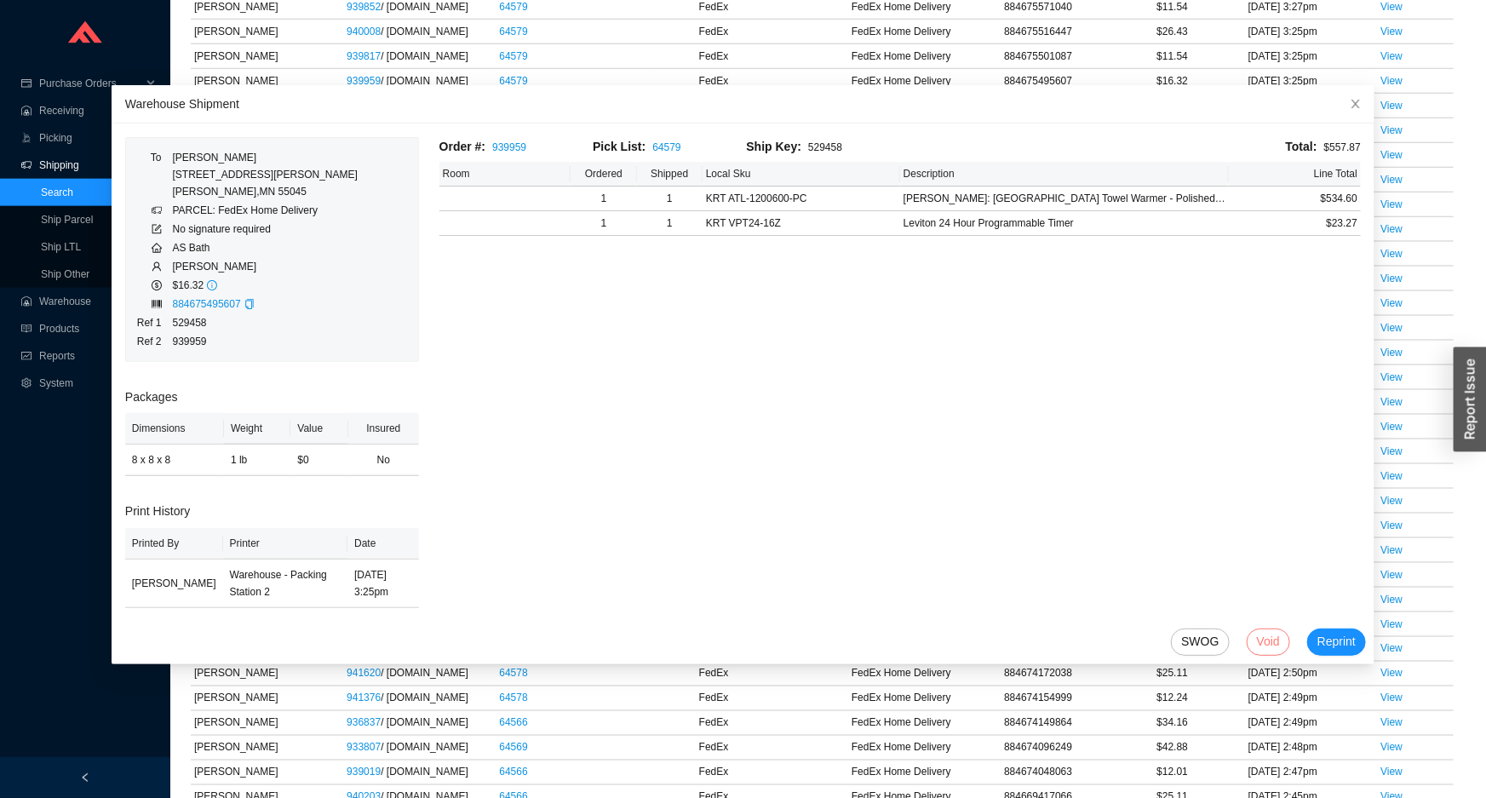
click at [1257, 640] on span "Void" at bounding box center [1268, 642] width 23 height 20
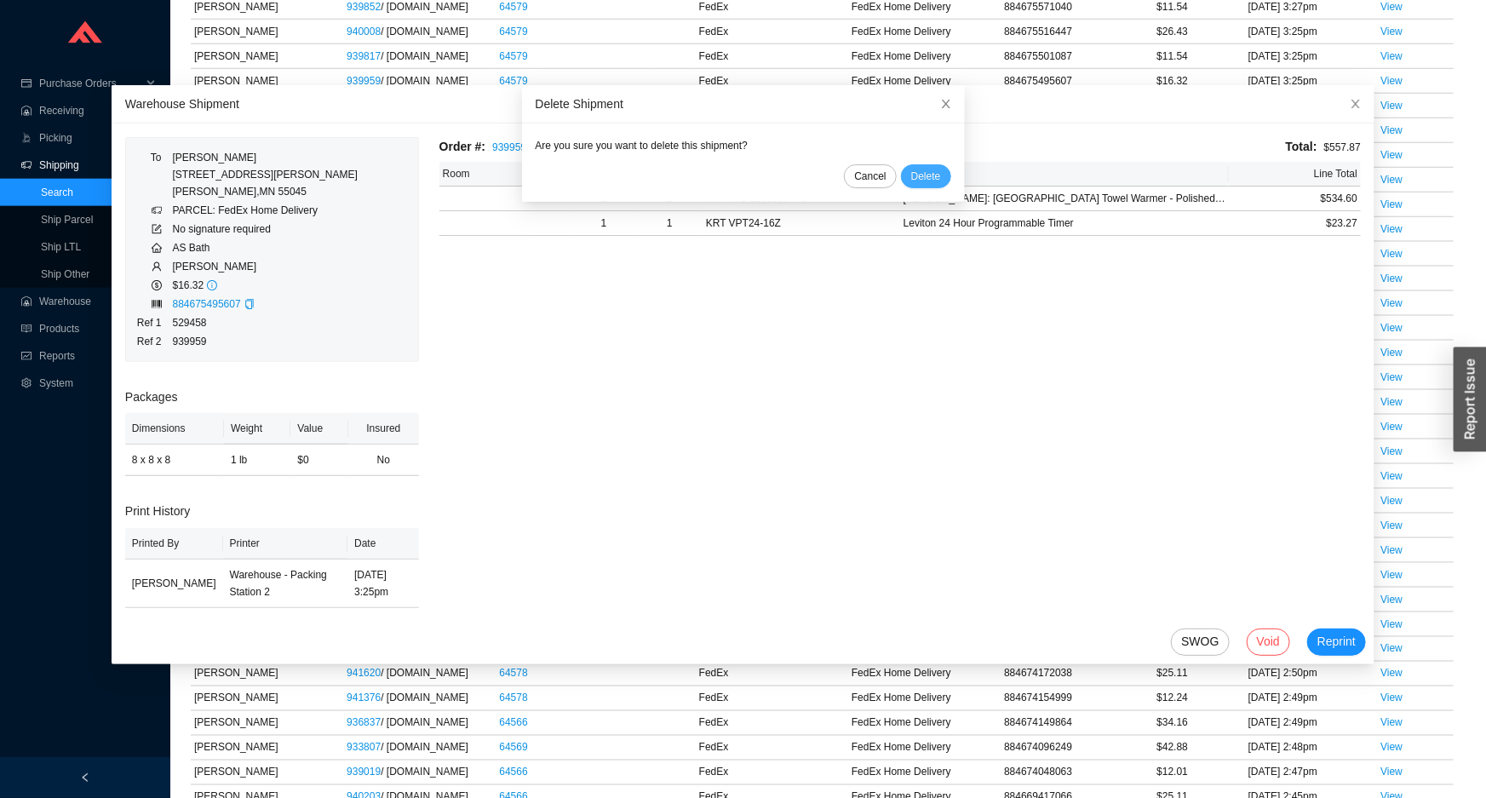
click at [924, 173] on button "Delete" at bounding box center [926, 176] width 50 height 24
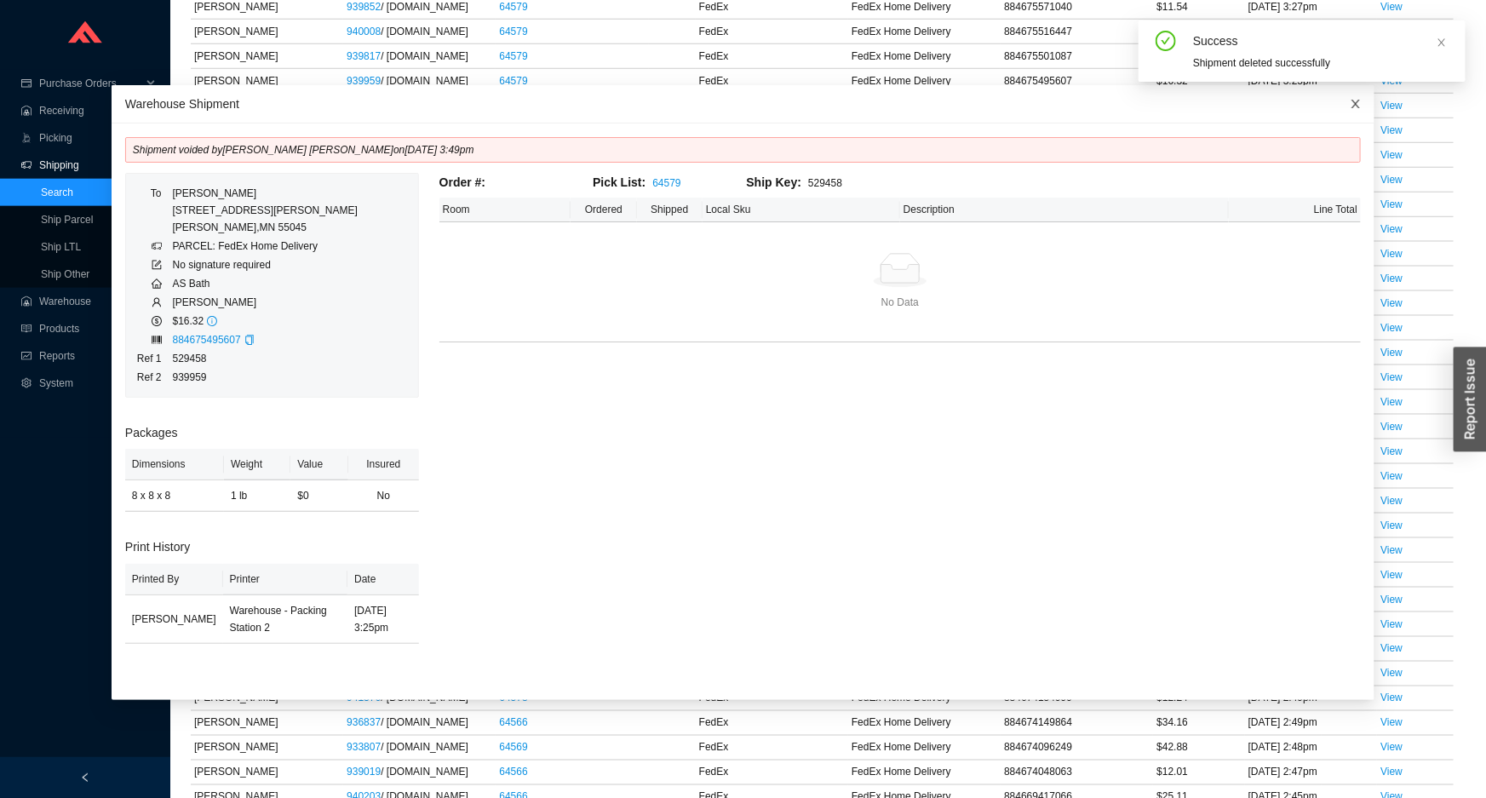
click at [1337, 100] on span "Close" at bounding box center [1355, 103] width 37 height 37
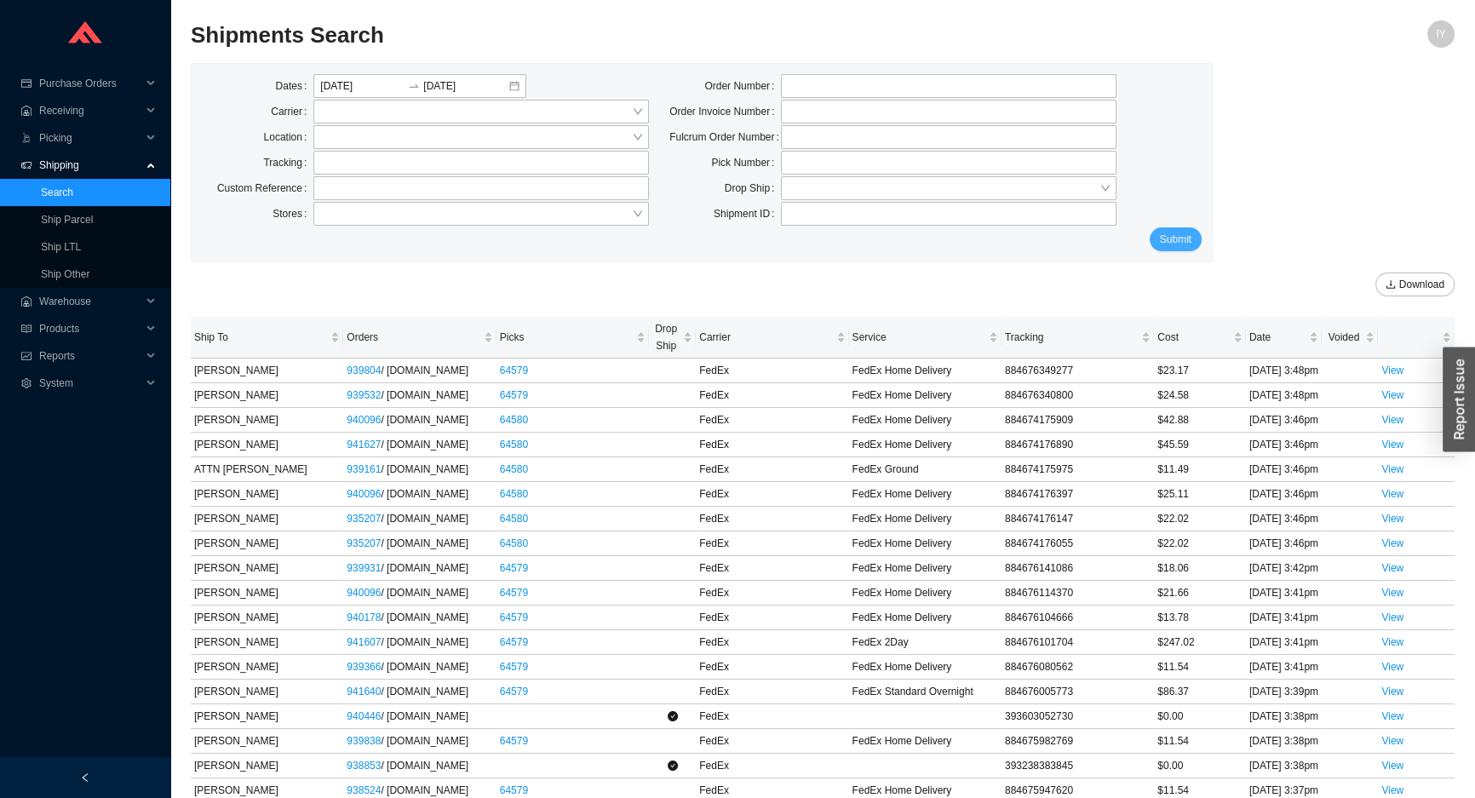
click at [1186, 246] on span "Submit" at bounding box center [1176, 239] width 32 height 17
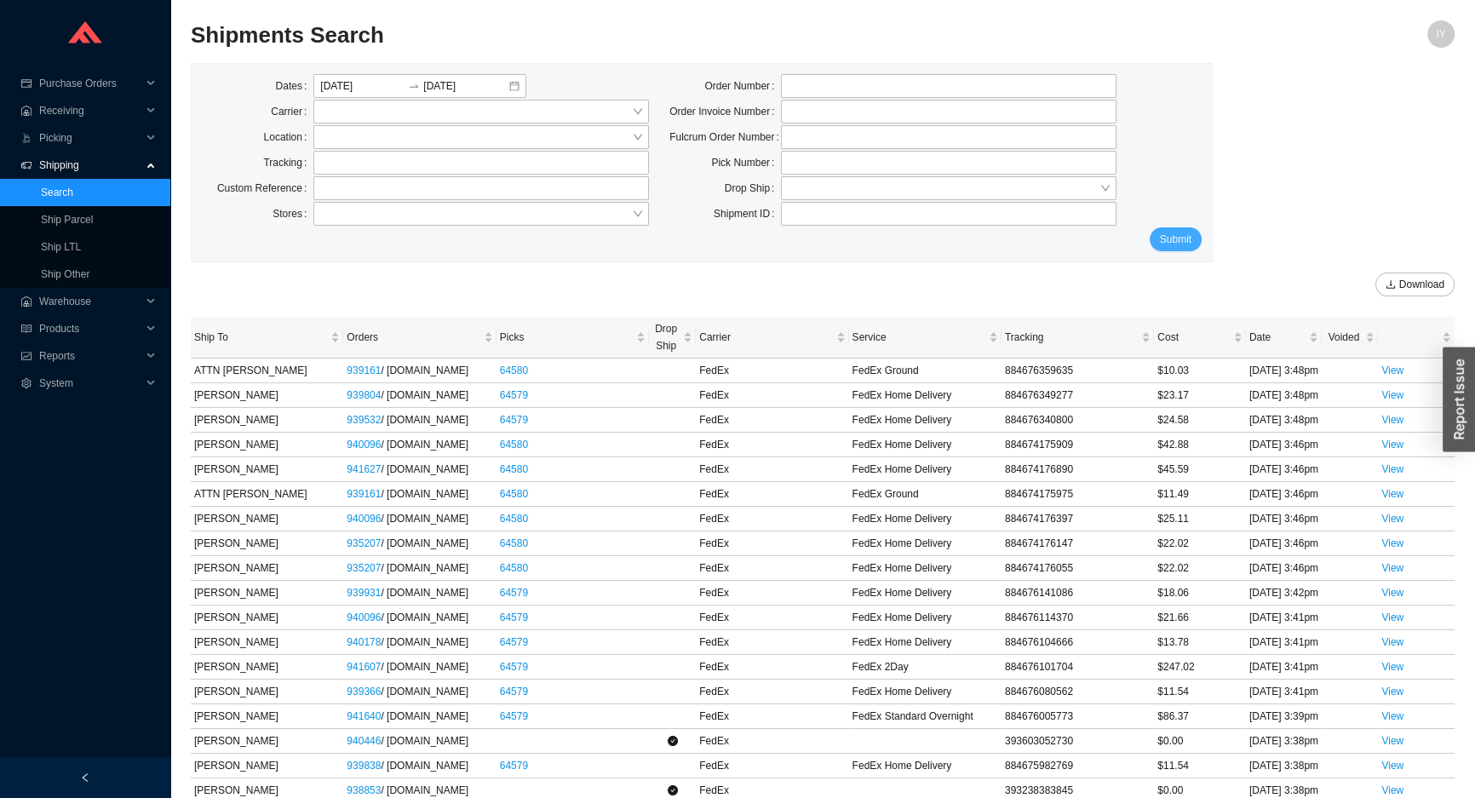
click at [1187, 248] on button "Submit" at bounding box center [1175, 239] width 52 height 24
click at [1185, 244] on span "Submit" at bounding box center [1176, 239] width 32 height 17
click at [817, 93] on input "tel" at bounding box center [948, 86] width 335 height 24
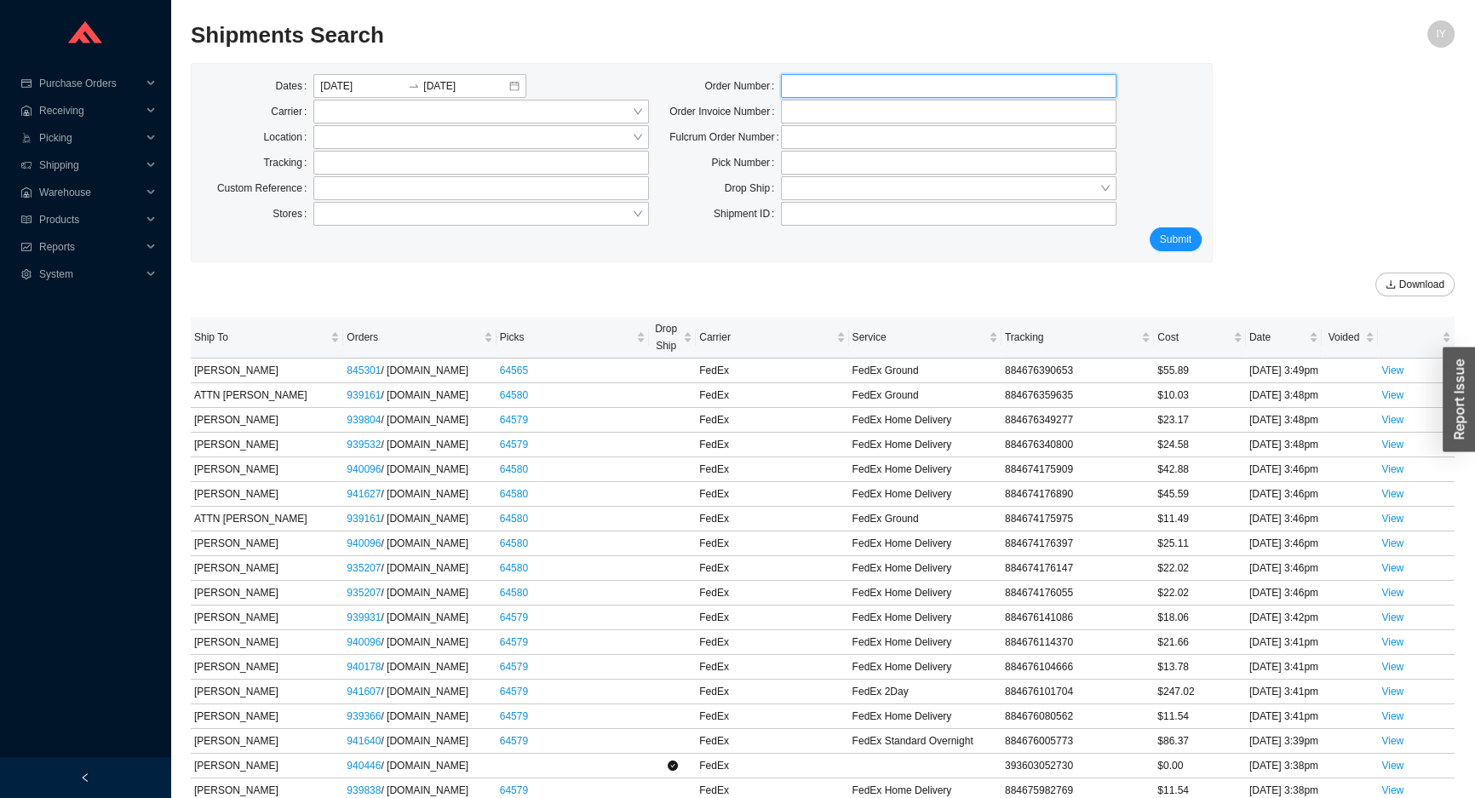
click at [833, 81] on input "tel" at bounding box center [948, 86] width 335 height 24
type input "939392"
click button "Submit" at bounding box center [1175, 239] width 52 height 24
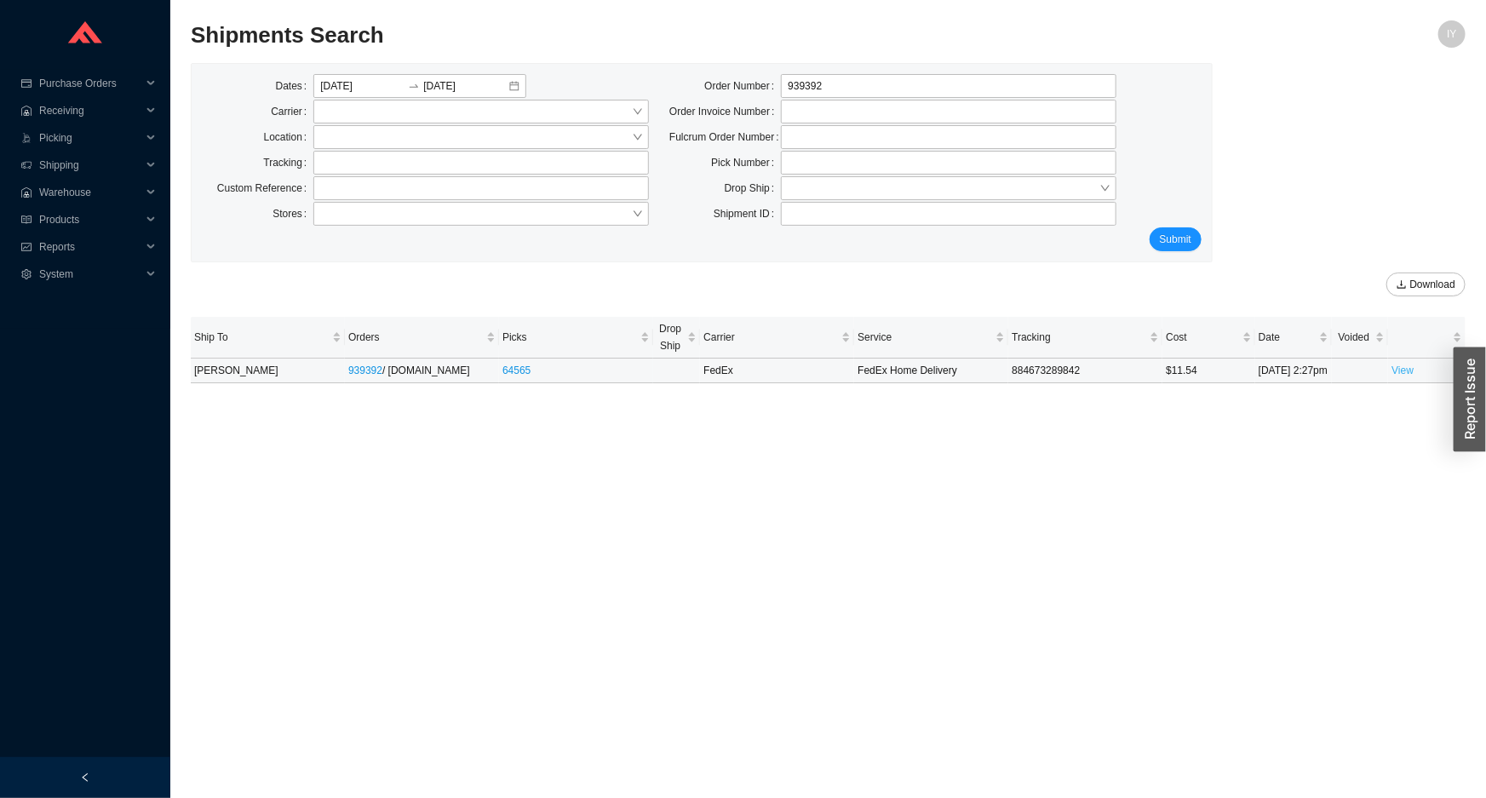
click at [1406, 376] on link "View" at bounding box center [1402, 370] width 22 height 12
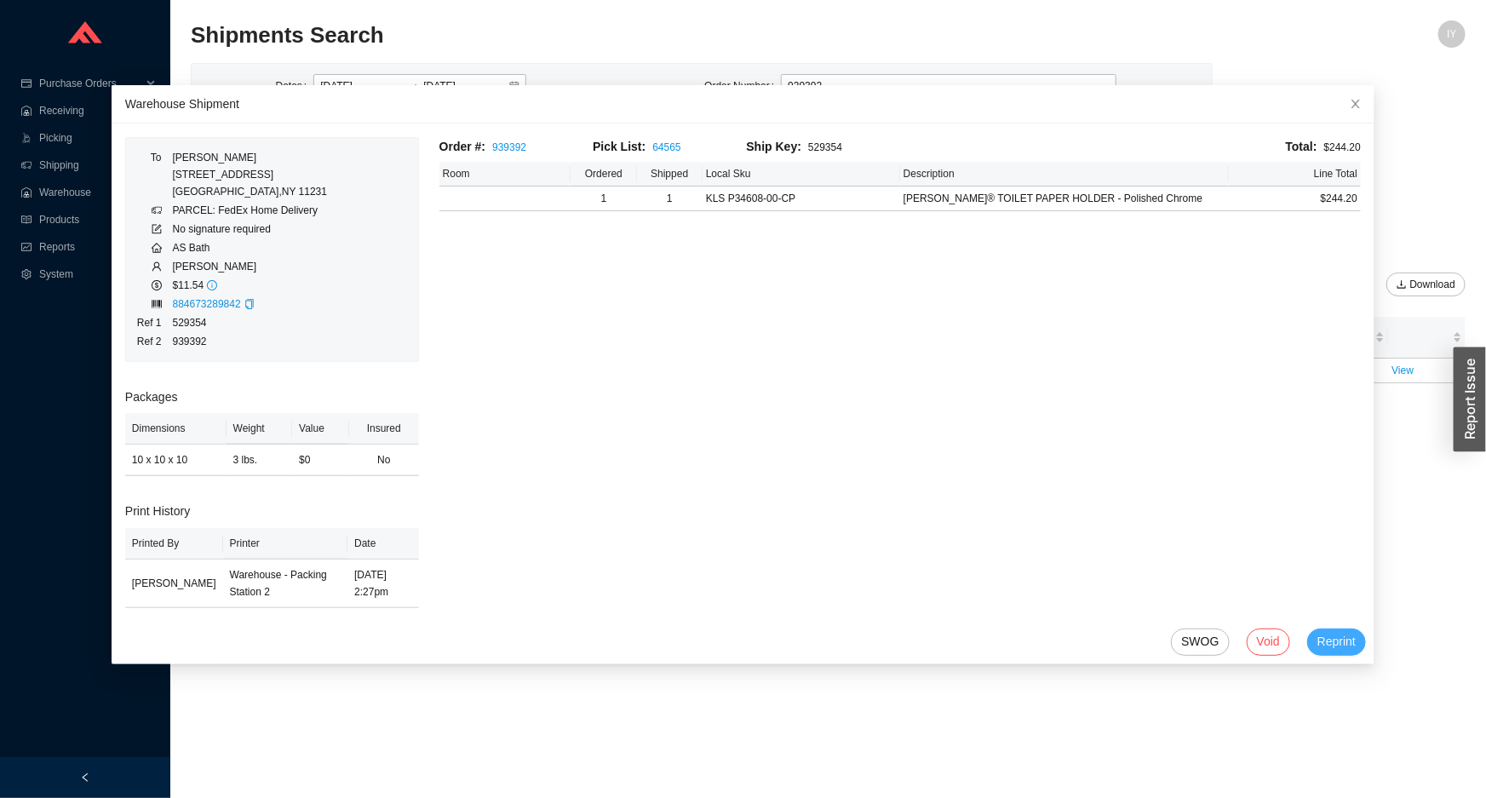
click at [1317, 639] on span "Reprint" at bounding box center [1336, 642] width 38 height 20
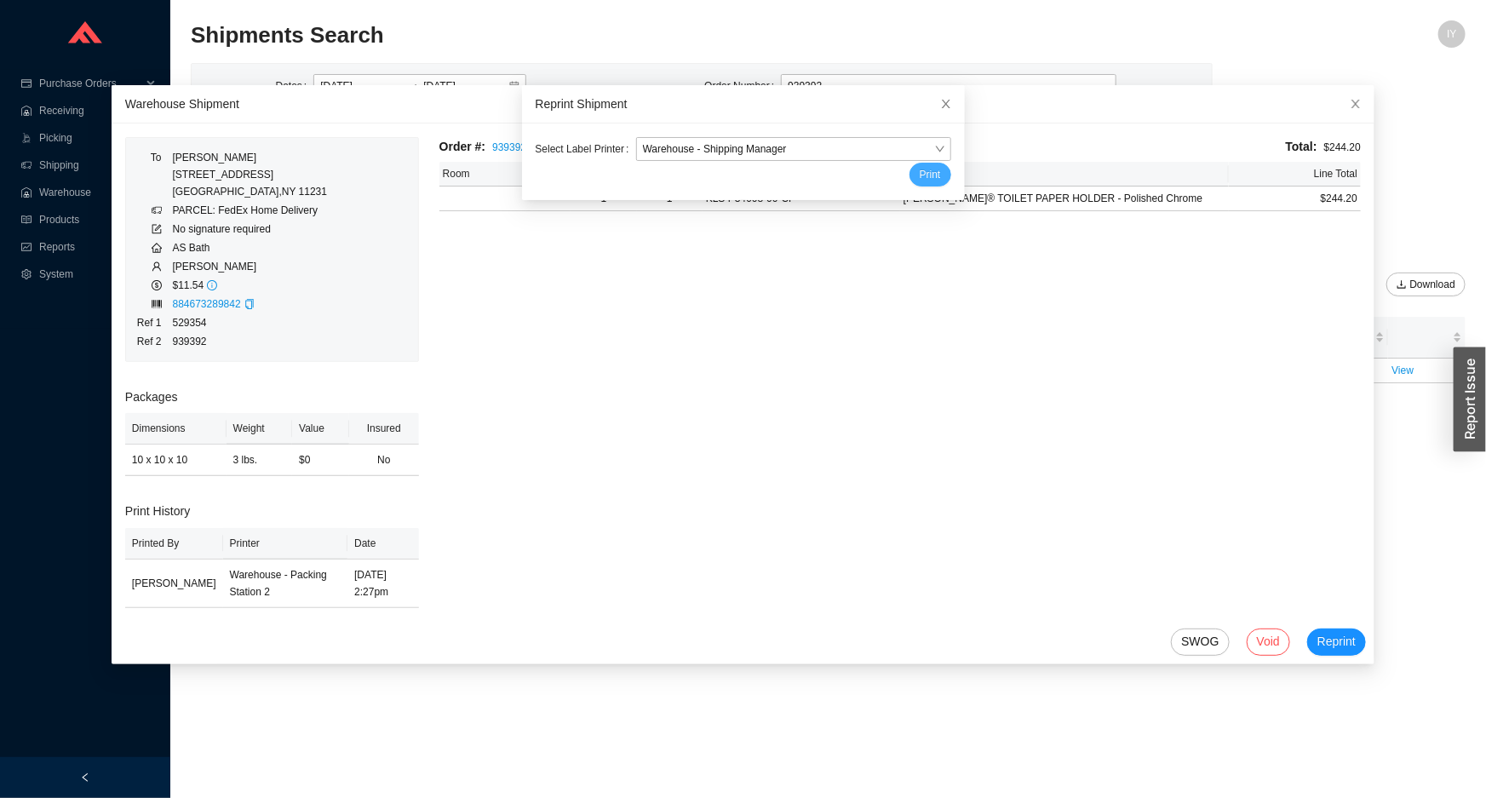
click at [909, 180] on button "Print" at bounding box center [930, 175] width 42 height 24
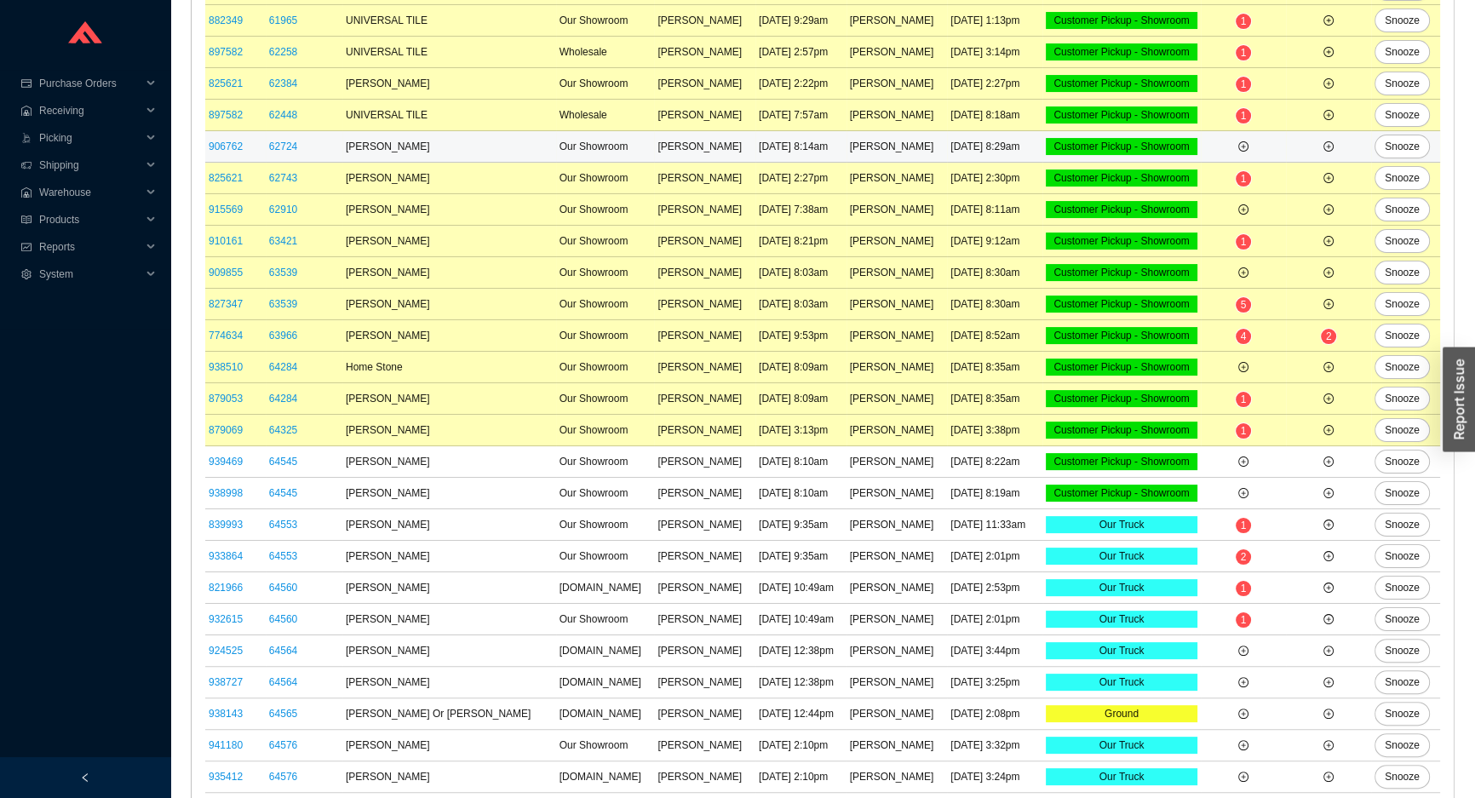
scroll to position [407, 0]
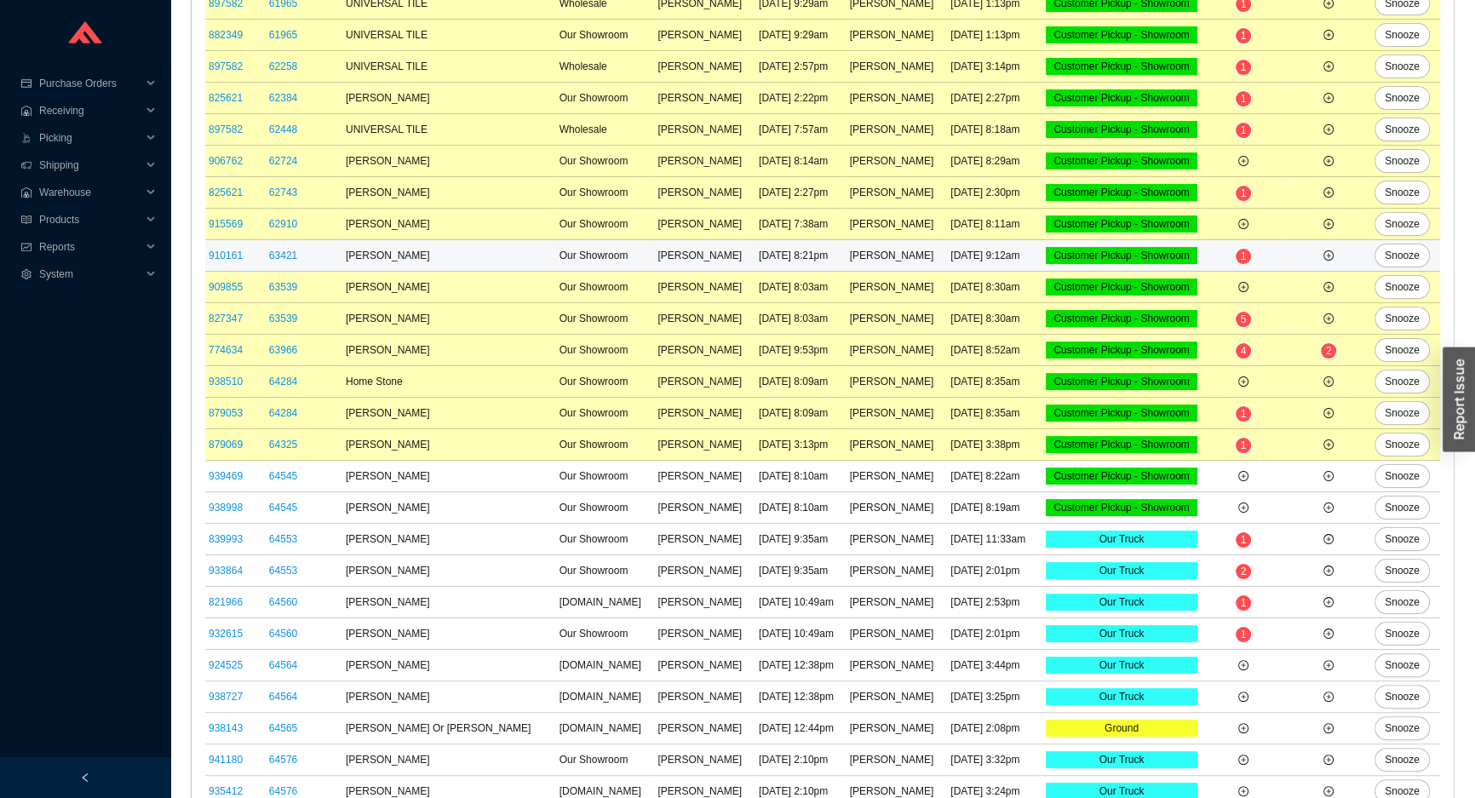
scroll to position [407, 0]
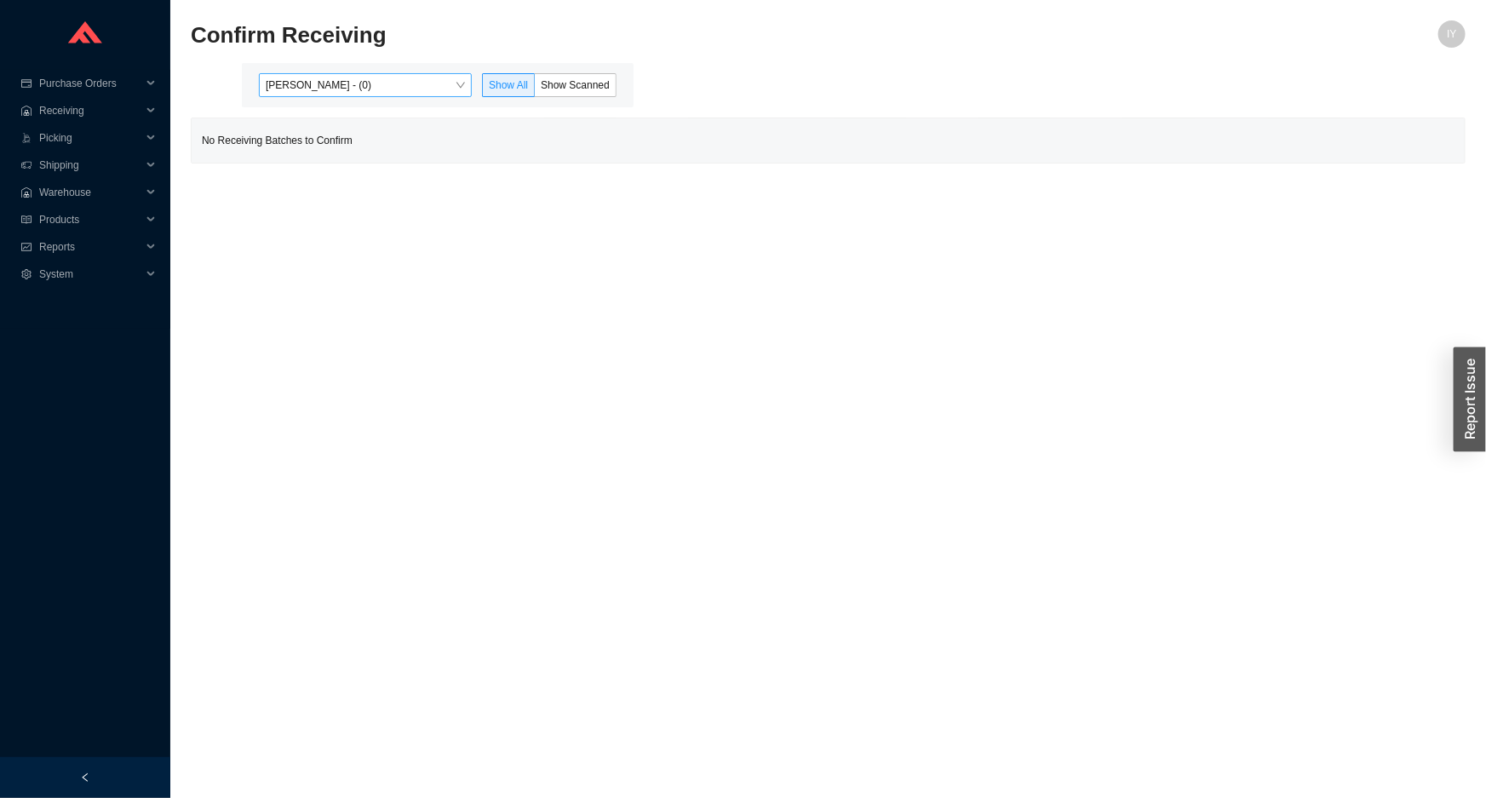
drag, startPoint x: 471, startPoint y: 72, endPoint x: 447, endPoint y: 85, distance: 27.5
click at [450, 83] on div "[PERSON_NAME] - (0) Show All Show Scanned" at bounding box center [438, 85] width 392 height 44
click at [435, 89] on span "[PERSON_NAME] - (0)" at bounding box center [365, 85] width 199 height 22
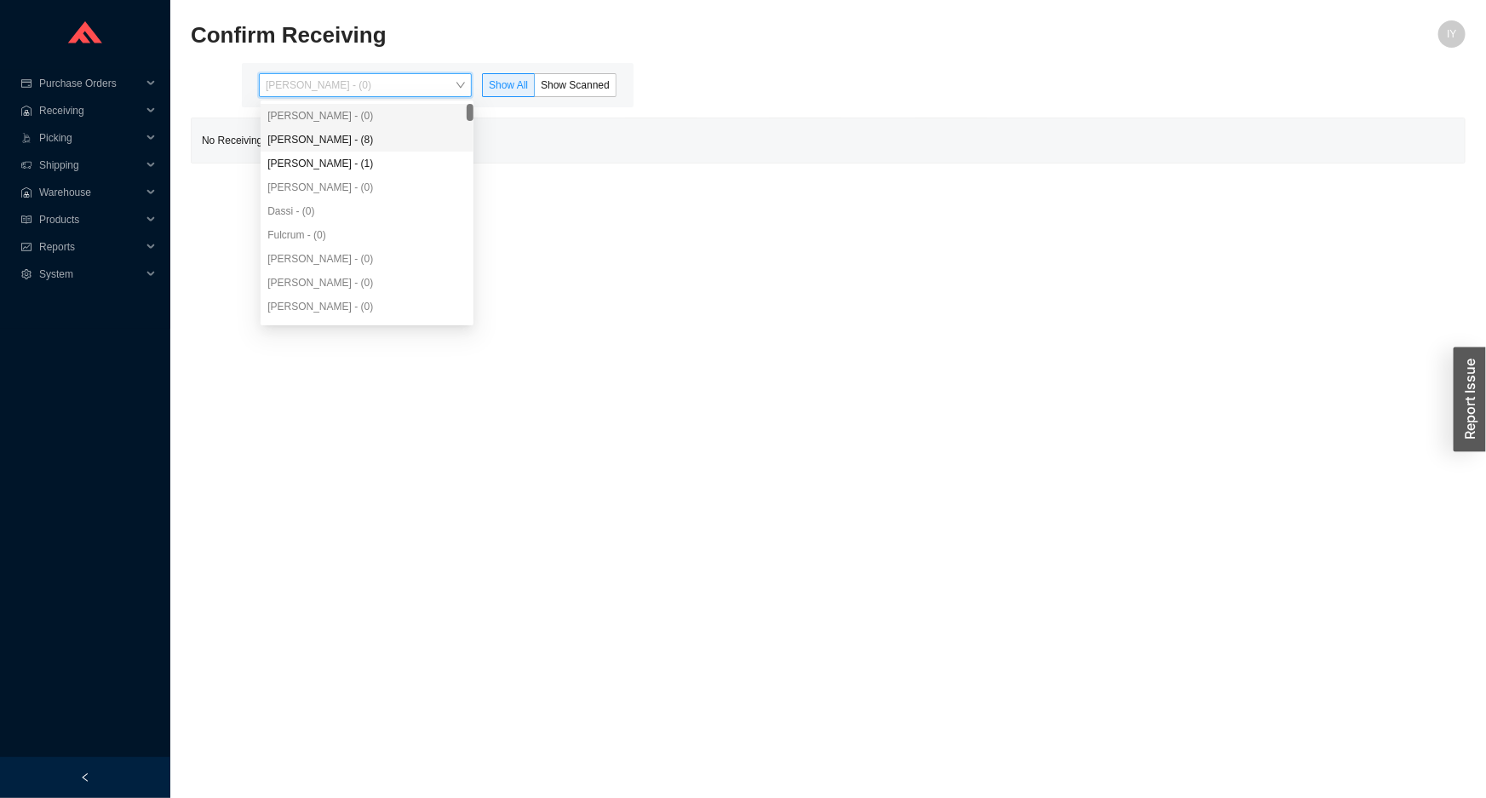
click at [424, 140] on div "[PERSON_NAME] - (8)" at bounding box center [366, 139] width 199 height 15
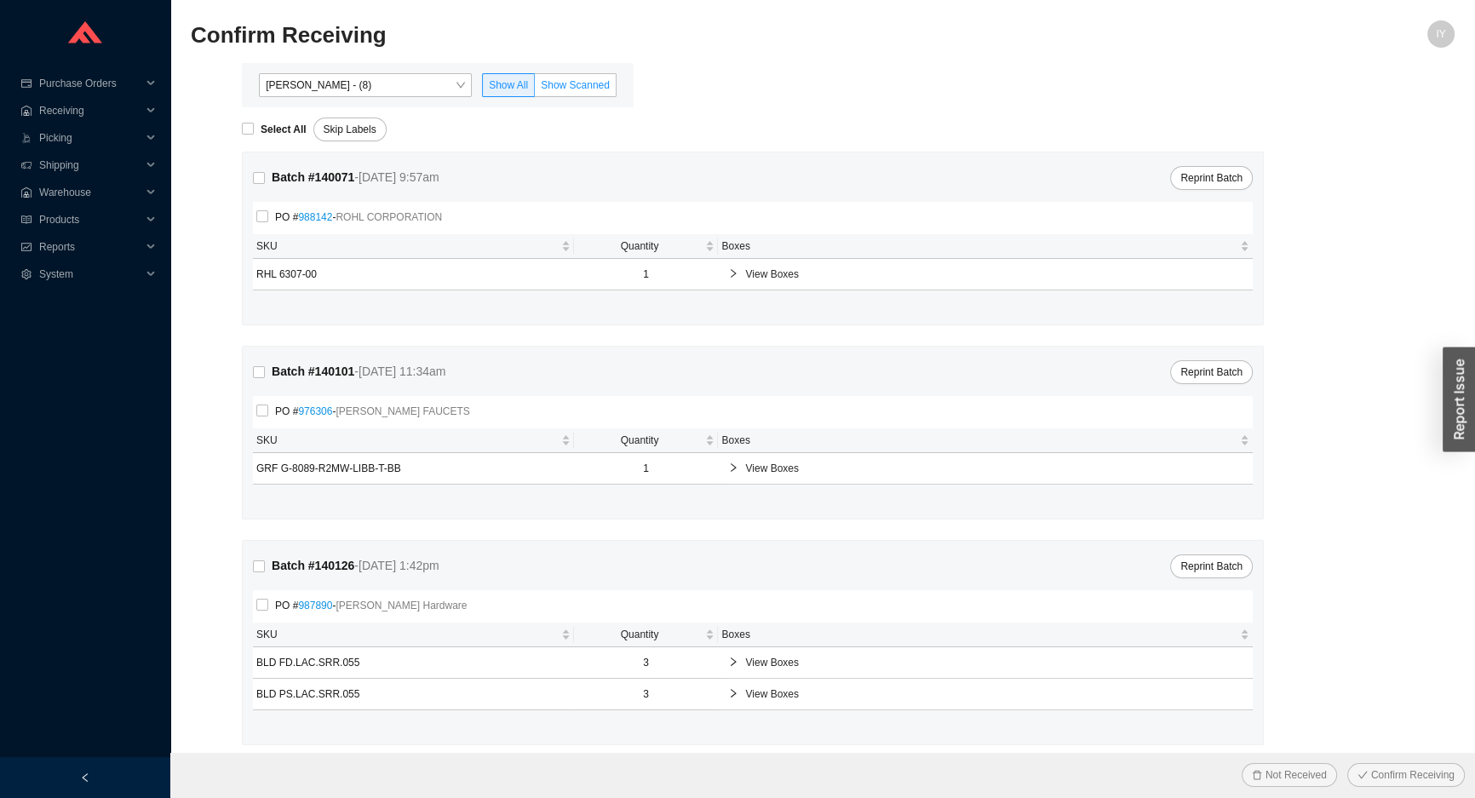
click at [595, 82] on span "Show Scanned" at bounding box center [575, 85] width 69 height 12
click at [535, 89] on input "Show Scanned" at bounding box center [535, 89] width 0 height 0
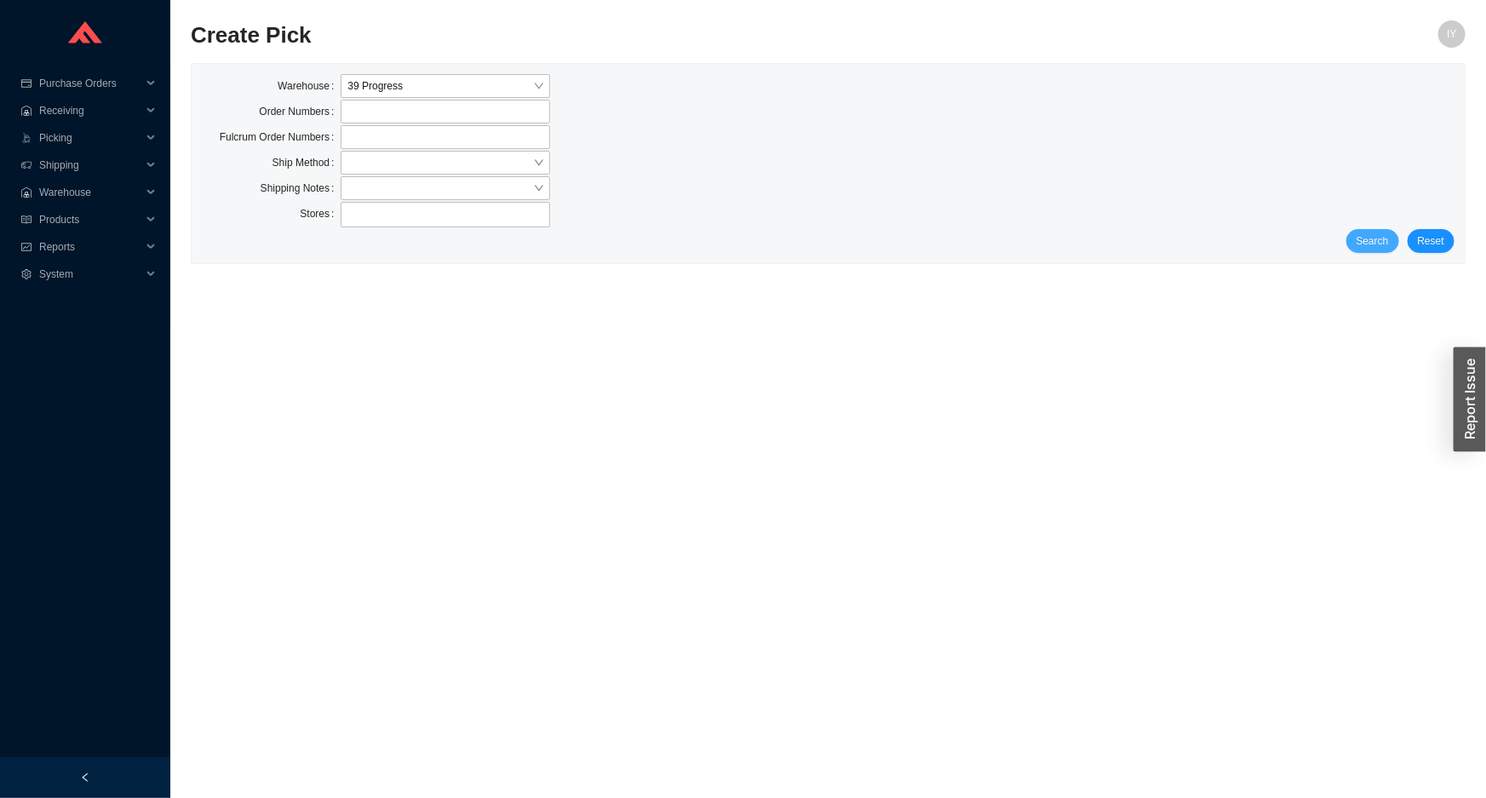
click at [1389, 239] on span "Search" at bounding box center [1372, 240] width 32 height 17
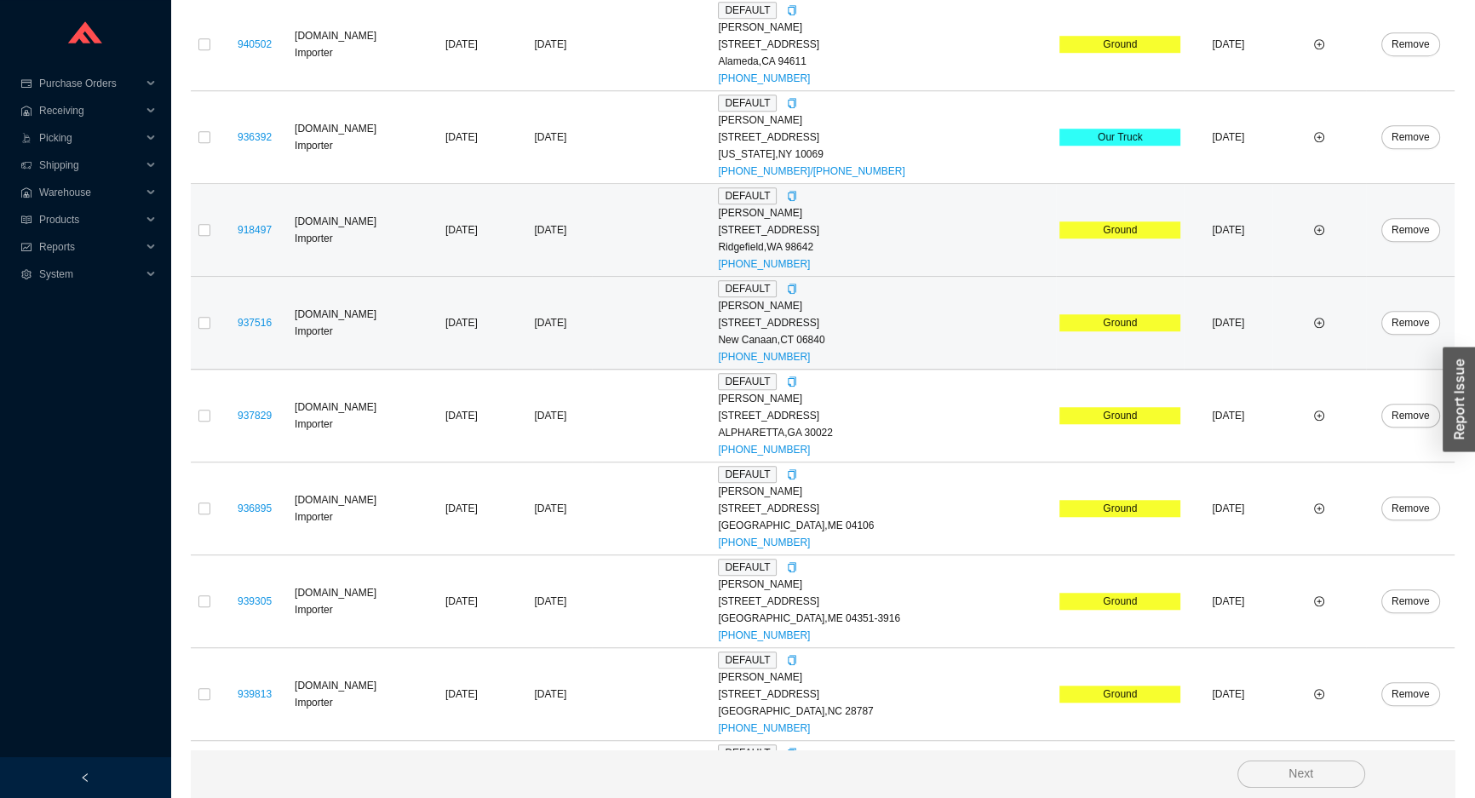
scroll to position [1814, 0]
